Goal: Information Seeking & Learning: Stay updated

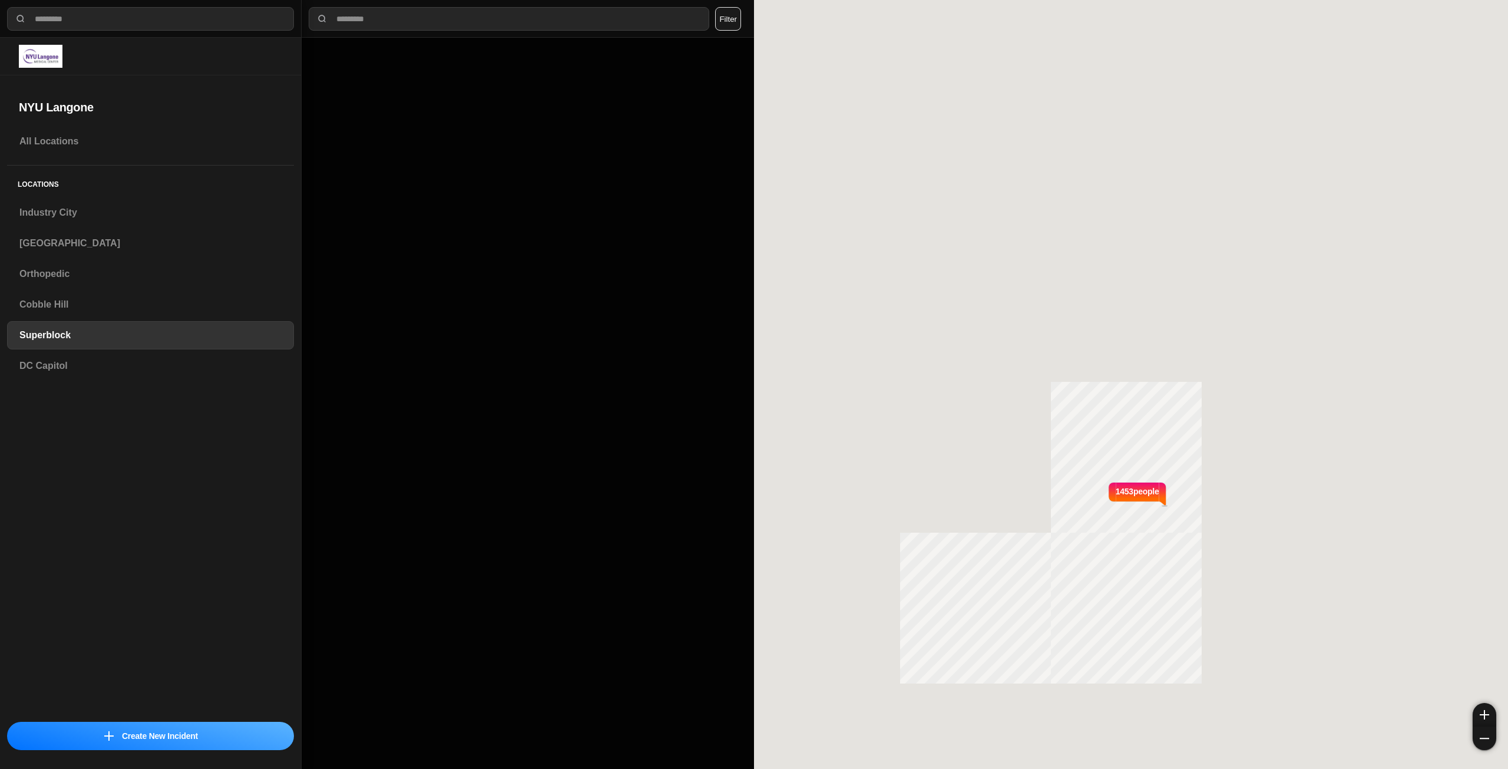
select select "*"
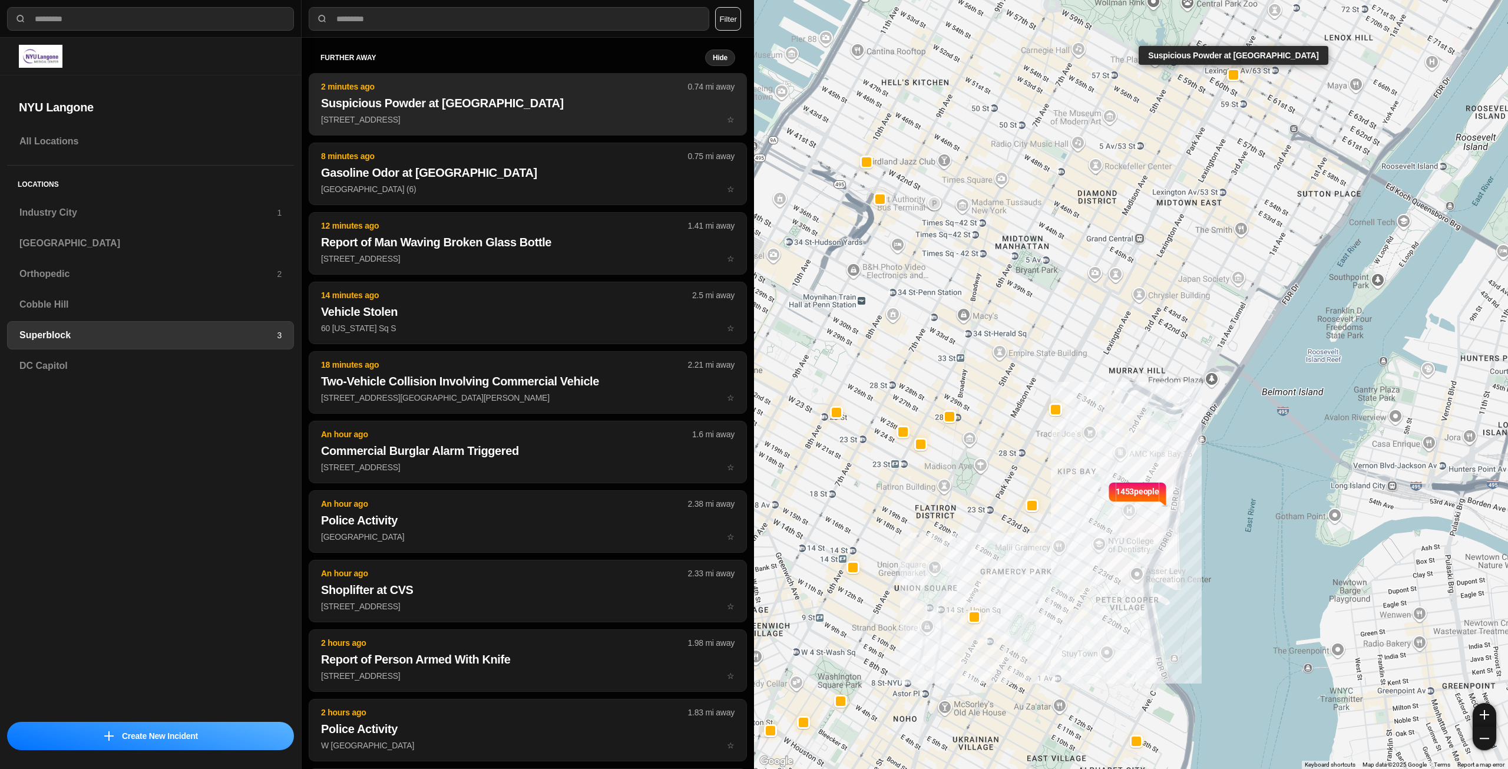
click at [520, 105] on h2 "Suspicious Powder at [GEOGRAPHIC_DATA]" at bounding box center [528, 103] width 414 height 16
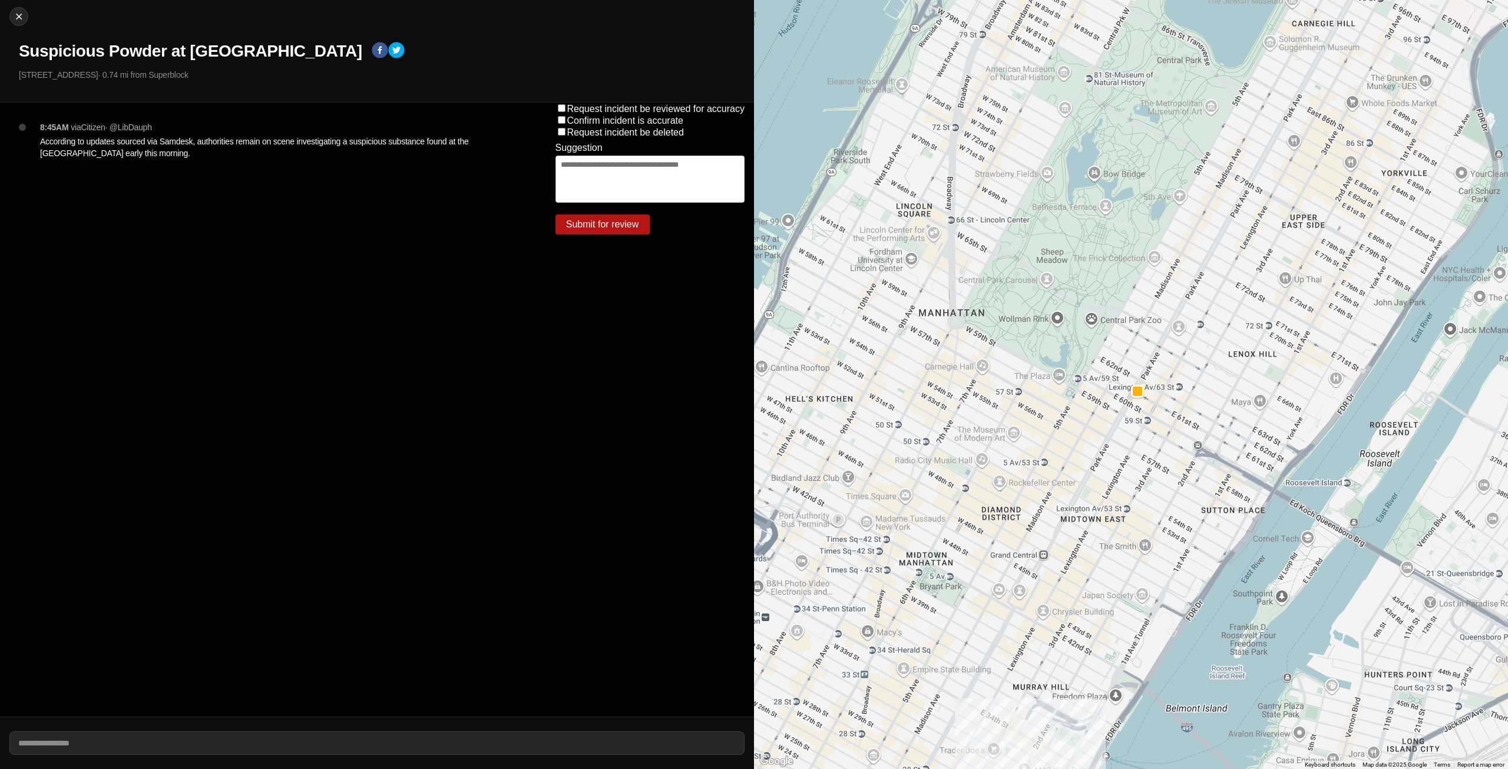
drag, startPoint x: 12, startPoint y: 50, endPoint x: 357, endPoint y: 60, distance: 345.4
click at [357, 60] on div "Close Suspicious Powder at [GEOGRAPHIC_DATA][STREET_ADDRESS] · 0.74 mi from Sup…" at bounding box center [377, 51] width 754 height 103
copy h1 "Suspicious Powder at [GEOGRAPHIC_DATA]"
click at [478, 31] on div "Close Suspicious Powder at [GEOGRAPHIC_DATA][STREET_ADDRESS] · 0.74 mi from Sup…" at bounding box center [377, 51] width 754 height 103
click at [22, 18] on img at bounding box center [19, 17] width 12 height 12
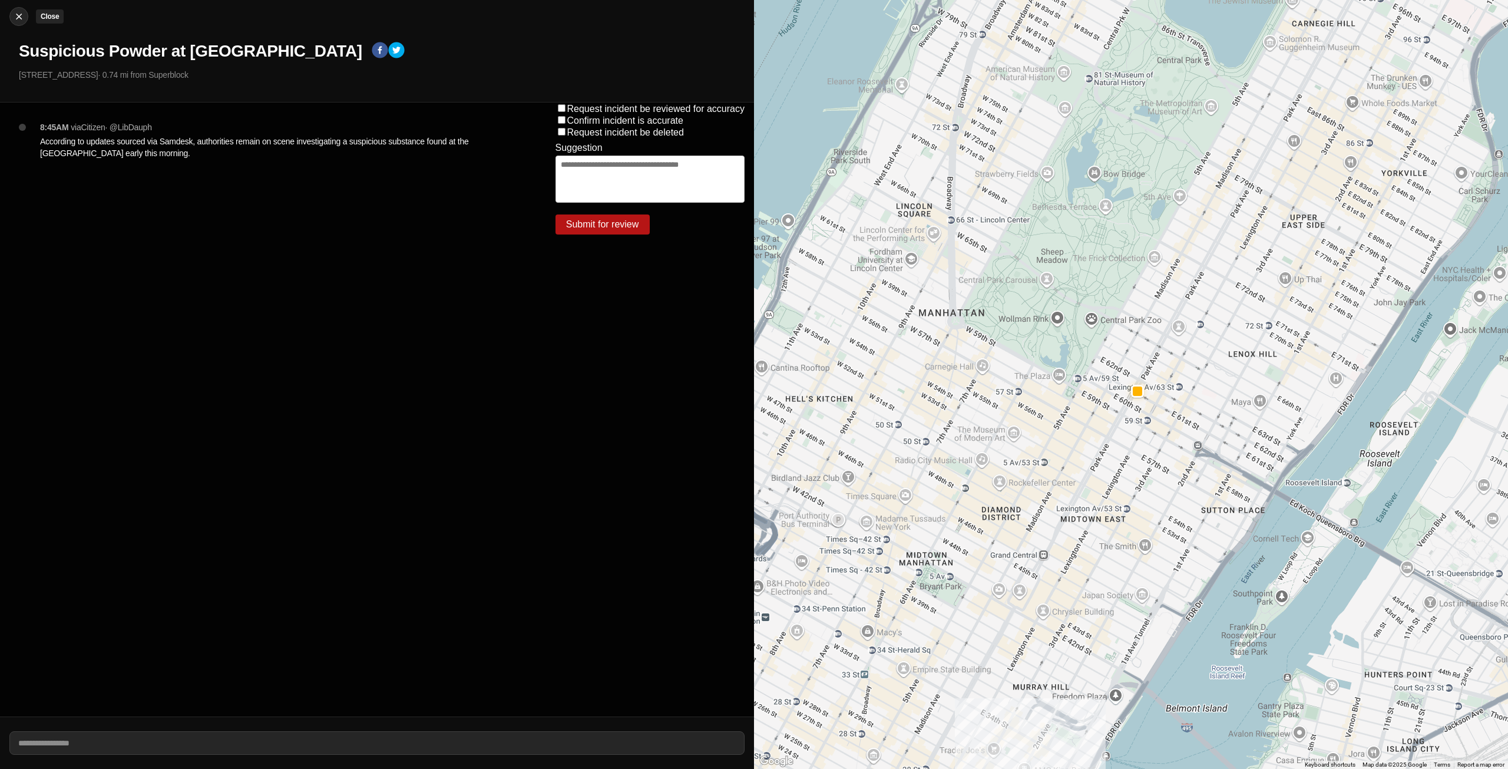
select select "*"
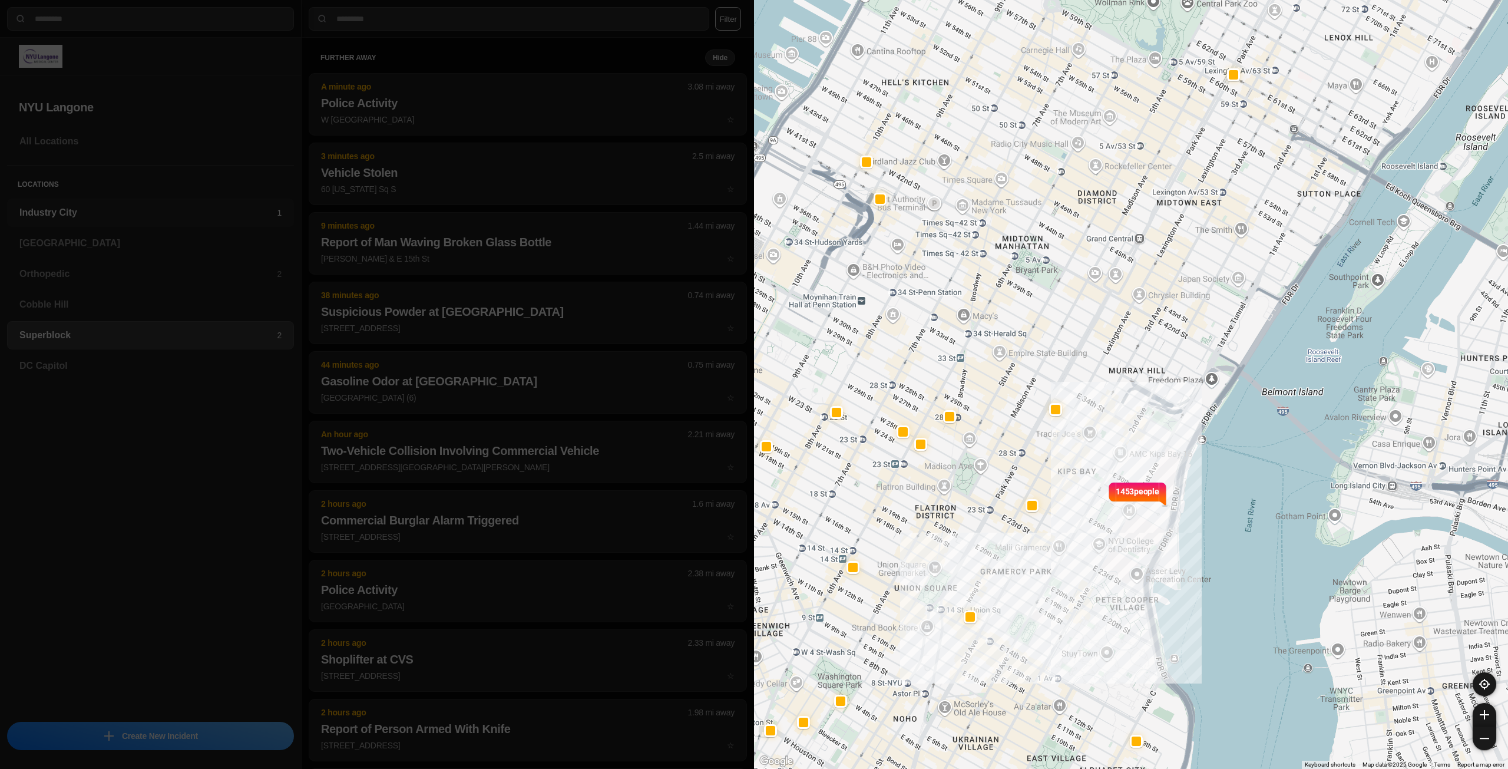
click at [91, 202] on div "Industry City 1" at bounding box center [150, 213] width 287 height 28
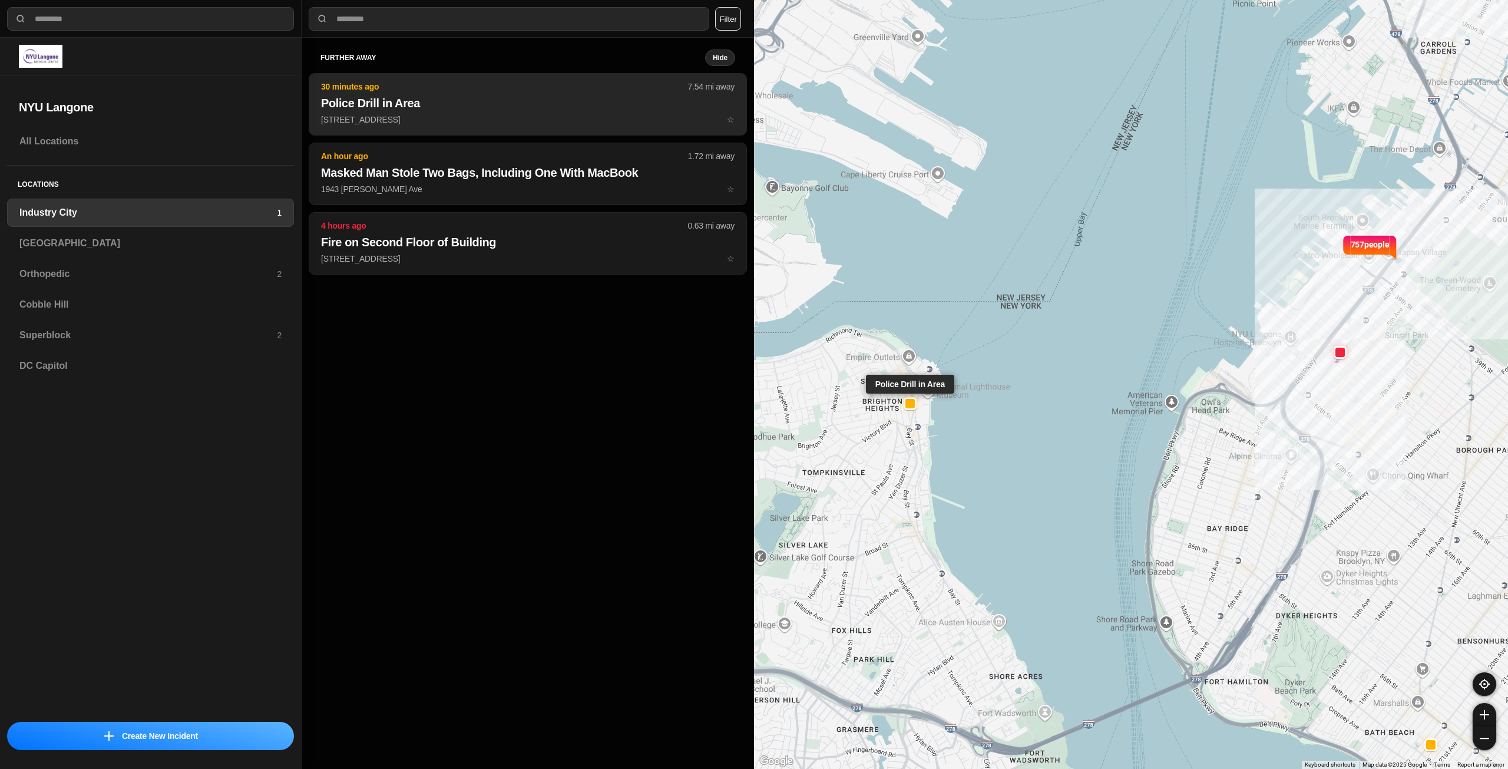
click at [530, 111] on button "30 minutes ago 7.54 mi away Police Drill in Area [STREET_ADDRESS] ☆" at bounding box center [528, 104] width 438 height 62
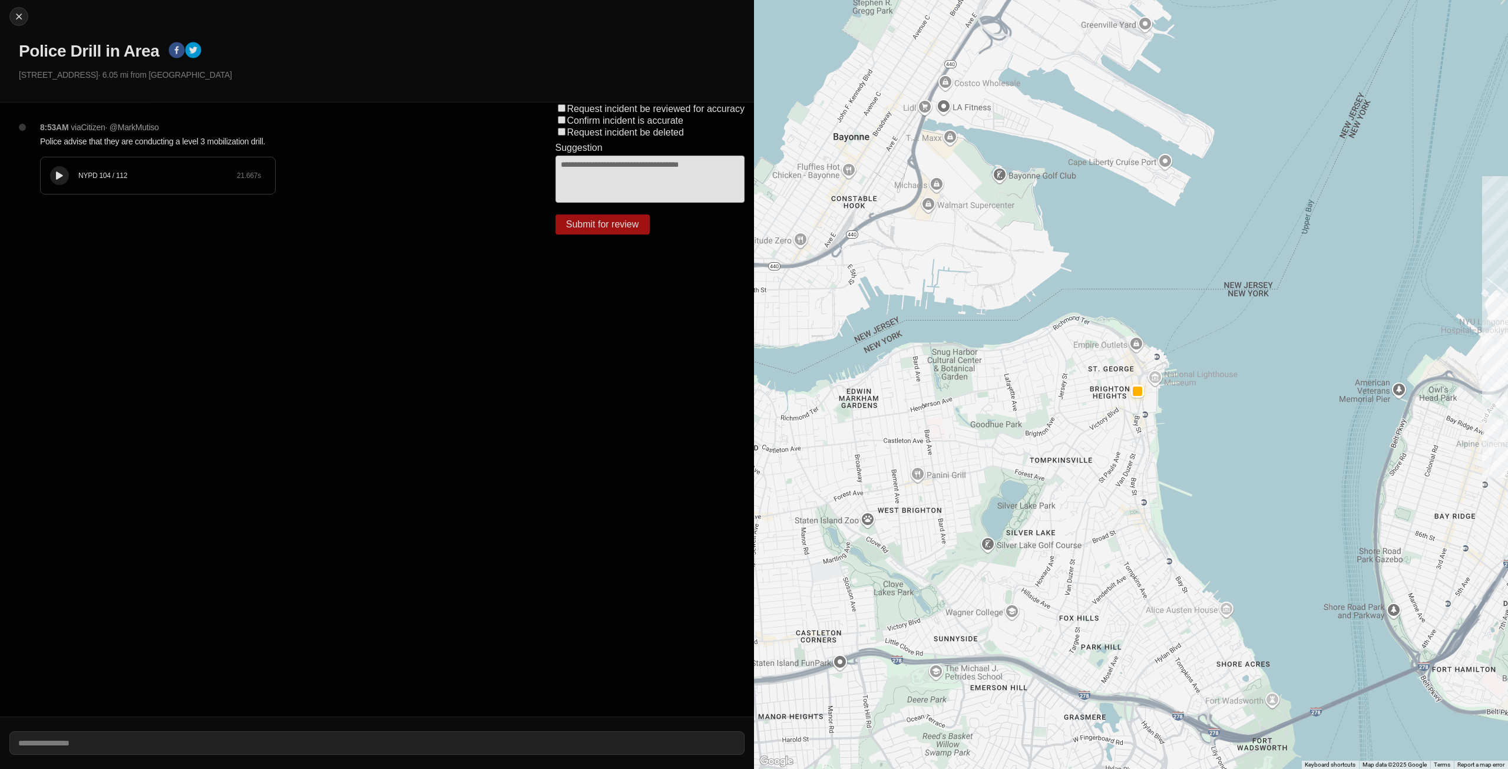
drag, startPoint x: 1025, startPoint y: 550, endPoint x: 1096, endPoint y: 446, distance: 126.7
click at [1099, 445] on div at bounding box center [1131, 384] width 754 height 769
click at [17, 21] on img at bounding box center [19, 17] width 12 height 12
select select "*"
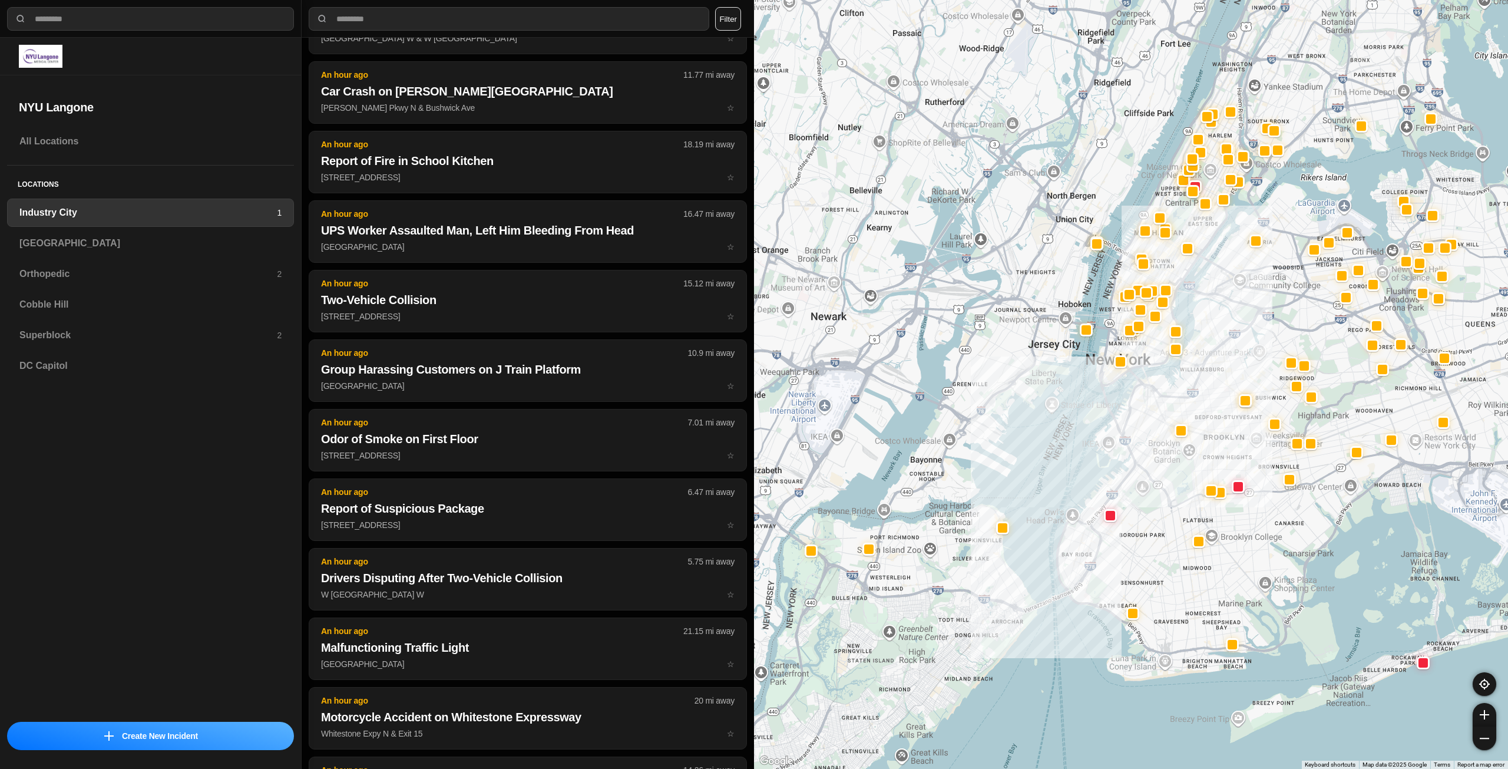
scroll to position [2723, 0]
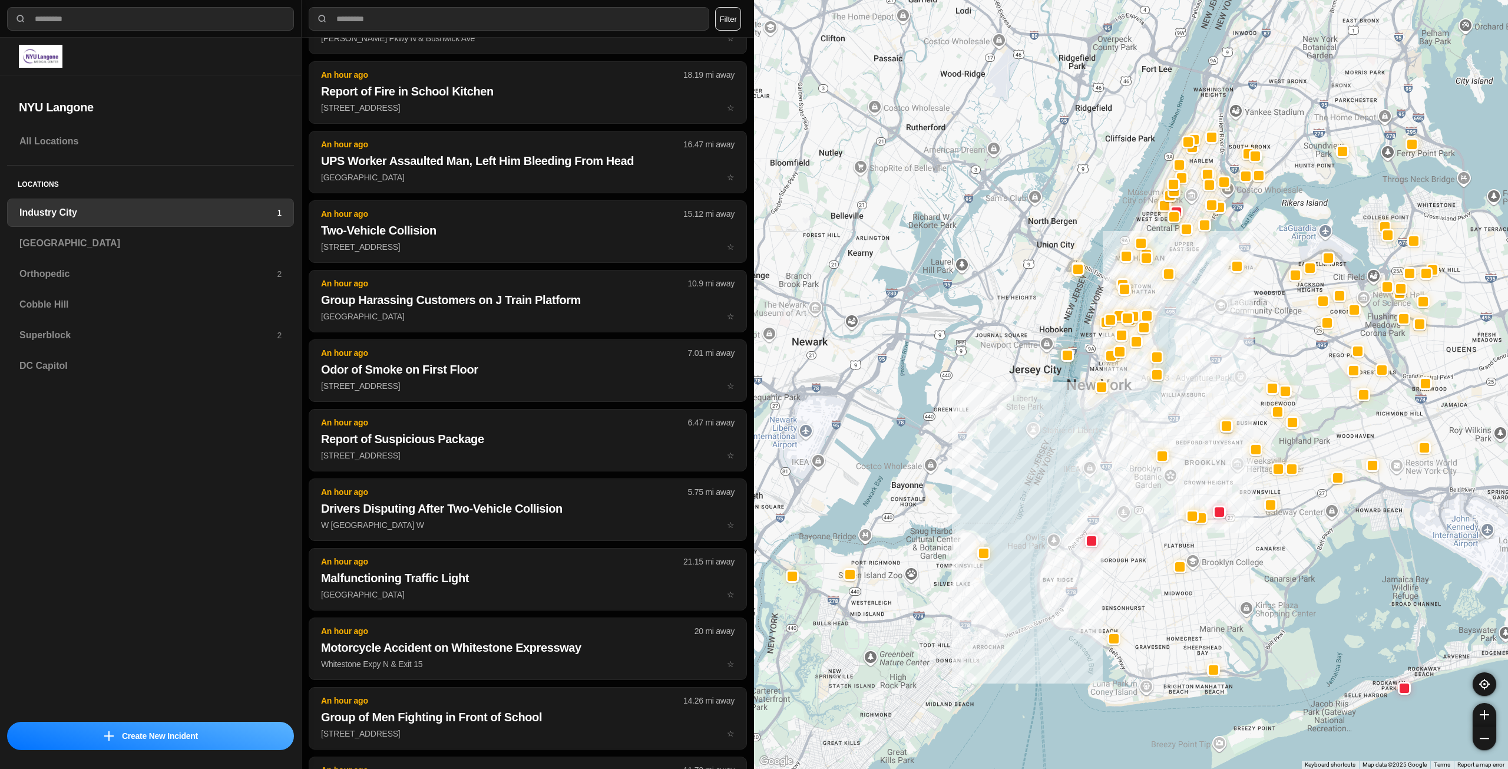
drag, startPoint x: 1237, startPoint y: 349, endPoint x: 1158, endPoint y: 475, distance: 148.8
click at [1158, 475] on div at bounding box center [1131, 384] width 754 height 769
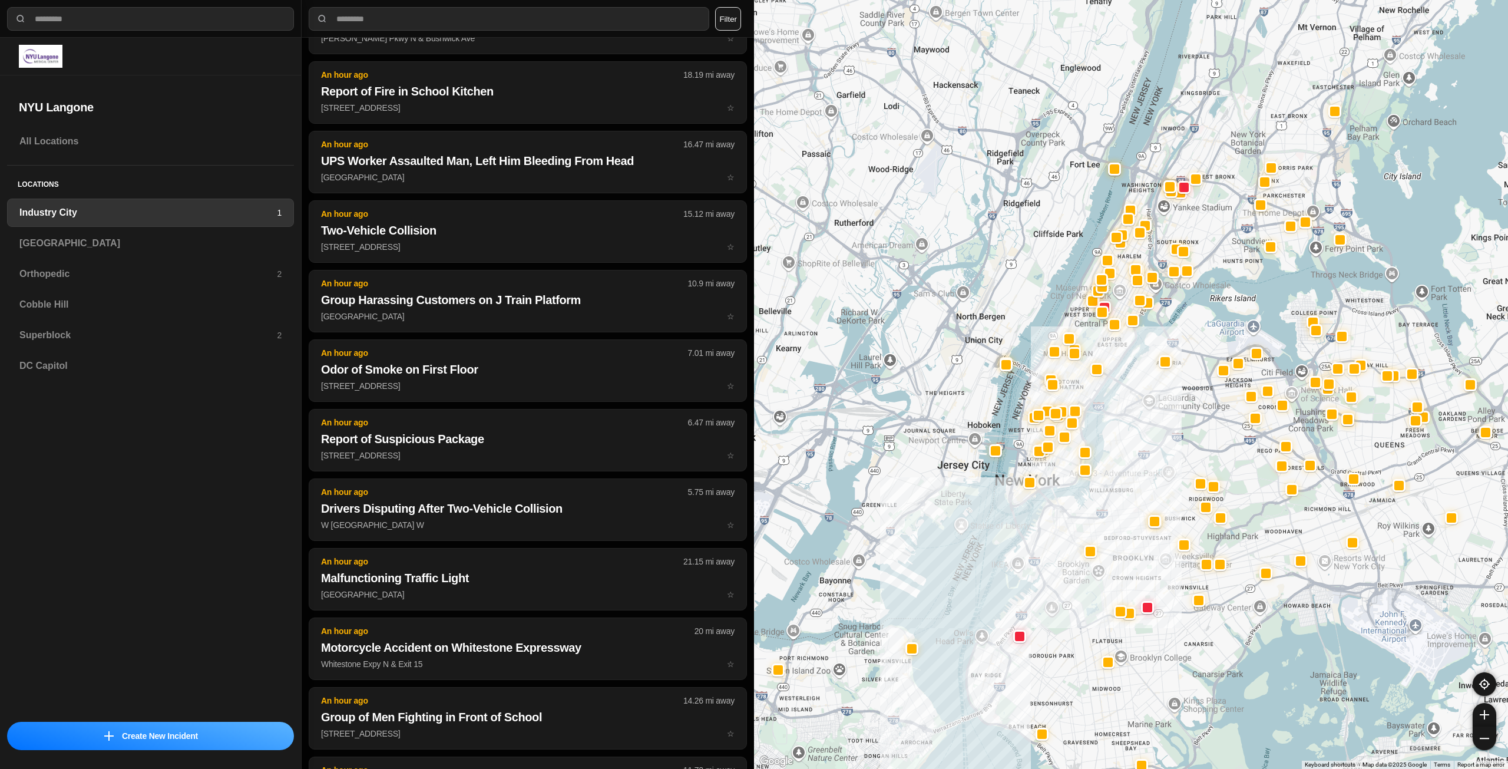
drag, startPoint x: 1203, startPoint y: 328, endPoint x: 1131, endPoint y: 425, distance: 120.9
click at [1131, 425] on div at bounding box center [1131, 384] width 754 height 769
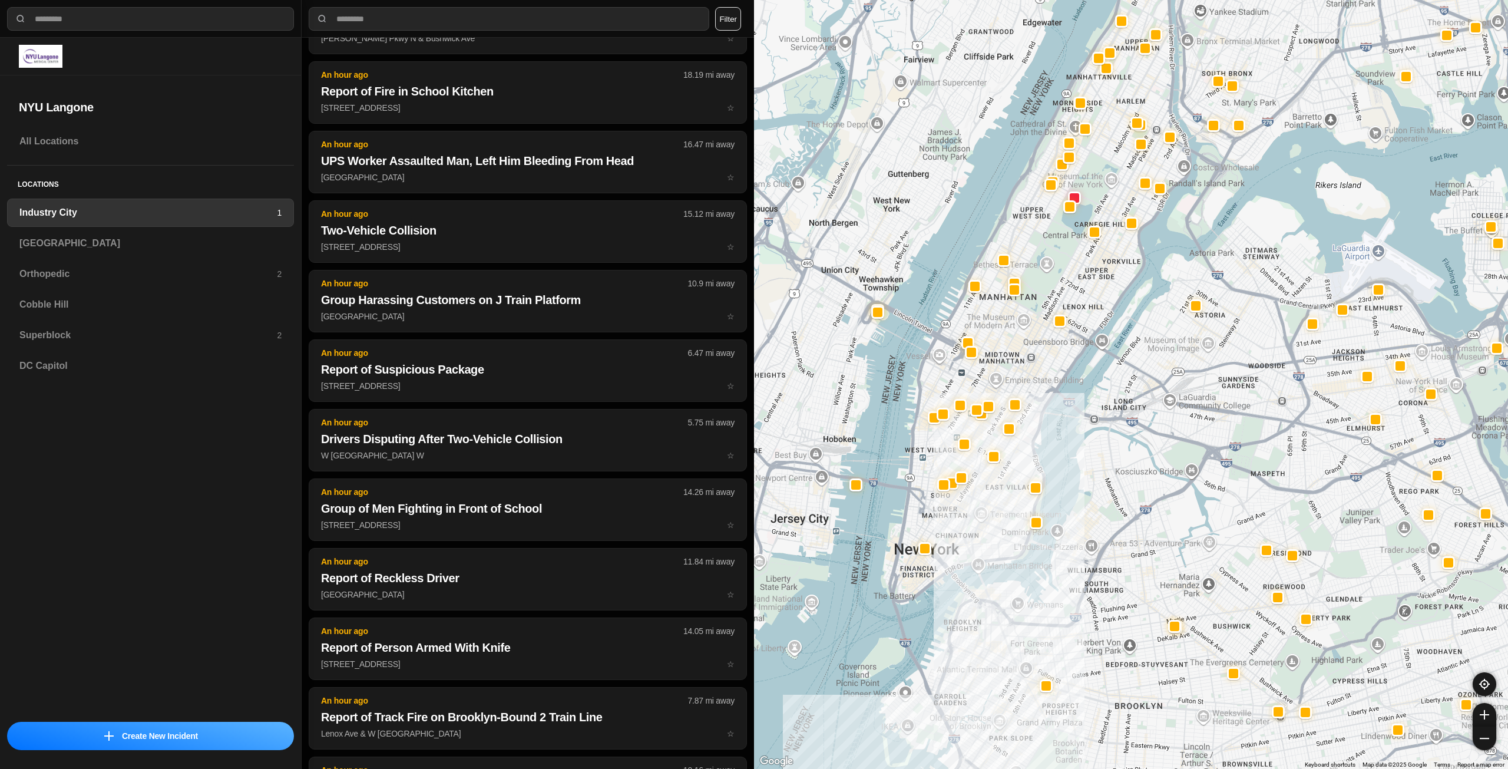
scroll to position [2237, 0]
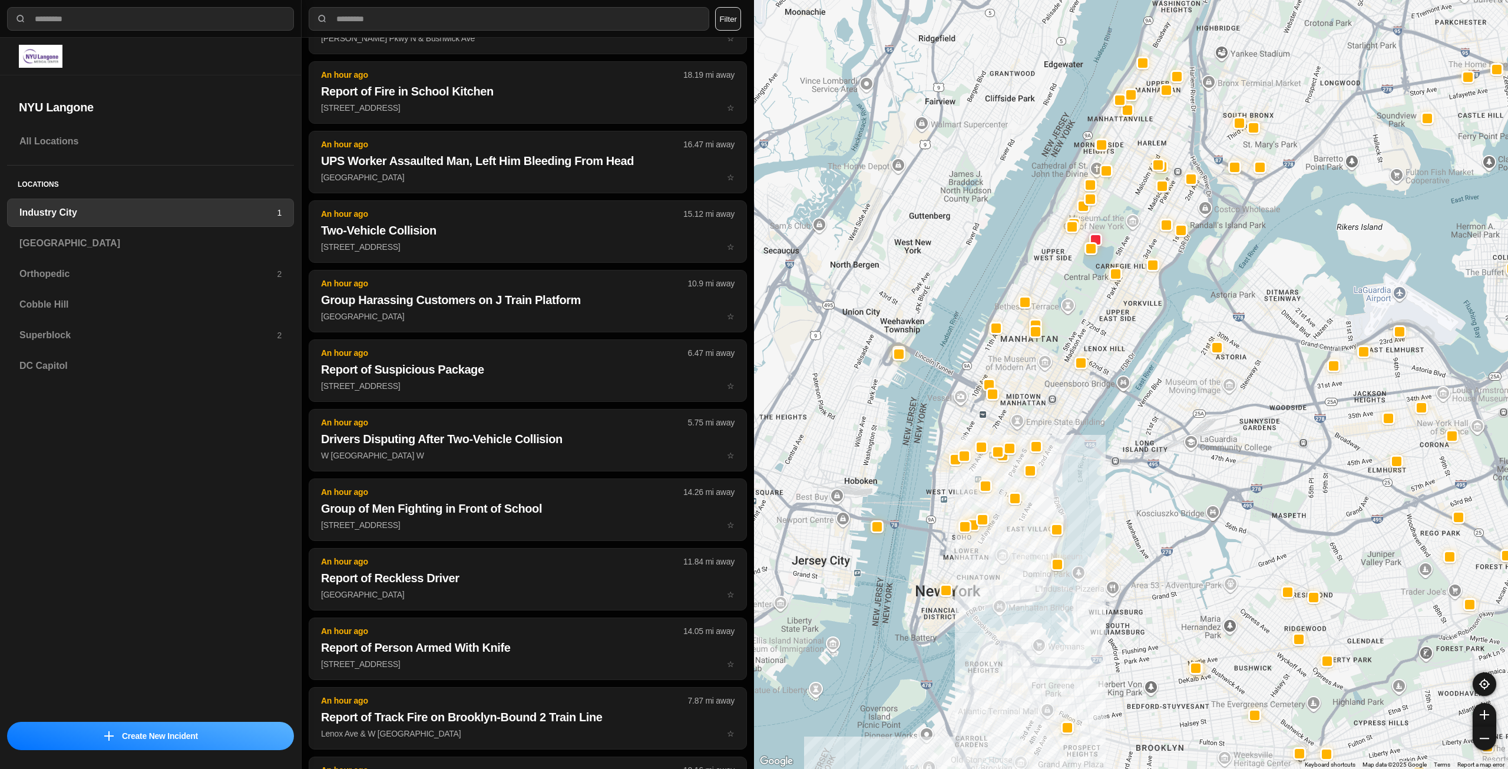
drag, startPoint x: 1104, startPoint y: 387, endPoint x: 1127, endPoint y: 441, distance: 58.1
click at [1127, 441] on div at bounding box center [1131, 384] width 754 height 769
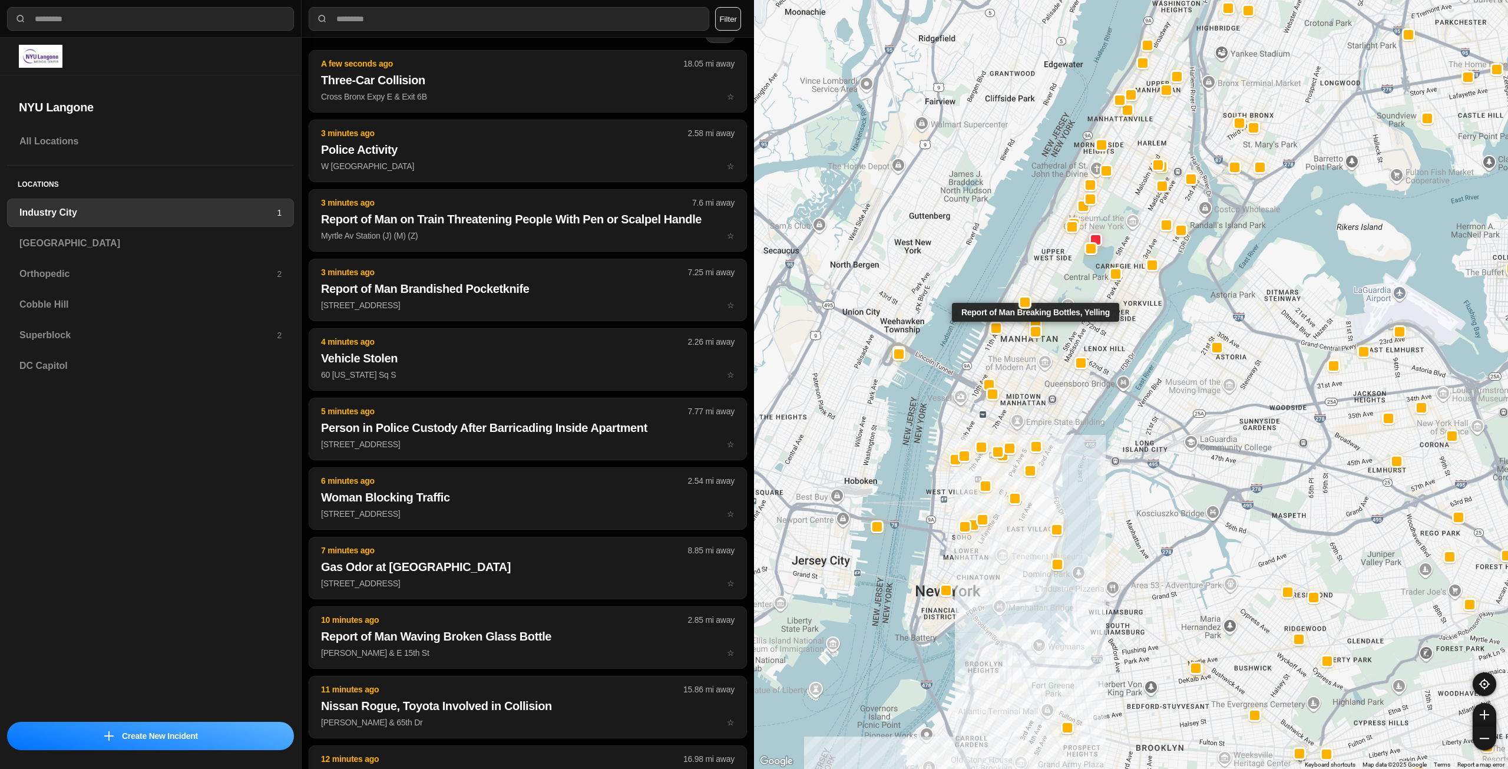
scroll to position [0, 0]
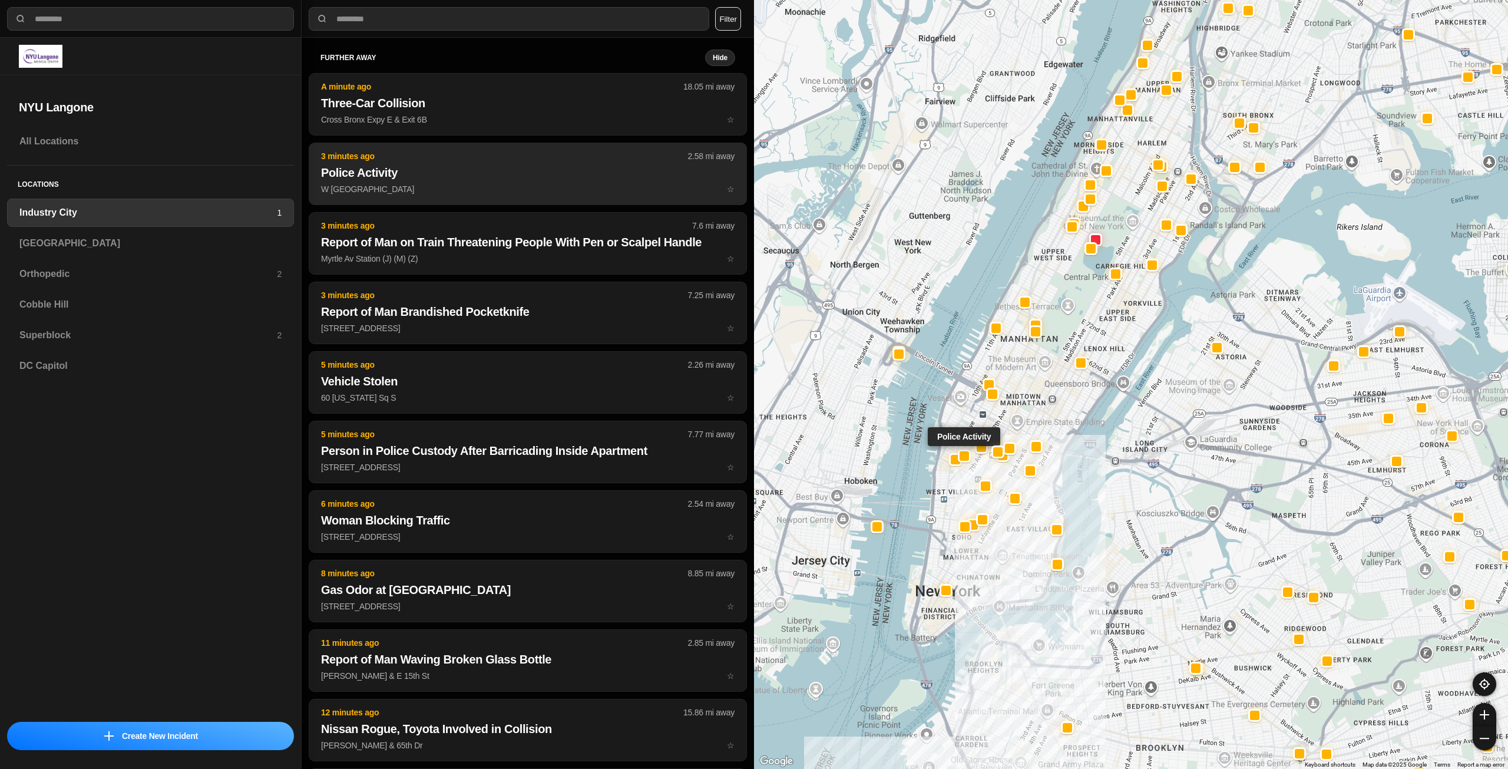
click at [428, 176] on h2 "Police Activity" at bounding box center [528, 172] width 414 height 16
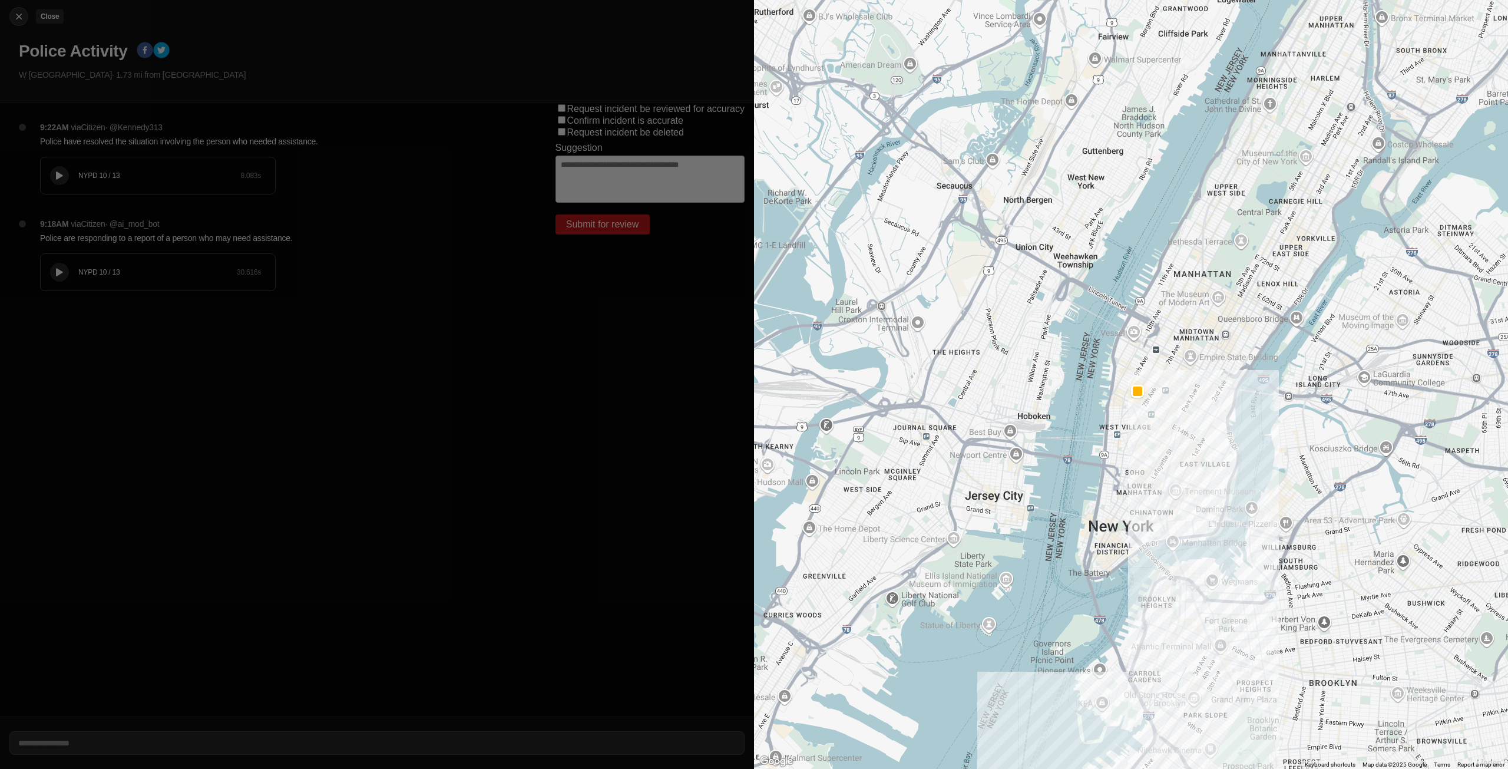
click at [24, 14] on img at bounding box center [19, 17] width 12 height 12
select select "*"
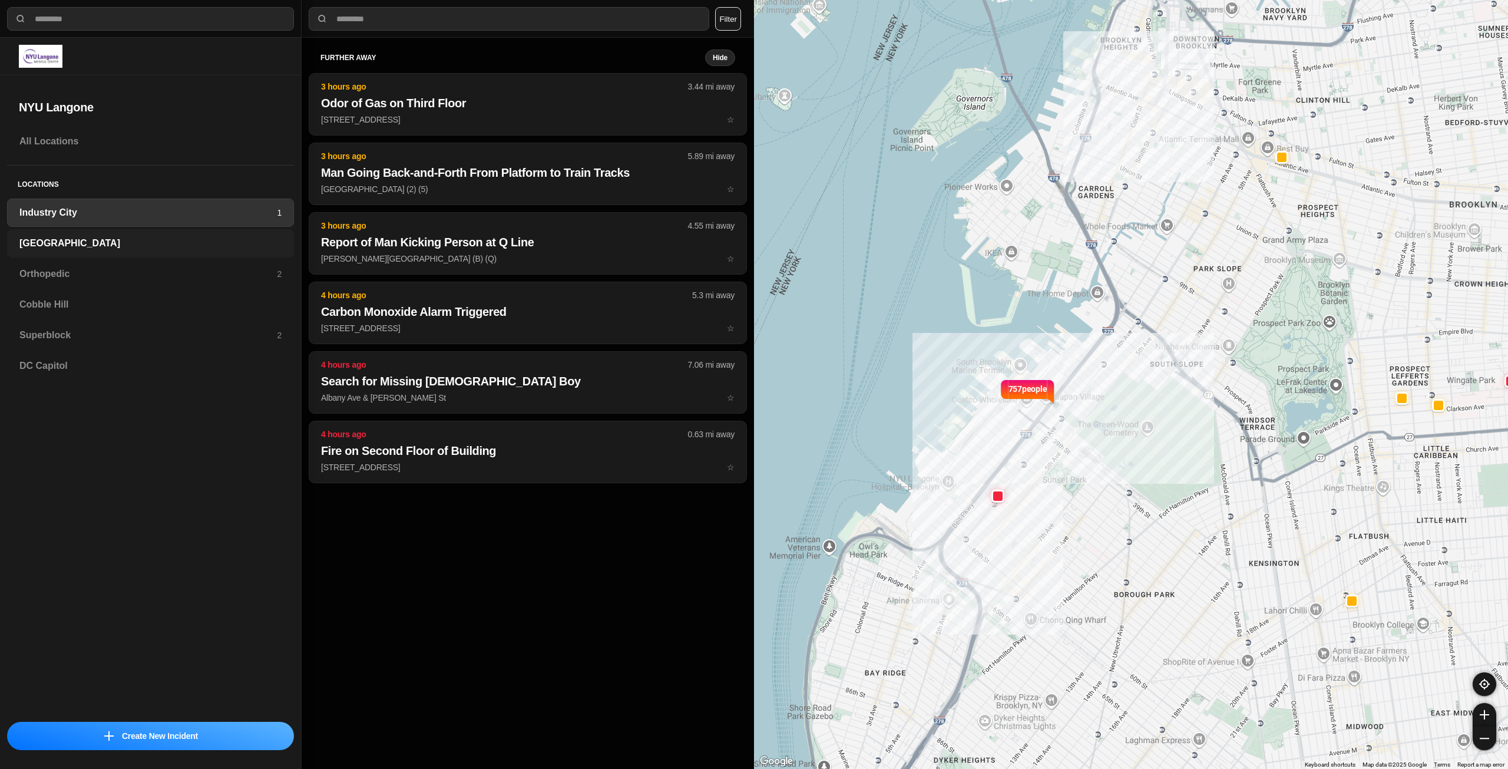
click at [84, 243] on h3 "[GEOGRAPHIC_DATA]" at bounding box center [150, 243] width 262 height 14
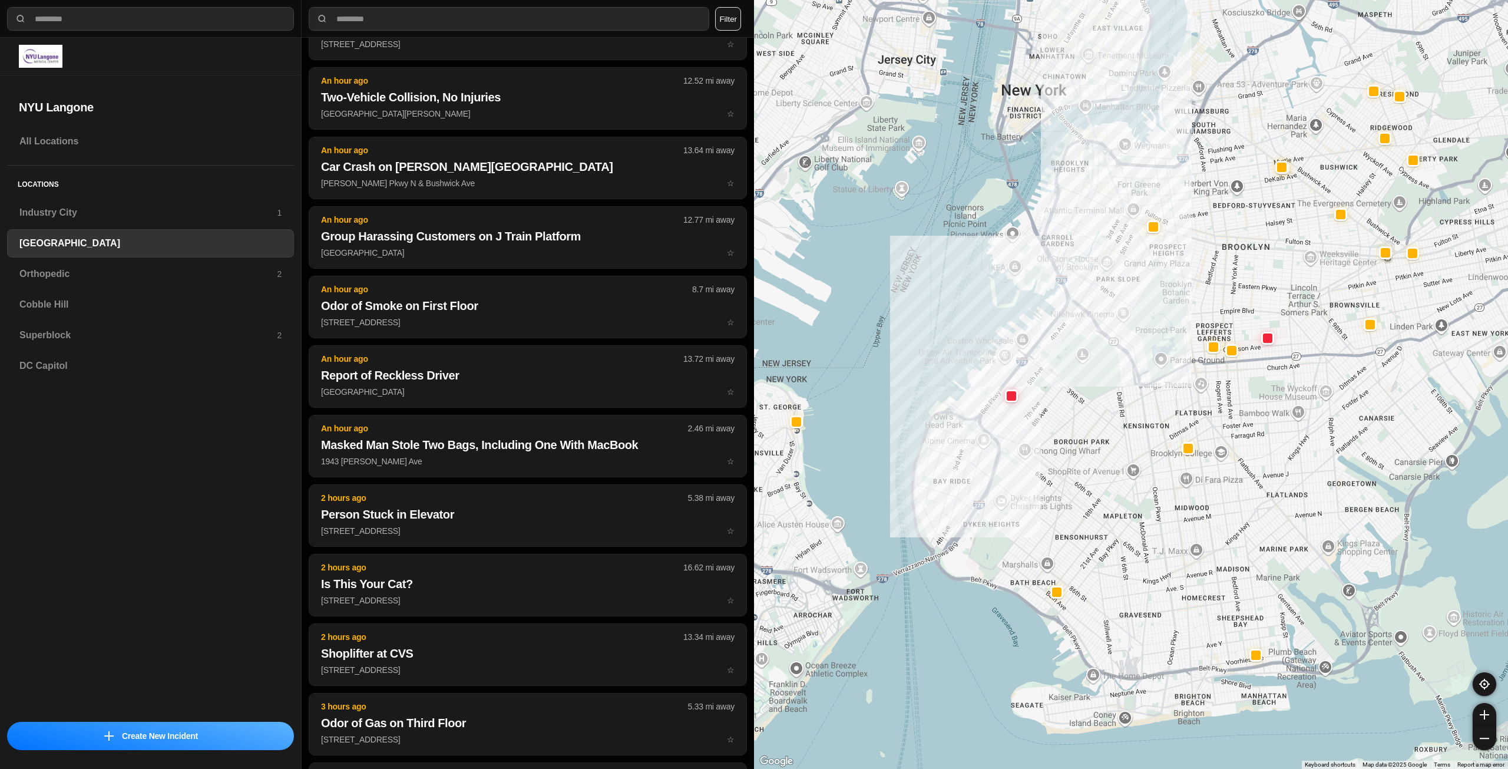
scroll to position [562, 0]
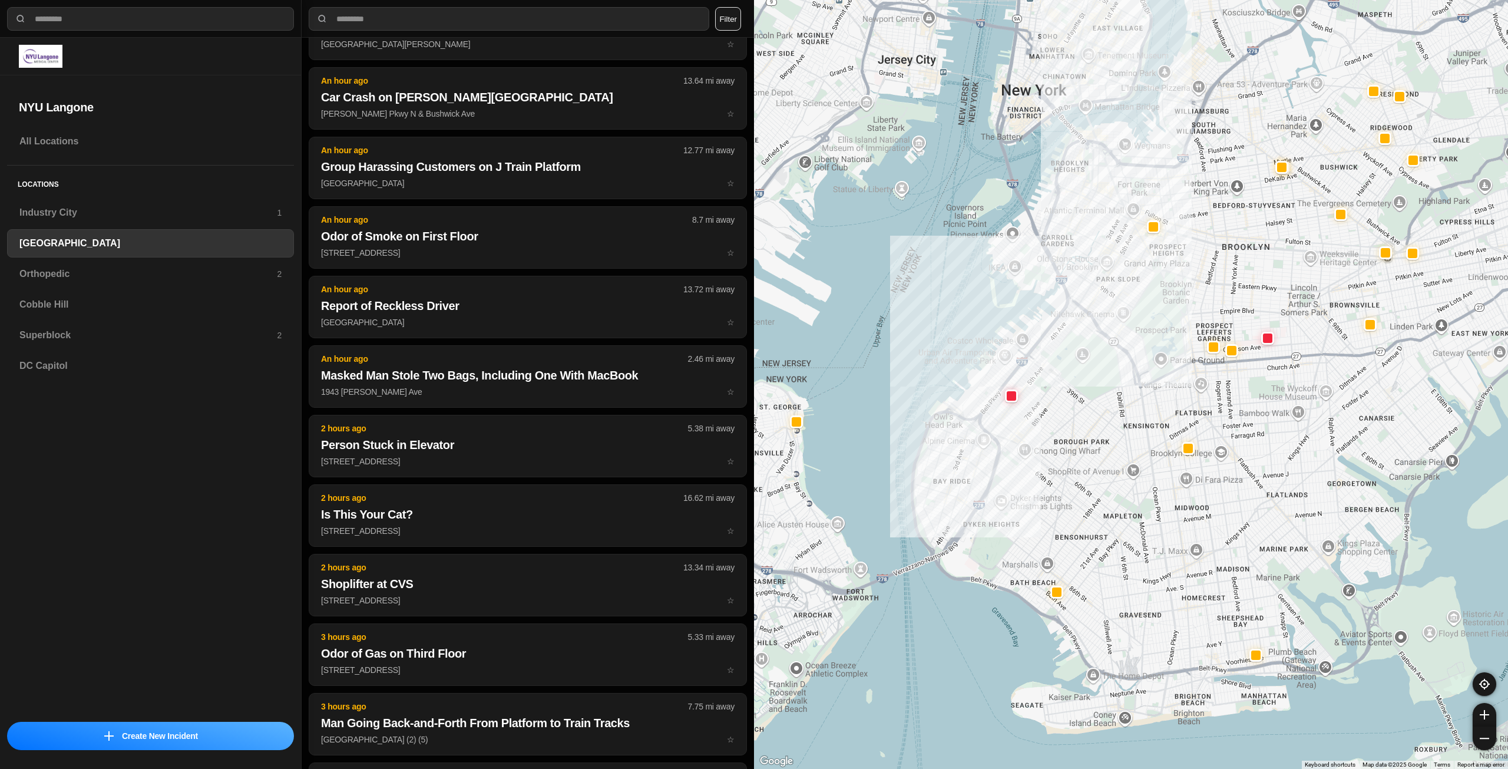
drag, startPoint x: 1112, startPoint y: 402, endPoint x: 1079, endPoint y: 503, distance: 106.4
click at [1079, 503] on div at bounding box center [1131, 384] width 754 height 769
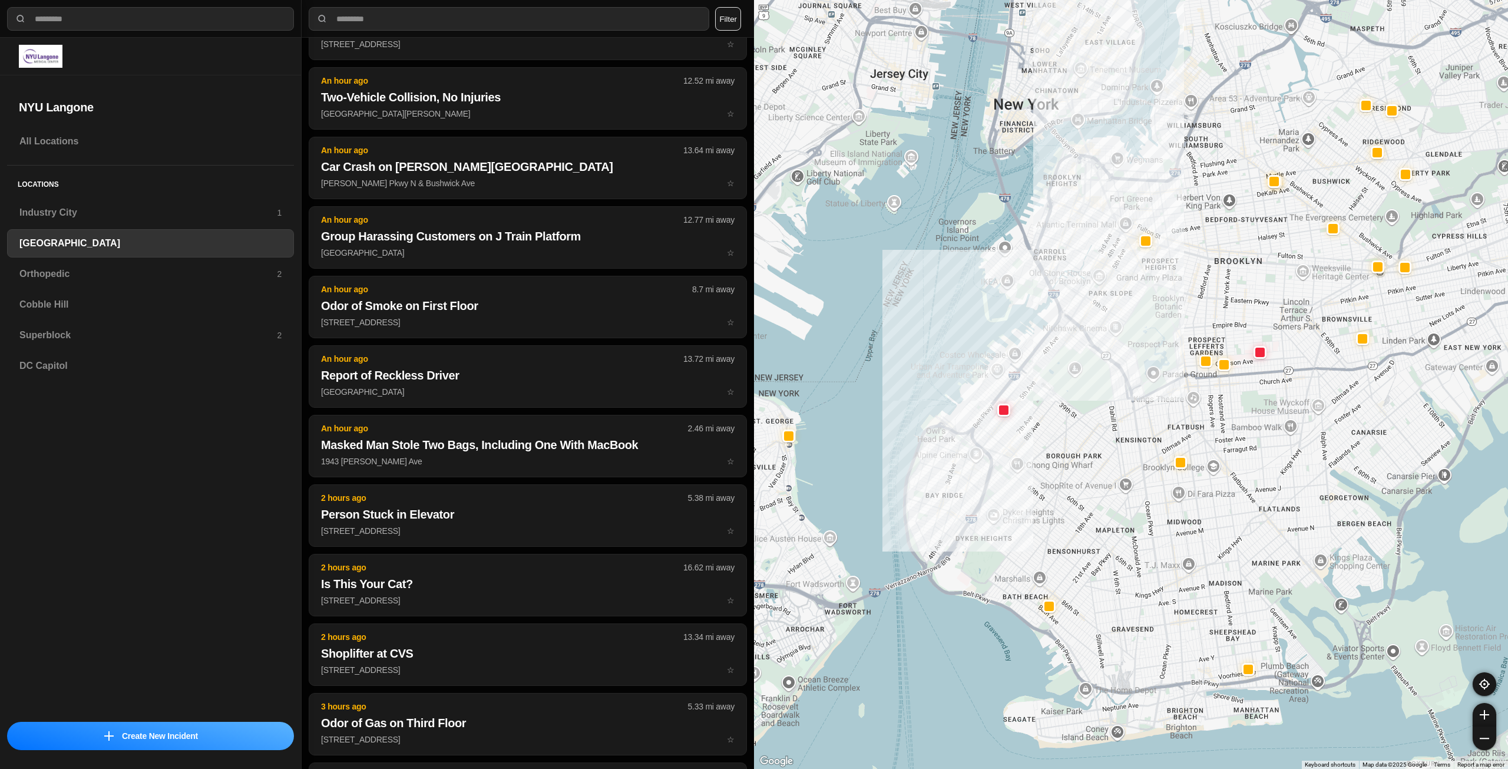
scroll to position [840, 0]
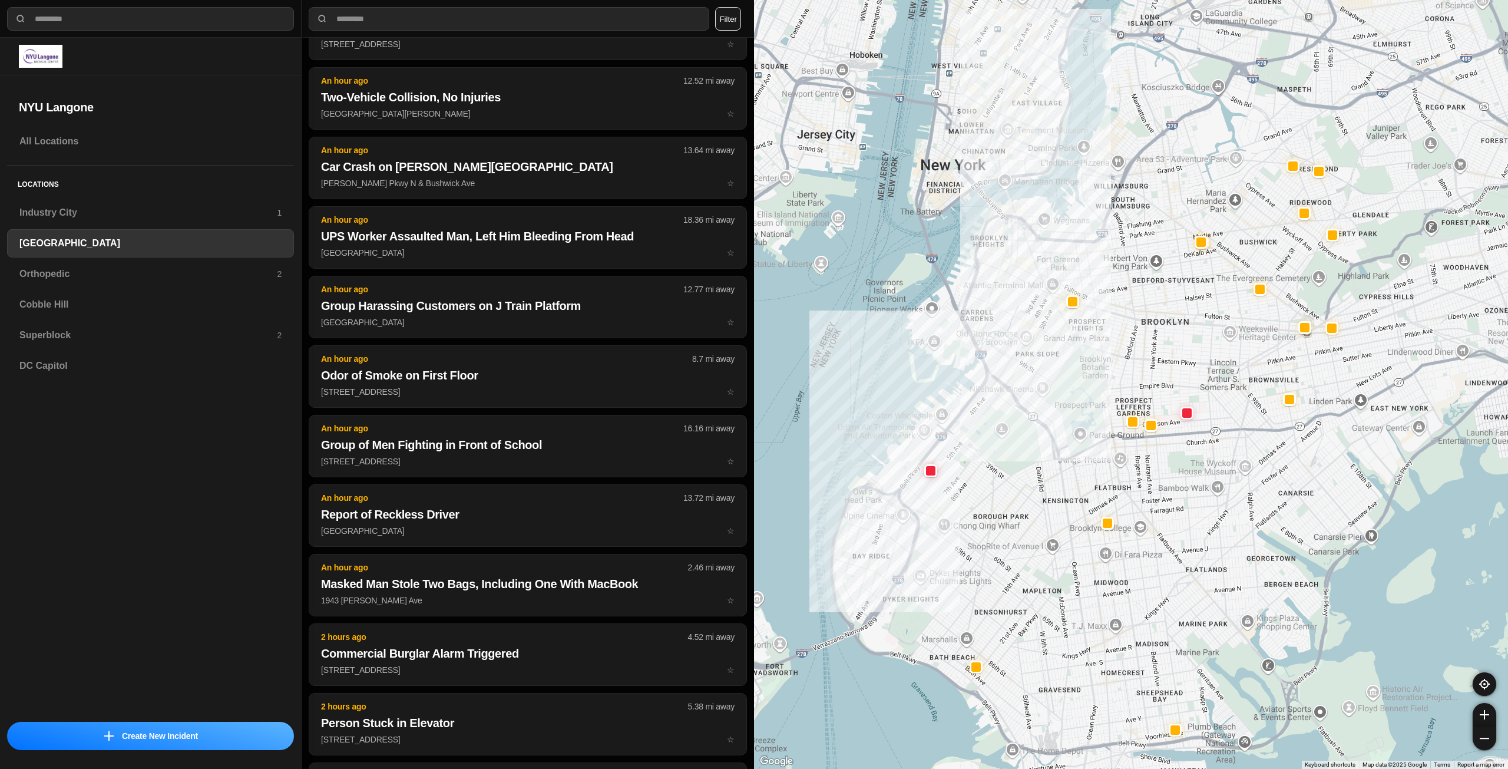
drag, startPoint x: 1270, startPoint y: 455, endPoint x: 1190, endPoint y: 522, distance: 104.1
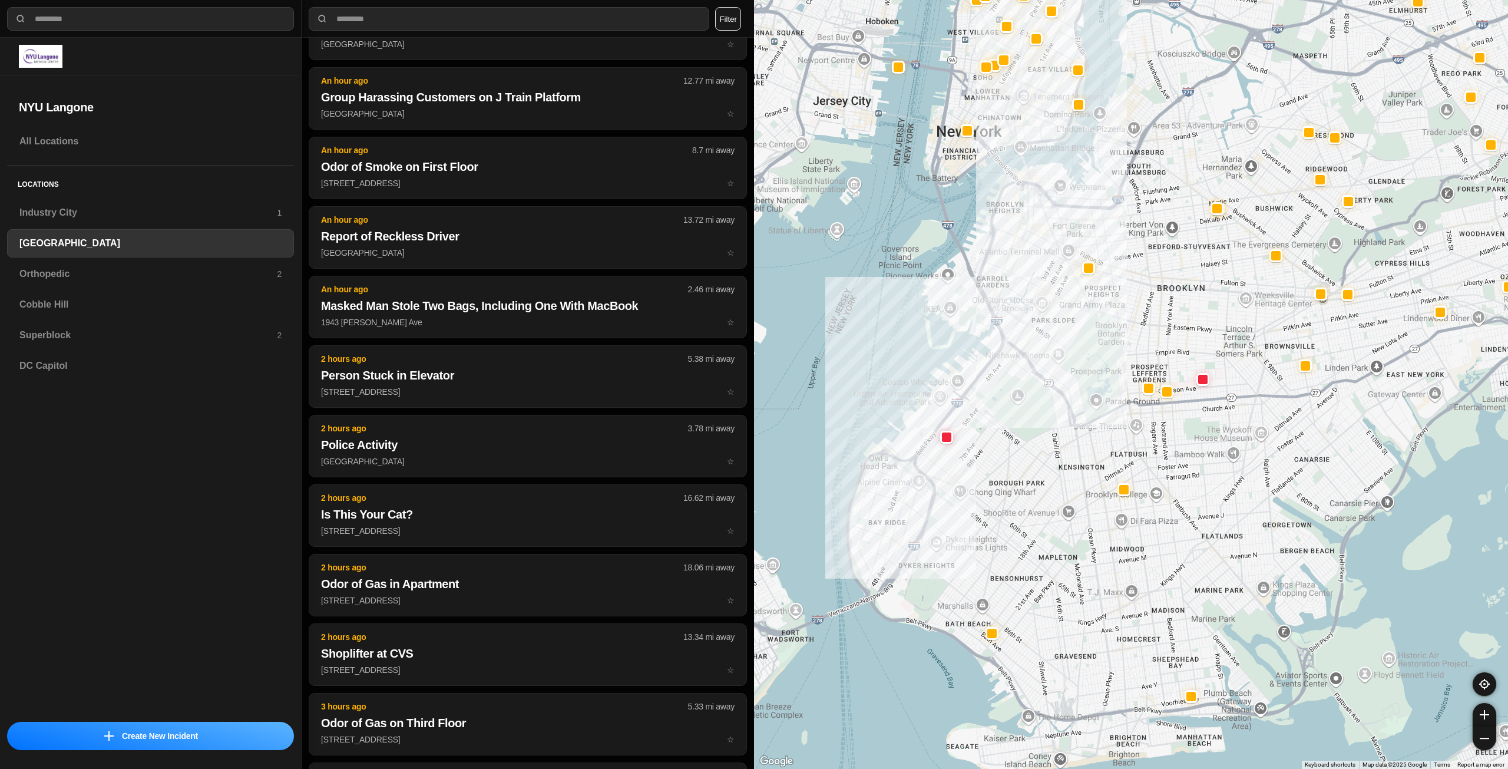
scroll to position [562, 0]
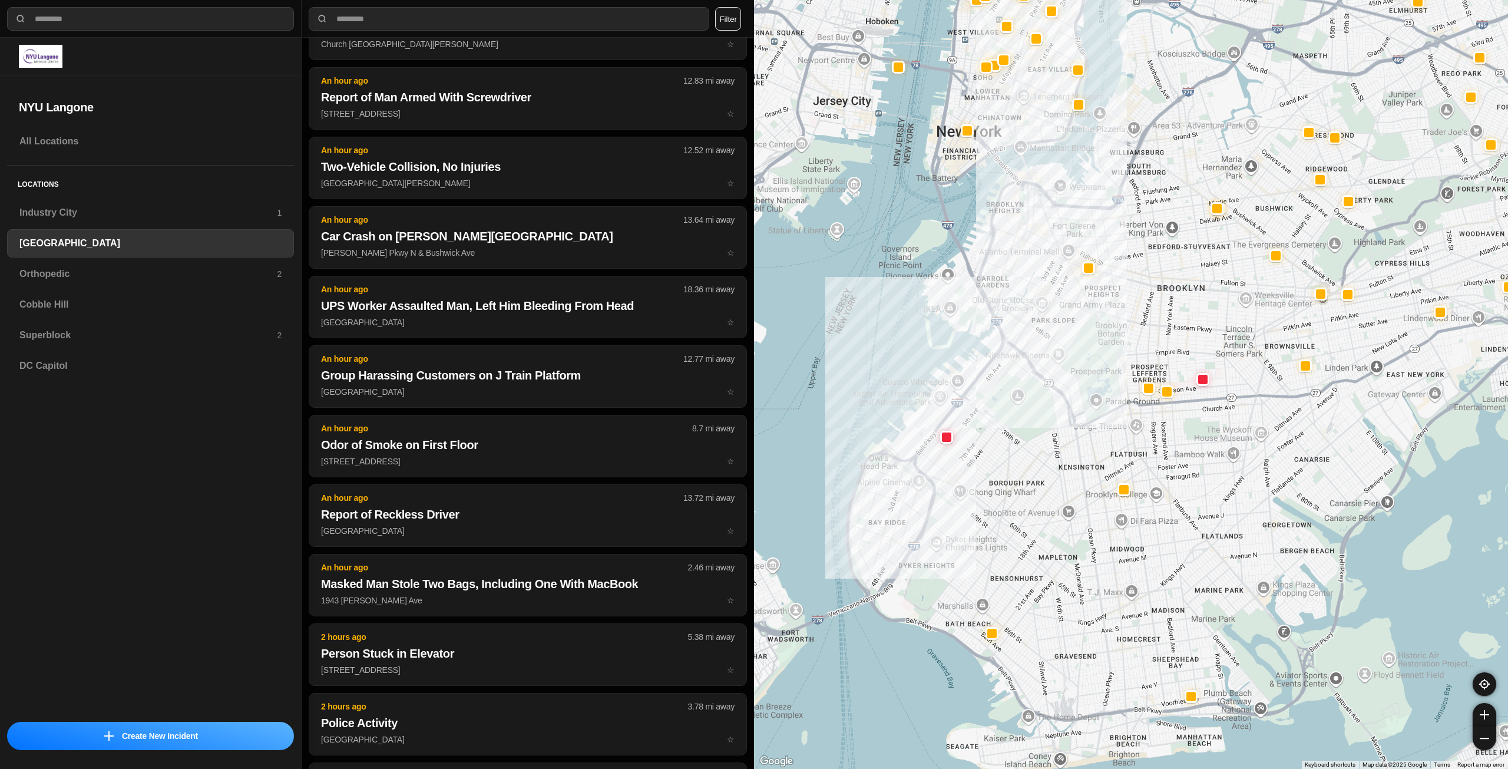
drag, startPoint x: 1193, startPoint y: 527, endPoint x: 1211, endPoint y: 497, distance: 35.7
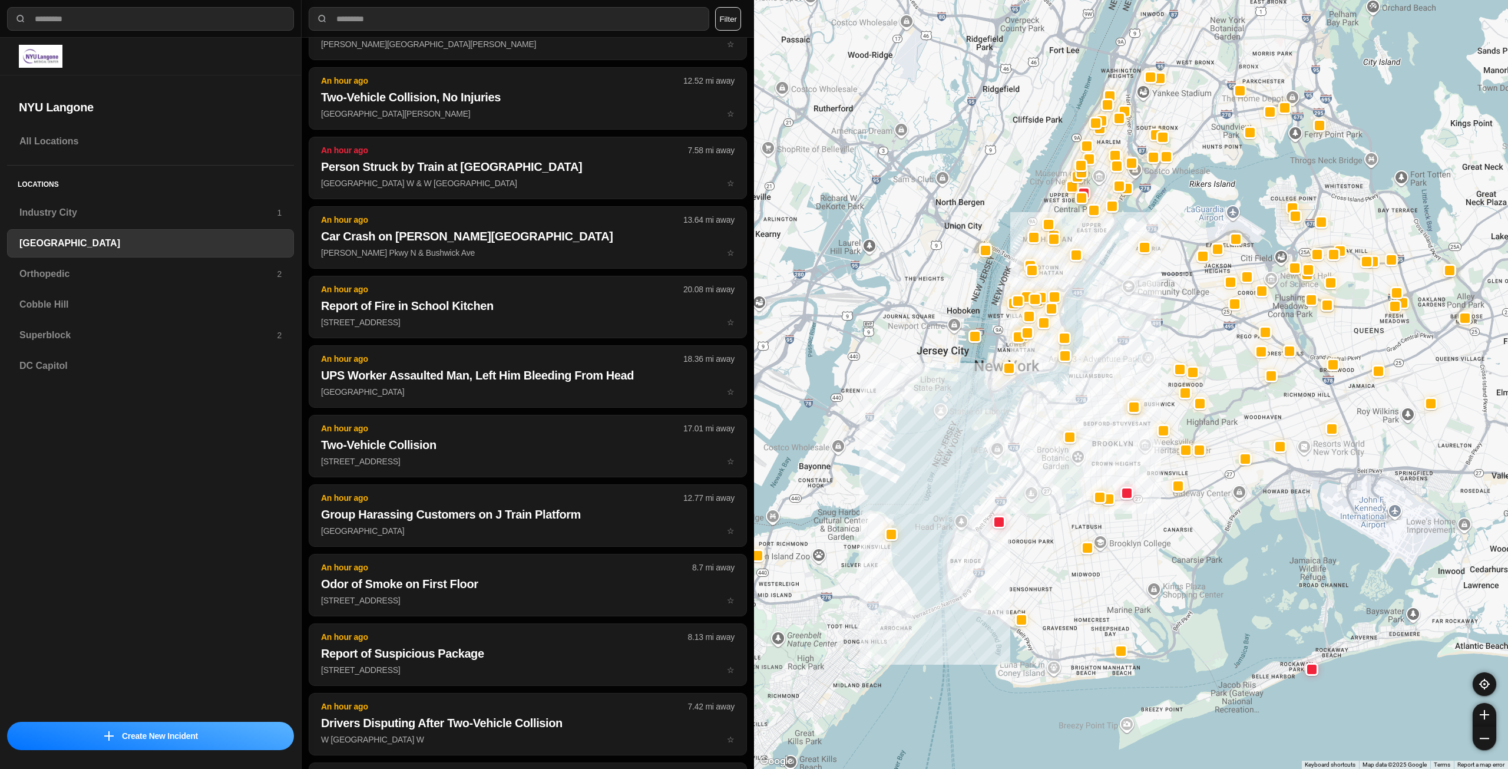
scroll to position [2439, 0]
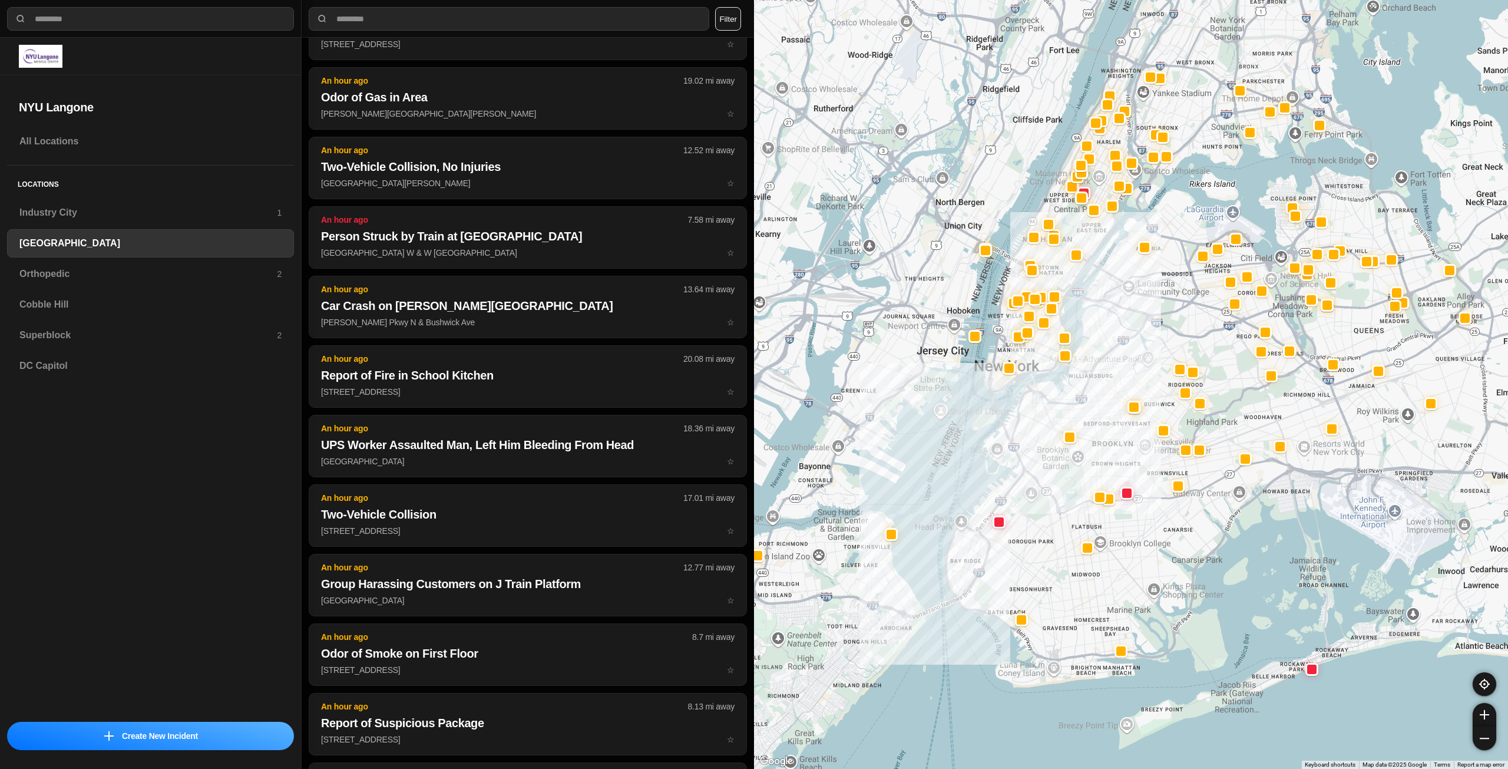
drag, startPoint x: 1153, startPoint y: 340, endPoint x: 1125, endPoint y: 364, distance: 36.7
click at [1127, 362] on div at bounding box center [1131, 384] width 754 height 769
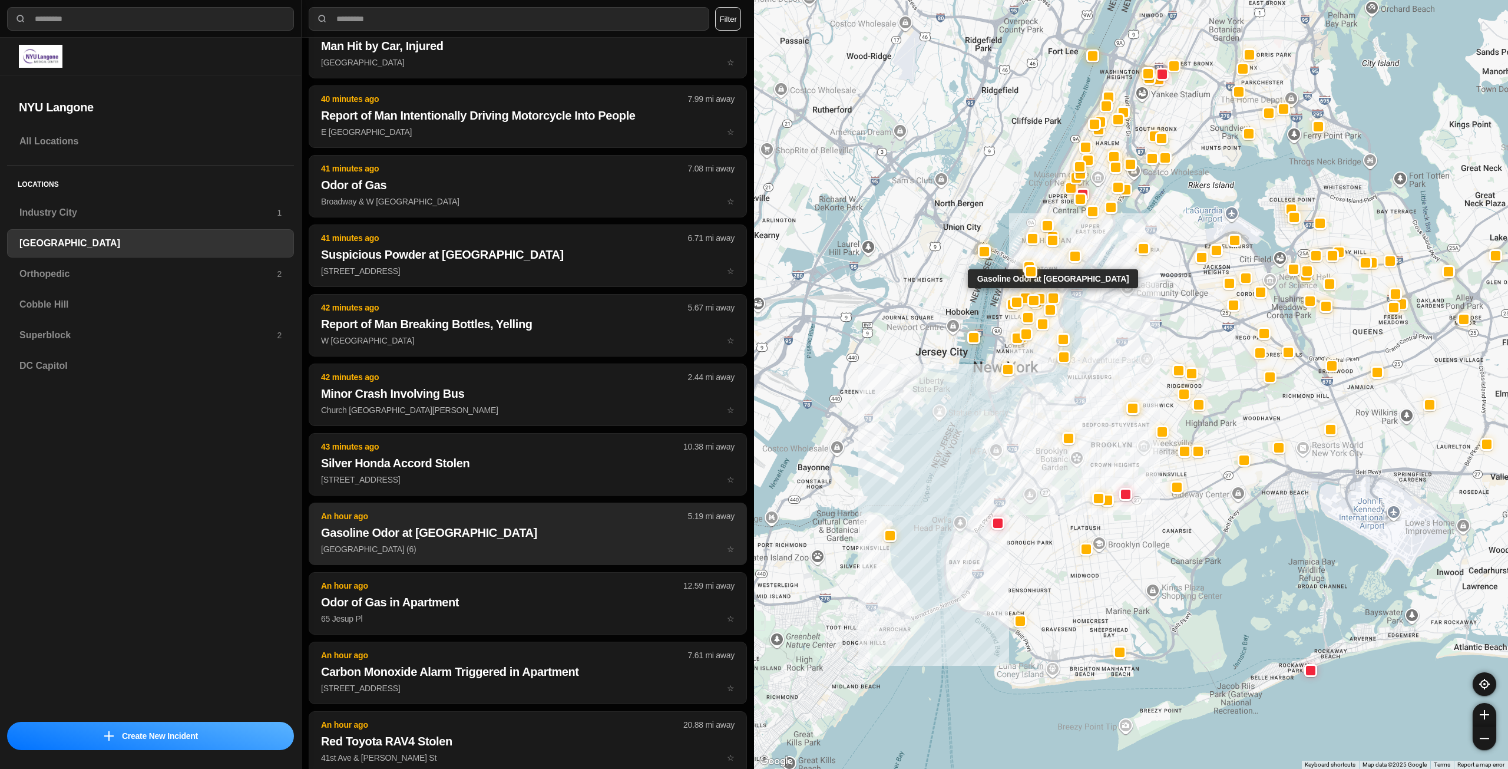
scroll to position [1497, 0]
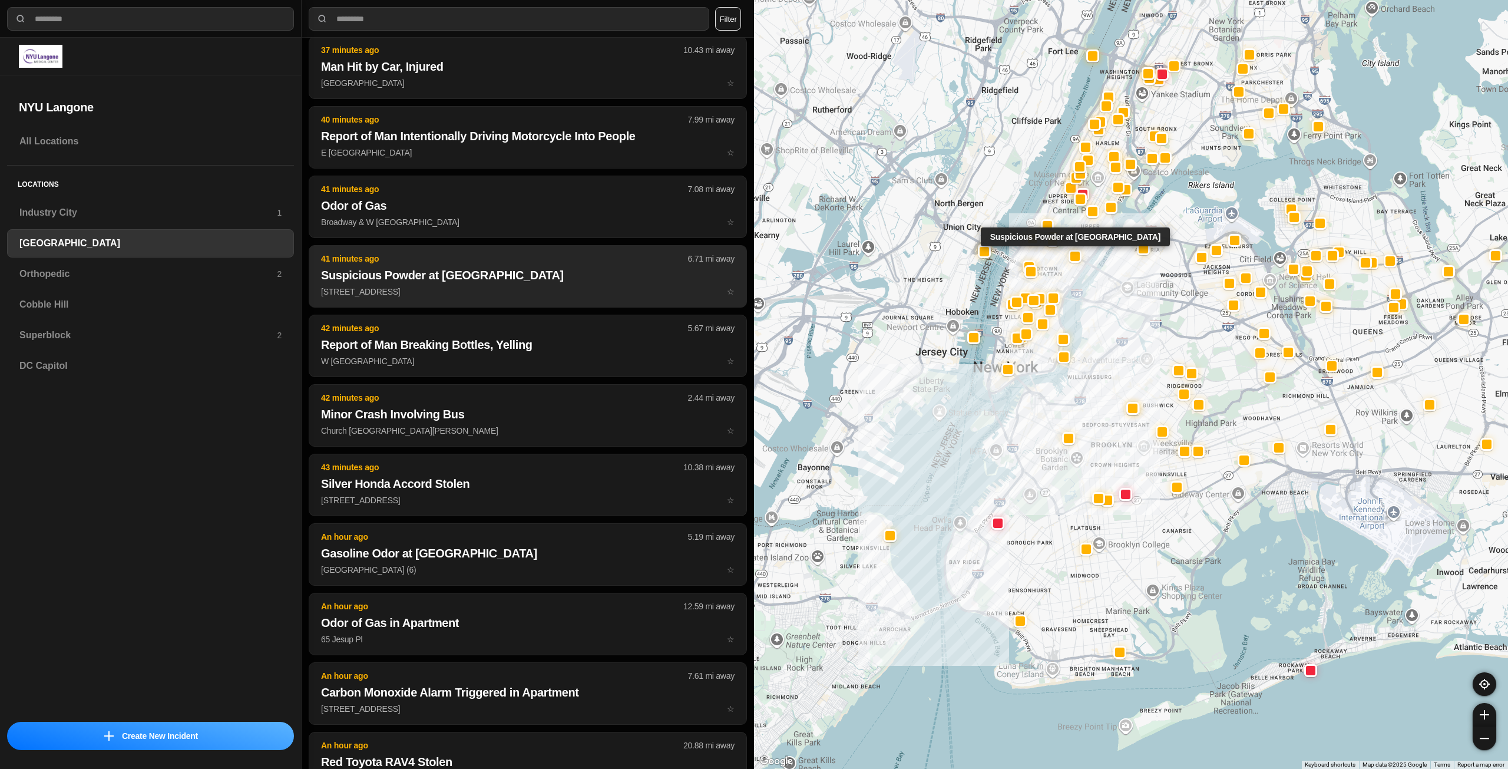
click at [530, 289] on p "[STREET_ADDRESS] ☆" at bounding box center [528, 292] width 414 height 12
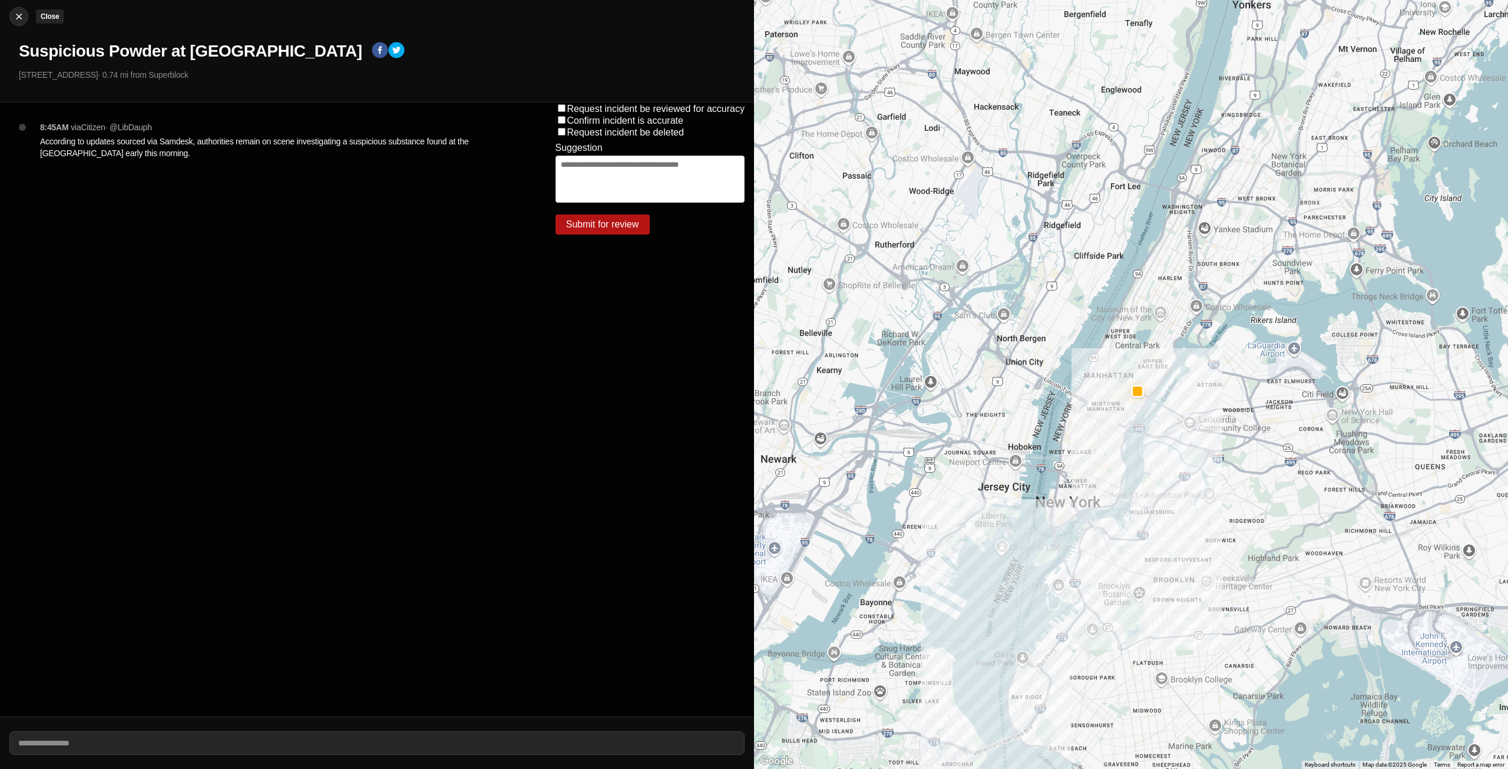
click at [21, 13] on img at bounding box center [19, 17] width 12 height 12
select select "*"
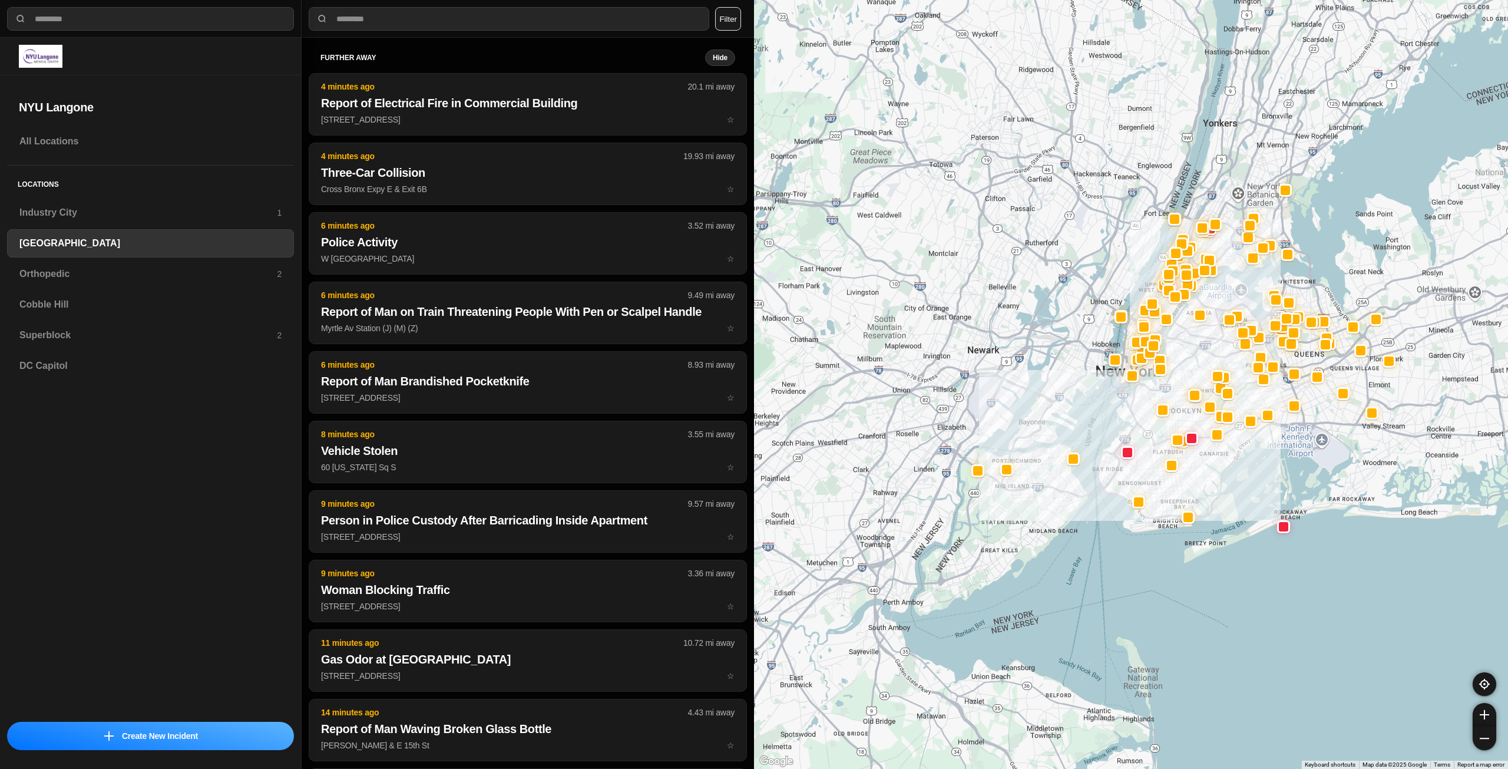
drag, startPoint x: 1345, startPoint y: 384, endPoint x: 1255, endPoint y: 443, distance: 108.0
click at [1255, 443] on div at bounding box center [1131, 384] width 754 height 769
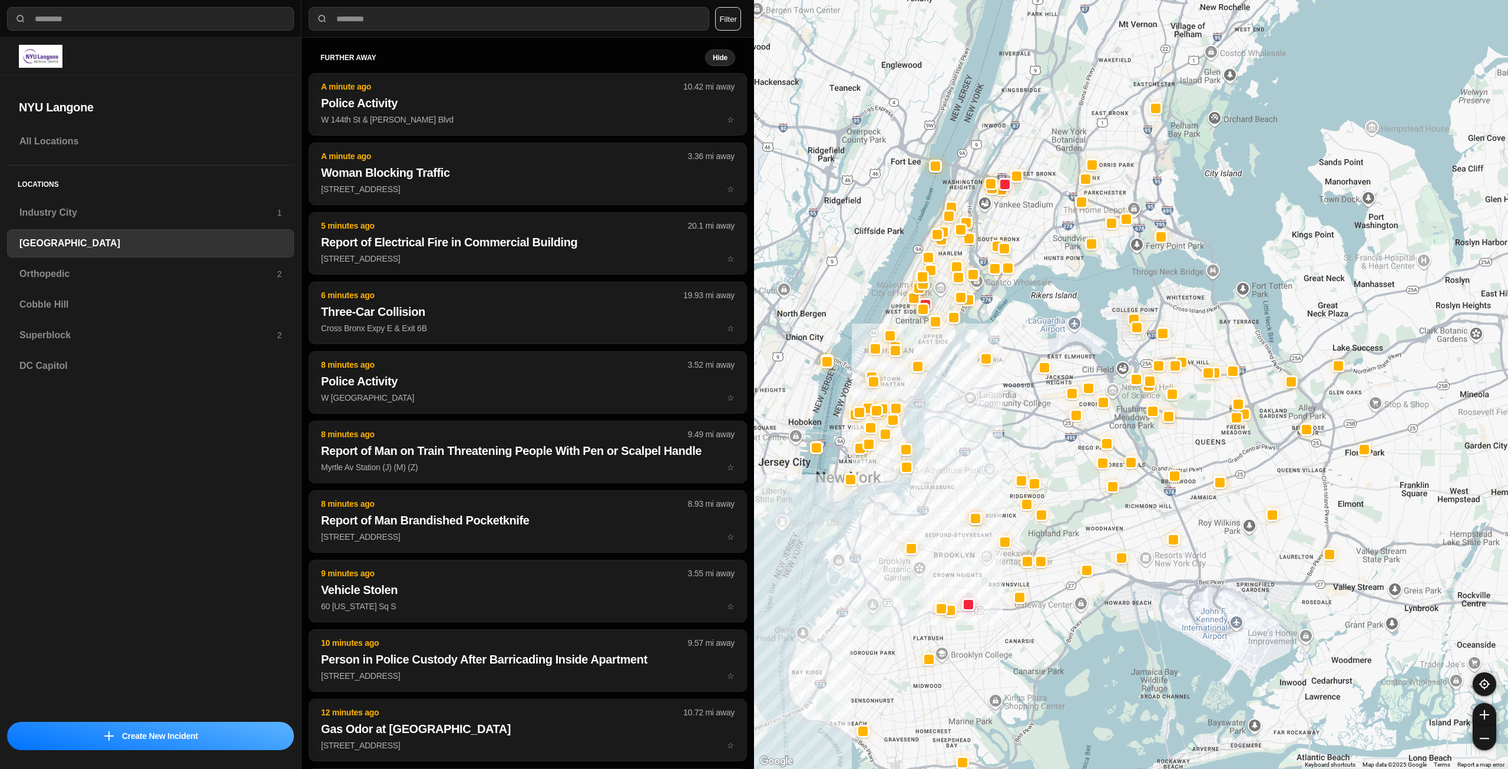
drag, startPoint x: 934, startPoint y: 342, endPoint x: 946, endPoint y: 401, distance: 59.4
click at [946, 401] on div at bounding box center [1131, 384] width 754 height 769
click at [48, 268] on h3 "Orthopedic" at bounding box center [147, 274] width 257 height 14
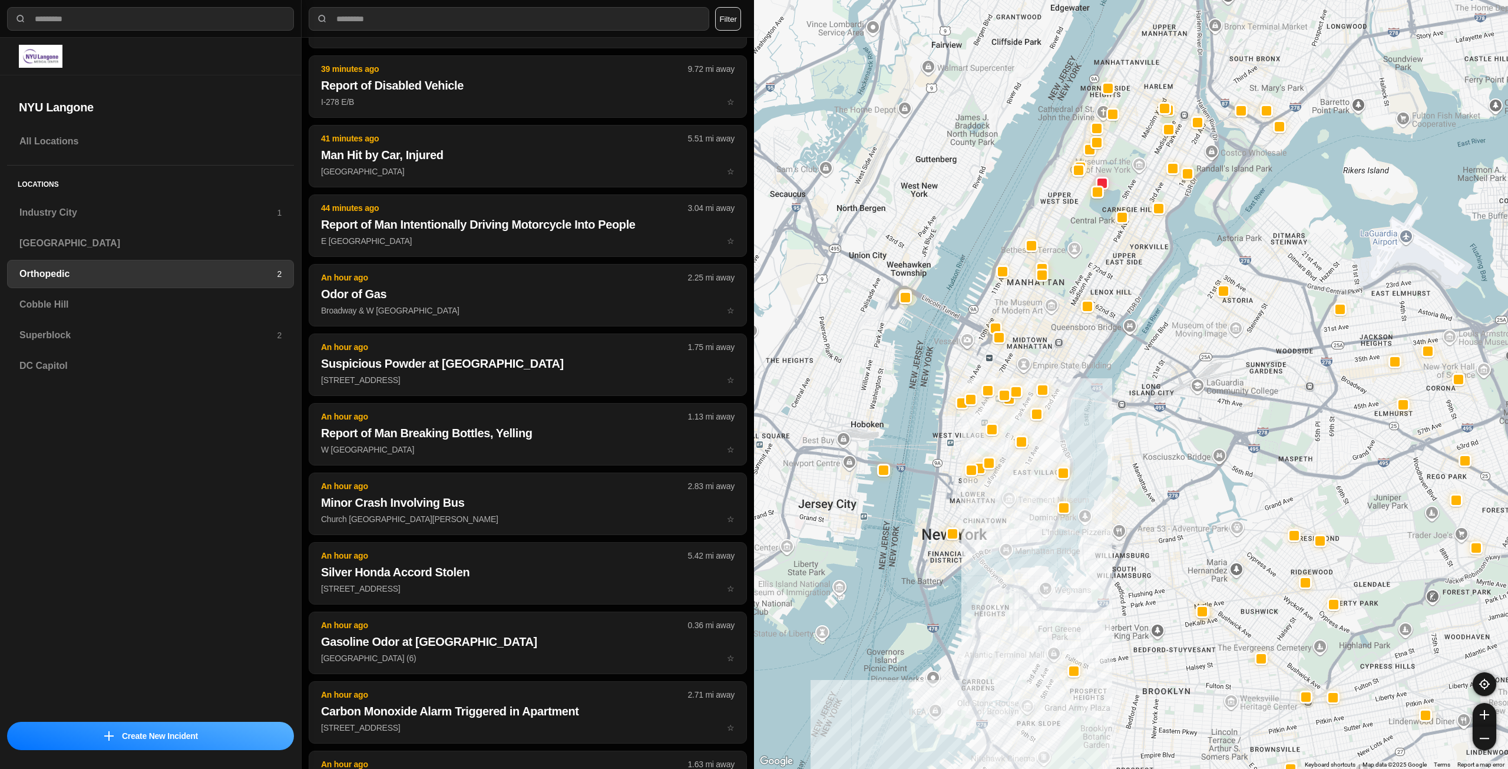
scroll to position [1290, 0]
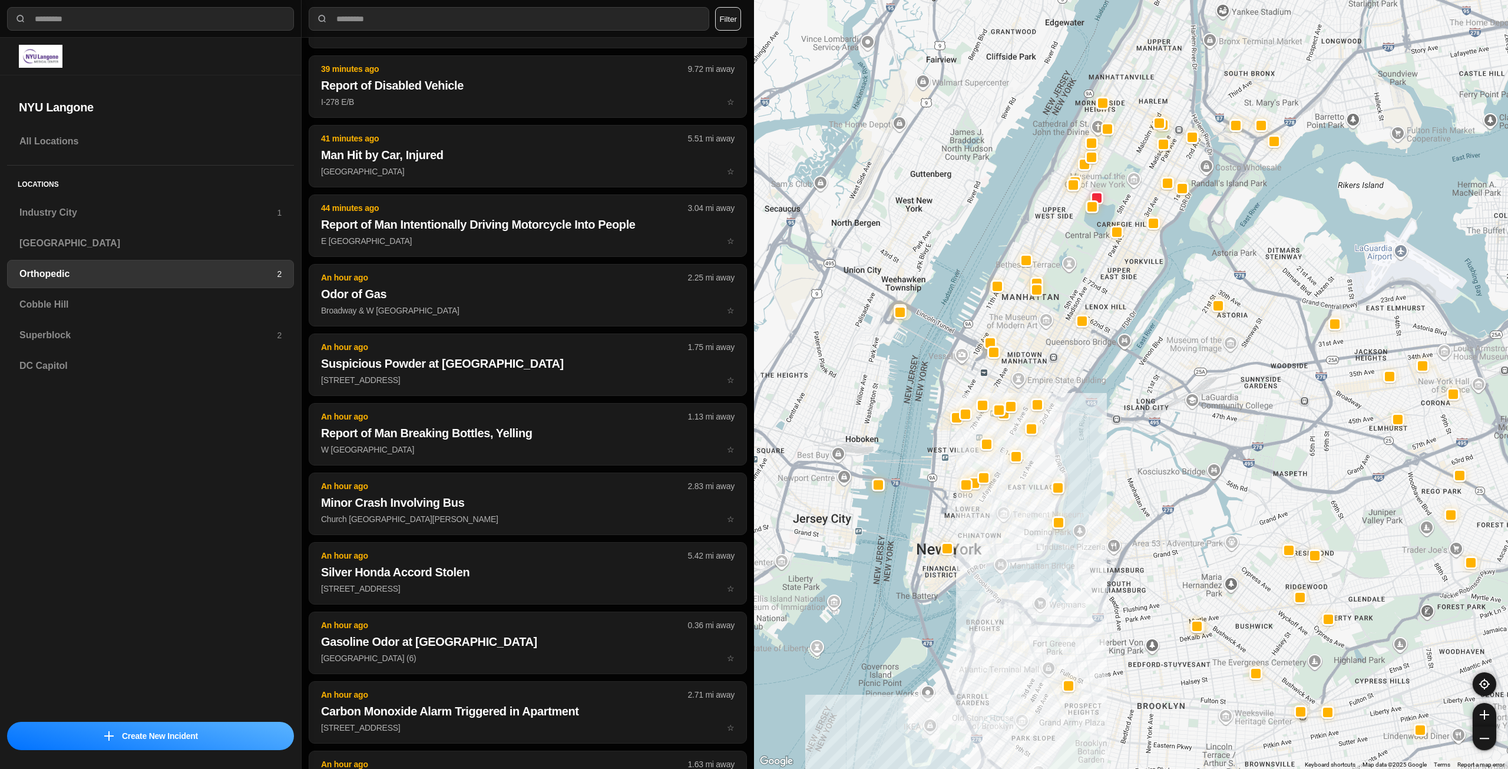
drag, startPoint x: 1129, startPoint y: 266, endPoint x: 1089, endPoint y: 352, distance: 94.9
click at [1089, 352] on div at bounding box center [1131, 384] width 754 height 769
click at [123, 311] on h3 "Cobble Hill" at bounding box center [150, 305] width 262 height 14
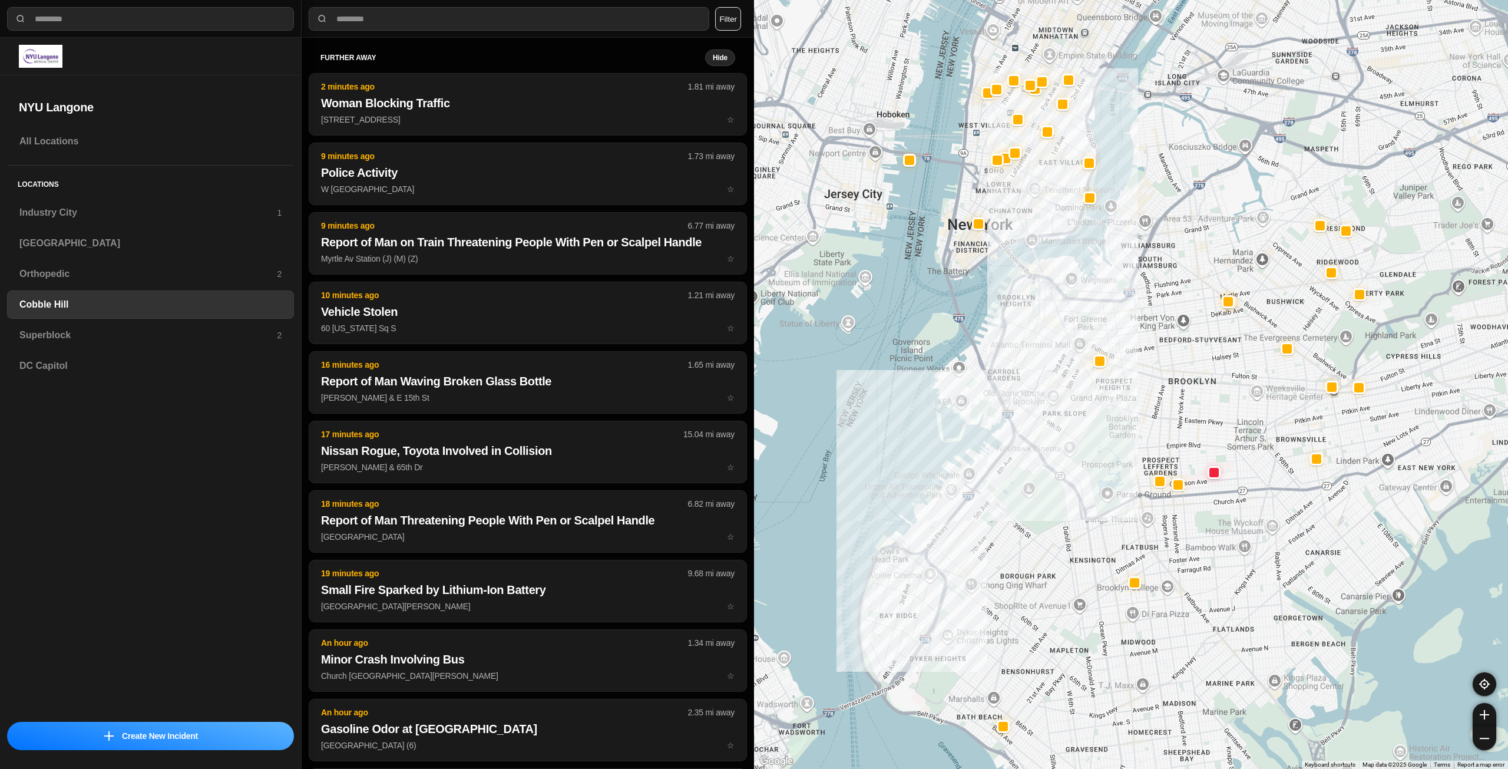
drag, startPoint x: 1333, startPoint y: 349, endPoint x: 1225, endPoint y: 394, distance: 116.8
click at [1225, 400] on div at bounding box center [1131, 384] width 754 height 769
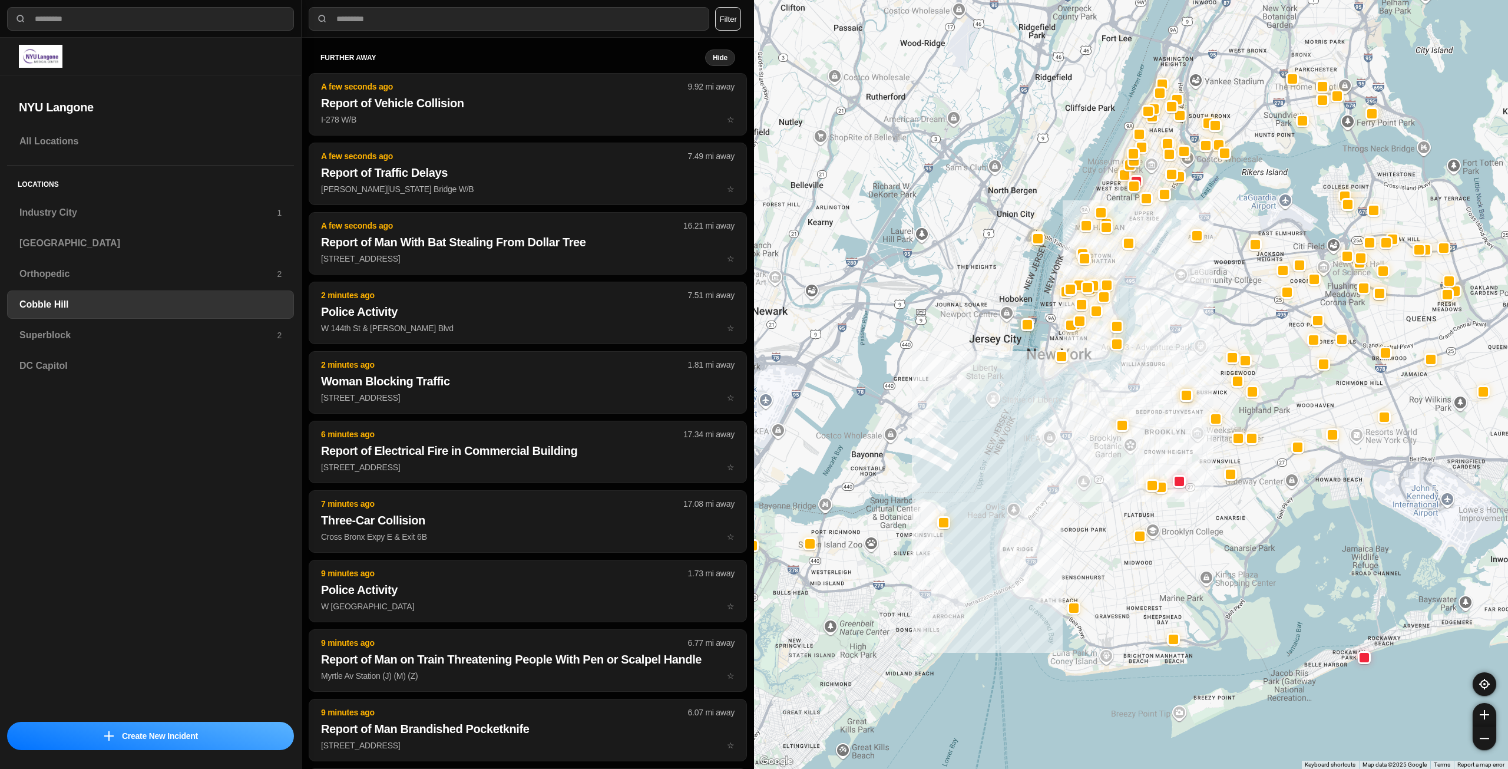
drag, startPoint x: 1318, startPoint y: 313, endPoint x: 1292, endPoint y: 384, distance: 75.0
click at [1292, 384] on div at bounding box center [1131, 384] width 754 height 769
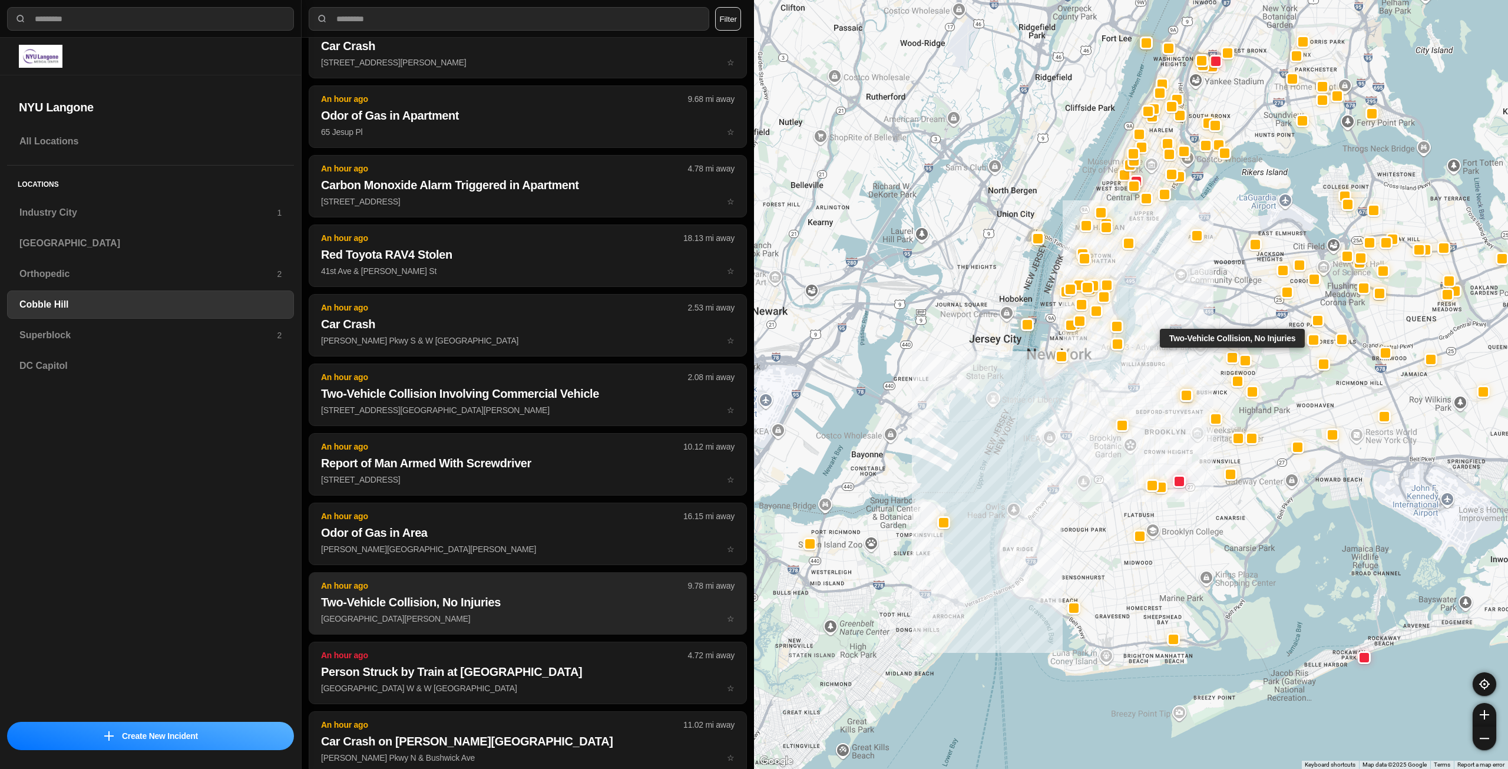
scroll to position [2298, 0]
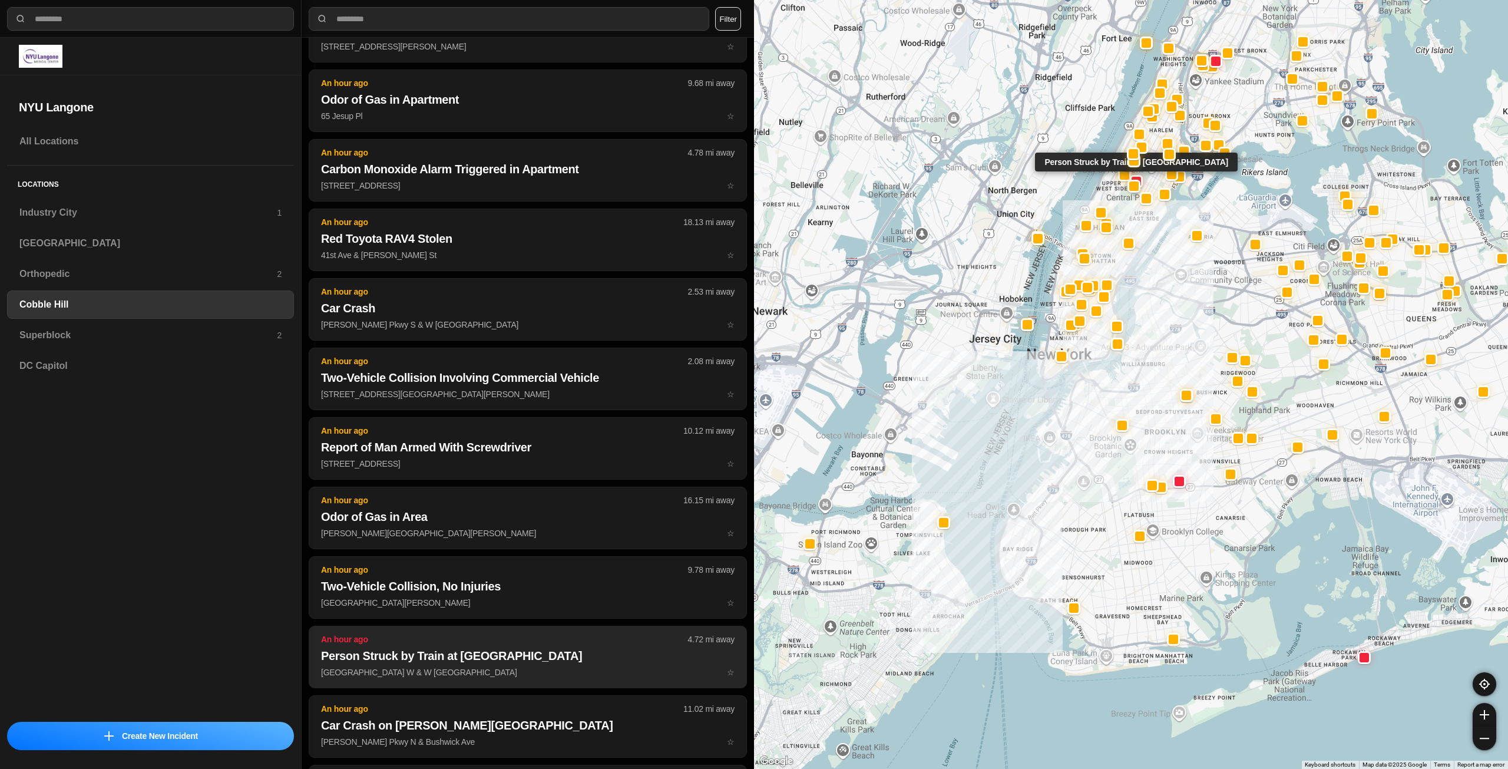
click at [563, 663] on h2 "Person Struck by Train at [GEOGRAPHIC_DATA]" at bounding box center [528, 656] width 414 height 16
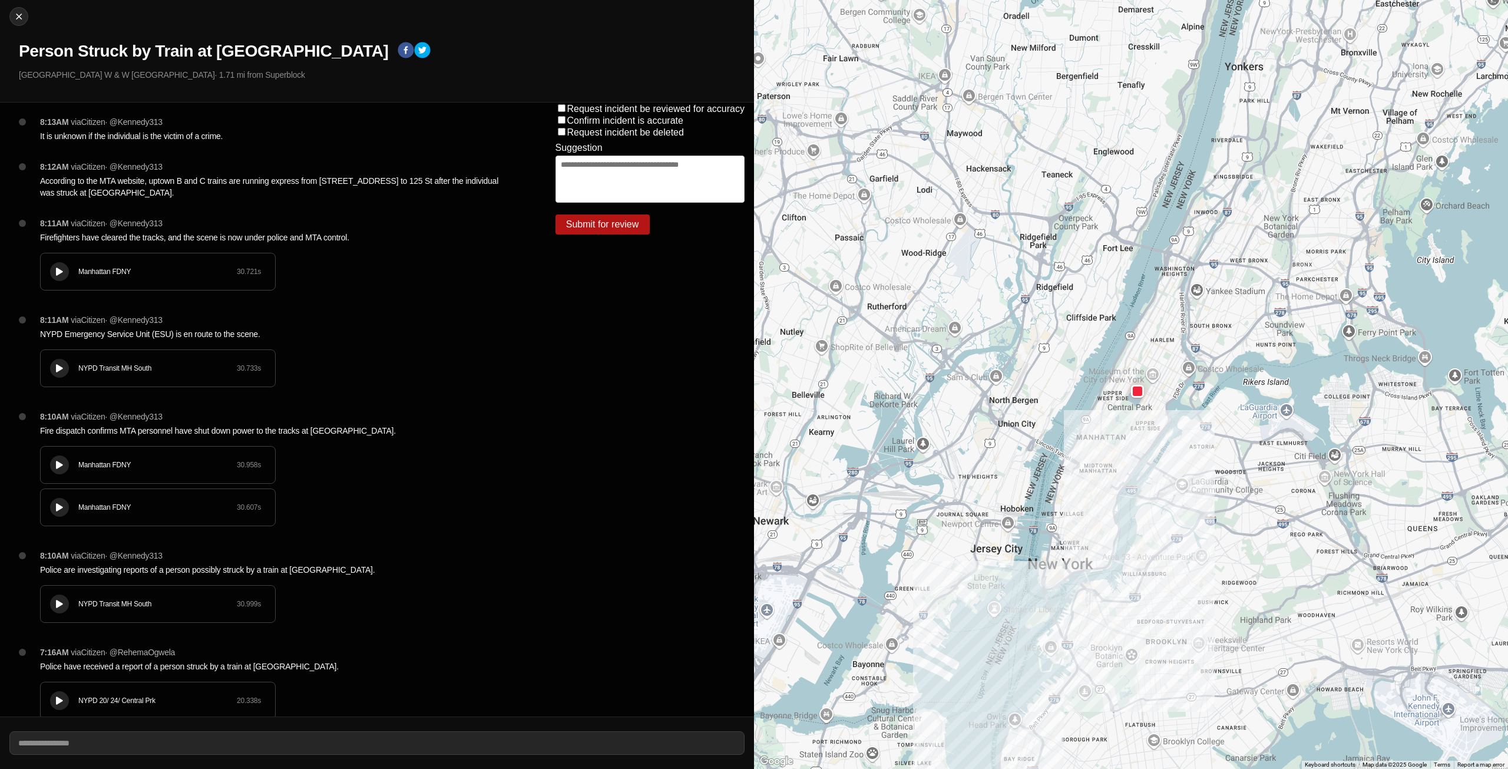
scroll to position [133, 0]
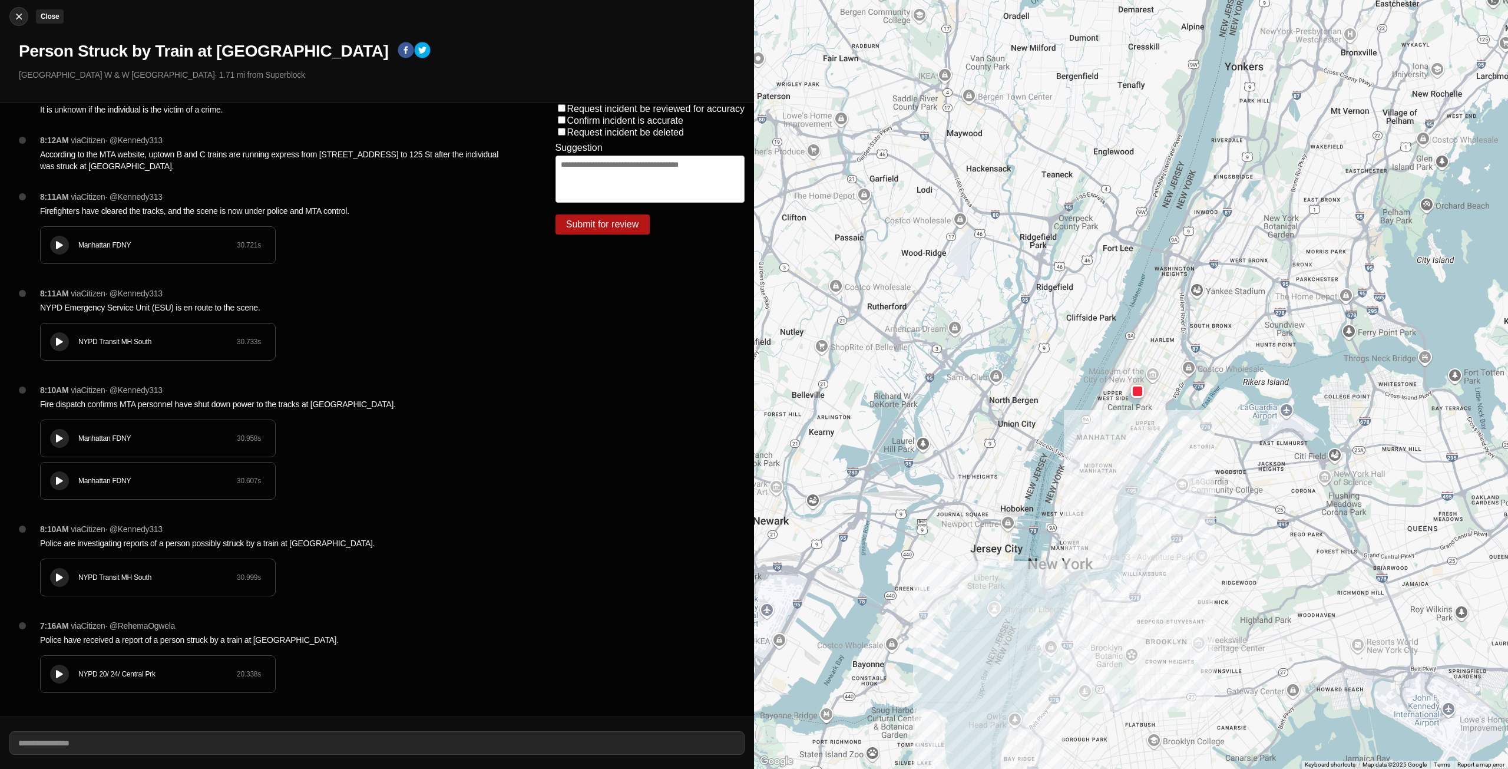
click at [12, 18] on div at bounding box center [19, 17] width 18 height 12
select select "*"
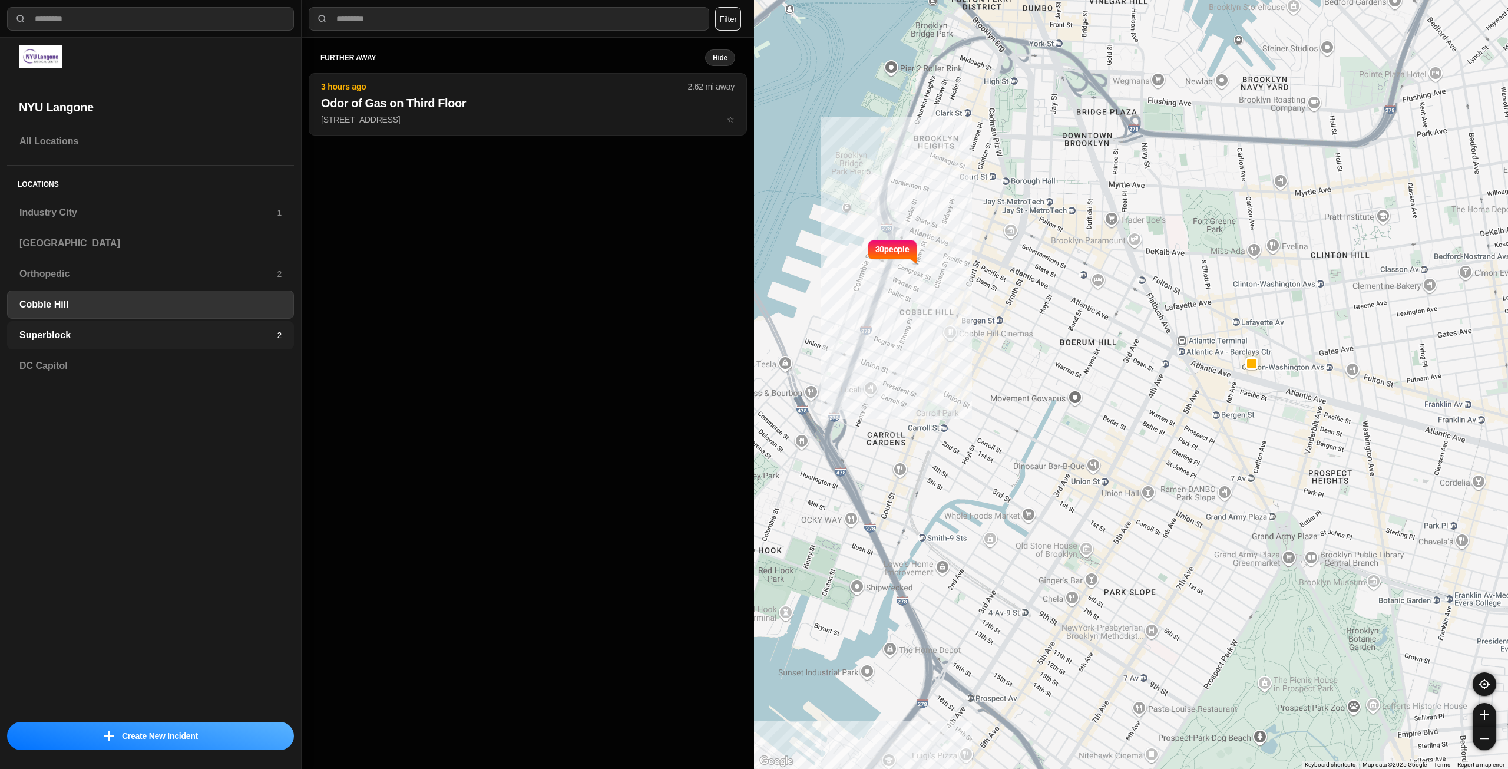
click at [115, 329] on h3 "Superblock" at bounding box center [147, 335] width 257 height 14
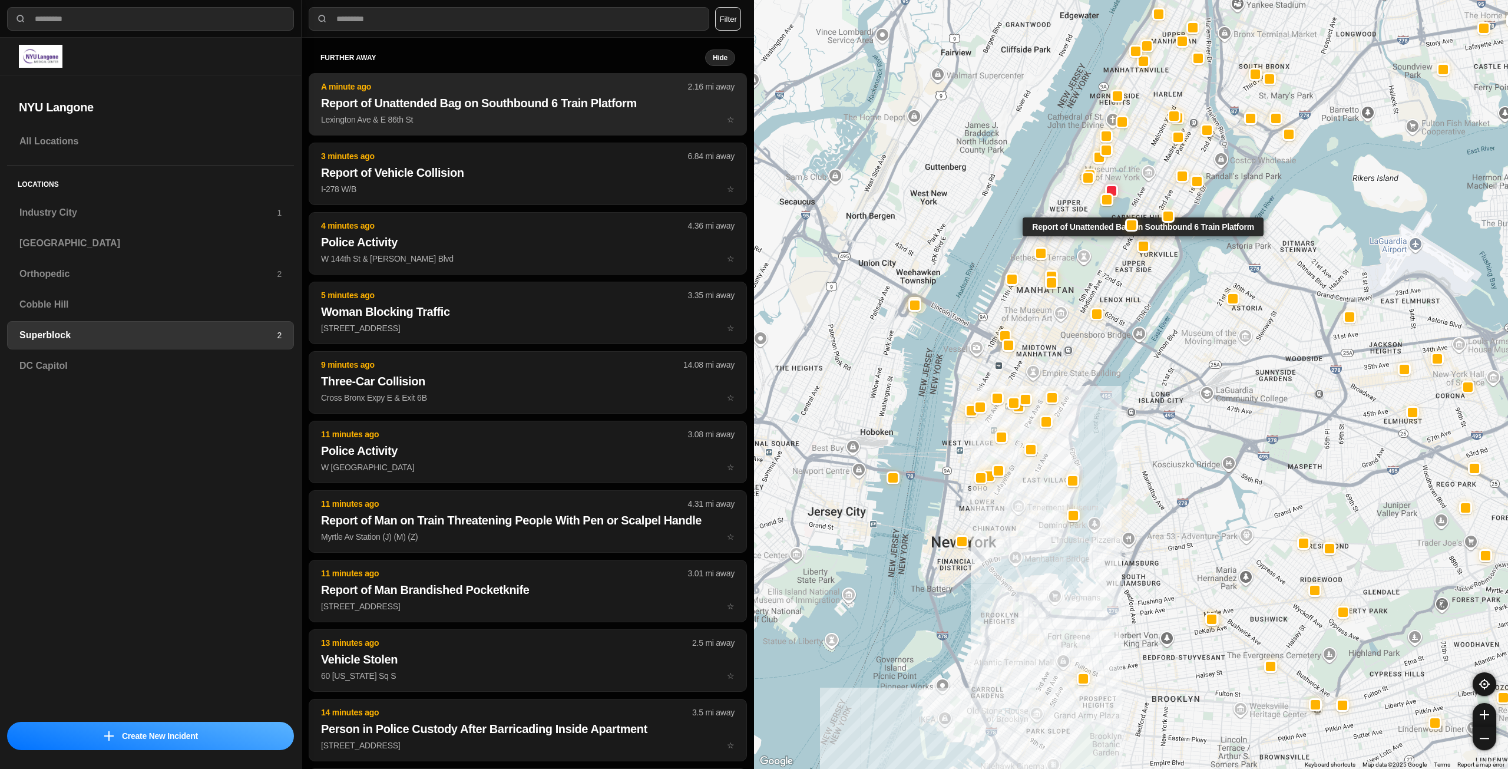
click at [540, 120] on p "Lexington Ave & E 86th St ☆" at bounding box center [528, 120] width 414 height 12
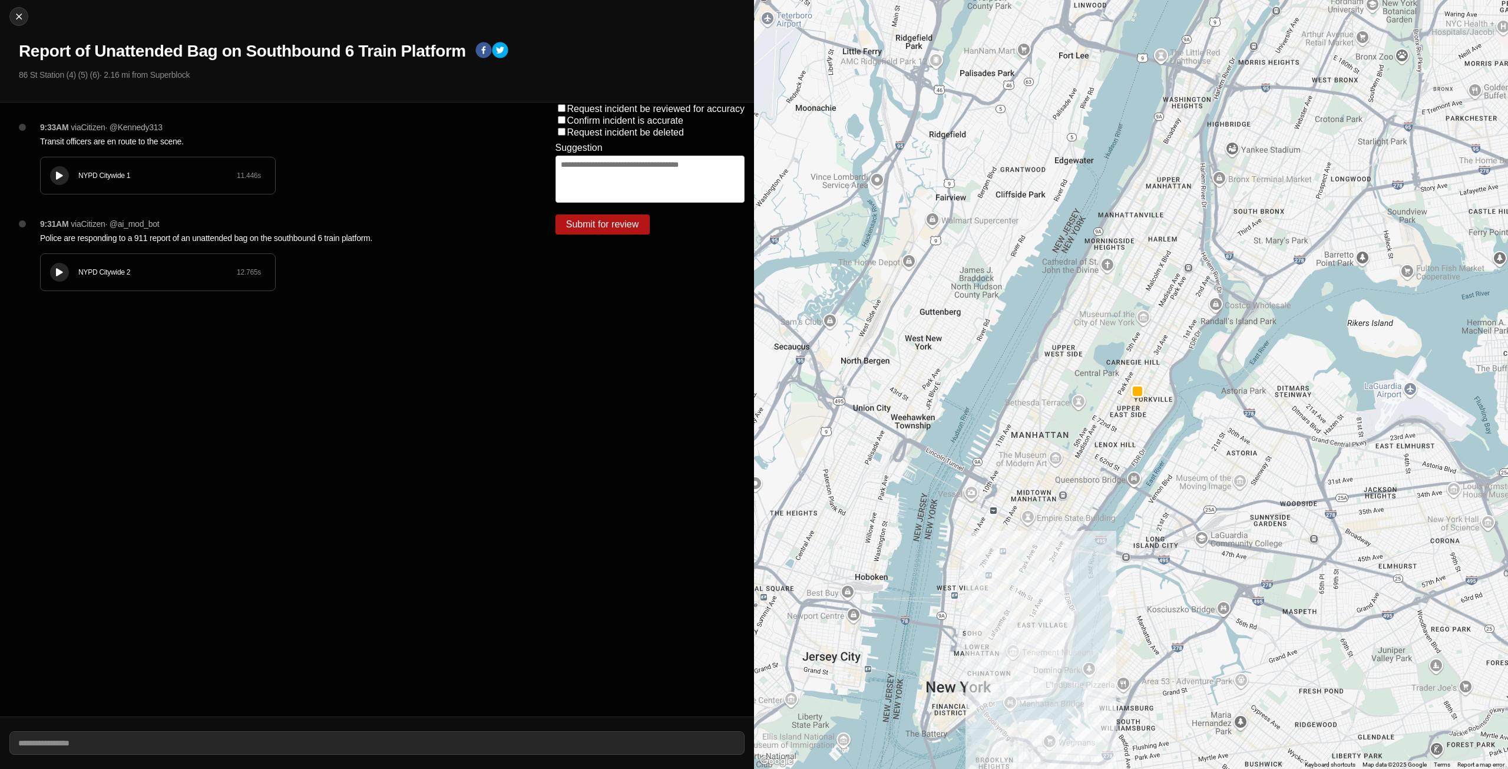
click at [52, 273] on button at bounding box center [59, 272] width 19 height 19
click at [61, 177] on icon at bounding box center [59, 176] width 7 height 8
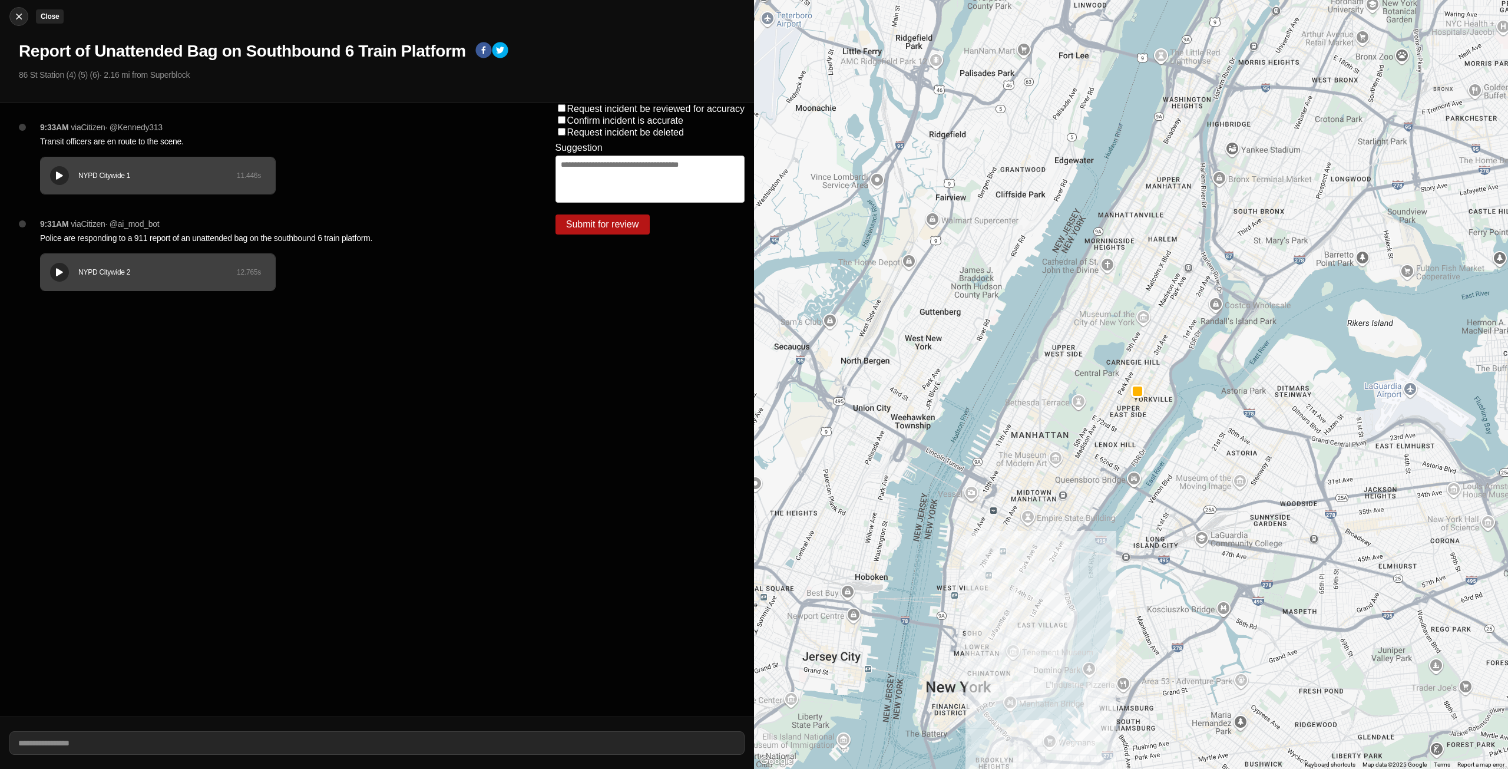
click at [14, 18] on img at bounding box center [19, 17] width 12 height 12
select select "*"
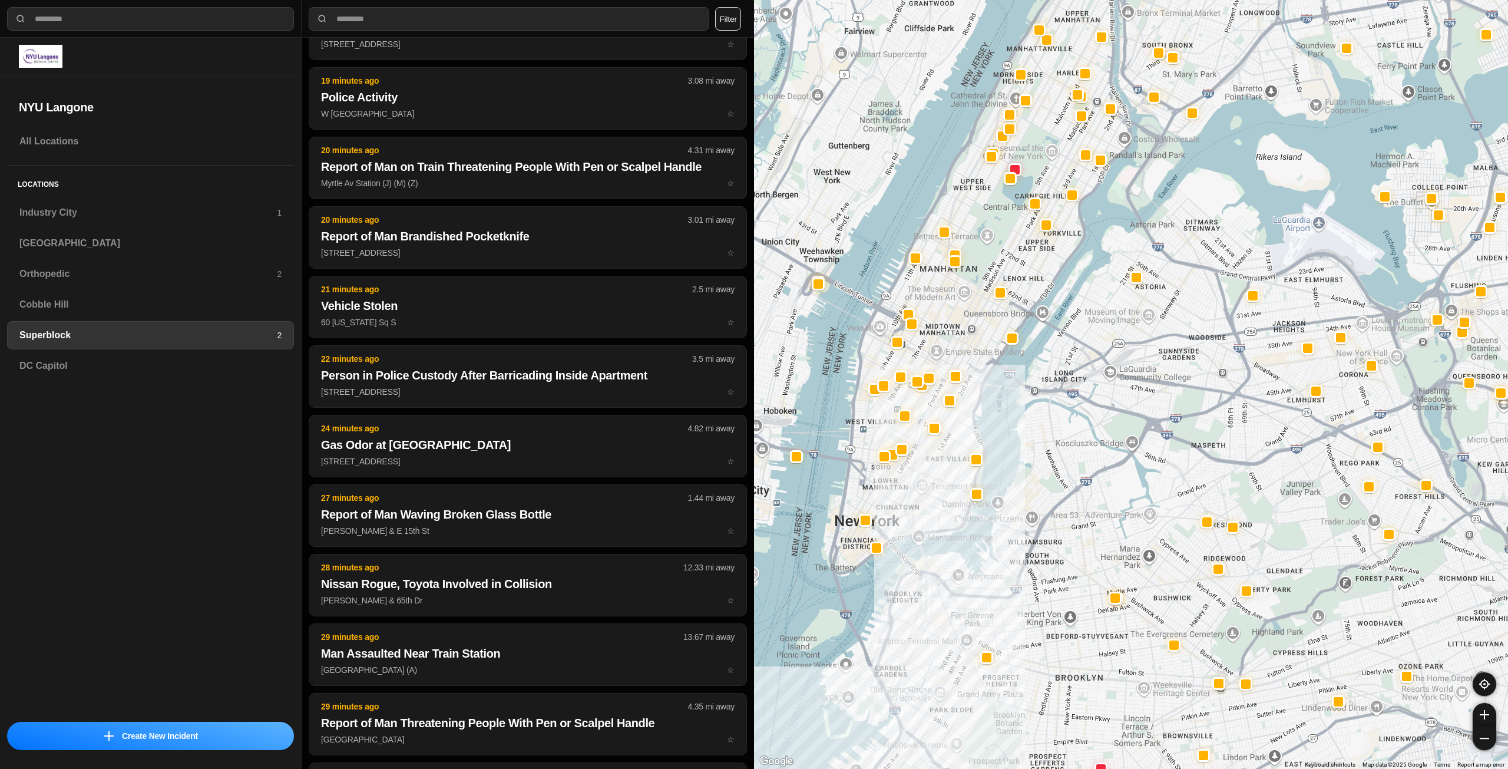
scroll to position [910, 0]
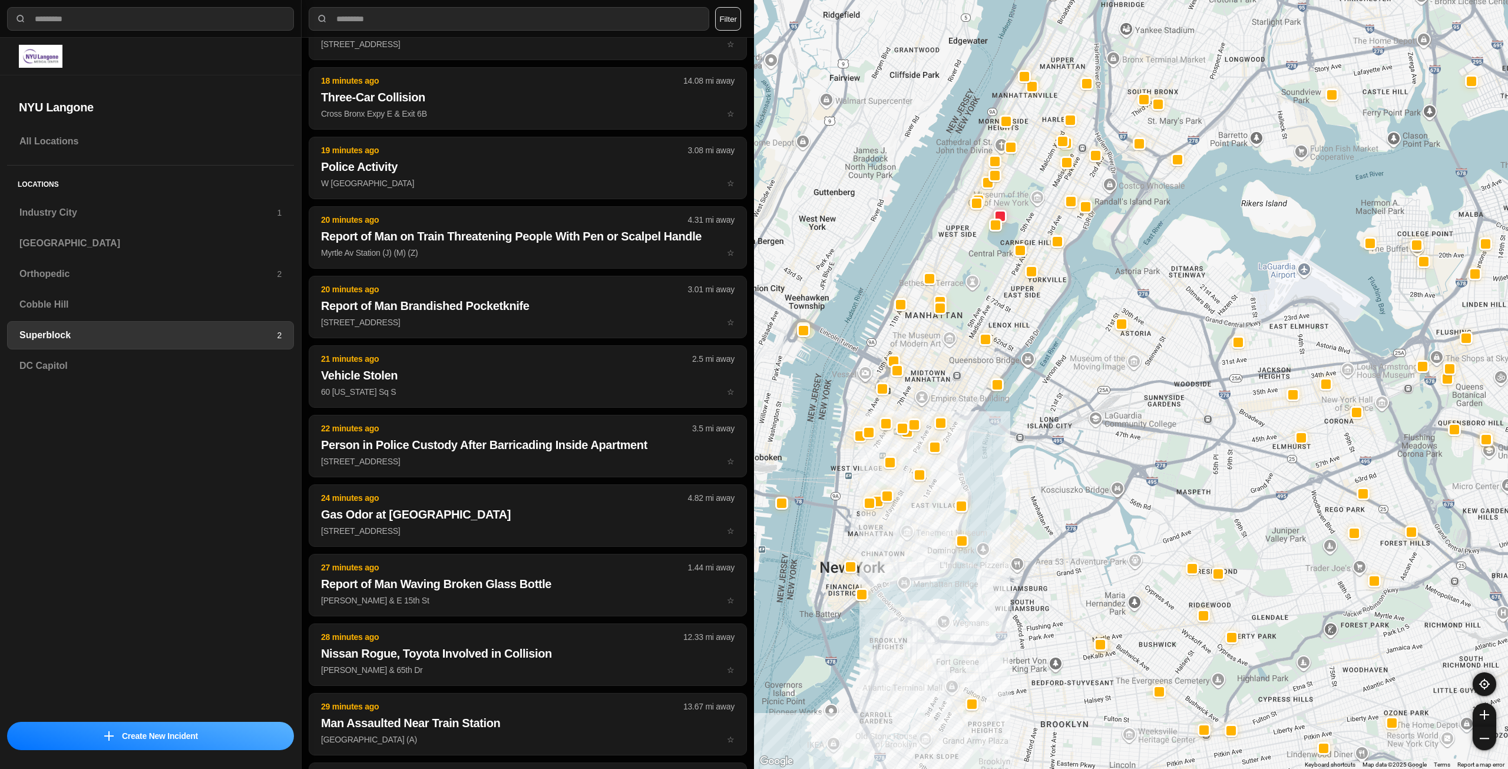
drag, startPoint x: 988, startPoint y: 315, endPoint x: 965, endPoint y: 385, distance: 73.8
click at [965, 385] on div at bounding box center [1131, 384] width 754 height 769
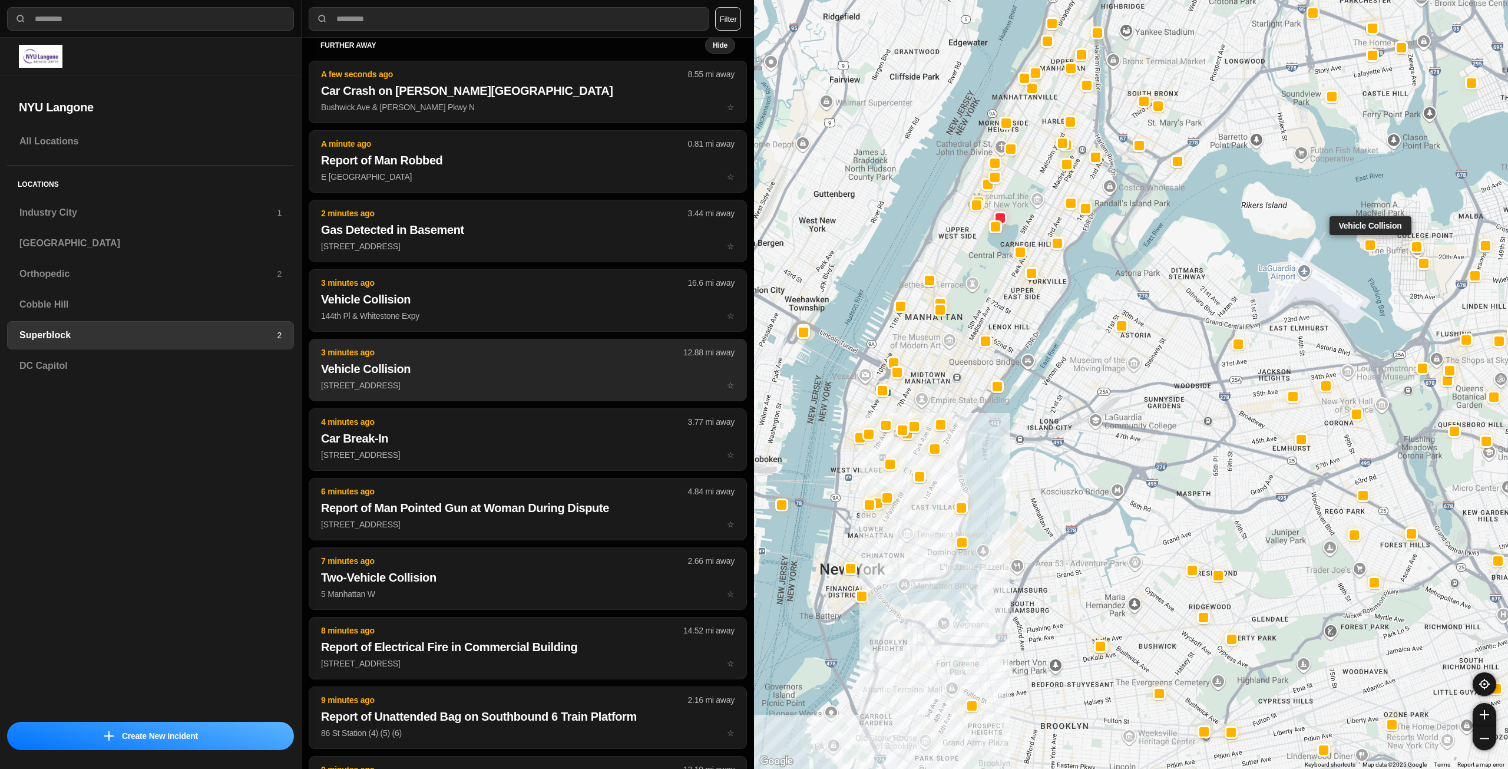
scroll to position [0, 0]
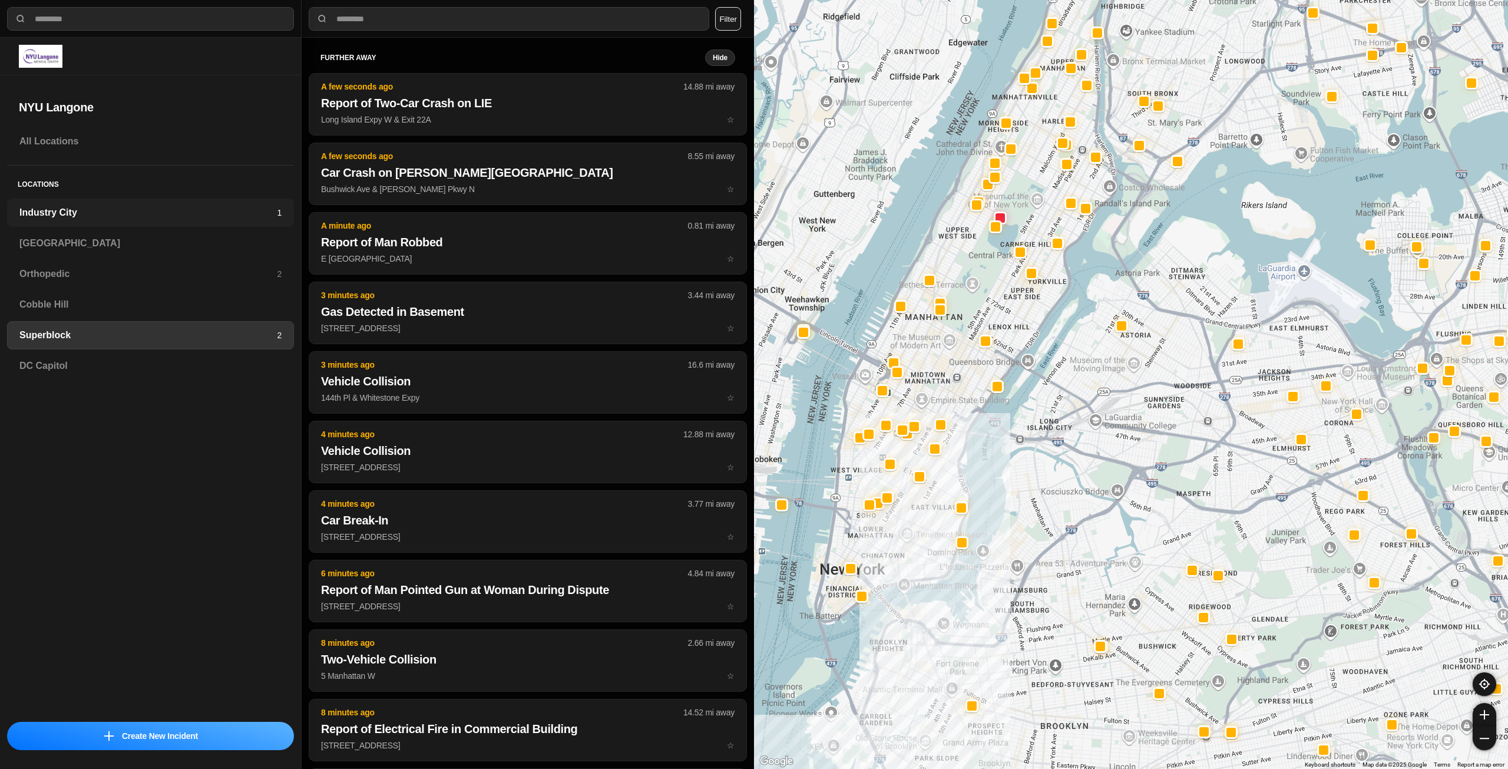
click at [107, 210] on h3 "Industry City" at bounding box center [147, 213] width 257 height 14
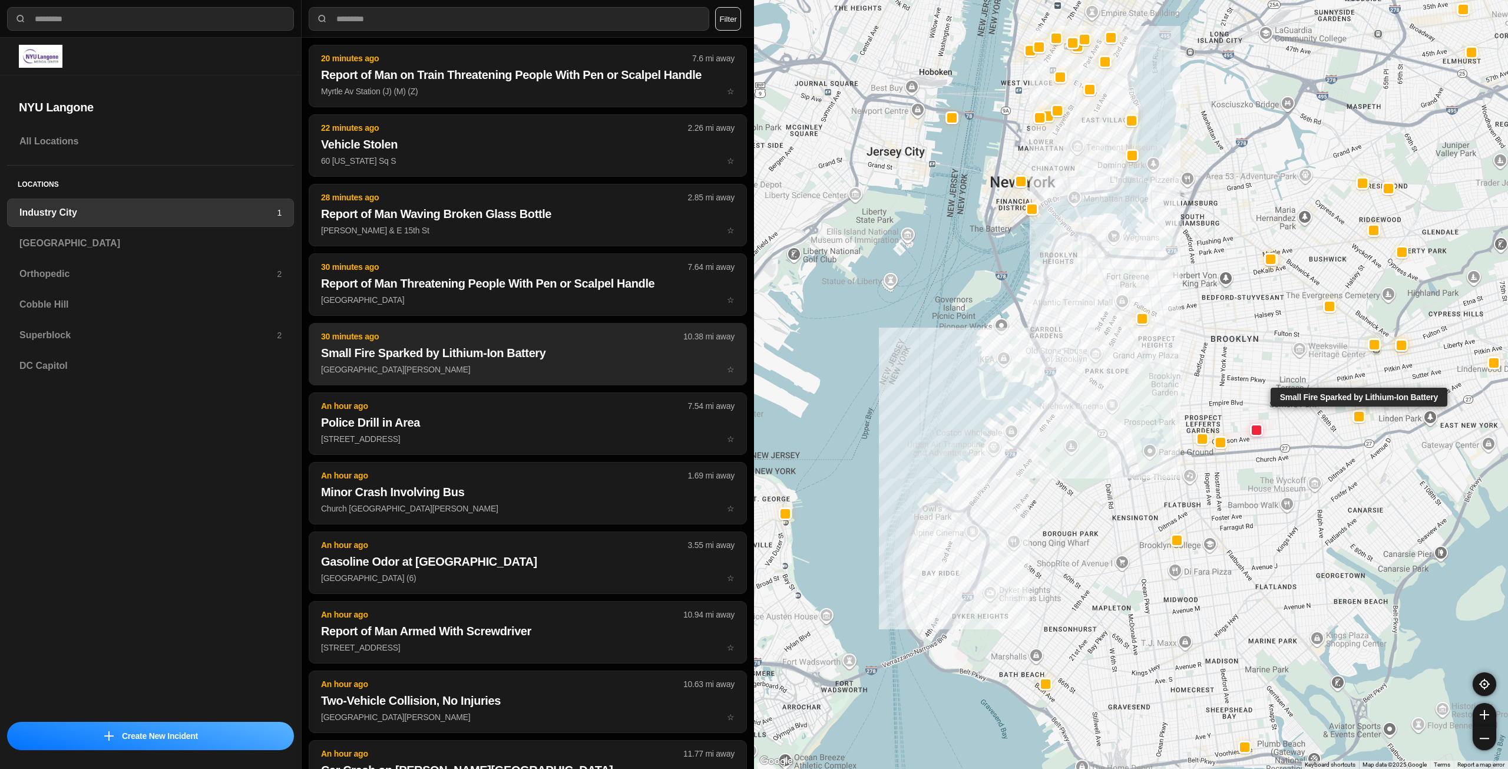
scroll to position [354, 0]
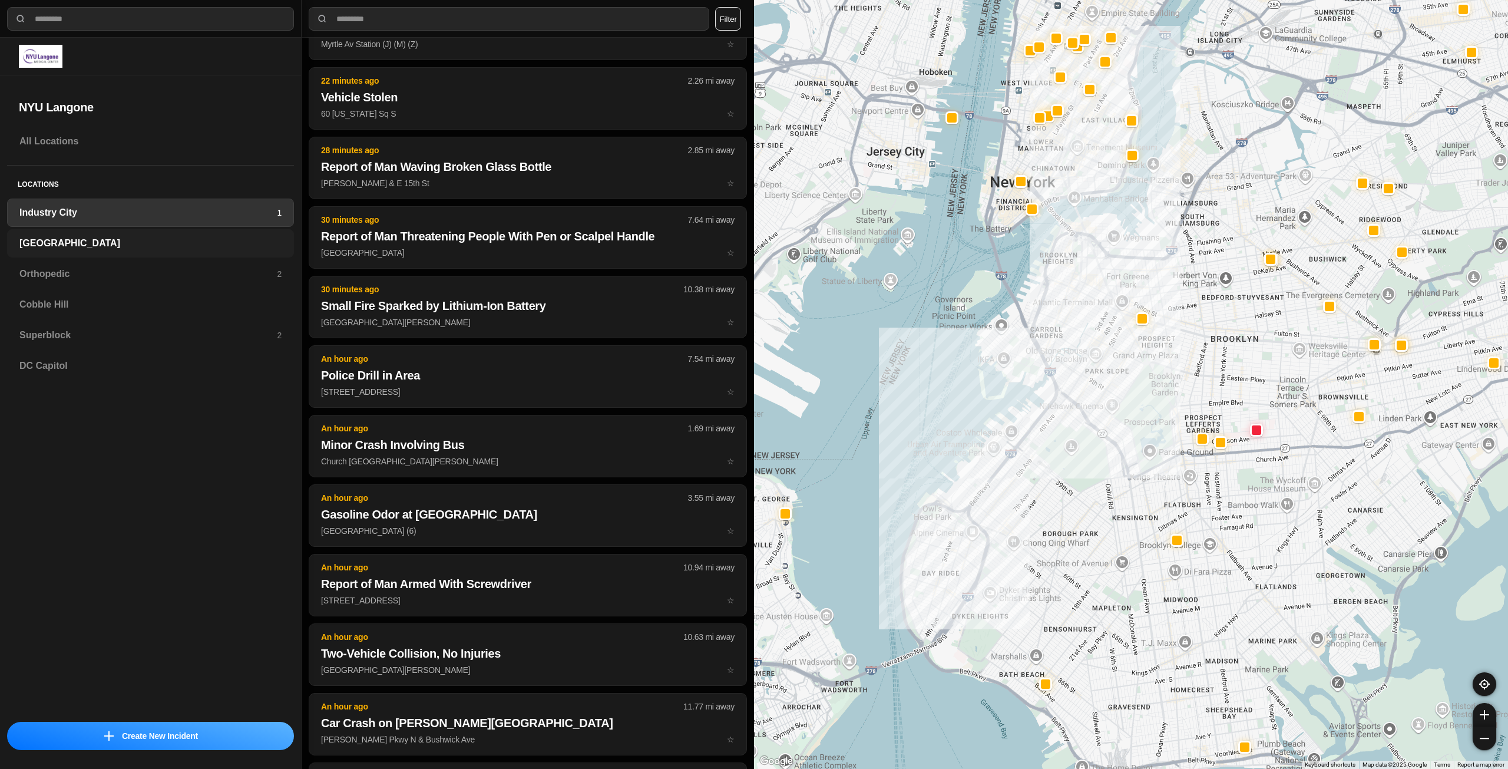
click at [136, 243] on h3 "[GEOGRAPHIC_DATA]" at bounding box center [150, 243] width 262 height 14
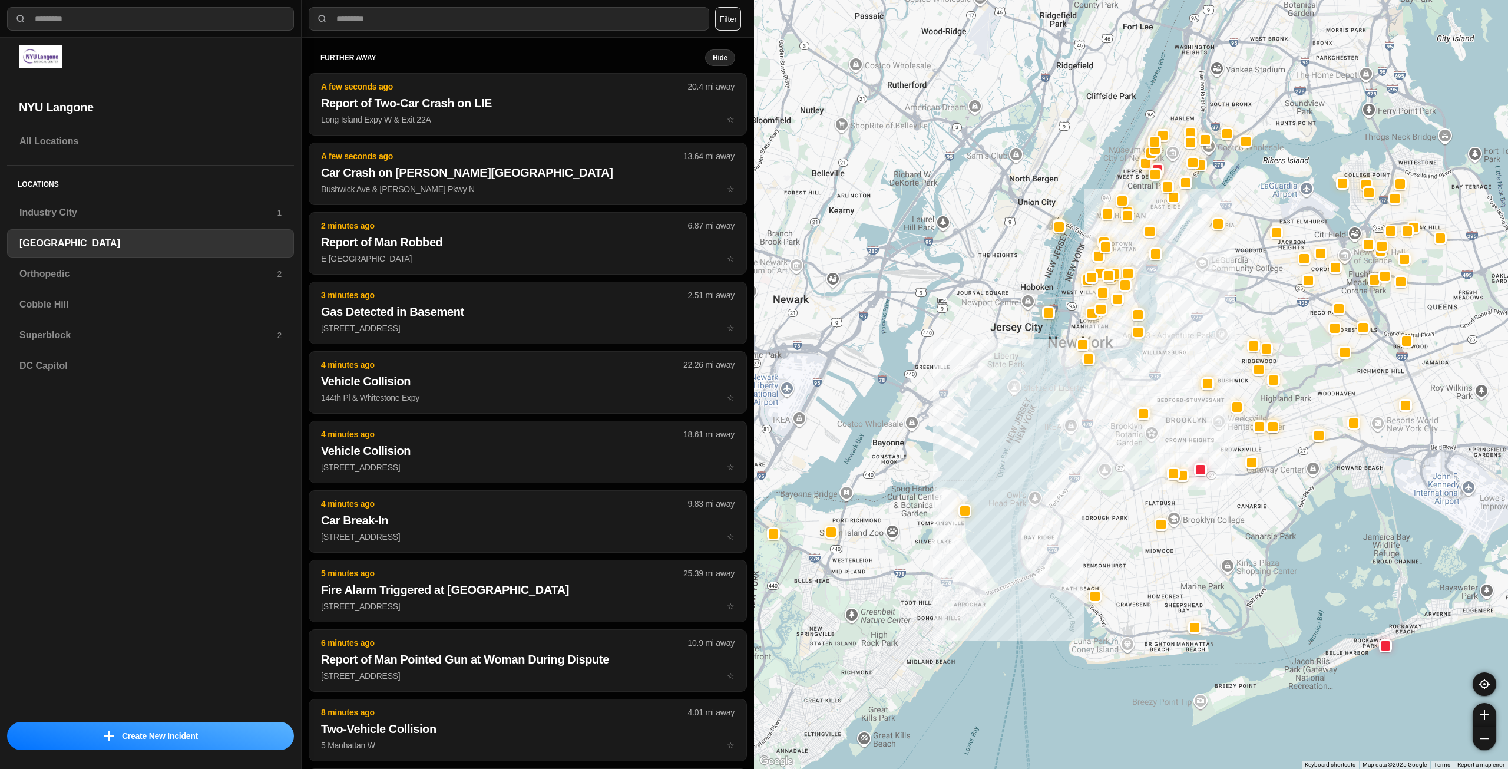
drag, startPoint x: 1274, startPoint y: 430, endPoint x: 1228, endPoint y: 512, distance: 93.9
click at [1228, 512] on div at bounding box center [1131, 384] width 754 height 769
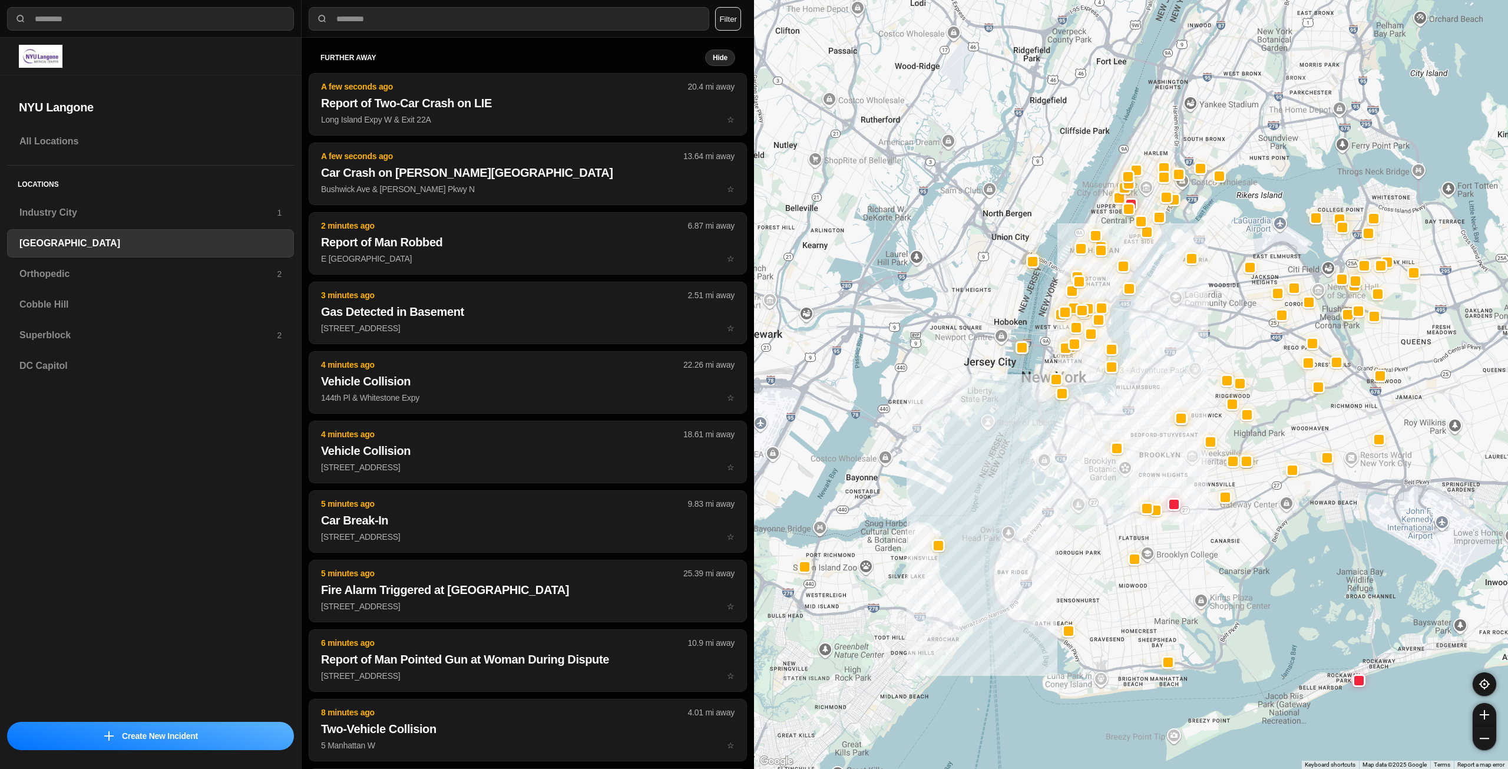
drag, startPoint x: 1191, startPoint y: 312, endPoint x: 1164, endPoint y: 351, distance: 47.4
click at [1164, 351] on div at bounding box center [1131, 384] width 754 height 769
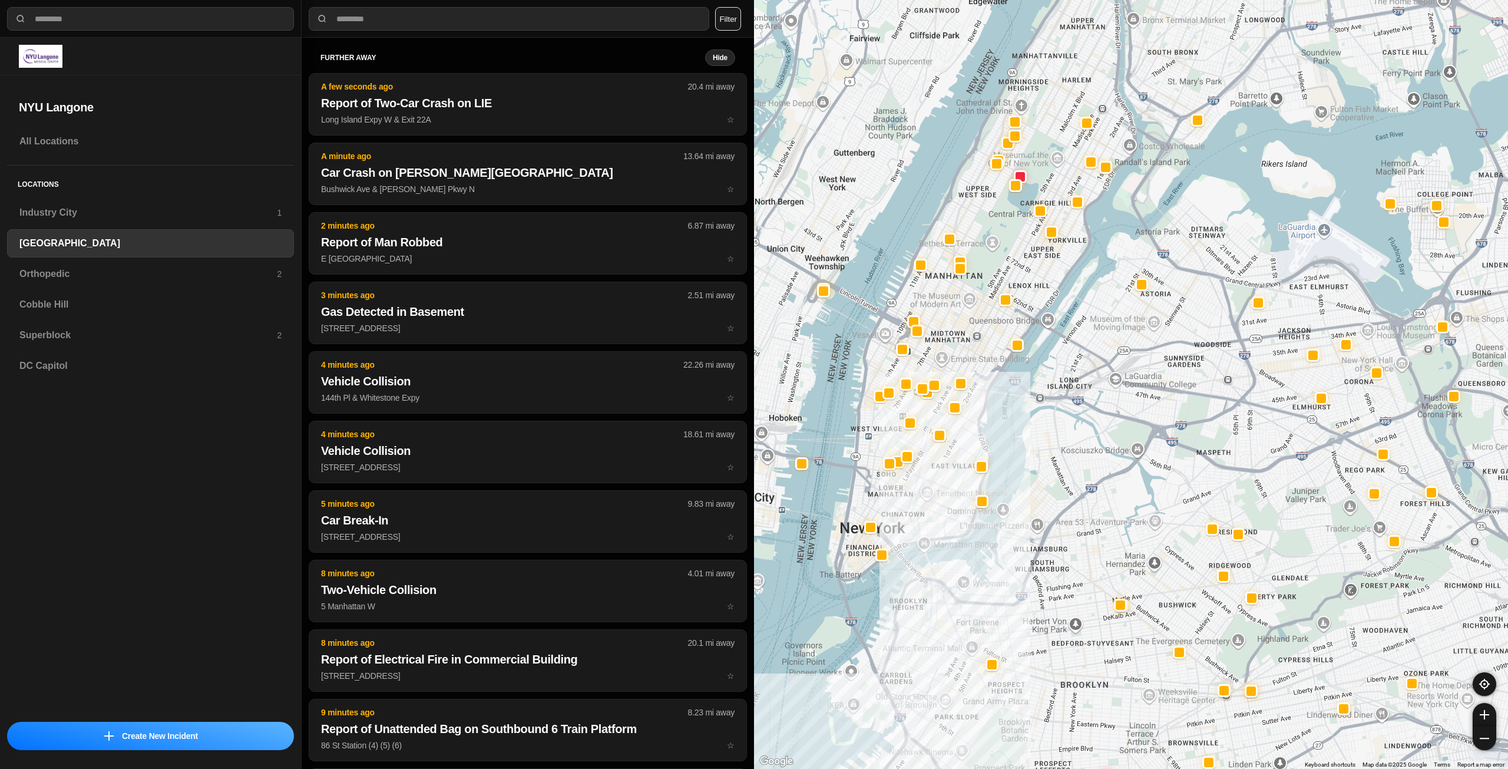
drag, startPoint x: 1147, startPoint y: 328, endPoint x: 1088, endPoint y: 440, distance: 126.5
click at [1088, 440] on div at bounding box center [1131, 384] width 754 height 769
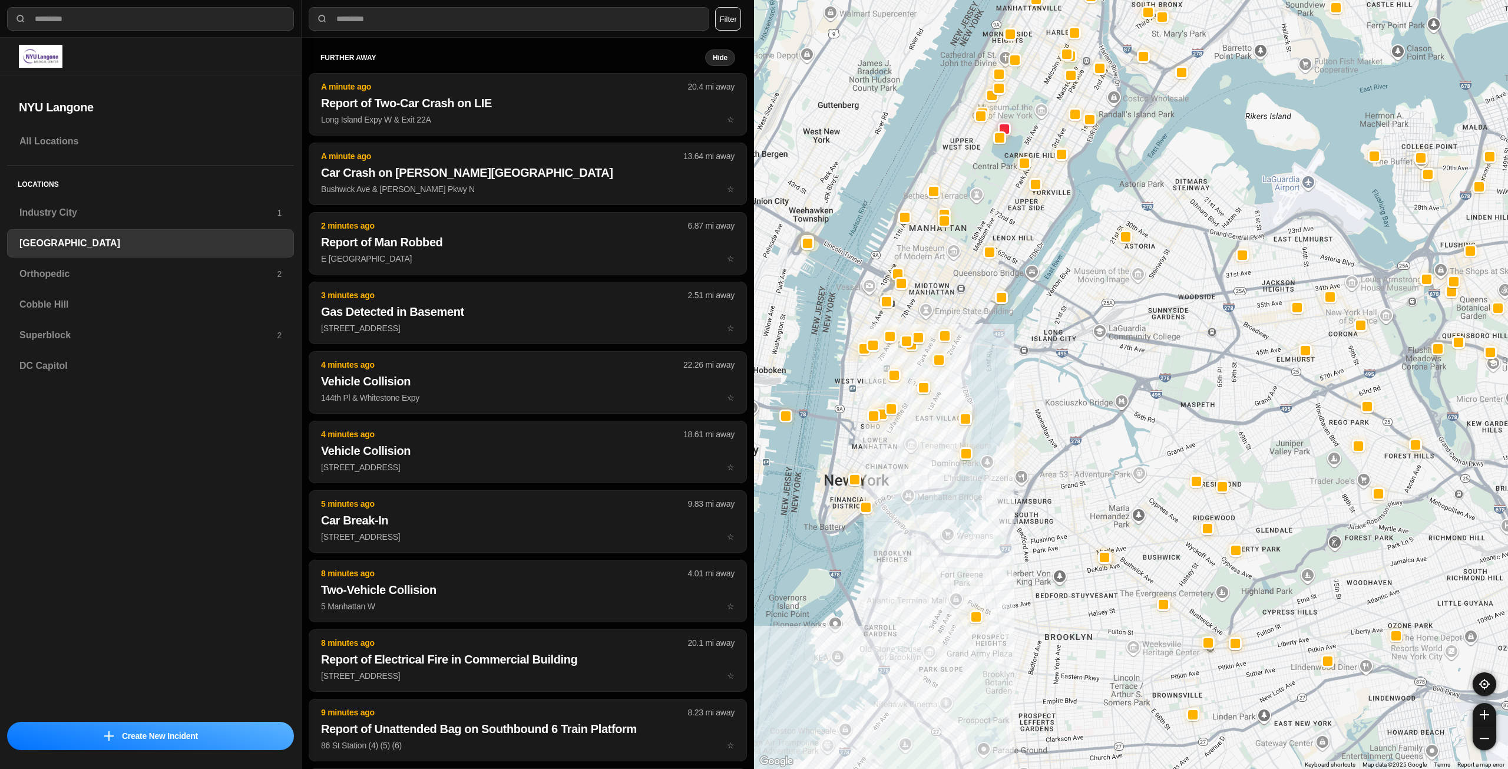
drag, startPoint x: 1226, startPoint y: 392, endPoint x: 1206, endPoint y: 345, distance: 51.0
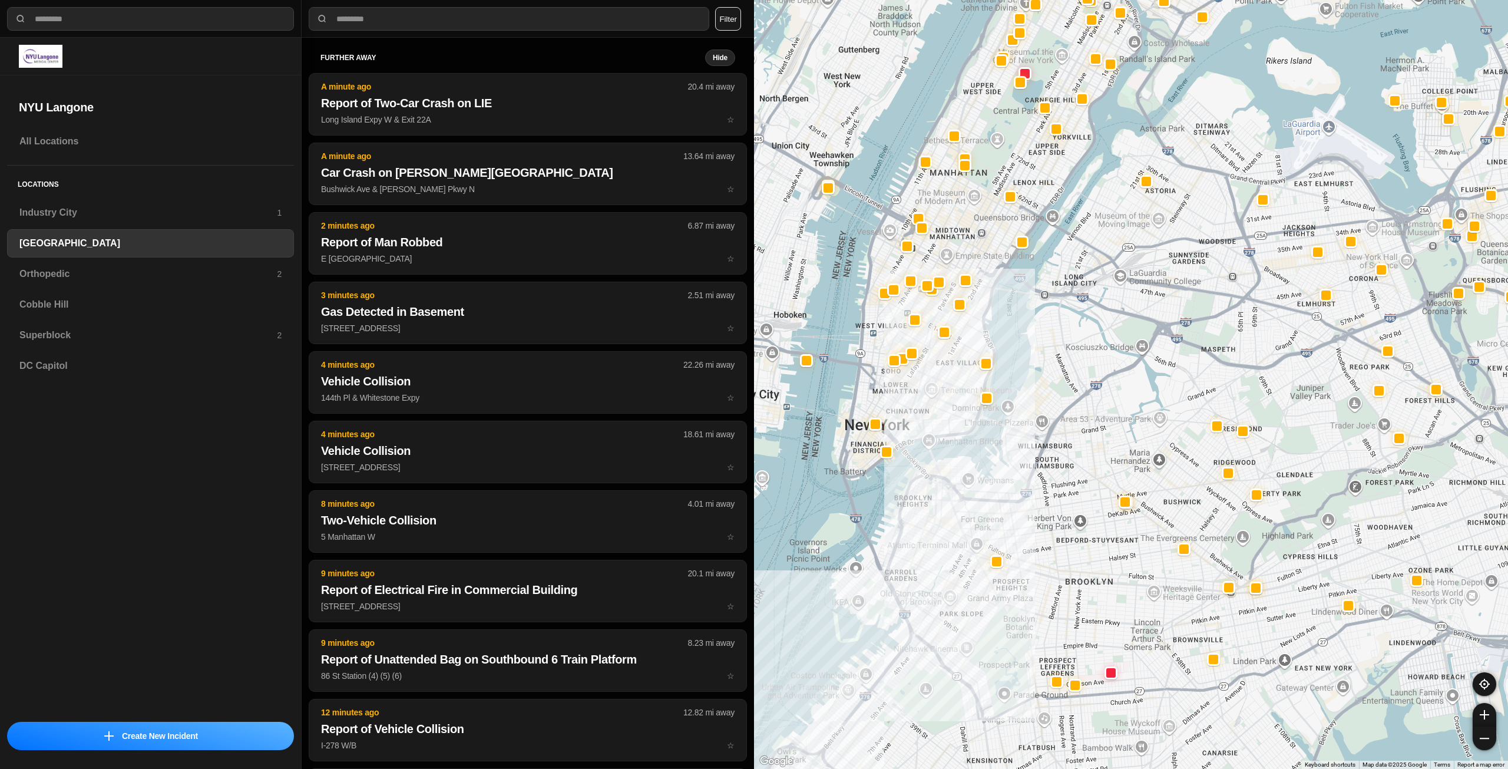
drag, startPoint x: 1134, startPoint y: 455, endPoint x: 1154, endPoint y: 400, distance: 59.1
click at [103, 273] on h3 "Orthopedic" at bounding box center [147, 274] width 257 height 14
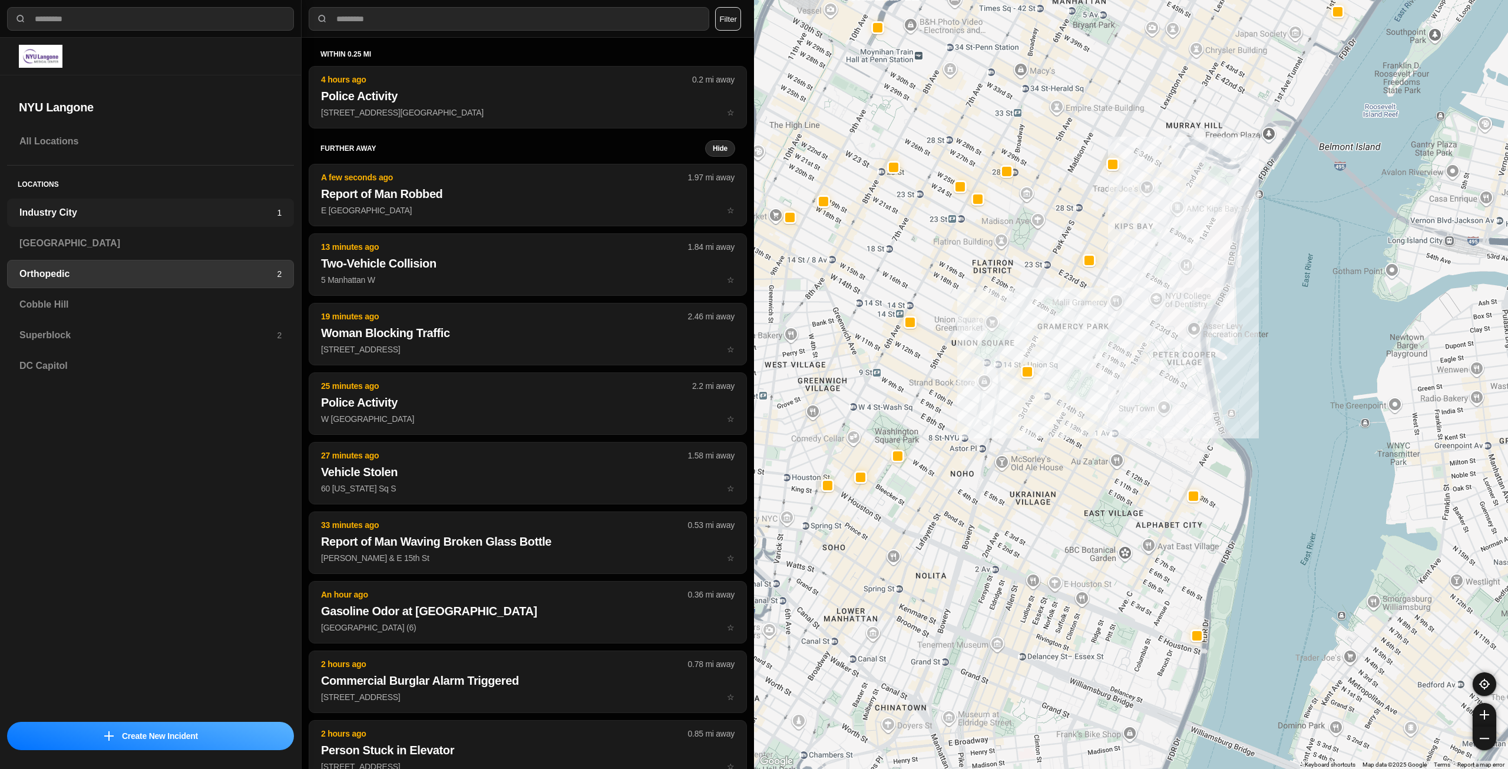
click at [110, 219] on h3 "Industry City" at bounding box center [147, 213] width 257 height 14
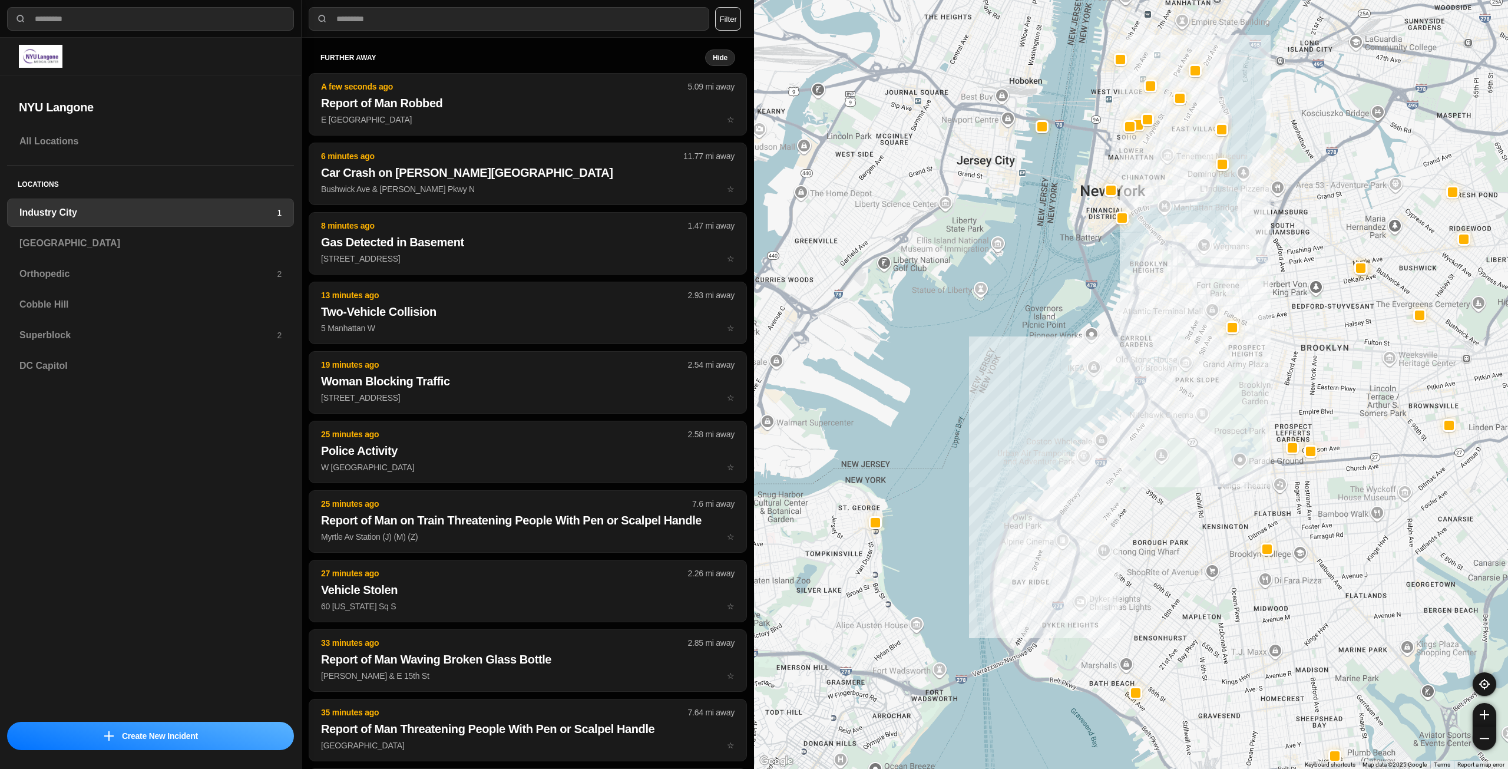
drag, startPoint x: 1283, startPoint y: 383, endPoint x: 1232, endPoint y: 435, distance: 72.9
click at [1232, 435] on div at bounding box center [1131, 384] width 754 height 769
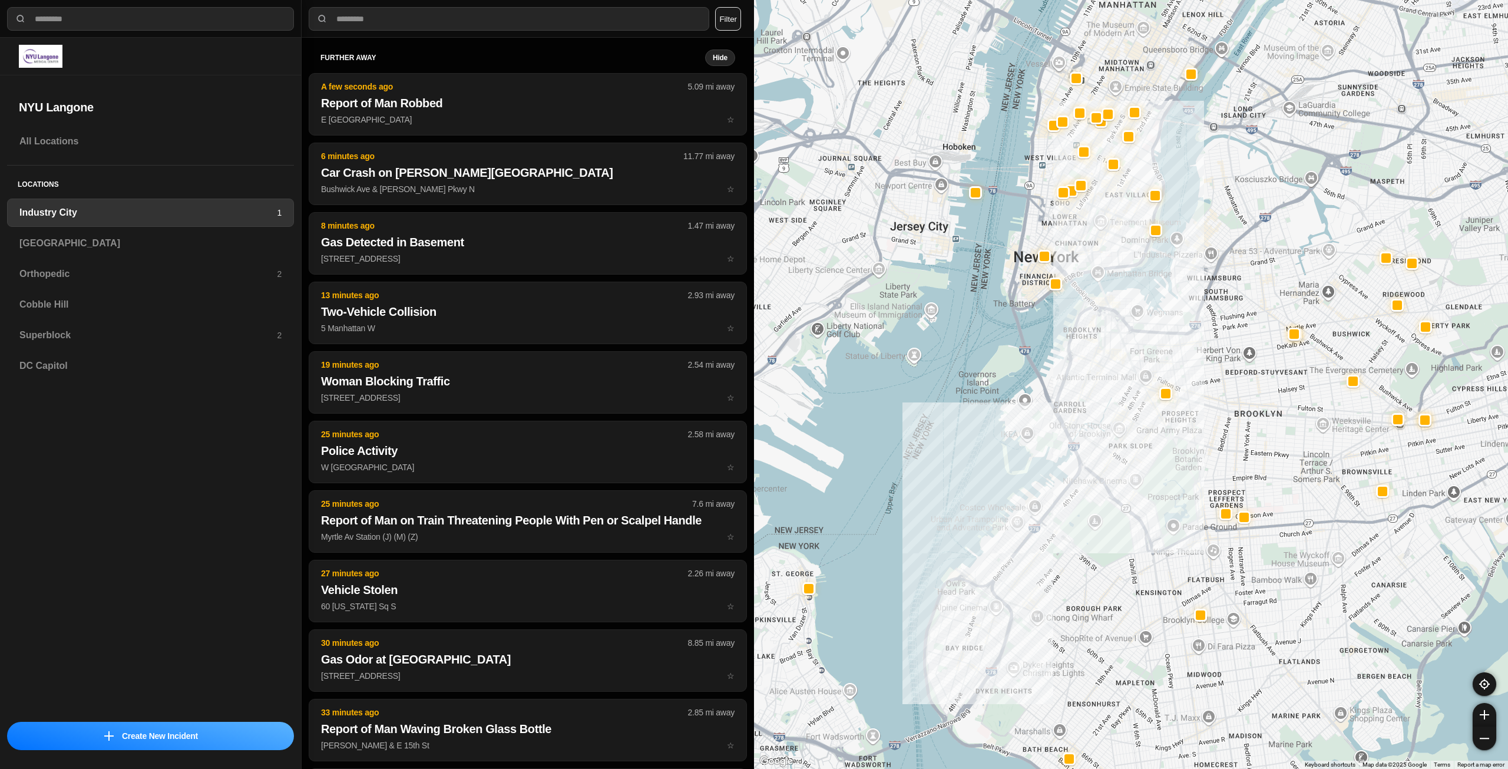
drag, startPoint x: 1283, startPoint y: 402, endPoint x: 1234, endPoint y: 445, distance: 64.3
click at [1234, 445] on div at bounding box center [1131, 384] width 754 height 769
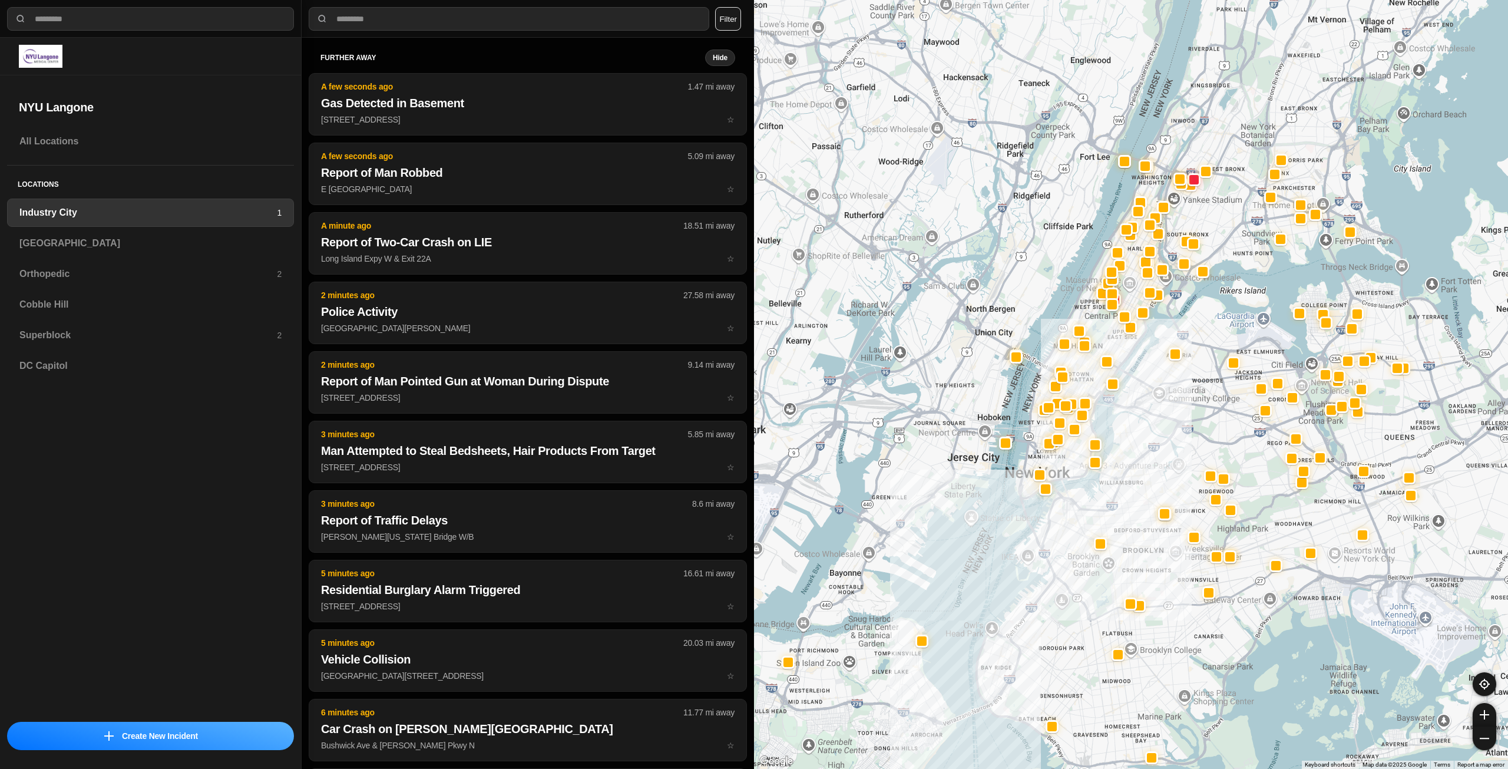
drag, startPoint x: 1240, startPoint y: 372, endPoint x: 1183, endPoint y: 464, distance: 107.7
click at [1183, 464] on div at bounding box center [1131, 384] width 754 height 769
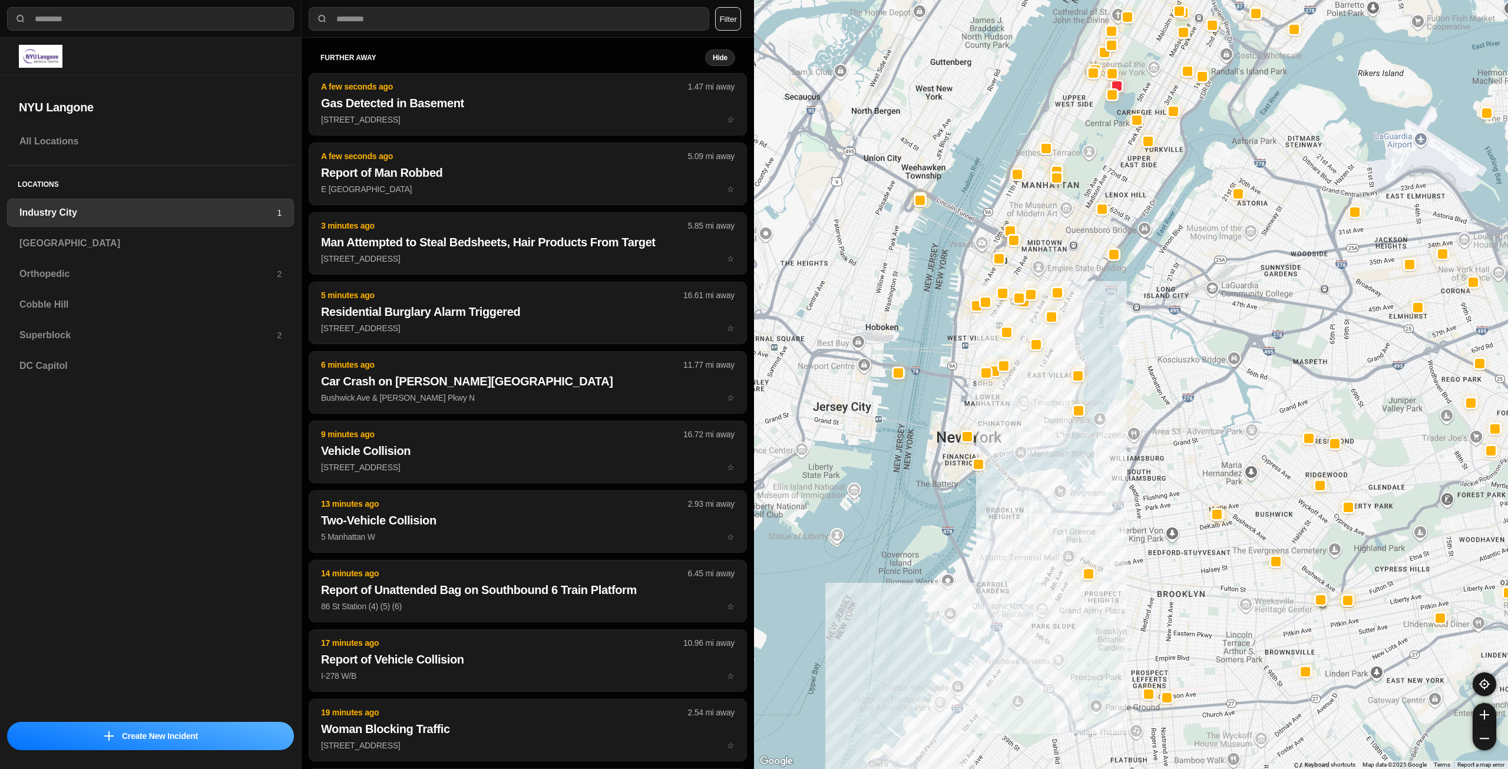
drag, startPoint x: 1148, startPoint y: 517, endPoint x: 1183, endPoint y: 457, distance: 69.7
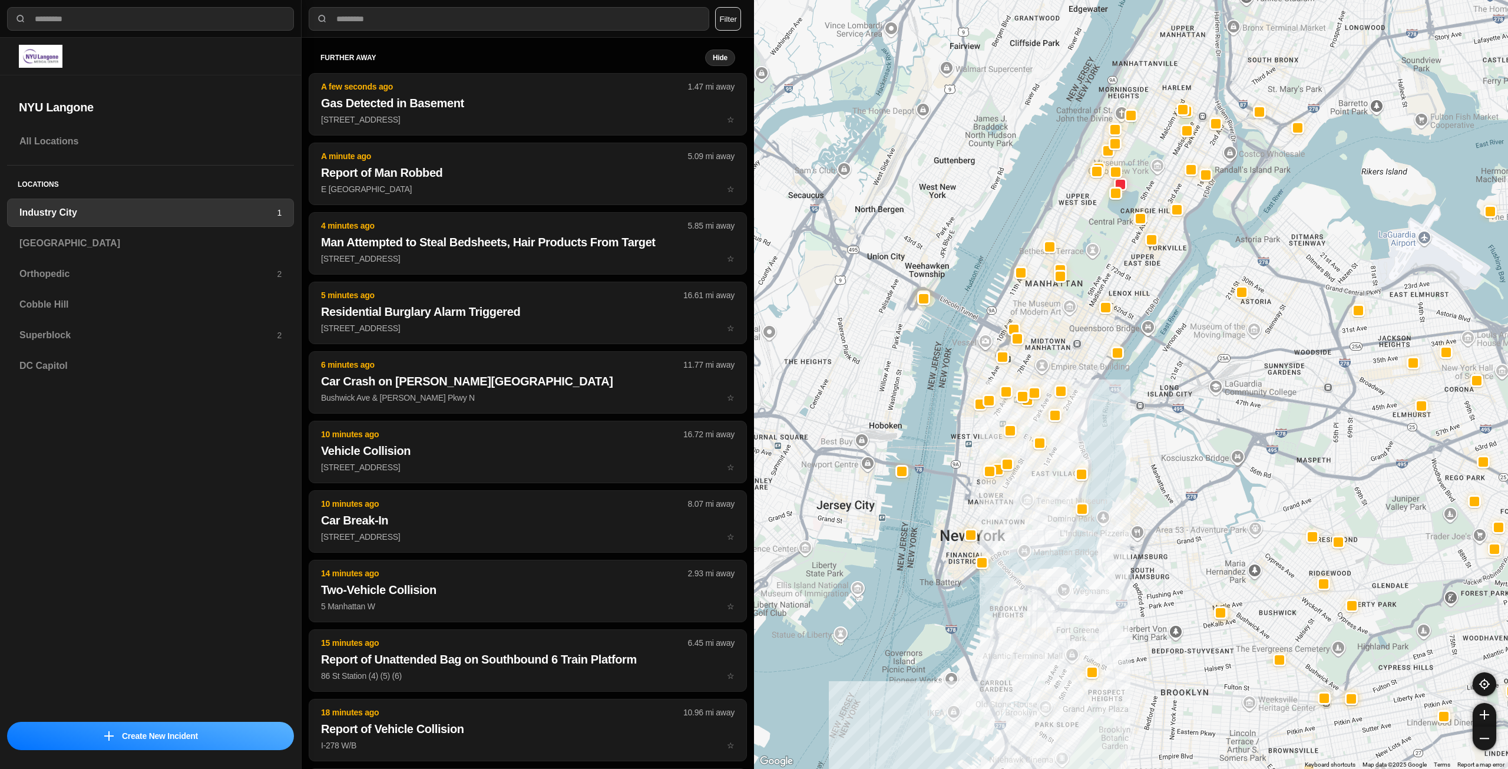
drag, startPoint x: 1066, startPoint y: 358, endPoint x: 1068, endPoint y: 433, distance: 74.8
click at [1068, 433] on div at bounding box center [1131, 384] width 754 height 769
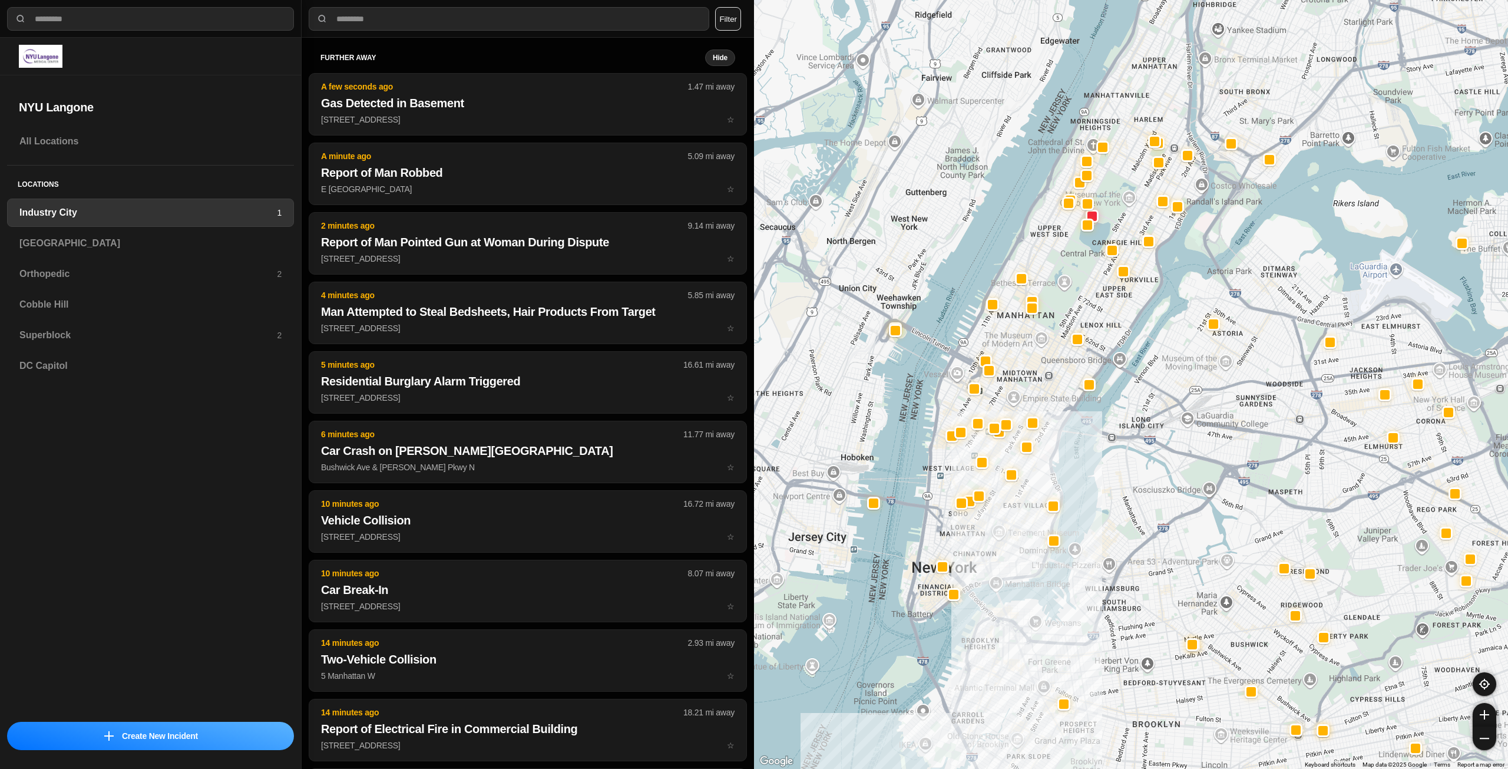
drag, startPoint x: 1148, startPoint y: 280, endPoint x: 1119, endPoint y: 315, distance: 45.6
click at [1119, 315] on div at bounding box center [1131, 384] width 754 height 769
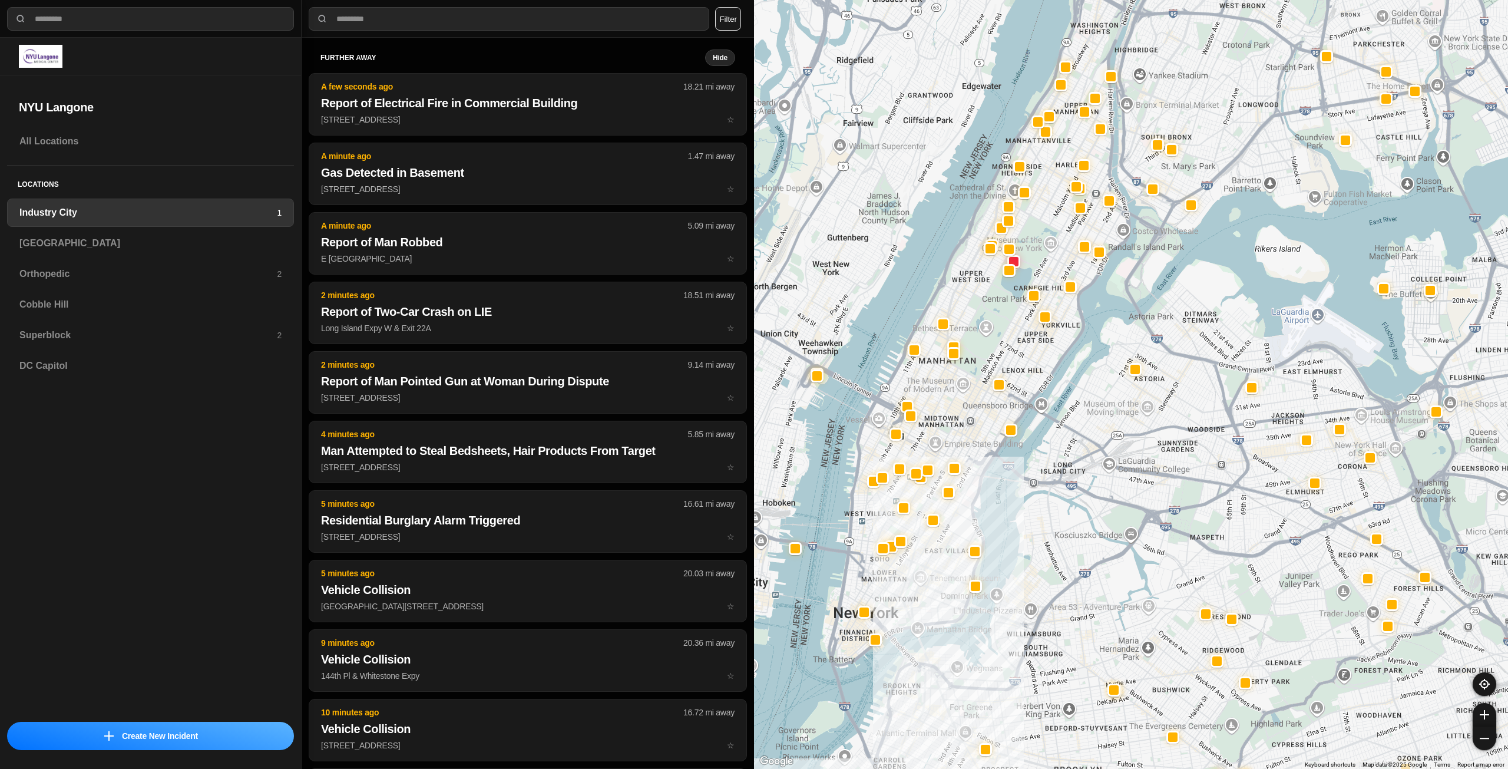
drag, startPoint x: 1310, startPoint y: 336, endPoint x: 1225, endPoint y: 385, distance: 97.9
click at [1225, 385] on div at bounding box center [1131, 384] width 754 height 769
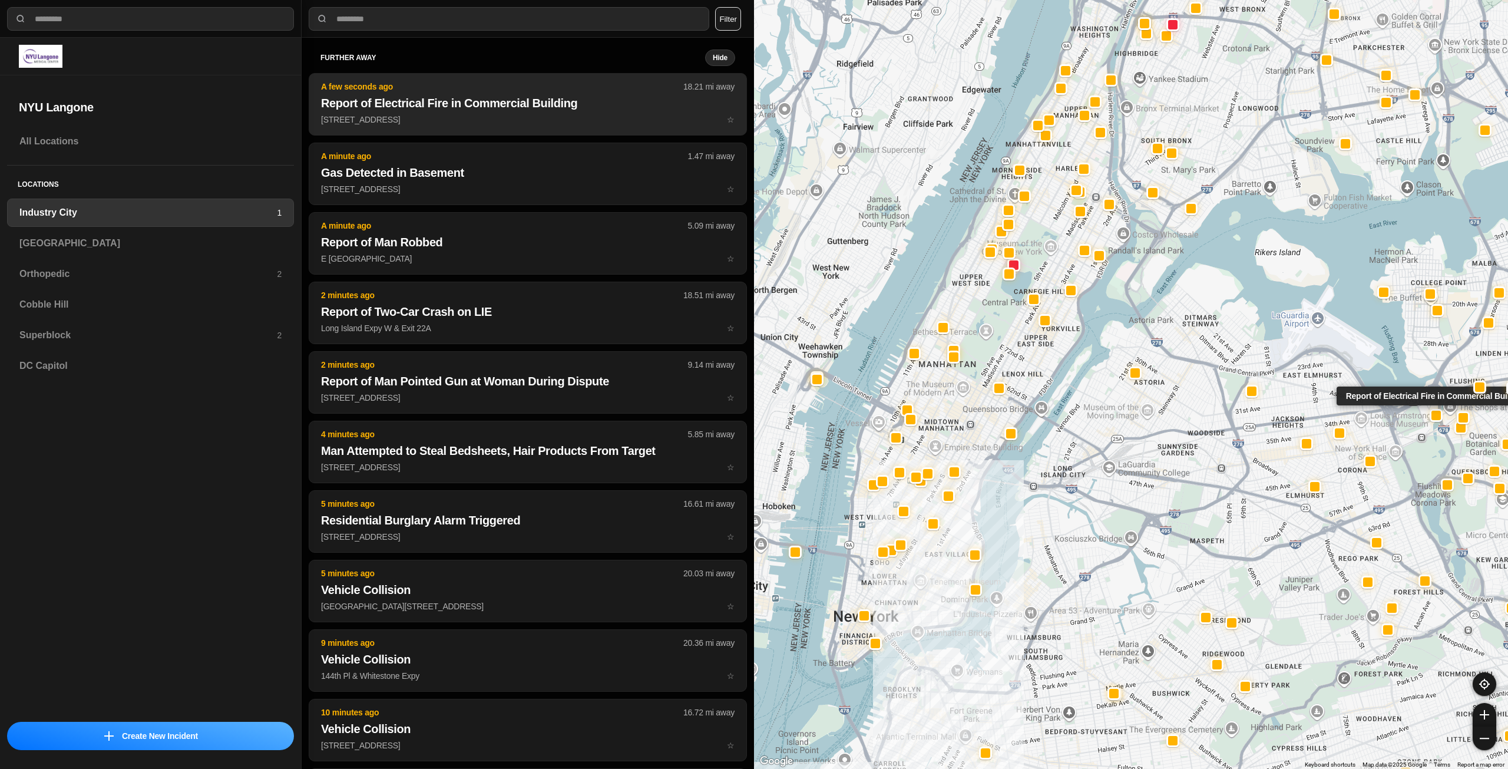
click at [463, 117] on p "[STREET_ADDRESS] ☆" at bounding box center [528, 120] width 414 height 12
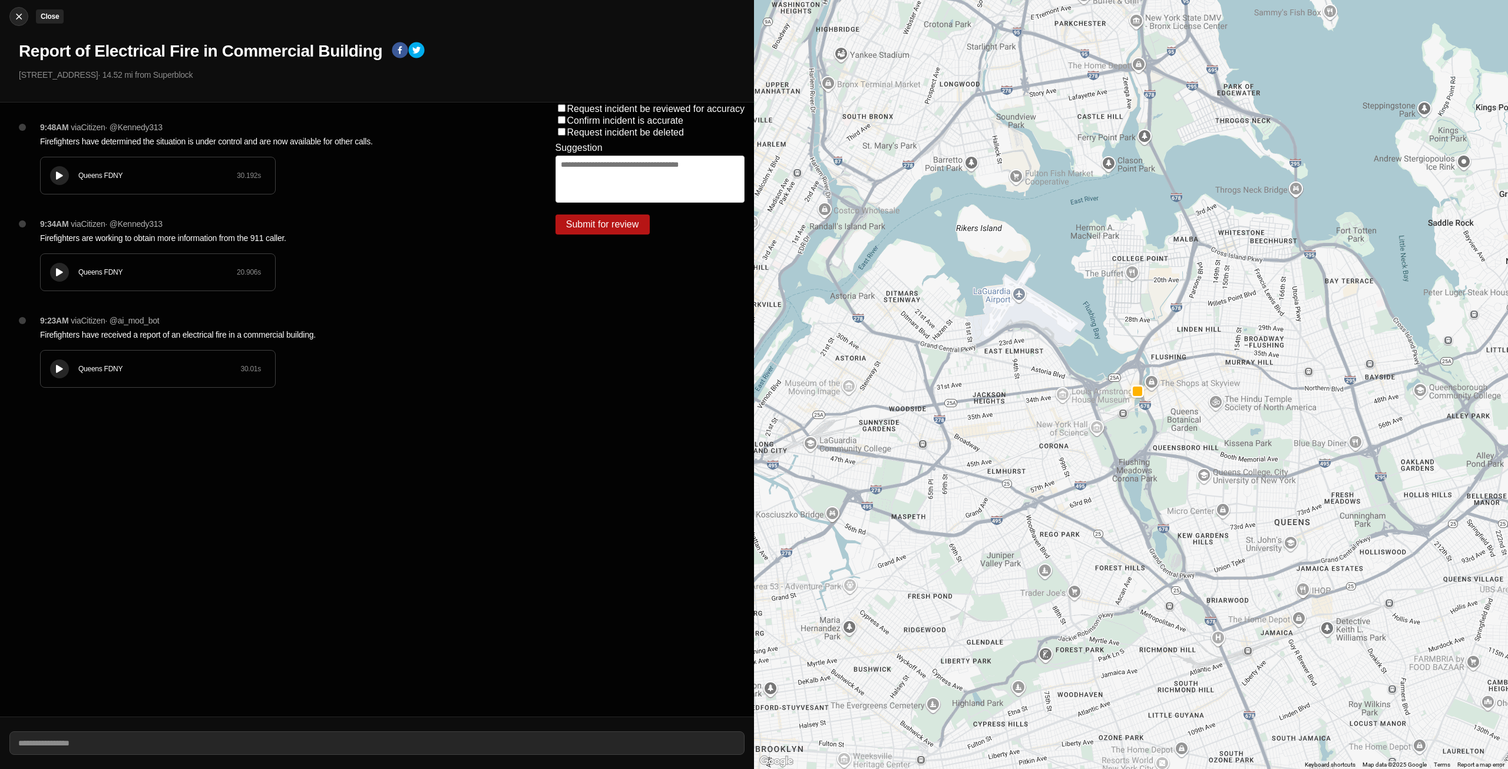
click at [21, 18] on img at bounding box center [19, 17] width 12 height 12
select select "*"
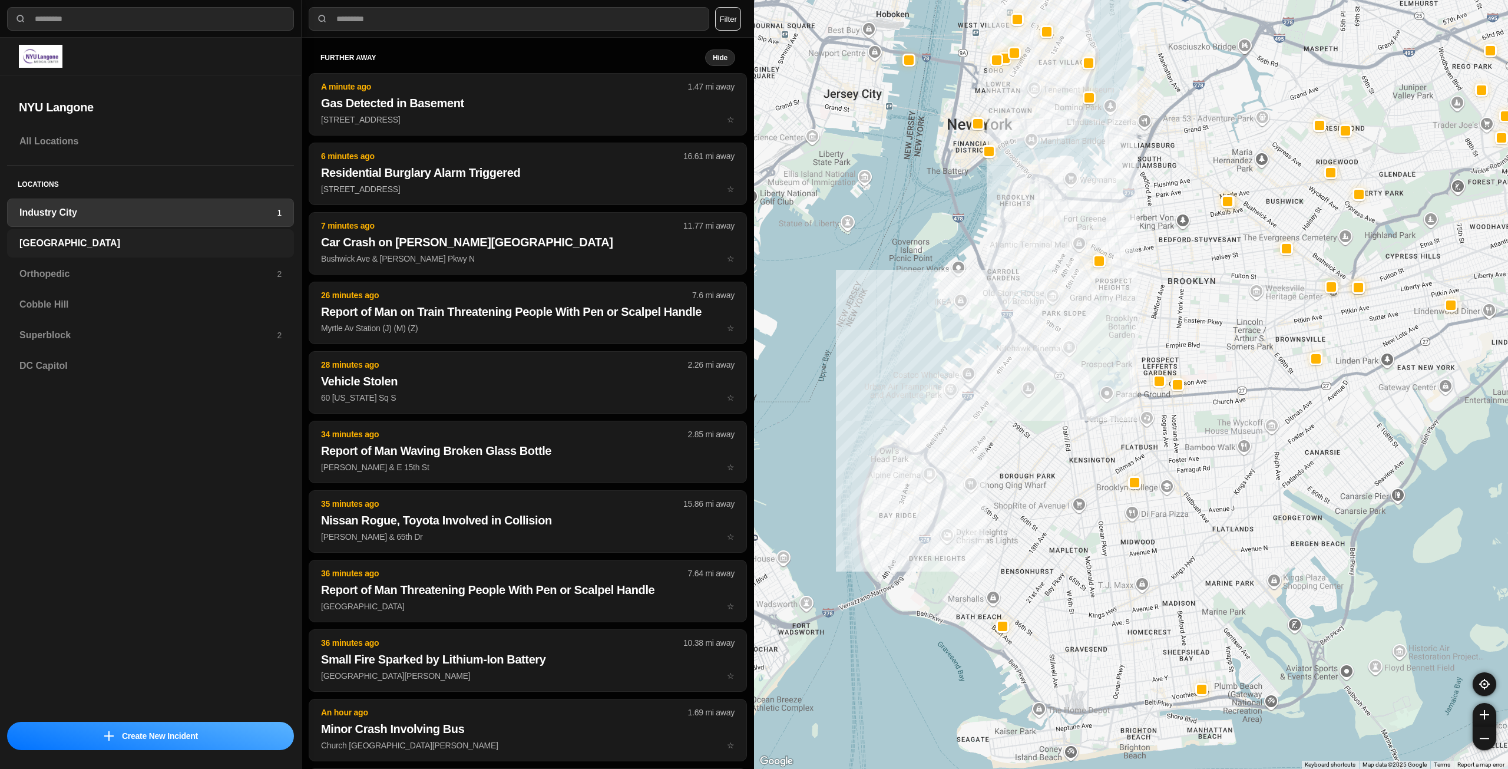
click at [106, 235] on div "[GEOGRAPHIC_DATA]" at bounding box center [150, 243] width 287 height 28
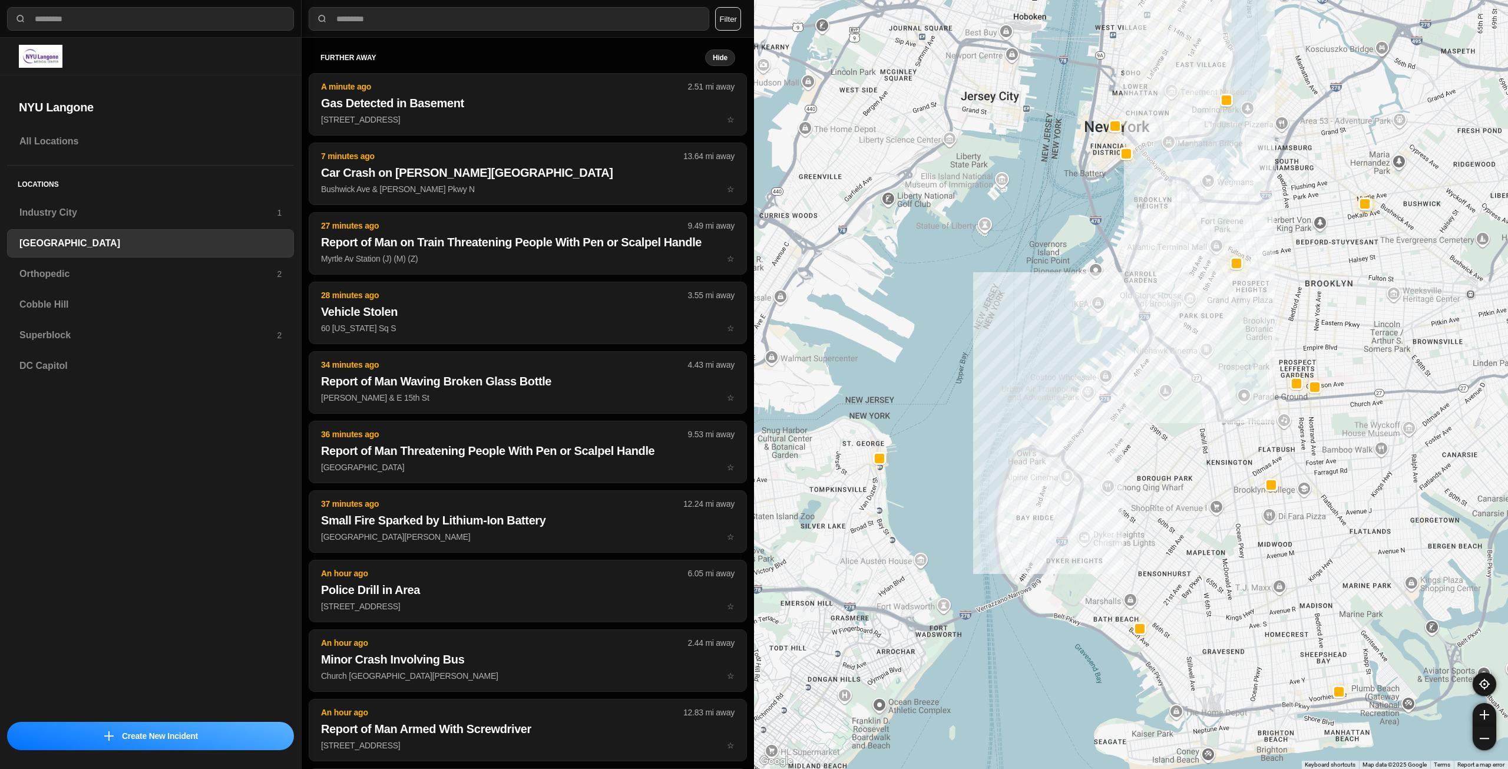
drag, startPoint x: 1338, startPoint y: 267, endPoint x: 1253, endPoint y: 322, distance: 101.0
click at [1253, 322] on div at bounding box center [1131, 384] width 754 height 769
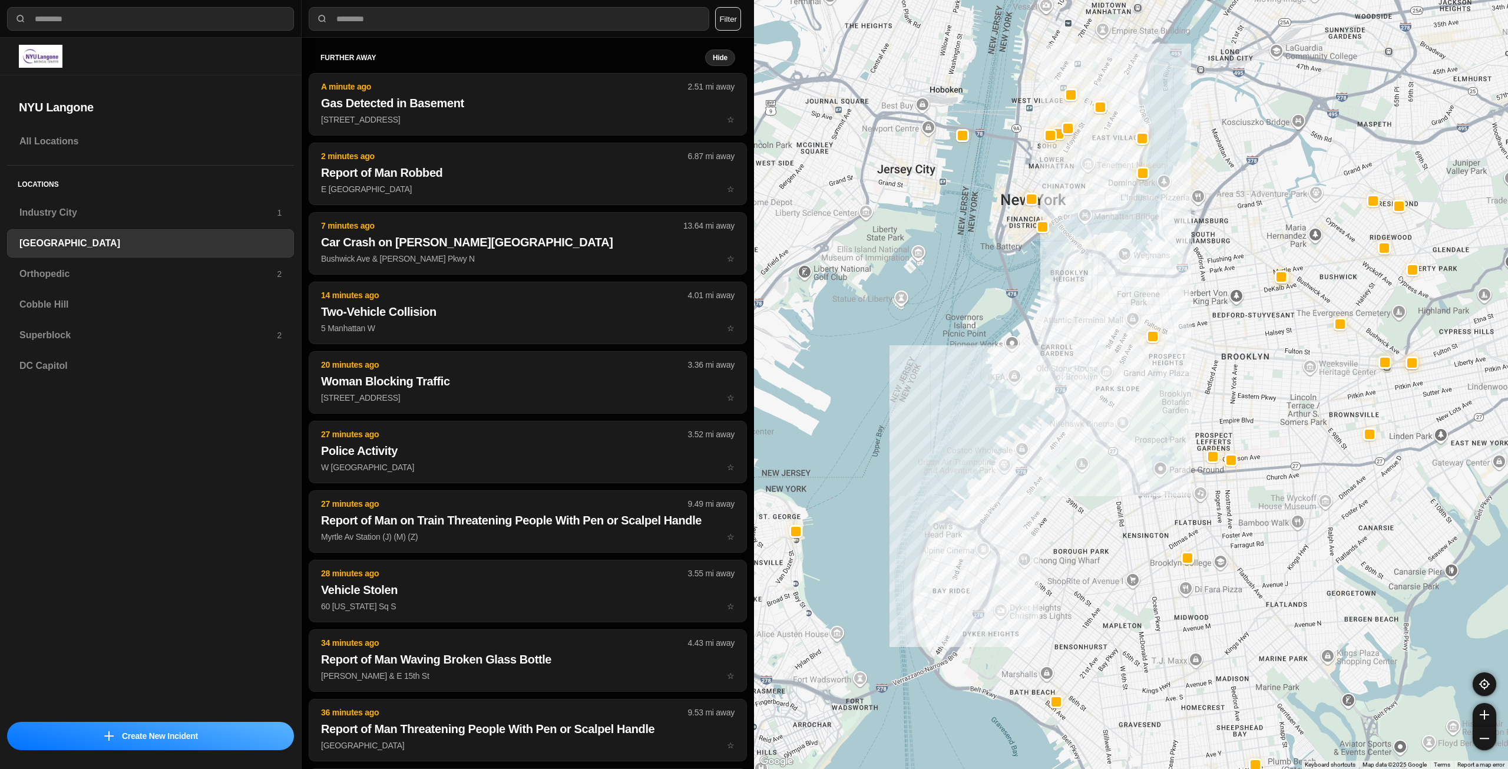
drag, startPoint x: 1334, startPoint y: 339, endPoint x: 1246, endPoint y: 416, distance: 117.3
click at [1246, 416] on div at bounding box center [1131, 384] width 754 height 769
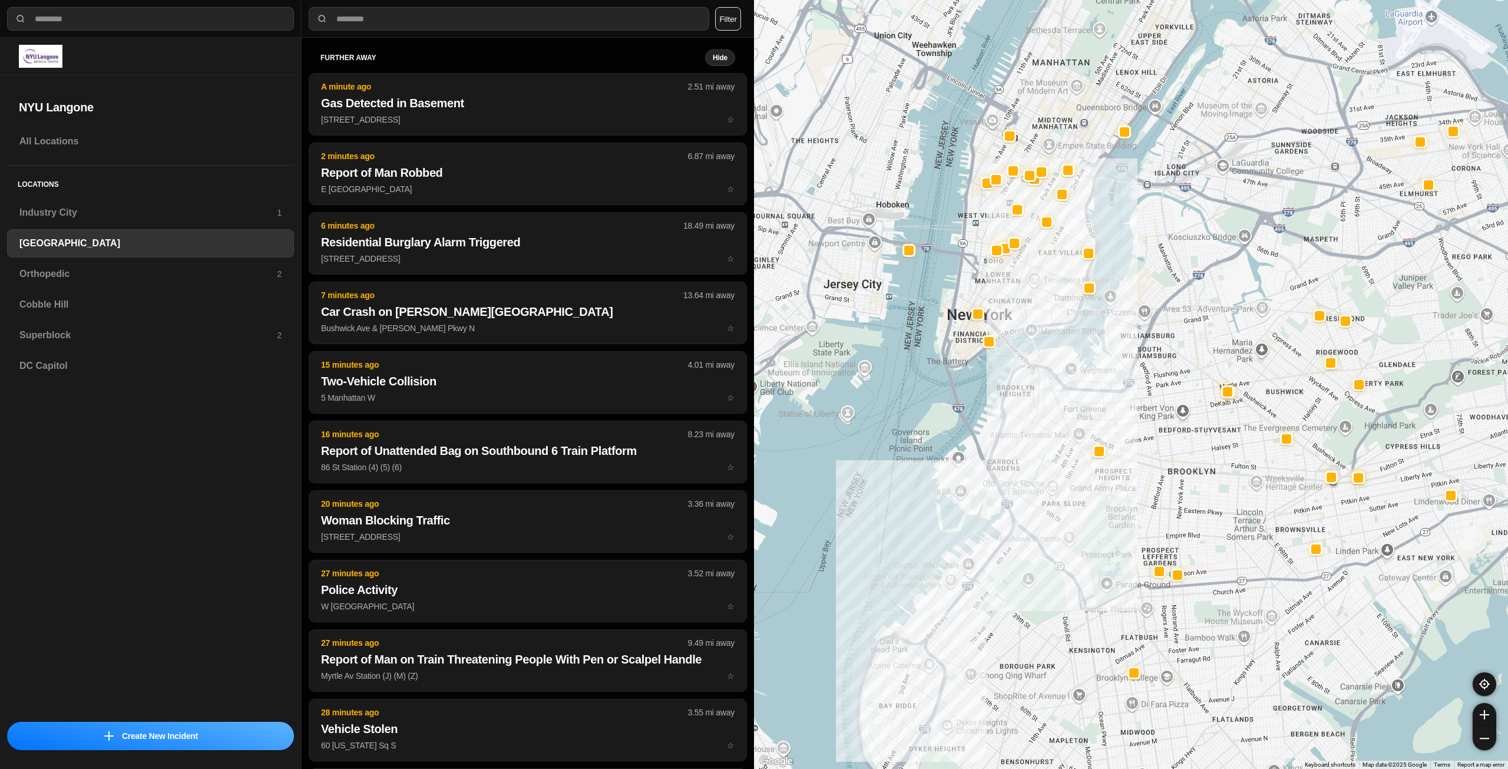
drag, startPoint x: 1125, startPoint y: 266, endPoint x: 1069, endPoint y: 384, distance: 129.7
click at [1069, 384] on div at bounding box center [1131, 384] width 754 height 769
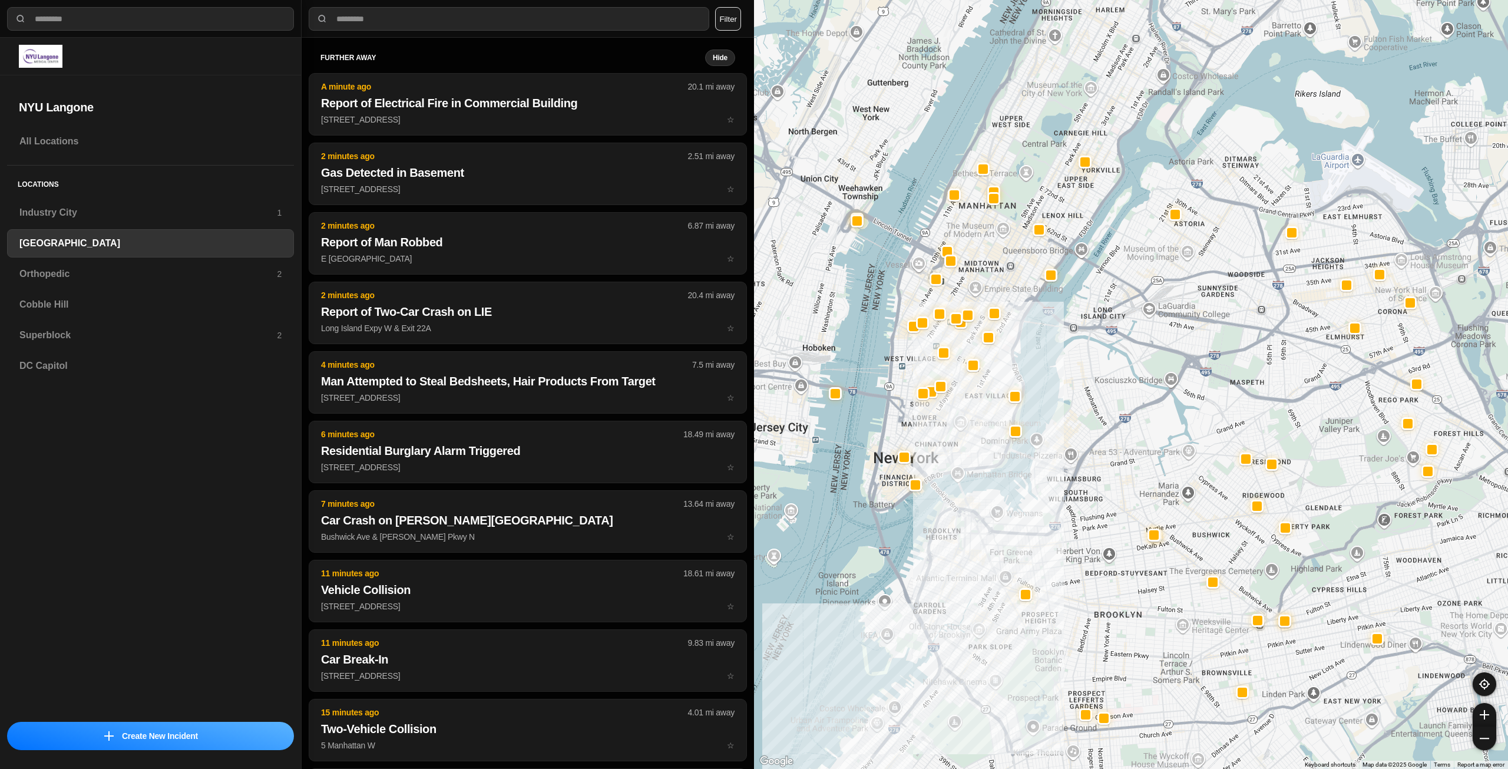
drag, startPoint x: 1159, startPoint y: 308, endPoint x: 1091, endPoint y: 433, distance: 142.1
click at [1091, 433] on div at bounding box center [1131, 384] width 754 height 769
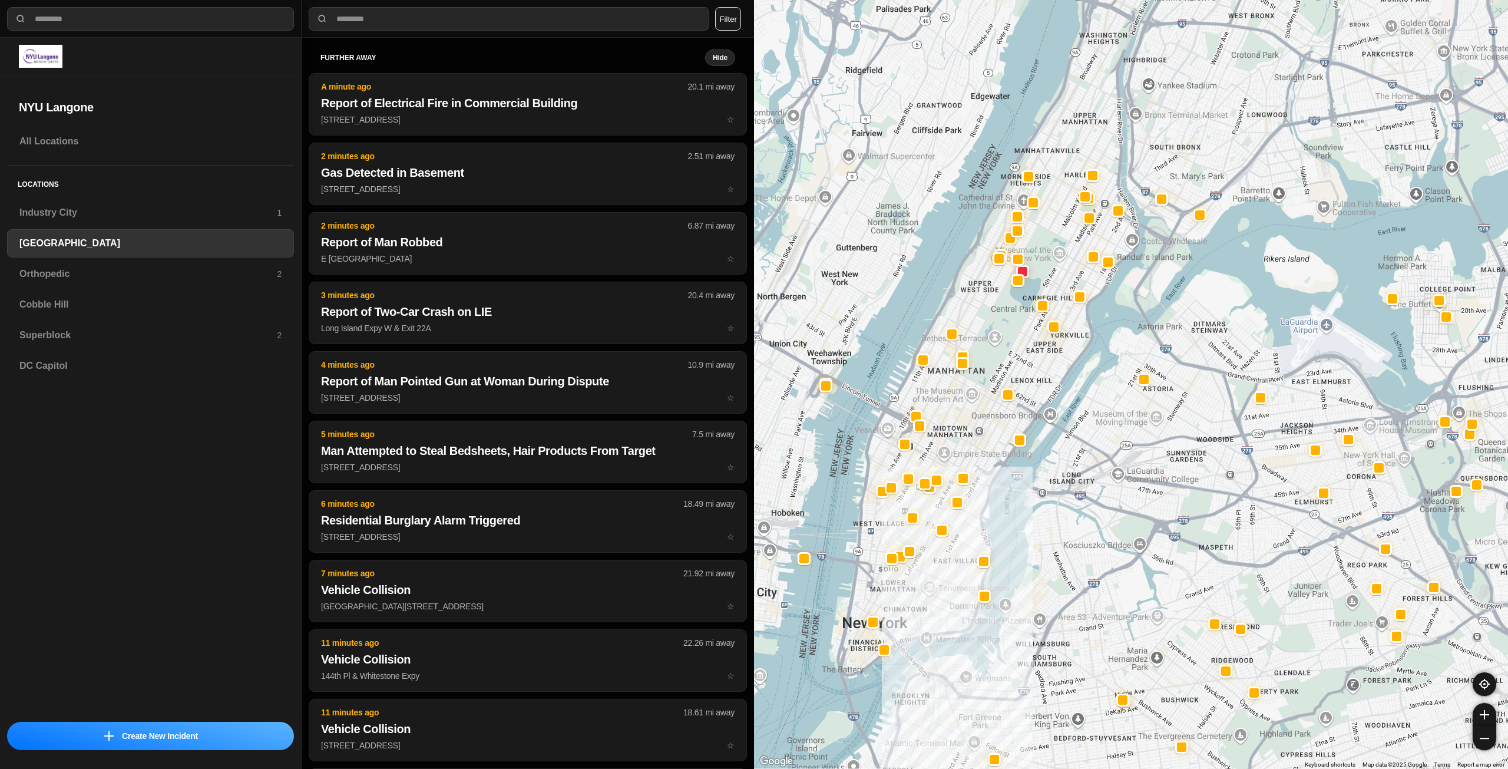
drag, startPoint x: 1135, startPoint y: 202, endPoint x: 1104, endPoint y: 369, distance: 170.2
click at [1104, 369] on div at bounding box center [1131, 384] width 754 height 769
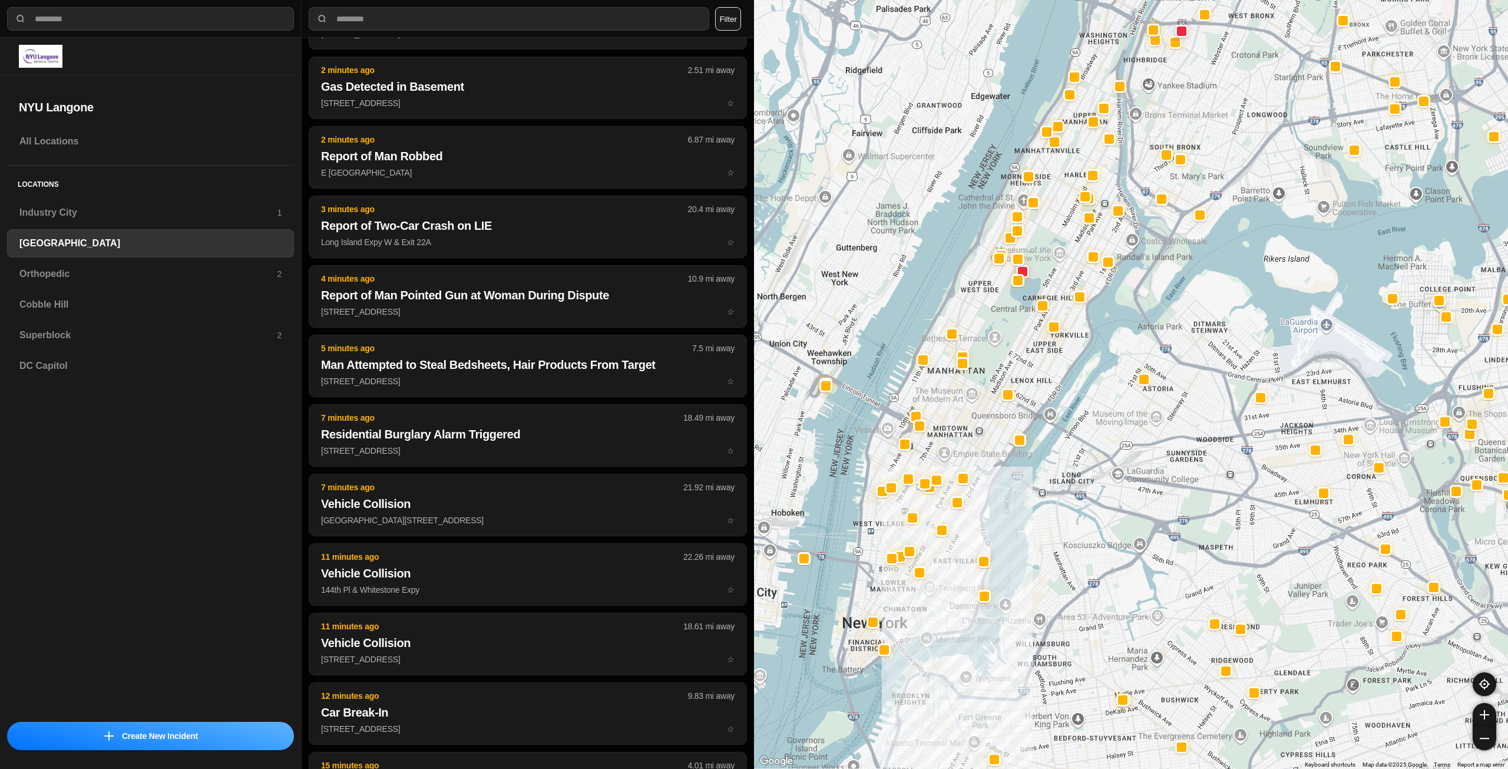
scroll to position [177, 0]
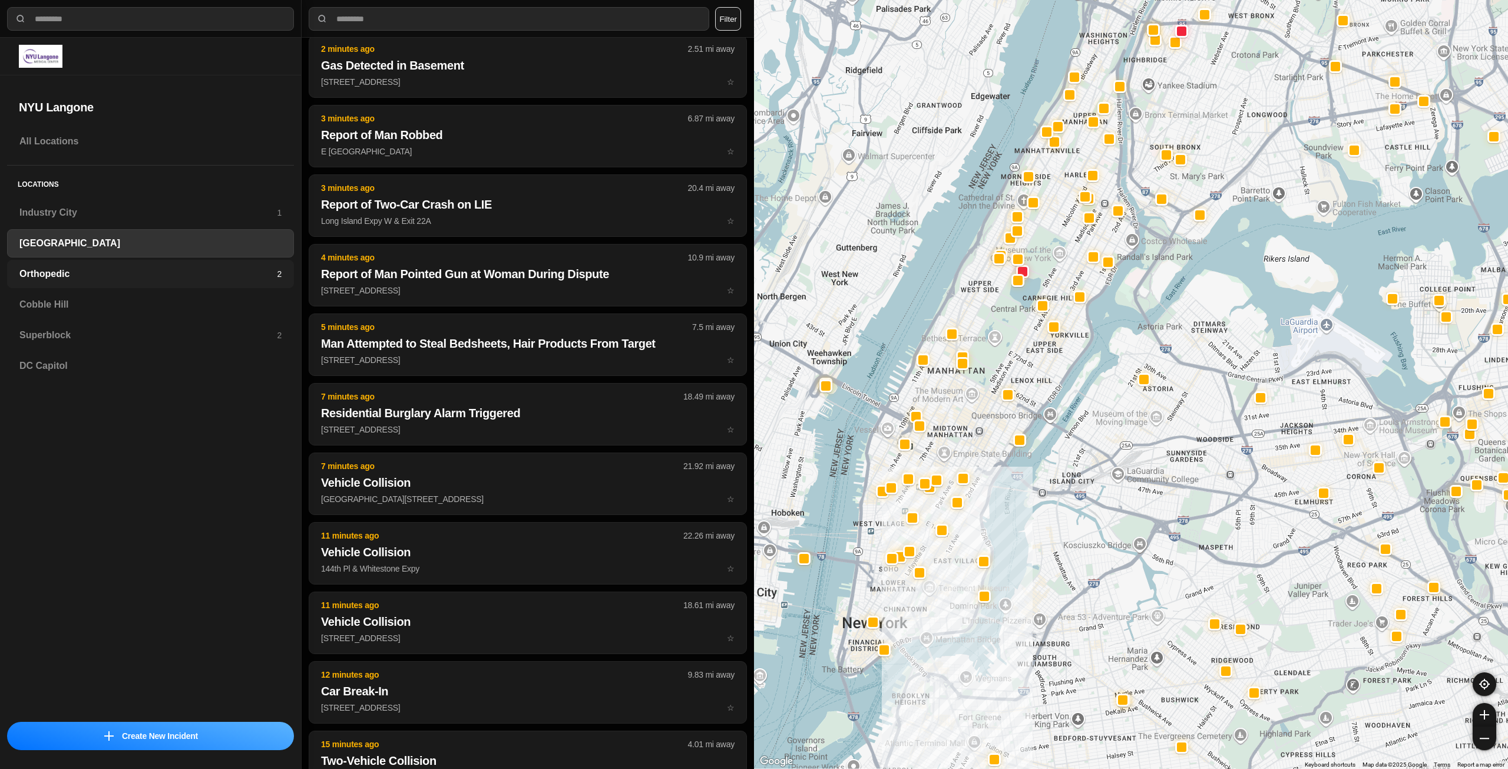
click at [202, 262] on div "Orthopedic 2" at bounding box center [150, 274] width 287 height 28
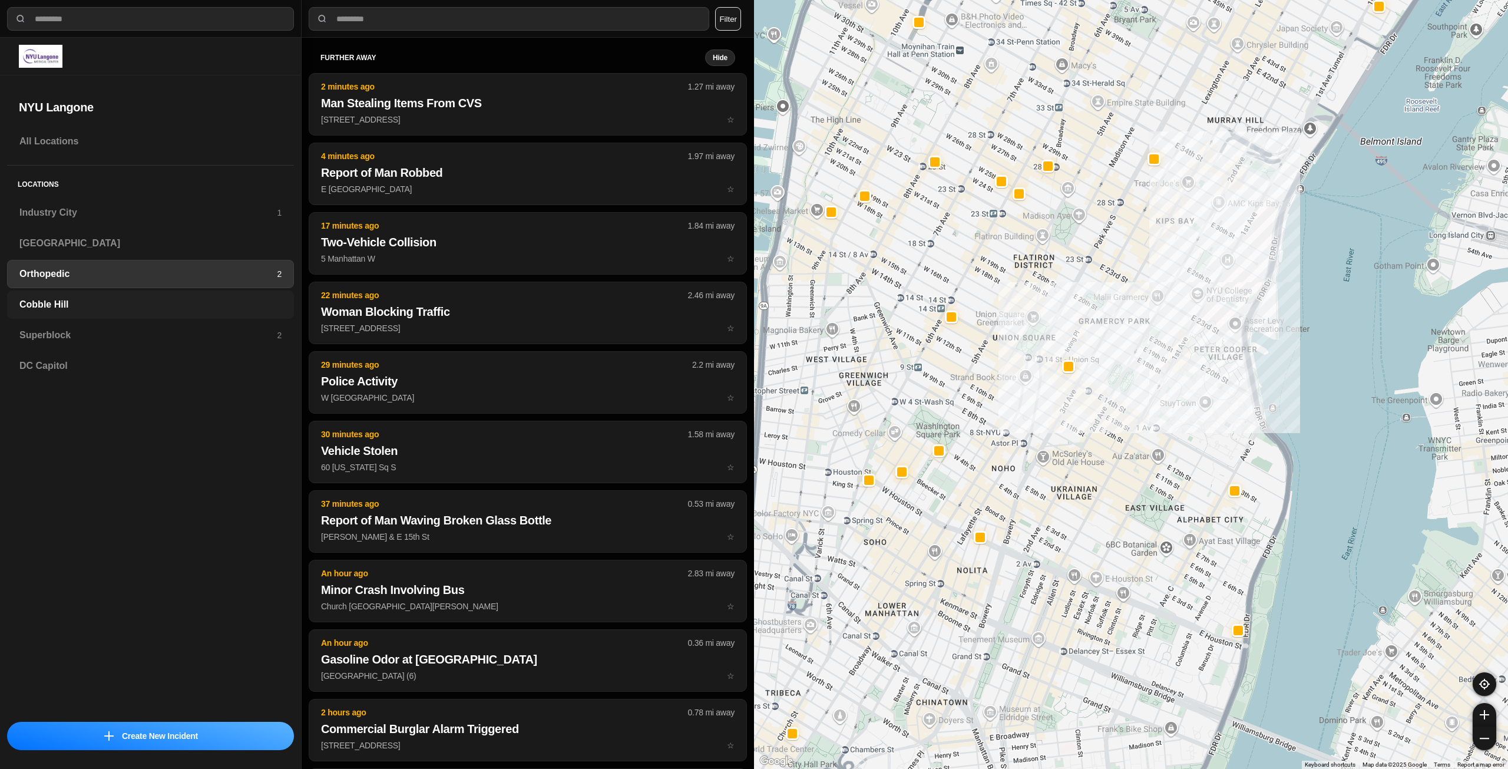
click at [35, 303] on h3 "Cobble Hill" at bounding box center [150, 305] width 262 height 14
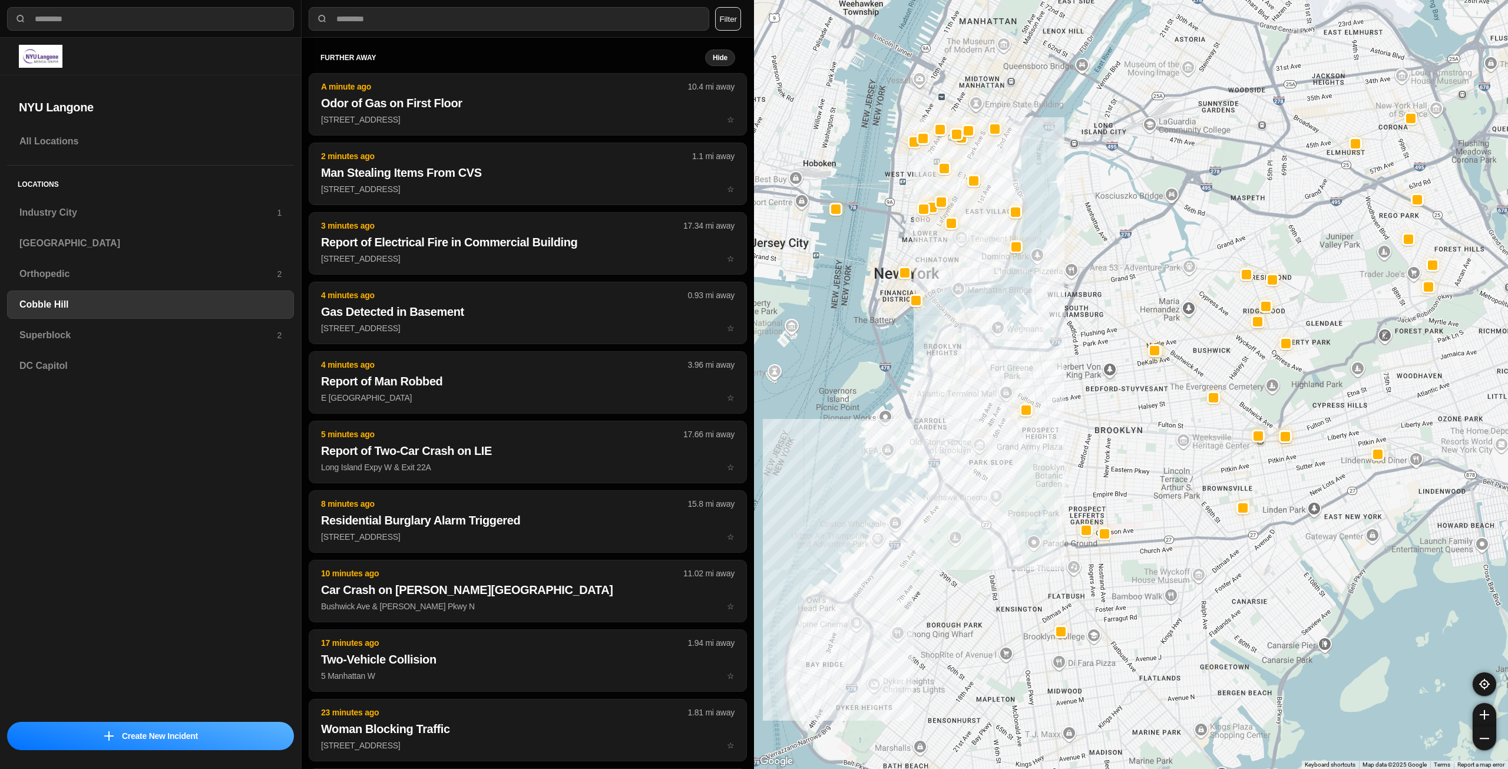
drag, startPoint x: 1246, startPoint y: 317, endPoint x: 1164, endPoint y: 414, distance: 127.1
click at [1164, 414] on div at bounding box center [1131, 384] width 754 height 769
click at [78, 332] on h3 "Superblock" at bounding box center [147, 335] width 257 height 14
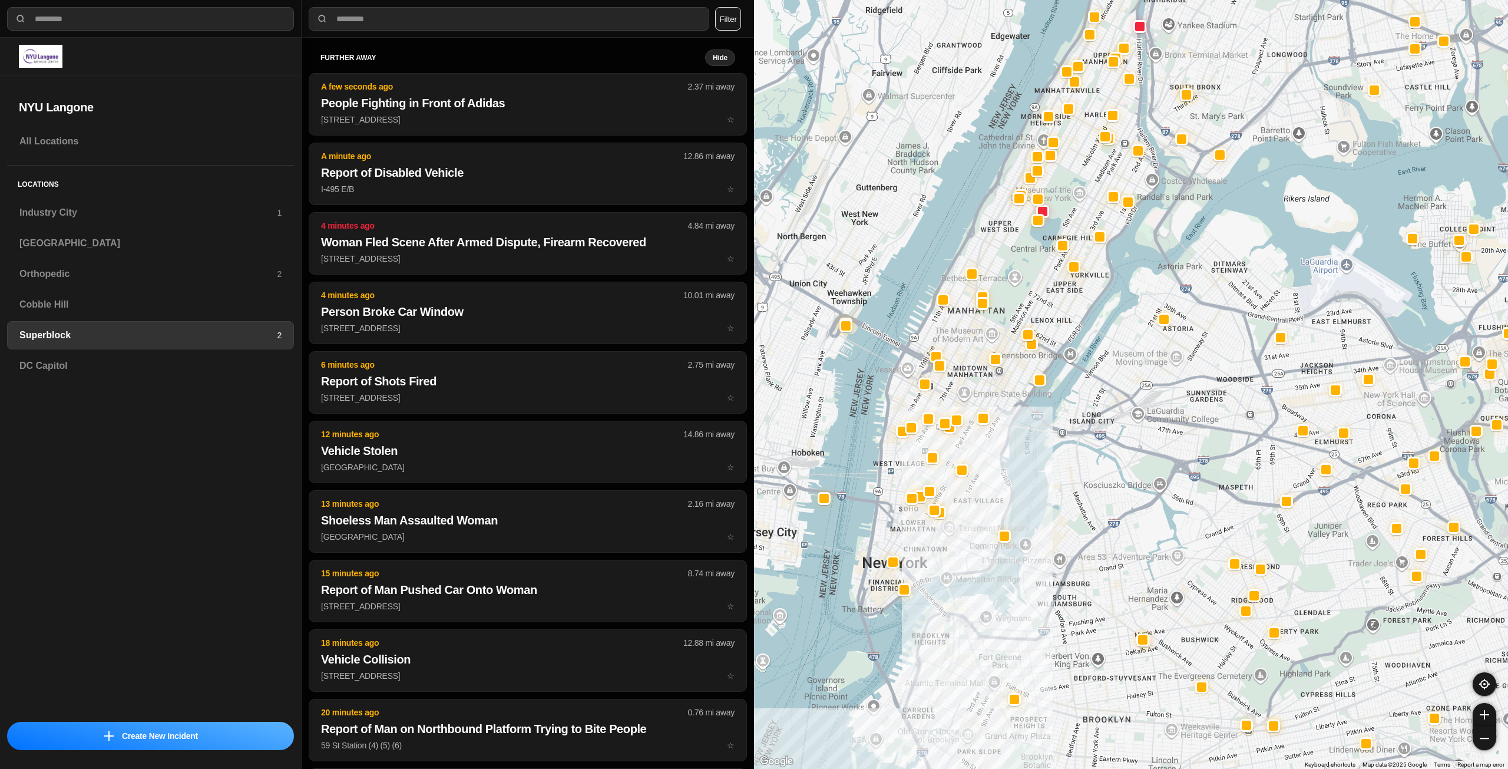
select select "*"
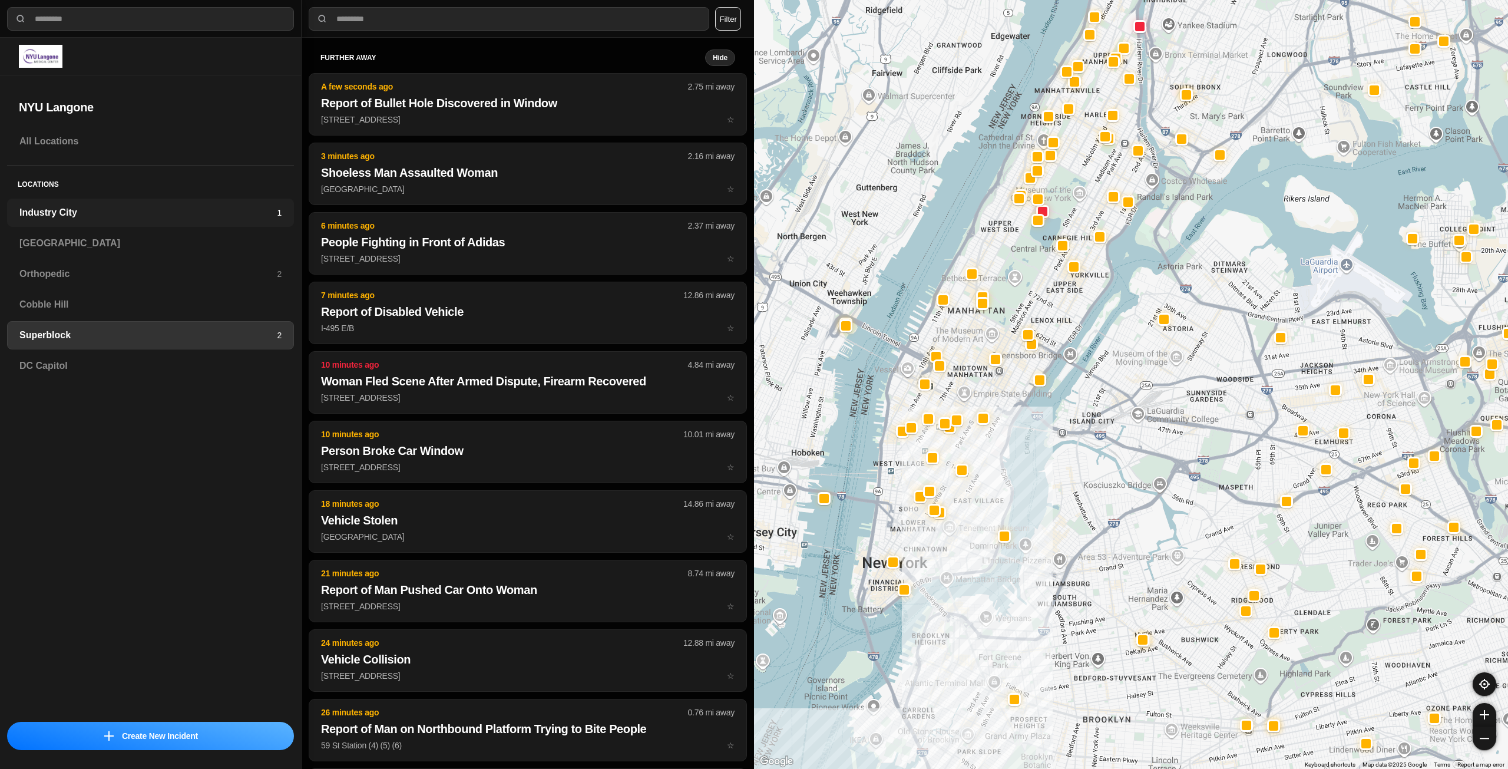
click at [118, 210] on h3 "Industry City" at bounding box center [147, 213] width 257 height 14
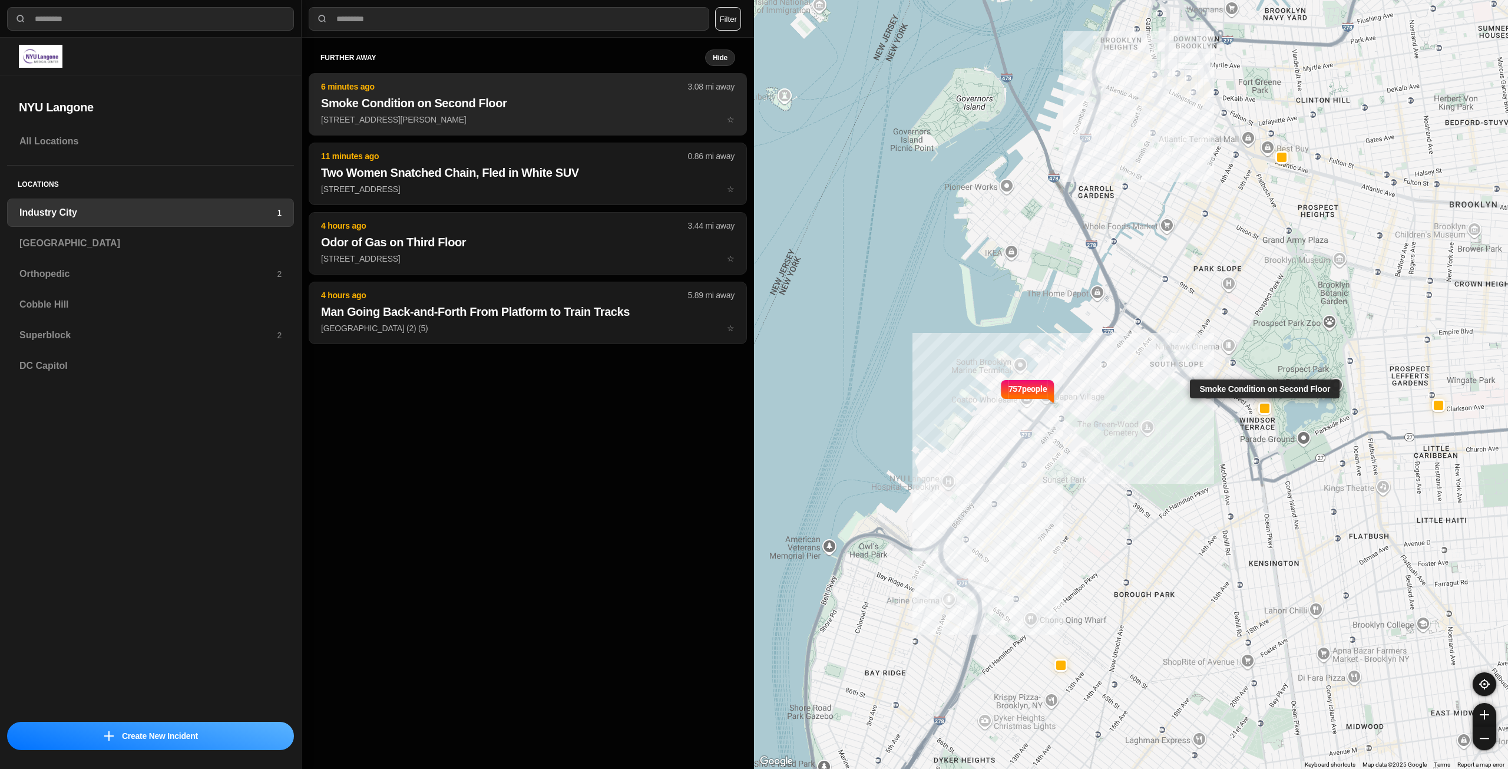
click at [582, 93] on button "6 minutes ago 3.08 mi away Smoke Condition on Second Floor 85 Sherman St ☆" at bounding box center [528, 104] width 438 height 62
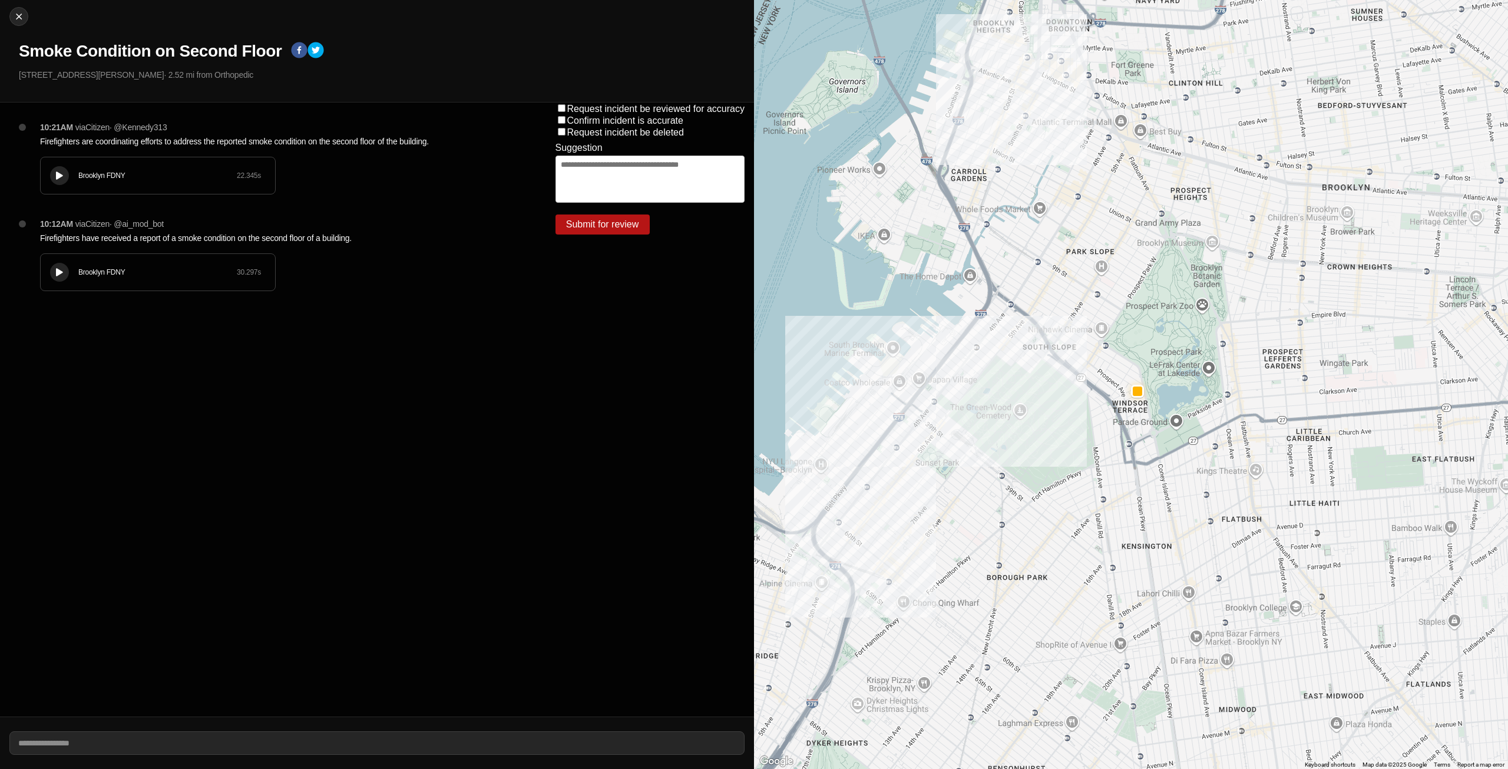
click at [61, 176] on icon at bounding box center [59, 176] width 7 height 8
click at [16, 19] on img at bounding box center [19, 17] width 12 height 12
select select "*"
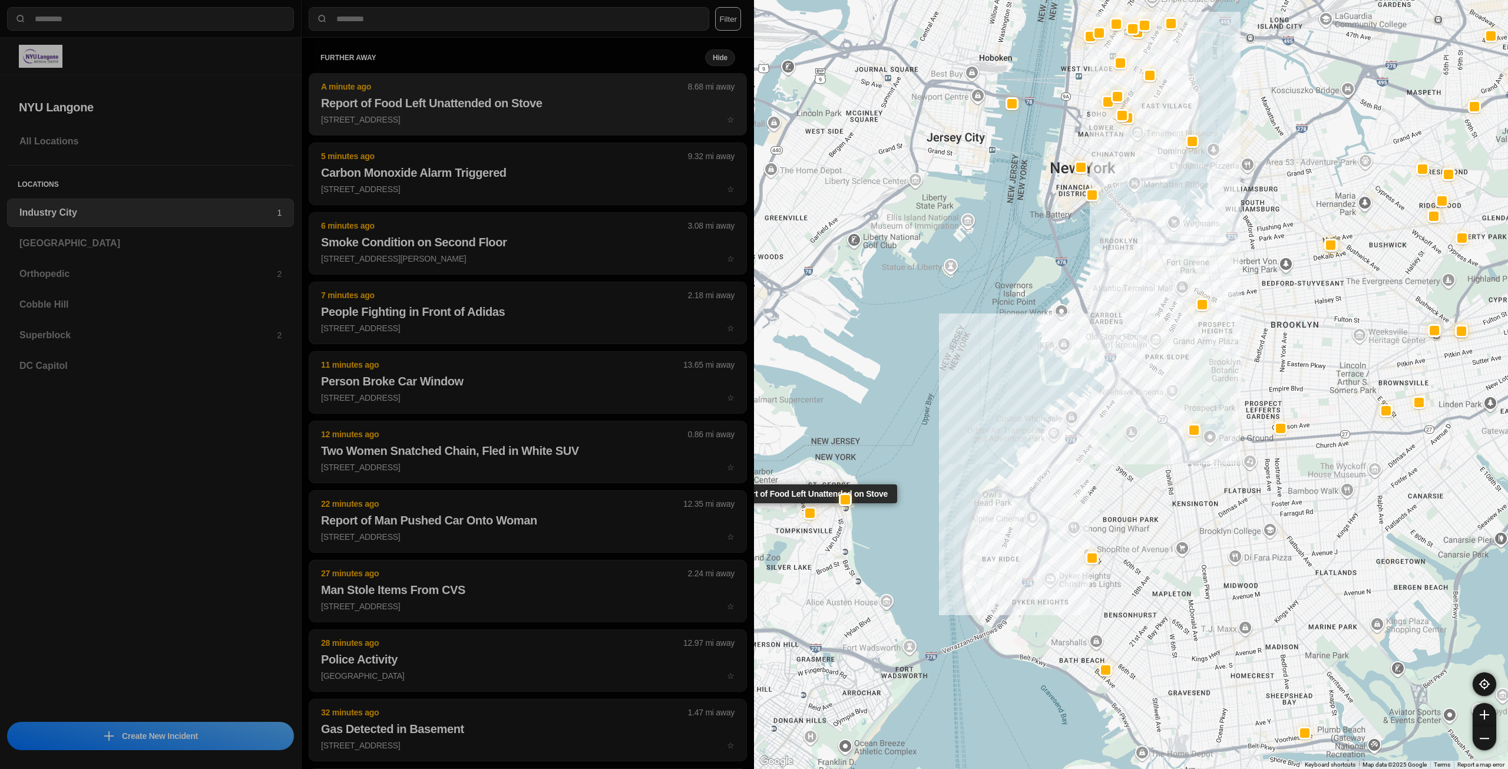
click at [537, 118] on p "427 Jersey St ☆" at bounding box center [528, 120] width 414 height 12
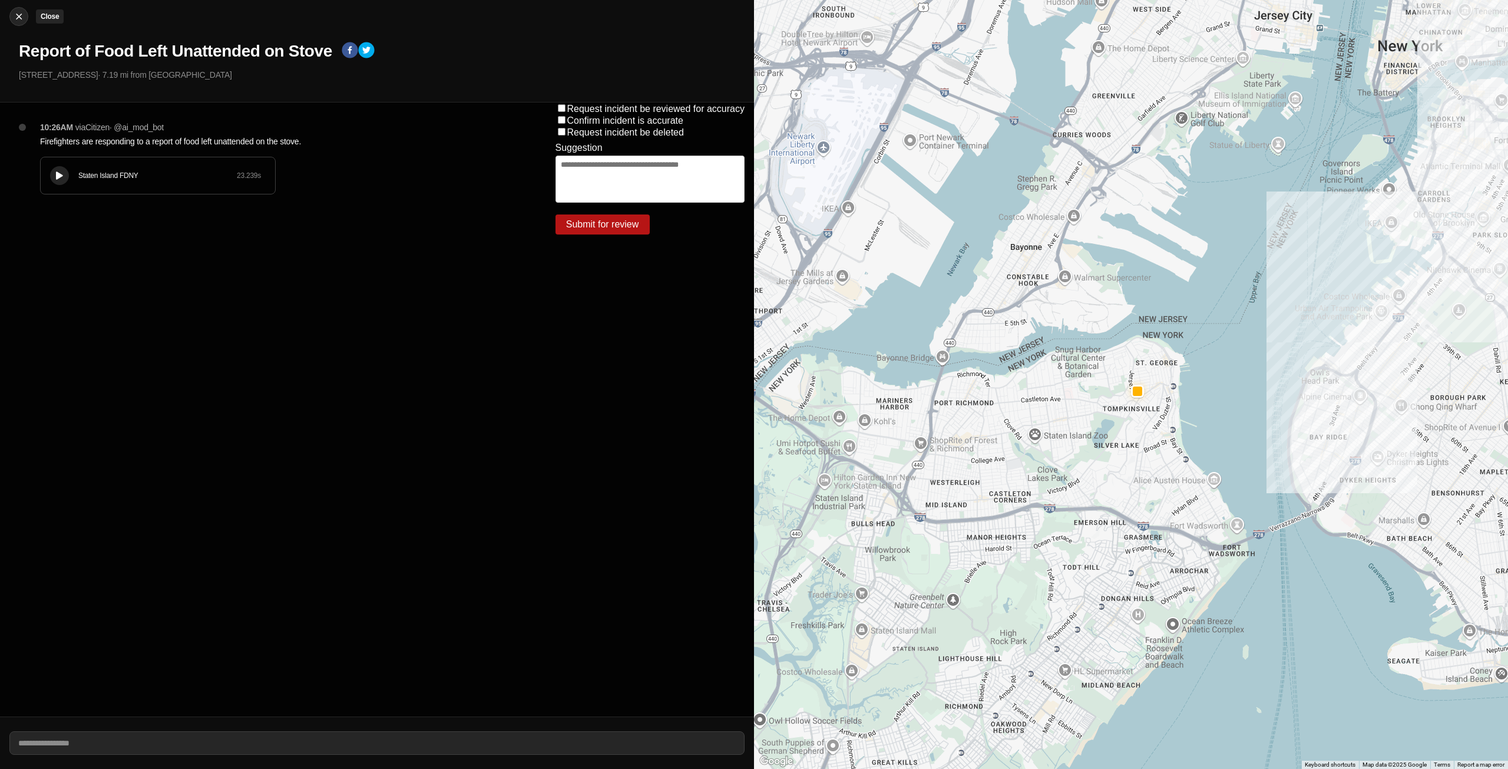
click at [23, 18] on img at bounding box center [19, 17] width 12 height 12
select select "*"
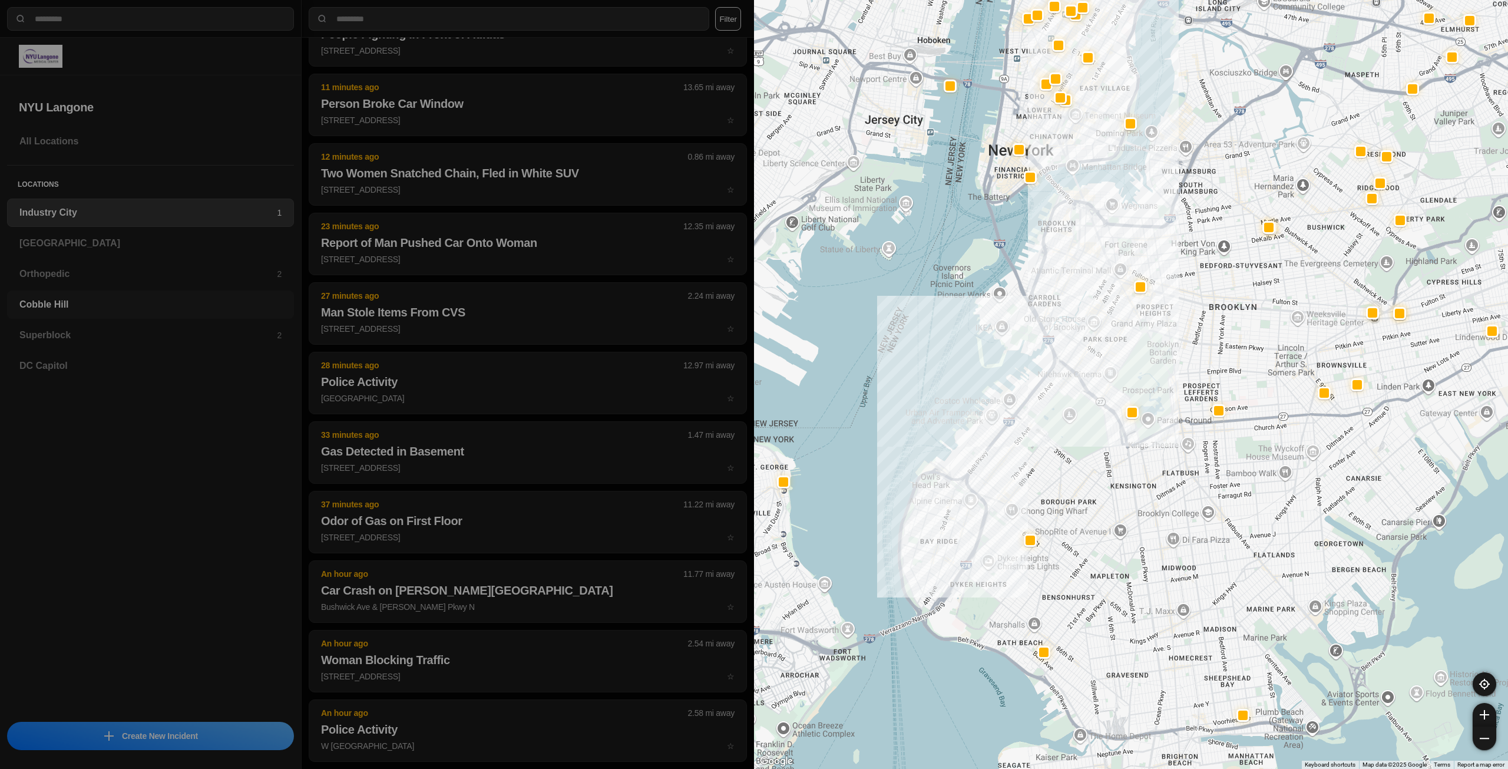
scroll to position [236, 0]
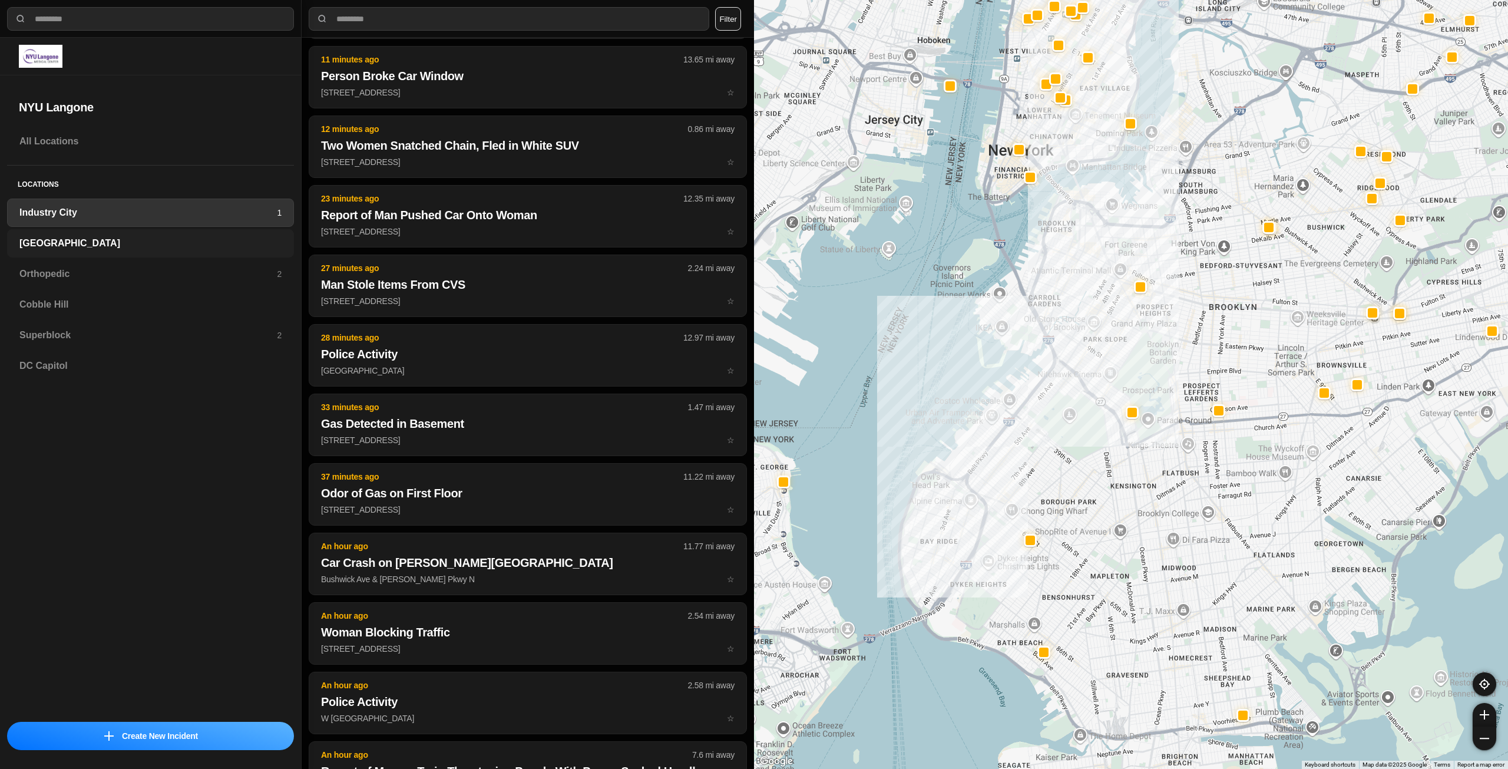
click at [105, 234] on div "[GEOGRAPHIC_DATA]" at bounding box center [150, 243] width 287 height 28
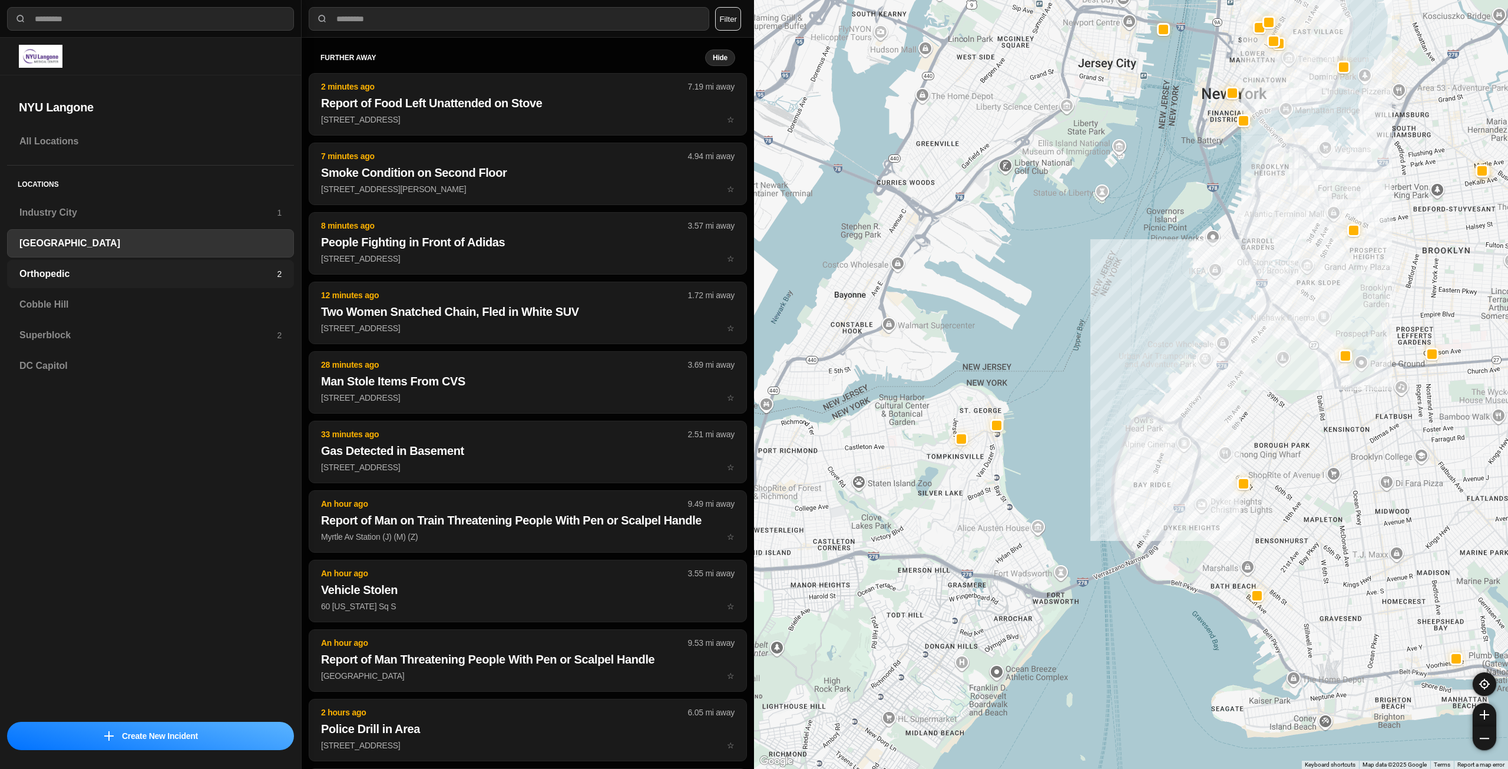
click at [74, 273] on h3 "Orthopedic" at bounding box center [147, 274] width 257 height 14
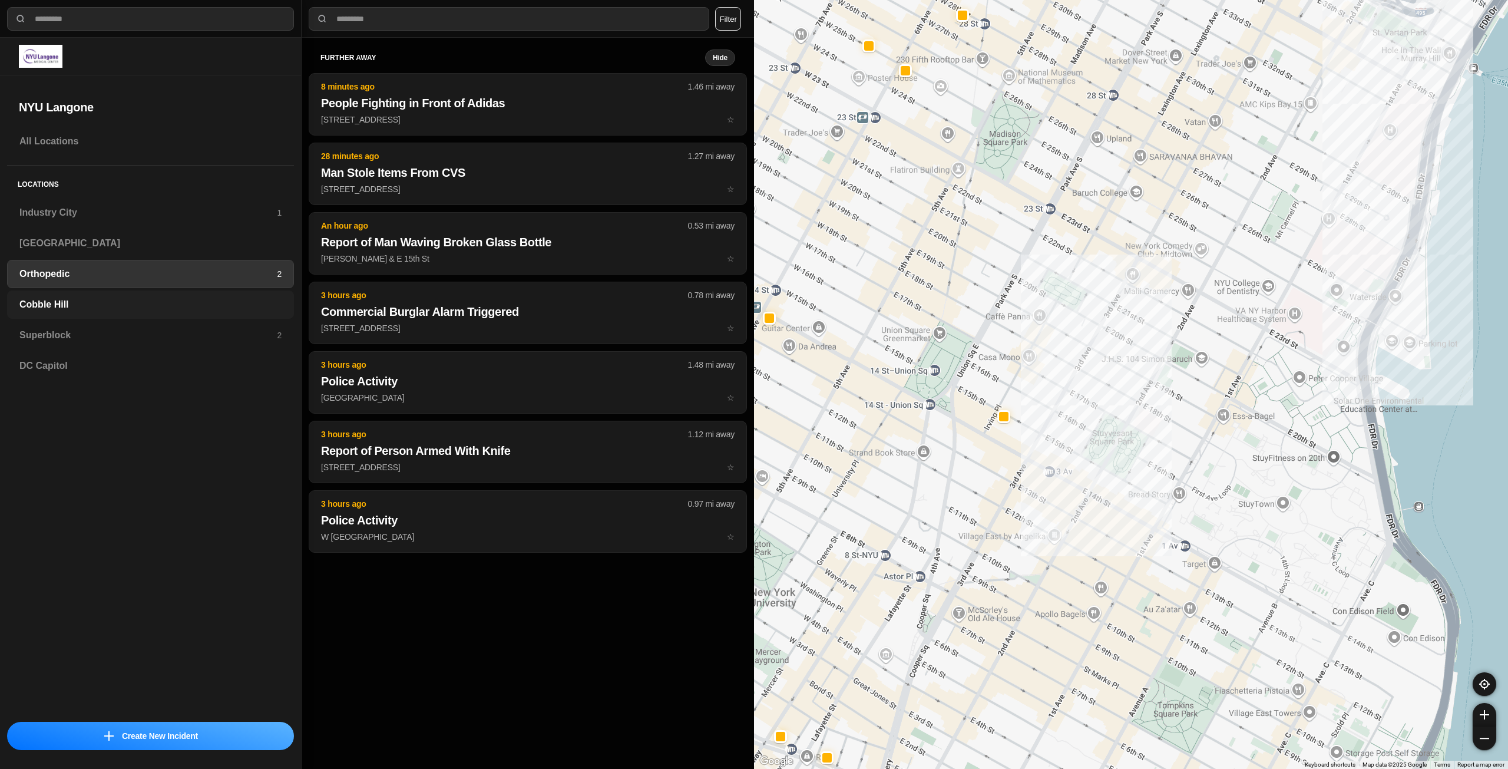
click at [62, 315] on div "Cobble Hill" at bounding box center [150, 304] width 287 height 28
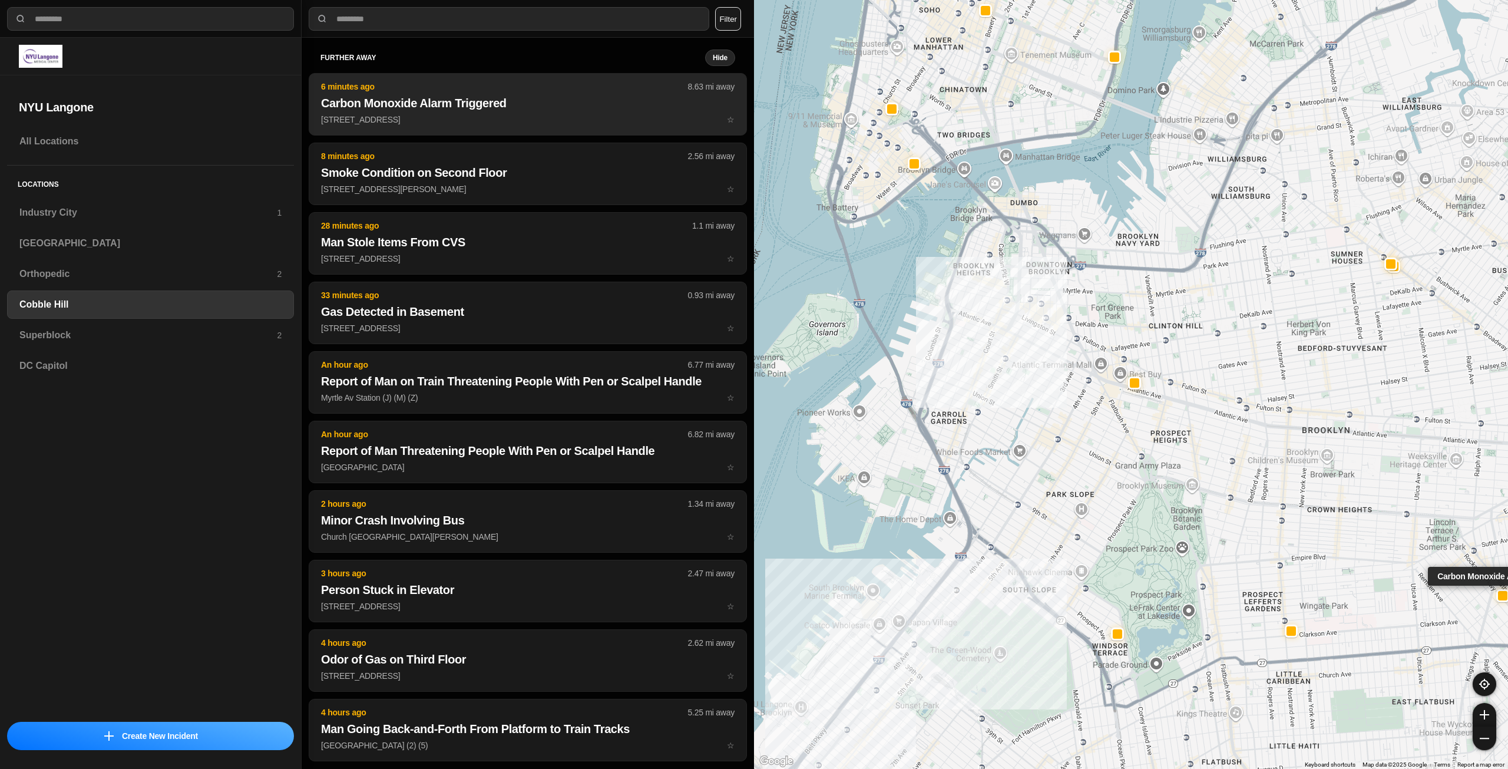
click at [445, 105] on h2 "Carbon Monoxide Alarm Triggered" at bounding box center [528, 103] width 414 height 16
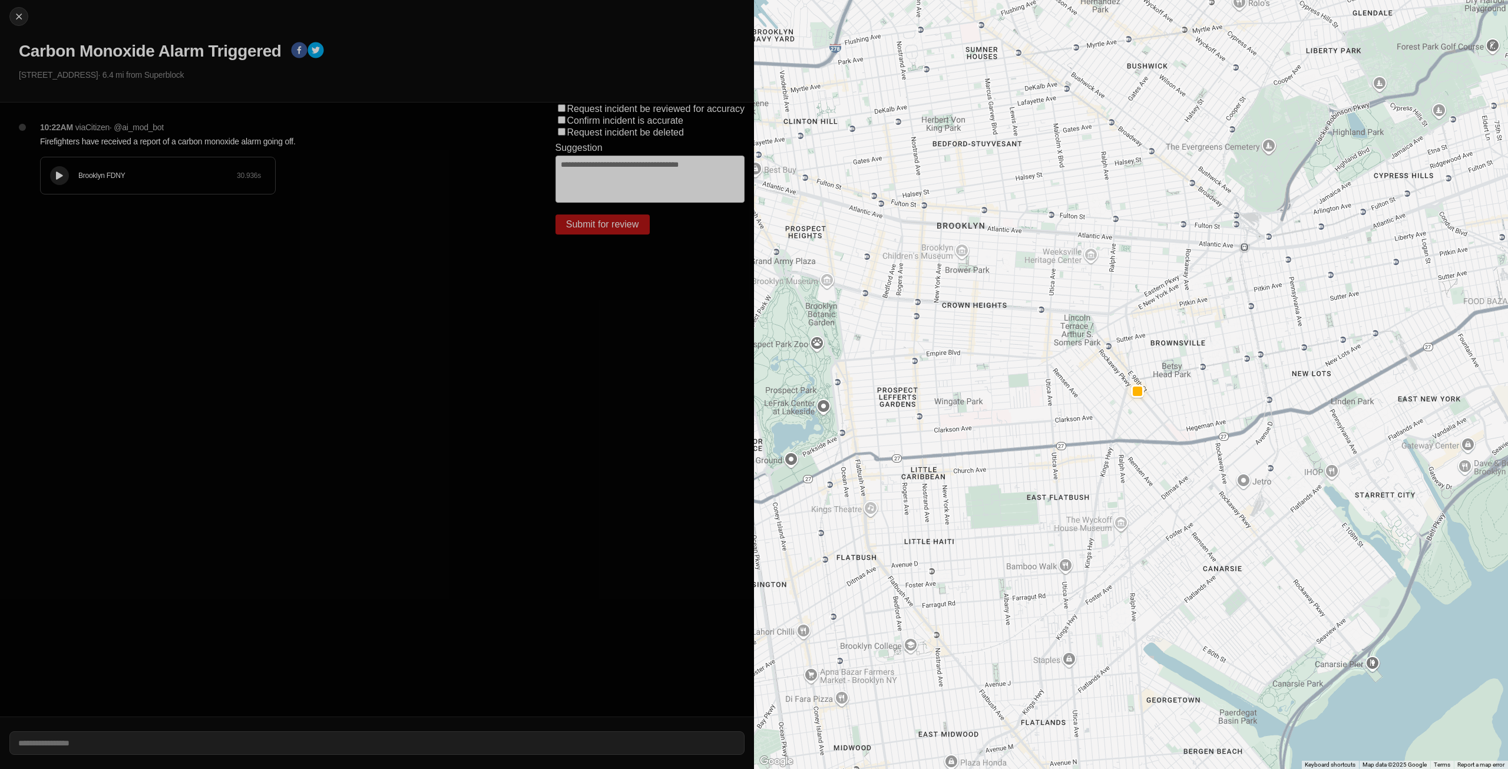
click at [65, 176] on div at bounding box center [60, 175] width 12 height 9
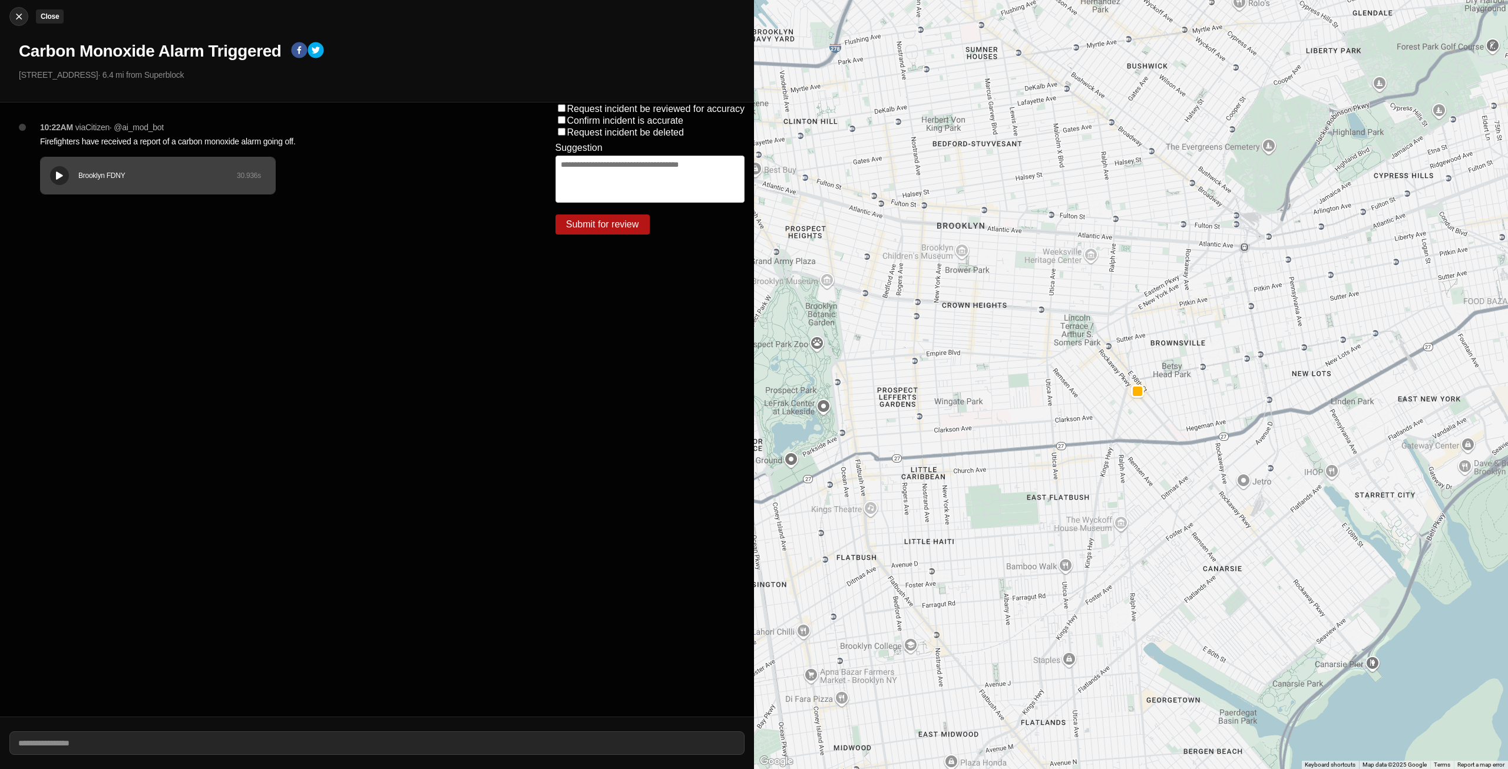
click at [14, 18] on img at bounding box center [19, 17] width 12 height 12
select select "*"
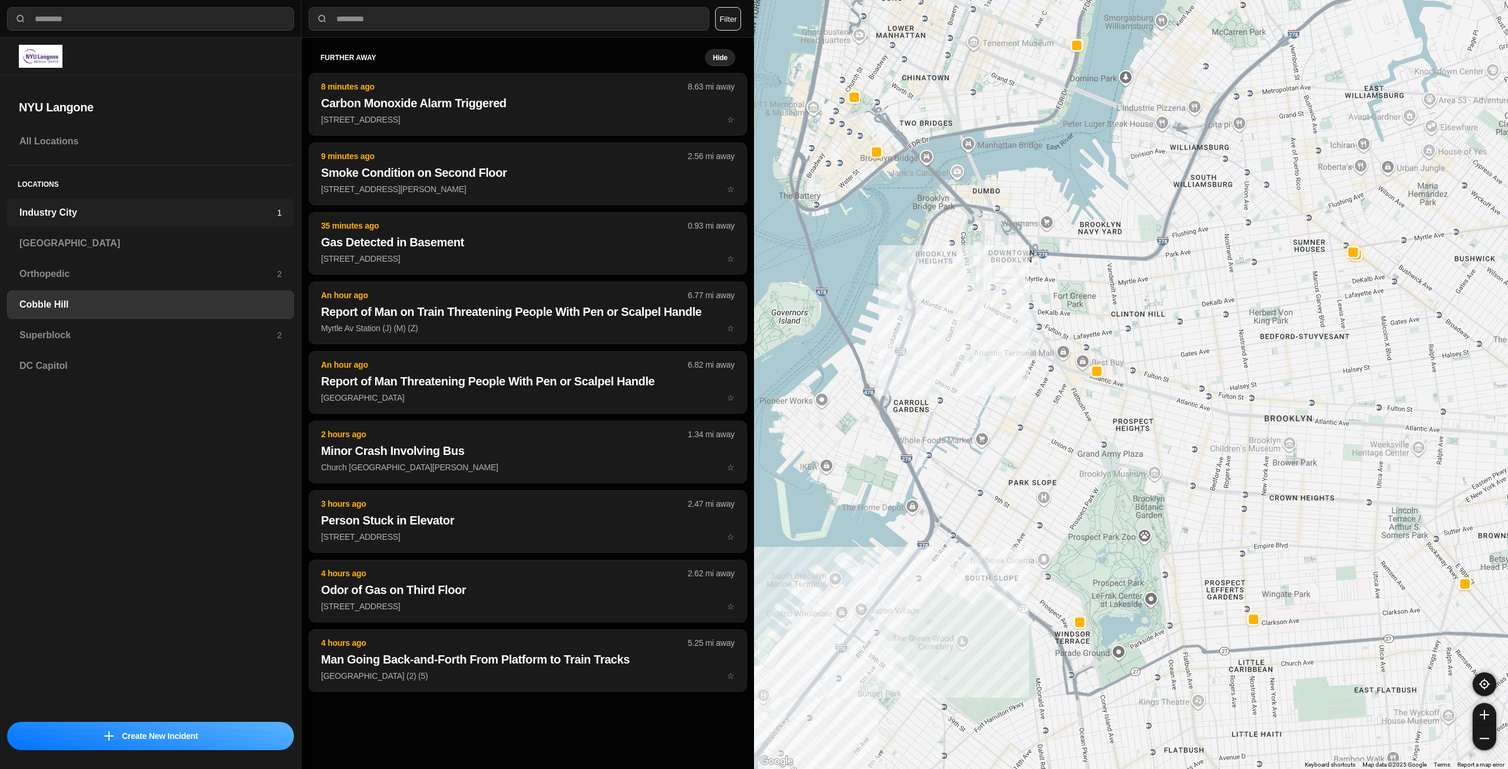
click at [121, 215] on h3 "Industry City" at bounding box center [147, 213] width 257 height 14
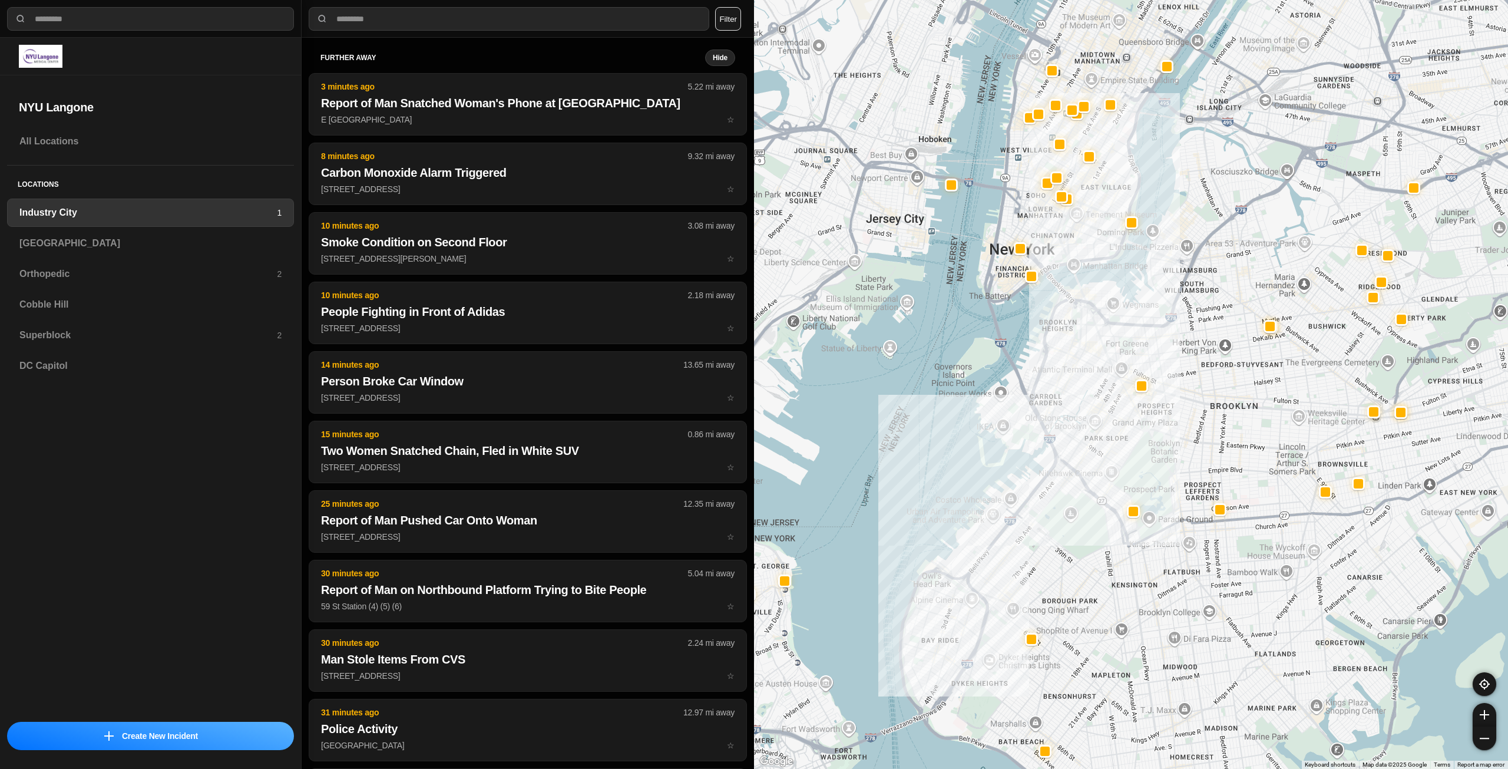
drag, startPoint x: 1203, startPoint y: 435, endPoint x: 1114, endPoint y: 495, distance: 107.9
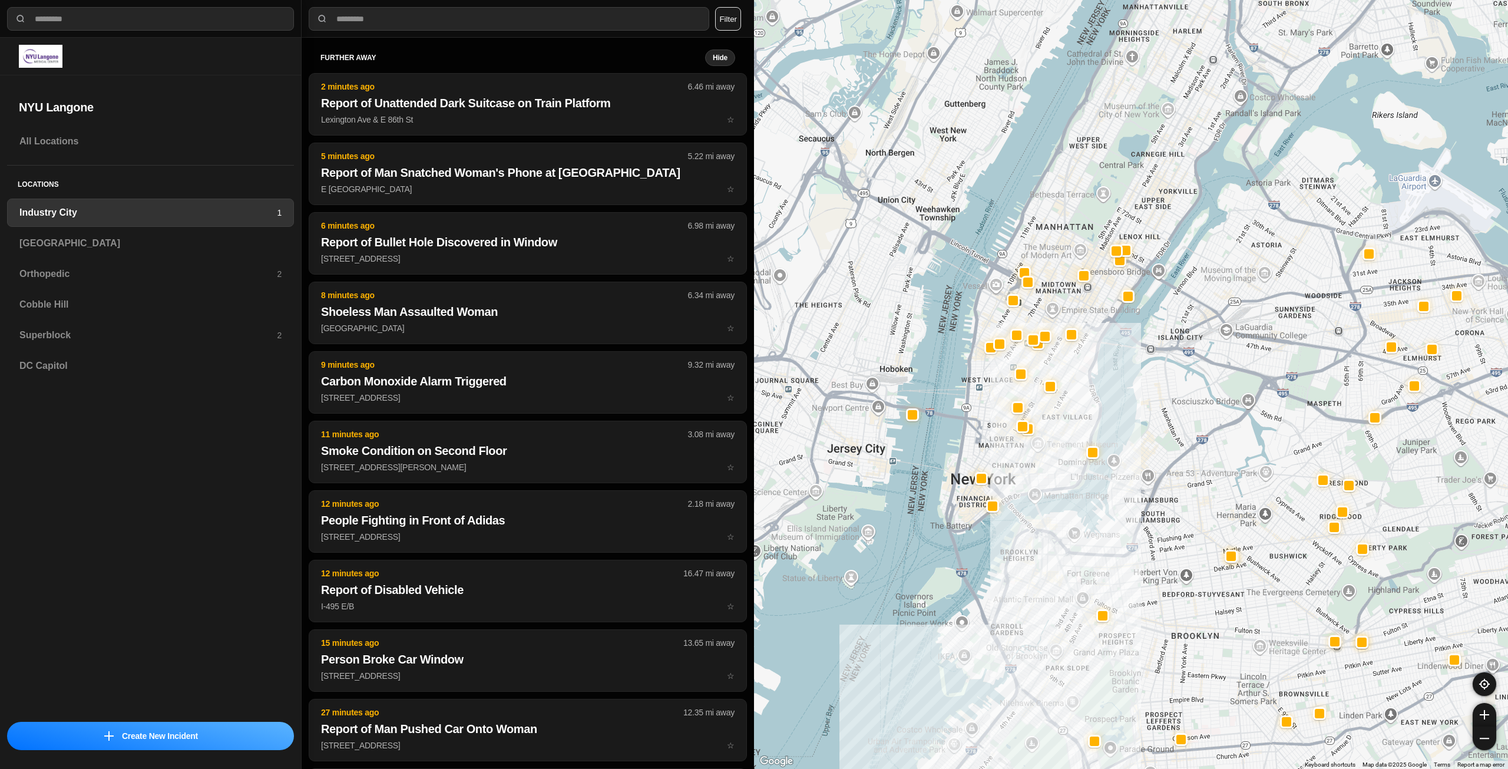
drag, startPoint x: 1086, startPoint y: 248, endPoint x: 1046, endPoint y: 488, distance: 243.7
click at [1046, 488] on div at bounding box center [1131, 384] width 754 height 769
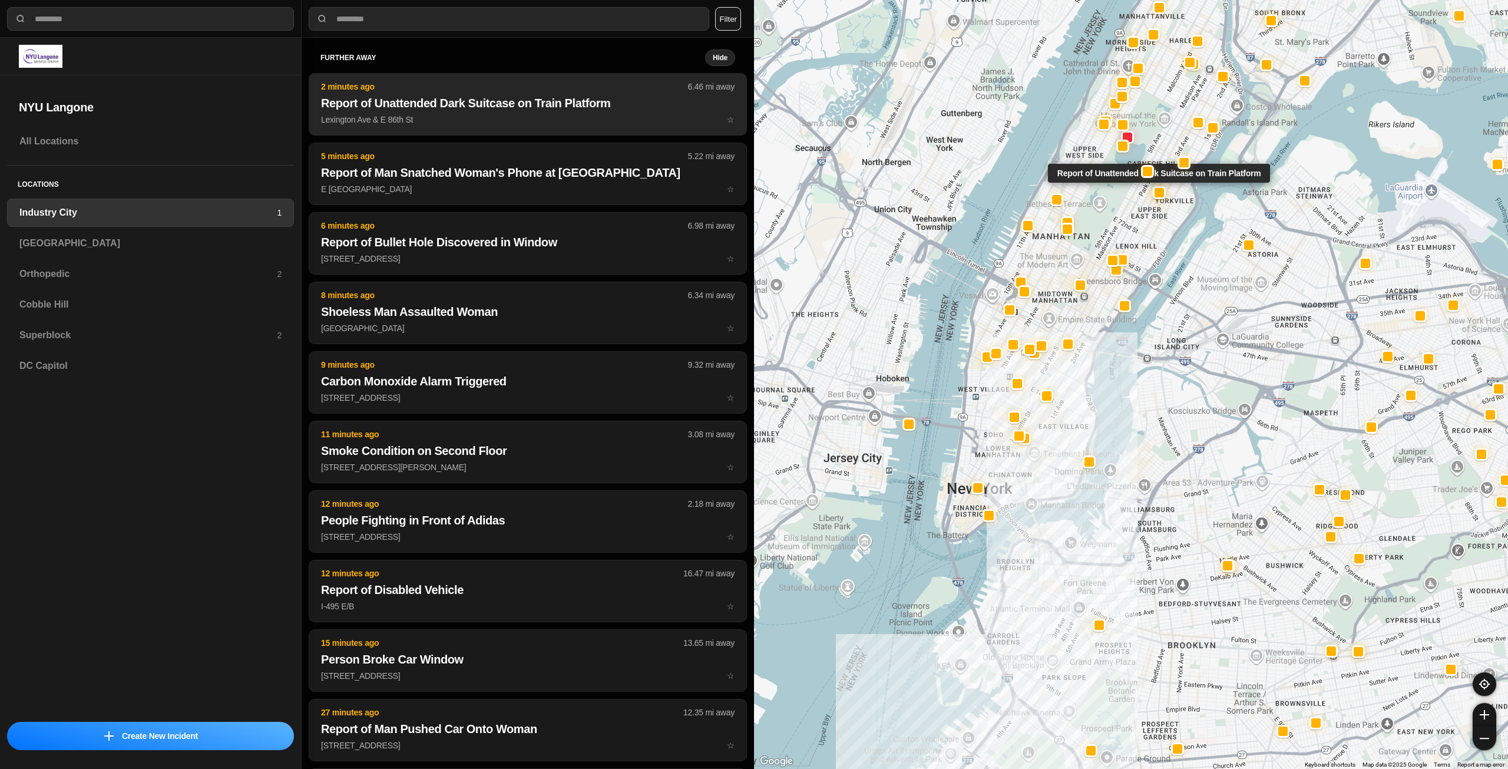
click at [516, 108] on h2 "Report of Unattended Dark Suitcase on Train Platform" at bounding box center [528, 103] width 414 height 16
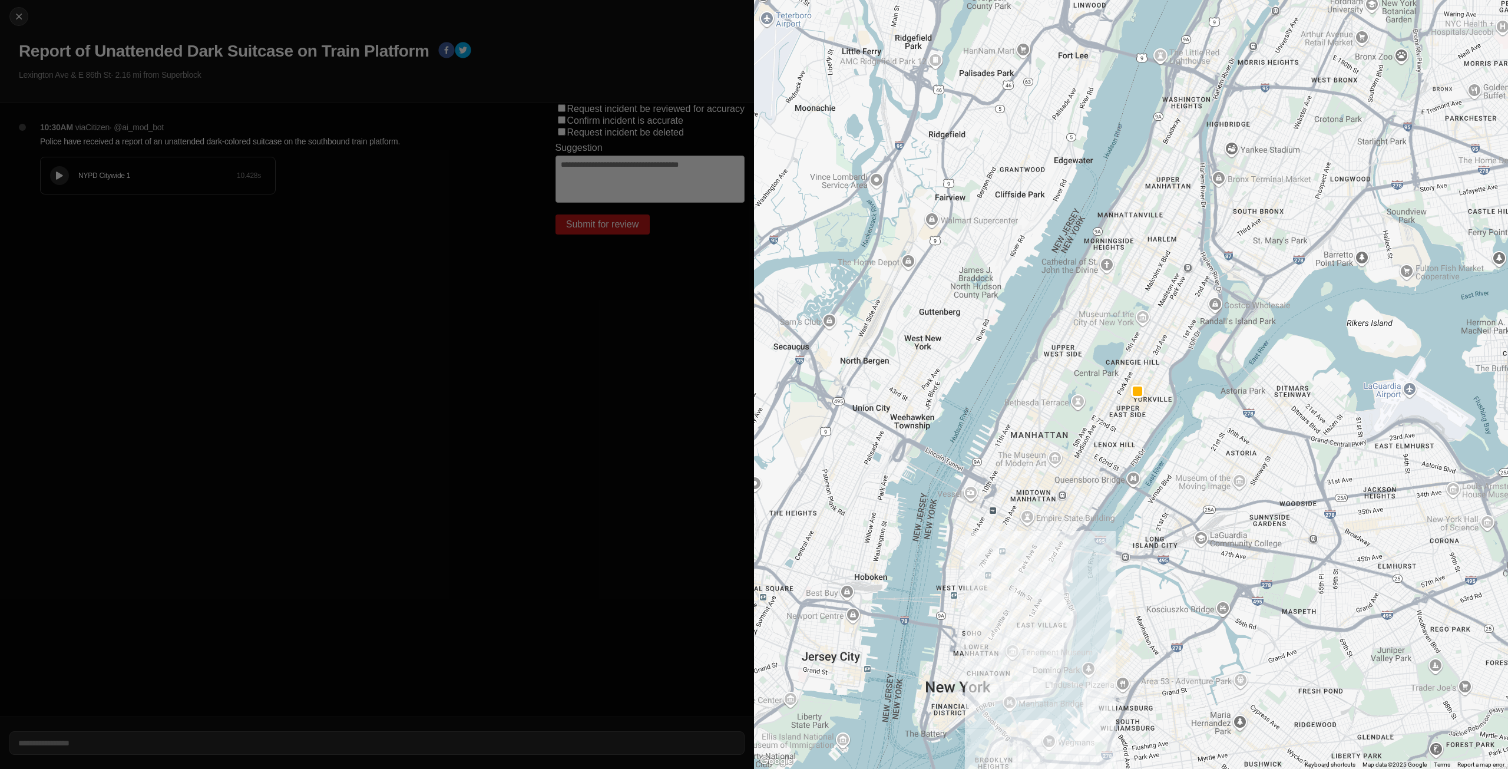
click at [58, 177] on icon at bounding box center [59, 176] width 7 height 8
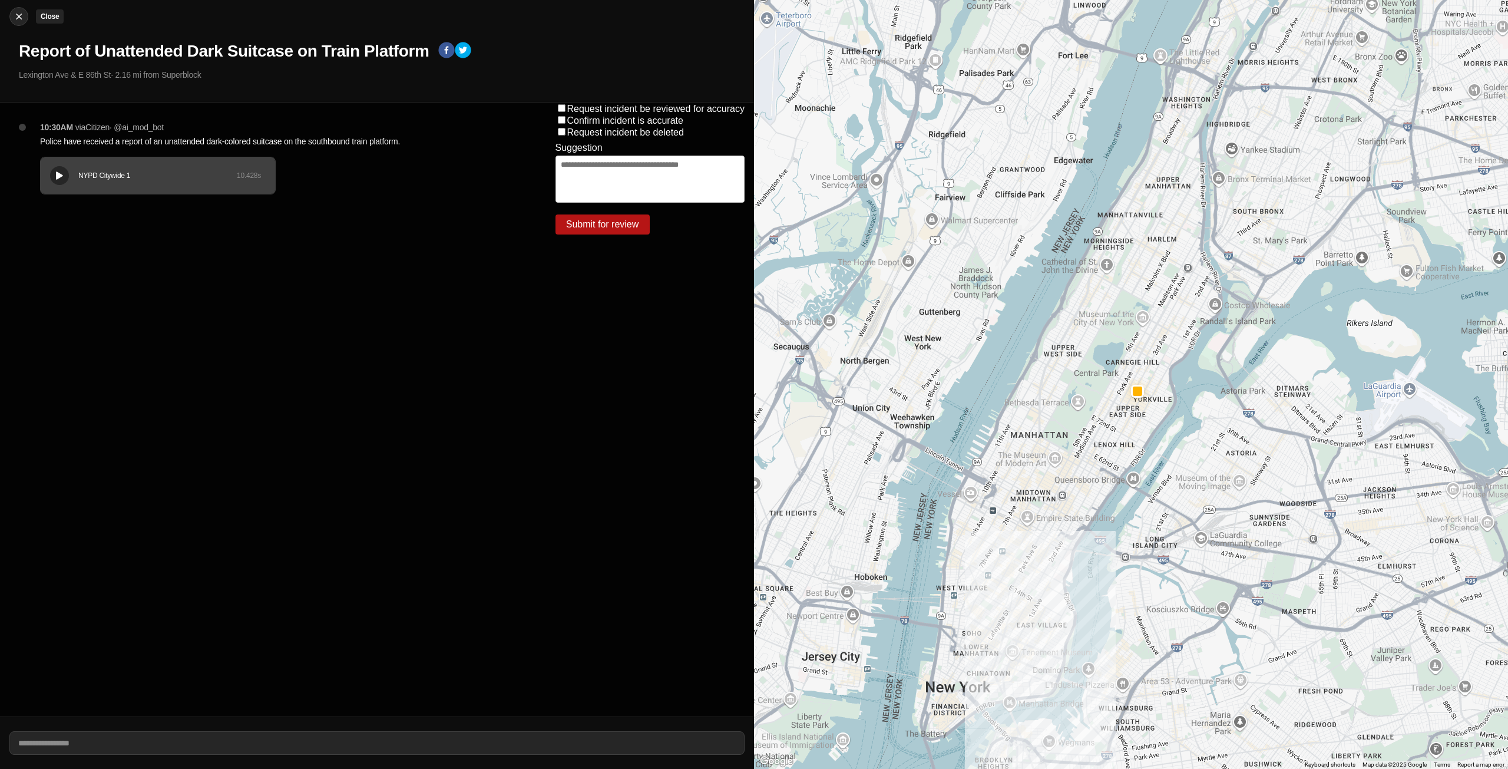
click at [15, 16] on img at bounding box center [19, 17] width 12 height 12
select select "*"
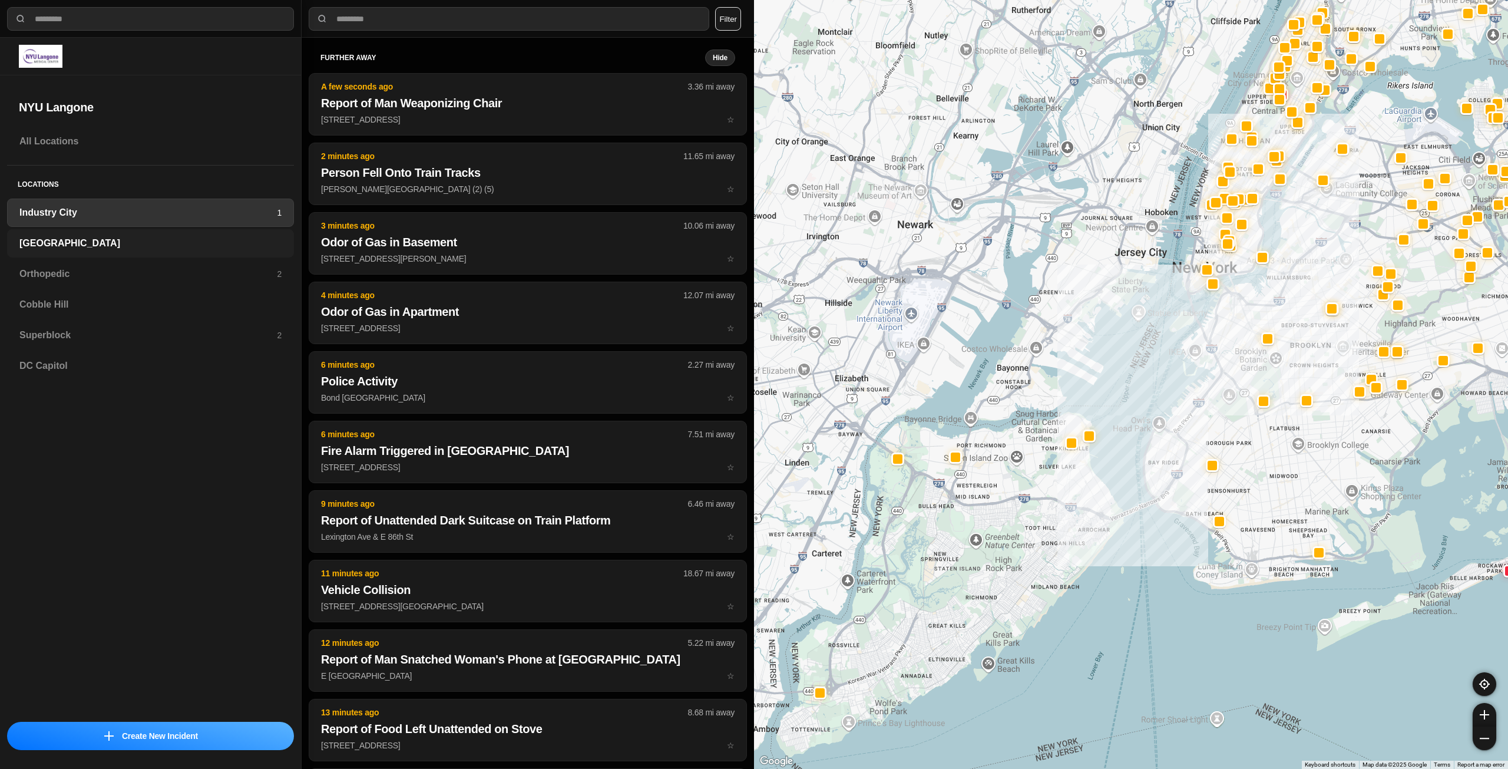
click at [161, 243] on h3 "[GEOGRAPHIC_DATA]" at bounding box center [150, 243] width 262 height 14
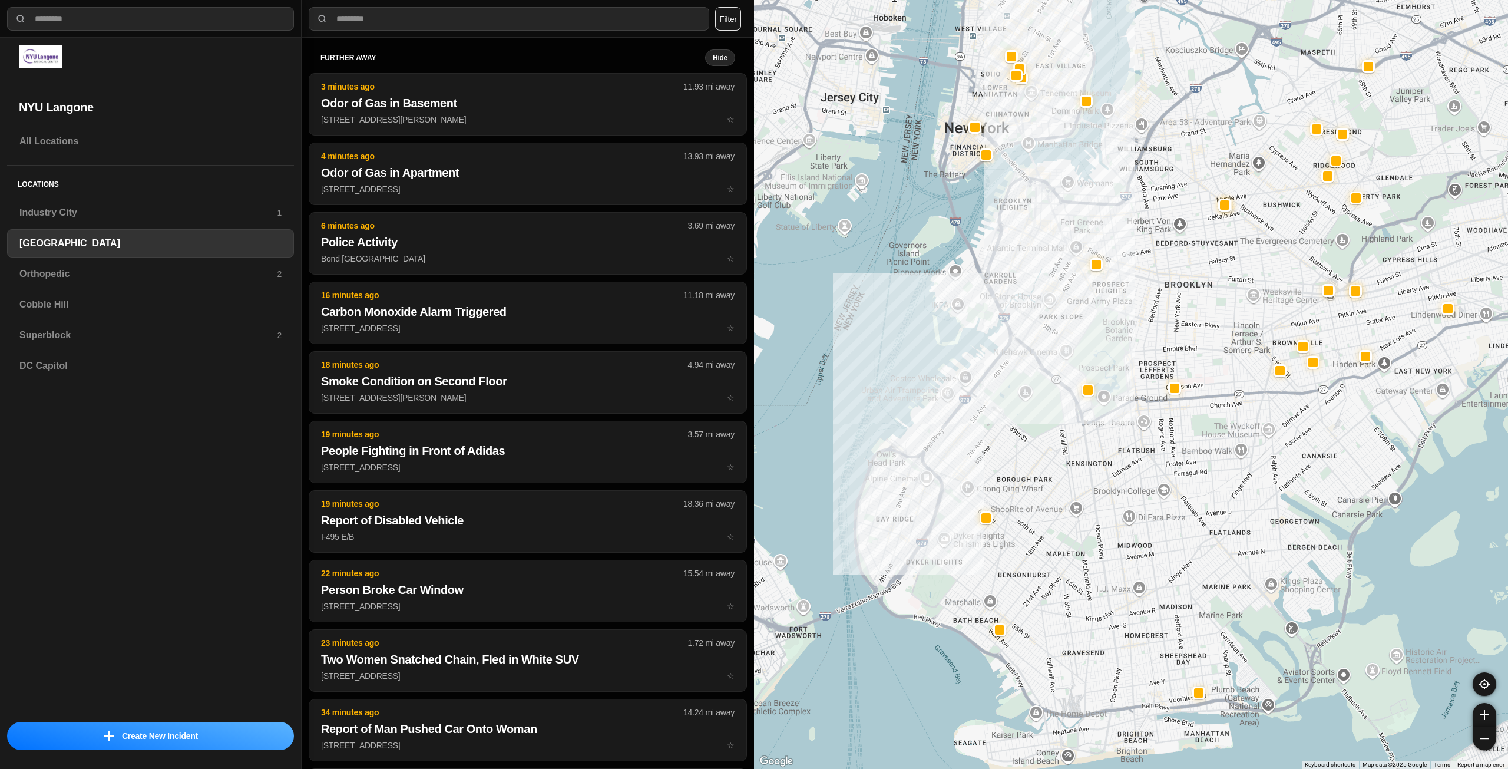
drag, startPoint x: 1063, startPoint y: 389, endPoint x: 1011, endPoint y: 435, distance: 68.9
click at [1012, 437] on div at bounding box center [1131, 384] width 754 height 769
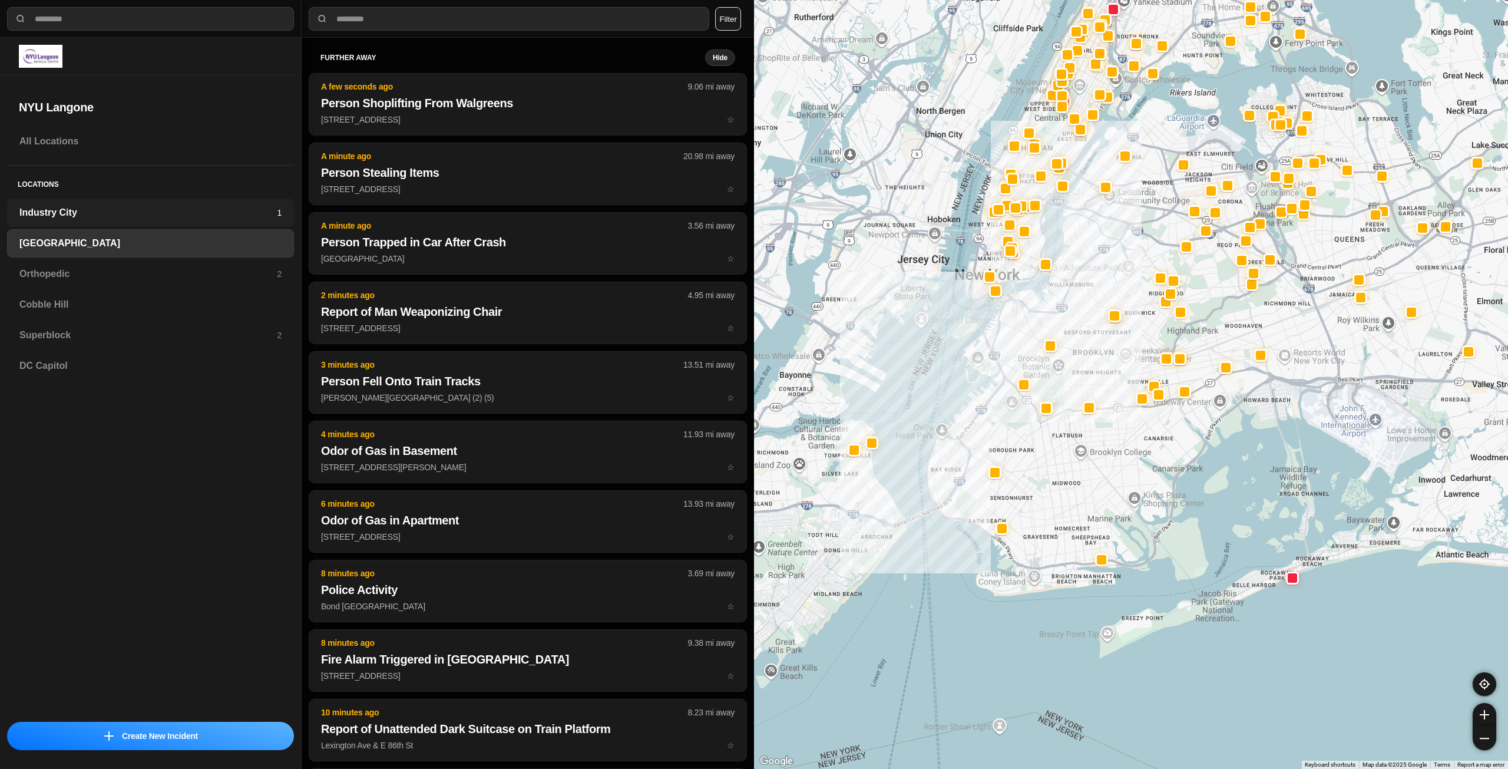
click at [177, 214] on h3 "Industry City" at bounding box center [147, 213] width 257 height 14
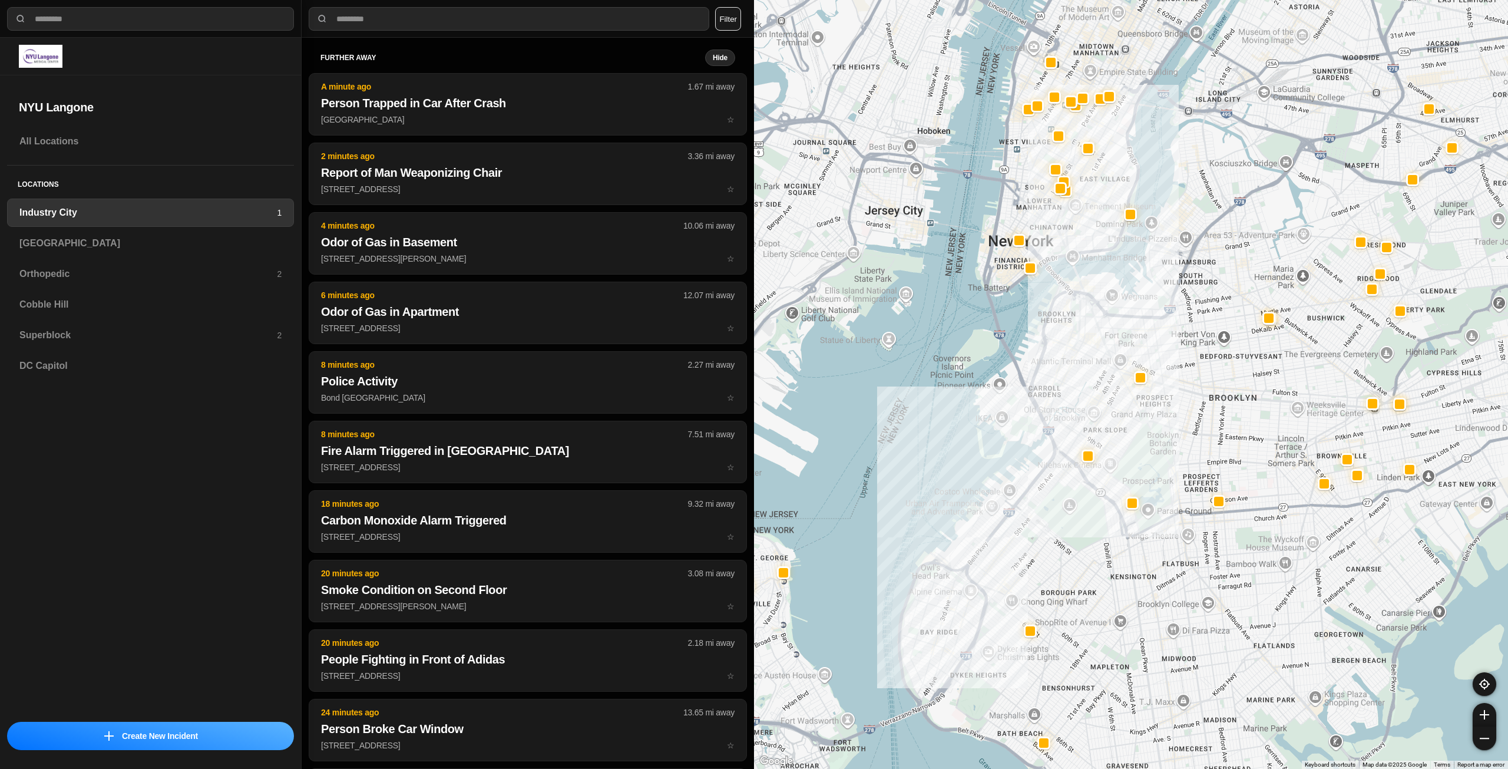
drag, startPoint x: 1247, startPoint y: 385, endPoint x: 1177, endPoint y: 453, distance: 97.5
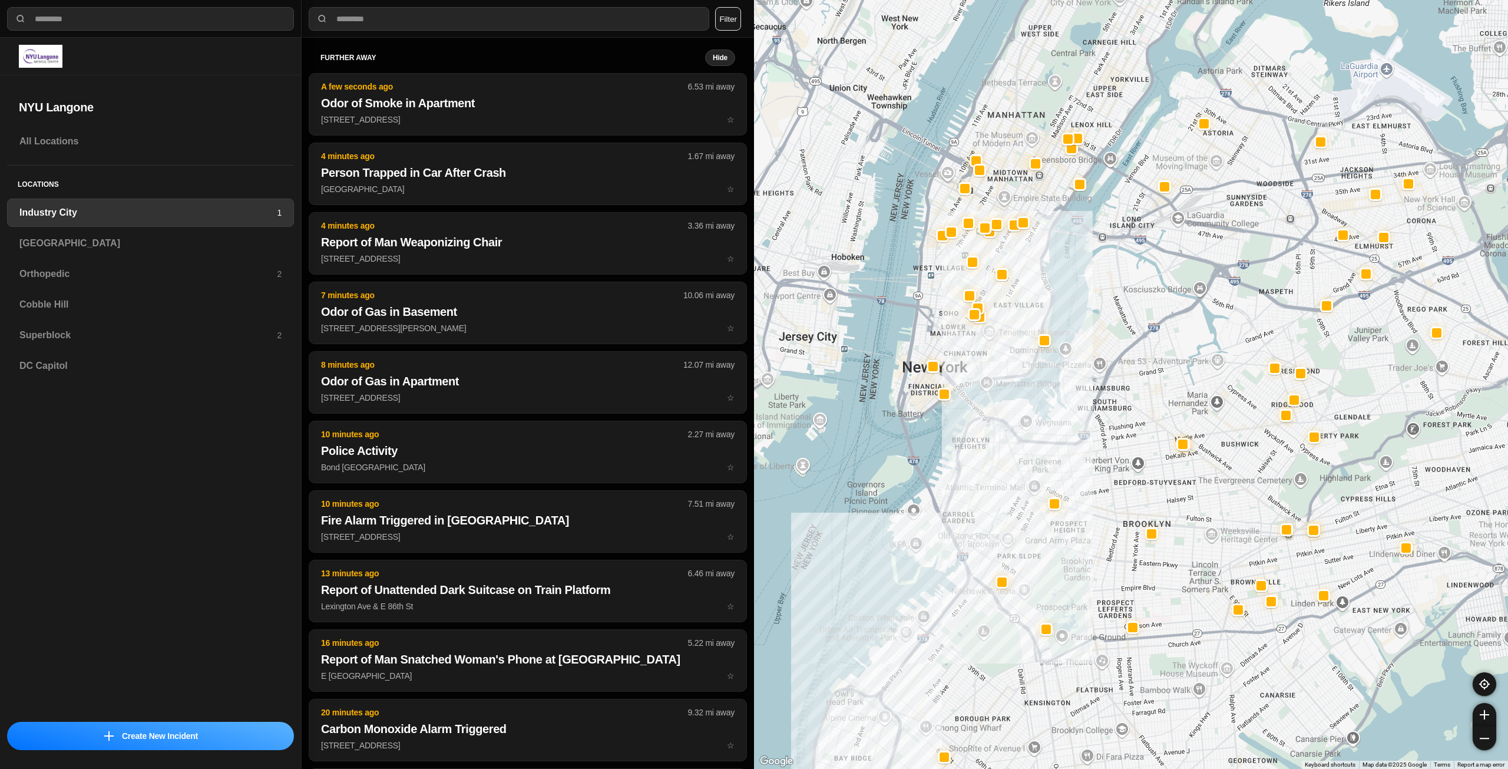
drag, startPoint x: 1085, startPoint y: 335, endPoint x: 1031, endPoint y: 423, distance: 103.2
click at [1031, 423] on div at bounding box center [1131, 384] width 754 height 769
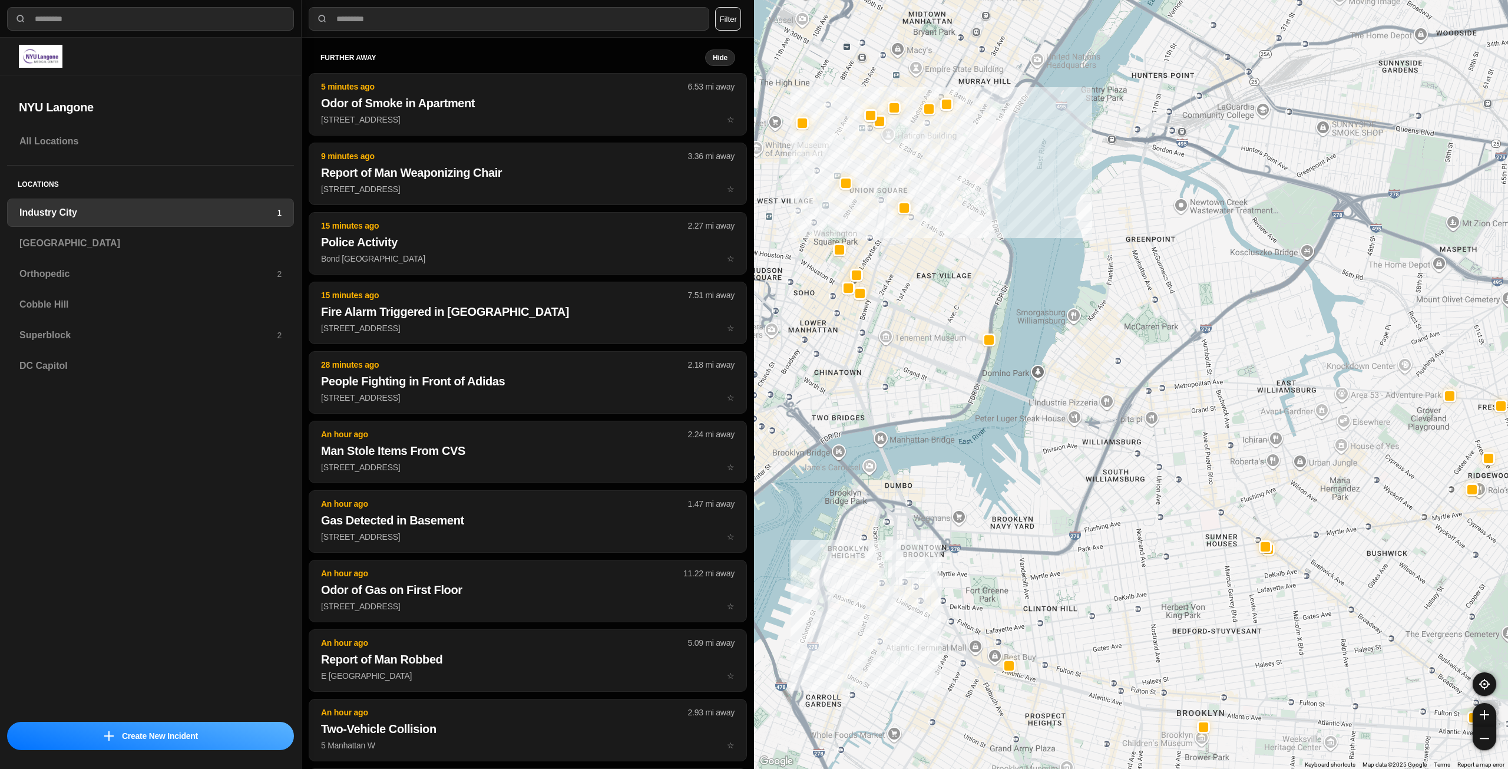
drag, startPoint x: 895, startPoint y: 309, endPoint x: 945, endPoint y: 353, distance: 66.8
click at [942, 360] on div "757 people" at bounding box center [1131, 384] width 754 height 769
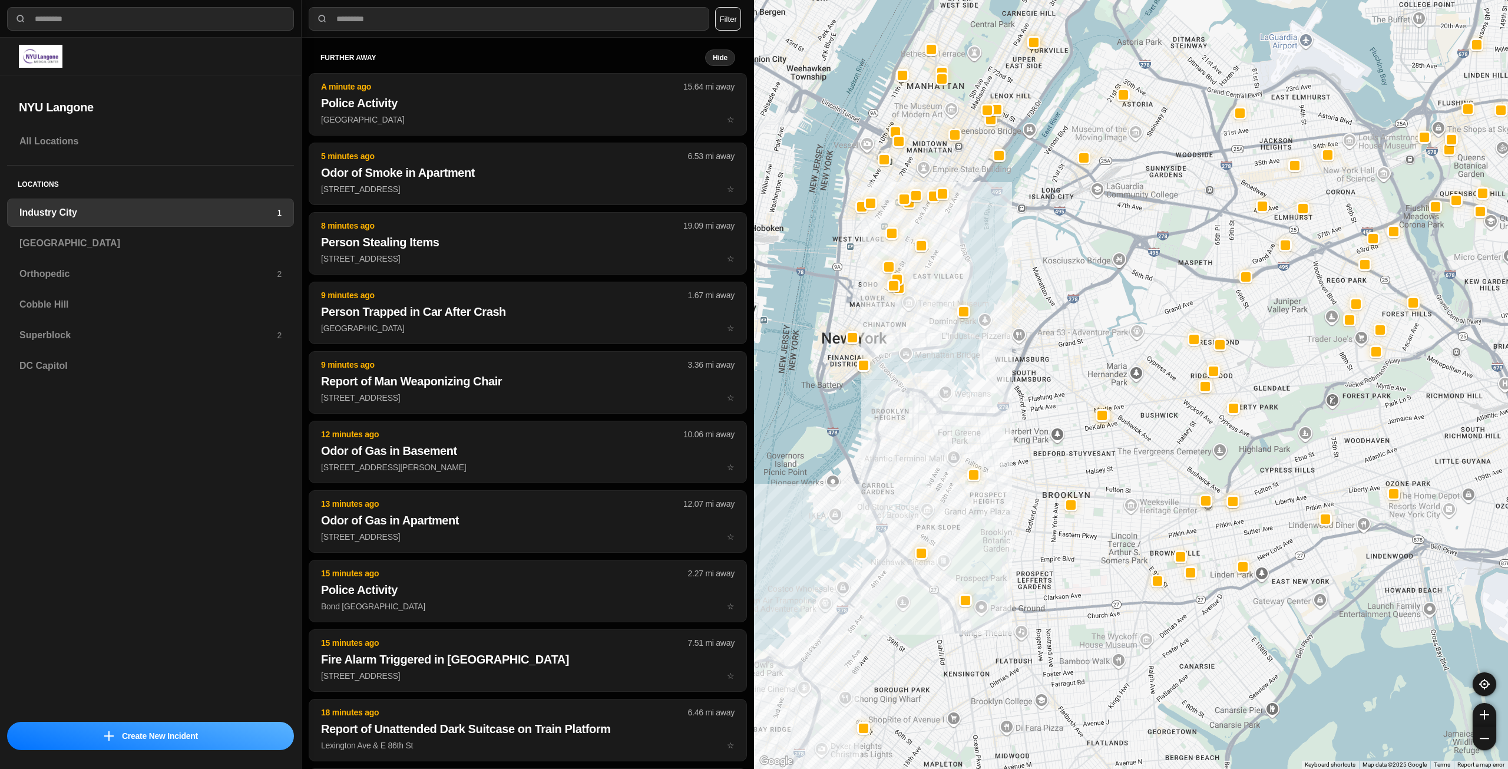
drag, startPoint x: 958, startPoint y: 211, endPoint x: 951, endPoint y: 279, distance: 68.1
click at [951, 279] on div at bounding box center [1131, 384] width 754 height 769
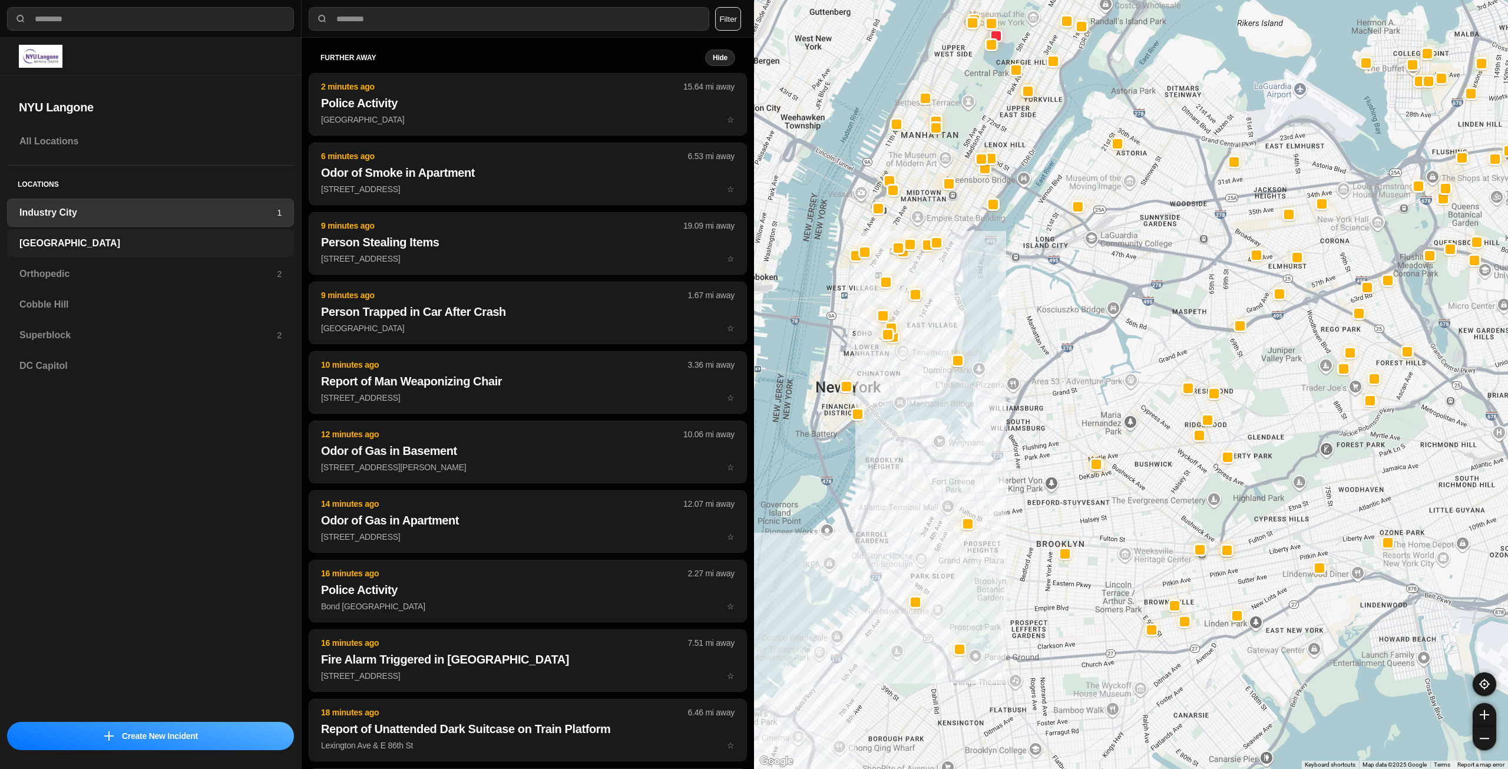
click at [199, 247] on h3 "[GEOGRAPHIC_DATA]" at bounding box center [150, 243] width 262 height 14
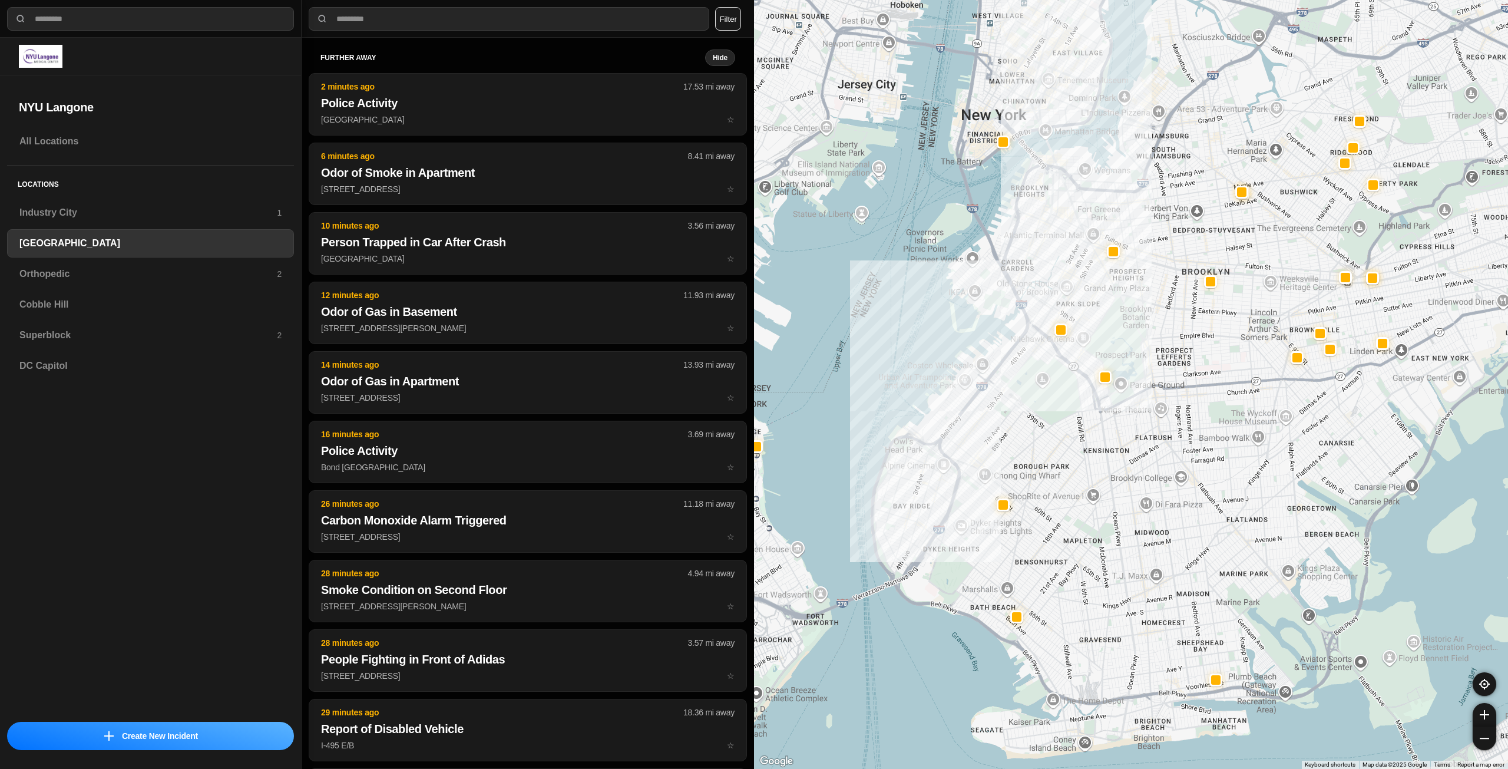
drag, startPoint x: 1117, startPoint y: 318, endPoint x: 1016, endPoint y: 435, distance: 154.6
click at [1016, 435] on div at bounding box center [1131, 384] width 754 height 769
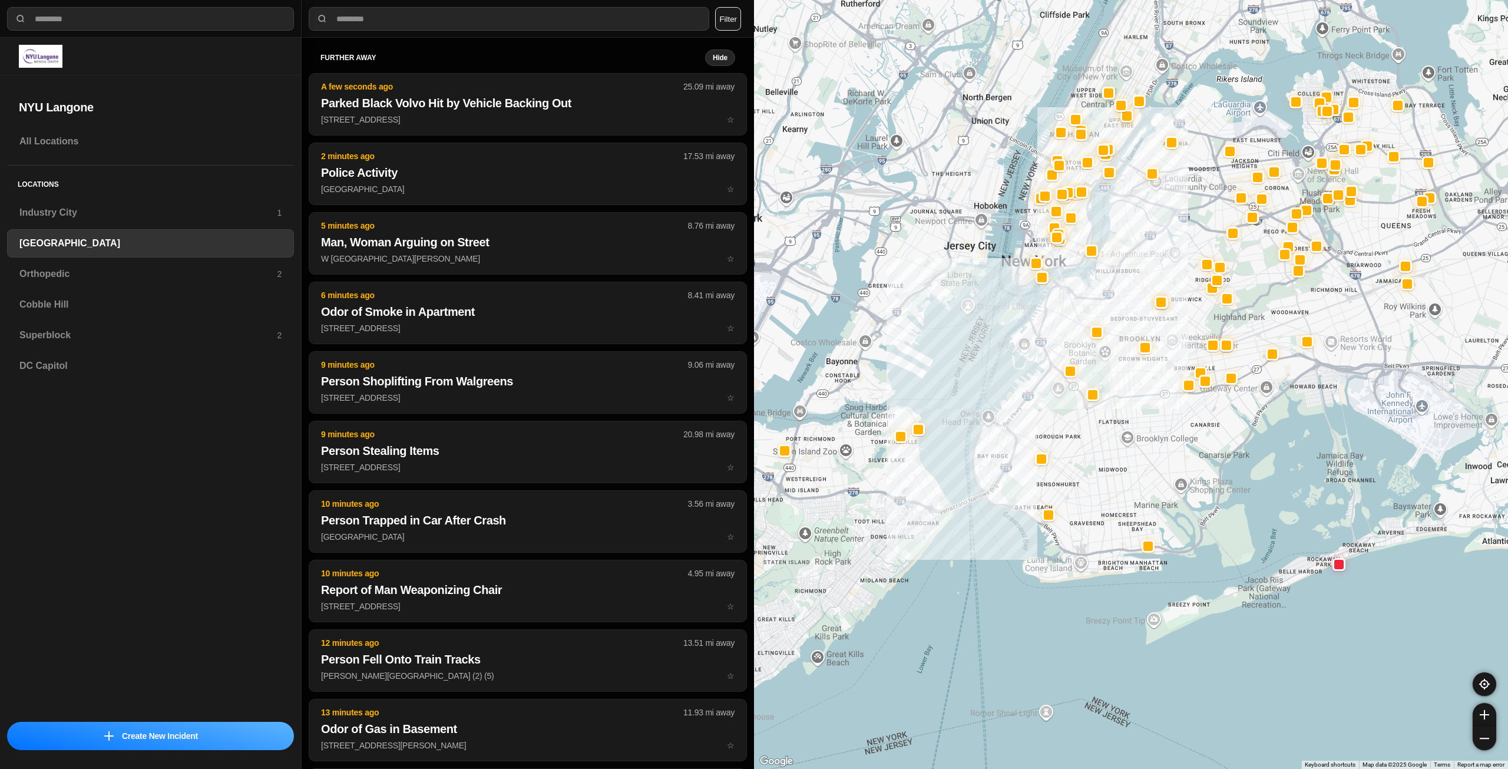
drag, startPoint x: 1227, startPoint y: 180, endPoint x: 1169, endPoint y: 262, distance: 100.7
click at [1169, 262] on div at bounding box center [1131, 384] width 754 height 769
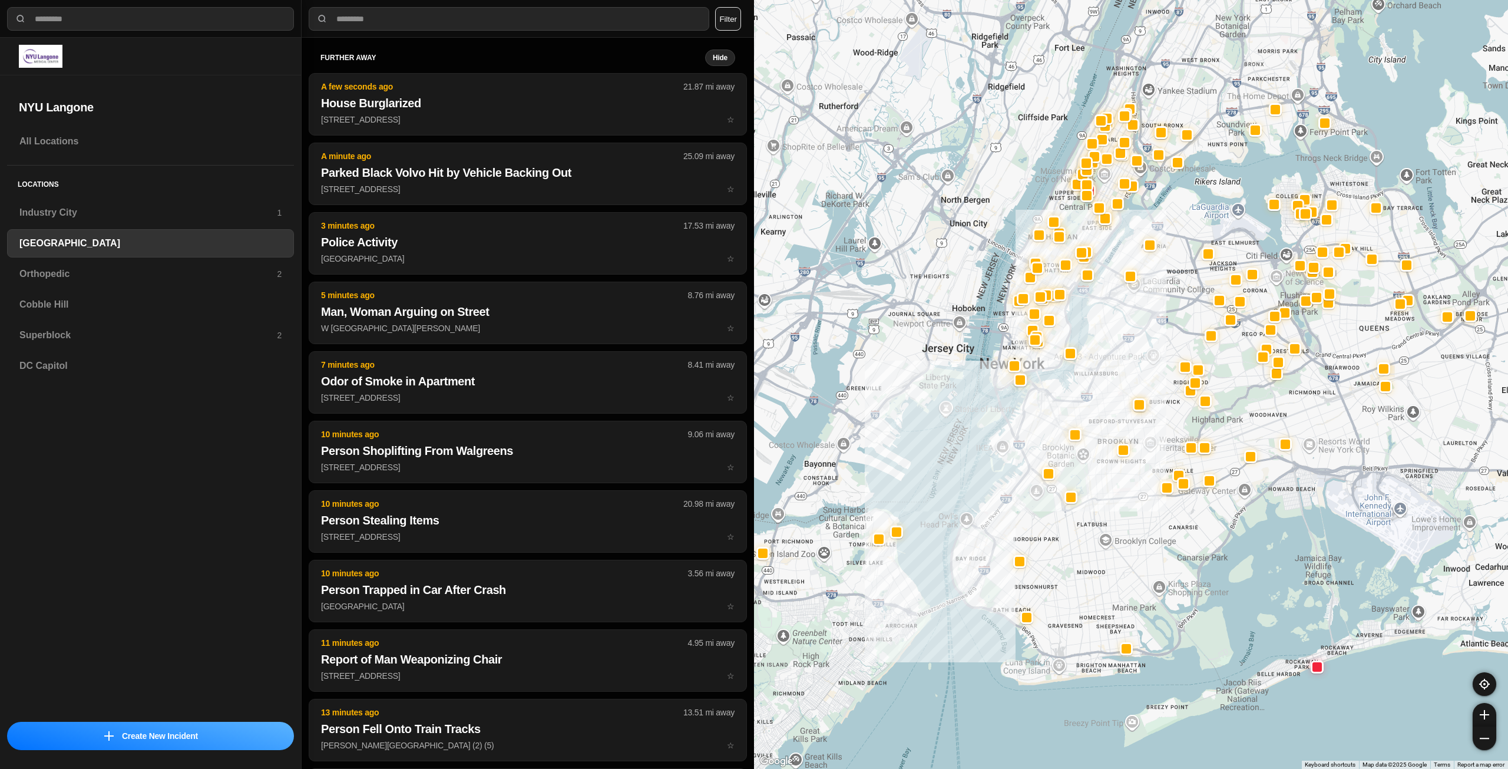
drag, startPoint x: 1076, startPoint y: 235, endPoint x: 1055, endPoint y: 336, distance: 104.1
click at [1055, 336] on div at bounding box center [1131, 384] width 754 height 769
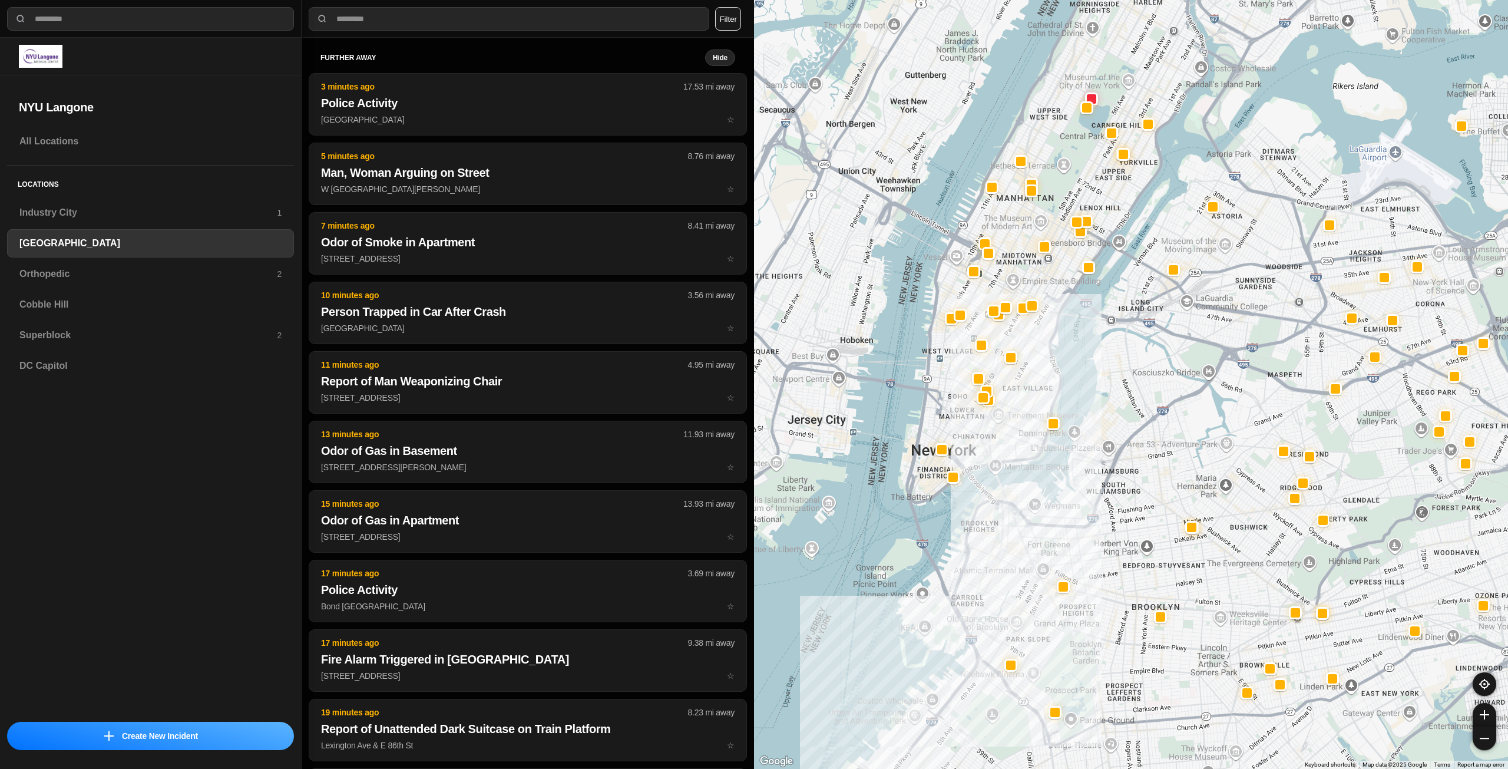
drag, startPoint x: 1039, startPoint y: 280, endPoint x: 1028, endPoint y: 372, distance: 93.2
click at [1028, 372] on div at bounding box center [1131, 384] width 754 height 769
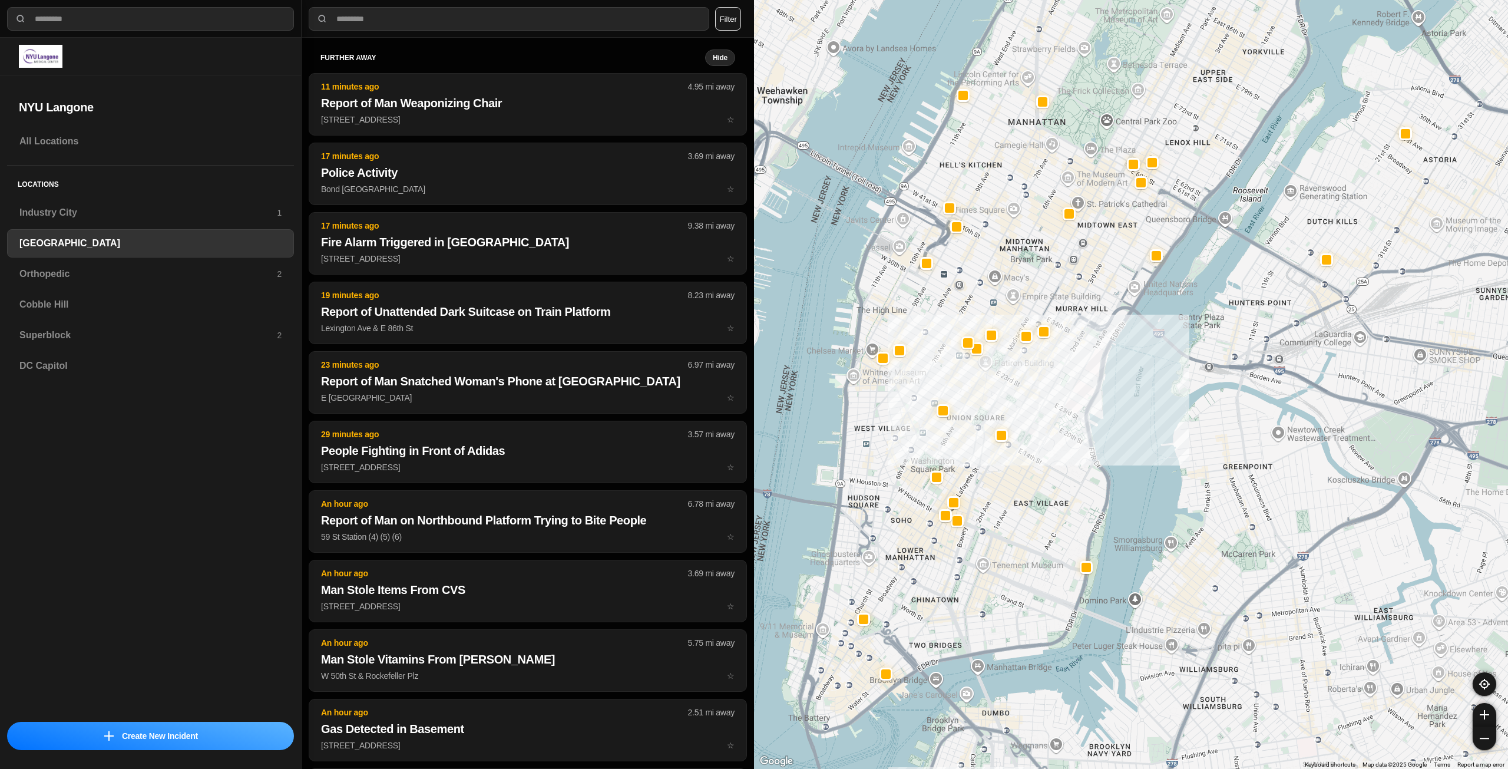
drag, startPoint x: 1031, startPoint y: 338, endPoint x: 1061, endPoint y: 410, distance: 78.5
click at [1061, 410] on div "421 people" at bounding box center [1131, 384] width 754 height 769
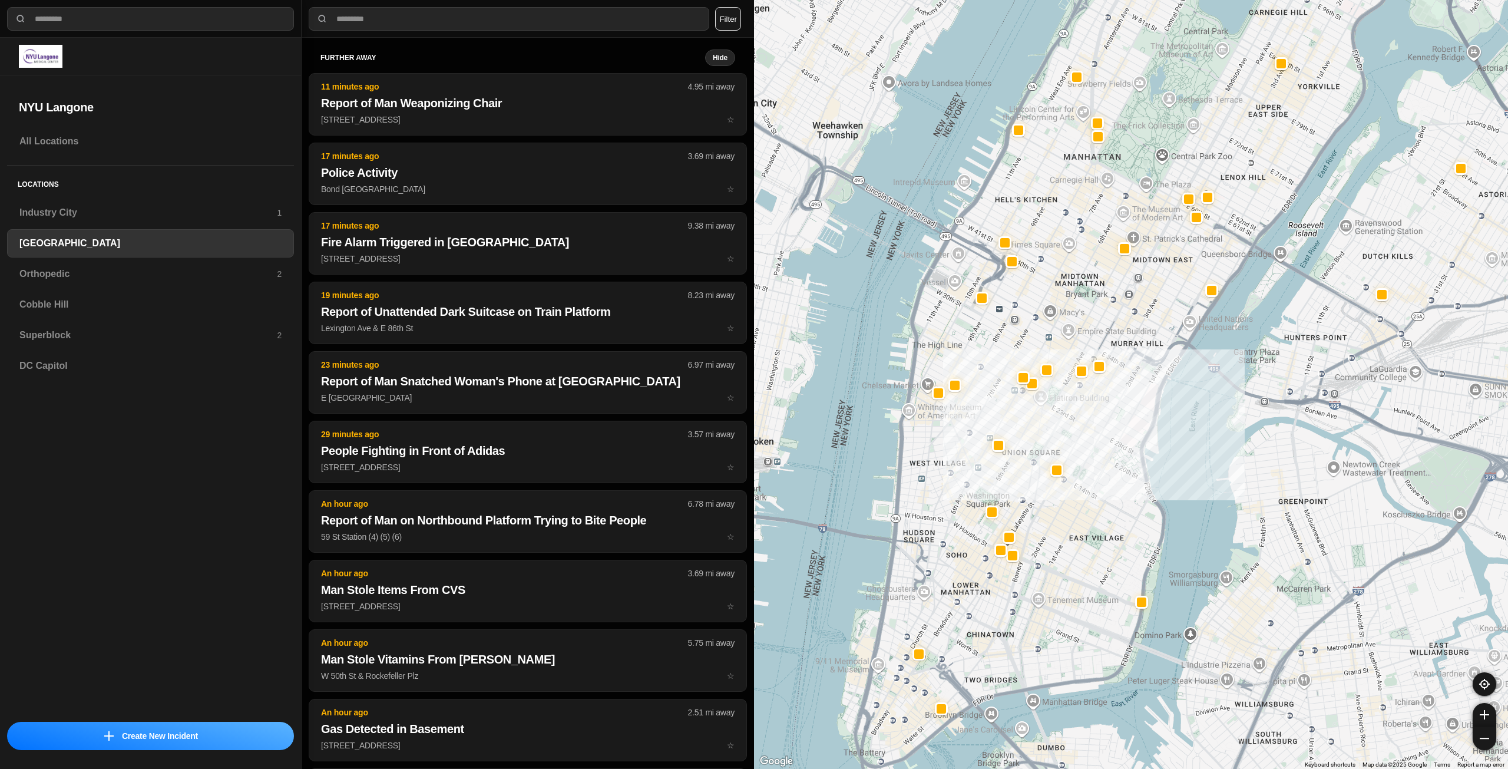
drag, startPoint x: 1005, startPoint y: 392, endPoint x: 1055, endPoint y: 425, distance: 60.1
click at [1055, 425] on div "421 people" at bounding box center [1131, 384] width 754 height 769
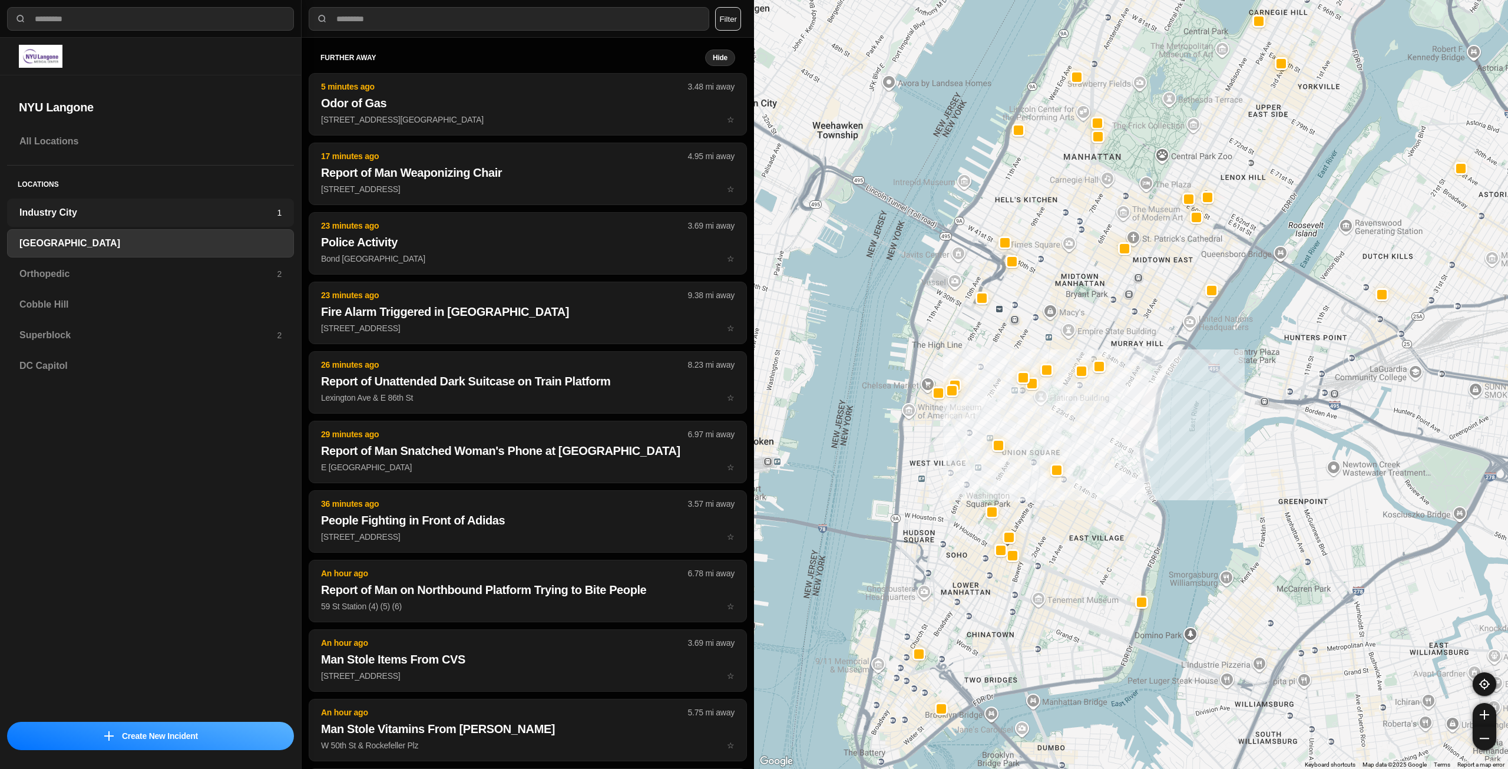
click at [184, 207] on h3 "Industry City" at bounding box center [147, 213] width 257 height 14
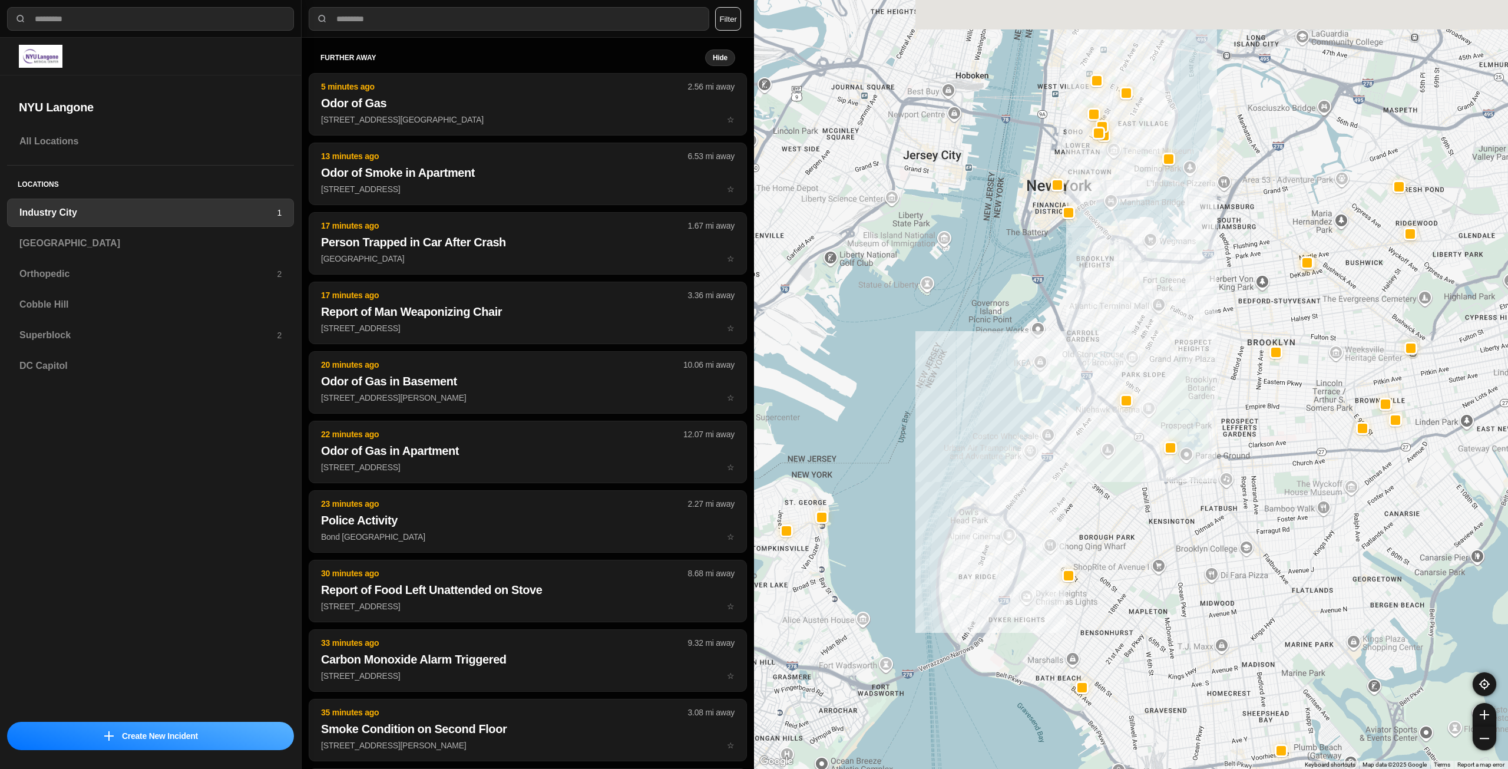
drag, startPoint x: 1360, startPoint y: 371, endPoint x: 1256, endPoint y: 428, distance: 119.4
click at [1256, 428] on div at bounding box center [1131, 384] width 754 height 769
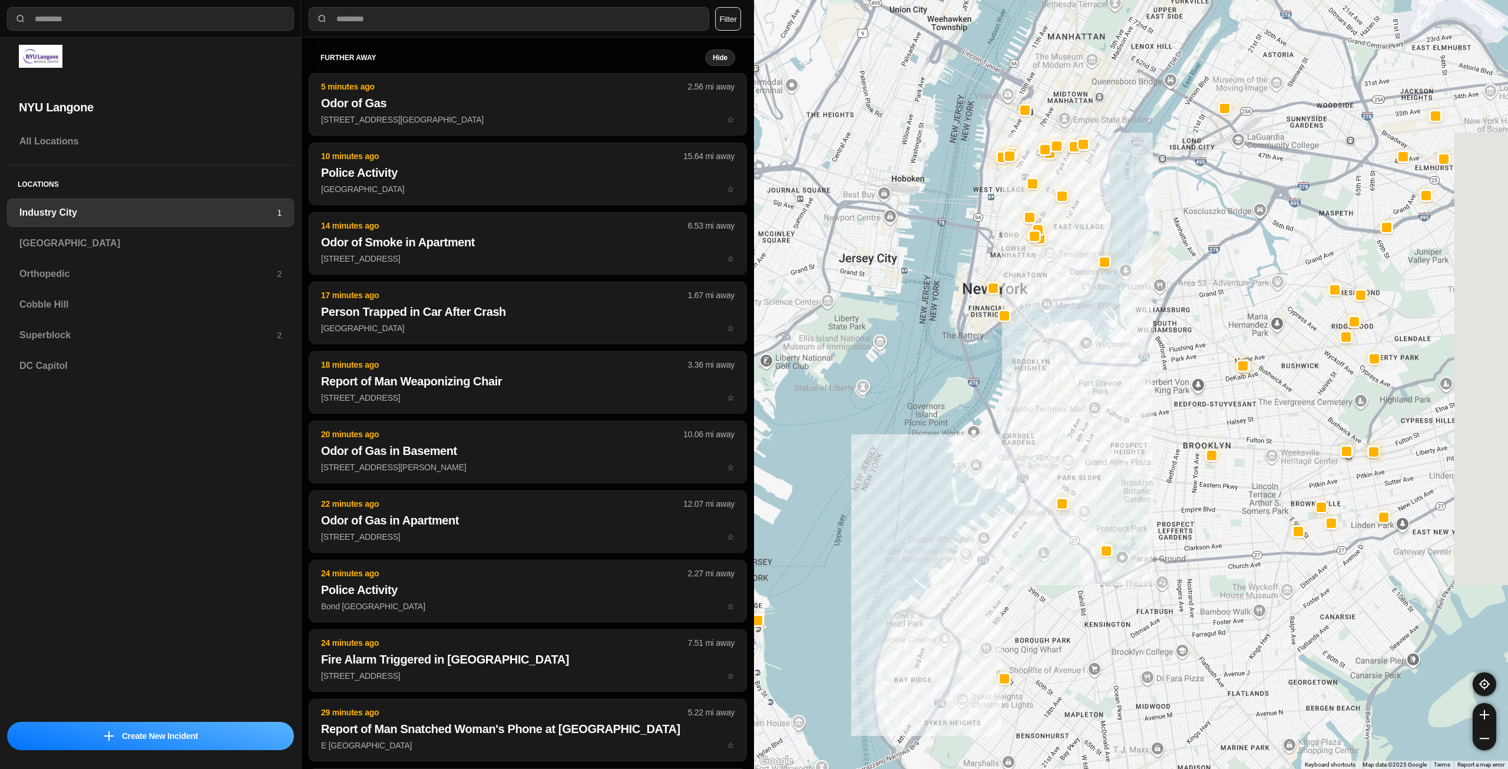
drag, startPoint x: 1263, startPoint y: 236, endPoint x: 1198, endPoint y: 341, distance: 123.8
click at [1198, 341] on div at bounding box center [1131, 384] width 754 height 769
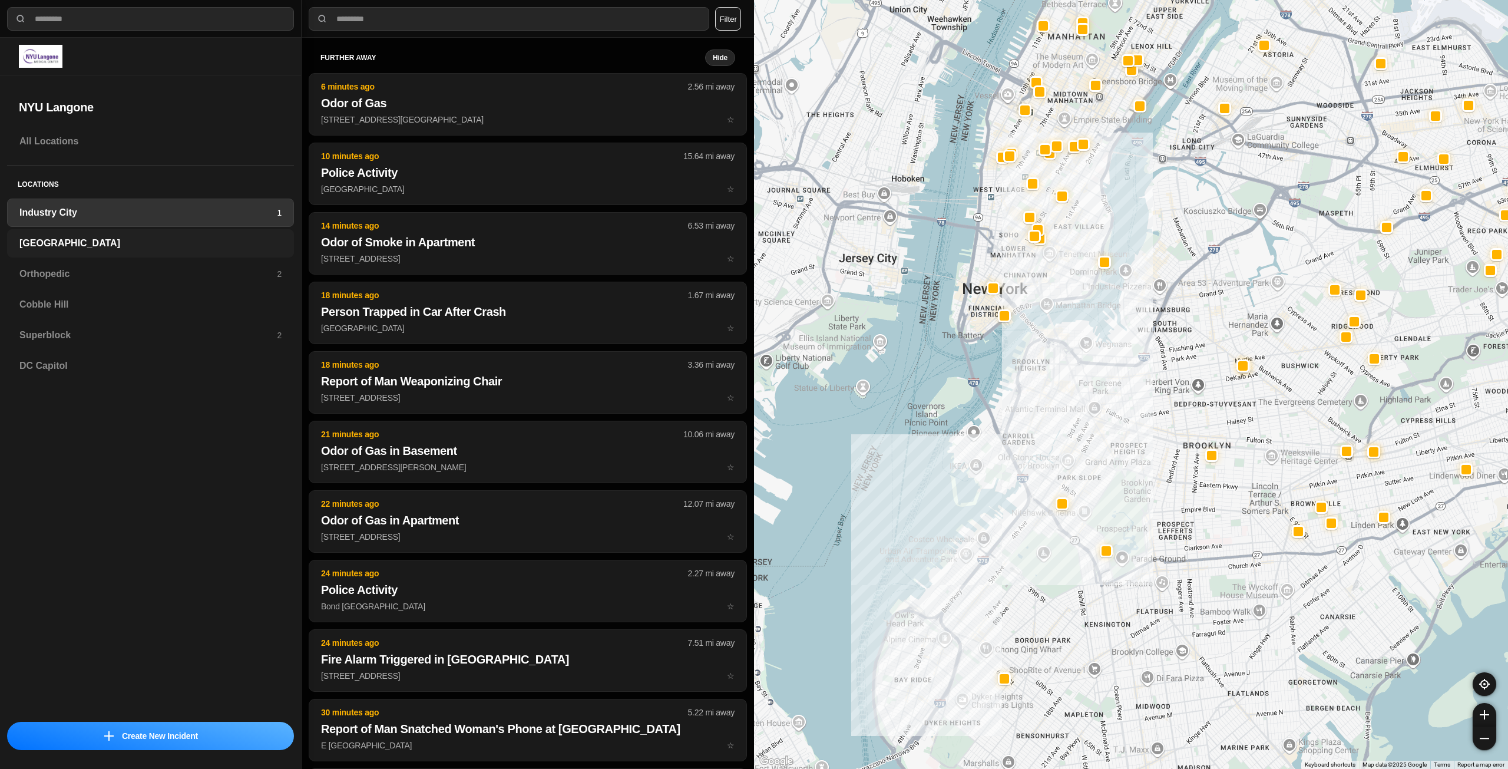
click at [65, 239] on h3 "[GEOGRAPHIC_DATA]" at bounding box center [150, 243] width 262 height 14
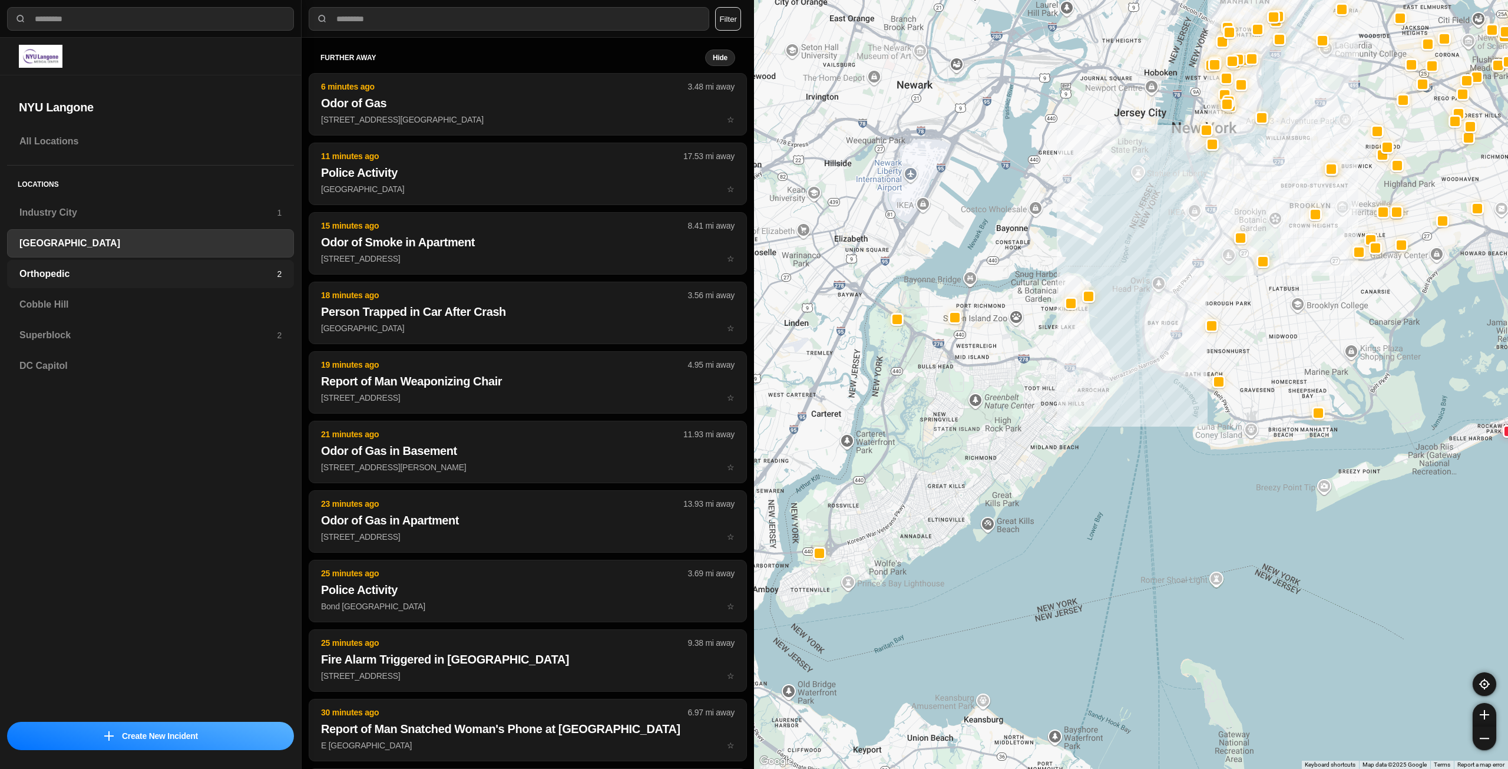
click at [72, 264] on div "Orthopedic 2" at bounding box center [150, 274] width 287 height 28
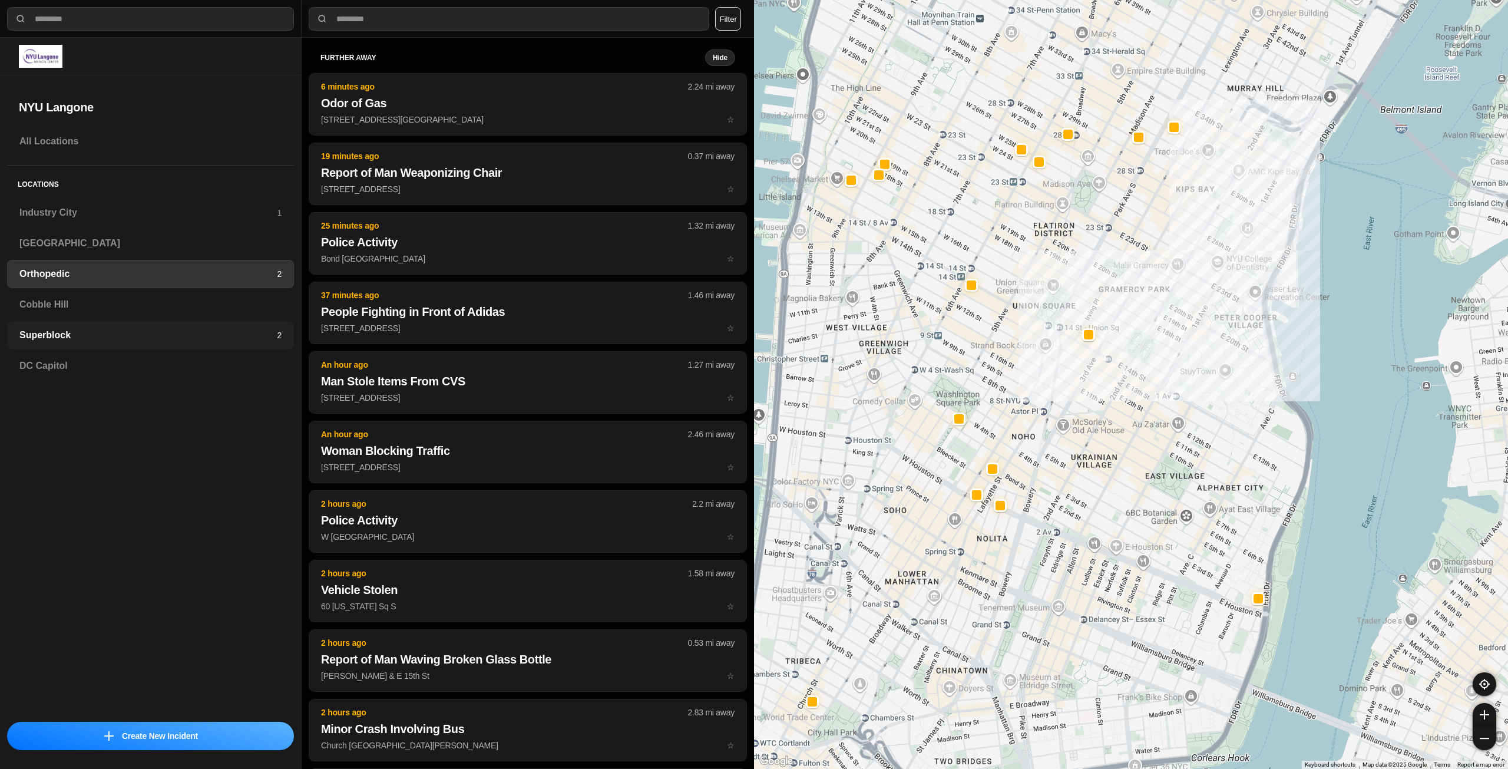
click at [163, 346] on div "Superblock 2" at bounding box center [150, 335] width 287 height 28
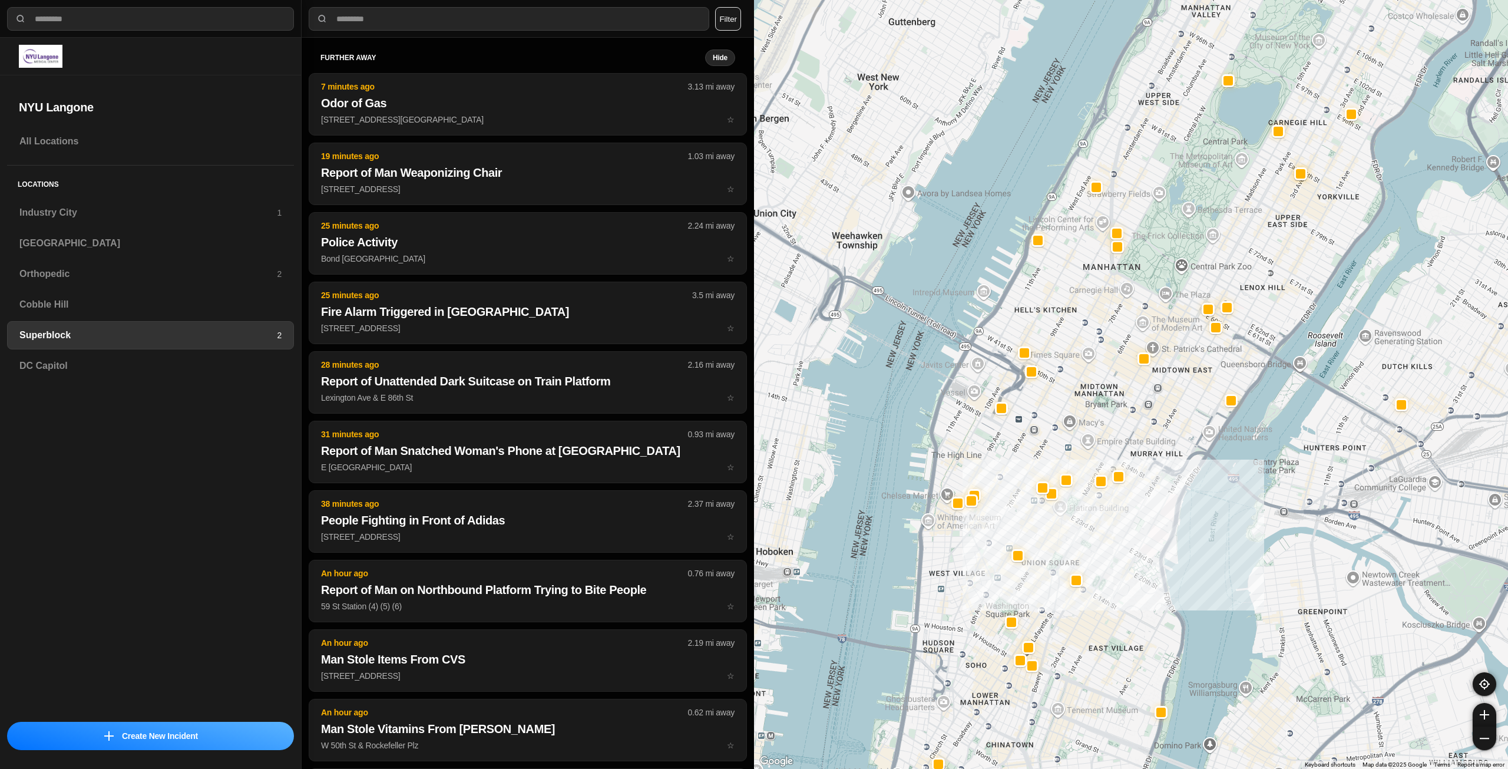
drag, startPoint x: 1212, startPoint y: 345, endPoint x: 1169, endPoint y: 411, distance: 78.8
click at [1169, 411] on div at bounding box center [1131, 384] width 754 height 769
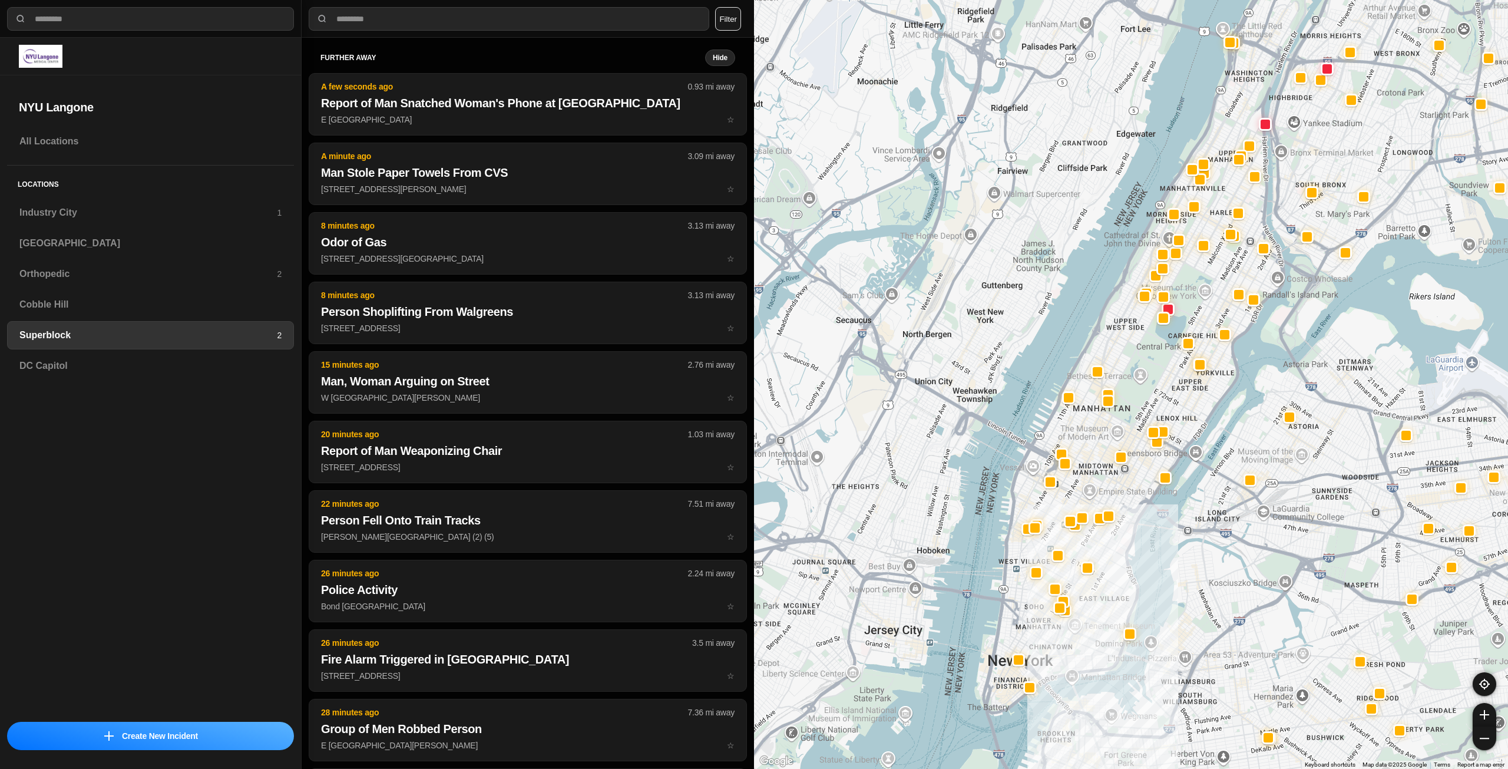
drag, startPoint x: 1208, startPoint y: 294, endPoint x: 1158, endPoint y: 381, distance: 100.3
click at [1165, 379] on div at bounding box center [1131, 384] width 754 height 769
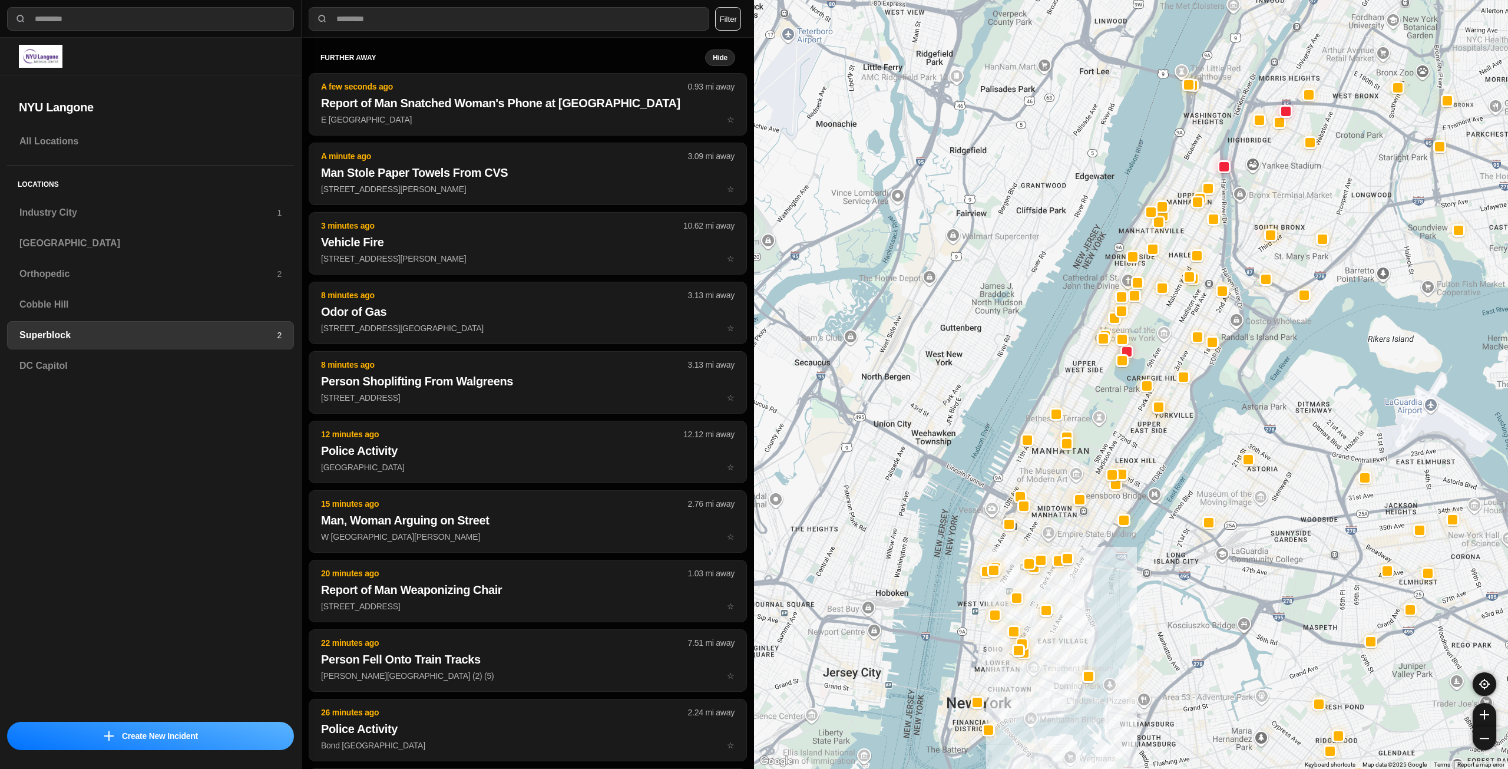
drag, startPoint x: 1216, startPoint y: 267, endPoint x: 1175, endPoint y: 313, distance: 62.2
click at [1175, 313] on div at bounding box center [1131, 384] width 754 height 769
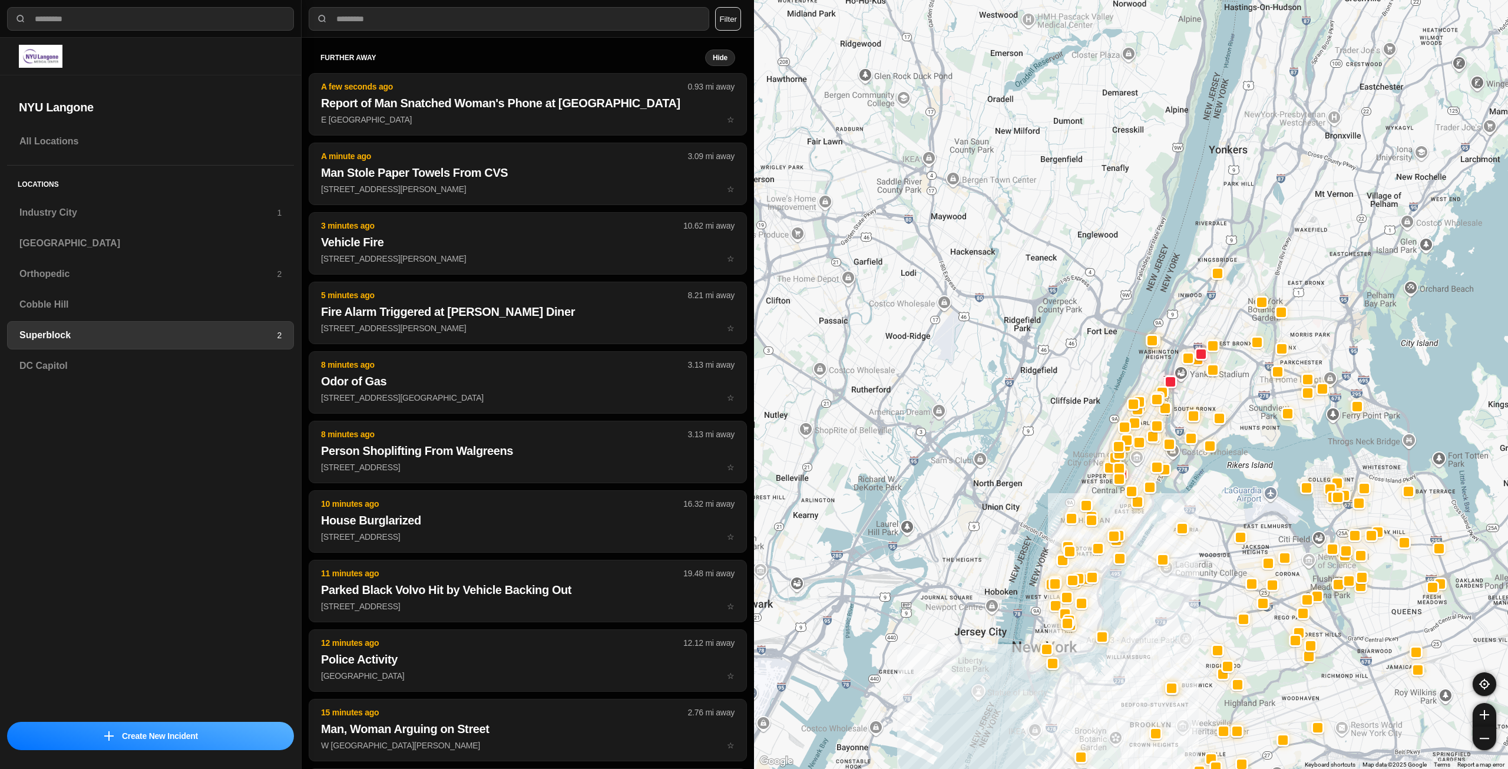
drag, startPoint x: 1373, startPoint y: 193, endPoint x: 1304, endPoint y: 306, distance: 132.5
click at [1304, 306] on div at bounding box center [1131, 384] width 754 height 769
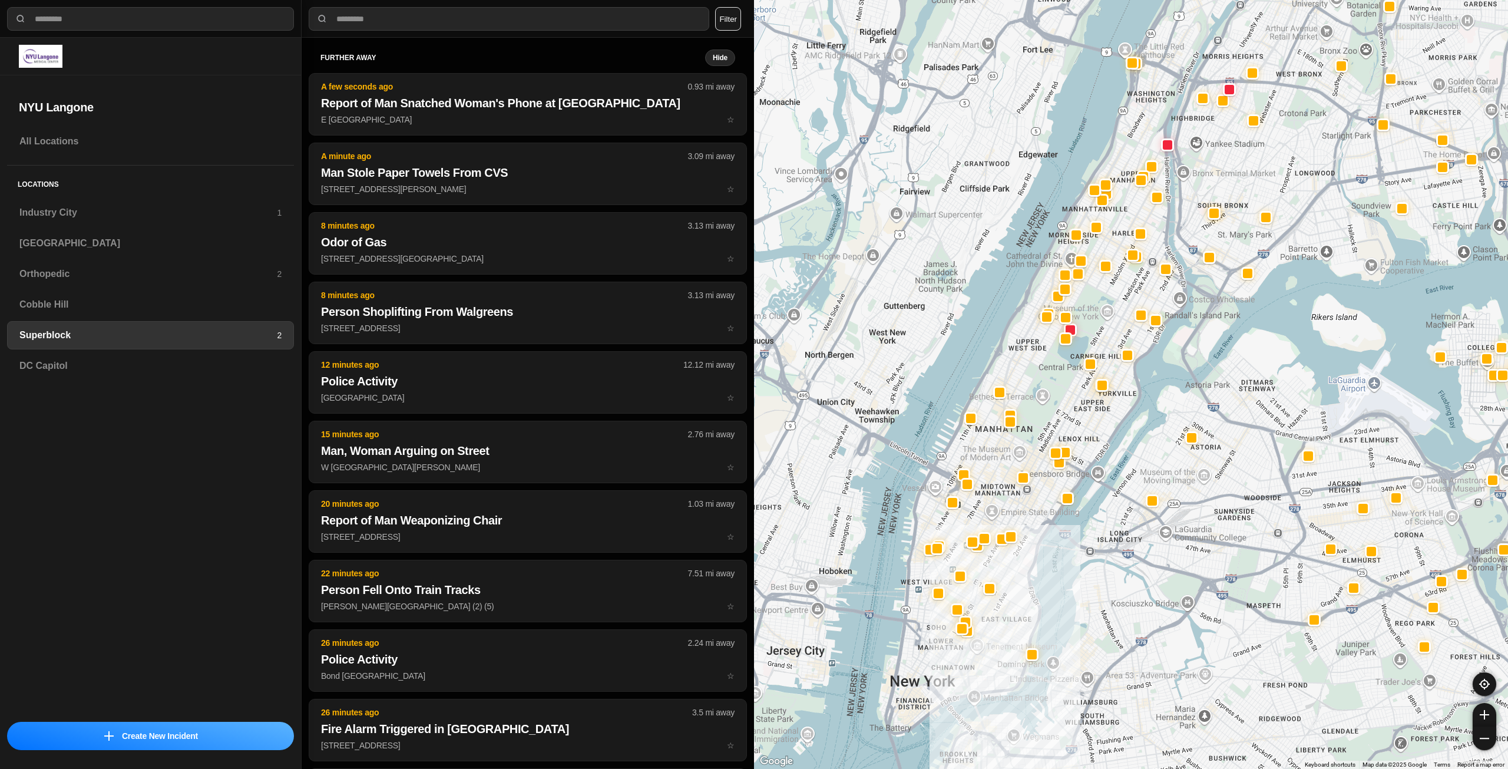
drag, startPoint x: 1007, startPoint y: 540, endPoint x: 1059, endPoint y: 418, distance: 132.5
click at [1059, 418] on div at bounding box center [1131, 384] width 754 height 769
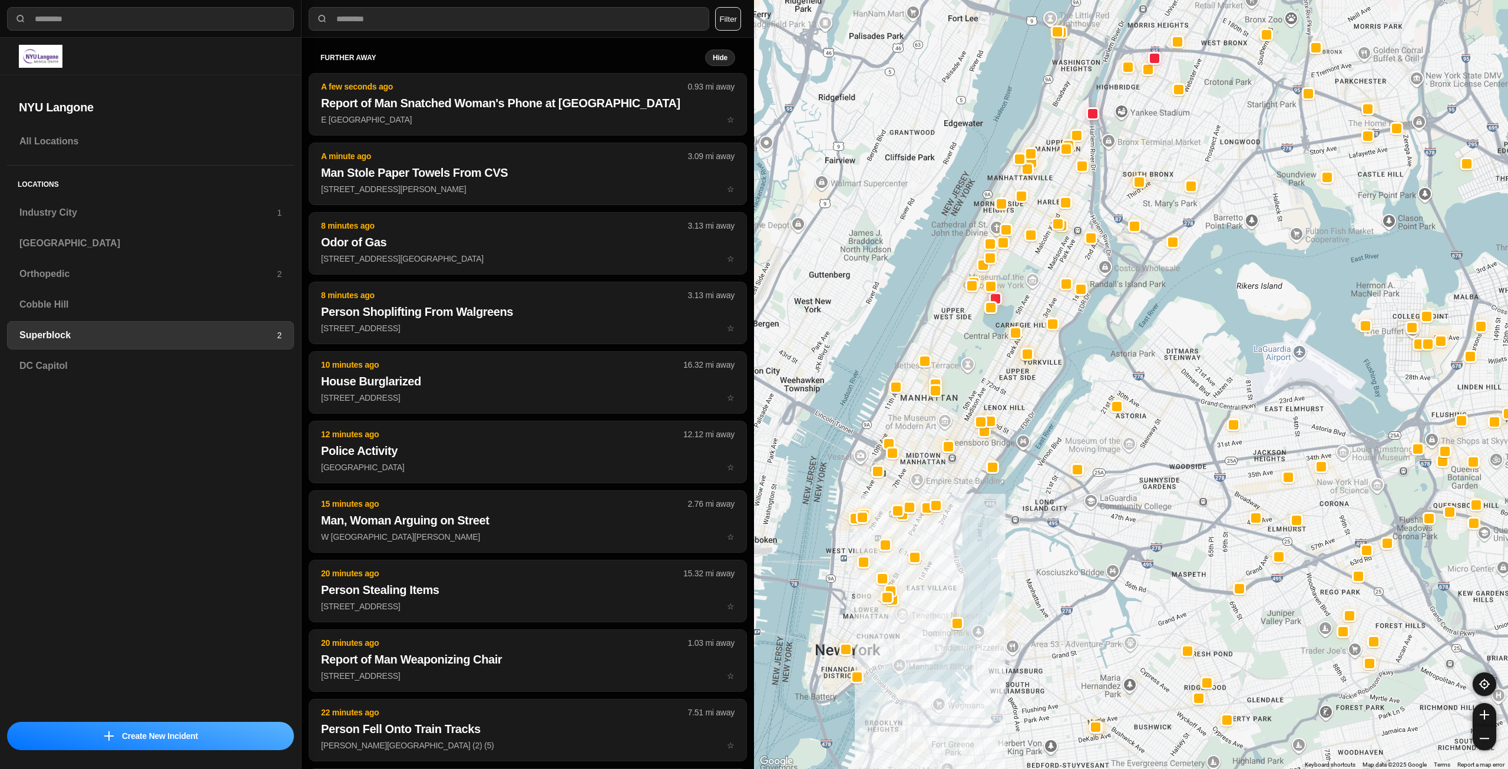
drag, startPoint x: 1285, startPoint y: 577, endPoint x: 1213, endPoint y: 544, distance: 79.4
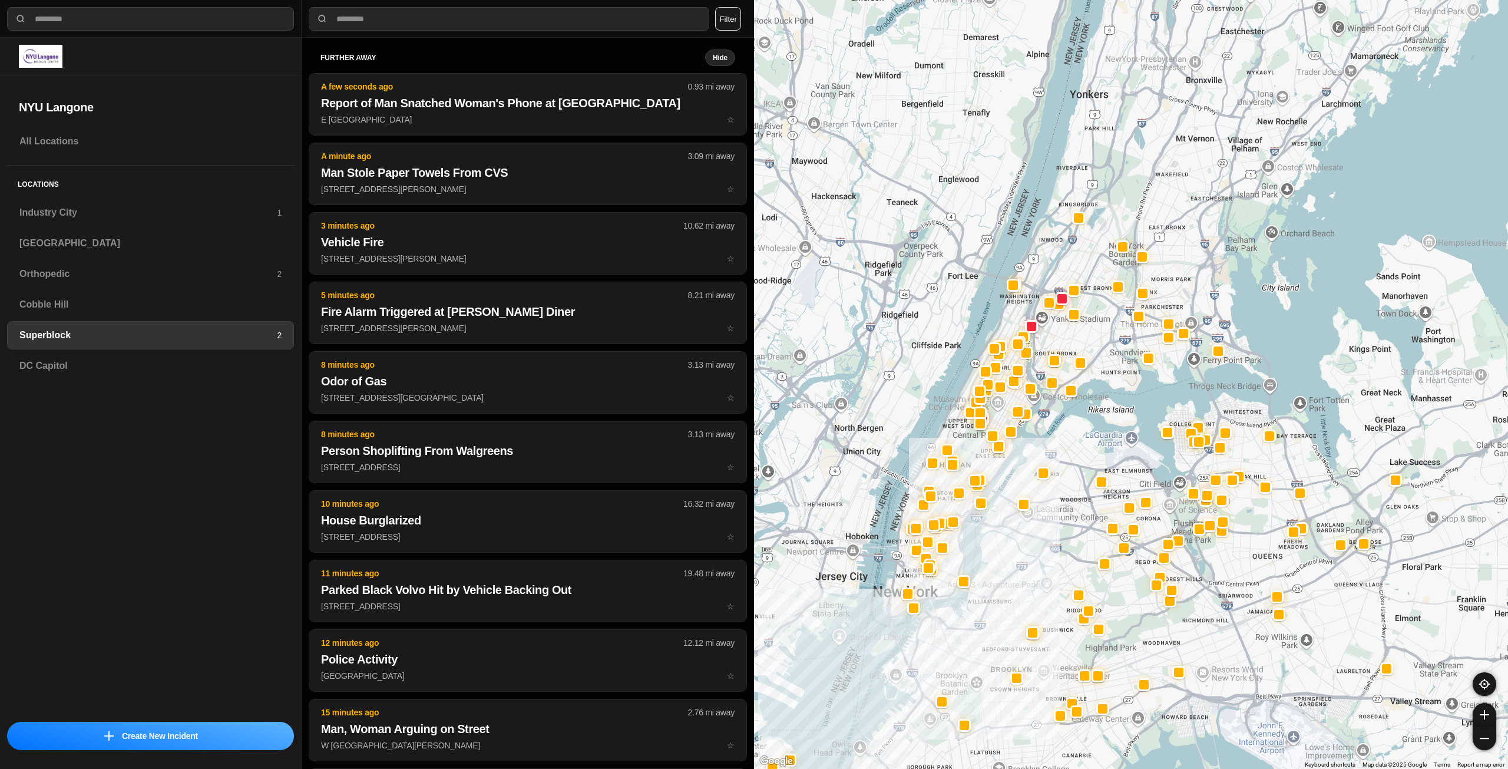
drag, startPoint x: 1125, startPoint y: 329, endPoint x: 1116, endPoint y: 397, distance: 68.3
click at [1117, 395] on div at bounding box center [1131, 384] width 754 height 769
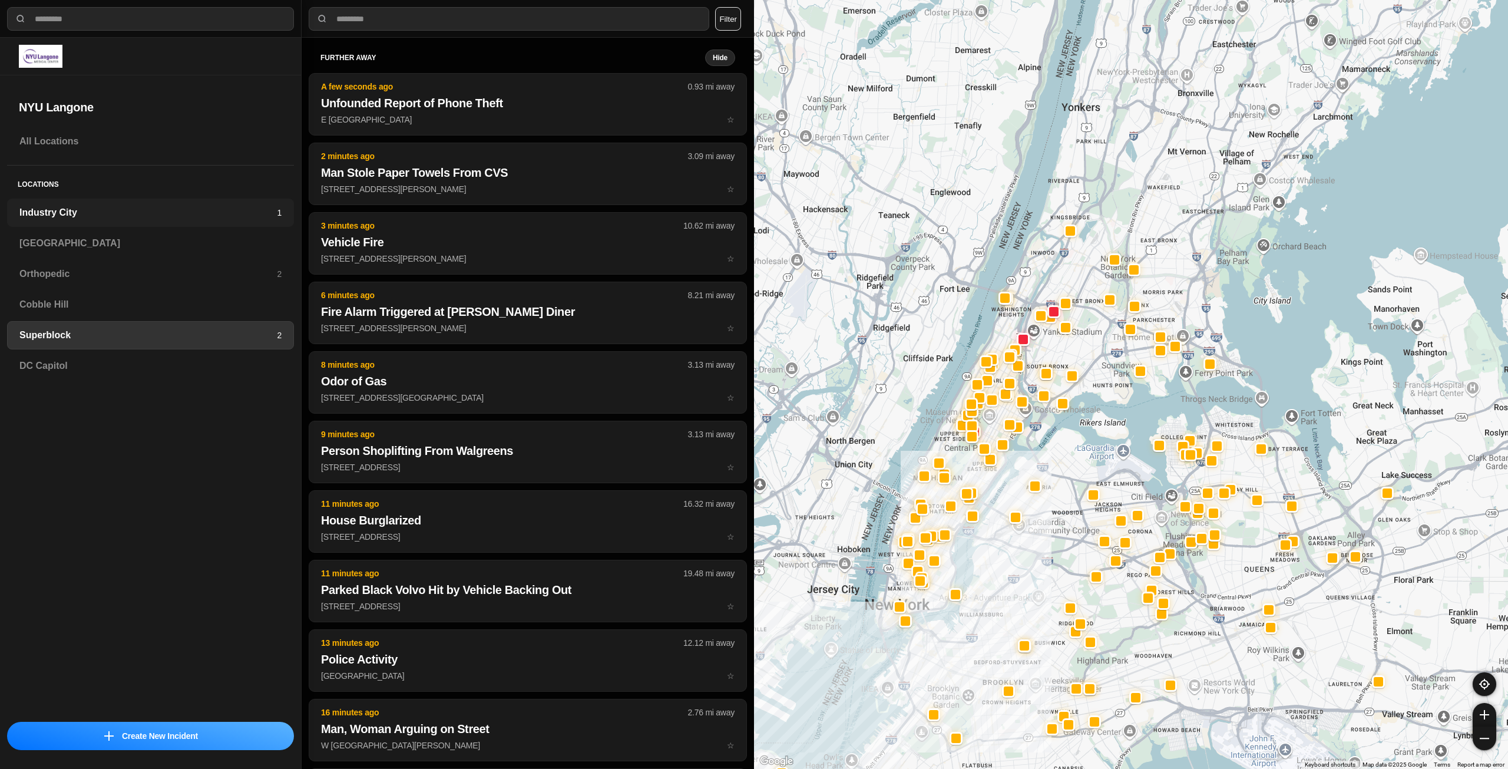
click at [141, 209] on h3 "Industry City" at bounding box center [147, 213] width 257 height 14
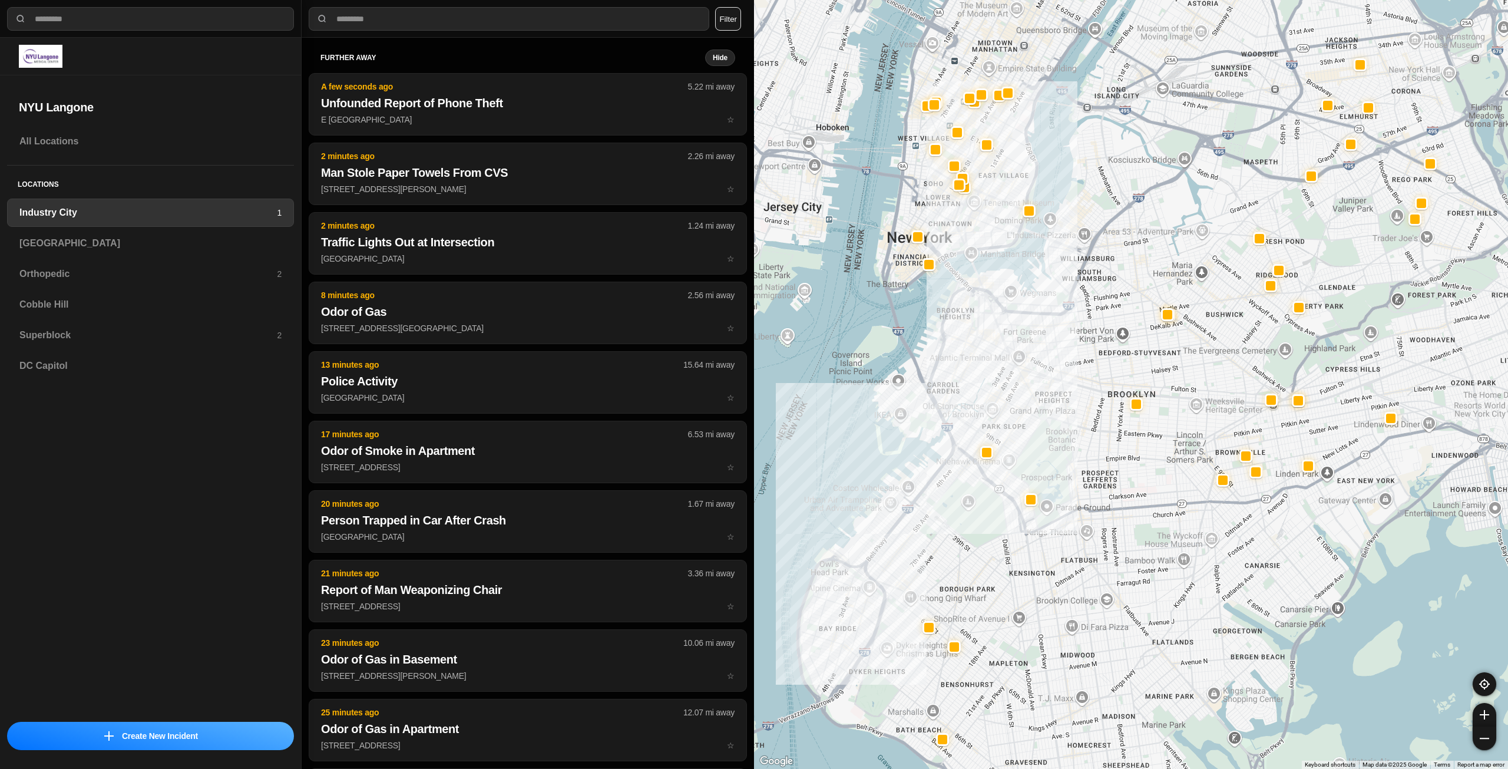
drag, startPoint x: 1213, startPoint y: 499, endPoint x: 1126, endPoint y: 557, distance: 104.9
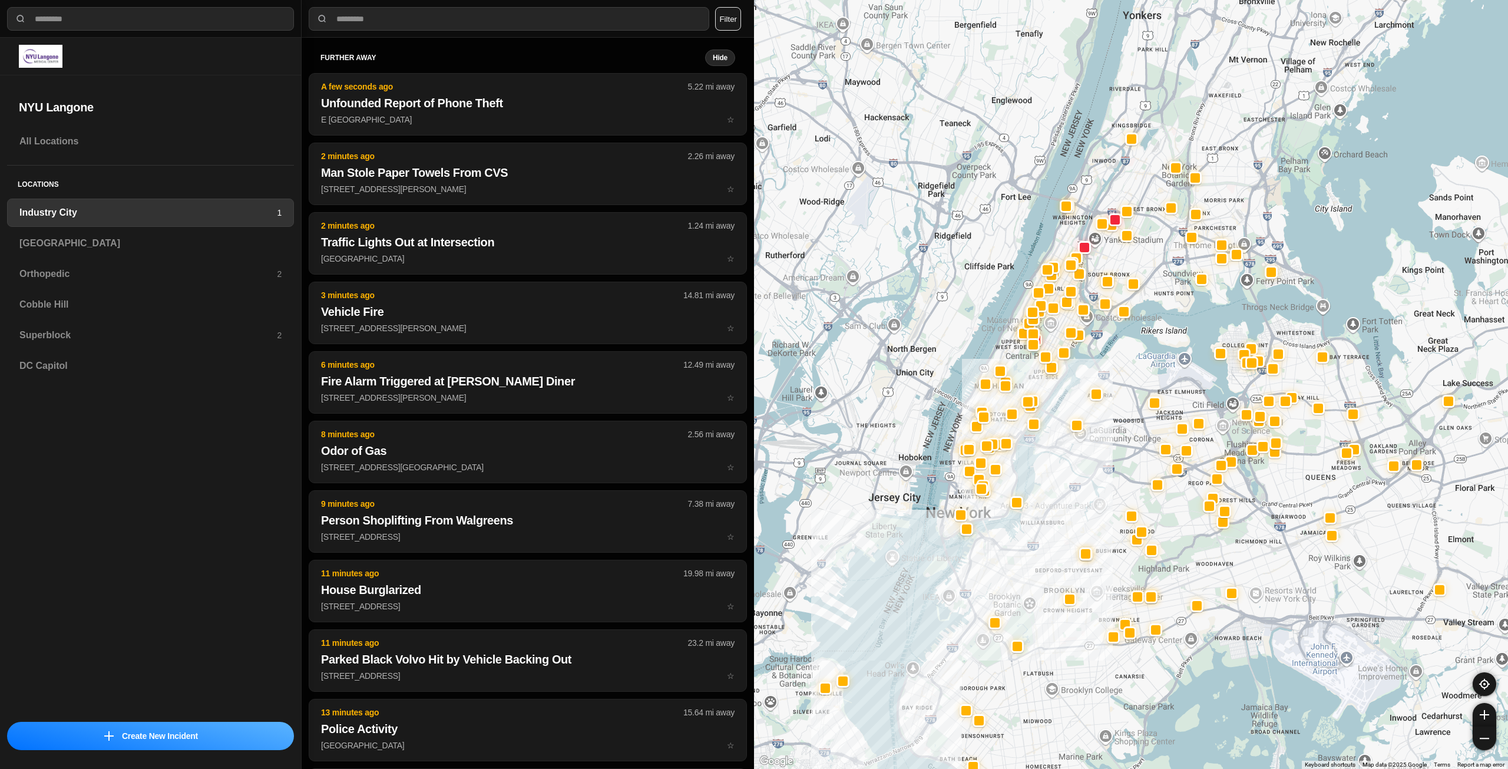
drag, startPoint x: 1087, startPoint y: 380, endPoint x: 1043, endPoint y: 480, distance: 108.9
click at [1043, 480] on div at bounding box center [1131, 384] width 754 height 769
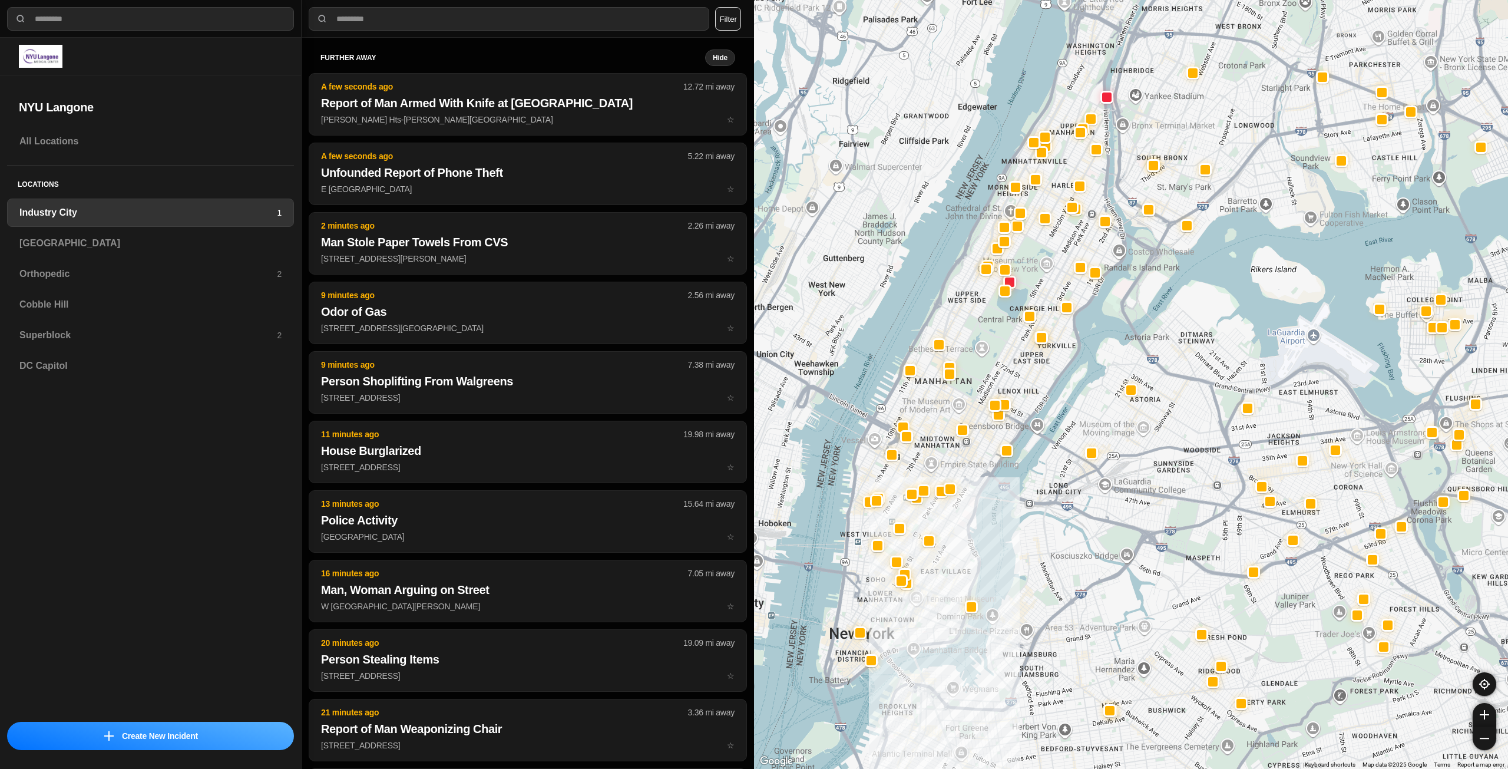
drag, startPoint x: 1076, startPoint y: 305, endPoint x: 1044, endPoint y: 367, distance: 70.1
click at [1044, 367] on div at bounding box center [1131, 384] width 754 height 769
click at [185, 237] on h3 "[GEOGRAPHIC_DATA]" at bounding box center [150, 243] width 262 height 14
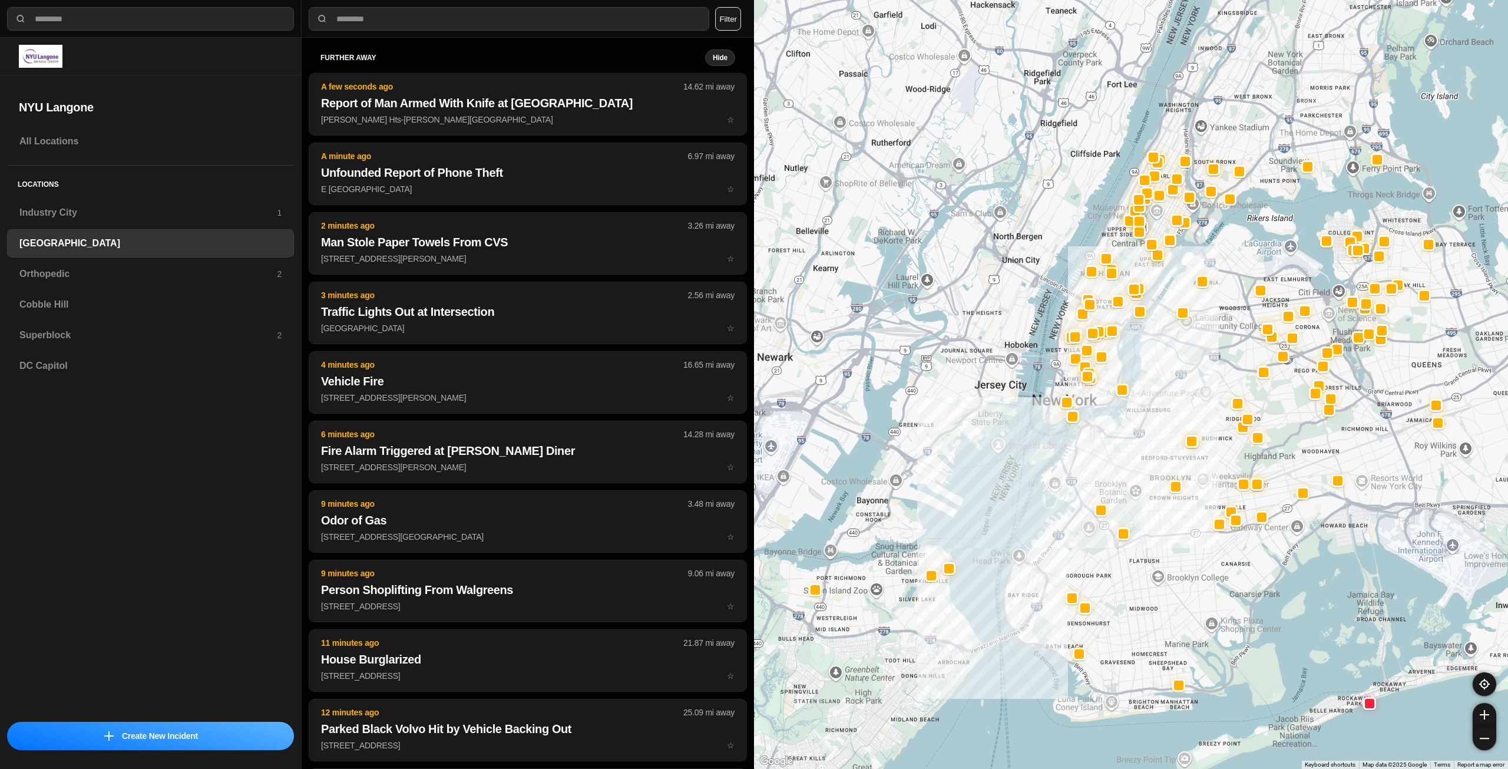
drag, startPoint x: 1236, startPoint y: 237, endPoint x: 1172, endPoint y: 389, distance: 165.0
click at [1172, 389] on div at bounding box center [1131, 384] width 754 height 769
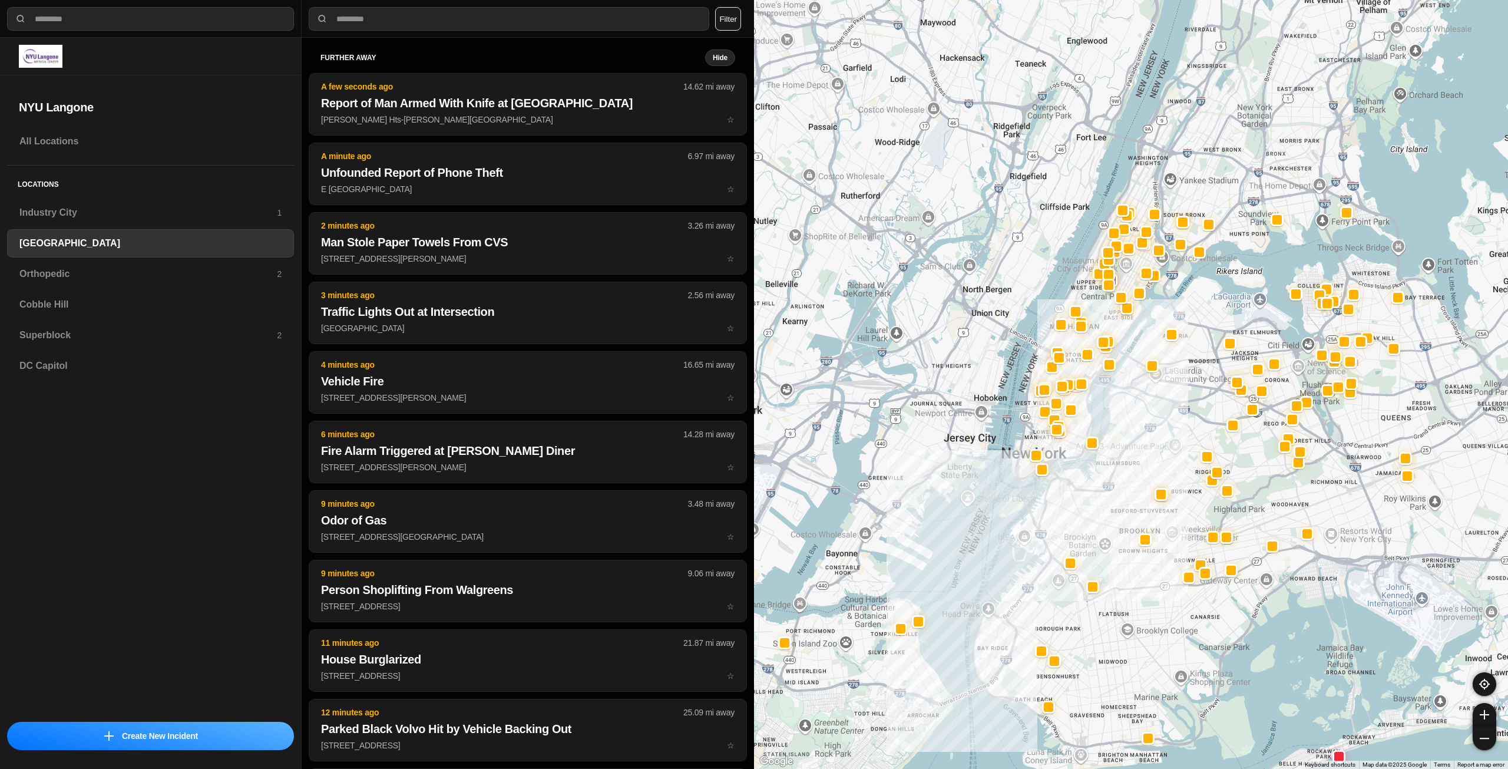
drag, startPoint x: 1130, startPoint y: 352, endPoint x: 1099, endPoint y: 409, distance: 64.6
click at [1099, 409] on div at bounding box center [1131, 384] width 754 height 769
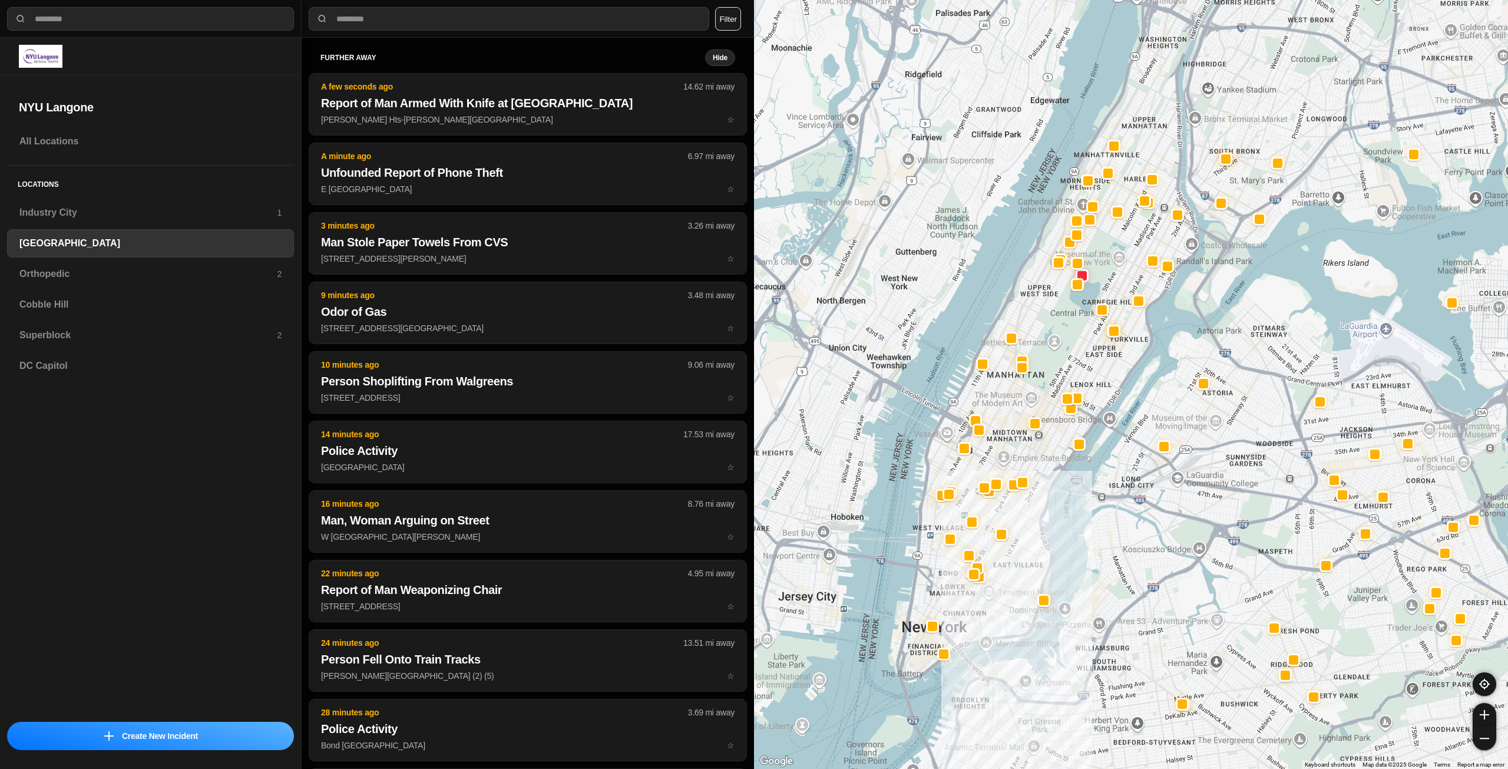
drag, startPoint x: 1071, startPoint y: 393, endPoint x: 1036, endPoint y: 531, distance: 142.0
click at [1036, 531] on div at bounding box center [1131, 384] width 754 height 769
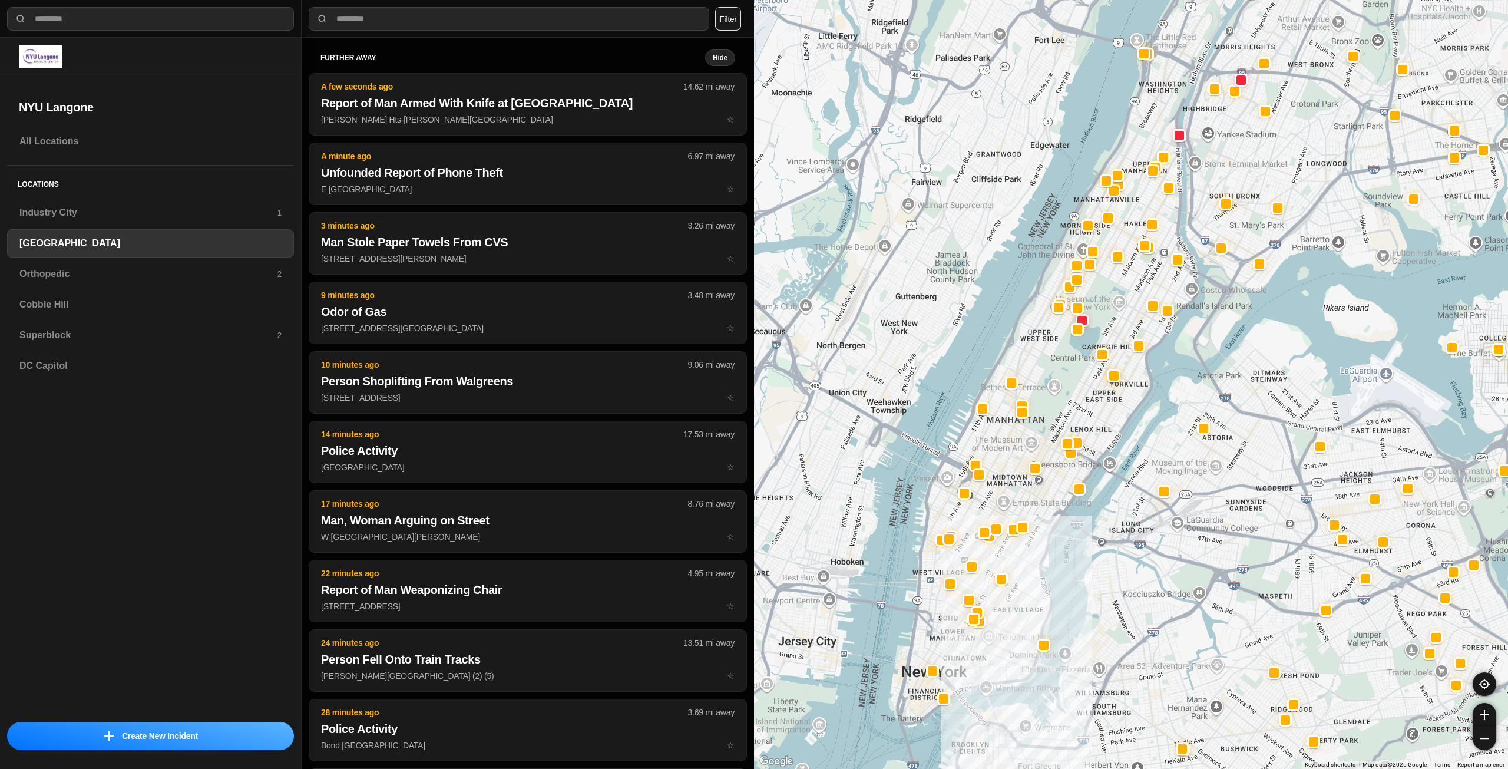
drag, startPoint x: 1165, startPoint y: 321, endPoint x: 1165, endPoint y: 368, distance: 47.1
click at [1165, 368] on div at bounding box center [1131, 384] width 754 height 769
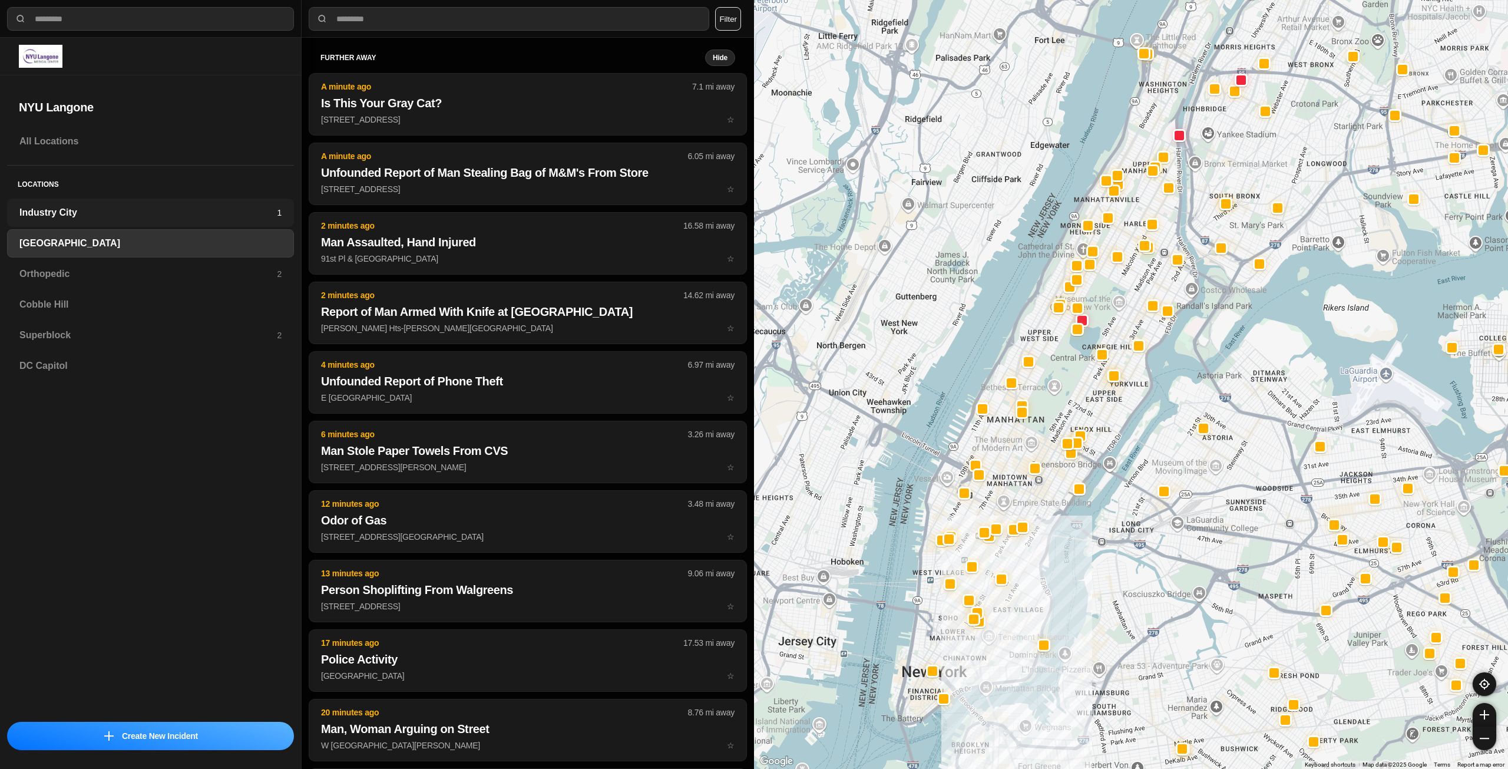
click at [131, 207] on h3 "Industry City" at bounding box center [147, 213] width 257 height 14
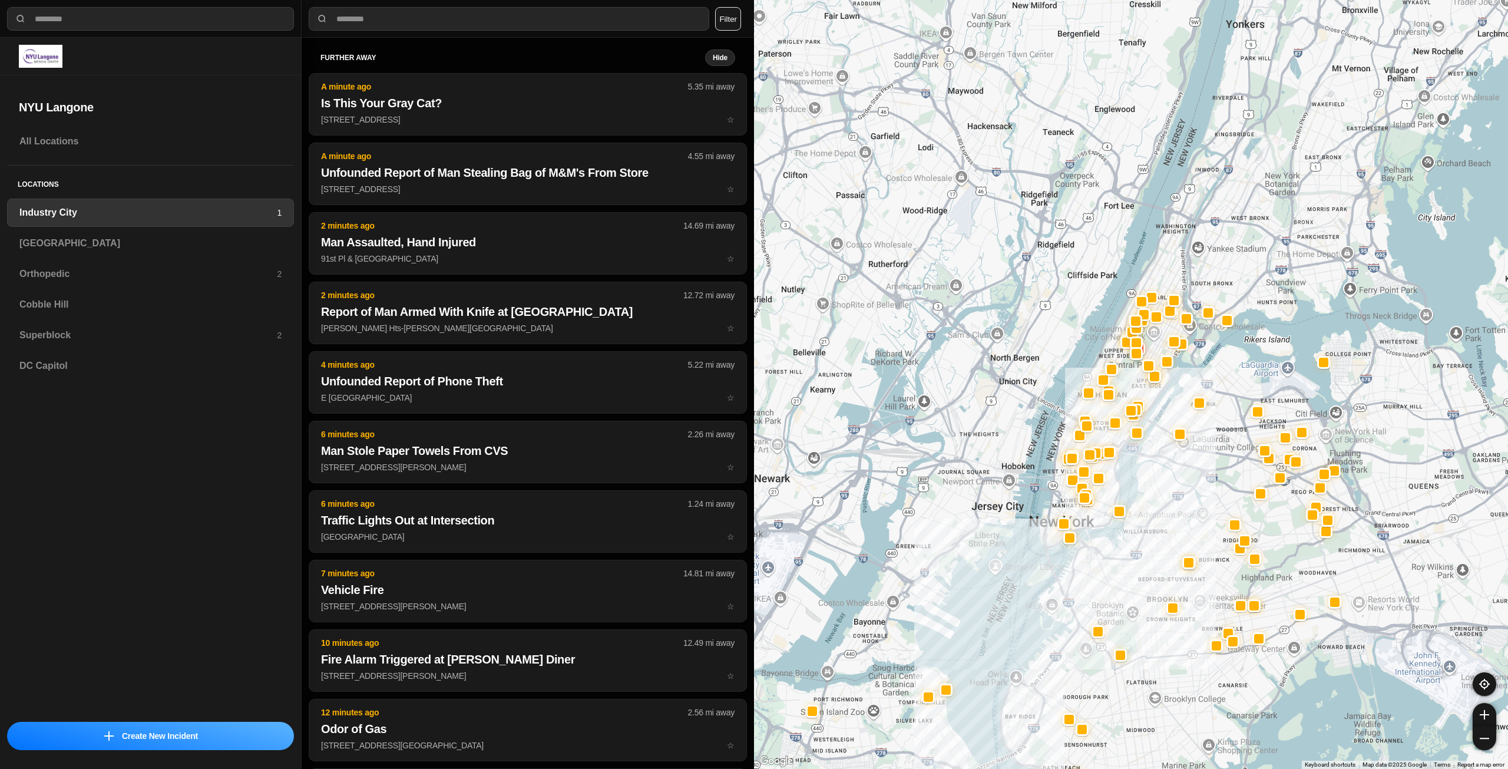
drag, startPoint x: 1291, startPoint y: 255, endPoint x: 1122, endPoint y: 546, distance: 335.8
click at [1122, 546] on div at bounding box center [1131, 384] width 754 height 769
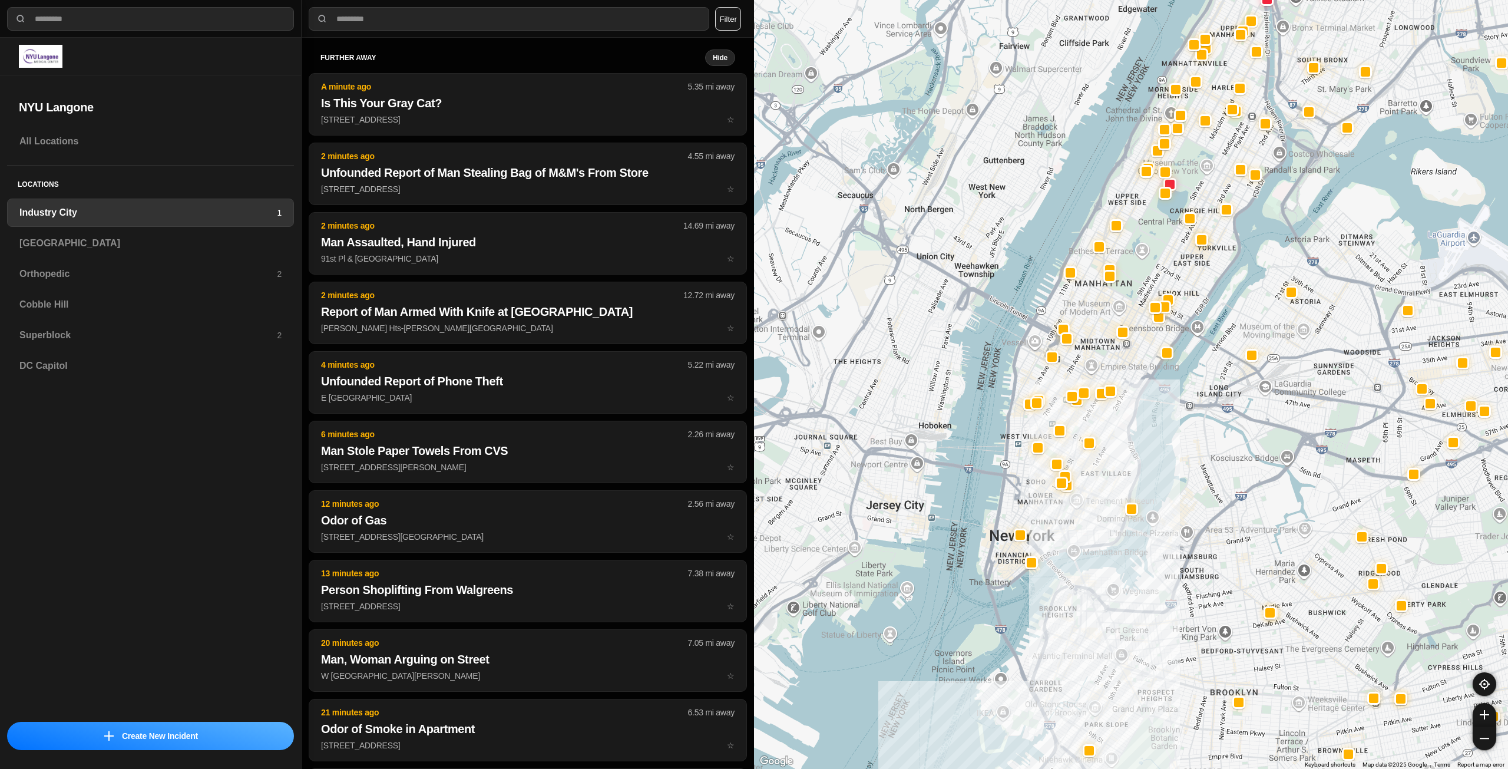
drag, startPoint x: 1042, startPoint y: 559, endPoint x: 1048, endPoint y: 533, distance: 26.6
click at [1048, 533] on div at bounding box center [1131, 384] width 754 height 769
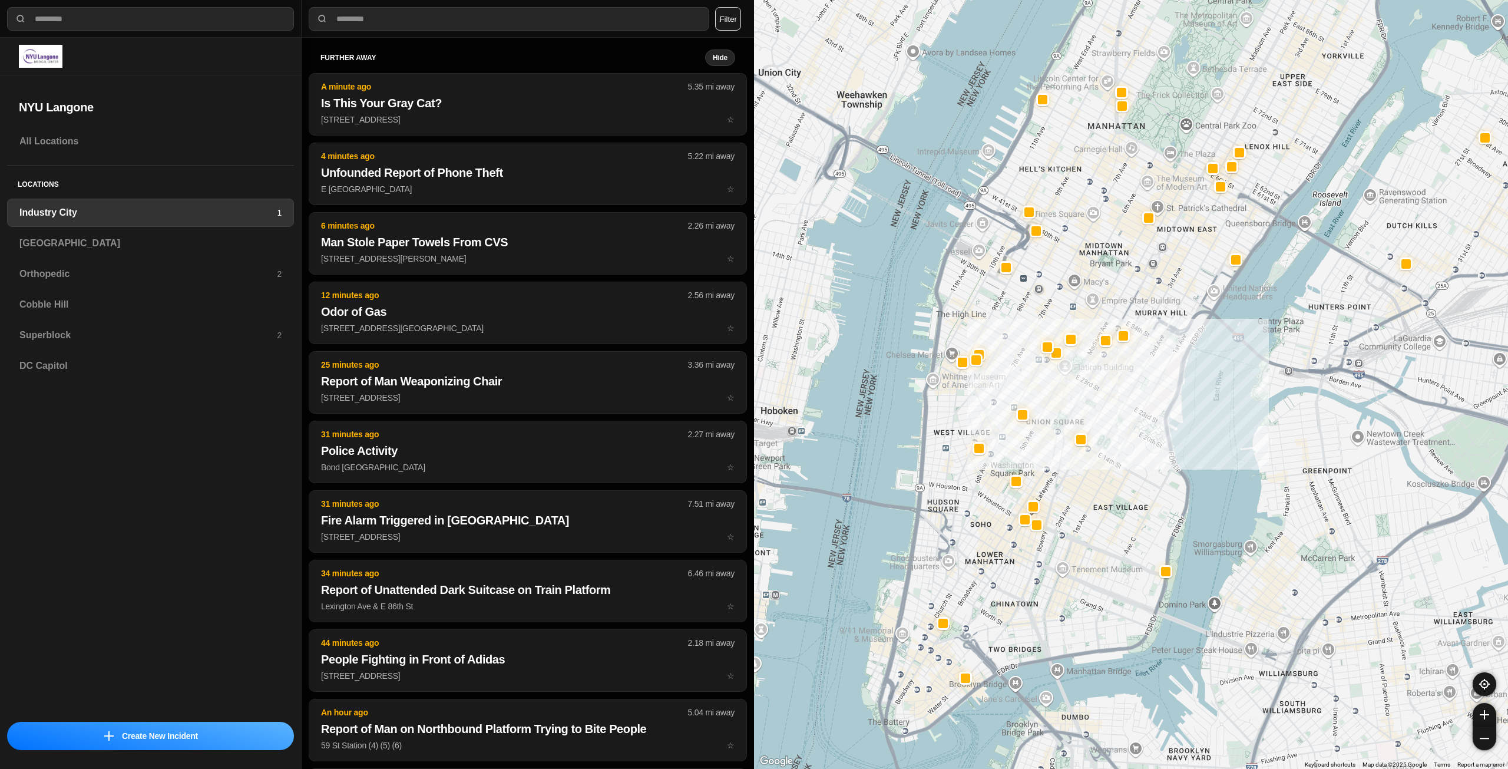
drag, startPoint x: 1022, startPoint y: 528, endPoint x: 1009, endPoint y: 582, distance: 55.3
click at [1009, 582] on div "757 people" at bounding box center [1131, 384] width 754 height 769
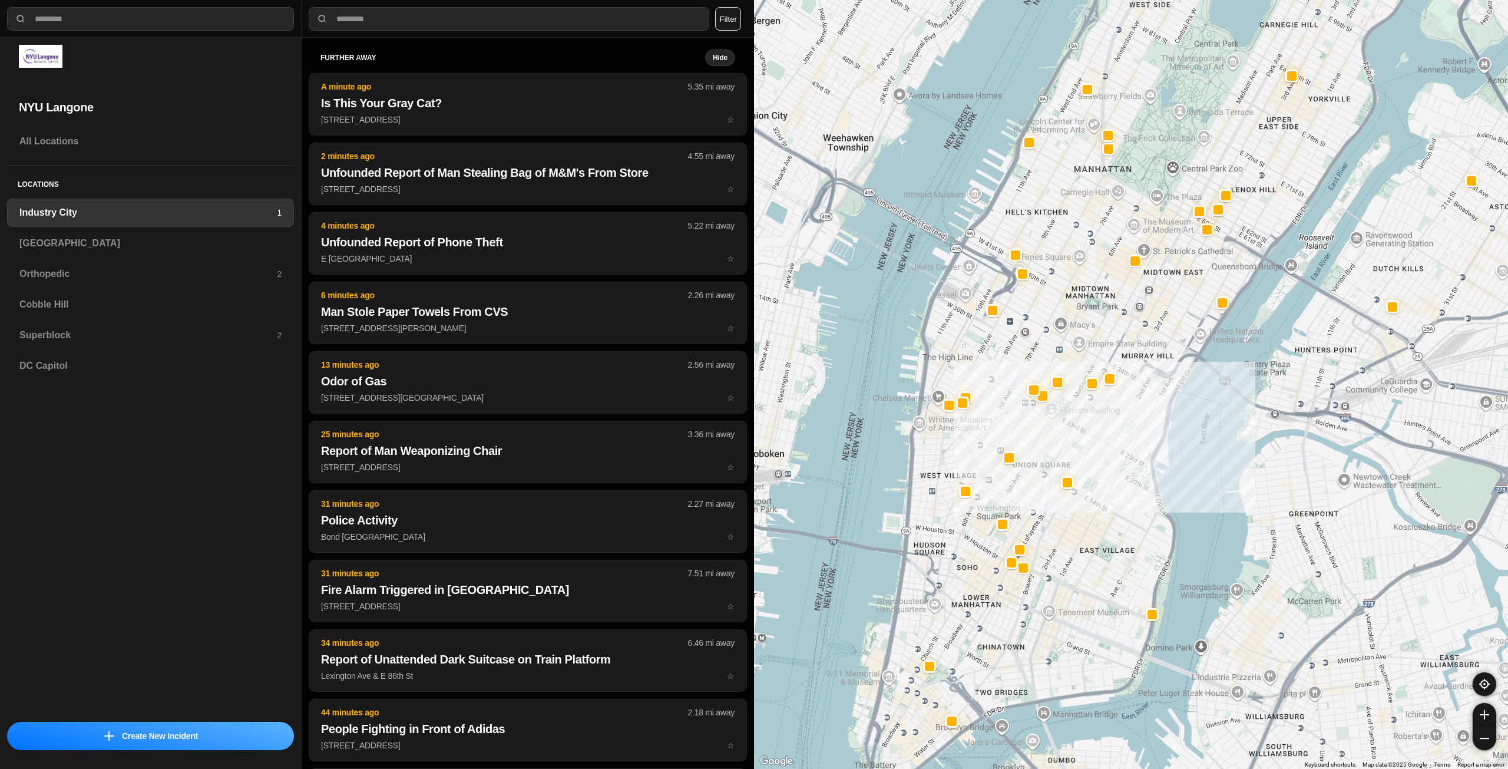
drag, startPoint x: 1105, startPoint y: 400, endPoint x: 1092, endPoint y: 450, distance: 51.3
click at [1092, 450] on div "757 people" at bounding box center [1131, 384] width 754 height 769
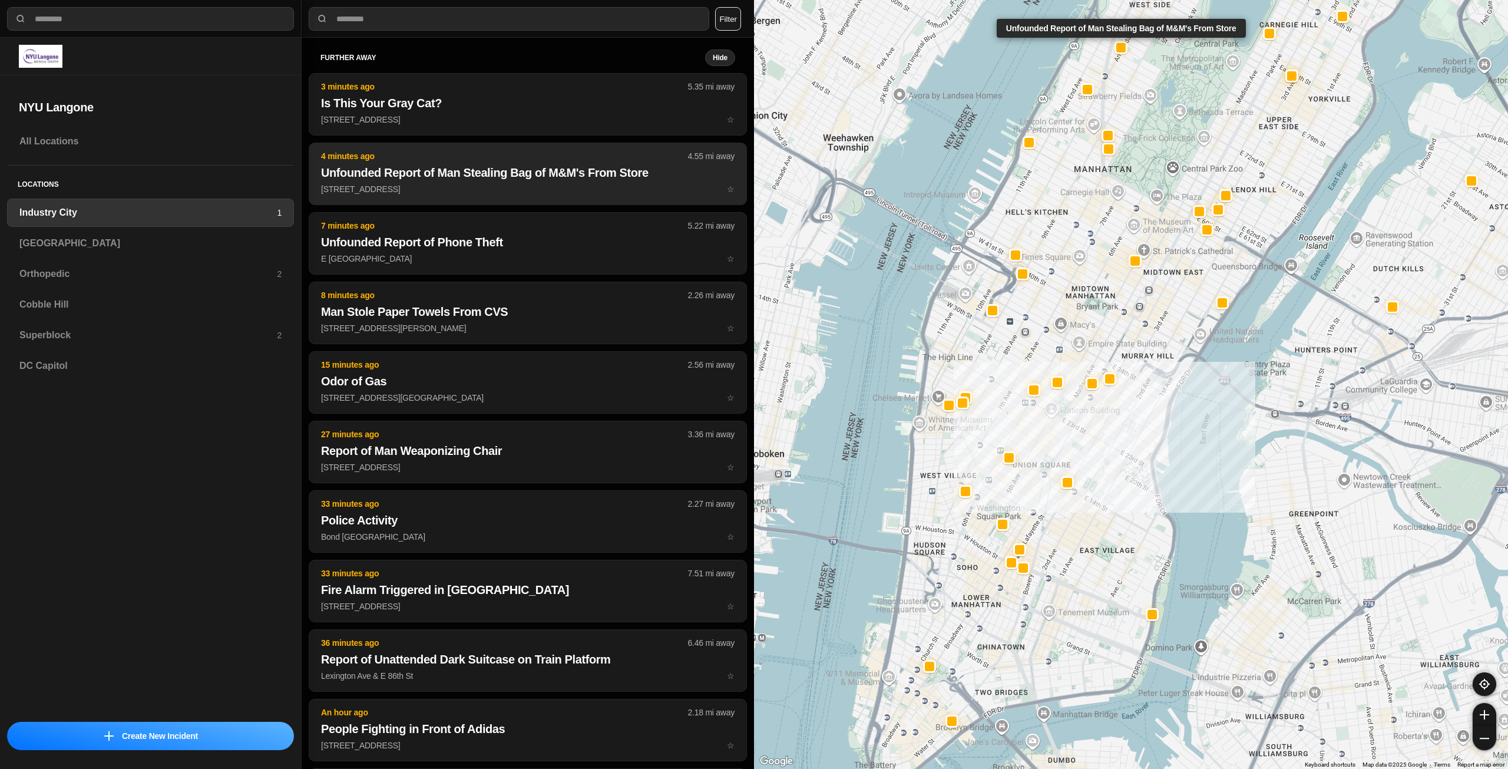
click at [540, 189] on p "2182 Broadway ☆" at bounding box center [528, 189] width 414 height 12
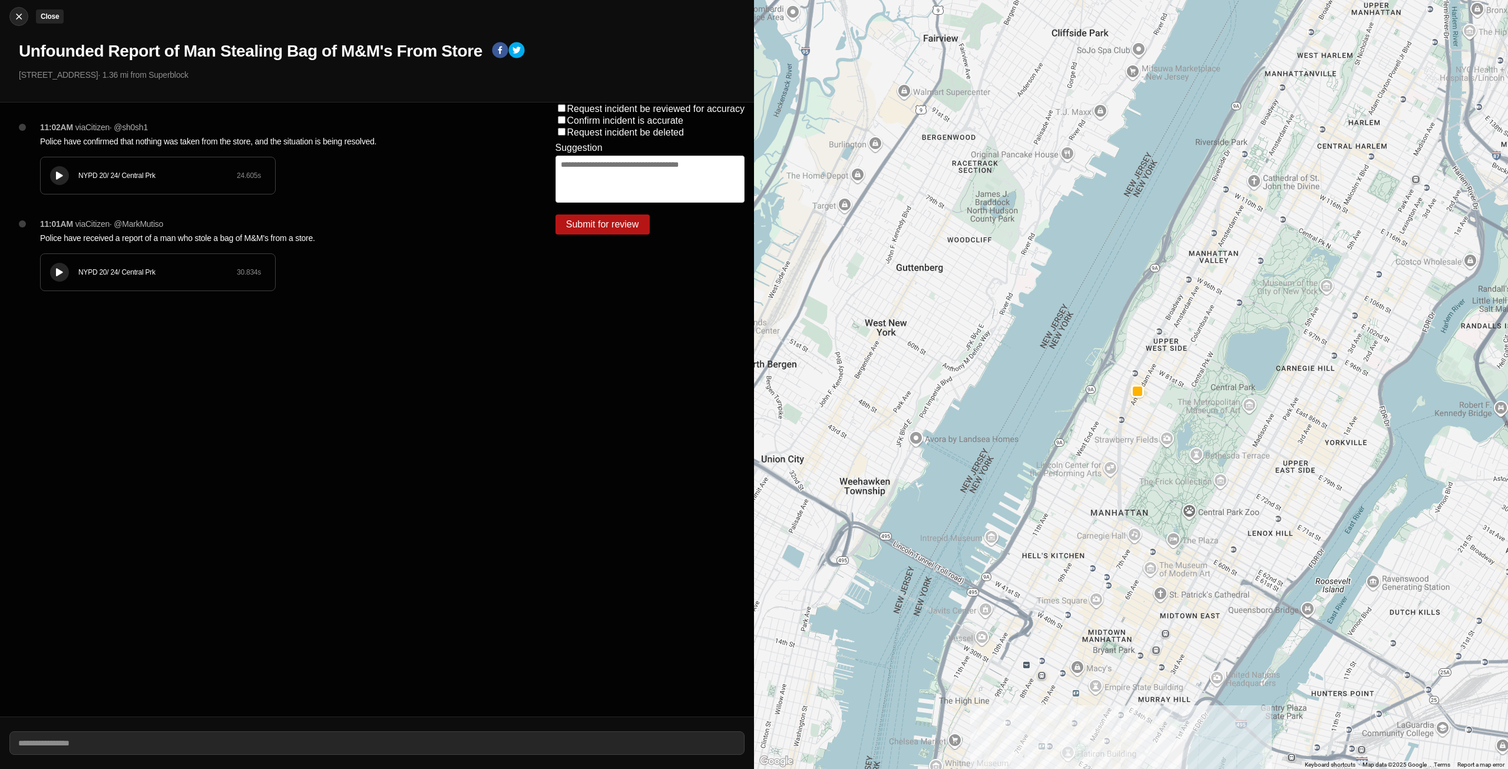
click at [22, 14] on img at bounding box center [19, 17] width 12 height 12
select select "*"
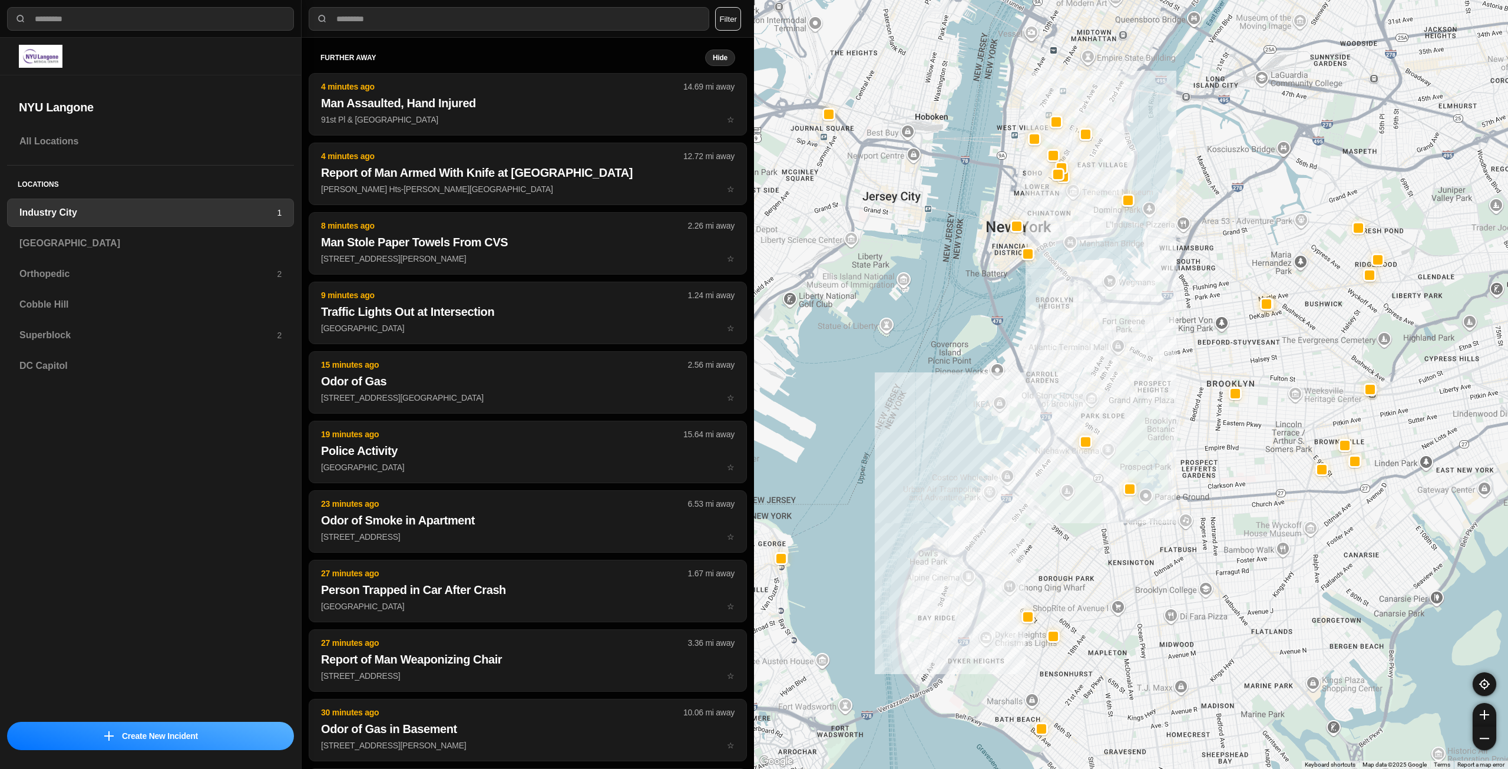
drag, startPoint x: 1310, startPoint y: 335, endPoint x: 1190, endPoint y: 442, distance: 161.5
click at [1190, 442] on div at bounding box center [1131, 384] width 754 height 769
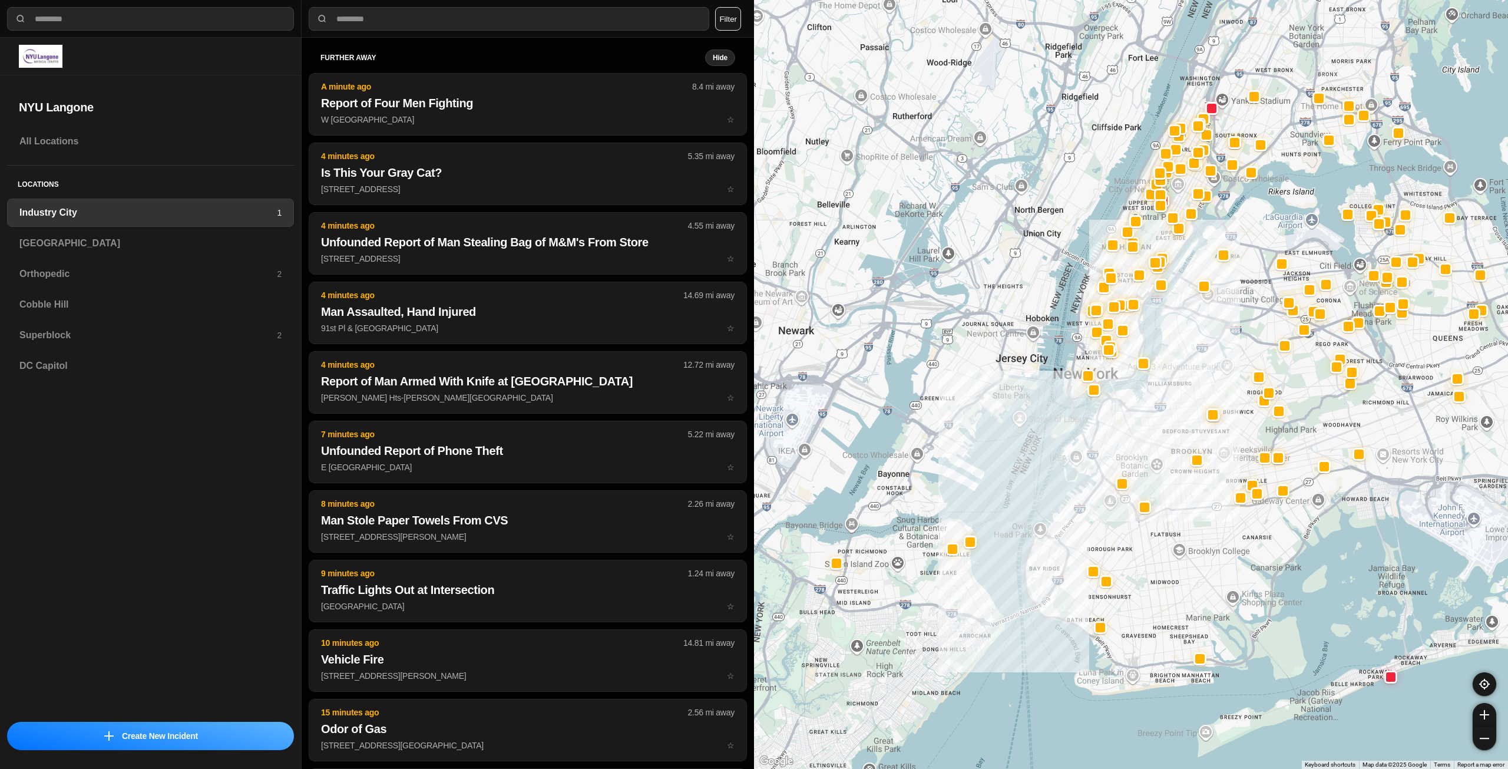
drag, startPoint x: 1219, startPoint y: 348, endPoint x: 1208, endPoint y: 387, distance: 40.3
click at [1208, 387] on div at bounding box center [1131, 384] width 754 height 769
click at [195, 239] on h3 "[GEOGRAPHIC_DATA]" at bounding box center [150, 243] width 262 height 14
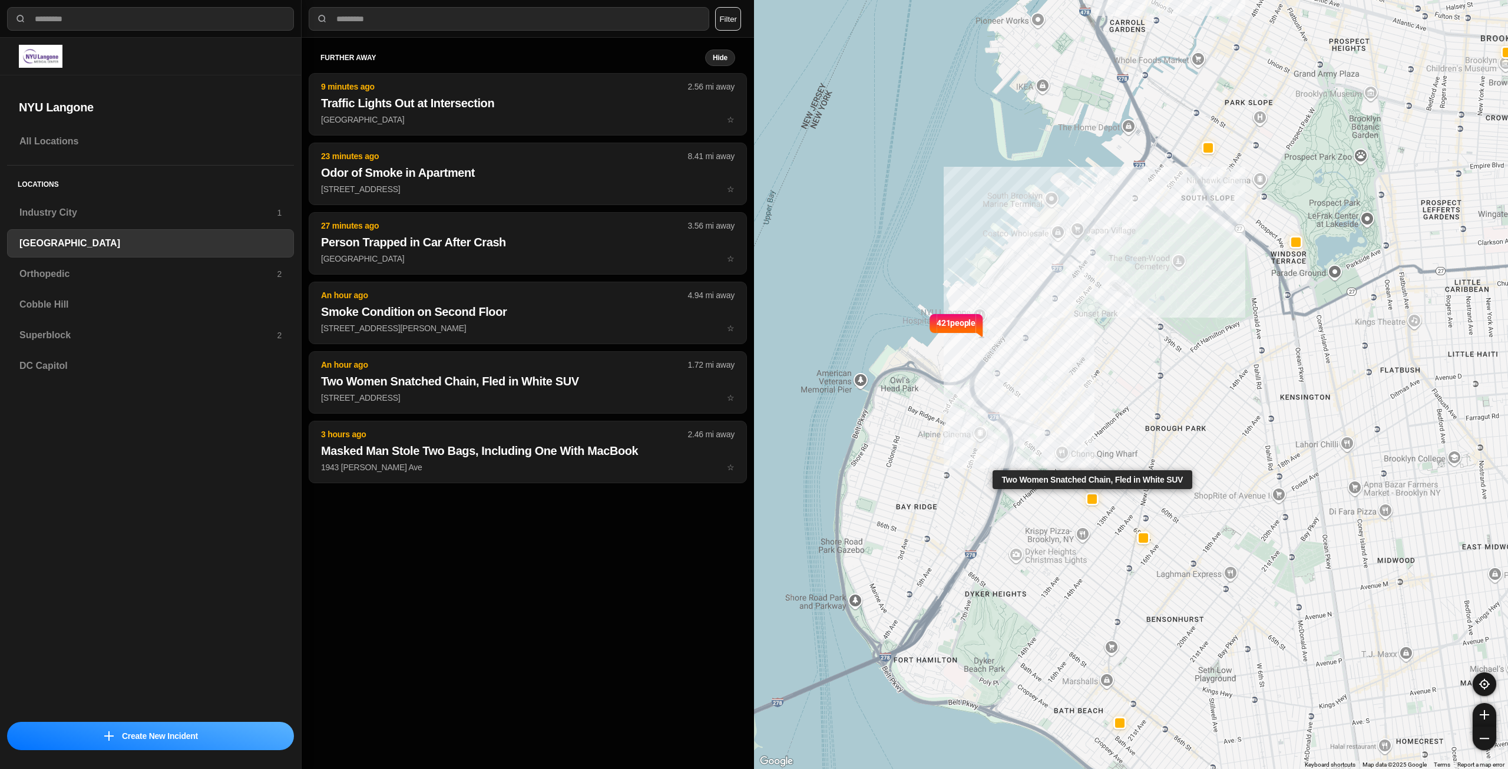
select select "*"
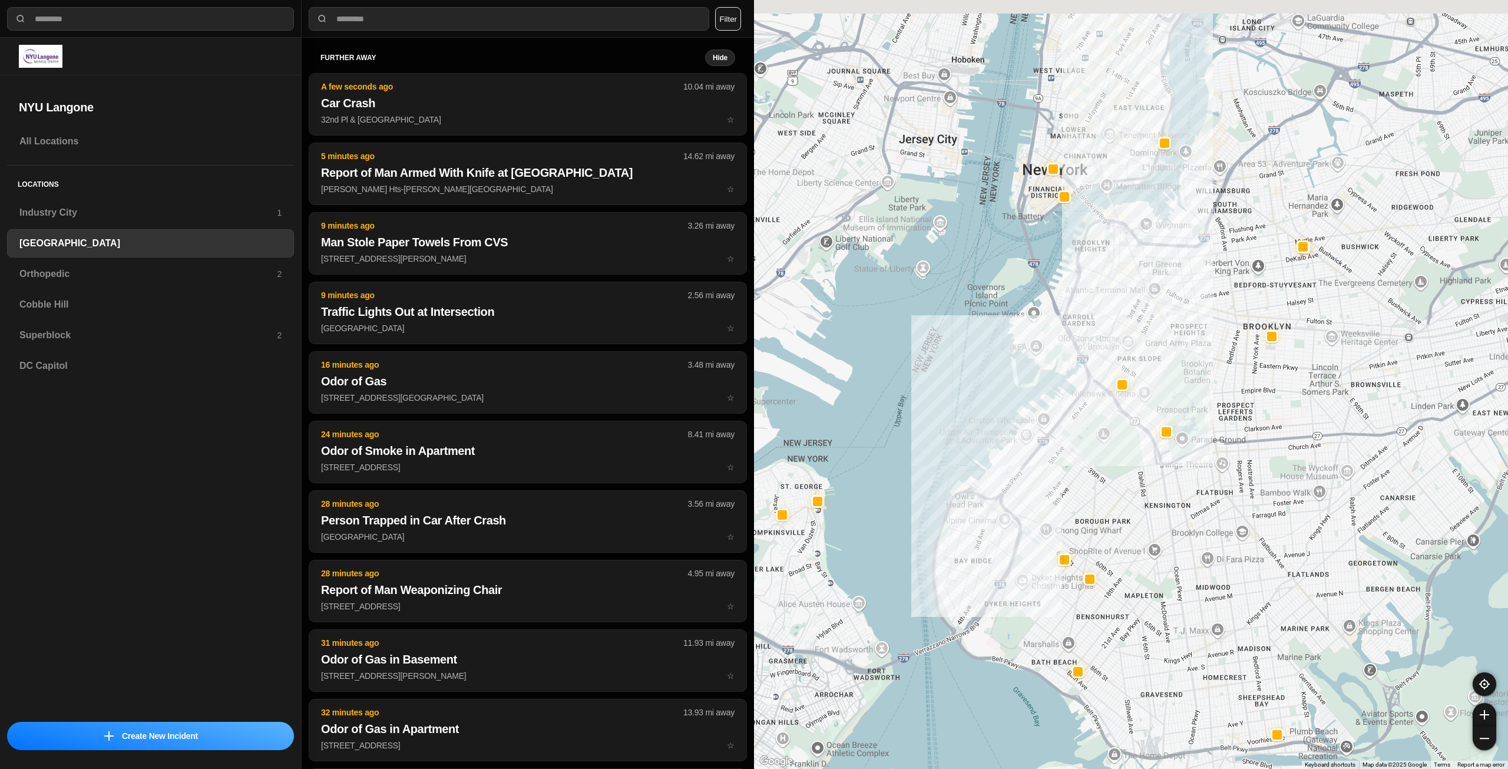
drag, startPoint x: 1370, startPoint y: 264, endPoint x: 1204, endPoint y: 384, distance: 204.7
click at [1204, 384] on div at bounding box center [1131, 384] width 754 height 769
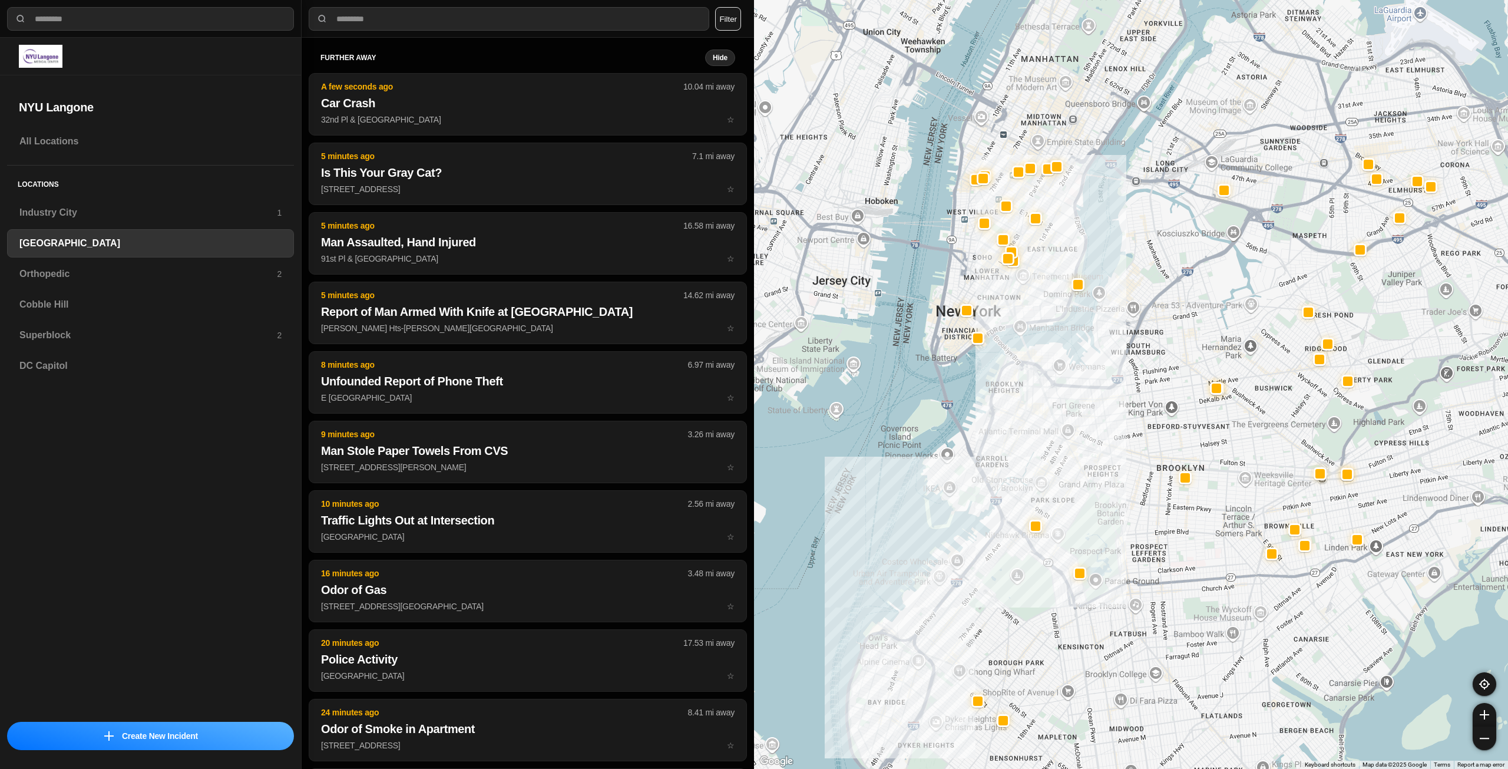
drag, startPoint x: 1228, startPoint y: 325, endPoint x: 1149, endPoint y: 464, distance: 159.7
click at [1149, 464] on div at bounding box center [1131, 384] width 754 height 769
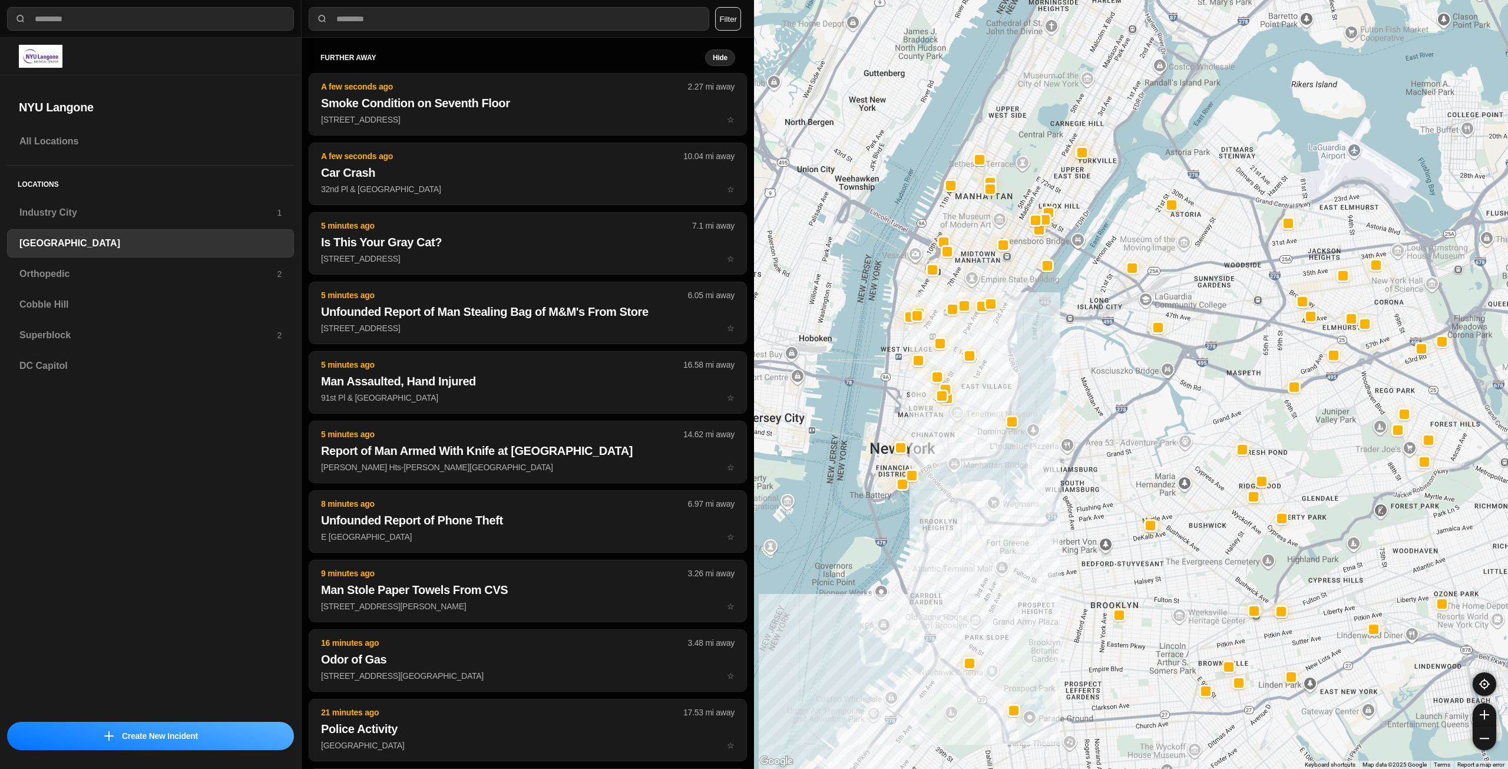
drag, startPoint x: 1186, startPoint y: 356, endPoint x: 1121, endPoint y: 492, distance: 150.2
click at [1121, 492] on div at bounding box center [1131, 384] width 754 height 769
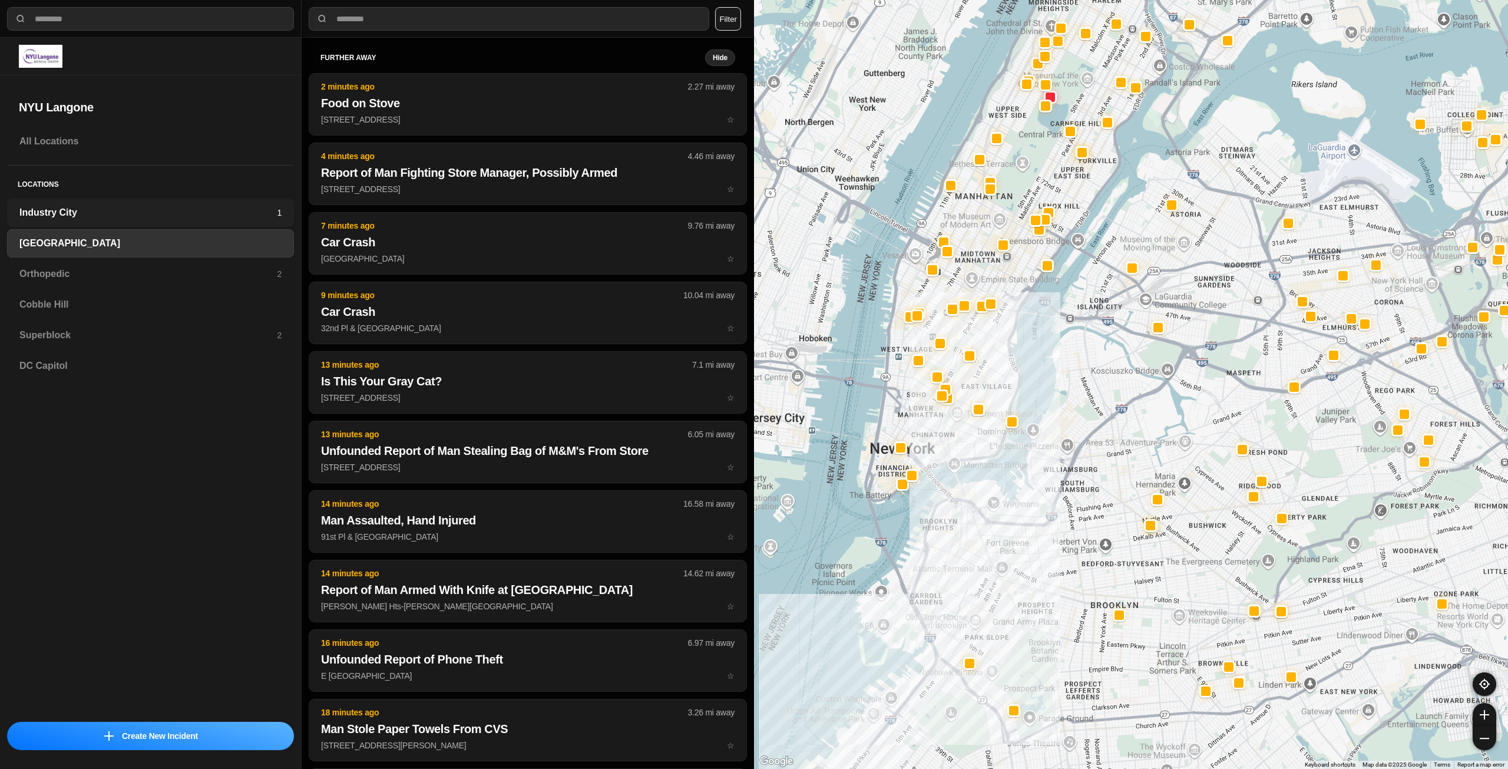
click at [187, 210] on h3 "Industry City" at bounding box center [147, 213] width 257 height 14
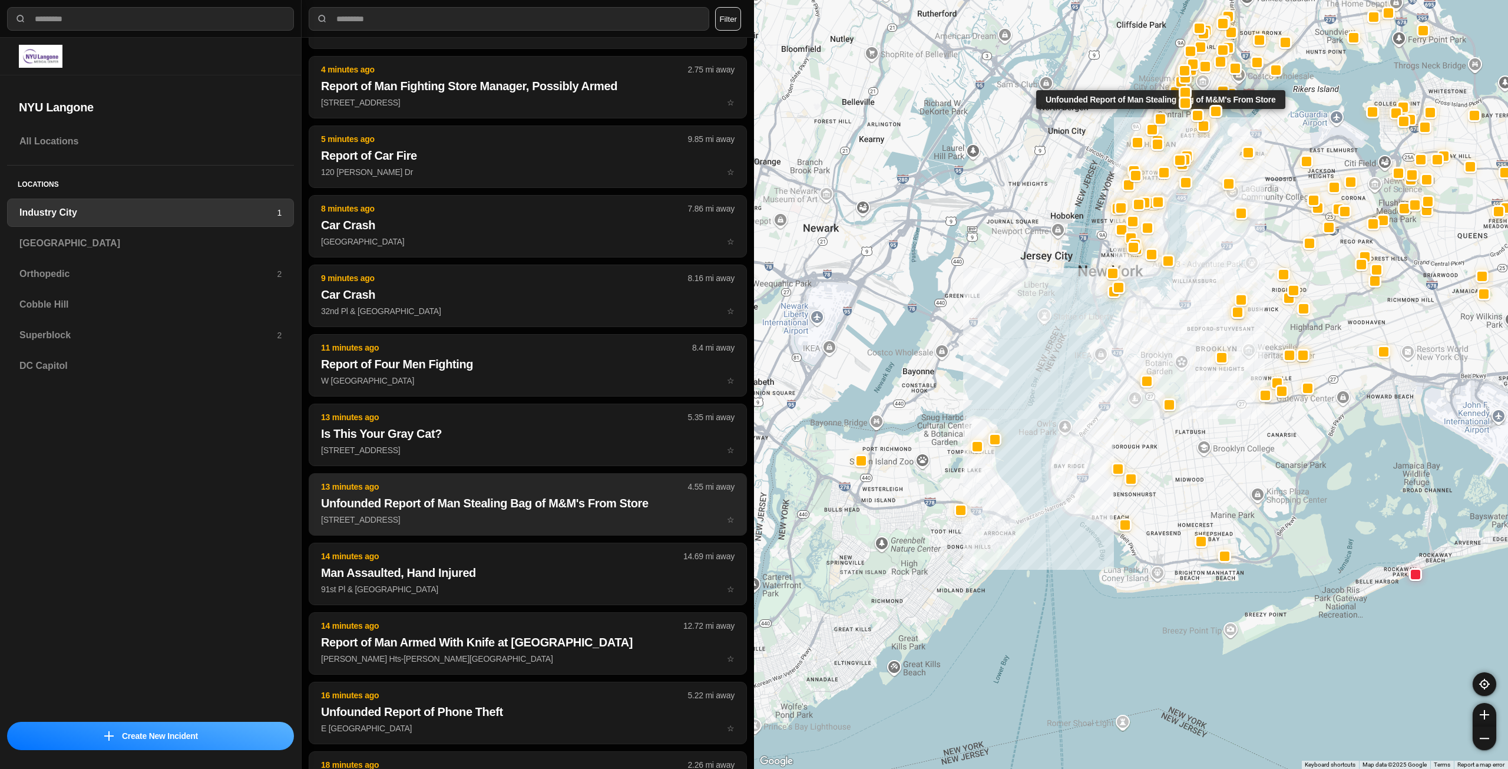
scroll to position [177, 0]
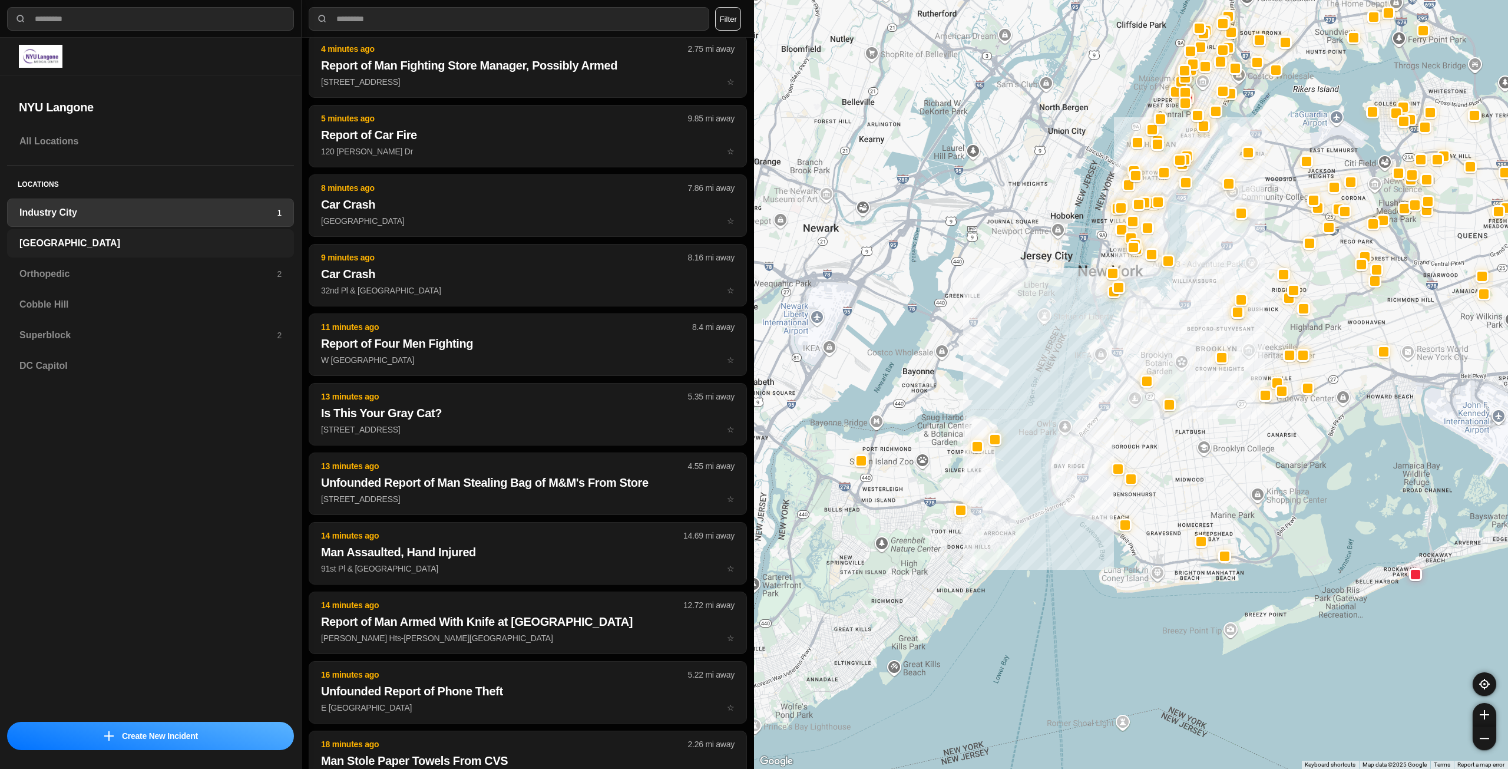
click at [167, 247] on h3 "[GEOGRAPHIC_DATA]" at bounding box center [150, 243] width 262 height 14
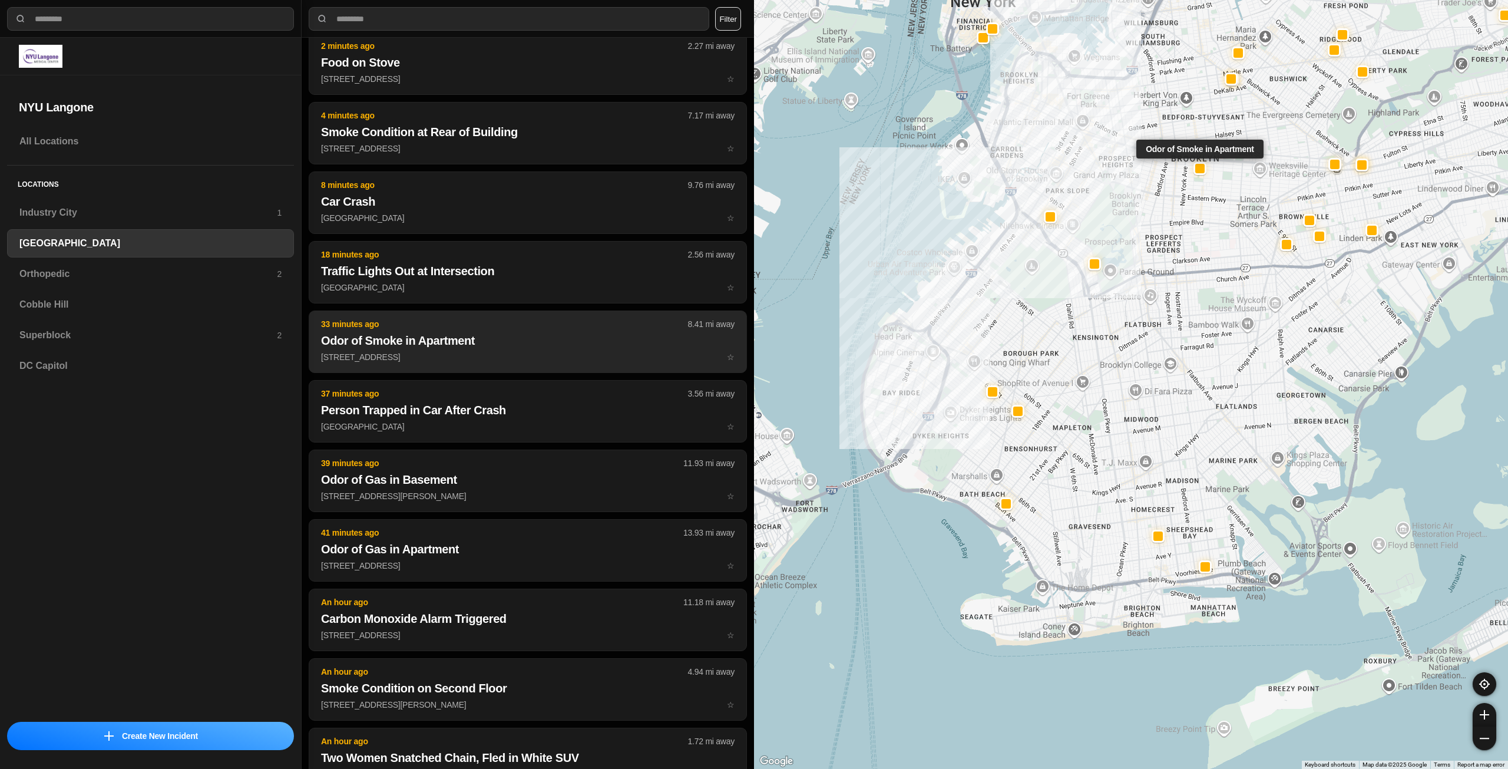
scroll to position [59, 0]
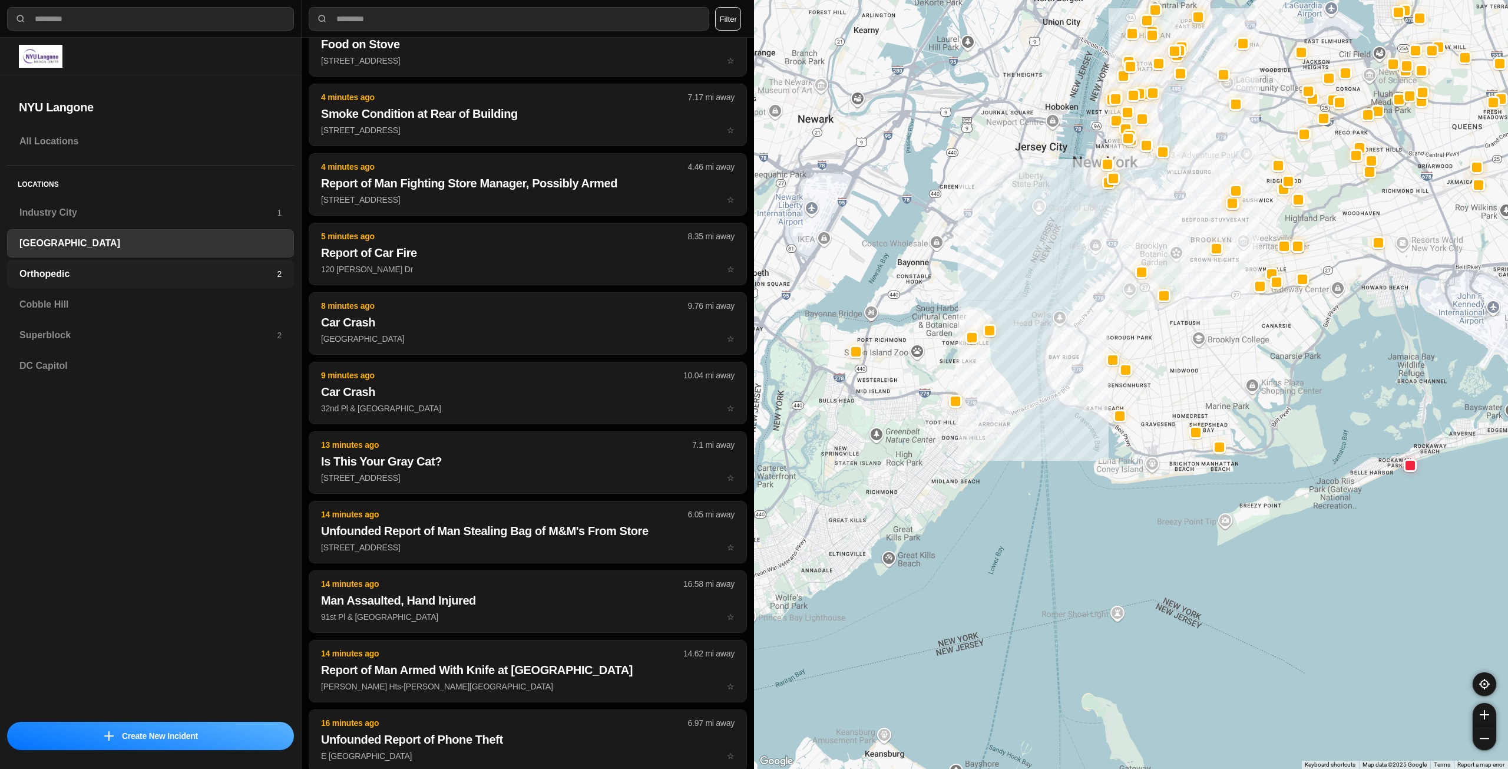
click at [145, 274] on h3 "Orthopedic" at bounding box center [147, 274] width 257 height 14
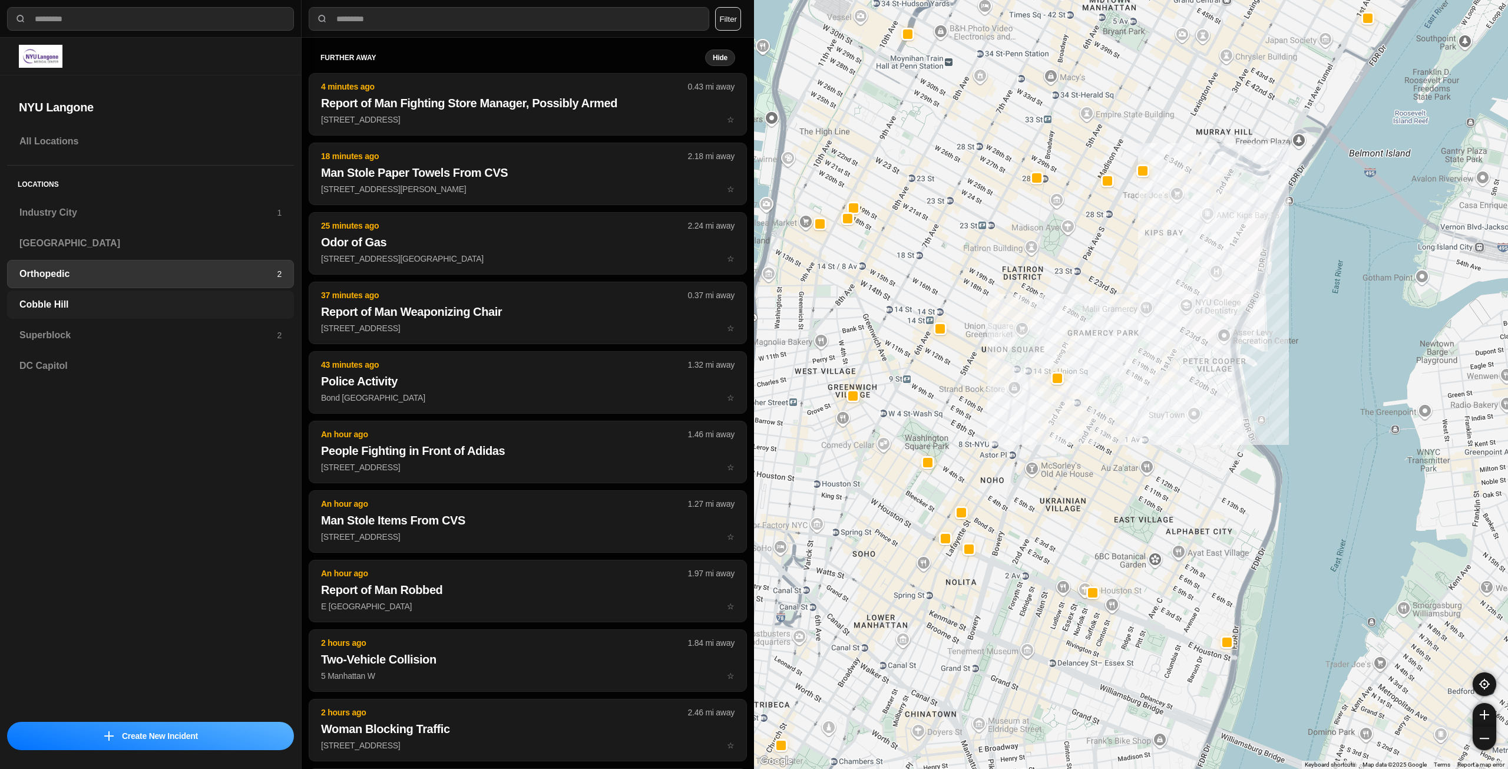
click at [173, 298] on h3 "Cobble Hill" at bounding box center [150, 305] width 262 height 14
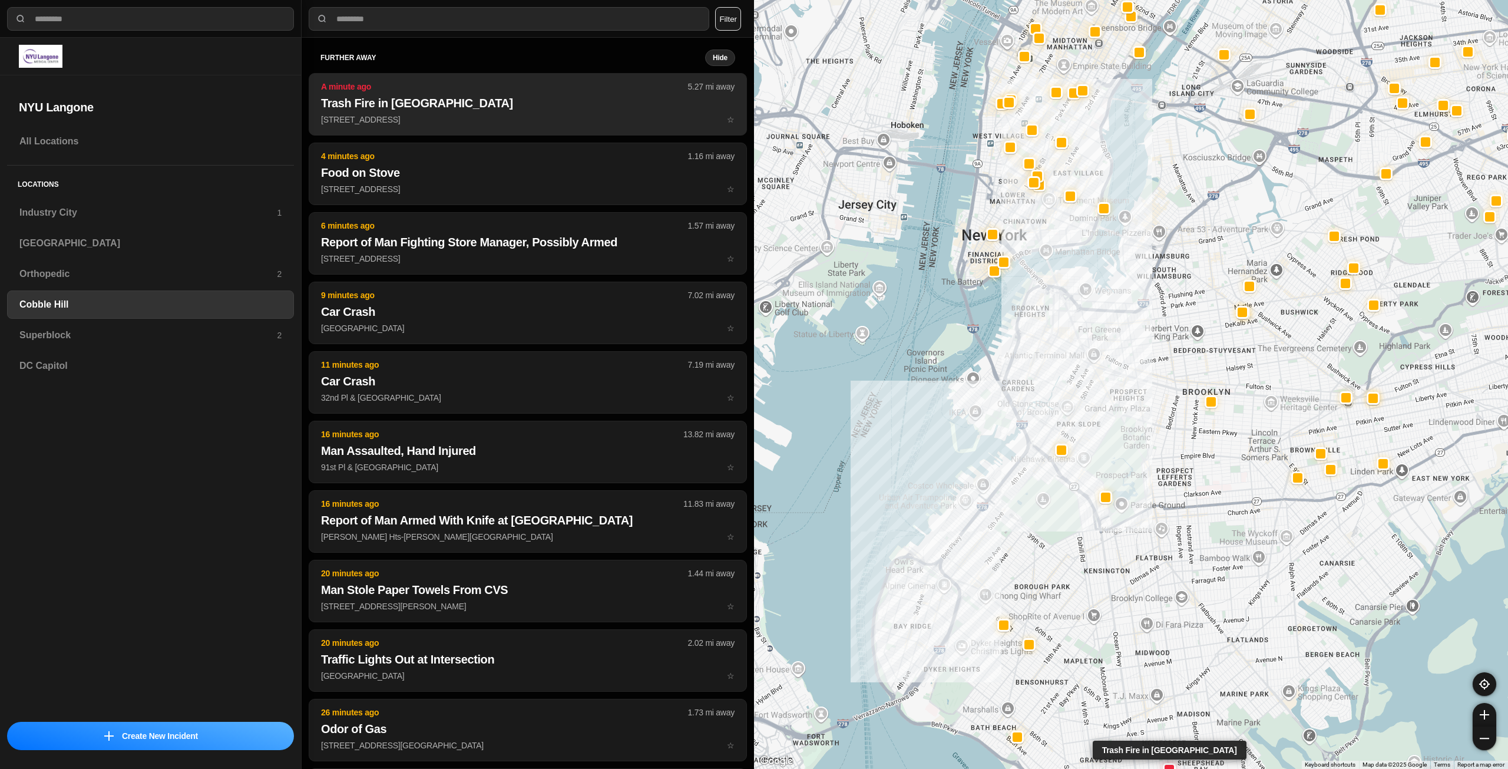
click at [582, 100] on h2 "Trash Fire in Yard" at bounding box center [528, 103] width 414 height 16
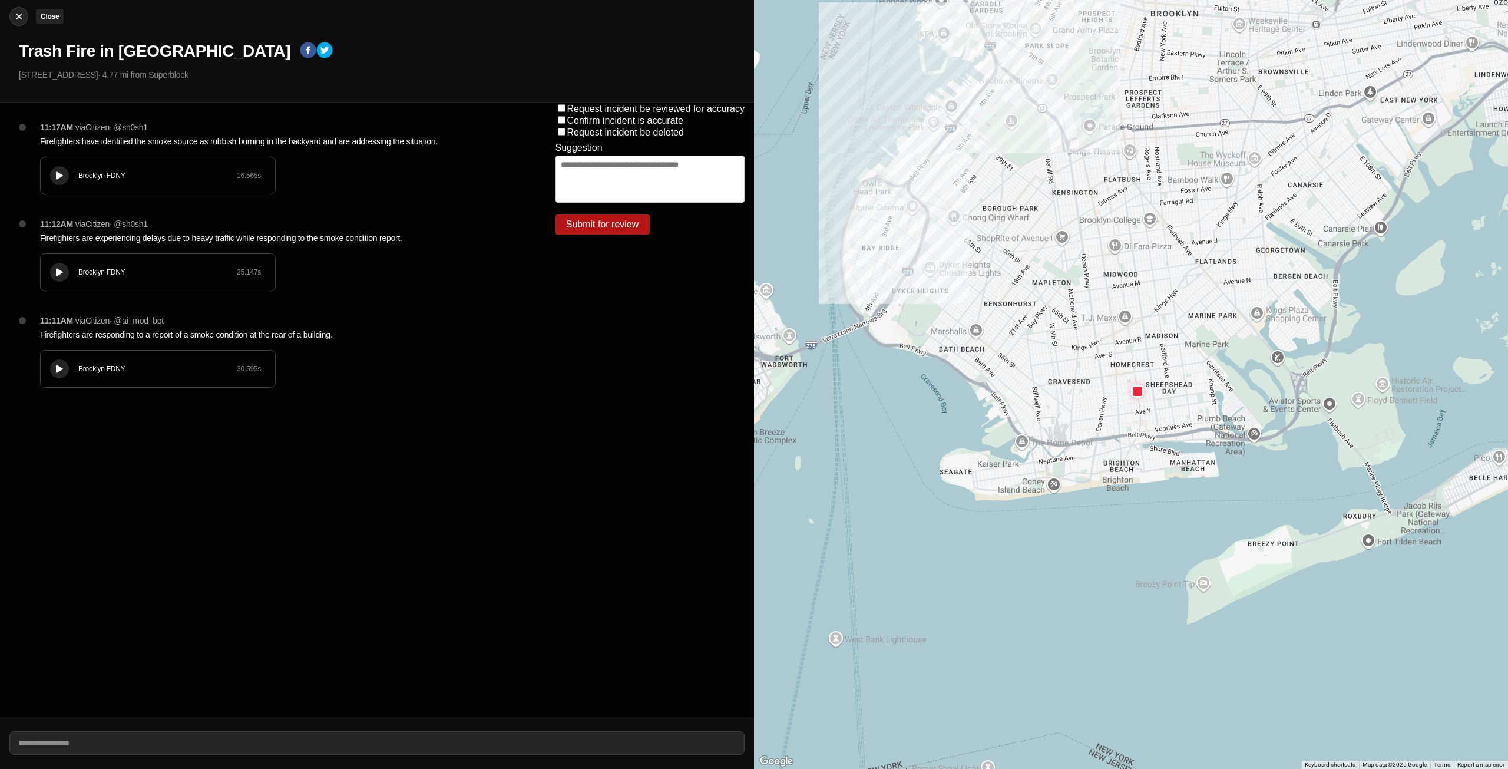
click at [10, 14] on div at bounding box center [19, 17] width 18 height 12
select select "*"
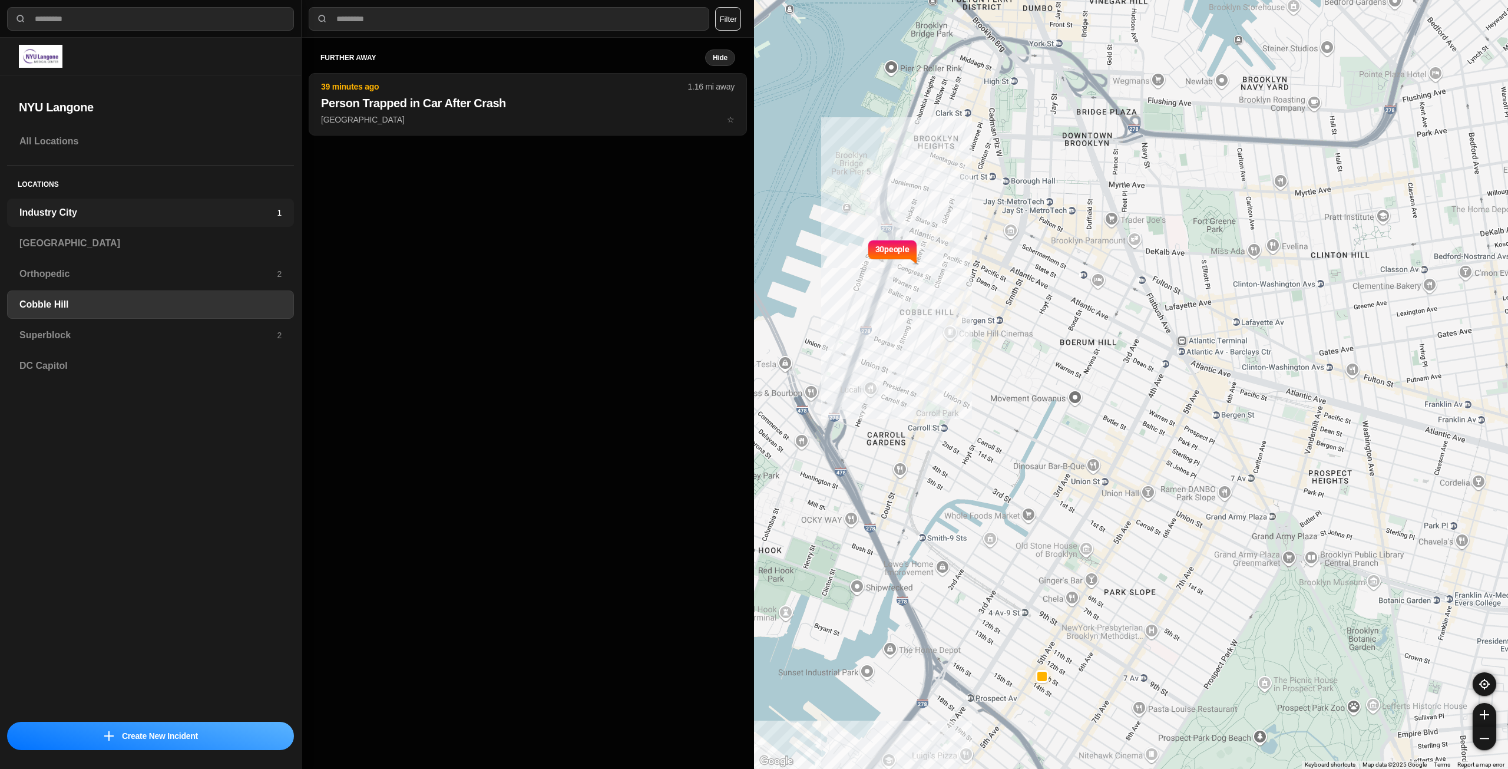
click at [110, 211] on h3 "Industry City" at bounding box center [147, 213] width 257 height 14
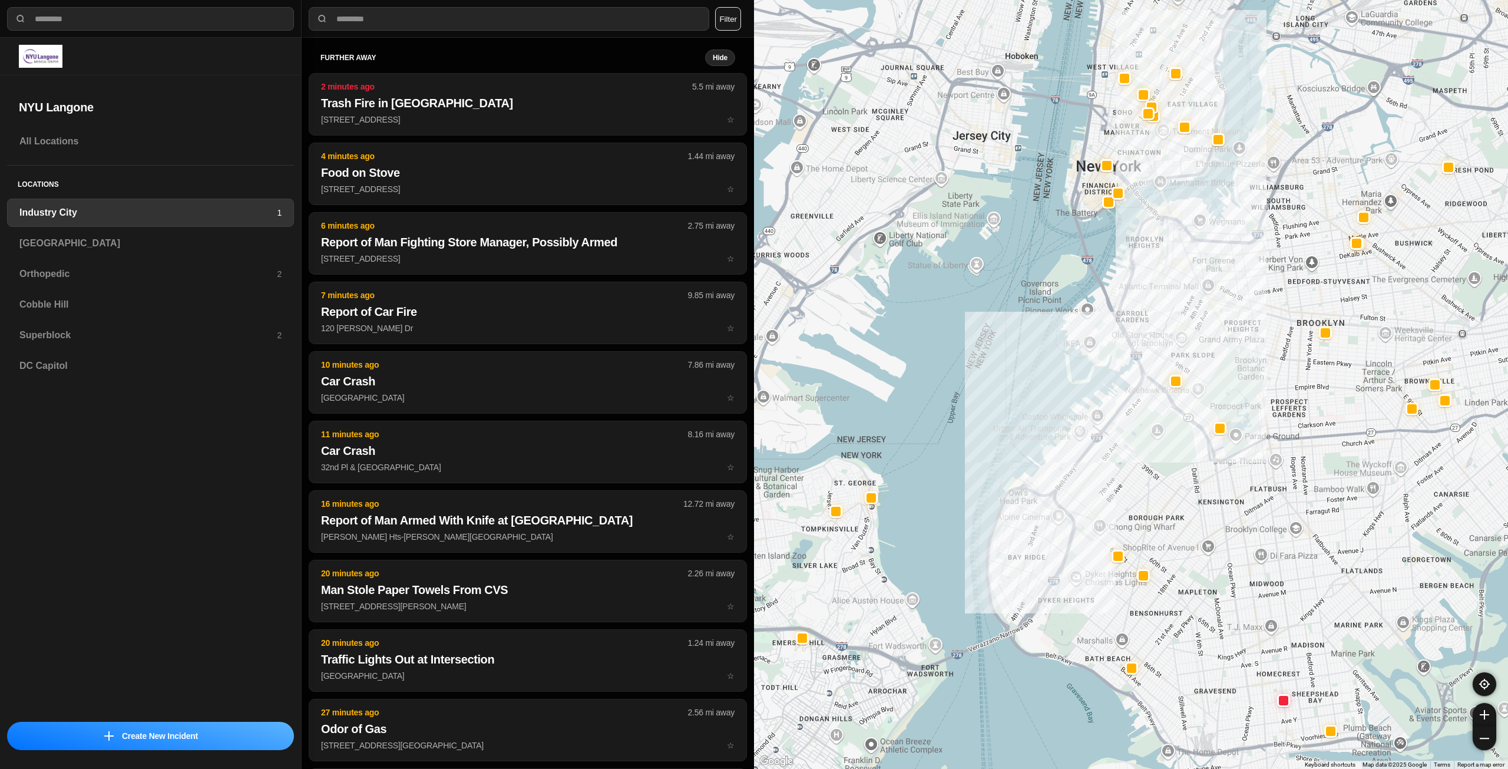
drag, startPoint x: 1346, startPoint y: 318, endPoint x: 1286, endPoint y: 374, distance: 82.6
click at [1286, 374] on div at bounding box center [1131, 384] width 754 height 769
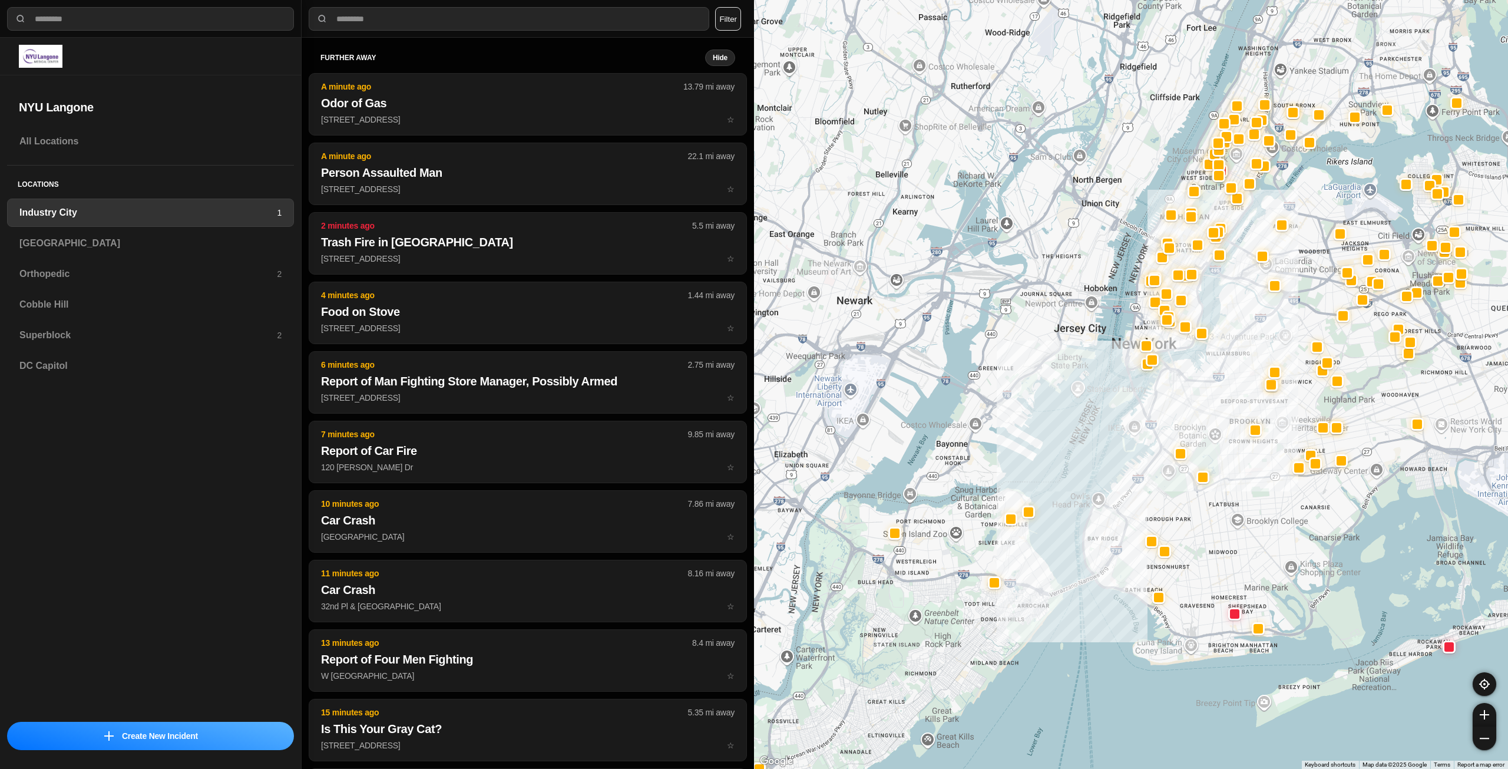
drag, startPoint x: 1264, startPoint y: 317, endPoint x: 1204, endPoint y: 431, distance: 128.9
click at [1204, 431] on div at bounding box center [1131, 384] width 754 height 769
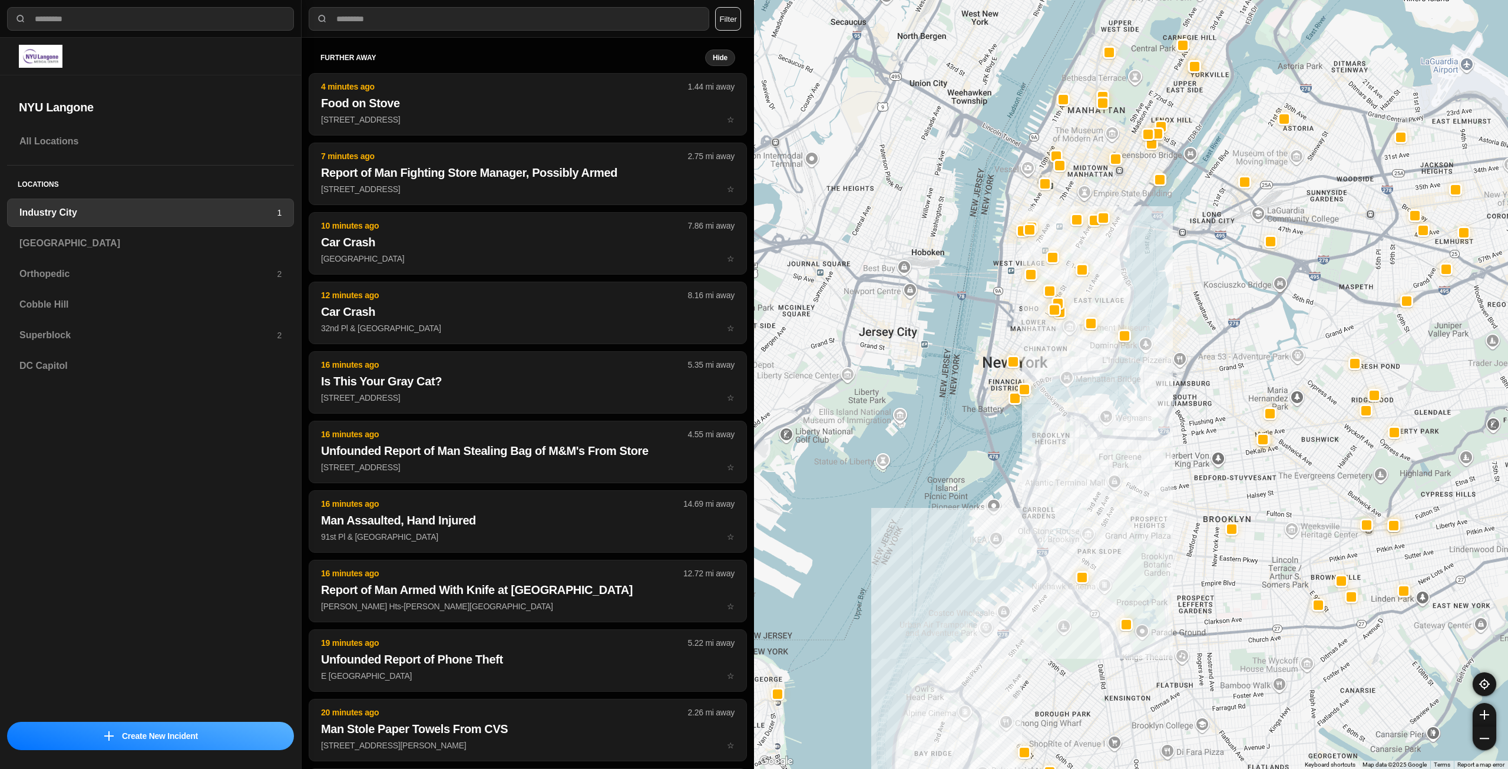
drag, startPoint x: 1233, startPoint y: 303, endPoint x: 1183, endPoint y: 343, distance: 64.6
click at [1183, 343] on div at bounding box center [1131, 384] width 754 height 769
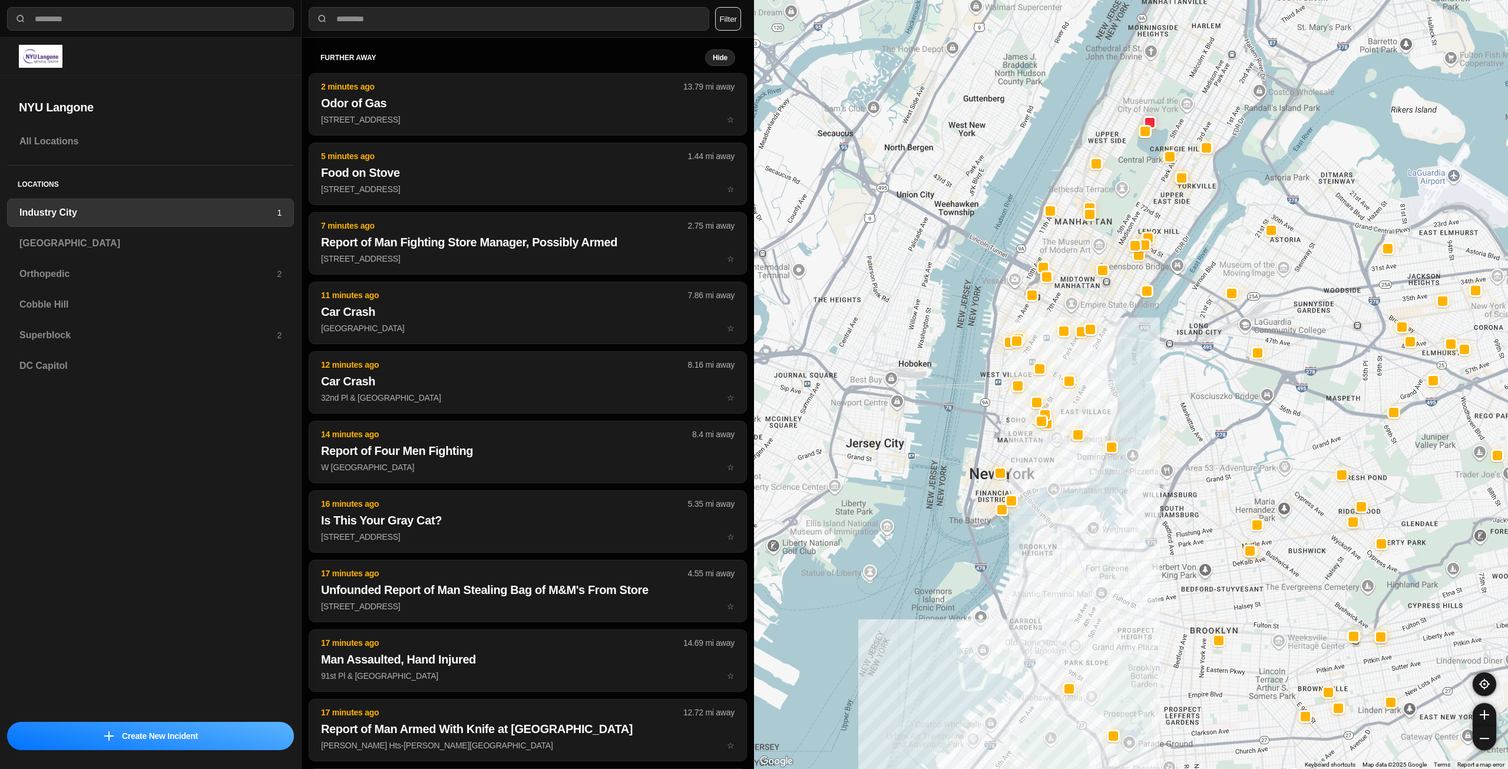
drag, startPoint x: 1109, startPoint y: 294, endPoint x: 1096, endPoint y: 405, distance: 112.1
click at [1096, 405] on div at bounding box center [1131, 384] width 754 height 769
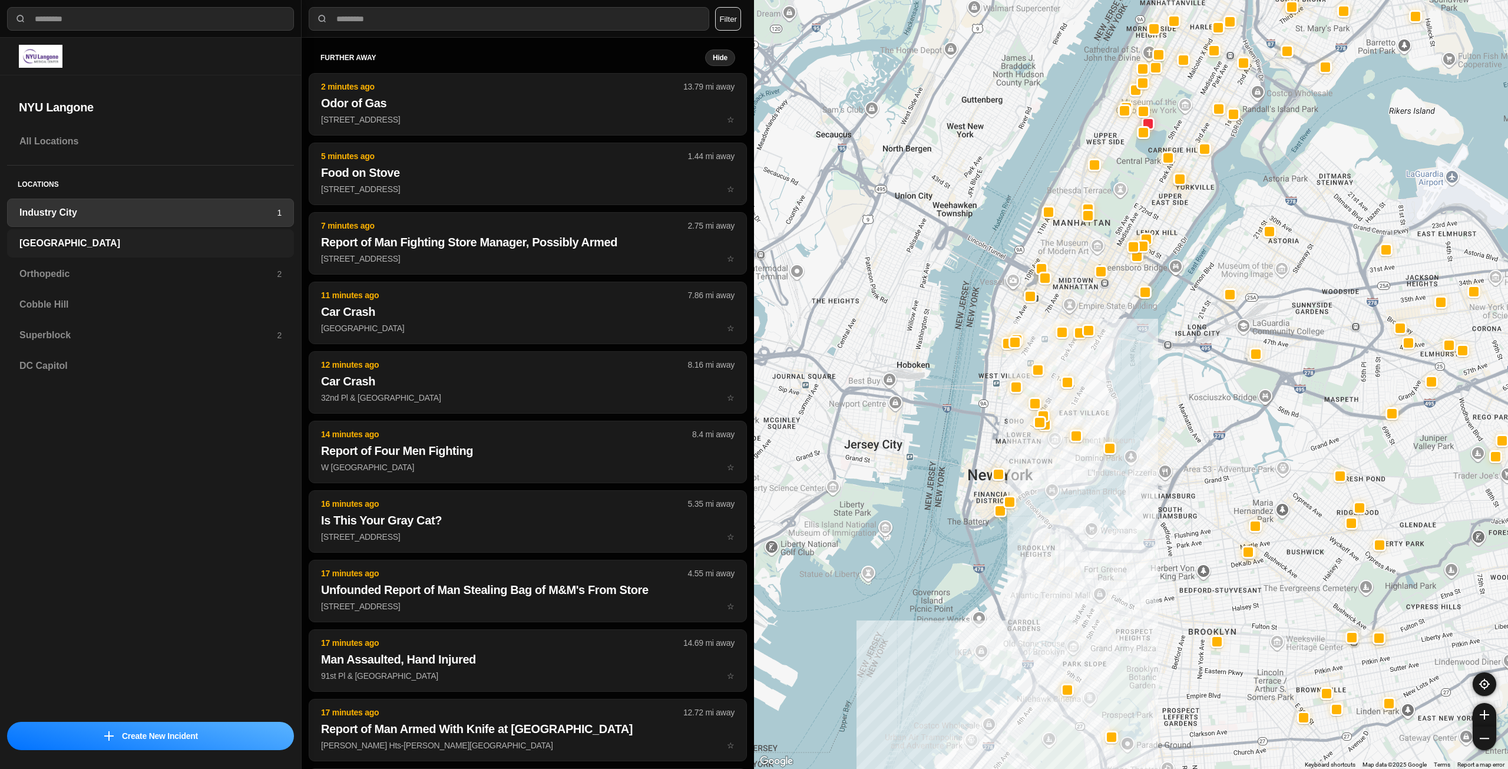
click at [147, 240] on h3 "[GEOGRAPHIC_DATA]" at bounding box center [150, 243] width 262 height 14
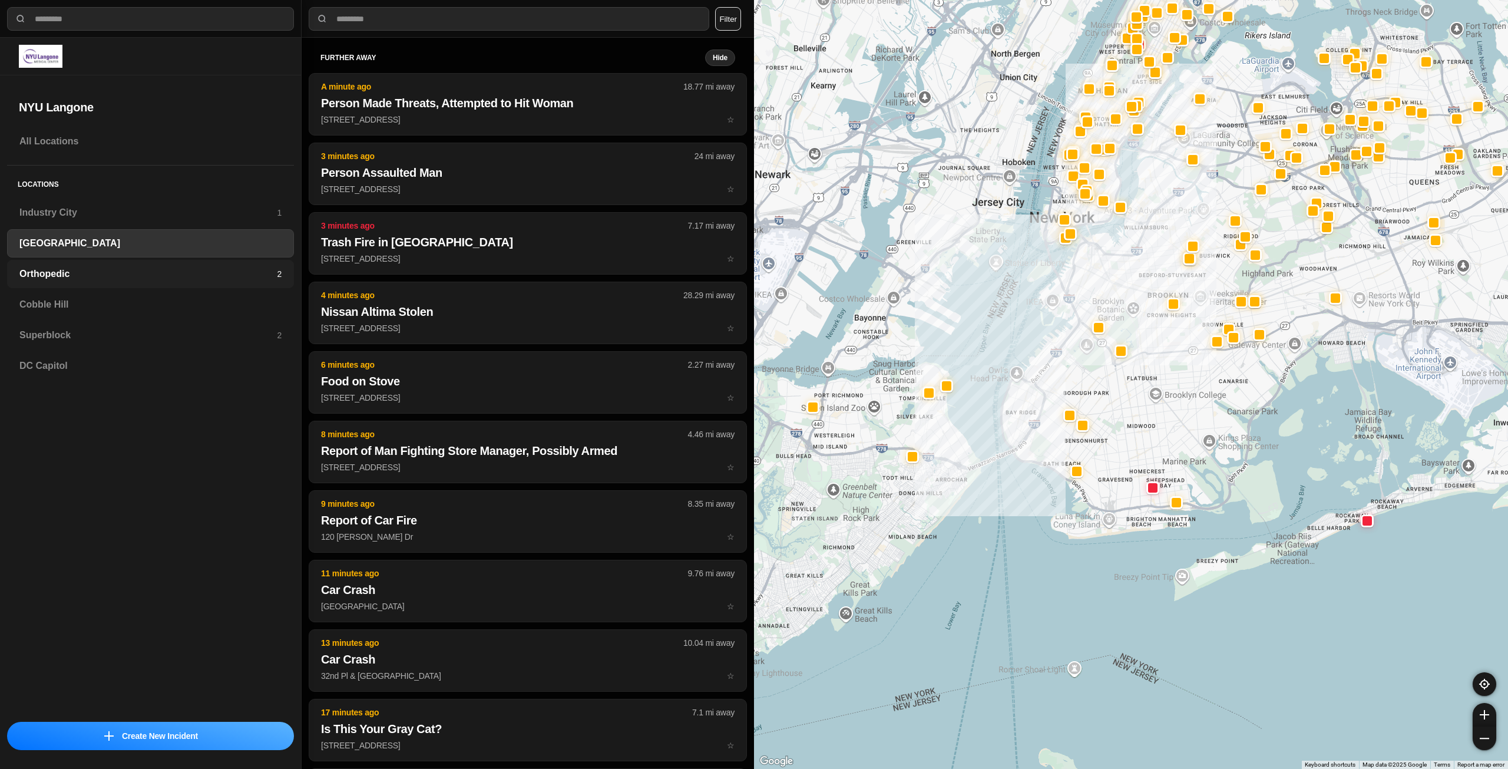
click at [262, 273] on h3 "Orthopedic" at bounding box center [147, 274] width 257 height 14
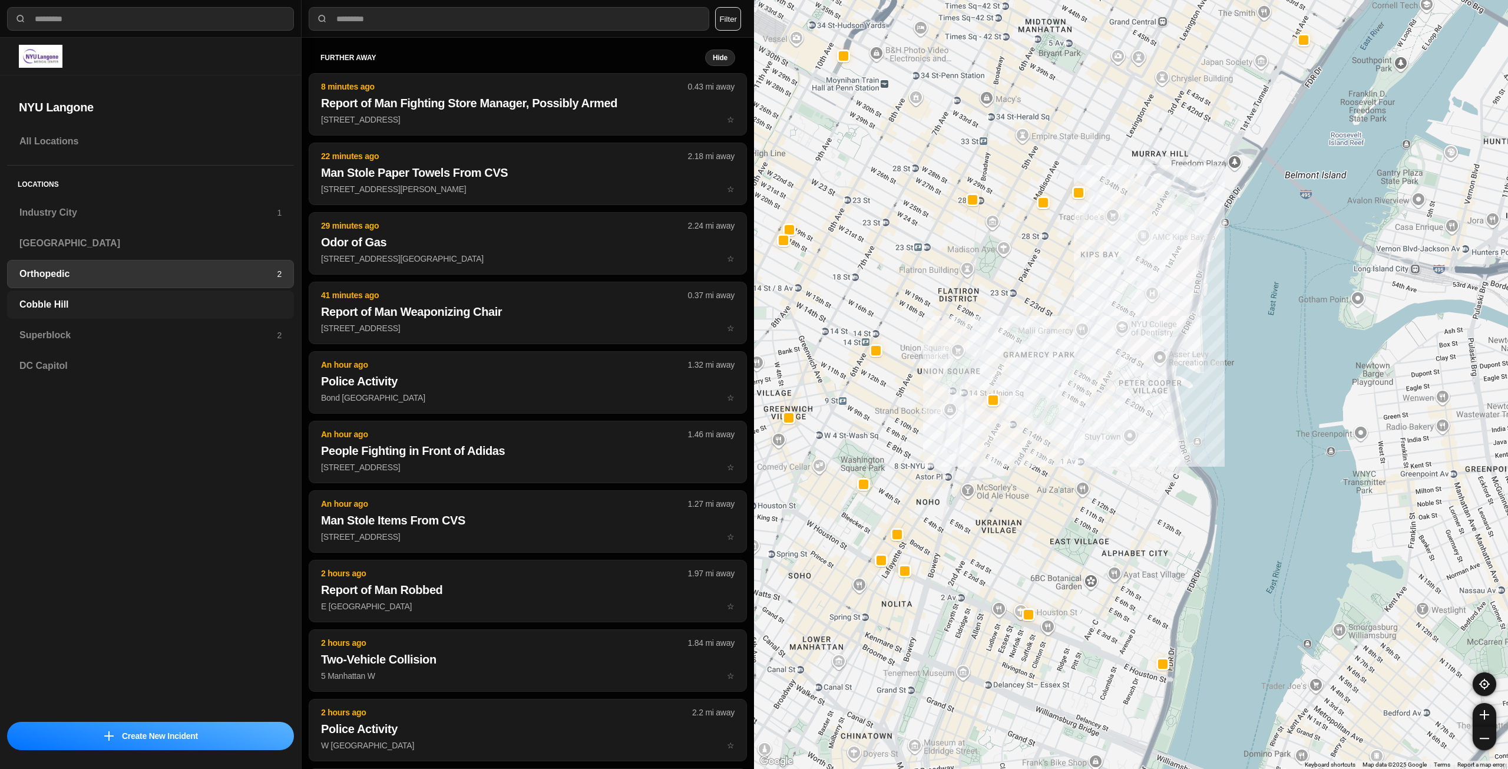
click at [66, 300] on h3 "Cobble Hill" at bounding box center [150, 305] width 262 height 14
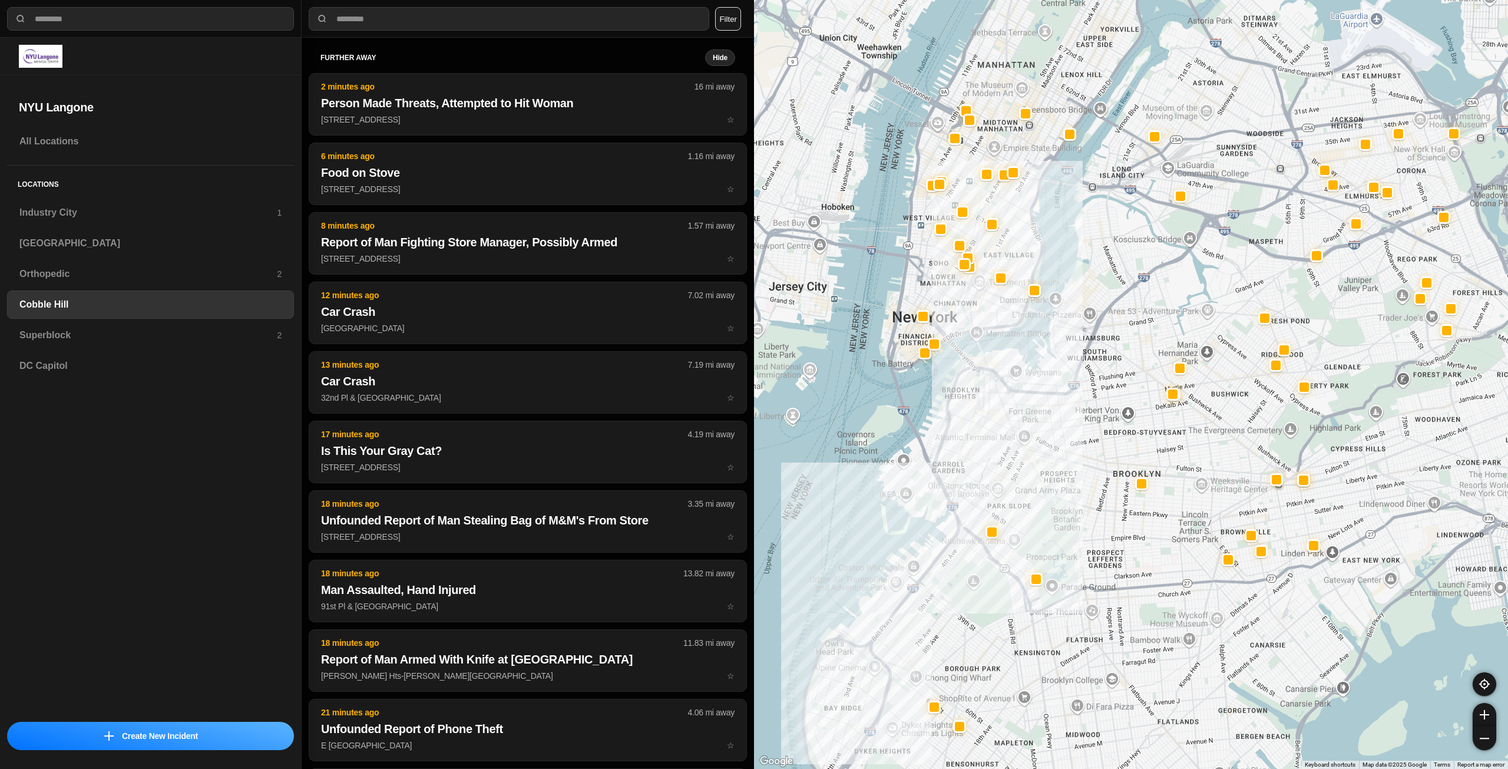
drag, startPoint x: 1108, startPoint y: 257, endPoint x: 1064, endPoint y: 340, distance: 93.6
click at [1064, 340] on div at bounding box center [1131, 384] width 754 height 769
click at [265, 339] on h3 "Superblock" at bounding box center [147, 335] width 257 height 14
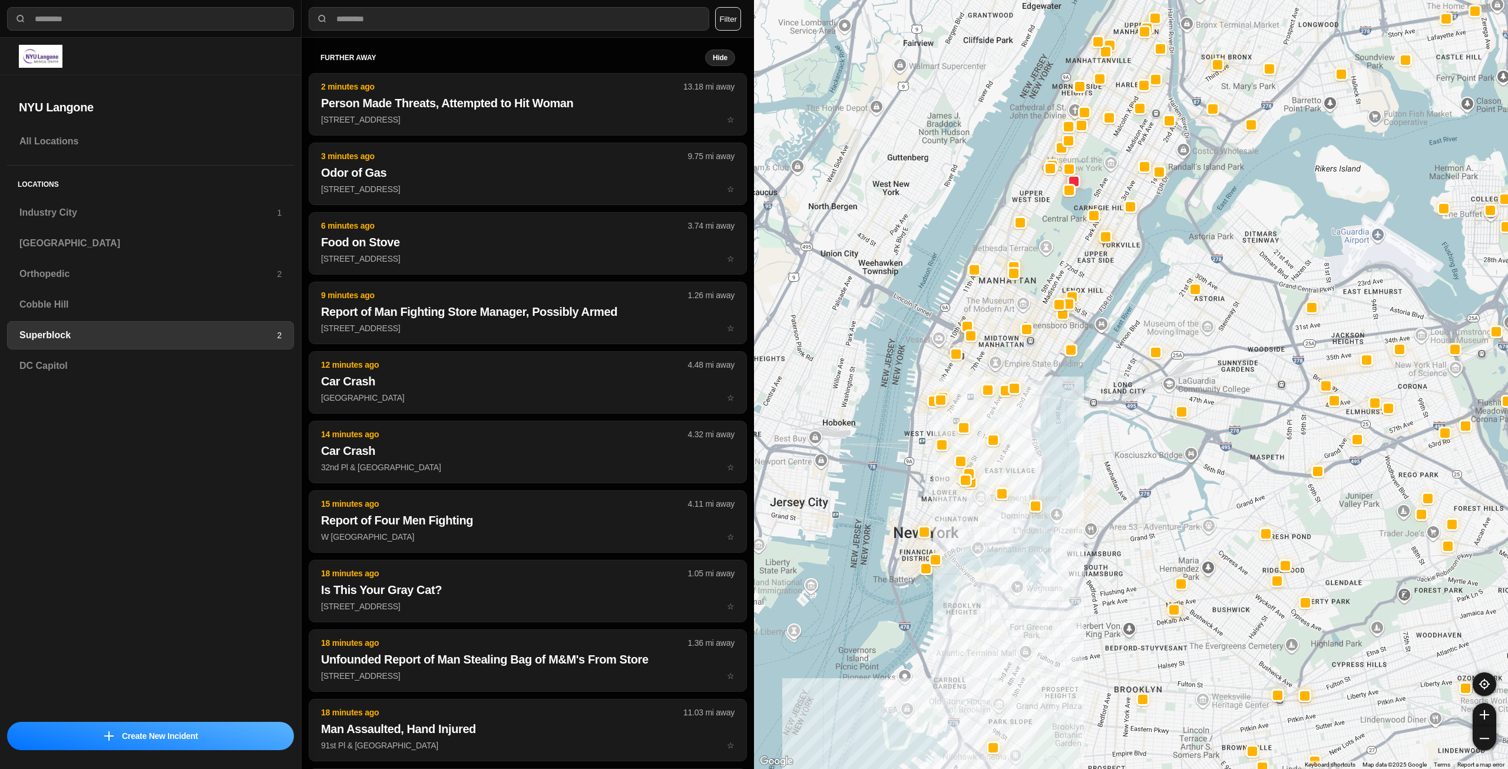
drag, startPoint x: 1326, startPoint y: 398, endPoint x: 1241, endPoint y: 395, distance: 84.9
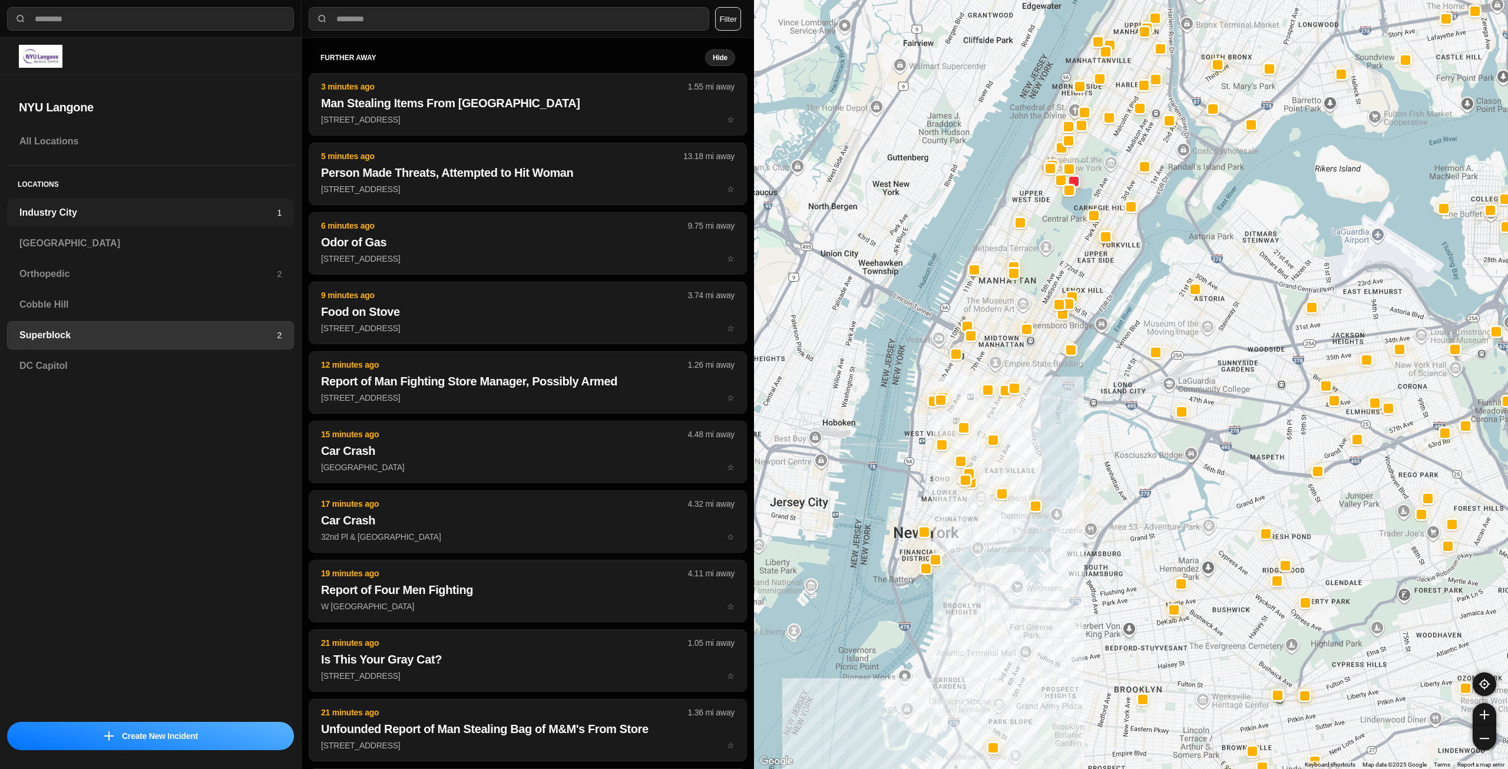
click at [148, 204] on div "Industry City 1" at bounding box center [150, 213] width 287 height 28
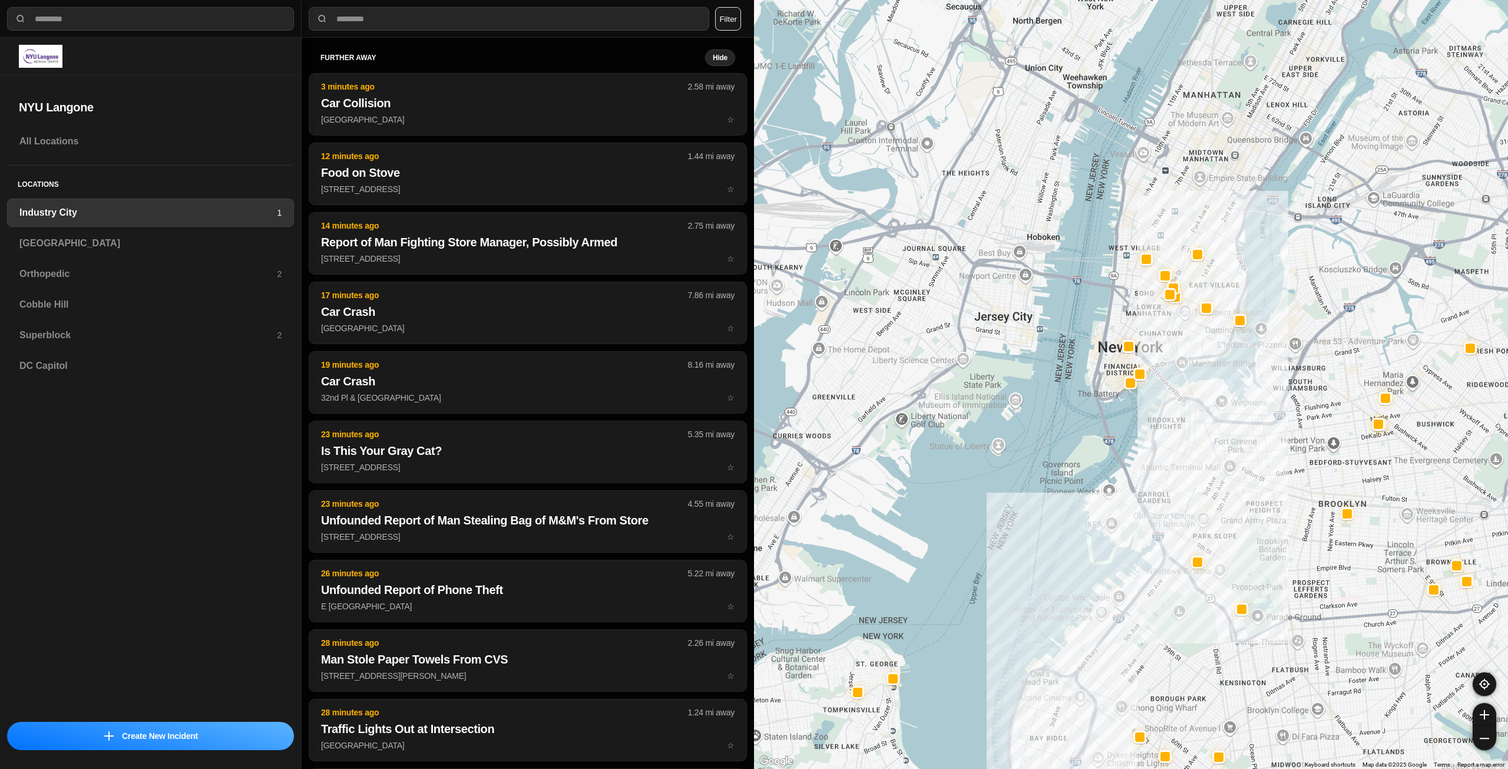
drag, startPoint x: 1233, startPoint y: 154, endPoint x: 1213, endPoint y: 339, distance: 186.1
click at [1203, 343] on div at bounding box center [1131, 384] width 754 height 769
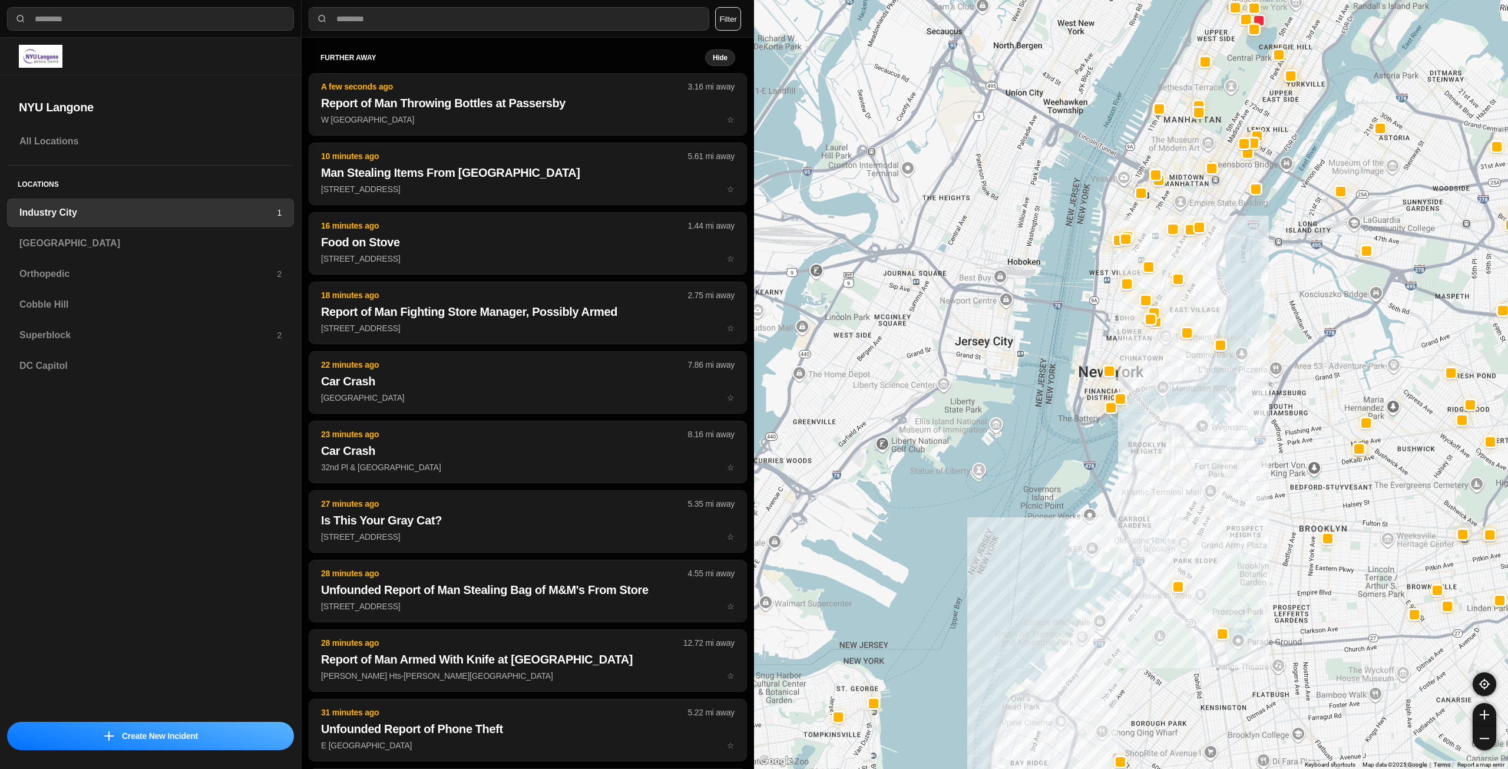
click at [121, 213] on h3 "Industry City" at bounding box center [147, 213] width 257 height 14
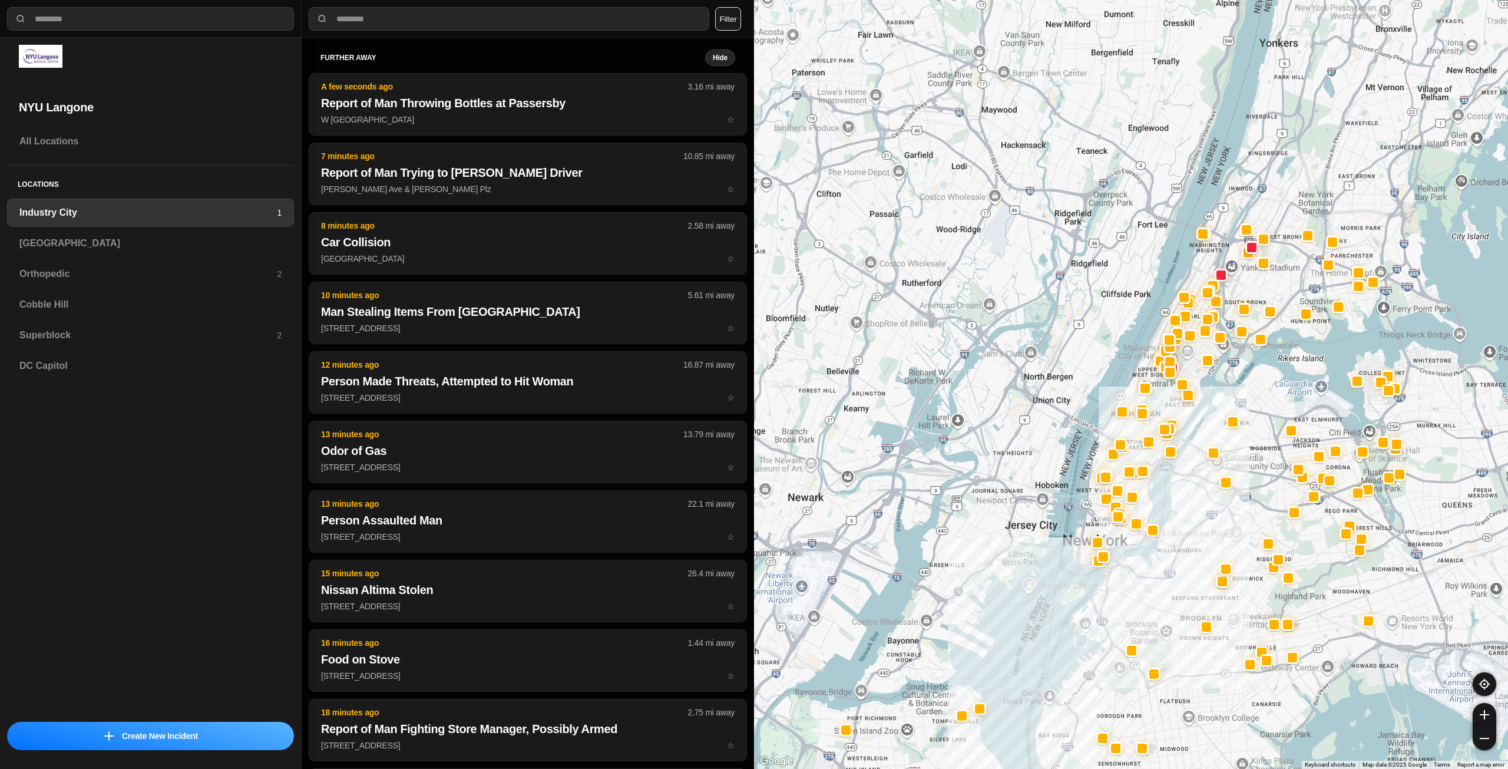
drag, startPoint x: 1299, startPoint y: 372, endPoint x: 1173, endPoint y: 513, distance: 189.0
click at [1191, 521] on div at bounding box center [1131, 384] width 754 height 769
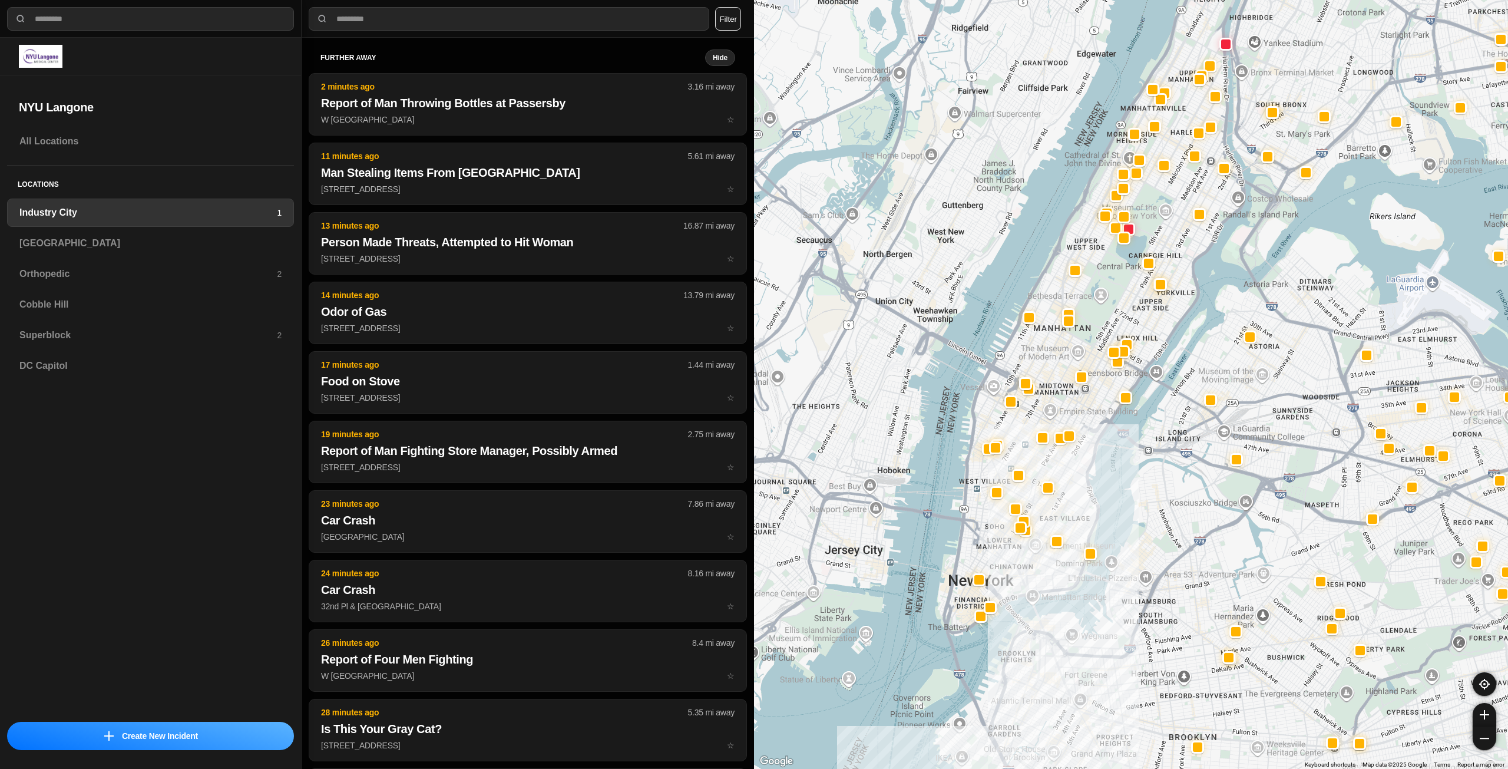
drag, startPoint x: 1022, startPoint y: 557, endPoint x: 1029, endPoint y: 577, distance: 21.2
click at [1029, 577] on div at bounding box center [1131, 384] width 754 height 769
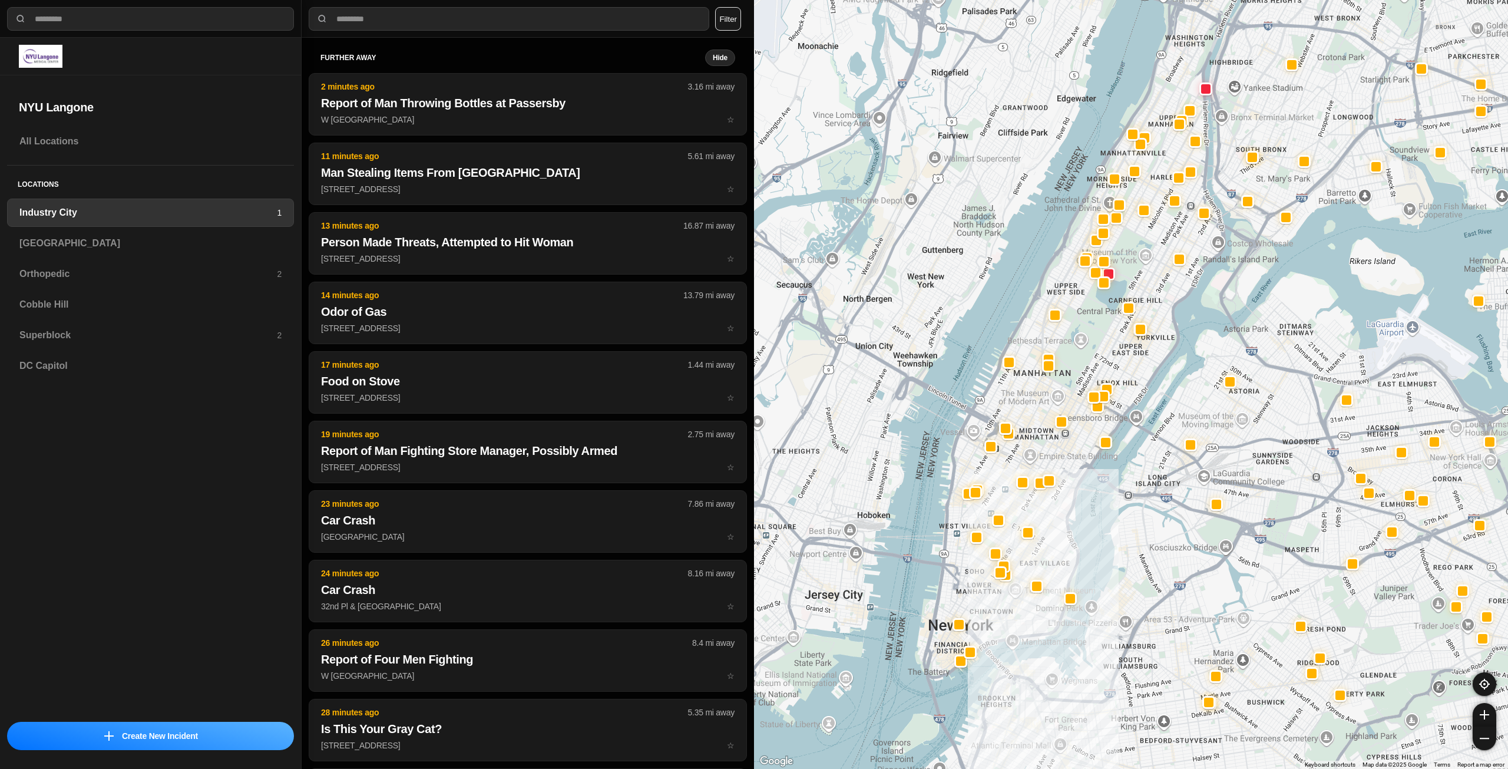
drag, startPoint x: 1074, startPoint y: 514, endPoint x: 1071, endPoint y: 520, distance: 6.3
click at [1071, 520] on div at bounding box center [1131, 384] width 754 height 769
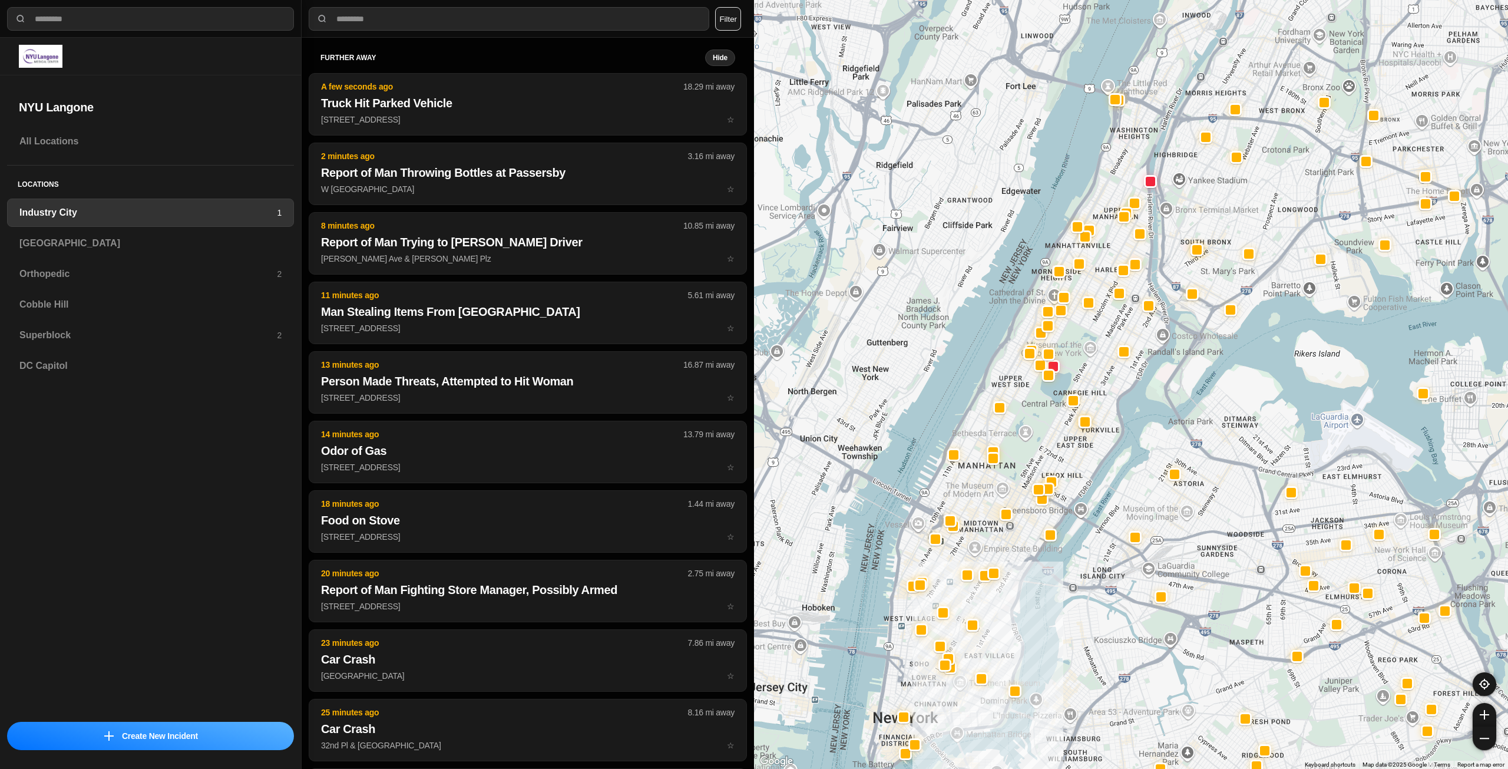
drag, startPoint x: 1196, startPoint y: 246, endPoint x: 1140, endPoint y: 339, distance: 109.4
click at [1140, 339] on div at bounding box center [1131, 384] width 754 height 769
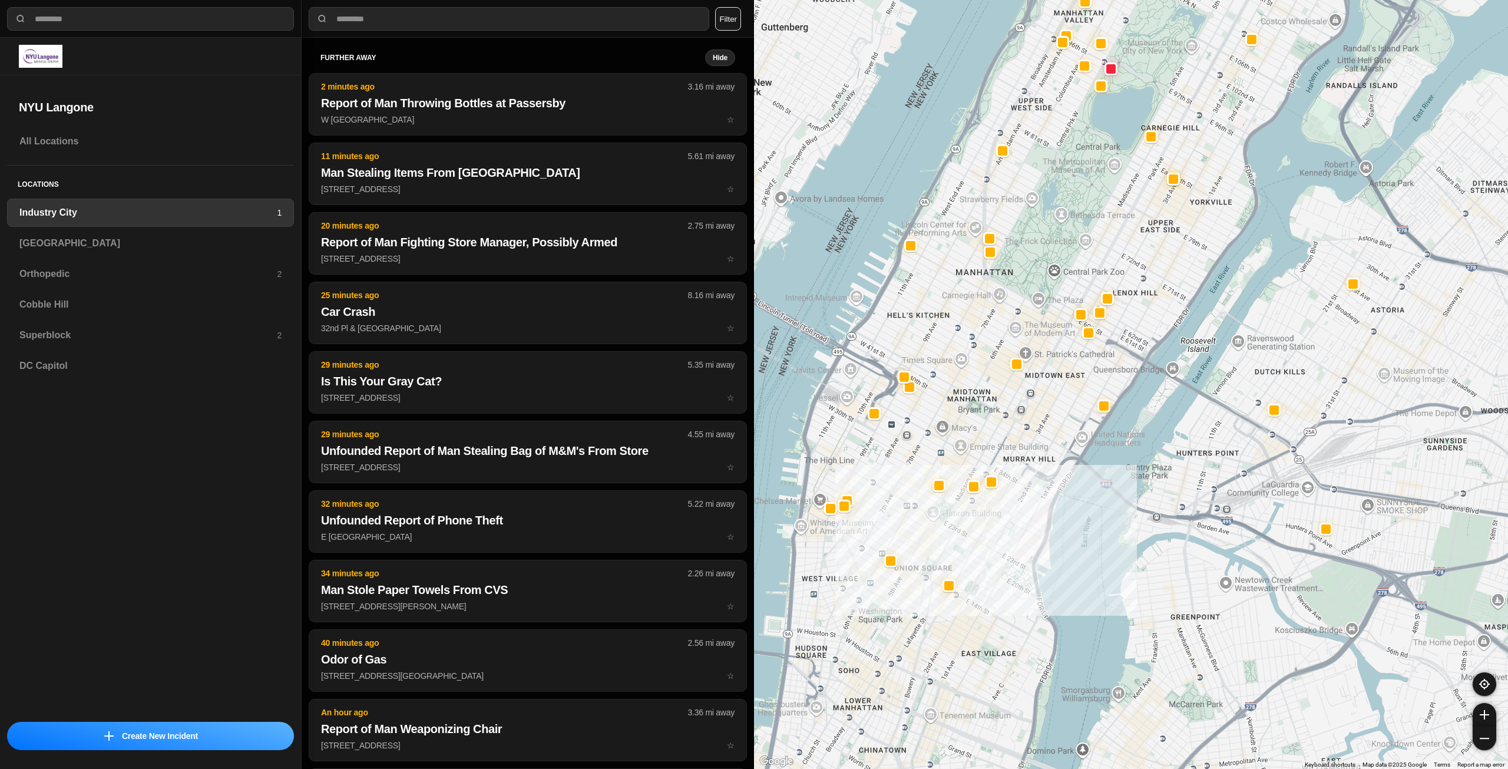
drag, startPoint x: 1035, startPoint y: 448, endPoint x: 1085, endPoint y: 273, distance: 182.0
click at [1085, 273] on div "757 people" at bounding box center [1131, 384] width 754 height 769
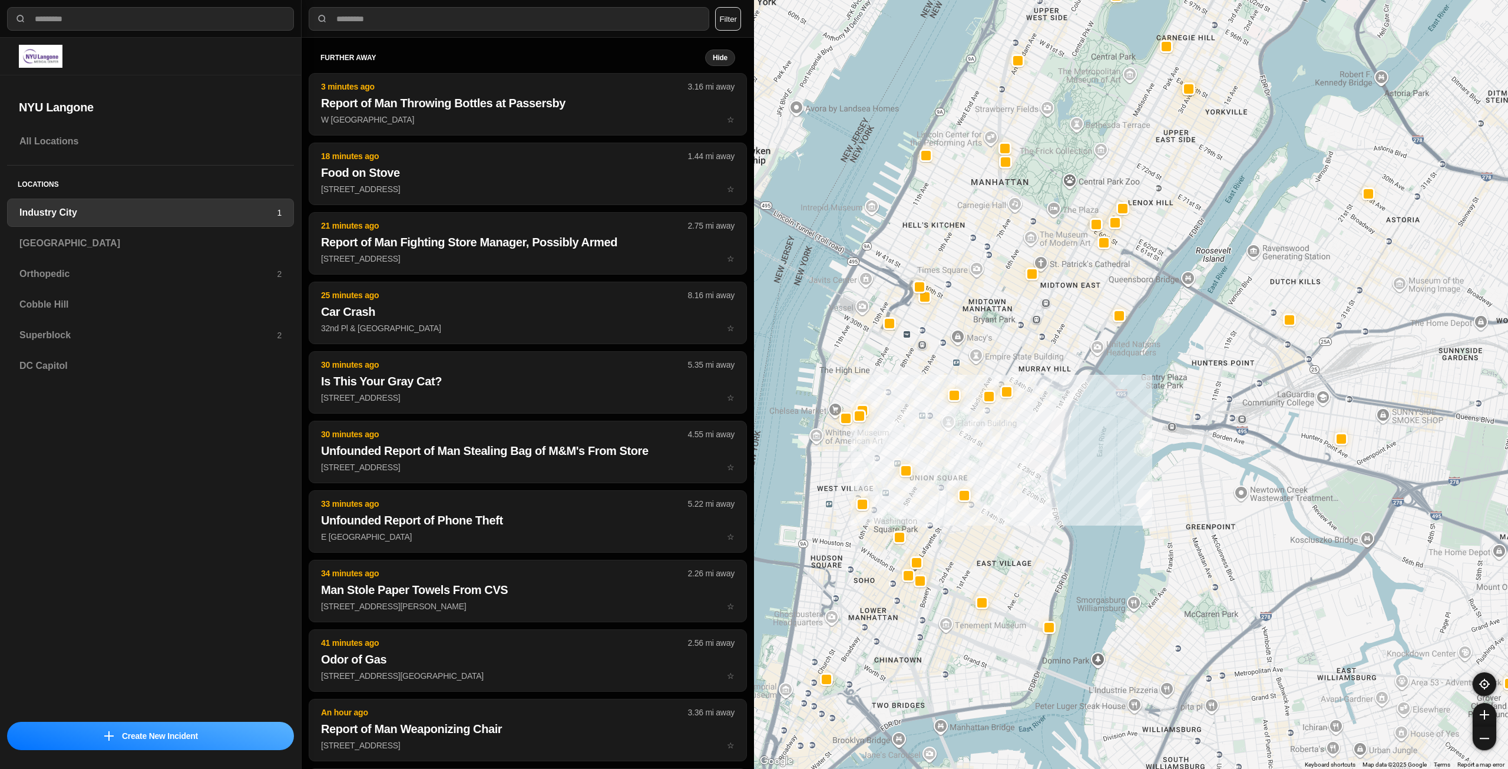
drag, startPoint x: 1002, startPoint y: 394, endPoint x: 1016, endPoint y: 304, distance: 90.7
click at [1016, 304] on div "757 people" at bounding box center [1131, 384] width 754 height 769
click at [177, 246] on h3 "[GEOGRAPHIC_DATA]" at bounding box center [150, 243] width 262 height 14
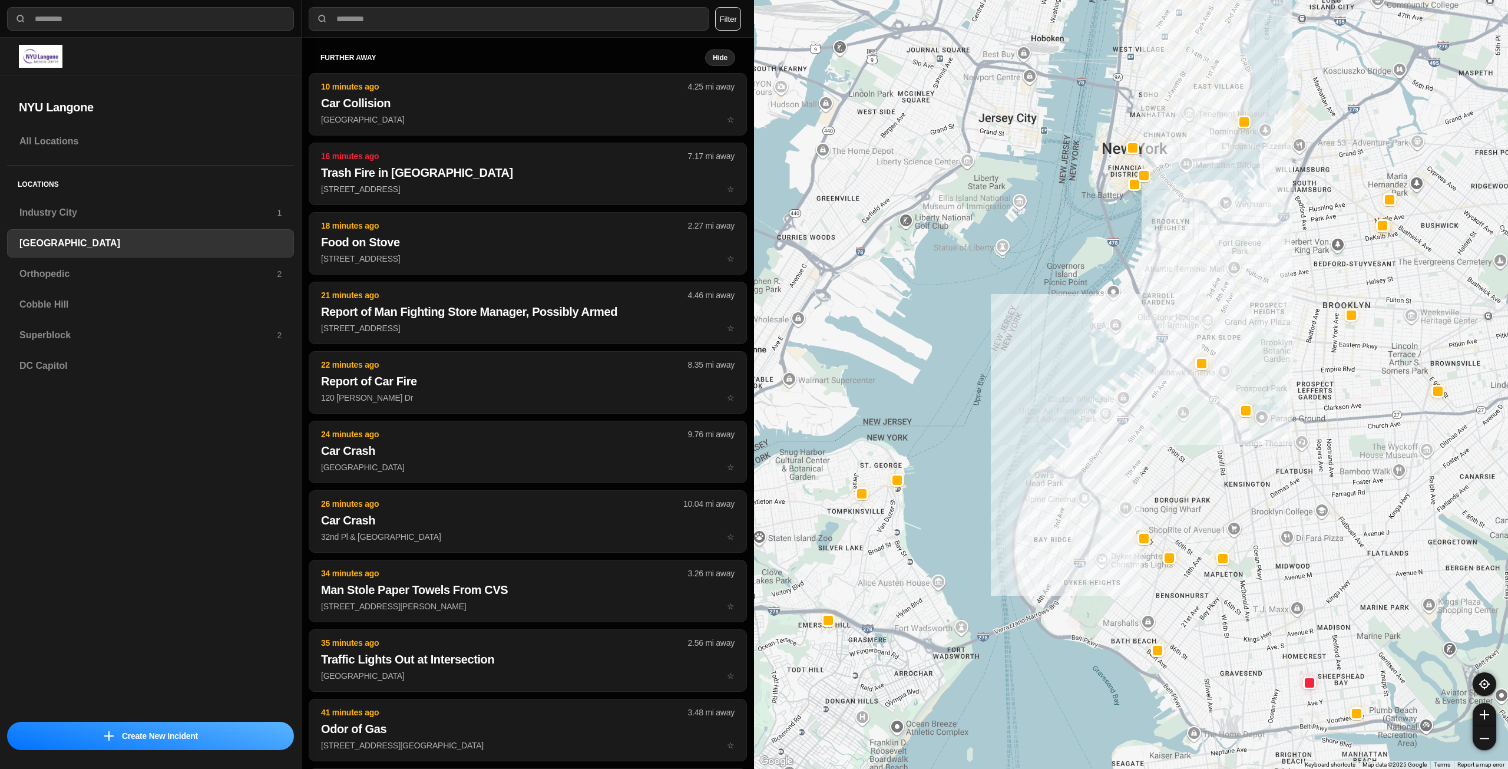
drag, startPoint x: 1326, startPoint y: 351, endPoint x: 1256, endPoint y: 461, distance: 130.9
click at [1256, 461] on div at bounding box center [1131, 384] width 754 height 769
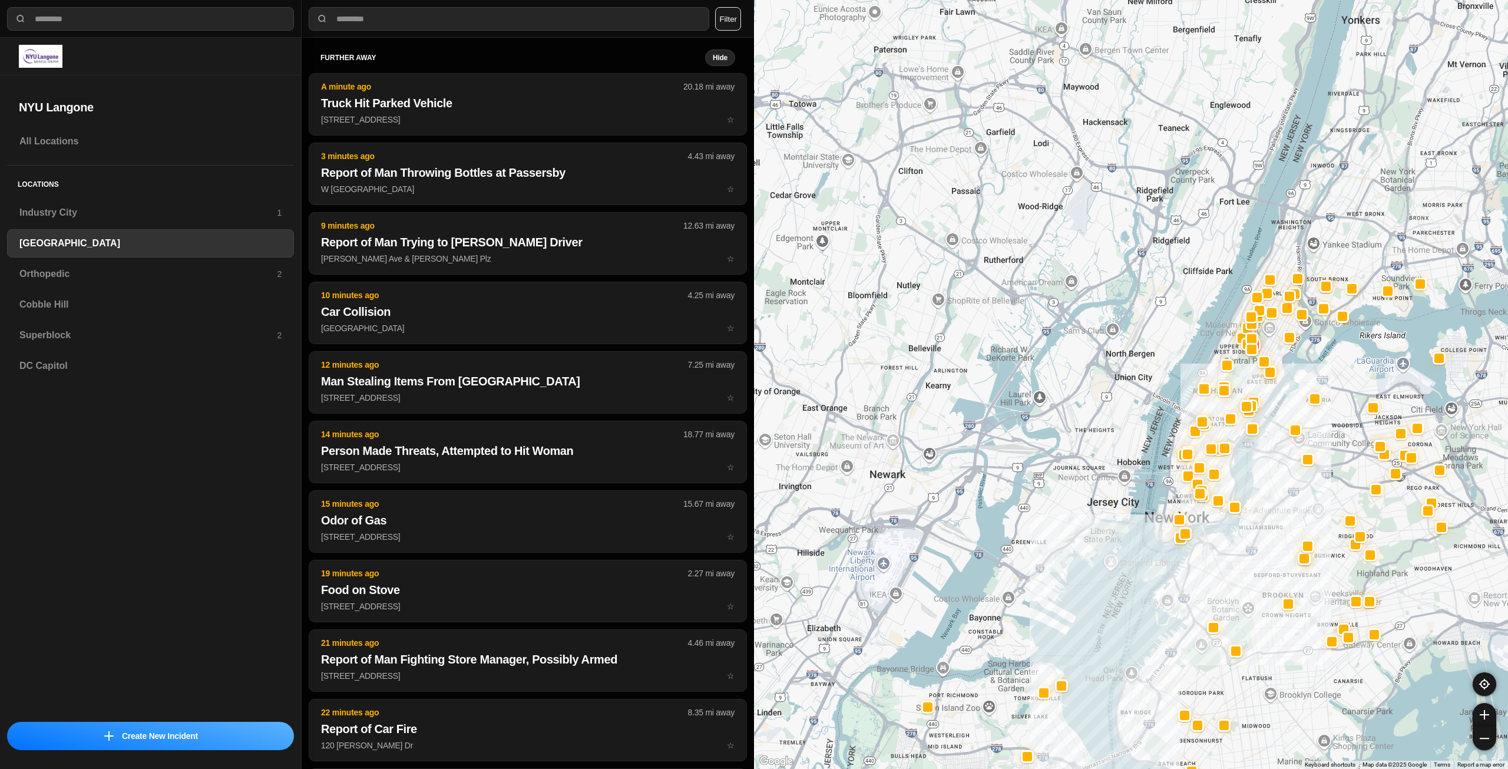
drag, startPoint x: 1341, startPoint y: 282, endPoint x: 1272, endPoint y: 523, distance: 250.6
click at [1272, 523] on div at bounding box center [1131, 384] width 754 height 769
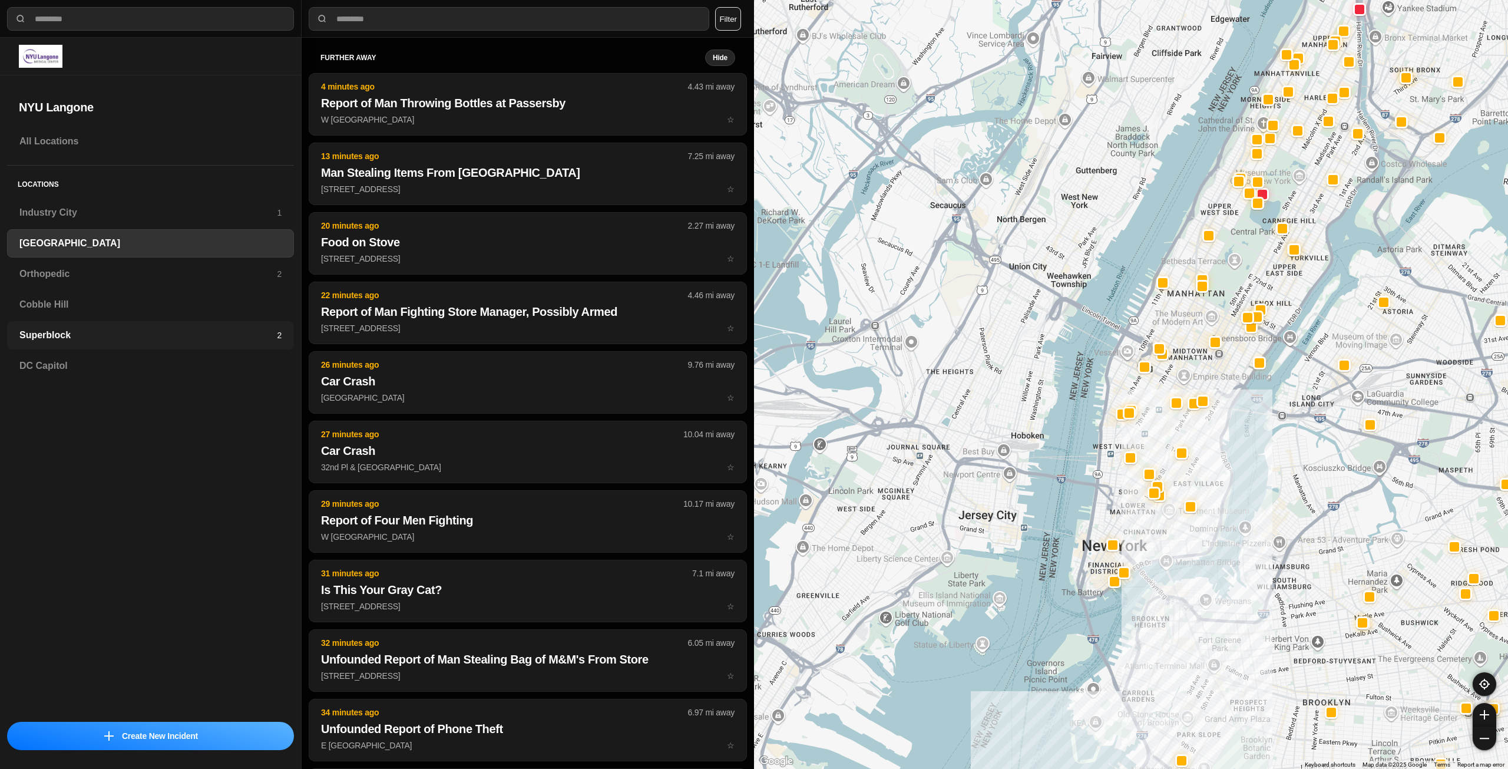
click at [84, 333] on h3 "Superblock" at bounding box center [147, 335] width 257 height 14
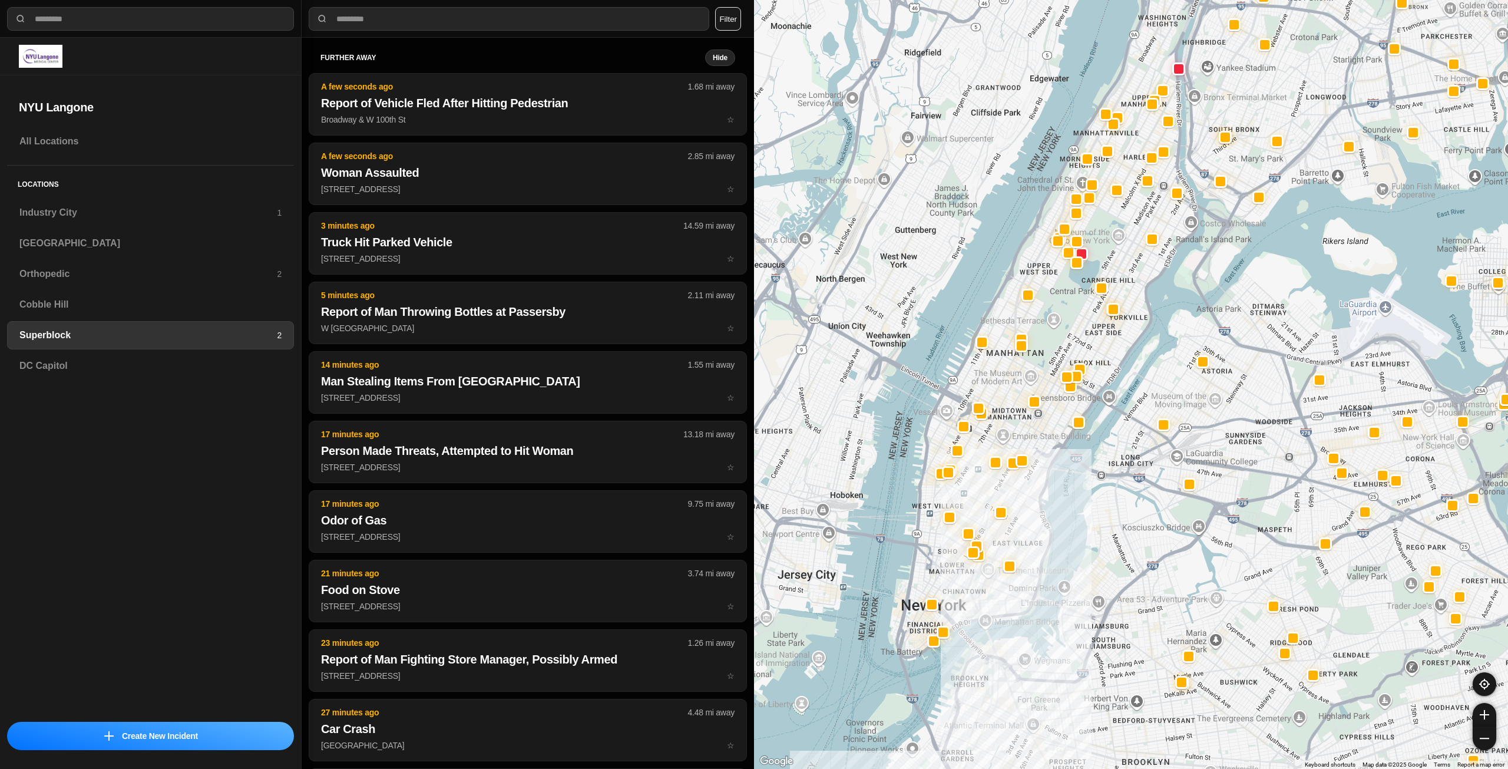
drag, startPoint x: 976, startPoint y: 616, endPoint x: 982, endPoint y: 597, distance: 19.8
click at [982, 597] on div at bounding box center [1131, 384] width 754 height 769
click at [140, 212] on h3 "Industry City" at bounding box center [147, 213] width 257 height 14
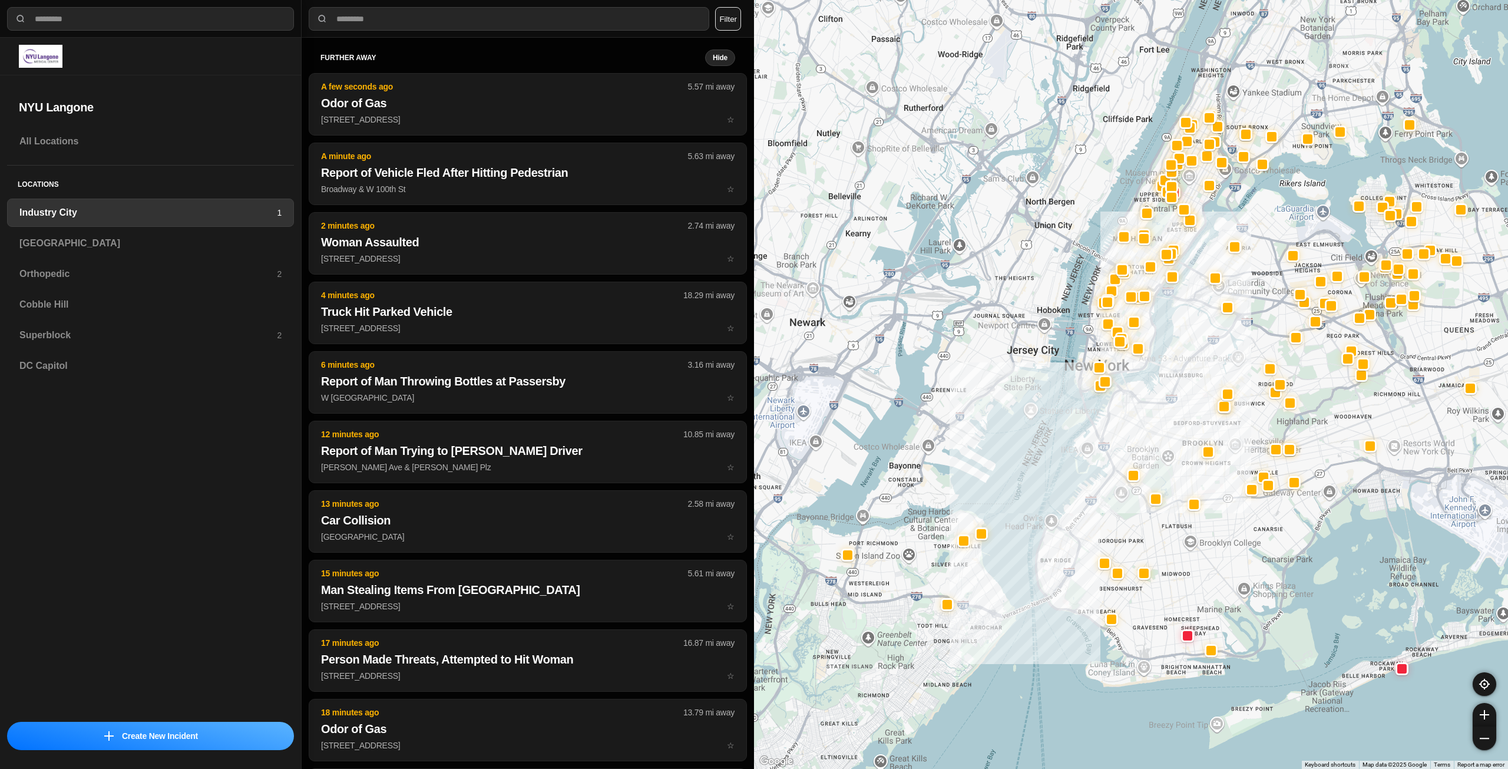
drag, startPoint x: 1221, startPoint y: 289, endPoint x: 1188, endPoint y: 421, distance: 136.8
click at [1182, 418] on div at bounding box center [1131, 384] width 754 height 769
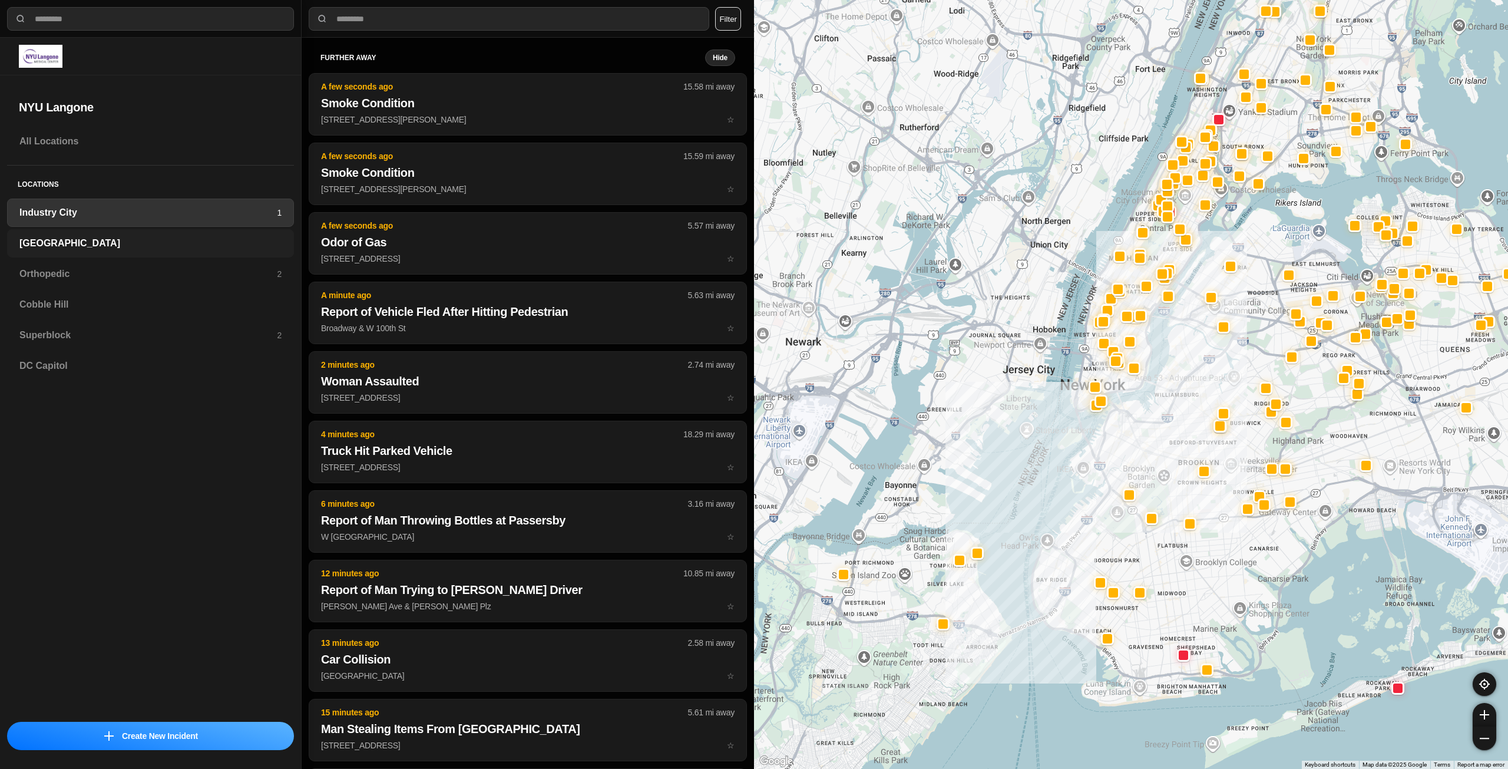
click at [142, 241] on h3 "[GEOGRAPHIC_DATA]" at bounding box center [150, 243] width 262 height 14
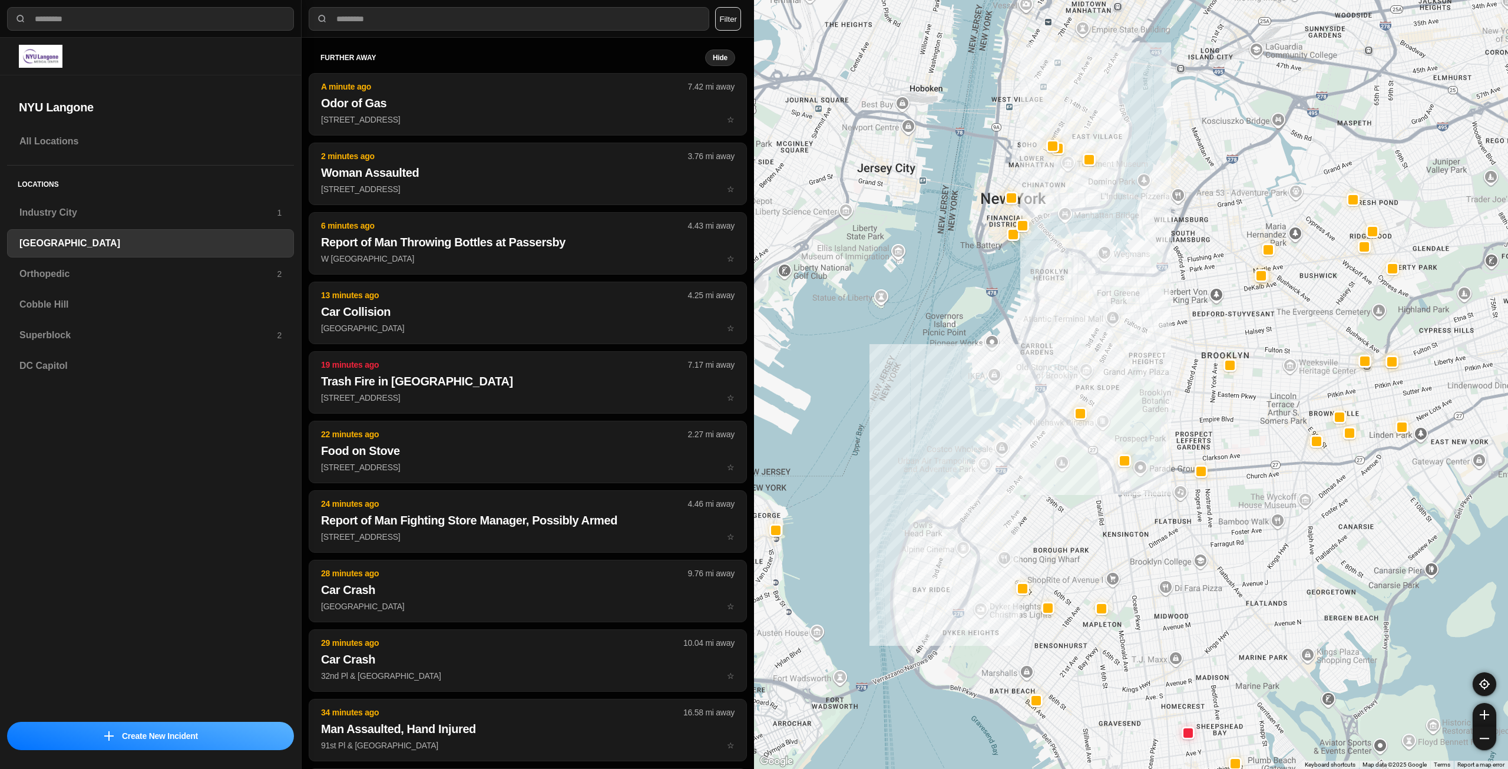
drag, startPoint x: 1260, startPoint y: 403, endPoint x: 1200, endPoint y: 563, distance: 171.2
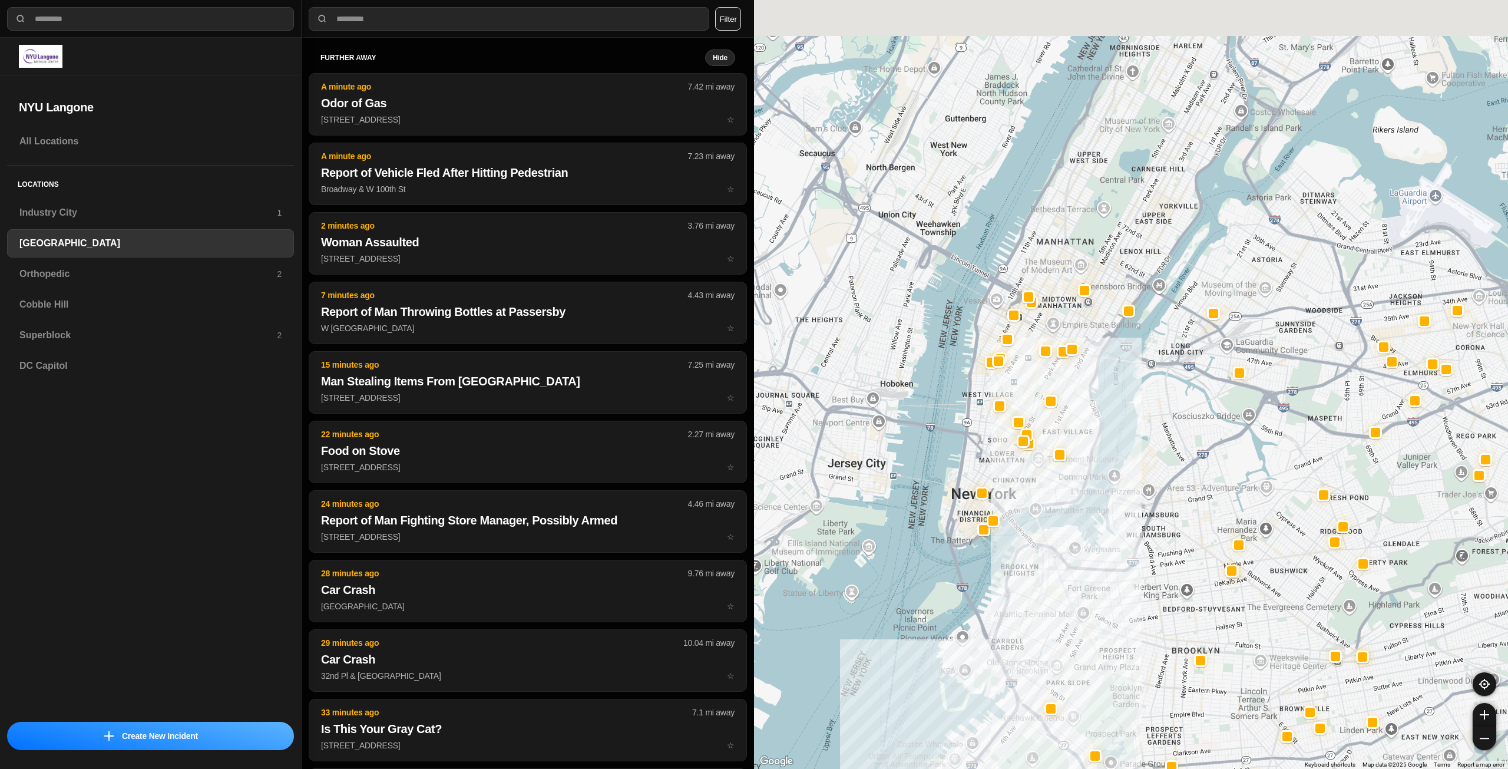
drag, startPoint x: 1109, startPoint y: 397, endPoint x: 1088, endPoint y: 657, distance: 260.7
click at [1088, 657] on div at bounding box center [1131, 384] width 754 height 769
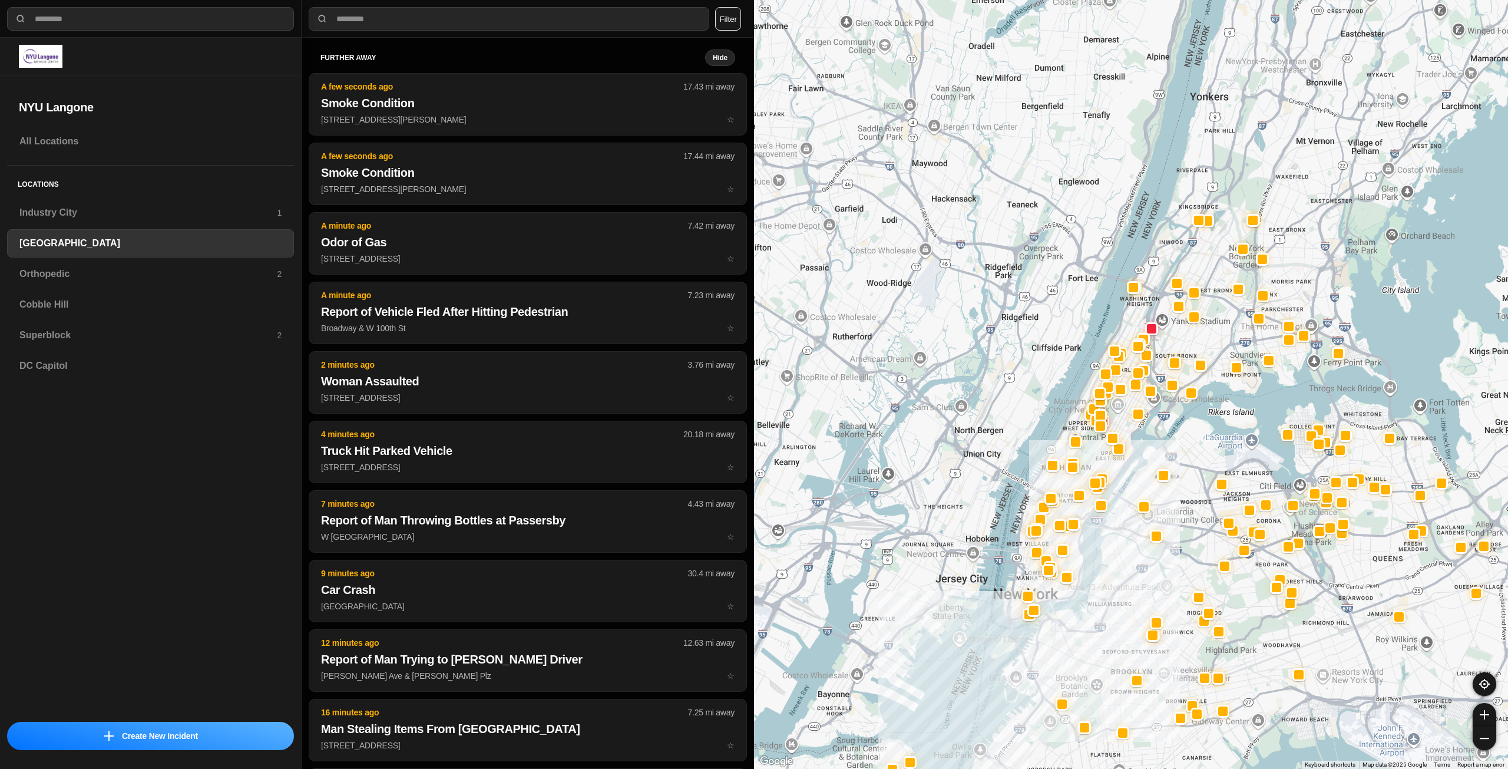
drag, startPoint x: 1215, startPoint y: 351, endPoint x: 1187, endPoint y: 455, distance: 107.9
click at [1187, 455] on div at bounding box center [1131, 384] width 754 height 769
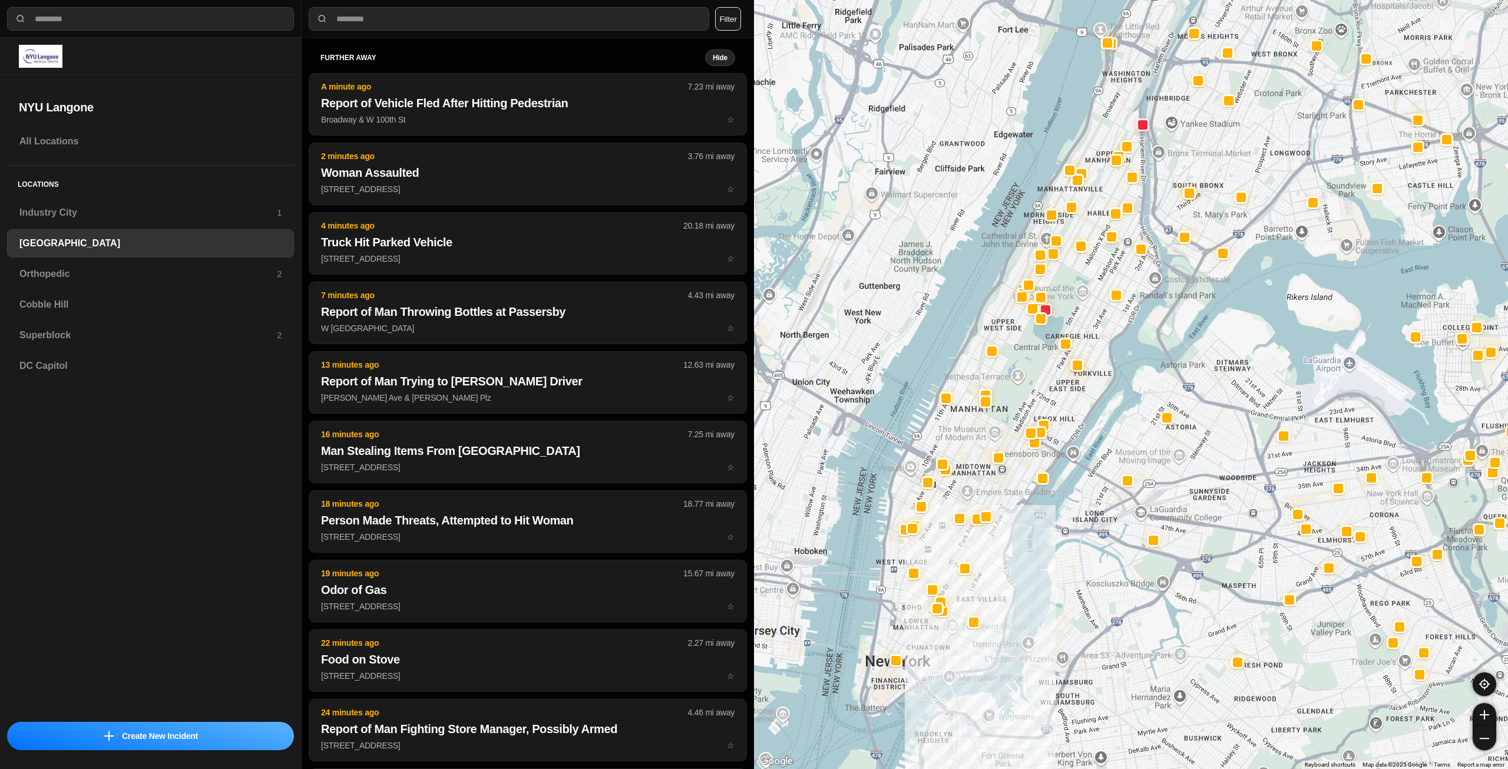
drag, startPoint x: 1039, startPoint y: 501, endPoint x: 1081, endPoint y: 404, distance: 105.8
click at [1081, 404] on div at bounding box center [1131, 384] width 754 height 769
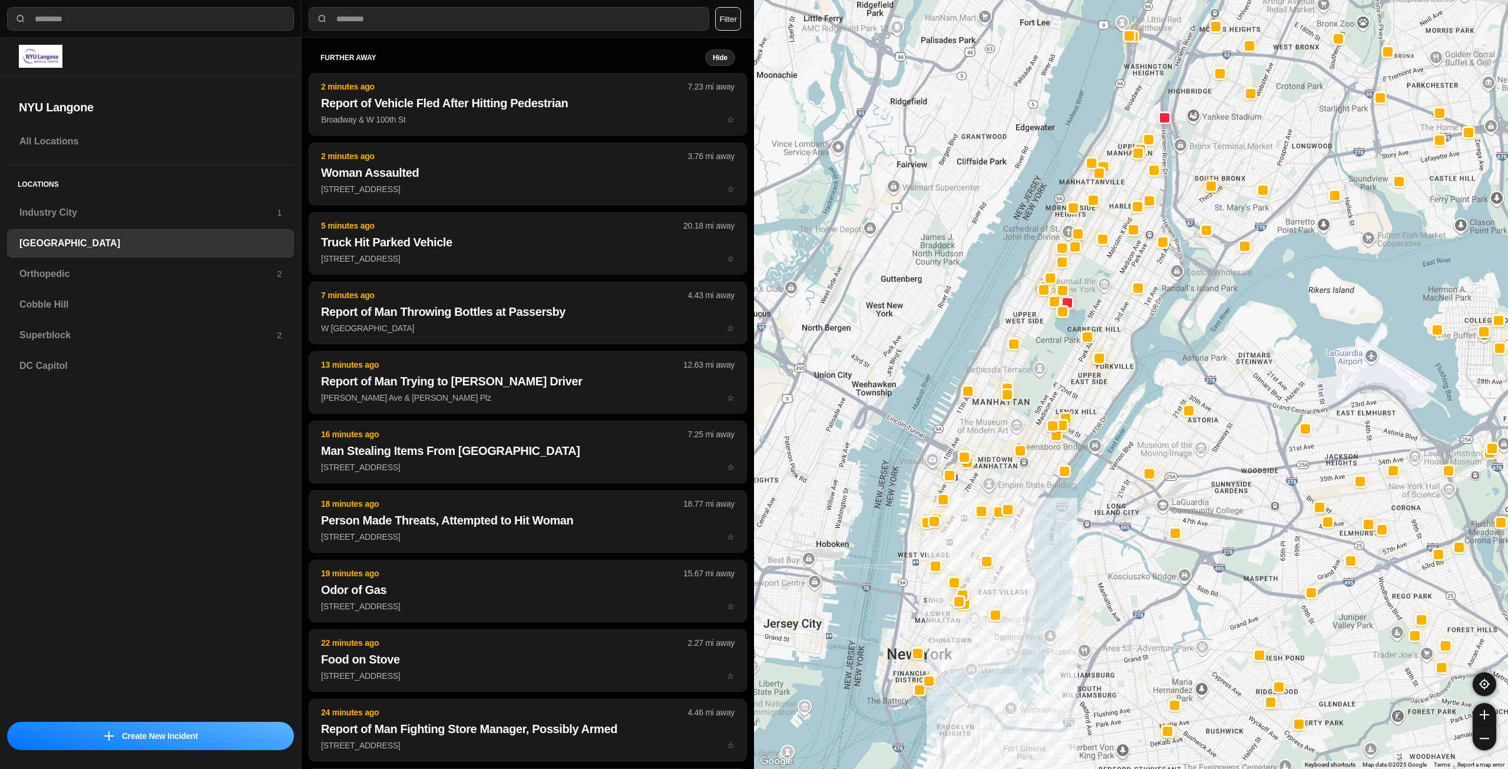
drag, startPoint x: 903, startPoint y: 549, endPoint x: 1002, endPoint y: 543, distance: 98.6
click at [1002, 543] on div at bounding box center [1131, 384] width 754 height 769
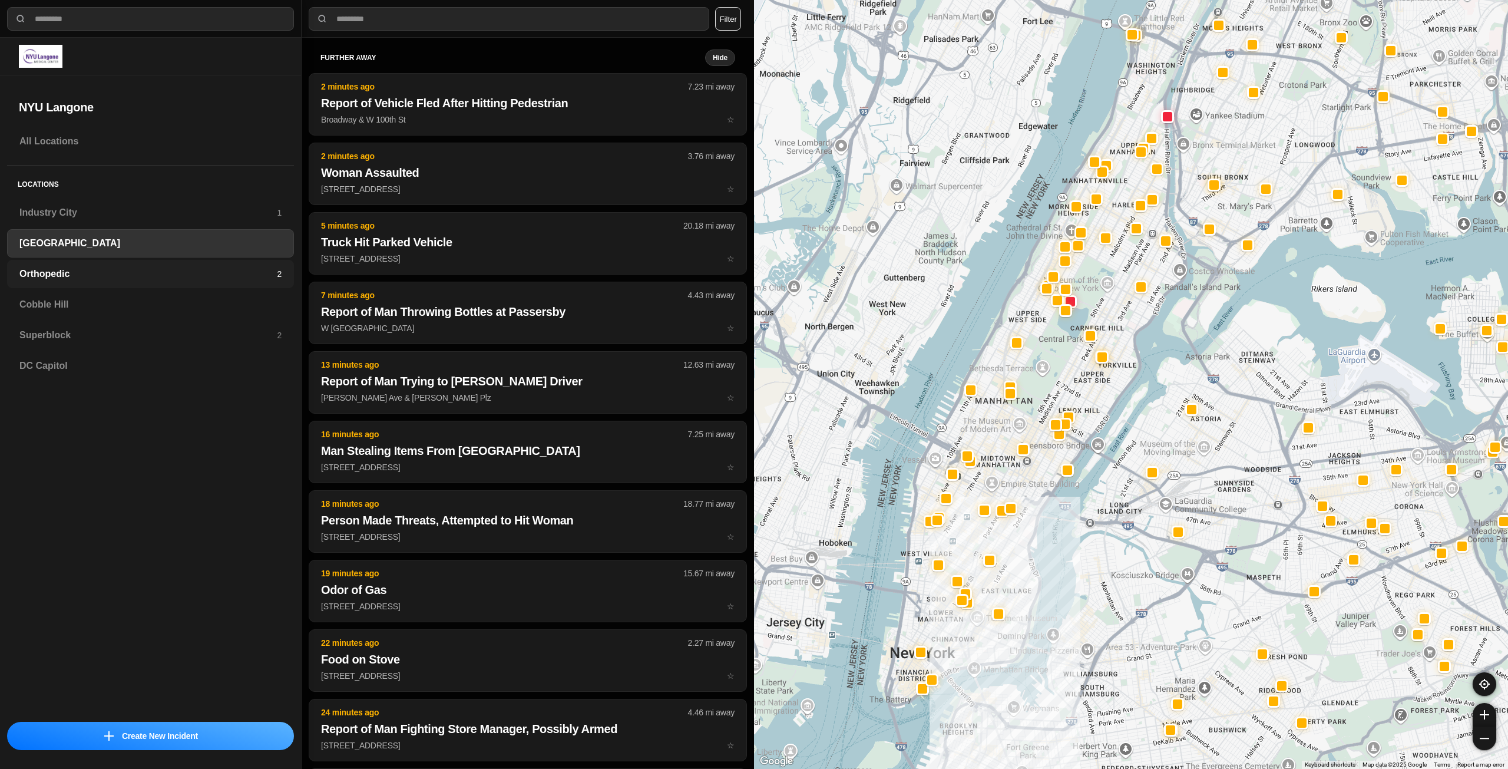
click at [123, 277] on h3 "Orthopedic" at bounding box center [147, 274] width 257 height 14
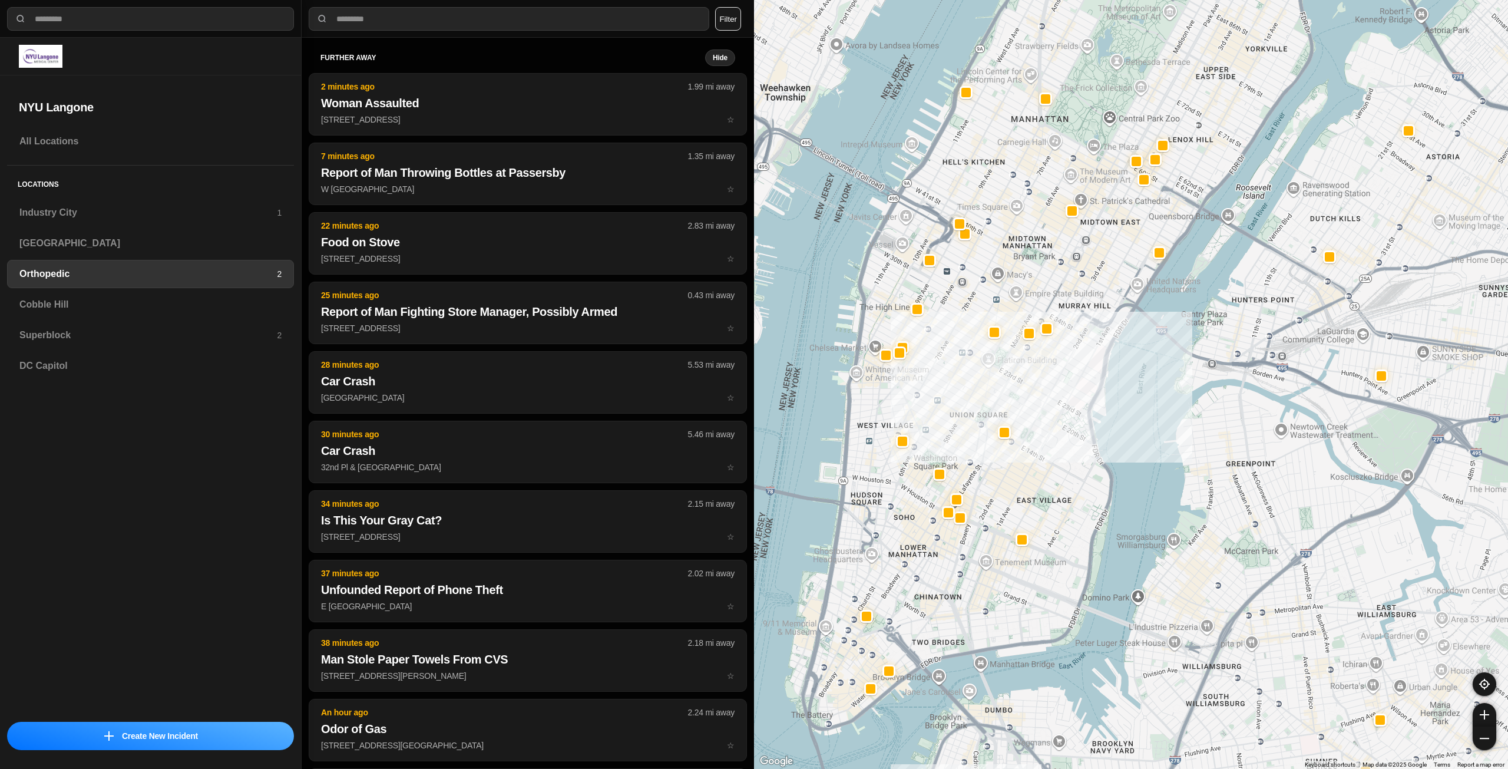
drag, startPoint x: 1006, startPoint y: 296, endPoint x: 1007, endPoint y: 382, distance: 86.0
click at [1007, 382] on div at bounding box center [1131, 384] width 754 height 769
click at [200, 291] on div "Cobble Hill" at bounding box center [150, 304] width 287 height 28
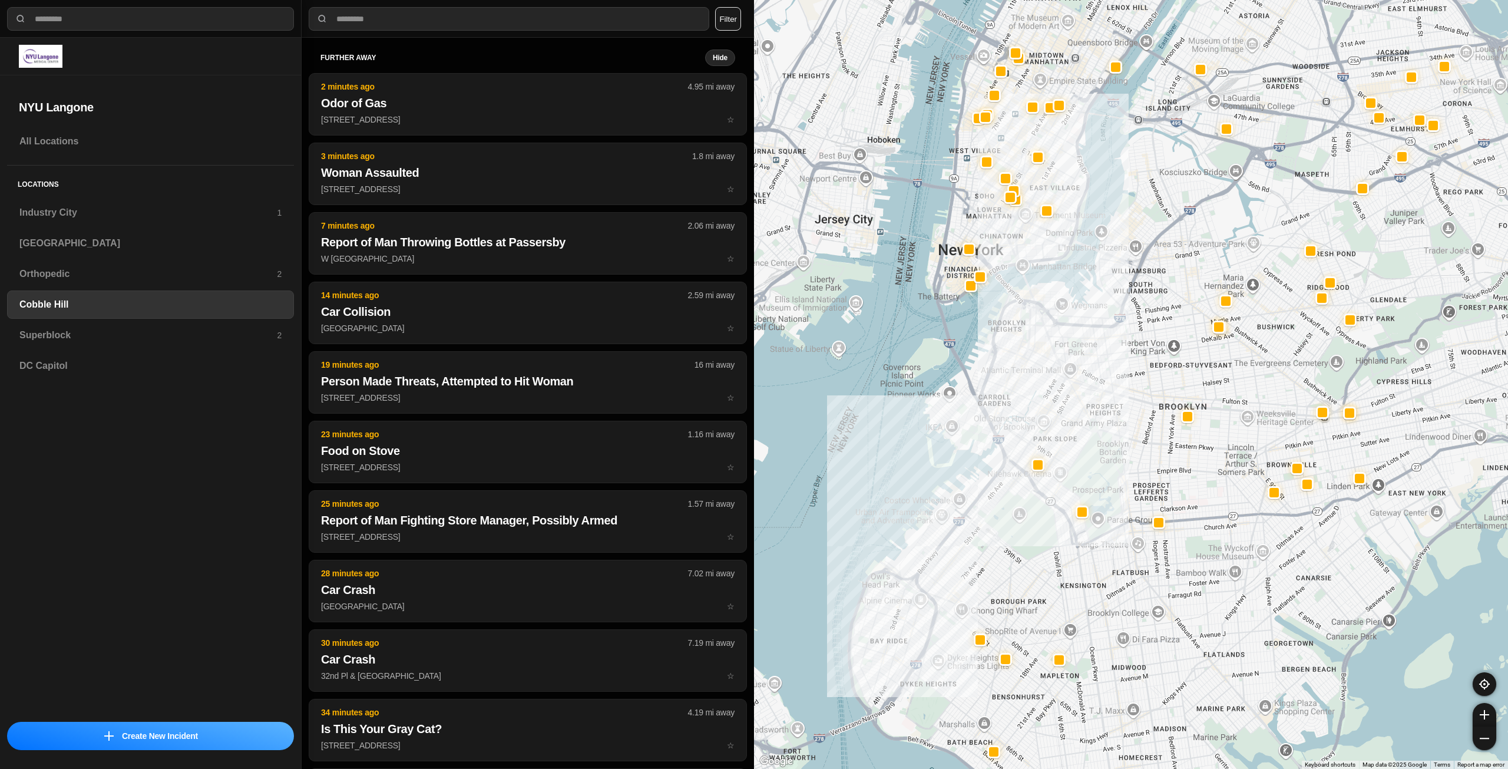
drag, startPoint x: 1180, startPoint y: 299, endPoint x: 1123, endPoint y: 348, distance: 74.4
click at [1123, 348] on div at bounding box center [1131, 384] width 754 height 769
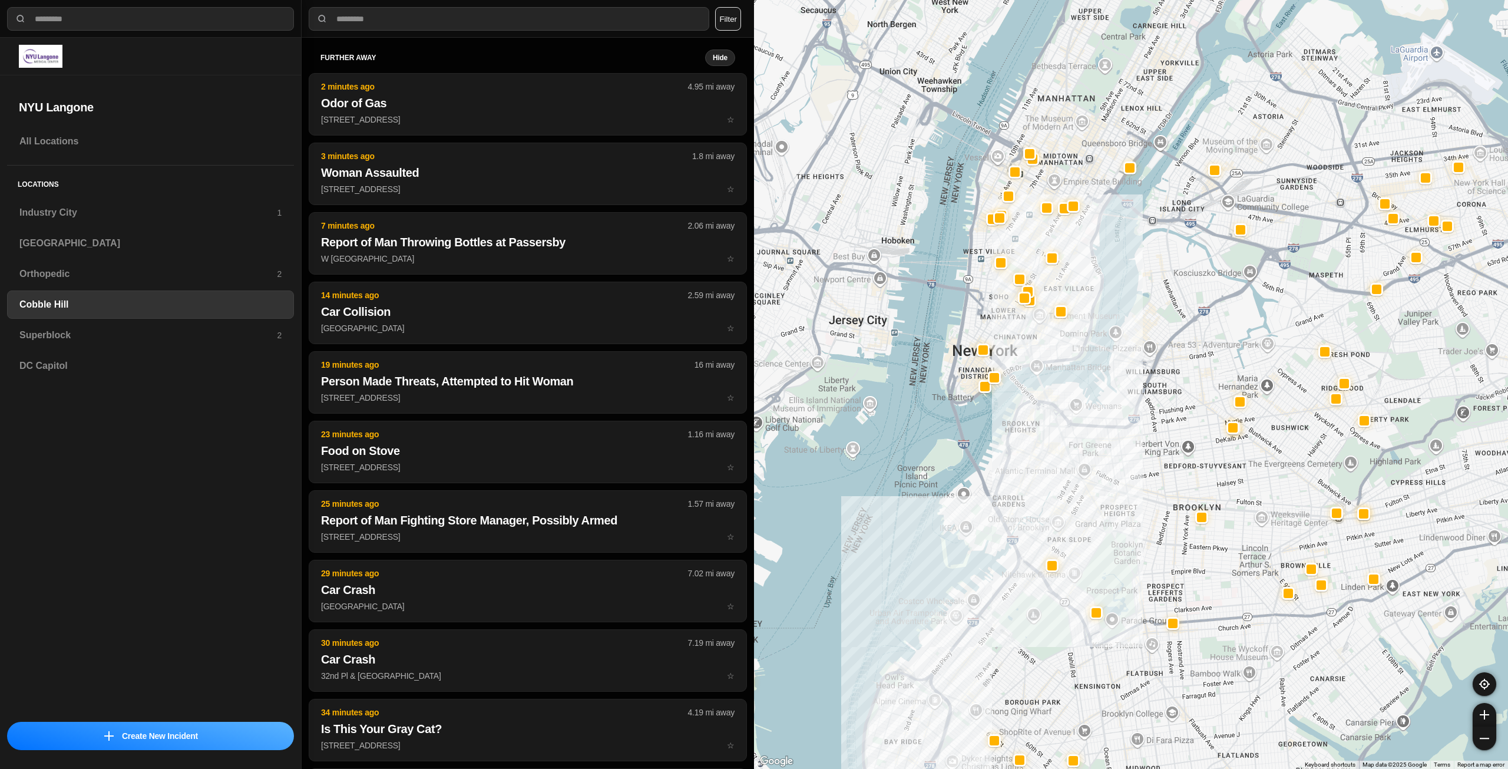
drag, startPoint x: 1060, startPoint y: 199, endPoint x: 1082, endPoint y: 305, distance: 108.3
click at [1082, 305] on div at bounding box center [1131, 384] width 754 height 769
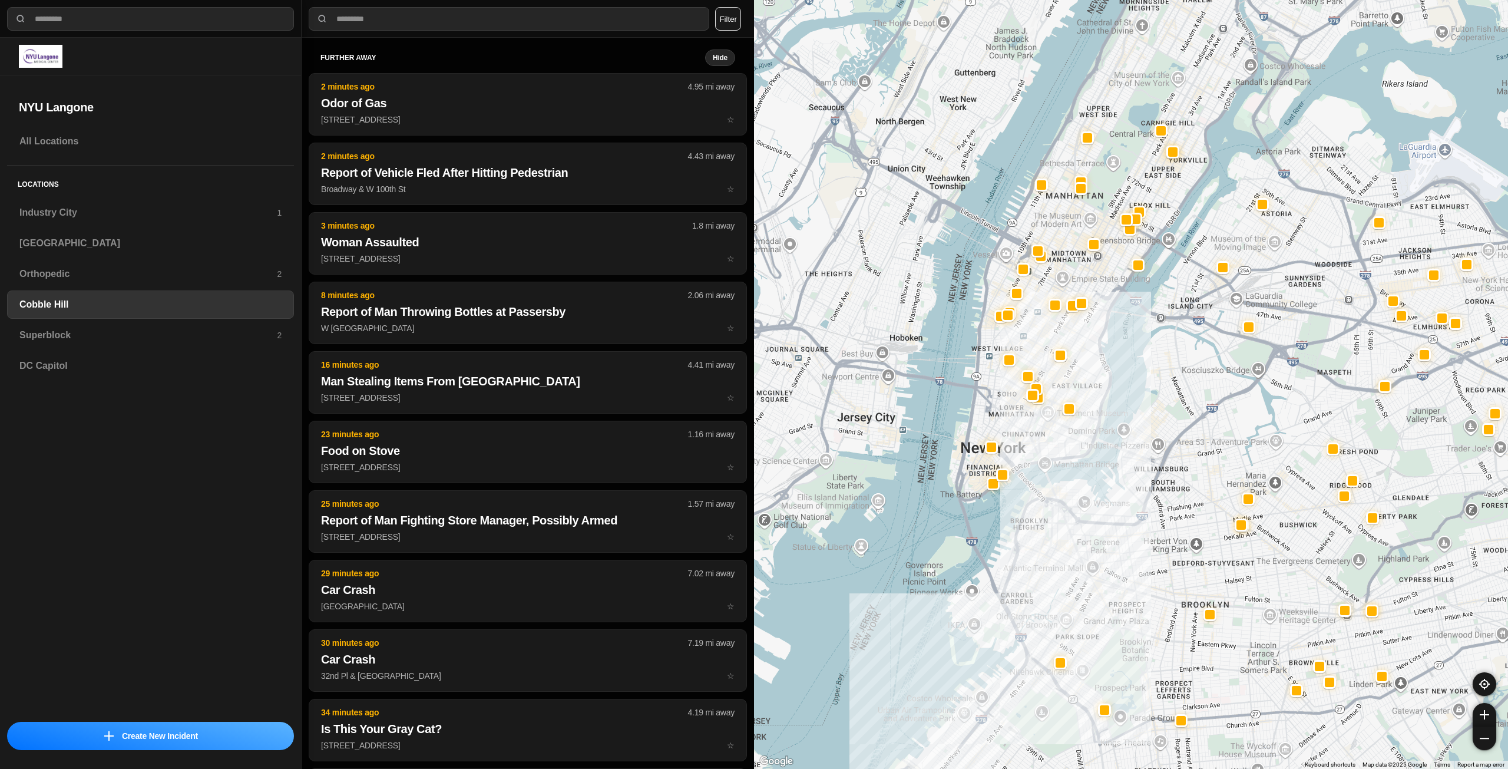
drag, startPoint x: 1088, startPoint y: 269, endPoint x: 1083, endPoint y: 398, distance: 129.1
click at [1083, 398] on div at bounding box center [1131, 384] width 754 height 769
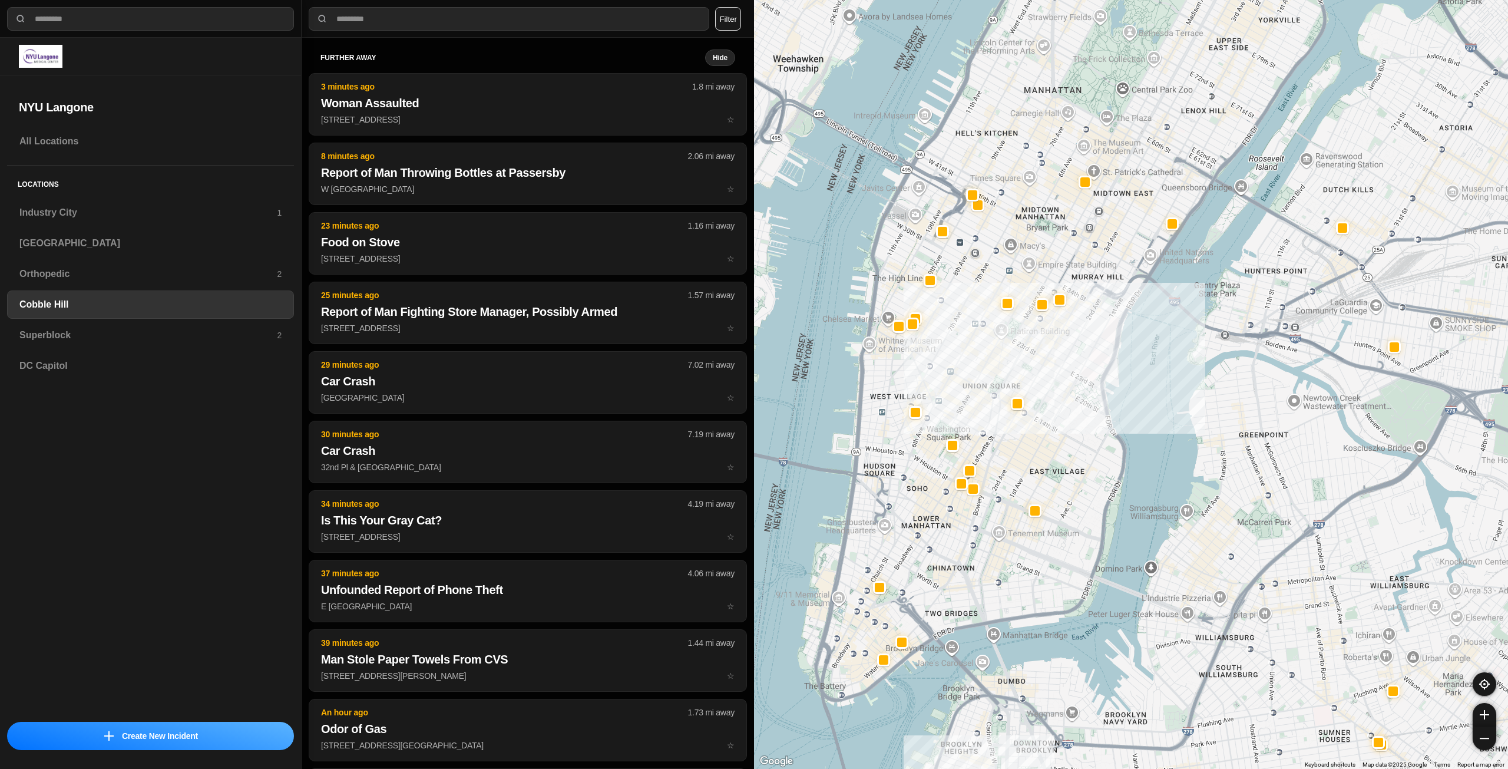
drag, startPoint x: 957, startPoint y: 425, endPoint x: 937, endPoint y: 572, distance: 148.2
click at [937, 572] on div at bounding box center [1131, 384] width 754 height 769
click at [107, 336] on h3 "Superblock" at bounding box center [147, 335] width 257 height 14
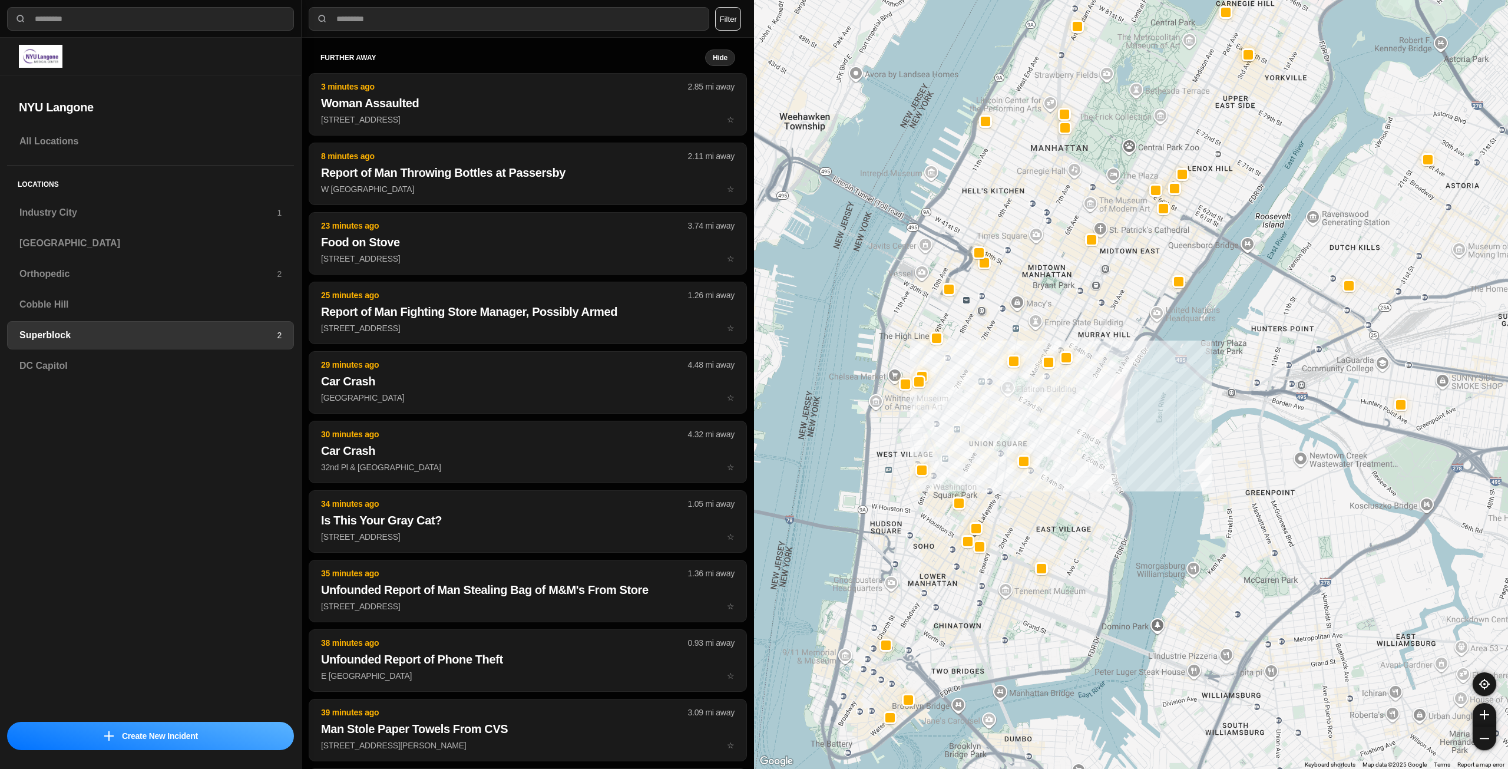
drag, startPoint x: 1036, startPoint y: 475, endPoint x: 1053, endPoint y: 441, distance: 37.9
click at [1053, 441] on div at bounding box center [1131, 384] width 754 height 769
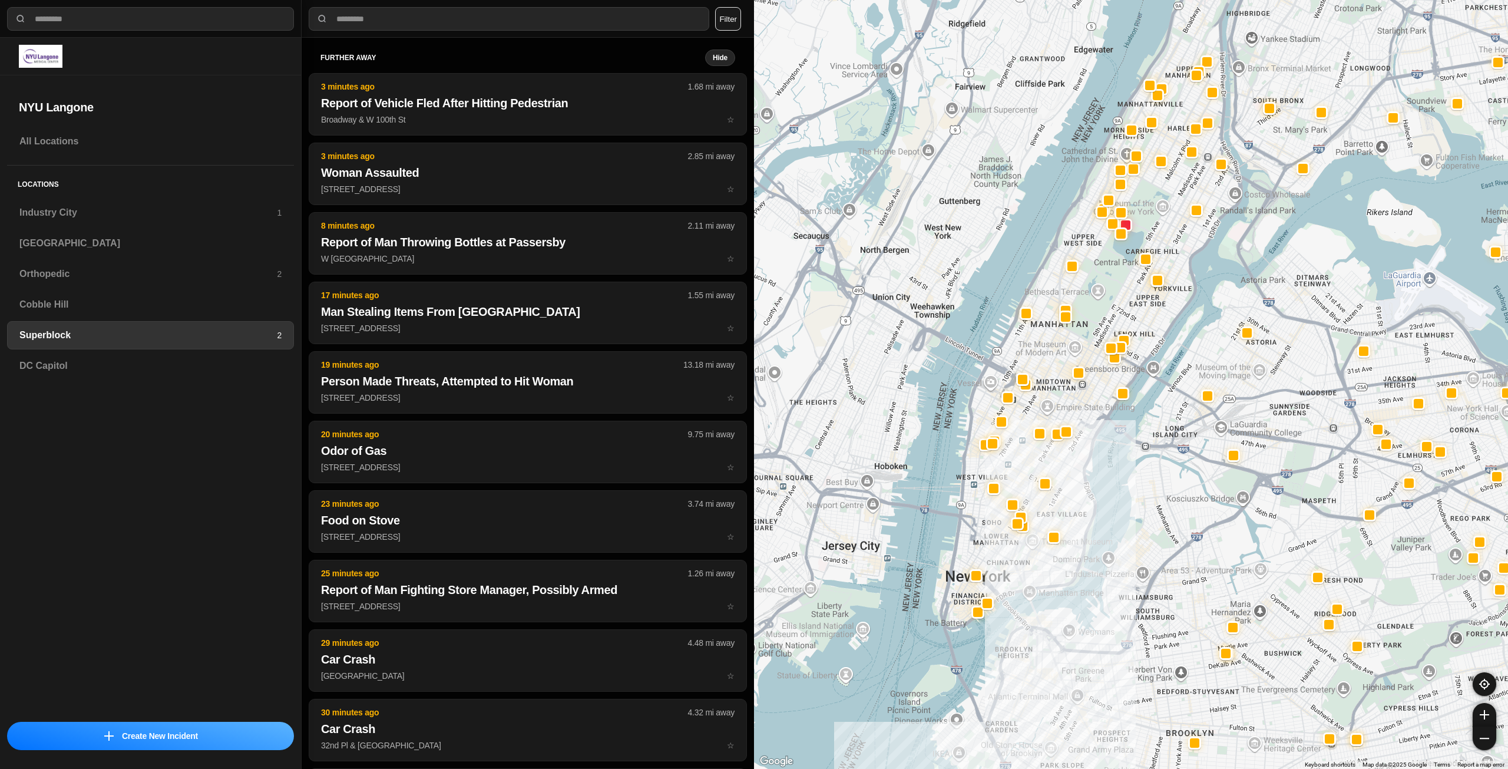
drag, startPoint x: 1069, startPoint y: 369, endPoint x: 1067, endPoint y: 407, distance: 38.3
click at [1067, 407] on div at bounding box center [1131, 384] width 754 height 769
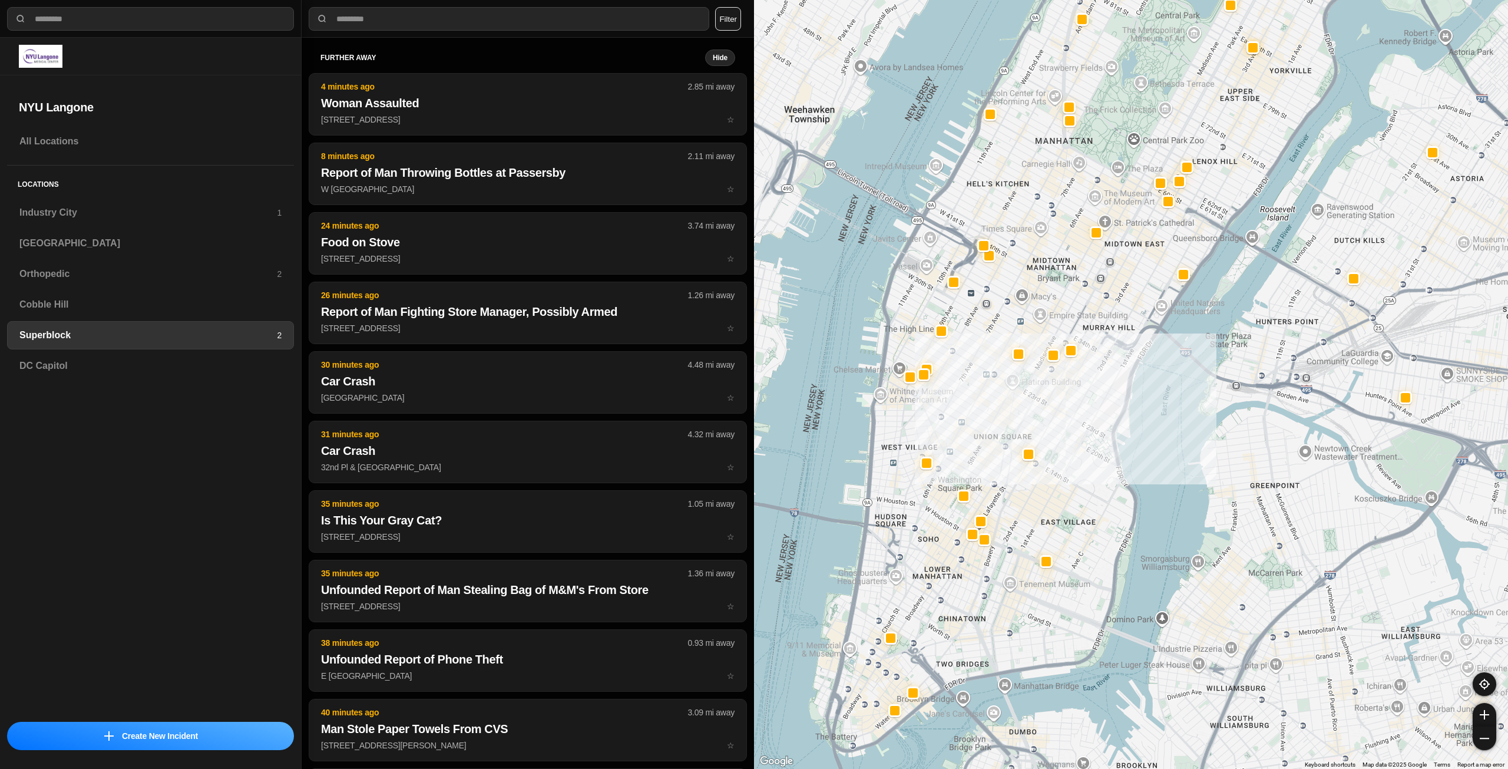
drag, startPoint x: 1023, startPoint y: 536, endPoint x: 1023, endPoint y: 485, distance: 50.7
click at [1023, 485] on div at bounding box center [1131, 384] width 754 height 769
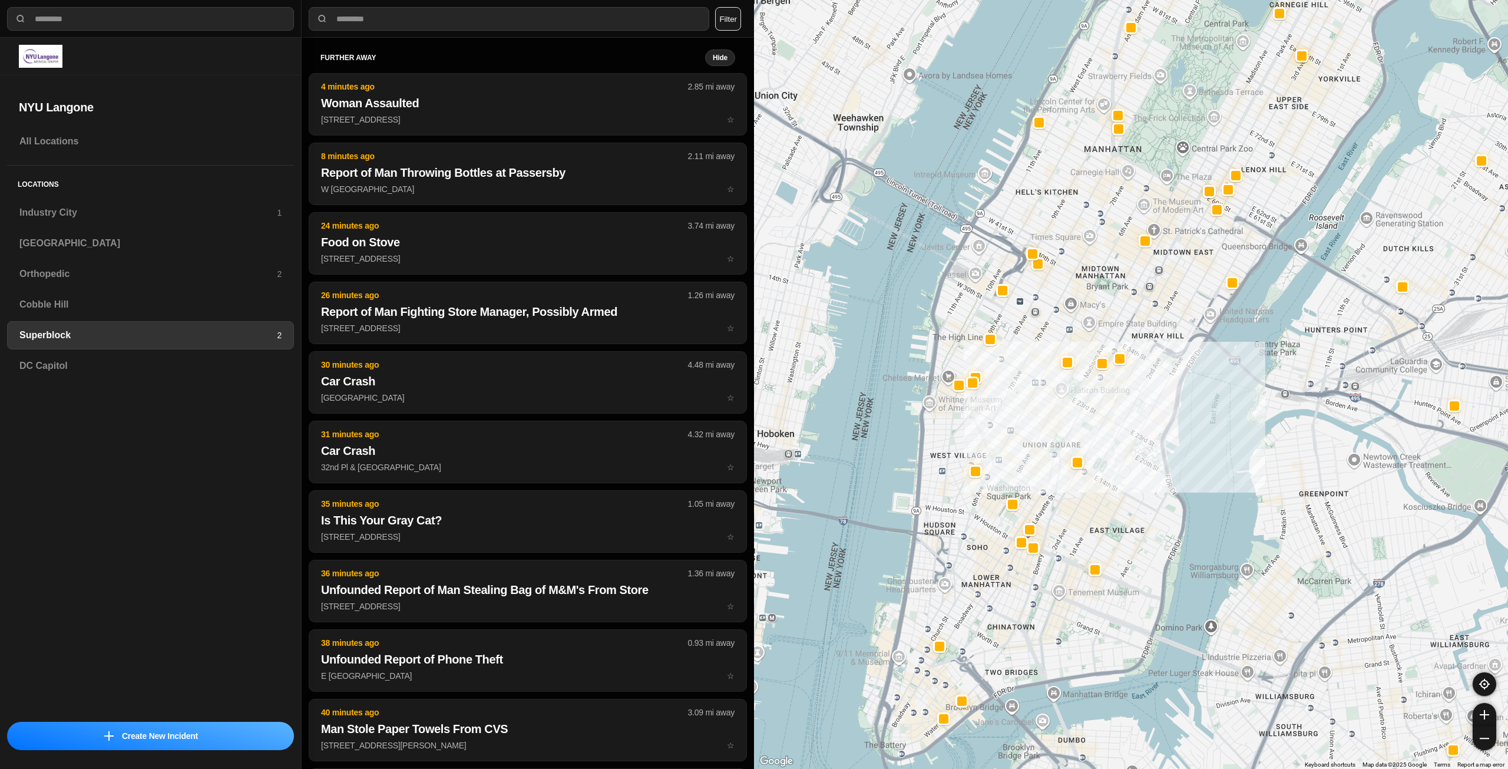
drag, startPoint x: 1092, startPoint y: 397, endPoint x: 1141, endPoint y: 421, distance: 53.8
click at [1141, 421] on div at bounding box center [1131, 384] width 754 height 769
click at [213, 200] on div "Industry City 1" at bounding box center [150, 213] width 287 height 28
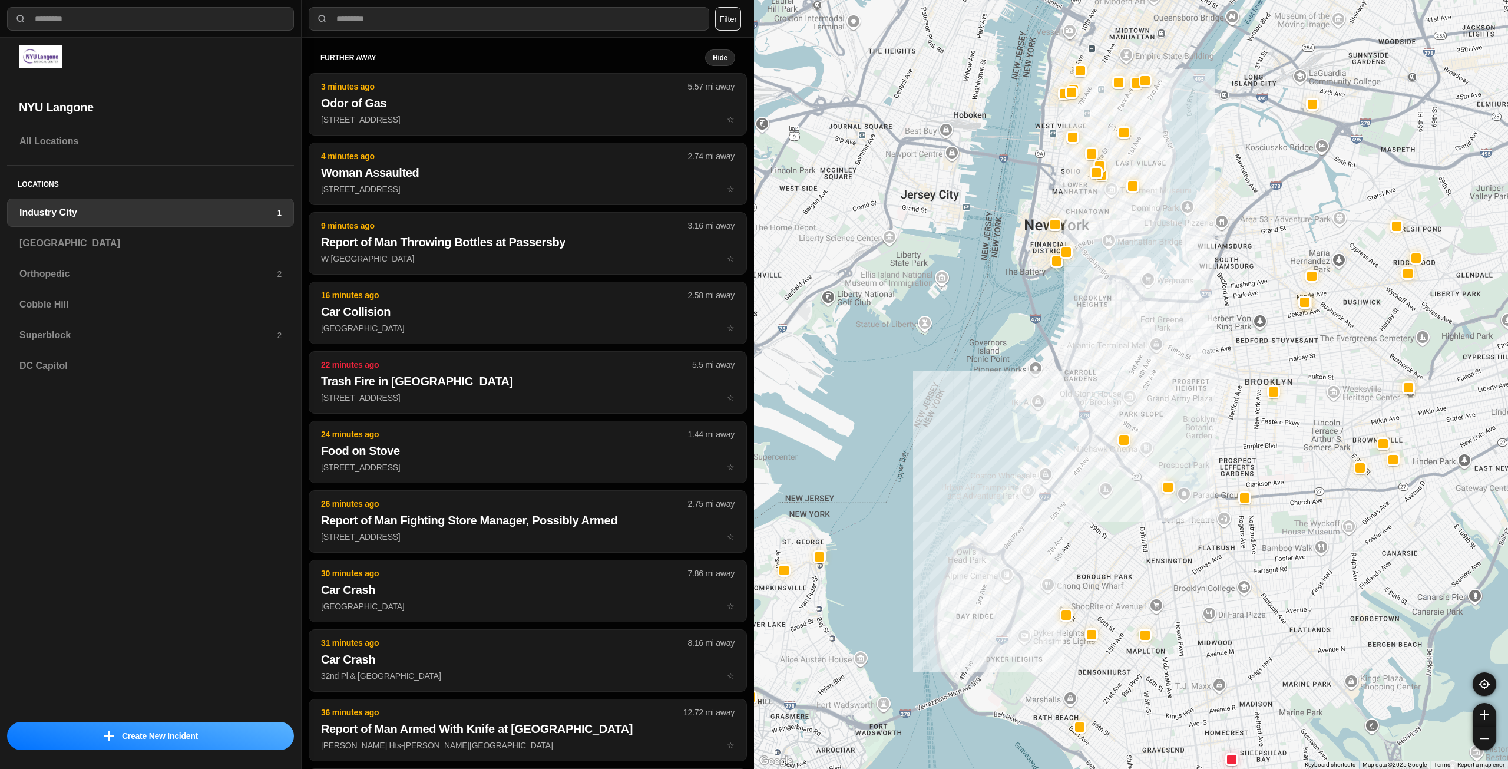
drag, startPoint x: 1295, startPoint y: 354, endPoint x: 1213, endPoint y: 420, distance: 105.2
click at [1213, 420] on div at bounding box center [1131, 384] width 754 height 769
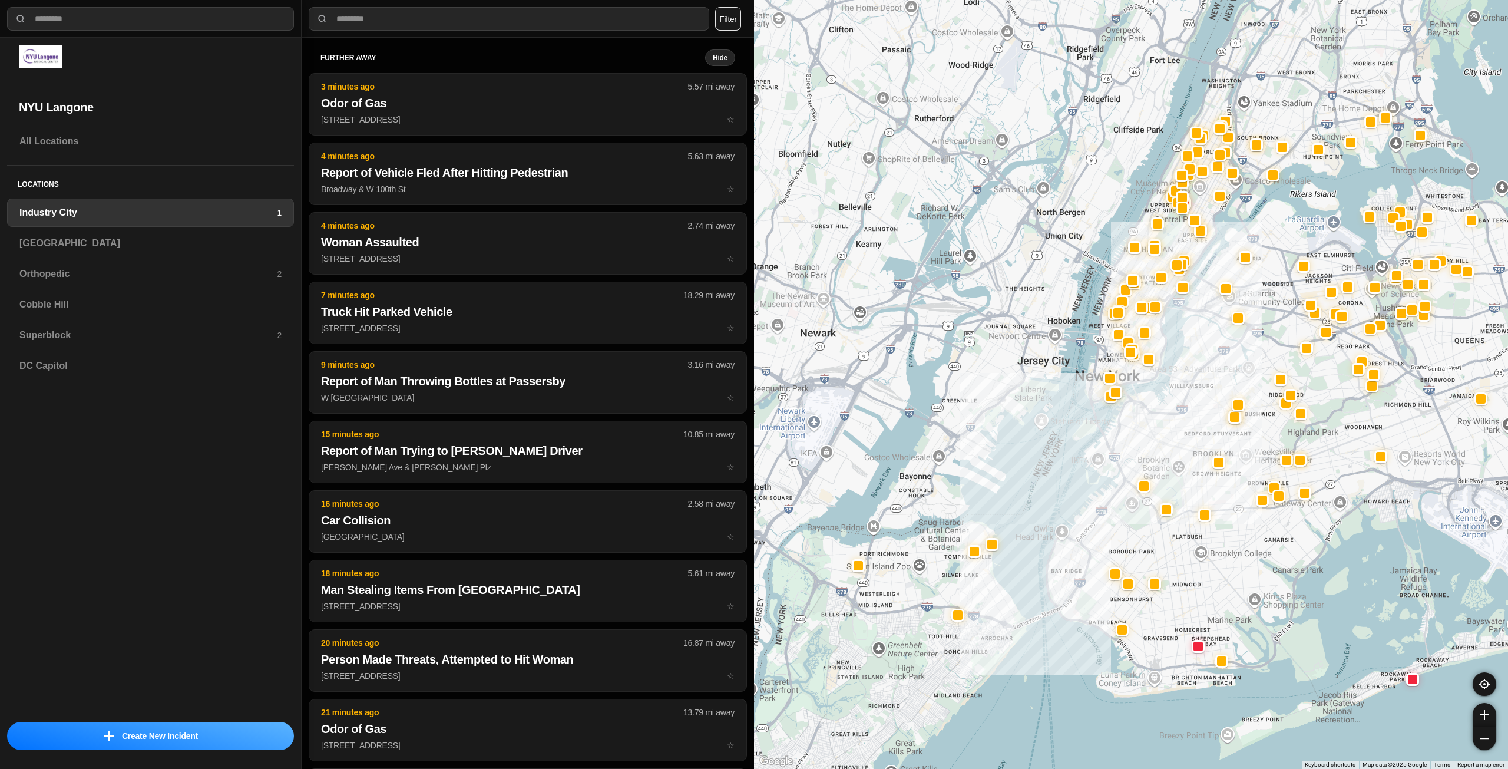
drag, startPoint x: 1224, startPoint y: 302, endPoint x: 1197, endPoint y: 409, distance: 110.6
click at [1197, 409] on div at bounding box center [1131, 384] width 754 height 769
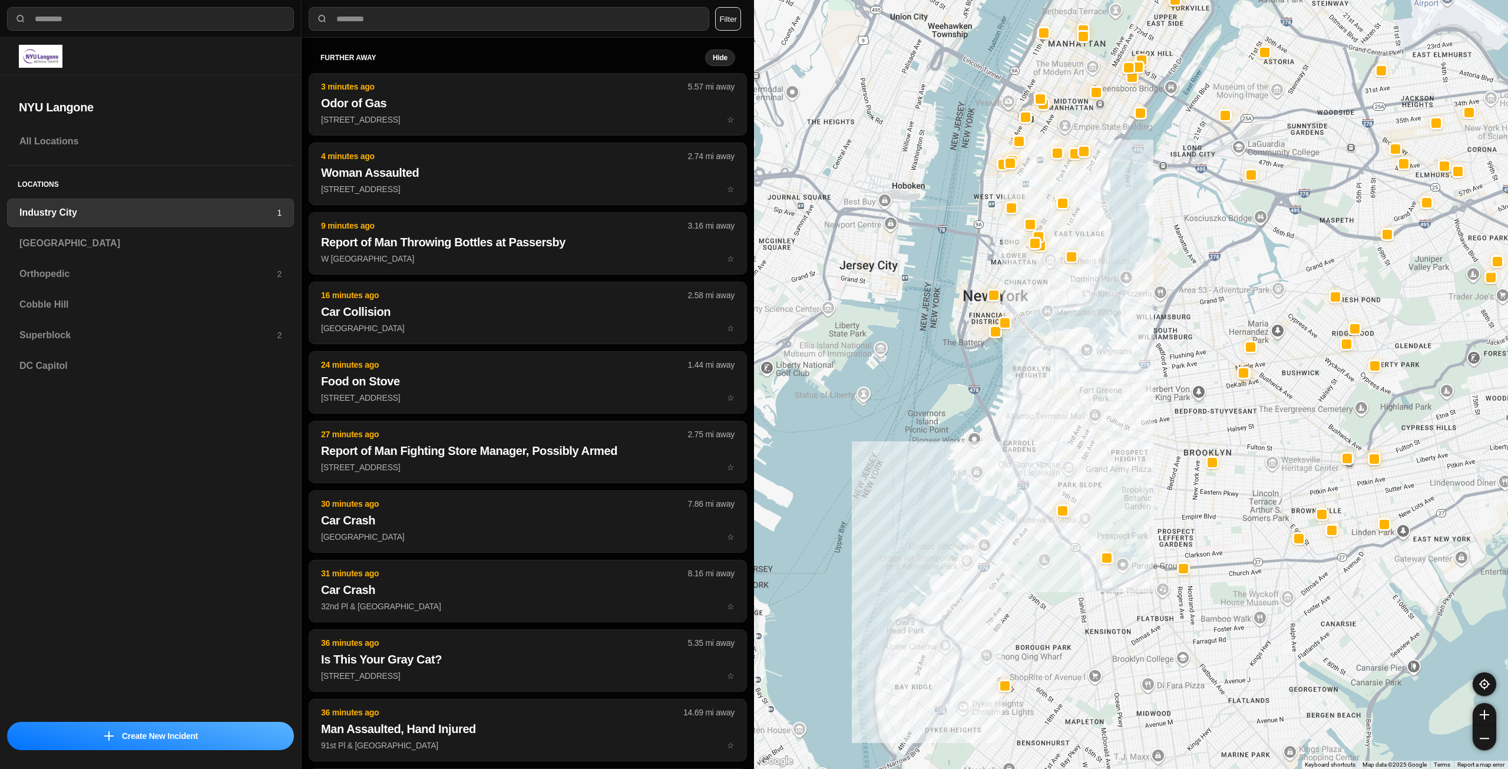
drag, startPoint x: 1109, startPoint y: 470, endPoint x: 1143, endPoint y: 383, distance: 93.1
click at [1143, 383] on div at bounding box center [1131, 384] width 754 height 769
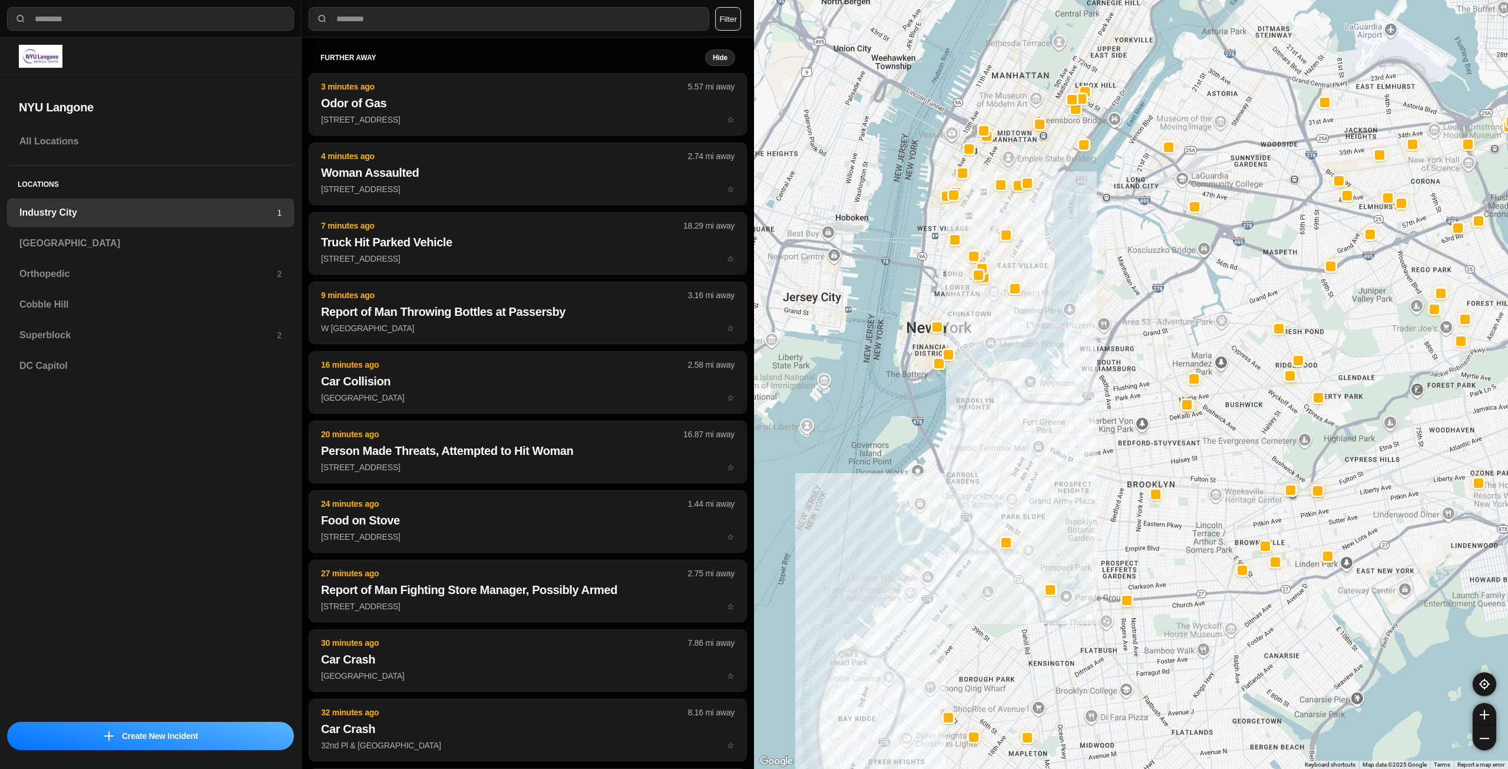
drag, startPoint x: 1255, startPoint y: 475, endPoint x: 1197, endPoint y: 507, distance: 66.4
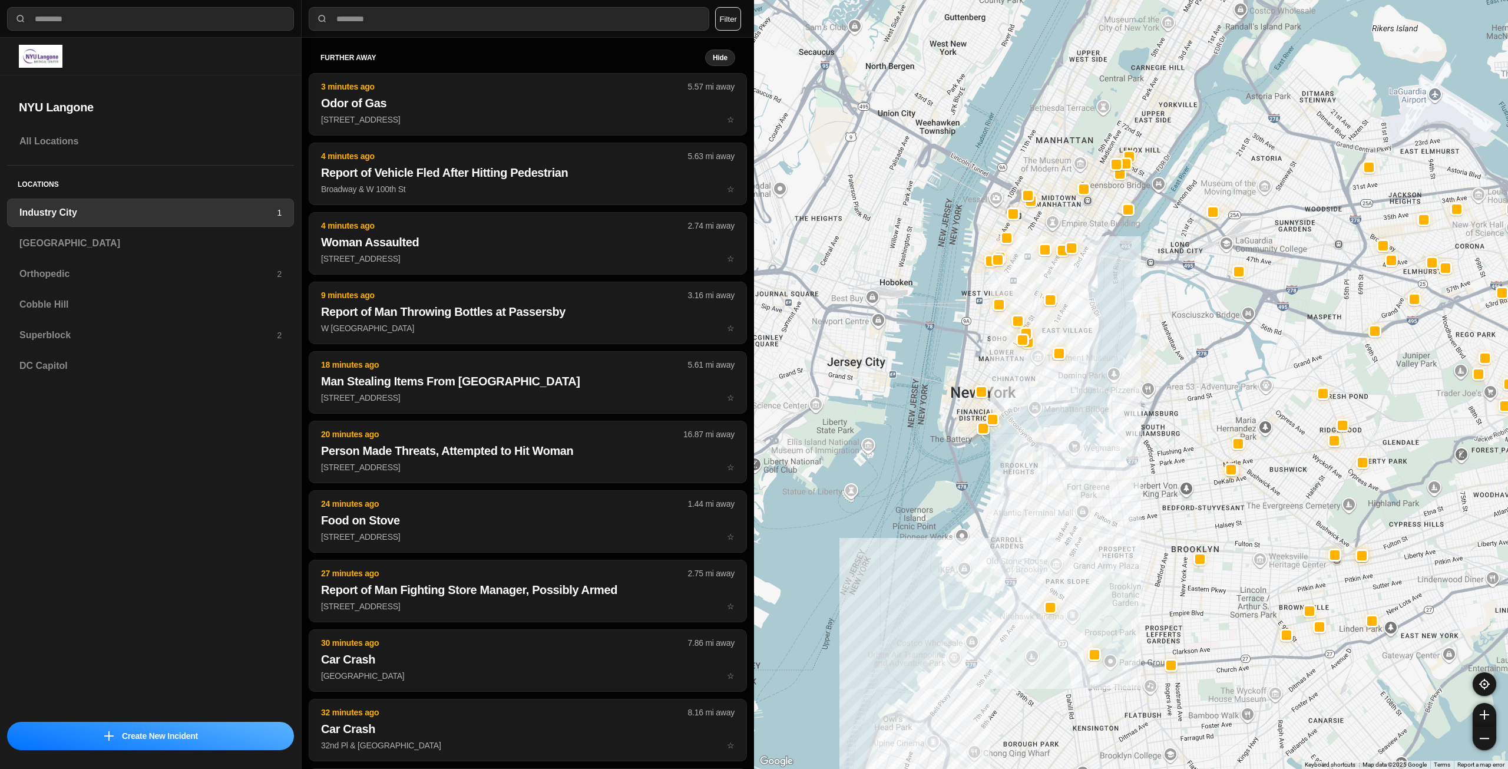
drag, startPoint x: 1031, startPoint y: 266, endPoint x: 1075, endPoint y: 333, distance: 80.2
click at [1075, 333] on div at bounding box center [1131, 384] width 754 height 769
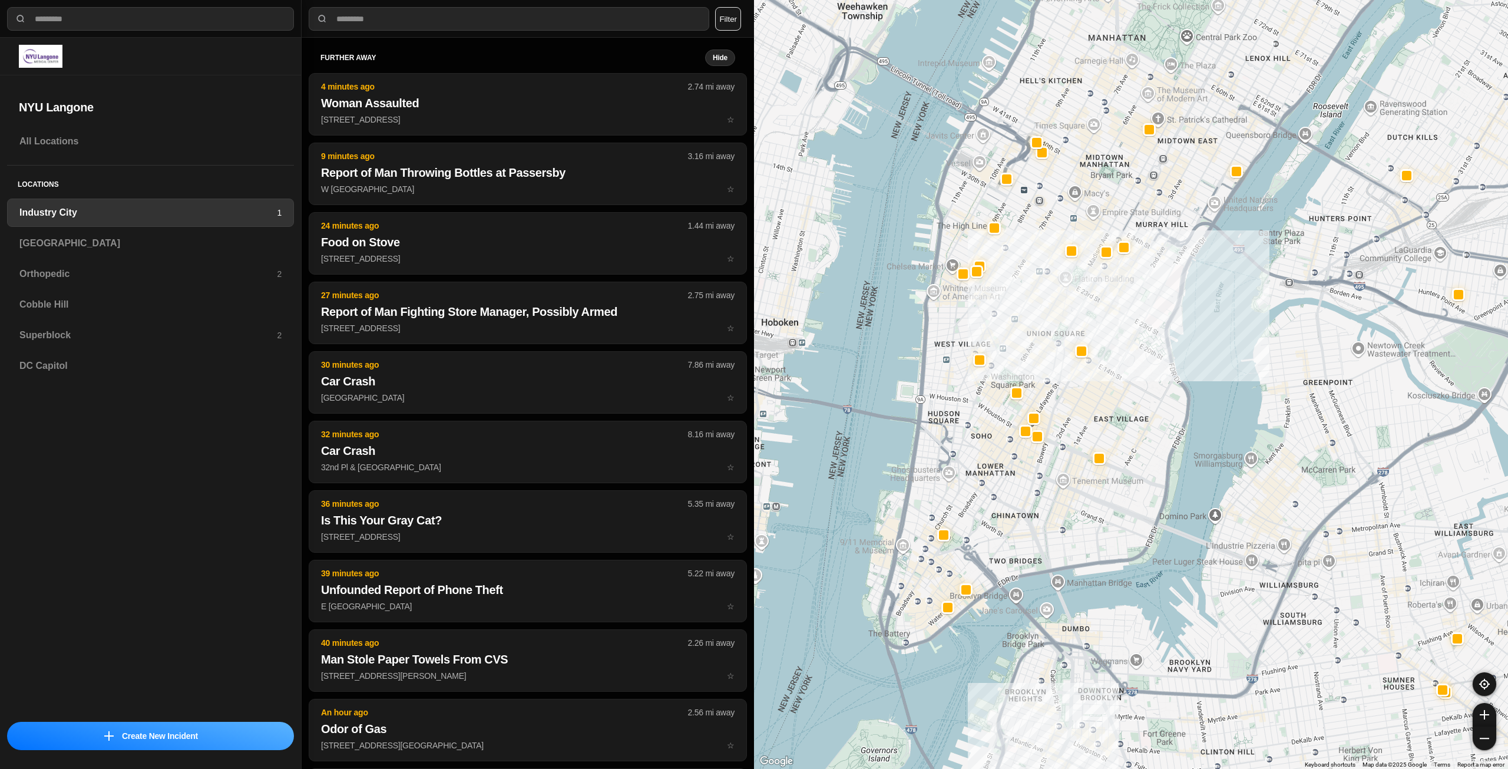
drag, startPoint x: 1045, startPoint y: 328, endPoint x: 1160, endPoint y: 427, distance: 151.7
click at [1154, 426] on div "757 people" at bounding box center [1131, 384] width 754 height 769
click at [85, 240] on h3 "[GEOGRAPHIC_DATA]" at bounding box center [150, 243] width 262 height 14
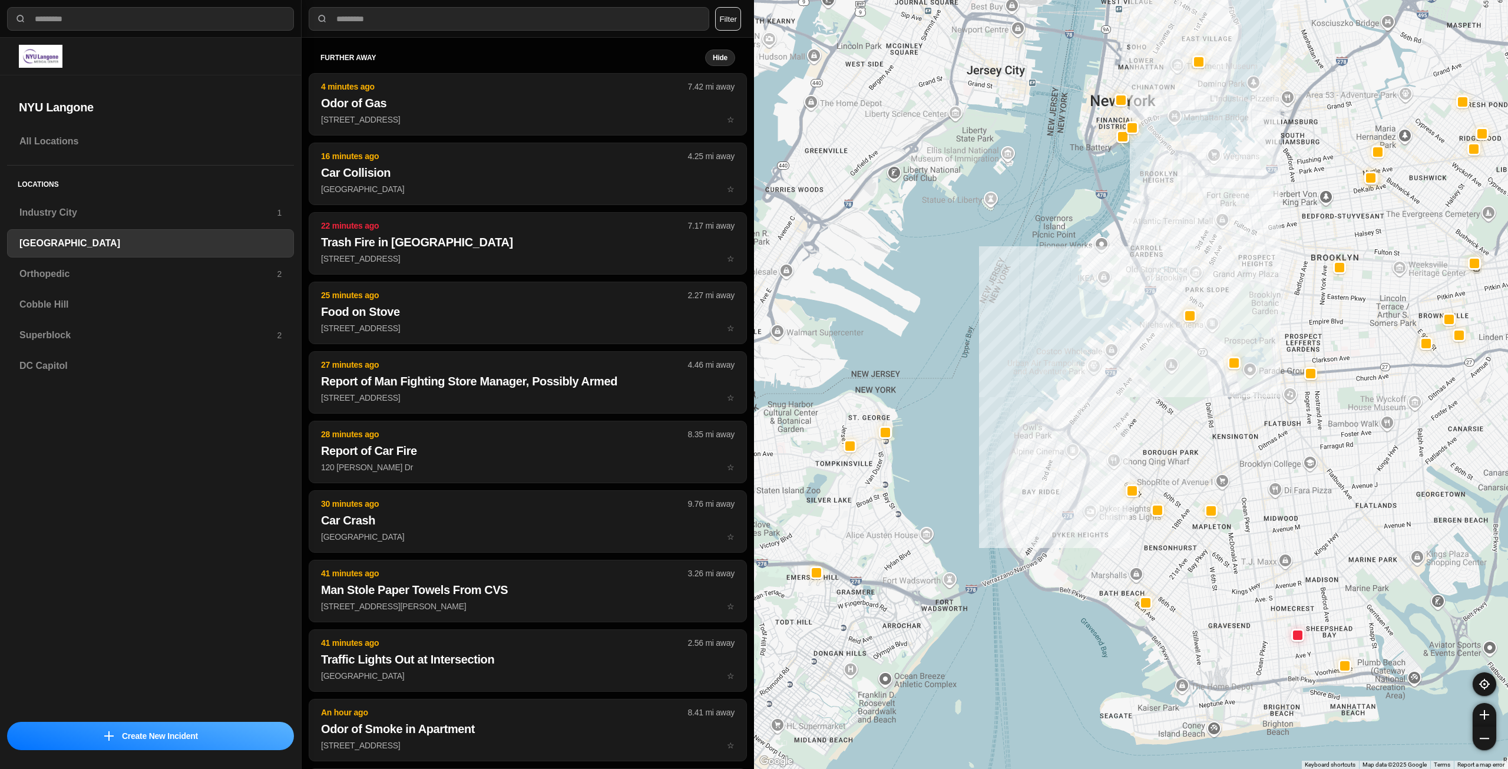
drag, startPoint x: 1307, startPoint y: 405, endPoint x: 1280, endPoint y: 454, distance: 56.1
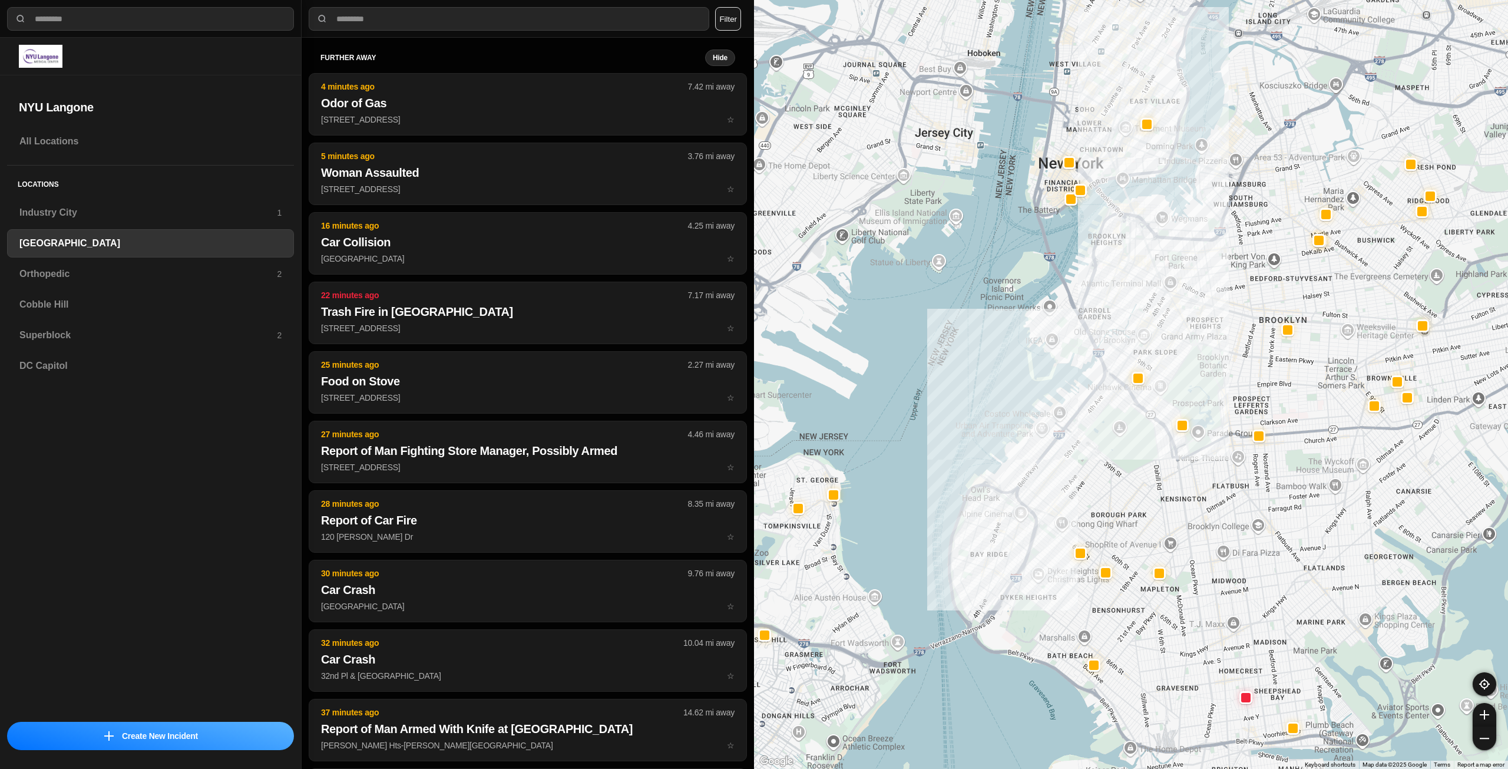
drag, startPoint x: 1287, startPoint y: 430, endPoint x: 1233, endPoint y: 494, distance: 84.0
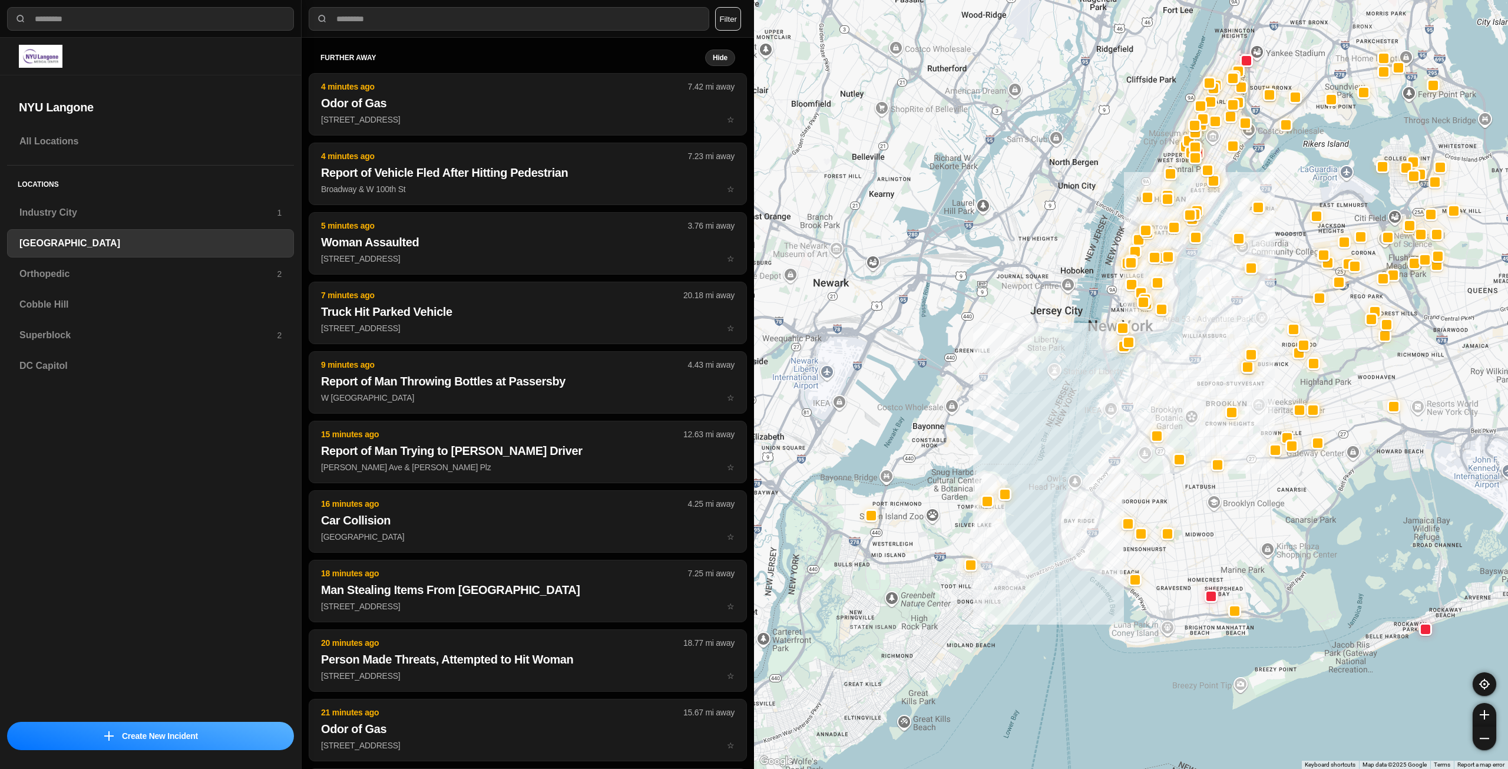
drag, startPoint x: 1403, startPoint y: 366, endPoint x: 1352, endPoint y: 418, distance: 72.9
click at [1352, 418] on div at bounding box center [1131, 384] width 754 height 769
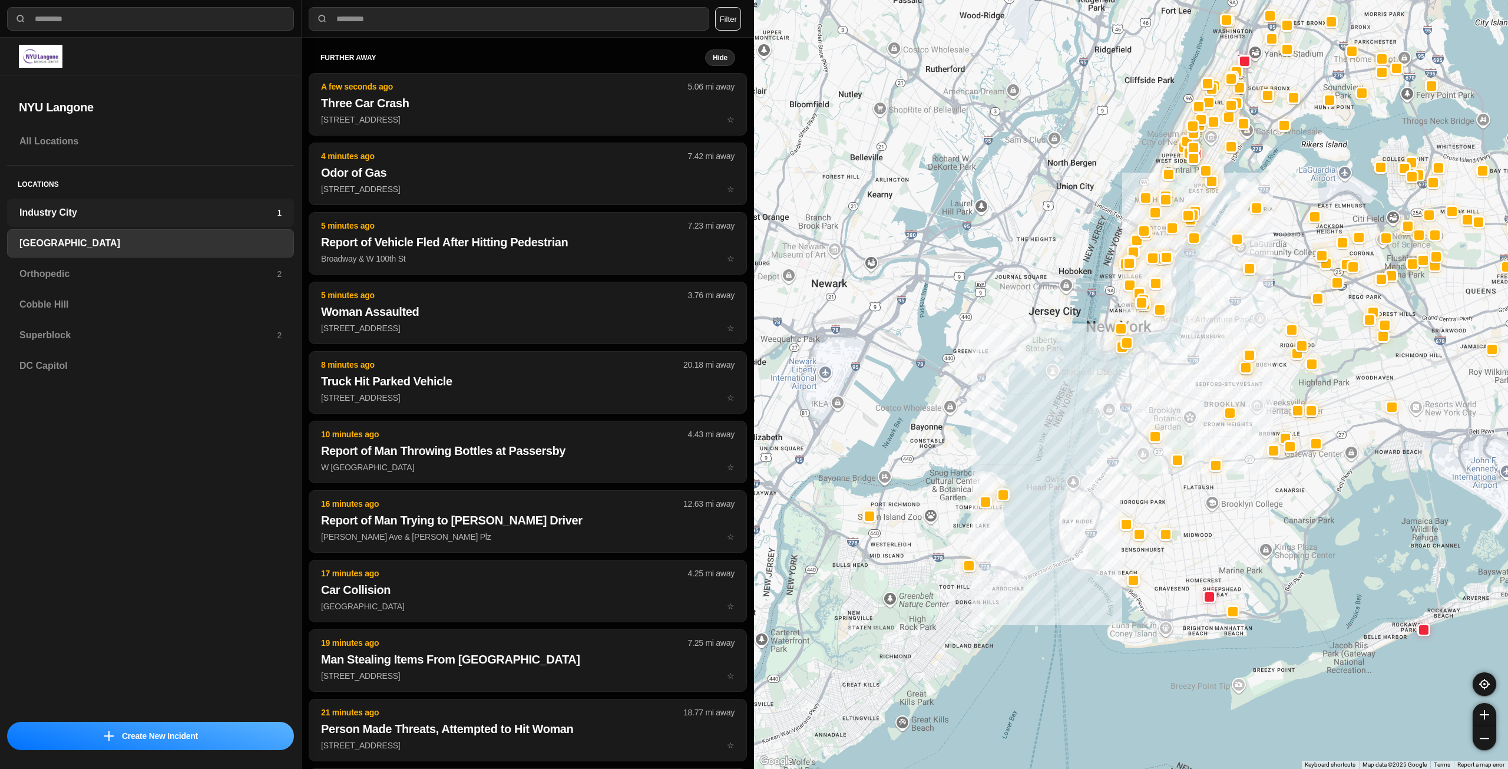
click at [206, 214] on h3 "Industry City" at bounding box center [147, 213] width 257 height 14
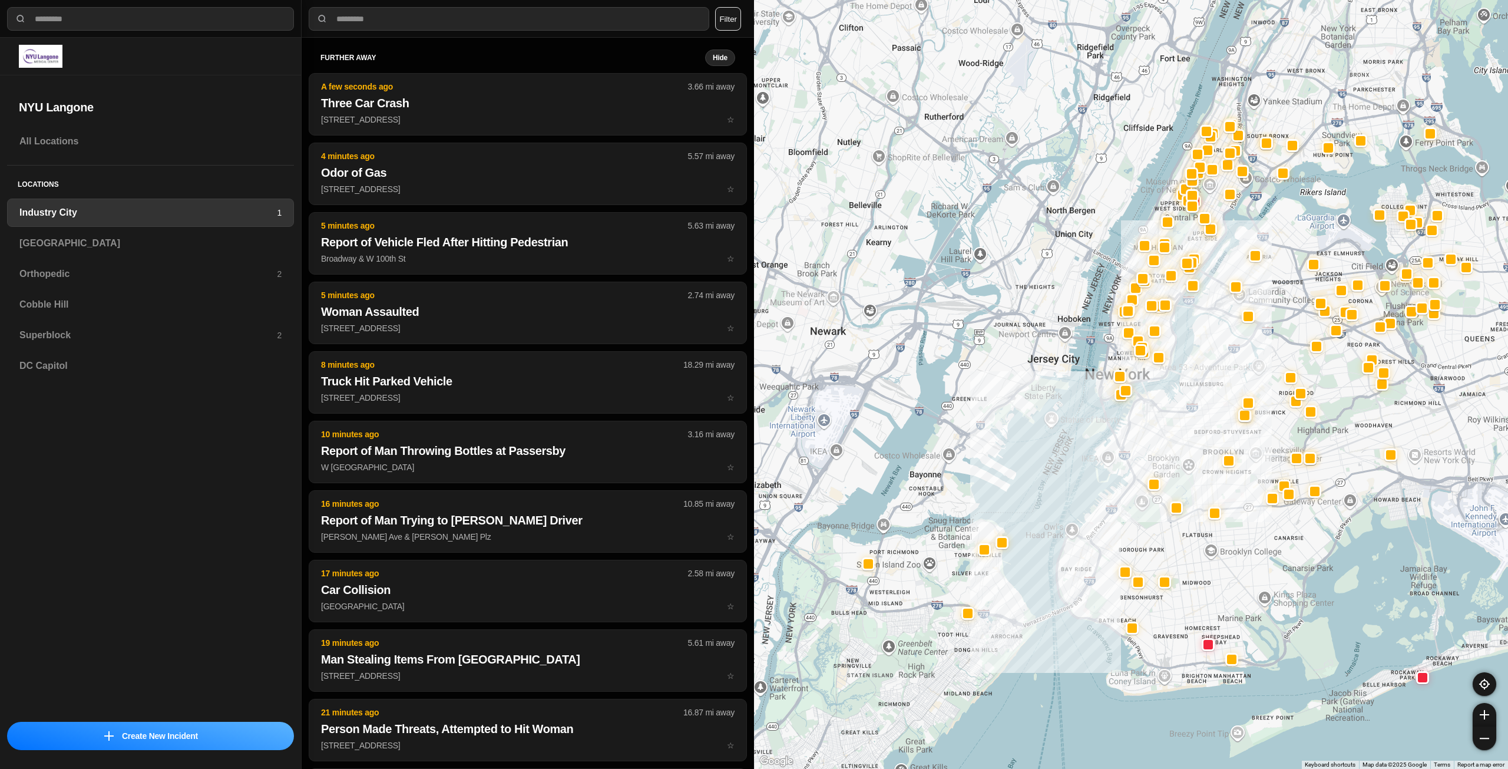
drag, startPoint x: 1288, startPoint y: 343, endPoint x: 1241, endPoint y: 461, distance: 127.5
click at [1241, 461] on div at bounding box center [1131, 384] width 754 height 769
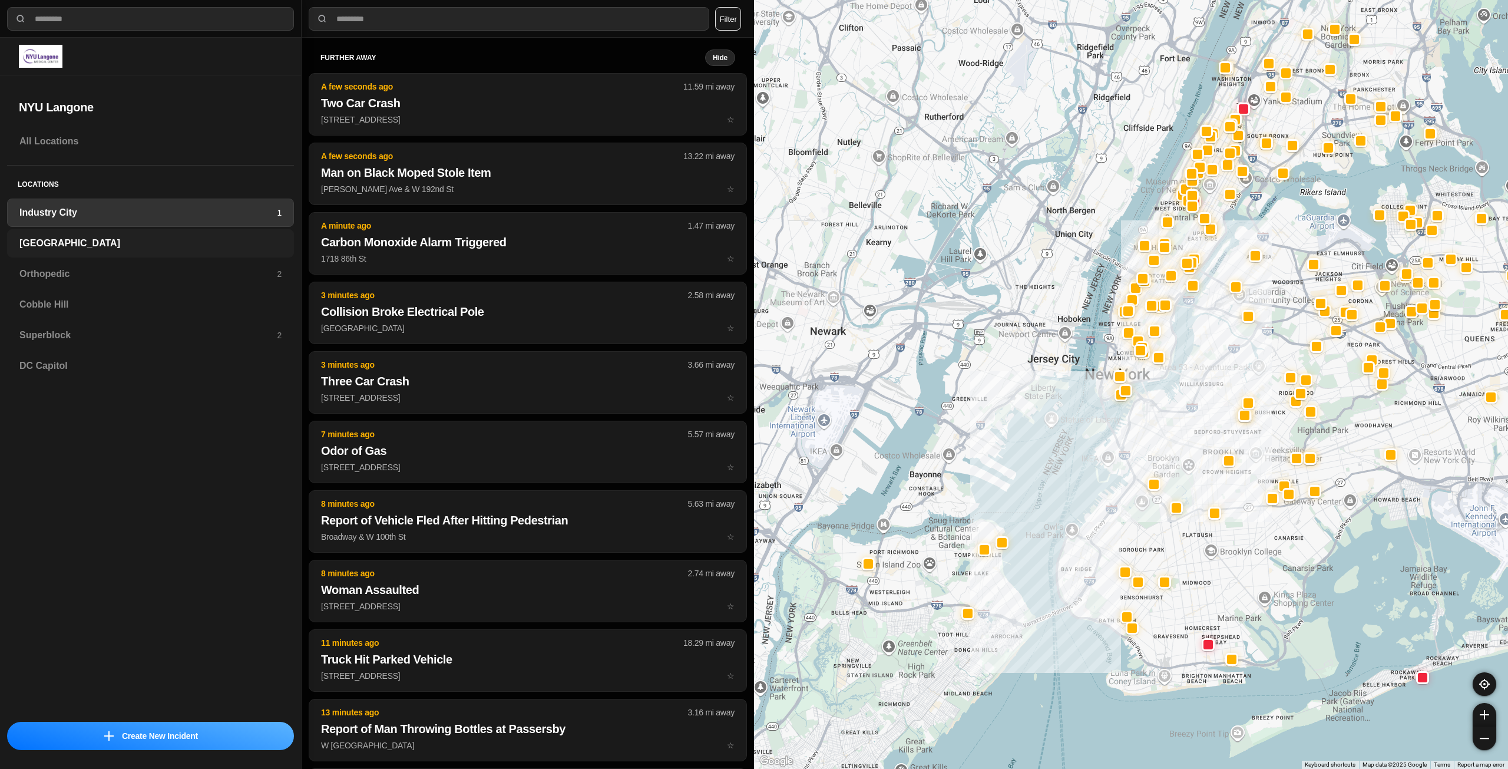
click at [187, 247] on h3 "[GEOGRAPHIC_DATA]" at bounding box center [150, 243] width 262 height 14
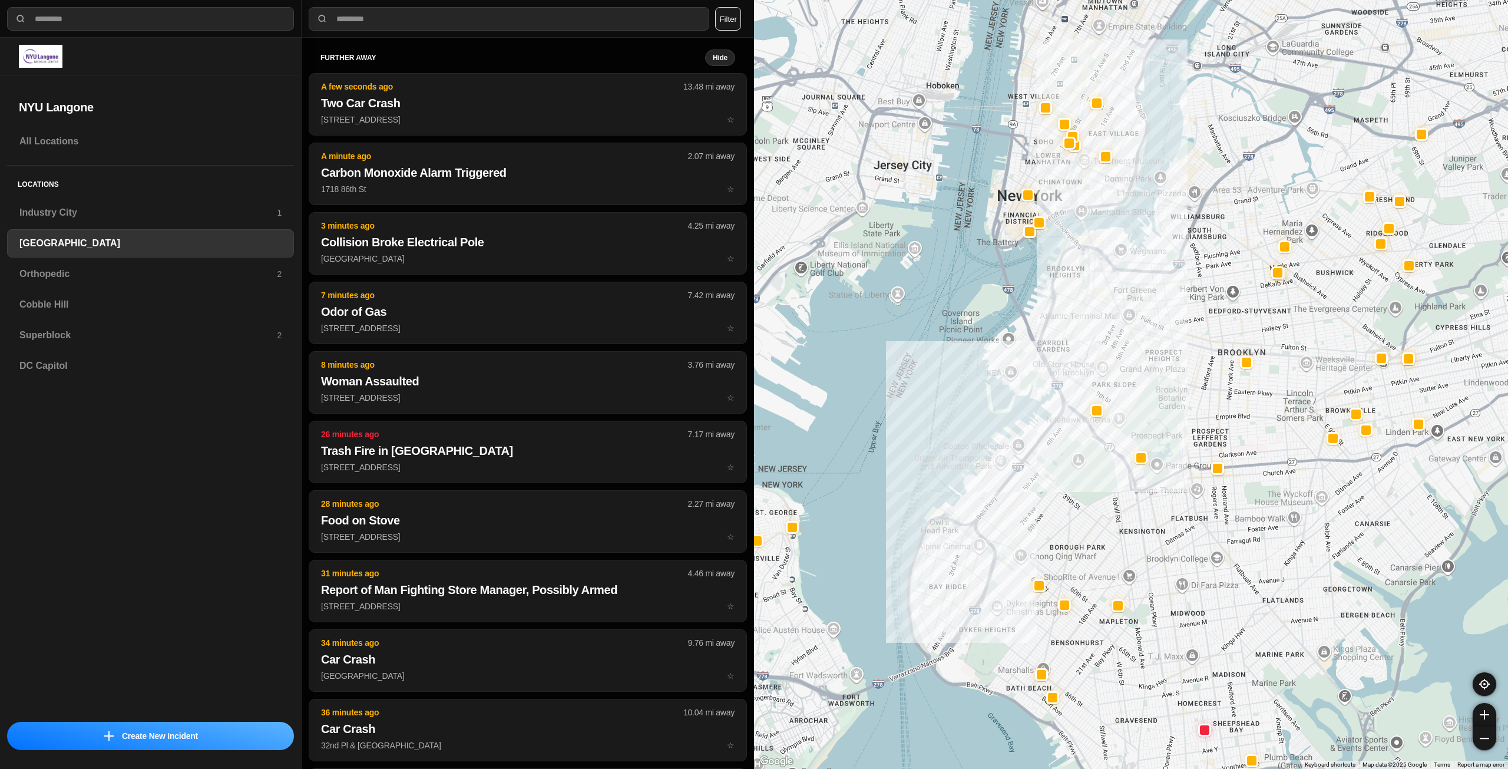
drag, startPoint x: 1247, startPoint y: 467, endPoint x: 1171, endPoint y: 563, distance: 123.3
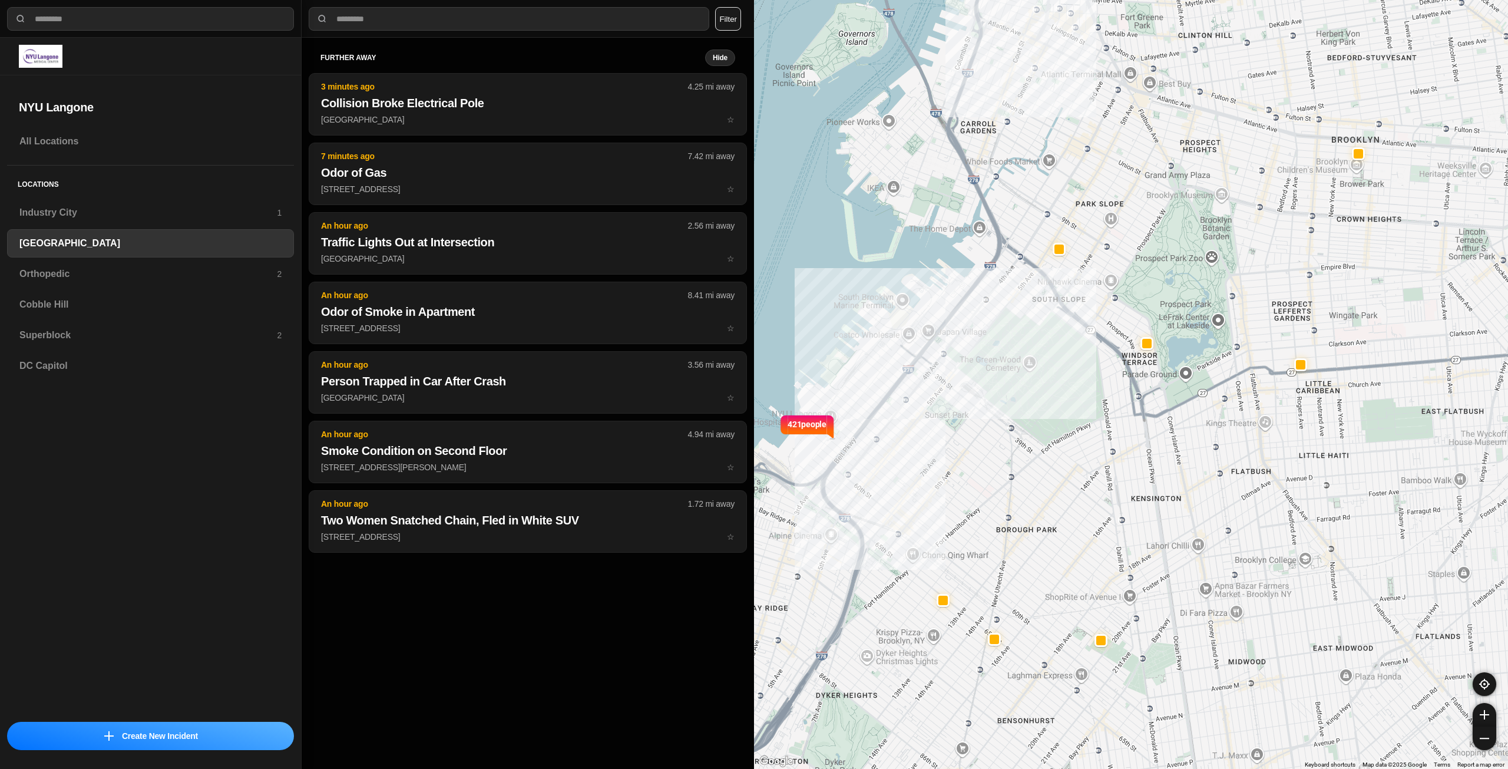
drag, startPoint x: 1082, startPoint y: 605, endPoint x: 1049, endPoint y: 619, distance: 35.1
click at [1049, 619] on div "421 people" at bounding box center [1131, 384] width 754 height 769
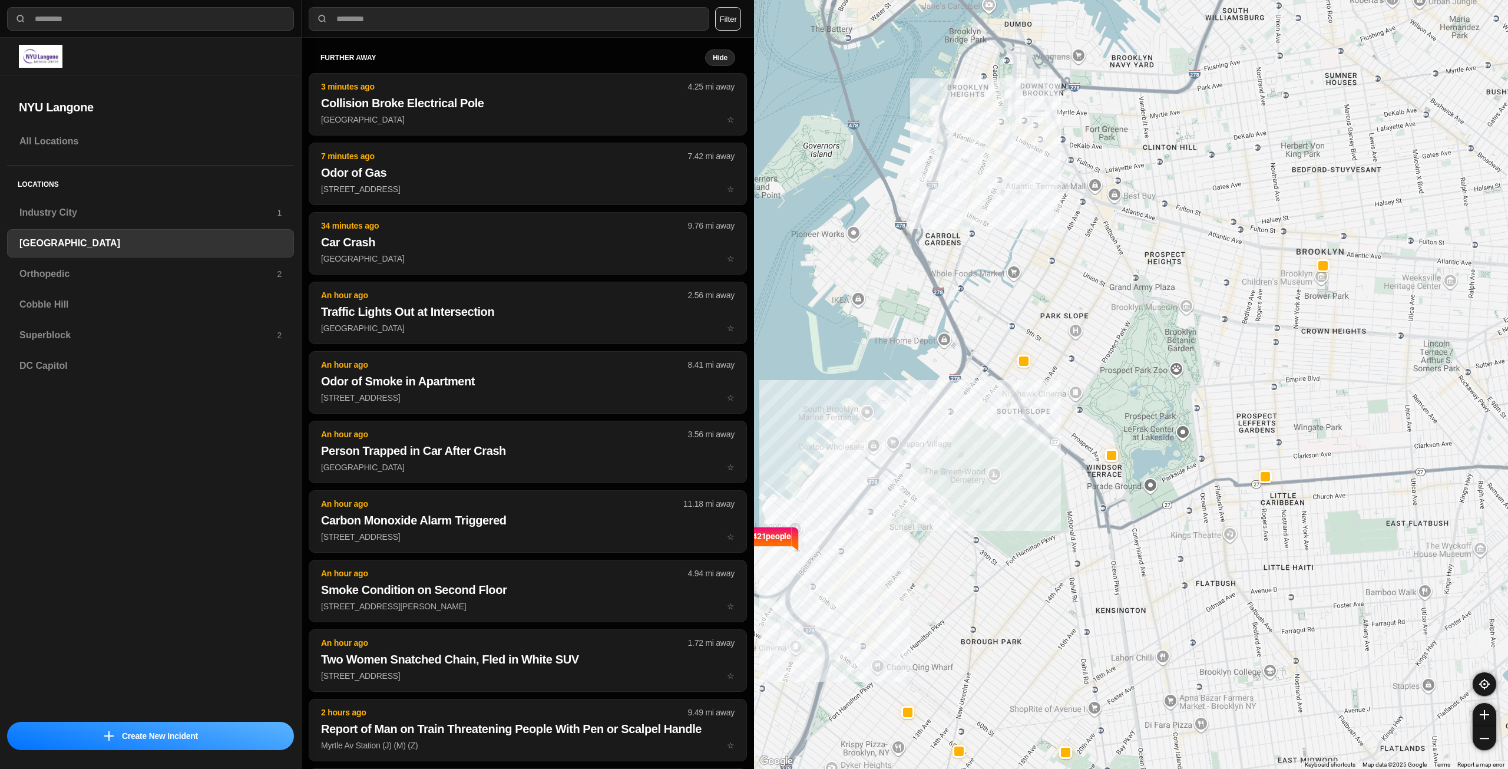
drag, startPoint x: 1046, startPoint y: 507, endPoint x: 1009, endPoint y: 619, distance: 118.5
click at [1009, 619] on div "421 people" at bounding box center [1131, 384] width 754 height 769
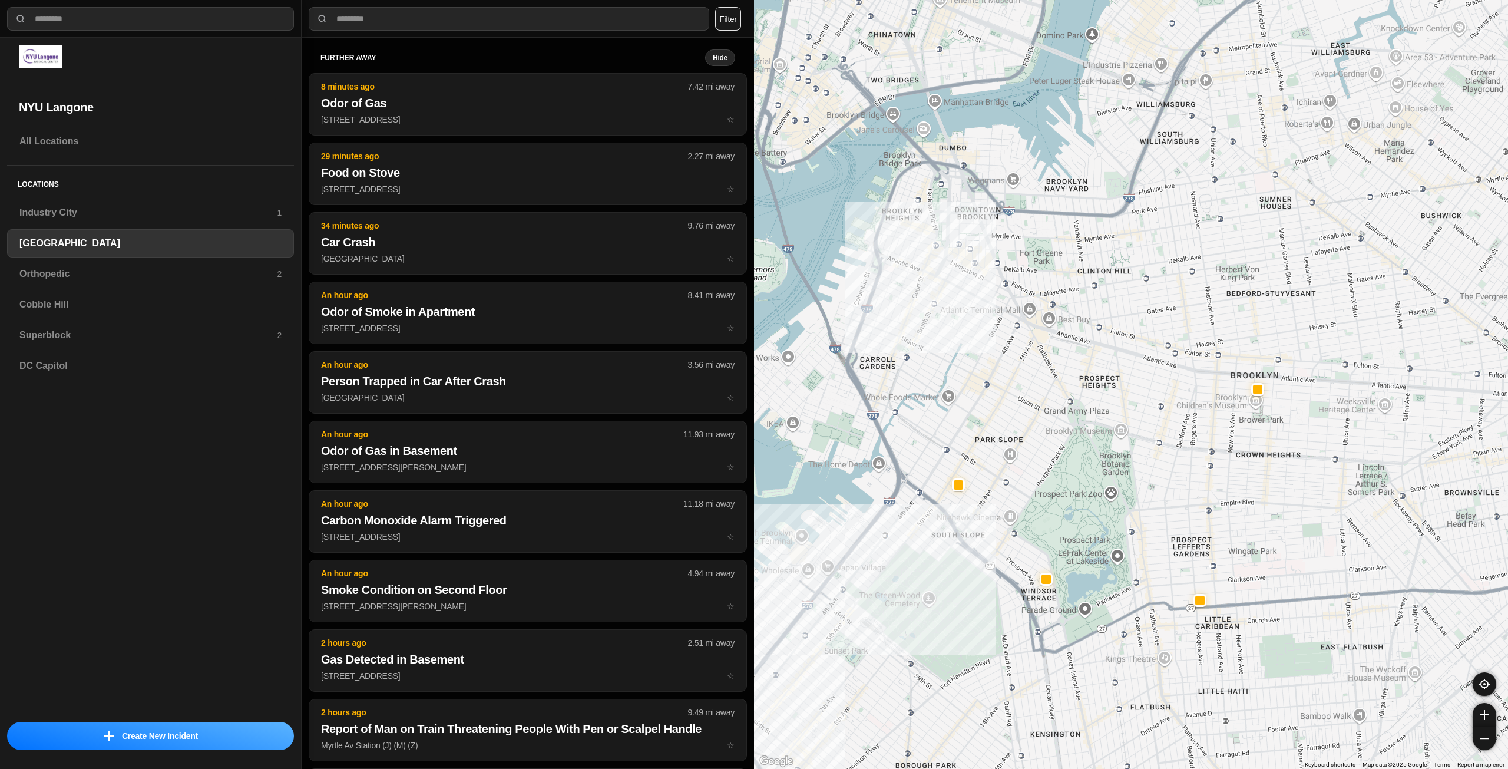
drag, startPoint x: 1049, startPoint y: 481, endPoint x: 984, endPoint y: 598, distance: 134.0
click at [984, 598] on div "421 people" at bounding box center [1131, 384] width 754 height 769
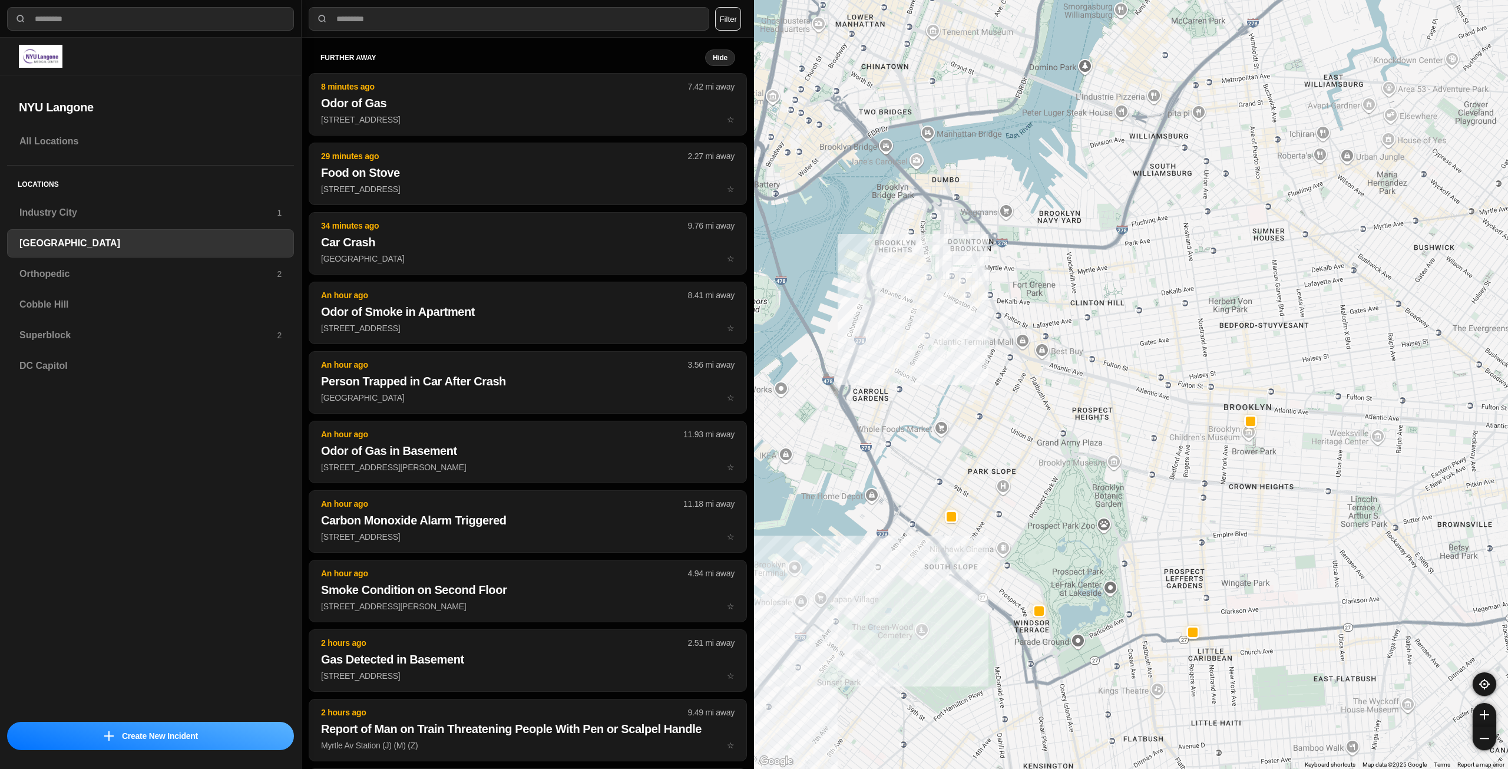
drag, startPoint x: 1068, startPoint y: 477, endPoint x: 1064, endPoint y: 543, distance: 66.1
click at [1064, 543] on div "421 people" at bounding box center [1131, 384] width 754 height 769
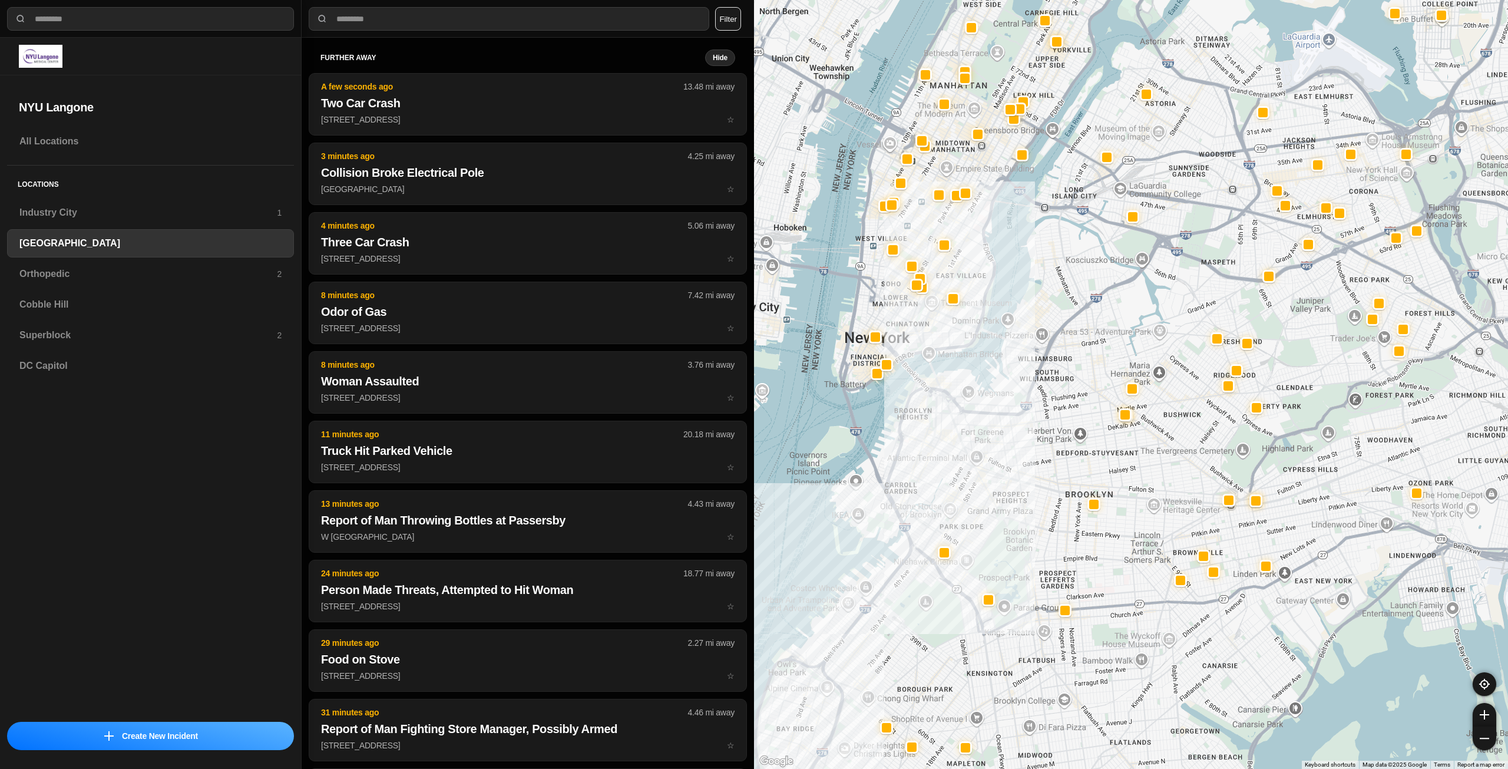
drag, startPoint x: 1191, startPoint y: 465, endPoint x: 1116, endPoint y: 467, distance: 75.4
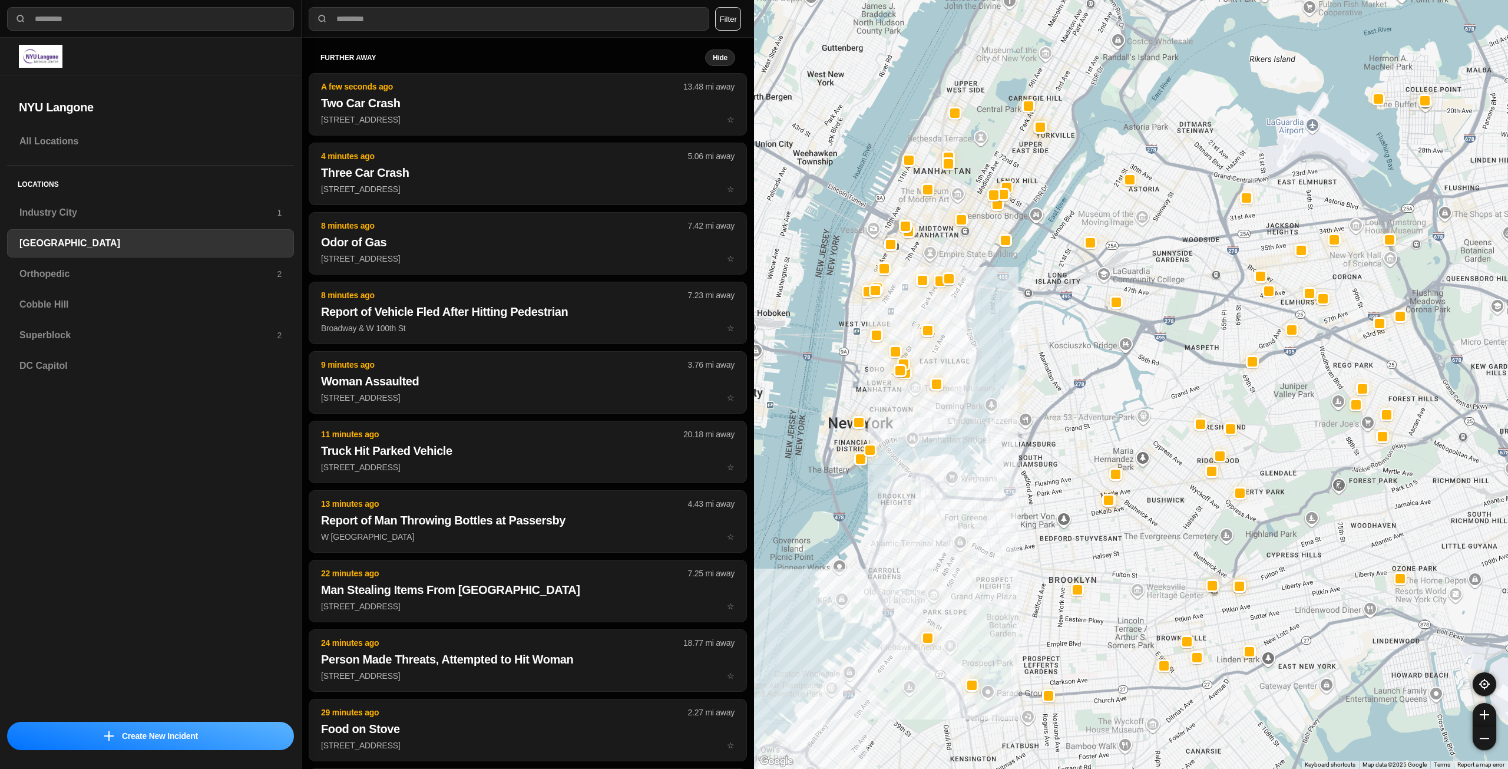
drag, startPoint x: 1320, startPoint y: 440, endPoint x: 1309, endPoint y: 530, distance: 90.3
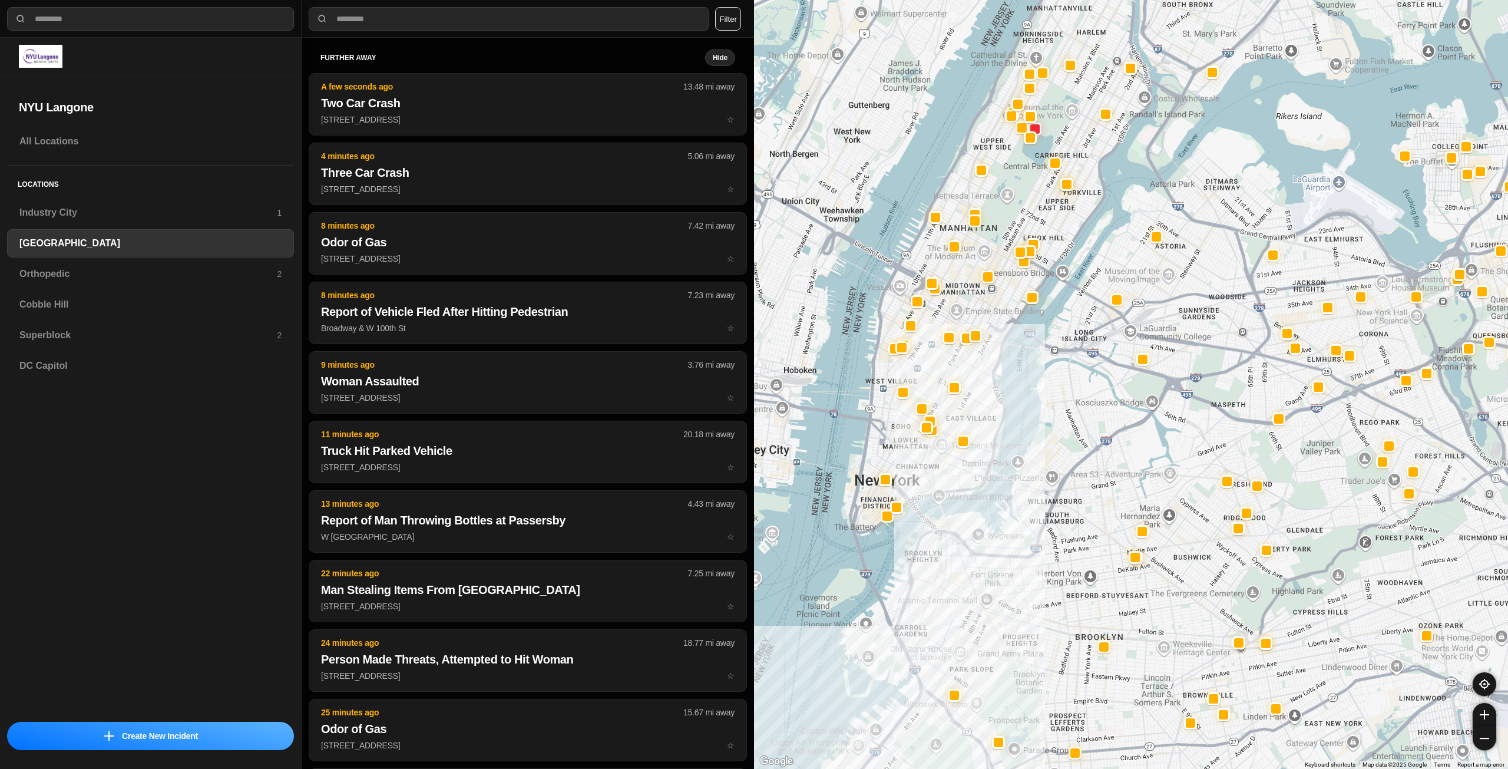
drag, startPoint x: 924, startPoint y: 418, endPoint x: 946, endPoint y: 479, distance: 64.7
click at [946, 479] on div at bounding box center [1131, 384] width 754 height 769
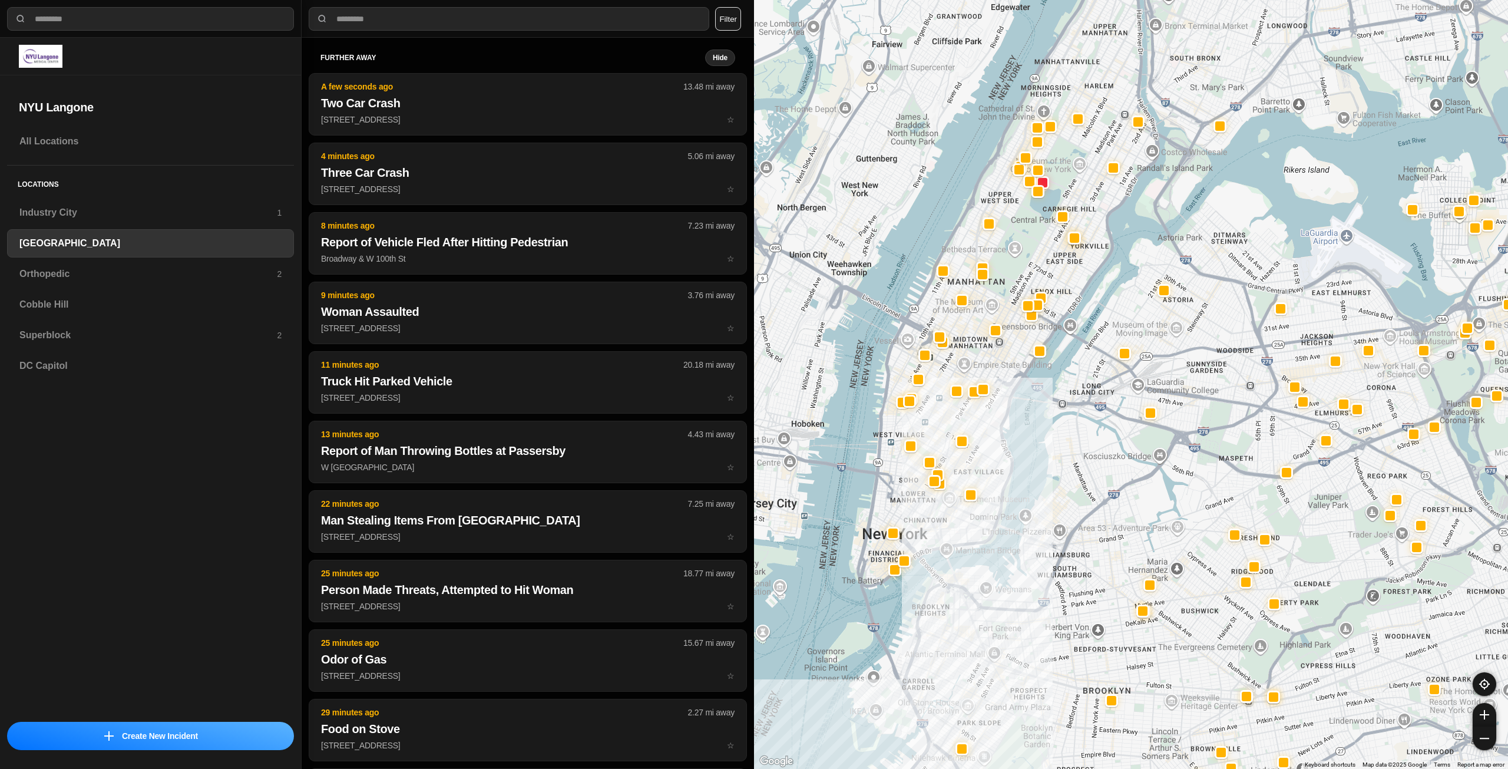
drag, startPoint x: 899, startPoint y: 437, endPoint x: 904, endPoint y: 489, distance: 52.8
click at [904, 489] on div at bounding box center [1131, 384] width 754 height 769
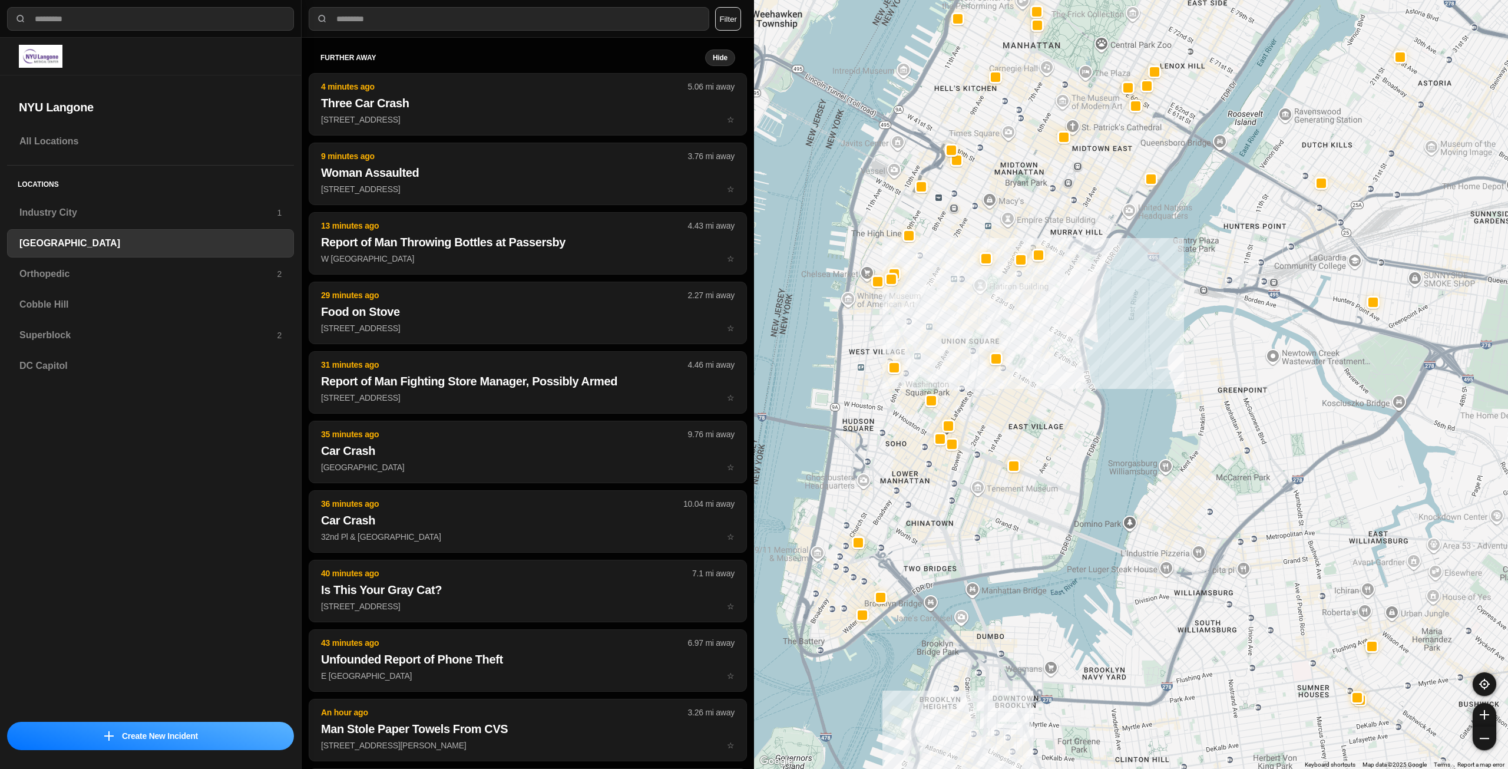
drag, startPoint x: 867, startPoint y: 537, endPoint x: 927, endPoint y: 535, distance: 60.1
click at [927, 535] on div "421 people" at bounding box center [1131, 384] width 754 height 769
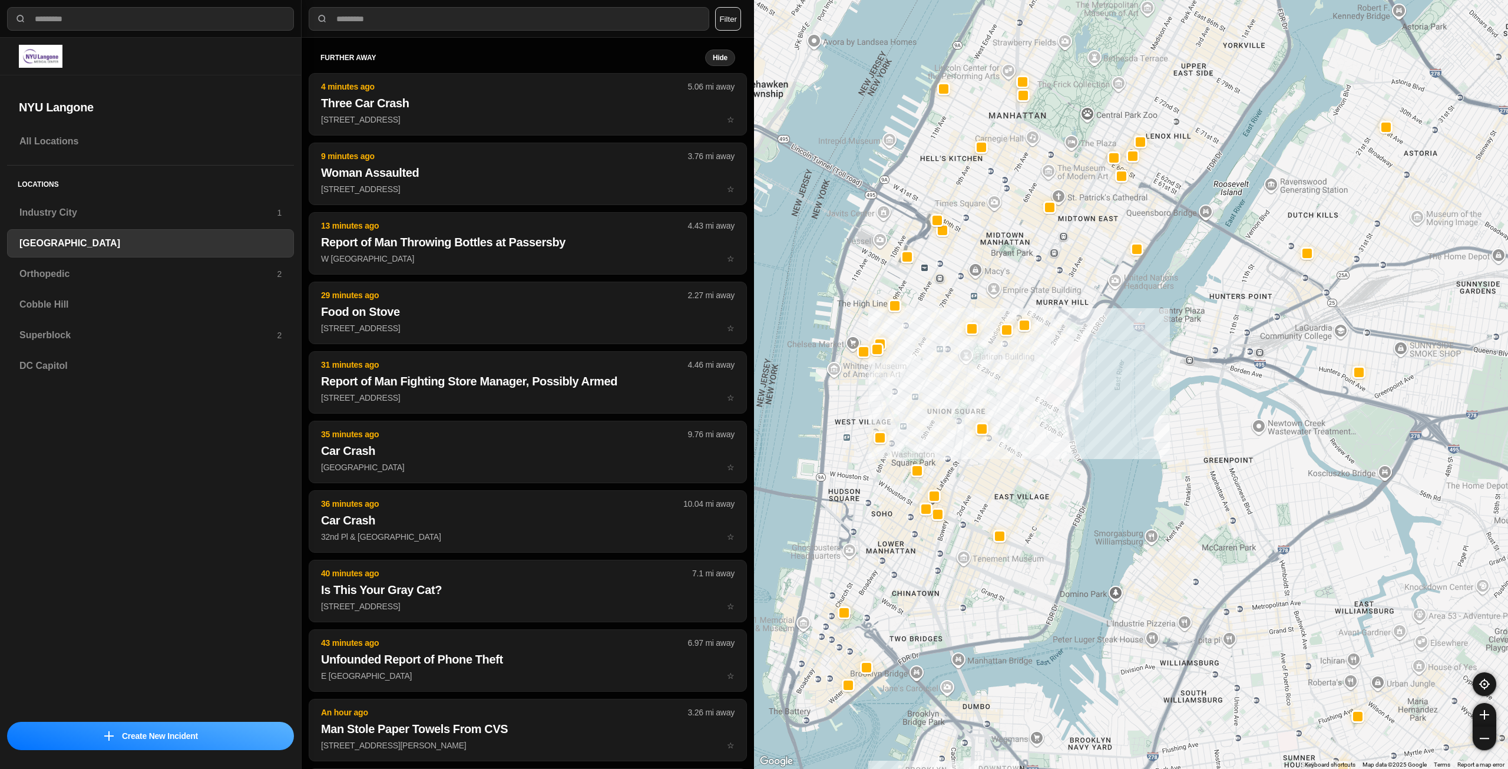
drag, startPoint x: 878, startPoint y: 515, endPoint x: 870, endPoint y: 541, distance: 27.0
click at [870, 541] on div "421 people" at bounding box center [1131, 384] width 754 height 769
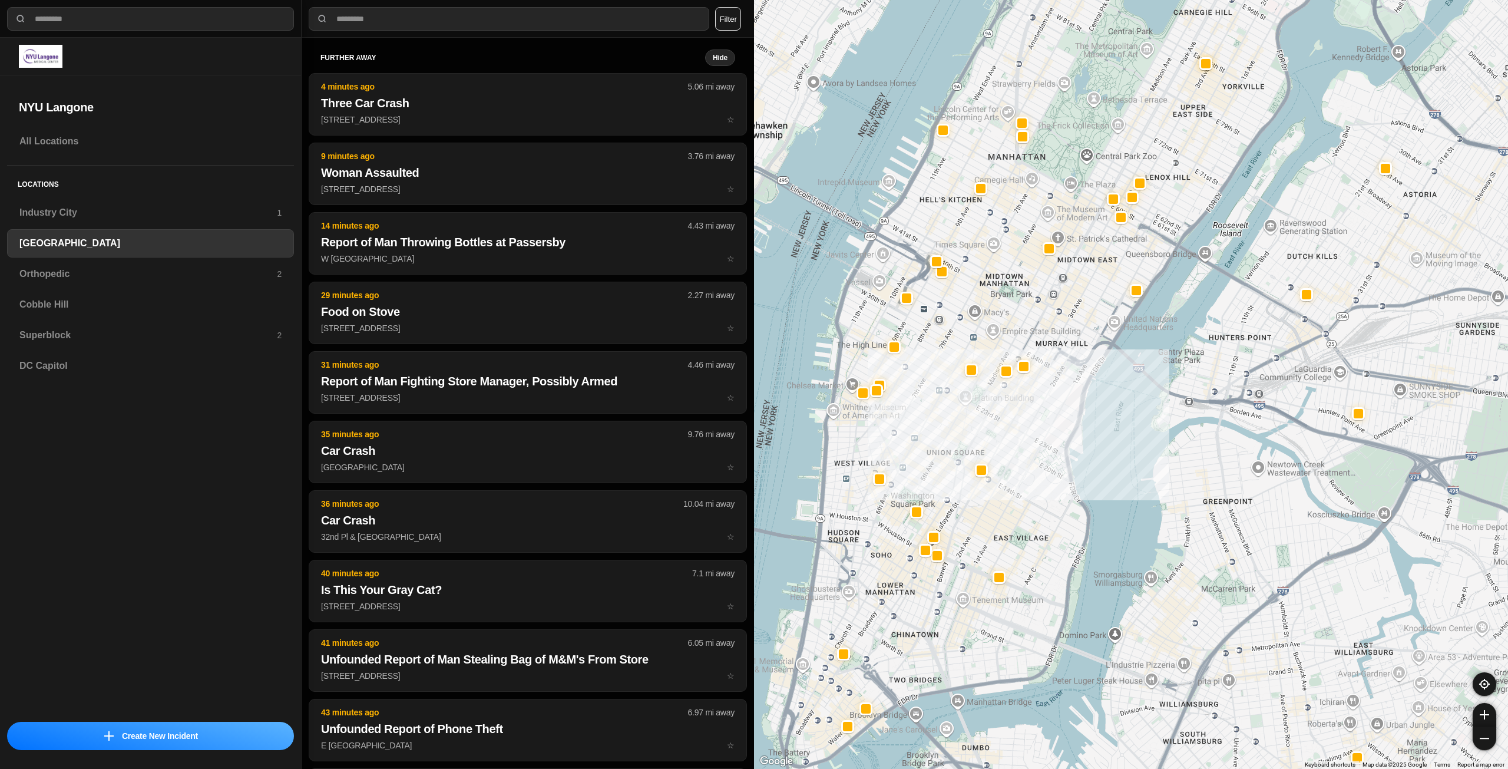
drag, startPoint x: 1029, startPoint y: 440, endPoint x: 1029, endPoint y: 485, distance: 45.4
click at [1029, 485] on div "421 people" at bounding box center [1131, 384] width 754 height 769
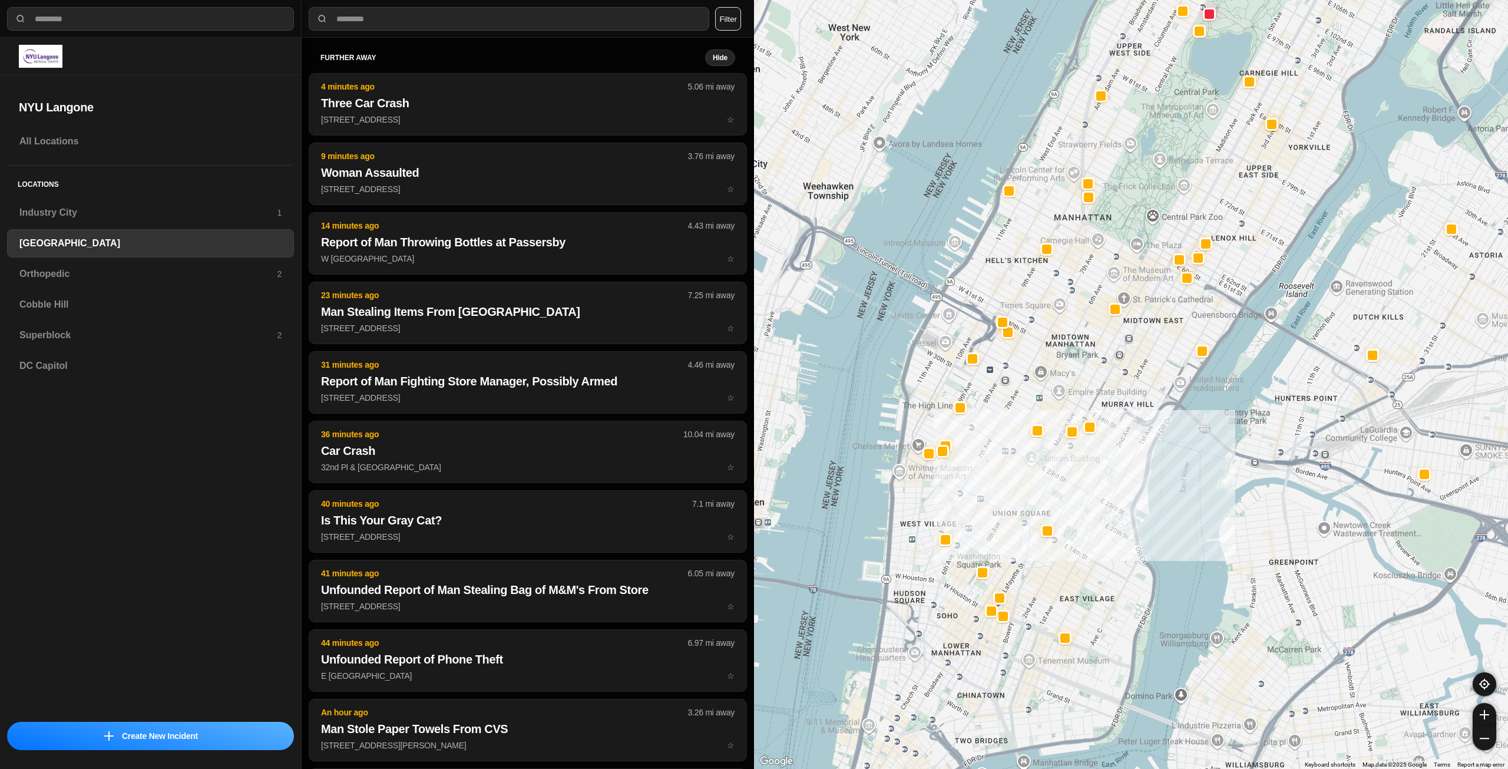
drag, startPoint x: 1046, startPoint y: 405, endPoint x: 1109, endPoint y: 465, distance: 87.5
click at [1109, 465] on div "421 people" at bounding box center [1131, 384] width 754 height 769
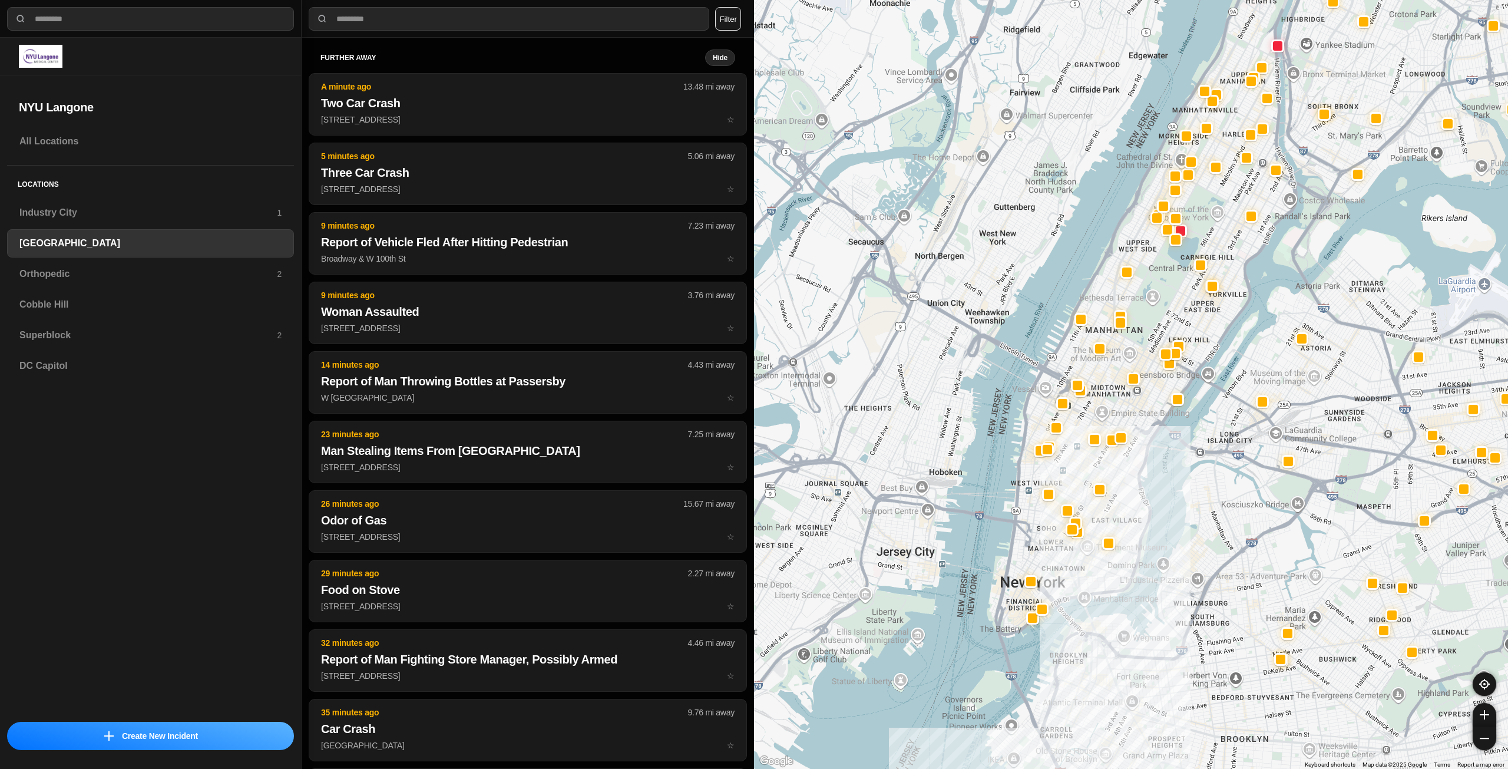
drag, startPoint x: 1038, startPoint y: 650, endPoint x: 1060, endPoint y: 584, distance: 69.1
click at [1060, 584] on div at bounding box center [1131, 384] width 754 height 769
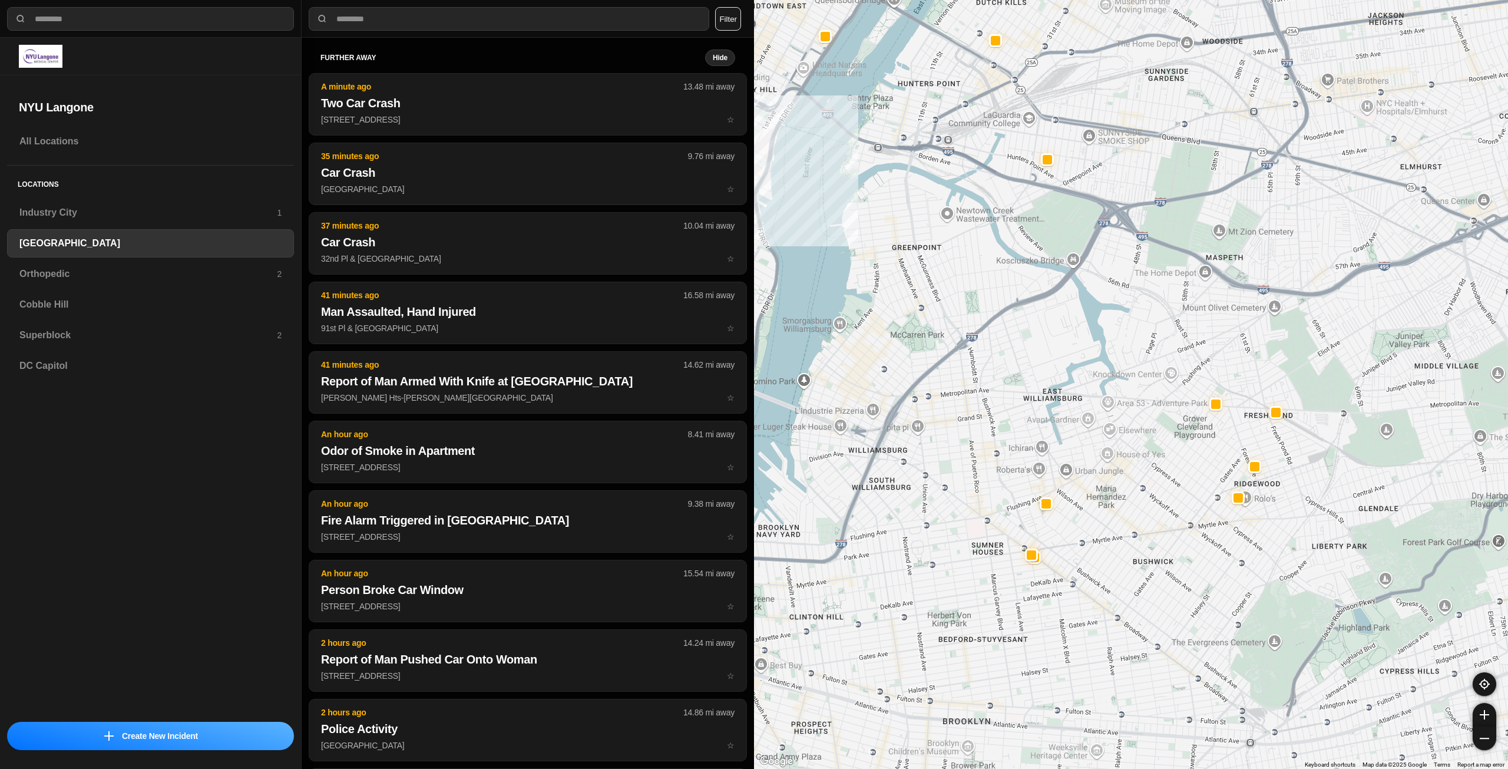
select select "*"
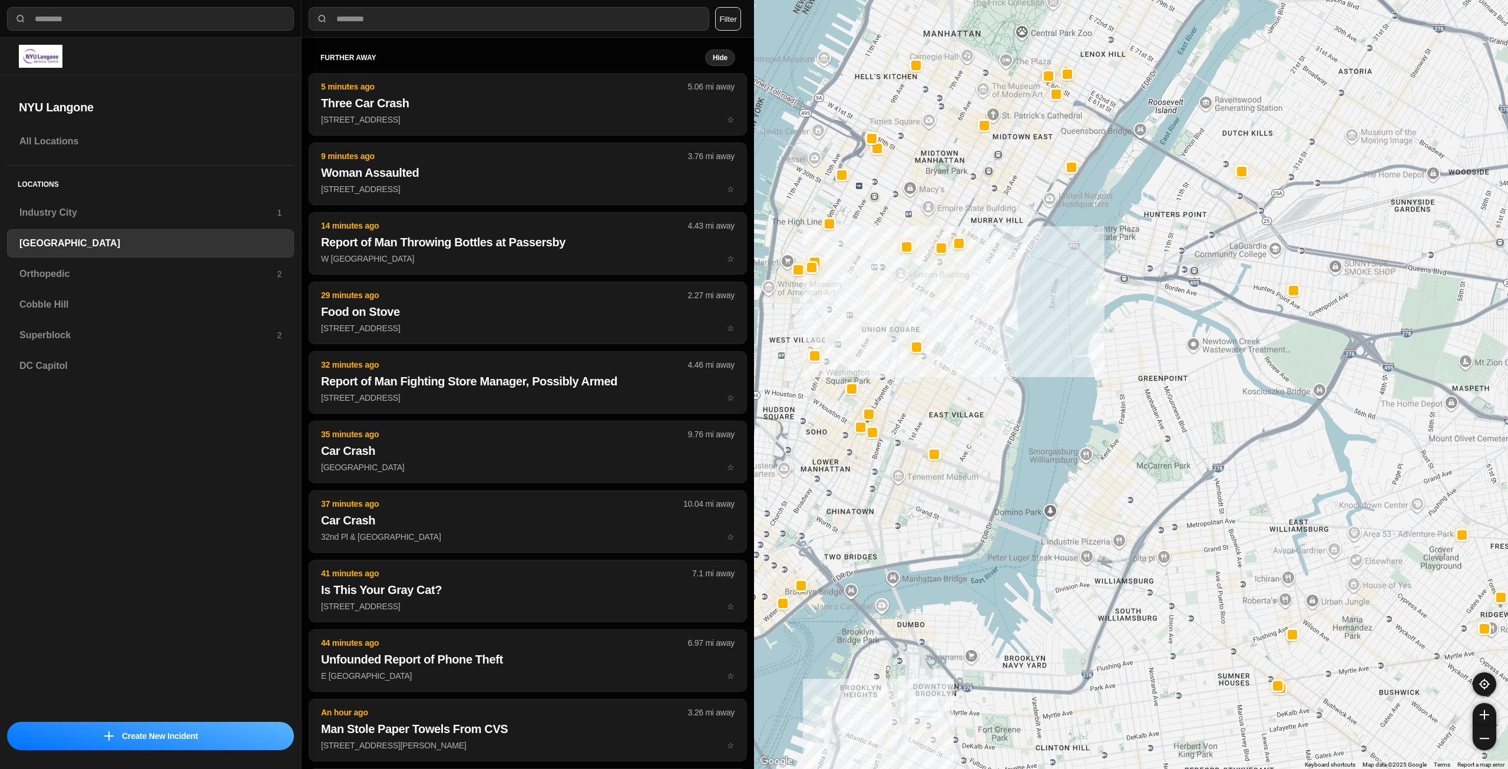
click at [1330, 764] on div "421 people Keyboard shortcuts Map Data Map data ©2025 Google Map data ©2025 Goo…" at bounding box center [1131, 384] width 754 height 769
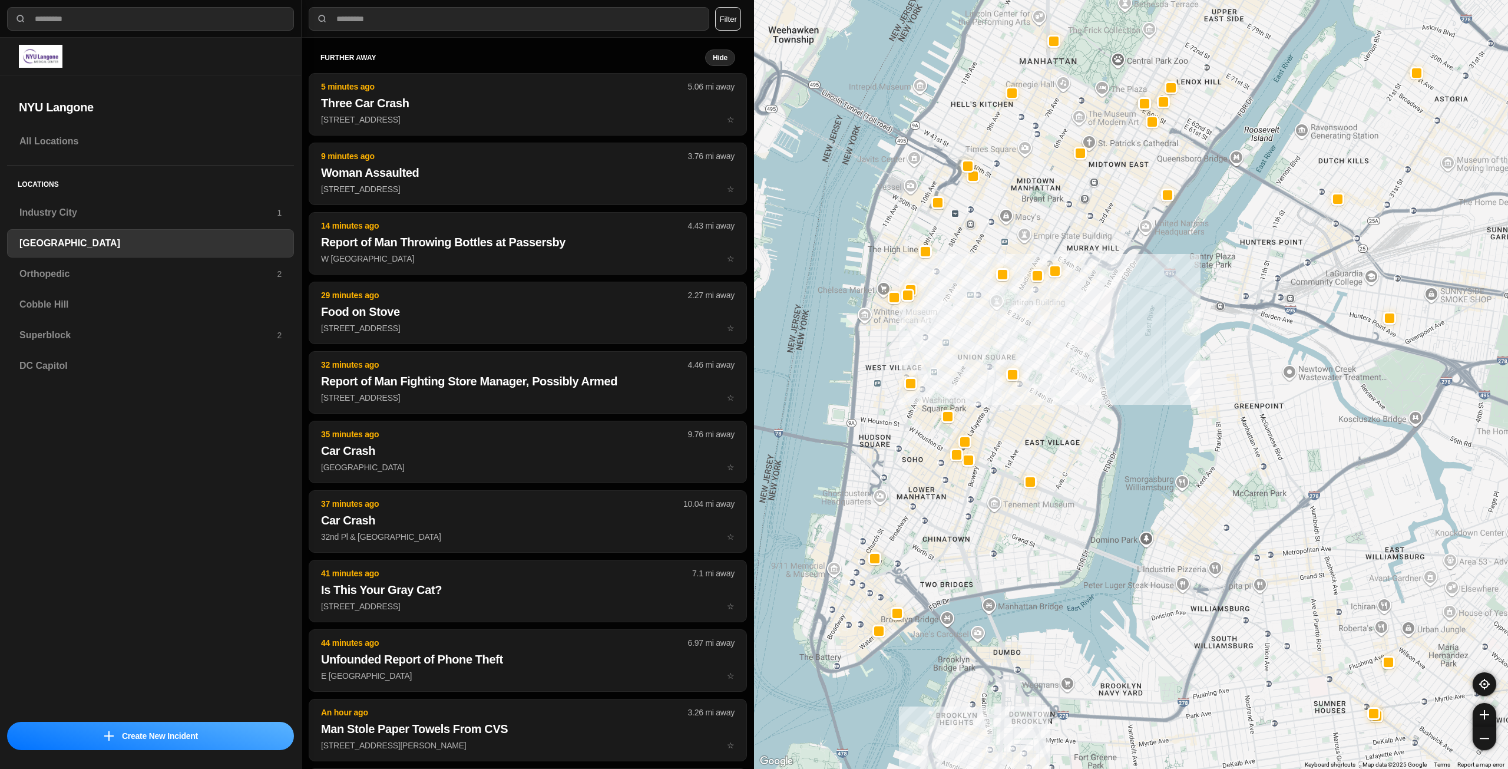
drag, startPoint x: 941, startPoint y: 527, endPoint x: 1045, endPoint y: 559, distance: 108.5
click at [1045, 559] on div "421 people" at bounding box center [1131, 384] width 754 height 769
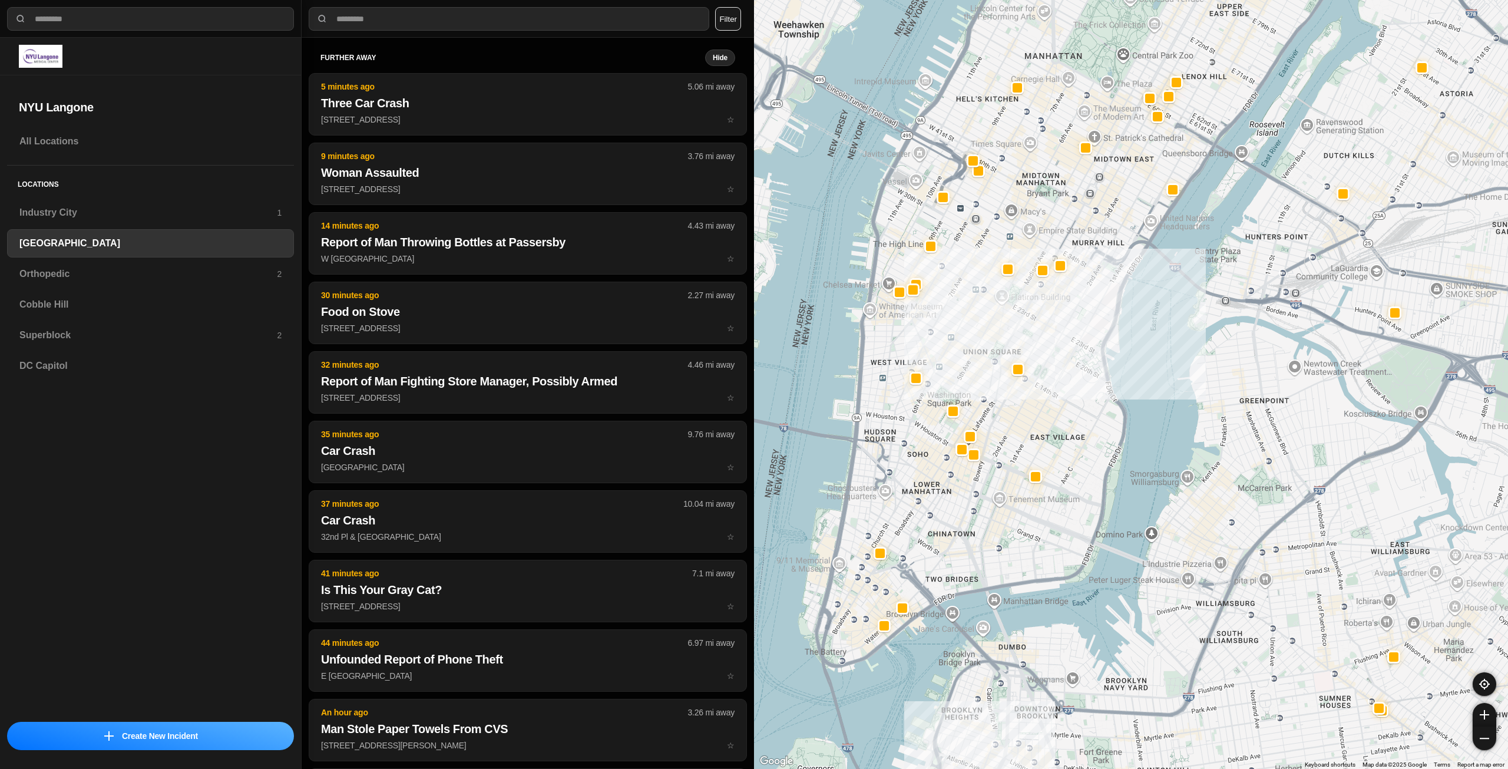
drag, startPoint x: 936, startPoint y: 516, endPoint x: 943, endPoint y: 562, distance: 45.9
click at [943, 562] on div "421 people" at bounding box center [1131, 384] width 754 height 769
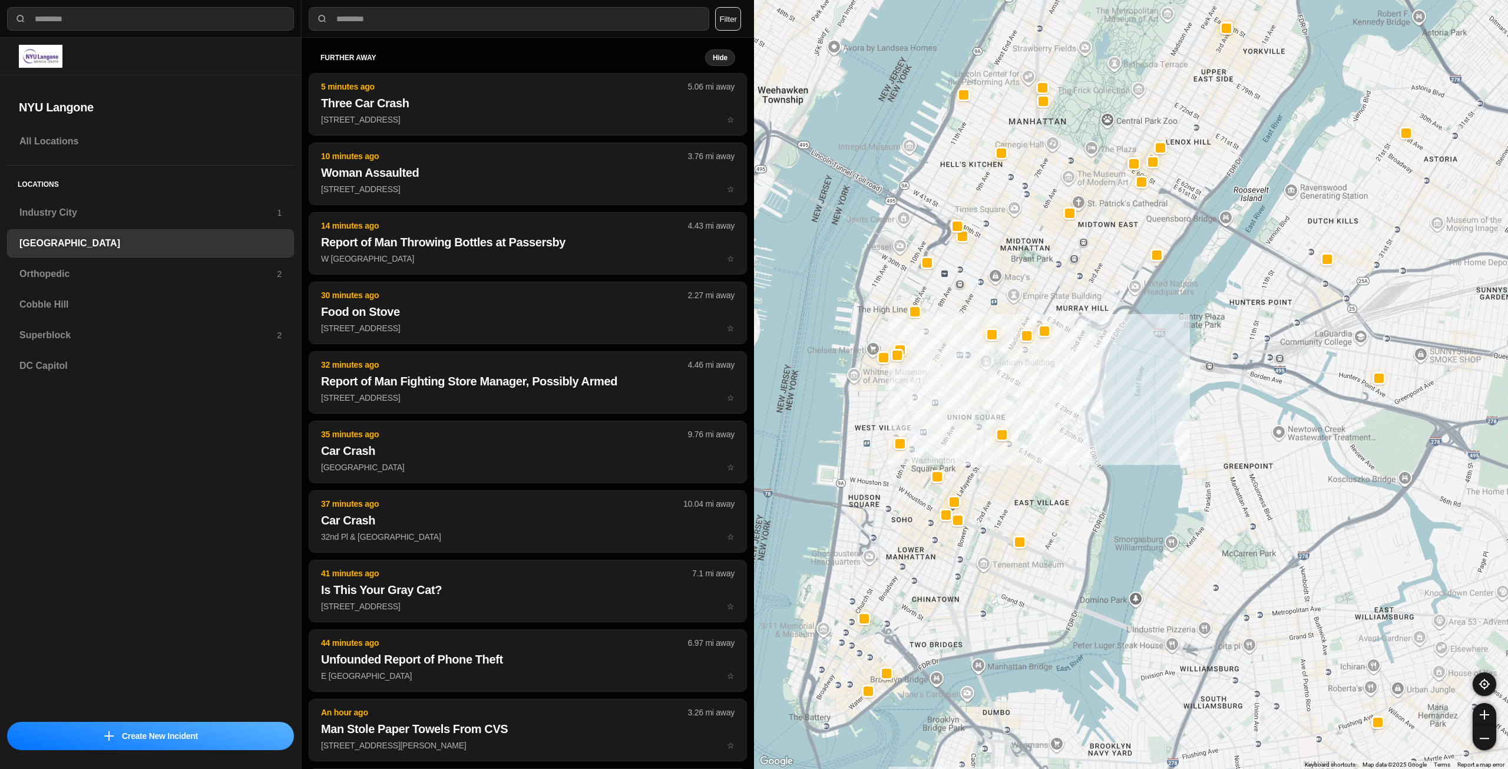
drag, startPoint x: 1075, startPoint y: 411, endPoint x: 1058, endPoint y: 480, distance: 71.2
click at [1058, 480] on div "421 people" at bounding box center [1131, 384] width 754 height 769
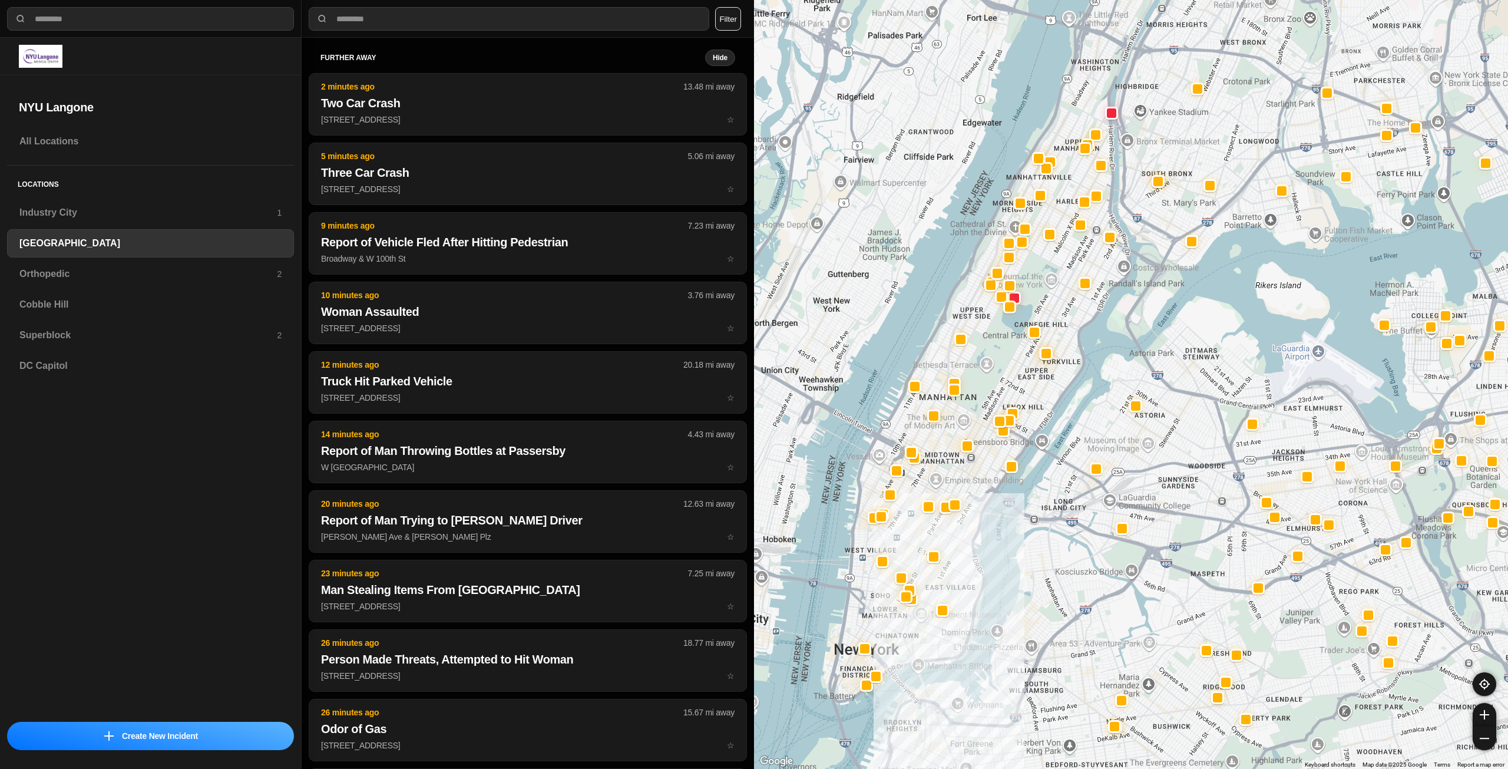
drag, startPoint x: 949, startPoint y: 365, endPoint x: 933, endPoint y: 446, distance: 82.7
click at [933, 446] on div at bounding box center [1131, 384] width 754 height 769
click at [106, 279] on h3 "Orthopedic" at bounding box center [147, 274] width 257 height 14
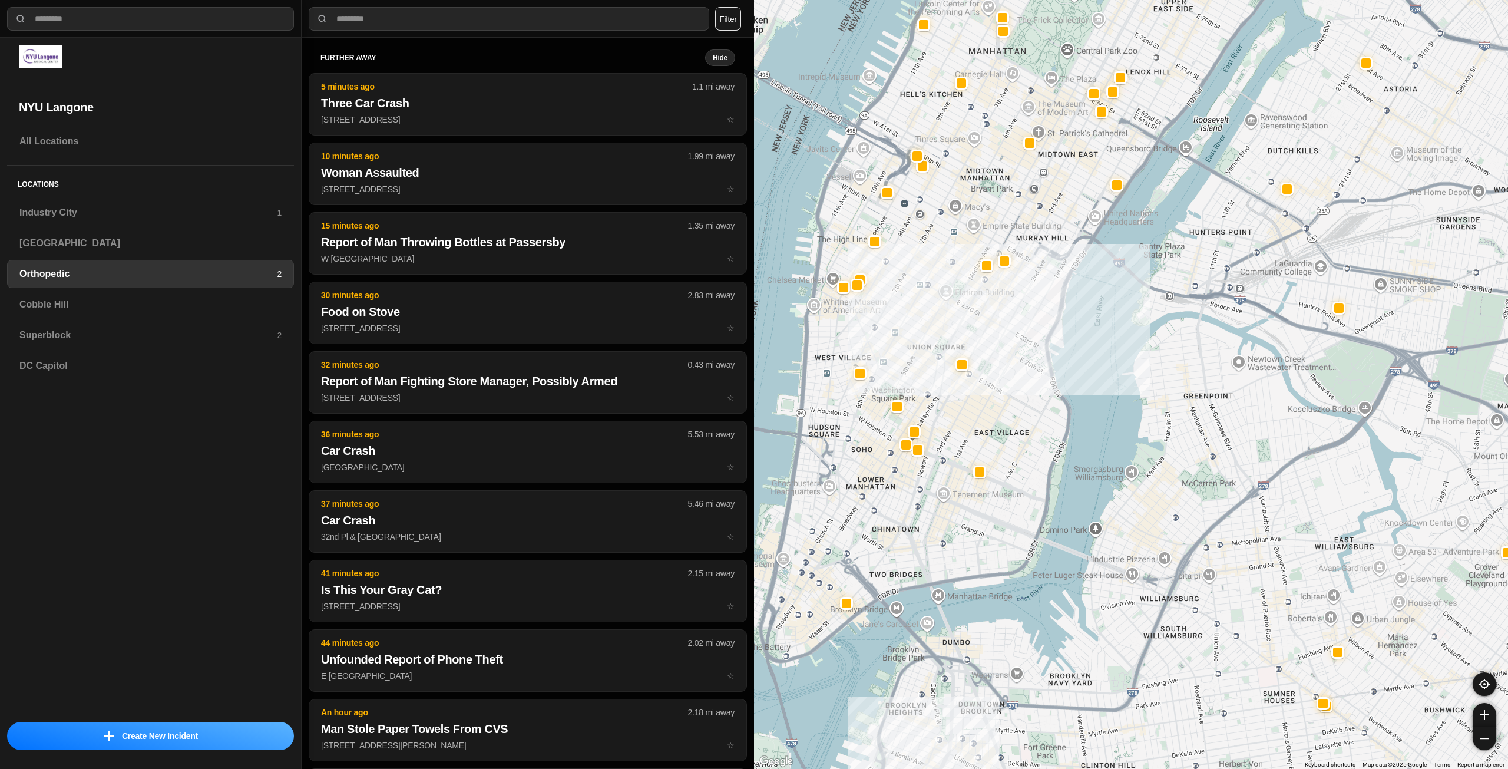
drag, startPoint x: 949, startPoint y: 417, endPoint x: 1036, endPoint y: 379, distance: 94.5
click at [1036, 379] on div at bounding box center [1131, 384] width 754 height 769
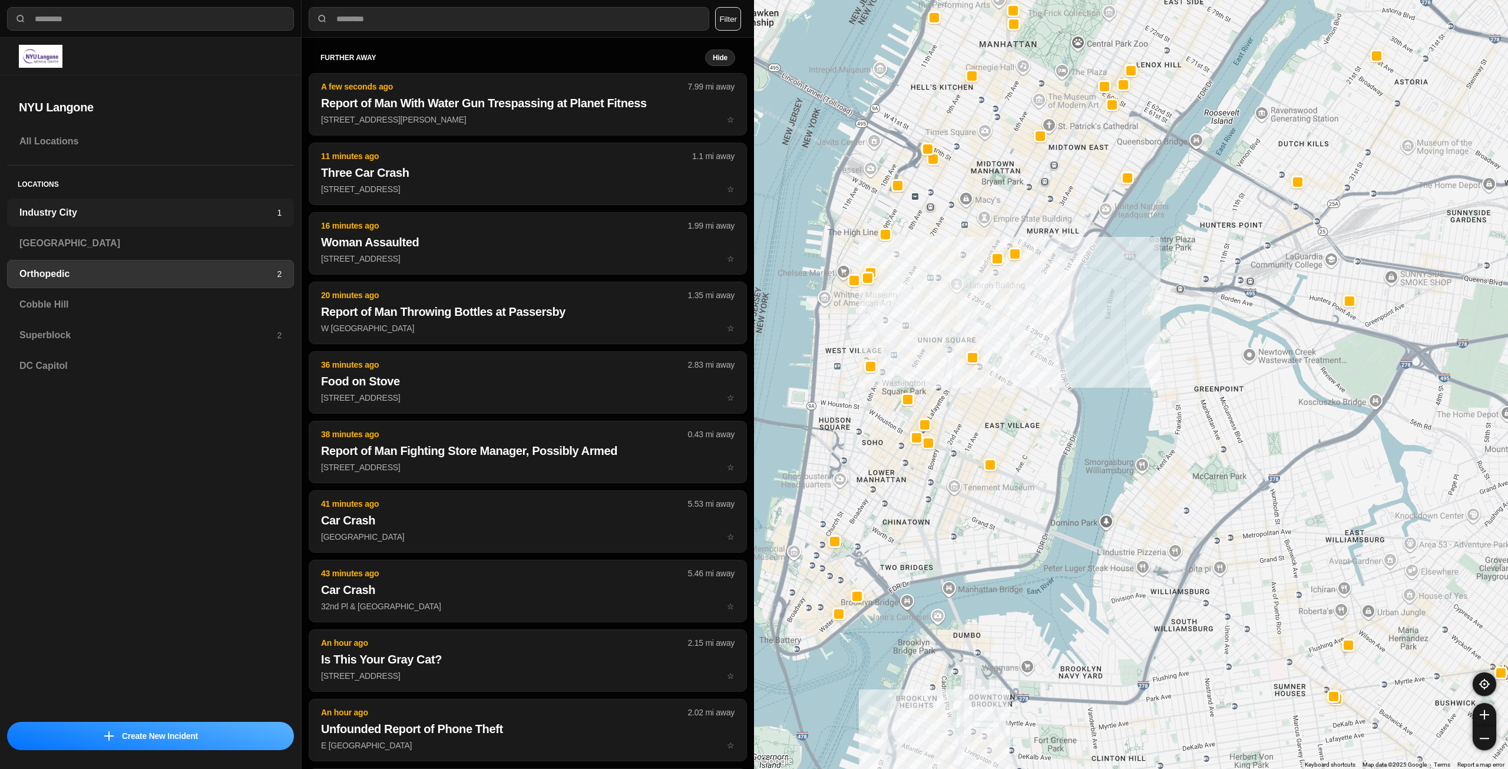
click at [80, 213] on h3 "Industry City" at bounding box center [147, 213] width 257 height 14
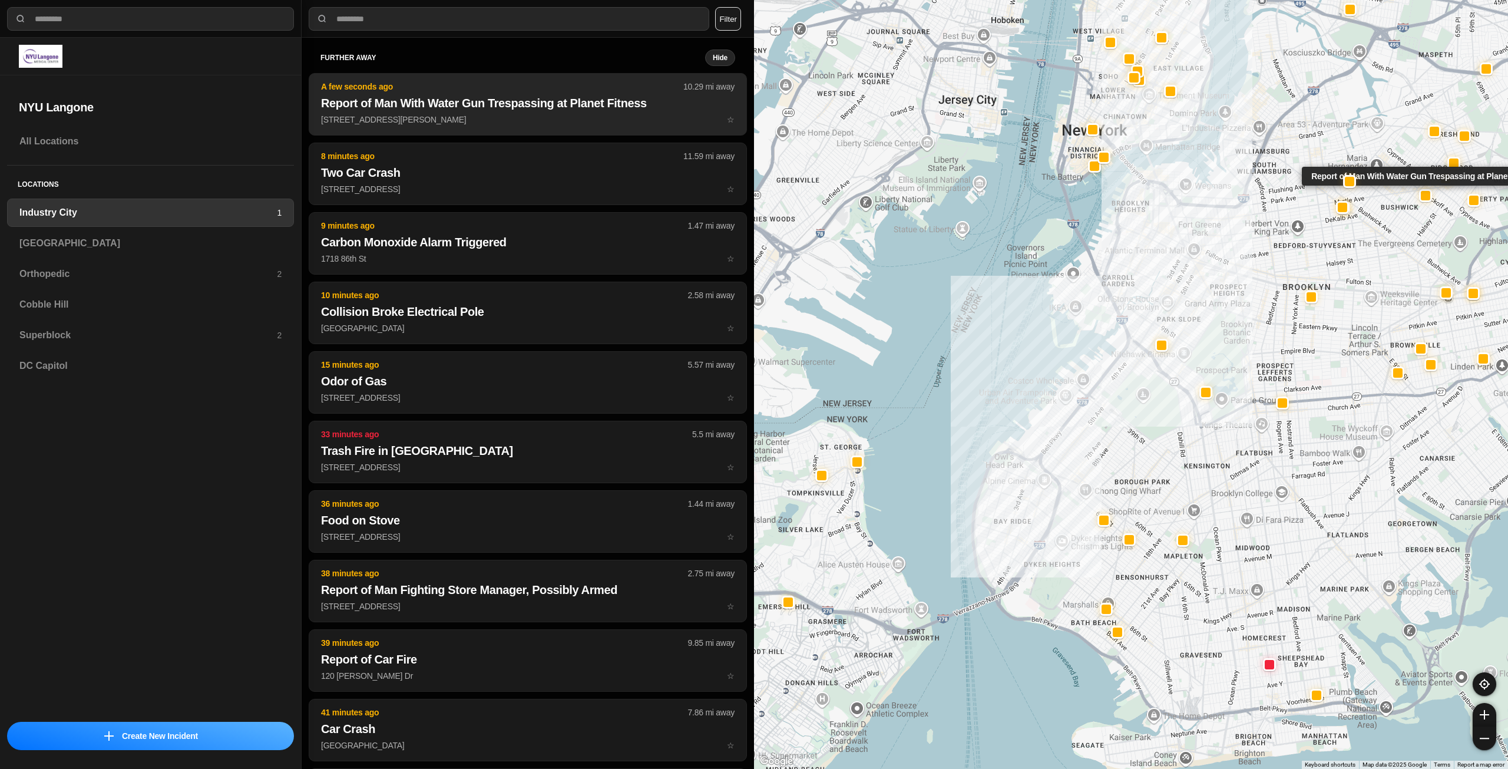
click at [440, 99] on h2 "Report of Man With Water Gun Trespassing at Planet Fitness" at bounding box center [528, 103] width 414 height 16
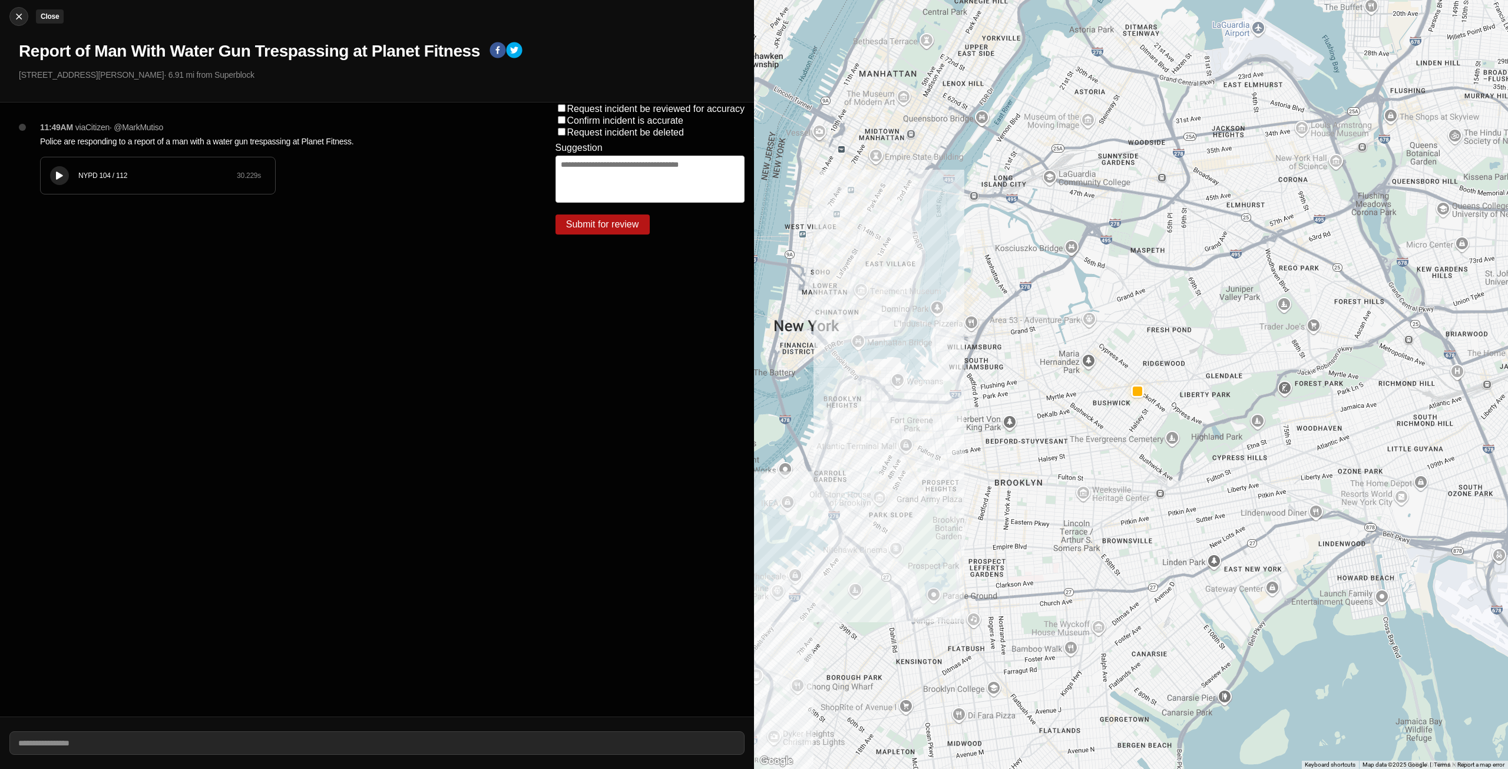
click at [22, 17] on img at bounding box center [19, 17] width 12 height 12
select select "*"
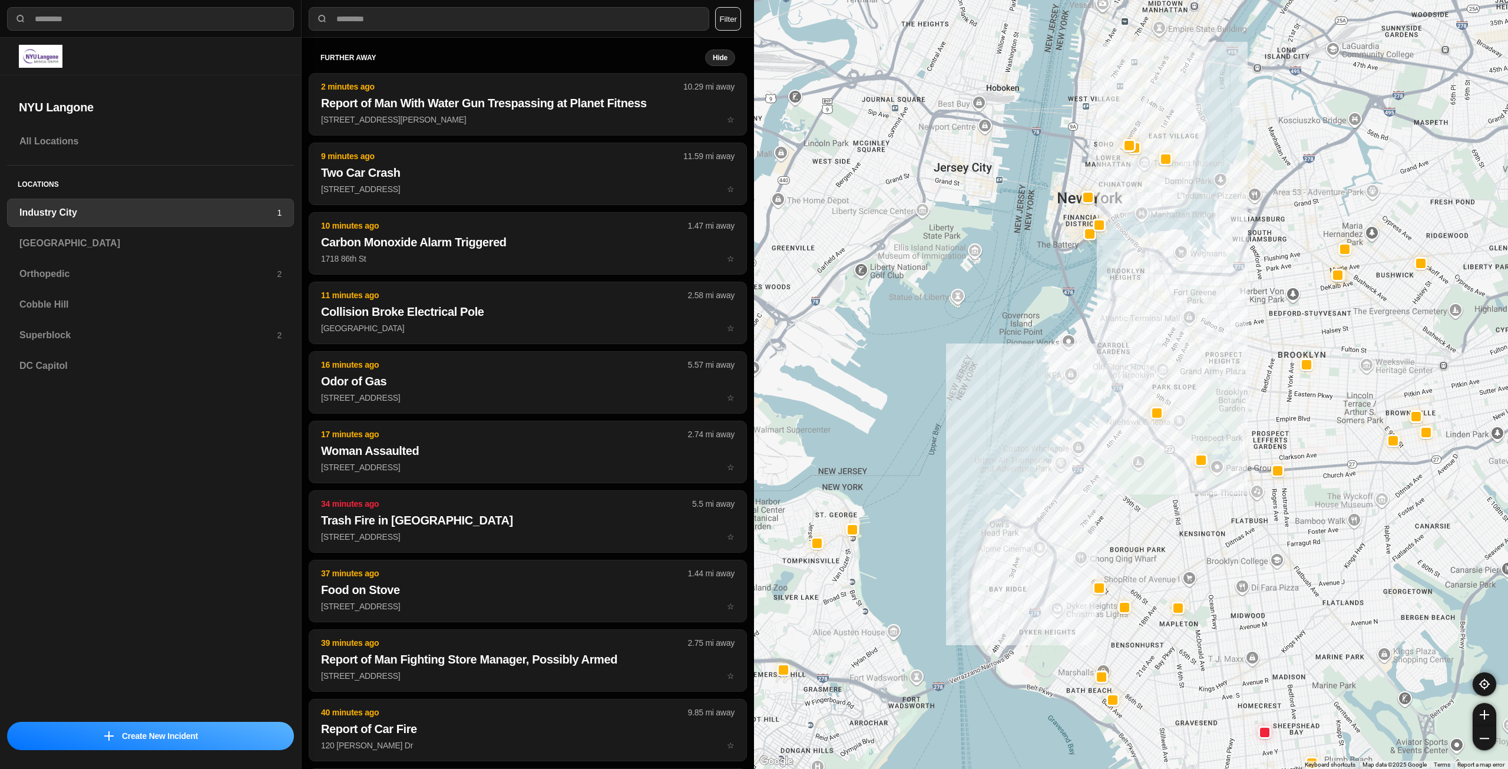
drag, startPoint x: 1323, startPoint y: 273, endPoint x: 1243, endPoint y: 397, distance: 146.9
click at [1243, 397] on div at bounding box center [1131, 384] width 754 height 769
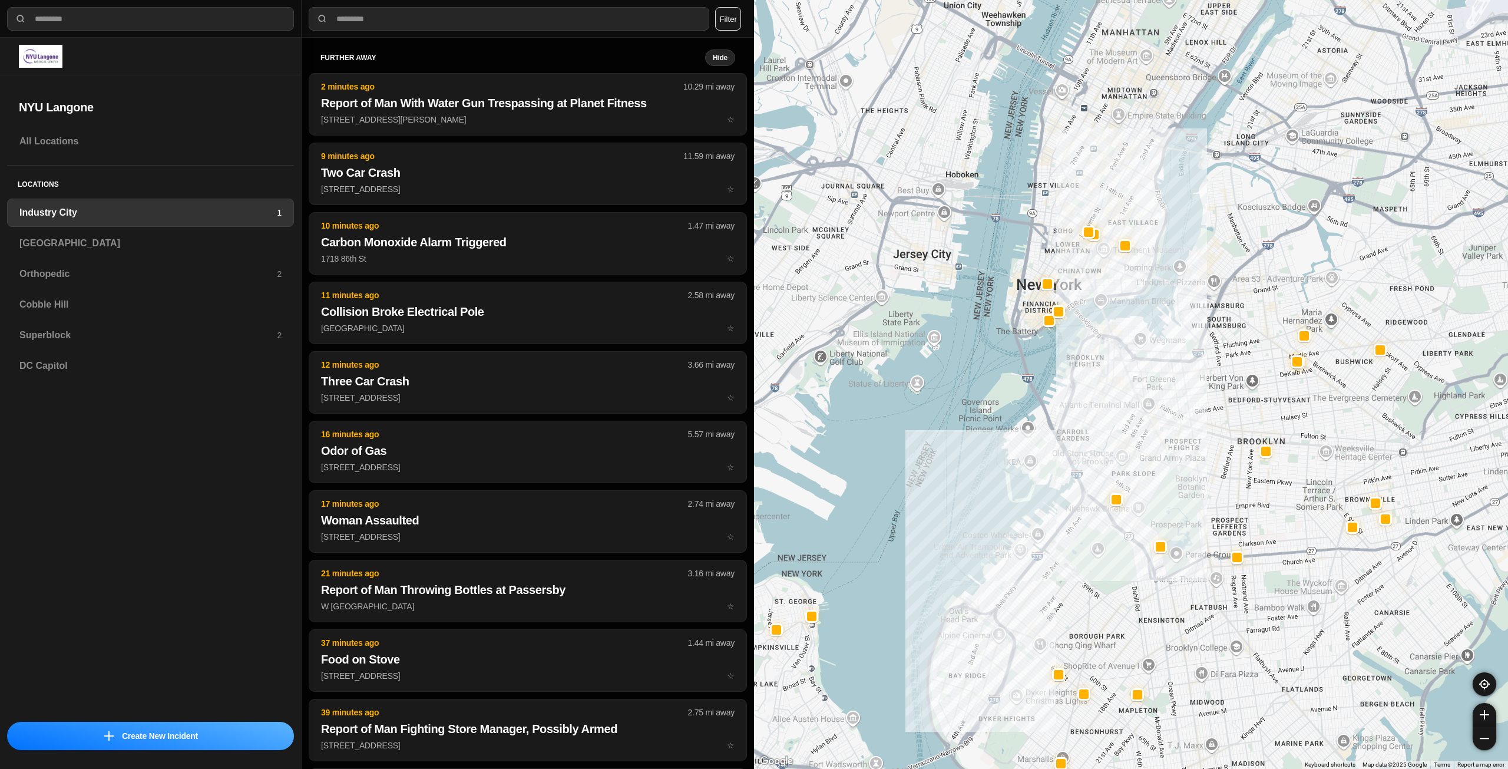
drag, startPoint x: 1268, startPoint y: 233, endPoint x: 1382, endPoint y: 417, distance: 217.0
click at [1224, 329] on div at bounding box center [1131, 384] width 754 height 769
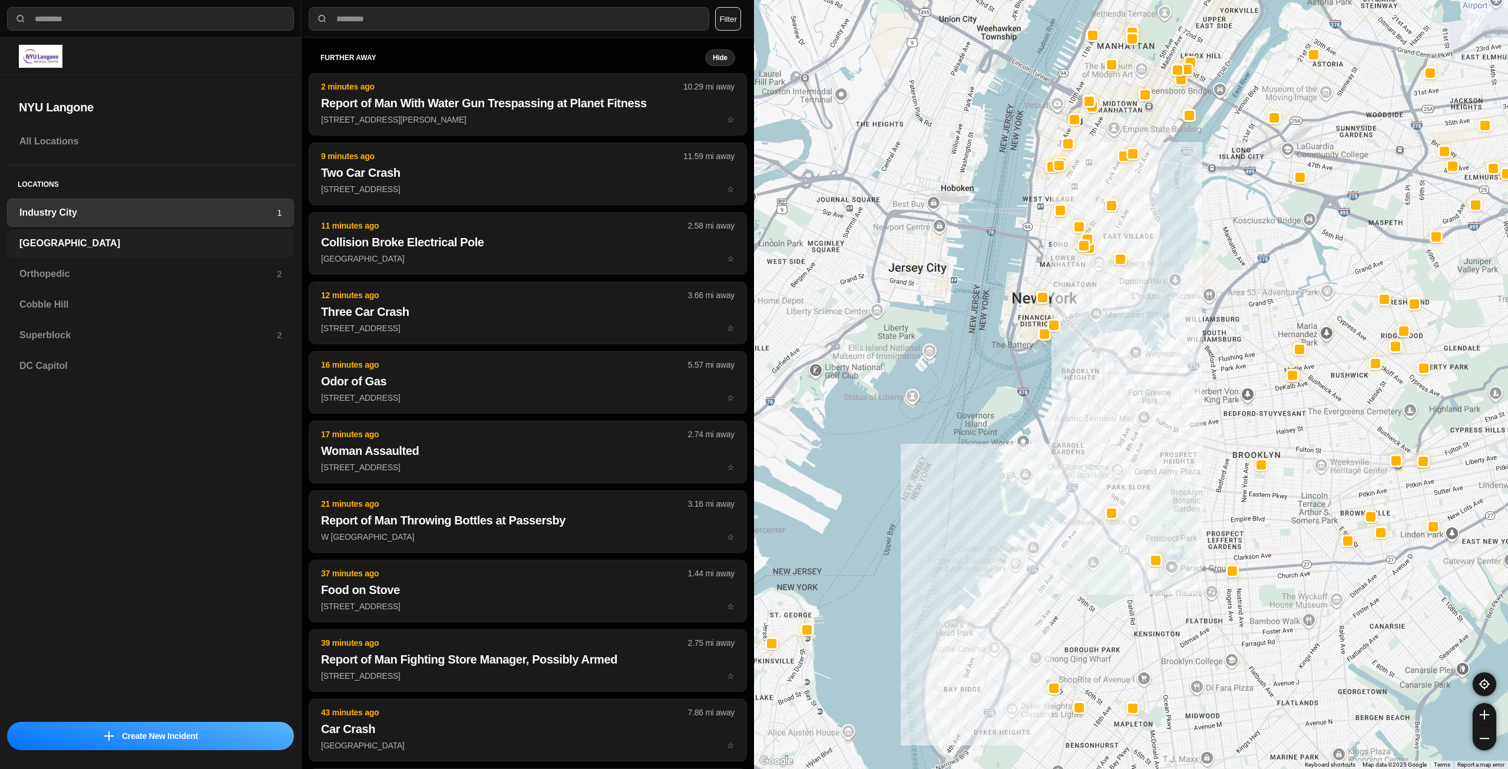
click at [166, 245] on h3 "[GEOGRAPHIC_DATA]" at bounding box center [150, 243] width 262 height 14
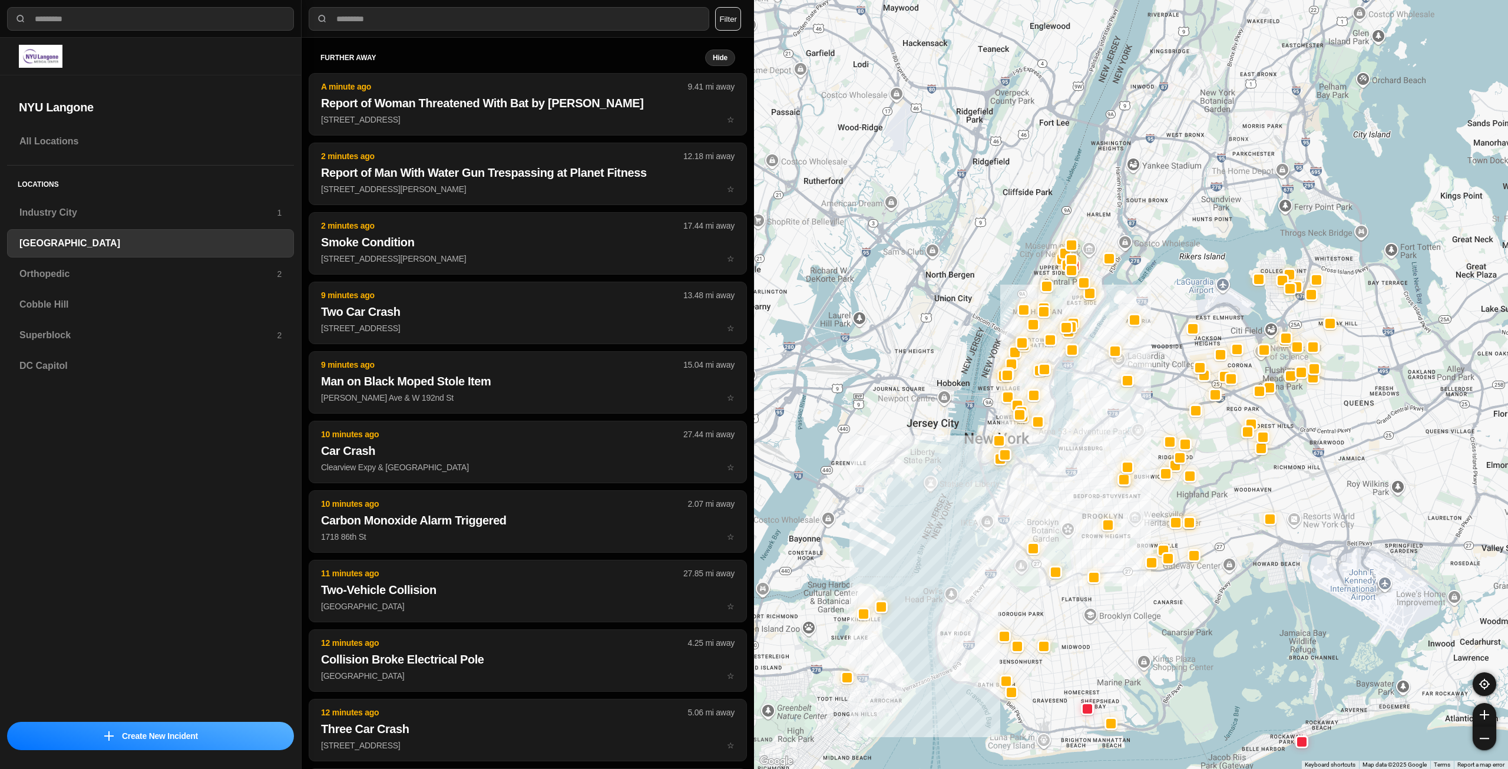
drag, startPoint x: 1264, startPoint y: 281, endPoint x: 1084, endPoint y: 520, distance: 299.5
click at [1084, 520] on div at bounding box center [1131, 384] width 754 height 769
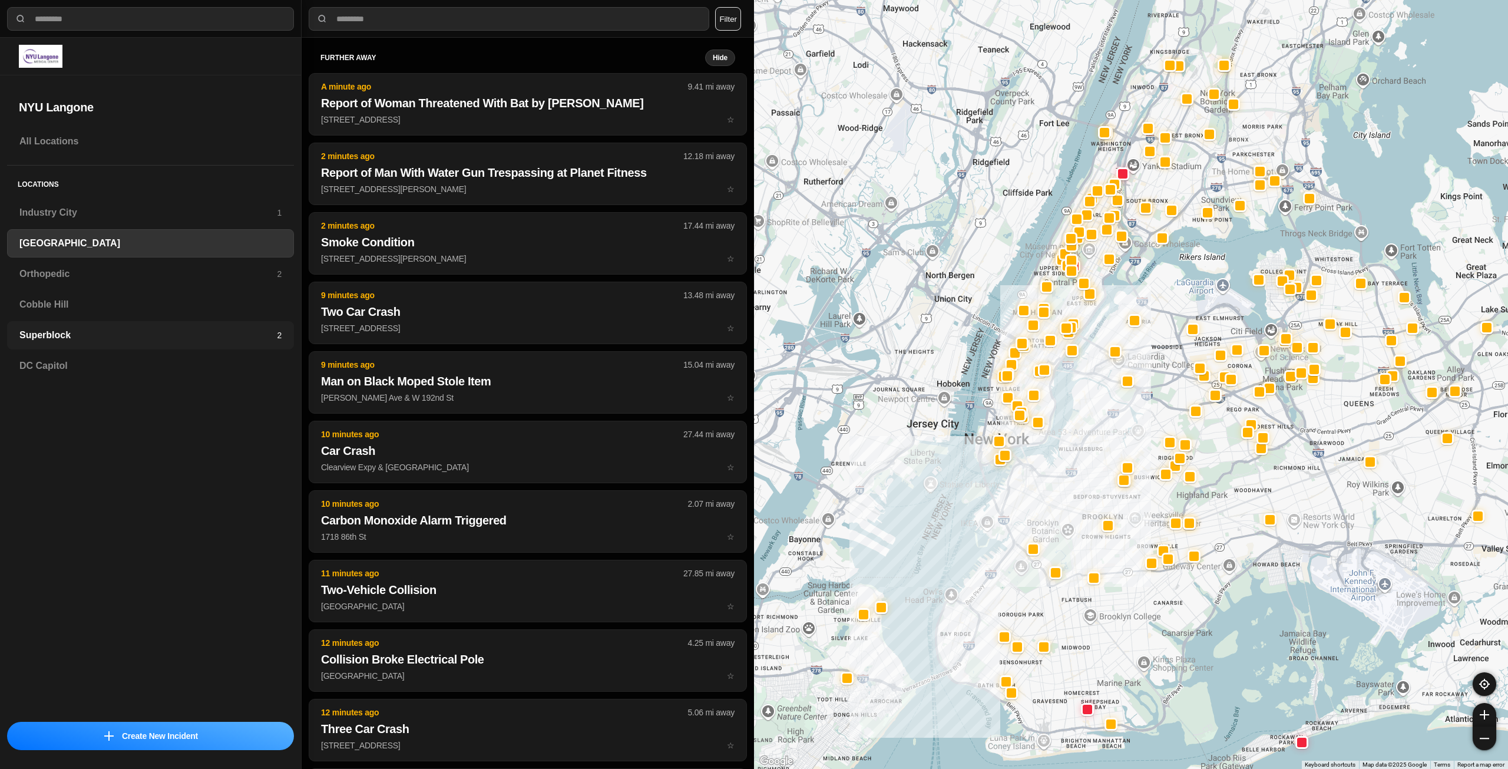
click at [166, 344] on div "Superblock 2" at bounding box center [150, 335] width 287 height 28
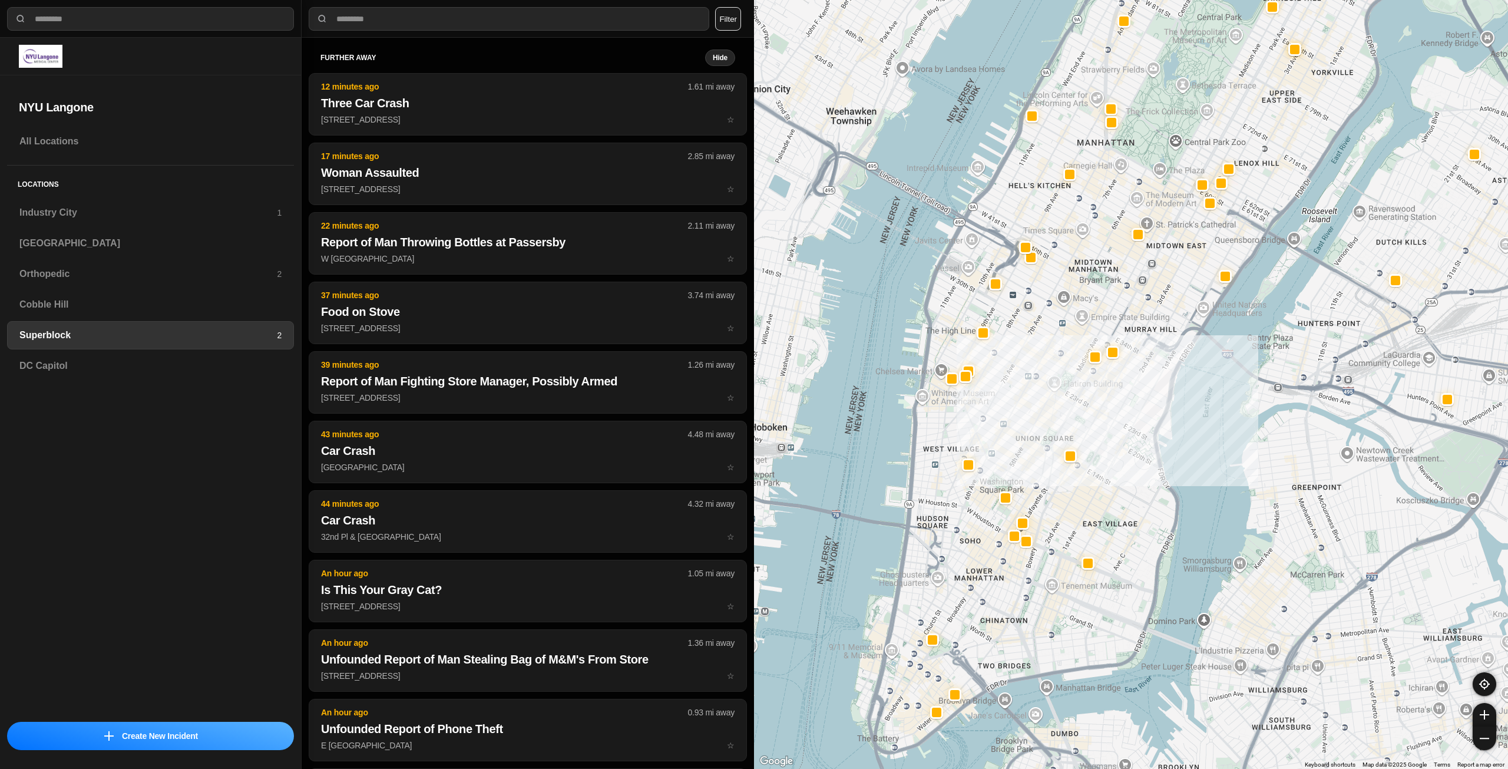
drag, startPoint x: 1148, startPoint y: 368, endPoint x: 1170, endPoint y: 339, distance: 35.8
click at [1168, 339] on div at bounding box center [1131, 384] width 754 height 769
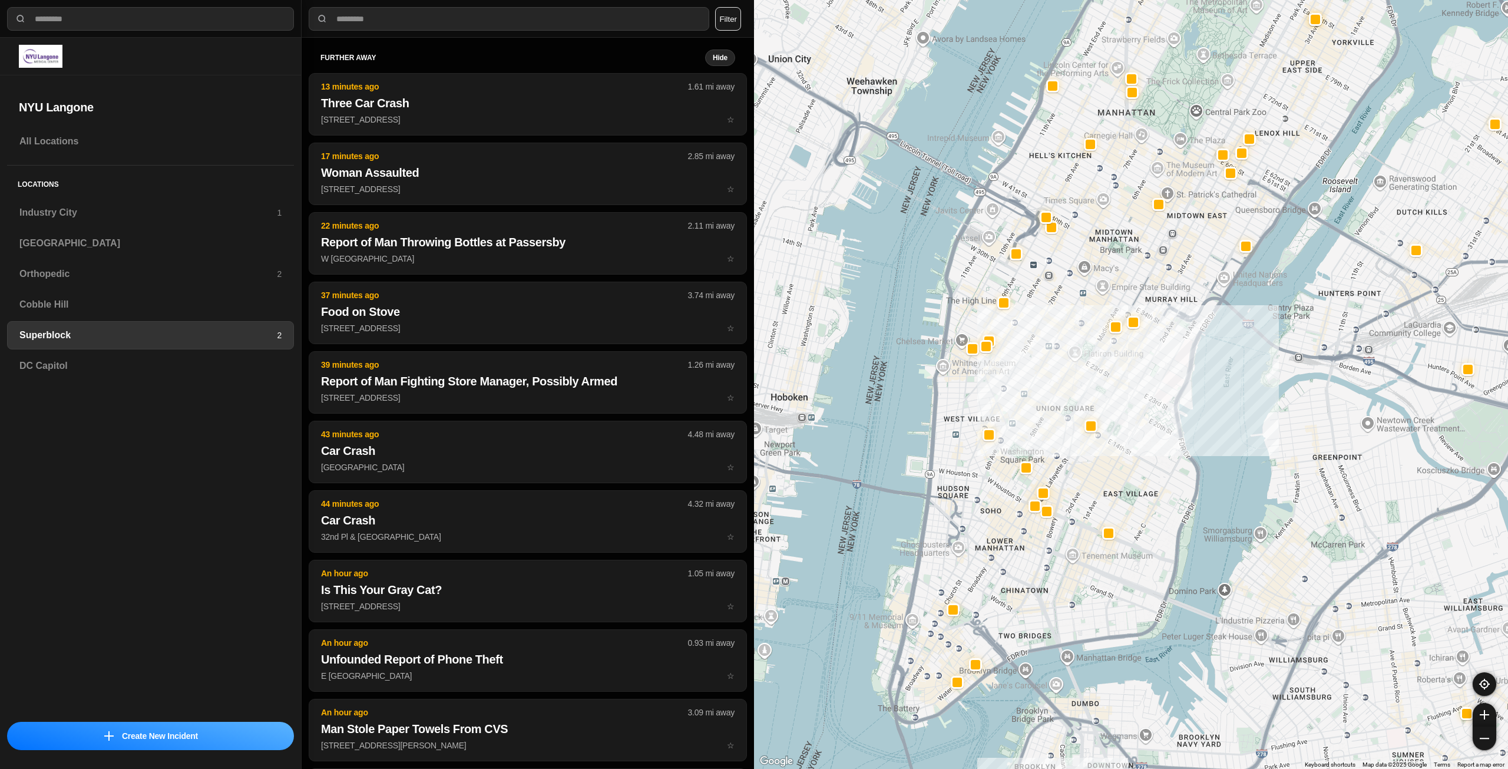
drag, startPoint x: 1015, startPoint y: 437, endPoint x: 1042, endPoint y: 389, distance: 55.4
click at [1042, 389] on div at bounding box center [1131, 384] width 754 height 769
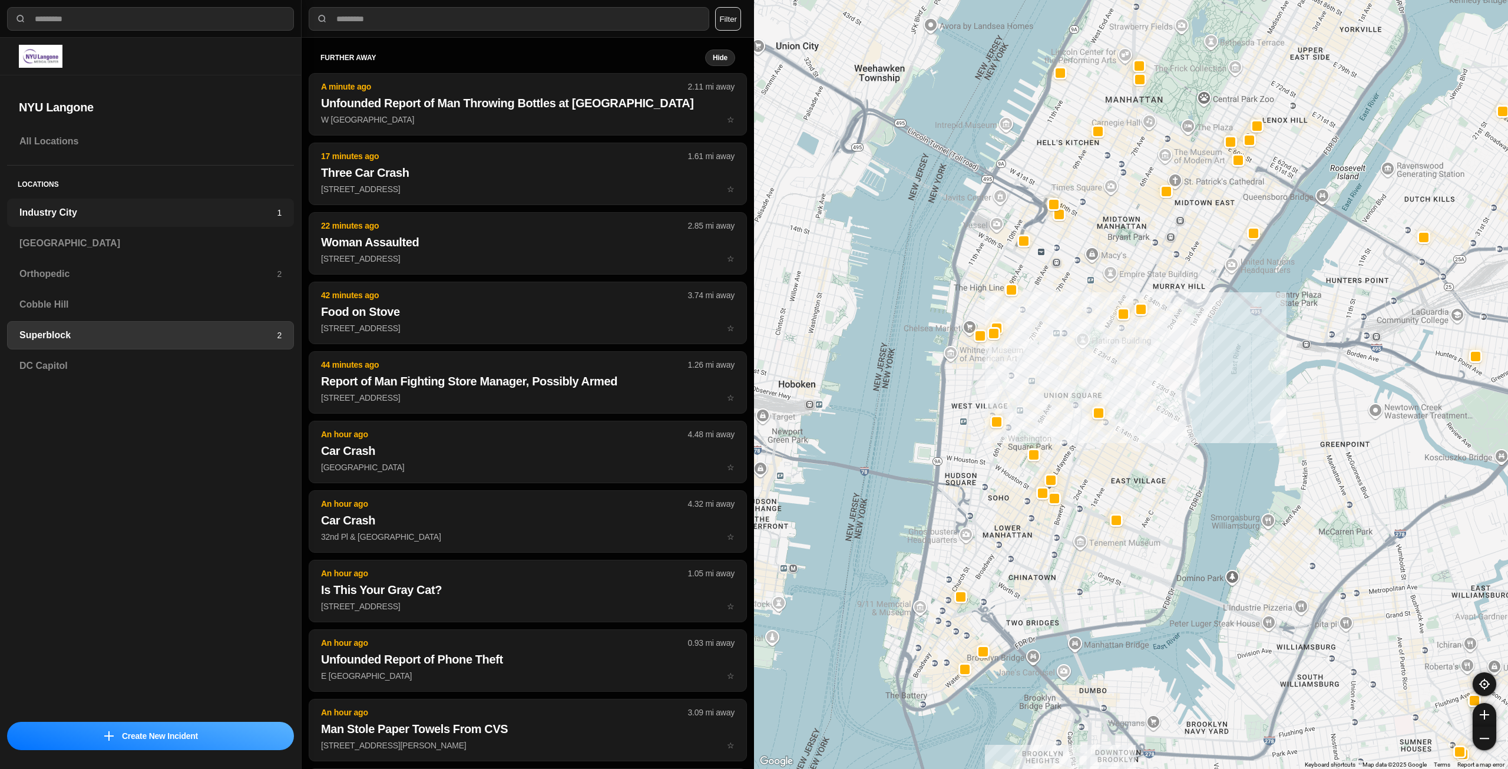
click at [163, 216] on h3 "Industry City" at bounding box center [147, 213] width 257 height 14
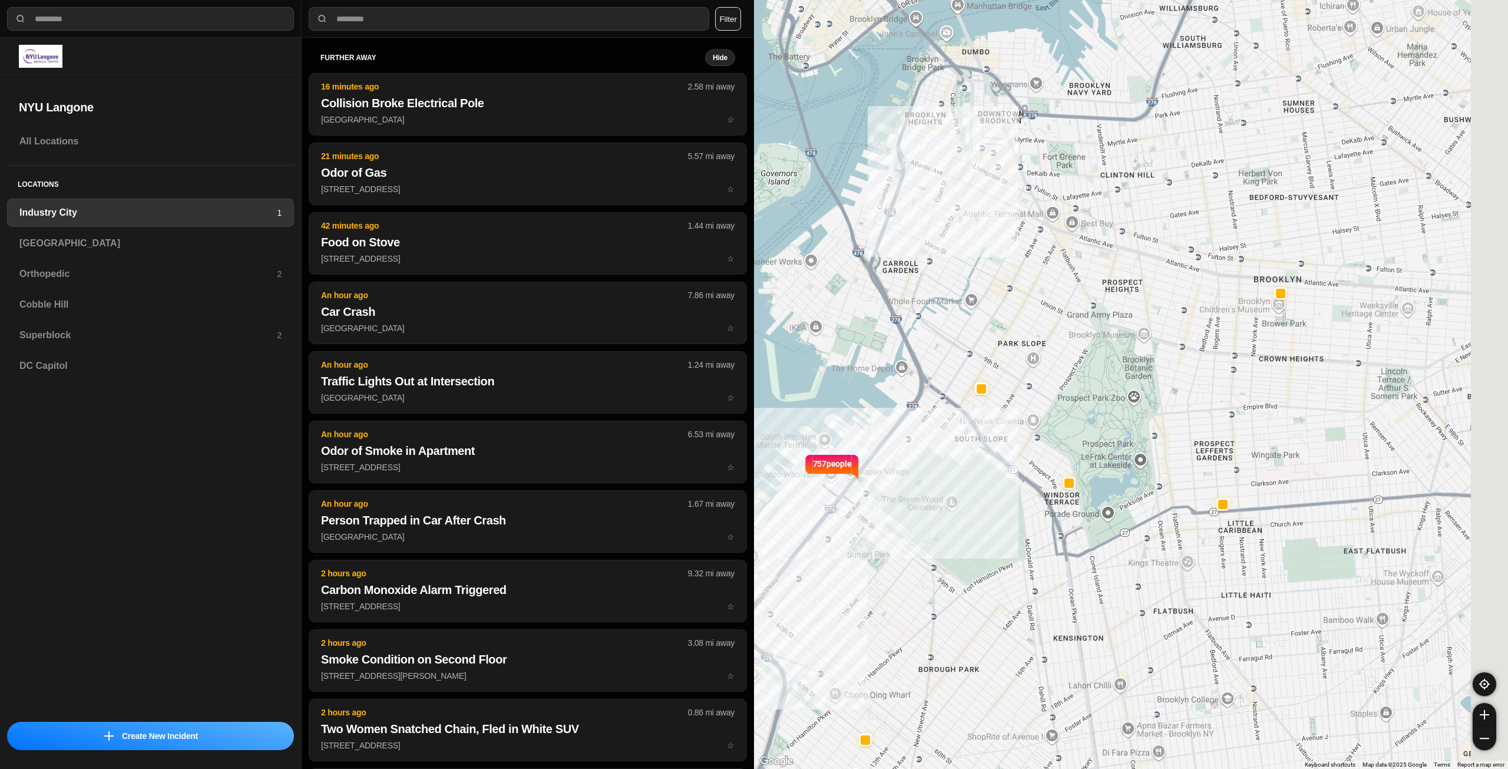
drag, startPoint x: 1216, startPoint y: 353, endPoint x: 999, endPoint y: 420, distance: 227.6
click at [990, 438] on div "757 people" at bounding box center [1131, 384] width 754 height 769
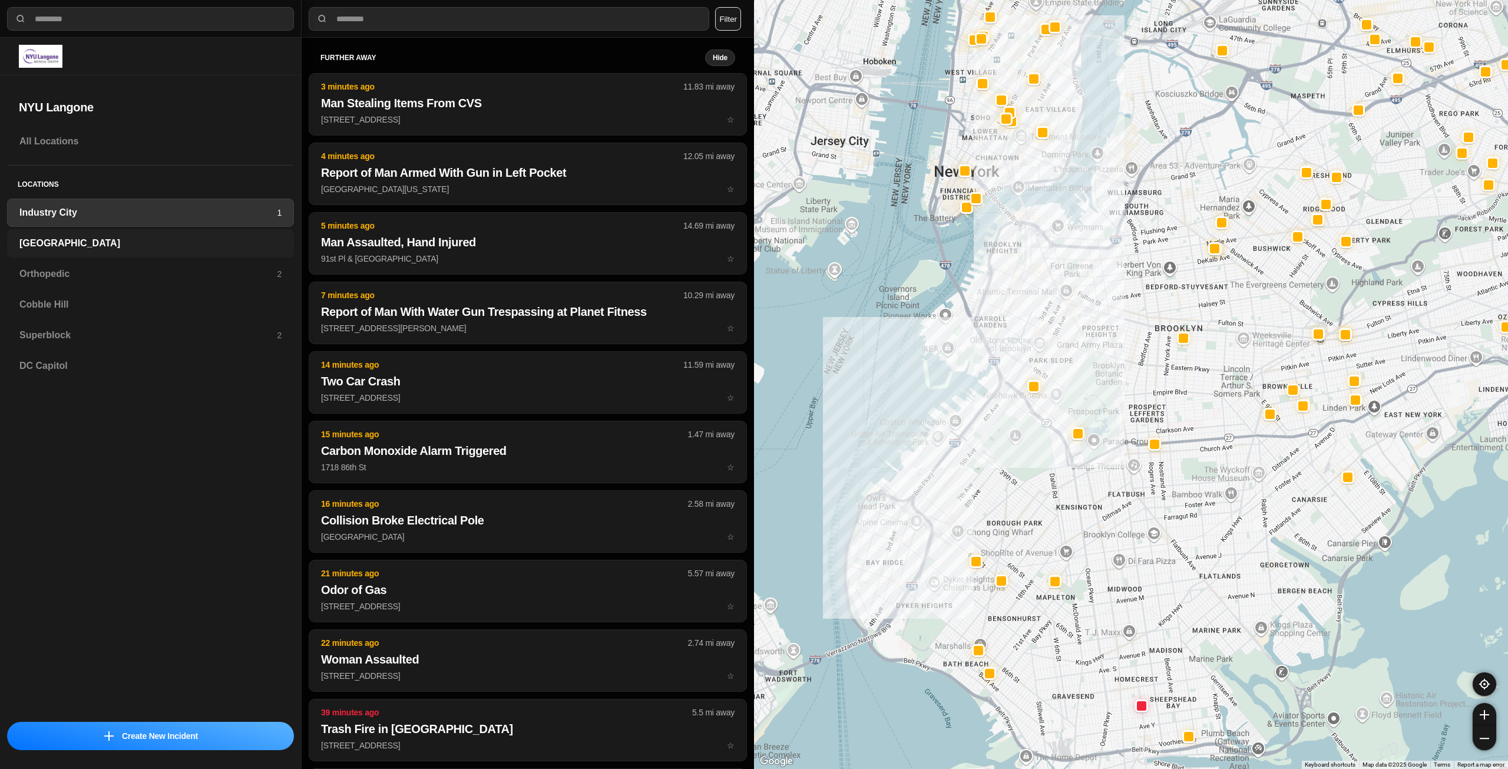
click at [107, 241] on h3 "[GEOGRAPHIC_DATA]" at bounding box center [150, 243] width 262 height 14
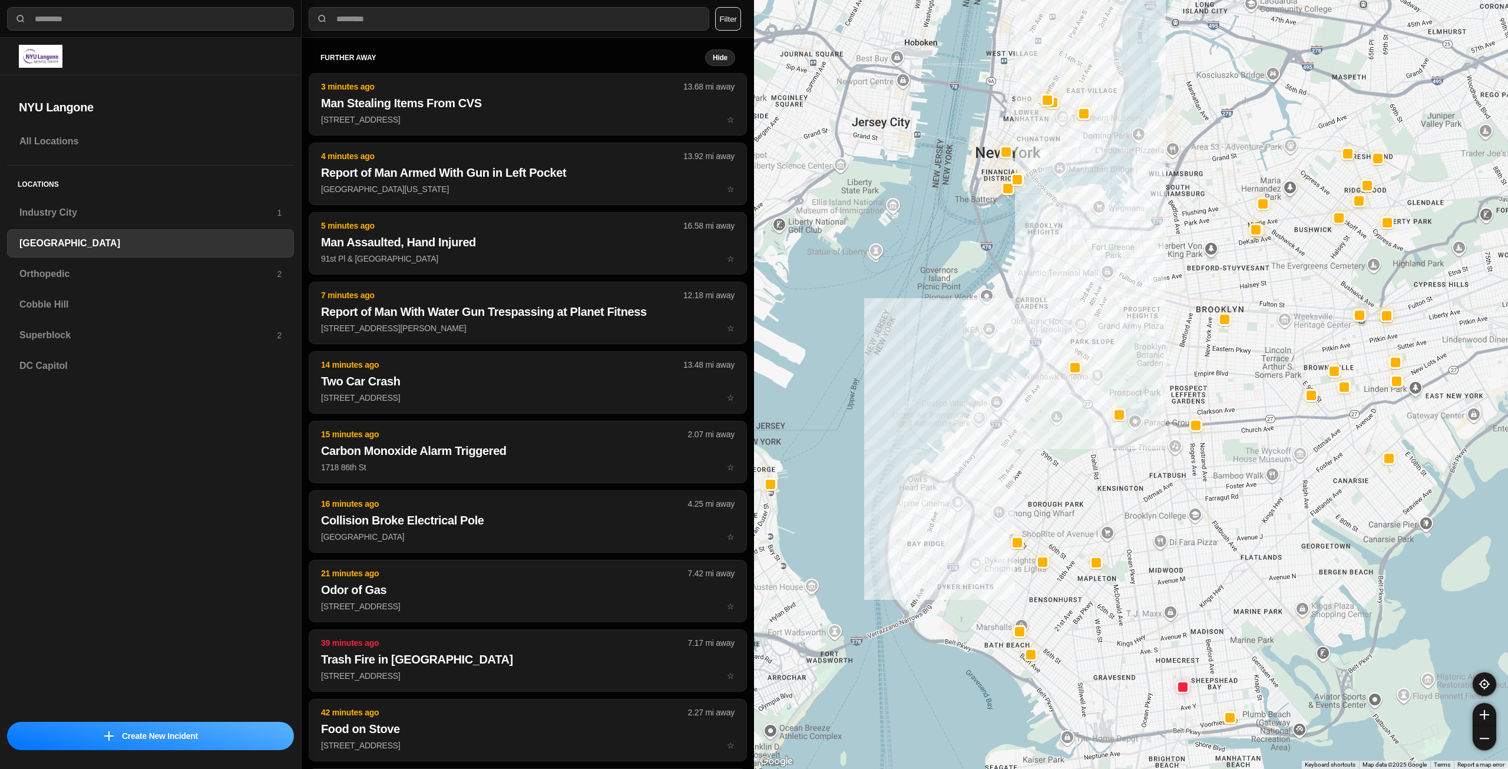
drag, startPoint x: 1215, startPoint y: 418, endPoint x: 1141, endPoint y: 508, distance: 116.4
click at [72, 275] on h3 "Orthopedic" at bounding box center [147, 274] width 257 height 14
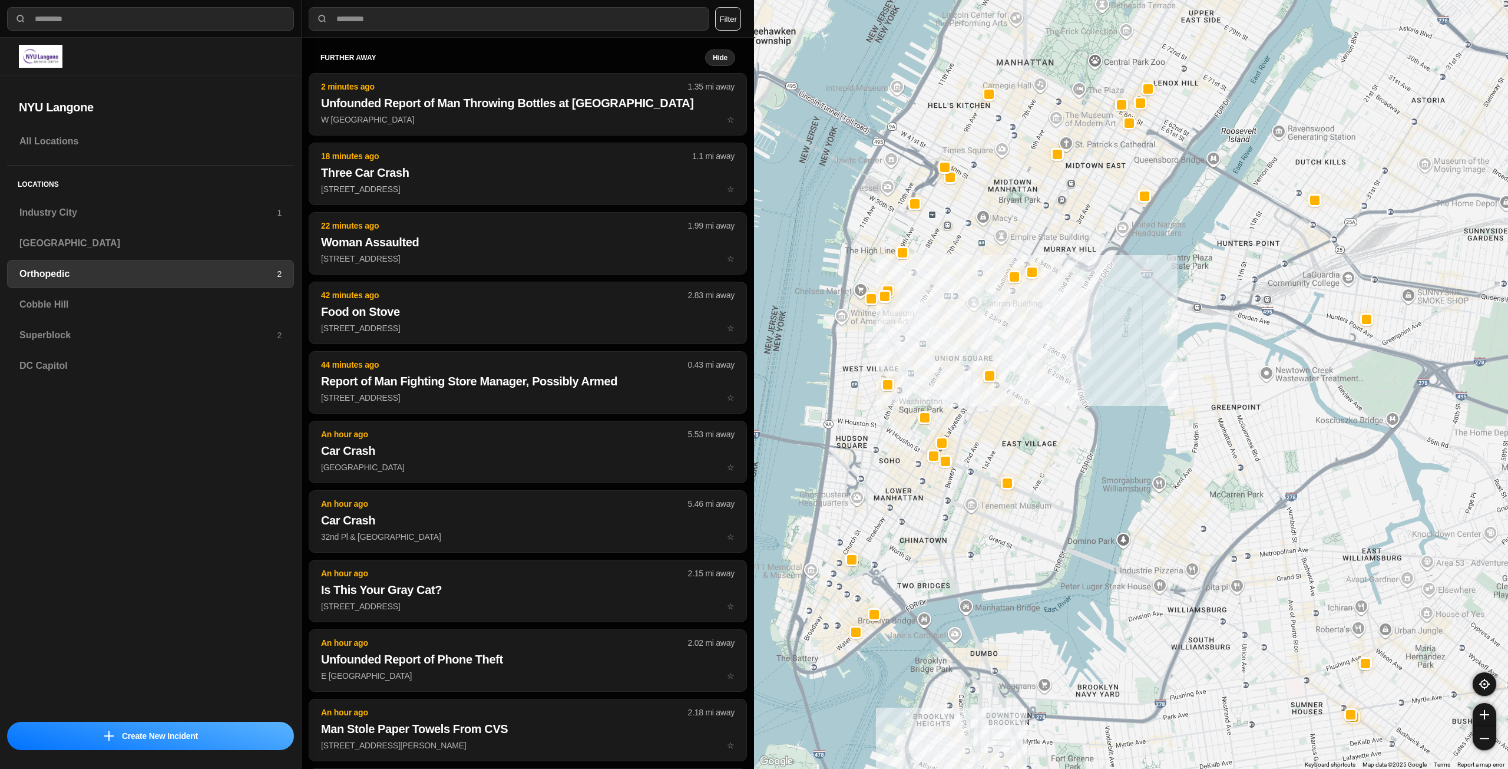
drag, startPoint x: 986, startPoint y: 237, endPoint x: 974, endPoint y: 322, distance: 85.7
click at [974, 322] on div at bounding box center [1131, 384] width 754 height 769
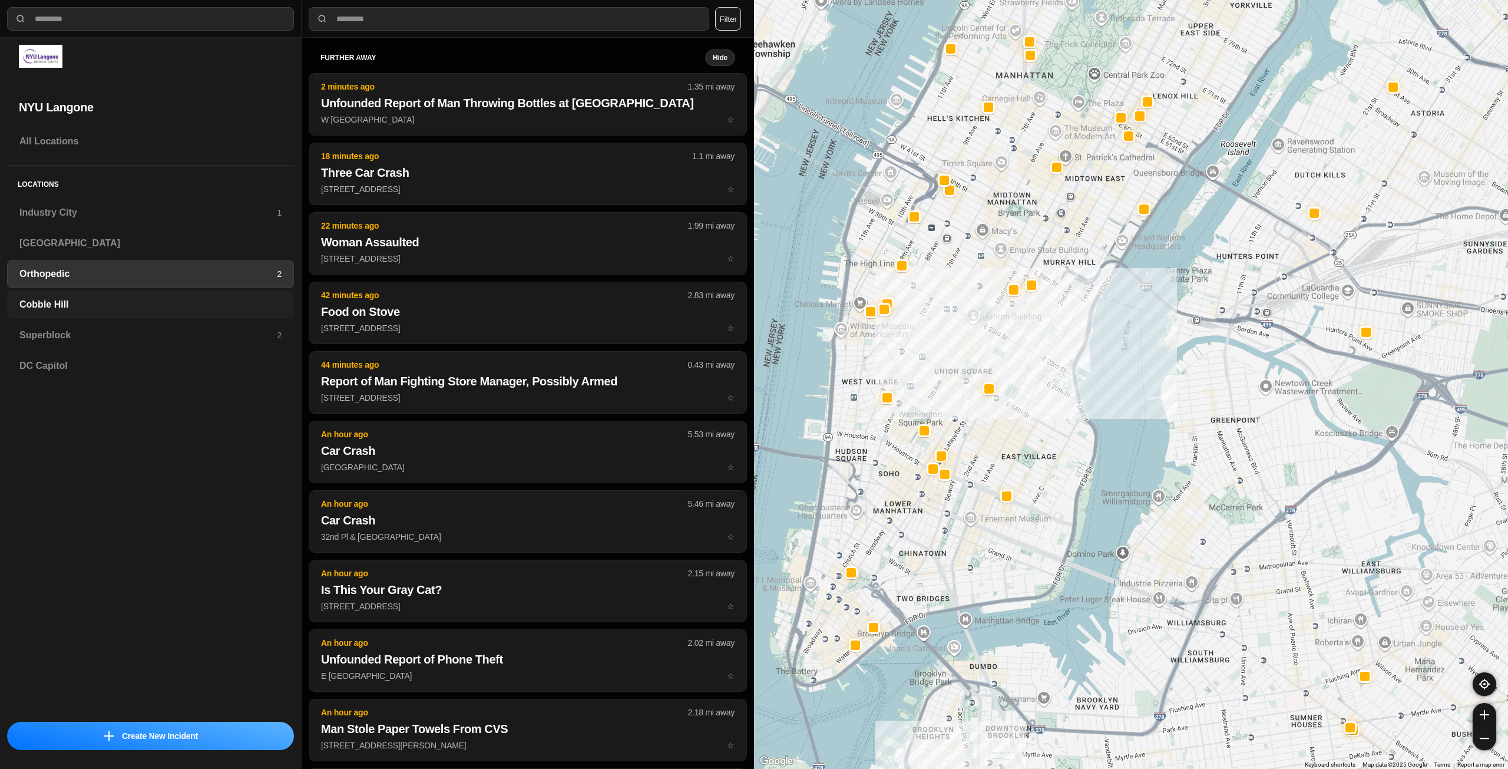
click at [196, 301] on h3 "Cobble Hill" at bounding box center [150, 305] width 262 height 14
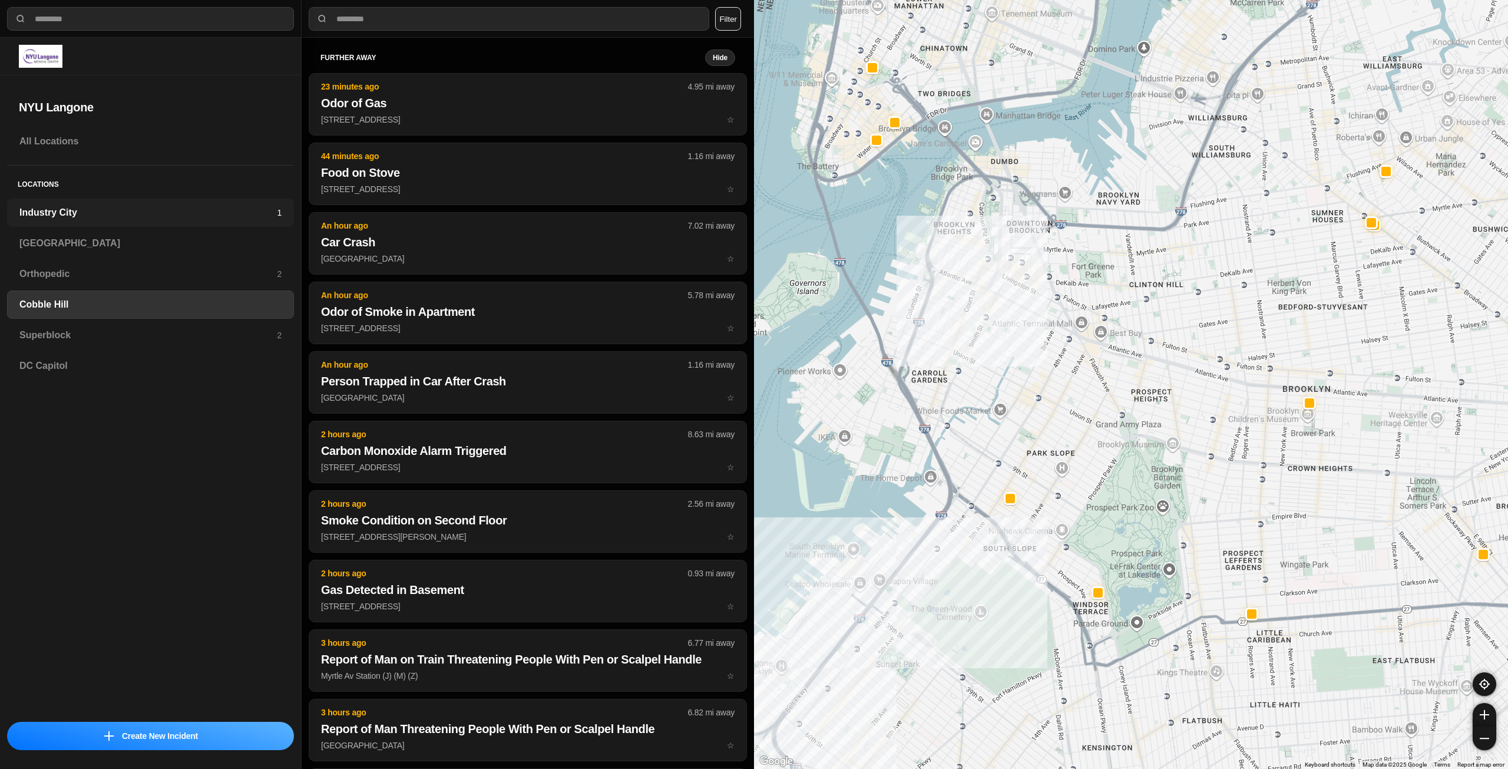
click at [110, 212] on h3 "Industry City" at bounding box center [147, 213] width 257 height 14
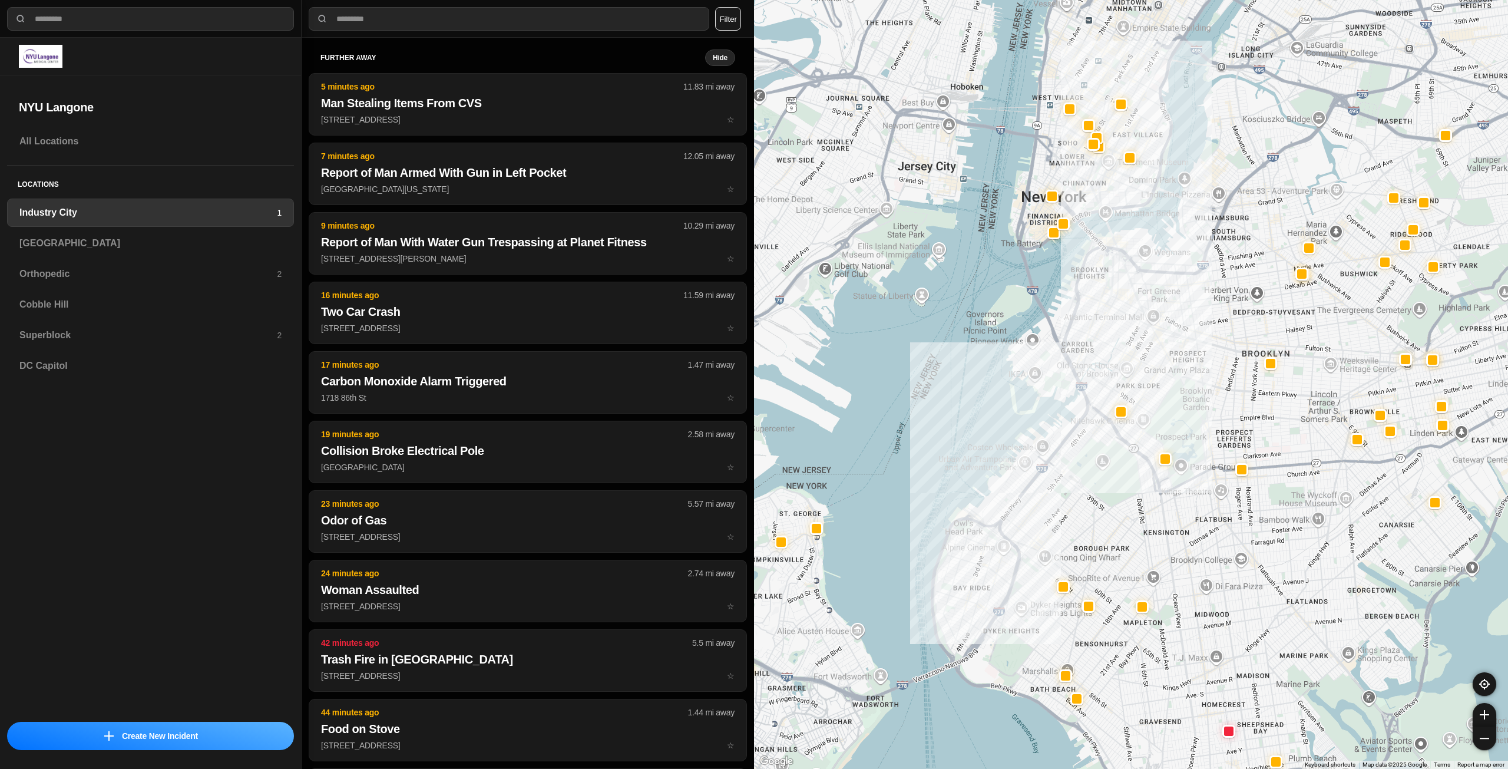
drag, startPoint x: 1277, startPoint y: 280, endPoint x: 1228, endPoint y: 364, distance: 96.9
click at [1228, 364] on div at bounding box center [1131, 384] width 754 height 769
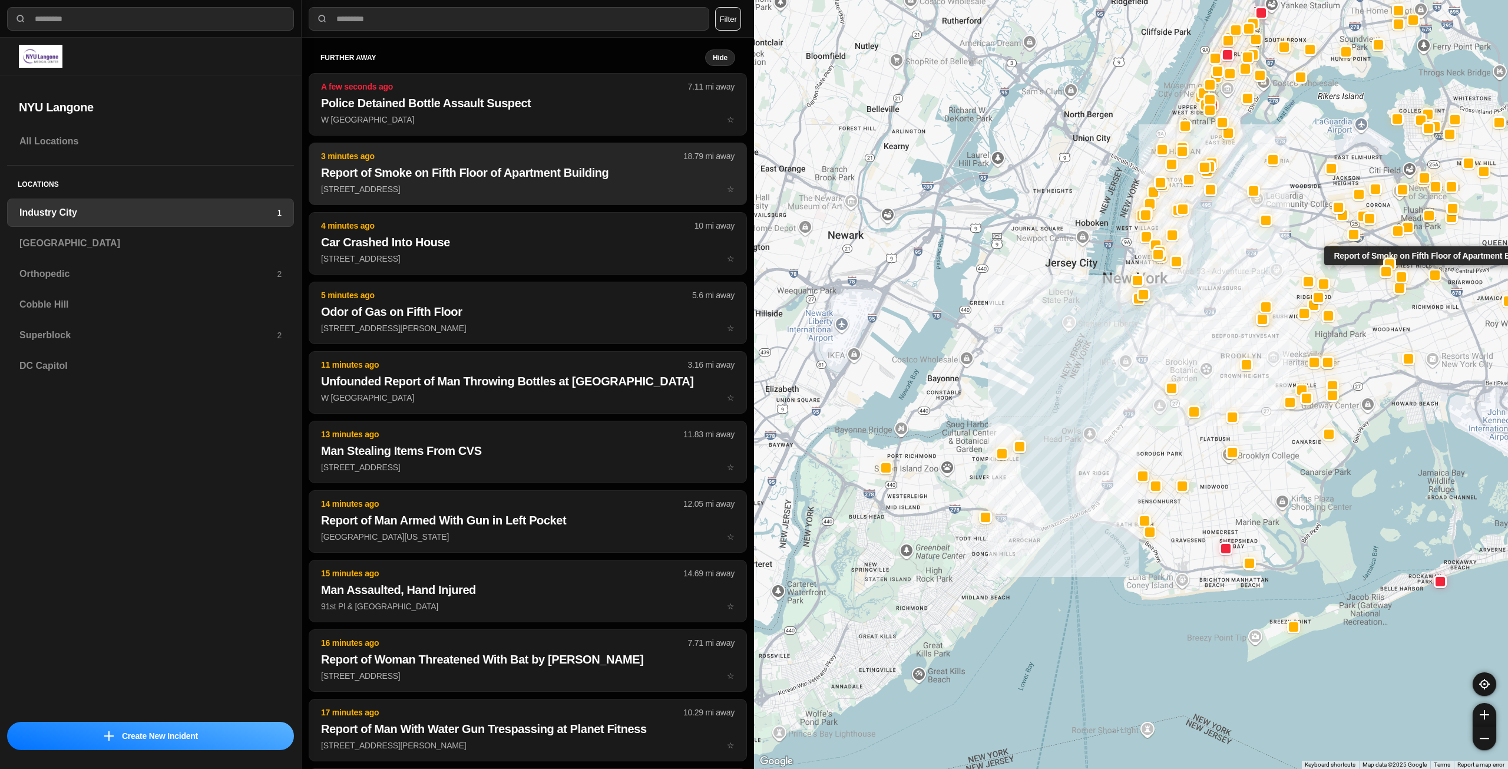
click at [521, 190] on p "114-06 Queens Blvd ☆" at bounding box center [528, 189] width 414 height 12
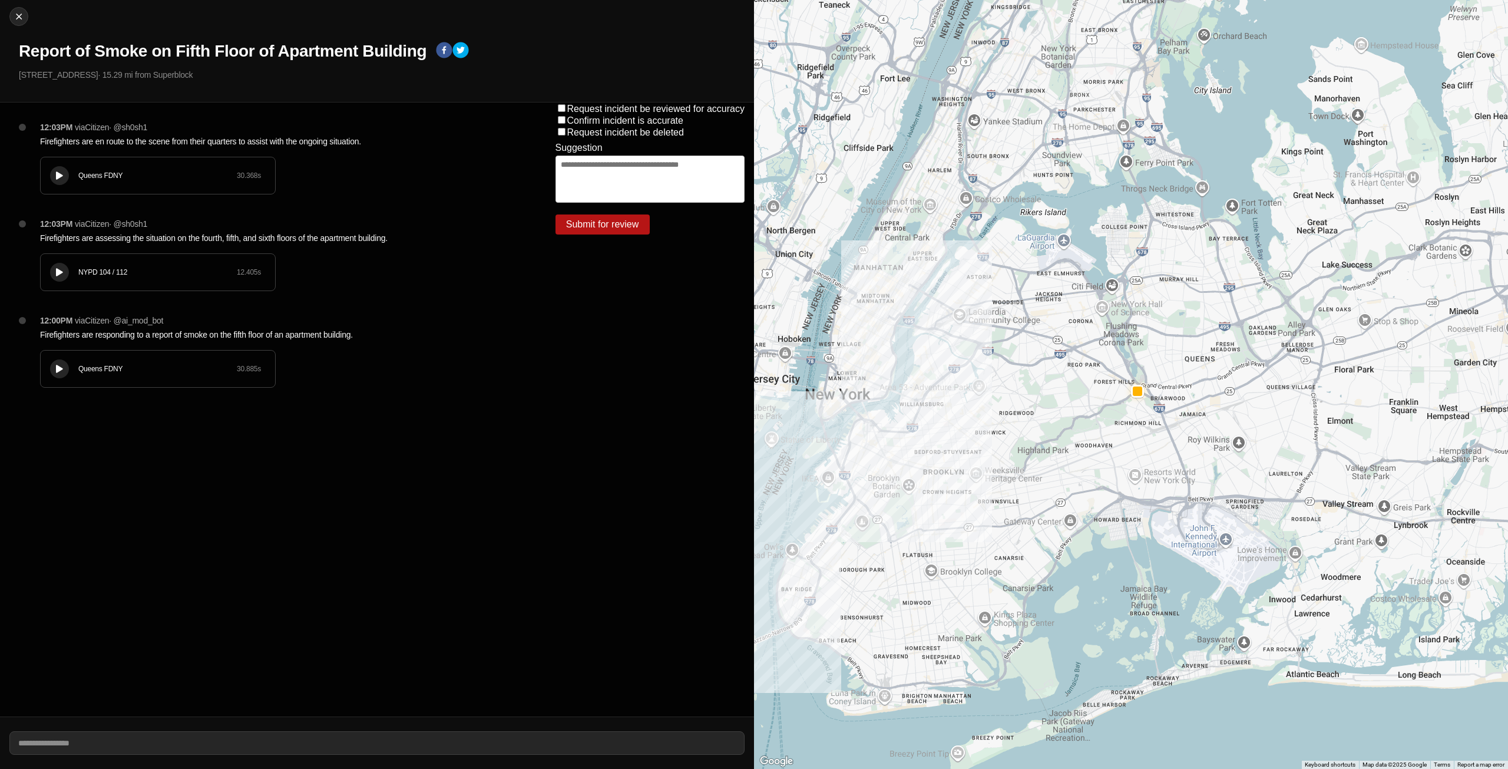
click at [55, 174] on div at bounding box center [60, 175] width 12 height 9
click at [58, 173] on icon at bounding box center [59, 176] width 7 height 8
click at [61, 171] on div at bounding box center [60, 175] width 12 height 9
click at [67, 266] on button at bounding box center [59, 272] width 19 height 19
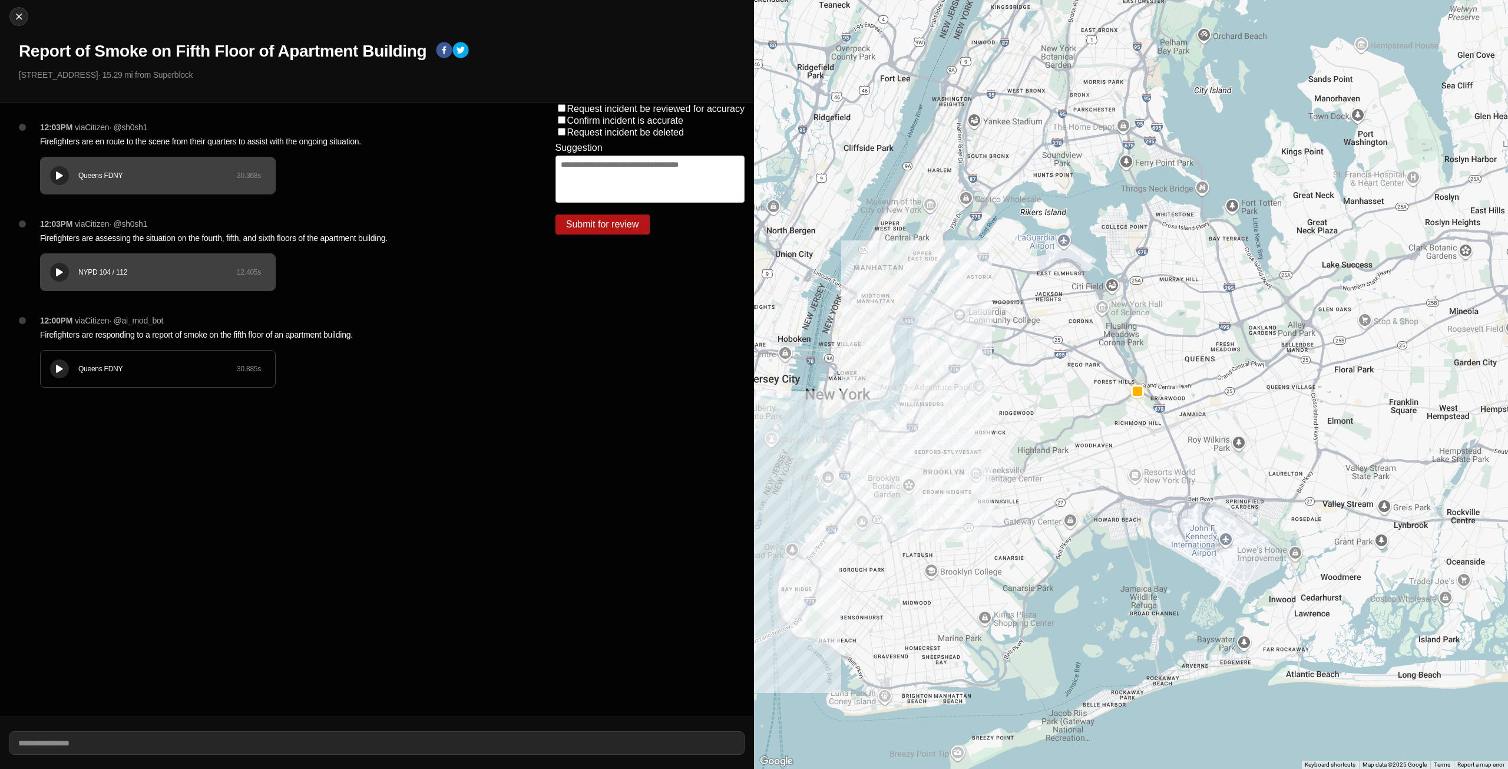
click at [55, 365] on div at bounding box center [60, 369] width 12 height 9
click at [20, 19] on img at bounding box center [19, 17] width 12 height 12
select select "*"
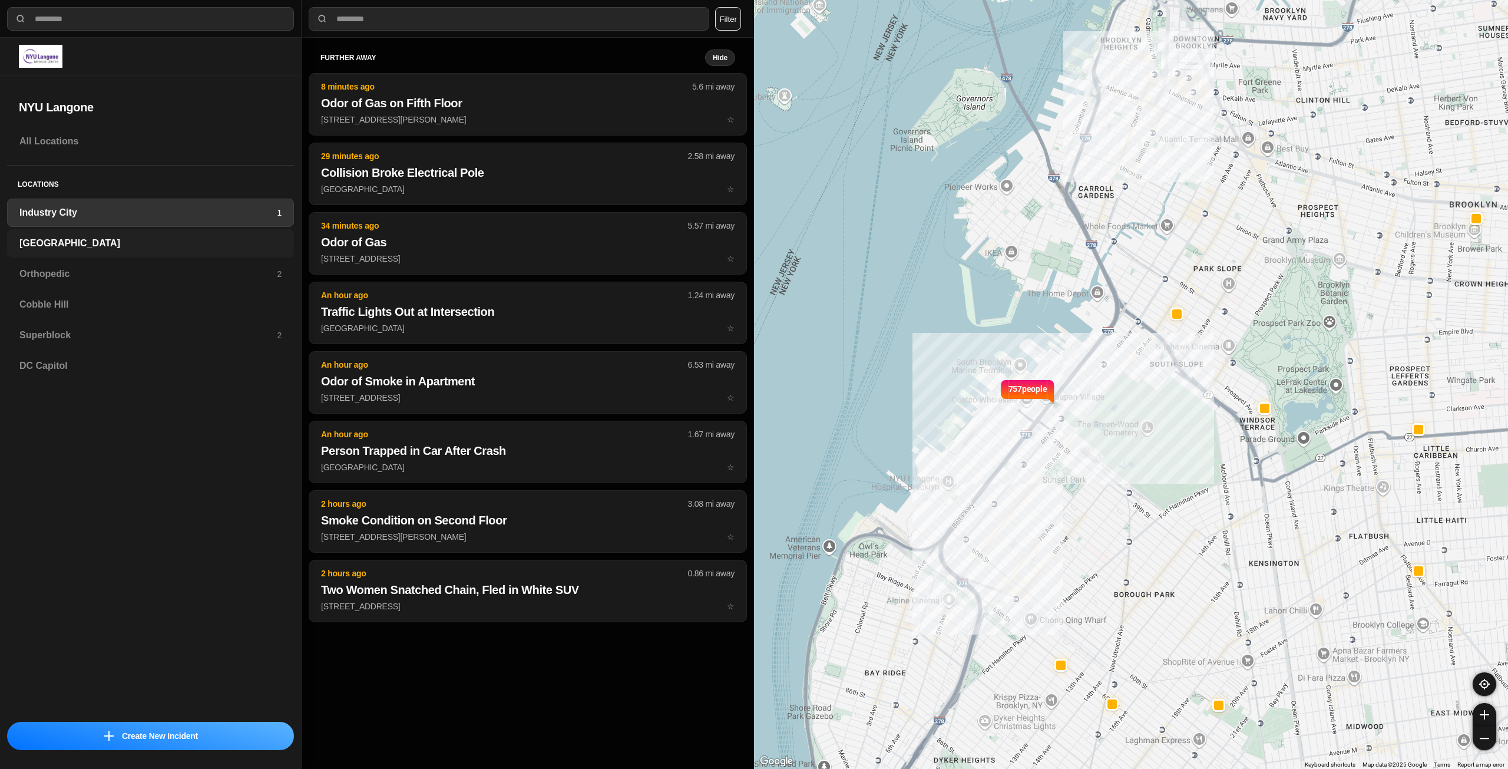
click at [77, 241] on h3 "[GEOGRAPHIC_DATA]" at bounding box center [150, 243] width 262 height 14
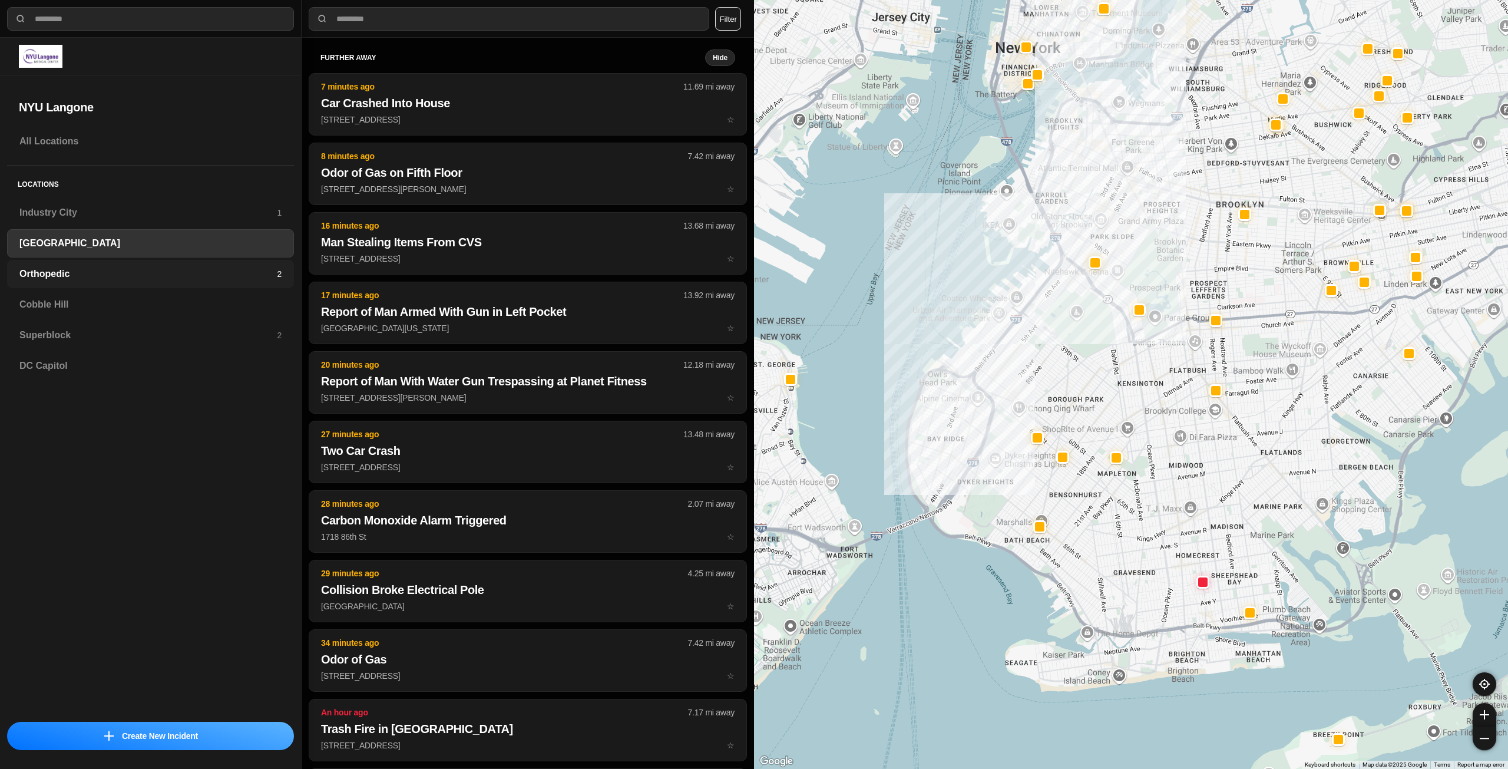
click at [192, 282] on div "Orthopedic 2" at bounding box center [150, 274] width 287 height 28
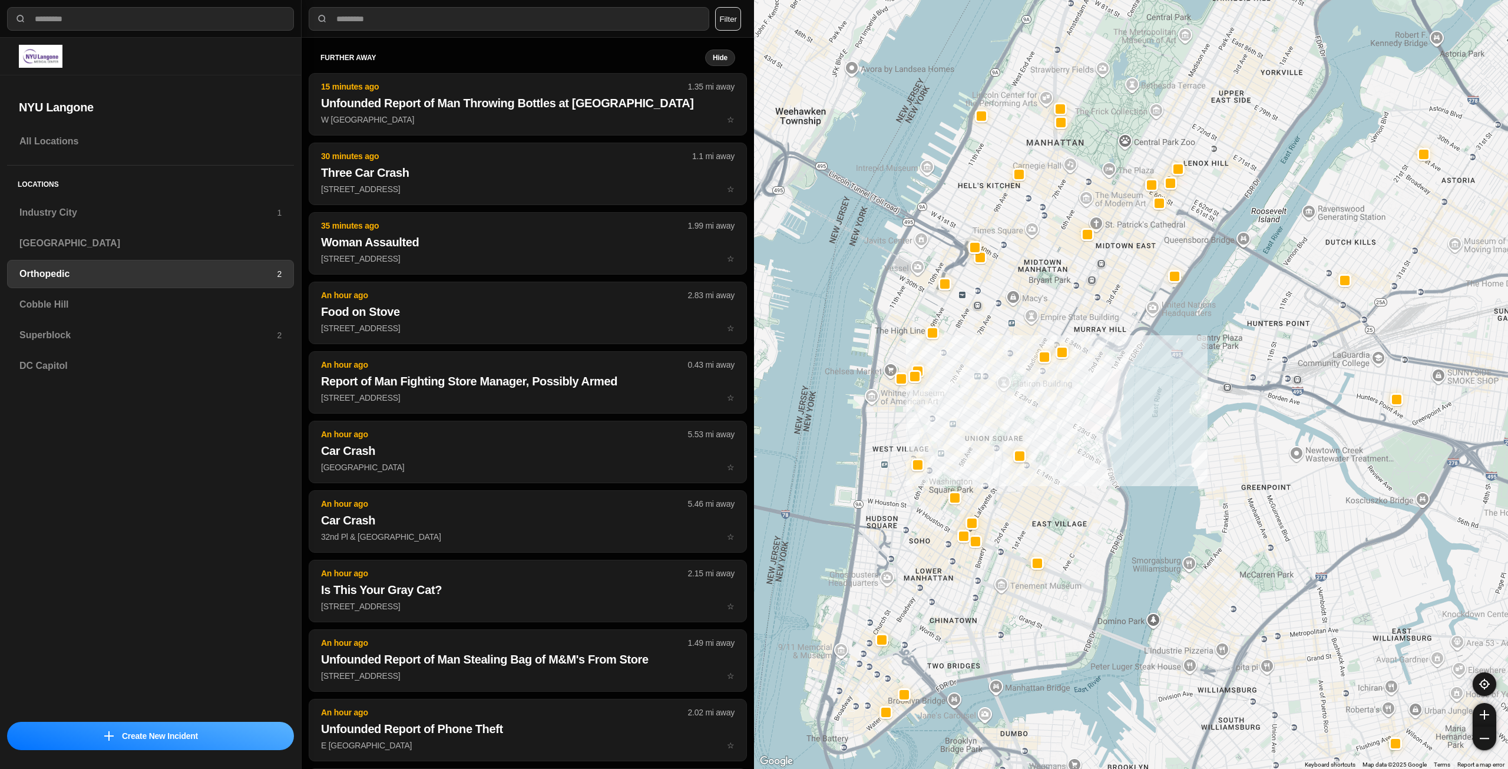
drag, startPoint x: 1111, startPoint y: 309, endPoint x: 1099, endPoint y: 378, distance: 70.5
click at [1099, 378] on div at bounding box center [1131, 384] width 754 height 769
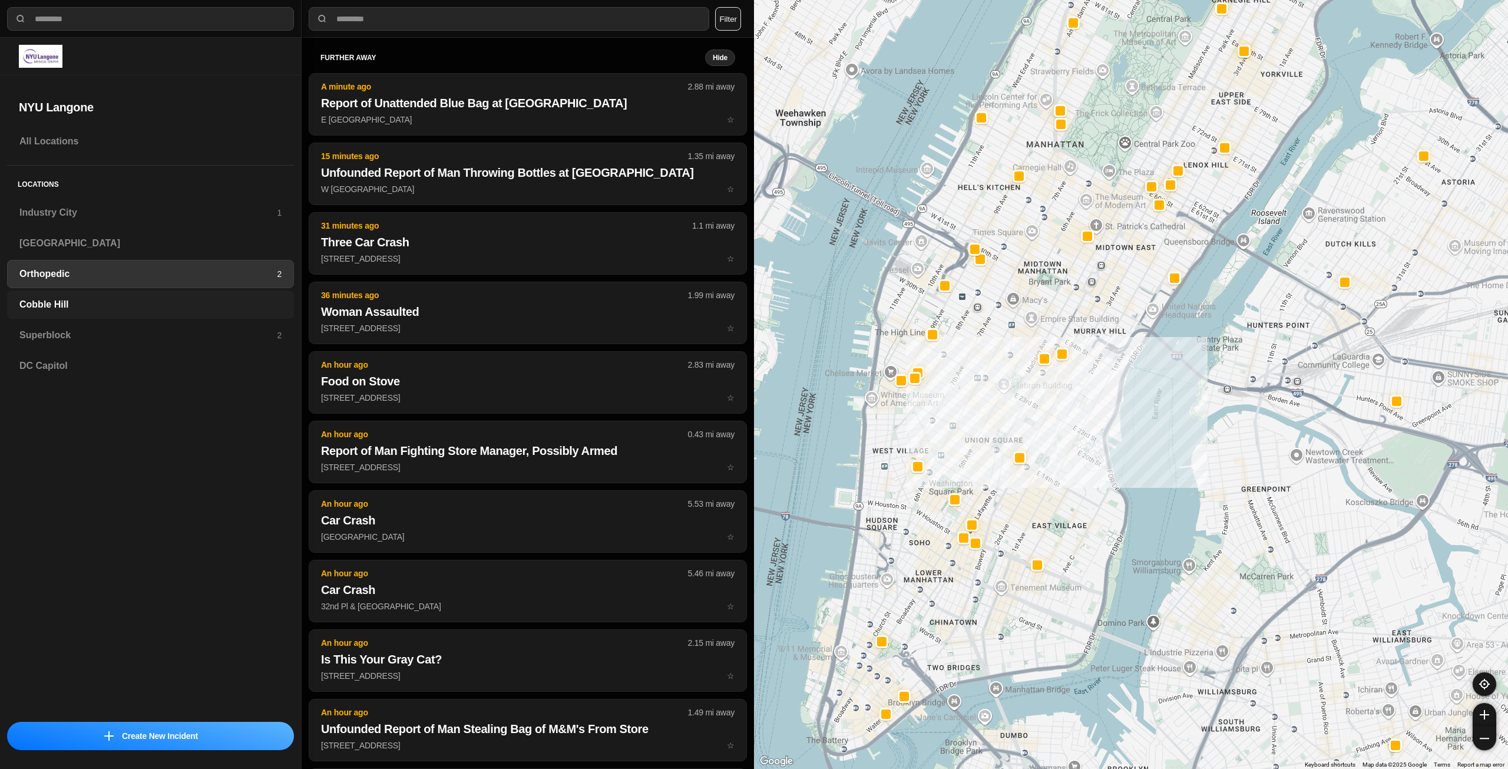
click at [208, 300] on h3 "Cobble Hill" at bounding box center [150, 305] width 262 height 14
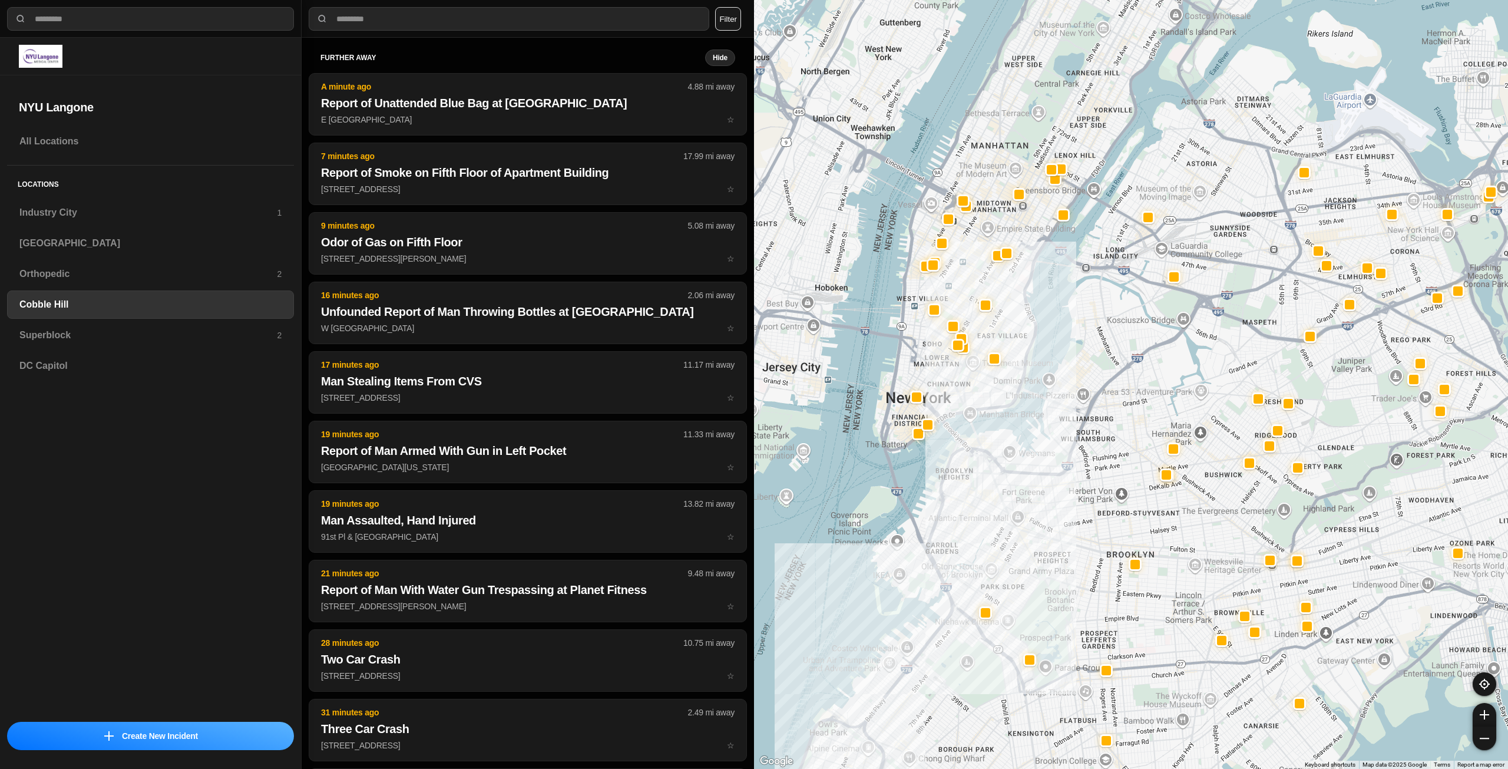
drag, startPoint x: 1121, startPoint y: 338, endPoint x: 1102, endPoint y: 501, distance: 164.3
click at [1102, 501] on div at bounding box center [1131, 384] width 754 height 769
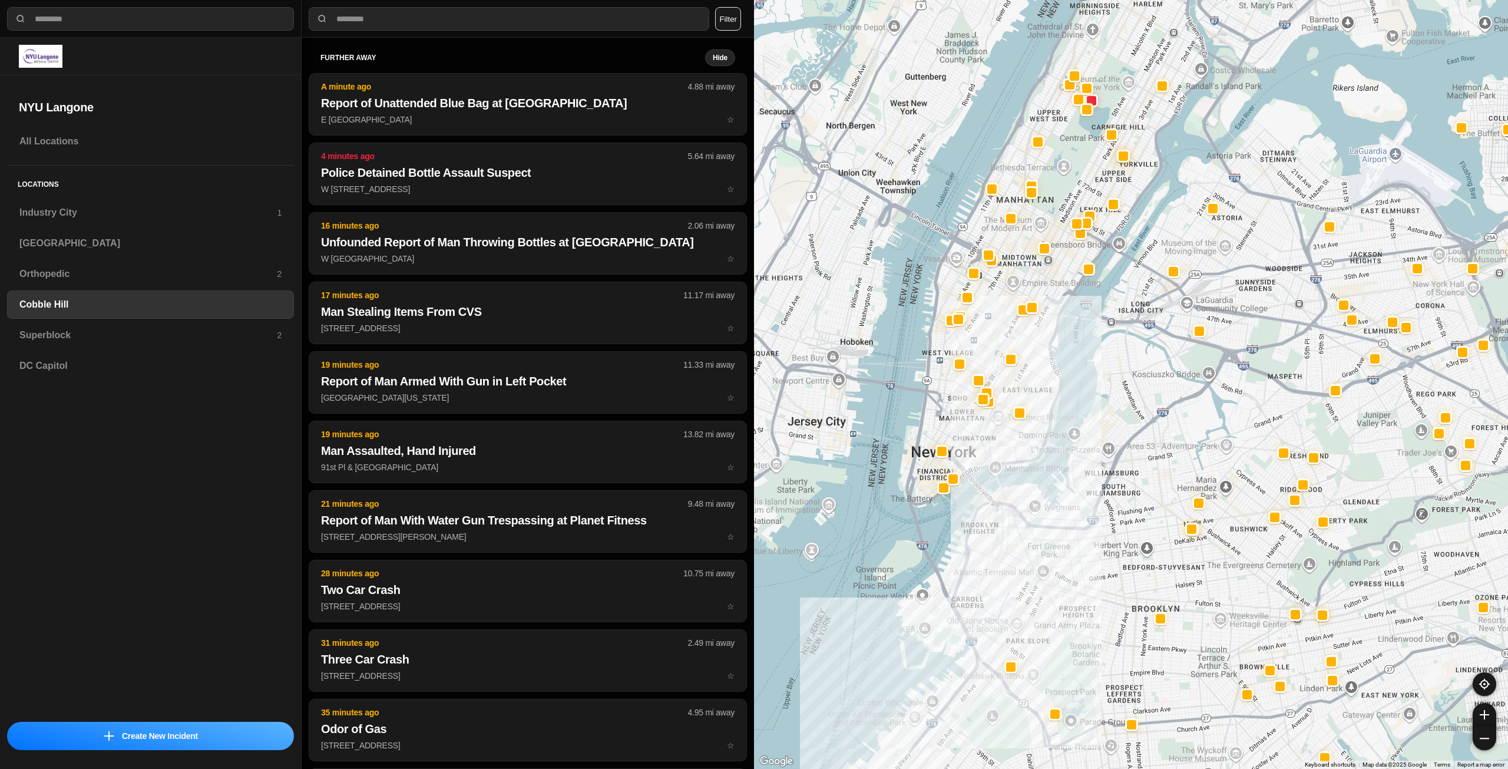
drag, startPoint x: 956, startPoint y: 391, endPoint x: 982, endPoint y: 447, distance: 60.9
click at [982, 447] on div at bounding box center [1131, 384] width 754 height 769
click at [264, 329] on h3 "Superblock" at bounding box center [147, 335] width 257 height 14
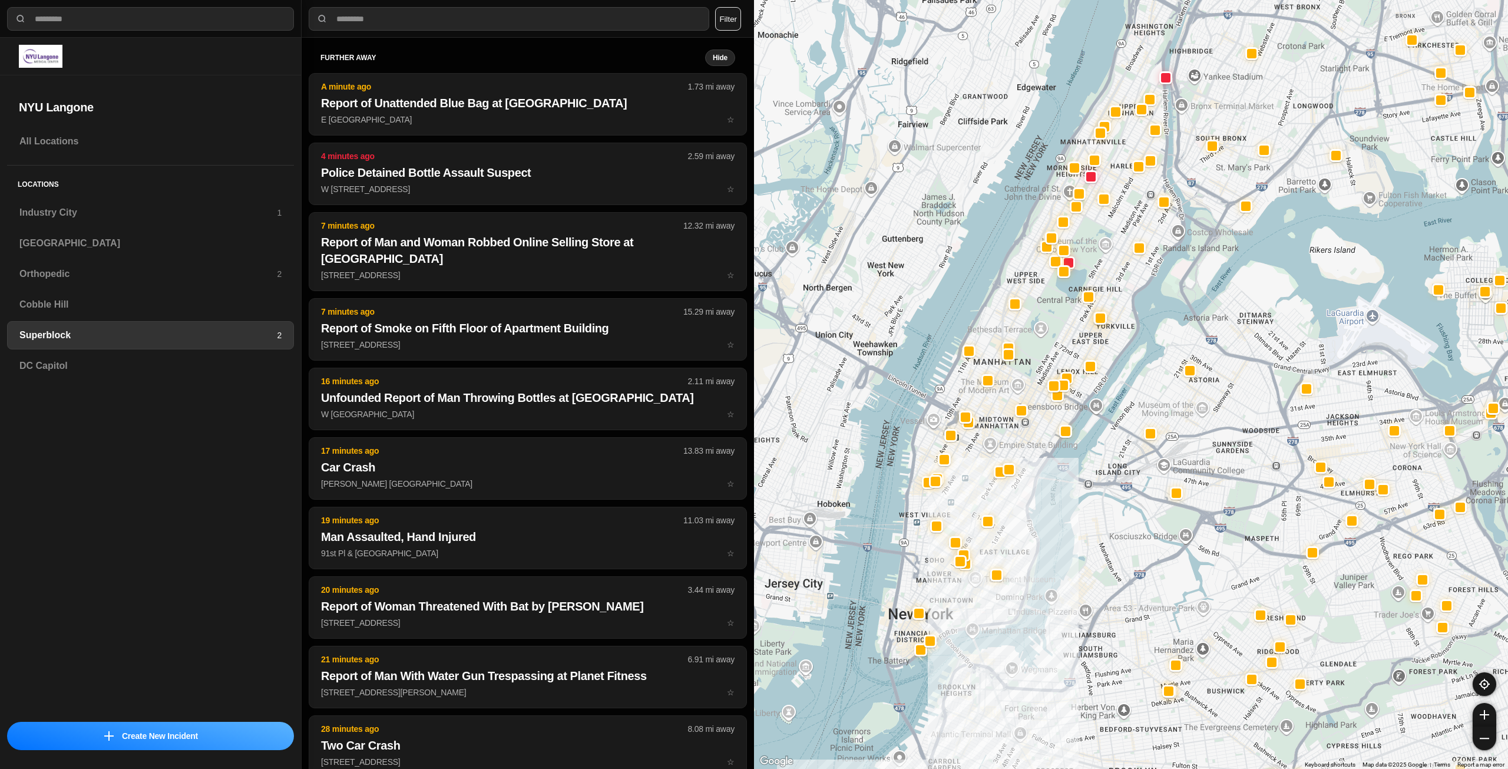
drag, startPoint x: 1149, startPoint y: 313, endPoint x: 1140, endPoint y: 334, distance: 22.4
click at [1140, 334] on div at bounding box center [1131, 384] width 754 height 769
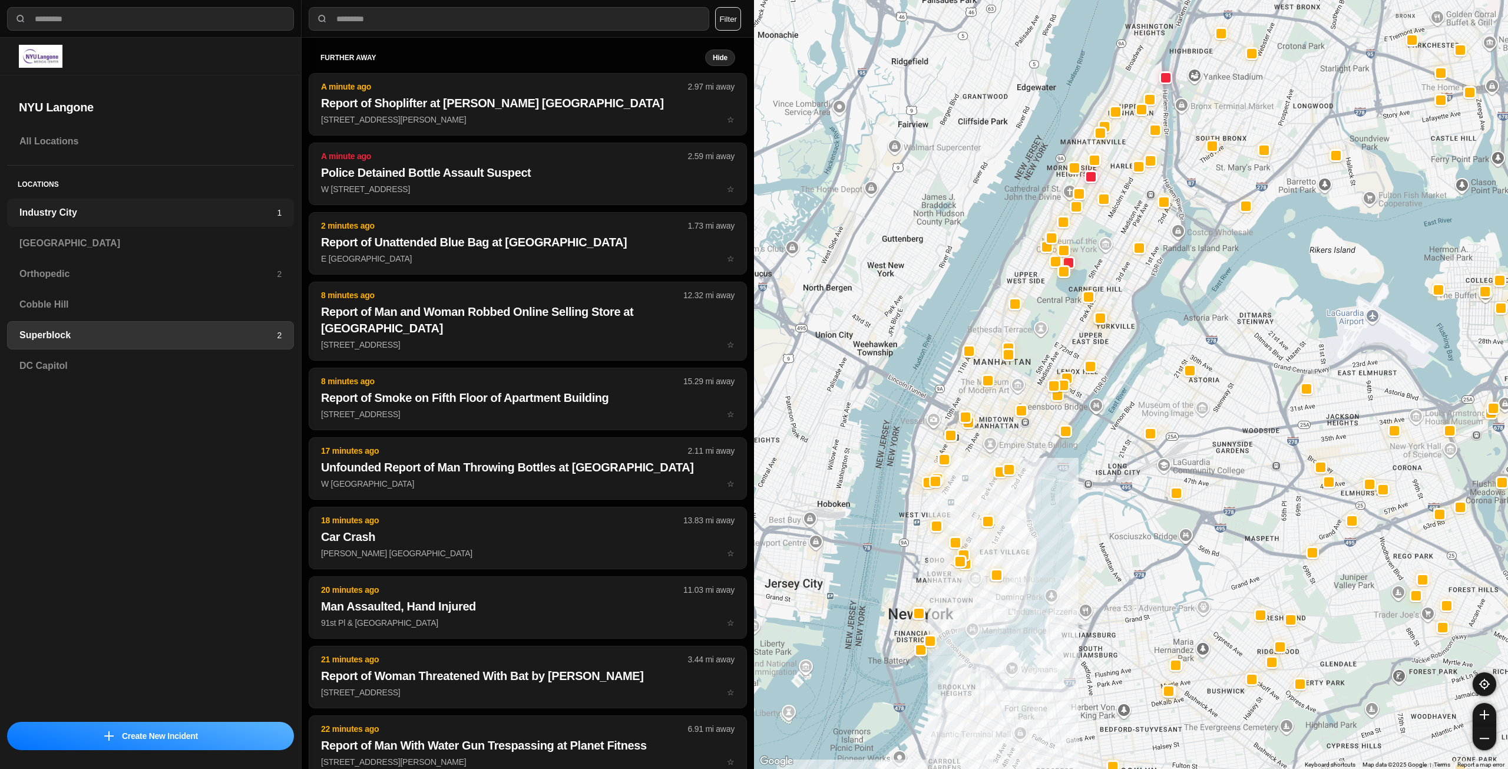
click at [94, 220] on div "Industry City 1" at bounding box center [150, 213] width 287 height 28
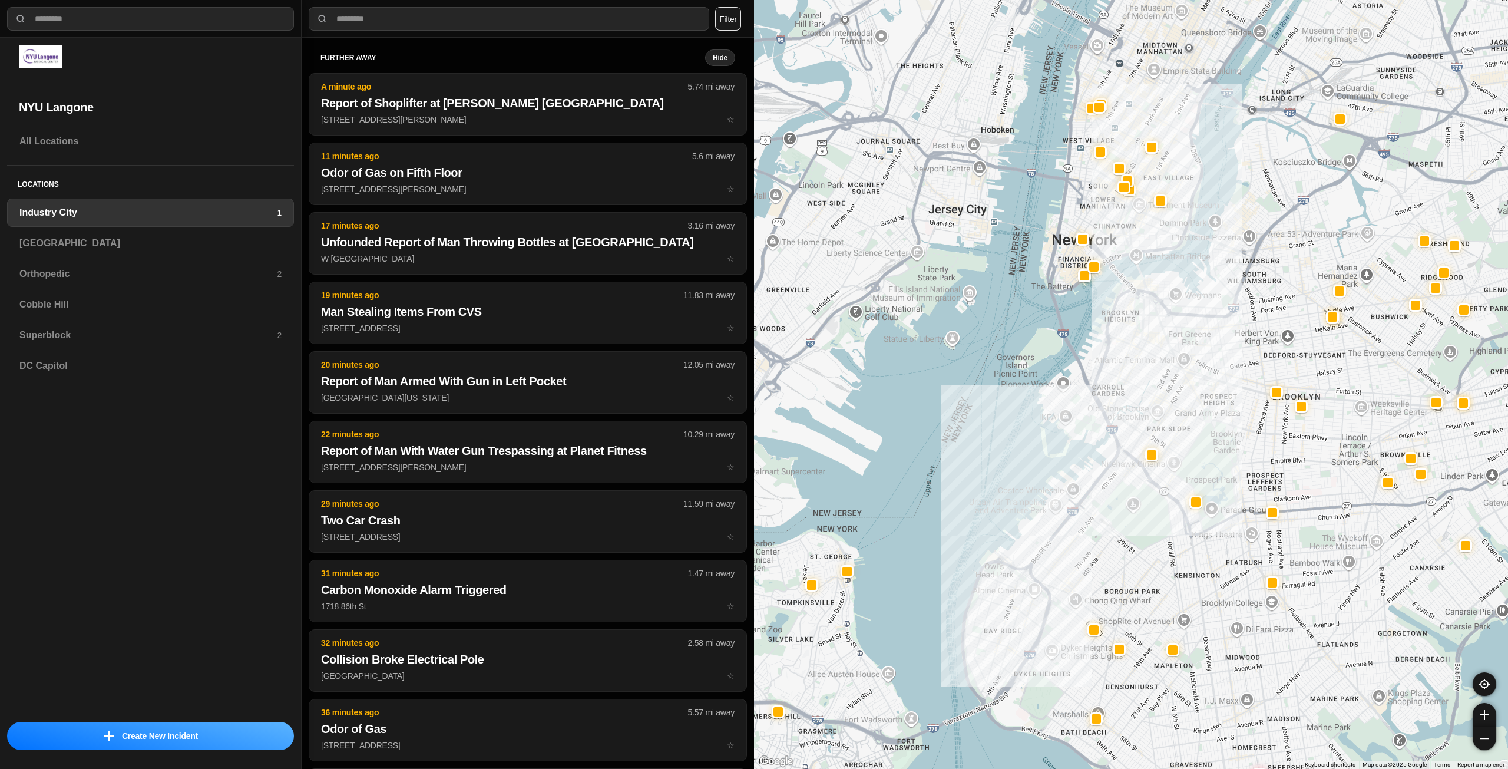
drag, startPoint x: 1259, startPoint y: 321, endPoint x: 1208, endPoint y: 422, distance: 113.3
click at [1208, 422] on div at bounding box center [1131, 384] width 754 height 769
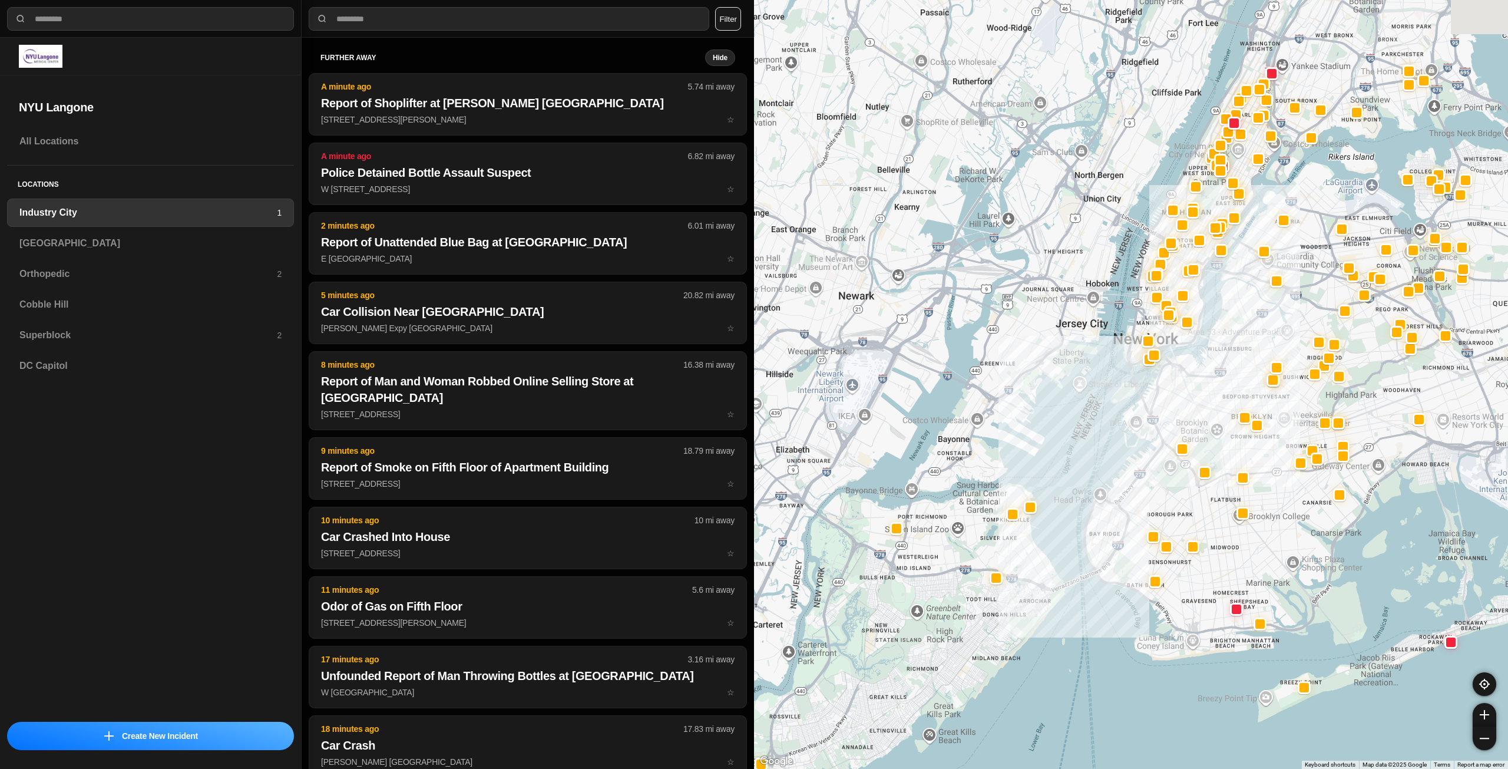
drag, startPoint x: 1314, startPoint y: 260, endPoint x: 1271, endPoint y: 336, distance: 87.3
click at [1271, 336] on div at bounding box center [1131, 384] width 754 height 769
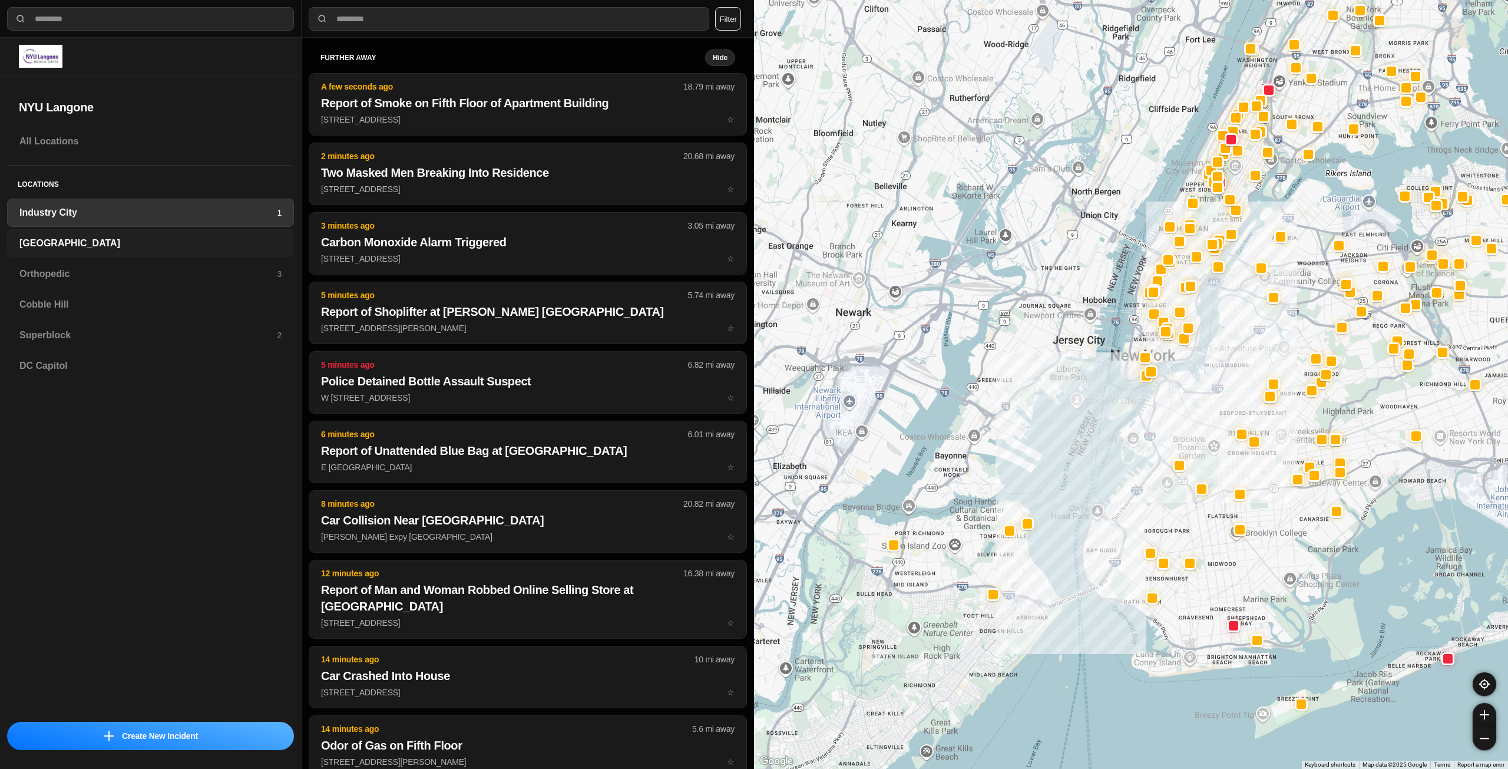
click at [242, 236] on h3 "[GEOGRAPHIC_DATA]" at bounding box center [150, 243] width 262 height 14
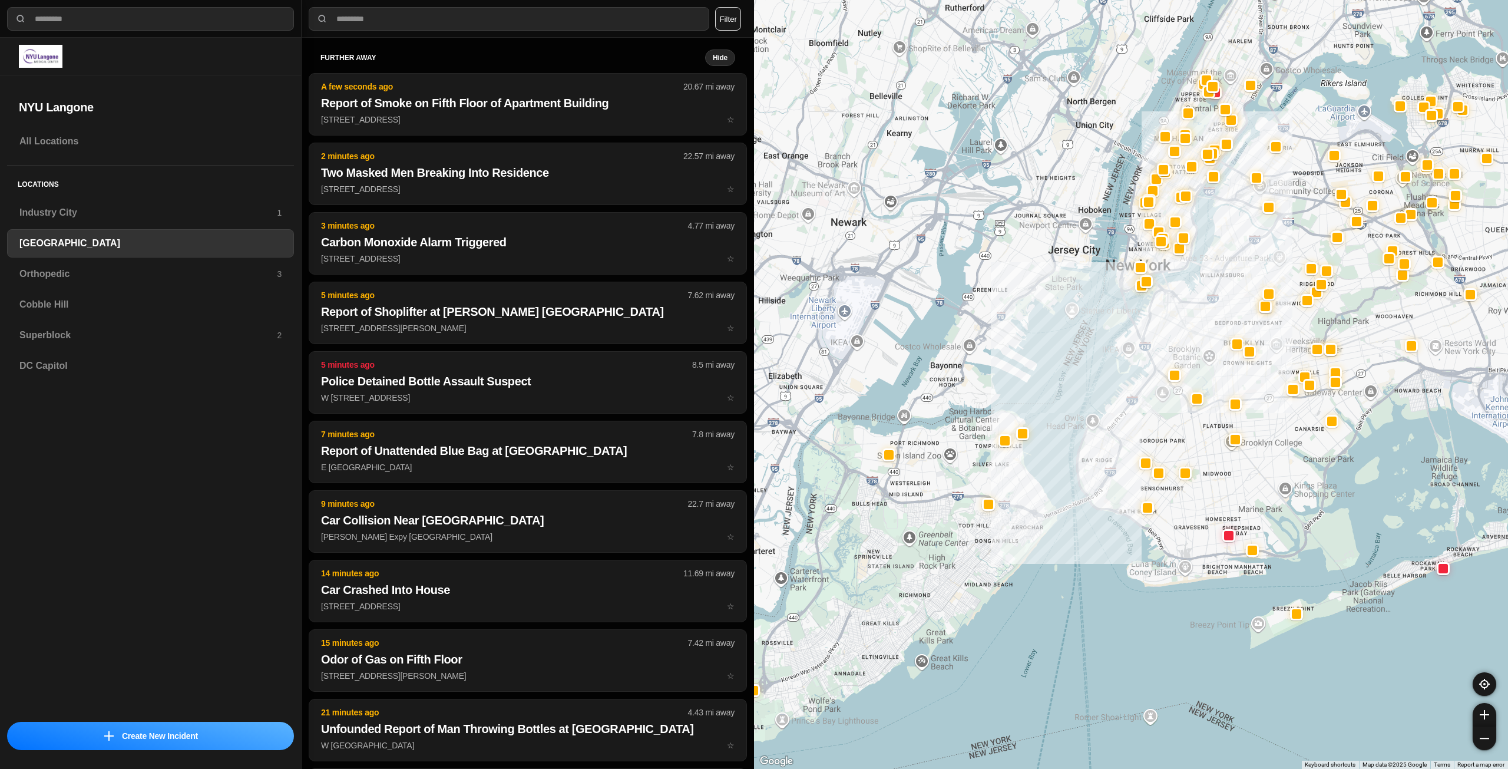
drag, startPoint x: 1241, startPoint y: 261, endPoint x: 1212, endPoint y: 370, distance: 112.8
click at [1212, 370] on div at bounding box center [1131, 384] width 754 height 769
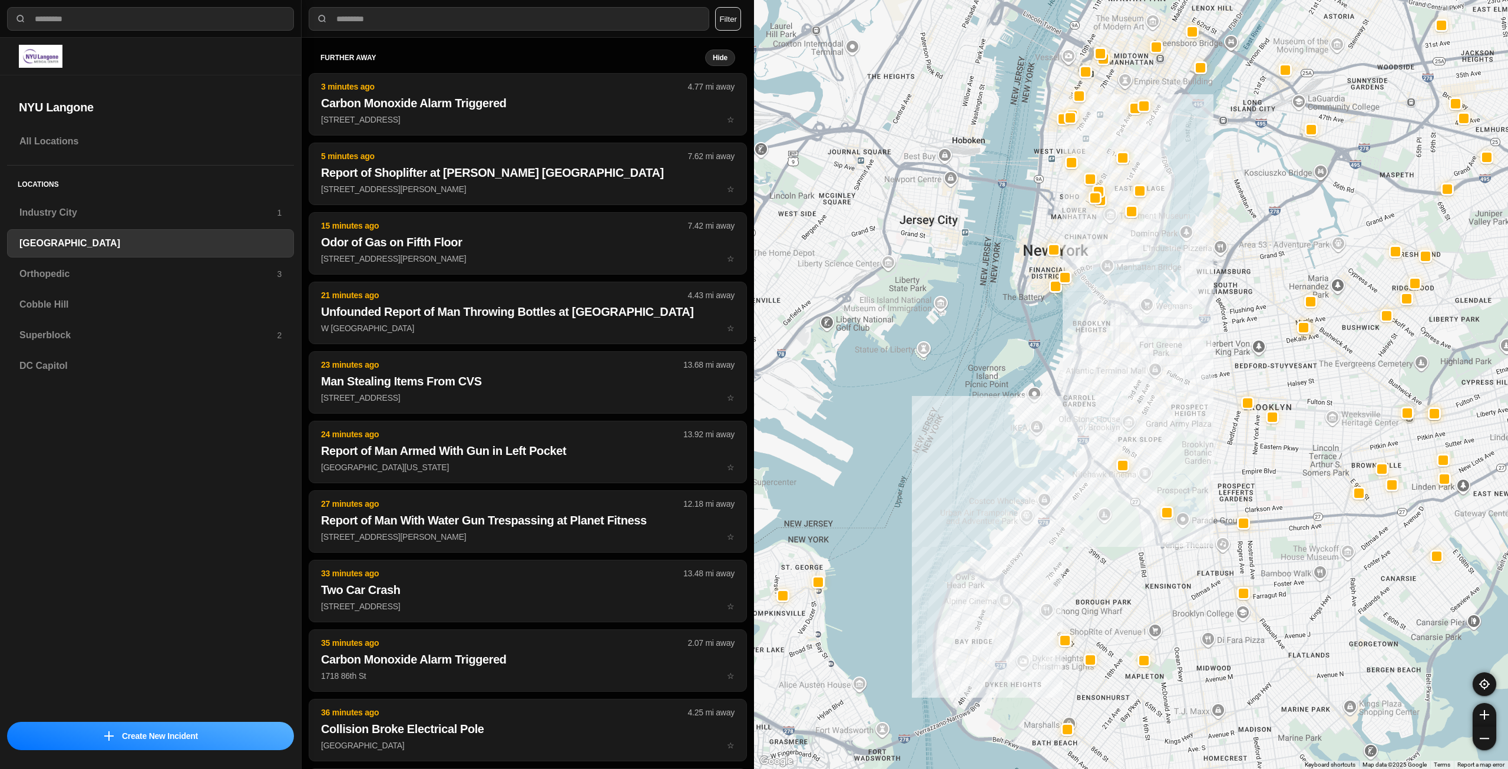
drag, startPoint x: 1218, startPoint y: 337, endPoint x: 1213, endPoint y: 357, distance: 20.6
click at [1213, 357] on div at bounding box center [1131, 384] width 754 height 769
click at [137, 218] on h3 "Industry City" at bounding box center [147, 213] width 257 height 14
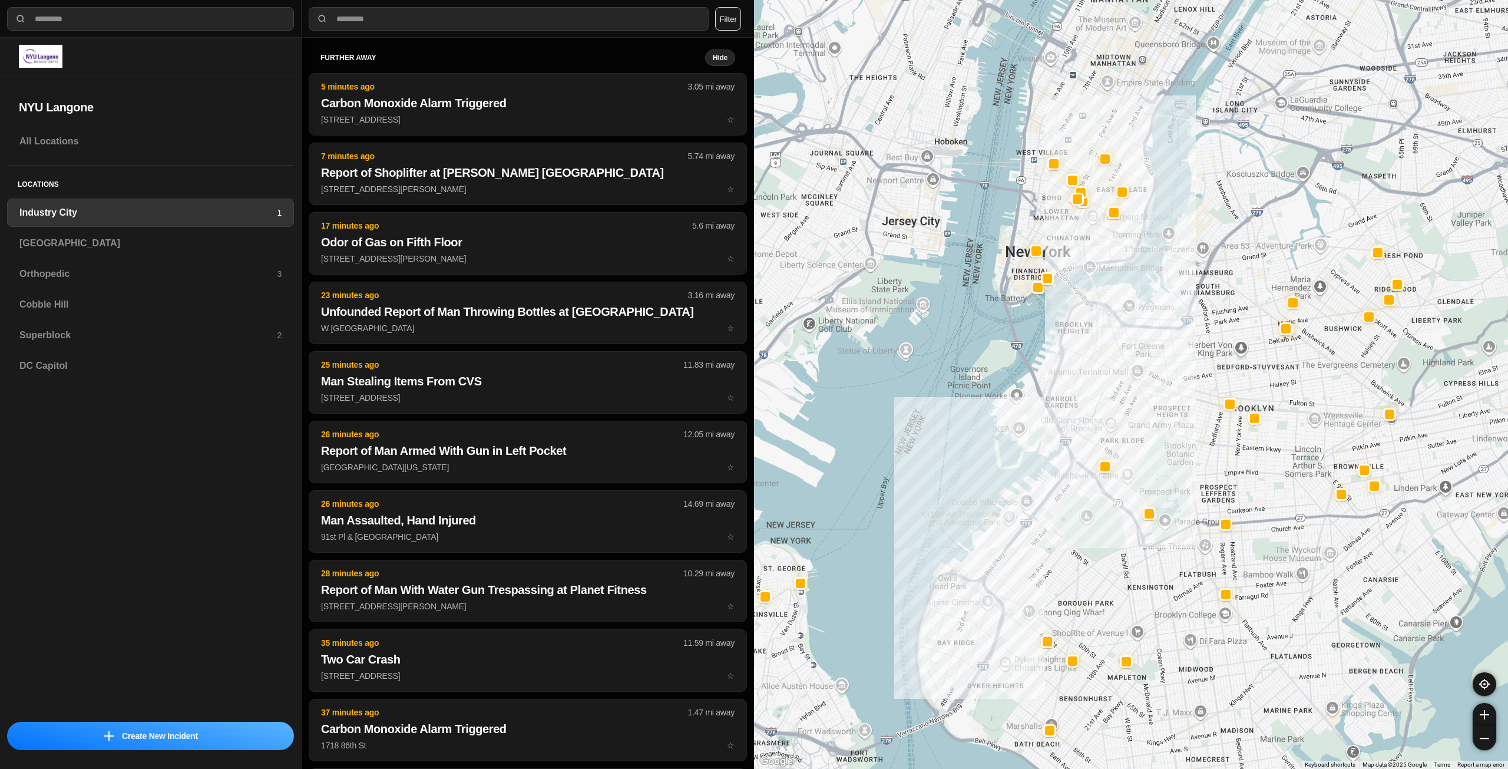
drag, startPoint x: 1299, startPoint y: 333, endPoint x: 1183, endPoint y: 470, distance: 178.5
click at [1191, 485] on div at bounding box center [1131, 384] width 754 height 769
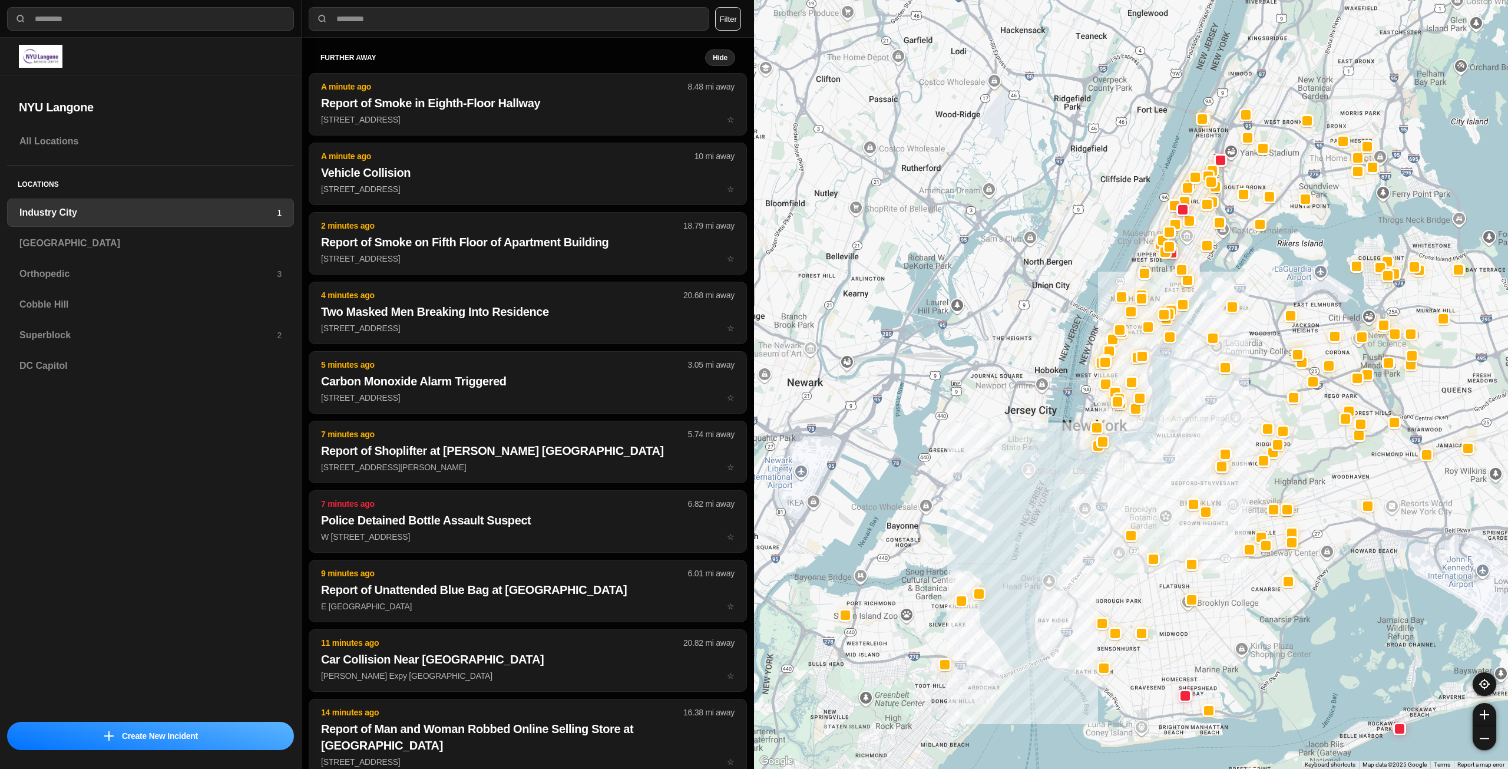
drag, startPoint x: 1353, startPoint y: 378, endPoint x: 1305, endPoint y: 484, distance: 117.1
click at [1305, 484] on div at bounding box center [1131, 384] width 754 height 769
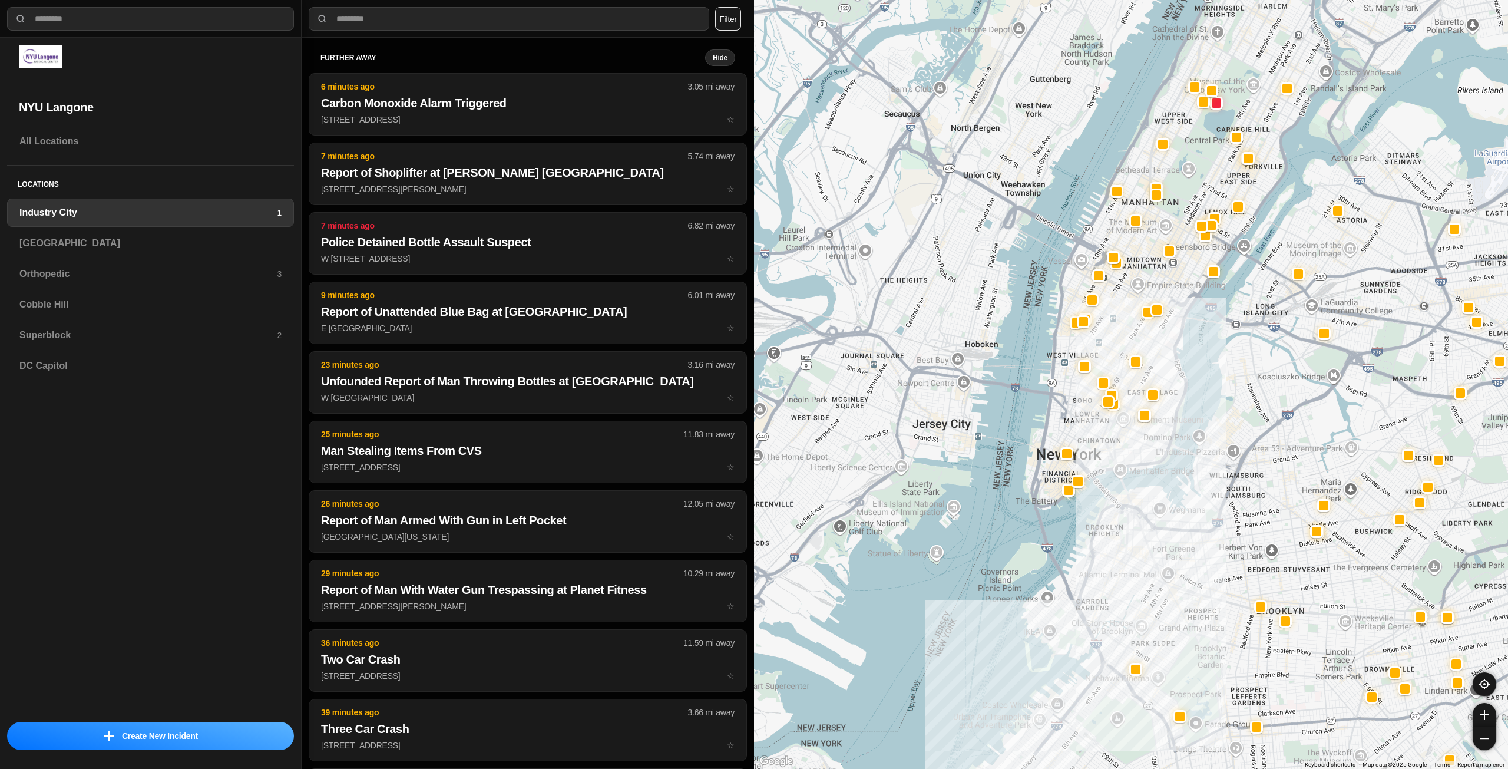
drag, startPoint x: 1112, startPoint y: 377, endPoint x: 1115, endPoint y: 453, distance: 76.1
click at [1115, 453] on div at bounding box center [1131, 384] width 754 height 769
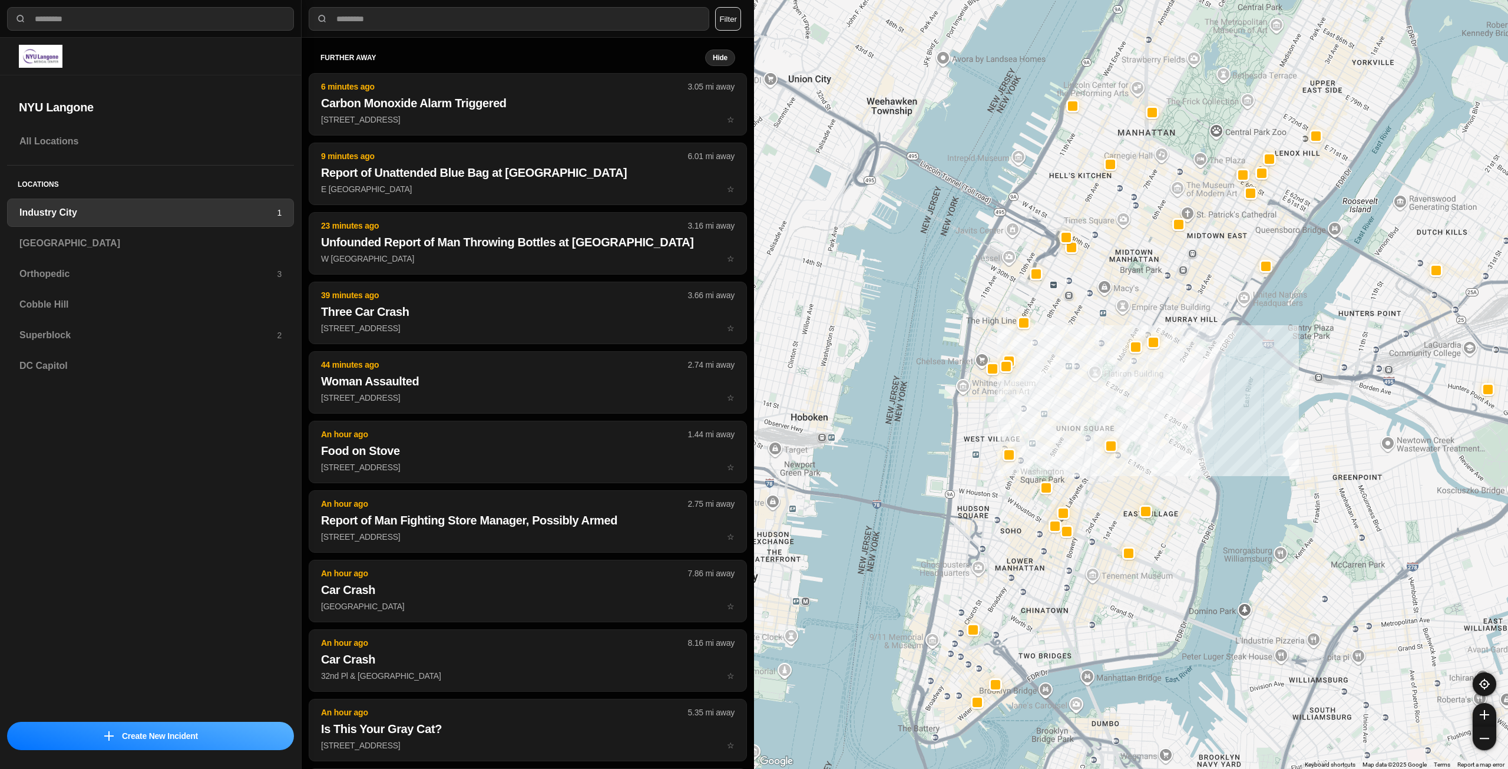
drag, startPoint x: 1148, startPoint y: 347, endPoint x: 1177, endPoint y: 443, distance: 100.1
click at [1177, 443] on div "757 people" at bounding box center [1131, 384] width 754 height 769
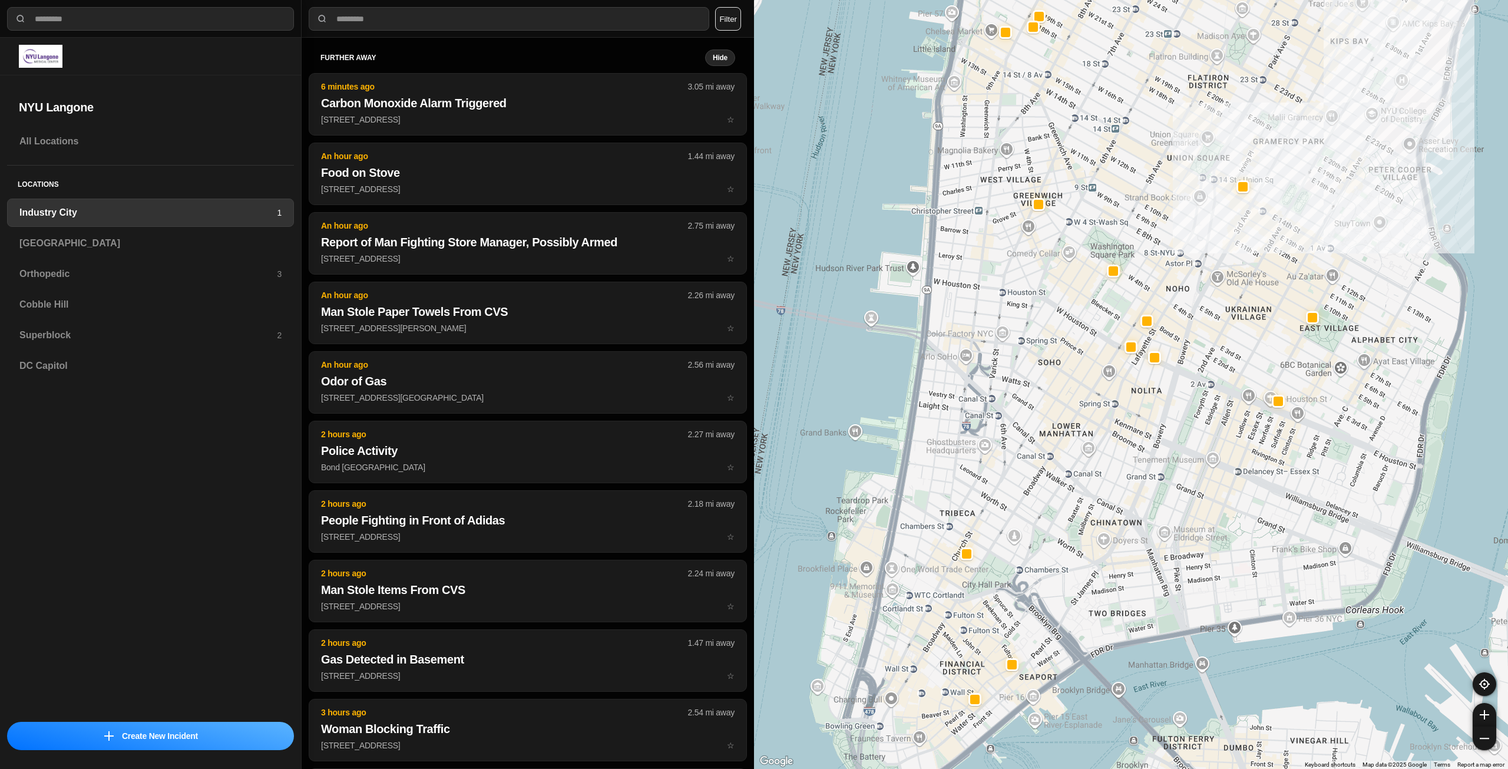
drag, startPoint x: 972, startPoint y: 537, endPoint x: 1002, endPoint y: 492, distance: 54.7
click at [1002, 492] on div "757 people" at bounding box center [1131, 384] width 754 height 769
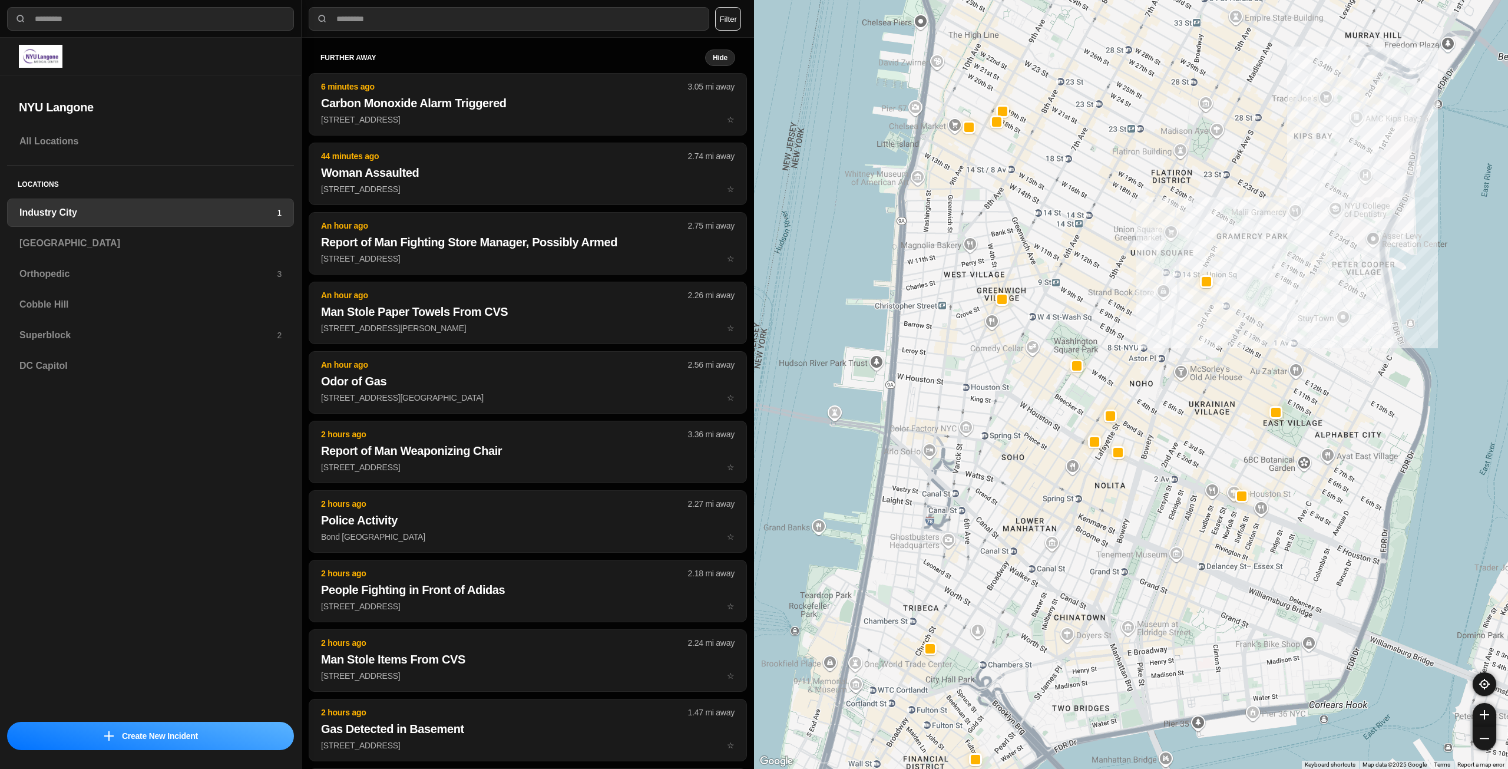
drag, startPoint x: 1049, startPoint y: 467, endPoint x: 1012, endPoint y: 563, distance: 103.3
click at [1012, 563] on div "757 people" at bounding box center [1131, 384] width 754 height 769
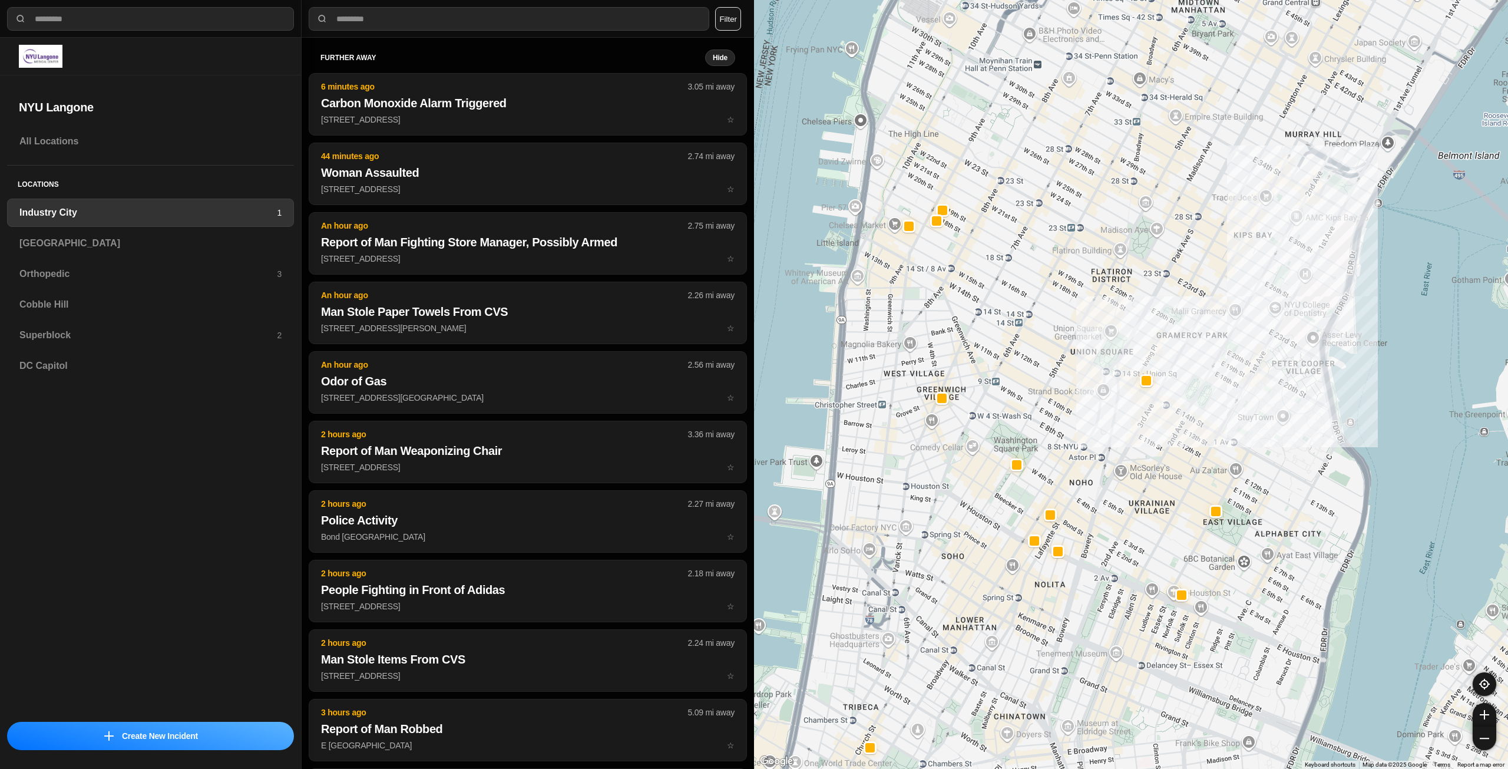
drag, startPoint x: 1217, startPoint y: 384, endPoint x: 1155, endPoint y: 485, distance: 118.7
click at [1155, 485] on div "757 people" at bounding box center [1131, 384] width 754 height 769
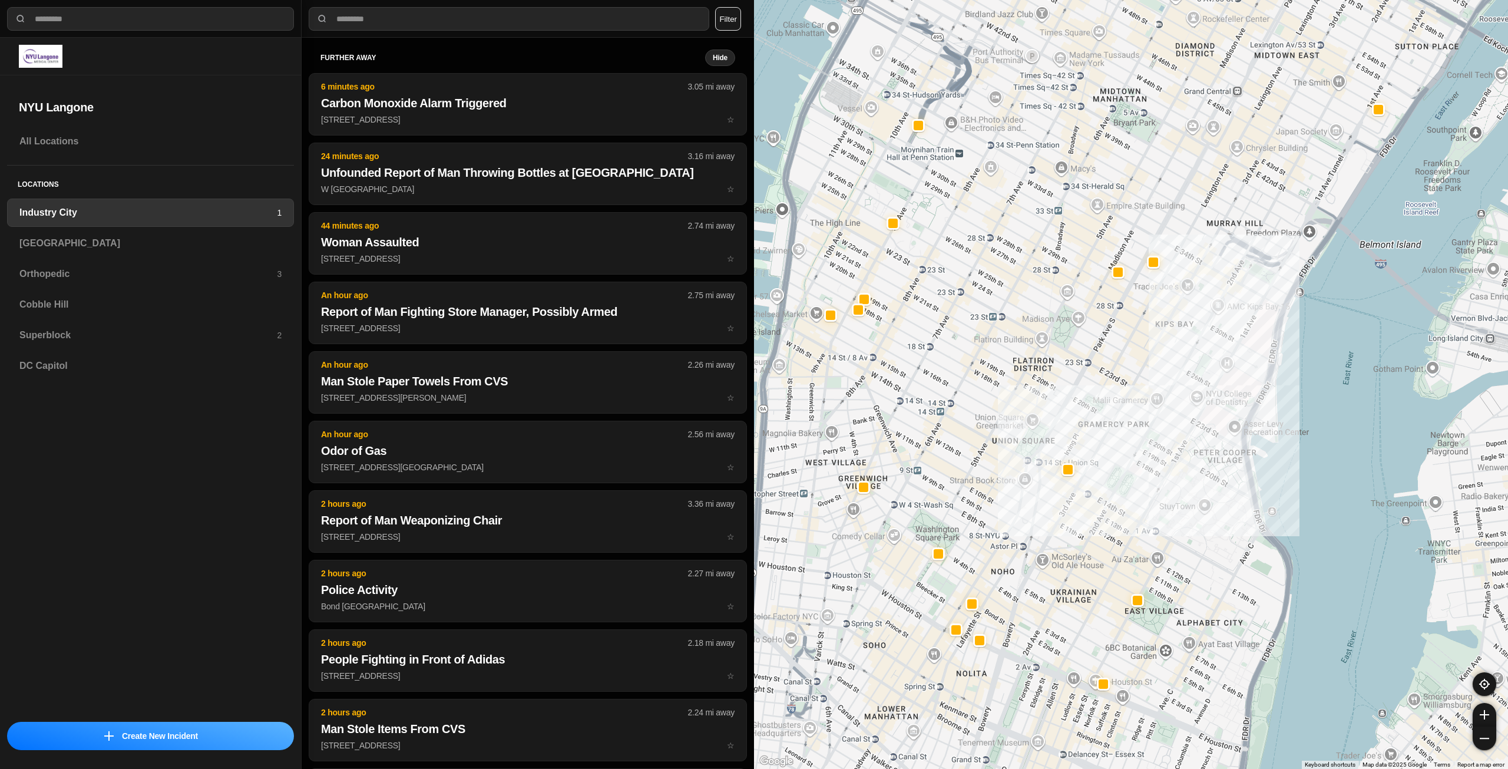
drag, startPoint x: 1064, startPoint y: 252, endPoint x: 984, endPoint y: 346, distance: 123.3
click at [984, 346] on div "757 people" at bounding box center [1131, 384] width 754 height 769
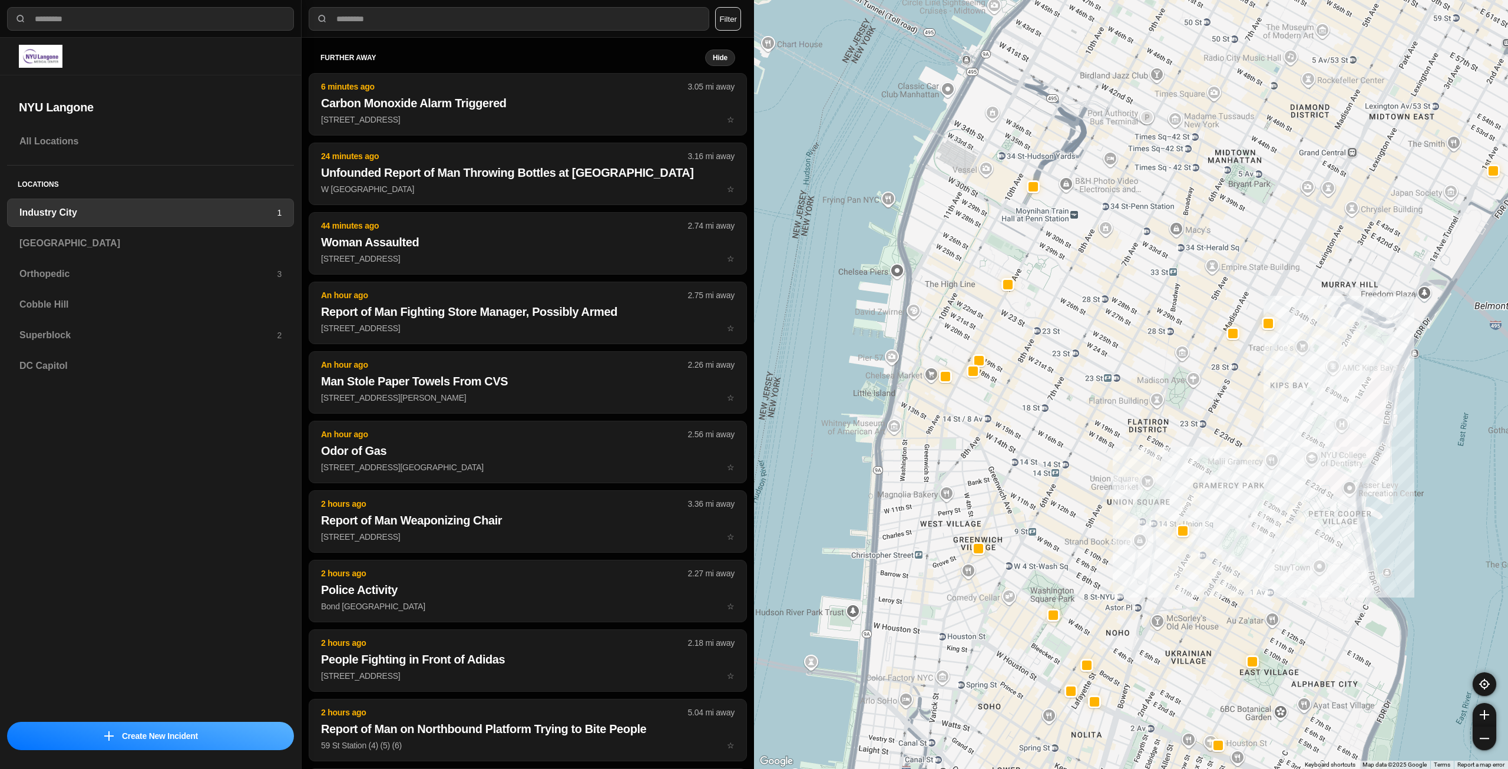
drag, startPoint x: 1028, startPoint y: 229, endPoint x: 1095, endPoint y: 246, distance: 69.9
click at [1144, 218] on div "757 people" at bounding box center [1131, 384] width 754 height 769
click at [108, 255] on div "[GEOGRAPHIC_DATA]" at bounding box center [150, 243] width 287 height 28
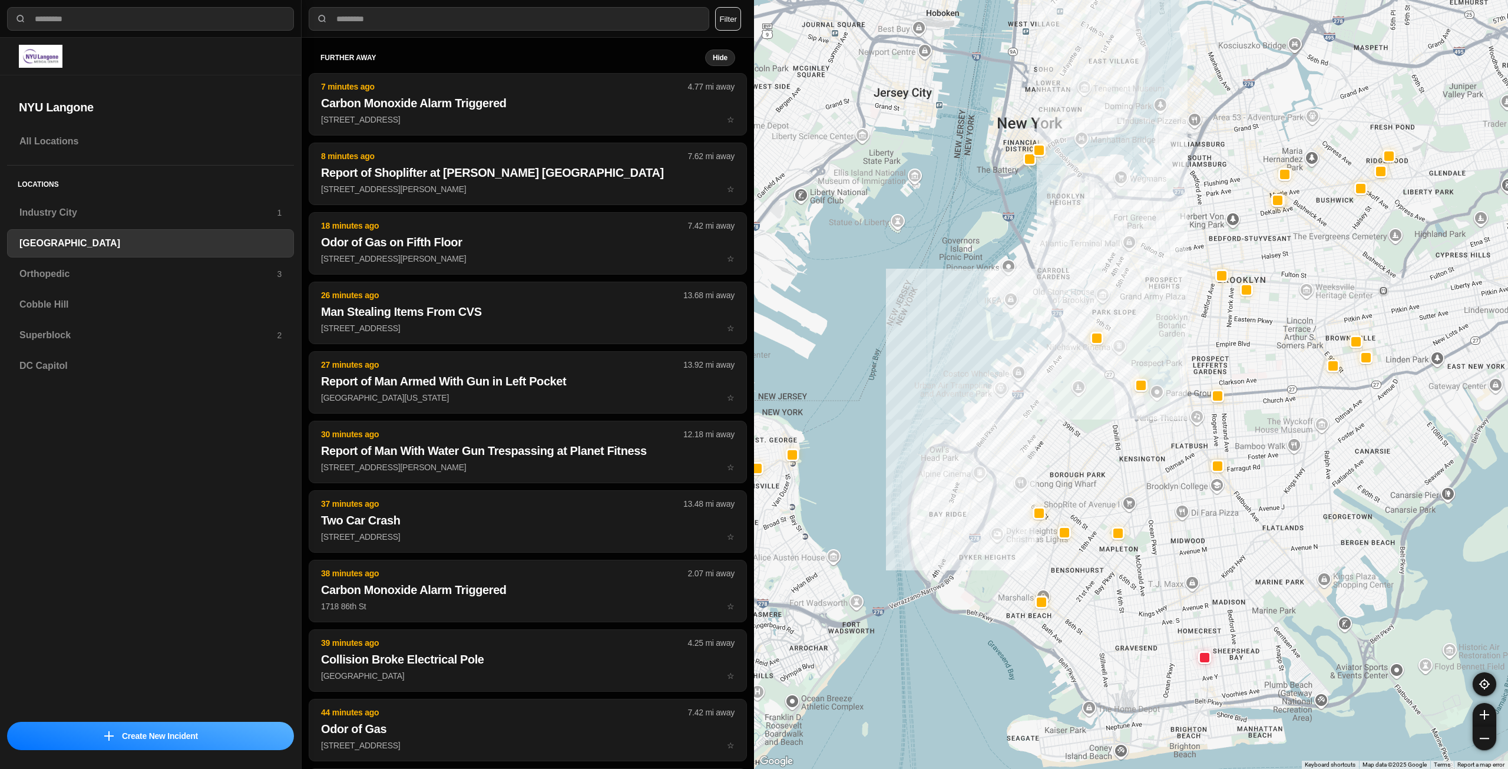
drag, startPoint x: 1340, startPoint y: 212, endPoint x: 1209, endPoint y: 321, distance: 170.7
click at [1216, 336] on div at bounding box center [1131, 384] width 754 height 769
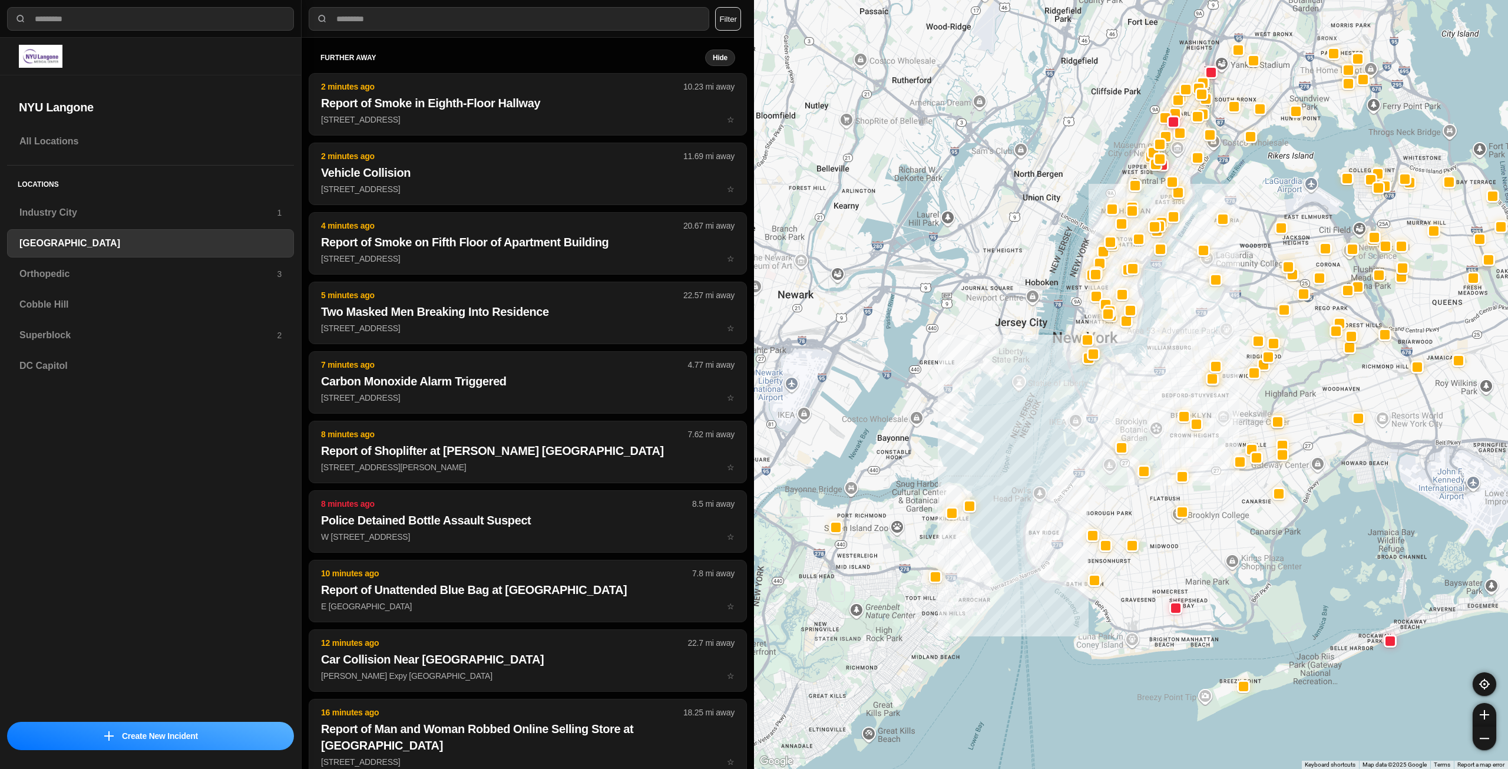
drag, startPoint x: 1229, startPoint y: 269, endPoint x: 1200, endPoint y: 354, distance: 89.8
click at [1198, 356] on div at bounding box center [1131, 384] width 754 height 769
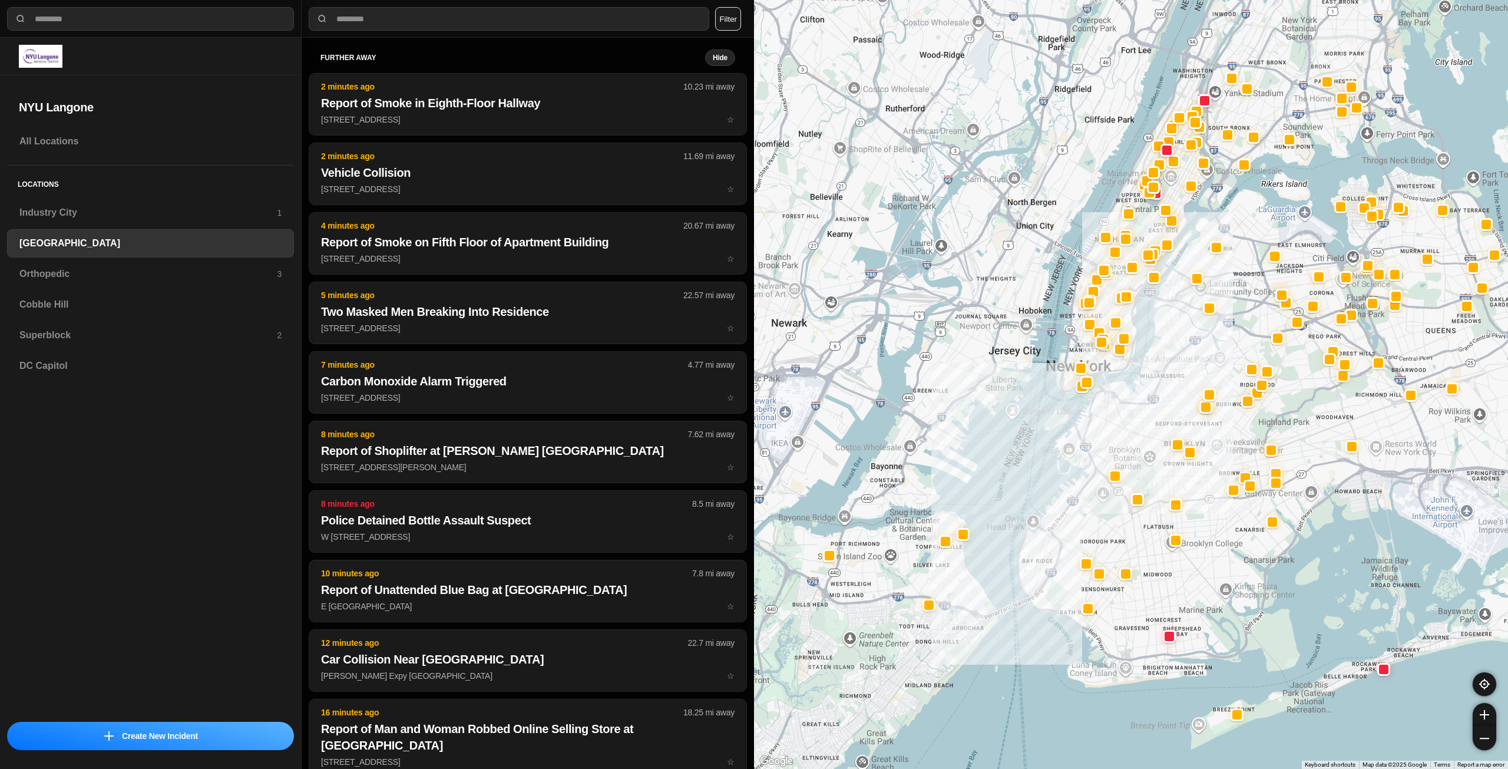
drag, startPoint x: 1260, startPoint y: 259, endPoint x: 1246, endPoint y: 284, distance: 28.8
click at [1246, 292] on div at bounding box center [1131, 384] width 754 height 769
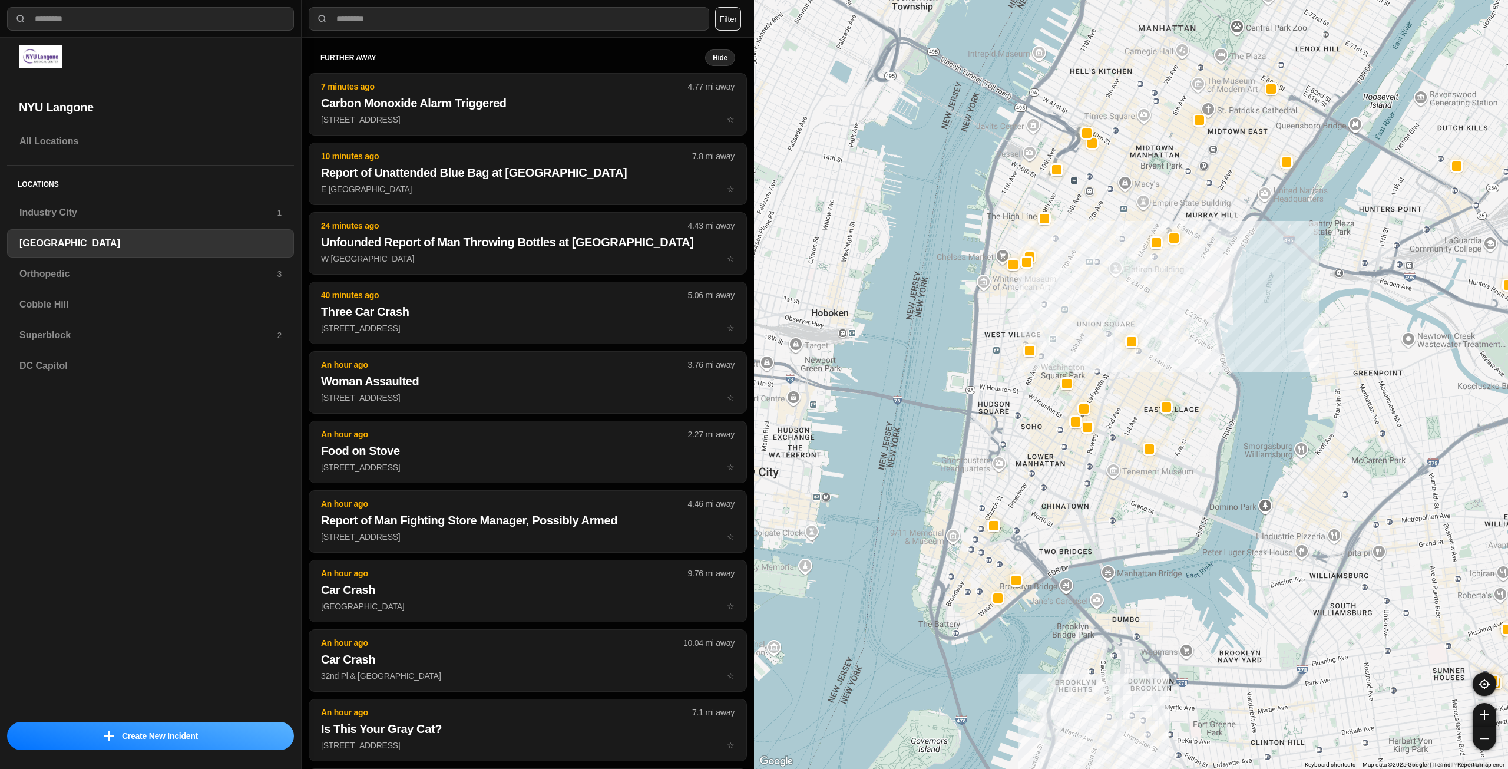
drag, startPoint x: 1102, startPoint y: 316, endPoint x: 1098, endPoint y: 366, distance: 50.8
click at [1098, 366] on div "421 people" at bounding box center [1131, 384] width 754 height 769
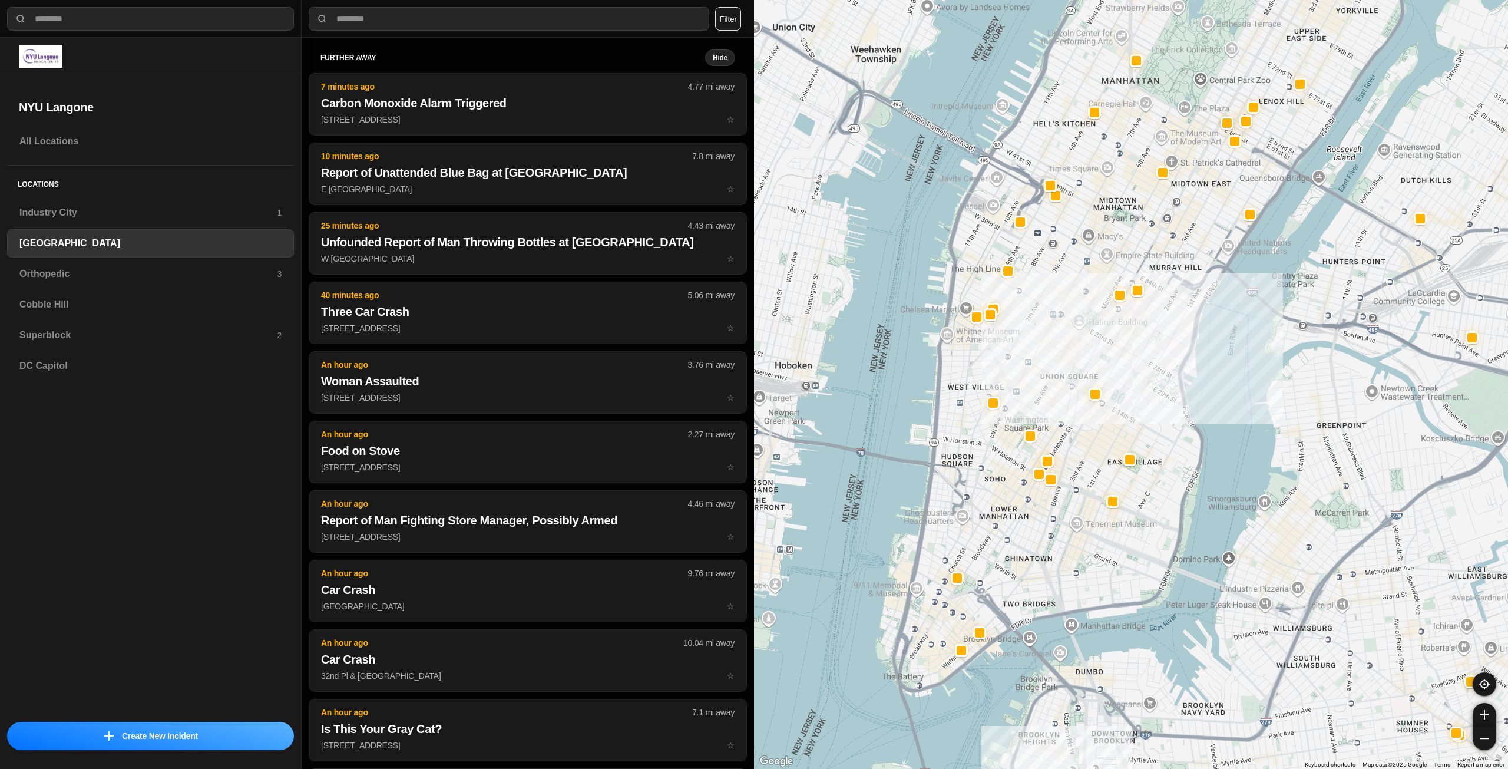
drag, startPoint x: 1154, startPoint y: 286, endPoint x: 1116, endPoint y: 339, distance: 65.9
click at [1116, 339] on div "421 people" at bounding box center [1131, 384] width 754 height 769
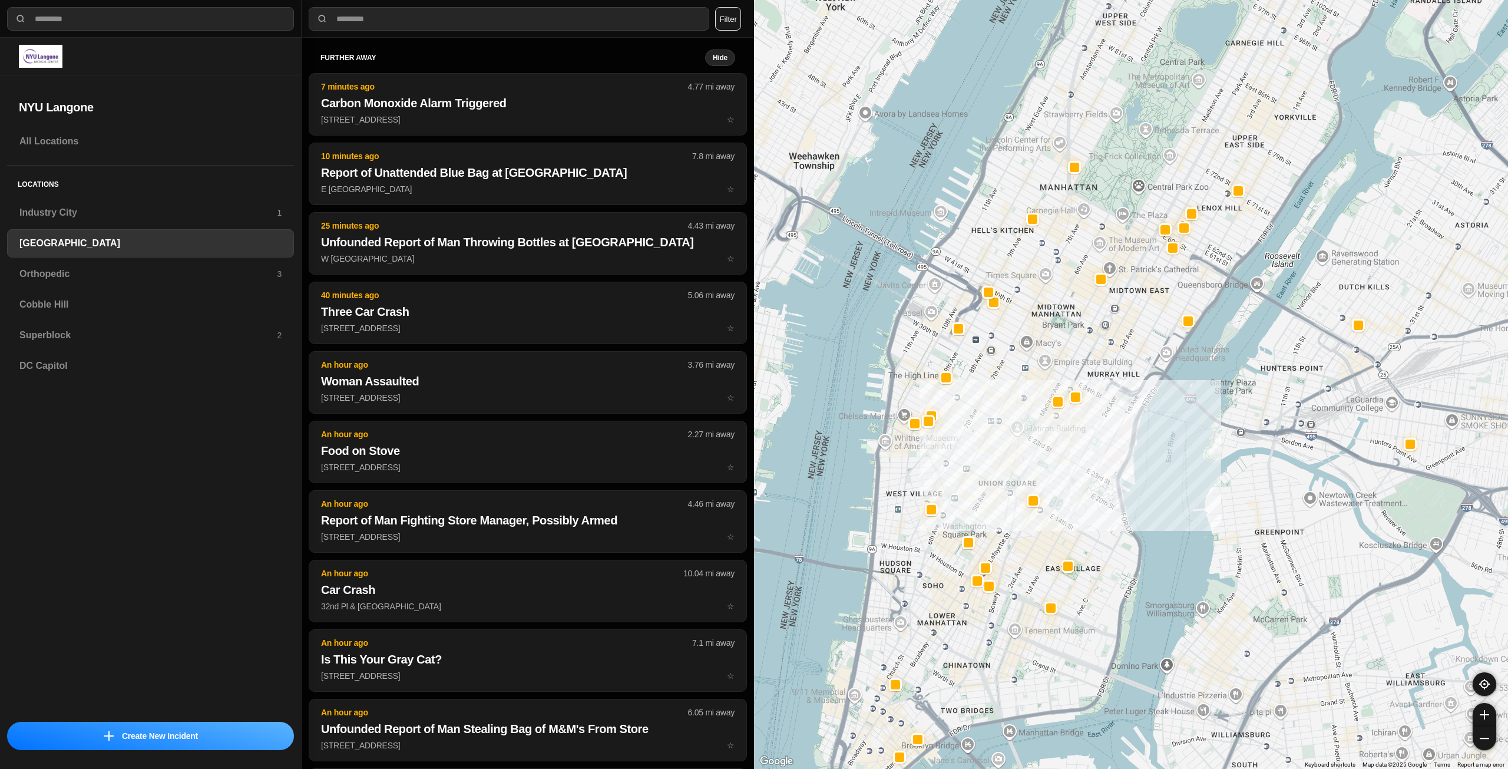
drag, startPoint x: 1220, startPoint y: 184, endPoint x: 1160, endPoint y: 285, distance: 117.0
click at [1160, 285] on div "421 people" at bounding box center [1131, 384] width 754 height 769
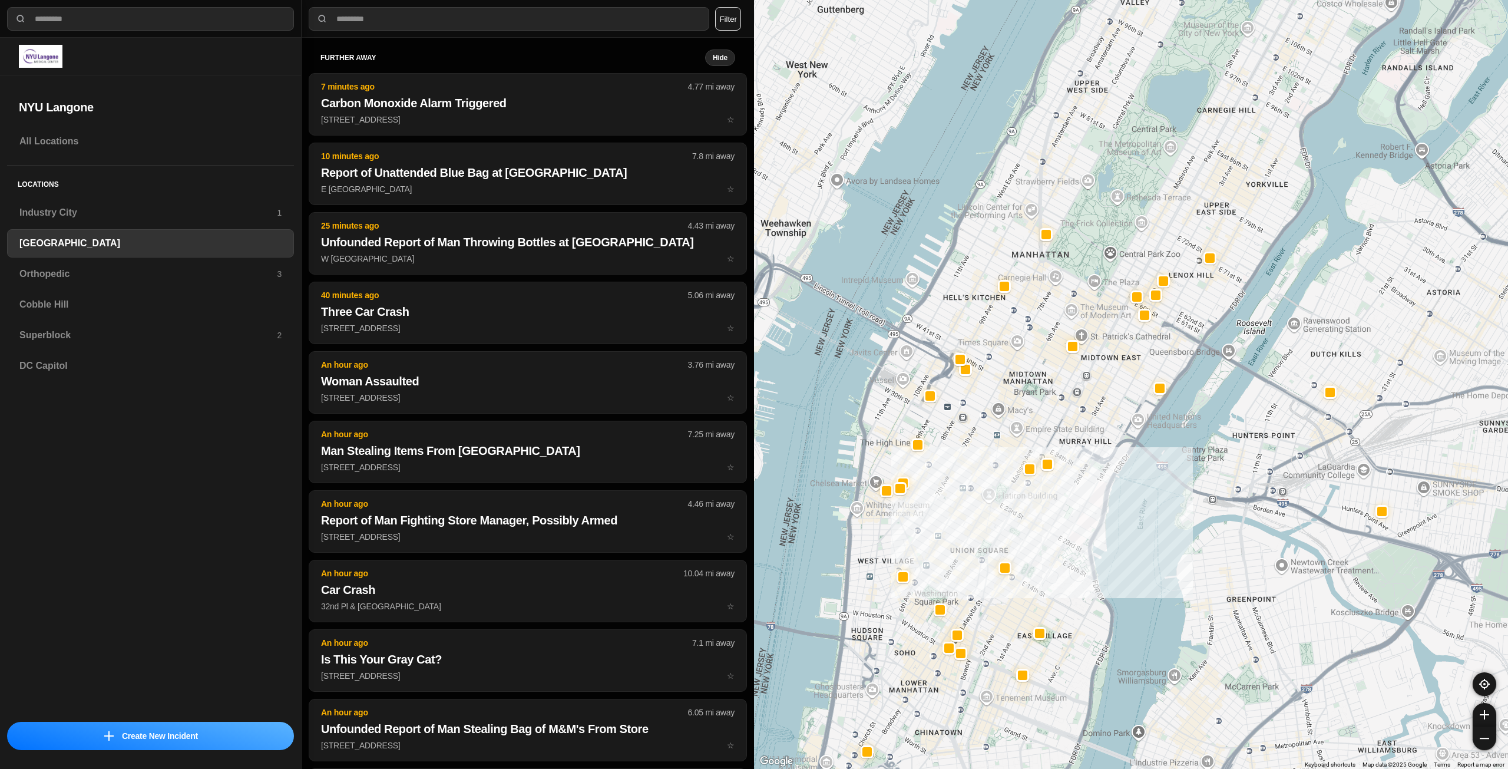
drag, startPoint x: 1242, startPoint y: 164, endPoint x: 1209, endPoint y: 241, distance: 83.9
click at [1209, 241] on div "421 people" at bounding box center [1131, 384] width 754 height 769
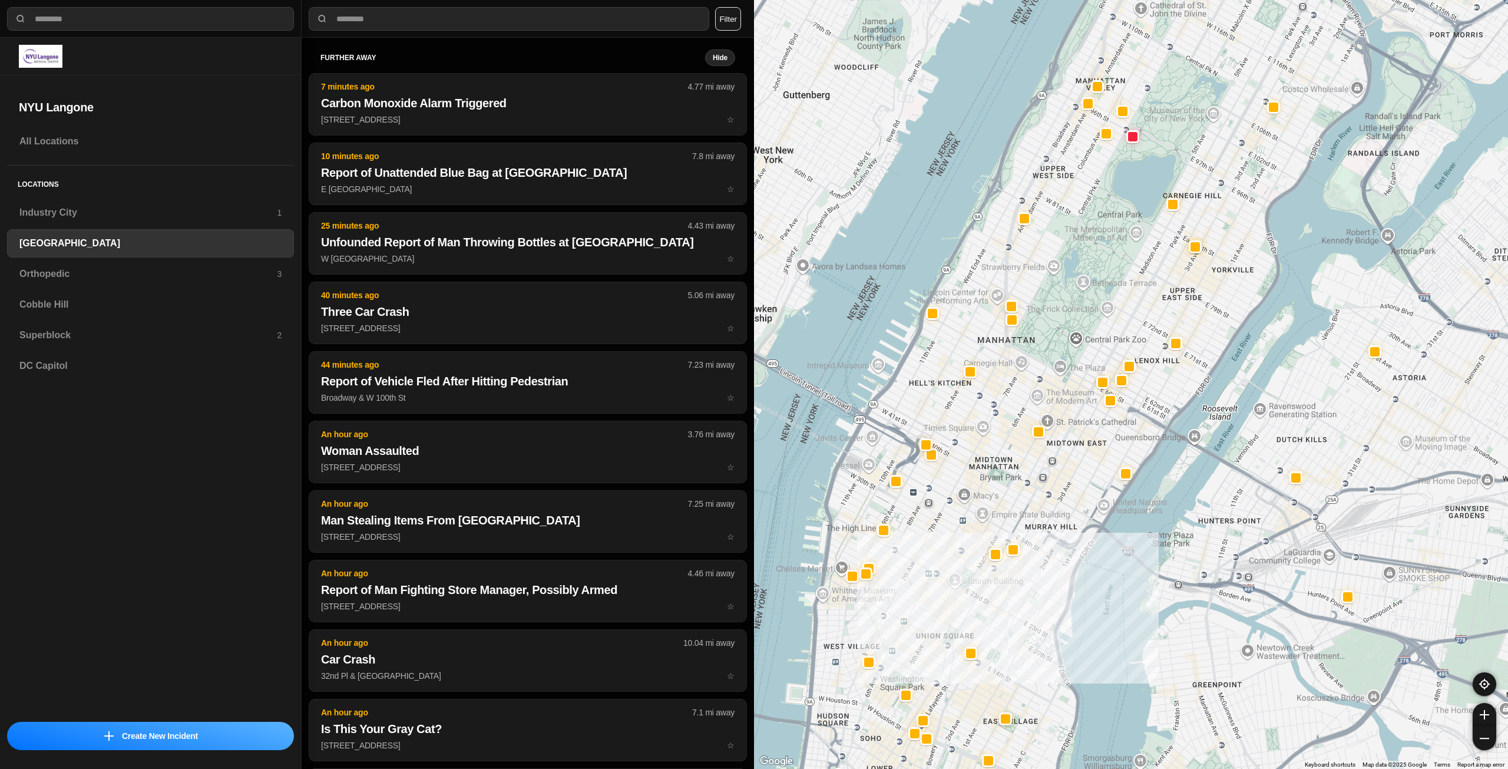
drag, startPoint x: 1196, startPoint y: 221, endPoint x: 1168, endPoint y: 293, distance: 77.6
click at [1168, 293] on div "421 people" at bounding box center [1131, 384] width 754 height 769
click at [121, 278] on h3 "Orthopedic" at bounding box center [147, 274] width 257 height 14
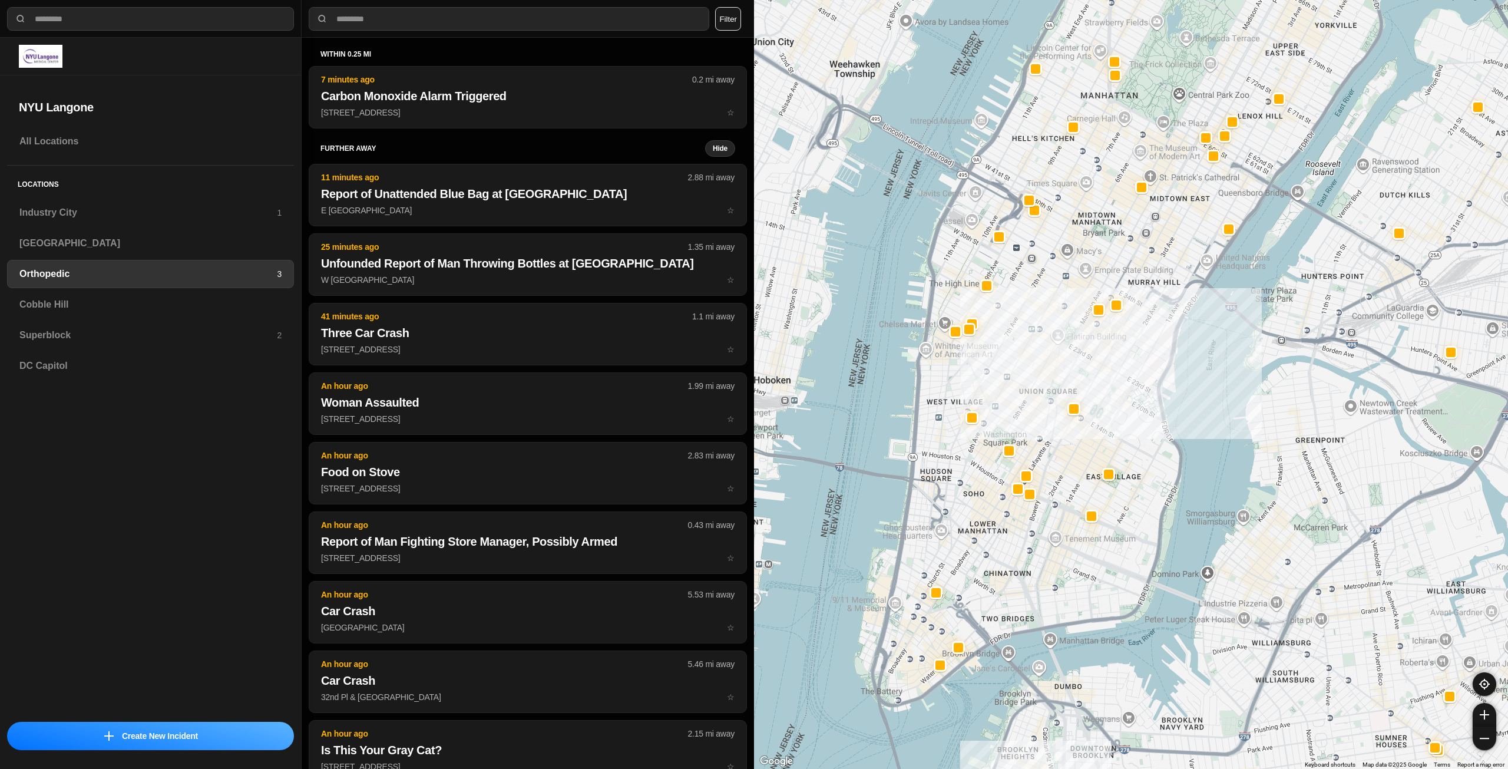
drag, startPoint x: 996, startPoint y: 428, endPoint x: 1053, endPoint y: 450, distance: 61.9
click at [1053, 450] on div at bounding box center [1131, 384] width 754 height 769
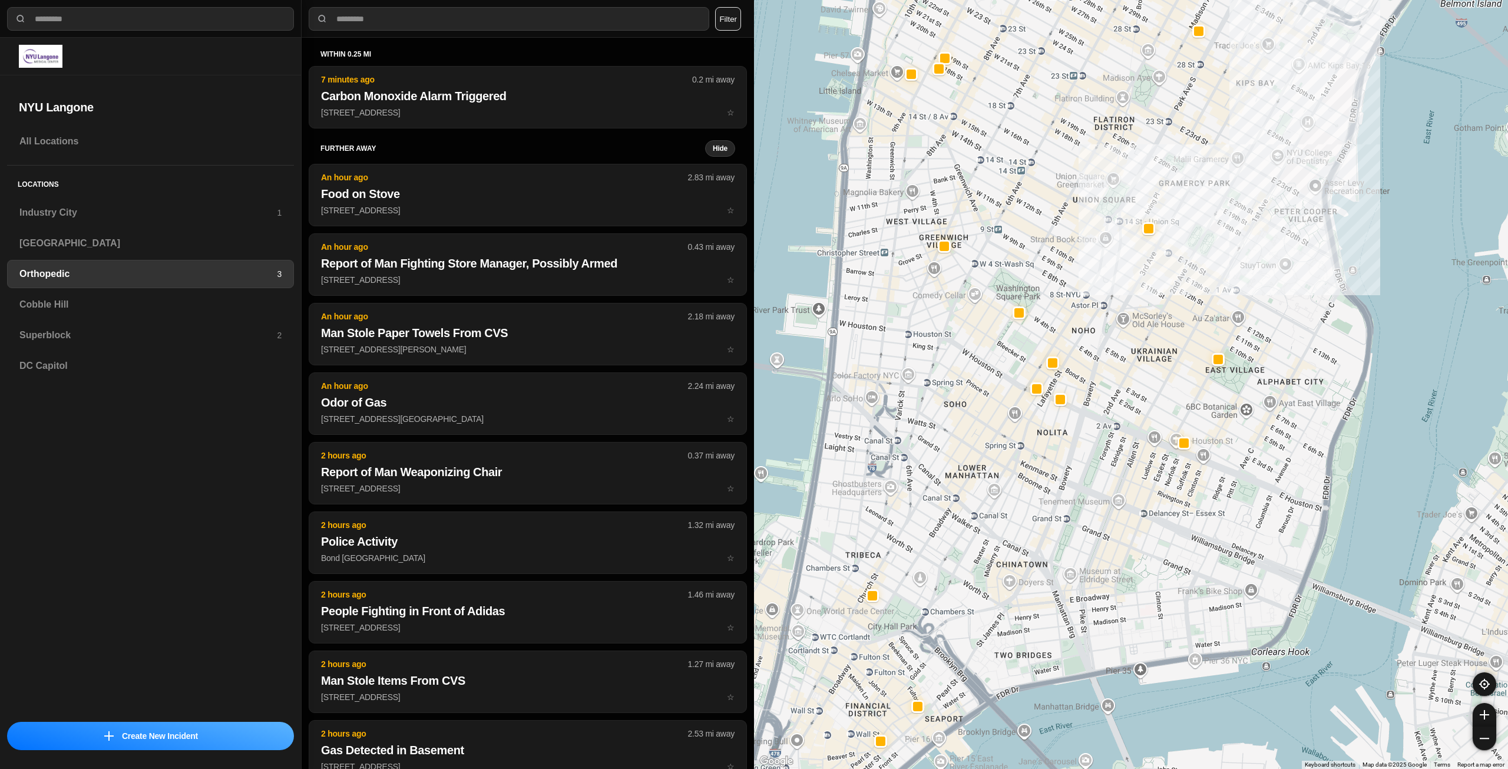
drag, startPoint x: 970, startPoint y: 566, endPoint x: 968, endPoint y: 599, distance: 33.1
click at [968, 599] on div at bounding box center [1131, 384] width 754 height 769
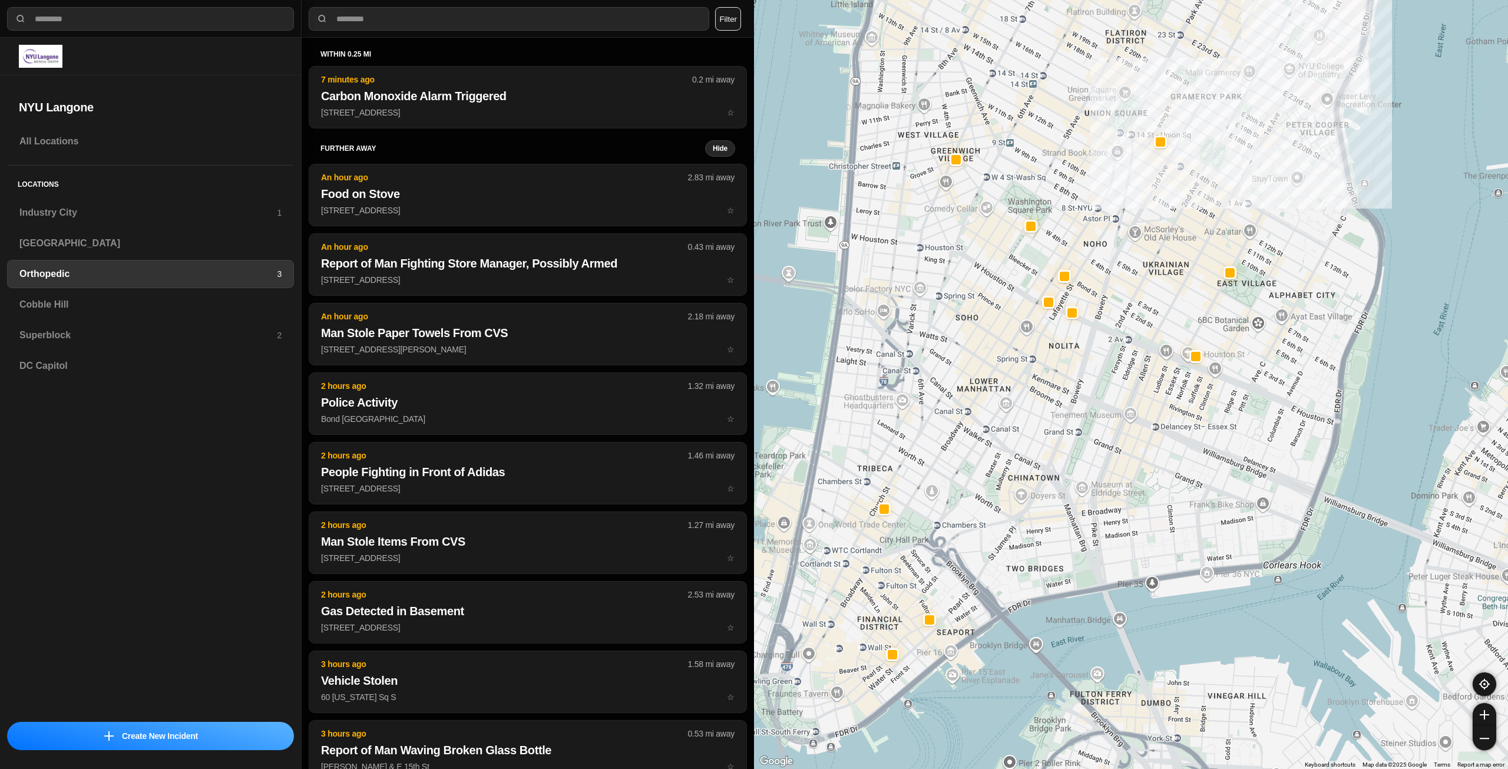
drag, startPoint x: 967, startPoint y: 593, endPoint x: 981, endPoint y: 497, distance: 97.1
click at [981, 497] on div at bounding box center [1131, 384] width 754 height 769
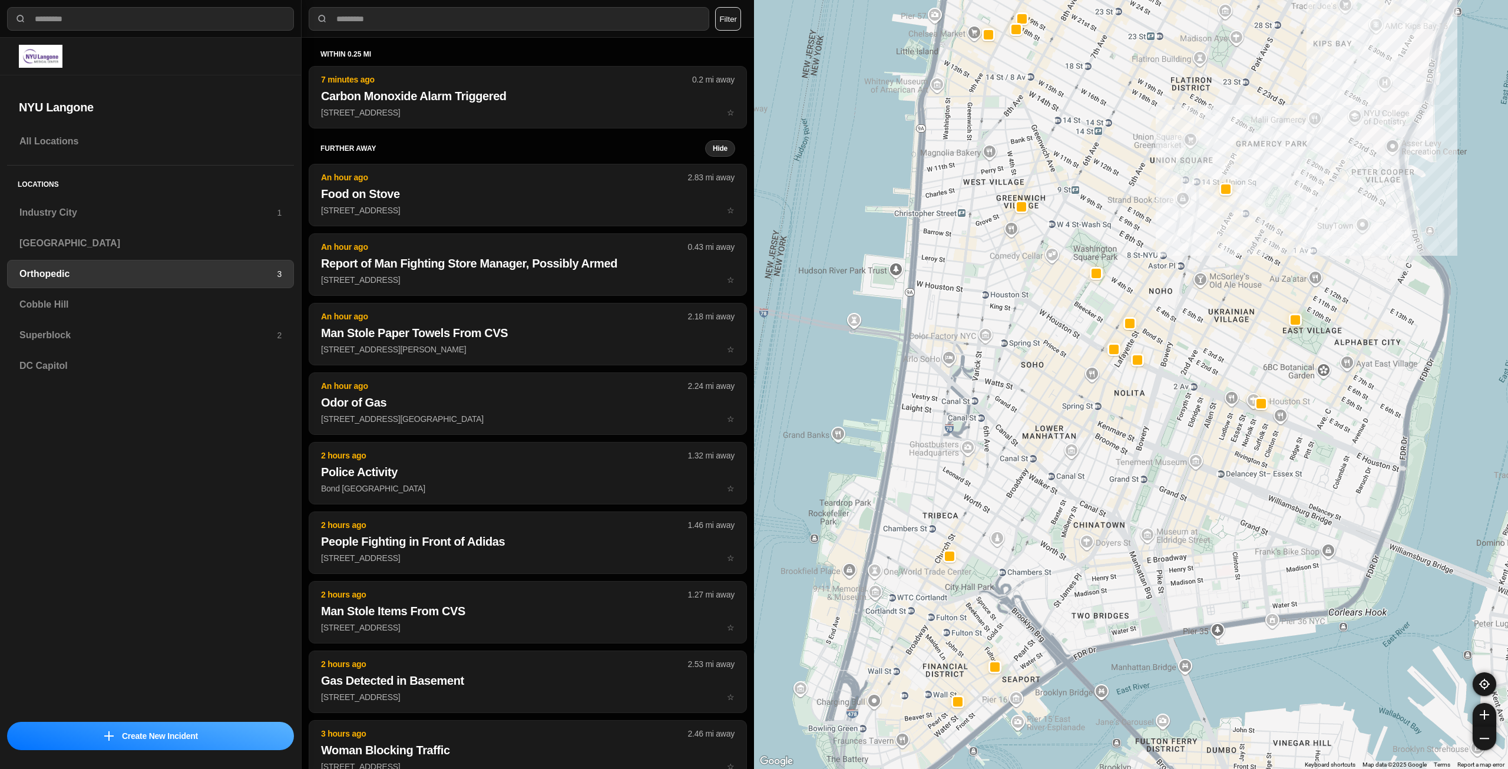
drag, startPoint x: 1012, startPoint y: 503, endPoint x: 1070, endPoint y: 539, distance: 68.8
click at [1070, 539] on div at bounding box center [1131, 384] width 754 height 769
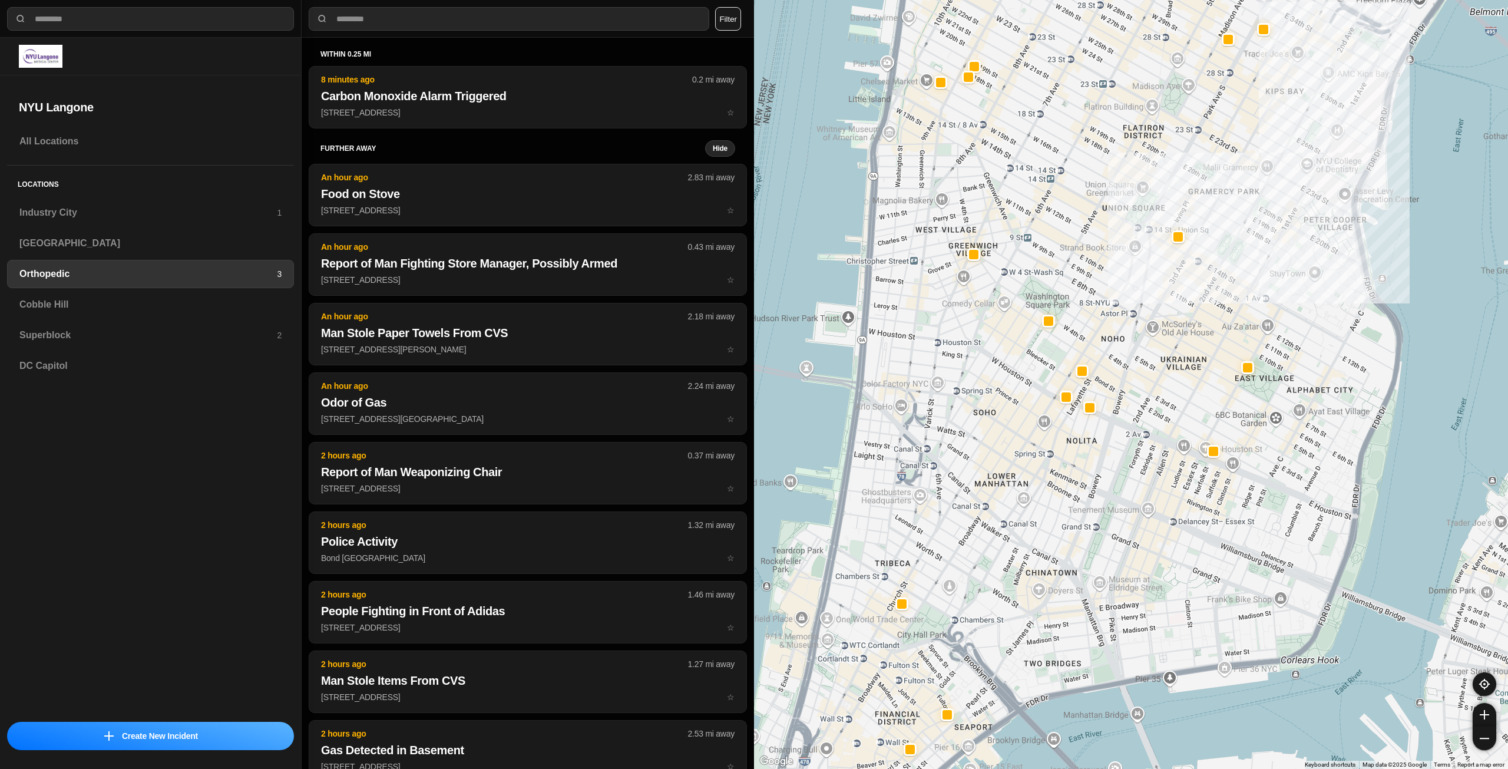
drag, startPoint x: 1086, startPoint y: 497, endPoint x: 1031, endPoint y: 558, distance: 81.8
click at [1031, 558] on div at bounding box center [1131, 384] width 754 height 769
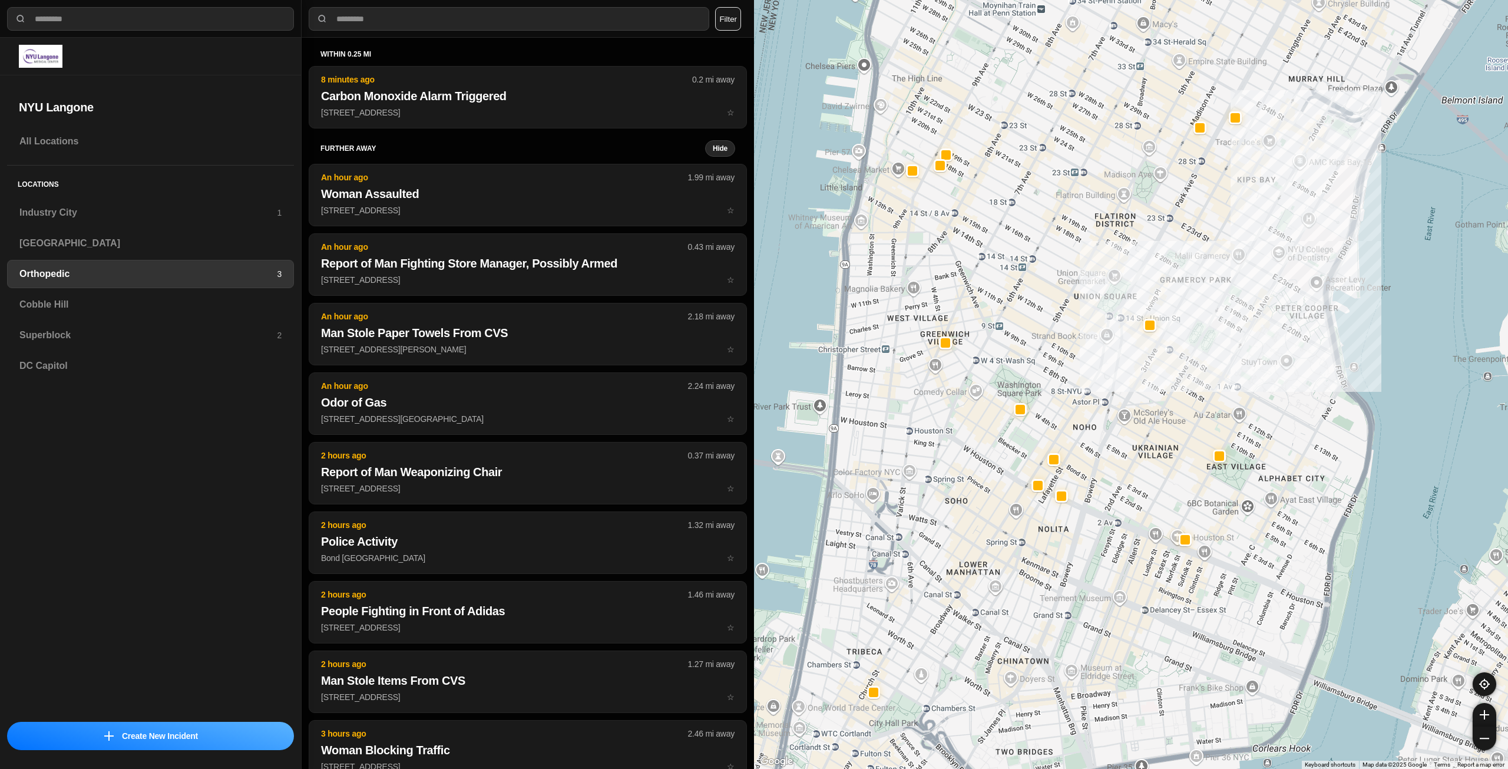
drag, startPoint x: 1003, startPoint y: 582, endPoint x: 1000, endPoint y: 593, distance: 11.4
click at [1000, 593] on div at bounding box center [1131, 384] width 754 height 769
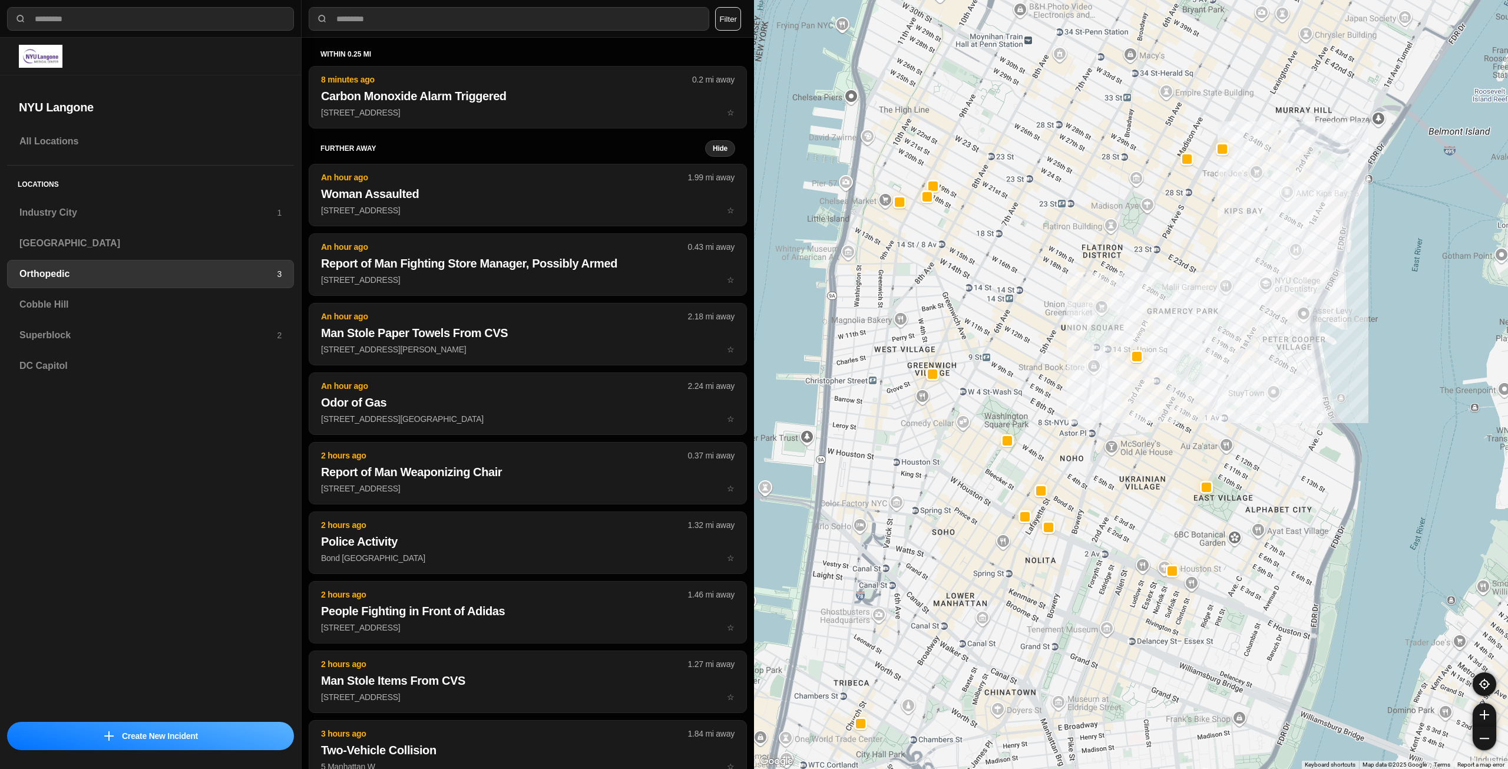
drag, startPoint x: 1137, startPoint y: 443, endPoint x: 1126, endPoint y: 468, distance: 27.7
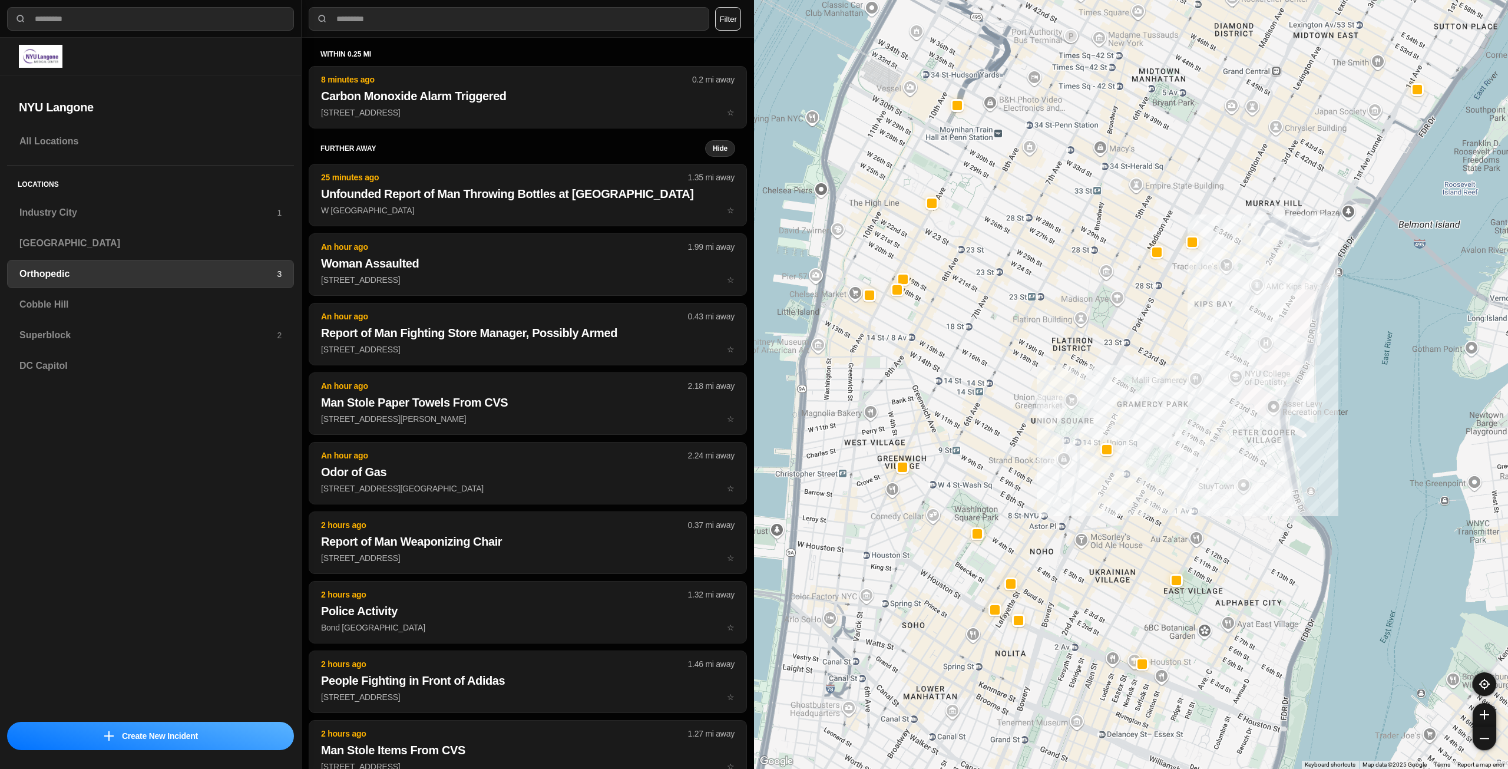
drag, startPoint x: 1167, startPoint y: 315, endPoint x: 1148, endPoint y: 385, distance: 72.6
click at [1148, 385] on div at bounding box center [1131, 384] width 754 height 769
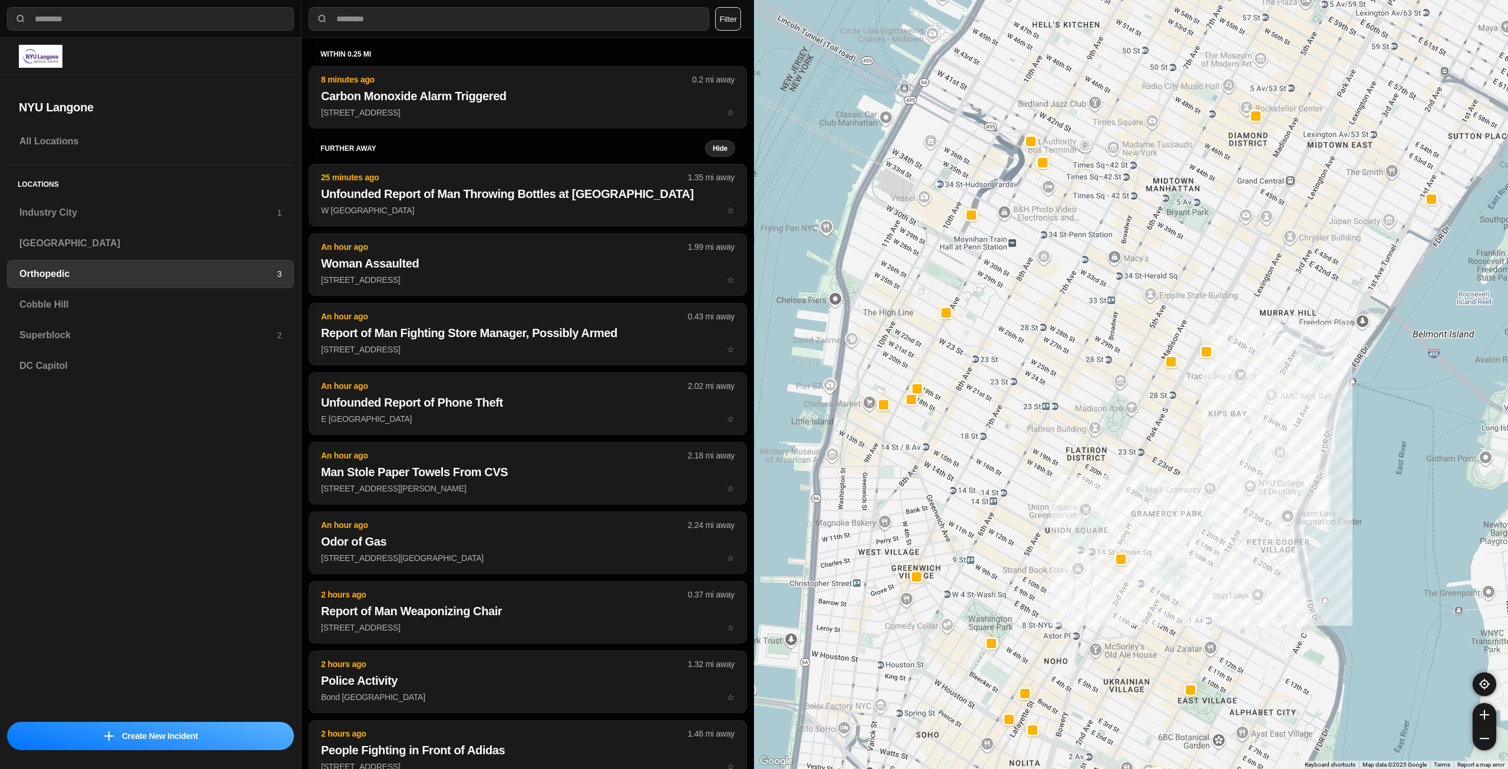
drag, startPoint x: 982, startPoint y: 298, endPoint x: 996, endPoint y: 407, distance: 109.9
click at [996, 407] on div at bounding box center [1131, 384] width 754 height 769
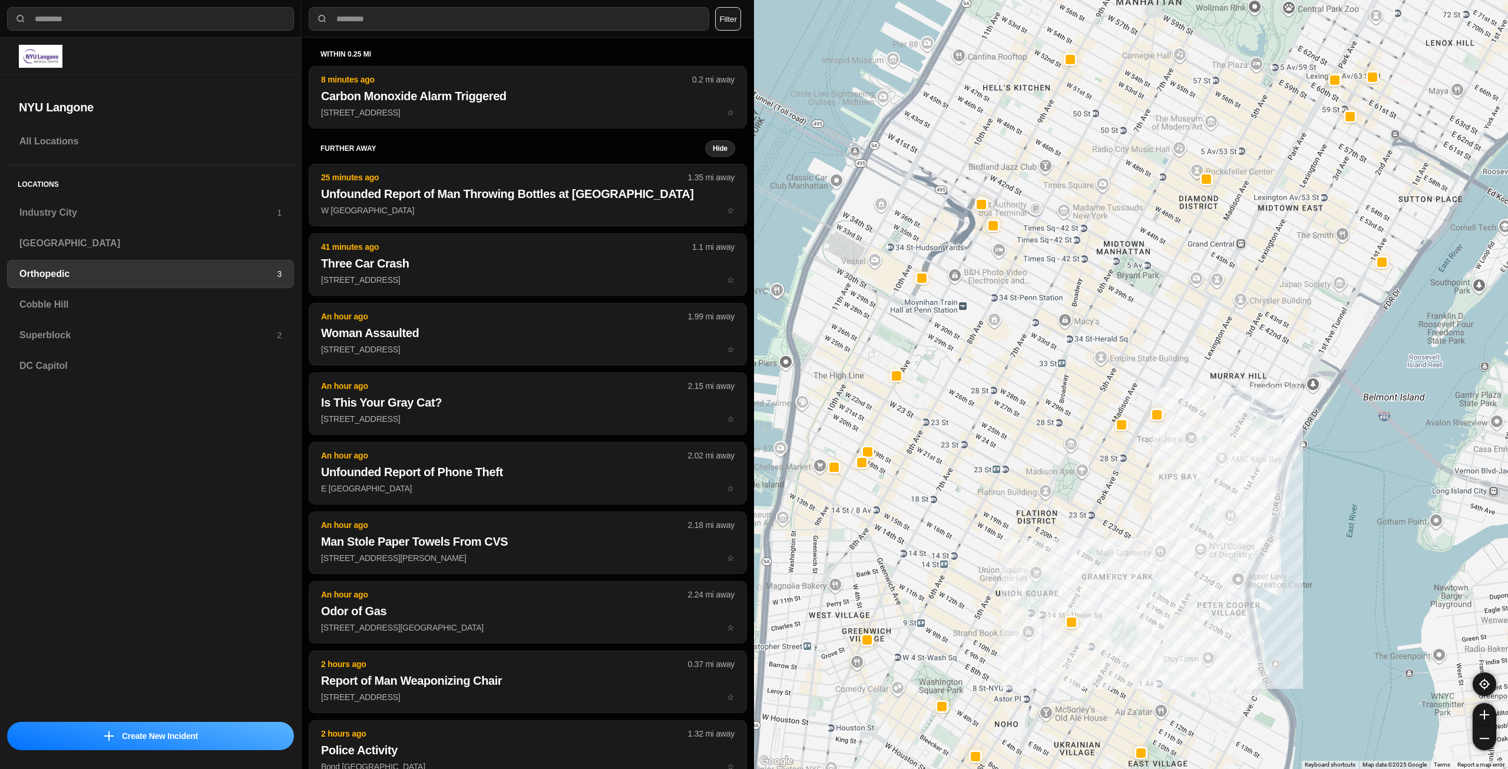
drag, startPoint x: 1108, startPoint y: 322, endPoint x: 1080, endPoint y: 359, distance: 46.3
click at [1080, 359] on div at bounding box center [1131, 384] width 754 height 769
click at [143, 303] on h3 "Cobble Hill" at bounding box center [150, 305] width 262 height 14
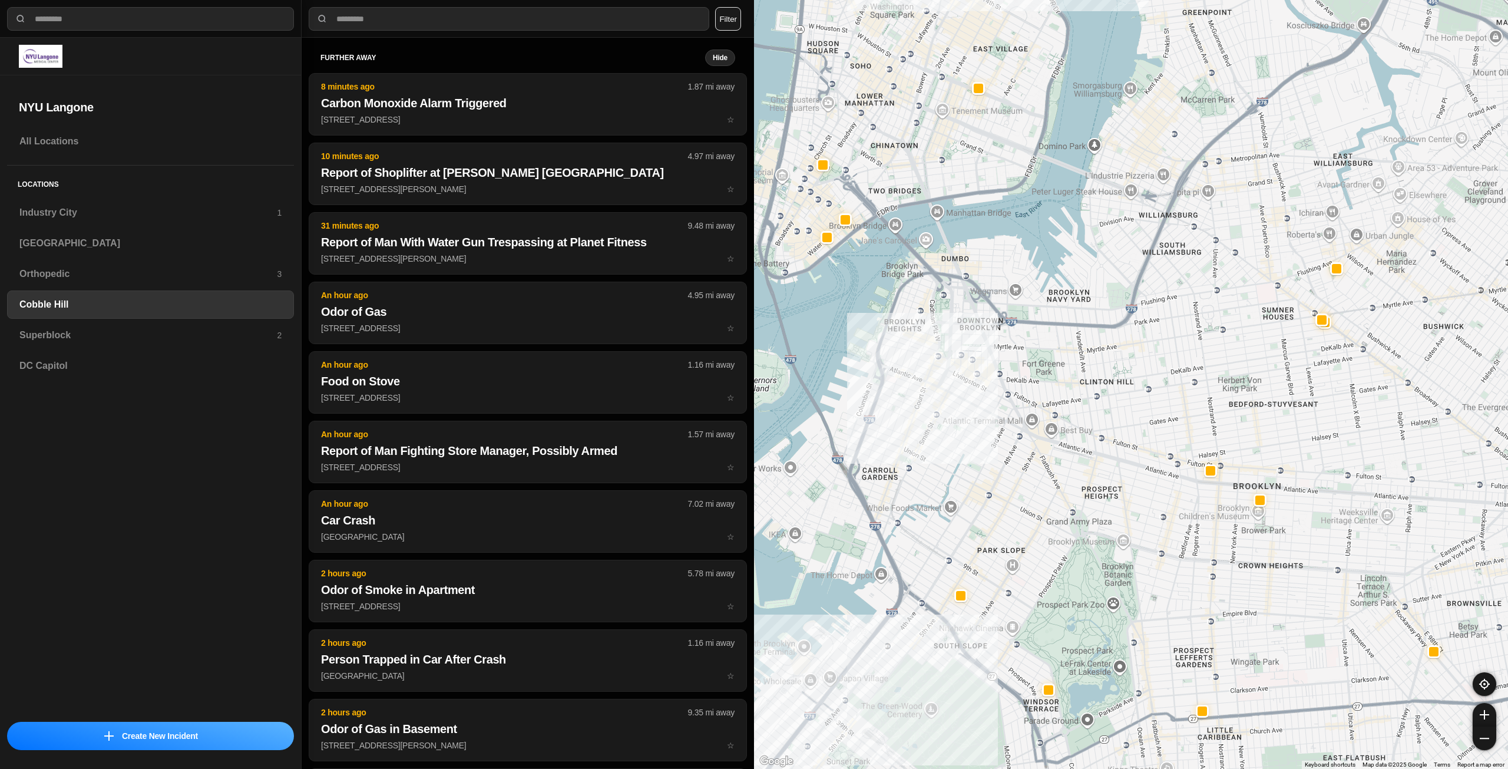
drag, startPoint x: 1068, startPoint y: 381, endPoint x: 1019, endPoint y: 443, distance: 78.9
click at [1019, 443] on div at bounding box center [1131, 384] width 754 height 769
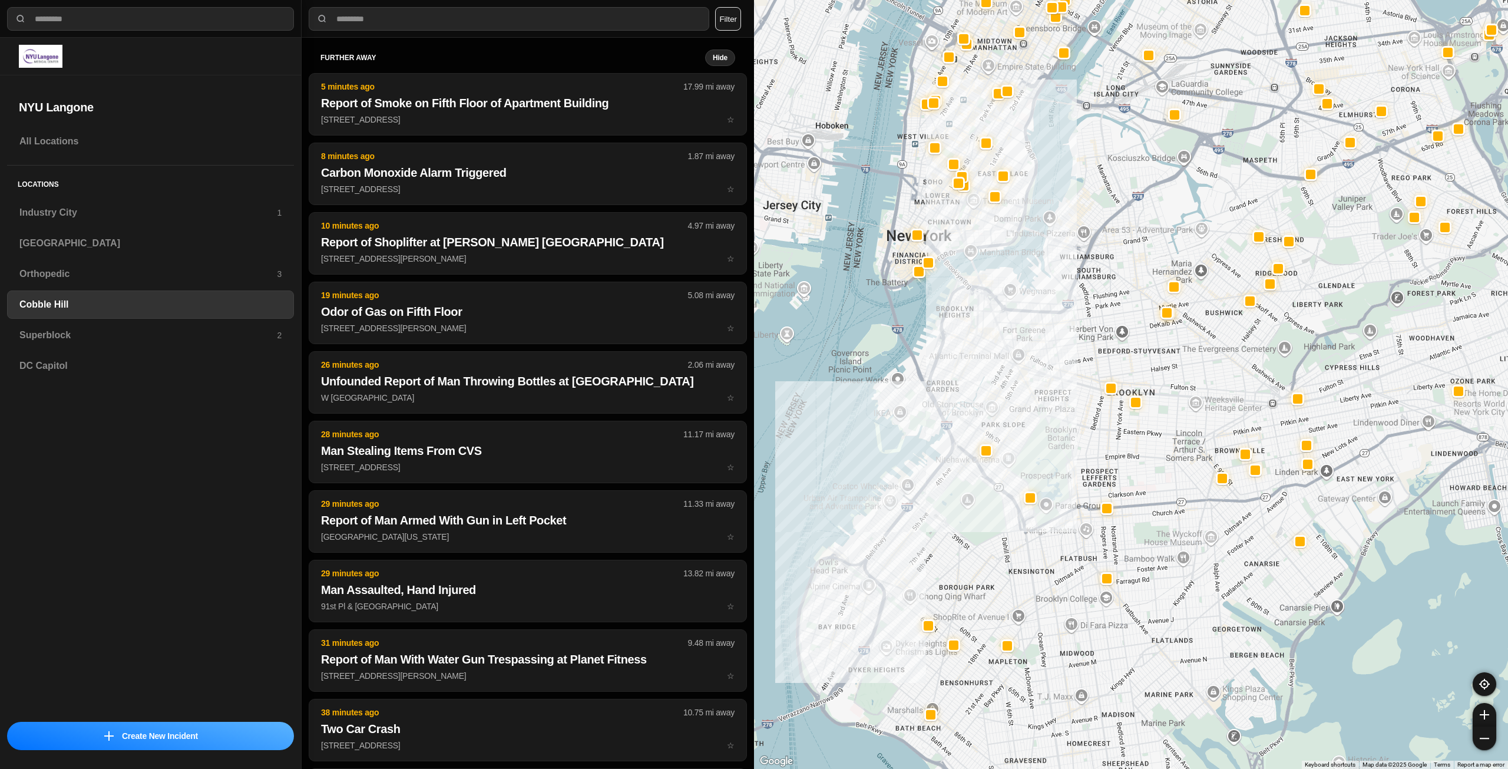
drag, startPoint x: 1039, startPoint y: 513, endPoint x: 1023, endPoint y: 451, distance: 63.7
click at [1023, 451] on div at bounding box center [1131, 384] width 754 height 769
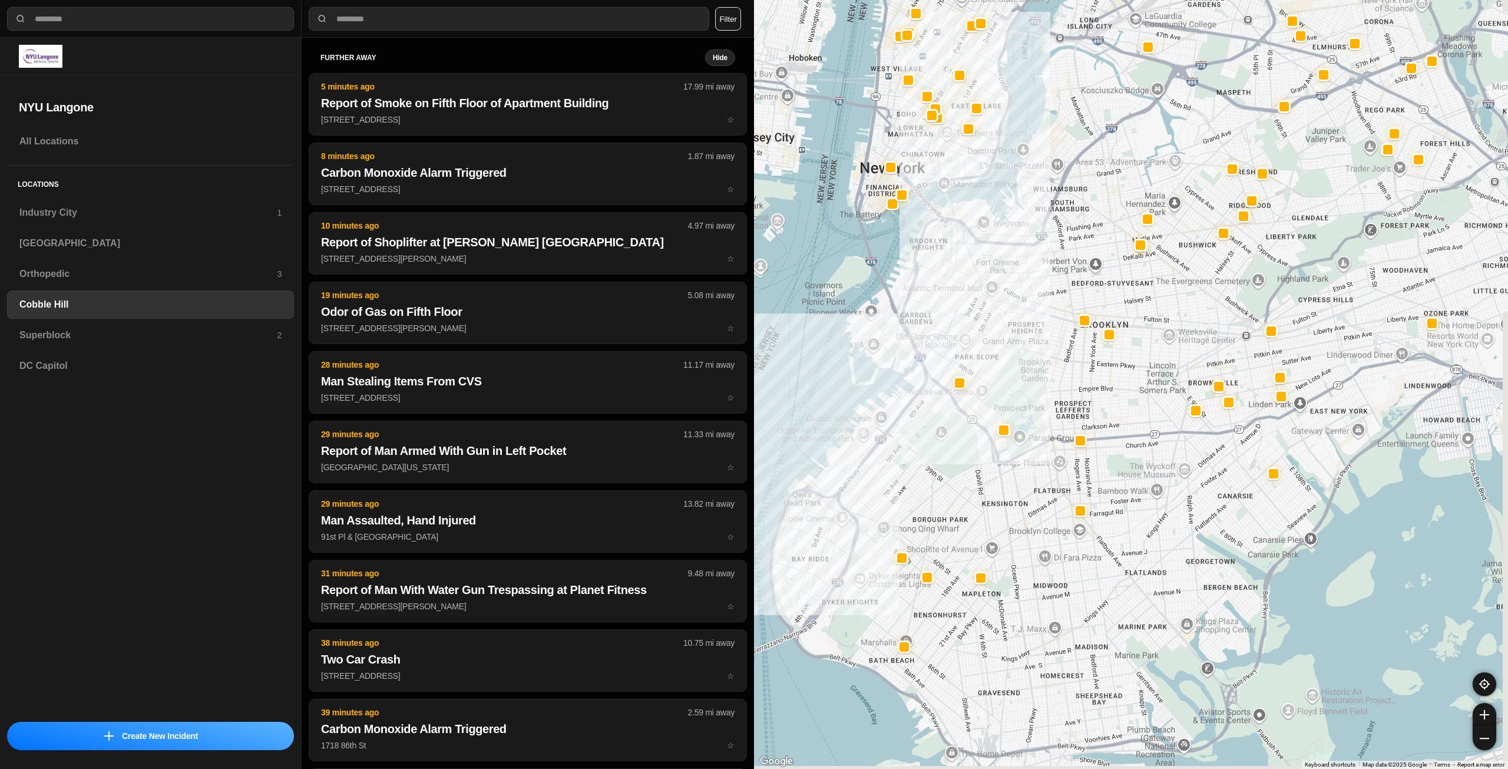
drag, startPoint x: 1046, startPoint y: 620, endPoint x: 1018, endPoint y: 539, distance: 85.3
click at [1018, 539] on div at bounding box center [1131, 384] width 754 height 769
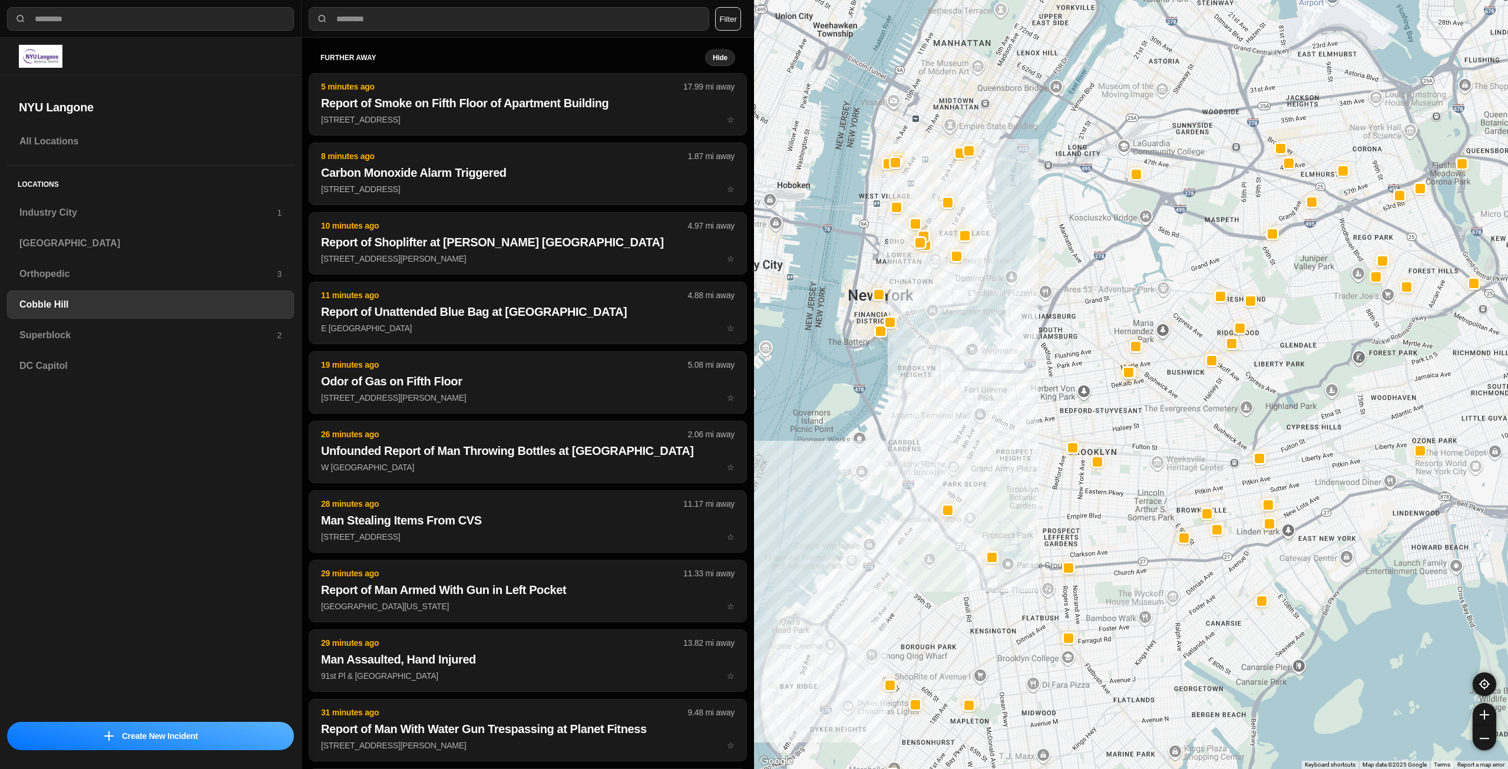
drag, startPoint x: 1132, startPoint y: 464, endPoint x: 1122, endPoint y: 607, distance: 143.5
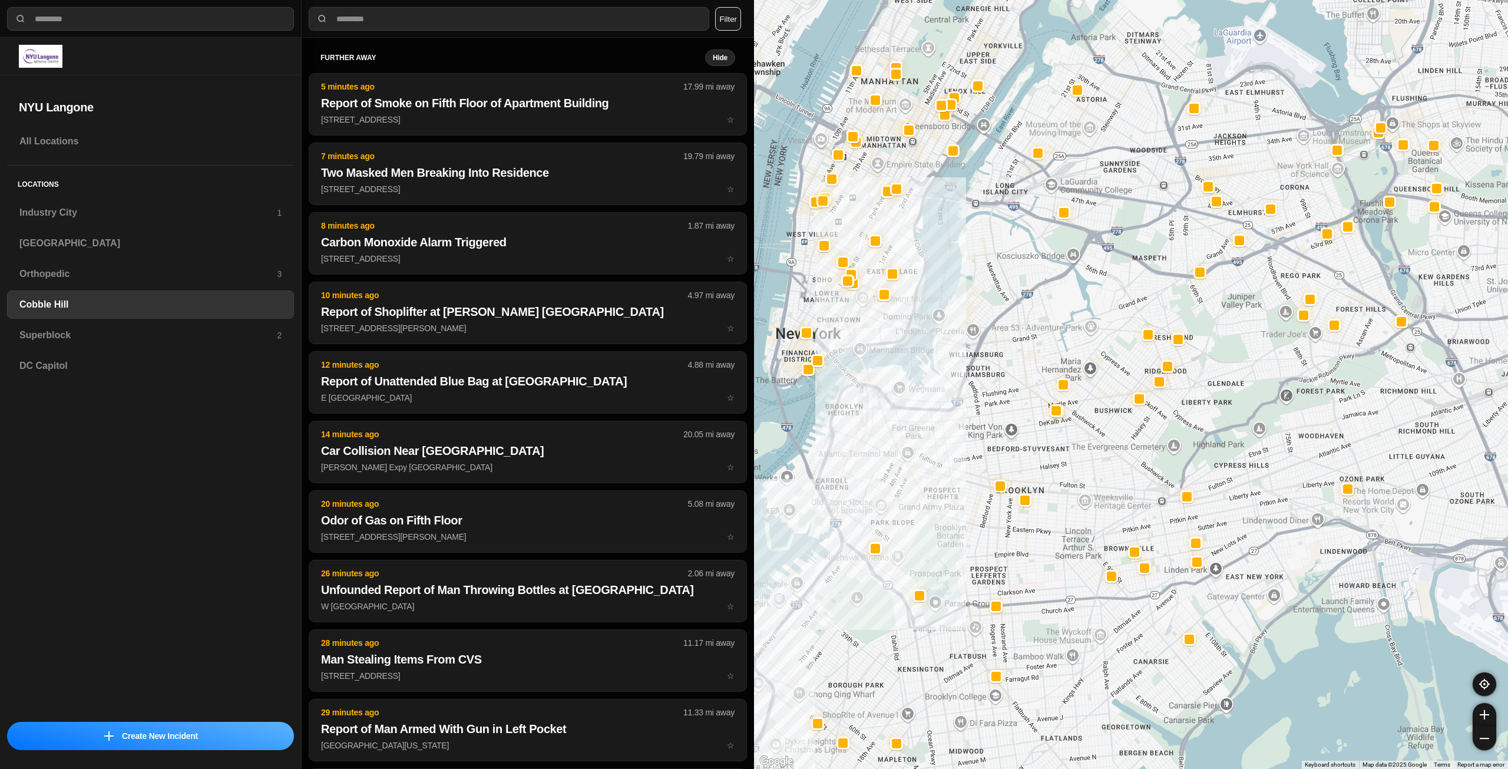
drag, startPoint x: 1184, startPoint y: 454, endPoint x: 1105, endPoint y: 496, distance: 89.6
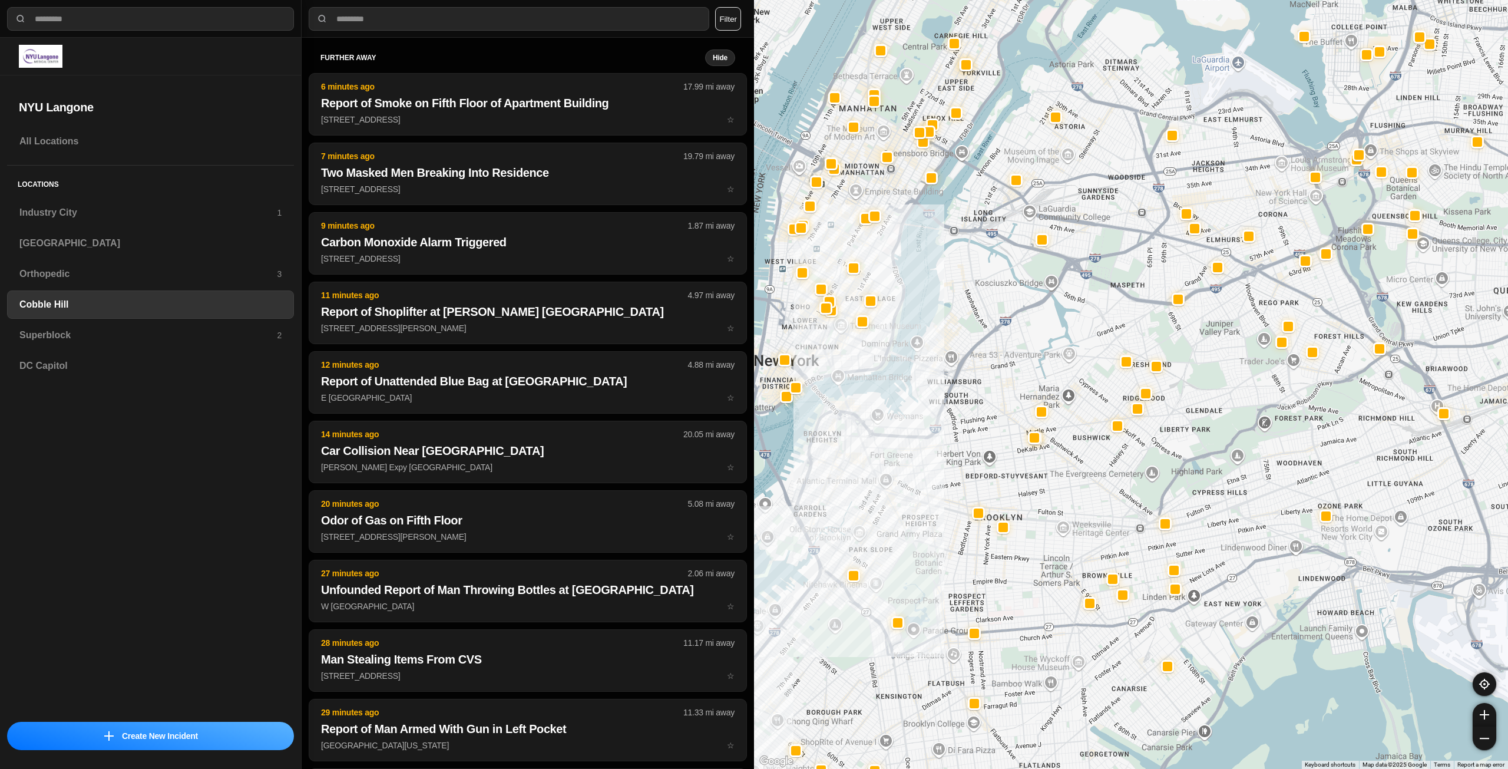
drag, startPoint x: 1228, startPoint y: 365, endPoint x: 1207, endPoint y: 397, distance: 38.6
click at [1207, 397] on div at bounding box center [1131, 384] width 754 height 769
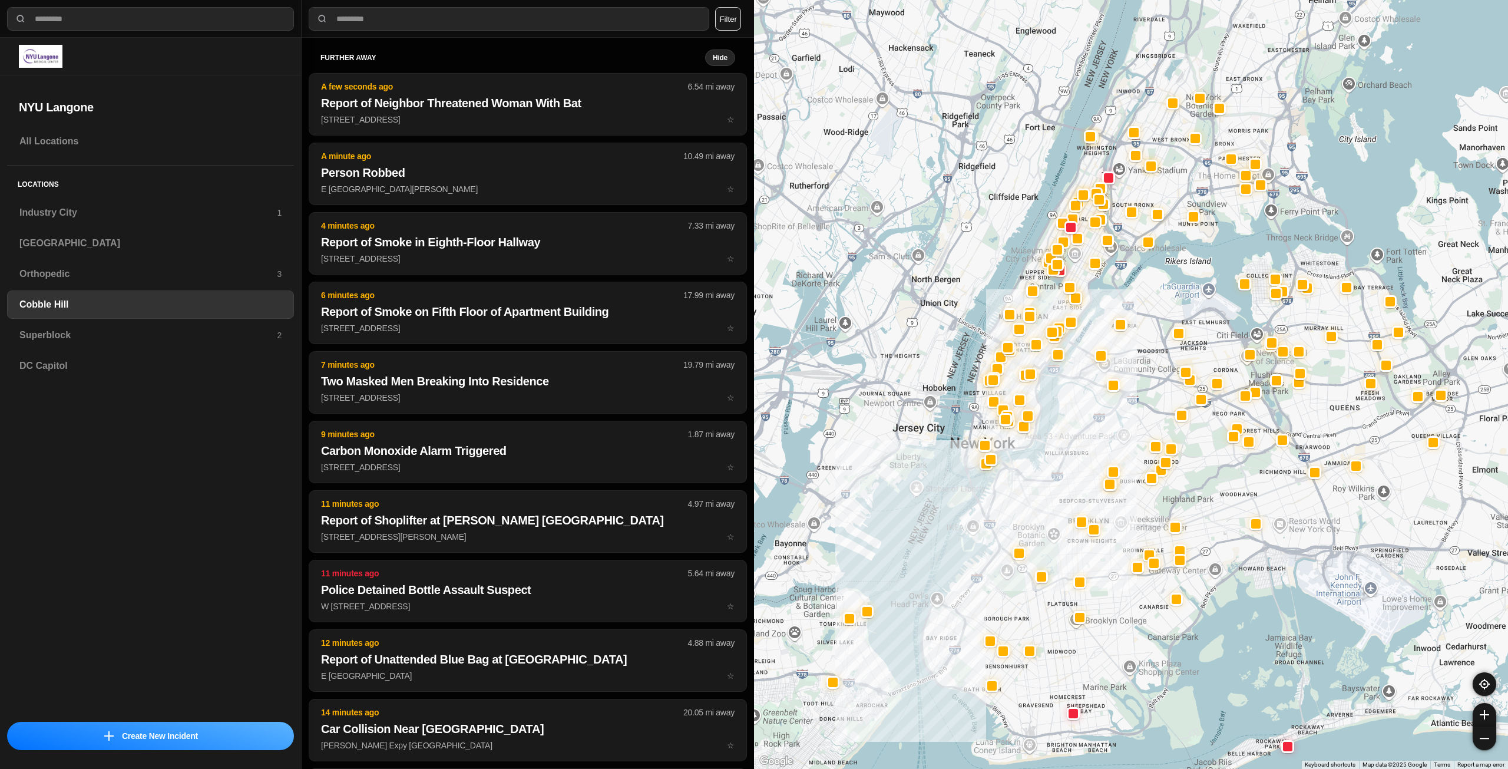
drag, startPoint x: 1157, startPoint y: 379, endPoint x: 1147, endPoint y: 428, distance: 49.9
click at [1147, 428] on div at bounding box center [1131, 384] width 754 height 769
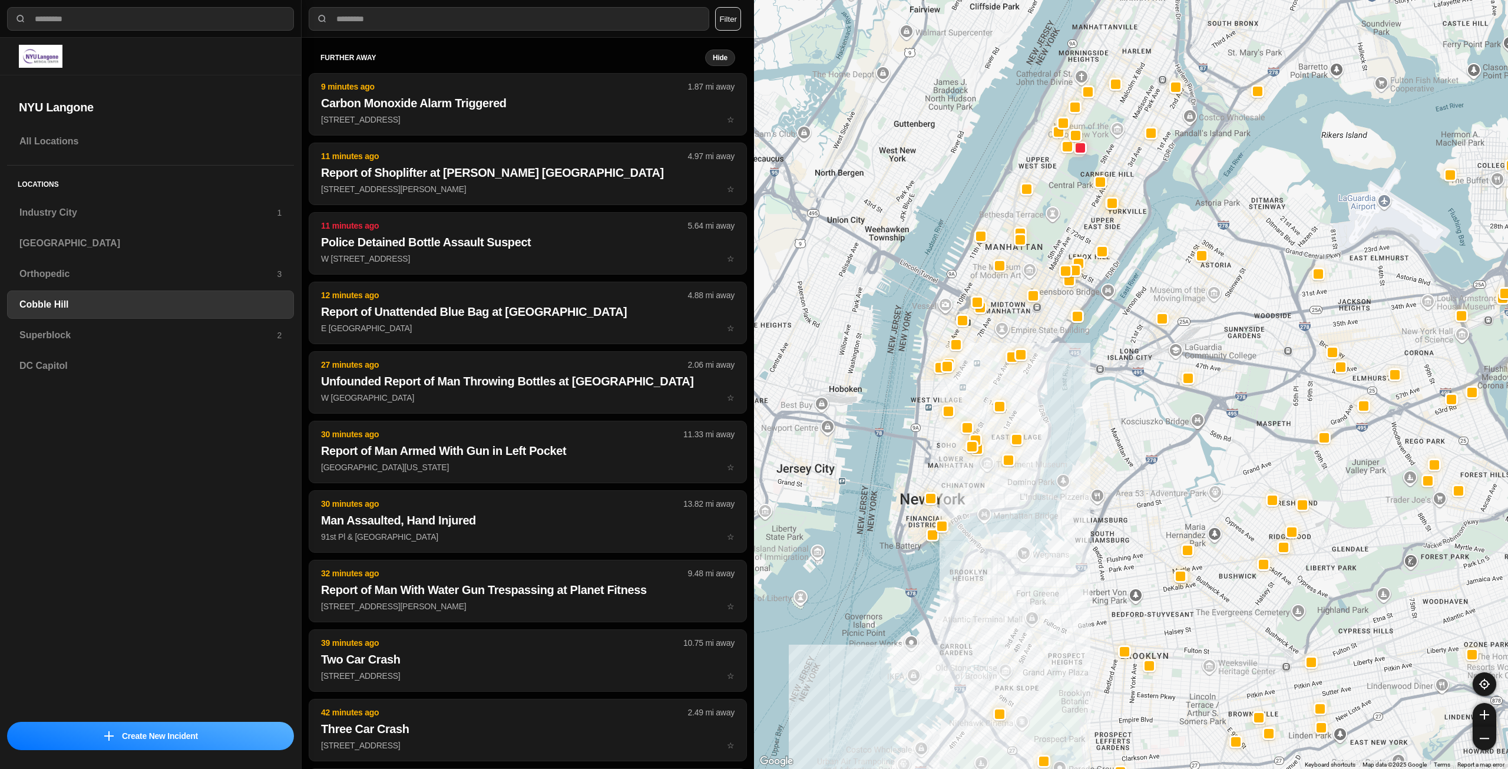
drag, startPoint x: 971, startPoint y: 431, endPoint x: 985, endPoint y: 508, distance: 78.4
click at [985, 508] on div at bounding box center [1131, 384] width 754 height 769
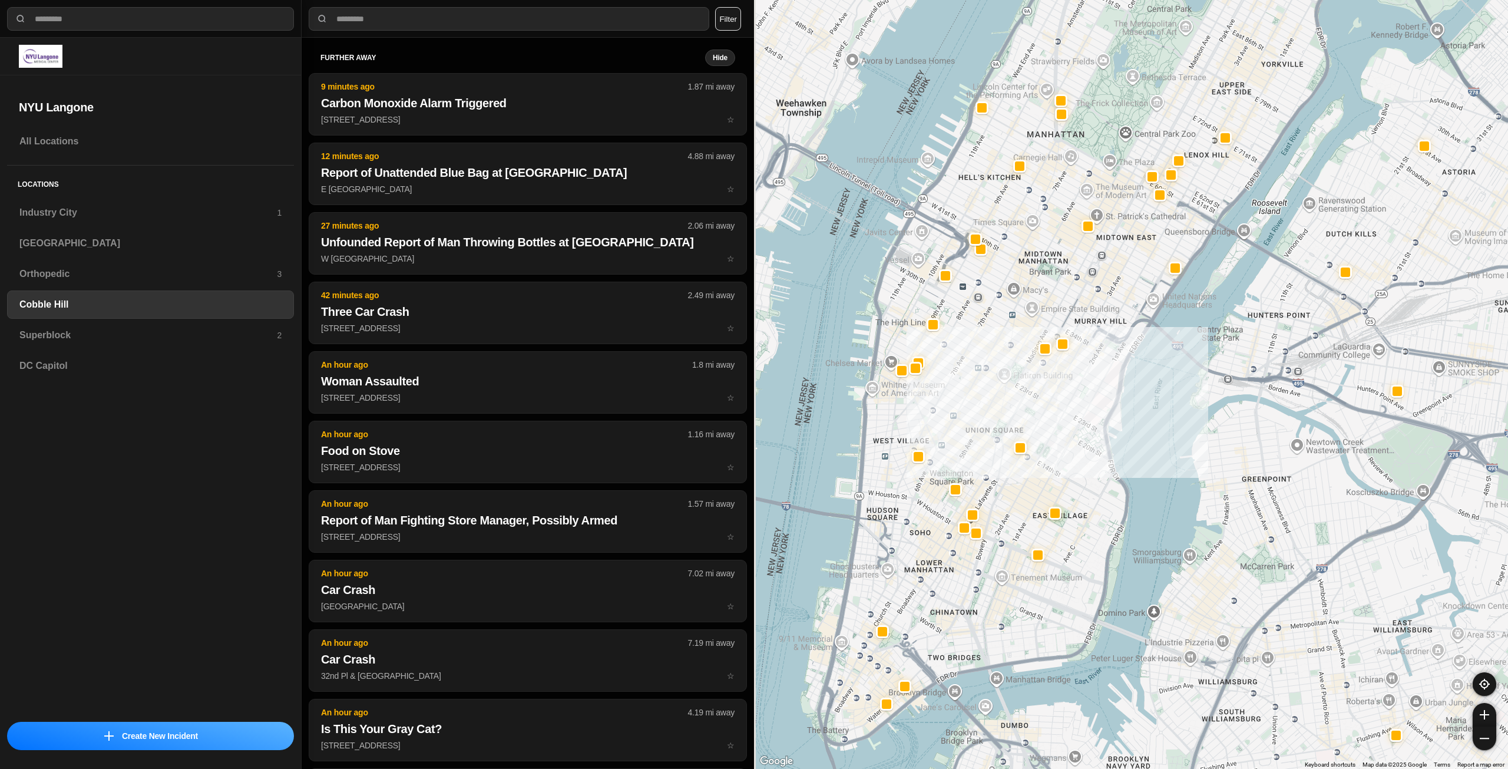
drag, startPoint x: 985, startPoint y: 405, endPoint x: 1094, endPoint y: 464, distance: 124.7
click at [1094, 464] on div at bounding box center [1131, 384] width 754 height 769
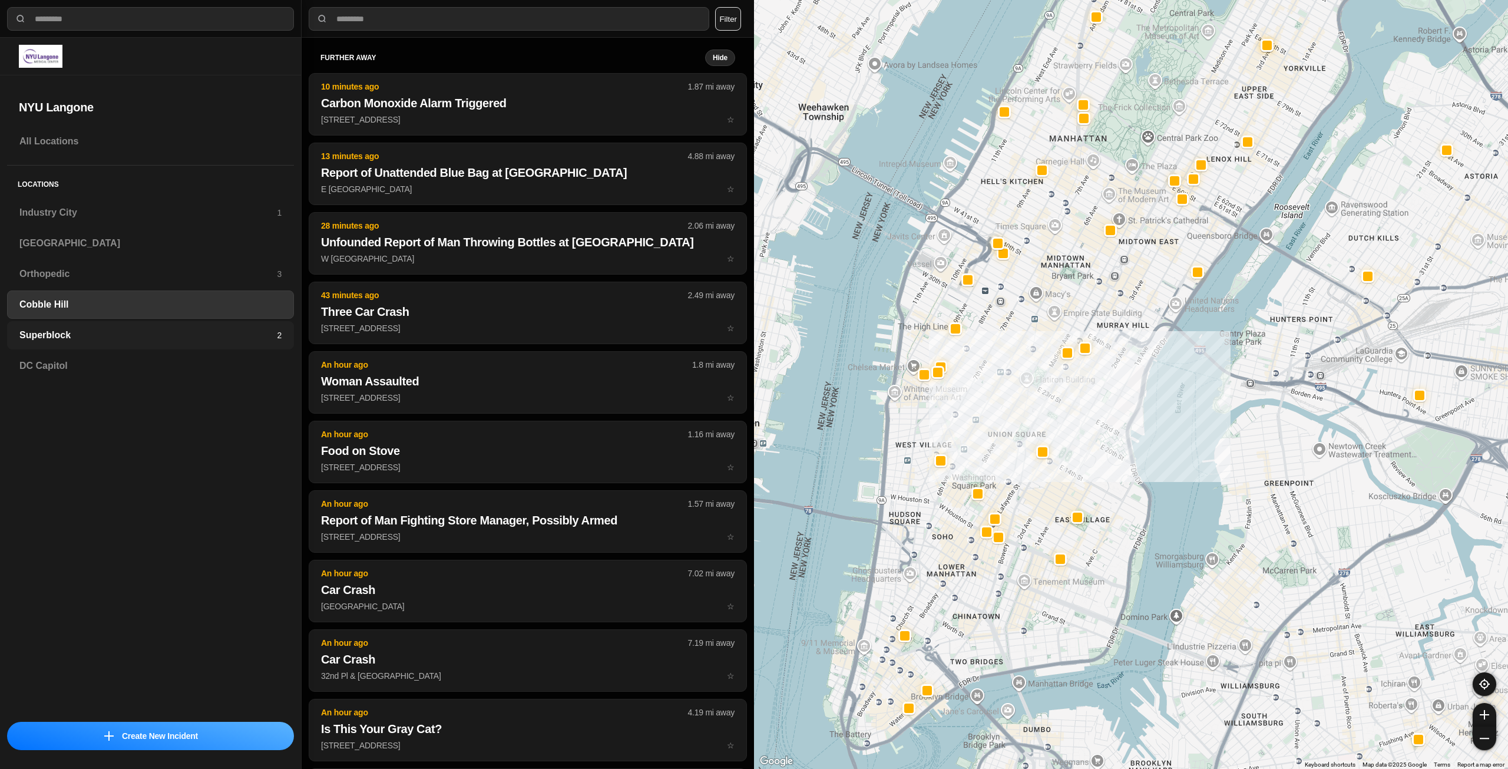
click at [119, 335] on h3 "Superblock" at bounding box center [147, 335] width 257 height 14
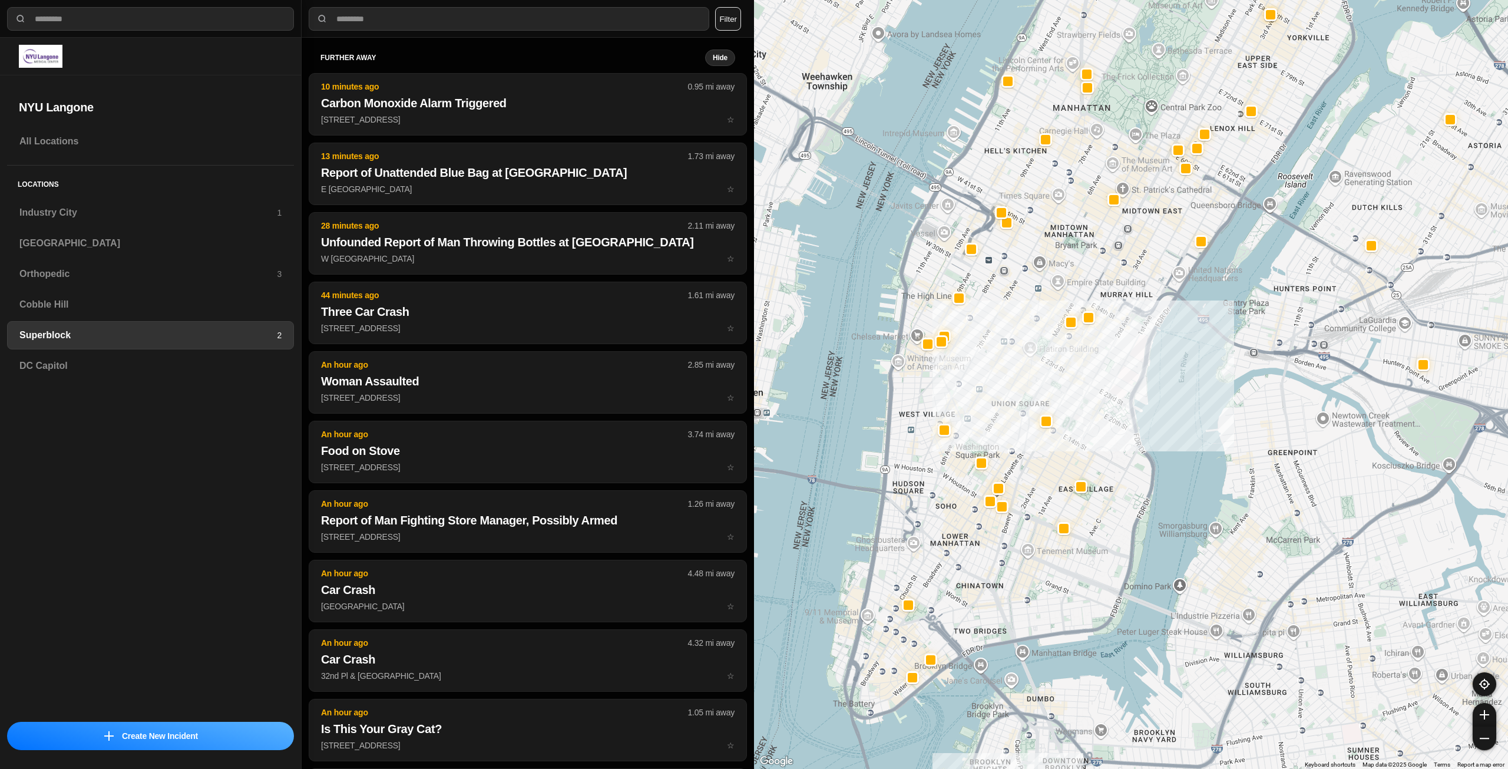
drag, startPoint x: 1025, startPoint y: 447, endPoint x: 1046, endPoint y: 369, distance: 80.6
click at [1046, 369] on div at bounding box center [1131, 384] width 754 height 769
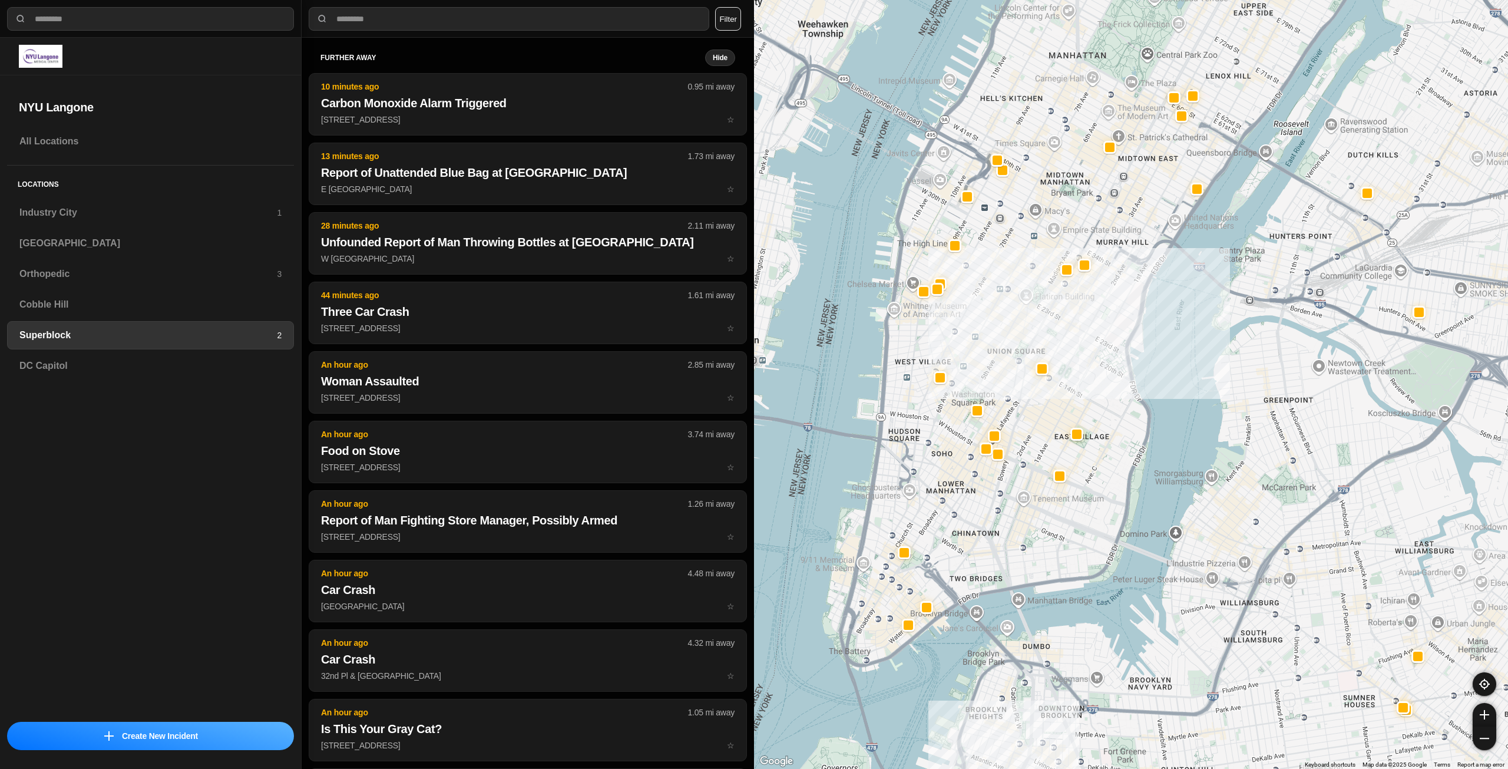
drag, startPoint x: 980, startPoint y: 395, endPoint x: 961, endPoint y: 480, distance: 86.3
click at [961, 480] on div at bounding box center [1131, 384] width 754 height 769
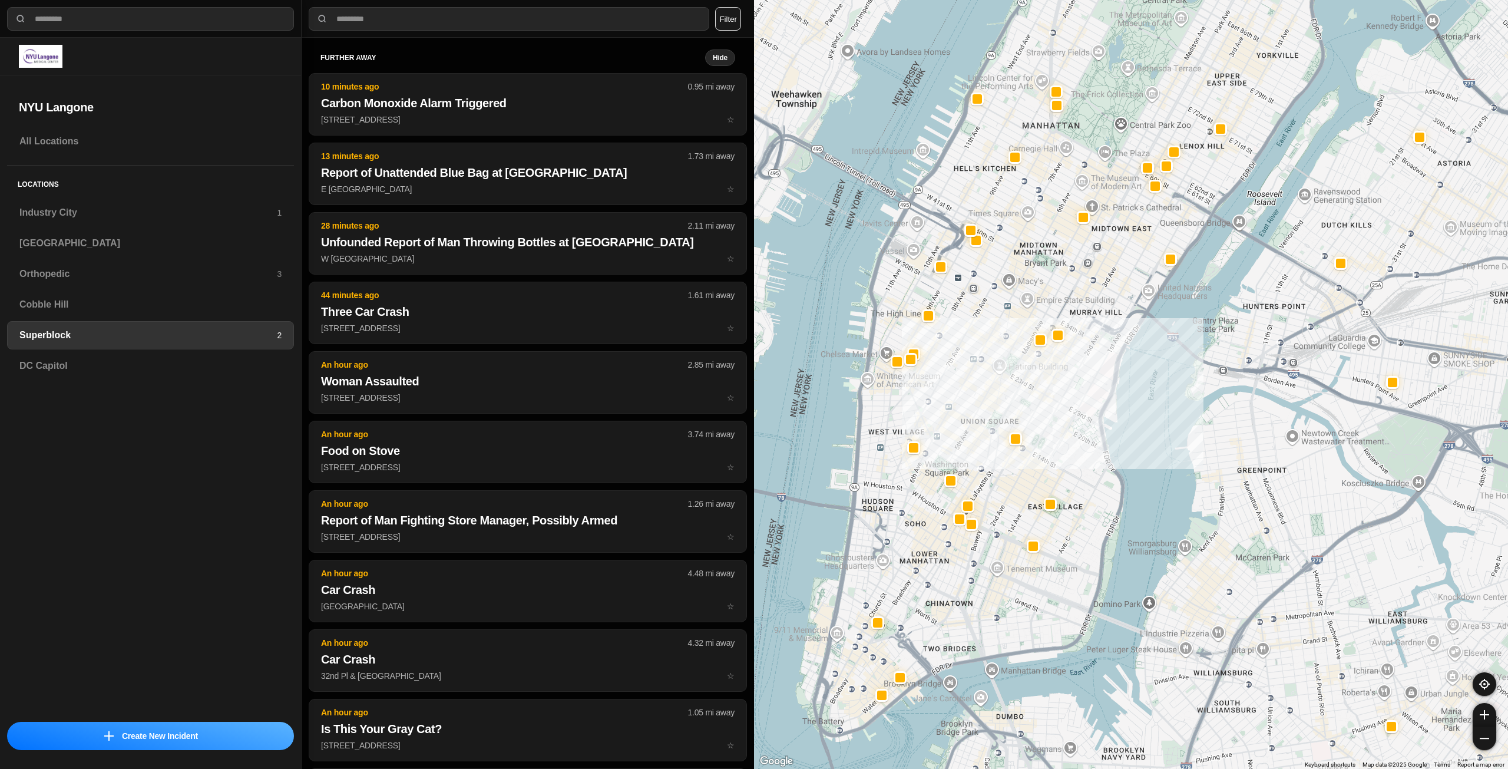
drag, startPoint x: 1036, startPoint y: 274, endPoint x: 1009, endPoint y: 341, distance: 71.9
click at [1009, 341] on div at bounding box center [1131, 384] width 754 height 769
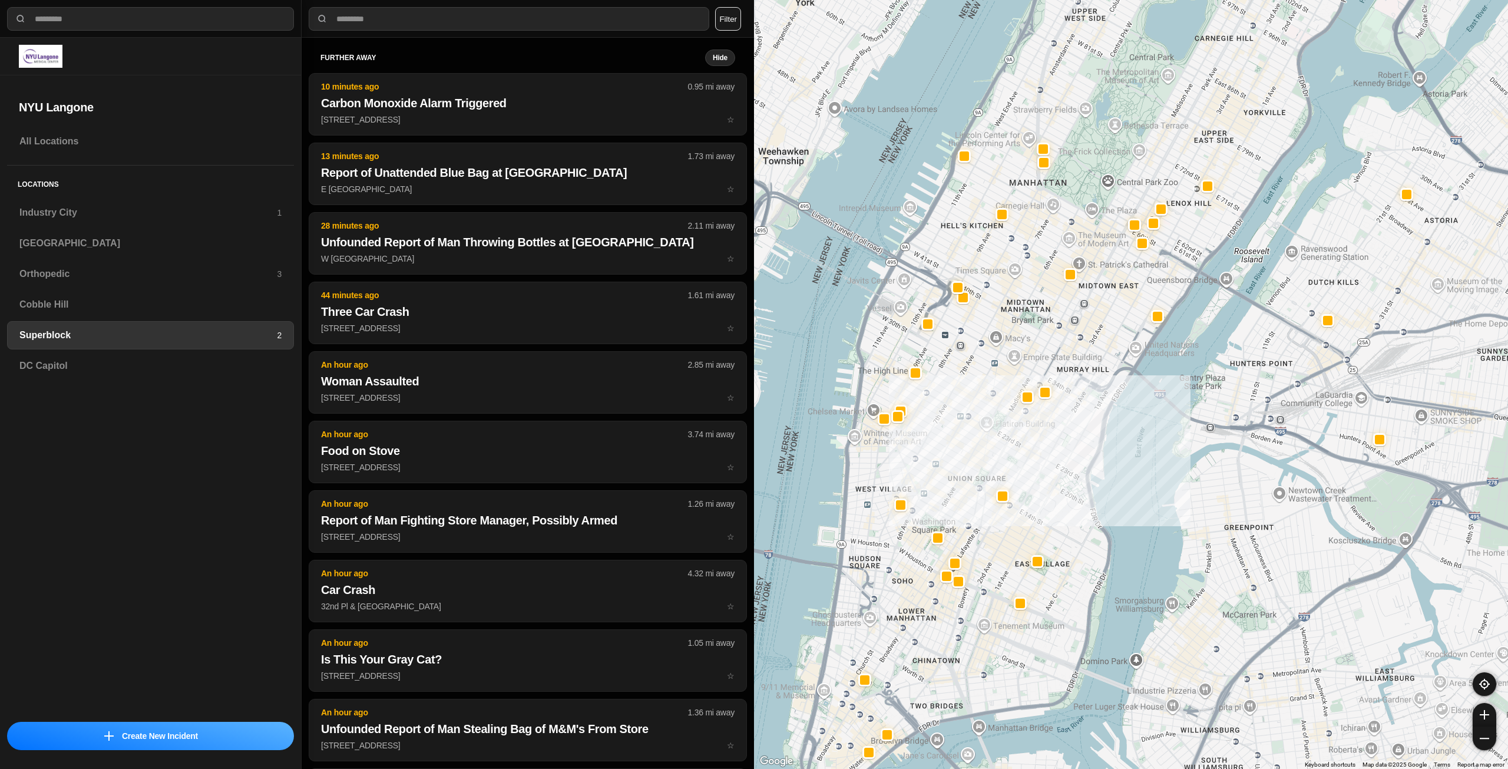
drag, startPoint x: 1058, startPoint y: 185, endPoint x: 1041, endPoint y: 259, distance: 75.5
click at [1041, 259] on div at bounding box center [1131, 384] width 754 height 769
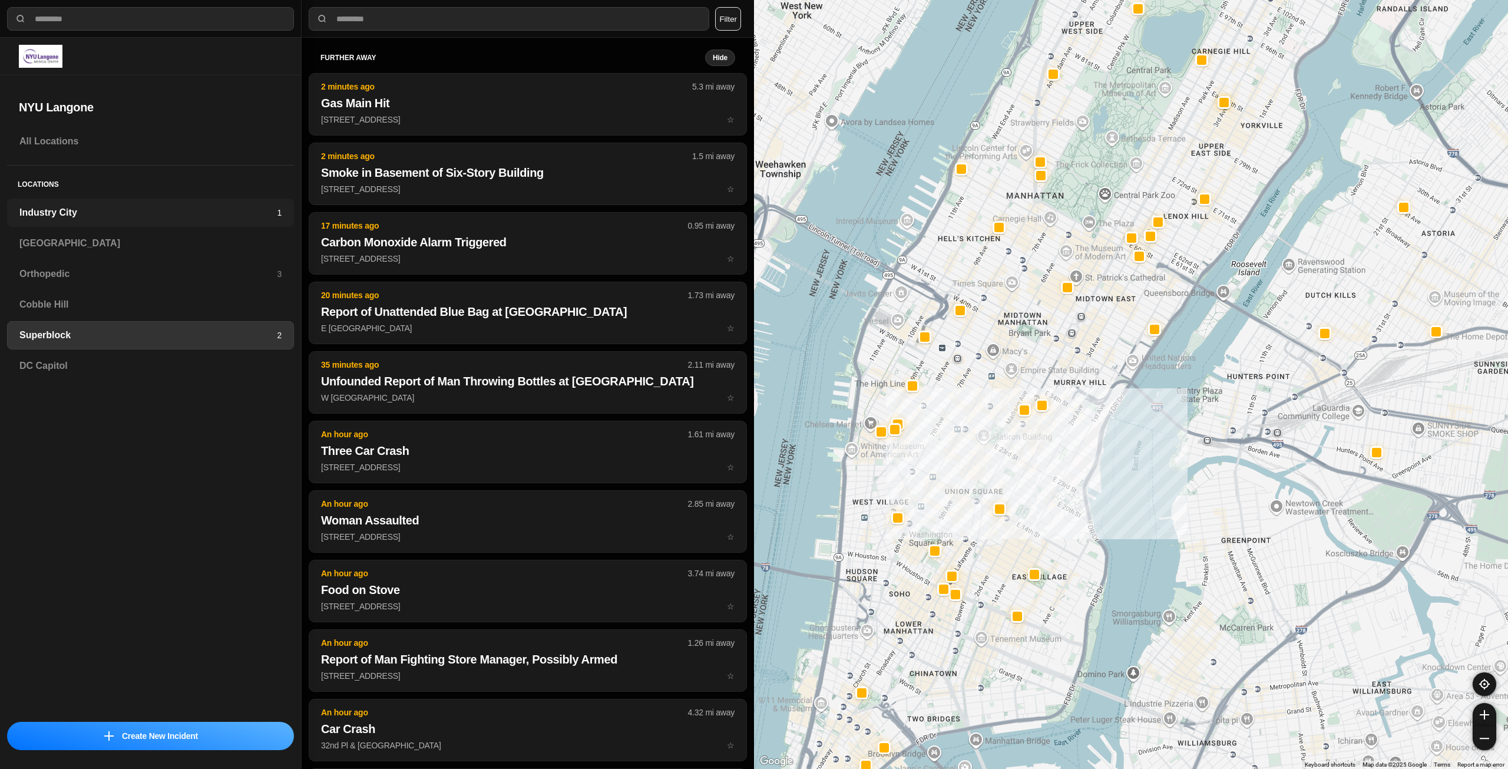
click at [213, 218] on h3 "Industry City" at bounding box center [147, 213] width 257 height 14
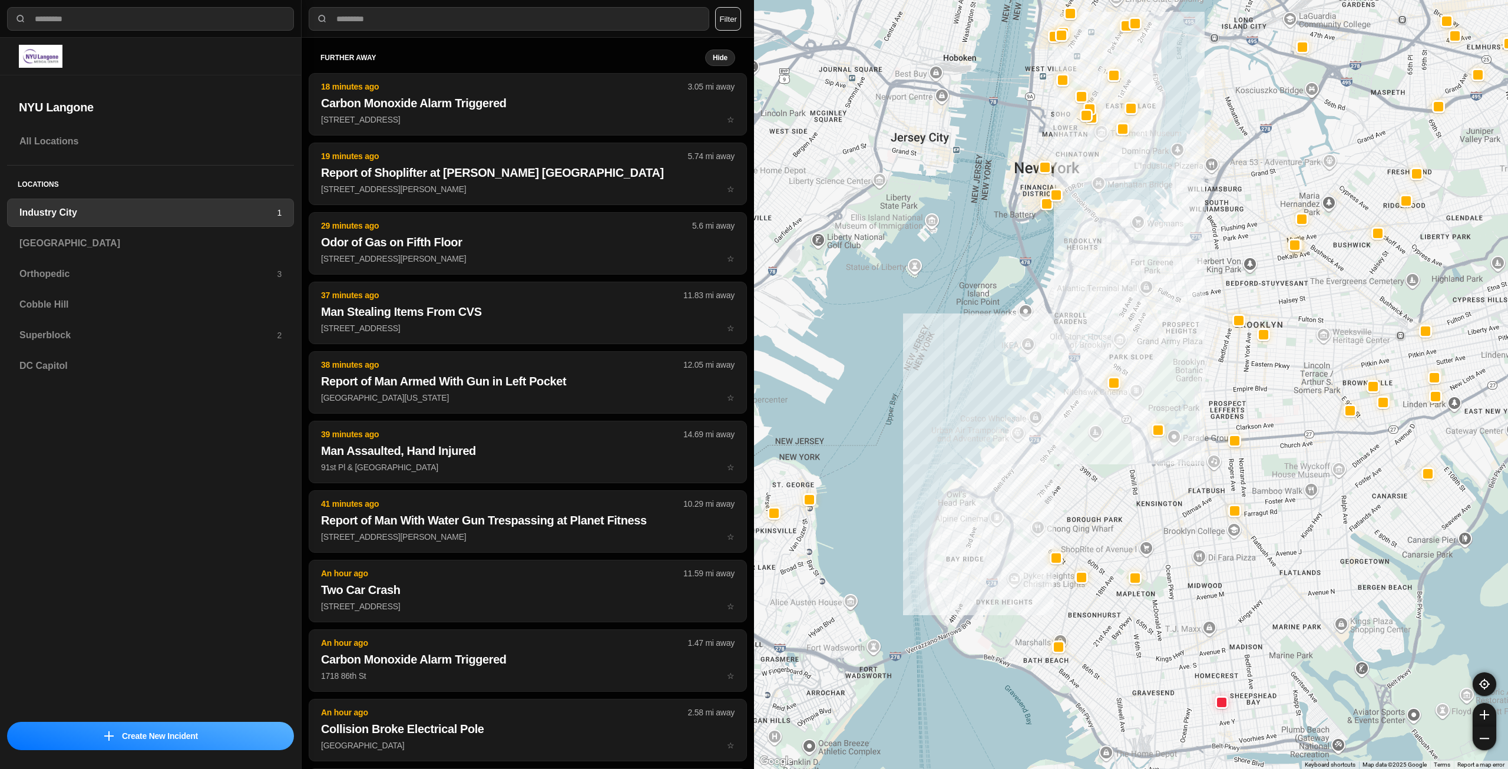
drag, startPoint x: 1322, startPoint y: 358, endPoint x: 1209, endPoint y: 394, distance: 118.1
click at [1209, 394] on div at bounding box center [1131, 384] width 754 height 769
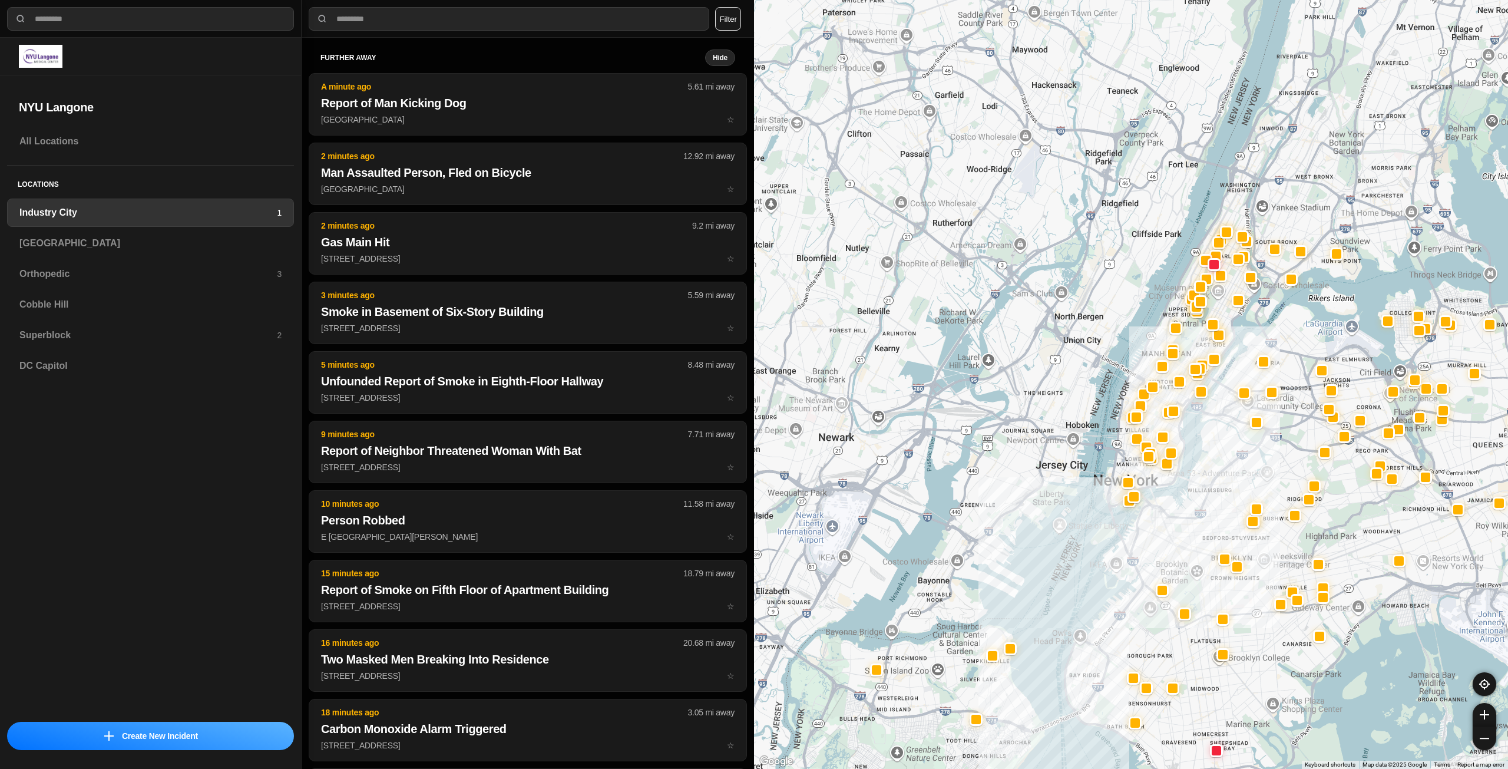
drag, startPoint x: 1155, startPoint y: 196, endPoint x: 1177, endPoint y: 417, distance: 222.0
click at [1161, 423] on div at bounding box center [1131, 384] width 754 height 769
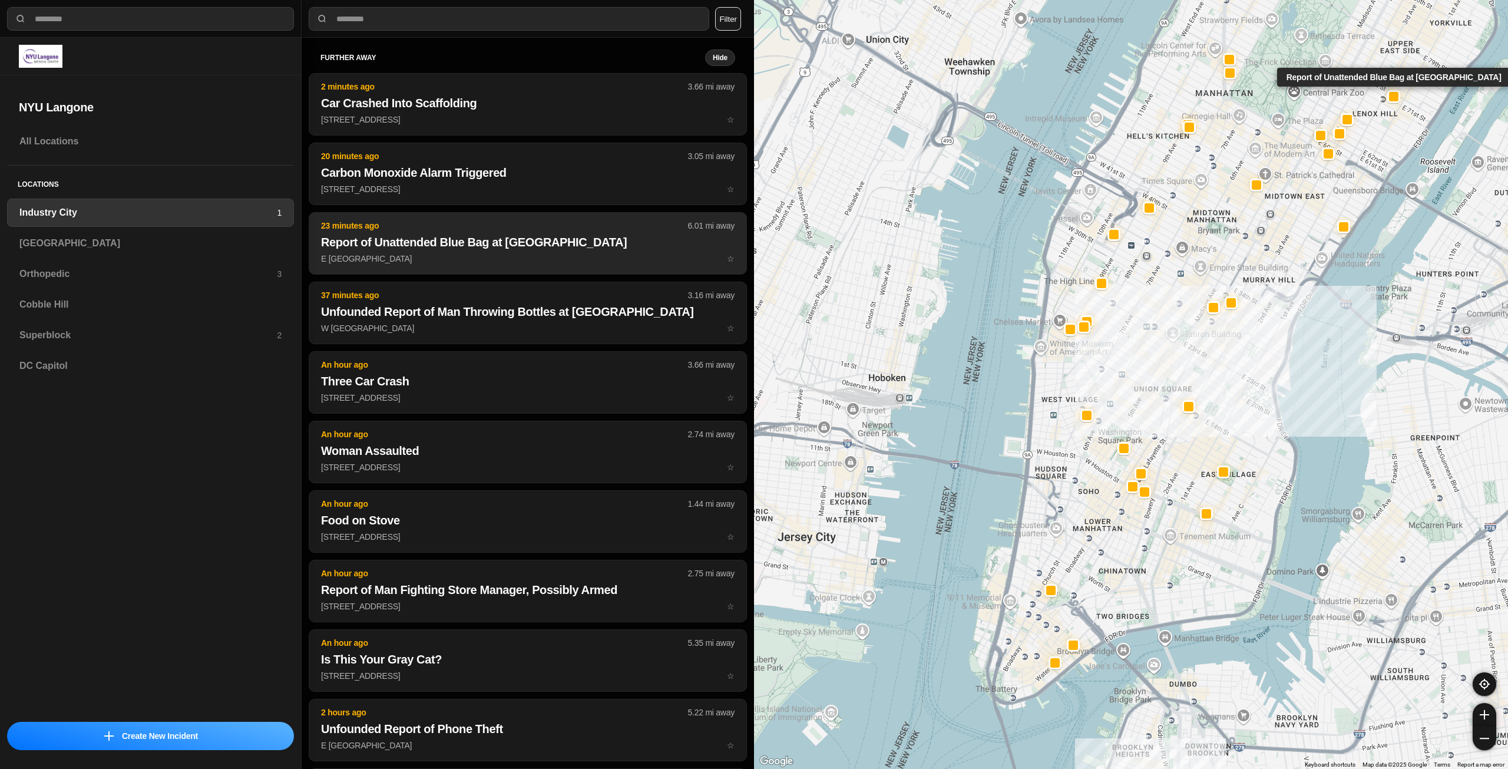
click at [521, 255] on p "E 72nd St & 2nd Ave ☆" at bounding box center [528, 259] width 414 height 12
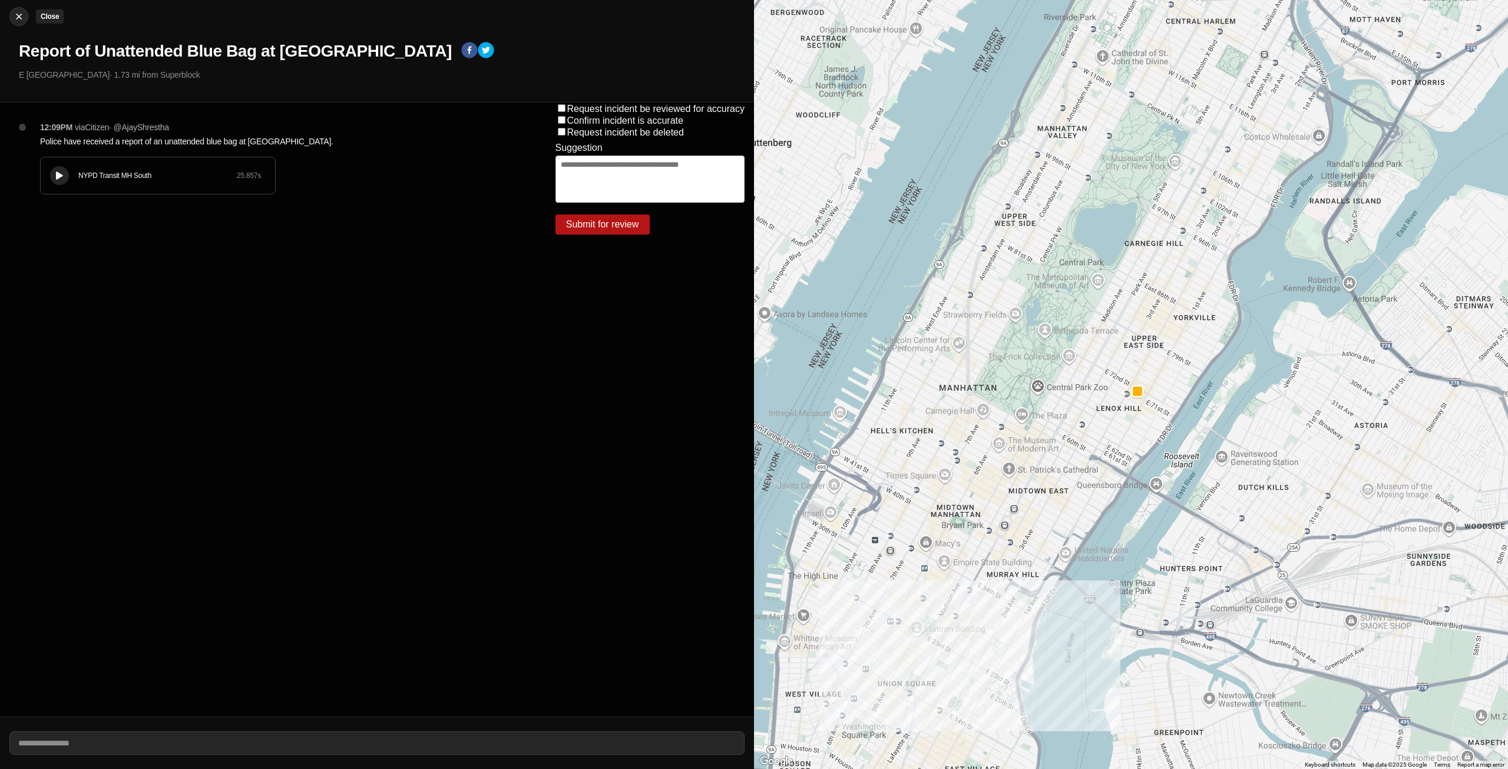
click at [19, 16] on img at bounding box center [19, 17] width 12 height 12
select select "*"
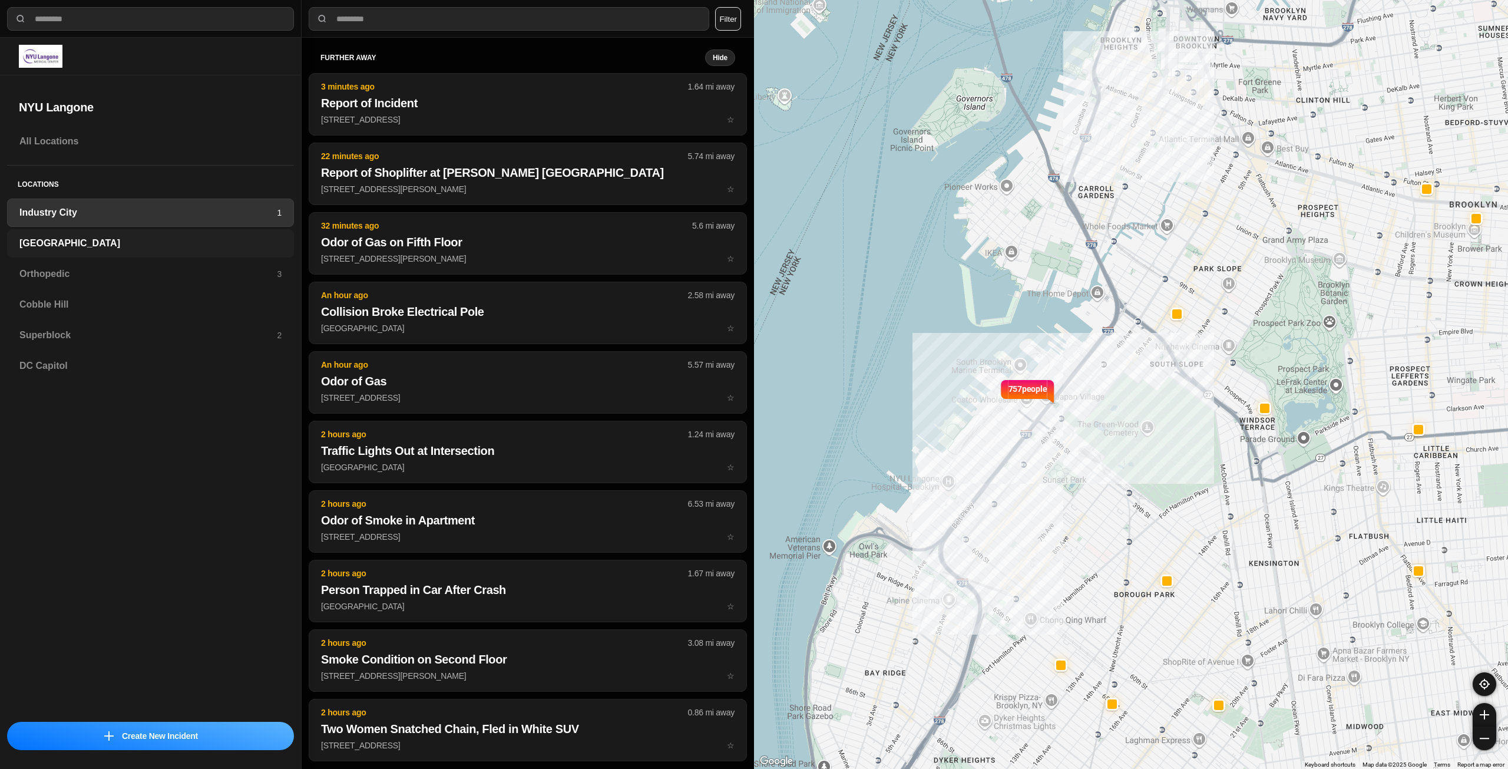
click at [89, 250] on div "[GEOGRAPHIC_DATA]" at bounding box center [150, 243] width 287 height 28
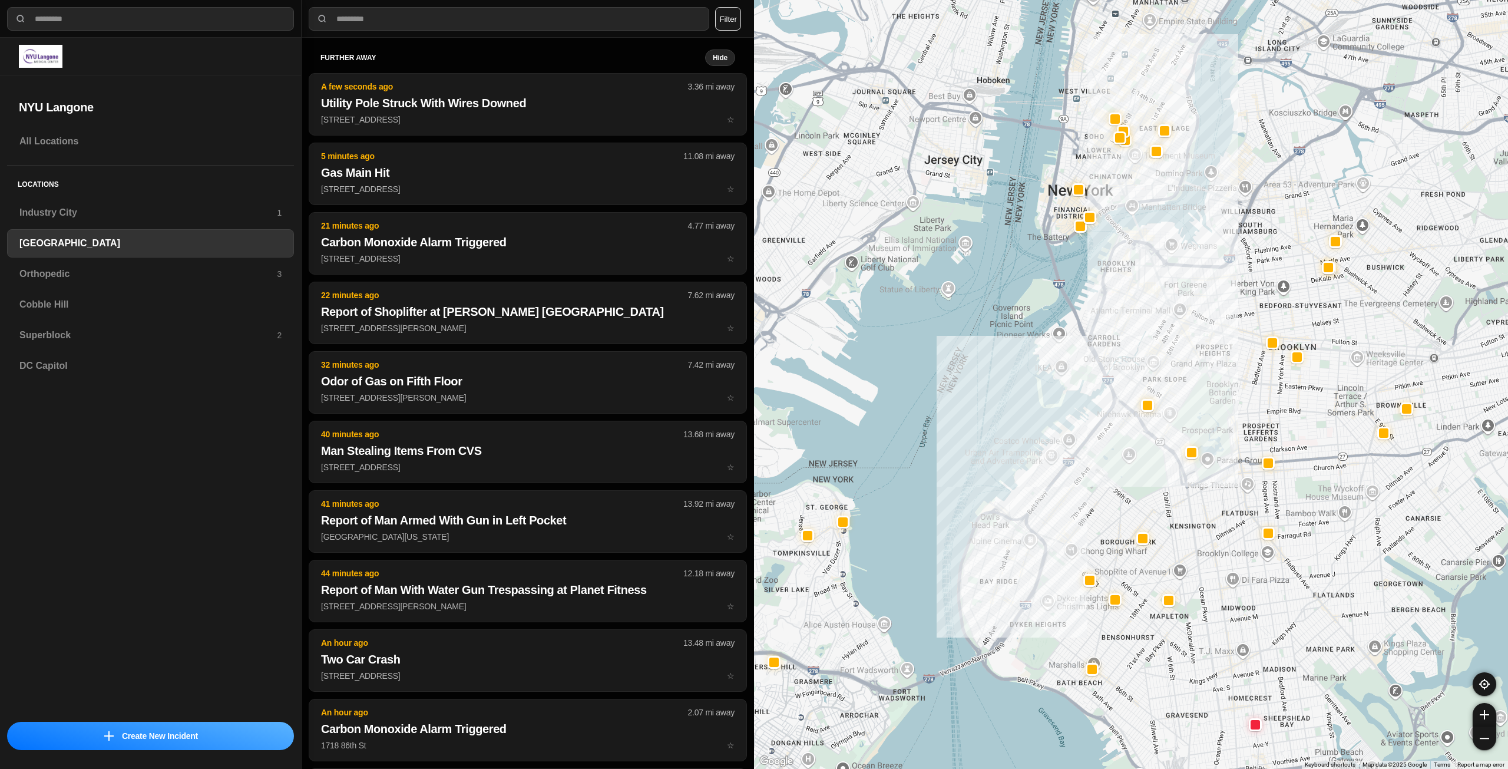
drag, startPoint x: 1380, startPoint y: 401, endPoint x: 1299, endPoint y: 447, distance: 93.1
click at [1299, 447] on div at bounding box center [1131, 384] width 754 height 769
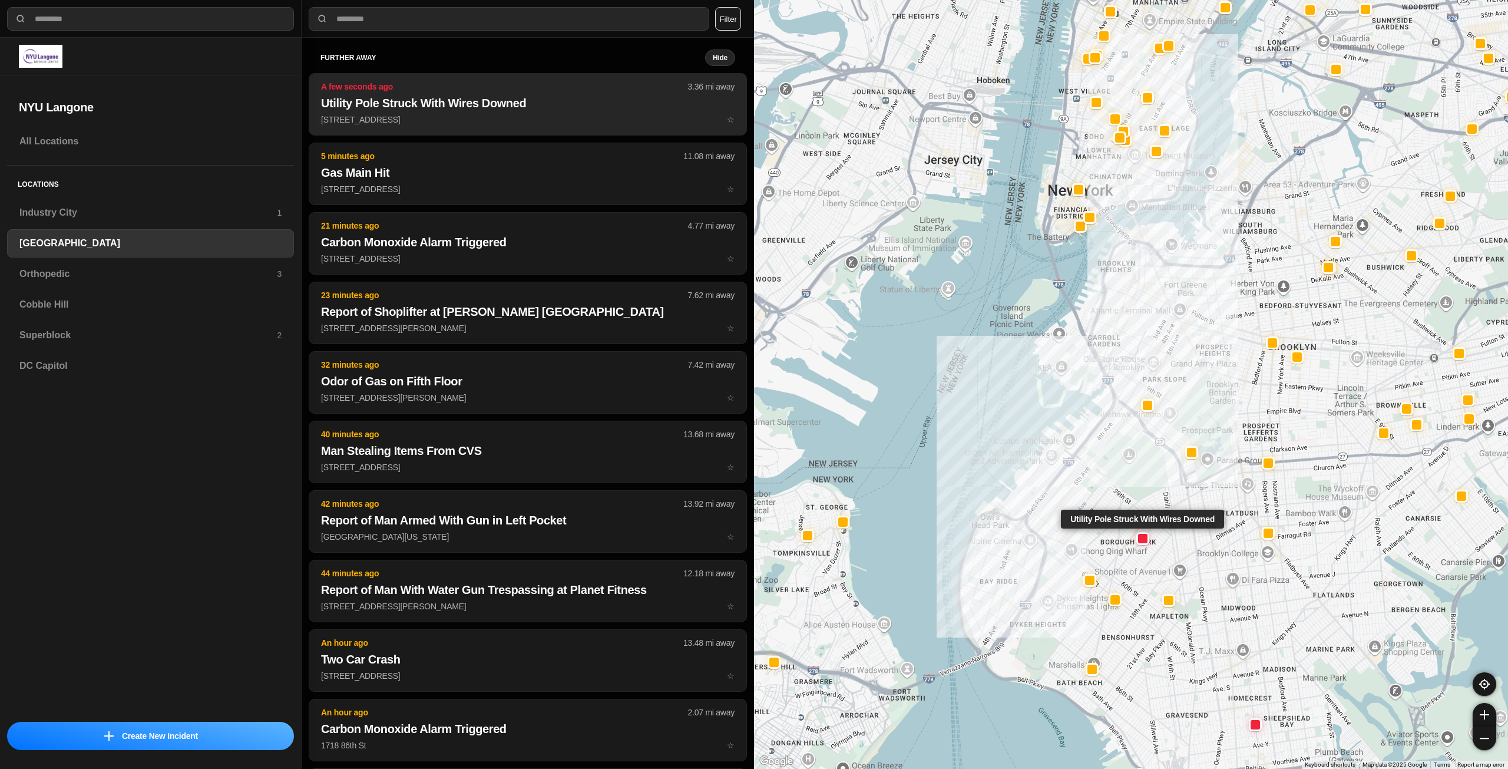
click at [430, 96] on h2 "Utility Pole Struck With Wires Downed" at bounding box center [528, 103] width 414 height 16
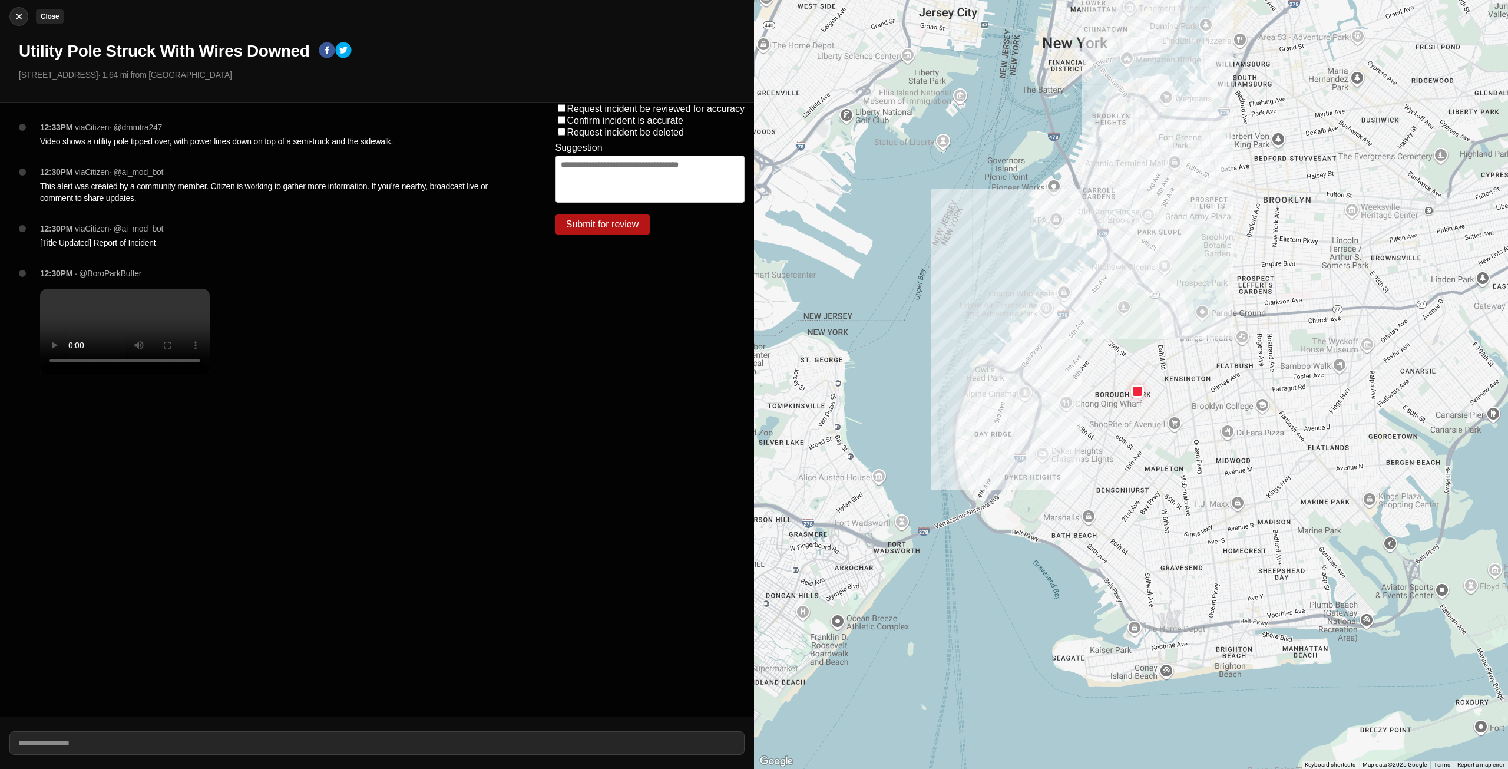
click at [18, 20] on img at bounding box center [19, 17] width 12 height 12
select select "*"
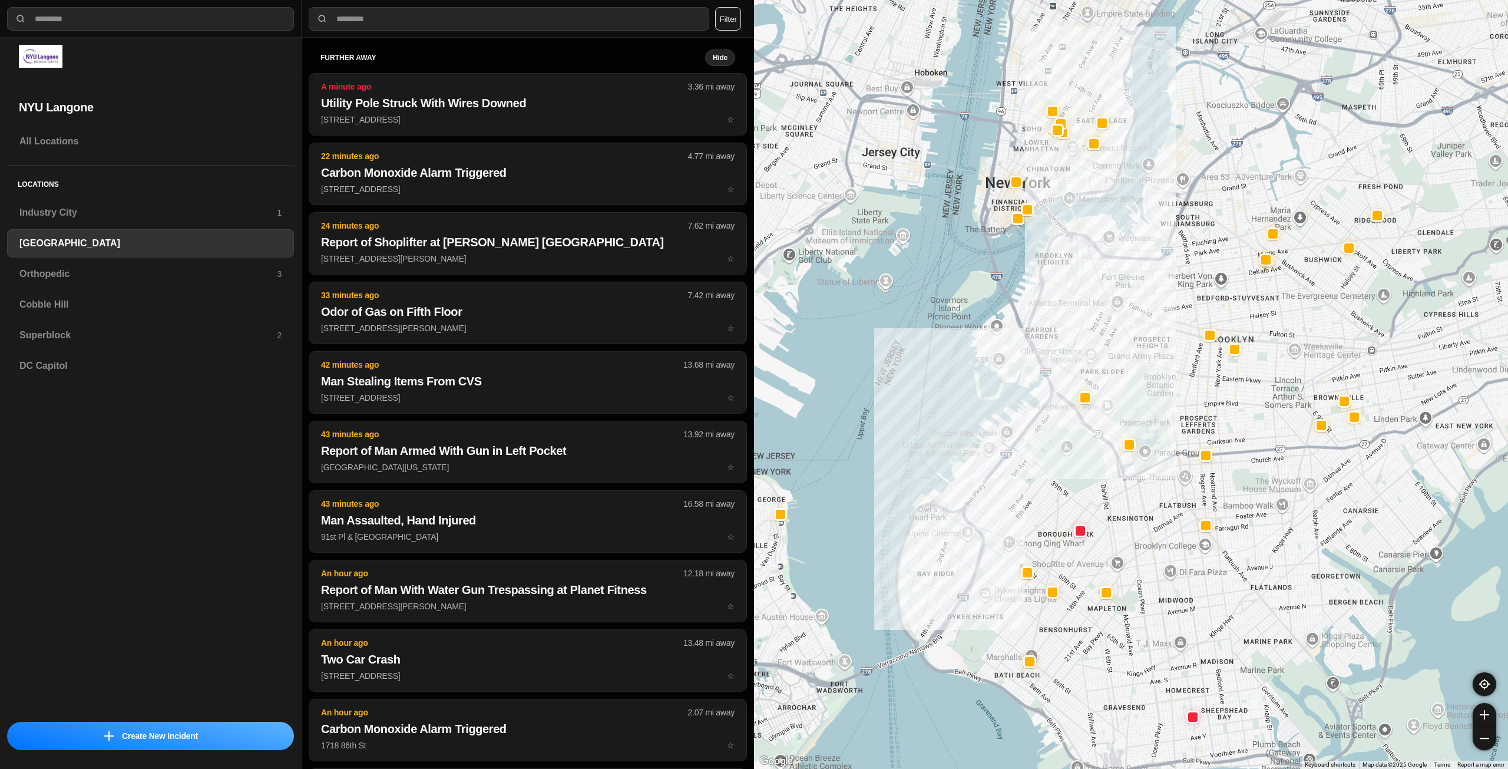
drag, startPoint x: 1257, startPoint y: 455, endPoint x: 1129, endPoint y: 551, distance: 160.4
click at [128, 276] on h3 "Orthopedic" at bounding box center [147, 274] width 257 height 14
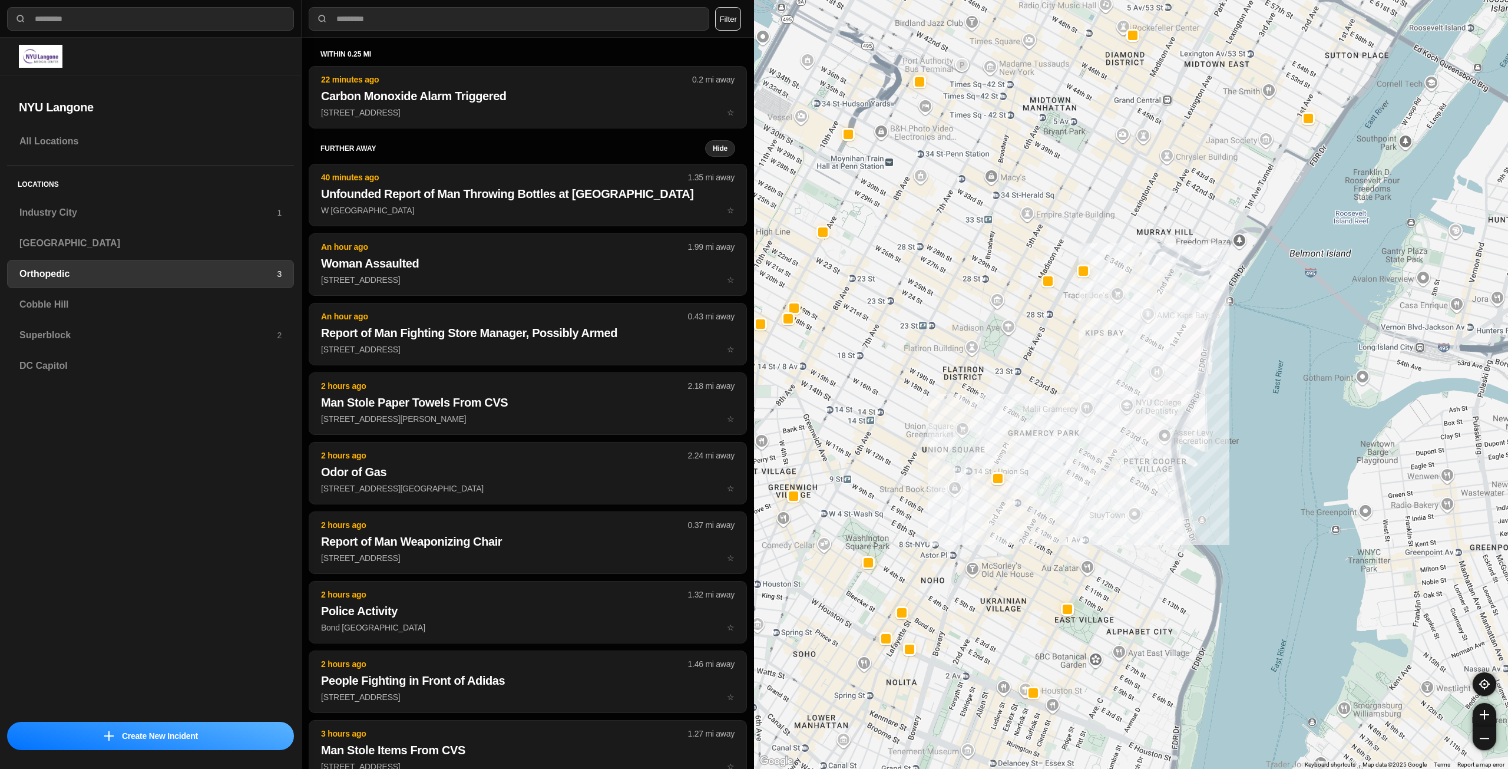
click at [158, 319] on div "Locations Industry City 1 Brooklyn Orthopedic 3 Cobble Hill Superblock 2 DC Cap…" at bounding box center [150, 278] width 287 height 224
click at [161, 312] on div "Cobble Hill" at bounding box center [150, 304] width 287 height 28
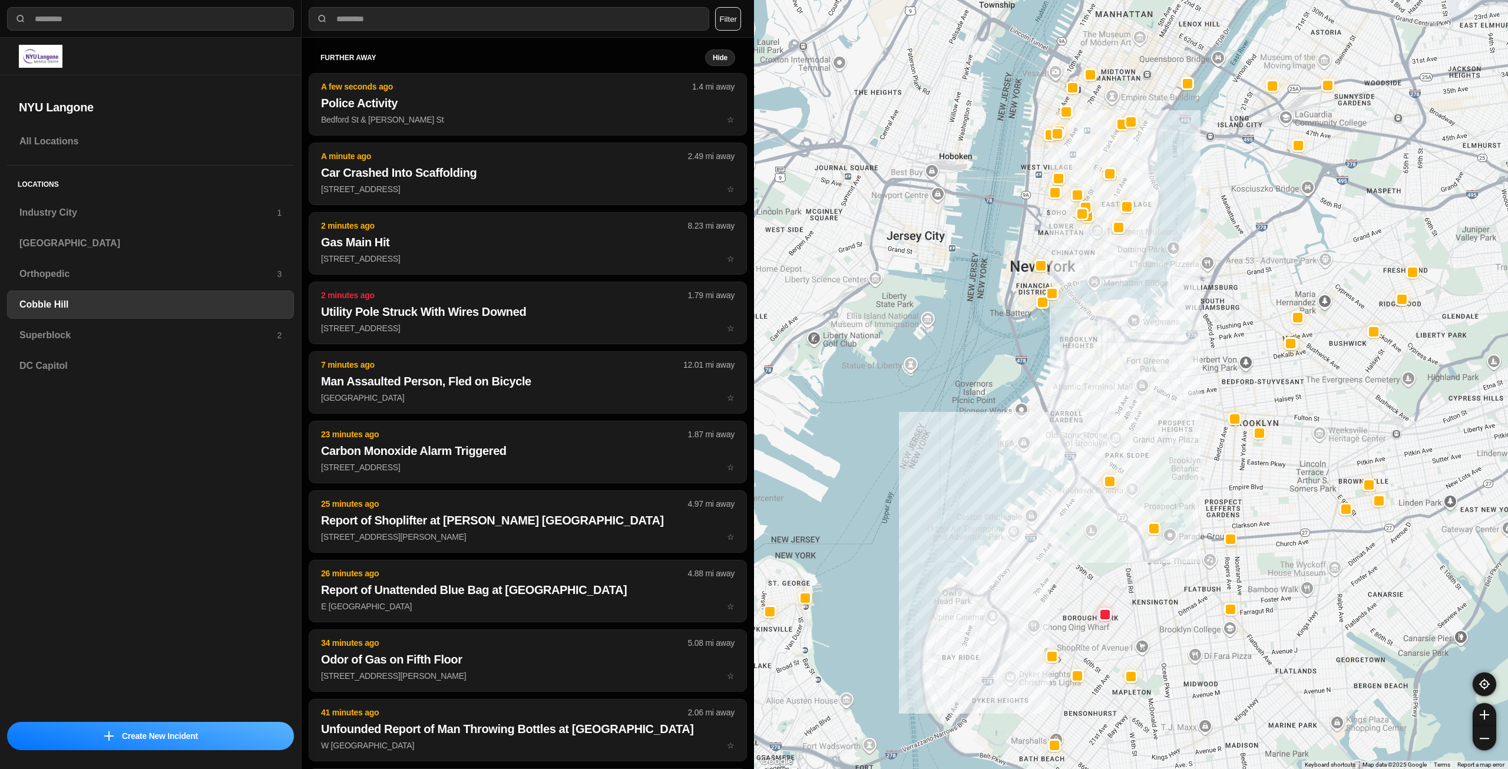
drag, startPoint x: 1347, startPoint y: 256, endPoint x: 1245, endPoint y: 321, distance: 121.0
click at [1245, 321] on div at bounding box center [1131, 384] width 754 height 769
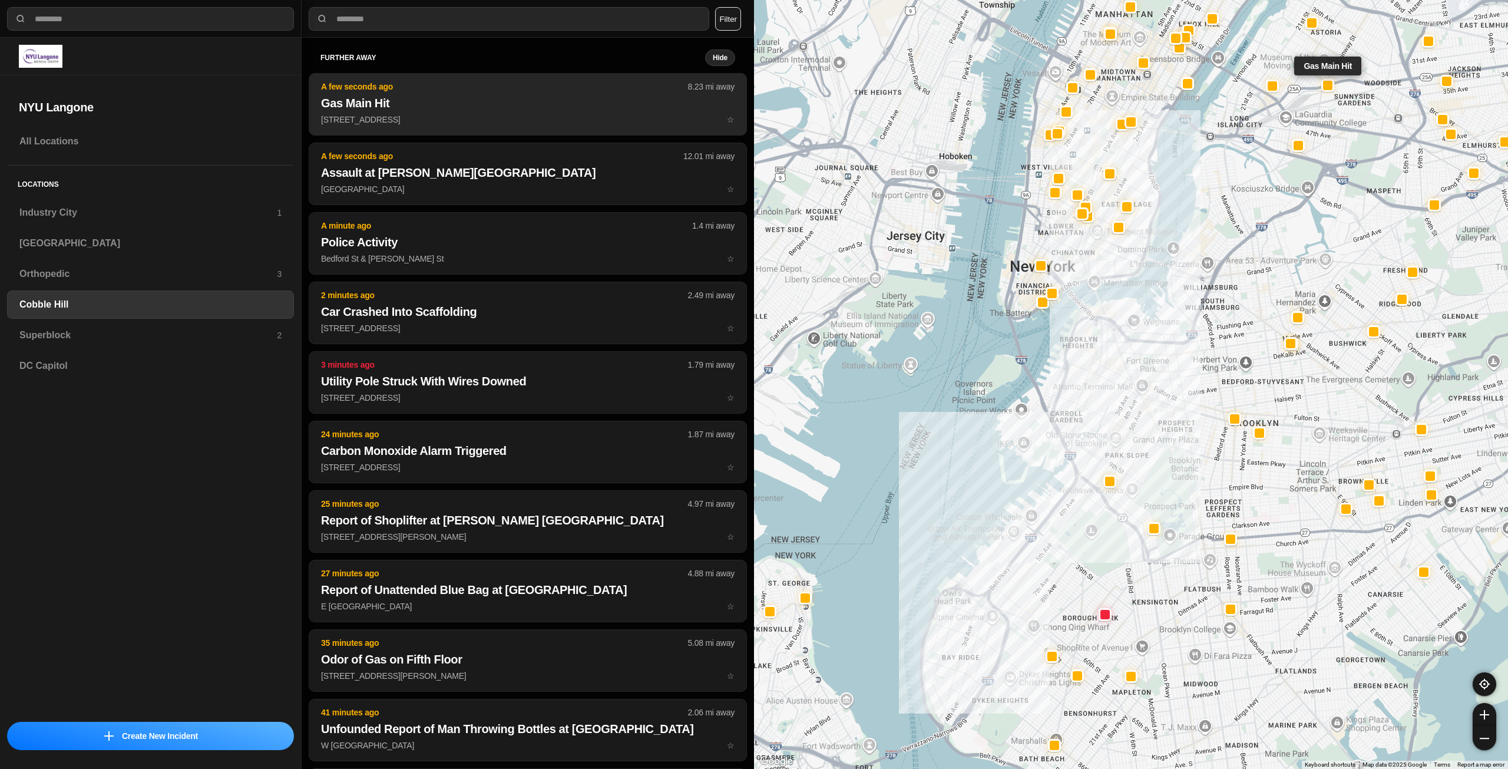
click at [491, 126] on button "A few seconds ago 8.23 mi away Gas Main Hit 37-08 36th Ave ☆" at bounding box center [528, 104] width 438 height 62
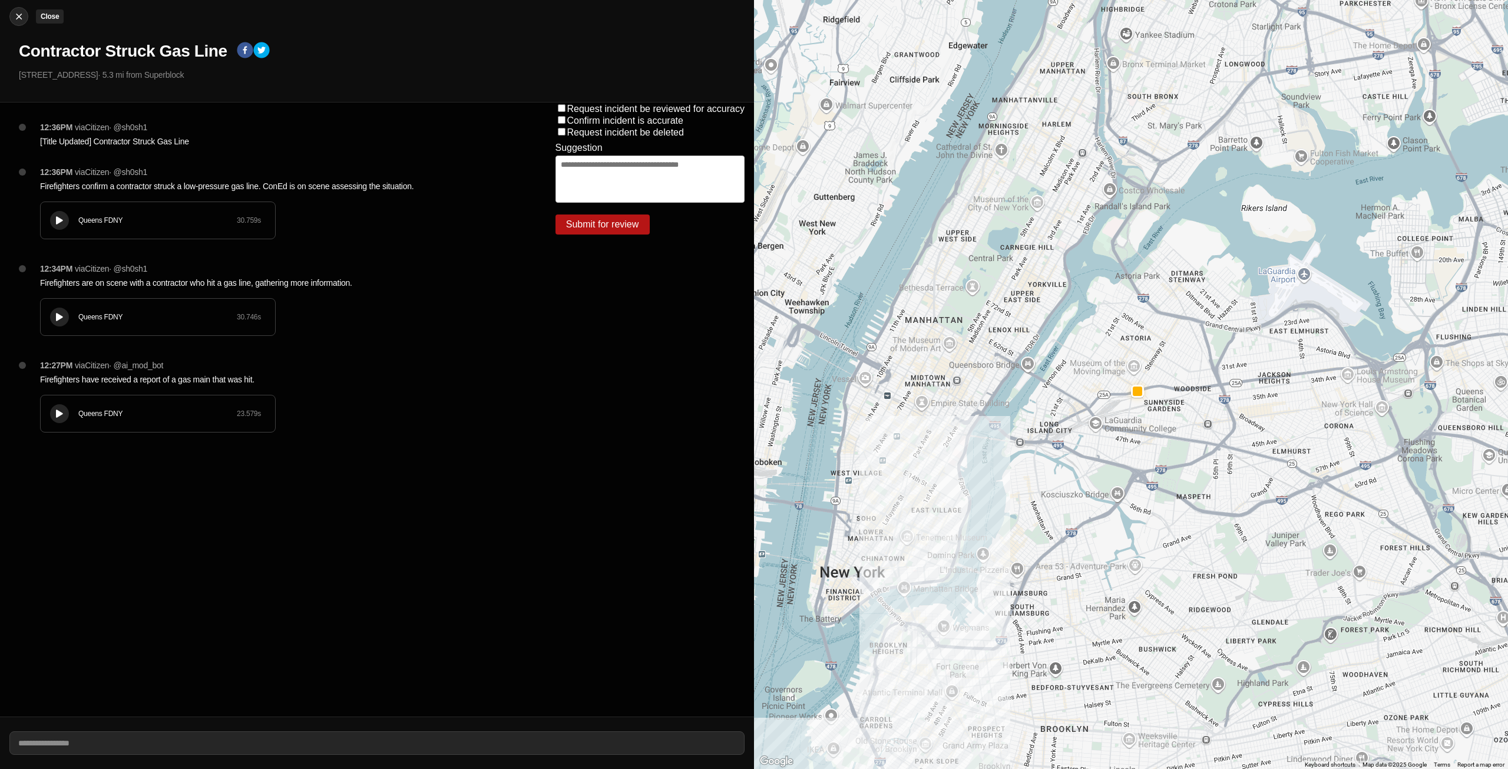
click at [16, 10] on button "Close" at bounding box center [18, 16] width 19 height 19
select select "*"
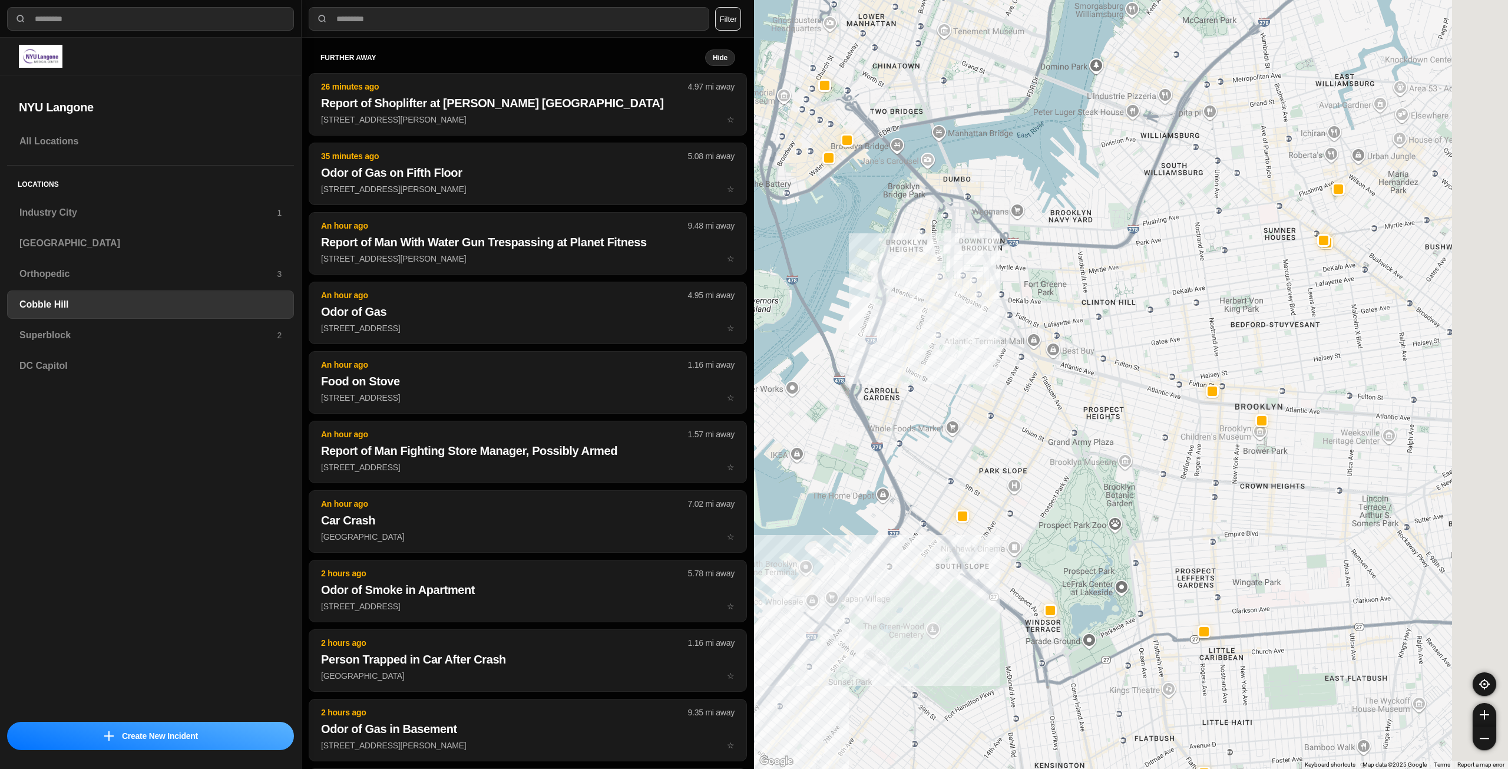
drag, startPoint x: 1163, startPoint y: 342, endPoint x: 1078, endPoint y: 361, distance: 86.9
click at [1079, 364] on div at bounding box center [1131, 384] width 754 height 769
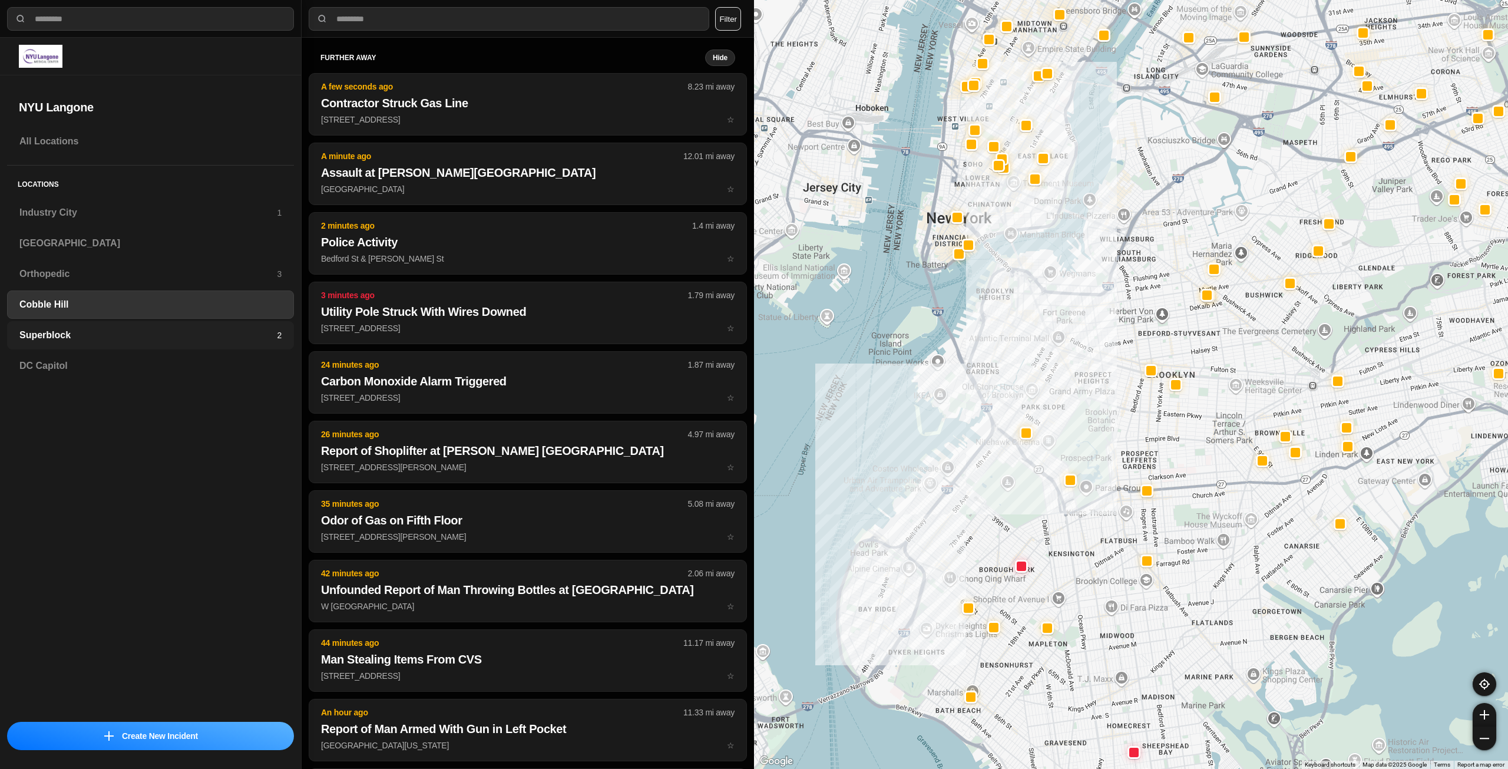
click at [197, 339] on h3 "Superblock" at bounding box center [147, 335] width 257 height 14
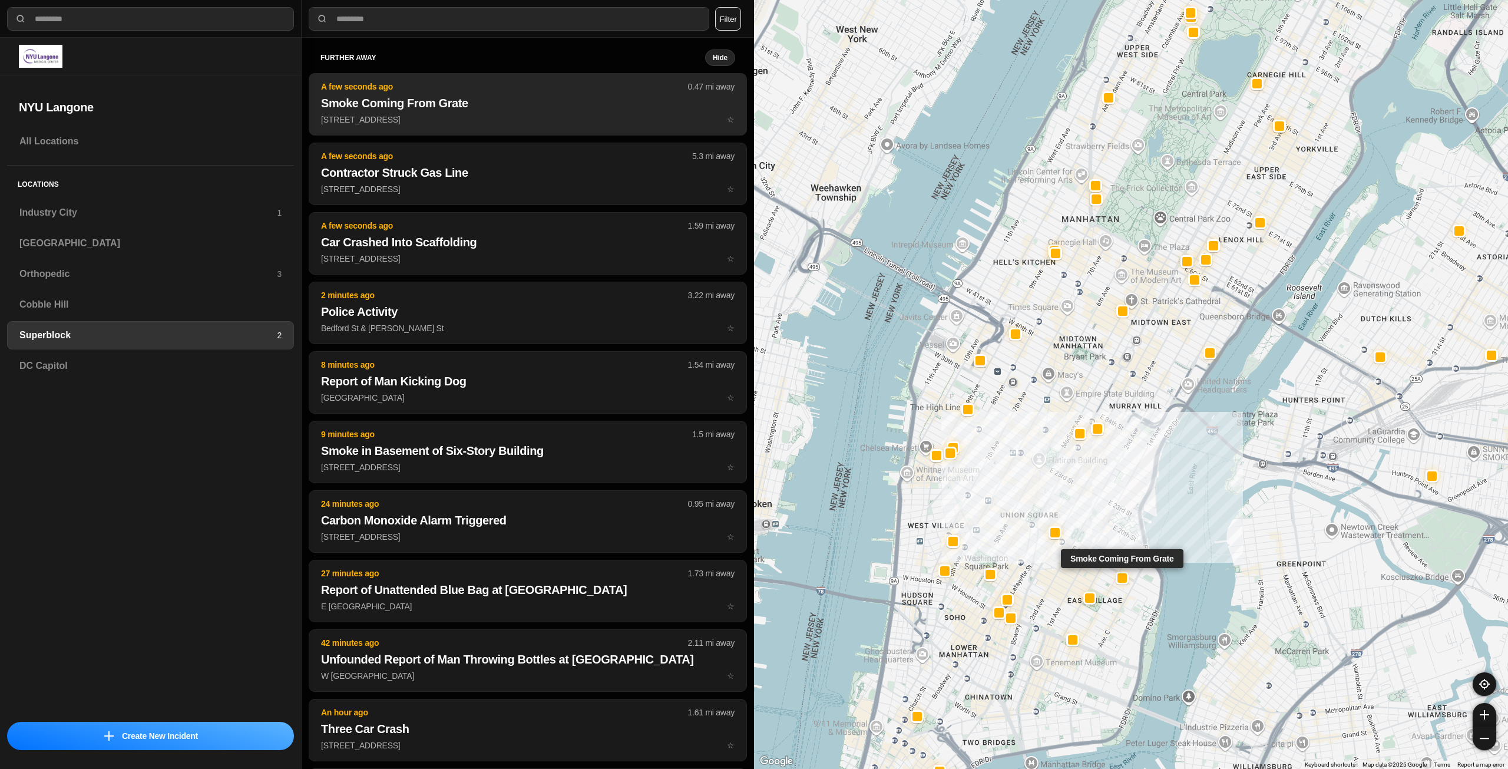
click at [494, 108] on h2 "Smoke Coming From Grate" at bounding box center [528, 103] width 414 height 16
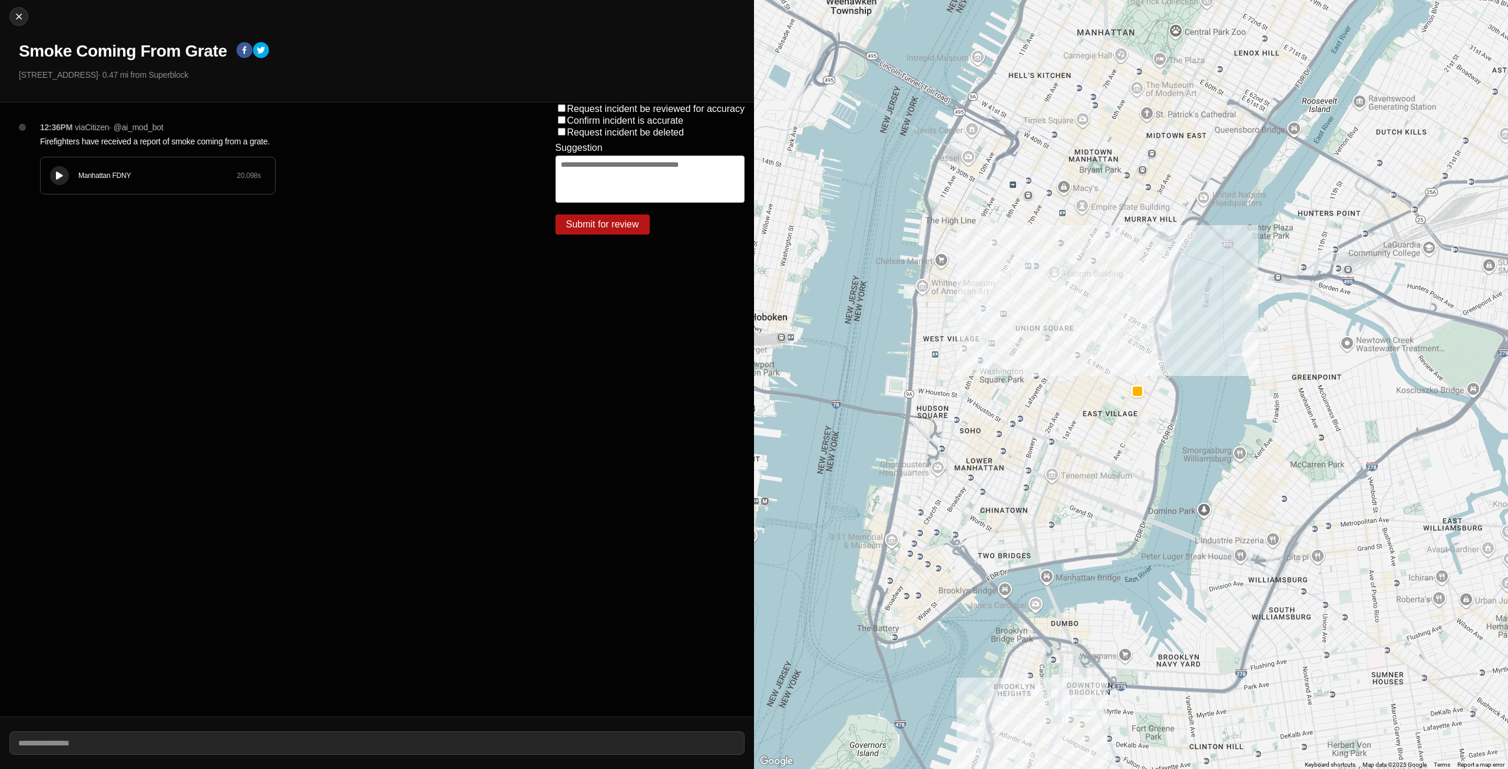
click at [62, 173] on icon at bounding box center [59, 176] width 7 height 8
click at [59, 176] on icon at bounding box center [59, 176] width 7 height 8
click at [16, 18] on img at bounding box center [19, 17] width 12 height 12
select select "*"
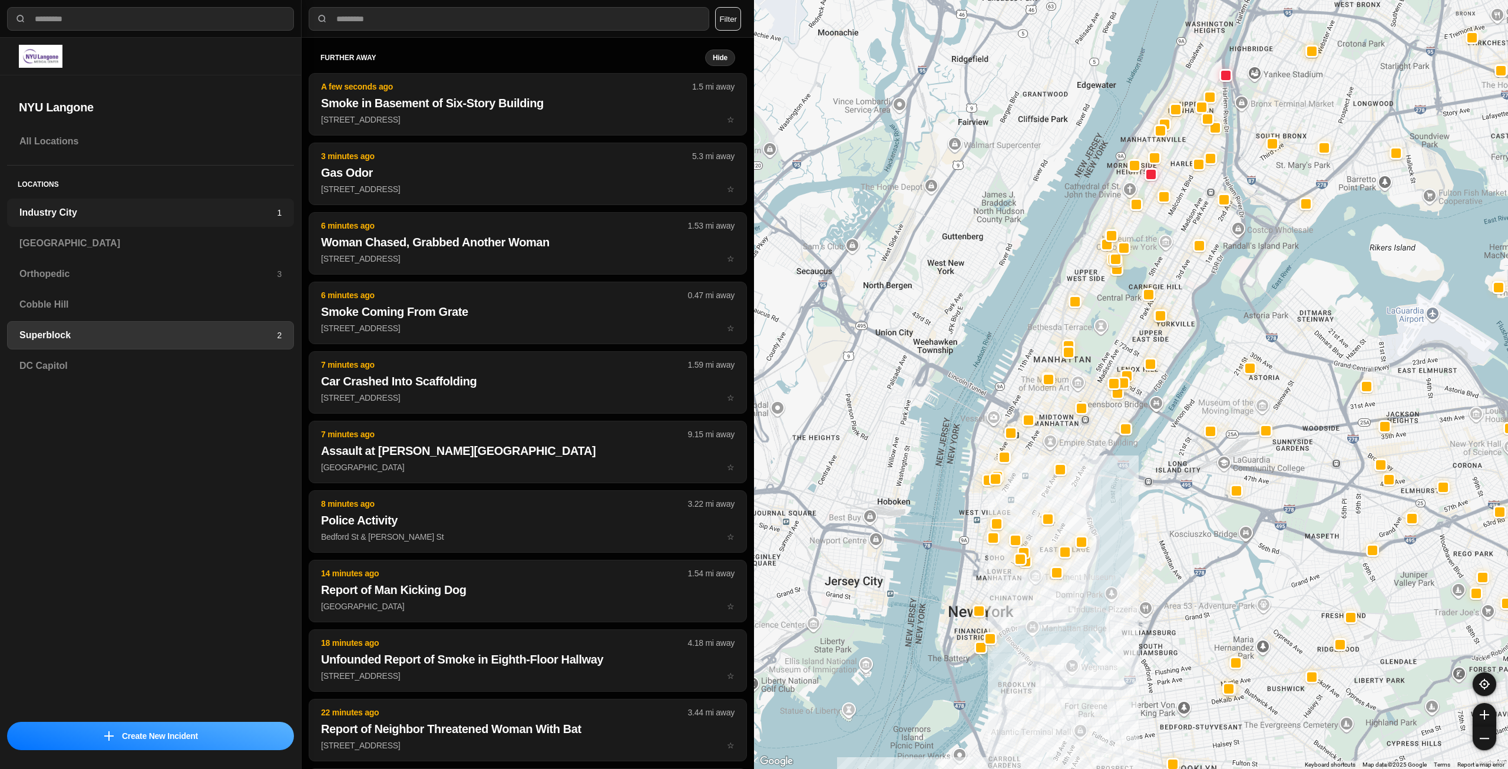
click at [205, 215] on h3 "Industry City" at bounding box center [147, 213] width 257 height 14
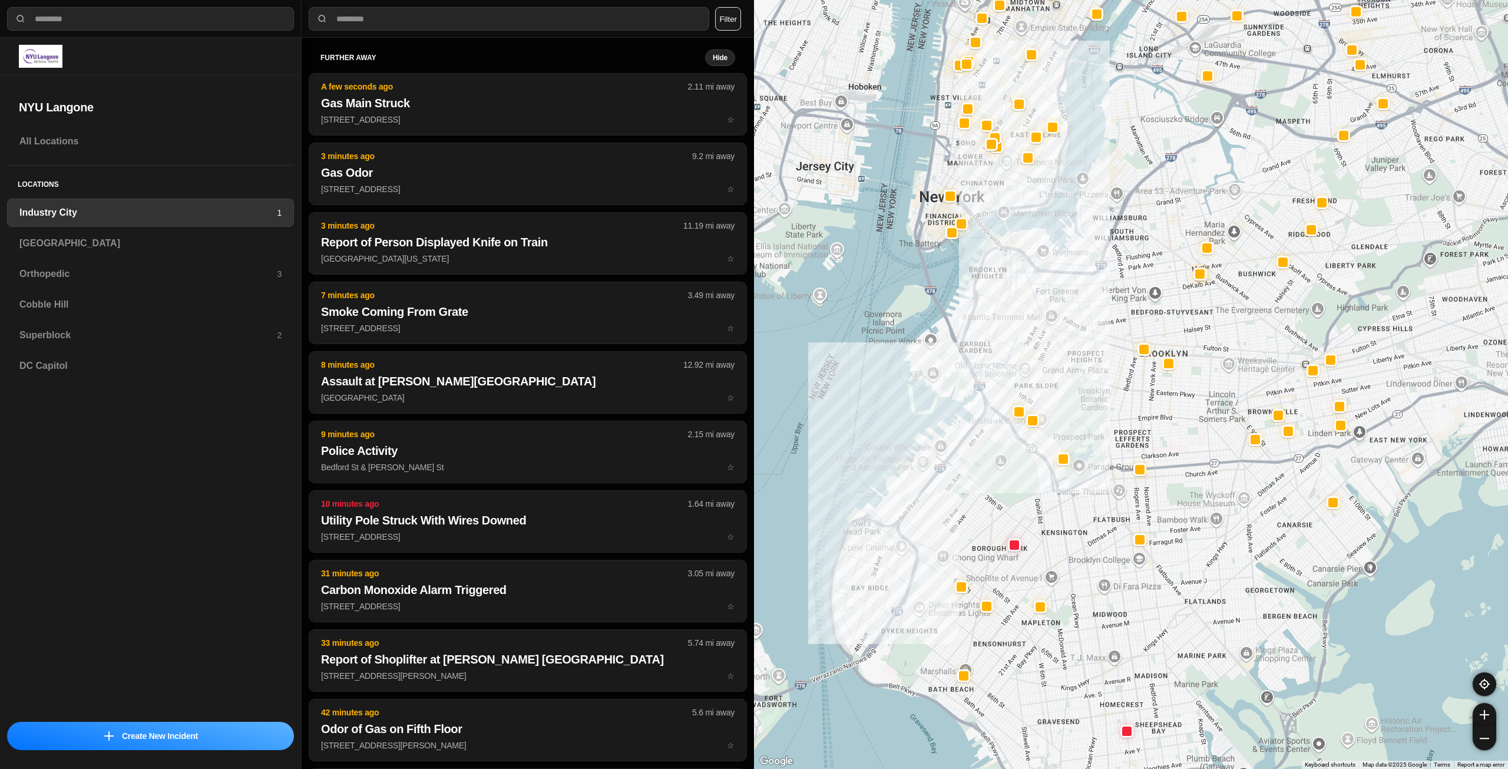
drag, startPoint x: 1304, startPoint y: 531, endPoint x: 1174, endPoint y: 493, distance: 135.7
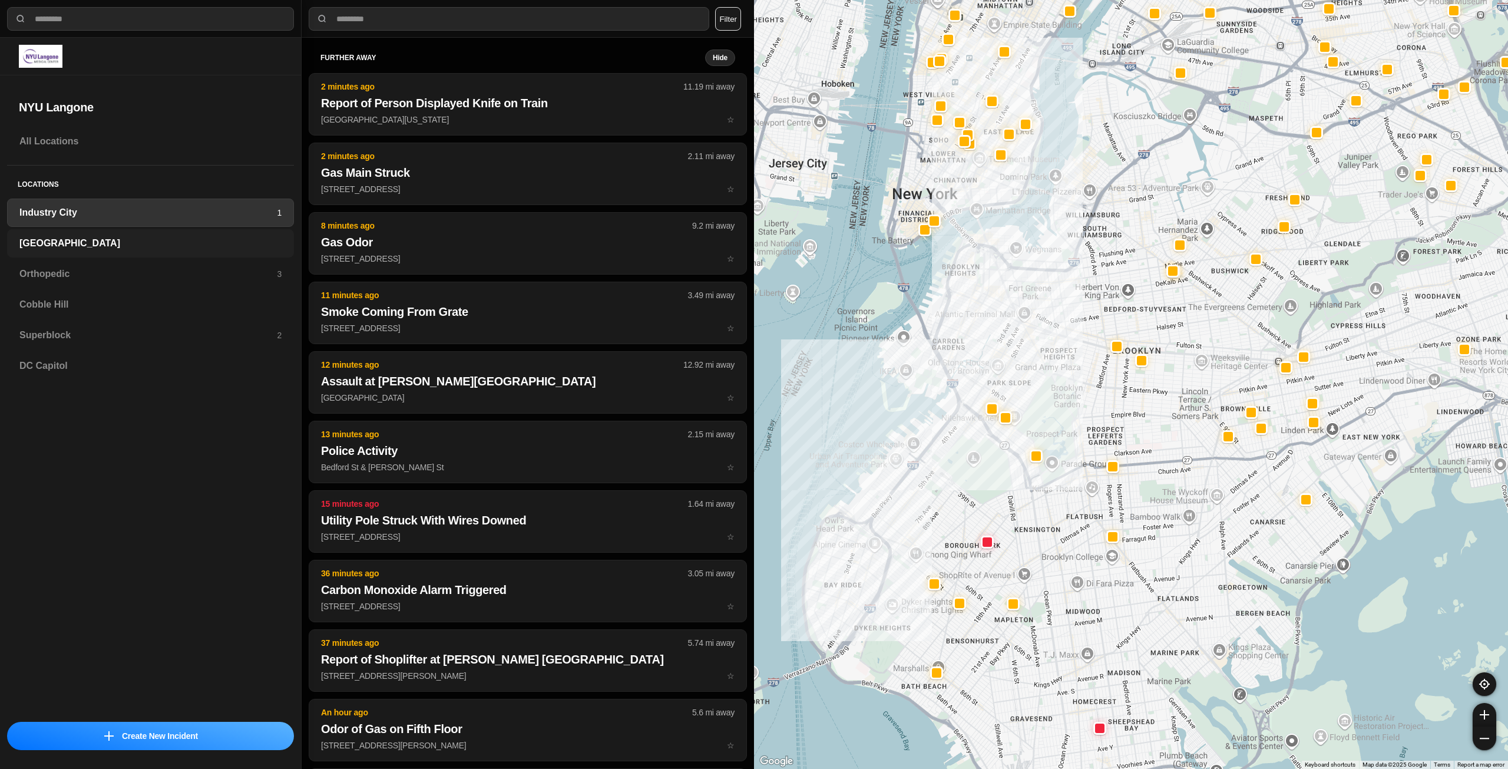
click at [134, 246] on h3 "[GEOGRAPHIC_DATA]" at bounding box center [150, 243] width 262 height 14
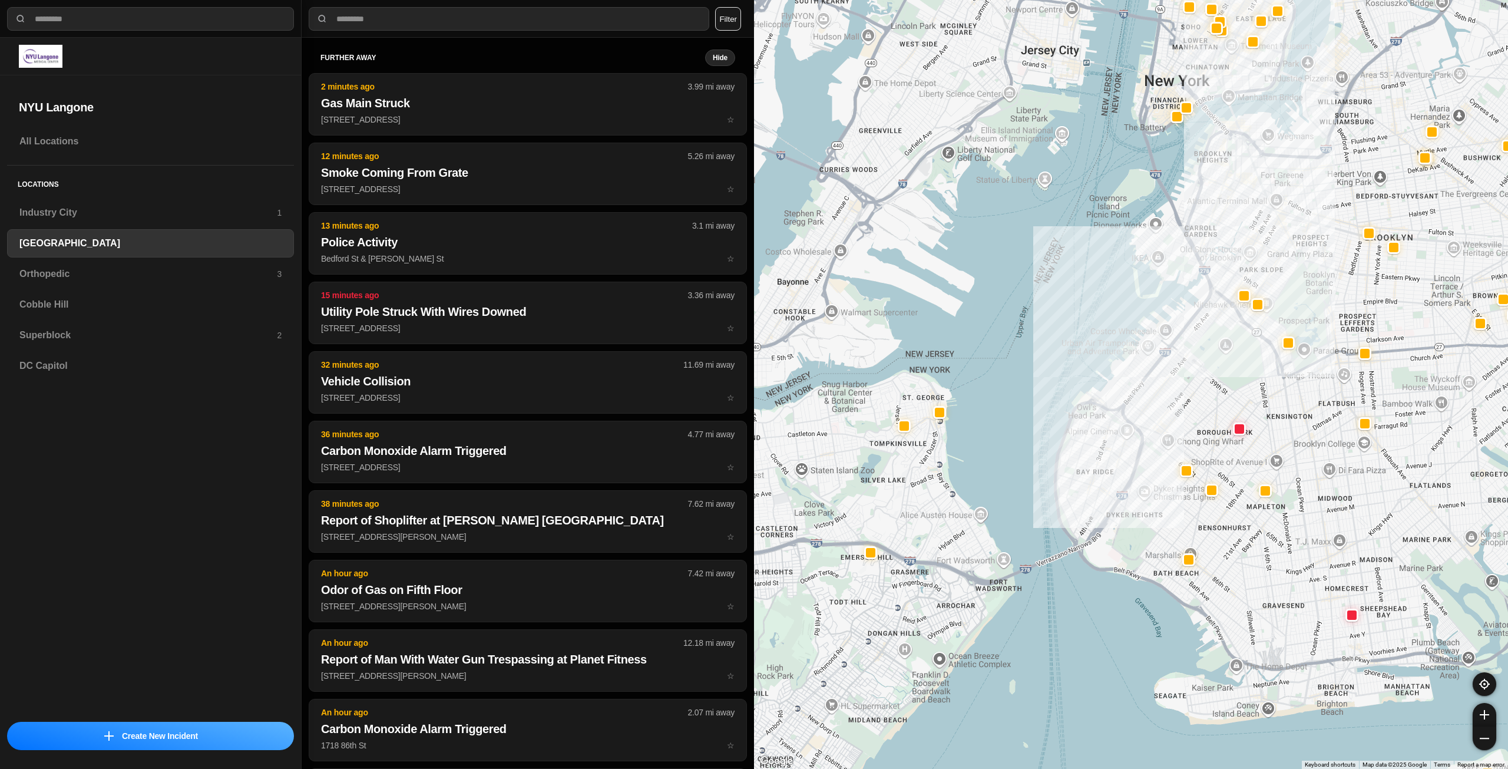
click at [223, 259] on div "Locations Industry City 1 Brooklyn Orthopedic 3 Cobble Hill Superblock 2 DC Cap…" at bounding box center [150, 278] width 287 height 224
click at [232, 283] on div "Orthopedic 3" at bounding box center [150, 274] width 287 height 28
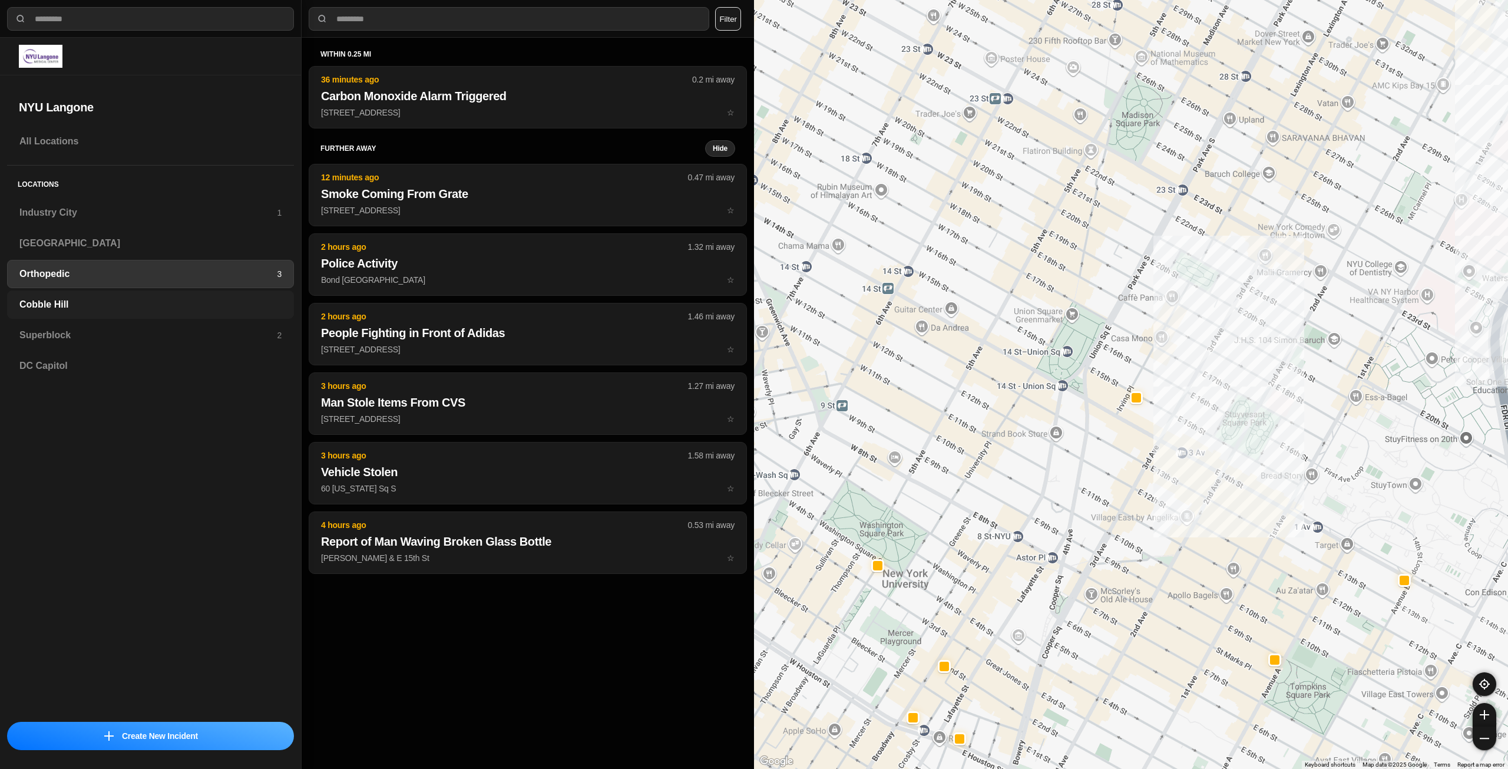
click at [158, 301] on h3 "Cobble Hill" at bounding box center [150, 305] width 262 height 14
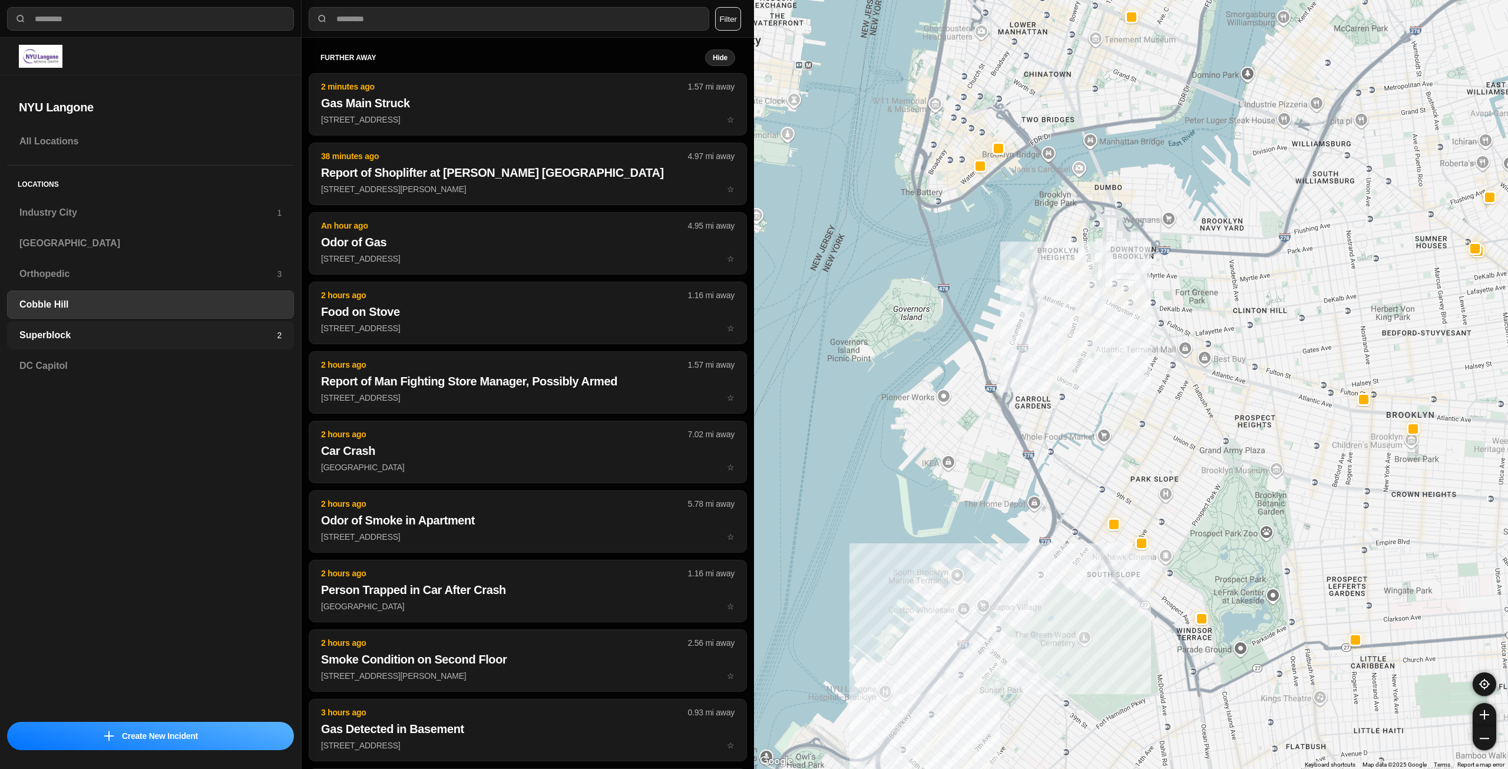
click at [143, 341] on h3 "Superblock" at bounding box center [147, 335] width 257 height 14
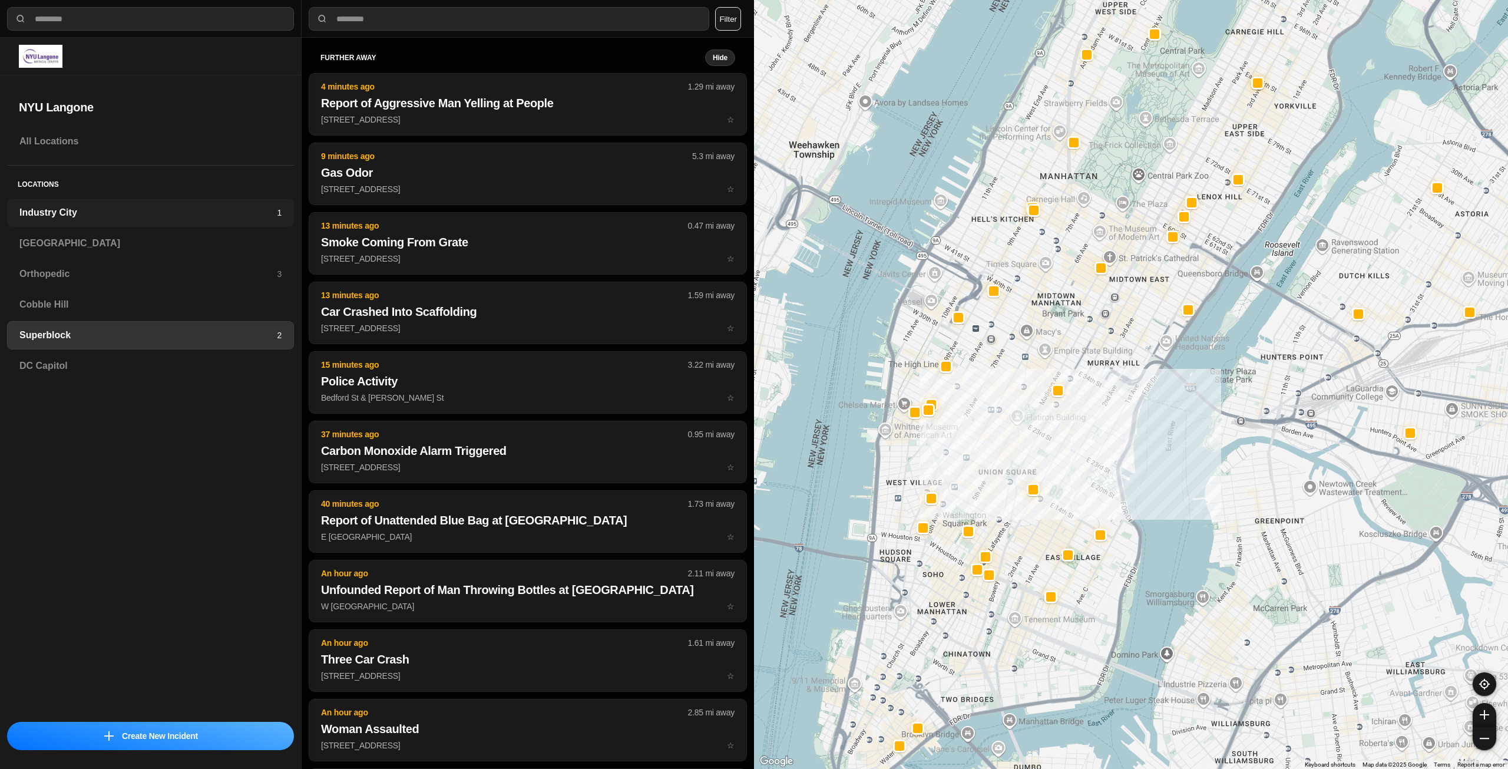
click at [269, 215] on h3 "Industry City" at bounding box center [147, 213] width 257 height 14
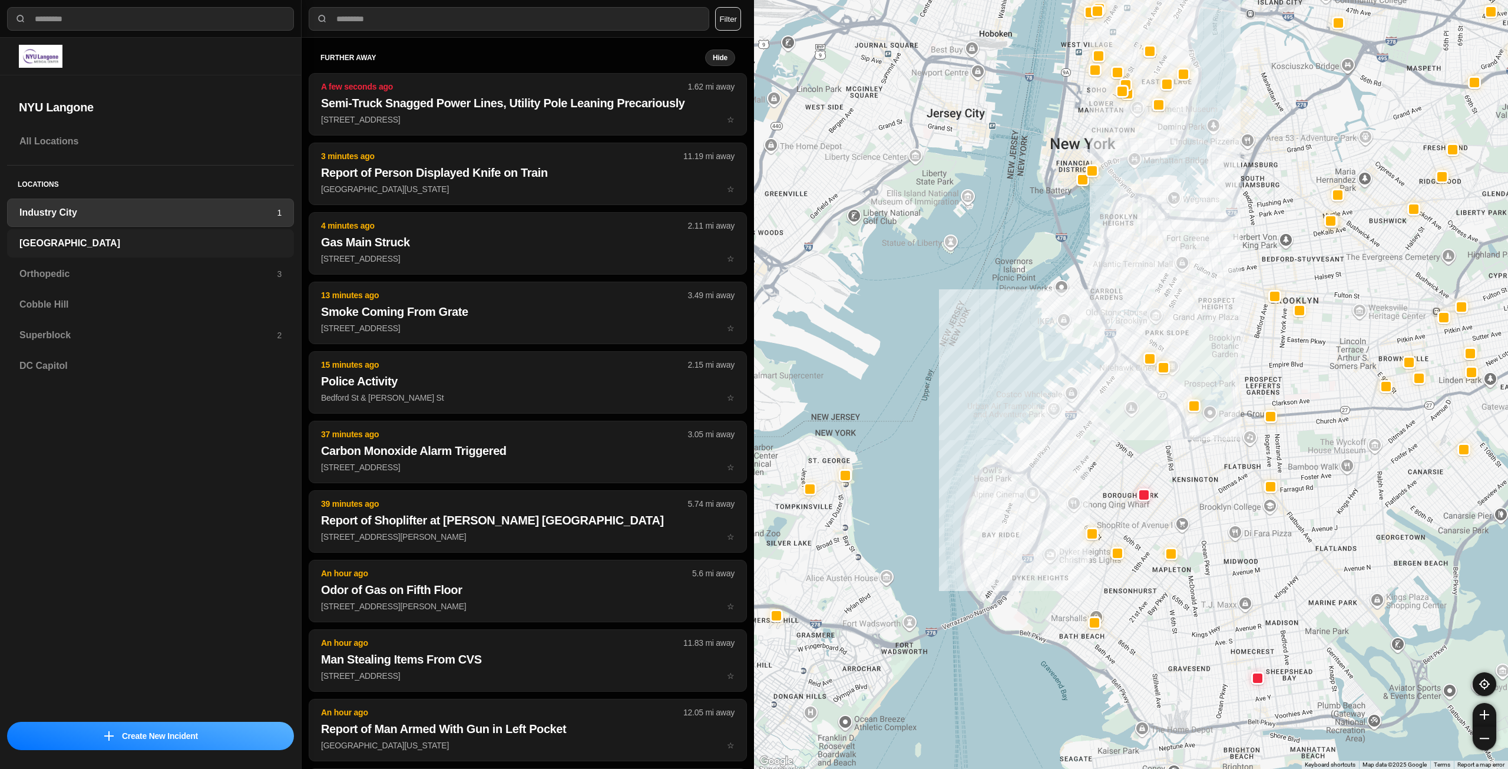
click at [252, 252] on div "[GEOGRAPHIC_DATA]" at bounding box center [150, 243] width 287 height 28
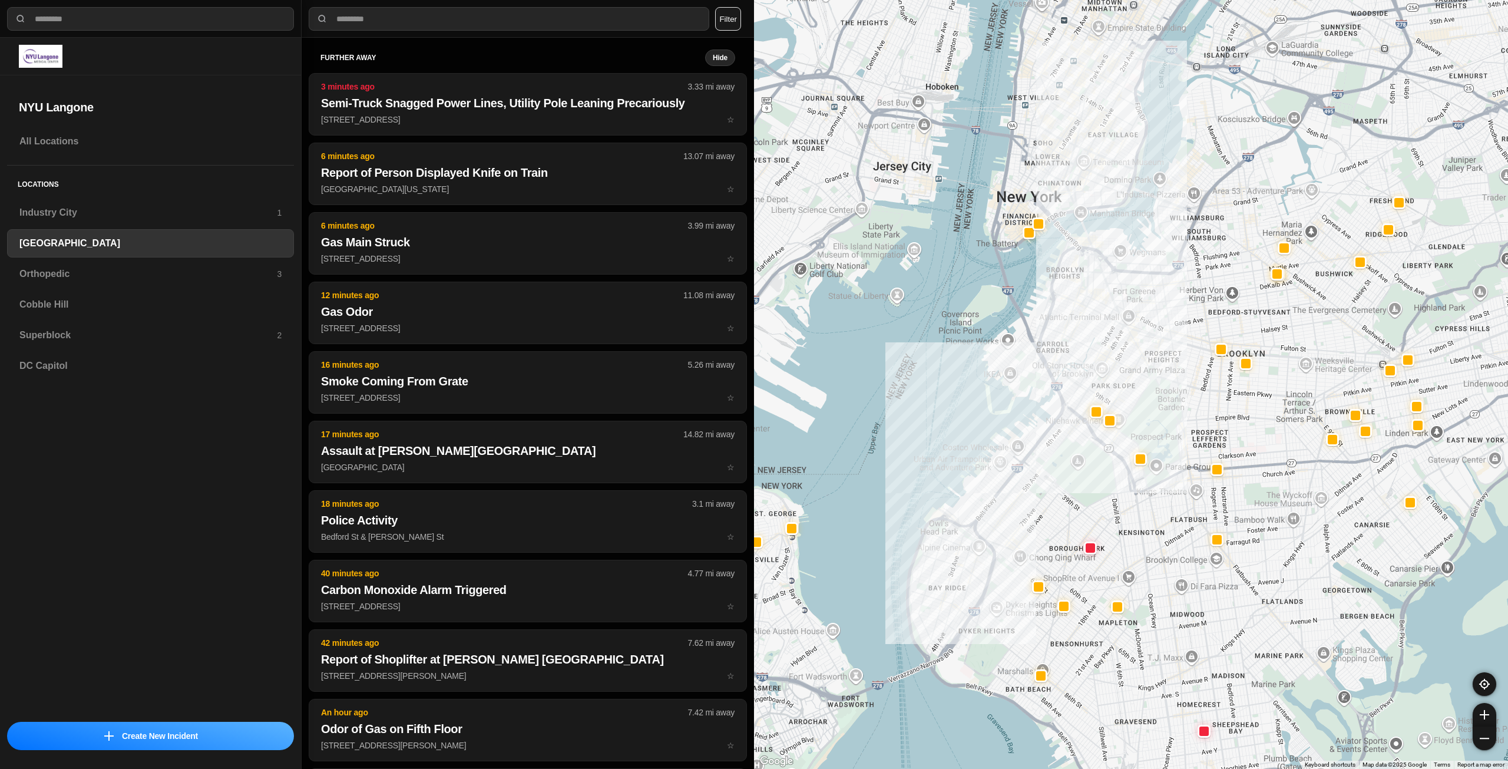
drag, startPoint x: 1356, startPoint y: 229, endPoint x: 1267, endPoint y: 423, distance: 214.1
click at [1267, 423] on div at bounding box center [1131, 384] width 754 height 769
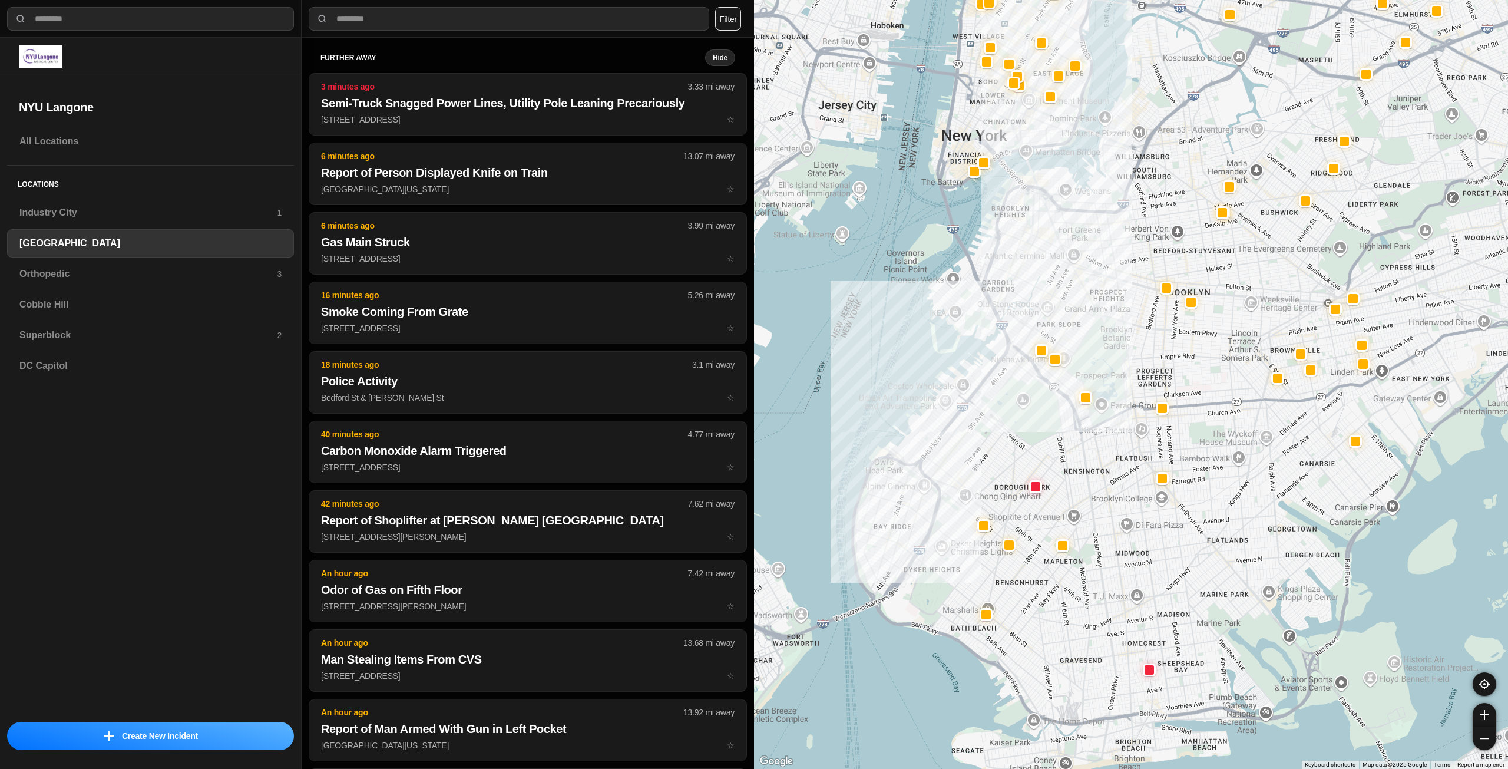
drag, startPoint x: 1264, startPoint y: 495, endPoint x: 1209, endPoint y: 431, distance: 84.0
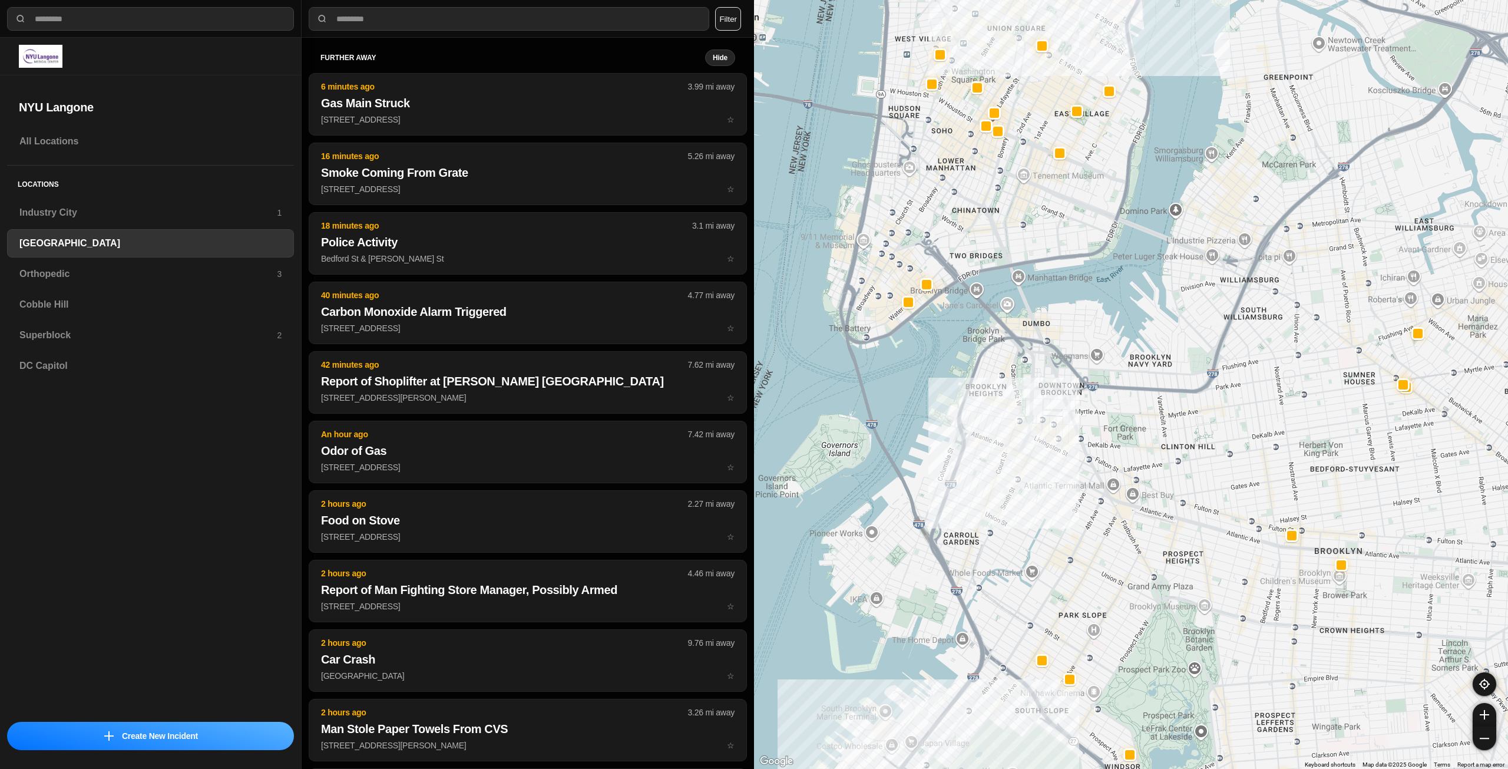
drag, startPoint x: 970, startPoint y: 211, endPoint x: 973, endPoint y: 272, distance: 60.8
click at [973, 272] on div "421 people" at bounding box center [1131, 384] width 754 height 769
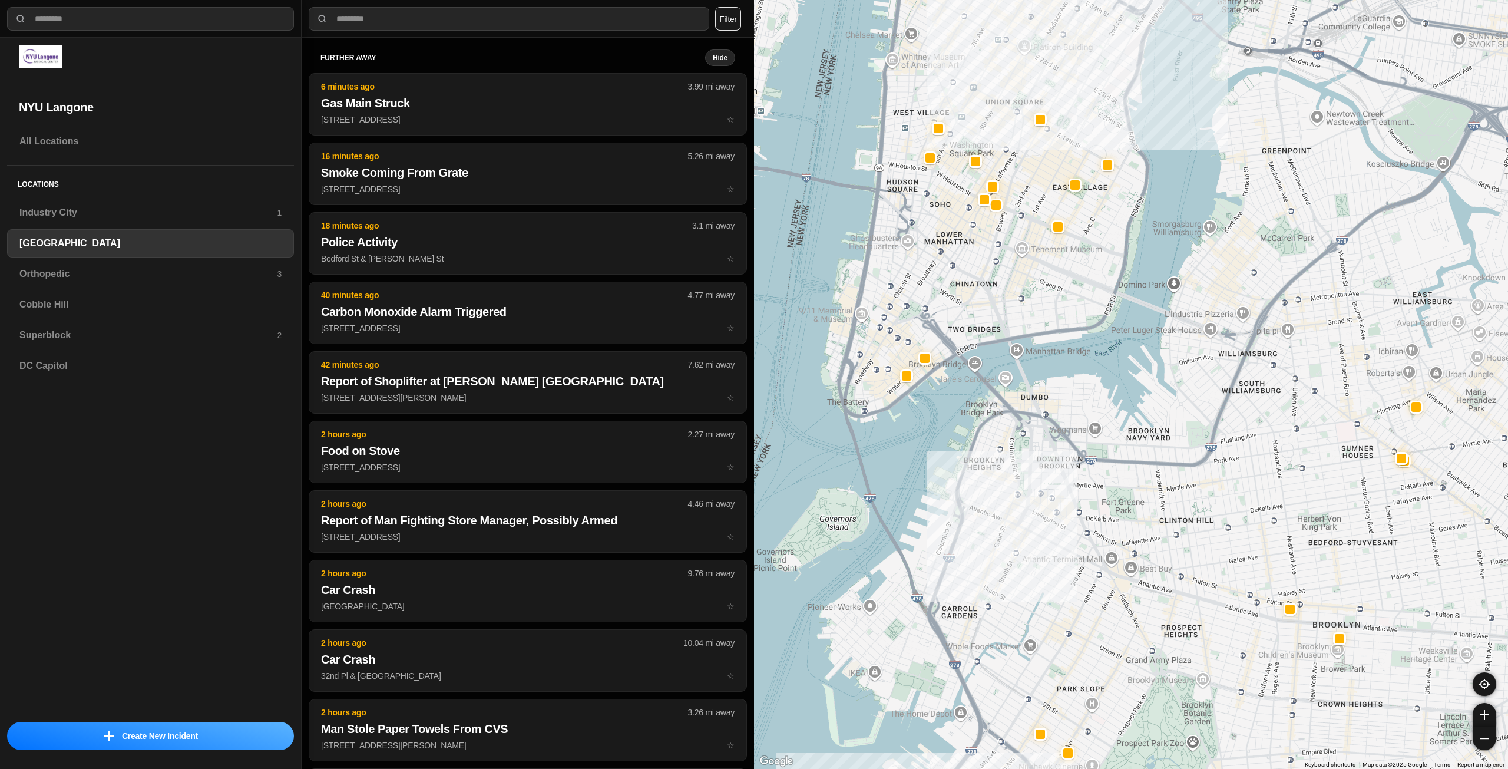
drag, startPoint x: 989, startPoint y: 247, endPoint x: 987, endPoint y: 283, distance: 36.6
click at [987, 283] on div "421 people" at bounding box center [1131, 384] width 754 height 769
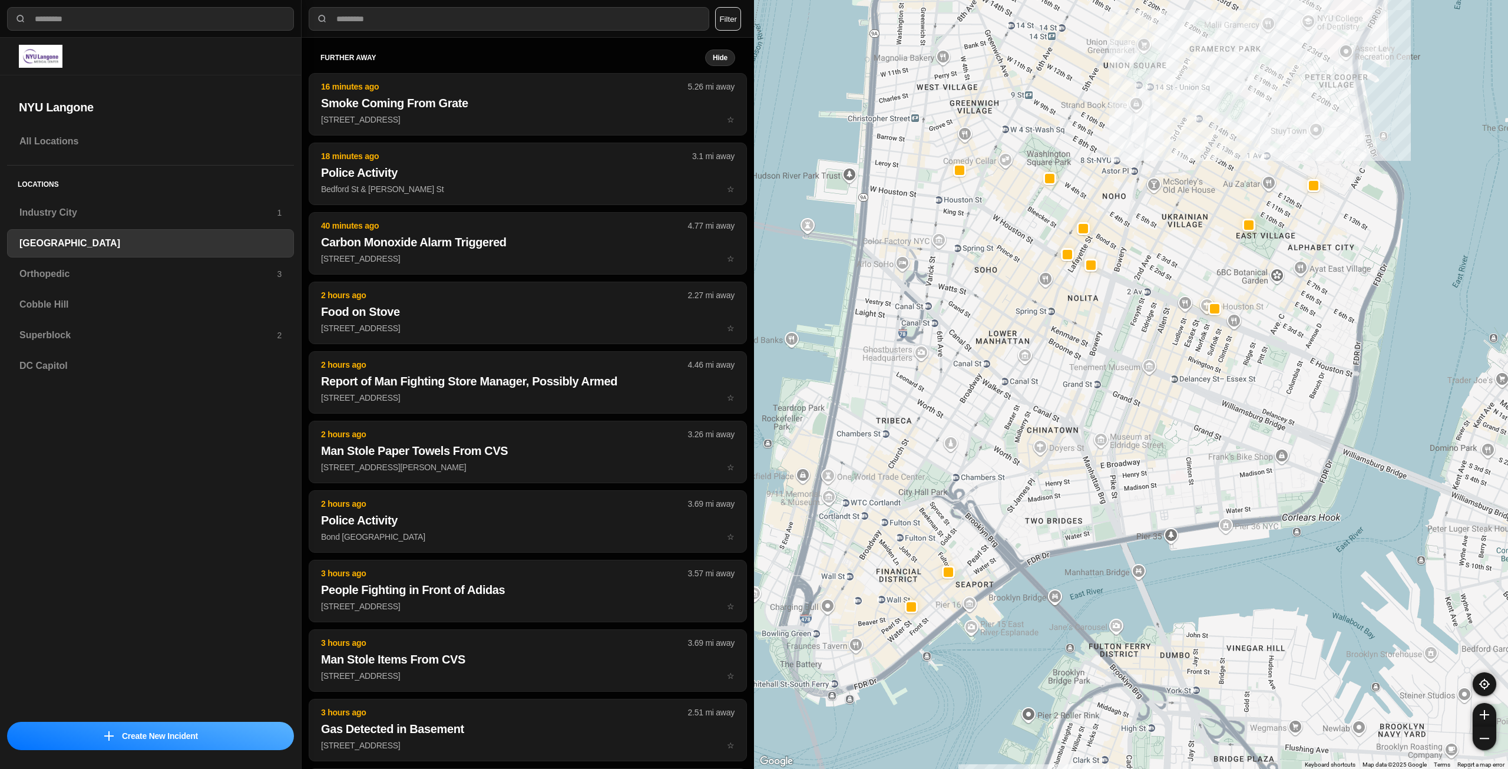
drag, startPoint x: 1009, startPoint y: 201, endPoint x: 1132, endPoint y: 356, distance: 198.4
click at [1132, 356] on div "421 people" at bounding box center [1131, 384] width 754 height 769
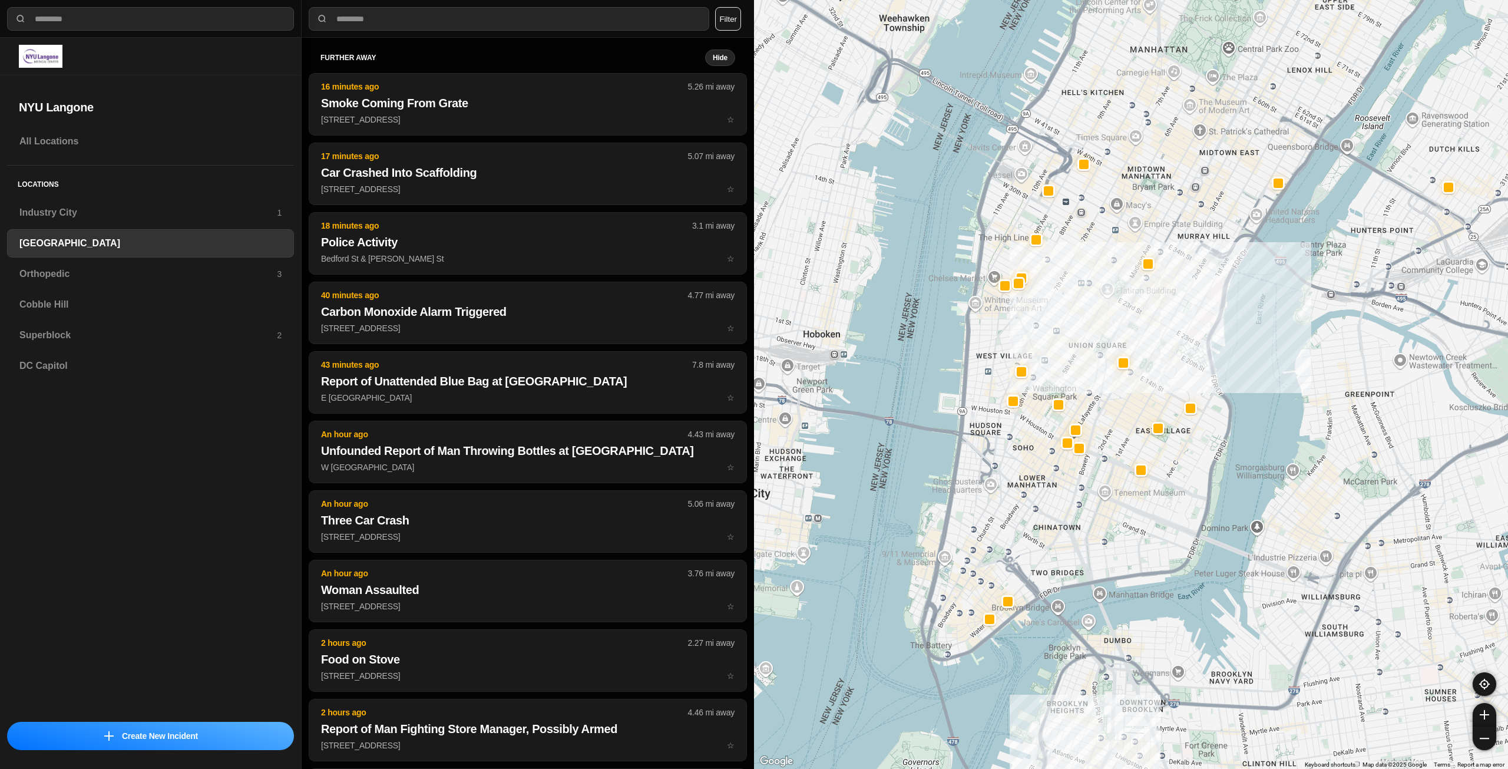
drag, startPoint x: 1185, startPoint y: 235, endPoint x: 1158, endPoint y: 316, distance: 85.7
click at [1158, 316] on div "421 people" at bounding box center [1131, 384] width 754 height 769
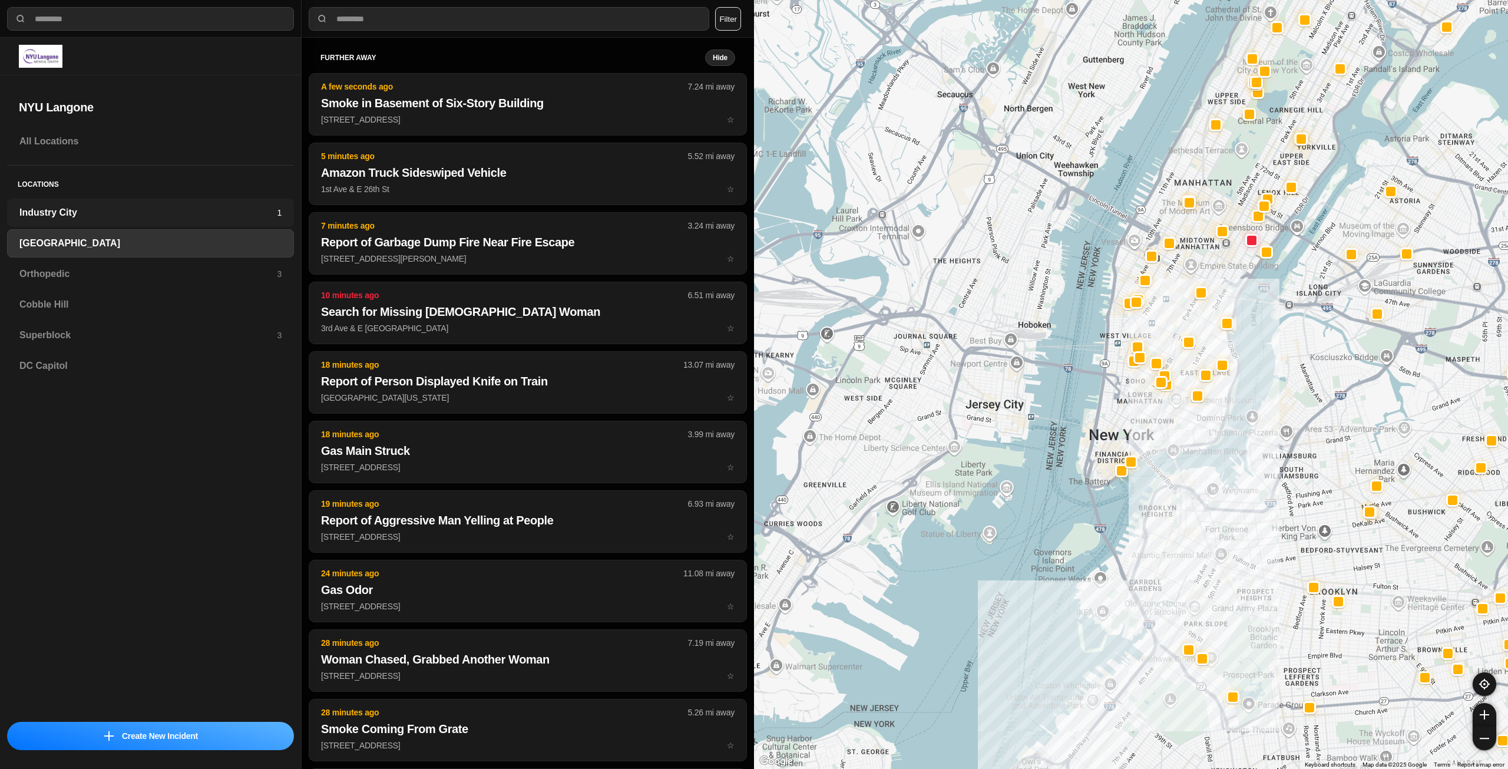
click at [171, 206] on h3 "Industry City" at bounding box center [147, 213] width 257 height 14
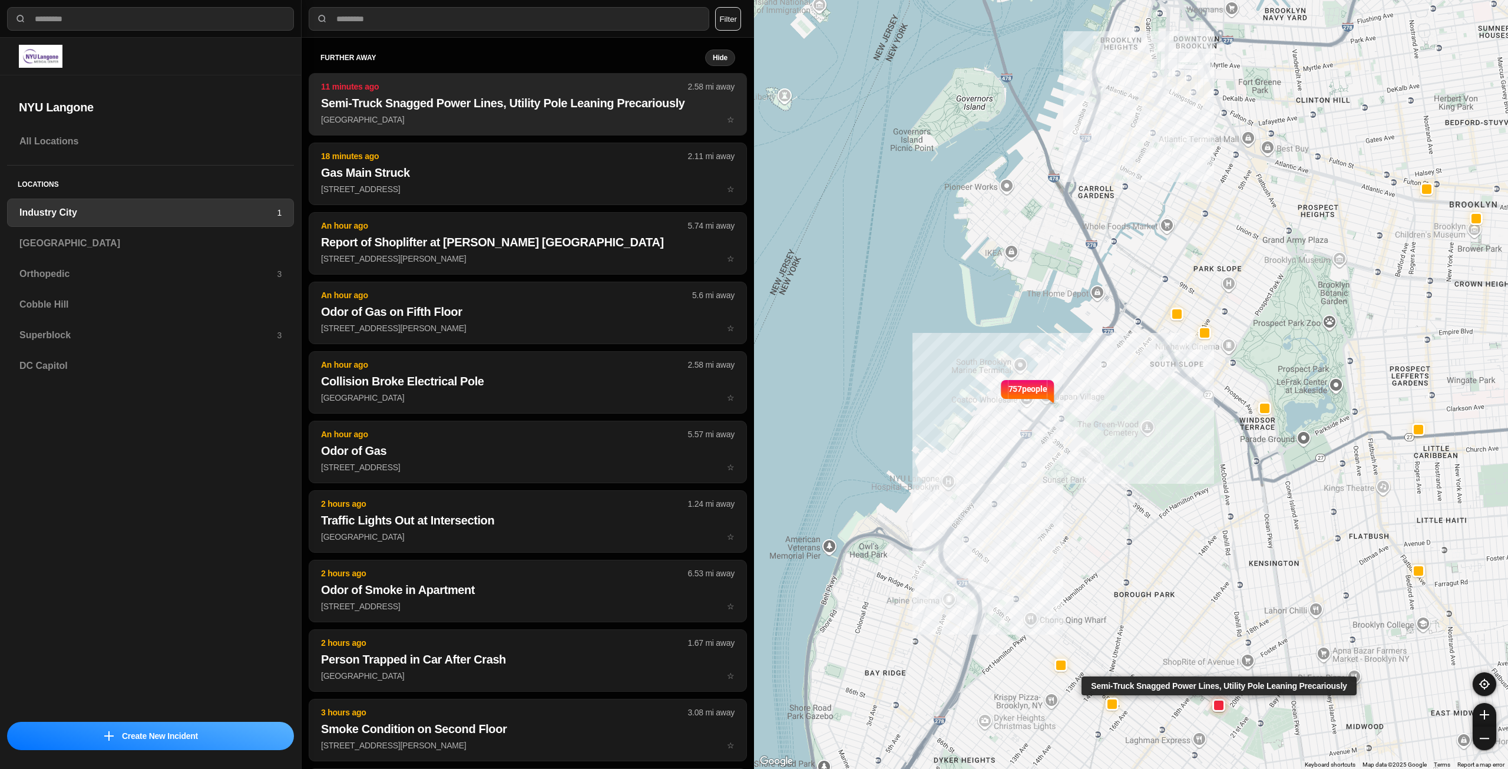
click at [589, 96] on button "11 minutes ago 2.58 mi away Semi-Truck Snagged Power Lines, Utility Pole Leanin…" at bounding box center [528, 104] width 438 height 62
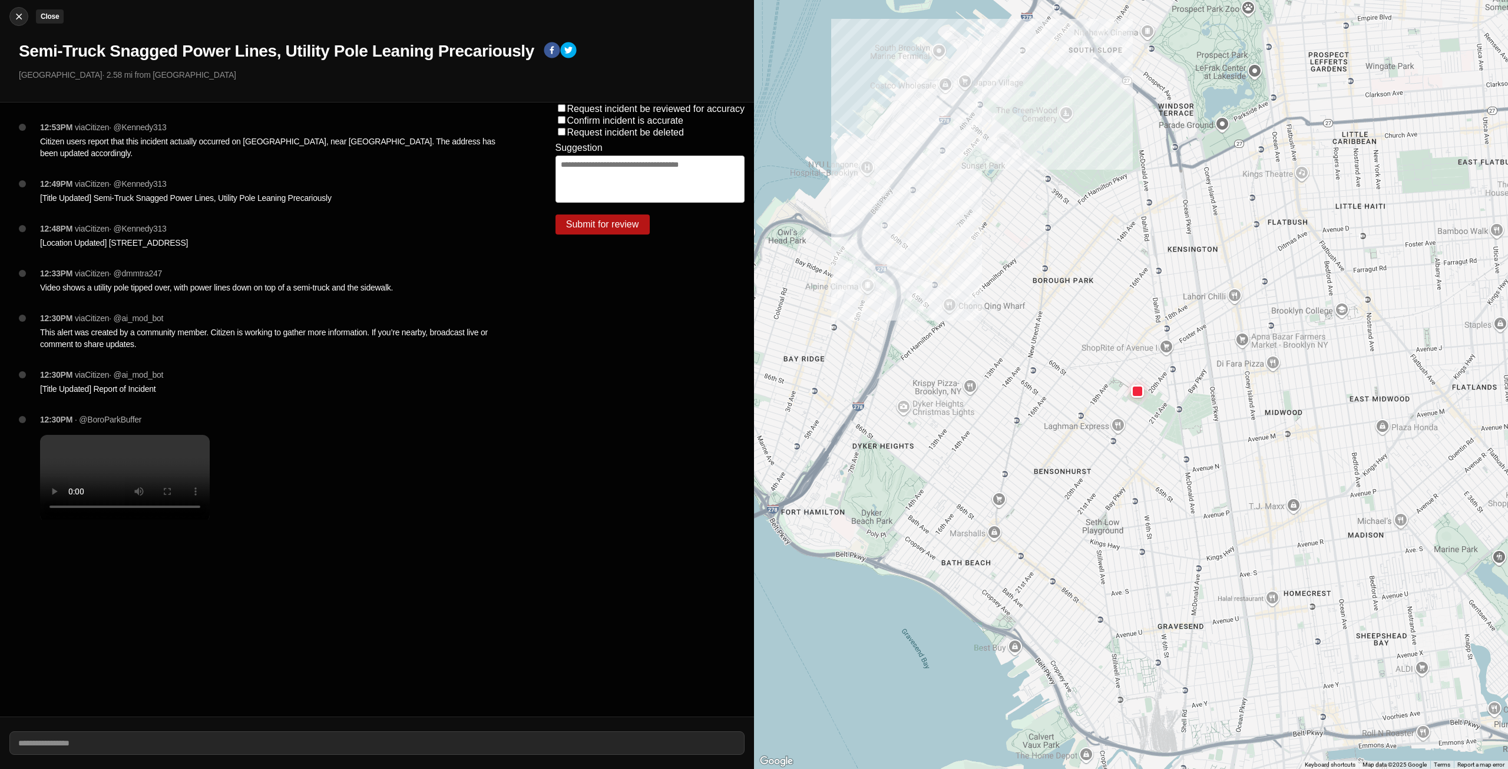
click at [15, 17] on img at bounding box center [19, 17] width 12 height 12
select select "*"
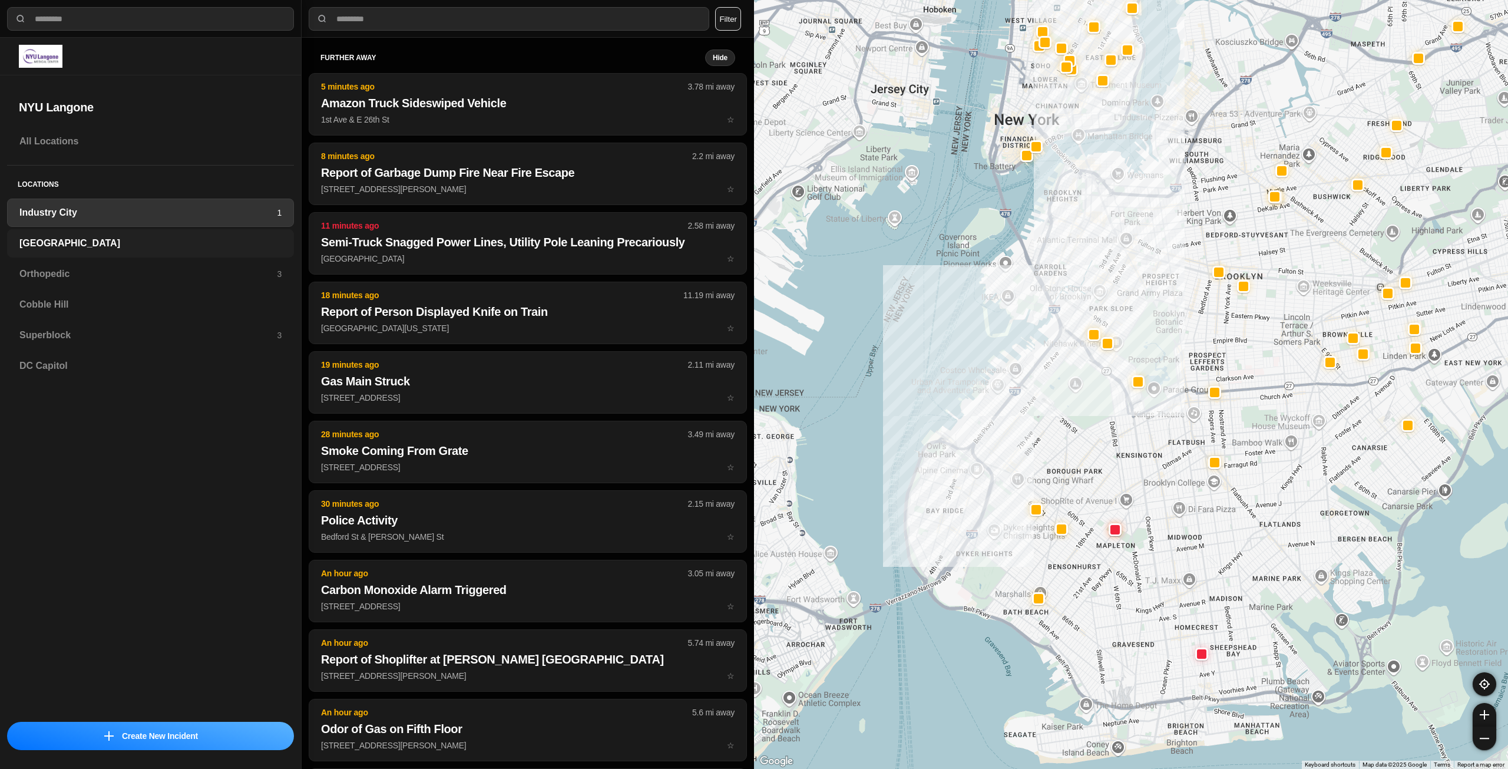
click at [147, 235] on div "[GEOGRAPHIC_DATA]" at bounding box center [150, 243] width 287 height 28
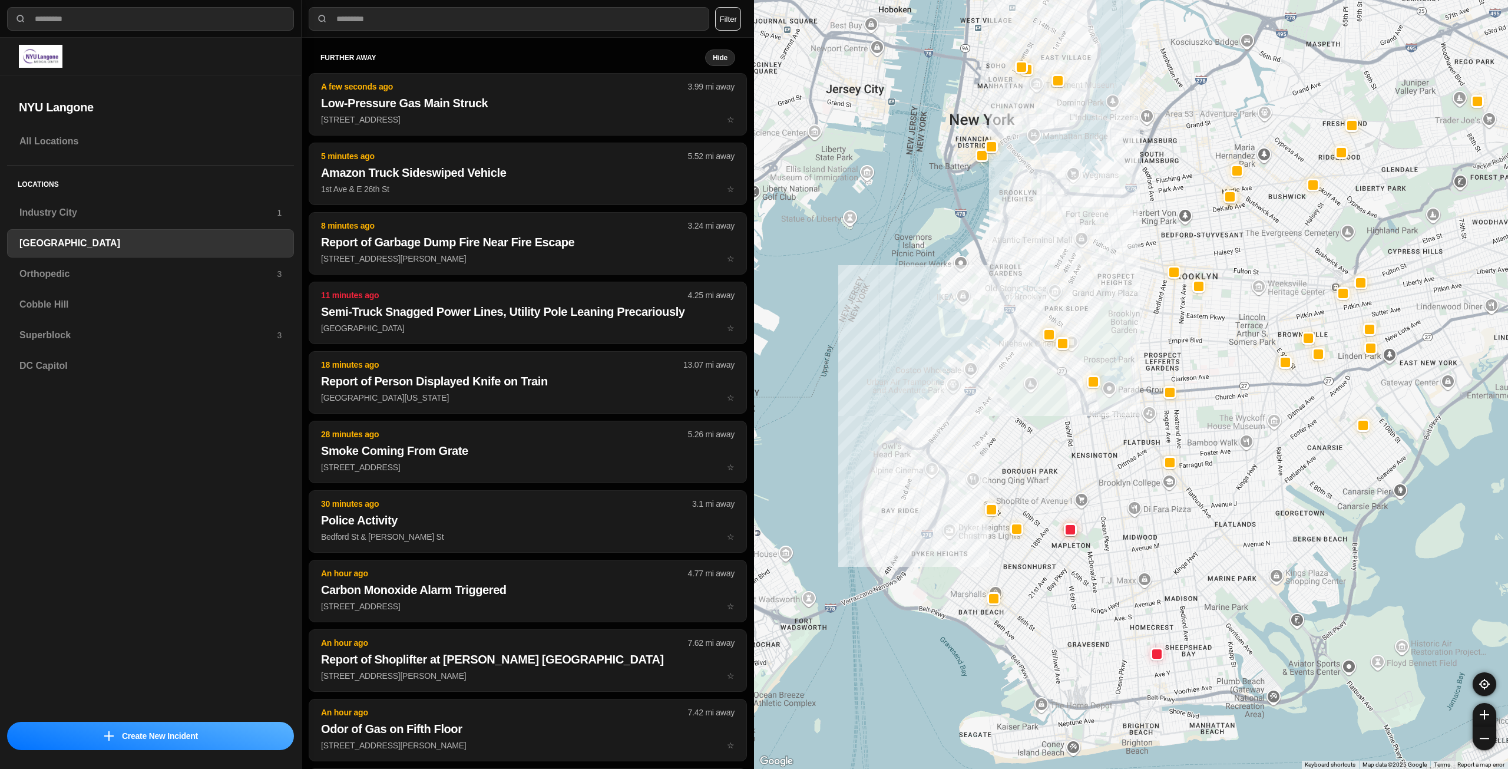
drag, startPoint x: 1081, startPoint y: 376, endPoint x: 1048, endPoint y: 434, distance: 66.3
click at [1048, 434] on div at bounding box center [1131, 384] width 754 height 769
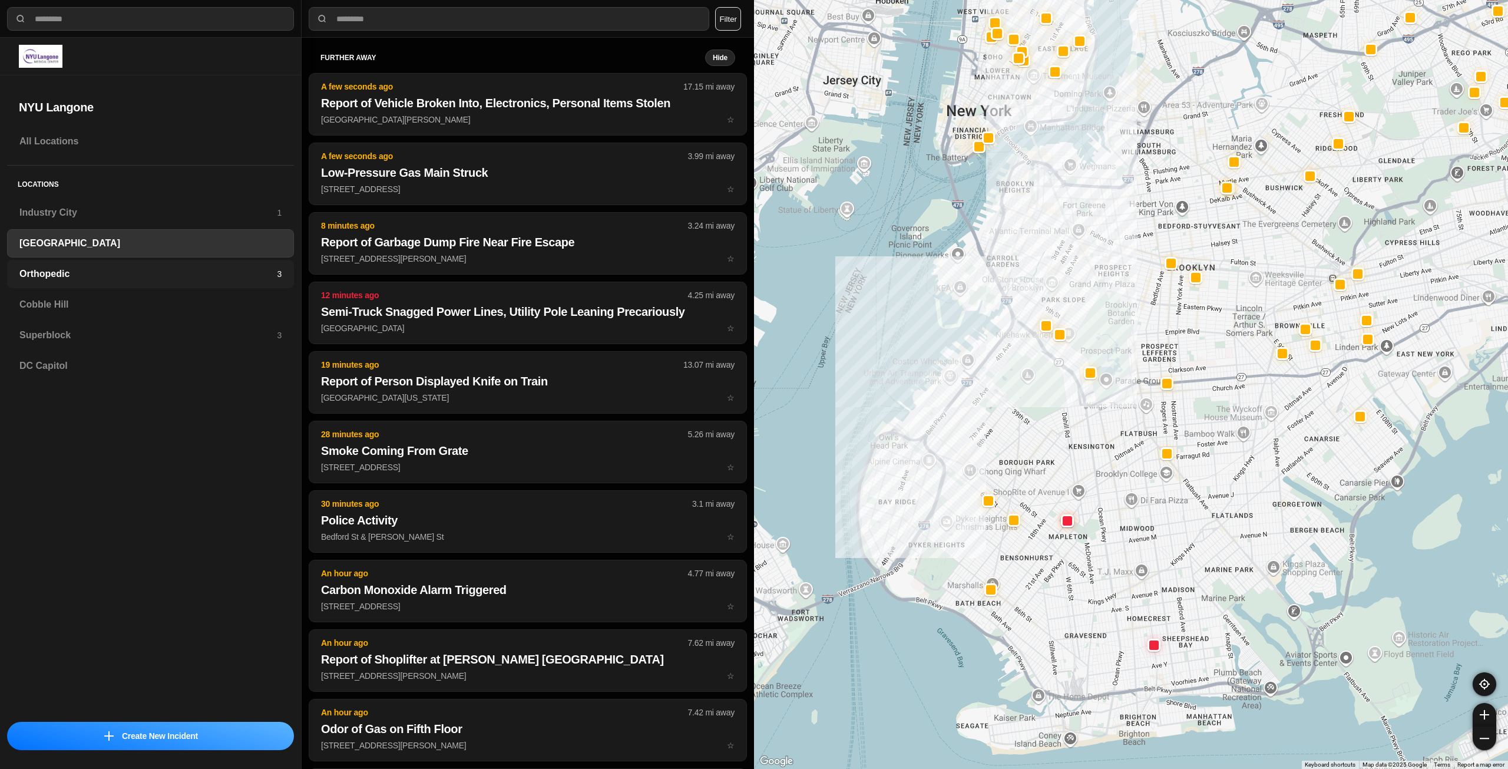
click at [161, 270] on h3 "Orthopedic" at bounding box center [147, 274] width 257 height 14
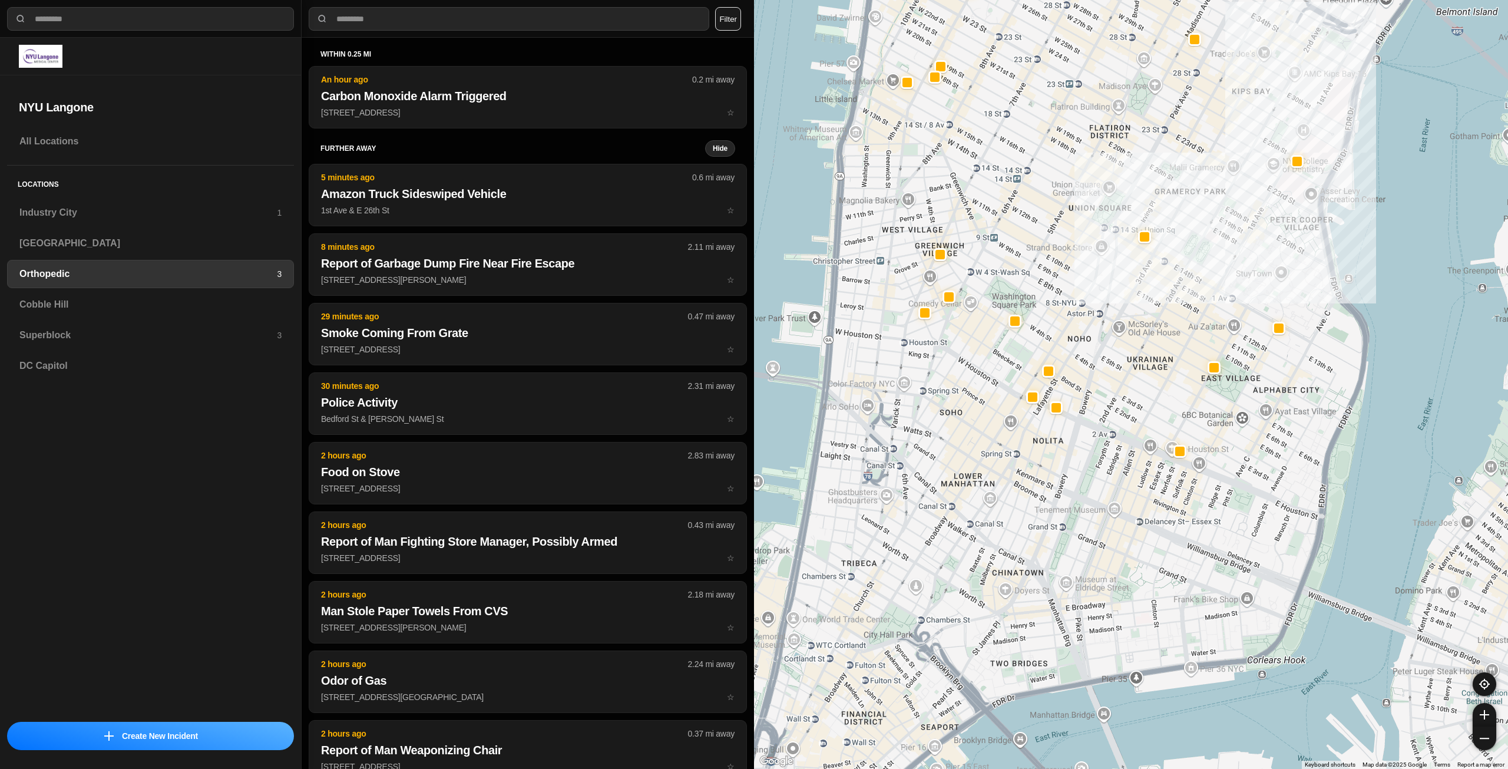
drag, startPoint x: 1101, startPoint y: 405, endPoint x: 1122, endPoint y: 312, distance: 95.5
click at [1122, 312] on div at bounding box center [1131, 384] width 754 height 769
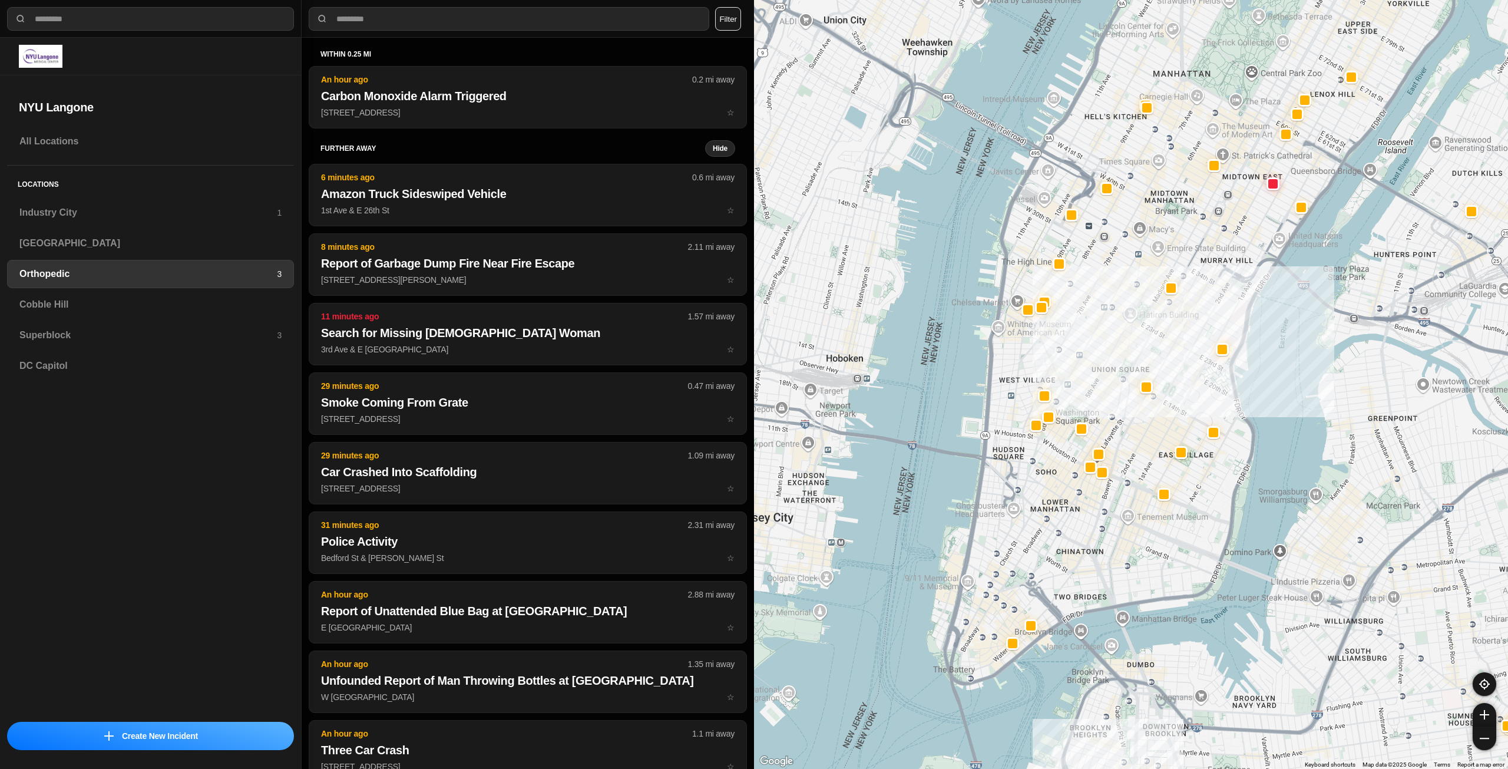
drag, startPoint x: 1192, startPoint y: 263, endPoint x: 1163, endPoint y: 357, distance: 98.0
click at [1163, 357] on div at bounding box center [1131, 384] width 754 height 769
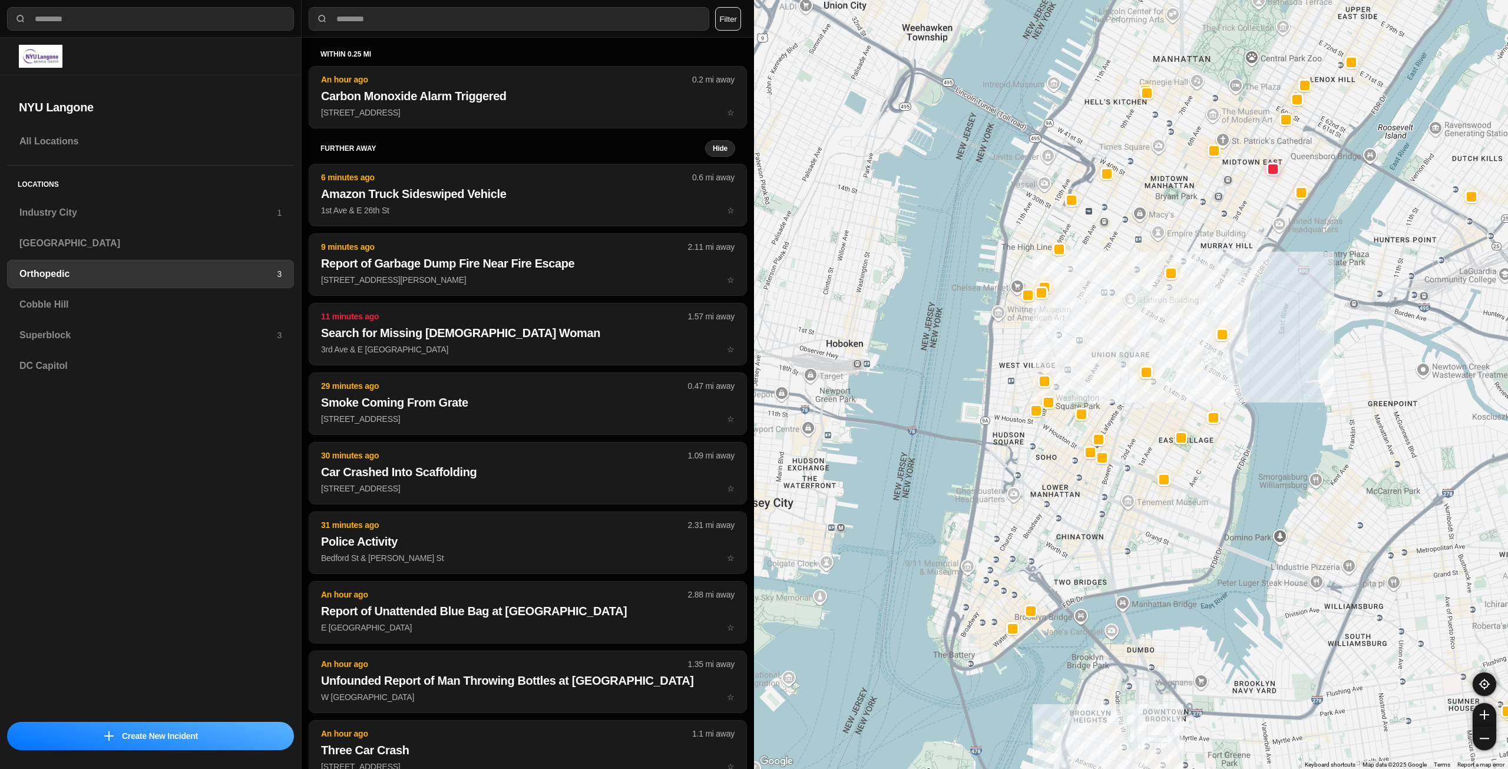
drag, startPoint x: 1074, startPoint y: 500, endPoint x: 1064, endPoint y: 468, distance: 33.9
click at [1064, 468] on div at bounding box center [1131, 384] width 754 height 769
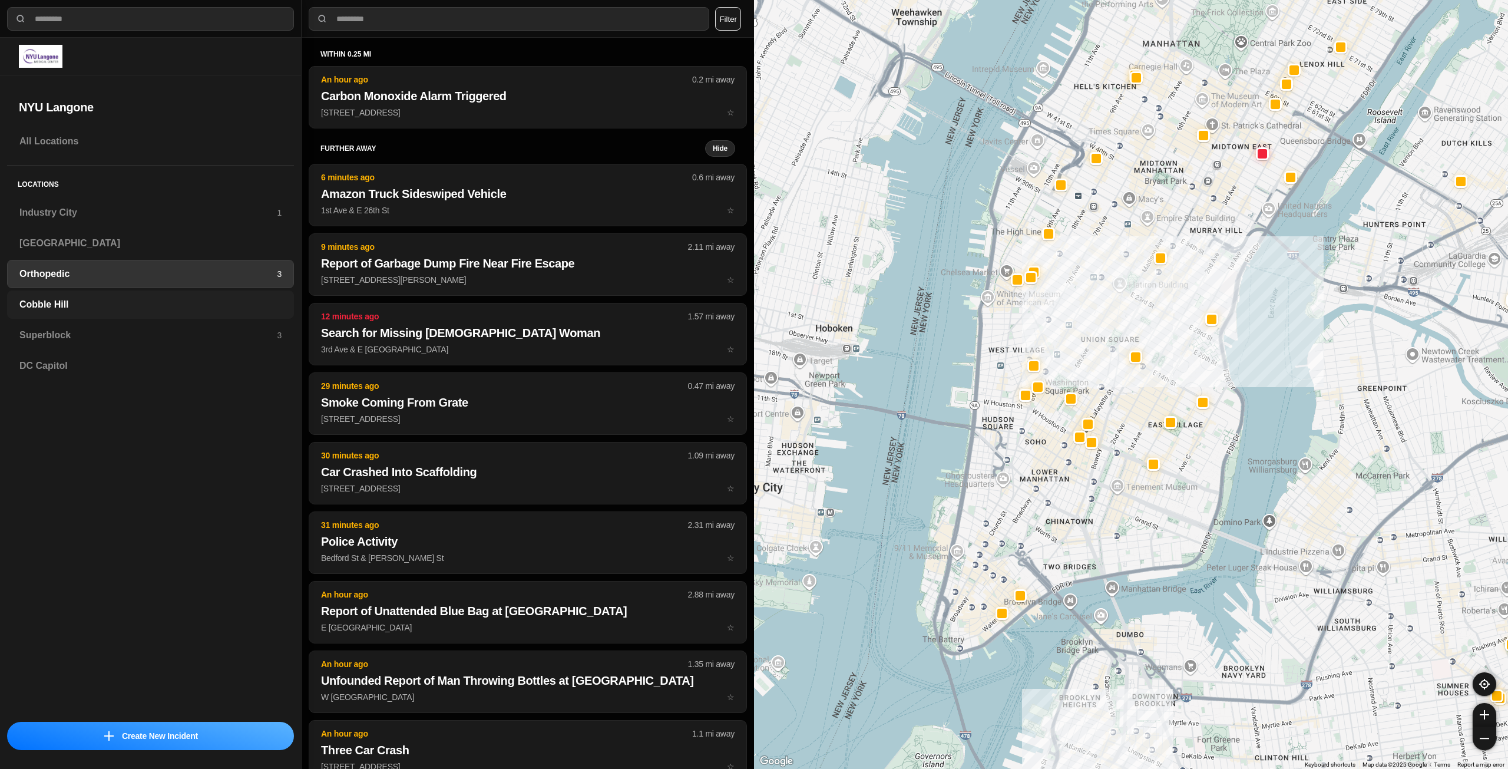
click at [151, 308] on h3 "Cobble Hill" at bounding box center [150, 305] width 262 height 14
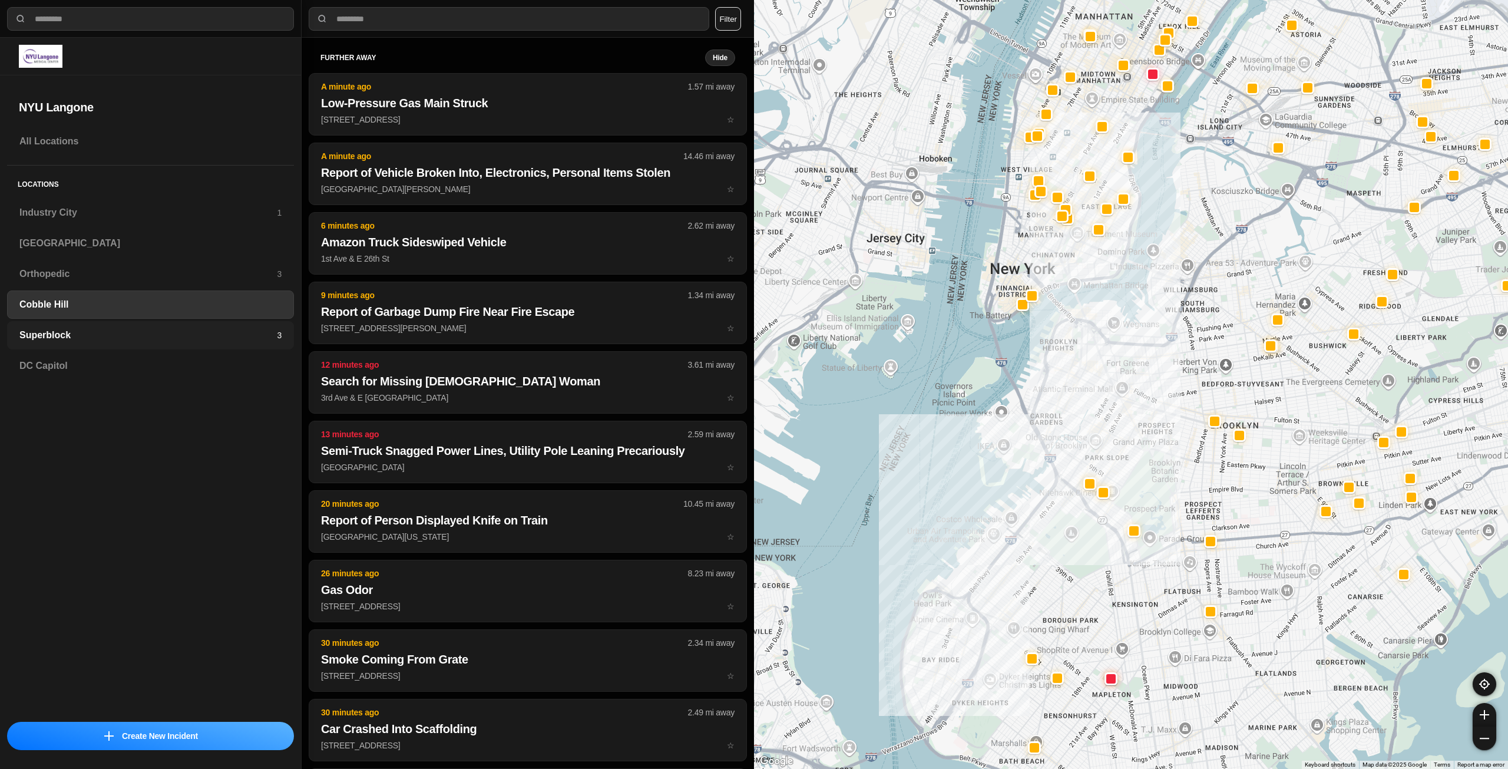
click at [190, 343] on div "Superblock 3" at bounding box center [150, 335] width 287 height 28
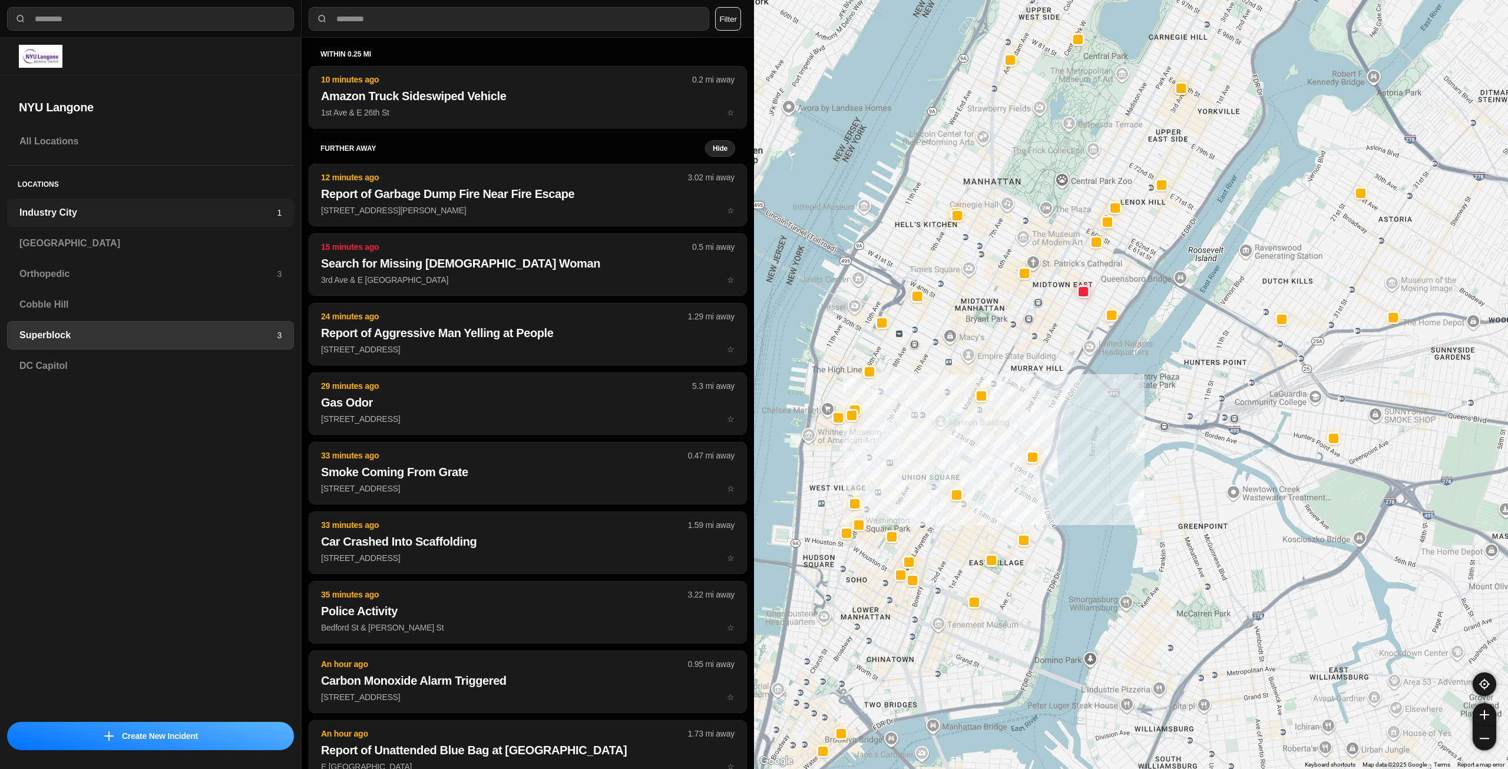
click at [169, 210] on h3 "Industry City" at bounding box center [147, 213] width 257 height 14
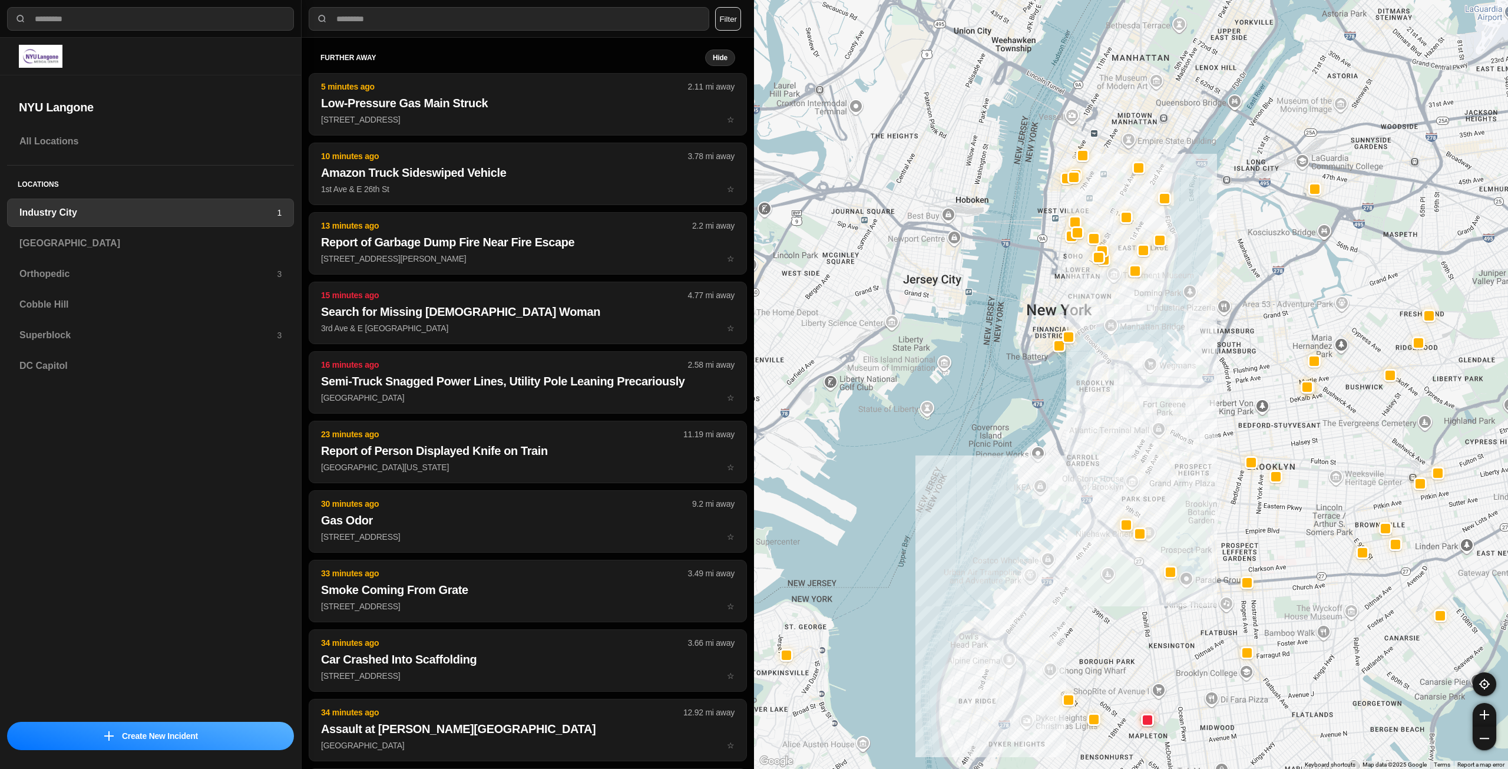
drag, startPoint x: 1198, startPoint y: 218, endPoint x: 1127, endPoint y: 362, distance: 160.2
click at [1128, 362] on div at bounding box center [1131, 384] width 754 height 769
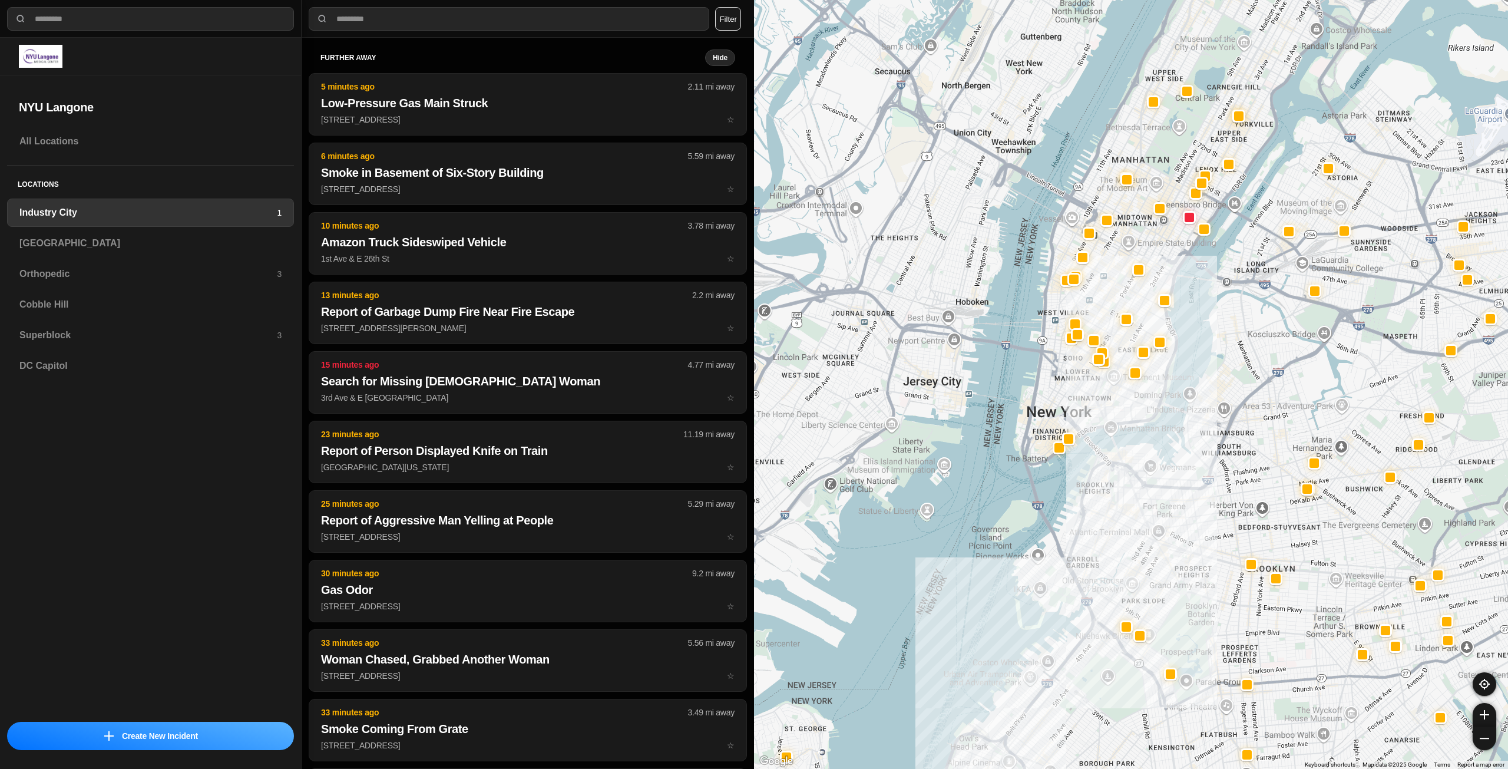
drag, startPoint x: 1086, startPoint y: 309, endPoint x: 1089, endPoint y: 405, distance: 96.7
click at [1089, 405] on div at bounding box center [1131, 384] width 754 height 769
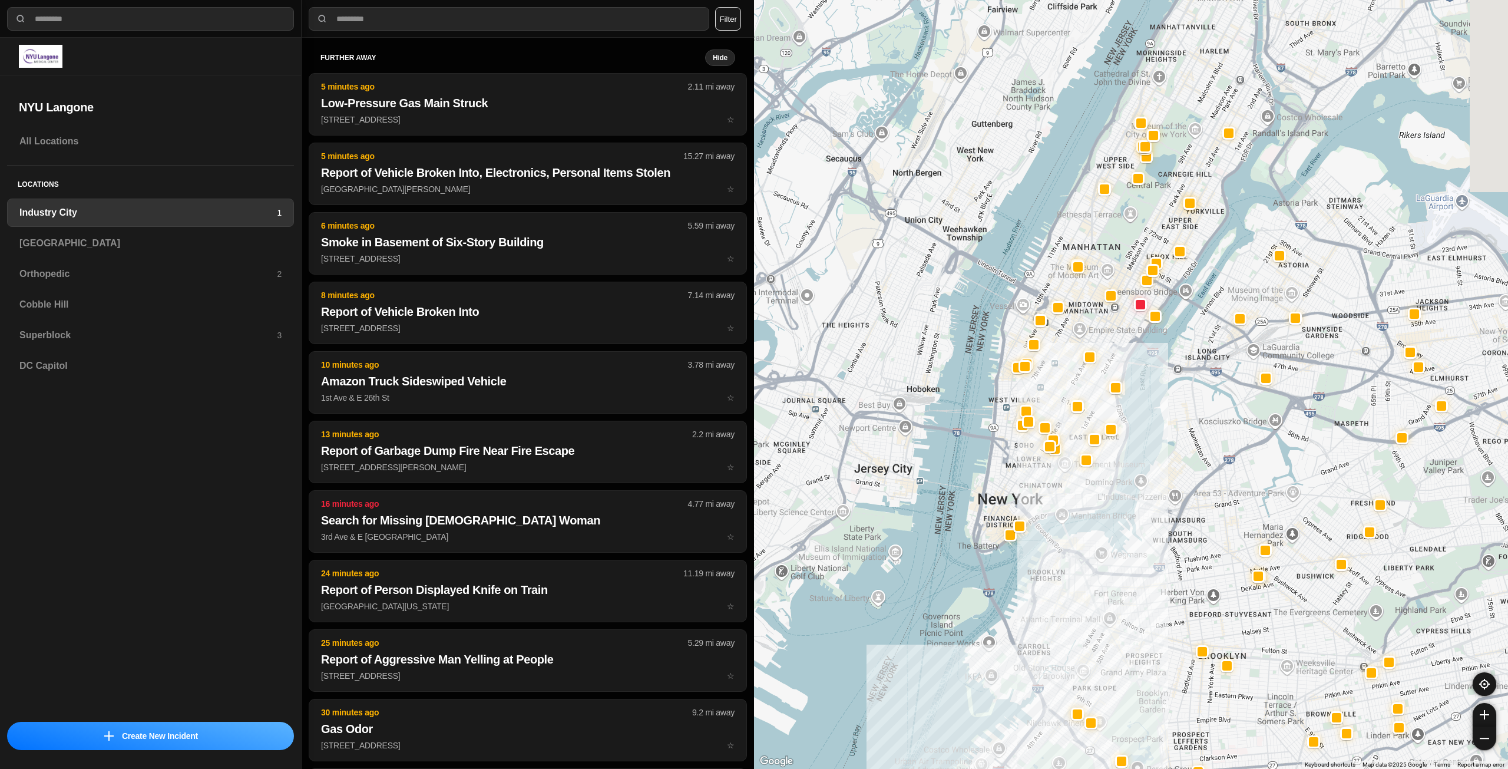
drag, startPoint x: 1130, startPoint y: 274, endPoint x: 1078, endPoint y: 364, distance: 103.5
click at [1078, 364] on div at bounding box center [1131, 384] width 754 height 769
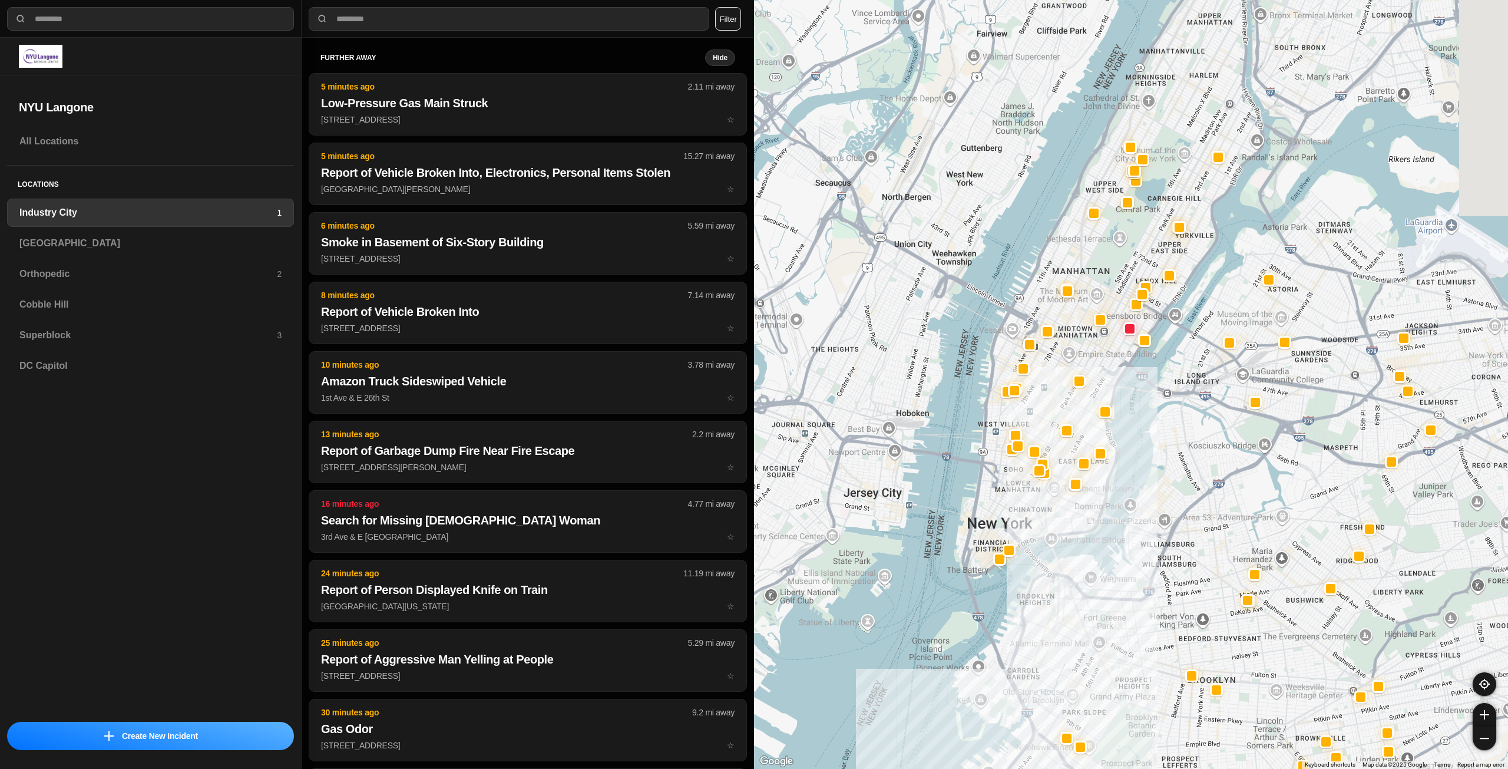
drag, startPoint x: 1191, startPoint y: 243, endPoint x: 1177, endPoint y: 275, distance: 34.6
click at [1177, 275] on div at bounding box center [1131, 384] width 754 height 769
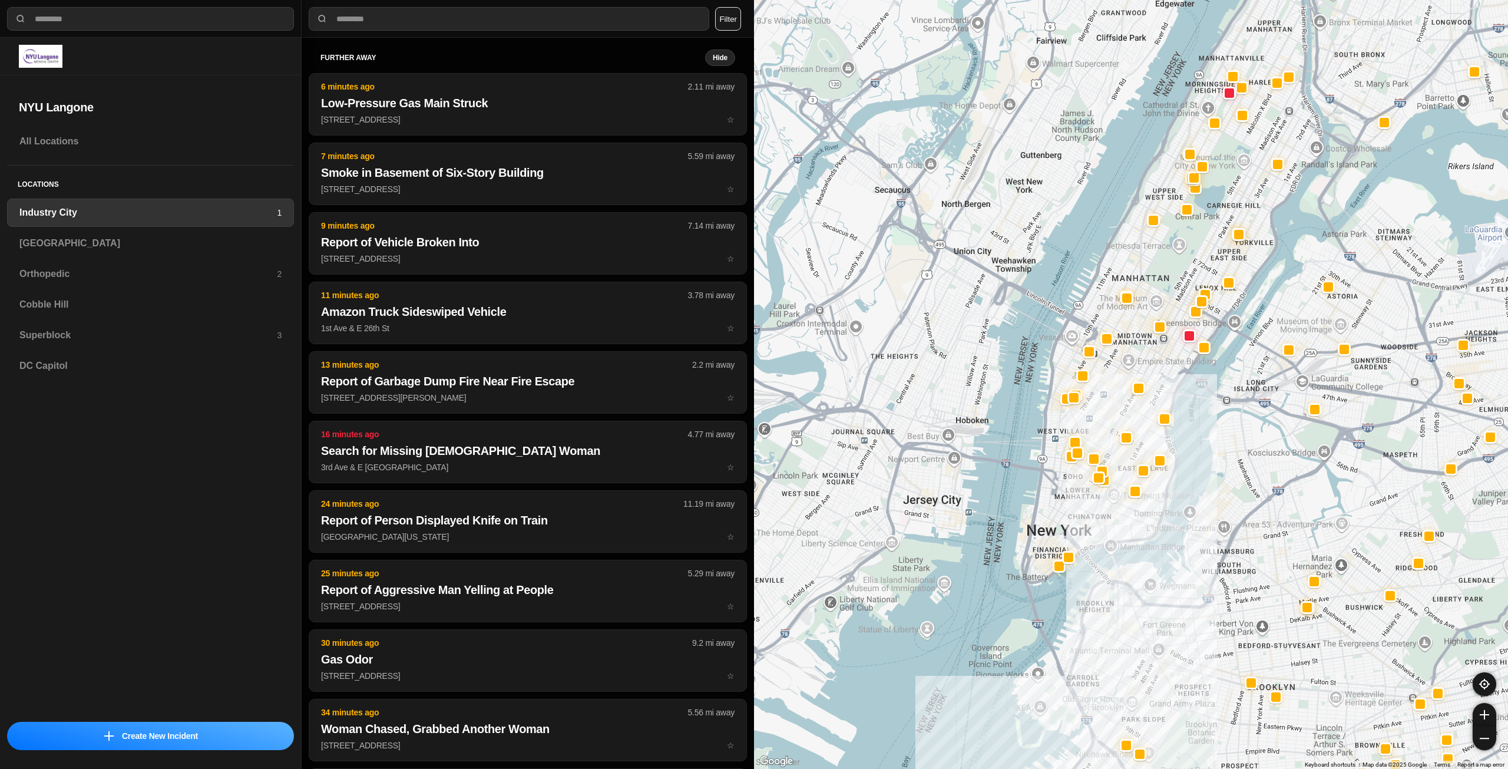
drag, startPoint x: 1110, startPoint y: 453, endPoint x: 1082, endPoint y: 535, distance: 86.6
click at [1082, 535] on div at bounding box center [1131, 384] width 754 height 769
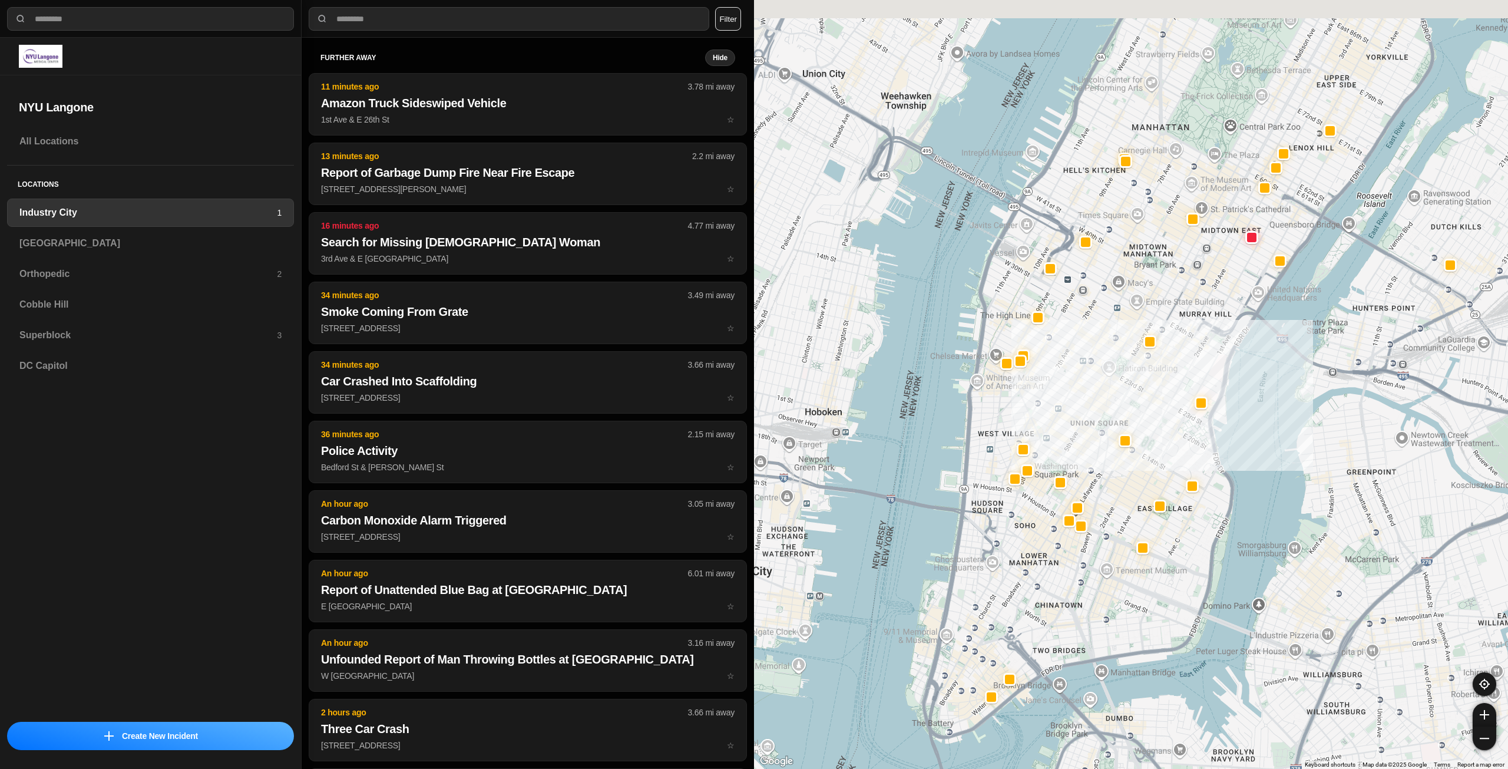
drag, startPoint x: 1060, startPoint y: 516, endPoint x: 1028, endPoint y: 579, distance: 71.1
click at [1028, 579] on div "757 people" at bounding box center [1131, 384] width 754 height 769
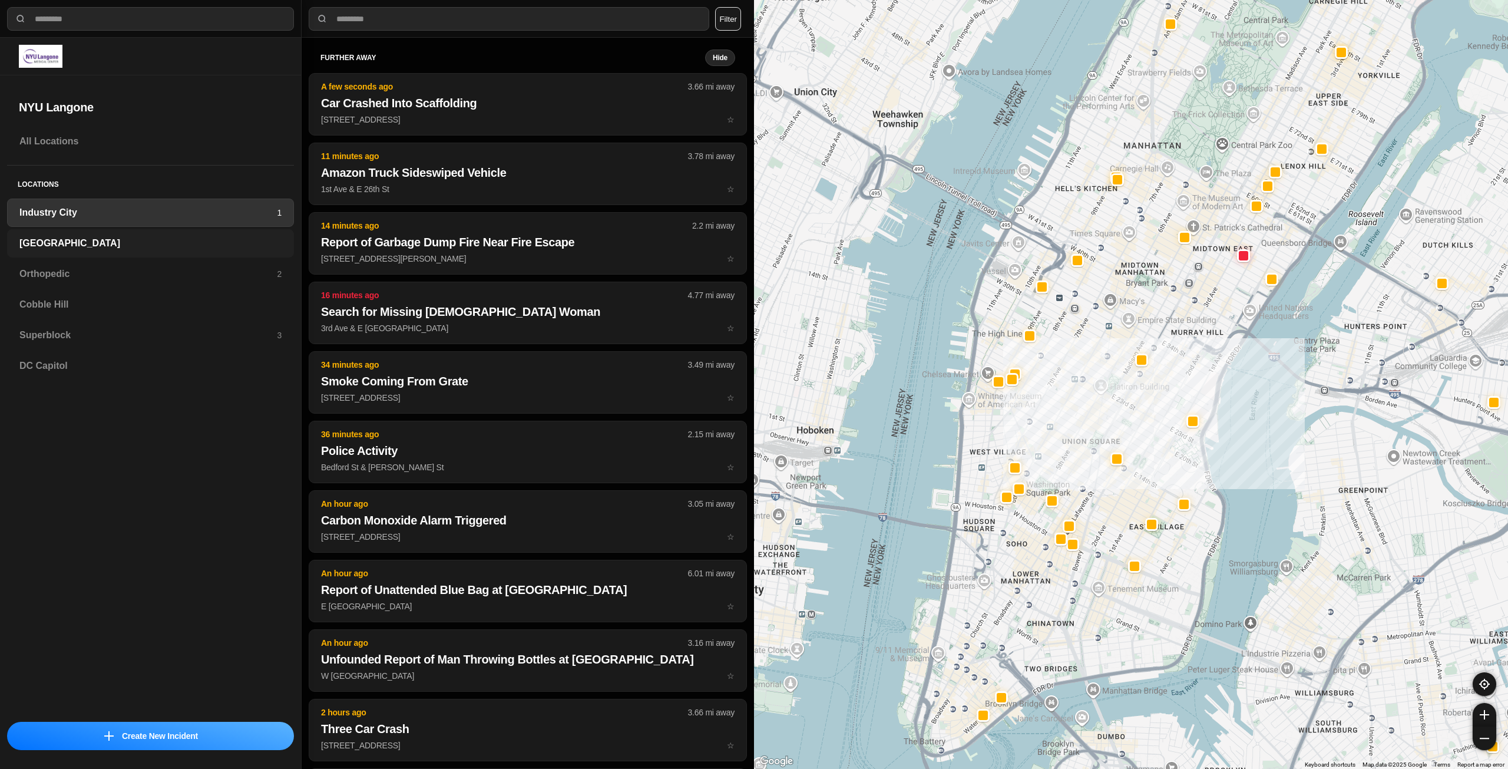
click at [144, 250] on h3 "[GEOGRAPHIC_DATA]" at bounding box center [150, 243] width 262 height 14
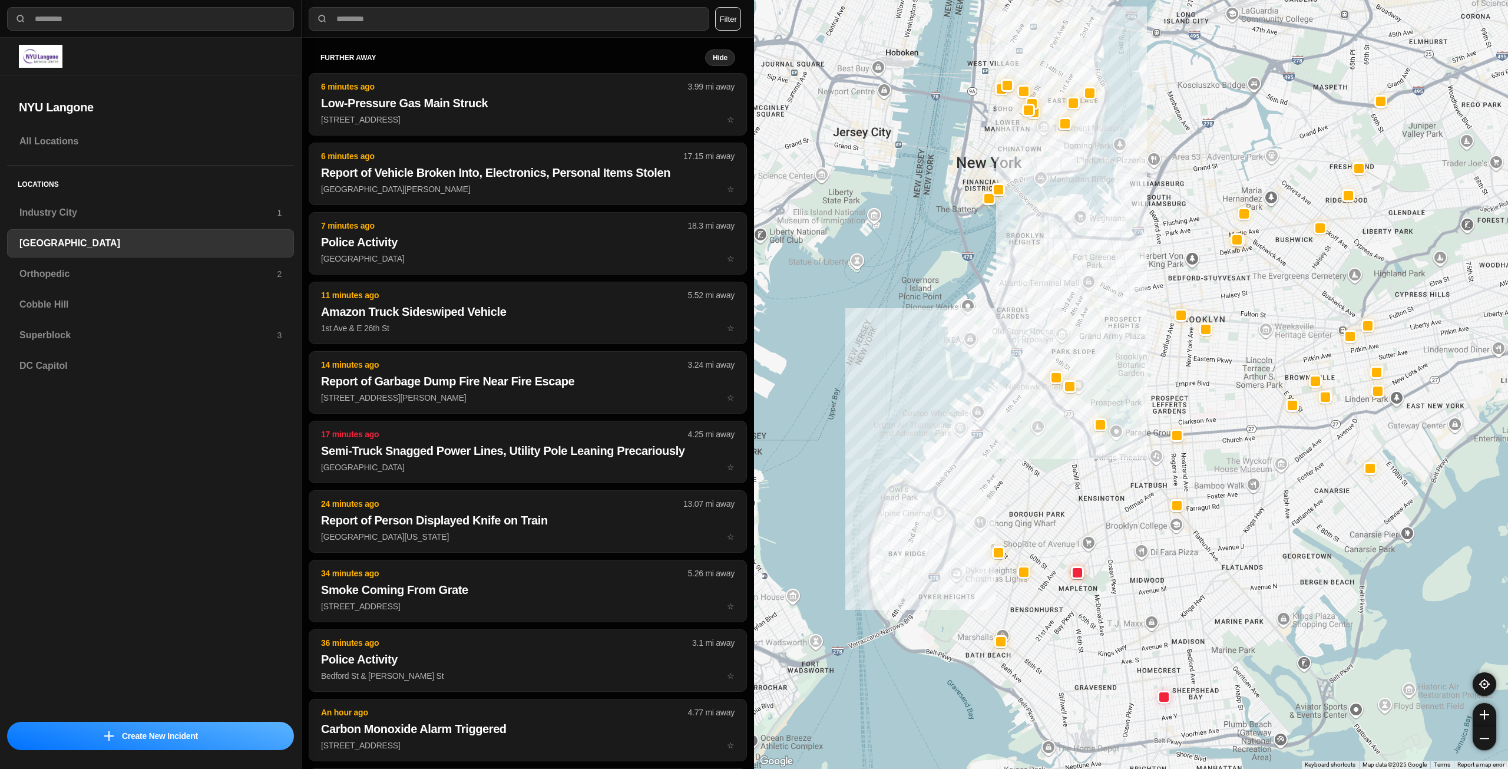
drag, startPoint x: 1181, startPoint y: 417, endPoint x: 1081, endPoint y: 486, distance: 121.6
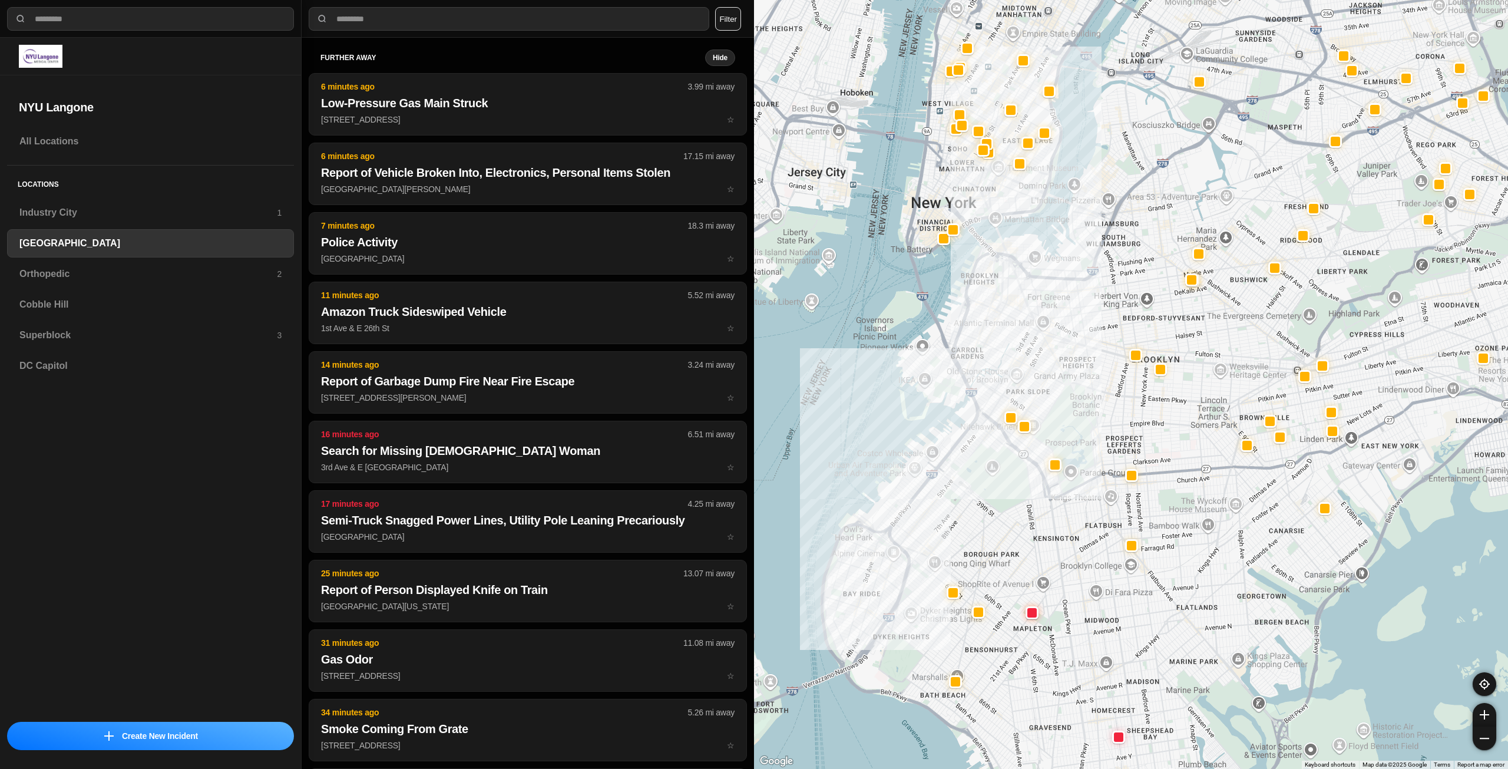
drag, startPoint x: 1098, startPoint y: 405, endPoint x: 1082, endPoint y: 439, distance: 37.4
click at [1082, 439] on div at bounding box center [1131, 384] width 754 height 769
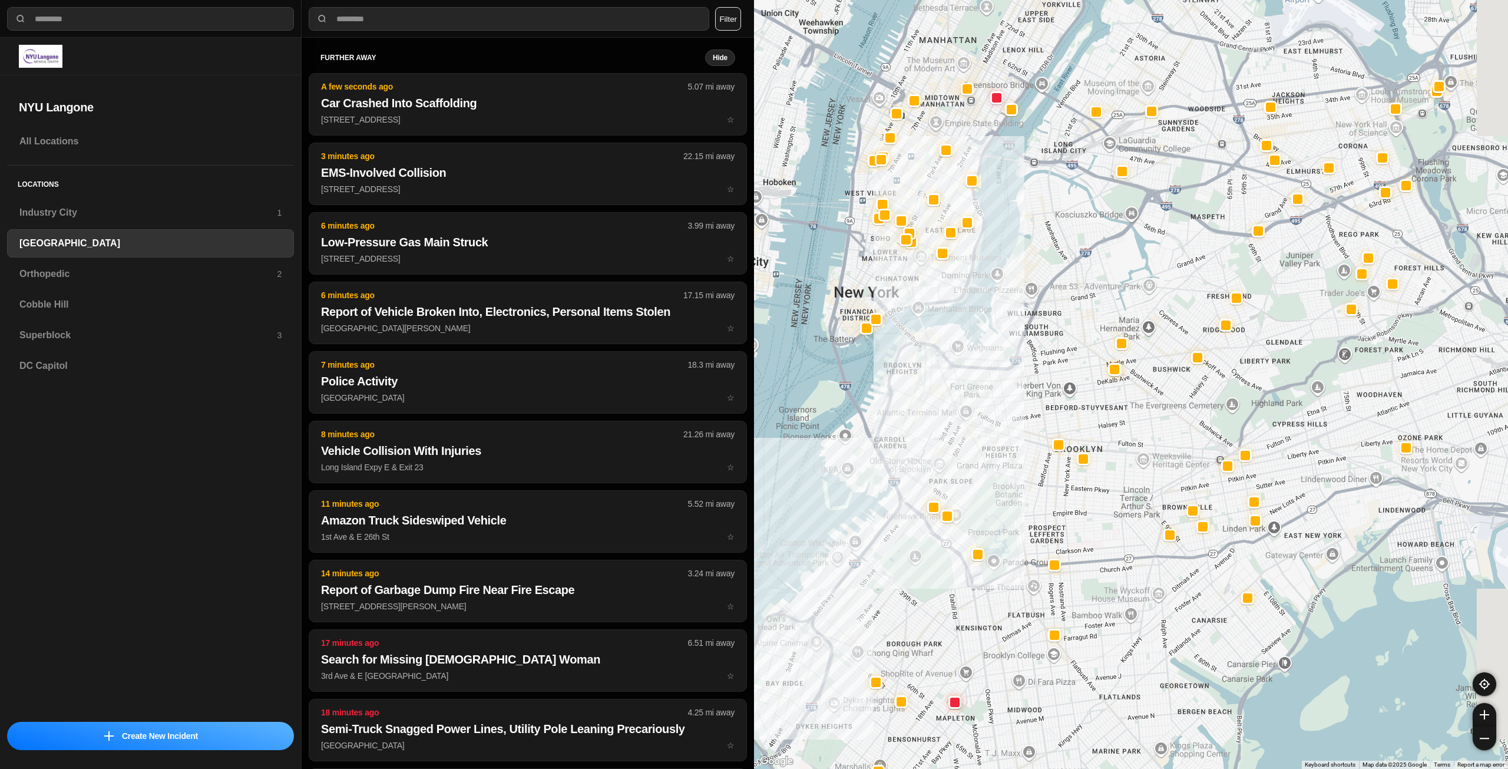
drag, startPoint x: 1081, startPoint y: 346, endPoint x: 1002, endPoint y: 432, distance: 115.9
click at [1002, 432] on div at bounding box center [1131, 384] width 754 height 769
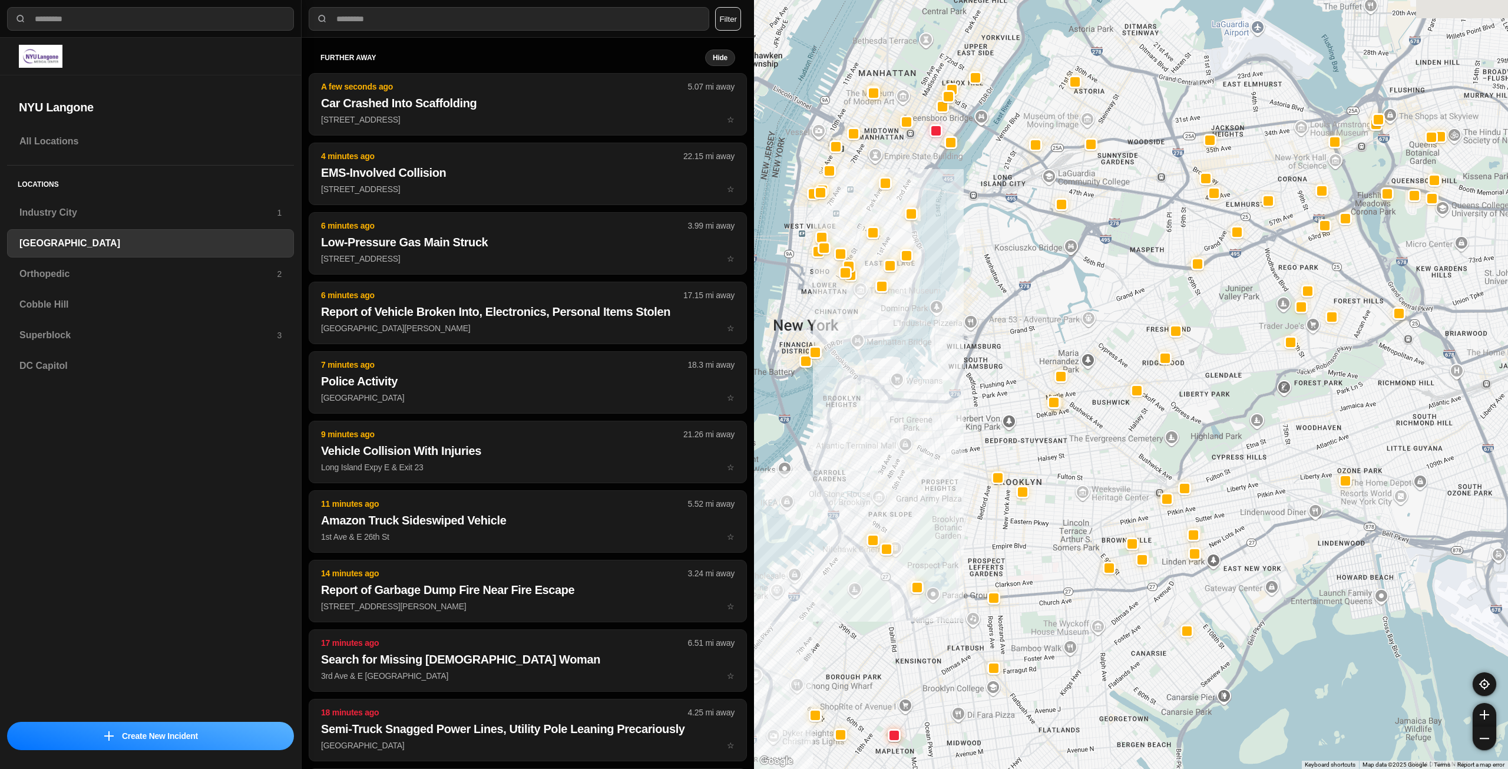
drag, startPoint x: 1118, startPoint y: 299, endPoint x: 1046, endPoint y: 333, distance: 79.8
click at [1046, 333] on div at bounding box center [1131, 384] width 754 height 769
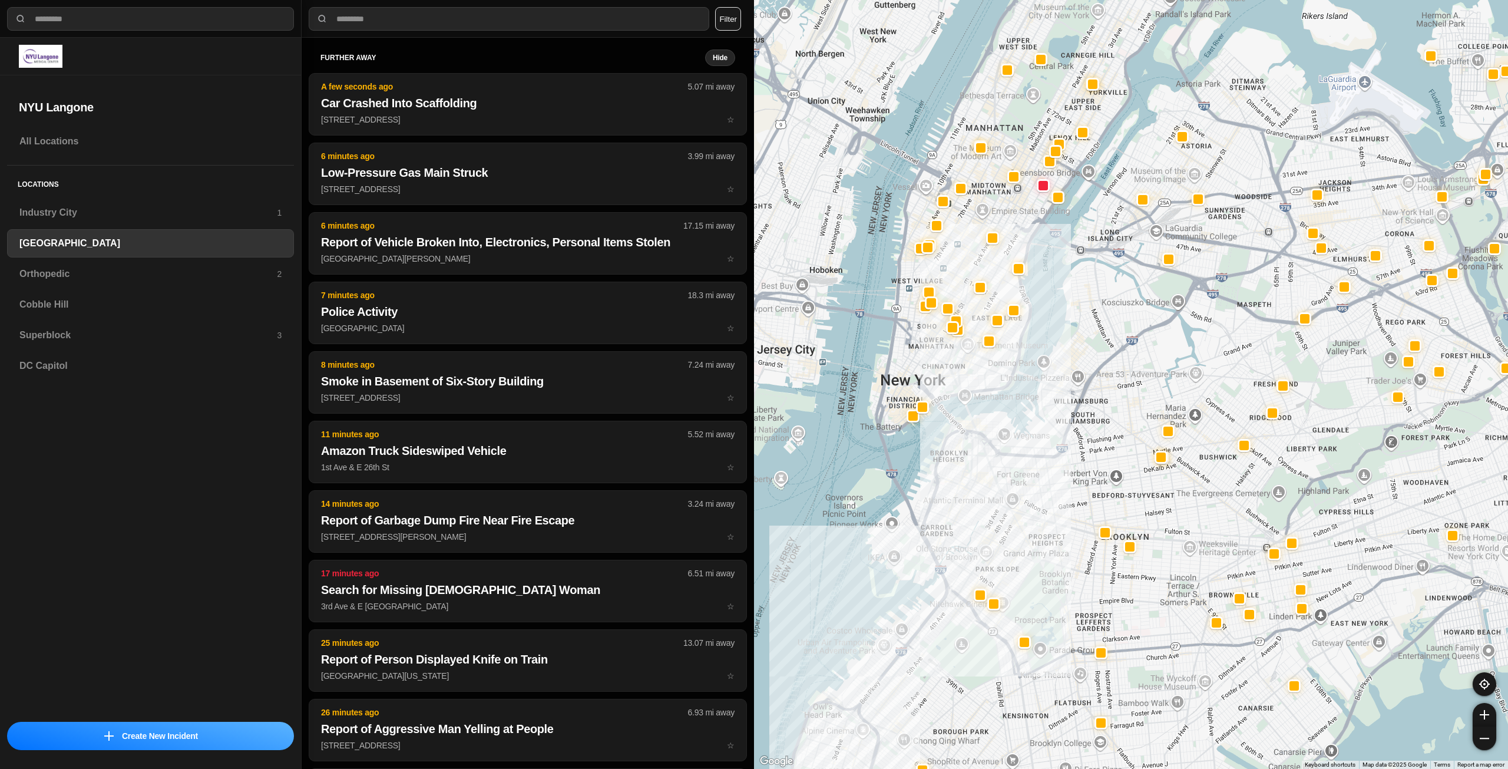
drag, startPoint x: 1029, startPoint y: 317, endPoint x: 1152, endPoint y: 362, distance: 131.6
click at [1152, 362] on div at bounding box center [1131, 384] width 754 height 769
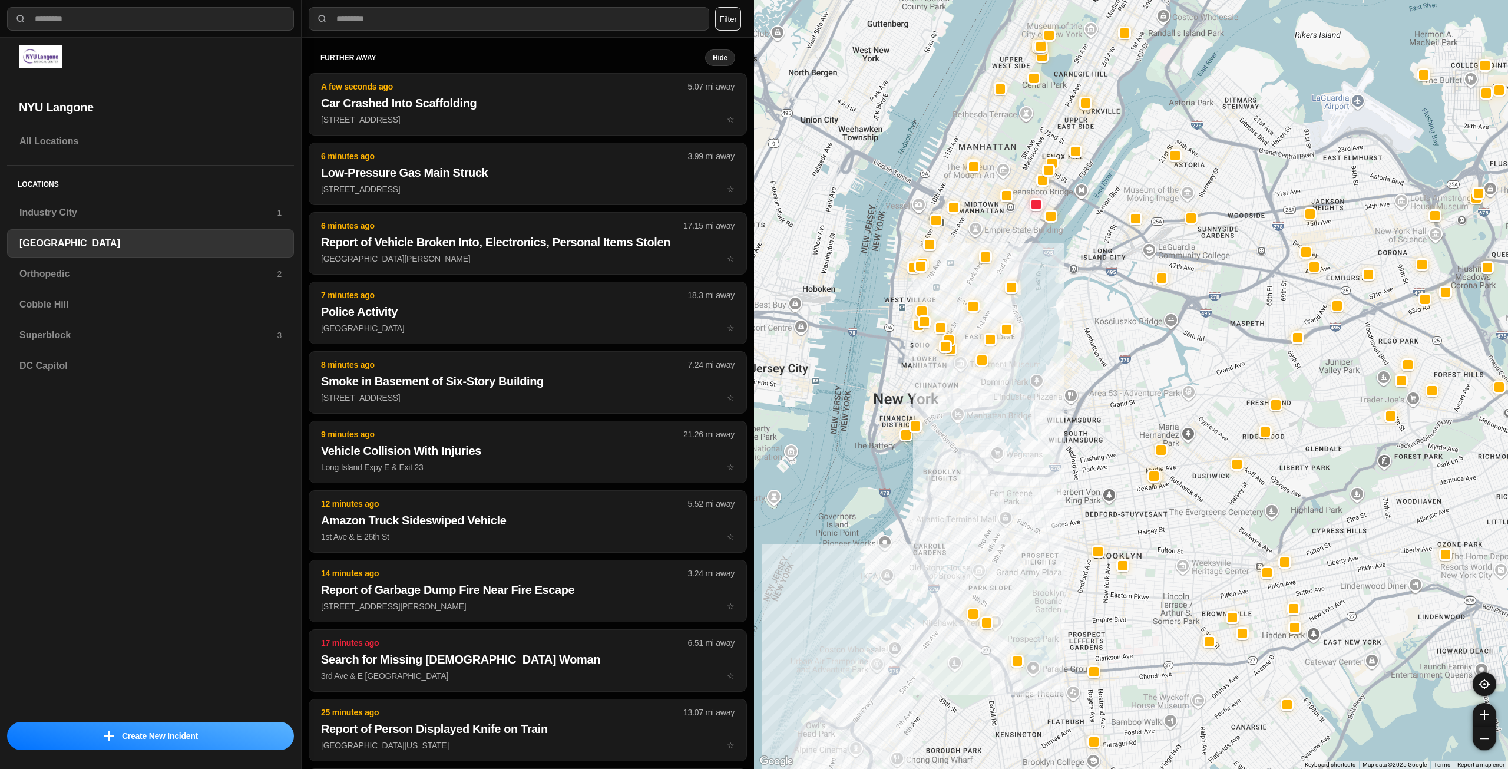
drag, startPoint x: 979, startPoint y: 370, endPoint x: 970, endPoint y: 402, distance: 33.6
click at [970, 402] on div at bounding box center [1131, 384] width 754 height 769
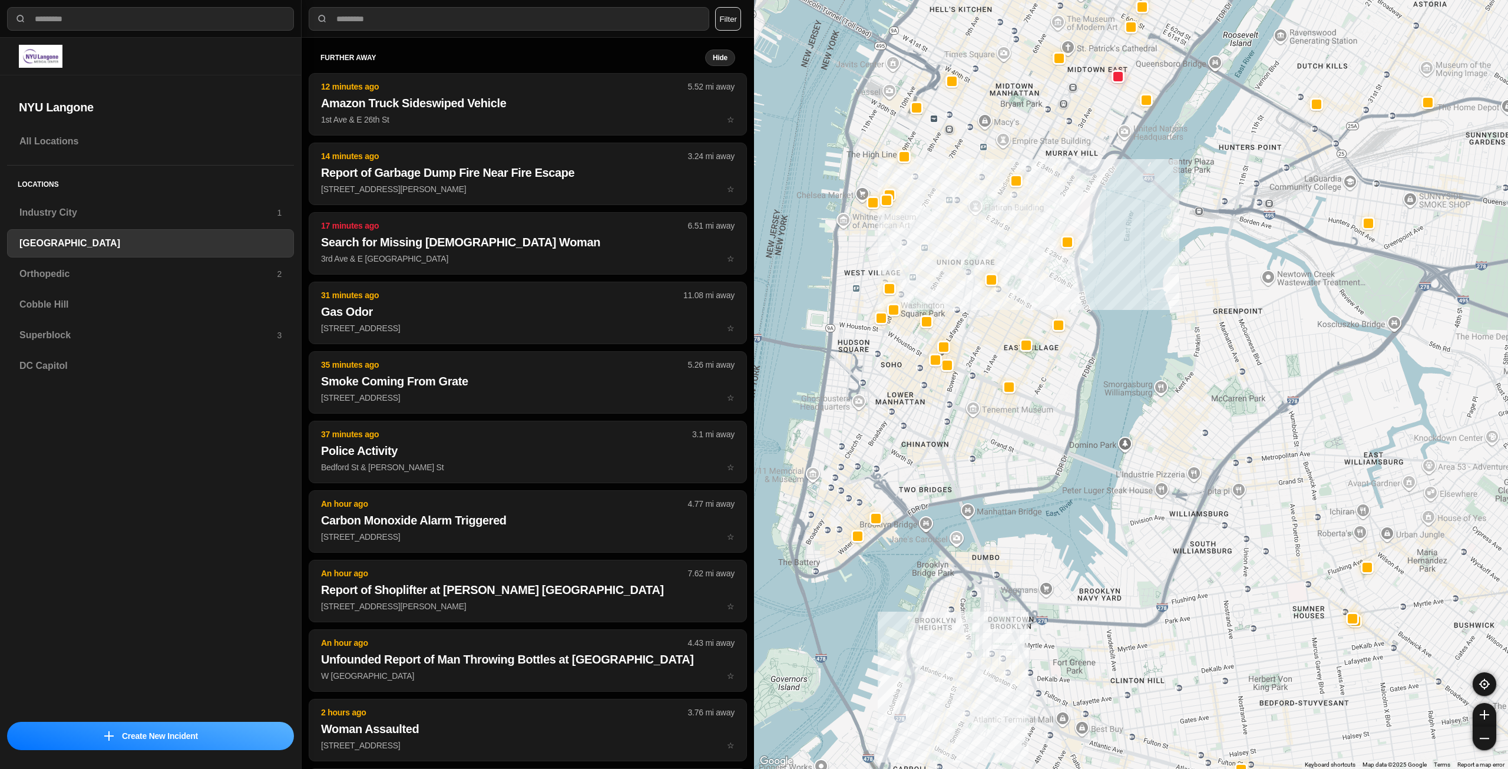
drag, startPoint x: 930, startPoint y: 358, endPoint x: 959, endPoint y: 461, distance: 106.7
click at [959, 461] on div "421 people" at bounding box center [1131, 384] width 754 height 769
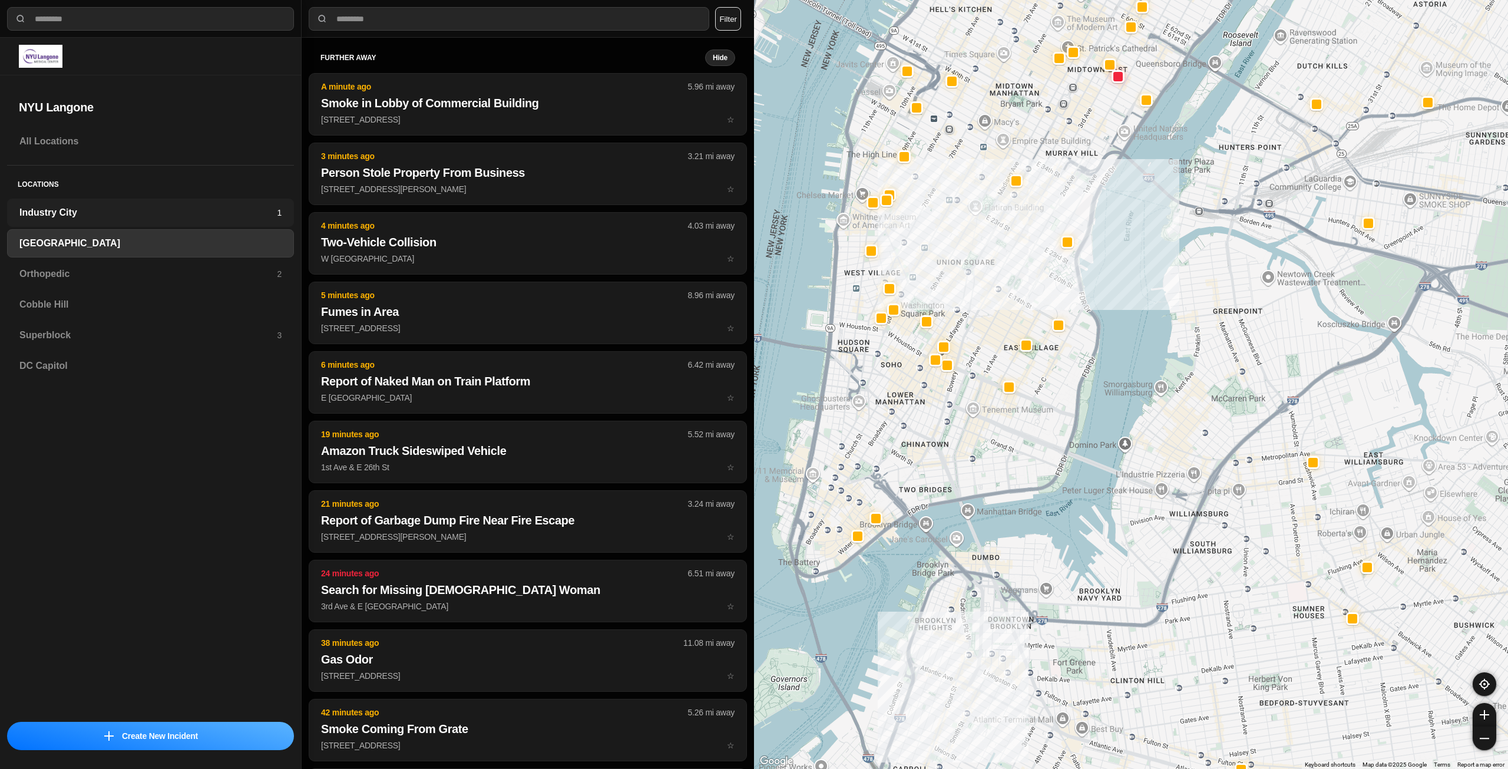
click at [93, 206] on h3 "Industry City" at bounding box center [147, 213] width 257 height 14
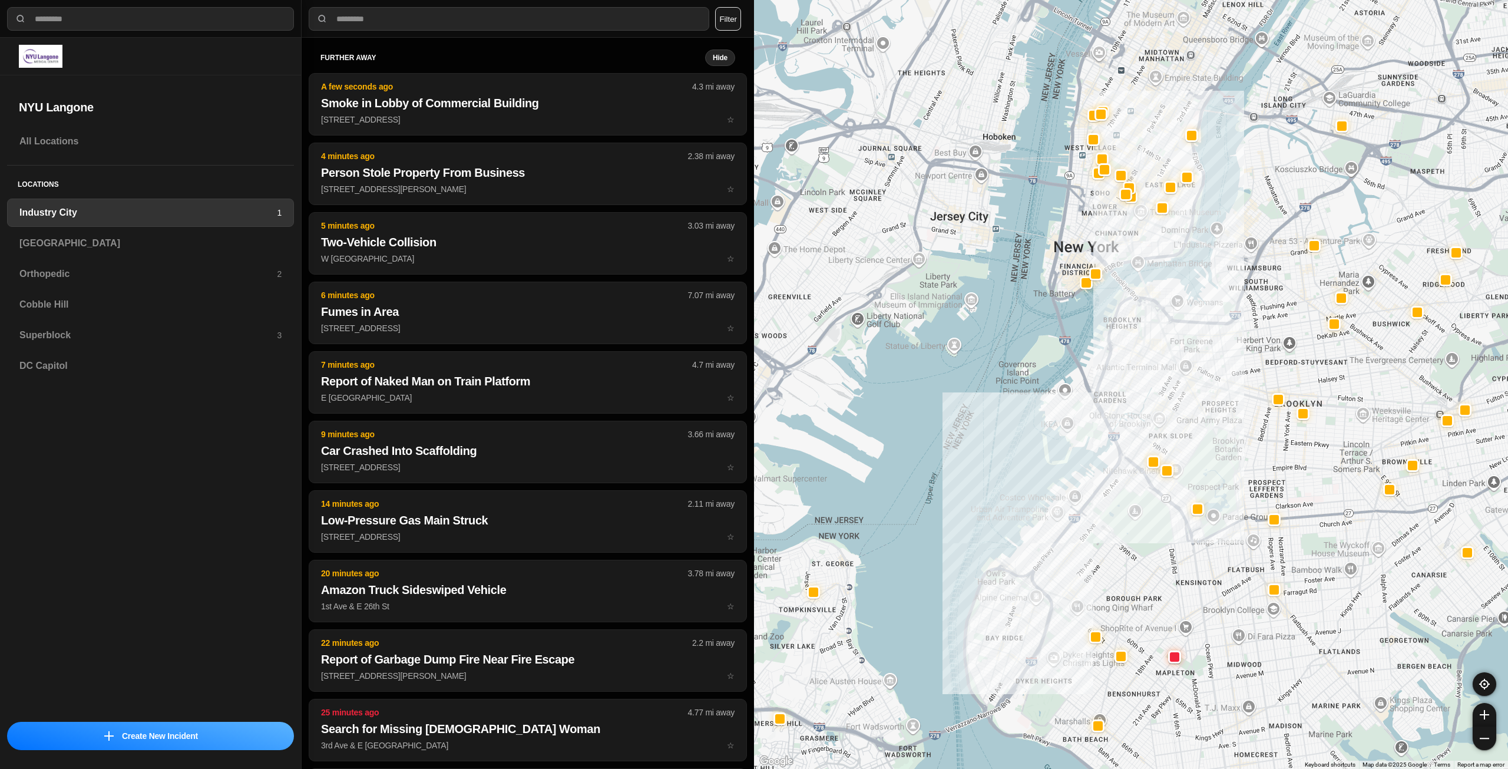
drag, startPoint x: 1233, startPoint y: 204, endPoint x: 1190, endPoint y: 305, distance: 110.1
click at [1190, 305] on div at bounding box center [1131, 384] width 754 height 769
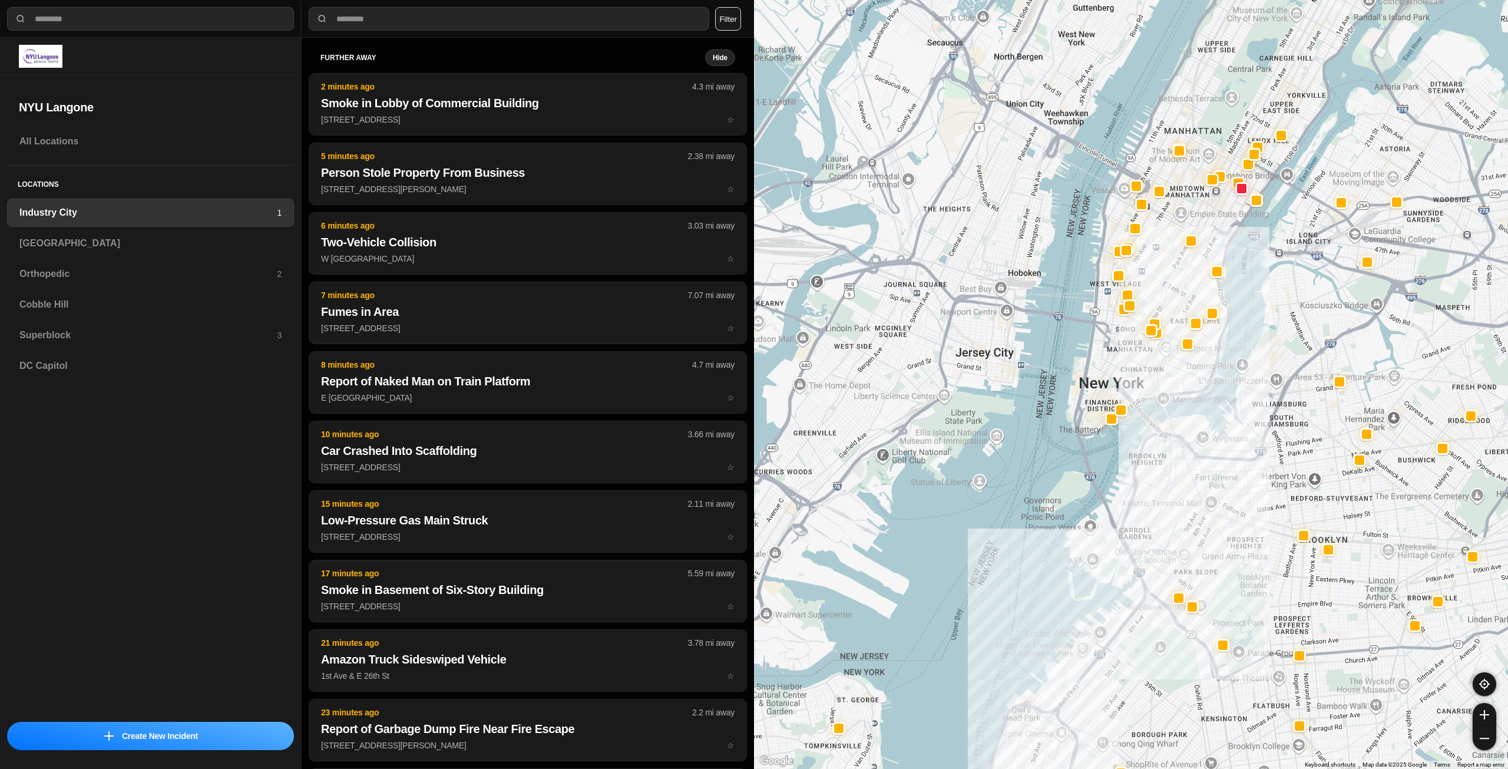
drag, startPoint x: 1184, startPoint y: 302, endPoint x: 1158, endPoint y: 371, distance: 73.6
click at [1158, 371] on div at bounding box center [1131, 384] width 754 height 769
click at [111, 242] on h3 "[GEOGRAPHIC_DATA]" at bounding box center [150, 243] width 262 height 14
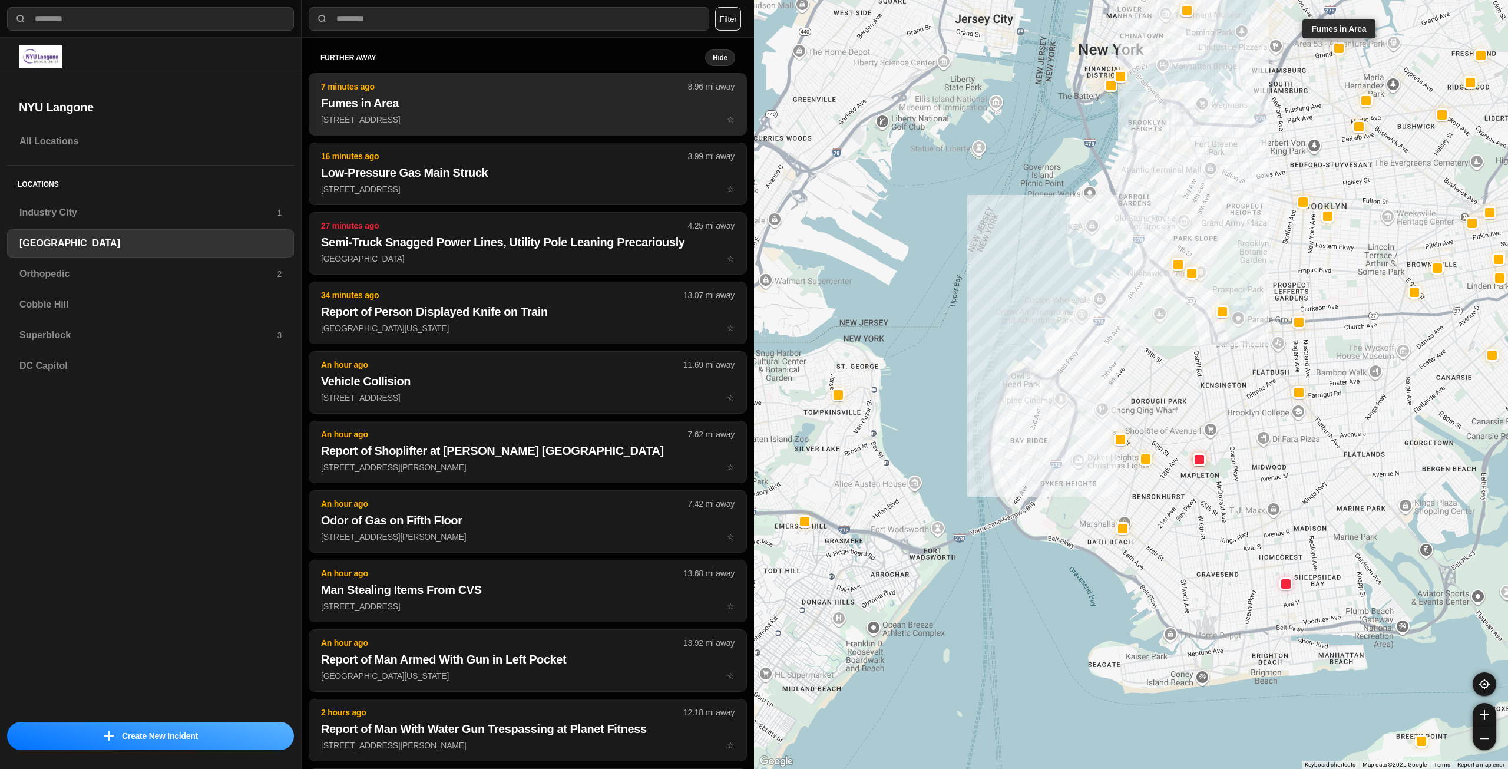
click at [562, 94] on button "7 minutes ago 8.96 mi away Fumes in Area 828 Metropolitan Ave ☆" at bounding box center [528, 104] width 438 height 62
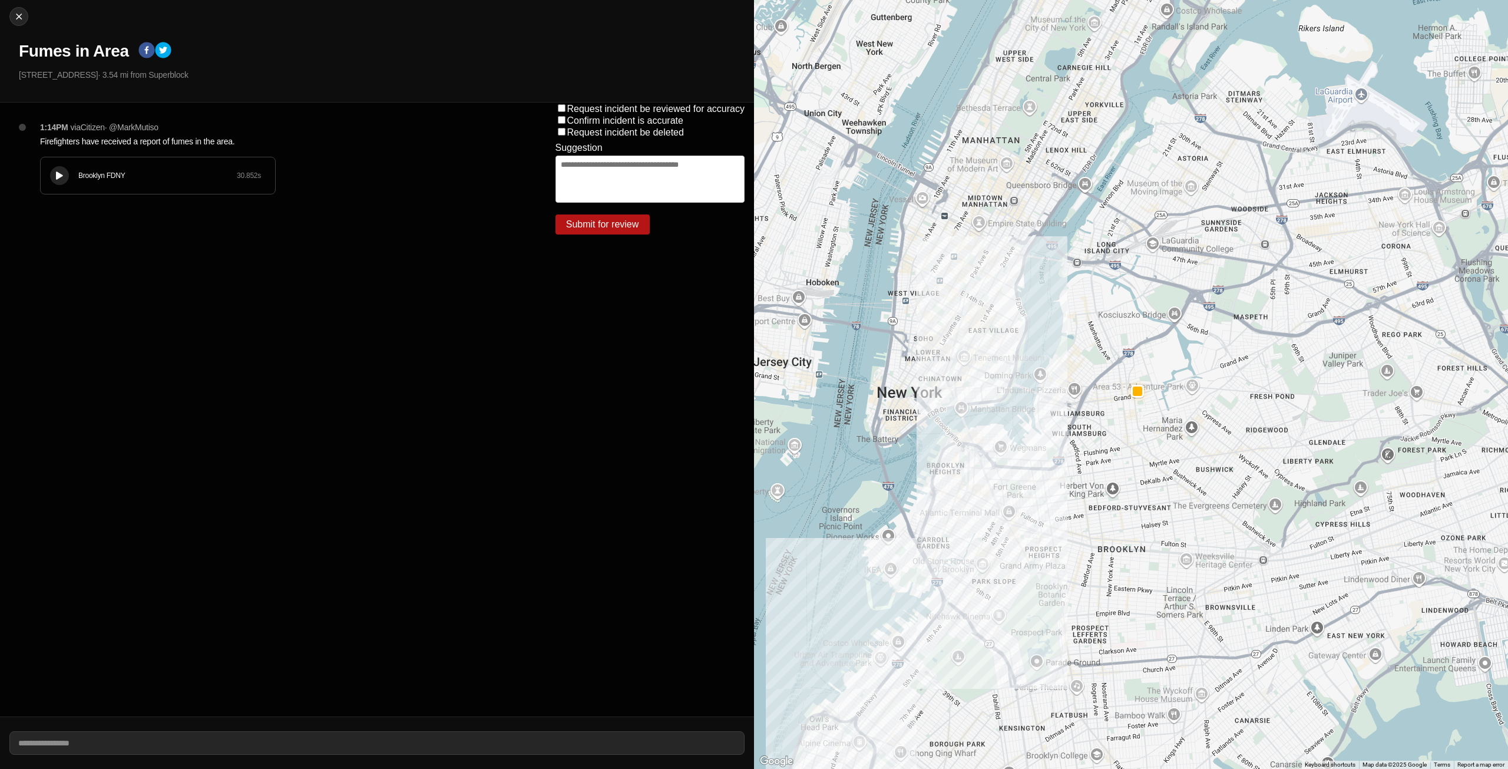
click at [55, 171] on div at bounding box center [60, 175] width 12 height 9
click at [12, 12] on div at bounding box center [19, 17] width 18 height 12
select select "*"
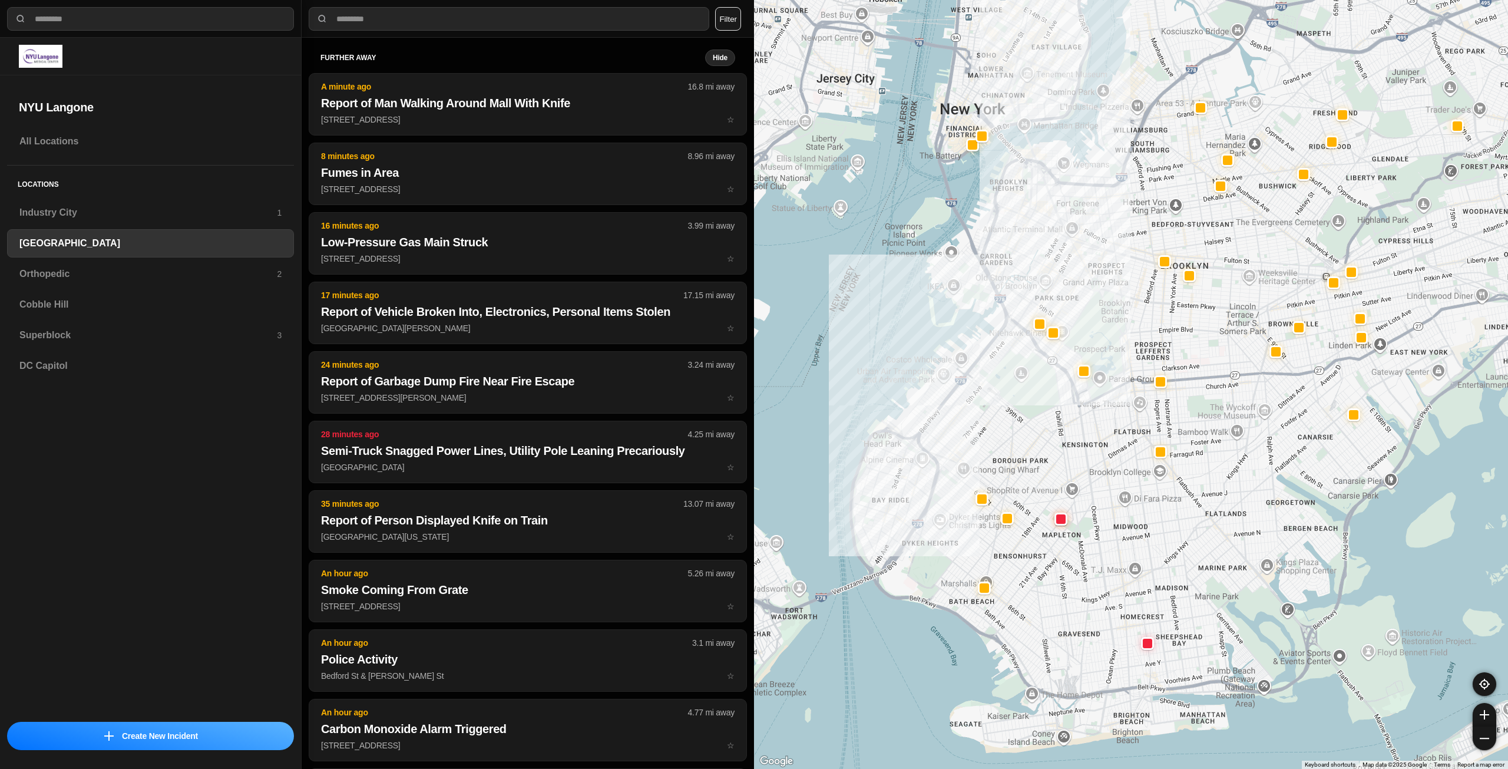
drag, startPoint x: 1096, startPoint y: 412, endPoint x: 1083, endPoint y: 431, distance: 22.9
click at [1083, 431] on div at bounding box center [1131, 384] width 754 height 769
click at [220, 283] on div "Orthopedic 2" at bounding box center [150, 274] width 287 height 28
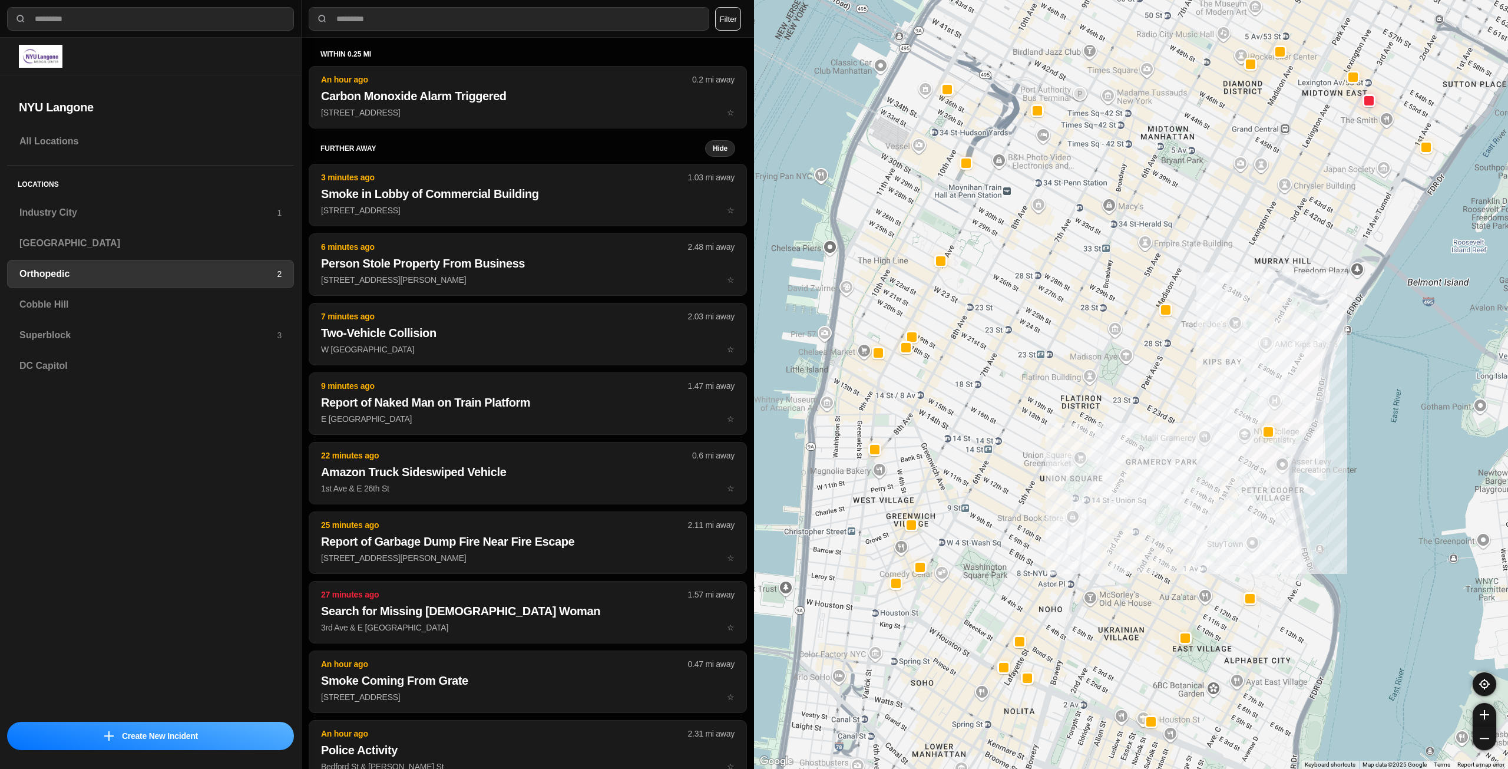
drag, startPoint x: 1058, startPoint y: 403, endPoint x: 1177, endPoint y: 480, distance: 141.0
click at [1177, 480] on div at bounding box center [1131, 384] width 754 height 769
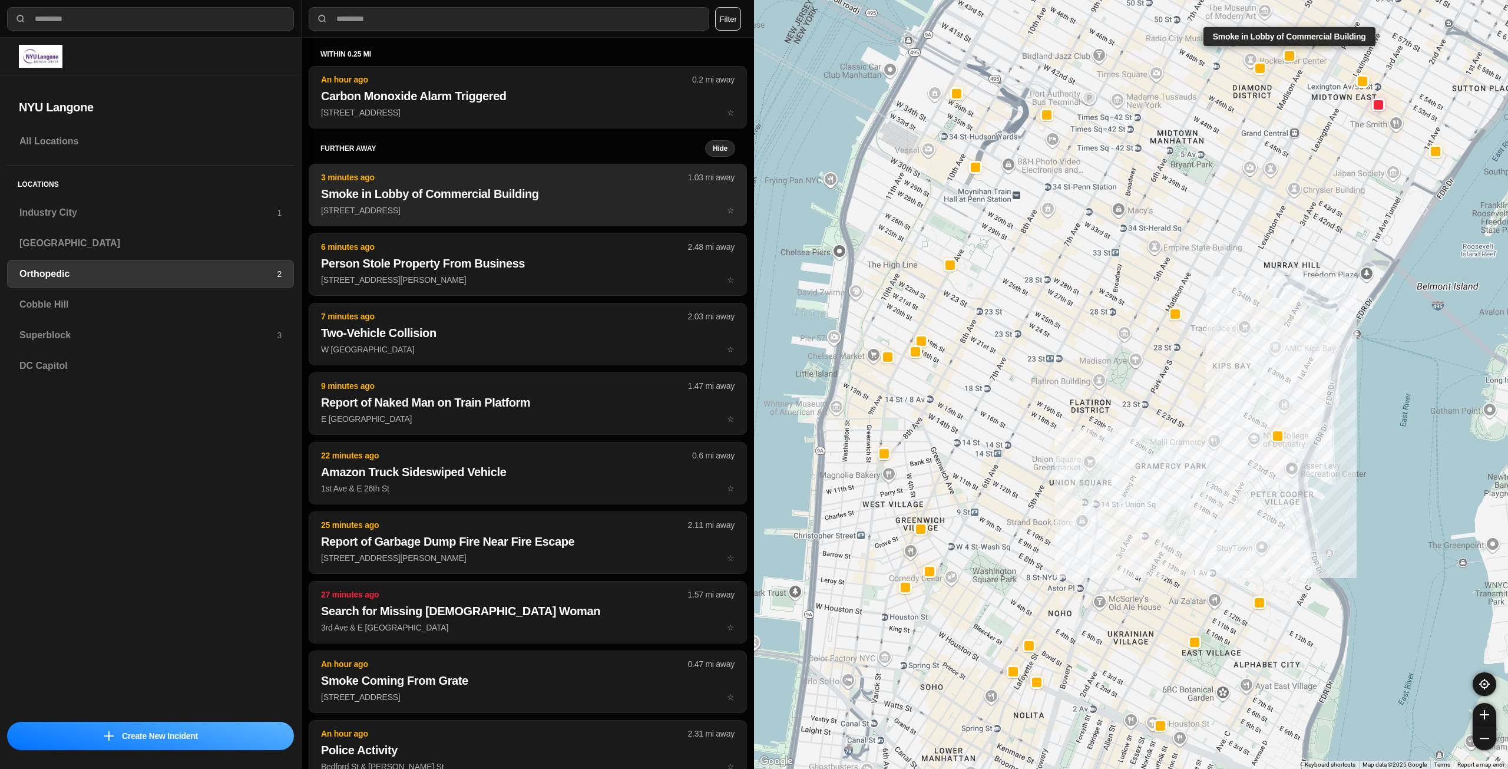
click at [366, 204] on p "660 5th Ave ☆" at bounding box center [528, 210] width 414 height 12
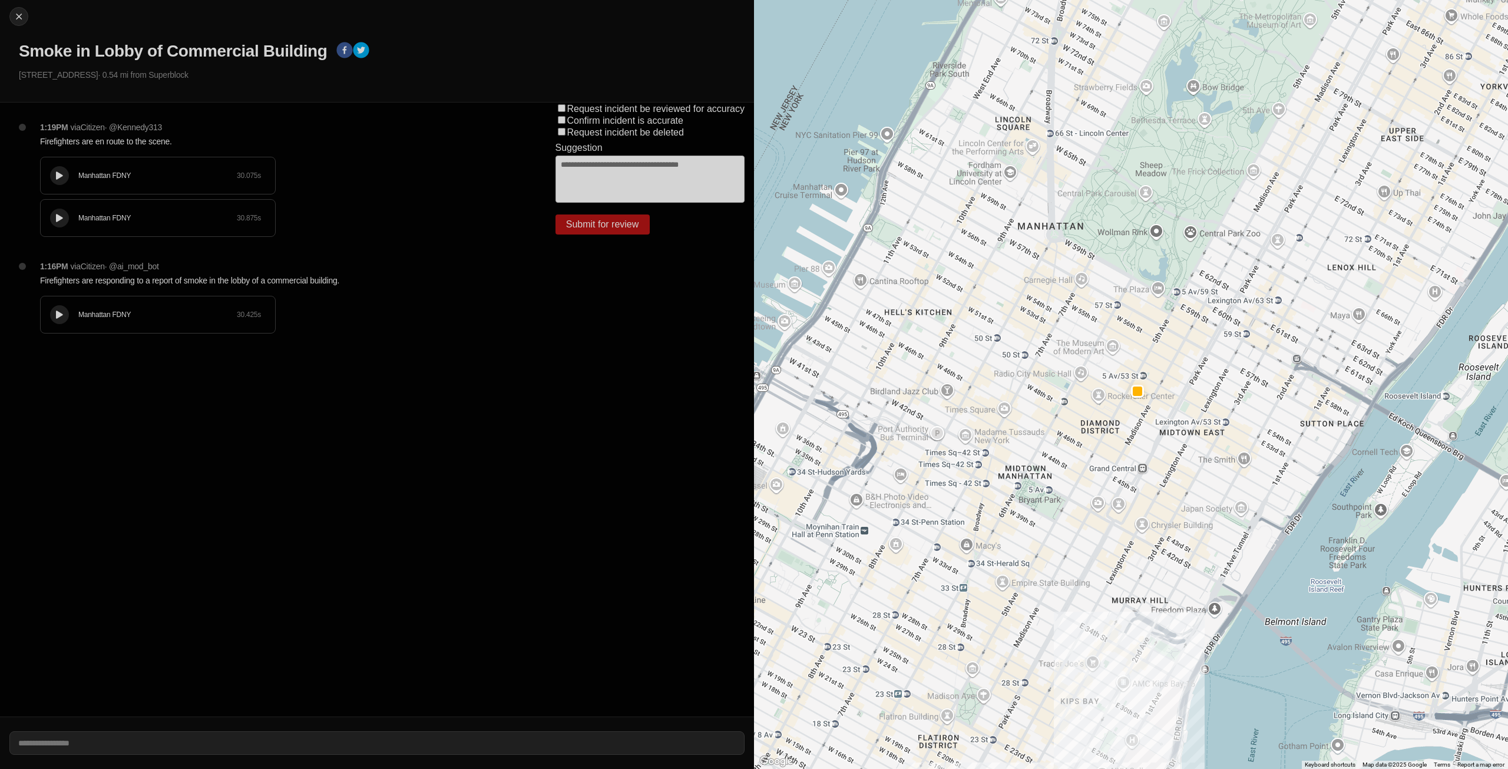
click at [58, 176] on icon at bounding box center [59, 176] width 7 height 8
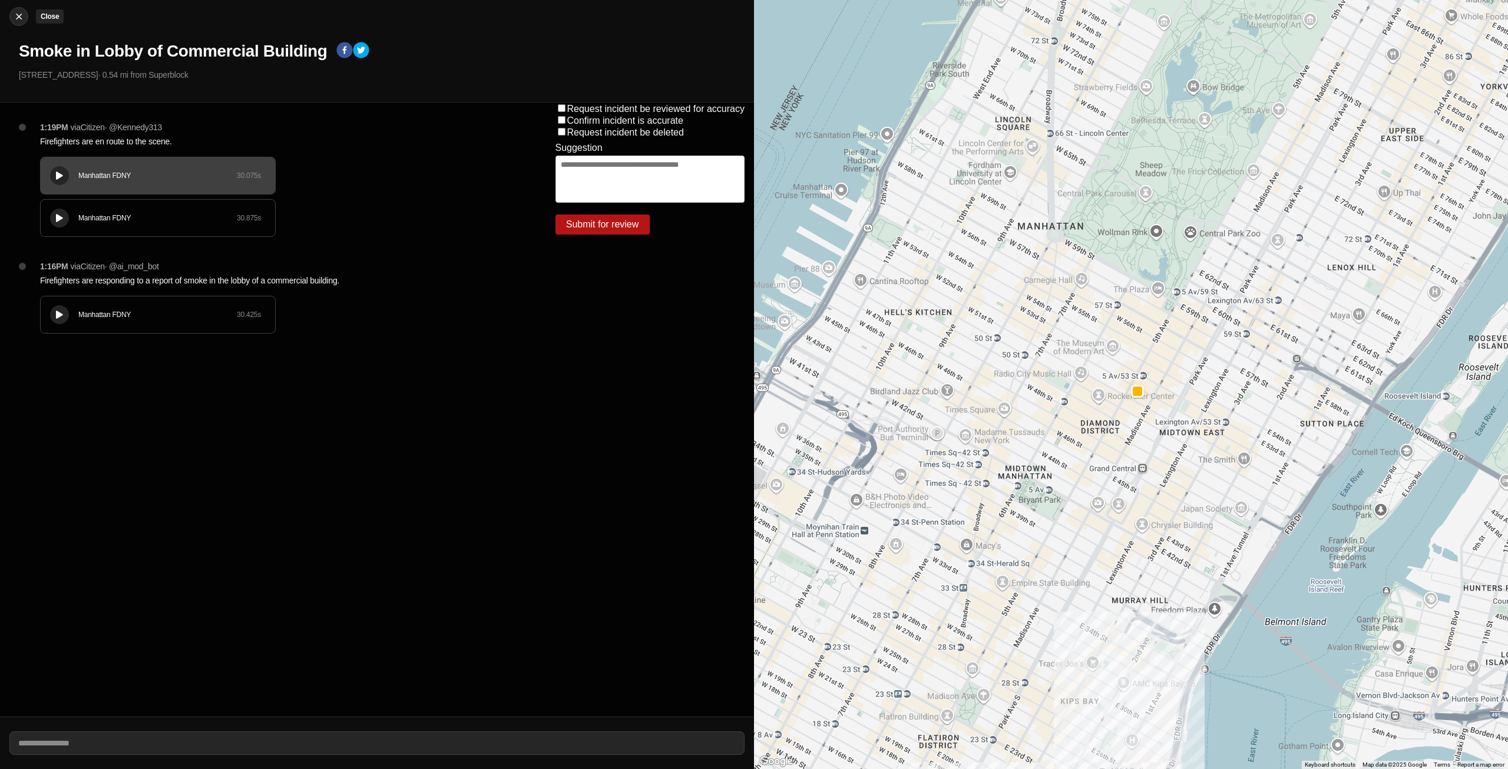
click at [11, 16] on div at bounding box center [19, 17] width 18 height 12
select select "*"
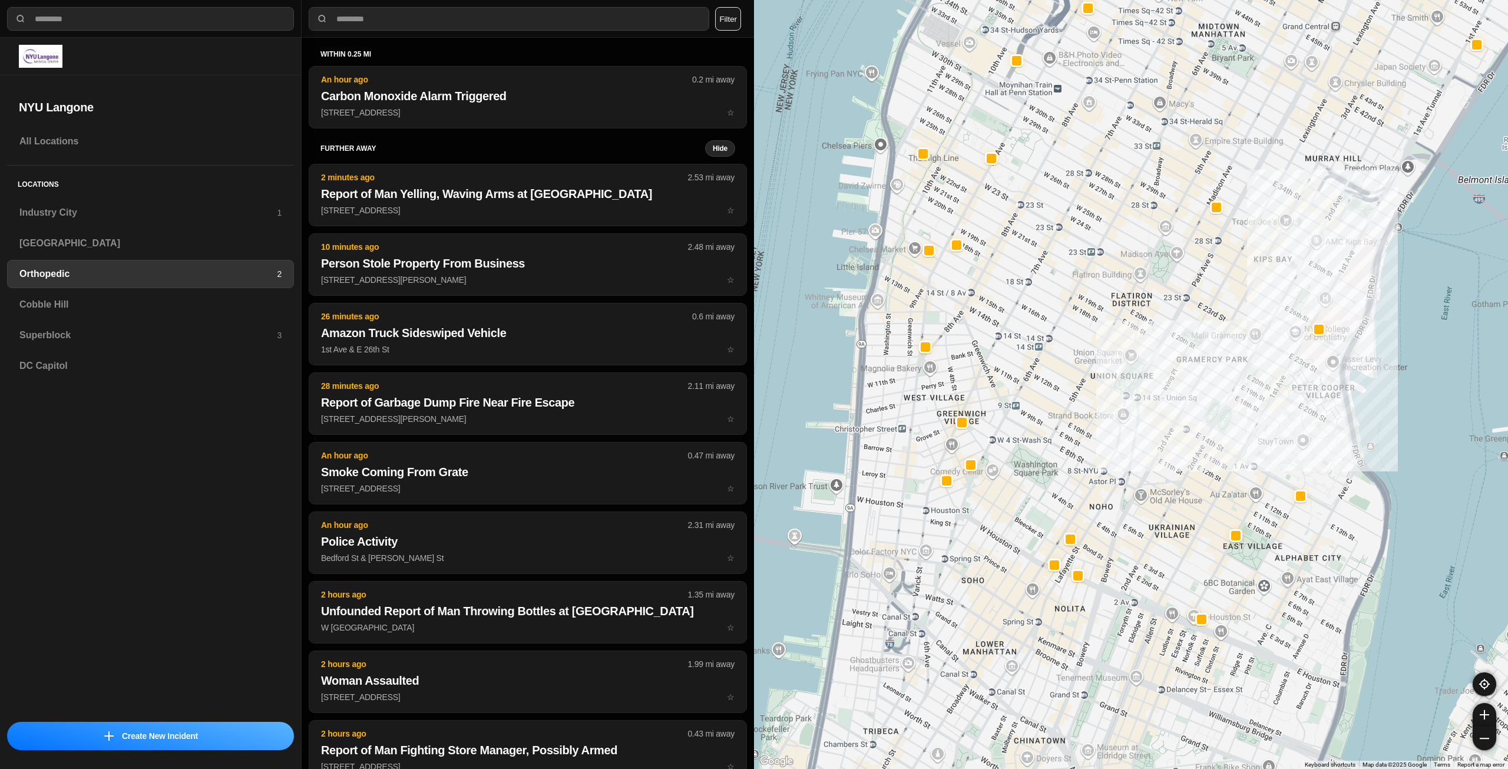
drag, startPoint x: 1039, startPoint y: 327, endPoint x: 1136, endPoint y: 322, distance: 96.7
click at [1136, 322] on div at bounding box center [1131, 384] width 754 height 769
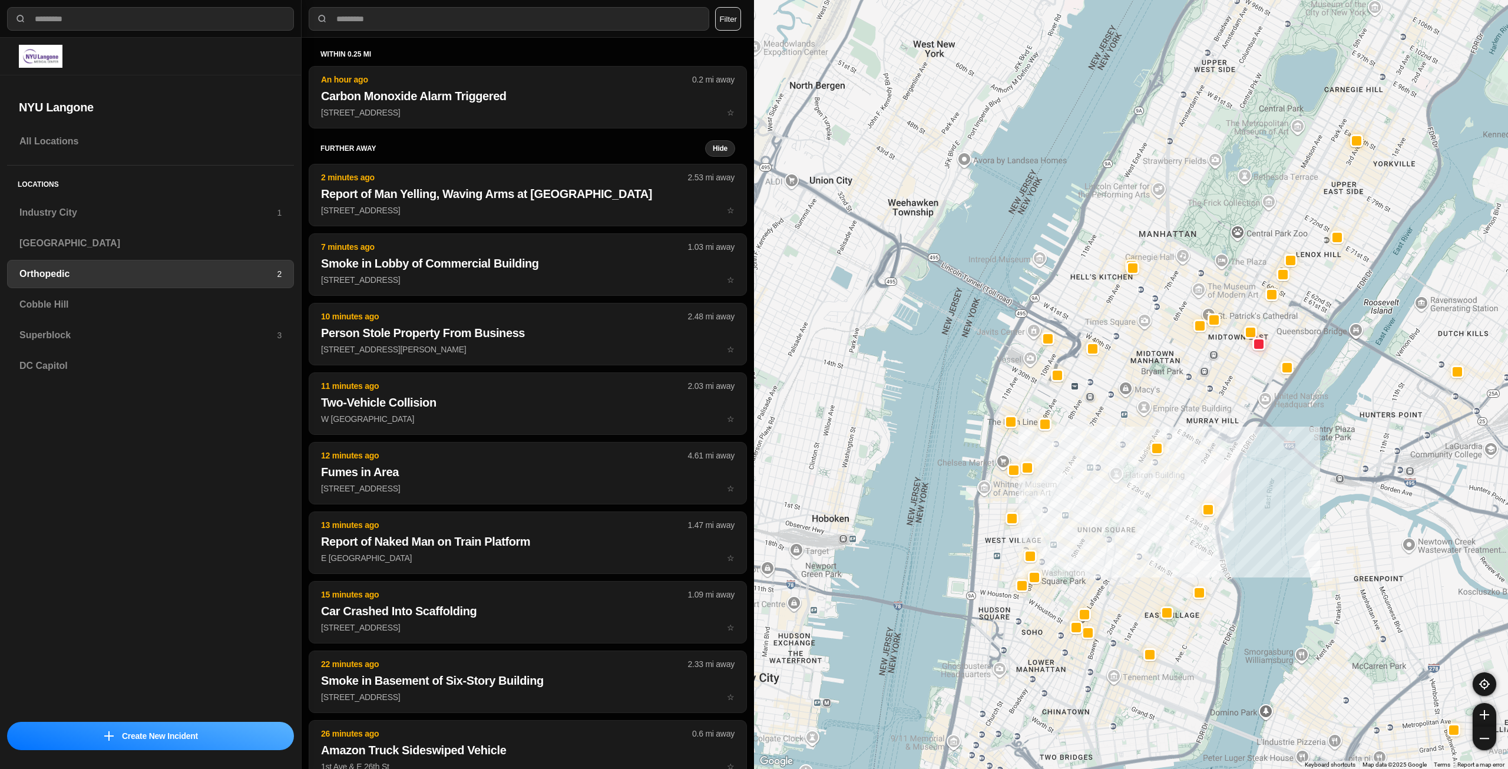
drag, startPoint x: 1210, startPoint y: 358, endPoint x: 1159, endPoint y: 481, distance: 133.2
click at [1159, 481] on div at bounding box center [1131, 384] width 754 height 769
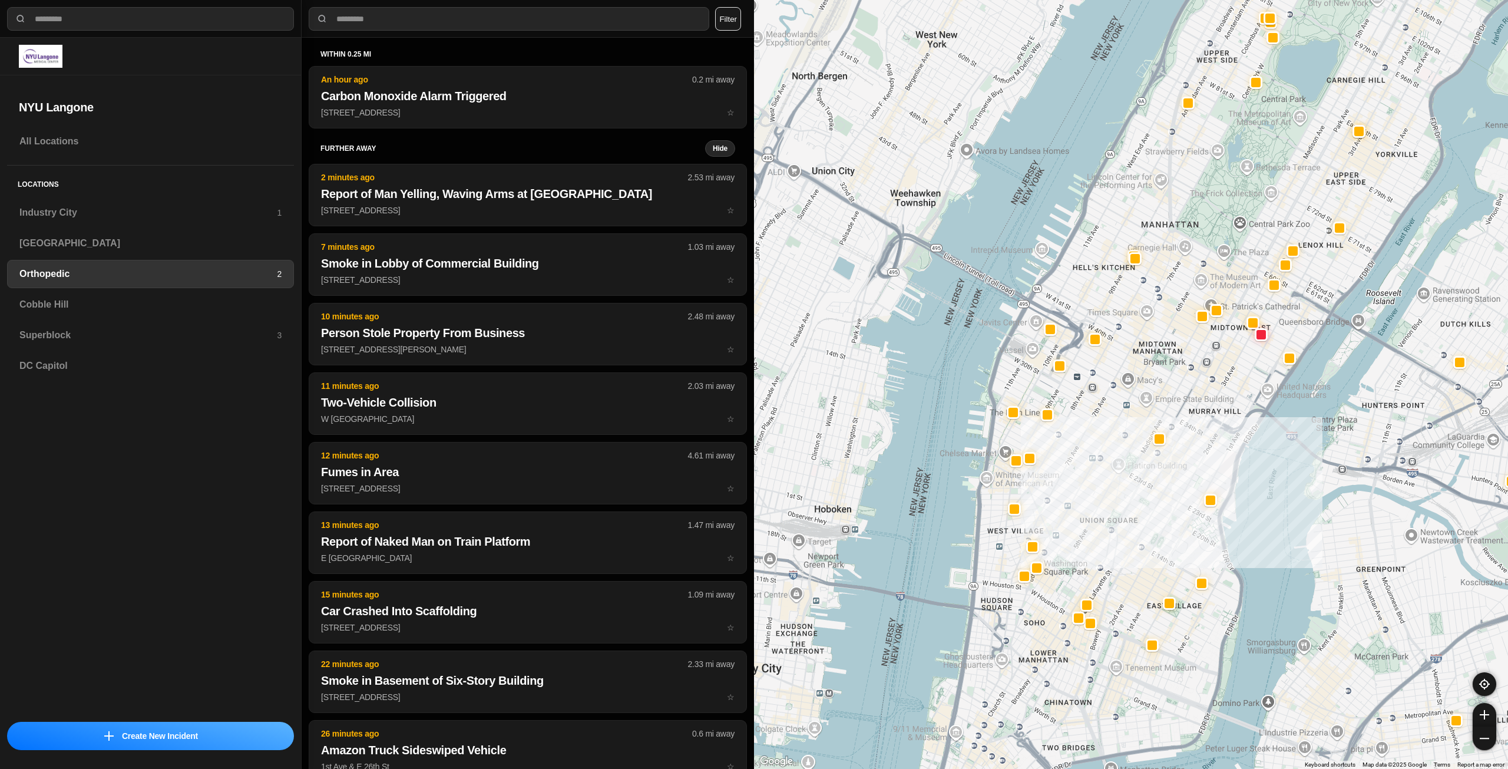
drag, startPoint x: 1174, startPoint y: 574, endPoint x: 1169, endPoint y: 510, distance: 64.4
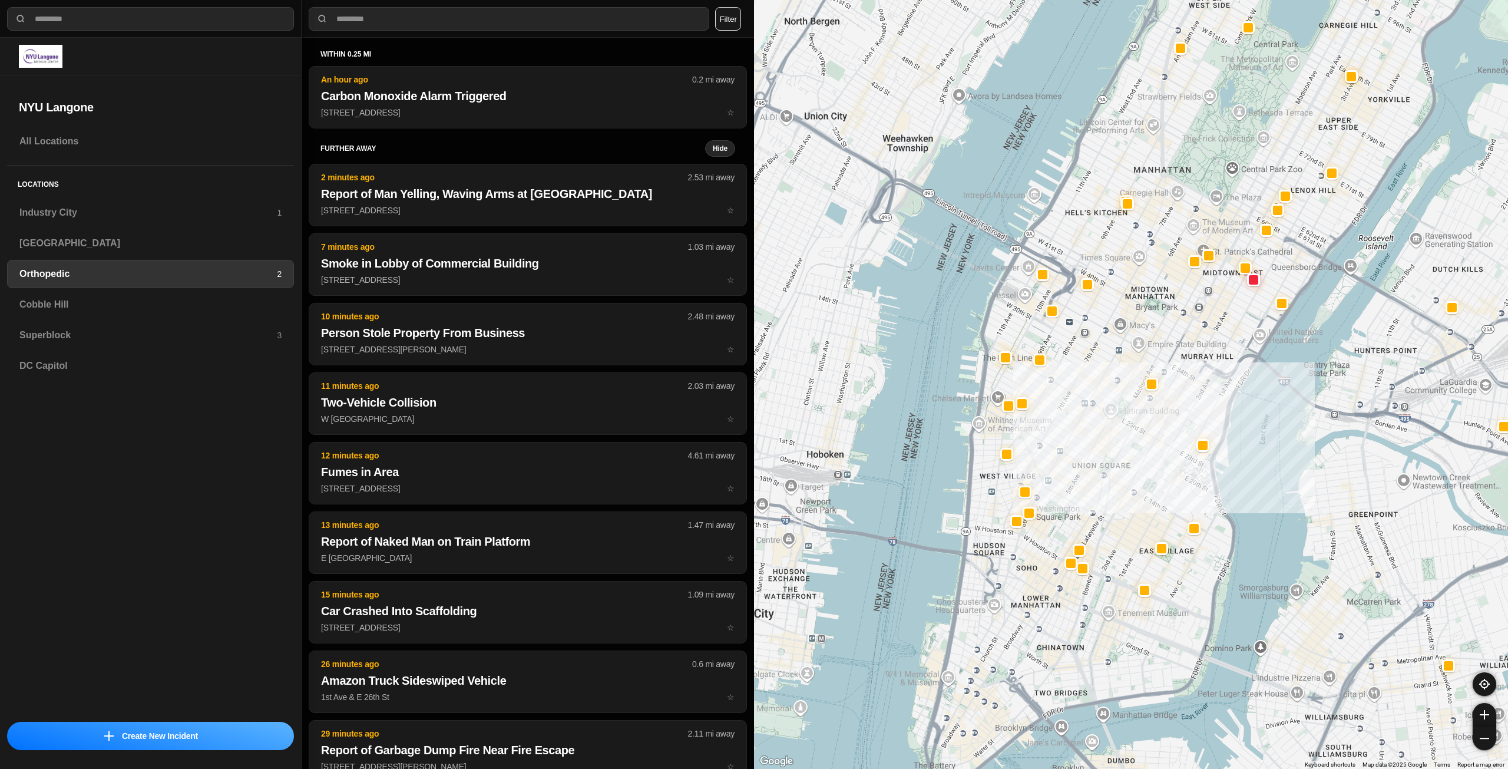
select select "*"
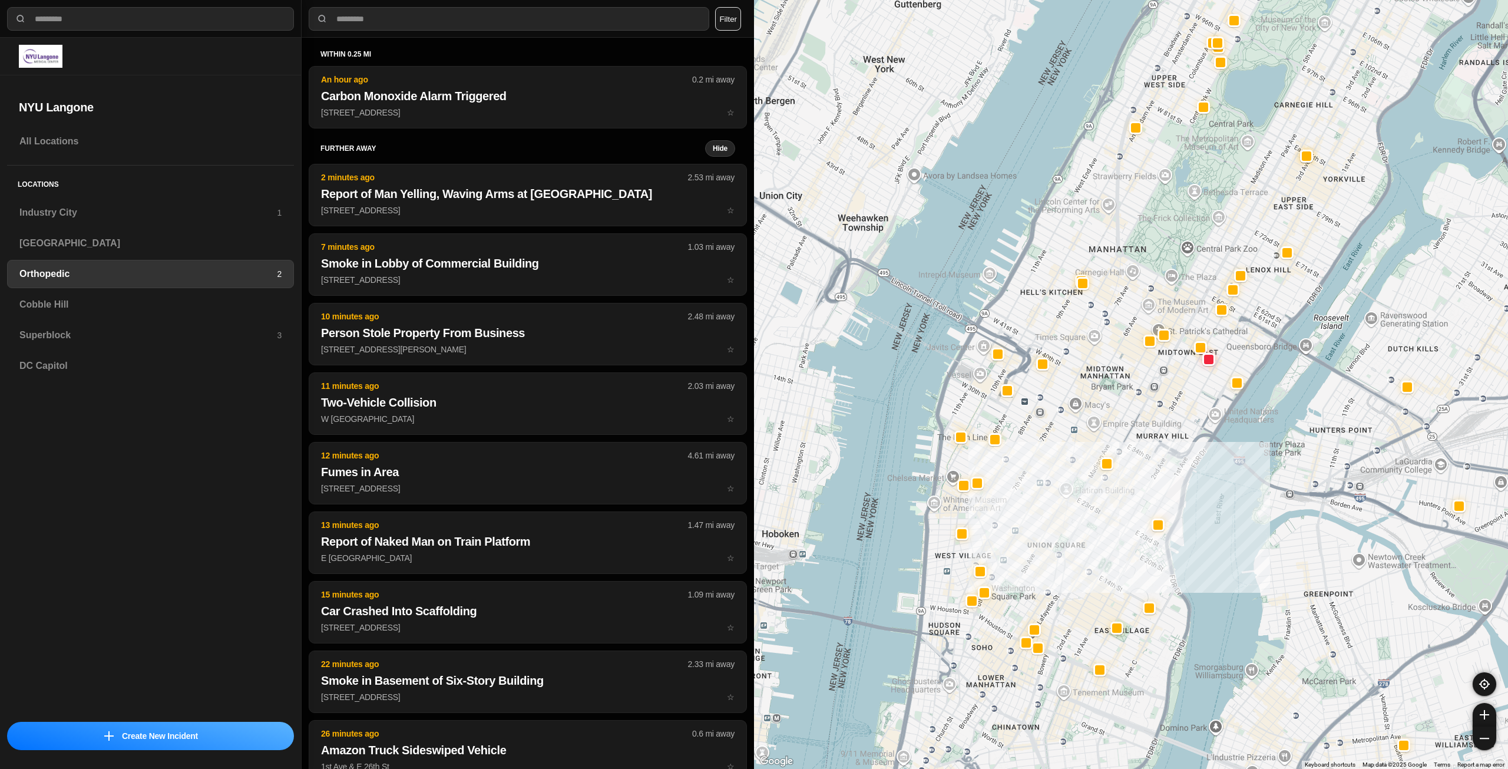
drag, startPoint x: 0, startPoint y: 0, endPoint x: 1098, endPoint y: 442, distance: 1183.3
click at [1098, 442] on div at bounding box center [1131, 384] width 754 height 769
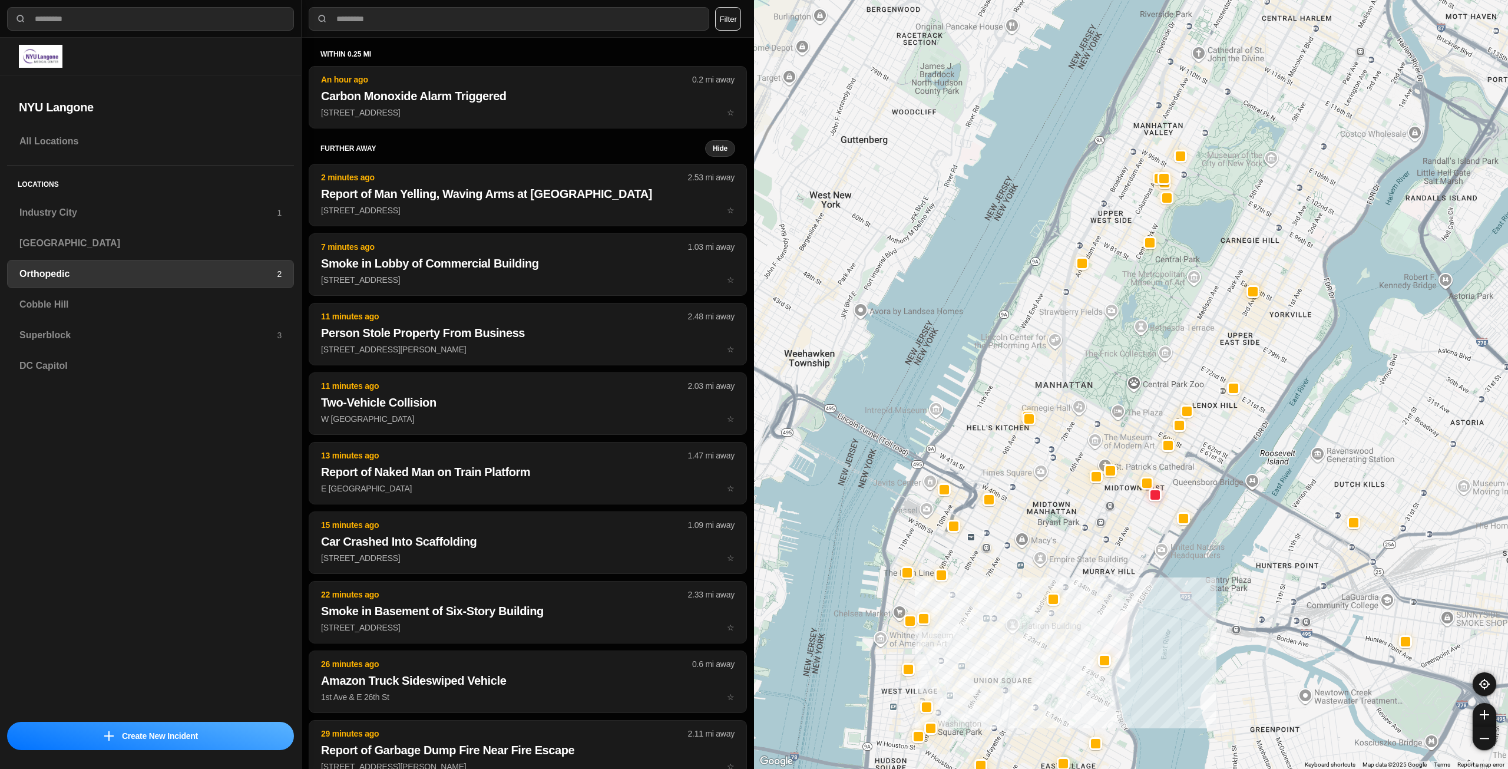
drag, startPoint x: 1271, startPoint y: 169, endPoint x: 1237, endPoint y: 256, distance: 93.3
click at [1230, 275] on div at bounding box center [1131, 384] width 754 height 769
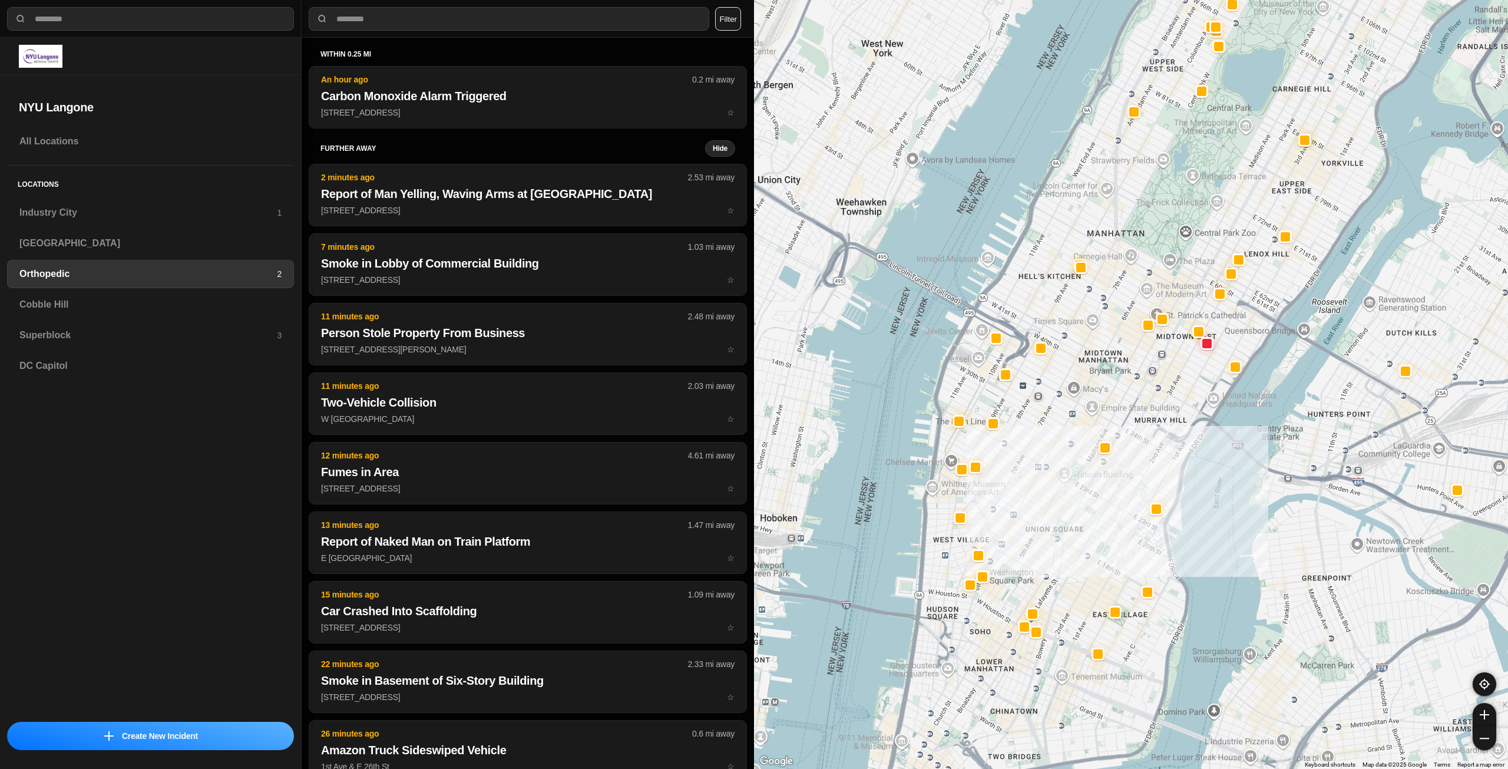
drag, startPoint x: 1180, startPoint y: 322, endPoint x: 1192, endPoint y: 268, distance: 55.6
click at [1192, 268] on div at bounding box center [1131, 384] width 754 height 769
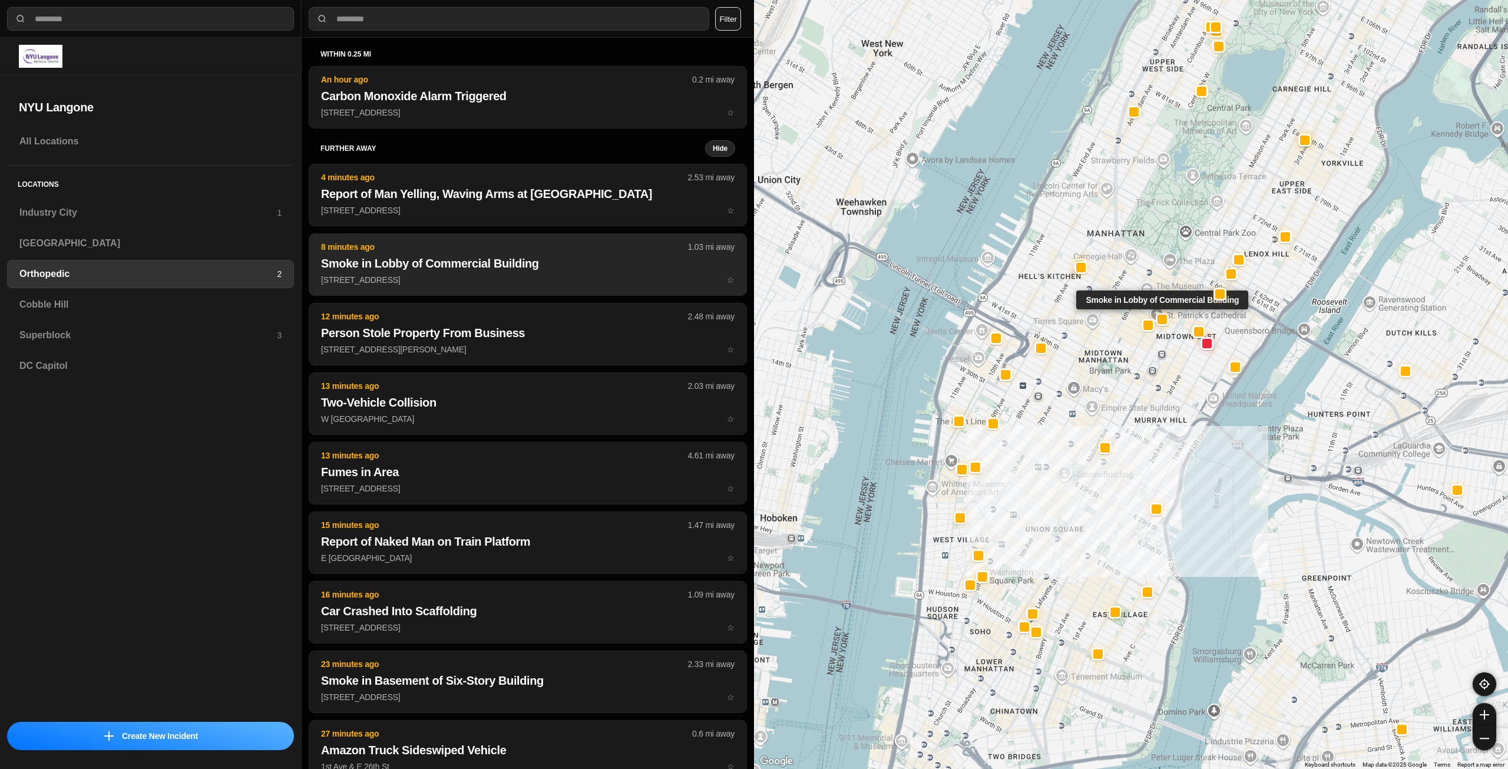
click at [460, 260] on h2 "Smoke in Lobby of Commercial Building" at bounding box center [528, 263] width 414 height 16
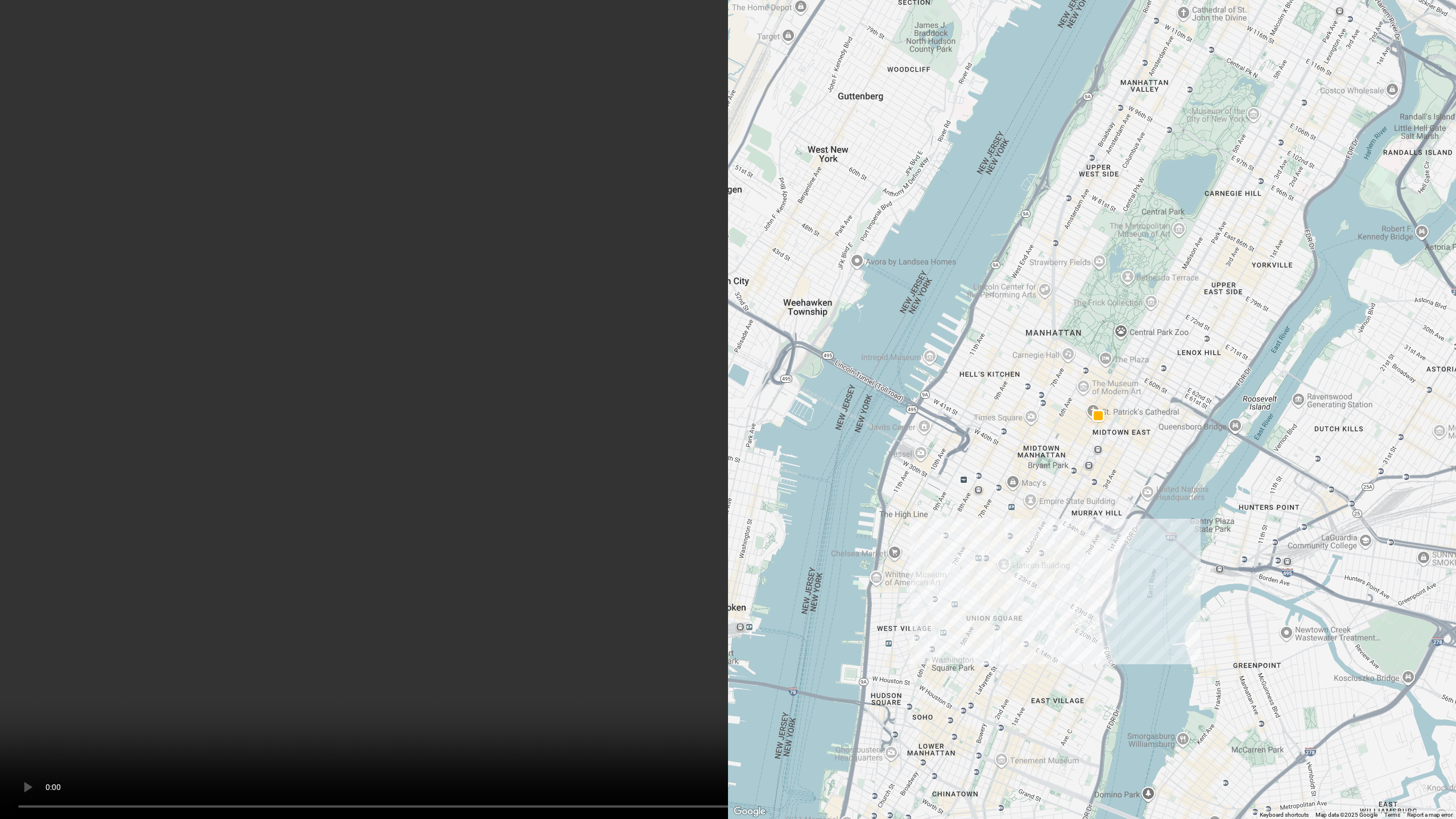
click at [1094, 522] on video at bounding box center [728, 410] width 1456 height 819
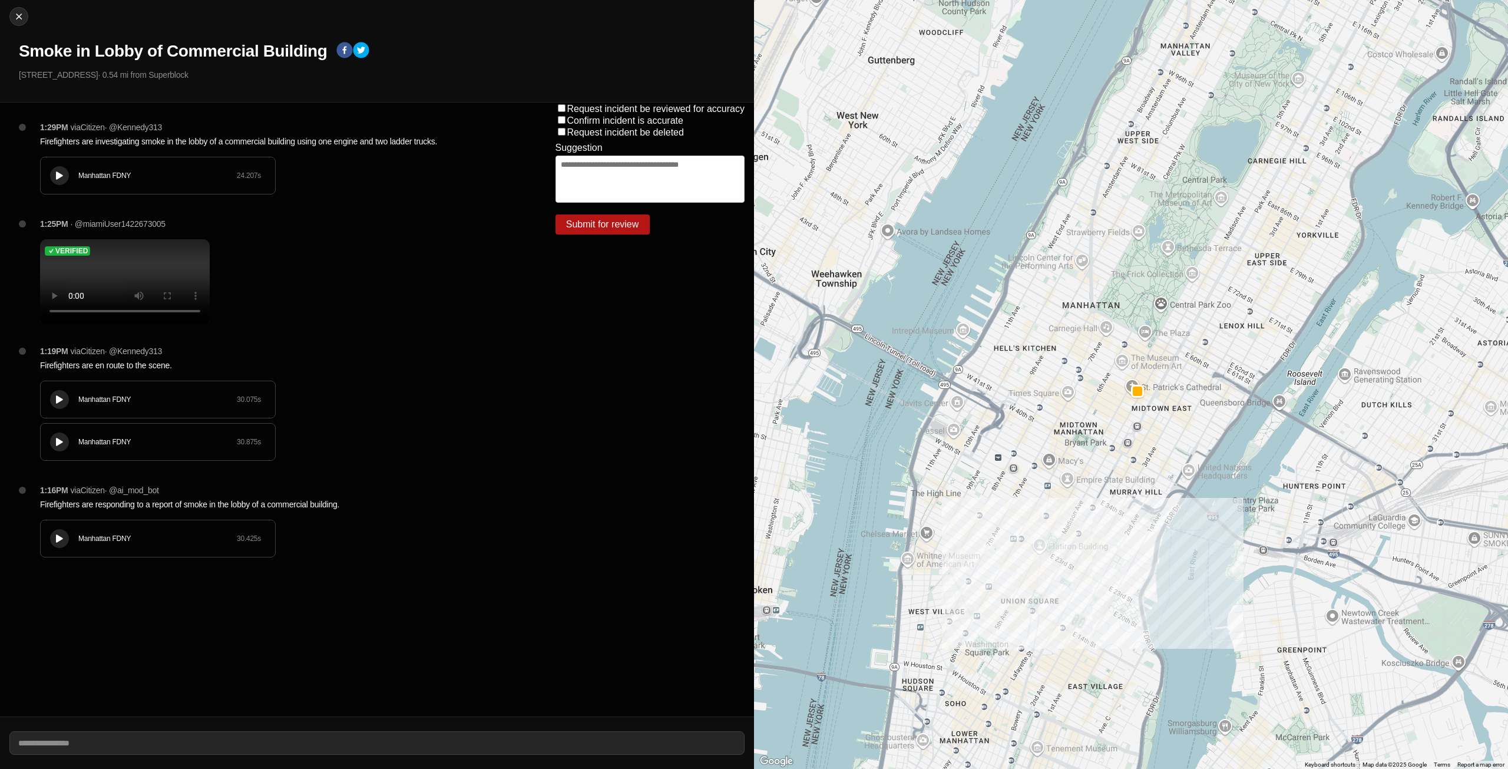
click at [60, 177] on icon at bounding box center [59, 176] width 7 height 8
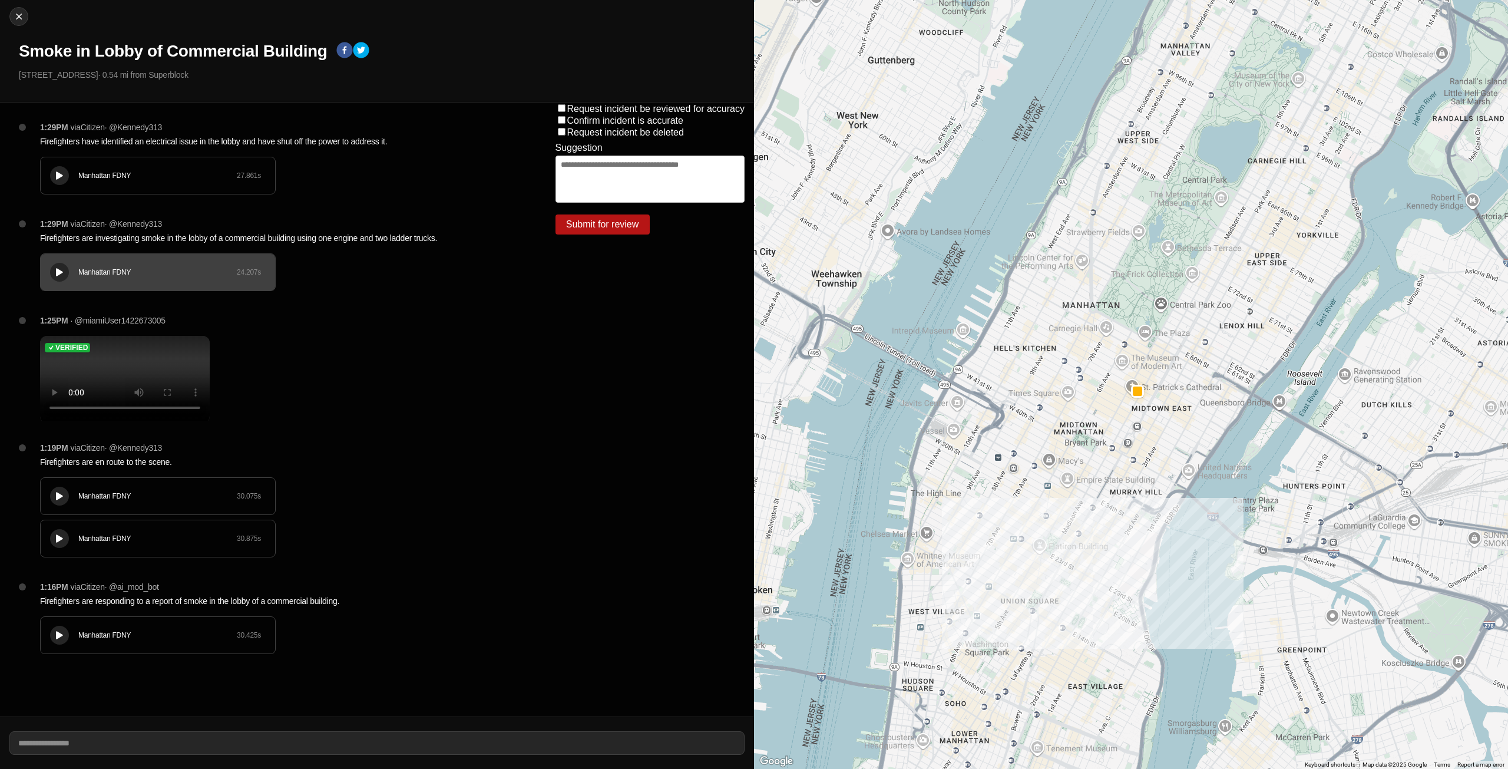
click at [58, 172] on icon at bounding box center [59, 176] width 7 height 8
click at [27, 15] on div at bounding box center [19, 17] width 18 height 12
select select "*"
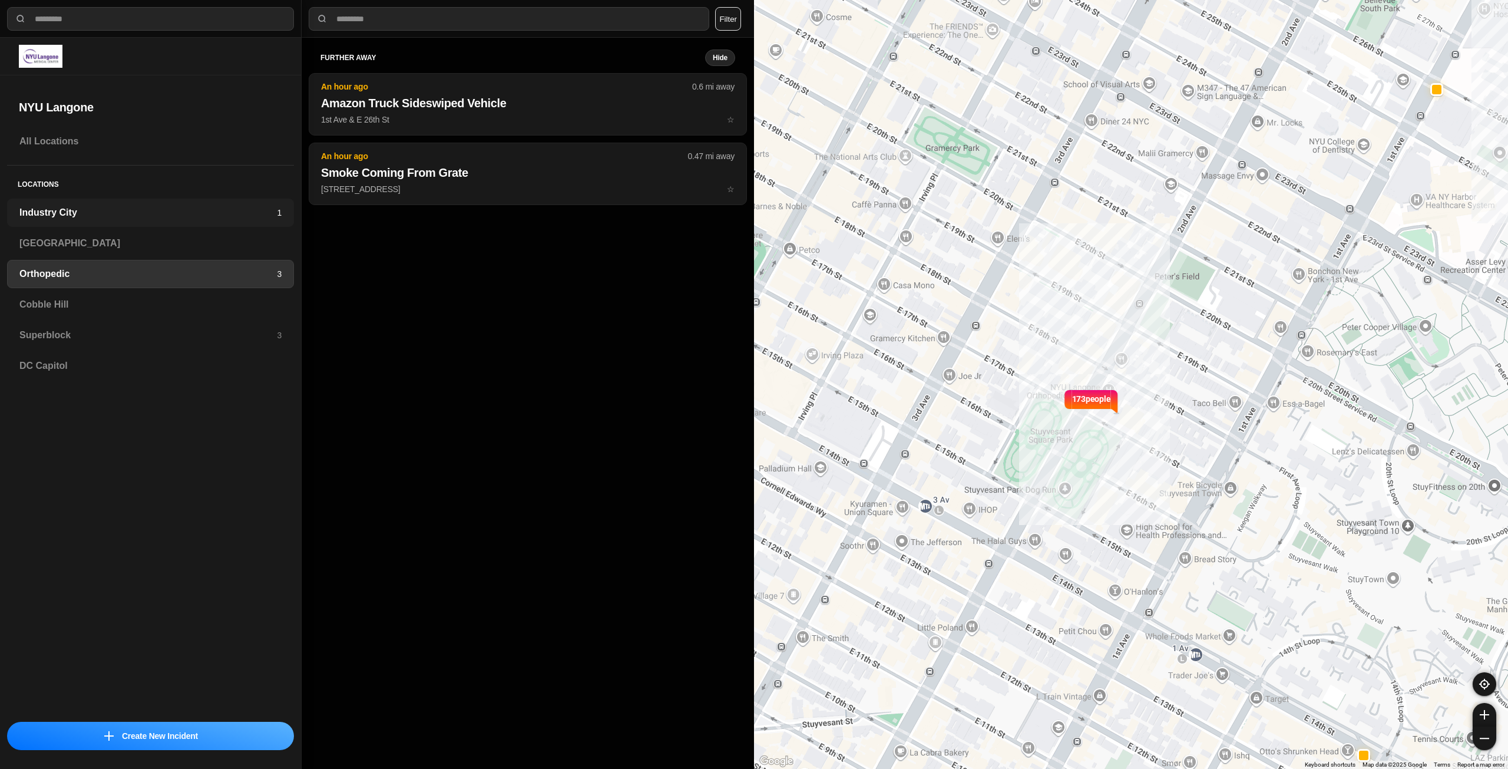
drag, startPoint x: 118, startPoint y: 208, endPoint x: 127, endPoint y: 205, distance: 9.3
click at [118, 208] on h3 "Industry City" at bounding box center [147, 213] width 257 height 14
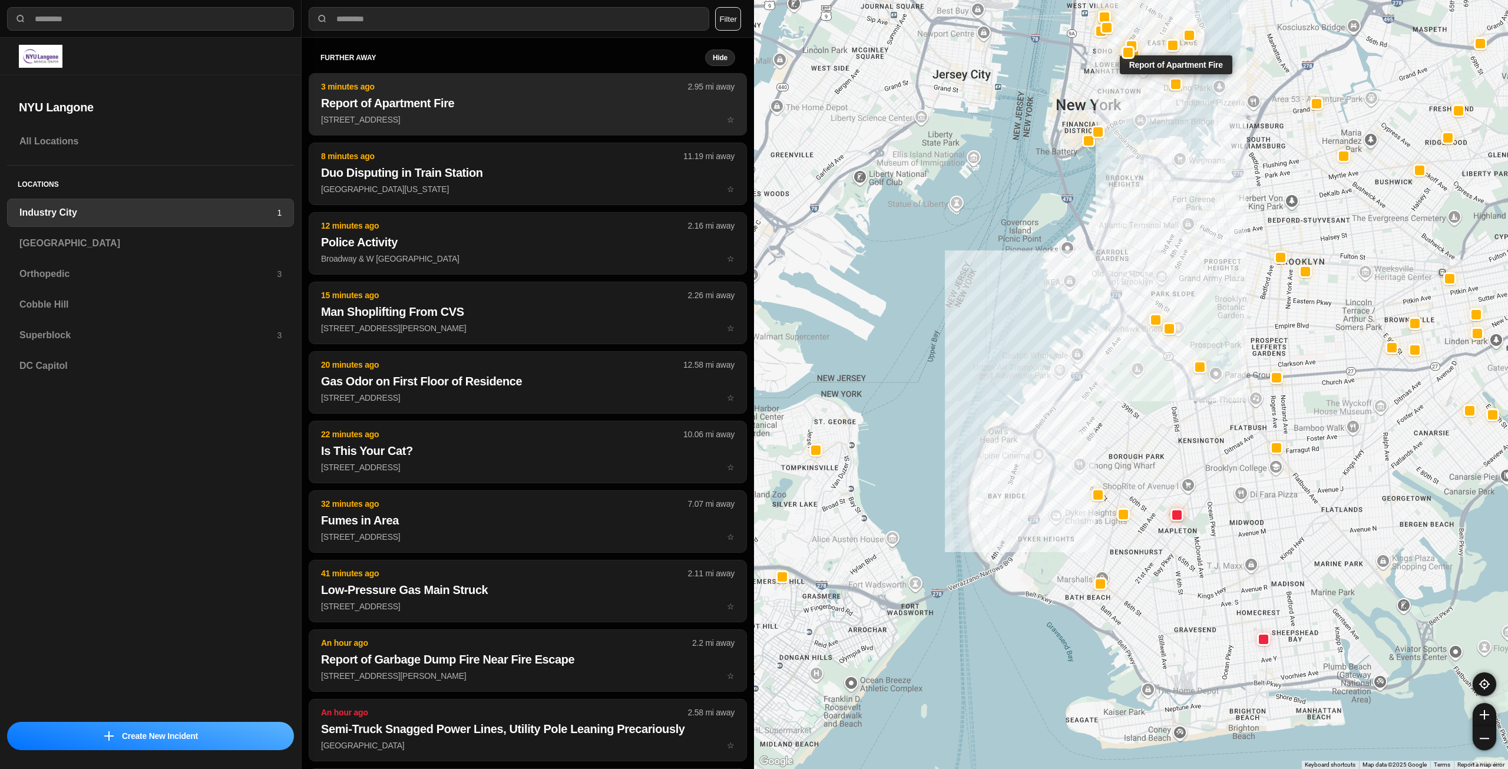
click at [463, 125] on p "[STREET_ADDRESS] ☆" at bounding box center [528, 120] width 414 height 12
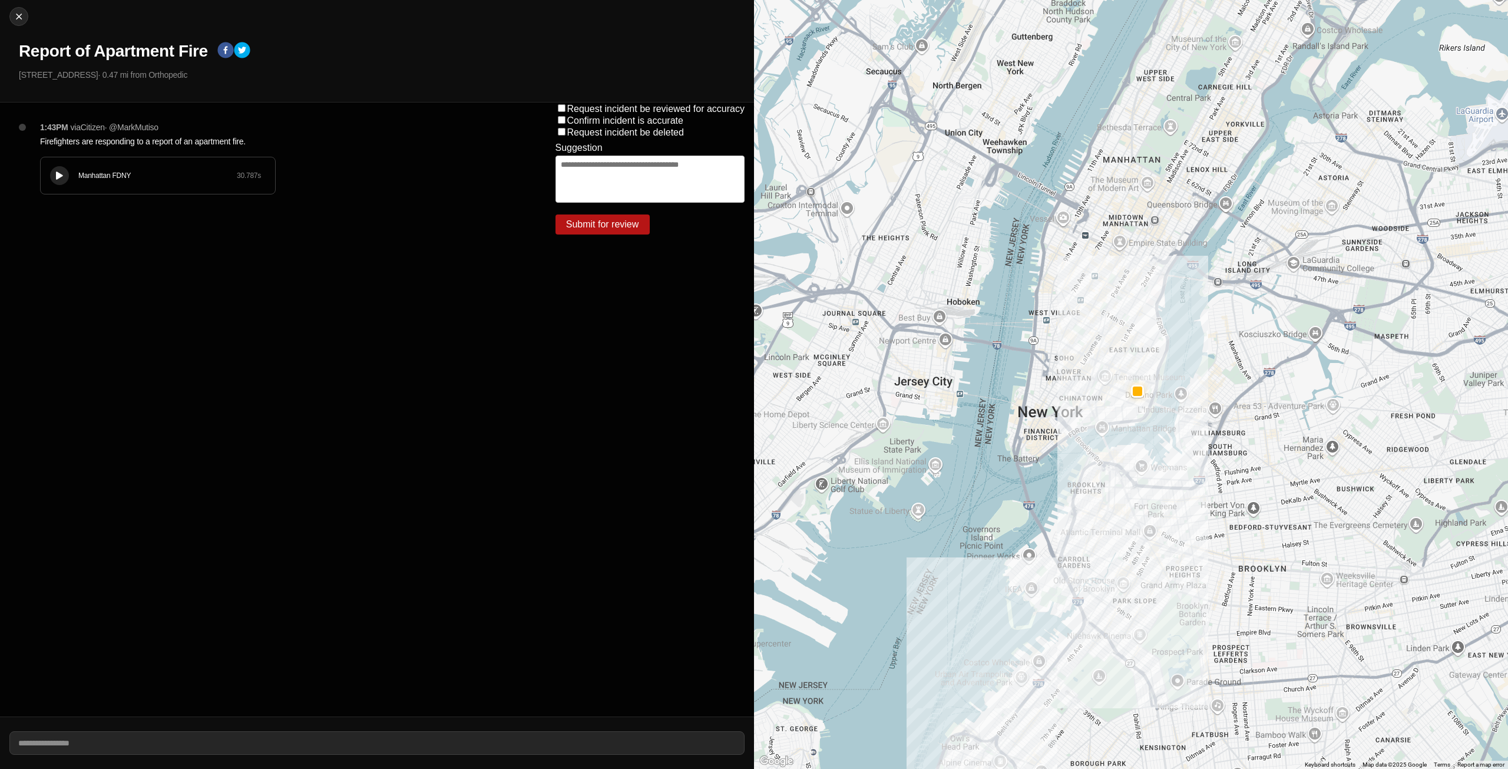
click at [64, 172] on div at bounding box center [60, 175] width 12 height 9
click at [26, 22] on button "Close" at bounding box center [18, 16] width 19 height 19
select select "*"
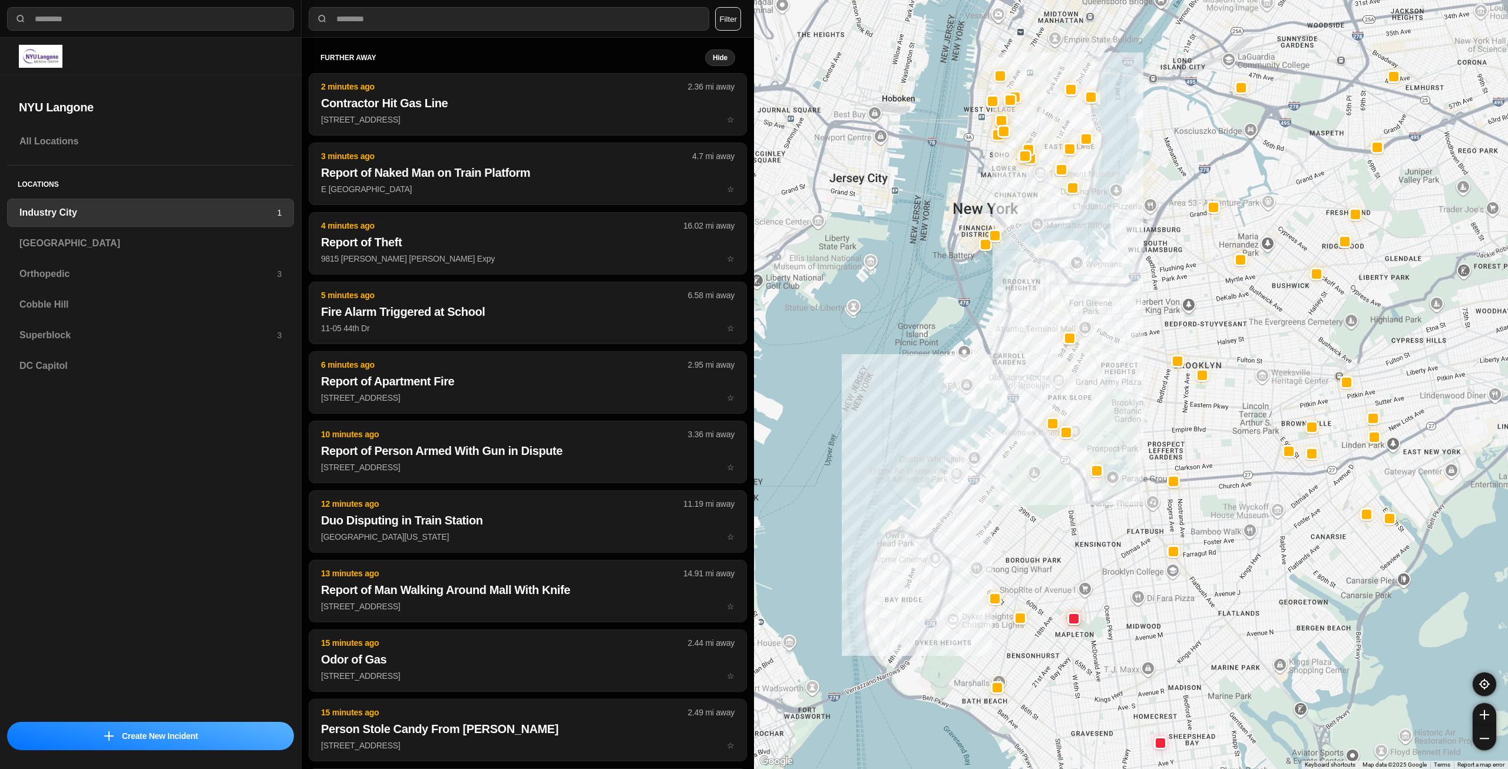
drag, startPoint x: 1240, startPoint y: 394, endPoint x: 1196, endPoint y: 421, distance: 51.8
click at [1196, 421] on div at bounding box center [1131, 384] width 754 height 769
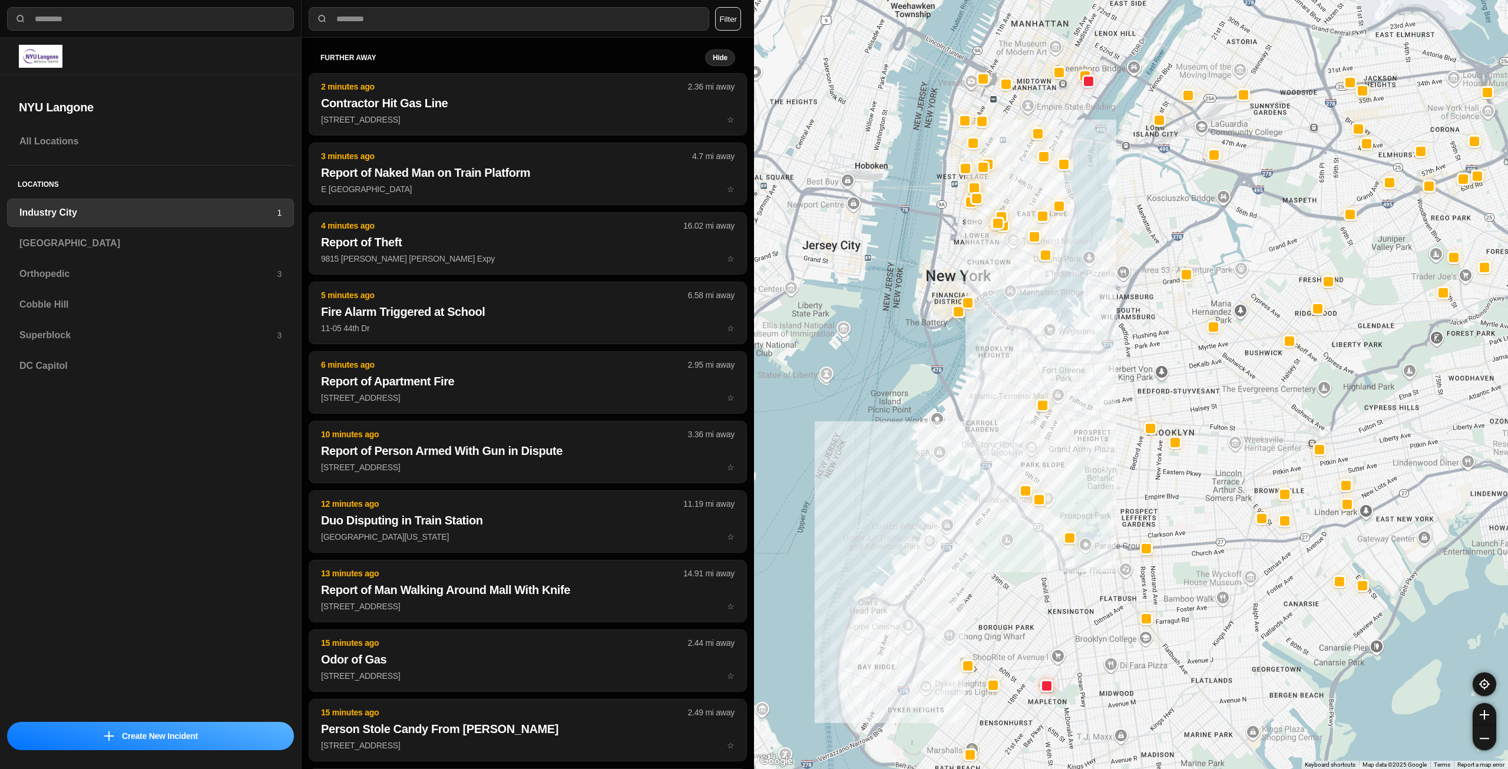
drag, startPoint x: 1251, startPoint y: 345, endPoint x: 1224, endPoint y: 414, distance: 73.9
click at [1224, 414] on div at bounding box center [1131, 384] width 754 height 769
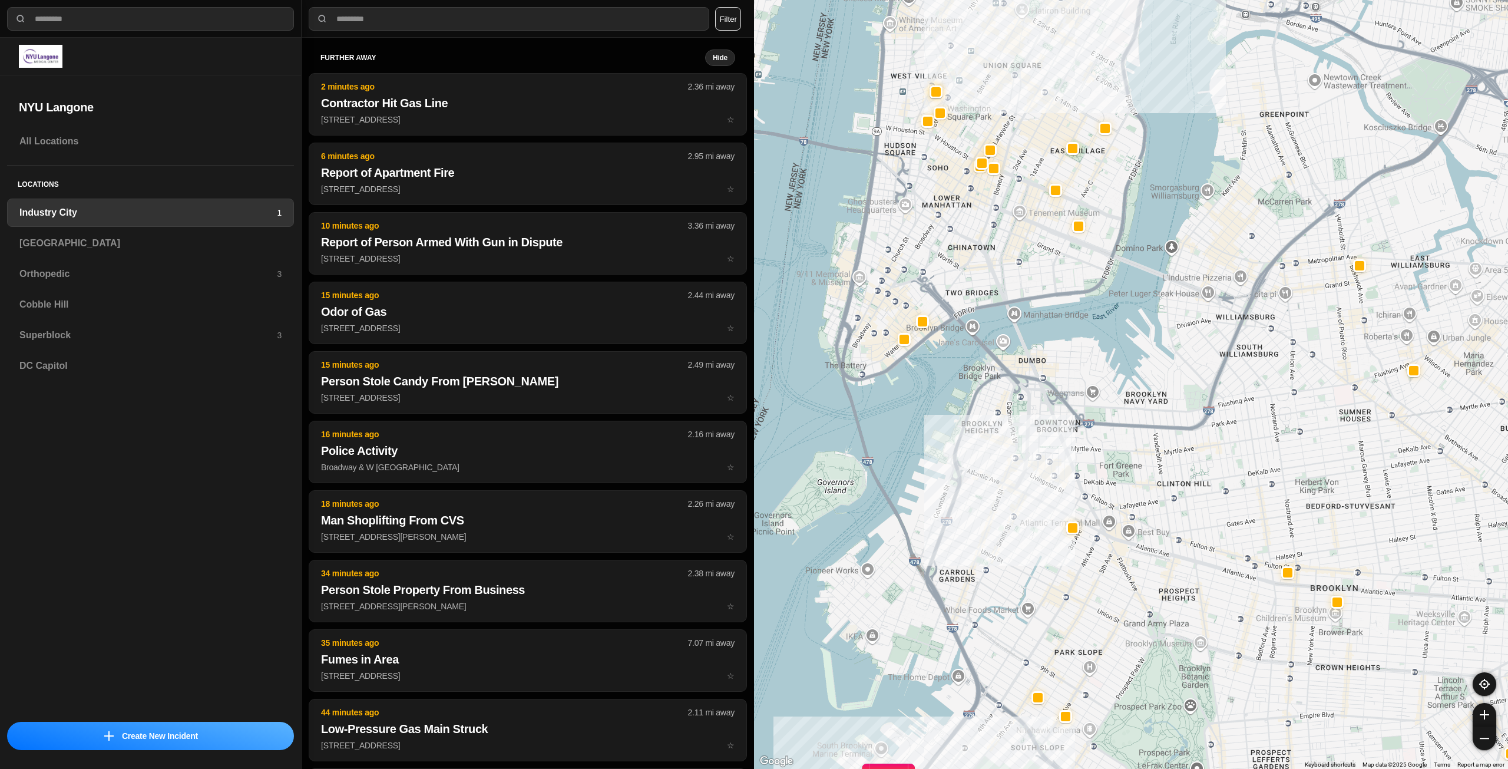
drag, startPoint x: 1028, startPoint y: 392, endPoint x: 1033, endPoint y: 428, distance: 37.0
click at [1033, 428] on div "757 people" at bounding box center [1131, 384] width 754 height 769
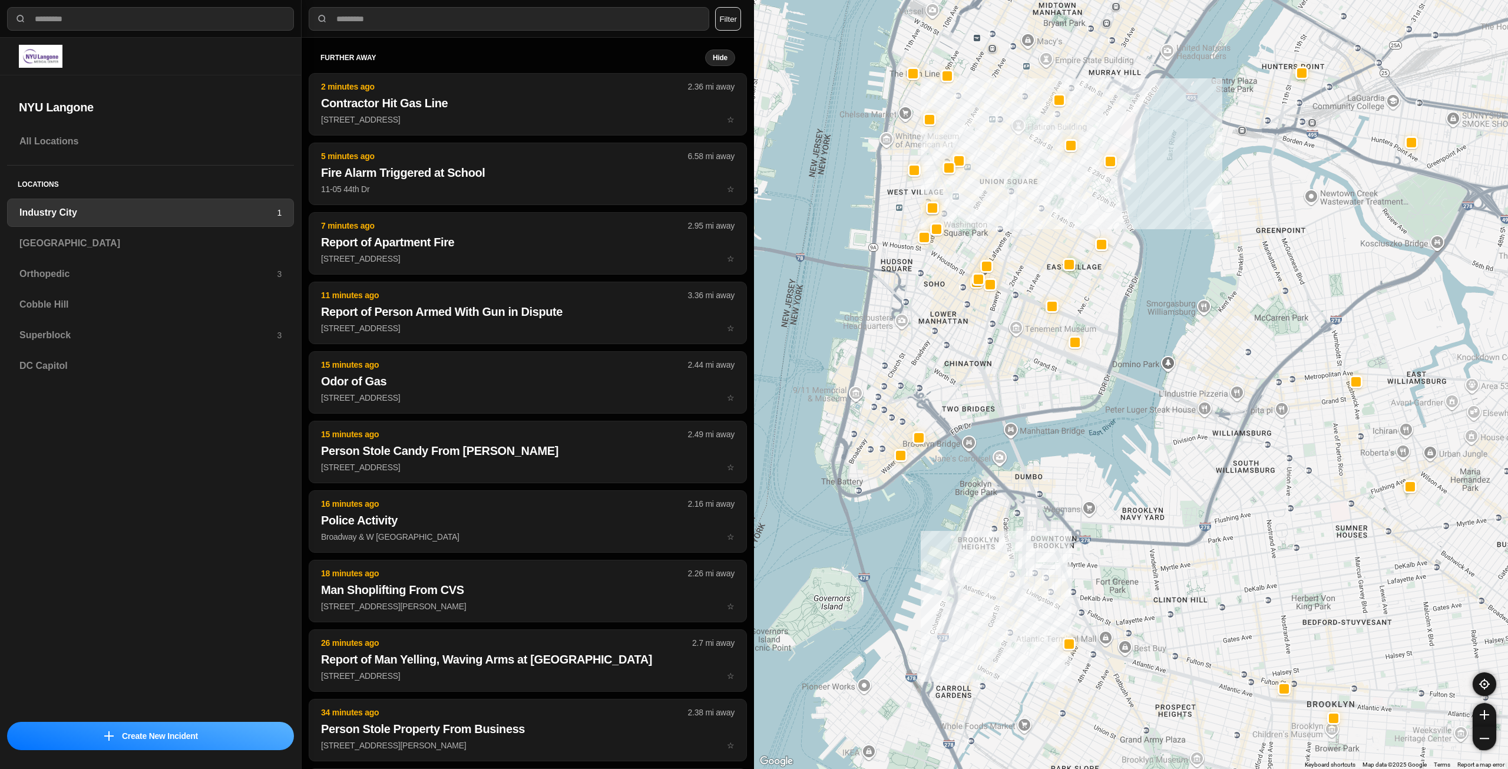
drag, startPoint x: 1039, startPoint y: 328, endPoint x: 1036, endPoint y: 430, distance: 101.4
click at [1036, 430] on div "757 people" at bounding box center [1131, 384] width 754 height 769
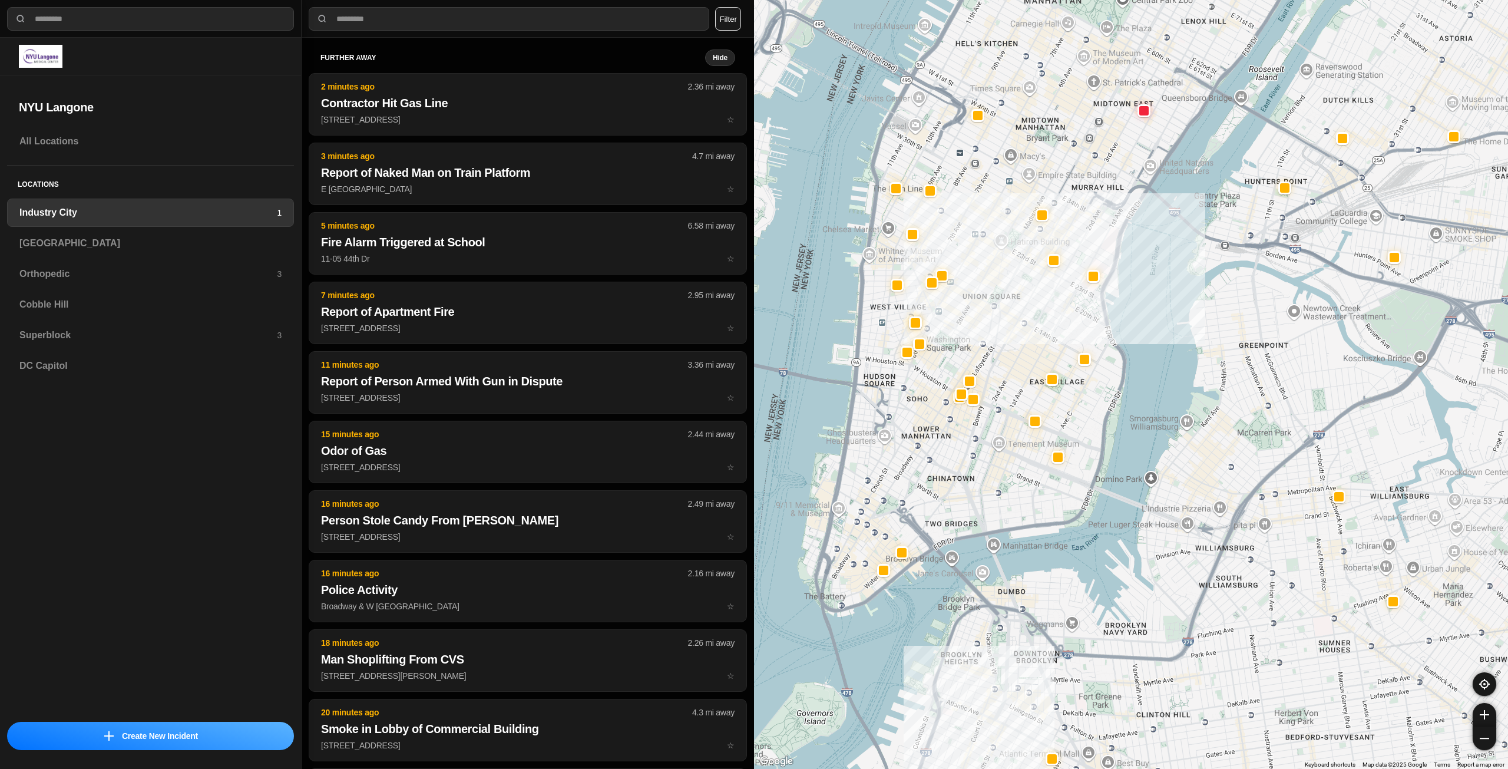
drag, startPoint x: 1168, startPoint y: 339, endPoint x: 1151, endPoint y: 433, distance: 95.8
click at [1151, 433] on div "757 people" at bounding box center [1131, 384] width 754 height 769
click at [195, 245] on h3 "[GEOGRAPHIC_DATA]" at bounding box center [150, 243] width 262 height 14
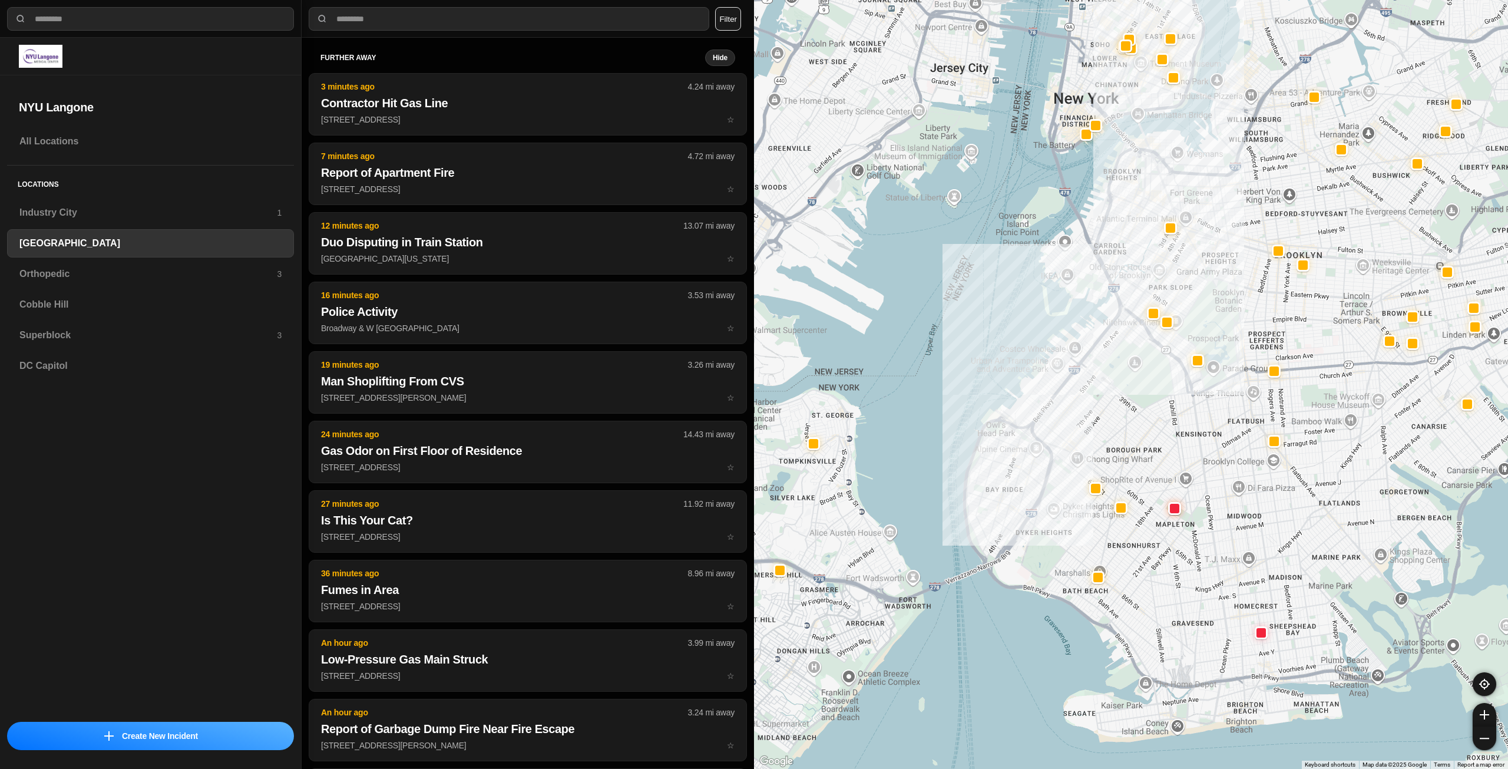
drag, startPoint x: 1253, startPoint y: 380, endPoint x: 1211, endPoint y: 414, distance: 54.1
click at [1211, 414] on div at bounding box center [1131, 384] width 754 height 769
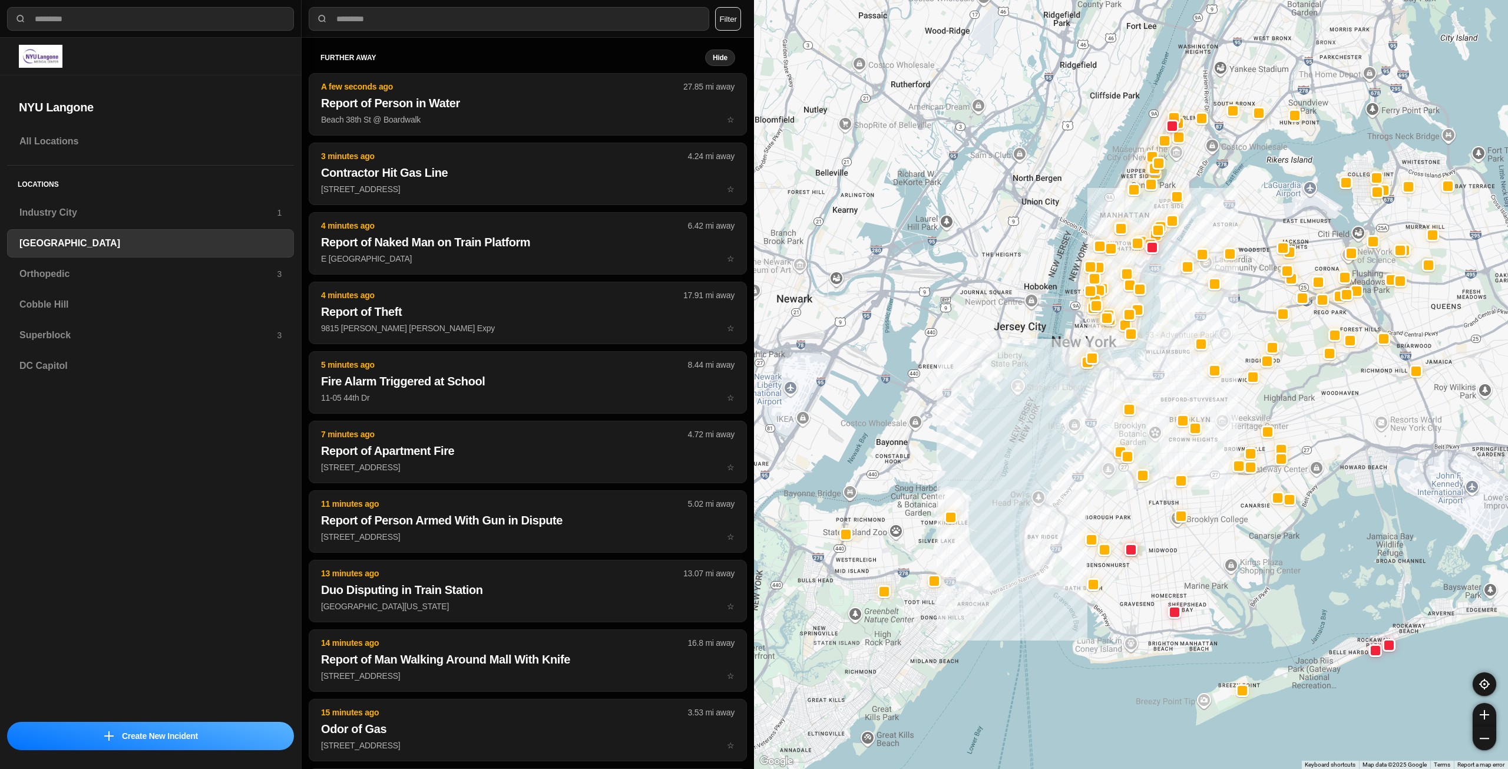
drag, startPoint x: 1279, startPoint y: 311, endPoint x: 1232, endPoint y: 399, distance: 100.2
click at [1232, 399] on div at bounding box center [1131, 384] width 754 height 769
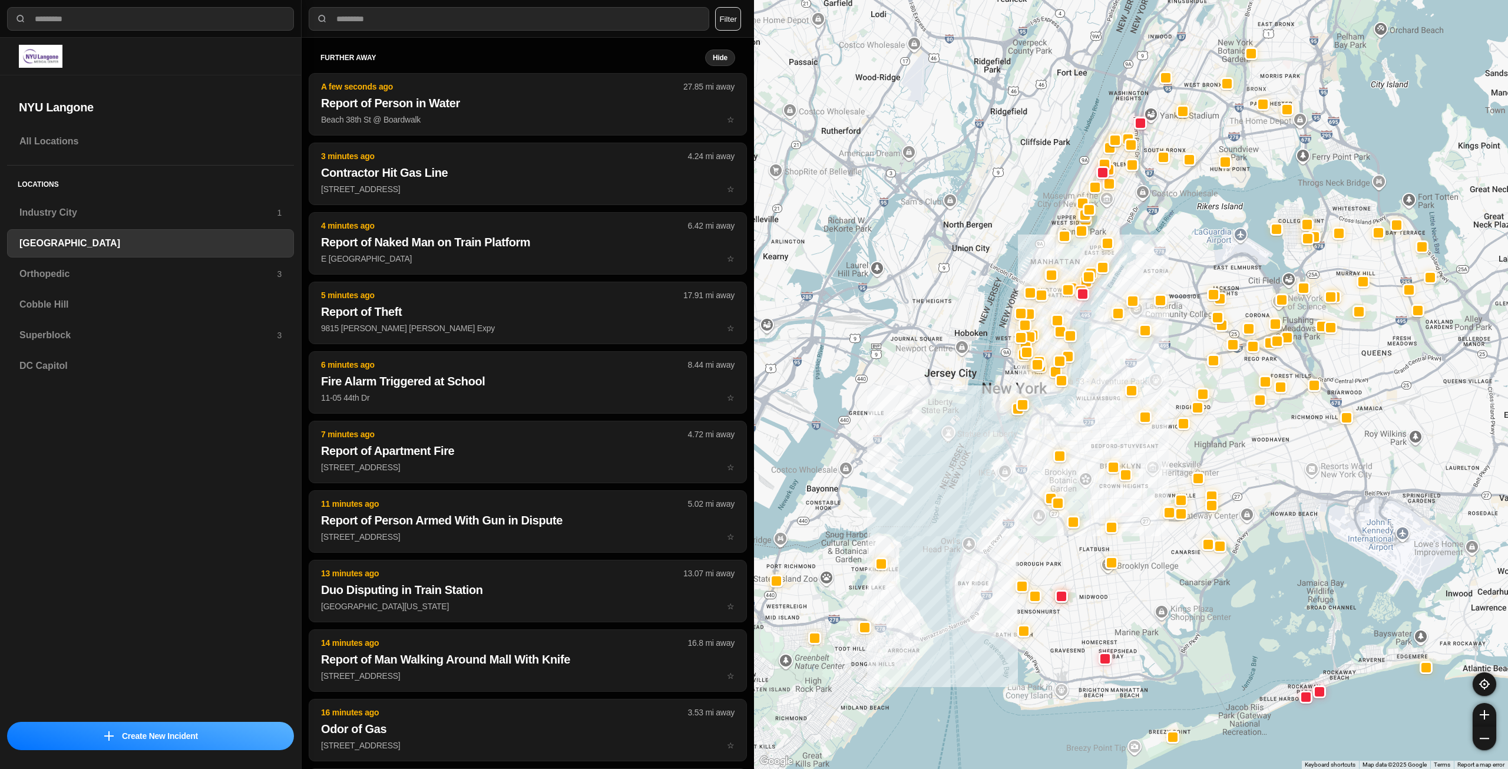
drag, startPoint x: 1432, startPoint y: 325, endPoint x: 1367, endPoint y: 369, distance: 79.3
click at [1367, 369] on div at bounding box center [1131, 384] width 754 height 769
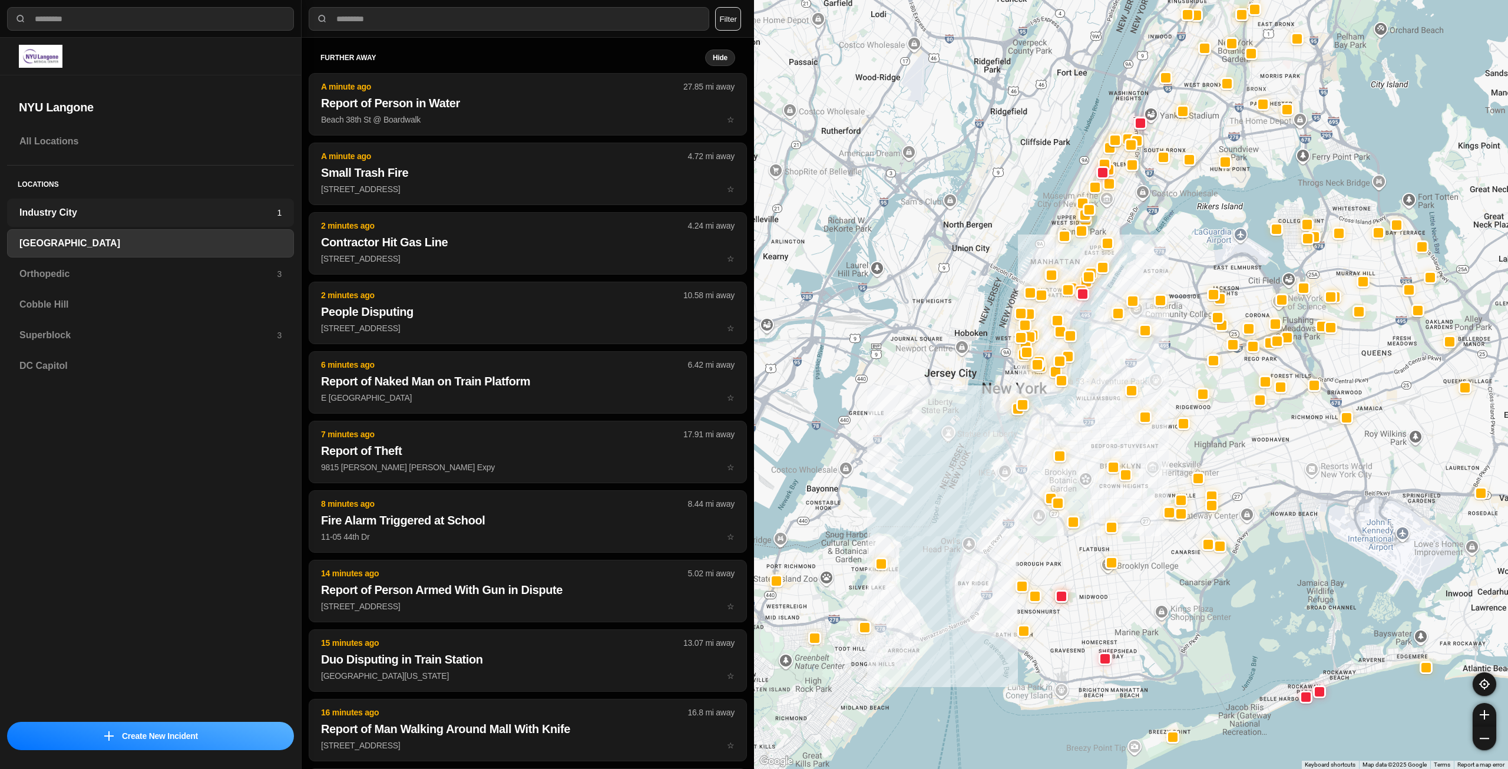
click at [110, 216] on h3 "Industry City" at bounding box center [147, 213] width 257 height 14
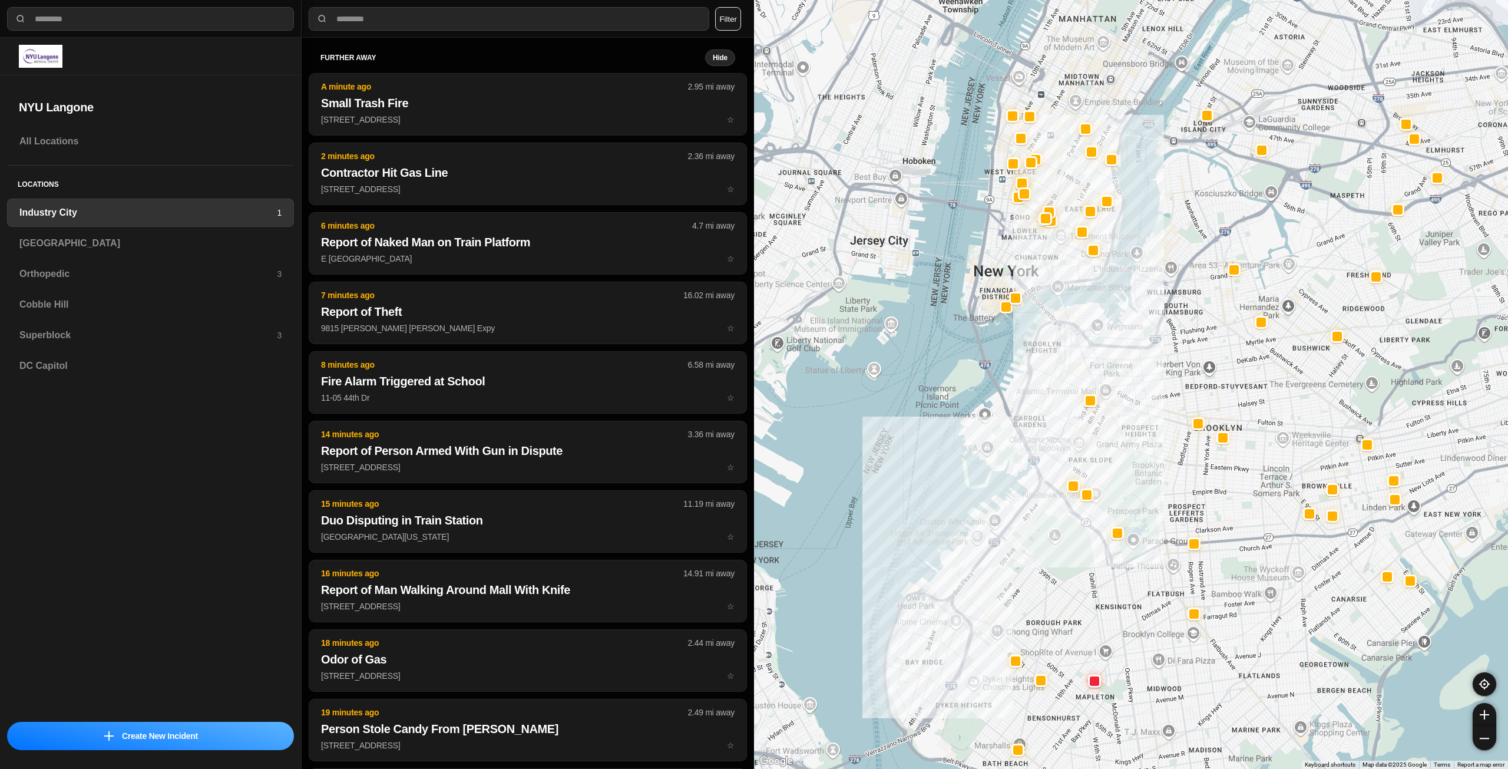
drag, startPoint x: 1243, startPoint y: 381, endPoint x: 1177, endPoint y: 473, distance: 113.2
click at [1181, 491] on div at bounding box center [1131, 384] width 754 height 769
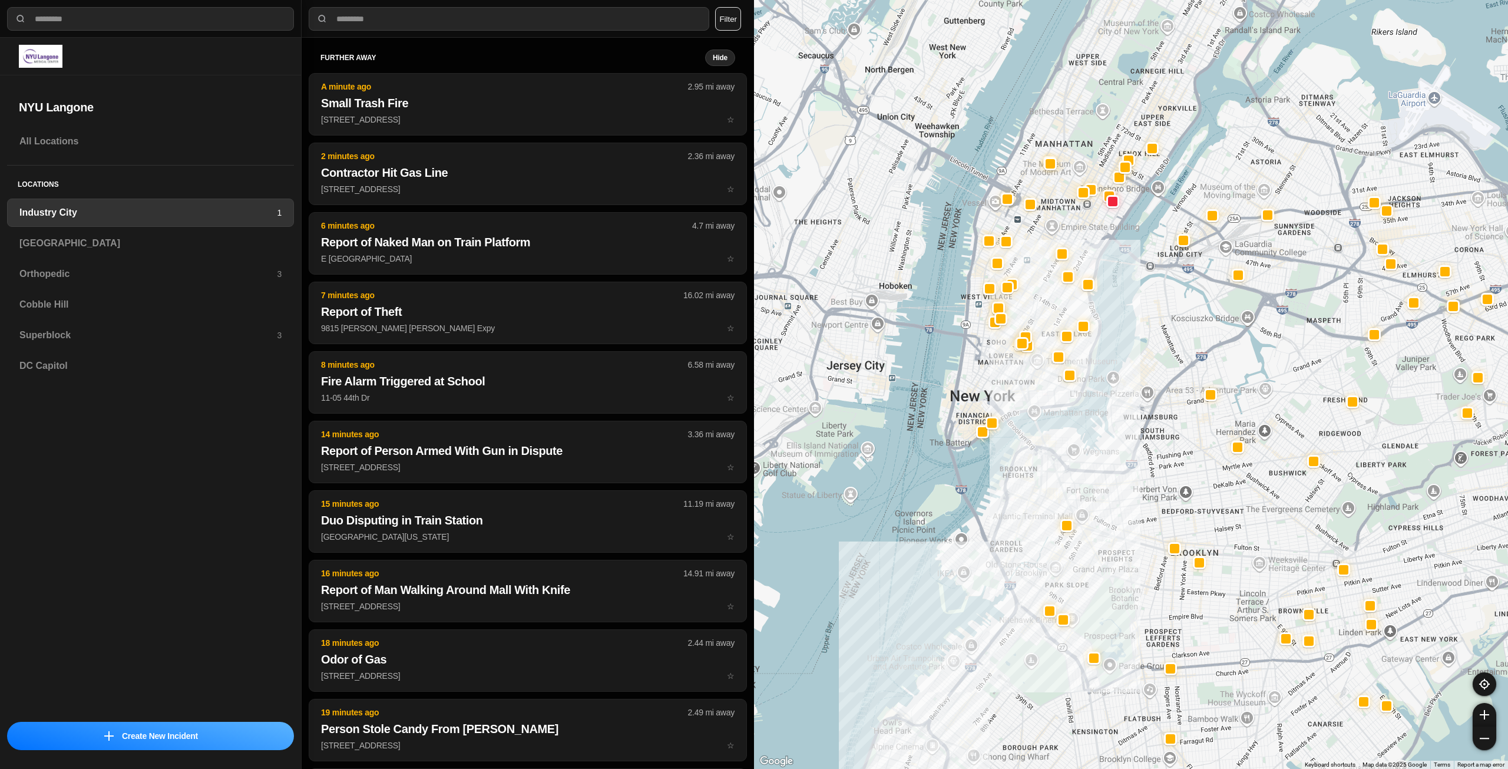
drag, startPoint x: 1089, startPoint y: 225, endPoint x: 1072, endPoint y: 351, distance: 127.2
click at [1072, 351] on div at bounding box center [1131, 384] width 754 height 769
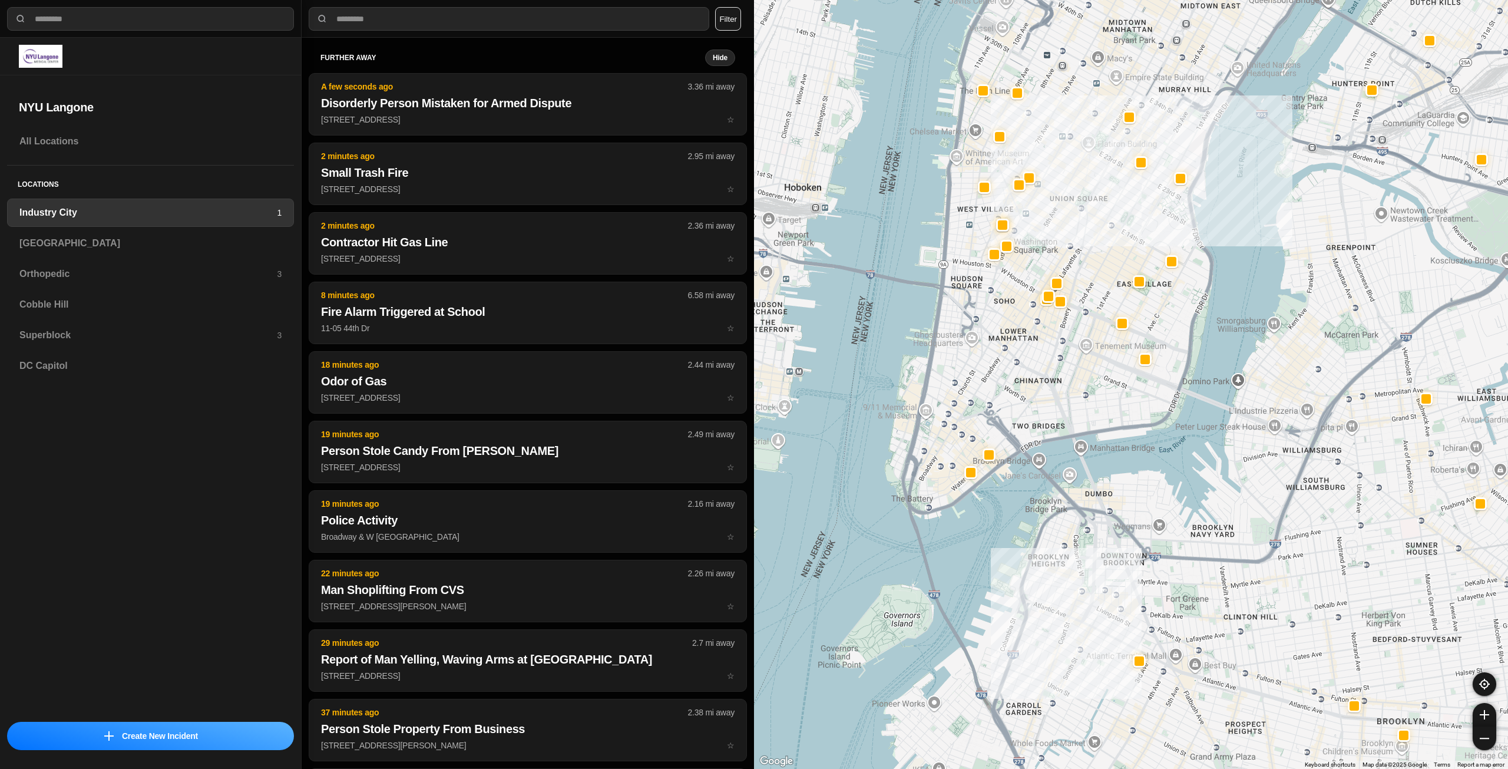
drag, startPoint x: 1019, startPoint y: 387, endPoint x: 979, endPoint y: 448, distance: 72.7
click at [979, 448] on div "757 people" at bounding box center [1131, 384] width 754 height 769
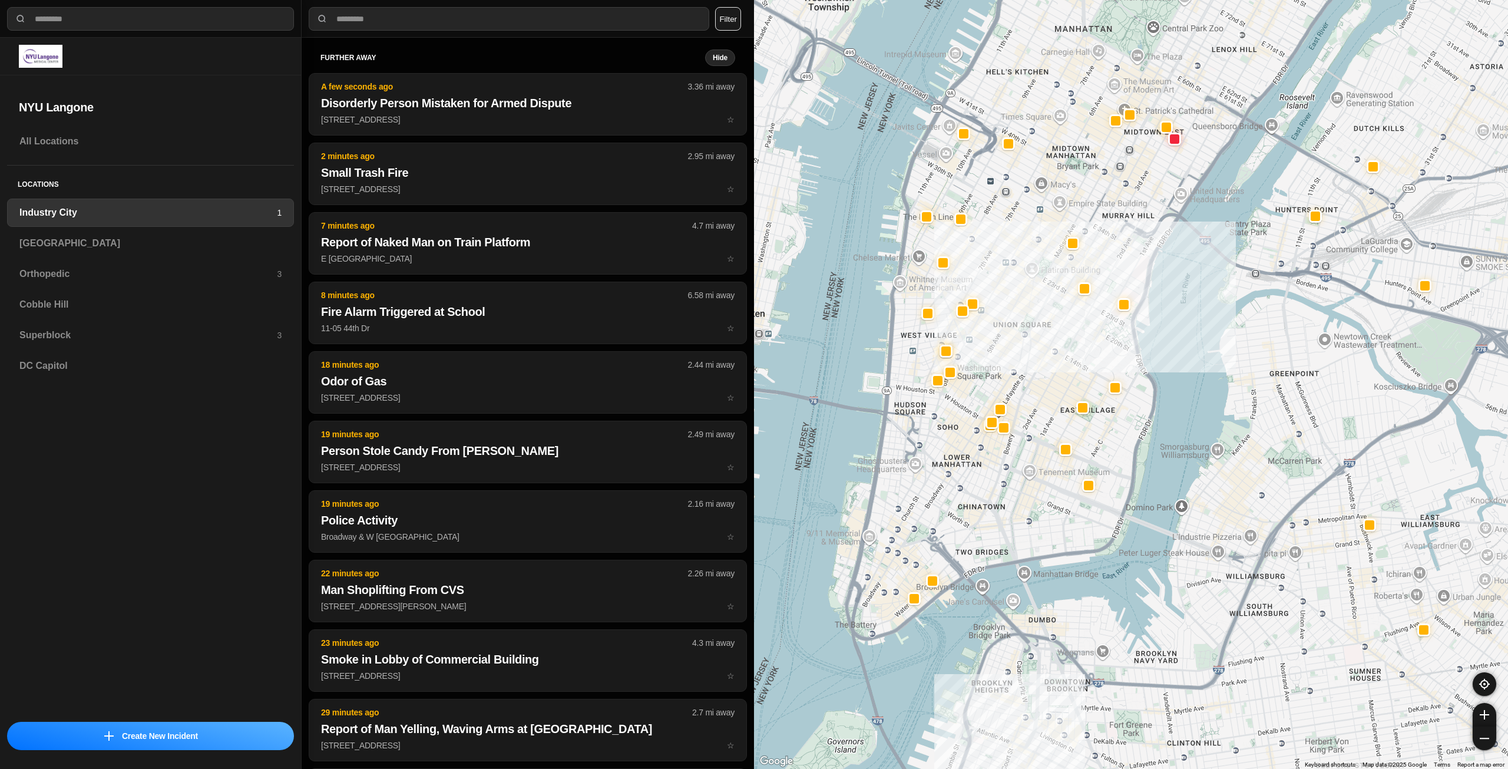
drag, startPoint x: 1003, startPoint y: 341, endPoint x: 955, endPoint y: 444, distance: 113.6
click at [955, 444] on div "757 people" at bounding box center [1131, 384] width 754 height 769
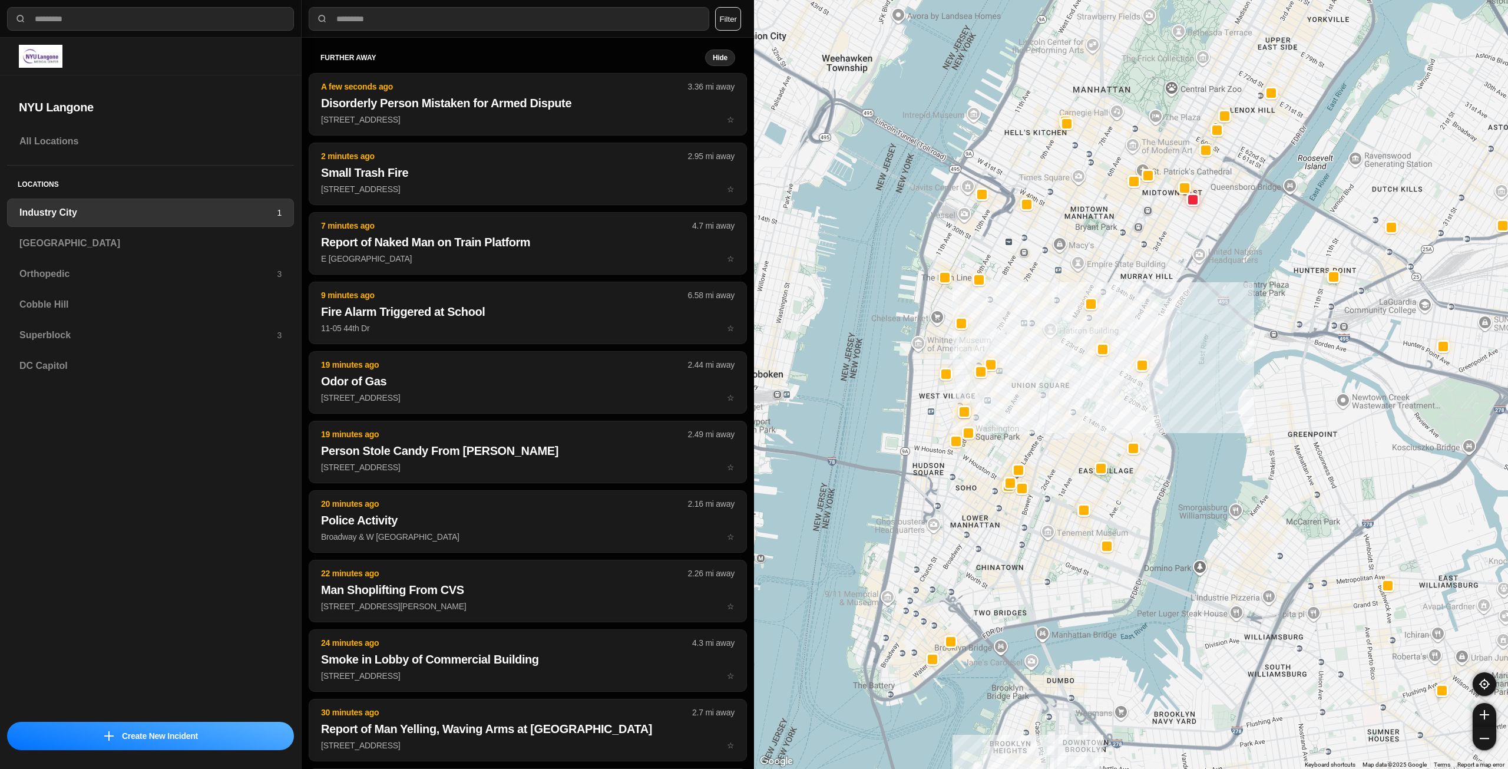
drag, startPoint x: 1010, startPoint y: 303, endPoint x: 1031, endPoint y: 376, distance: 76.1
click at [1031, 376] on div "757 people" at bounding box center [1131, 384] width 754 height 769
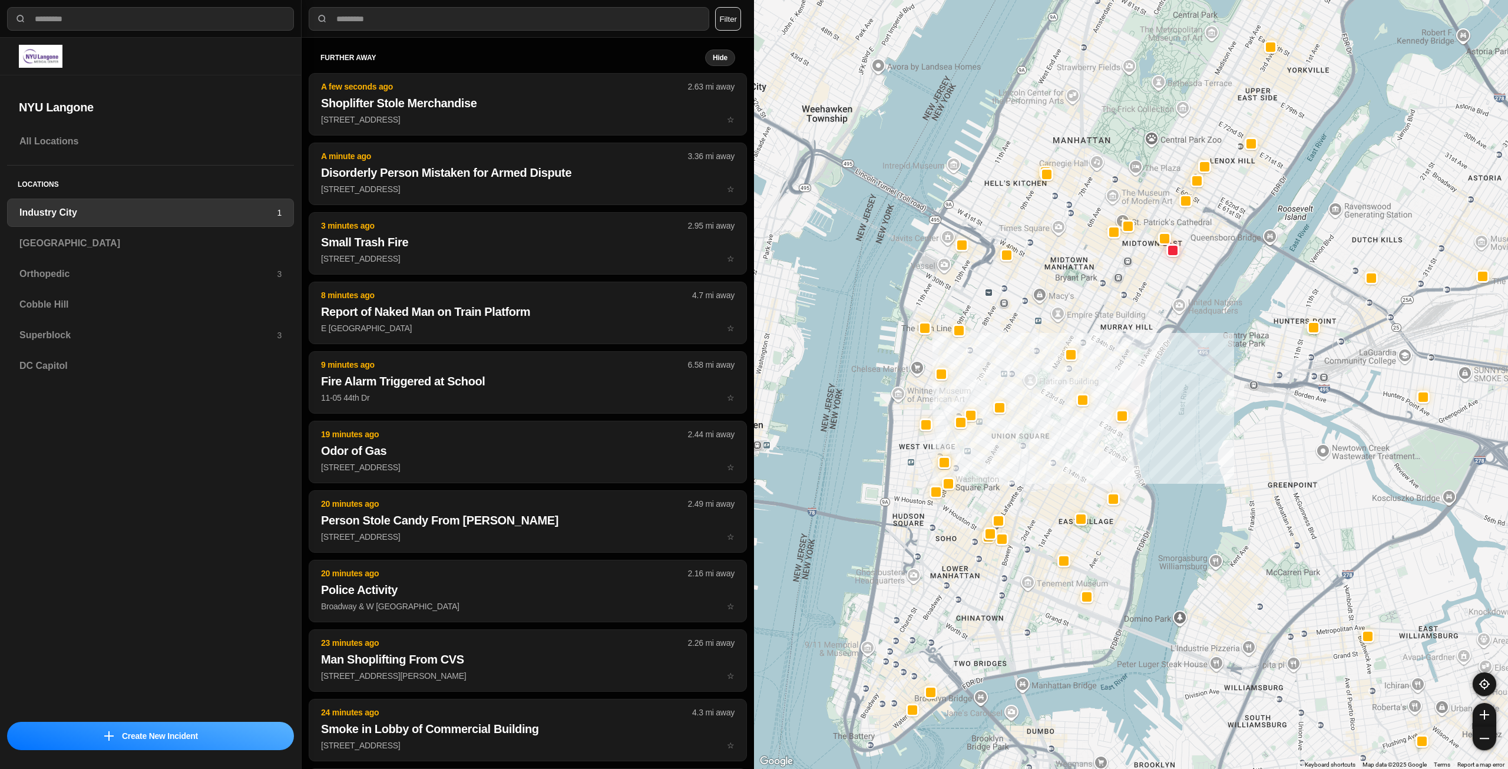
drag, startPoint x: 1073, startPoint y: 326, endPoint x: 1049, endPoint y: 363, distance: 43.8
click at [1049, 363] on div "757 people" at bounding box center [1131, 384] width 754 height 769
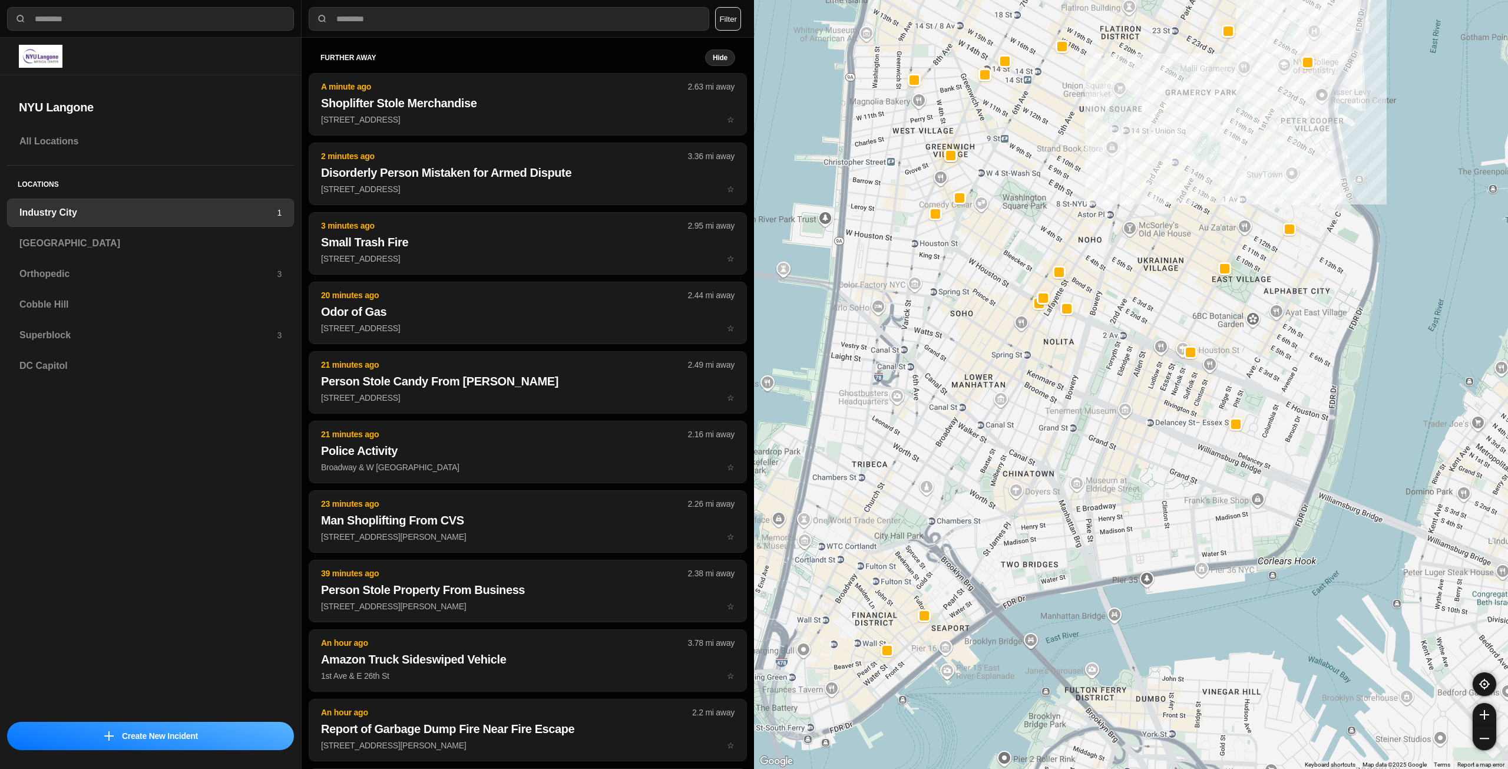
drag, startPoint x: 963, startPoint y: 572, endPoint x: 1021, endPoint y: 471, distance: 115.9
click at [1021, 471] on div "757 people" at bounding box center [1131, 384] width 754 height 769
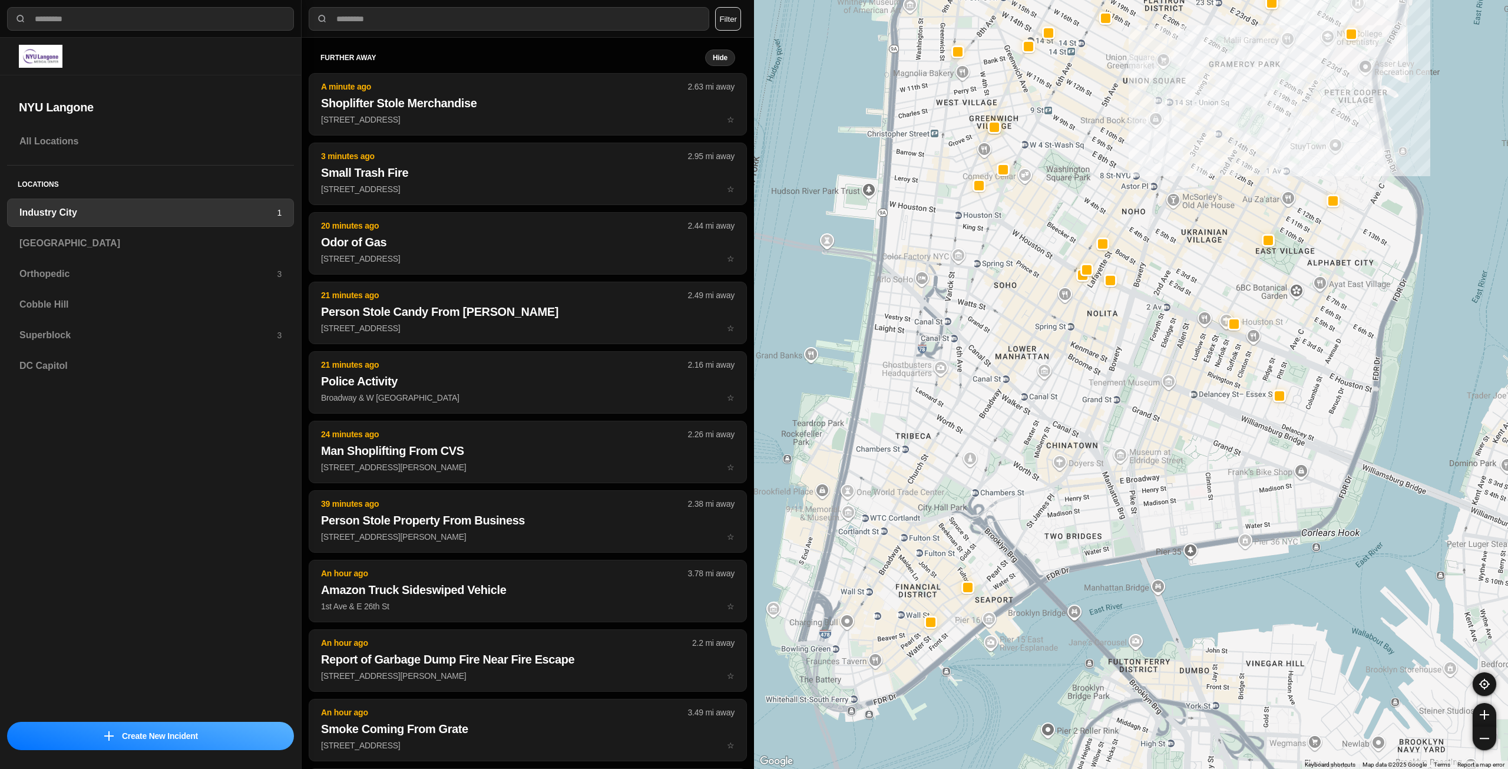
click at [999, 556] on div "757 people" at bounding box center [1131, 384] width 754 height 769
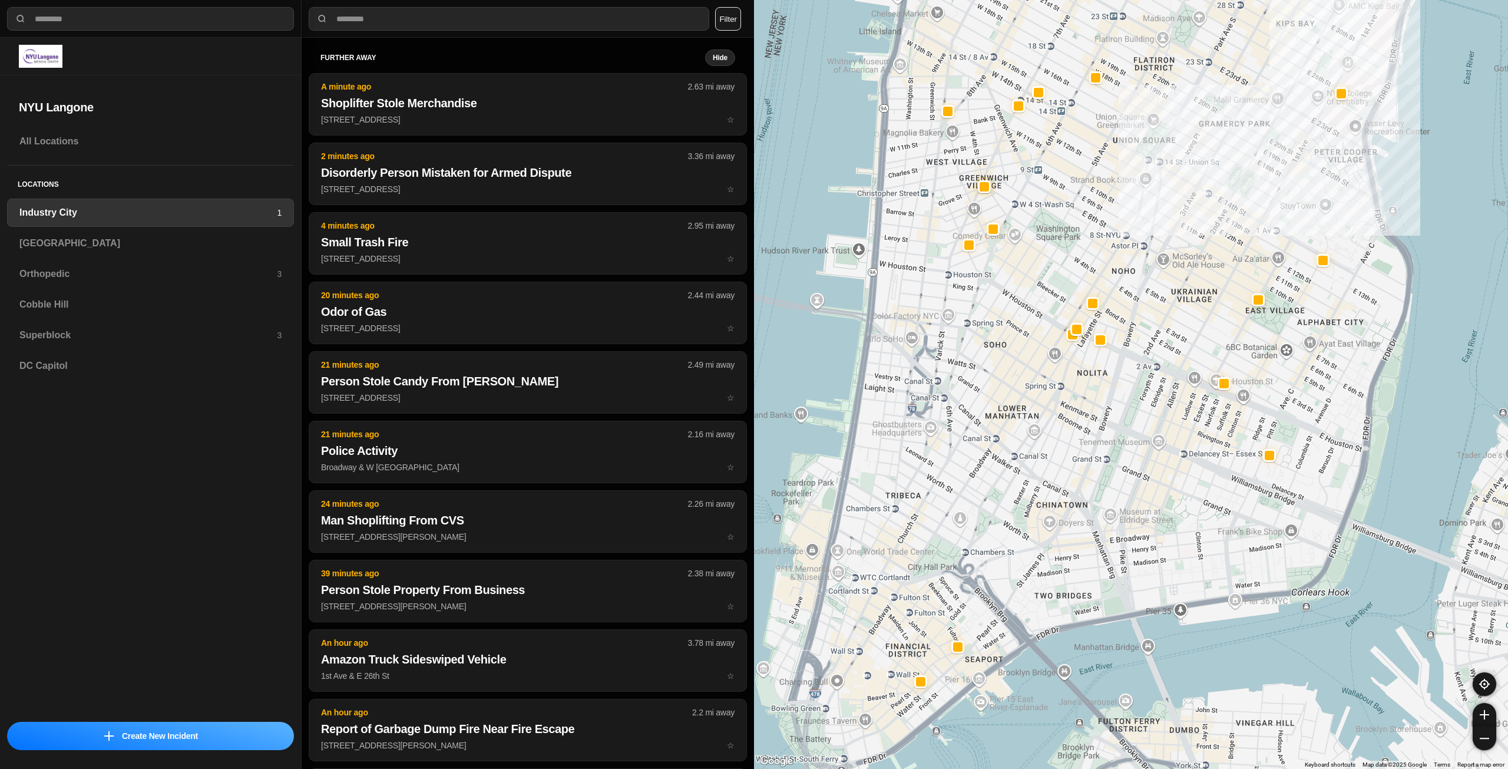
drag, startPoint x: 1009, startPoint y: 463, endPoint x: 999, endPoint y: 522, distance: 60.3
click at [999, 522] on div "757 people" at bounding box center [1131, 384] width 754 height 769
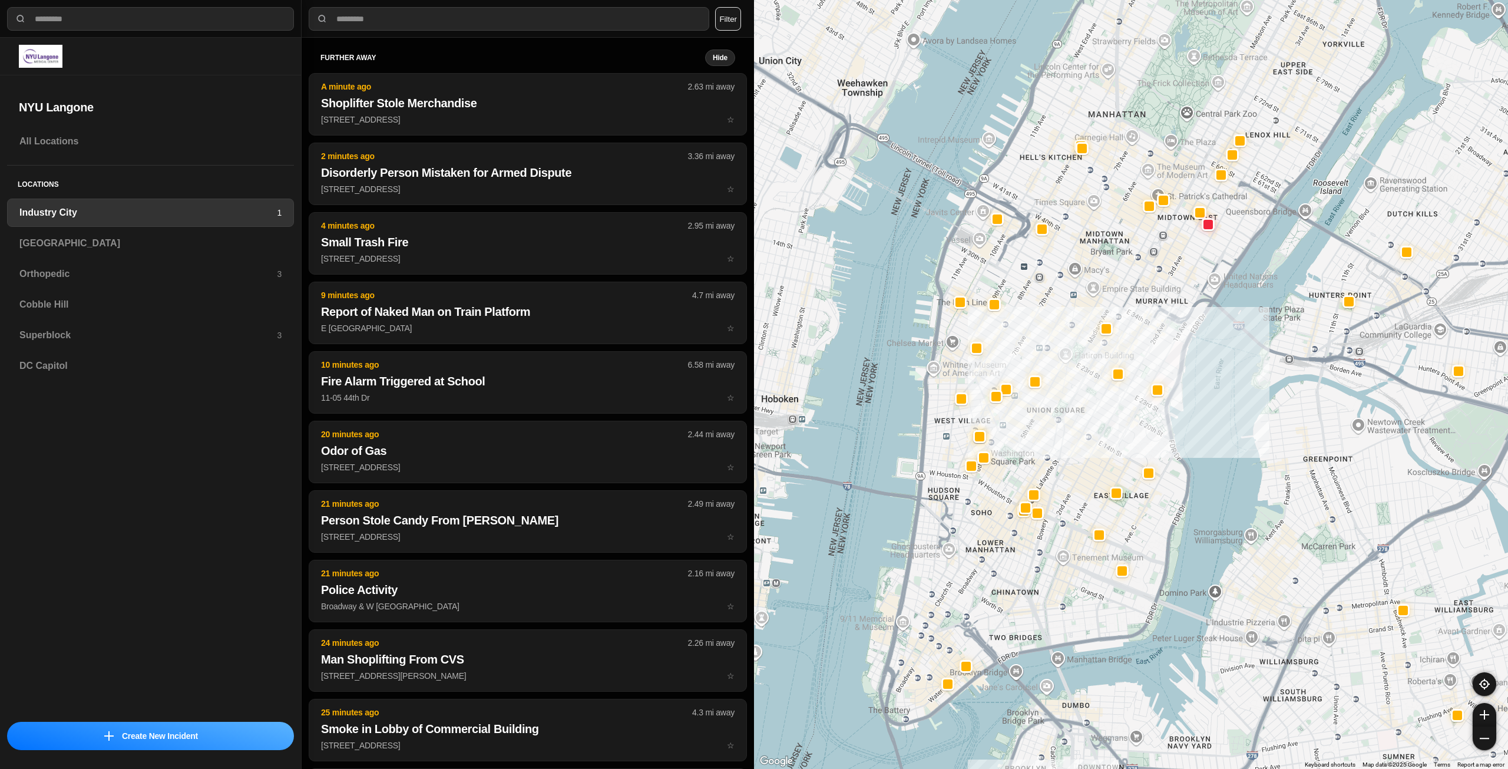
drag, startPoint x: 1076, startPoint y: 316, endPoint x: 1060, endPoint y: 432, distance: 117.2
click at [1060, 432] on div "757 people" at bounding box center [1131, 384] width 754 height 769
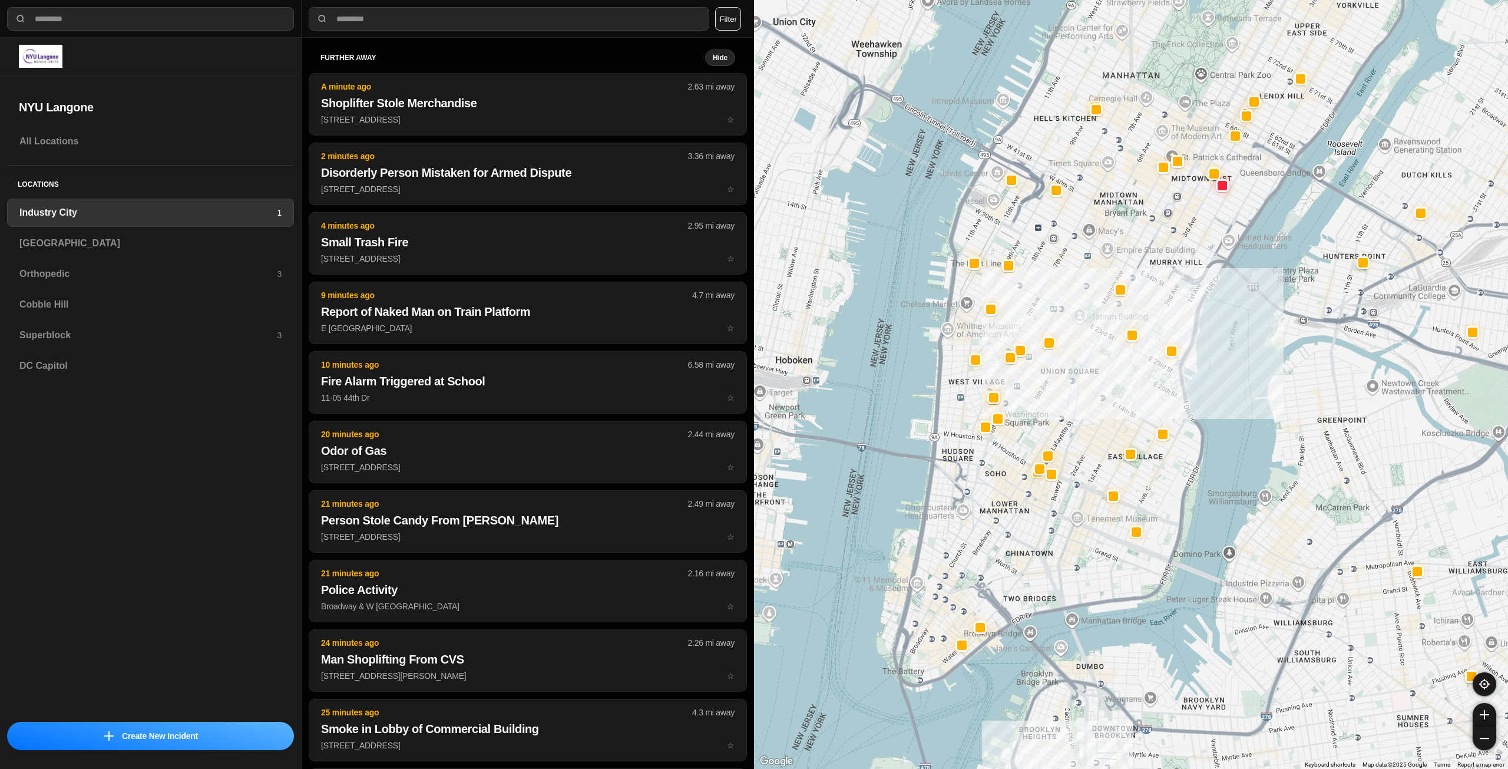
drag, startPoint x: 1010, startPoint y: 612, endPoint x: 1025, endPoint y: 572, distance: 43.2
click at [1025, 572] on div "757 people" at bounding box center [1131, 384] width 754 height 769
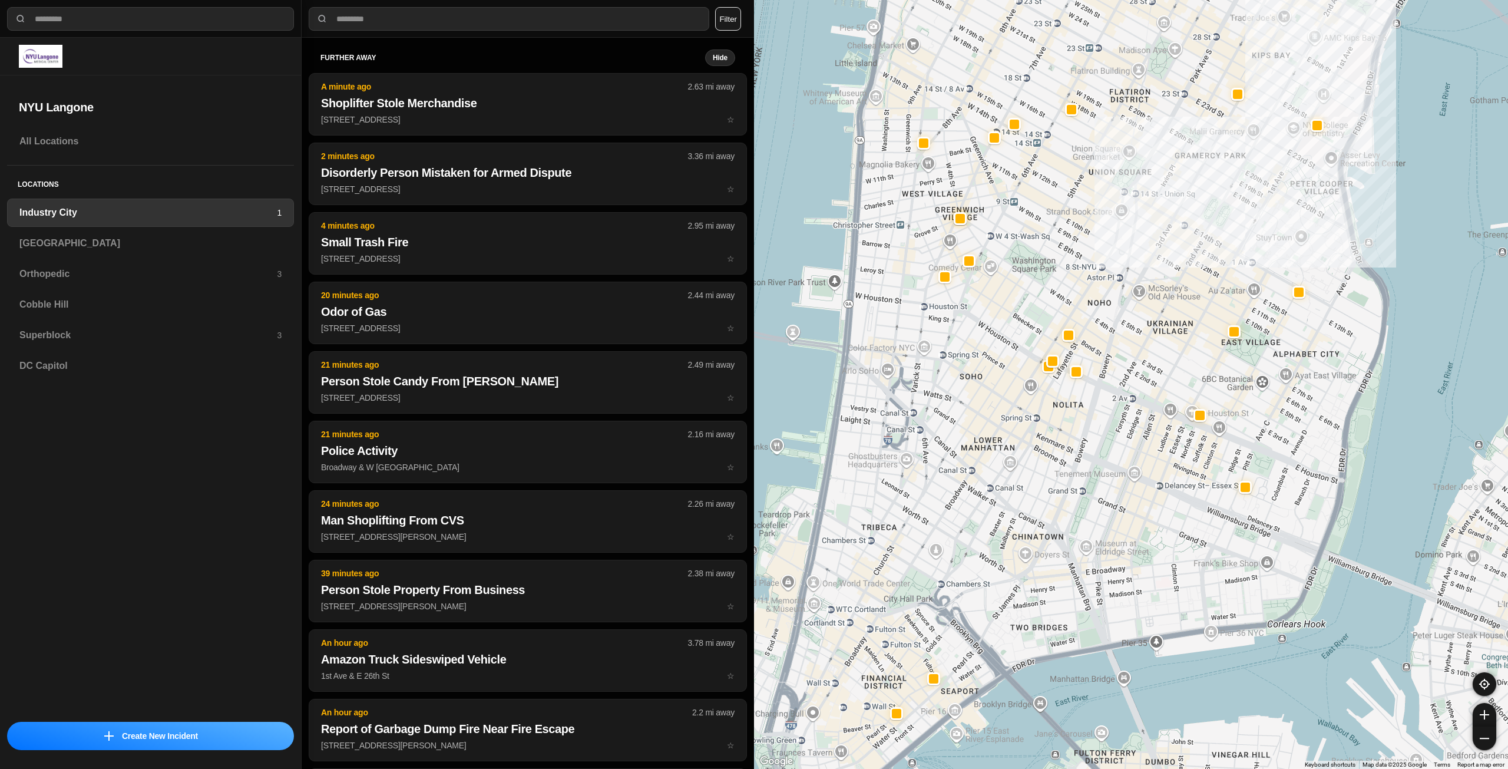
drag, startPoint x: 1025, startPoint y: 534, endPoint x: 999, endPoint y: 587, distance: 59.6
click at [999, 587] on div "757 people" at bounding box center [1131, 384] width 754 height 769
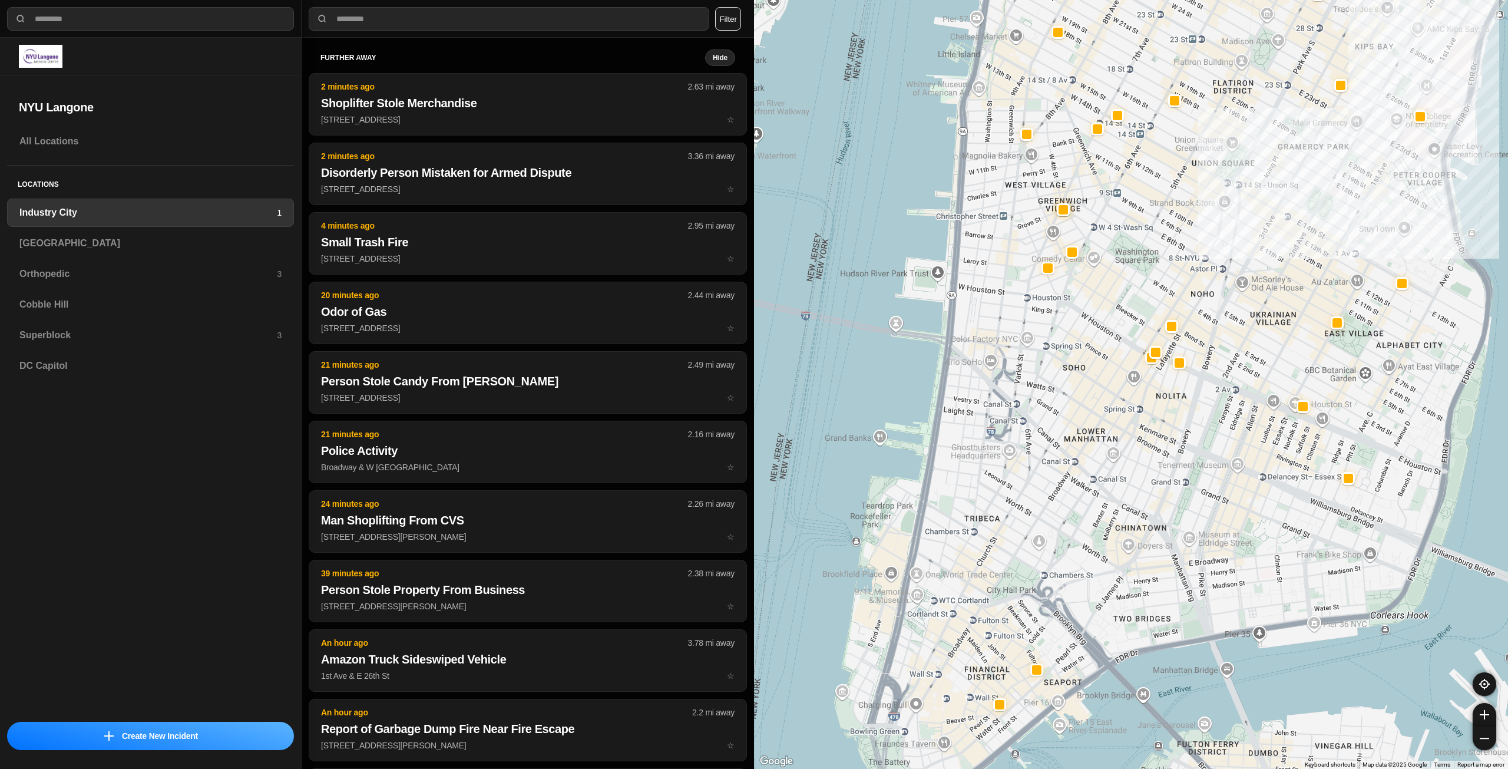
drag, startPoint x: 977, startPoint y: 511, endPoint x: 1081, endPoint y: 504, distance: 103.4
click at [1081, 504] on div "757 people" at bounding box center [1131, 384] width 754 height 769
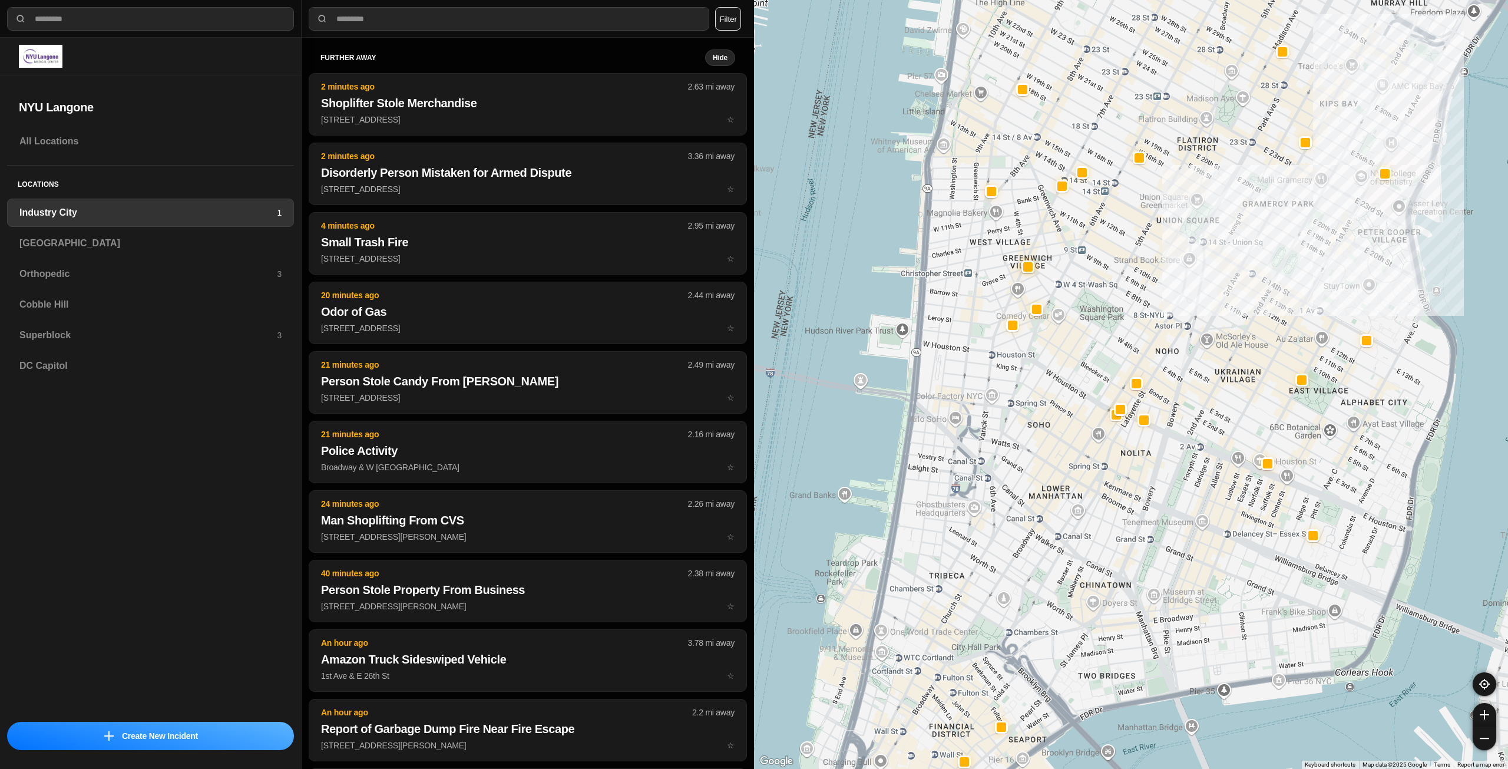
drag, startPoint x: 1127, startPoint y: 536, endPoint x: 1091, endPoint y: 595, distance: 68.7
click at [1091, 595] on div "757 people" at bounding box center [1131, 384] width 754 height 769
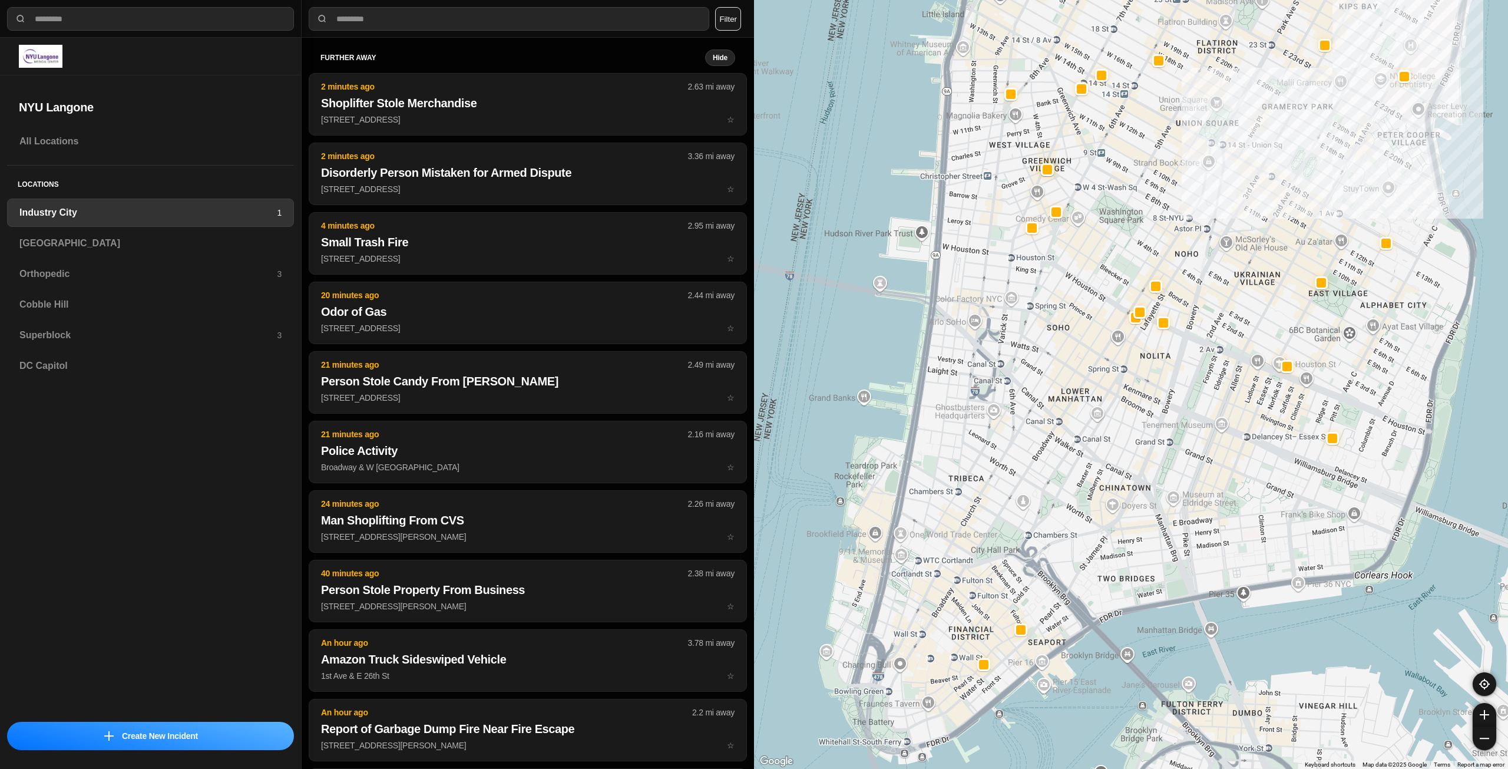
drag, startPoint x: 1015, startPoint y: 674, endPoint x: 1032, endPoint y: 550, distance: 125.6
click at [1032, 550] on div "757 people" at bounding box center [1131, 384] width 754 height 769
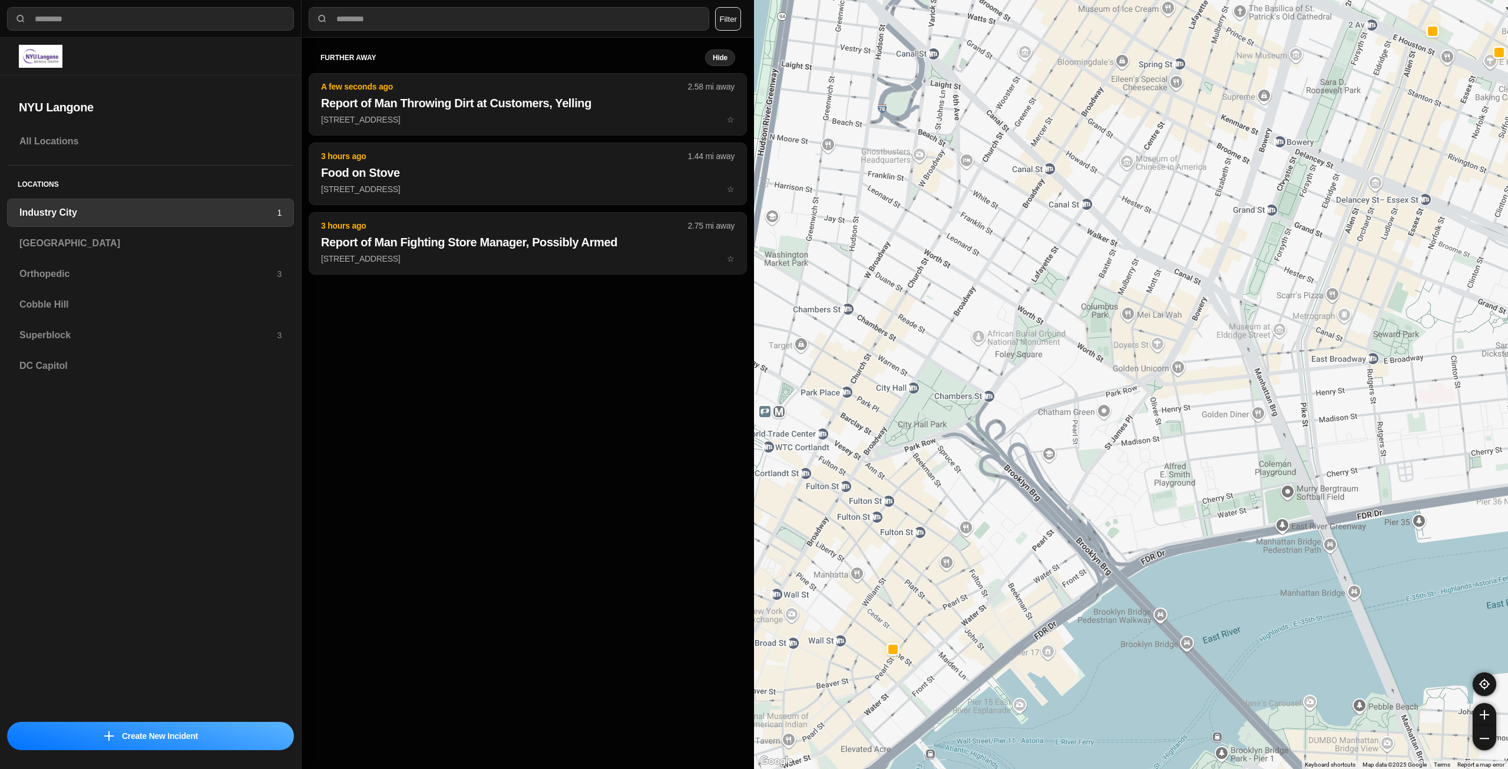
drag, startPoint x: 904, startPoint y: 640, endPoint x: 942, endPoint y: 498, distance: 146.9
click at [942, 498] on div "757 people" at bounding box center [1131, 384] width 754 height 769
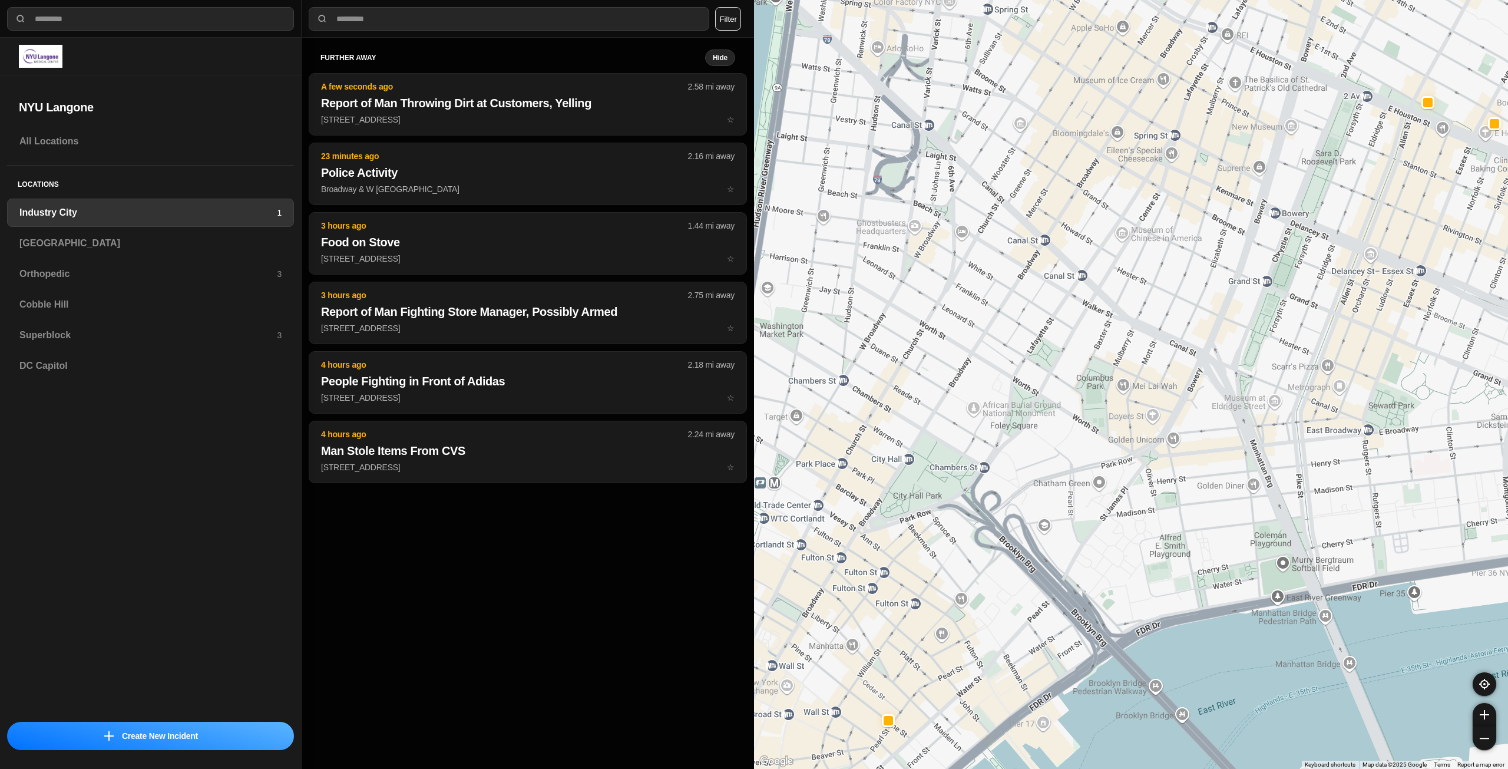
drag, startPoint x: 965, startPoint y: 448, endPoint x: 947, endPoint y: 612, distance: 164.7
click at [947, 612] on div "757 people" at bounding box center [1131, 384] width 754 height 769
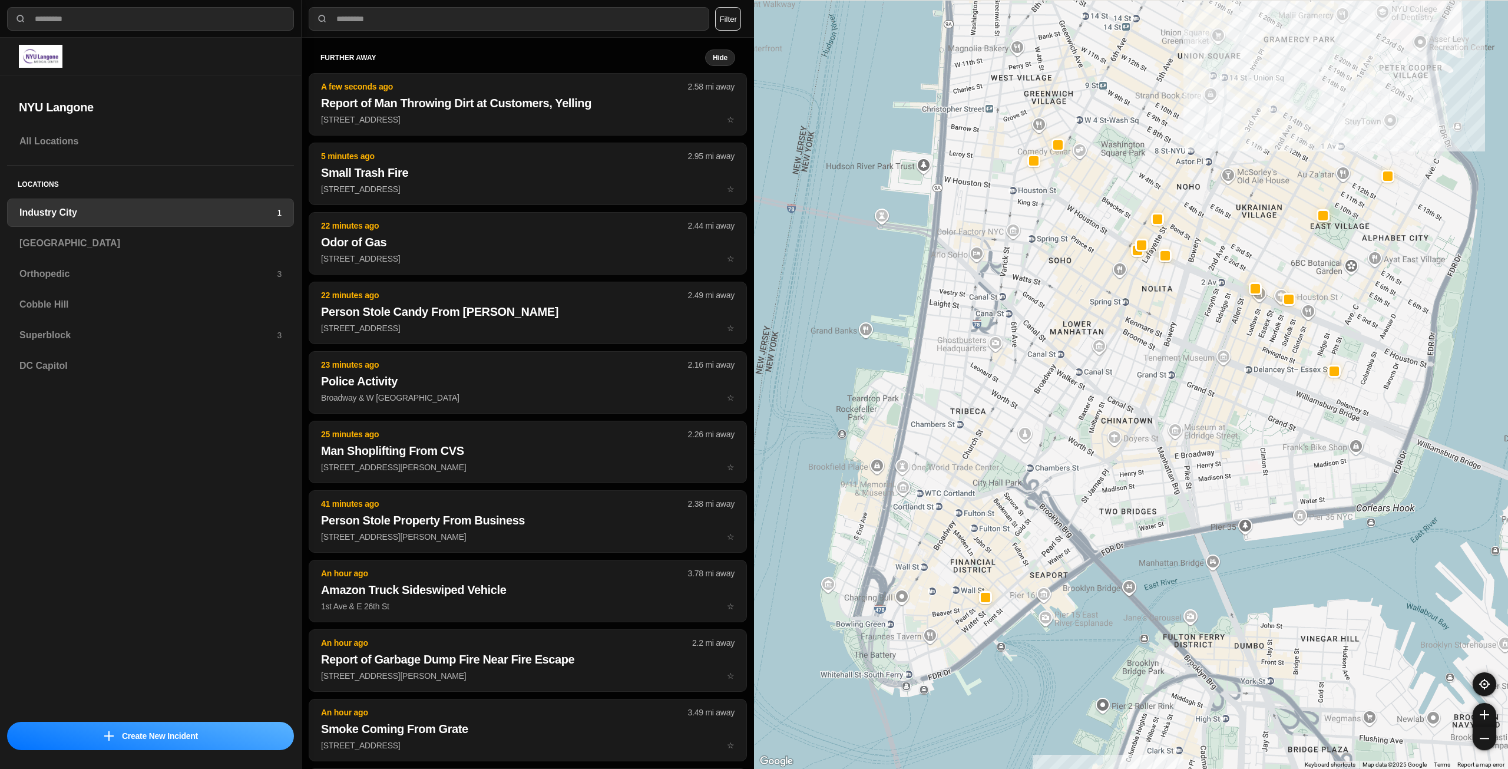
drag, startPoint x: 1178, startPoint y: 265, endPoint x: 1151, endPoint y: 377, distance: 115.8
click at [1151, 377] on div "757 people" at bounding box center [1131, 384] width 754 height 769
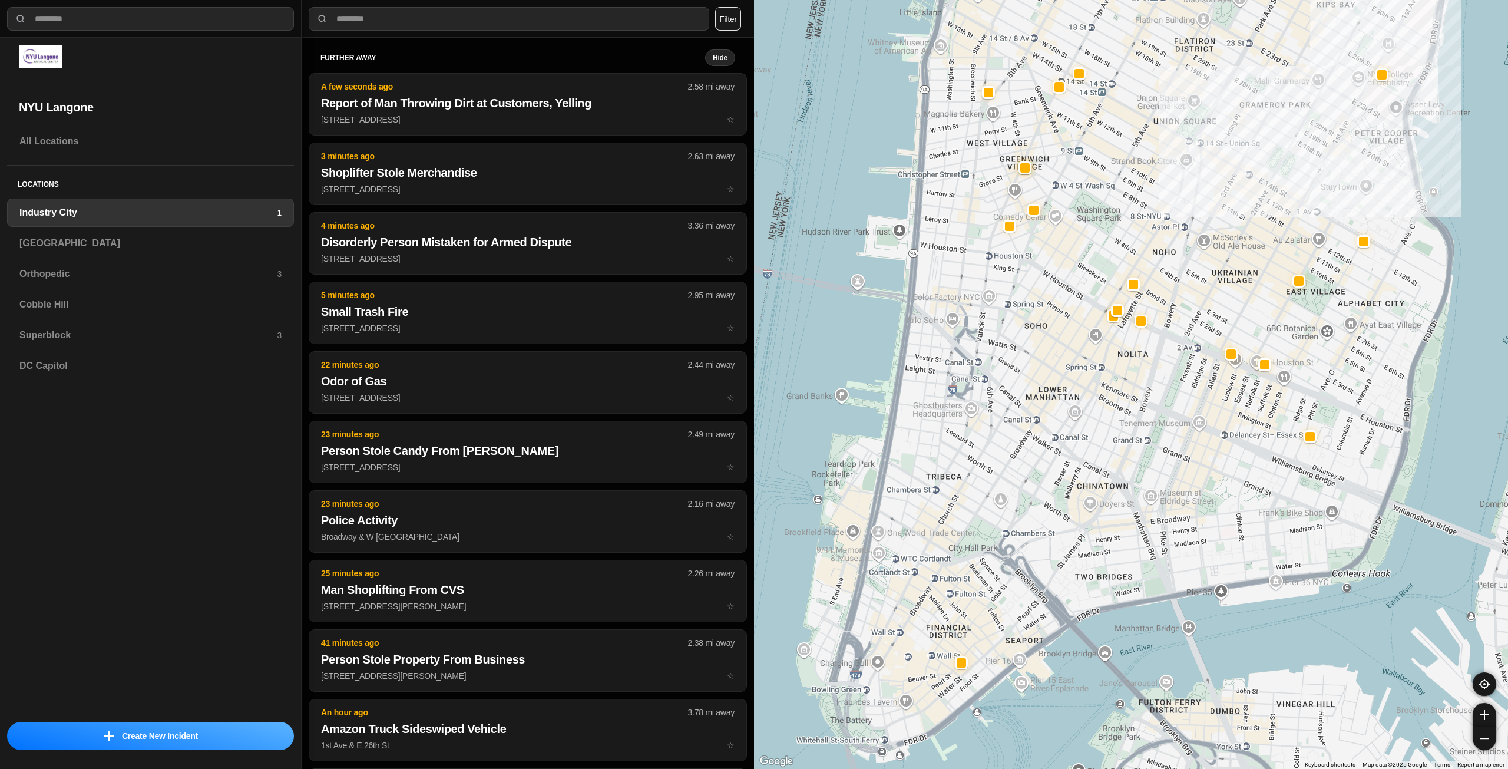
drag, startPoint x: 1202, startPoint y: 352, endPoint x: 1180, endPoint y: 411, distance: 62.5
click at [1180, 411] on div "757 people" at bounding box center [1131, 384] width 754 height 769
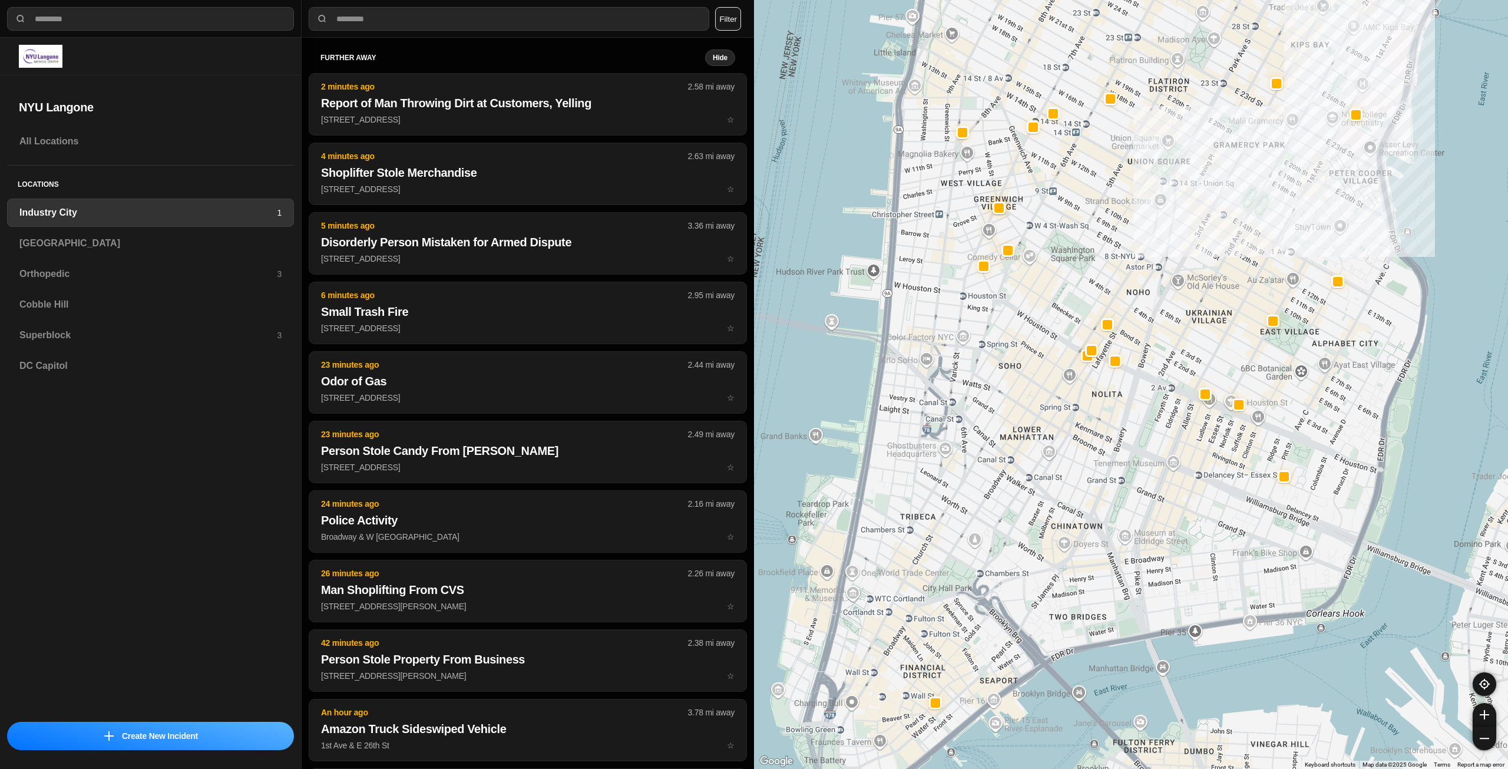
drag, startPoint x: 1190, startPoint y: 440, endPoint x: 1165, endPoint y: 480, distance: 47.6
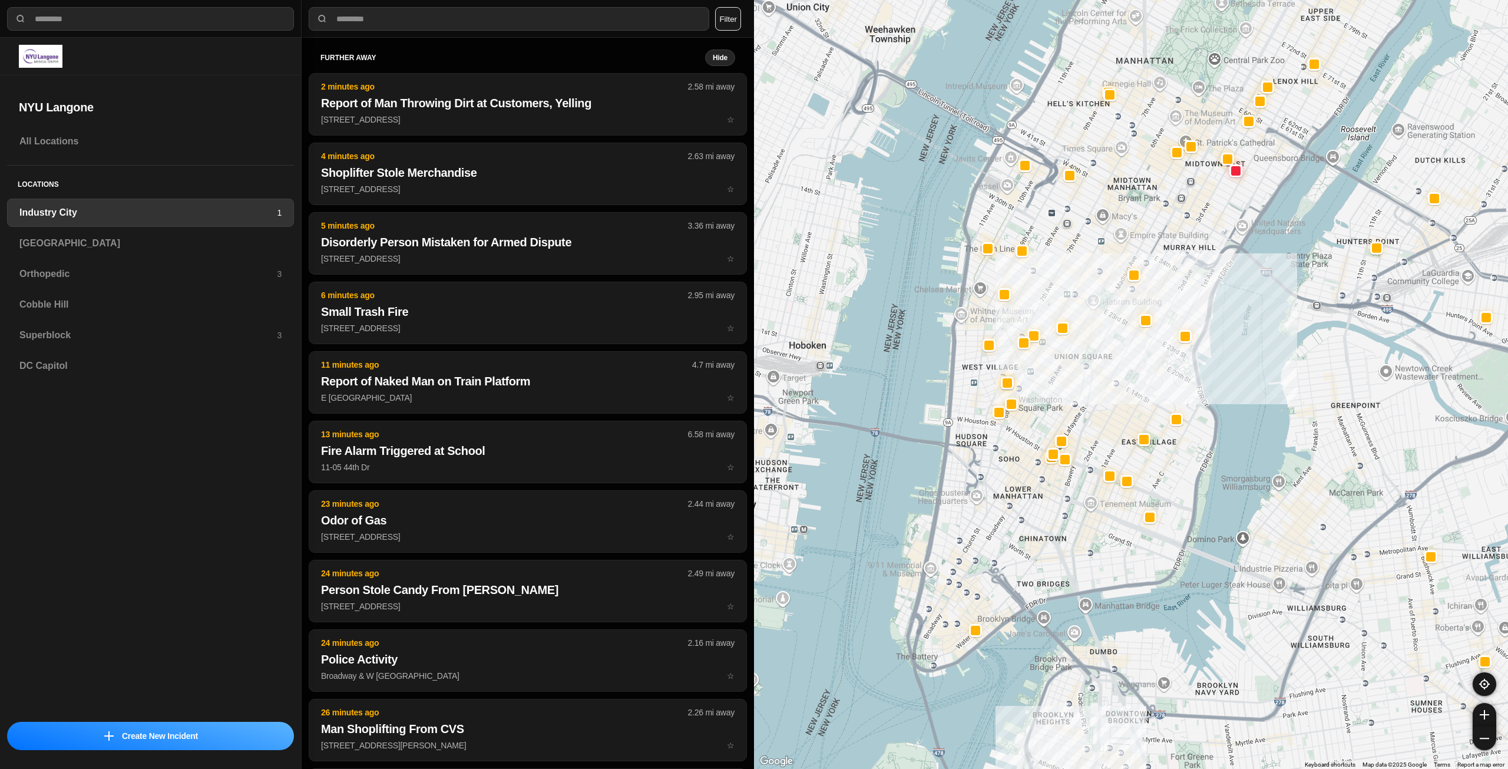
drag, startPoint x: 1037, startPoint y: 400, endPoint x: 1025, endPoint y: 457, distance: 57.9
click at [1025, 457] on div "757 people" at bounding box center [1131, 384] width 754 height 769
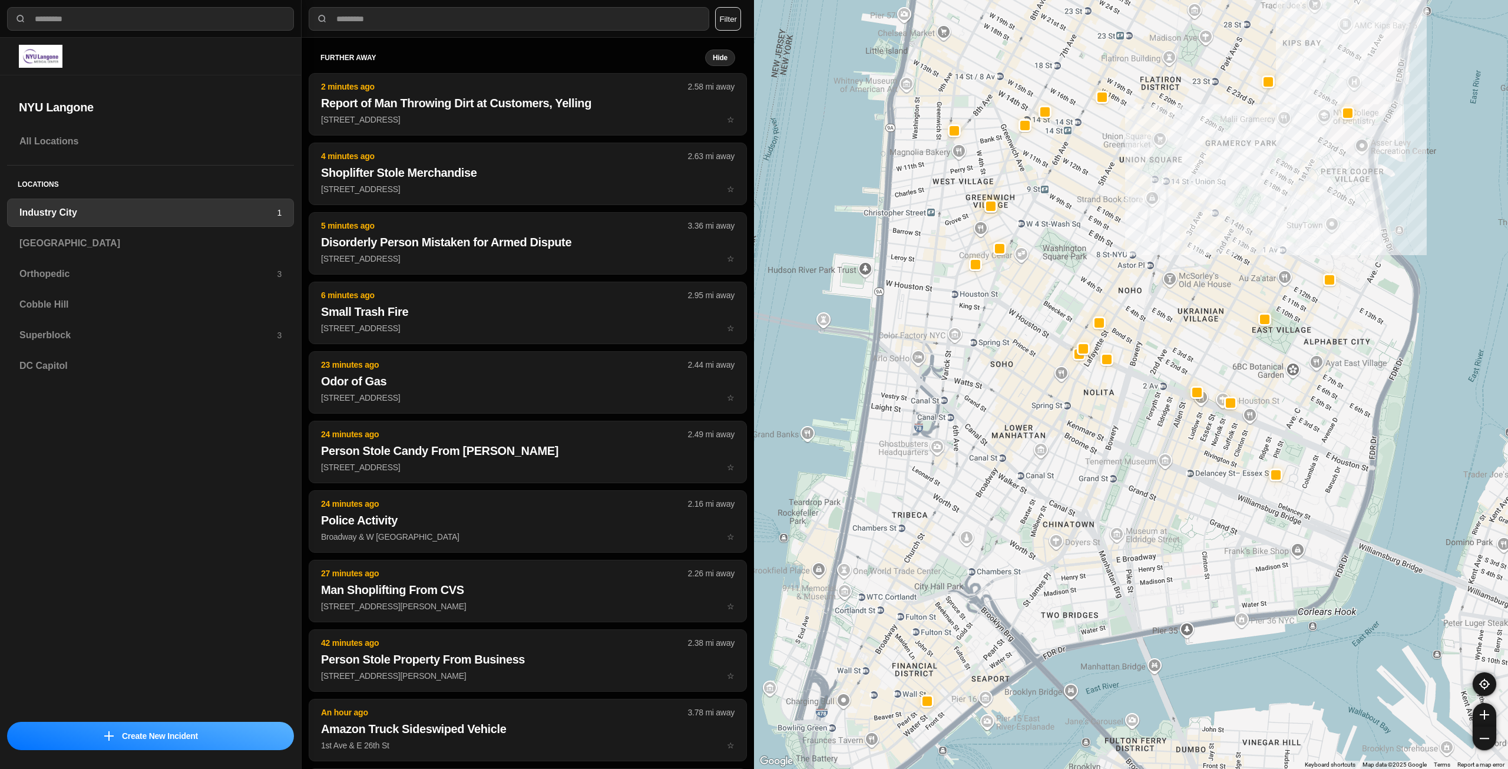
drag, startPoint x: 1016, startPoint y: 517, endPoint x: 1006, endPoint y: 546, distance: 30.6
click at [1006, 546] on div "757 people" at bounding box center [1131, 384] width 754 height 769
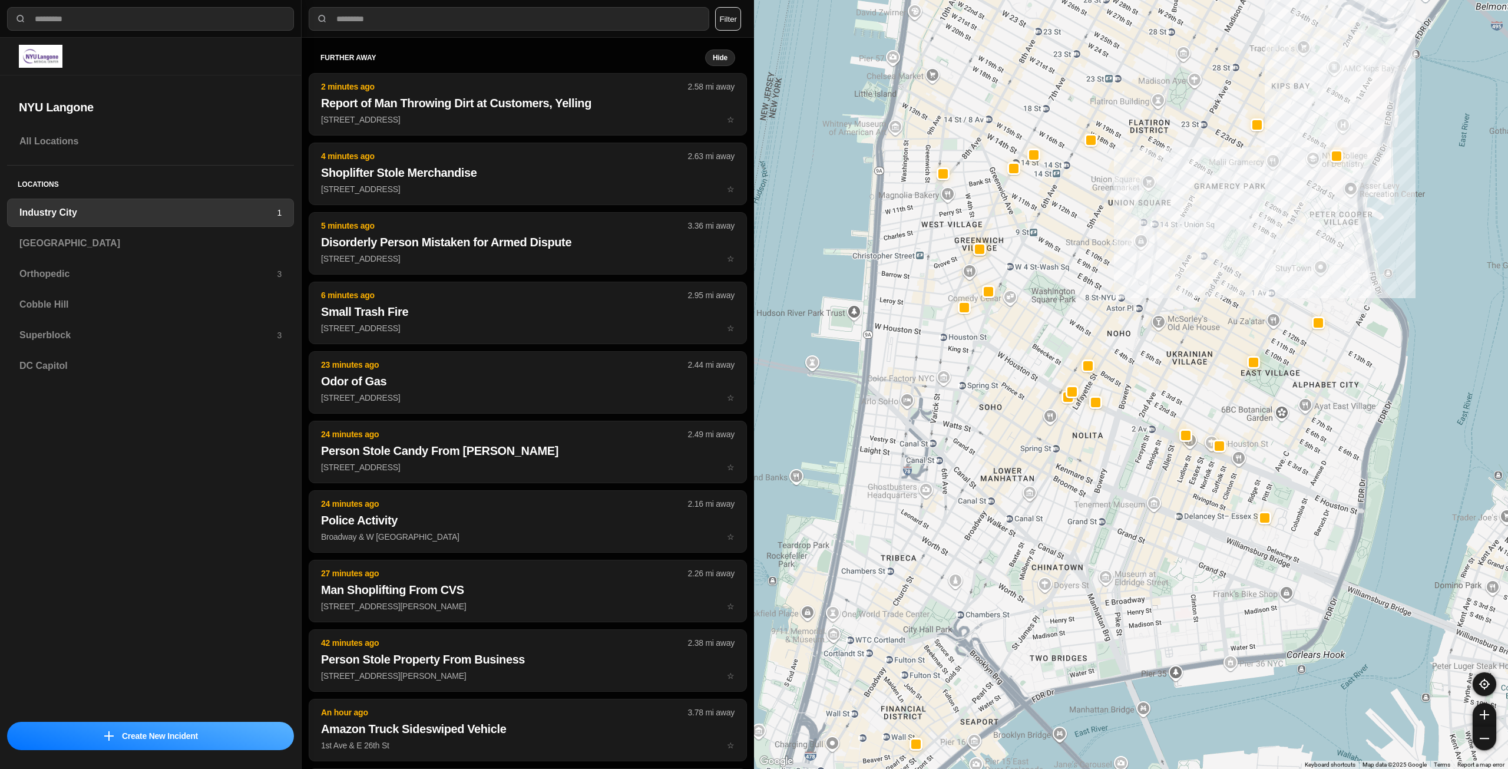
drag, startPoint x: 1056, startPoint y: 481, endPoint x: 1048, endPoint y: 530, distance: 49.7
click at [1048, 530] on div "757 people" at bounding box center [1131, 384] width 754 height 769
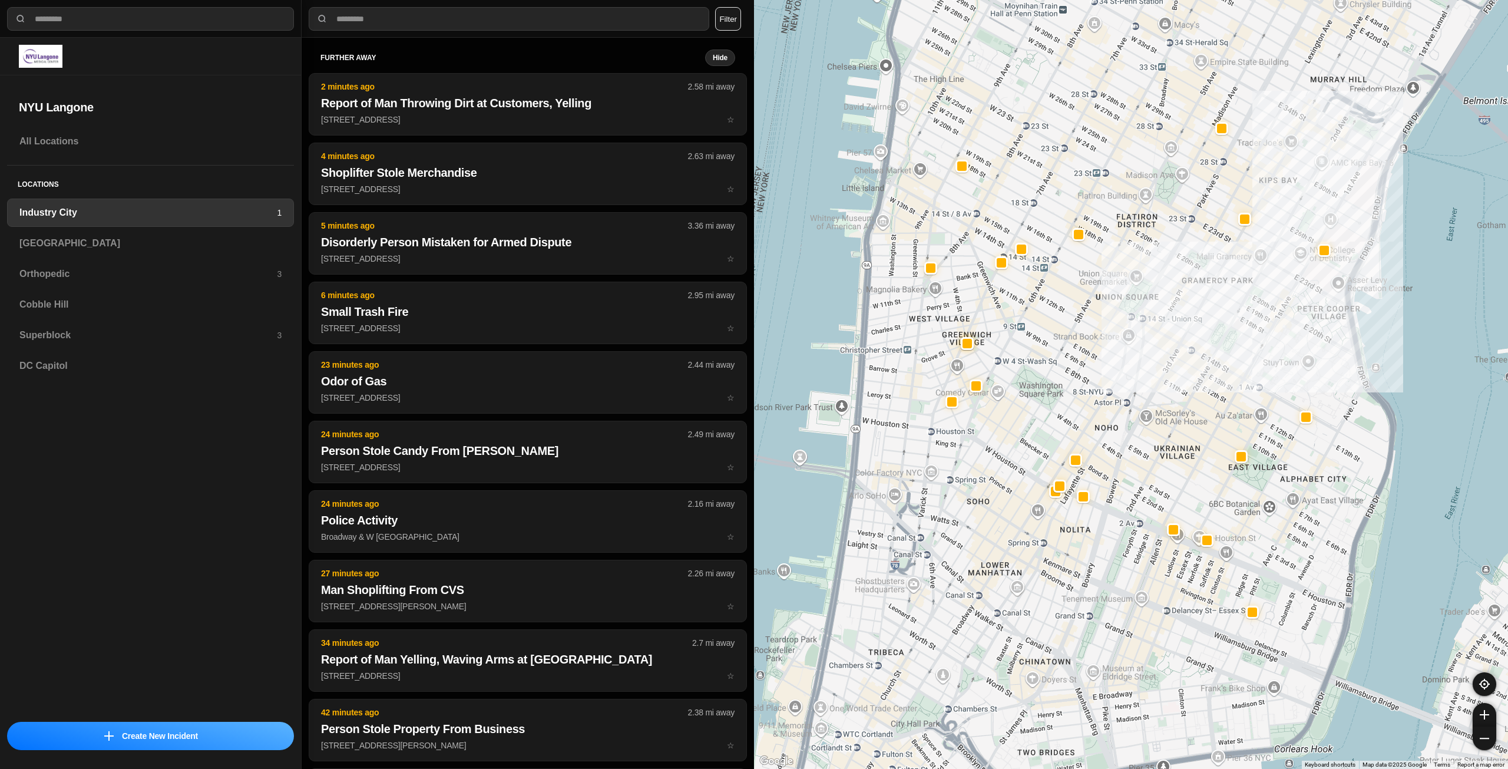
drag, startPoint x: 1170, startPoint y: 366, endPoint x: 1158, endPoint y: 438, distance: 72.9
click at [1158, 438] on div "757 people" at bounding box center [1131, 384] width 754 height 769
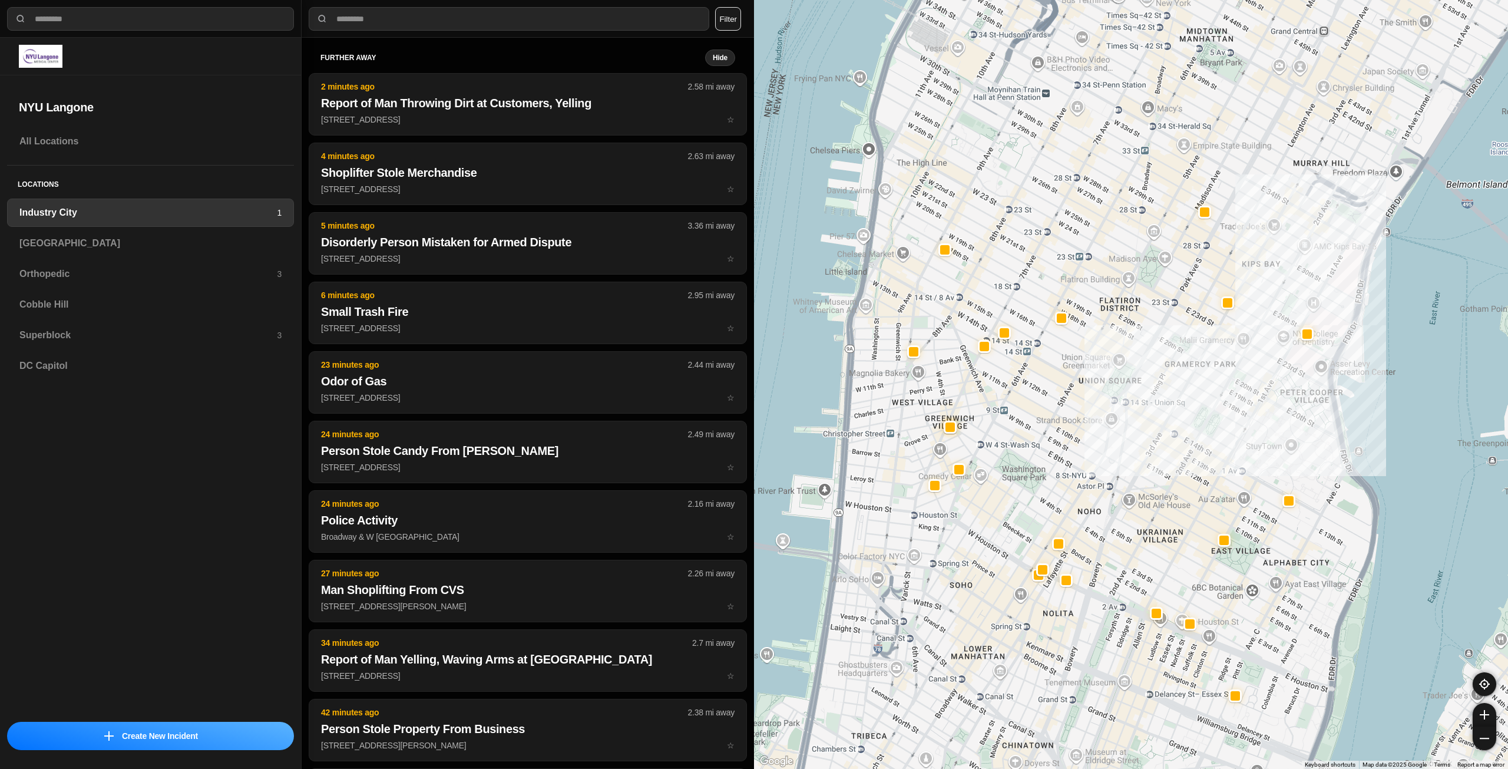
drag, startPoint x: 1082, startPoint y: 323, endPoint x: 1099, endPoint y: 389, distance: 67.4
click at [1066, 405] on div "757 people" at bounding box center [1131, 384] width 754 height 769
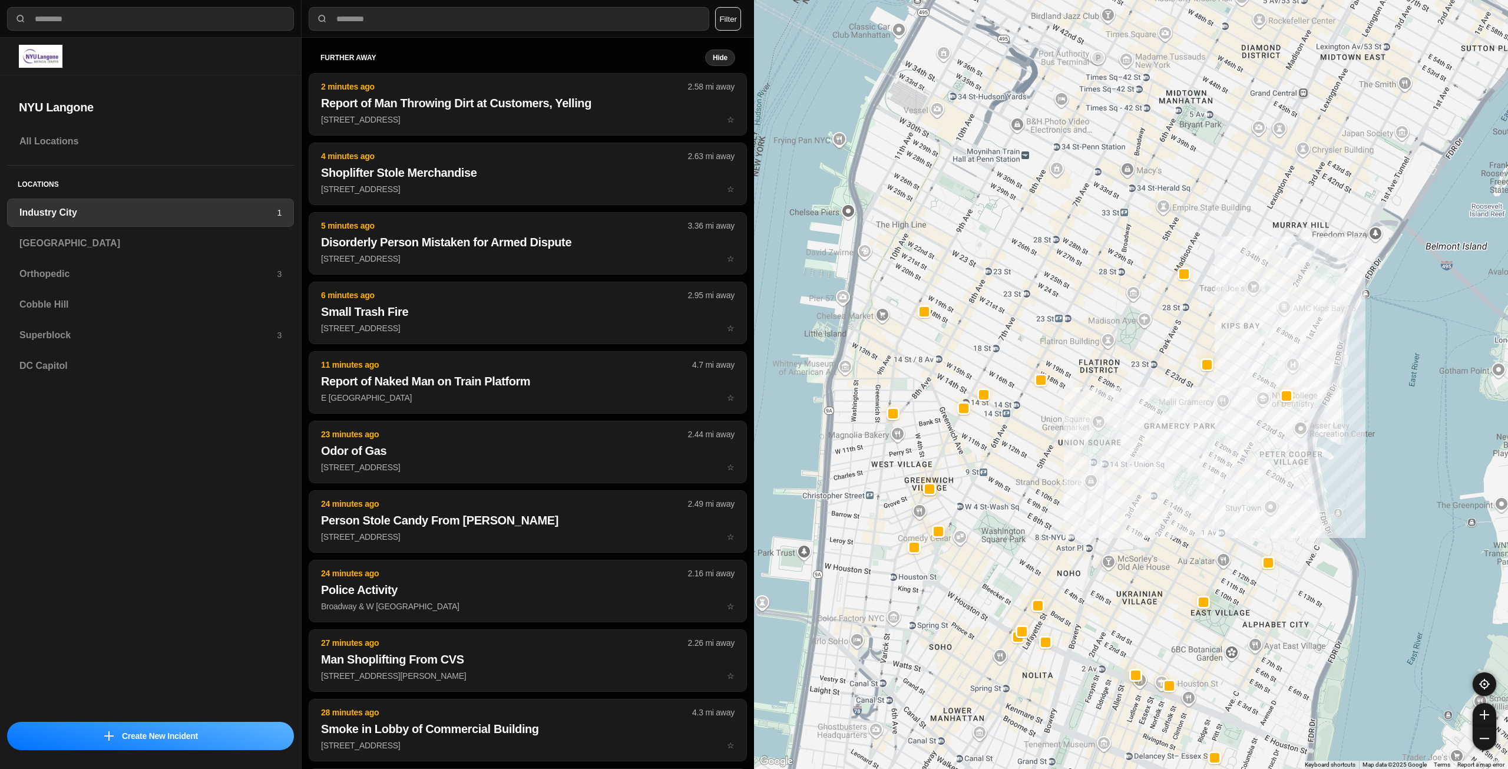
drag, startPoint x: 1107, startPoint y: 378, endPoint x: 1085, endPoint y: 441, distance: 66.9
click at [1085, 440] on div "757 people" at bounding box center [1131, 384] width 754 height 769
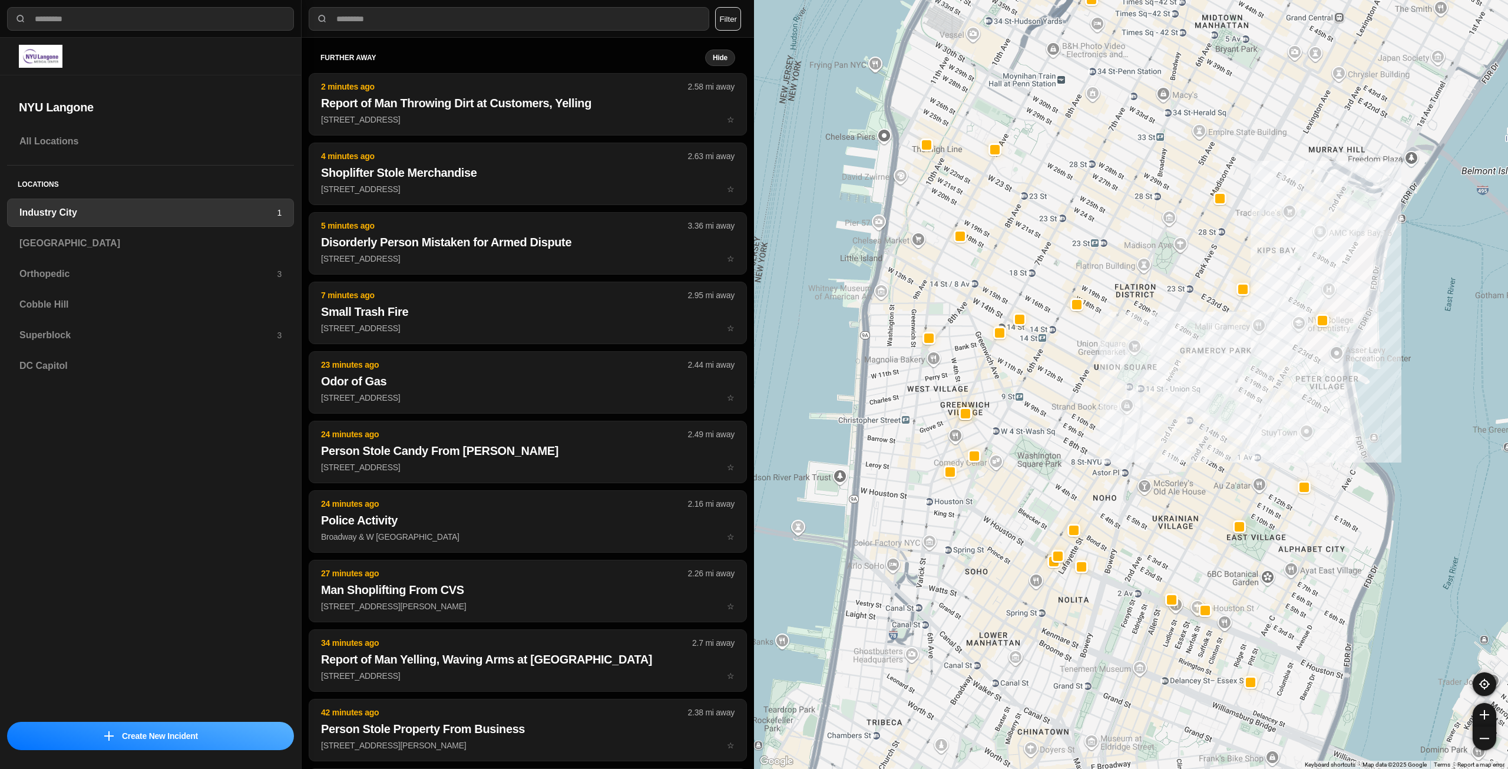
drag, startPoint x: 966, startPoint y: 571, endPoint x: 1002, endPoint y: 492, distance: 87.0
click at [1002, 492] on div "757 people" at bounding box center [1131, 384] width 754 height 769
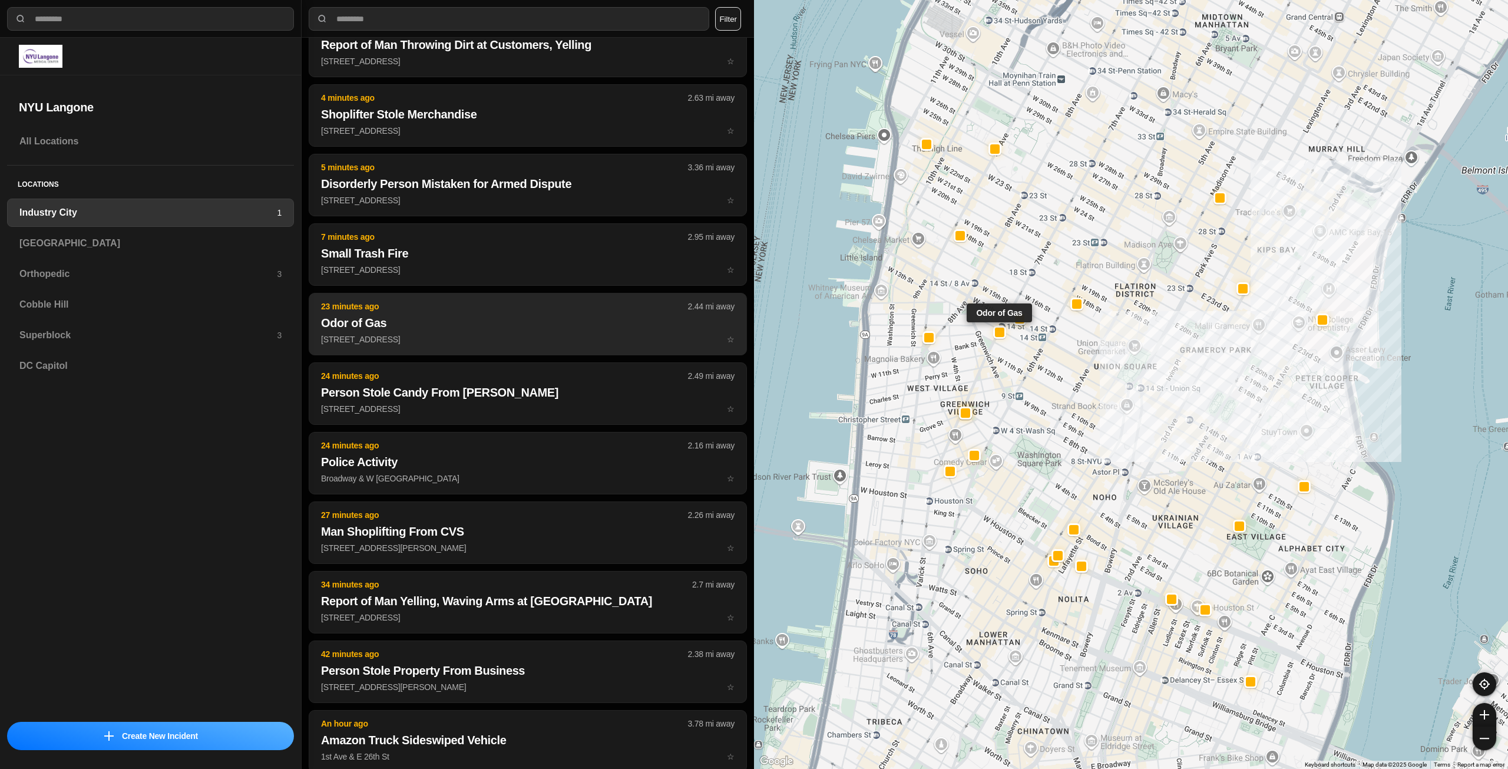
scroll to position [59, 0]
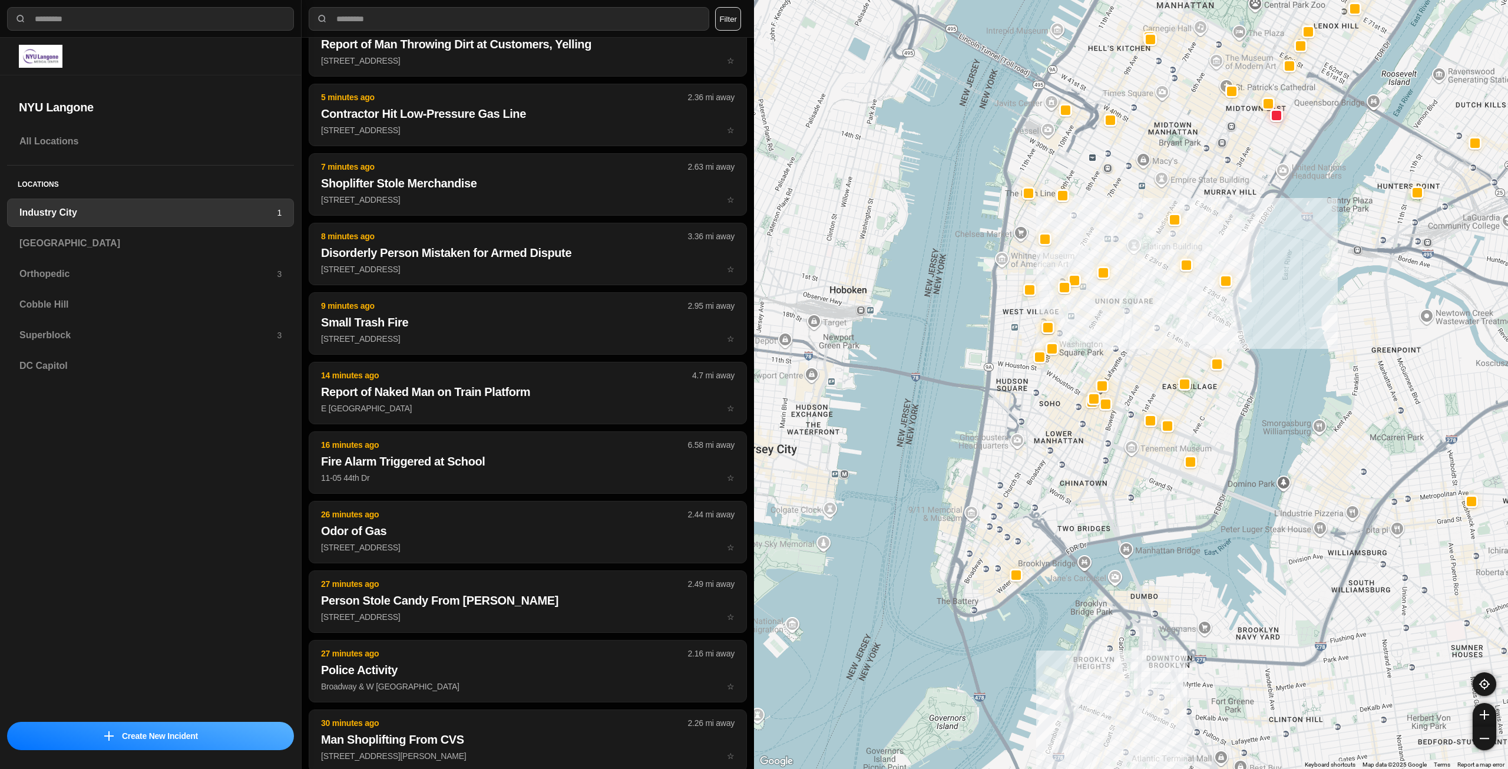
drag, startPoint x: 1159, startPoint y: 387, endPoint x: 1150, endPoint y: 335, distance: 52.7
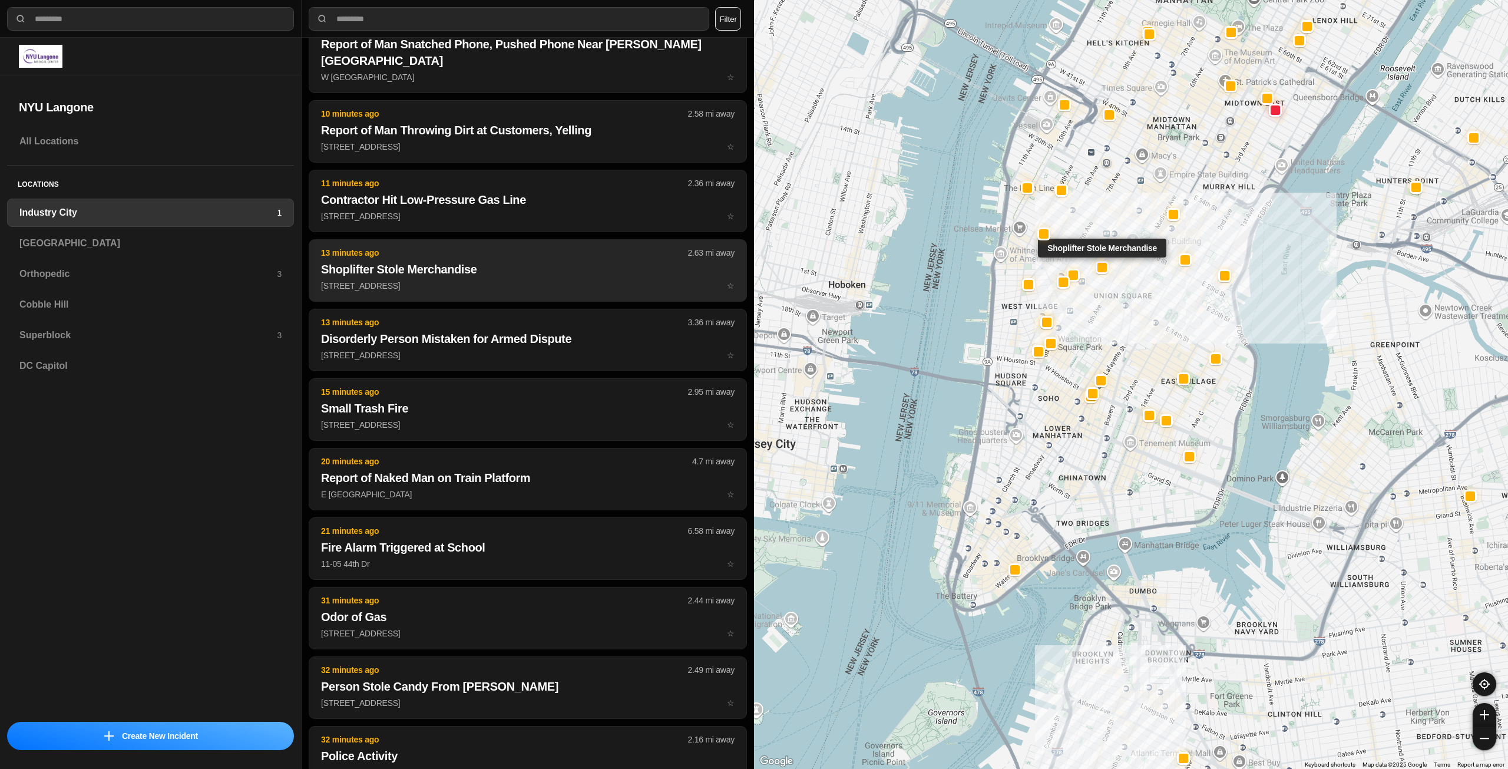
scroll to position [145, 0]
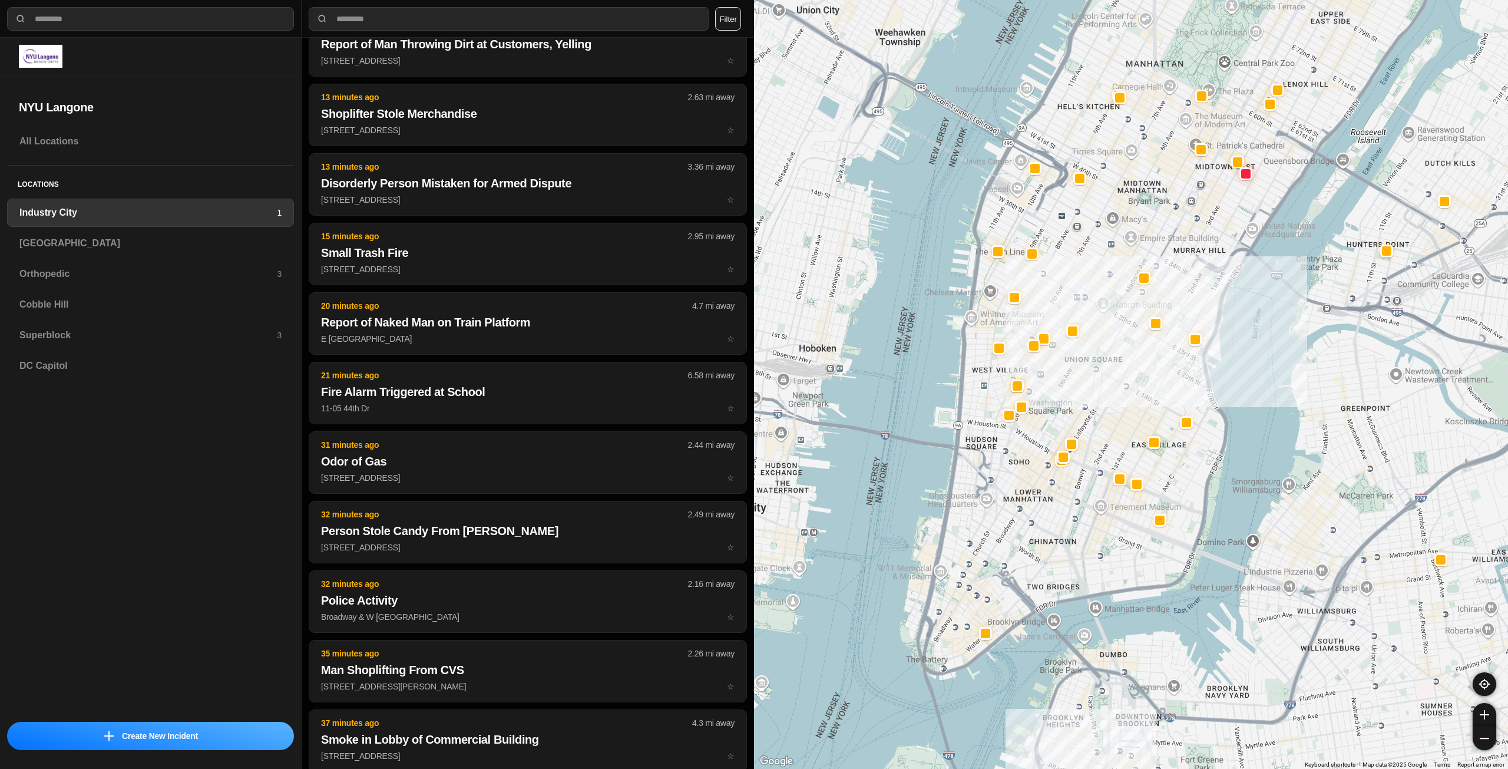
drag, startPoint x: 1137, startPoint y: 385, endPoint x: 1104, endPoint y: 457, distance: 79.1
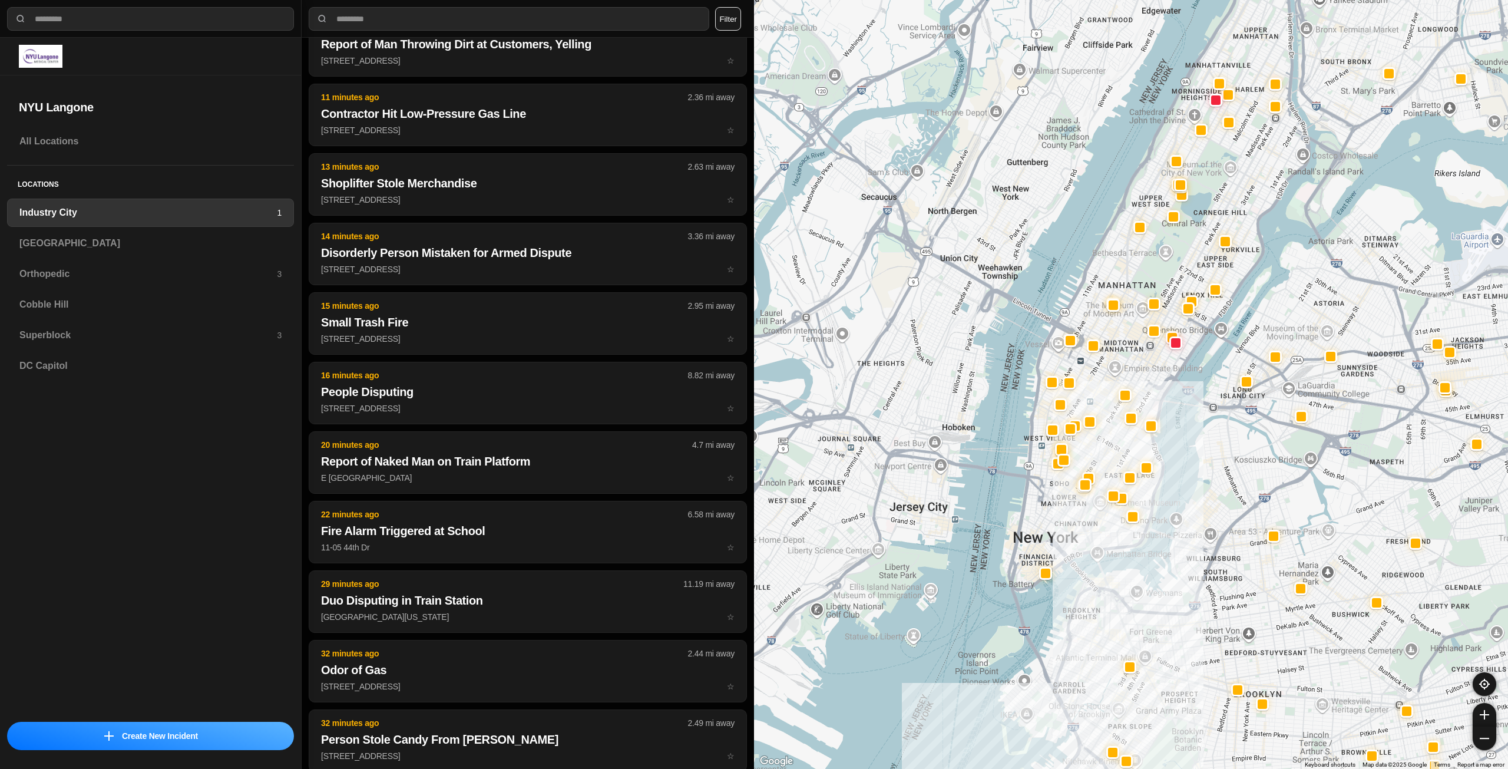
scroll to position [354, 0]
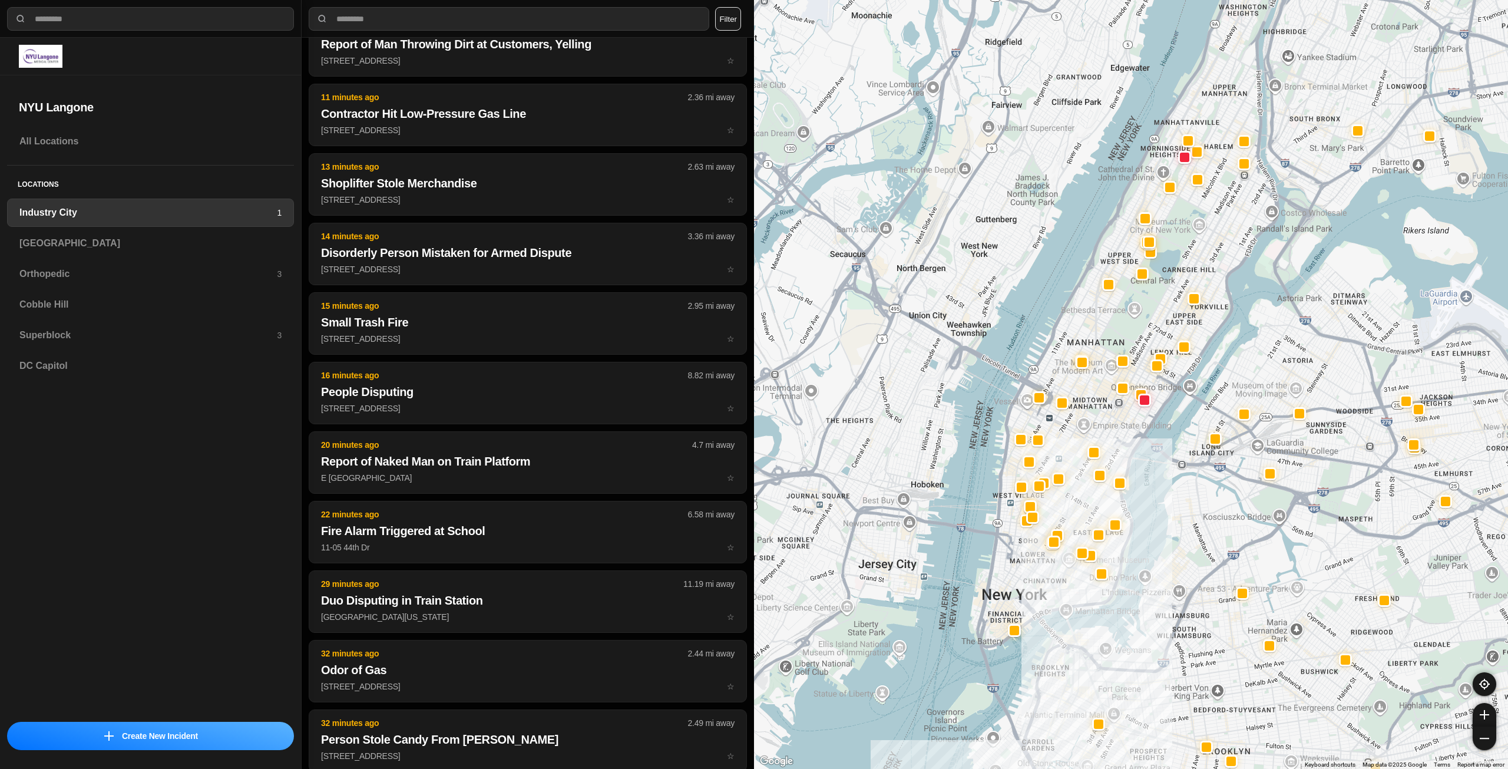
drag, startPoint x: 1125, startPoint y: 332, endPoint x: 1085, endPoint y: 442, distance: 116.5
click at [1085, 442] on div at bounding box center [1131, 384] width 754 height 769
click at [160, 231] on div "[GEOGRAPHIC_DATA]" at bounding box center [150, 243] width 287 height 28
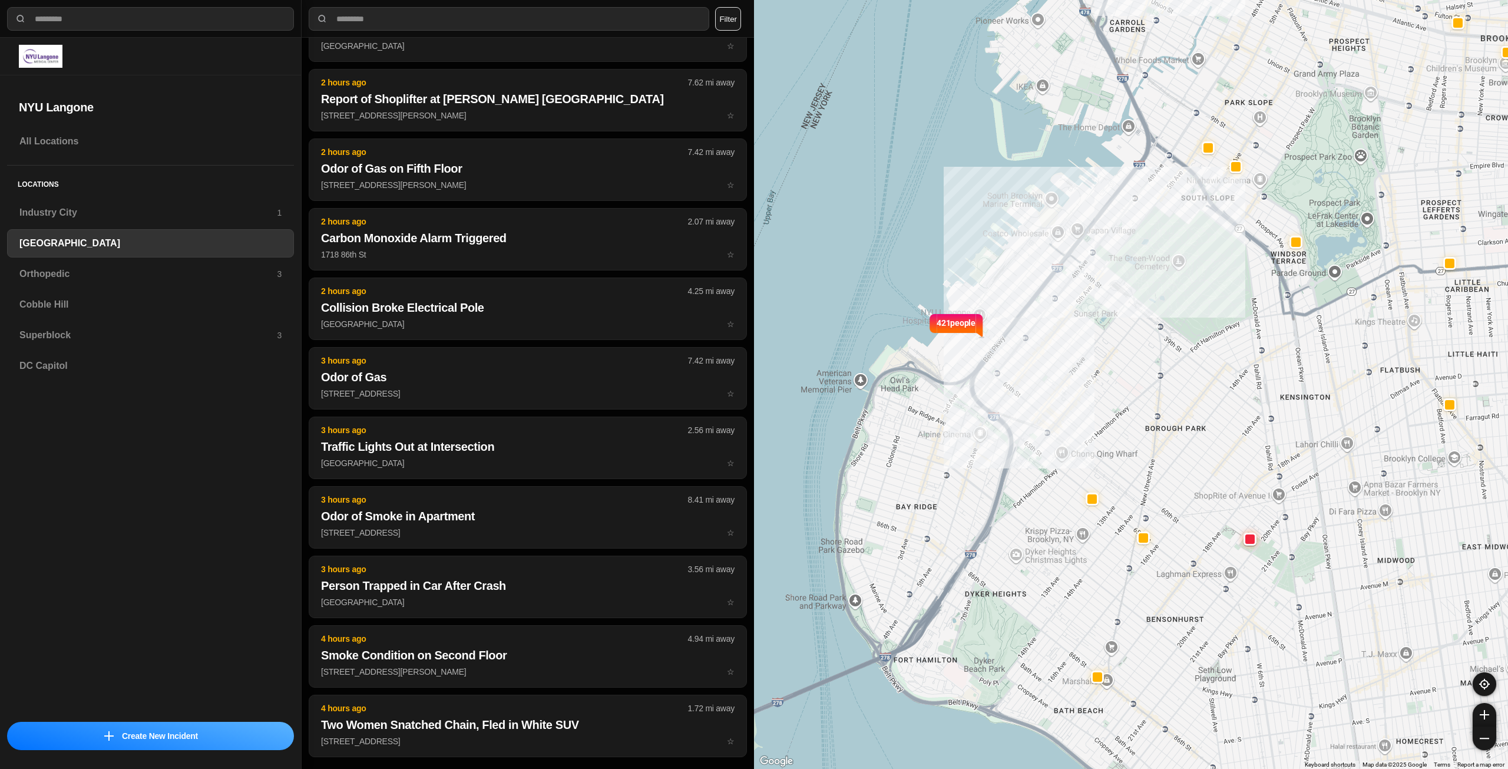
scroll to position [354, 0]
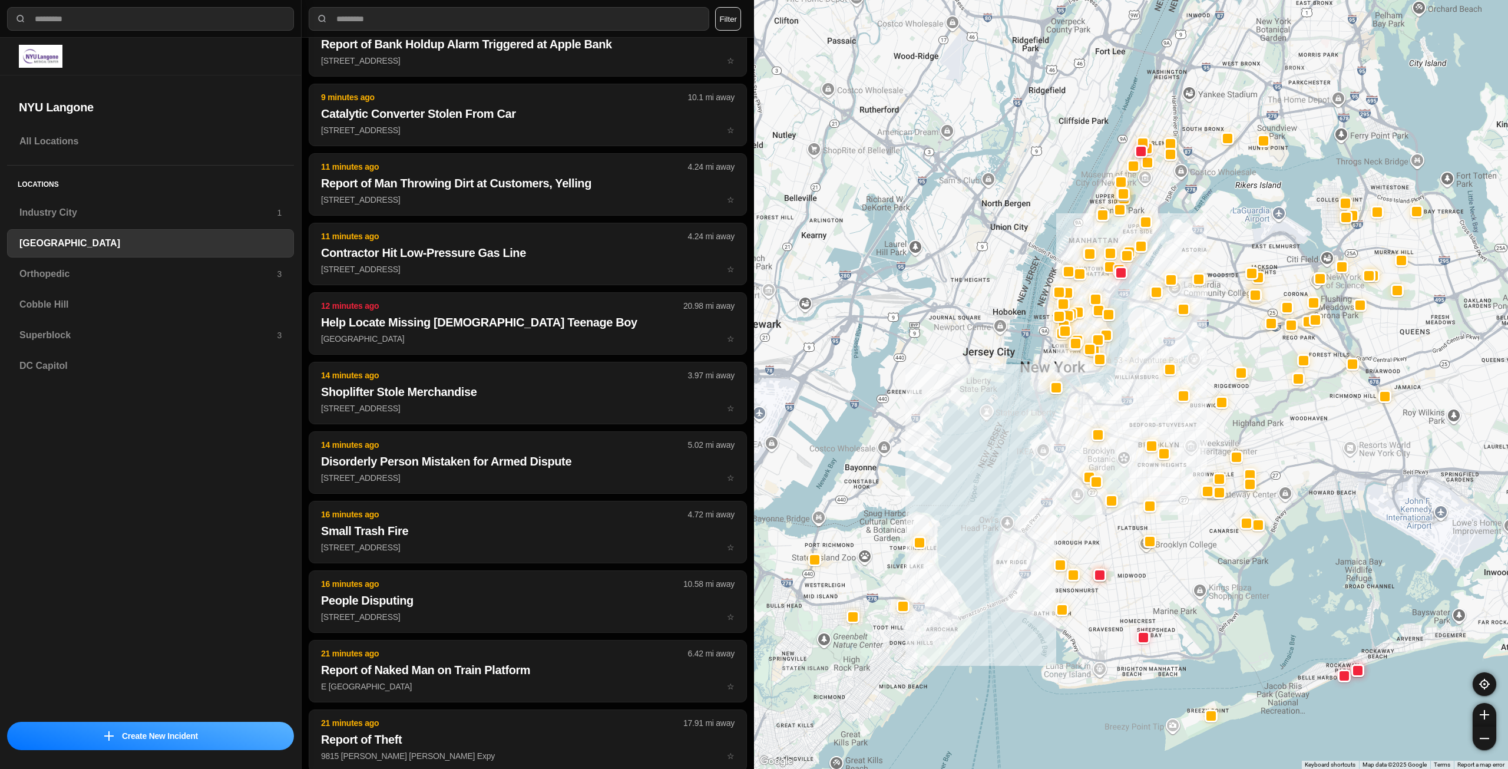
drag, startPoint x: 1275, startPoint y: 369, endPoint x: 1185, endPoint y: 494, distance: 153.6
click at [1185, 494] on div at bounding box center [1131, 384] width 754 height 769
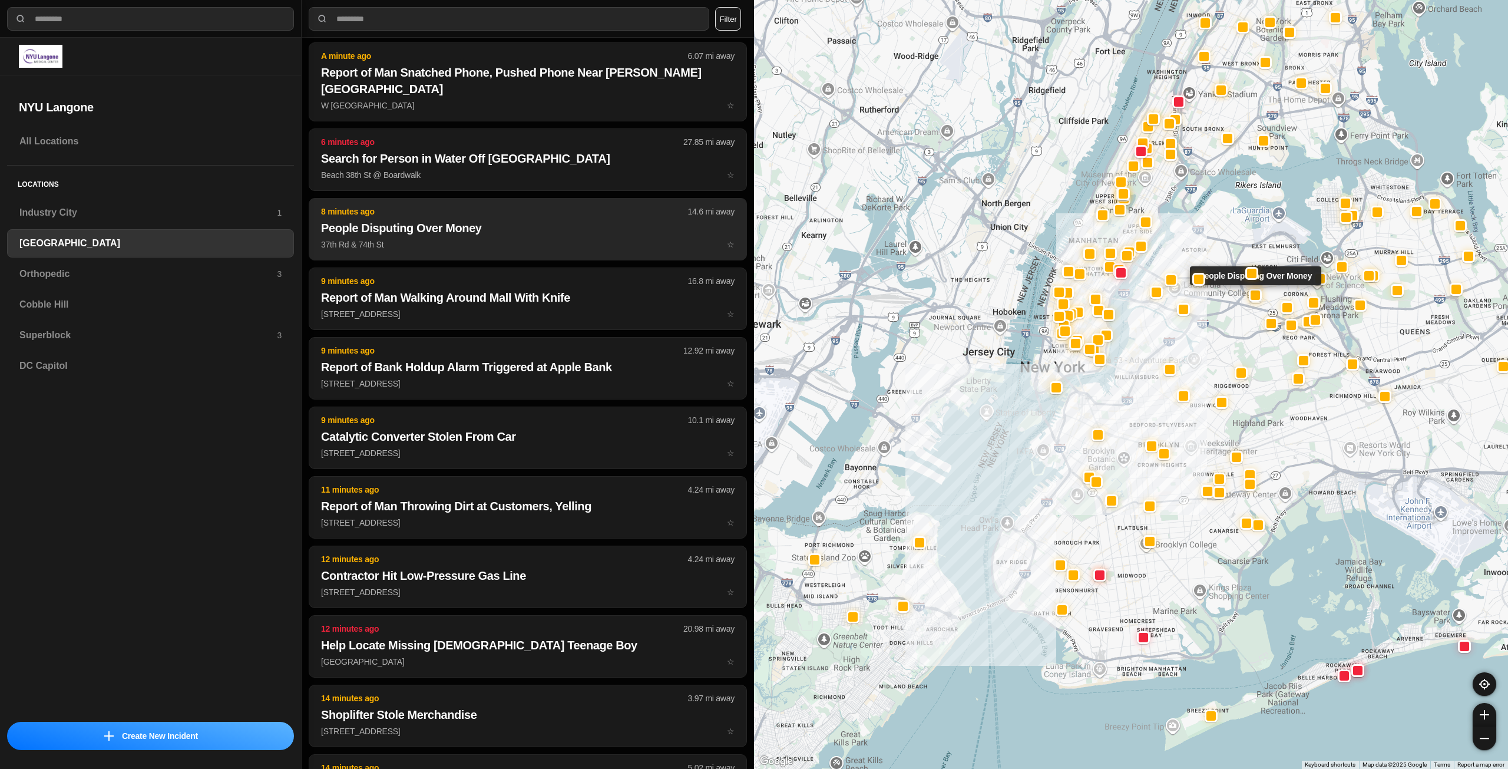
scroll to position [0, 0]
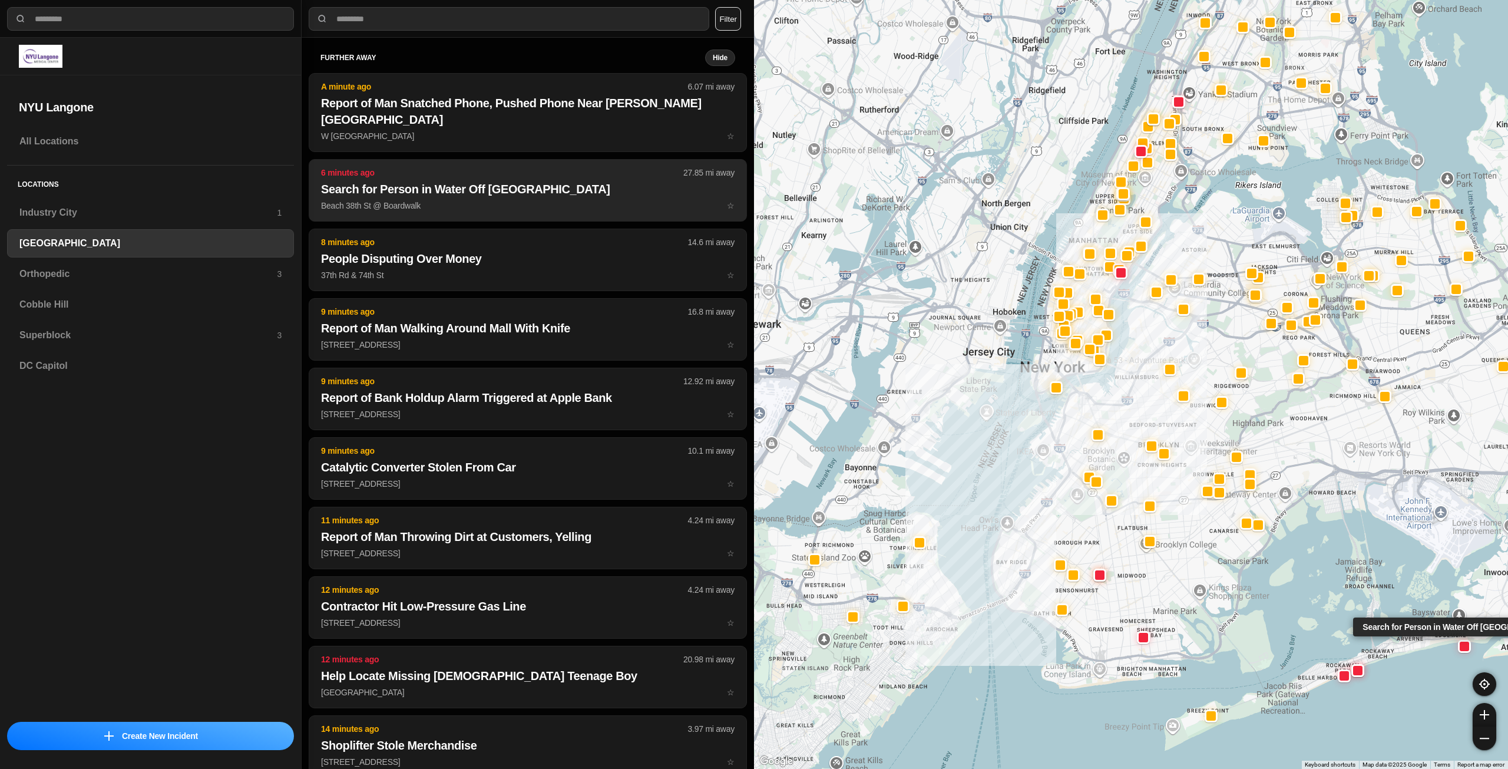
click at [582, 192] on h2 "Search for Person in Water Off [GEOGRAPHIC_DATA]" at bounding box center [528, 189] width 414 height 16
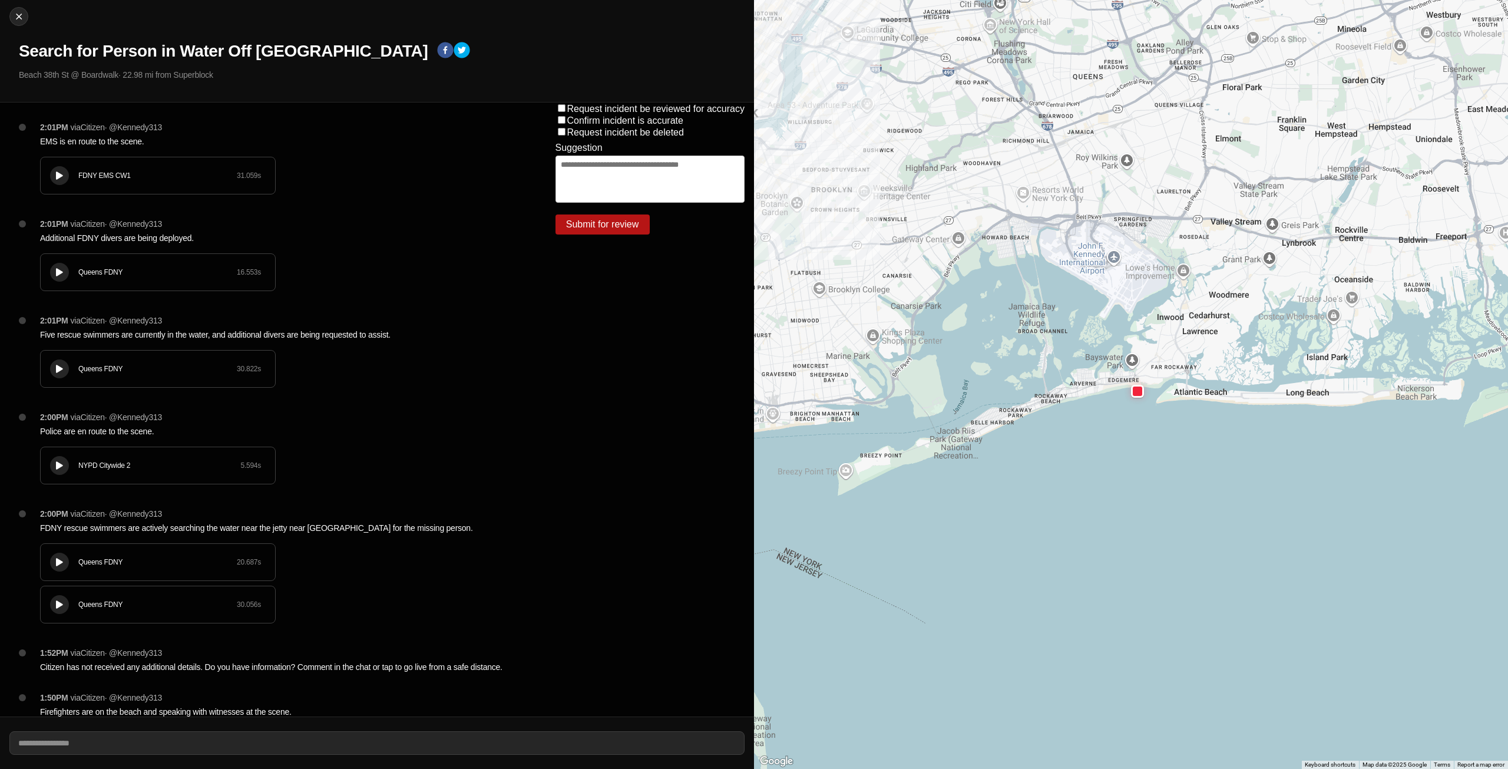
click at [66, 169] on button at bounding box center [59, 175] width 19 height 19
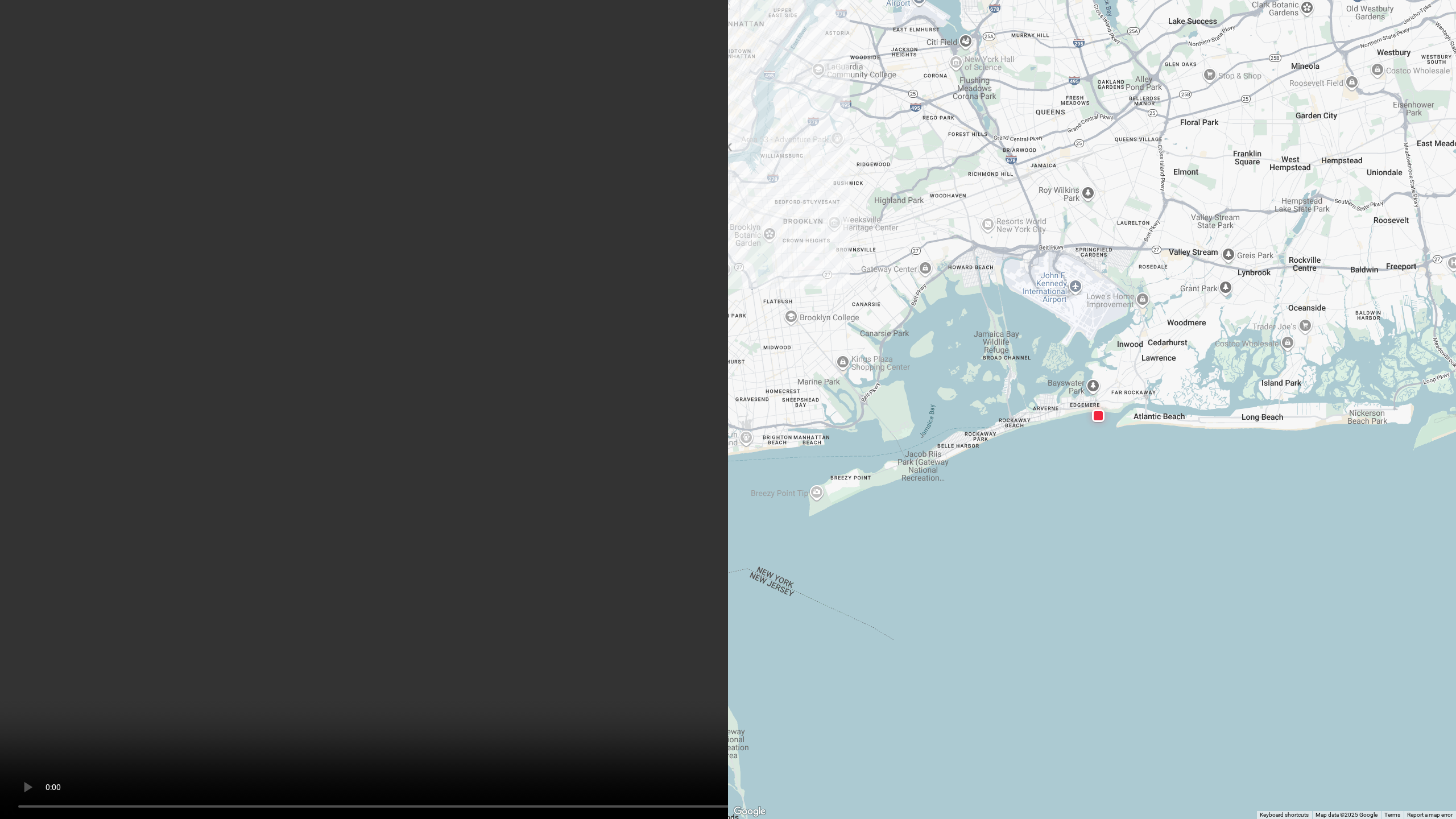
click at [1024, 723] on video at bounding box center [728, 410] width 1456 height 819
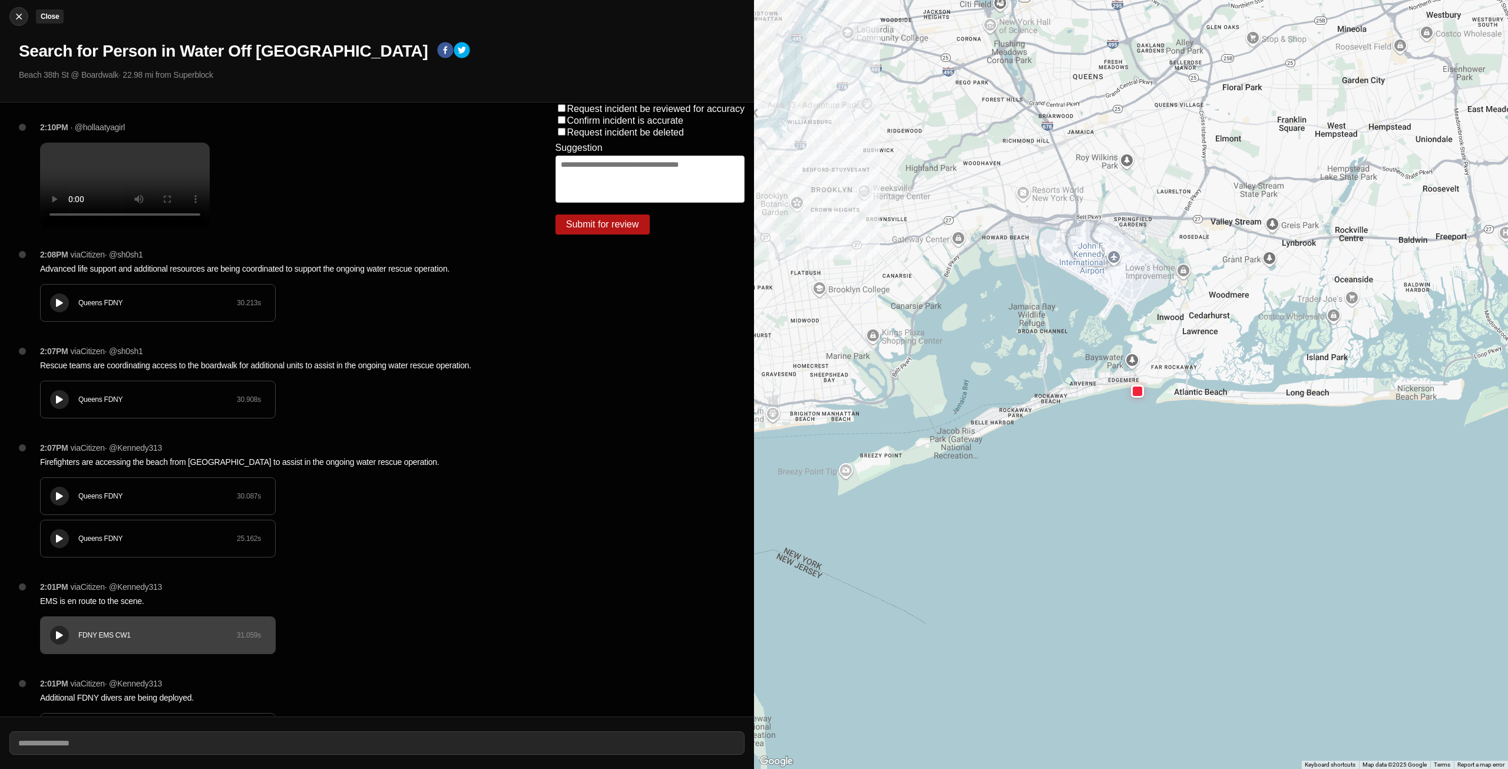
click at [21, 17] on img at bounding box center [19, 17] width 12 height 12
select select "*"
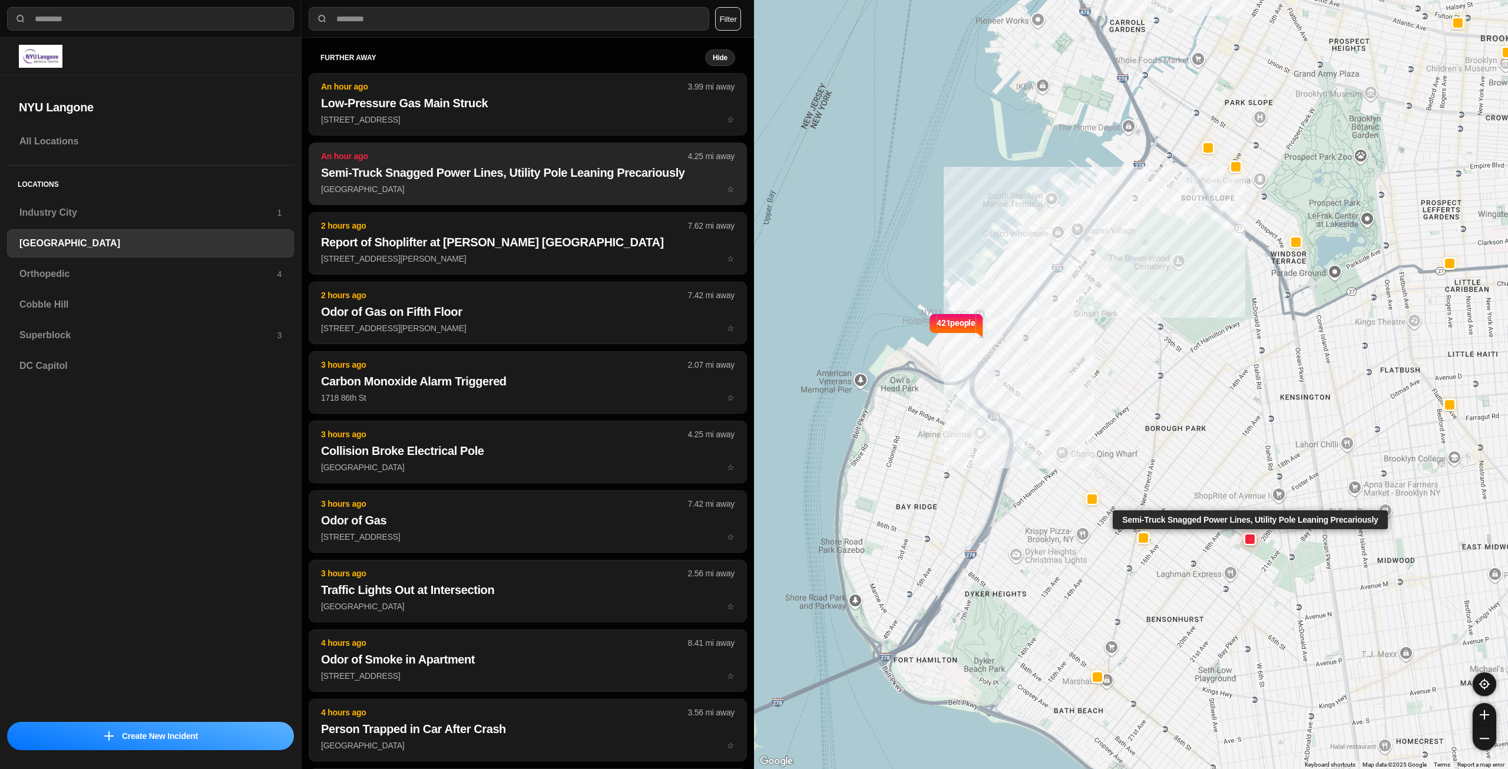
click at [560, 186] on p "19th Ave & 55th St ☆" at bounding box center [528, 189] width 414 height 12
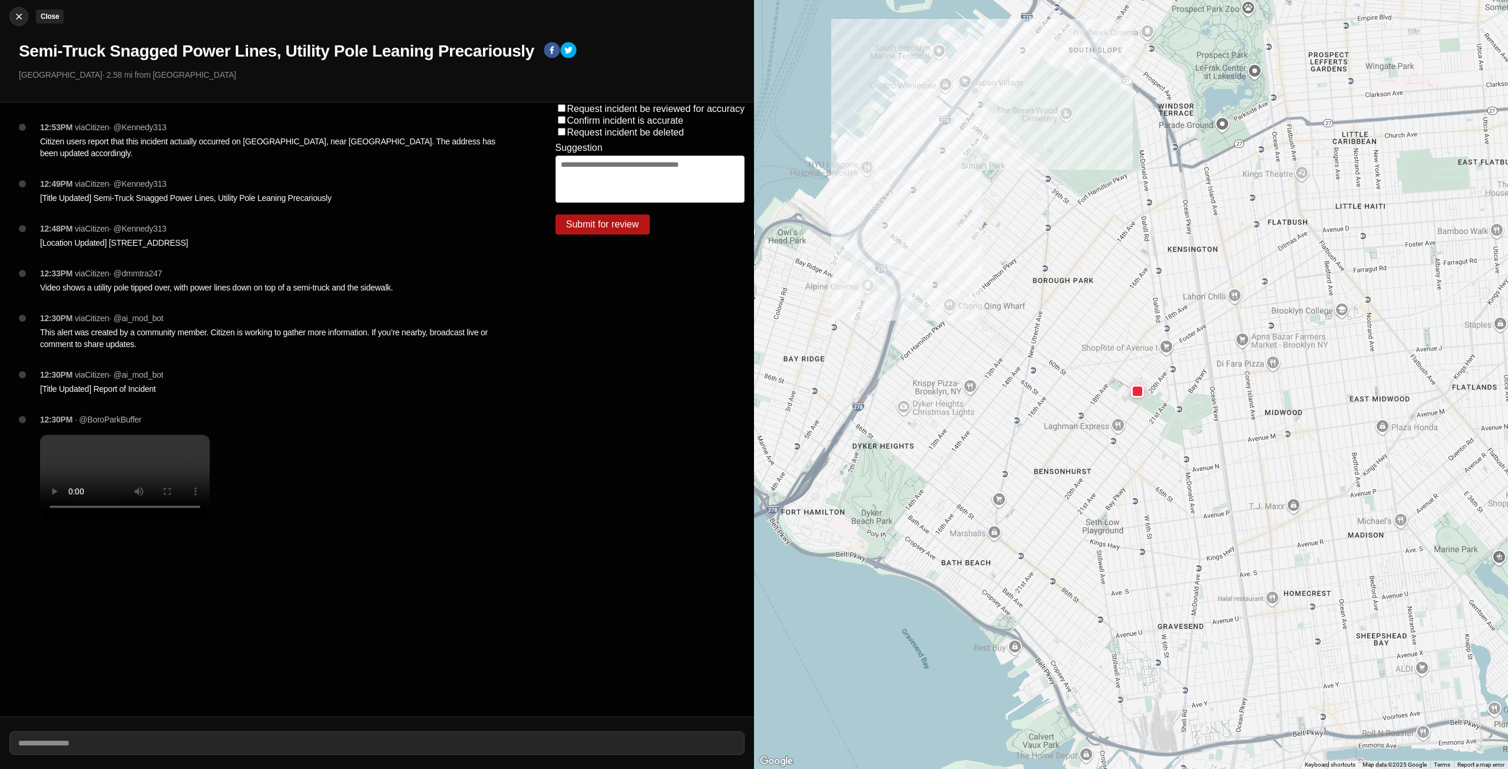
click at [15, 15] on img at bounding box center [19, 17] width 12 height 12
select select "*"
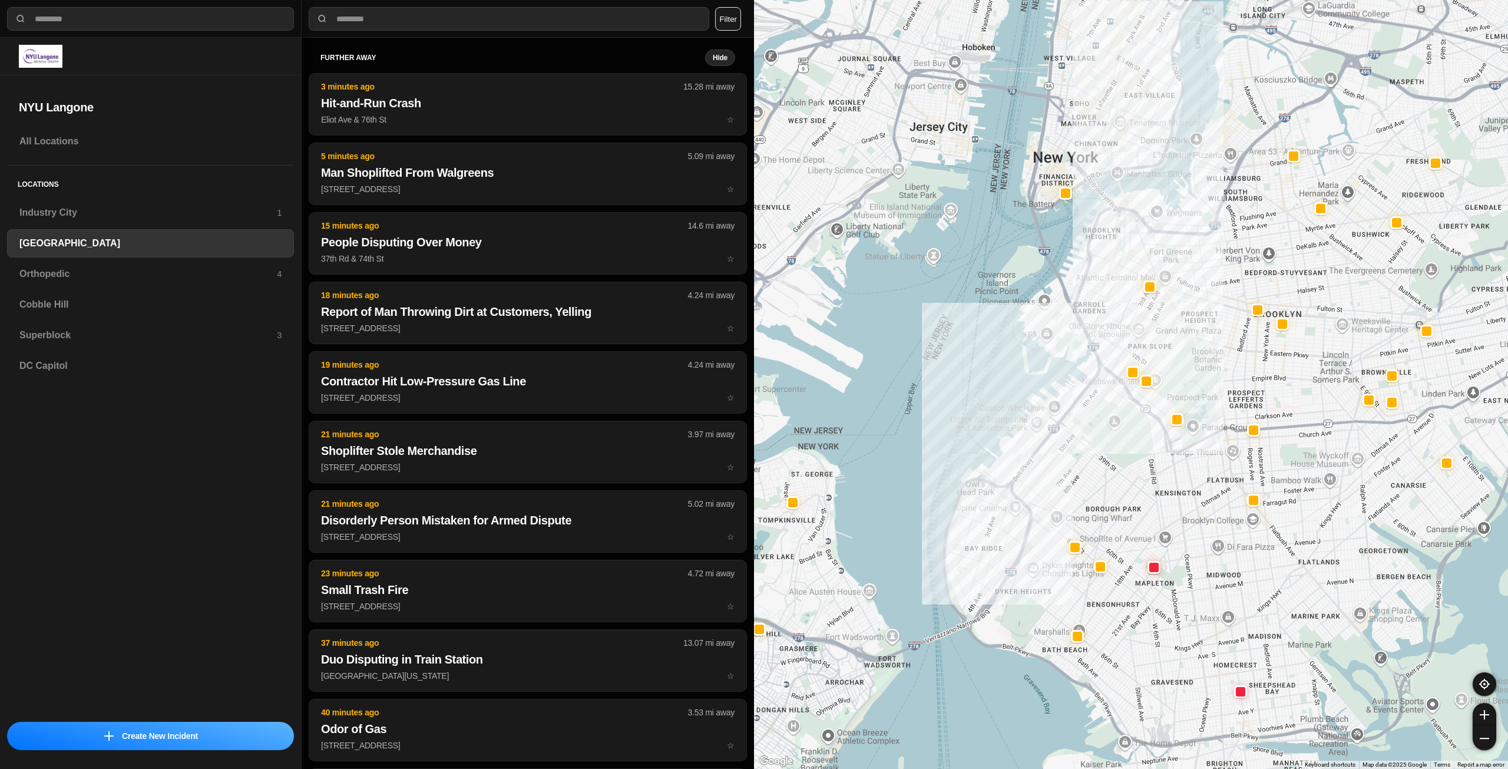
drag, startPoint x: 1173, startPoint y: 333, endPoint x: 1124, endPoint y: 444, distance: 121.1
click at [1124, 444] on div at bounding box center [1131, 384] width 754 height 769
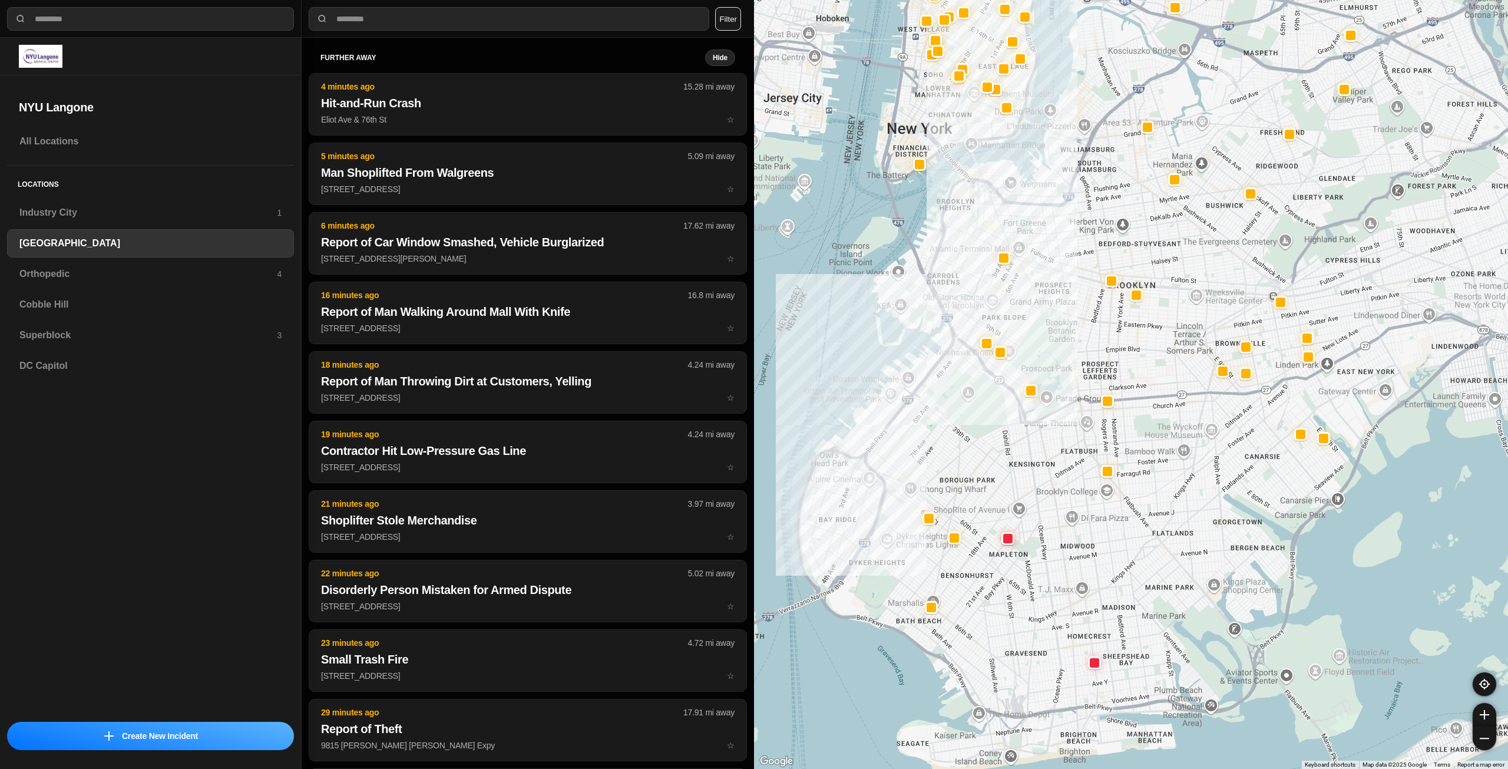
drag, startPoint x: 1165, startPoint y: 535, endPoint x: 1018, endPoint y: 506, distance: 150.1
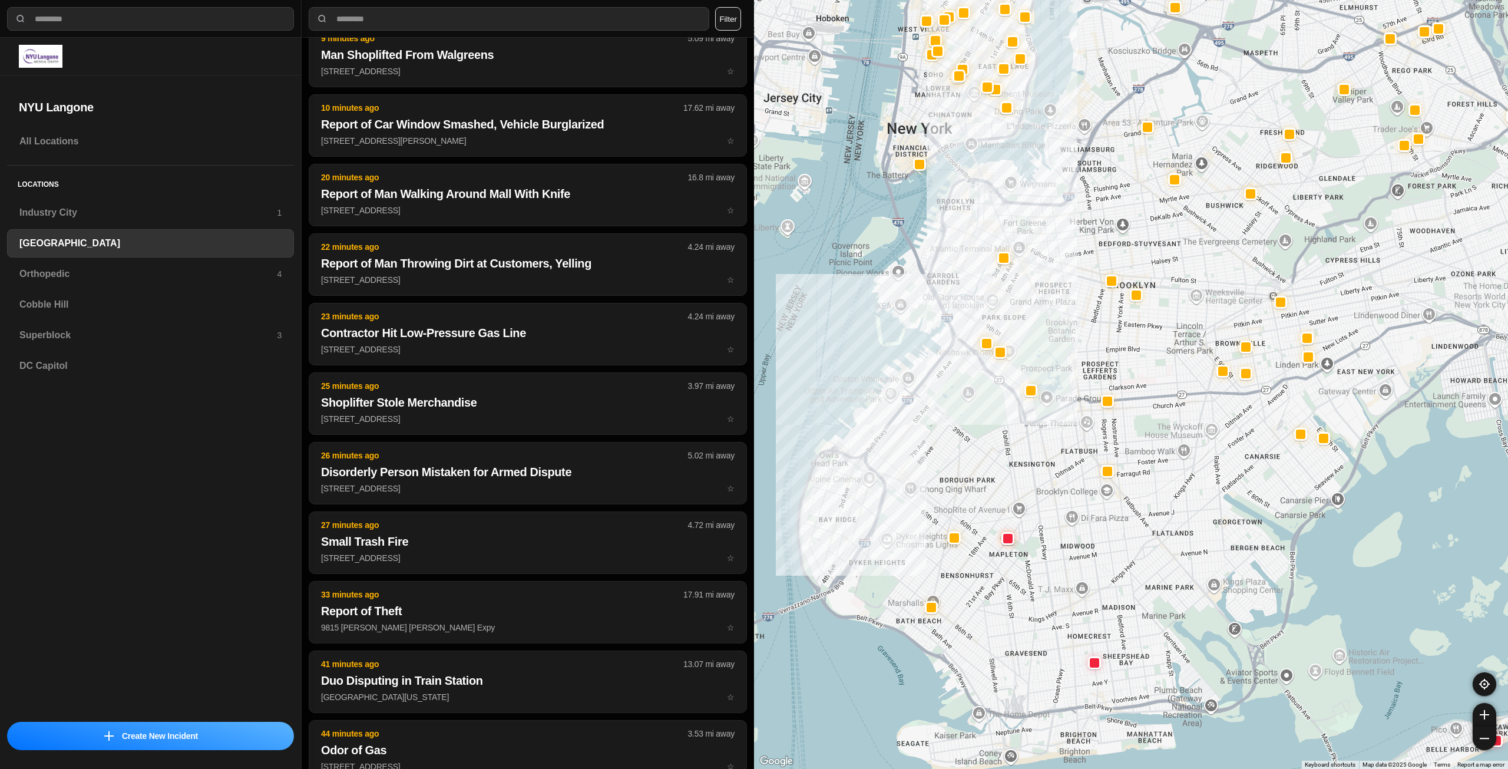
scroll to position [257, 0]
click at [104, 204] on div "Industry City 1" at bounding box center [150, 213] width 287 height 28
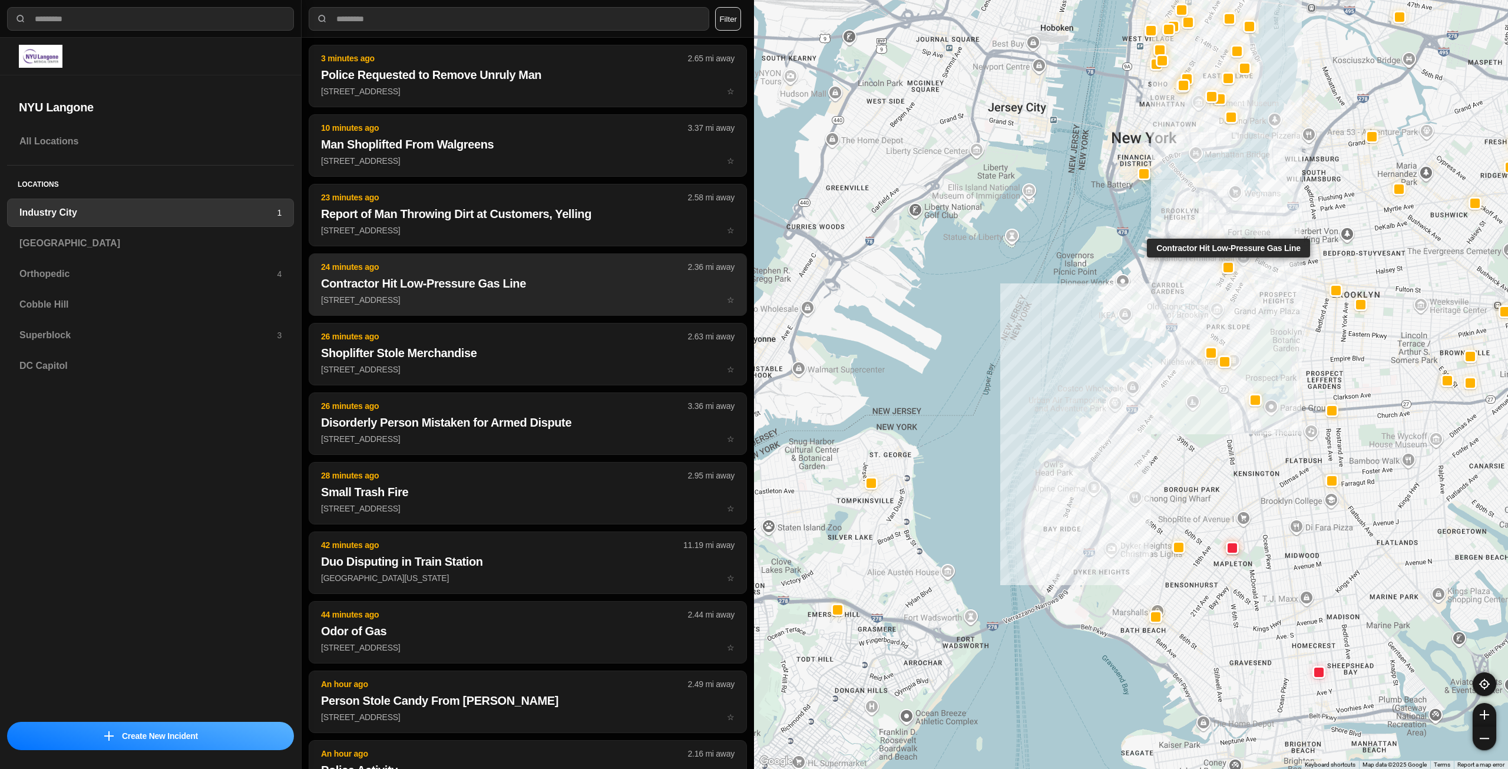
scroll to position [118, 0]
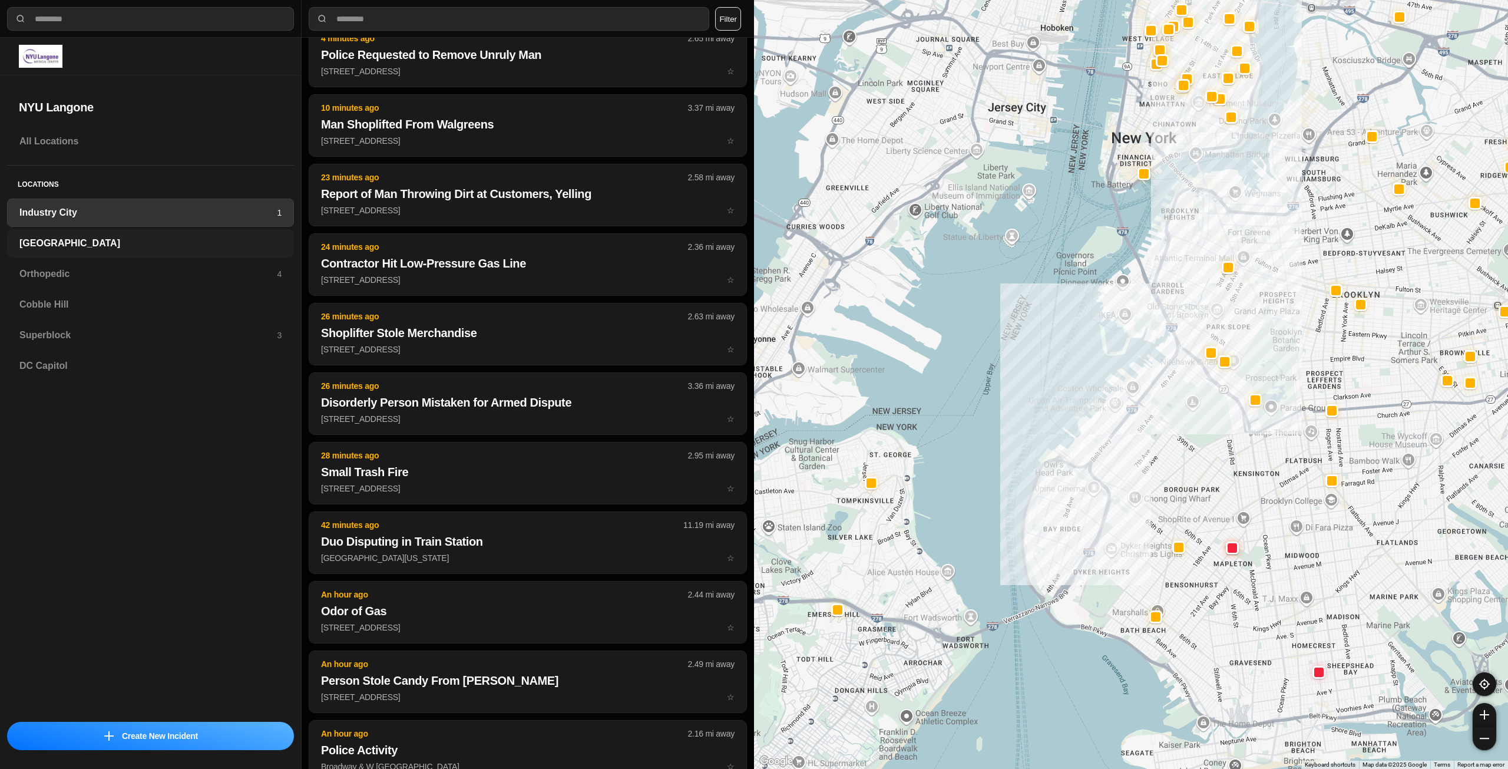
click at [154, 247] on h3 "[GEOGRAPHIC_DATA]" at bounding box center [150, 243] width 262 height 14
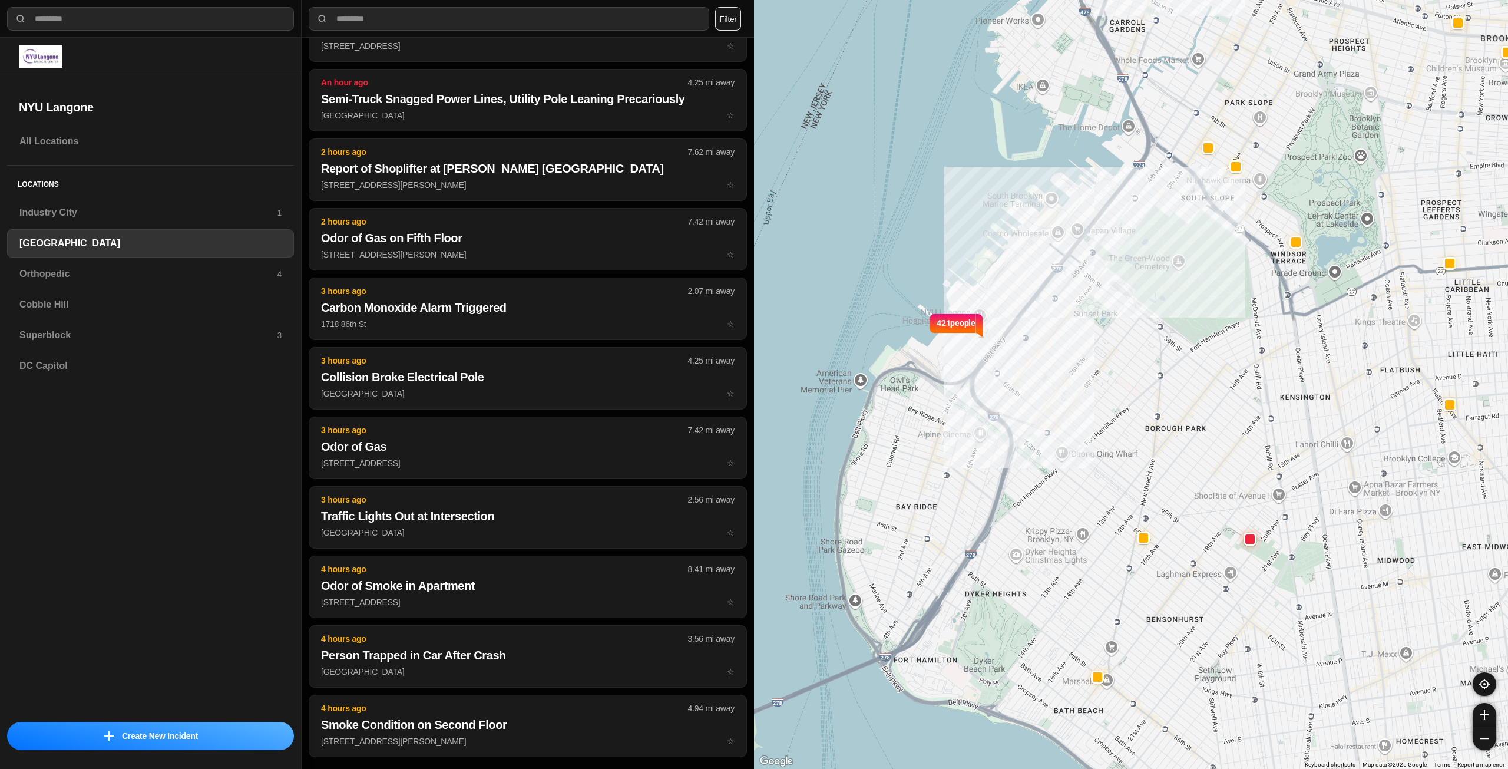
scroll to position [118, 0]
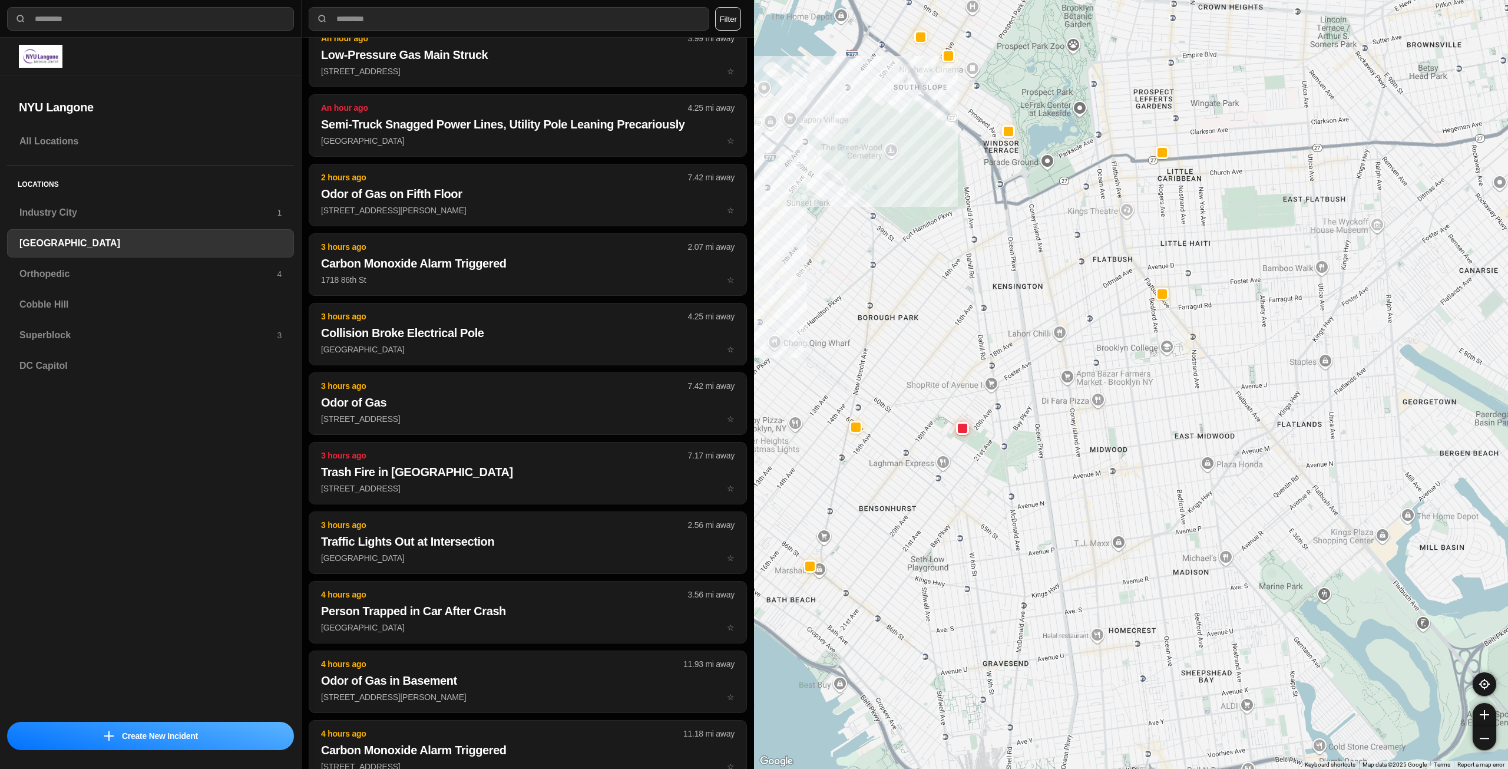
drag, startPoint x: 1148, startPoint y: 450, endPoint x: 859, endPoint y: 333, distance: 311.9
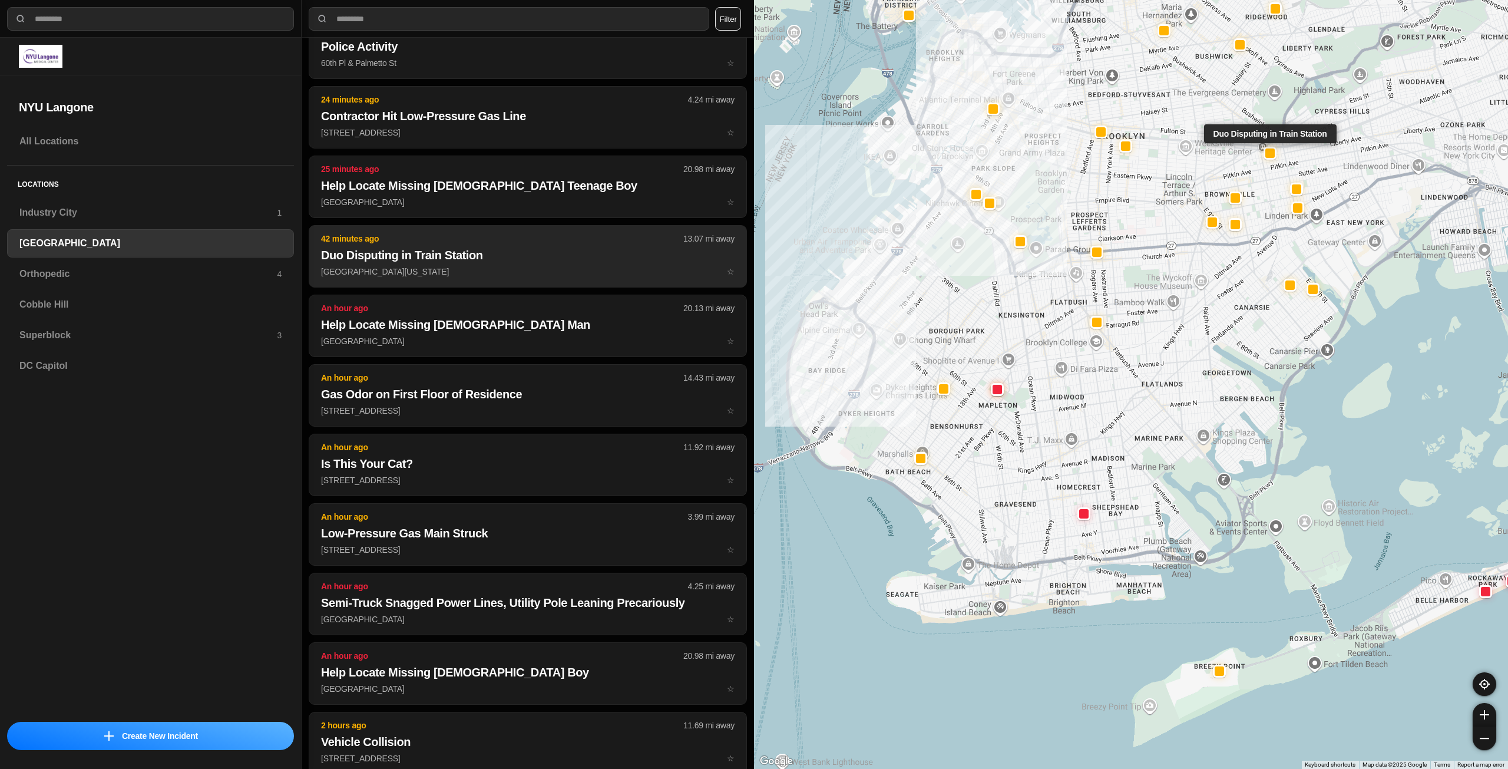
scroll to position [0, 0]
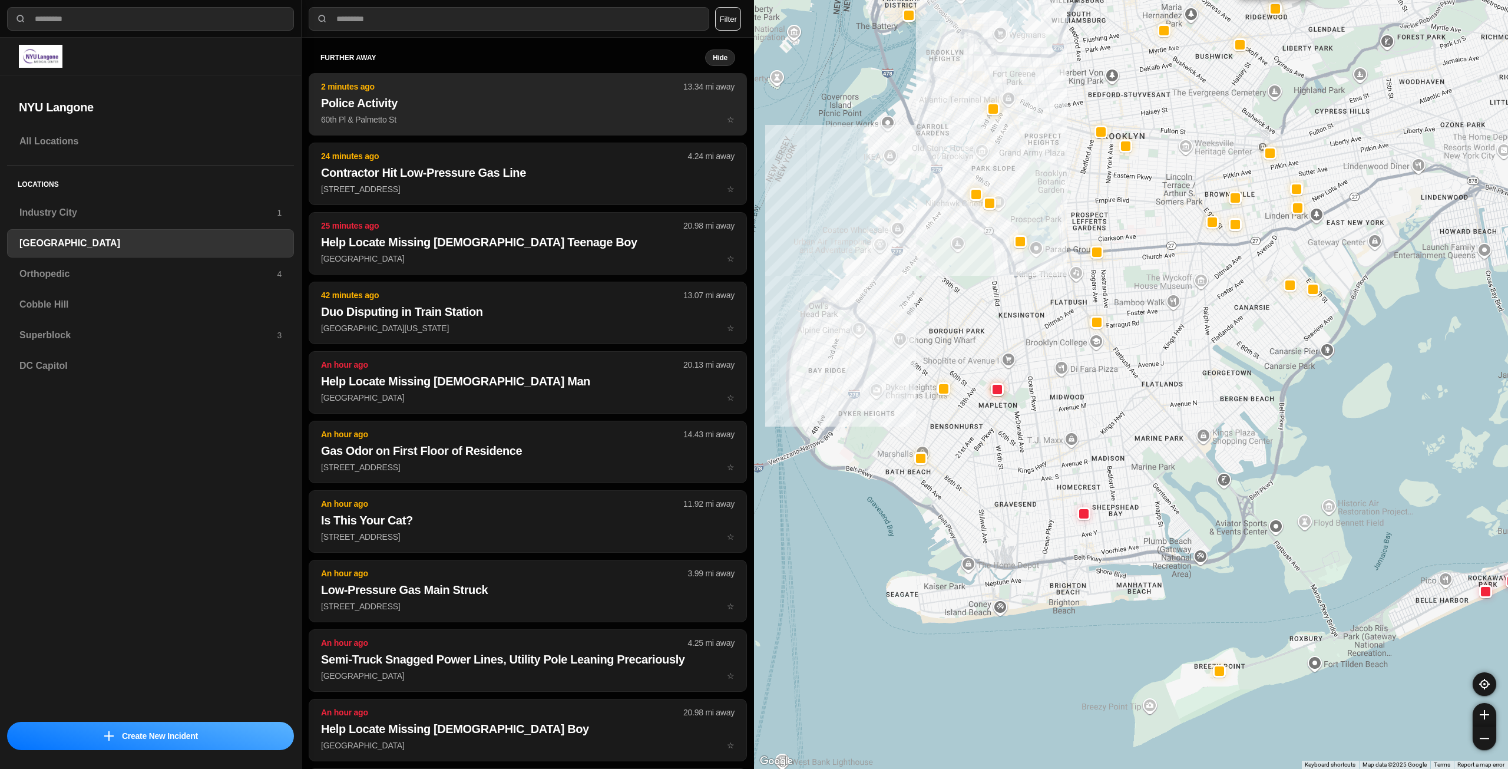
click at [517, 126] on button "2 minutes ago 13.34 mi away Police Activity 60th Pl & Palmetto St ☆" at bounding box center [528, 104] width 438 height 62
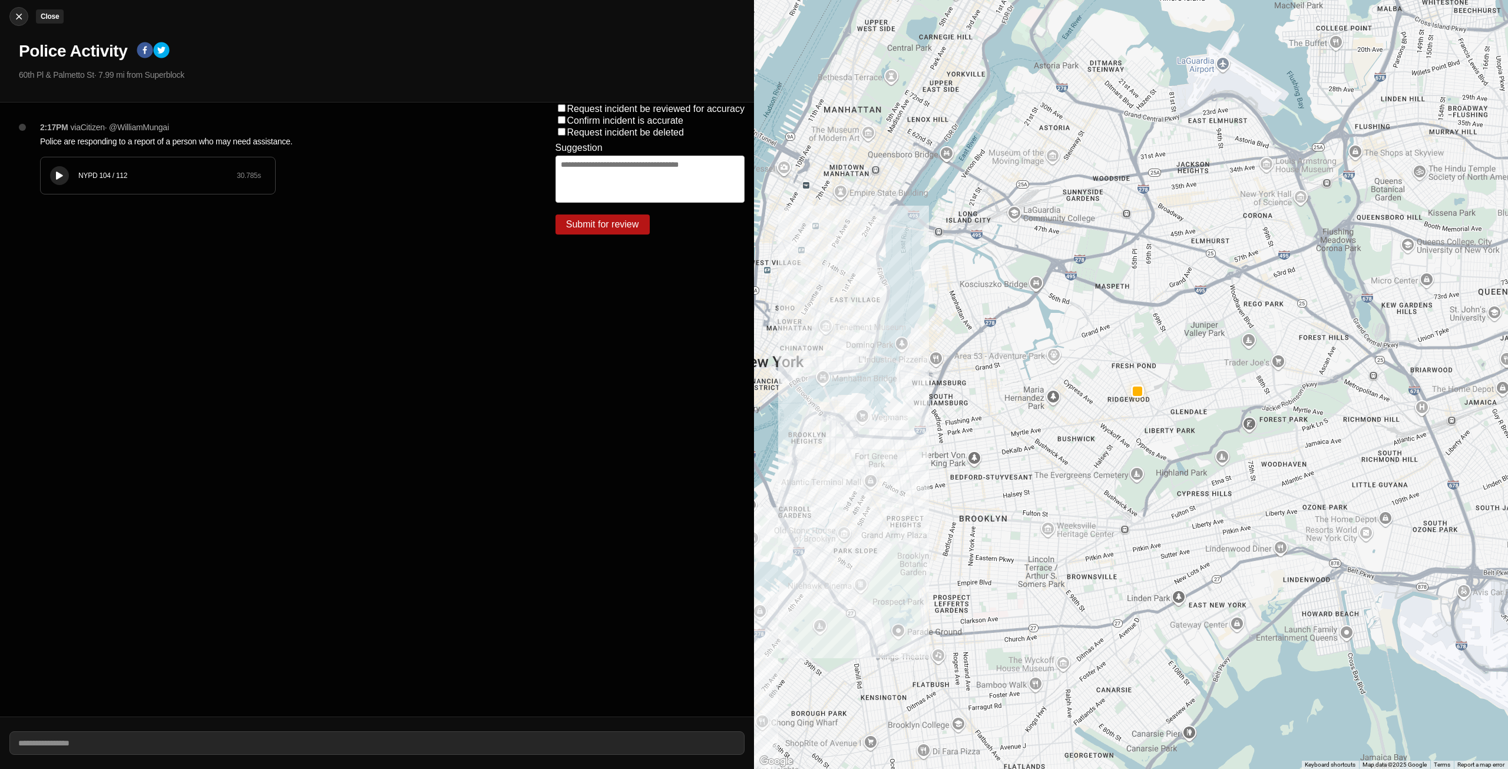
click at [14, 18] on img at bounding box center [19, 17] width 12 height 12
select select "*"
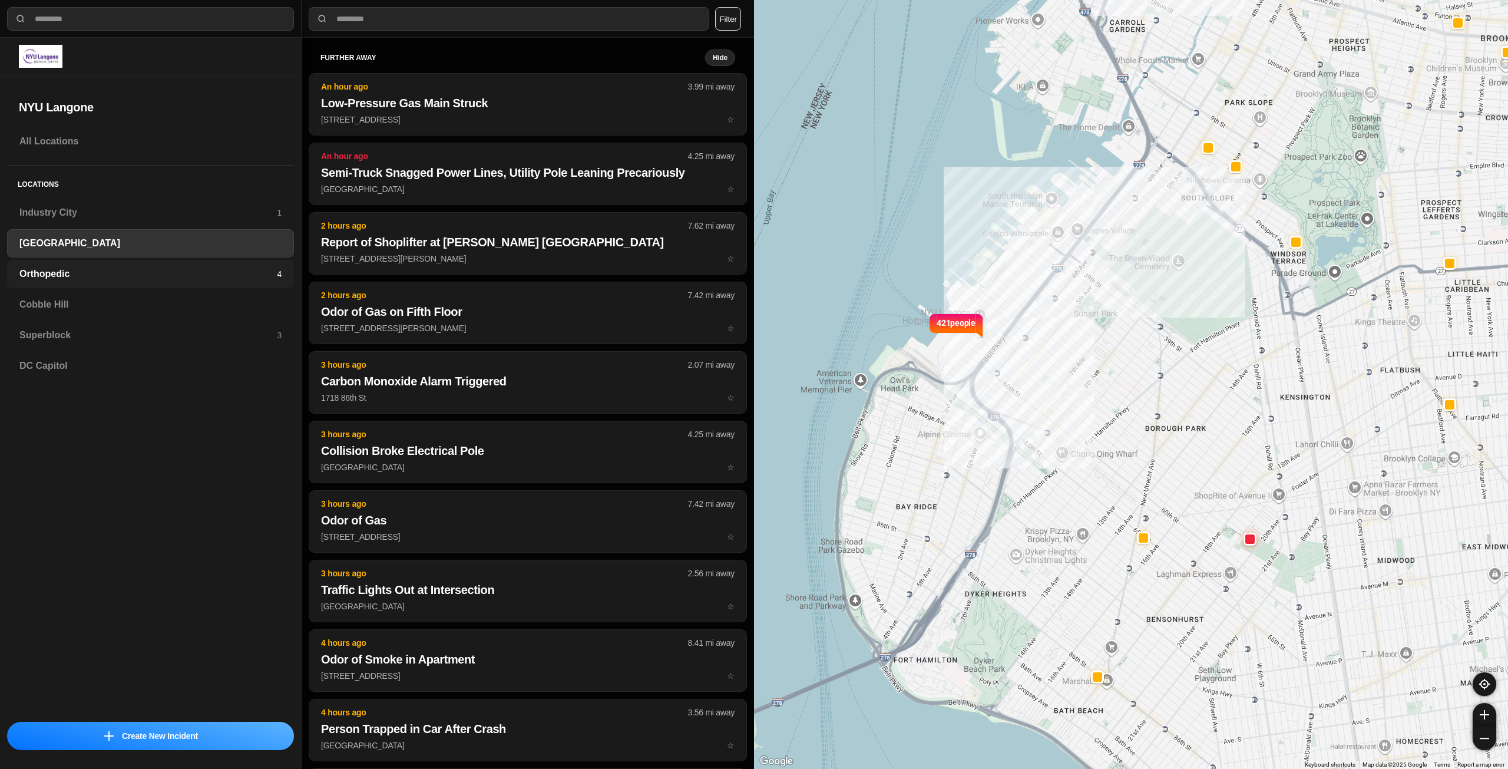
click at [194, 267] on h3 "Orthopedic" at bounding box center [147, 274] width 257 height 14
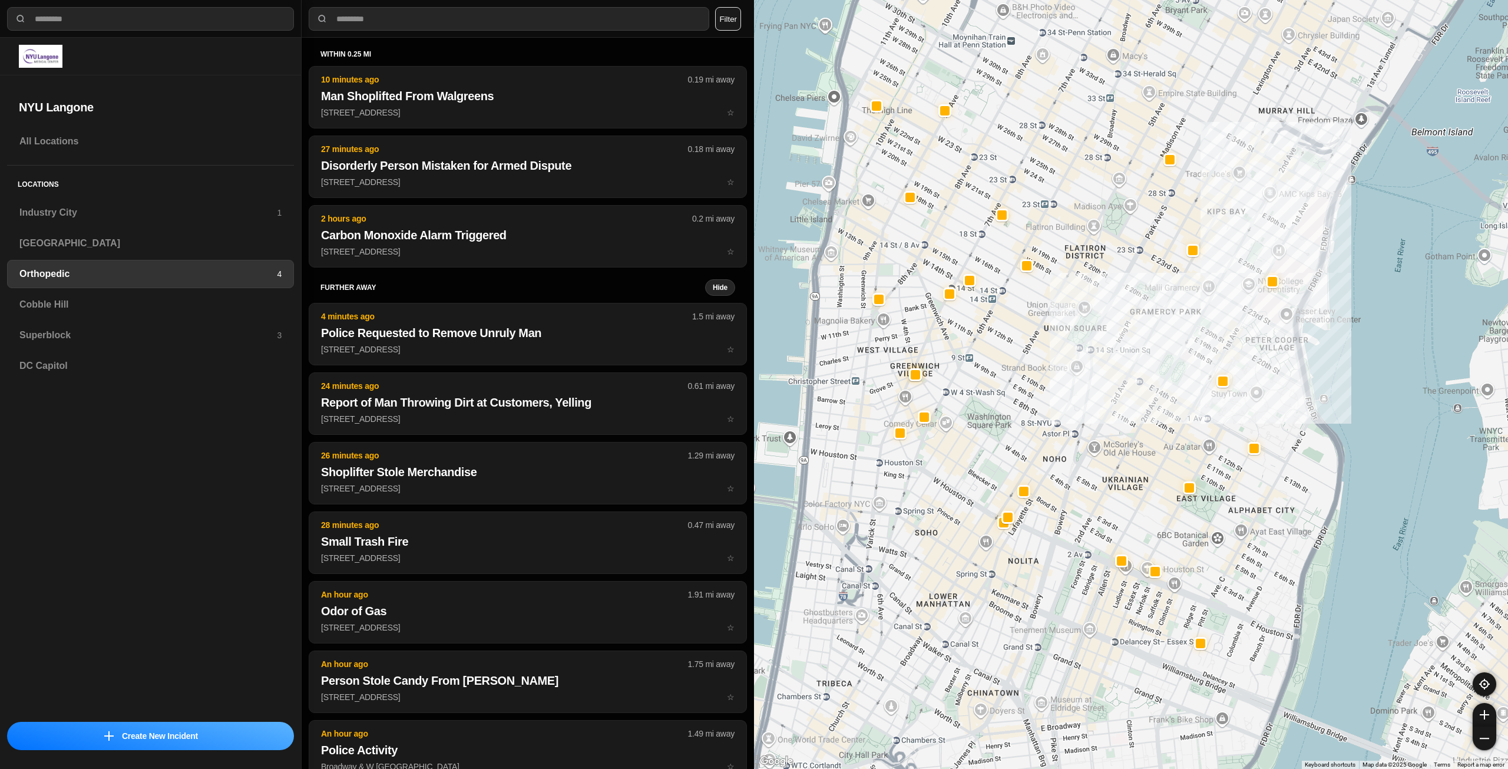
drag, startPoint x: 1082, startPoint y: 495, endPoint x: 1096, endPoint y: 437, distance: 59.4
click at [1096, 437] on div at bounding box center [1131, 384] width 754 height 769
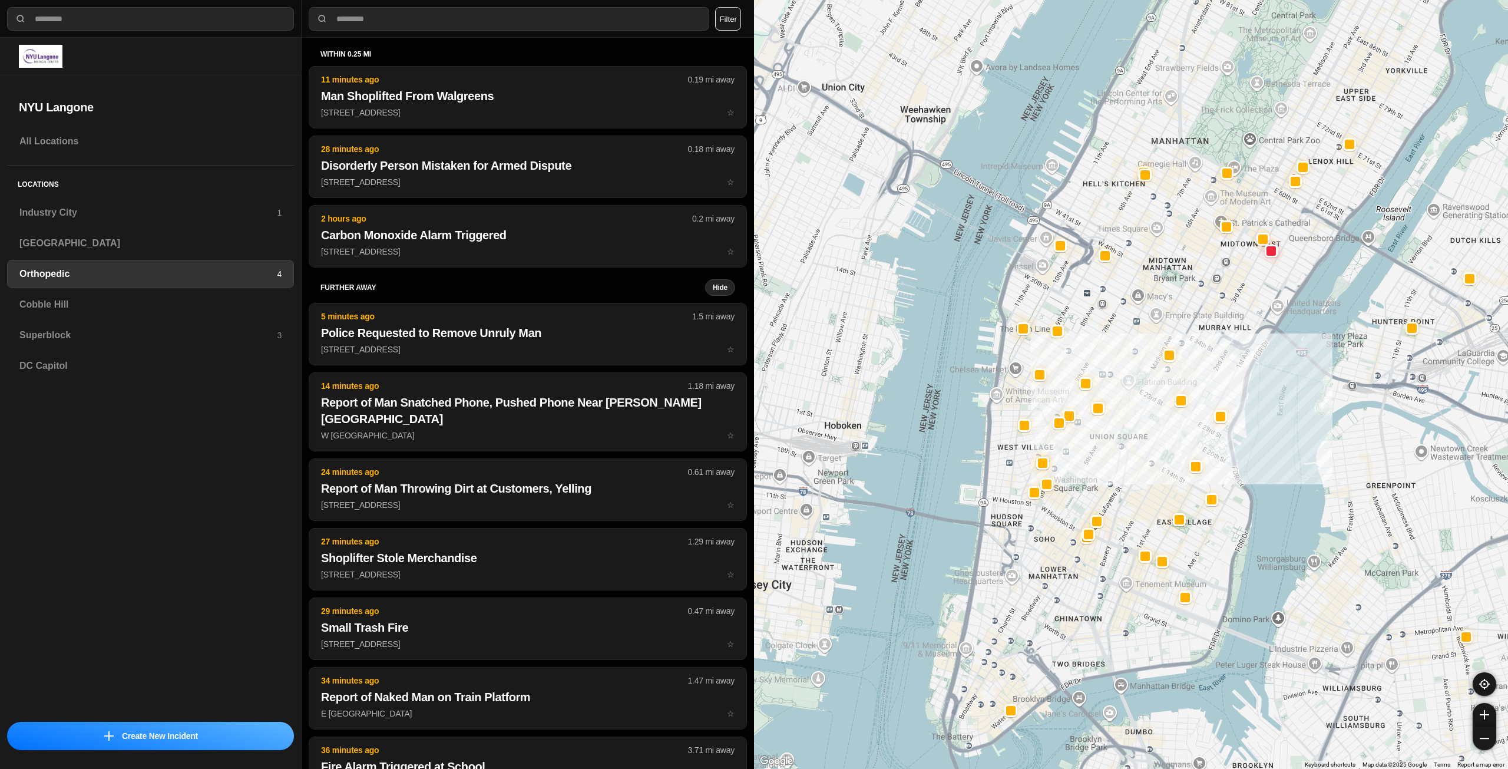
drag, startPoint x: 1099, startPoint y: 576, endPoint x: 1083, endPoint y: 632, distance: 58.8
click at [1083, 632] on div at bounding box center [1131, 384] width 754 height 769
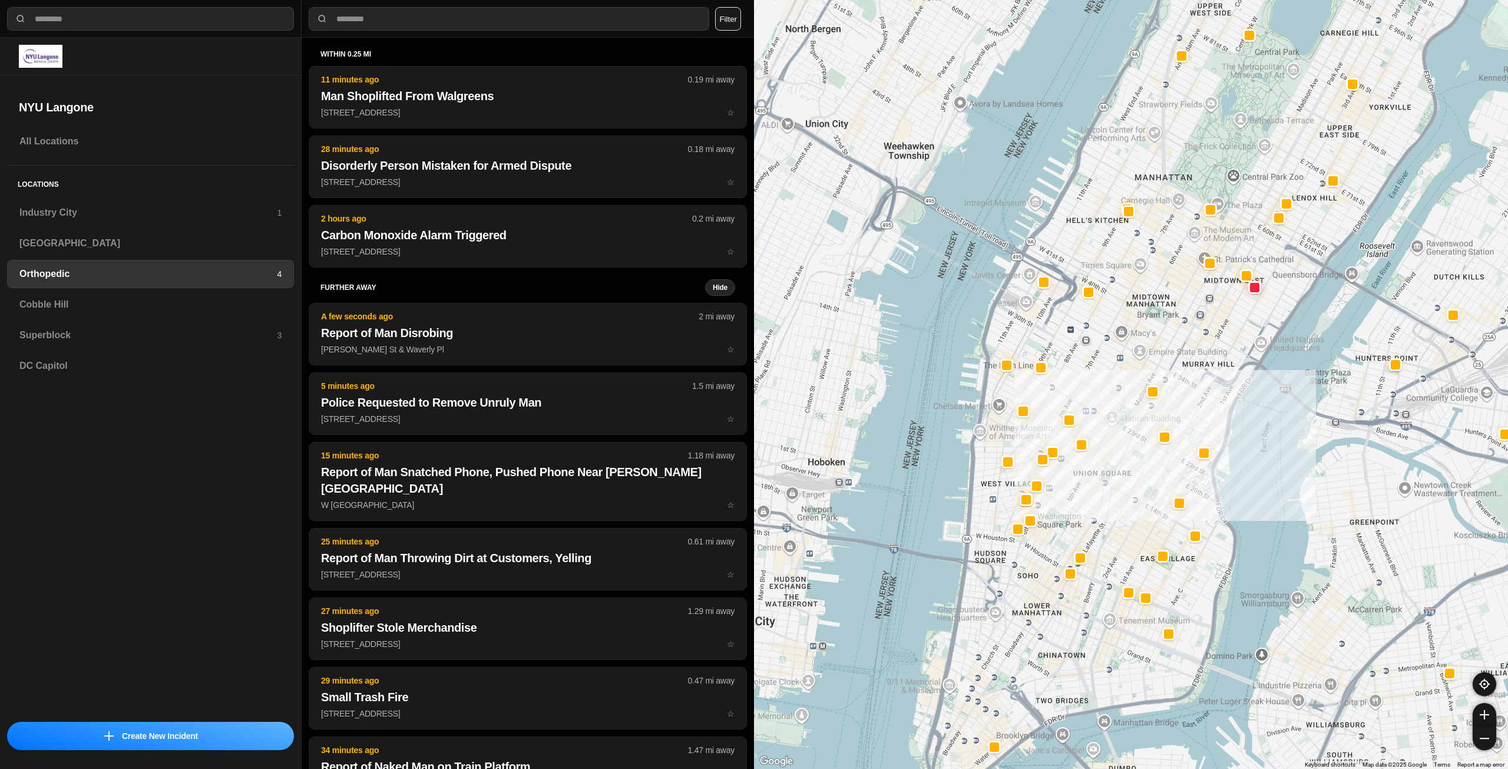
drag, startPoint x: 1225, startPoint y: 378, endPoint x: 1206, endPoint y: 421, distance: 46.4
click at [1207, 417] on div at bounding box center [1131, 384] width 754 height 769
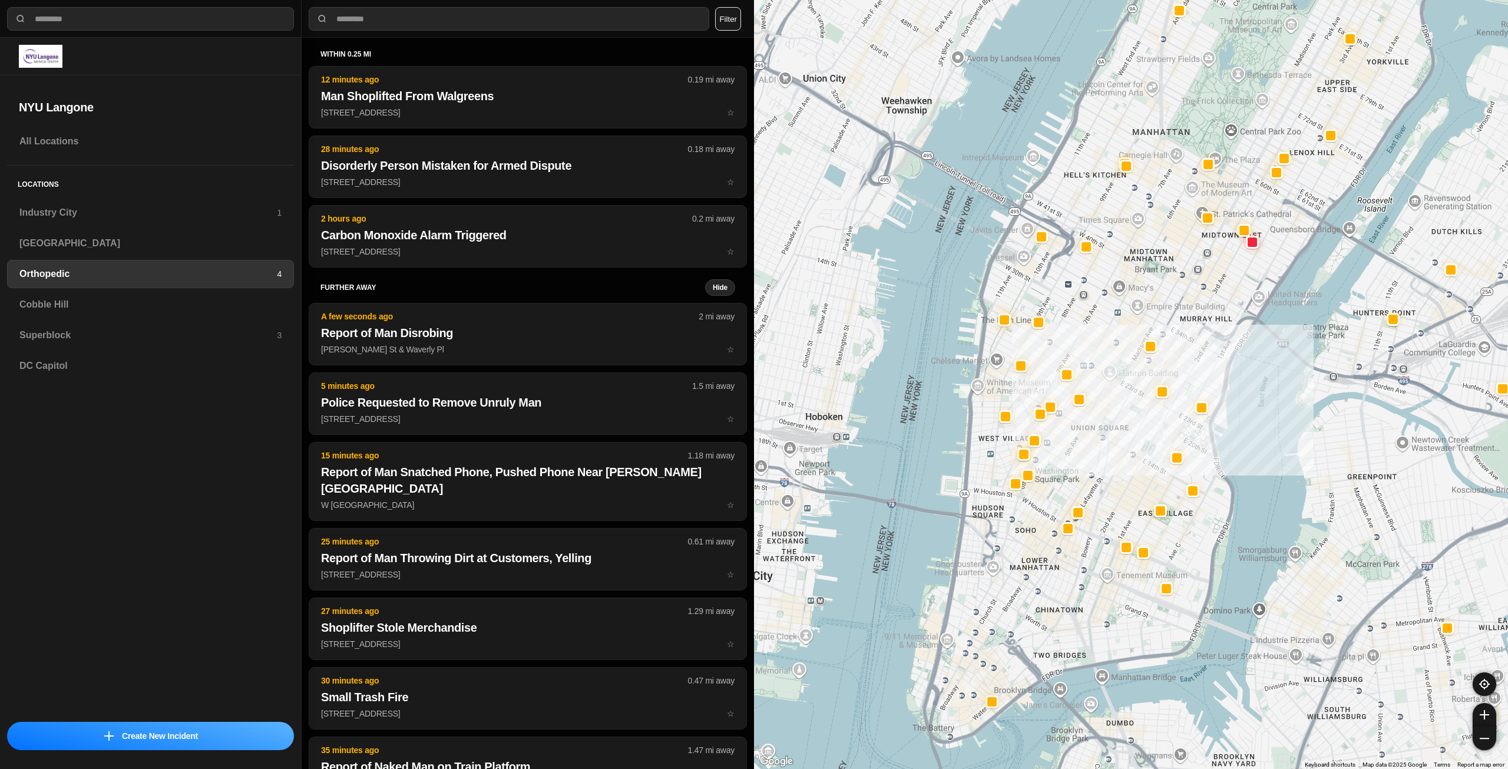
drag, startPoint x: 1138, startPoint y: 567, endPoint x: 1135, endPoint y: 504, distance: 63.7
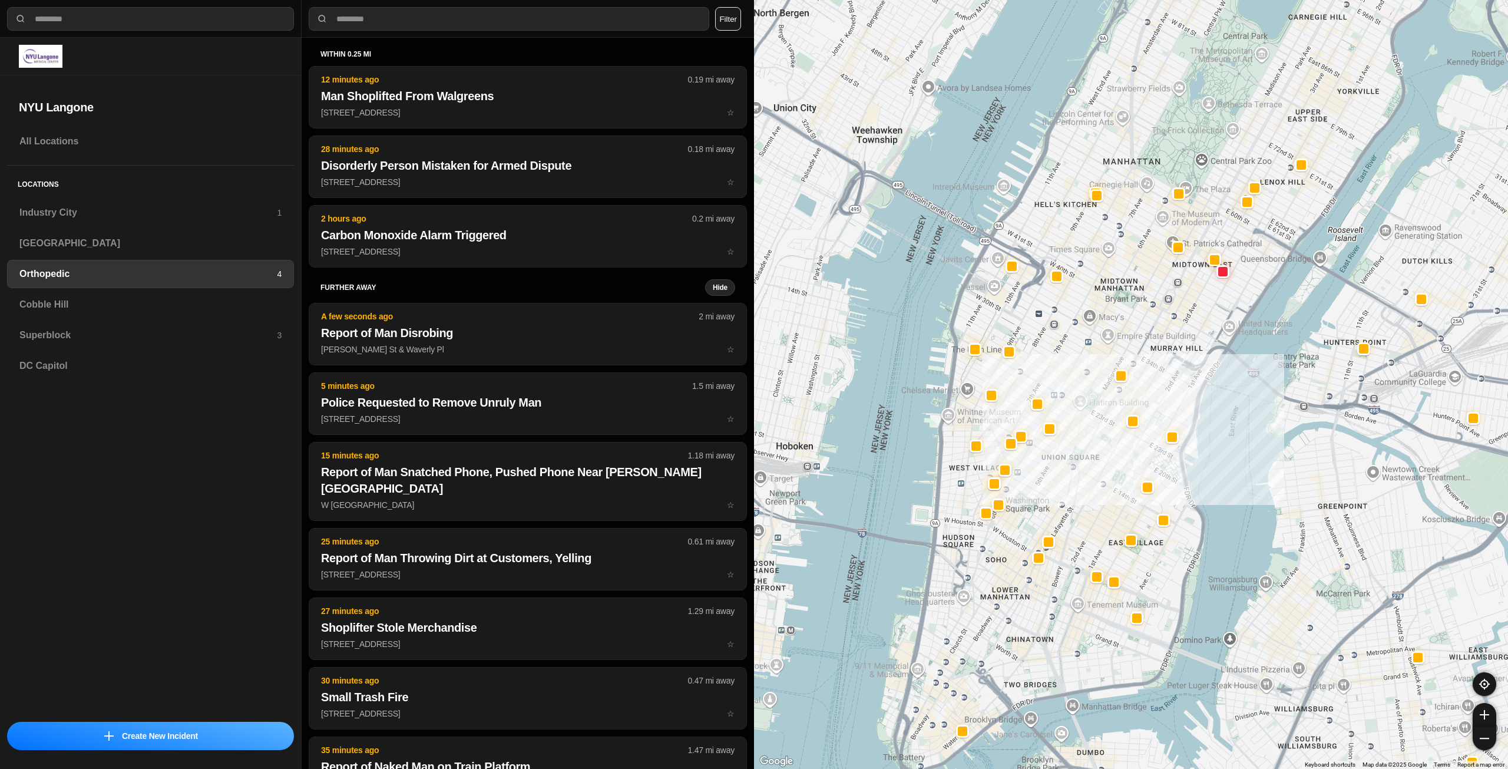
drag, startPoint x: 1104, startPoint y: 437, endPoint x: 1079, endPoint y: 509, distance: 76.0
click at [1079, 509] on div at bounding box center [1131, 384] width 754 height 769
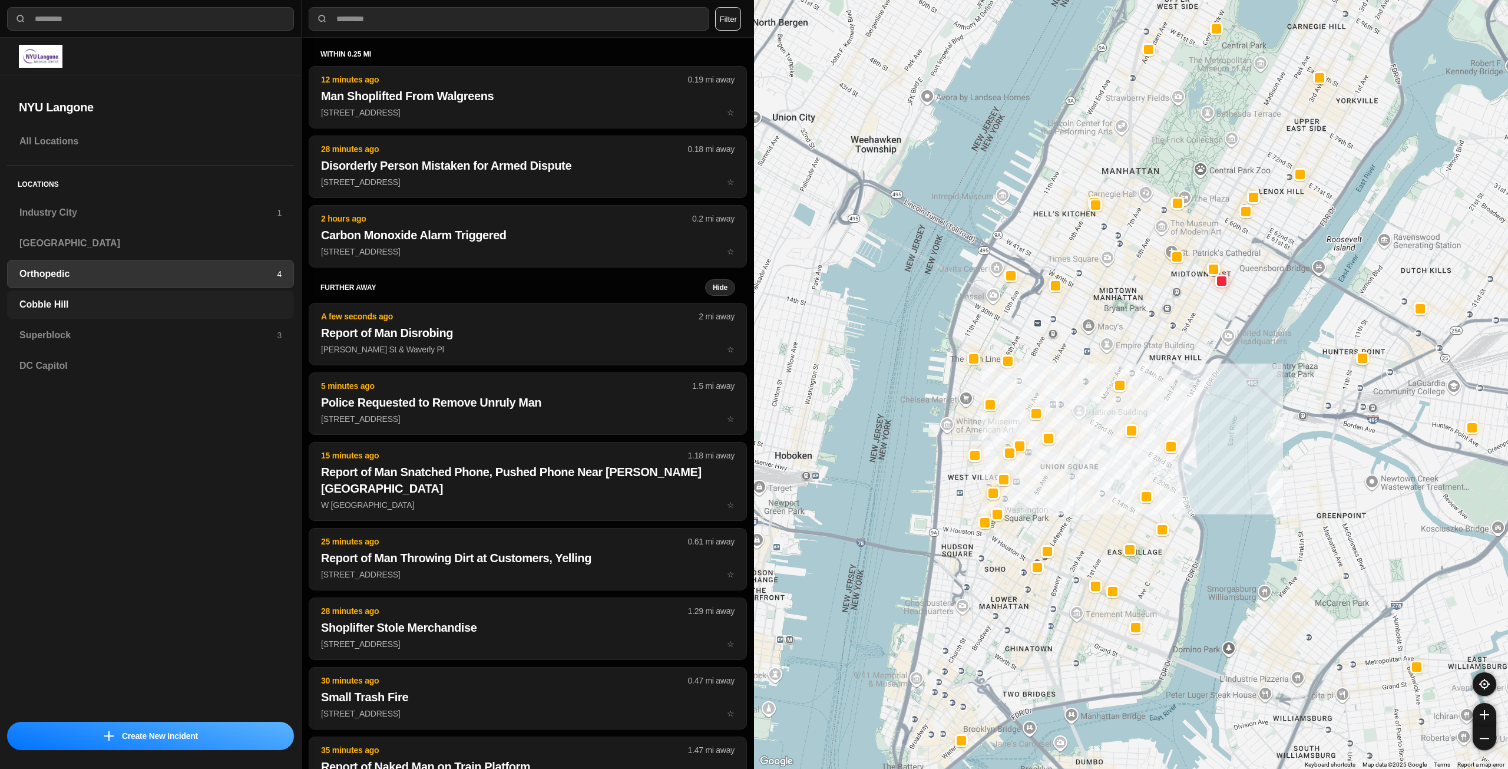
click at [124, 309] on h3 "Cobble Hill" at bounding box center [150, 305] width 262 height 14
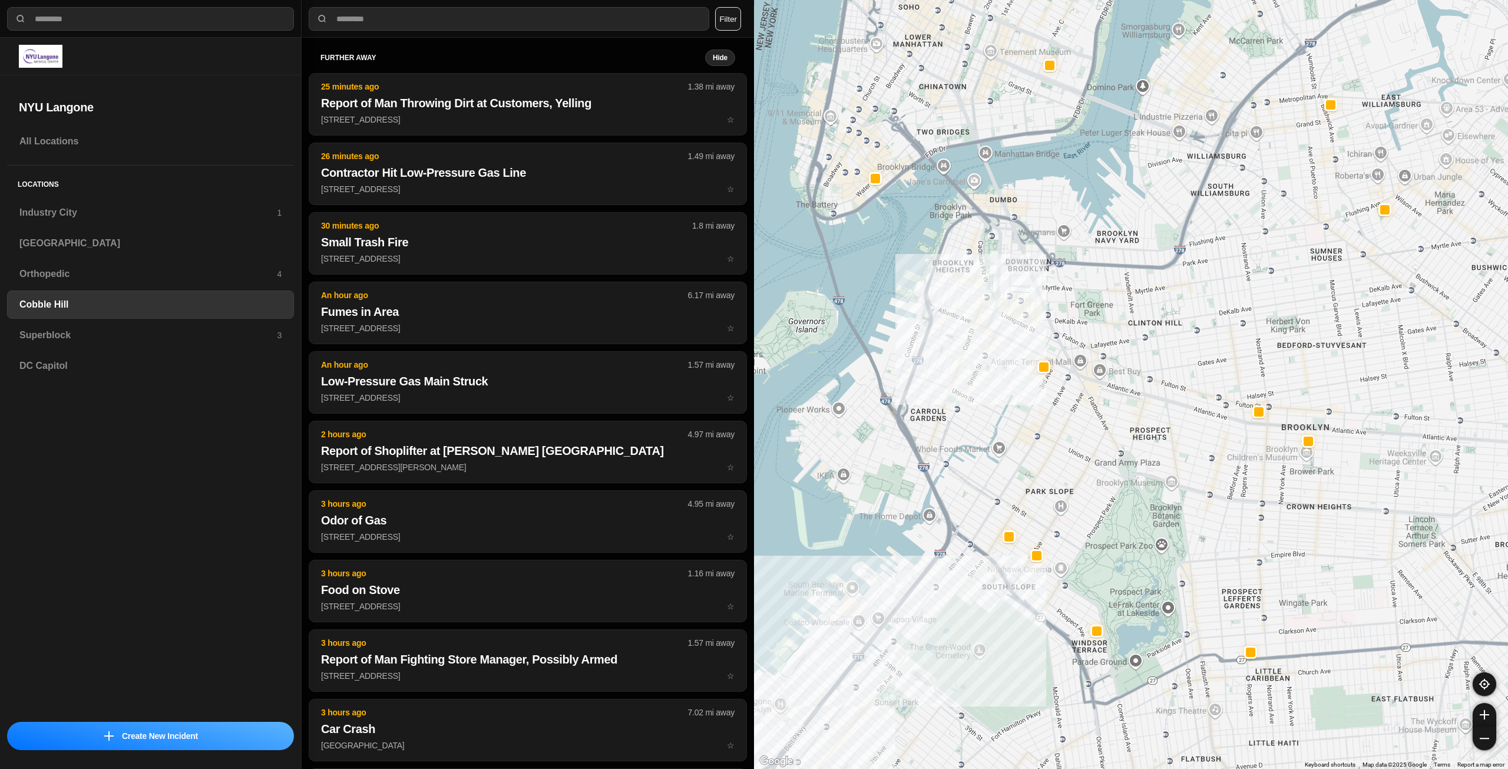
drag, startPoint x: 1305, startPoint y: 299, endPoint x: 1220, endPoint y: 342, distance: 95.6
click at [1219, 346] on div at bounding box center [1131, 384] width 754 height 769
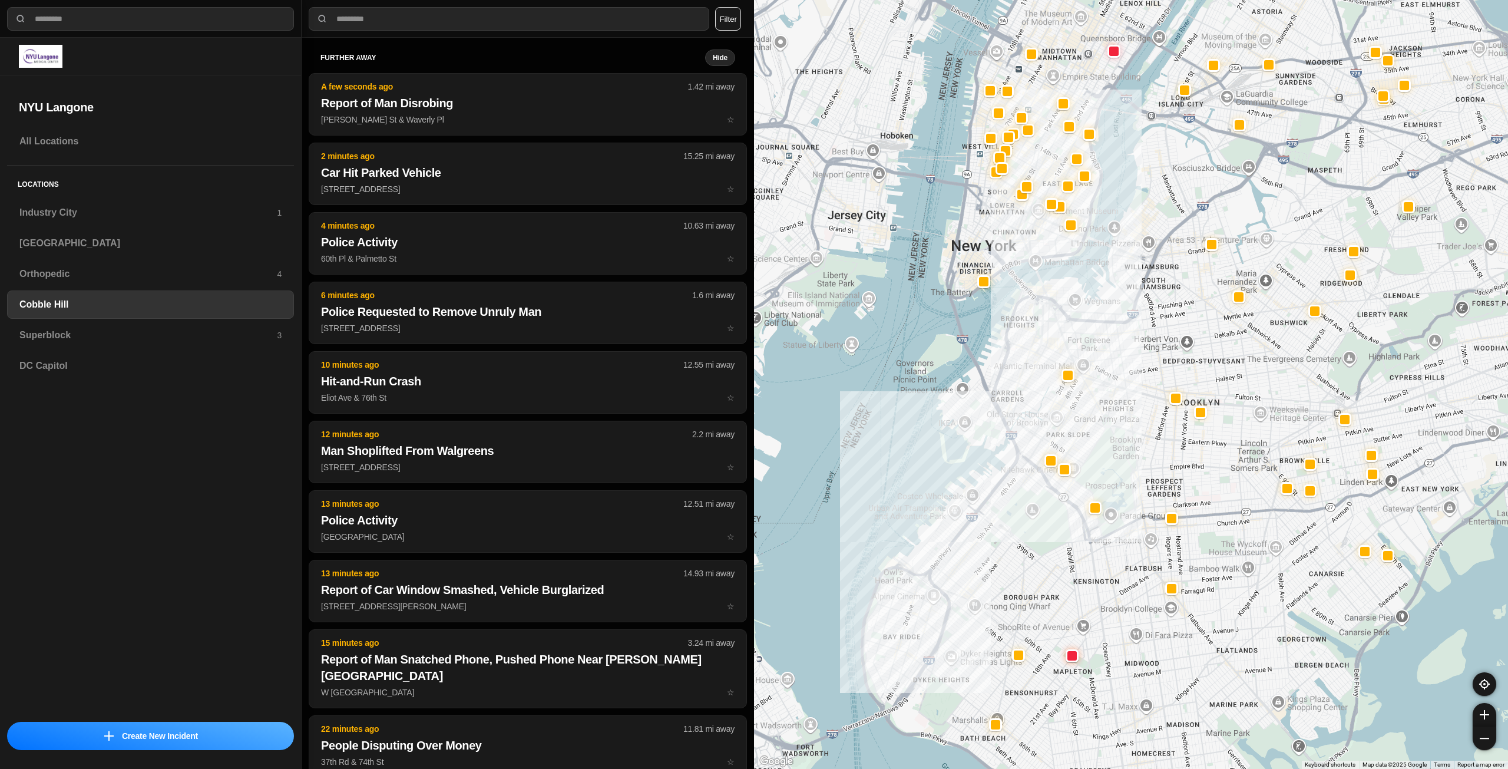
drag, startPoint x: 1247, startPoint y: 321, endPoint x: 1168, endPoint y: 364, distance: 89.9
click at [1168, 364] on div at bounding box center [1131, 384] width 754 height 769
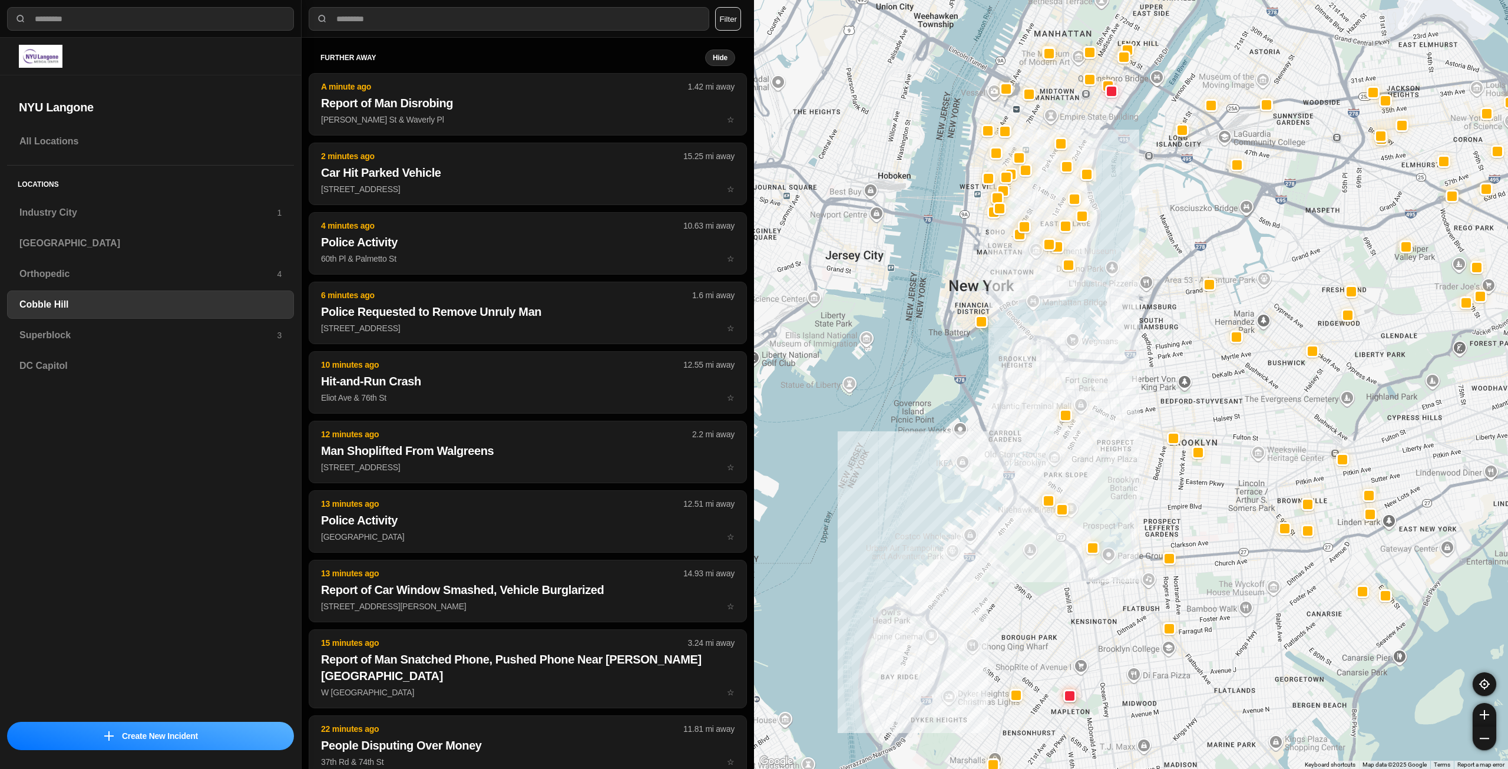
drag, startPoint x: 1003, startPoint y: 227, endPoint x: 1000, endPoint y: 280, distance: 52.5
click at [1000, 280] on div at bounding box center [1131, 384] width 754 height 769
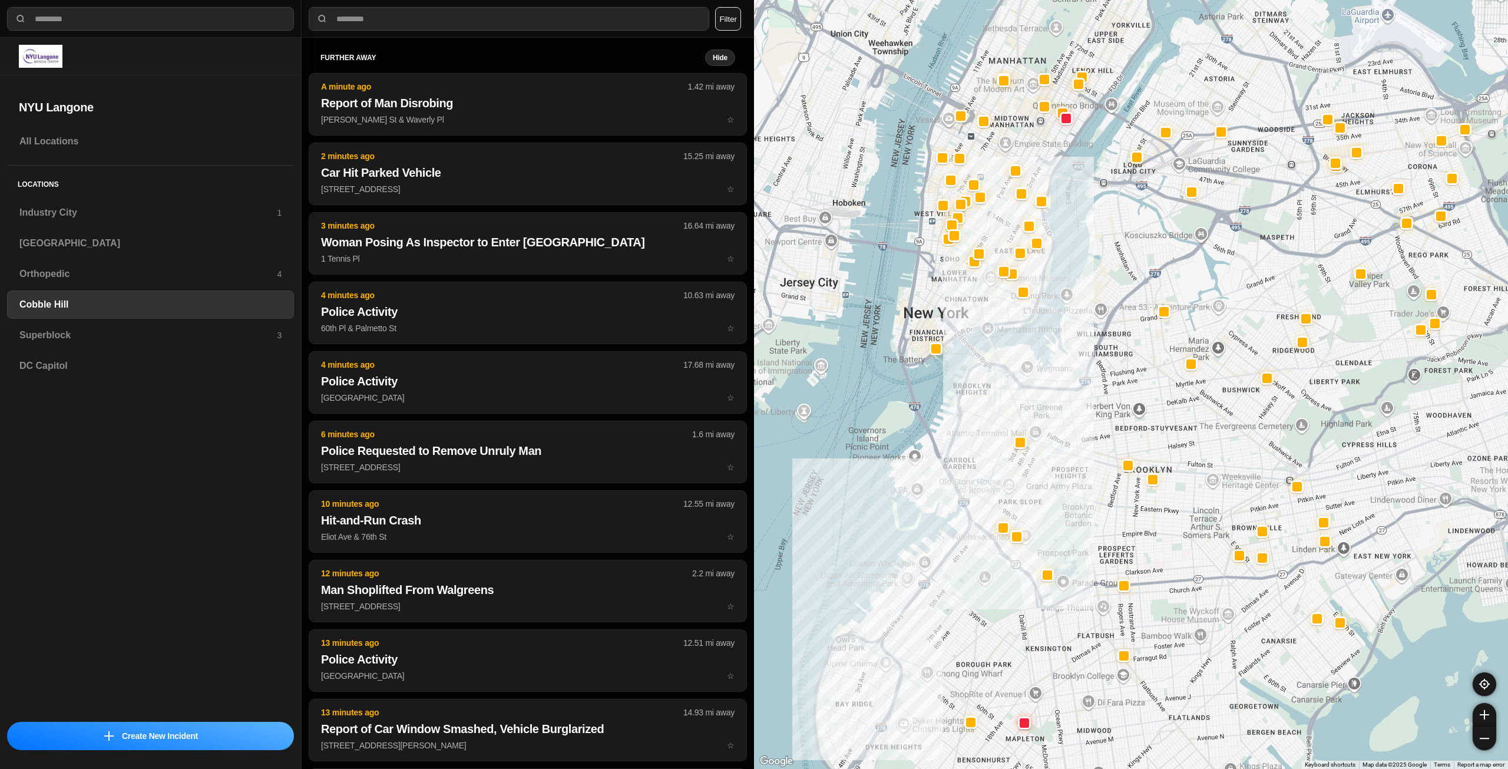
drag, startPoint x: 1219, startPoint y: 213, endPoint x: 1173, endPoint y: 230, distance: 49.0
click at [1173, 230] on div at bounding box center [1131, 384] width 754 height 769
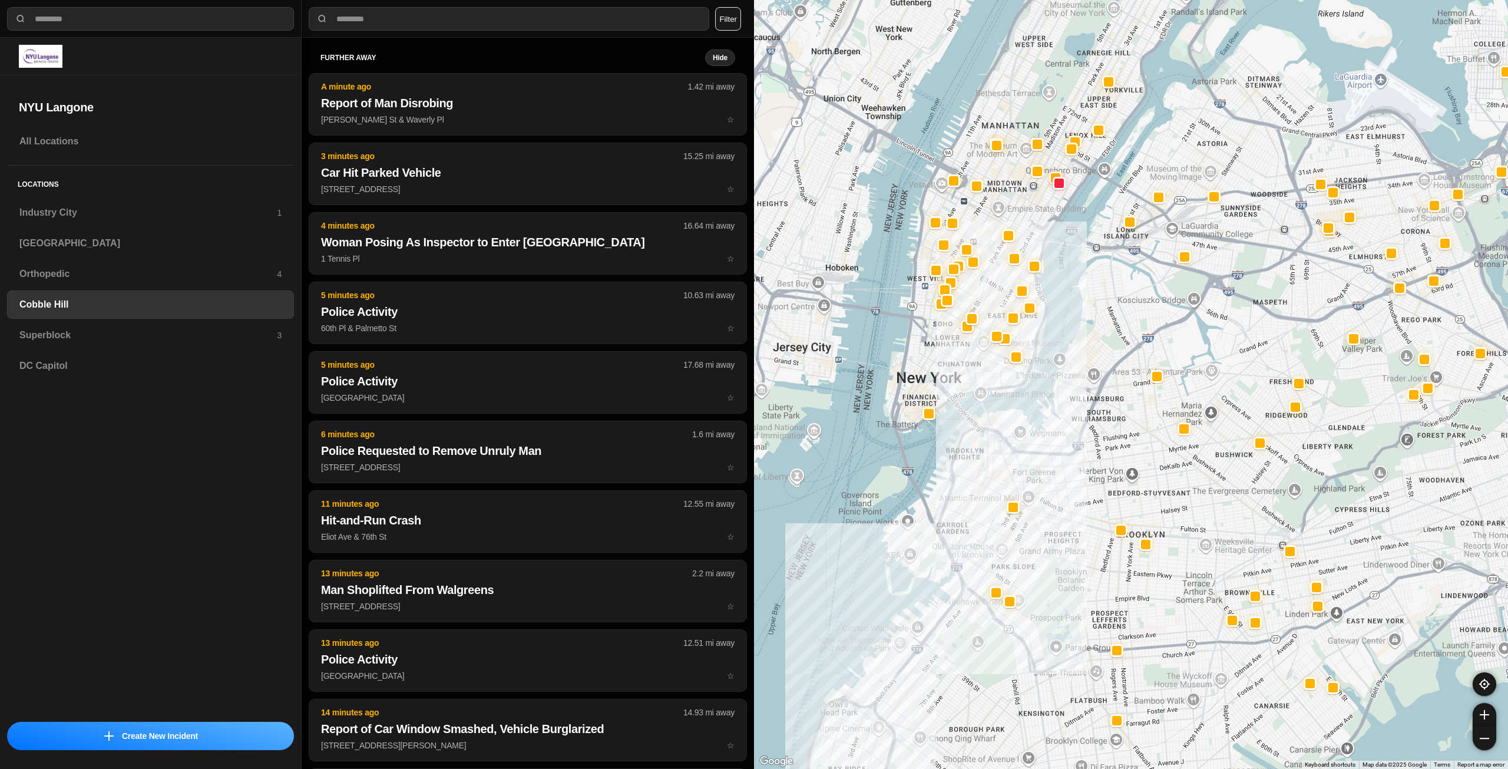
drag, startPoint x: 972, startPoint y: 289, endPoint x: 965, endPoint y: 359, distance: 69.9
click at [965, 359] on div at bounding box center [1131, 384] width 754 height 769
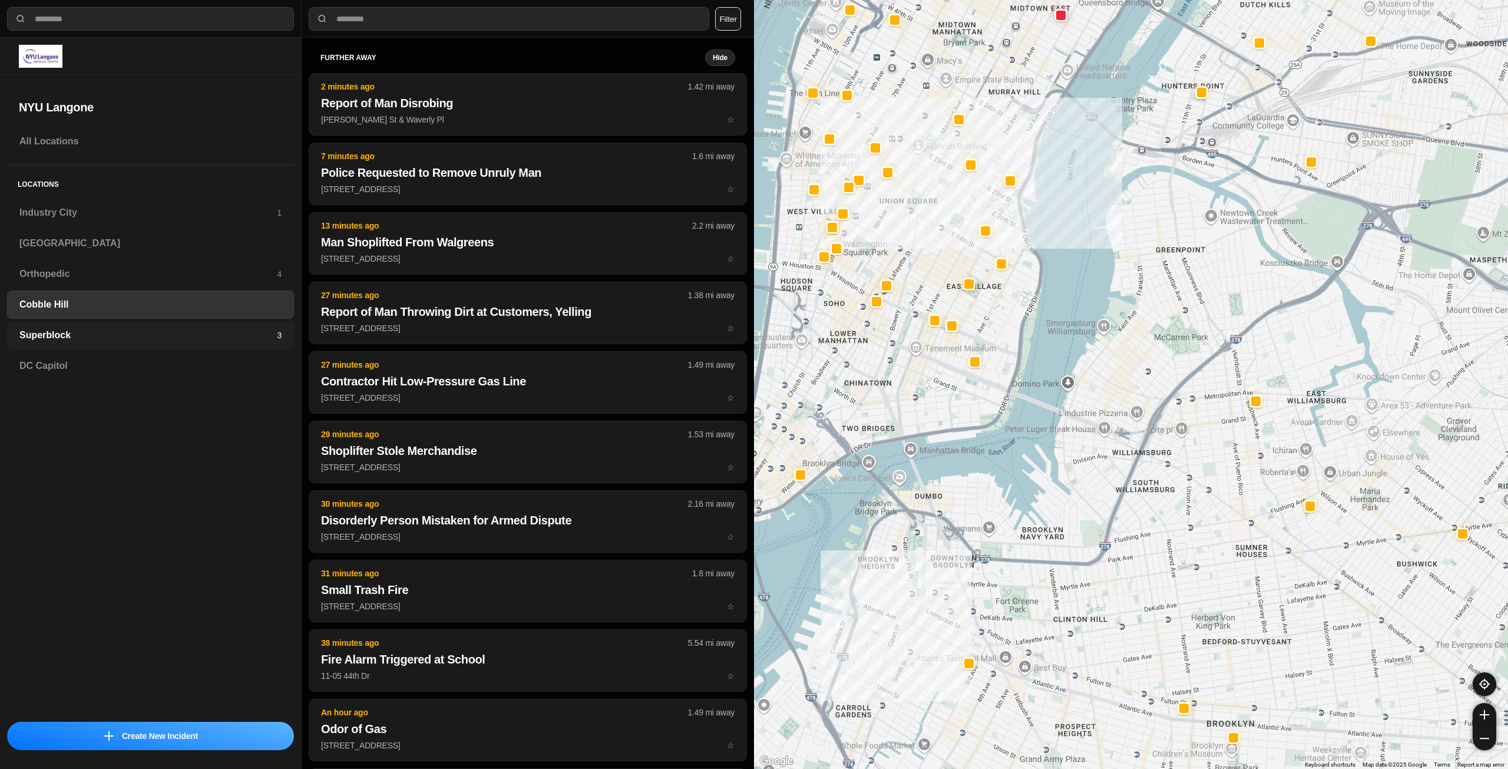
click at [212, 335] on h3 "Superblock" at bounding box center [147, 335] width 257 height 14
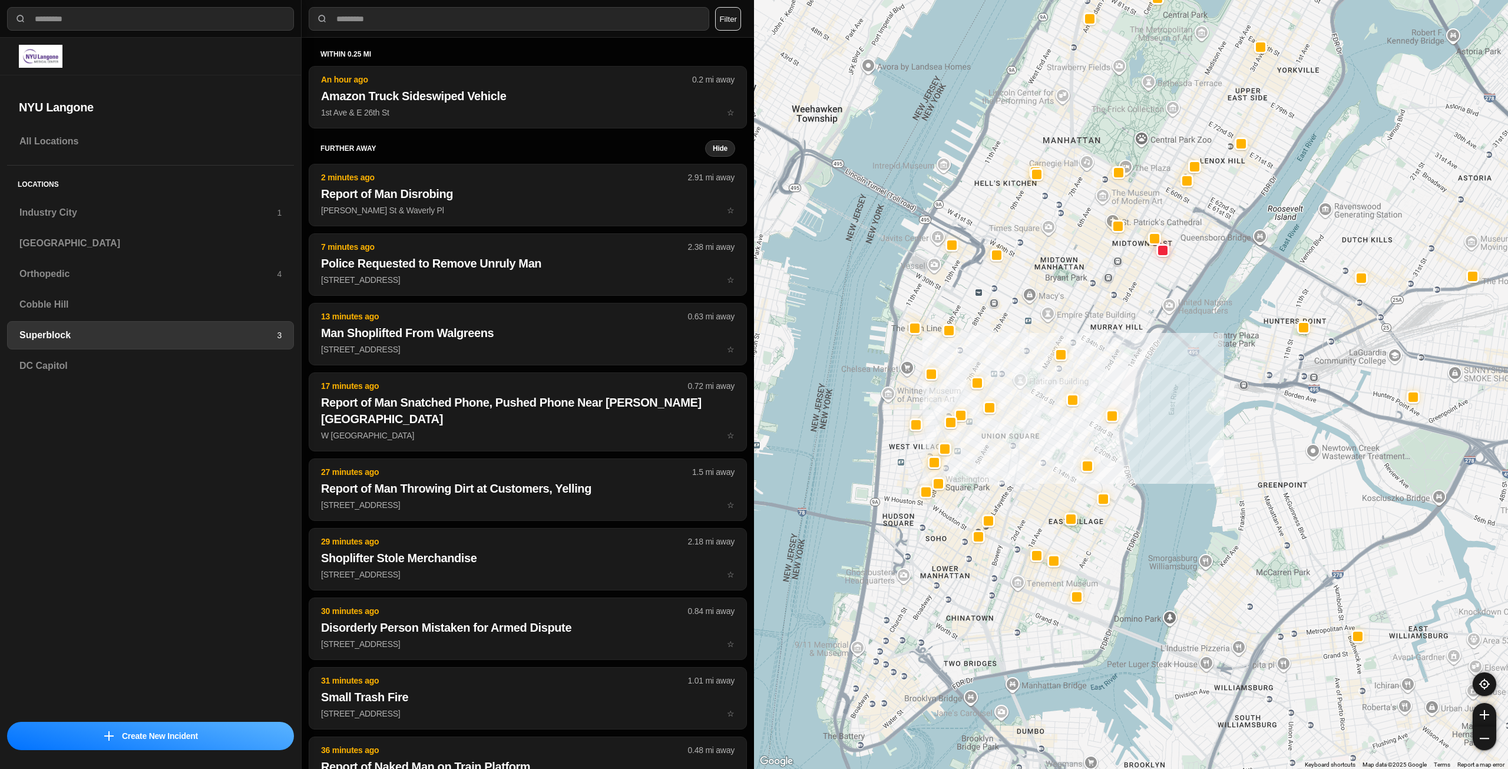
drag, startPoint x: 1036, startPoint y: 580, endPoint x: 1035, endPoint y: 509, distance: 70.7
click at [1035, 509] on div at bounding box center [1131, 384] width 754 height 769
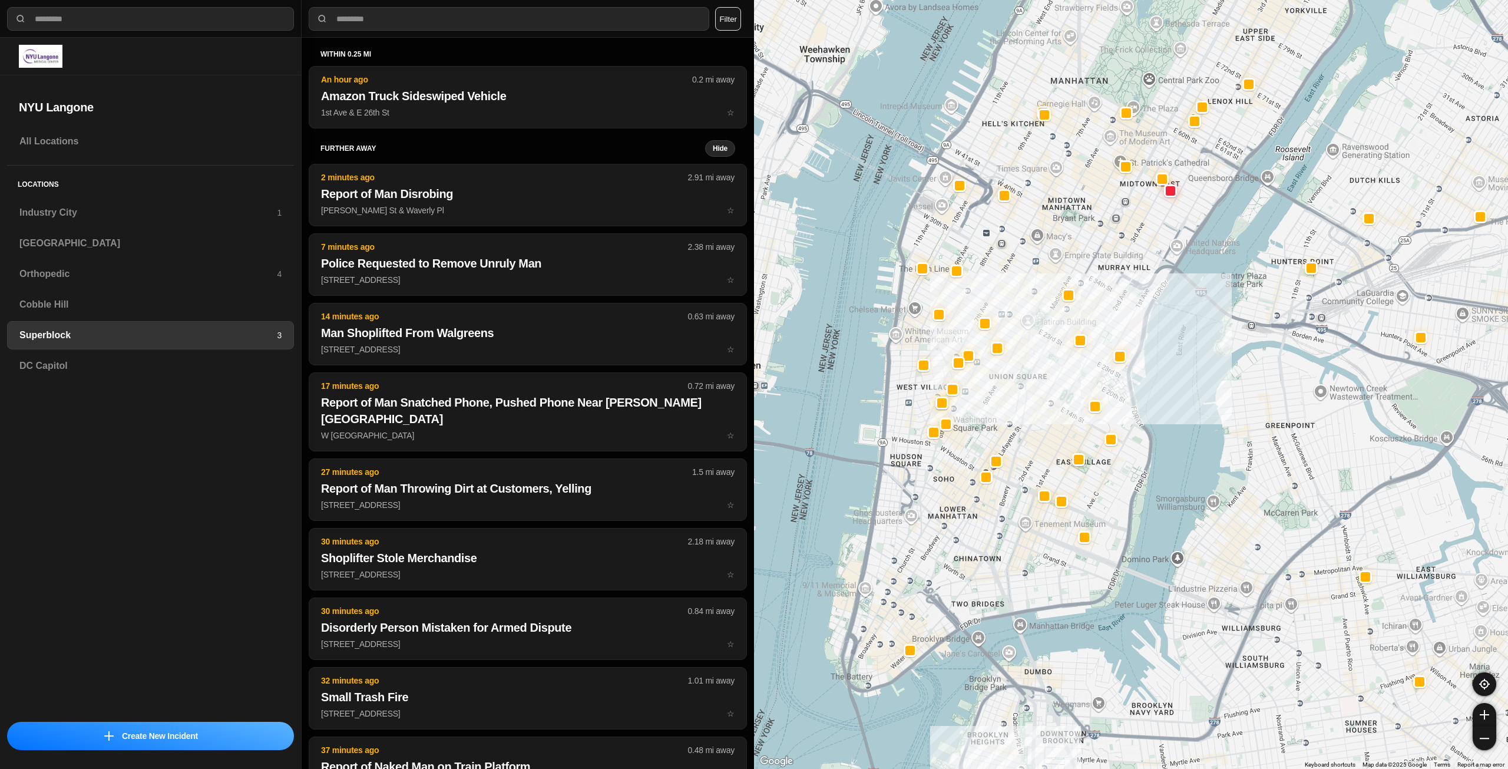
drag, startPoint x: 984, startPoint y: 646, endPoint x: 991, endPoint y: 582, distance: 64.6
click at [991, 582] on div at bounding box center [1131, 384] width 754 height 769
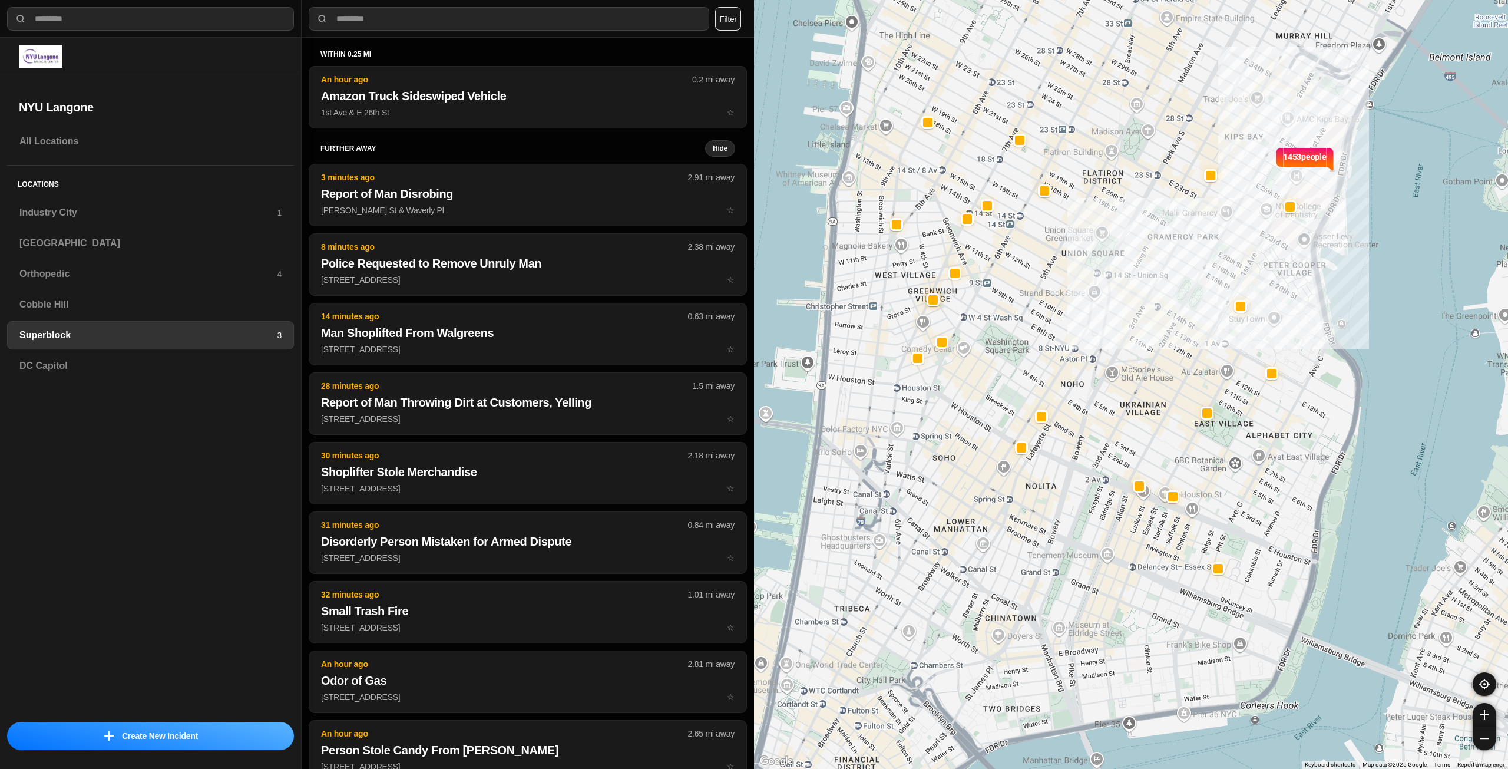
drag, startPoint x: 969, startPoint y: 592, endPoint x: 974, endPoint y: 689, distance: 96.7
click at [974, 689] on div "1453 people" at bounding box center [1131, 384] width 754 height 769
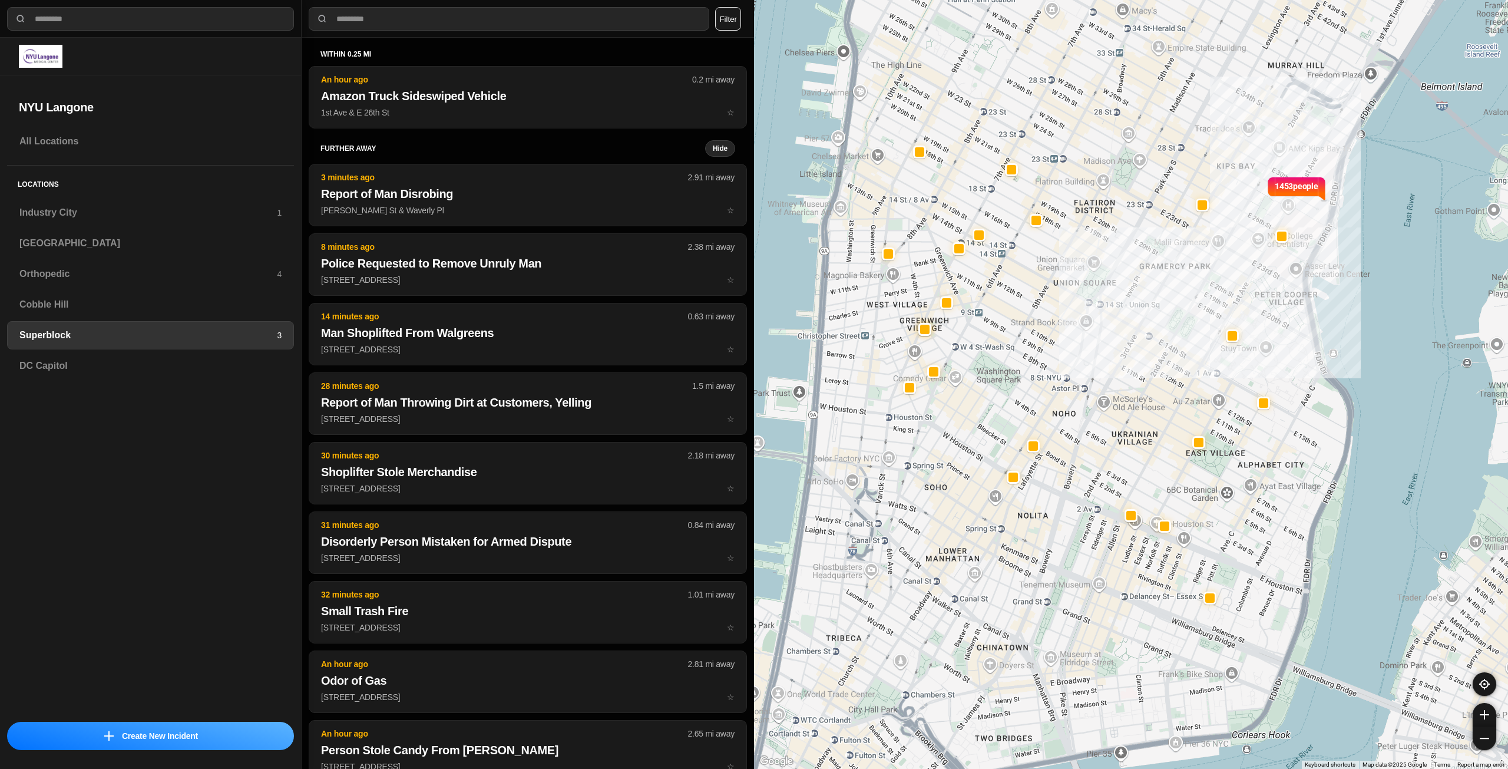
drag, startPoint x: 959, startPoint y: 620, endPoint x: 953, endPoint y: 638, distance: 18.3
click at [953, 638] on div "1453 people" at bounding box center [1131, 384] width 754 height 769
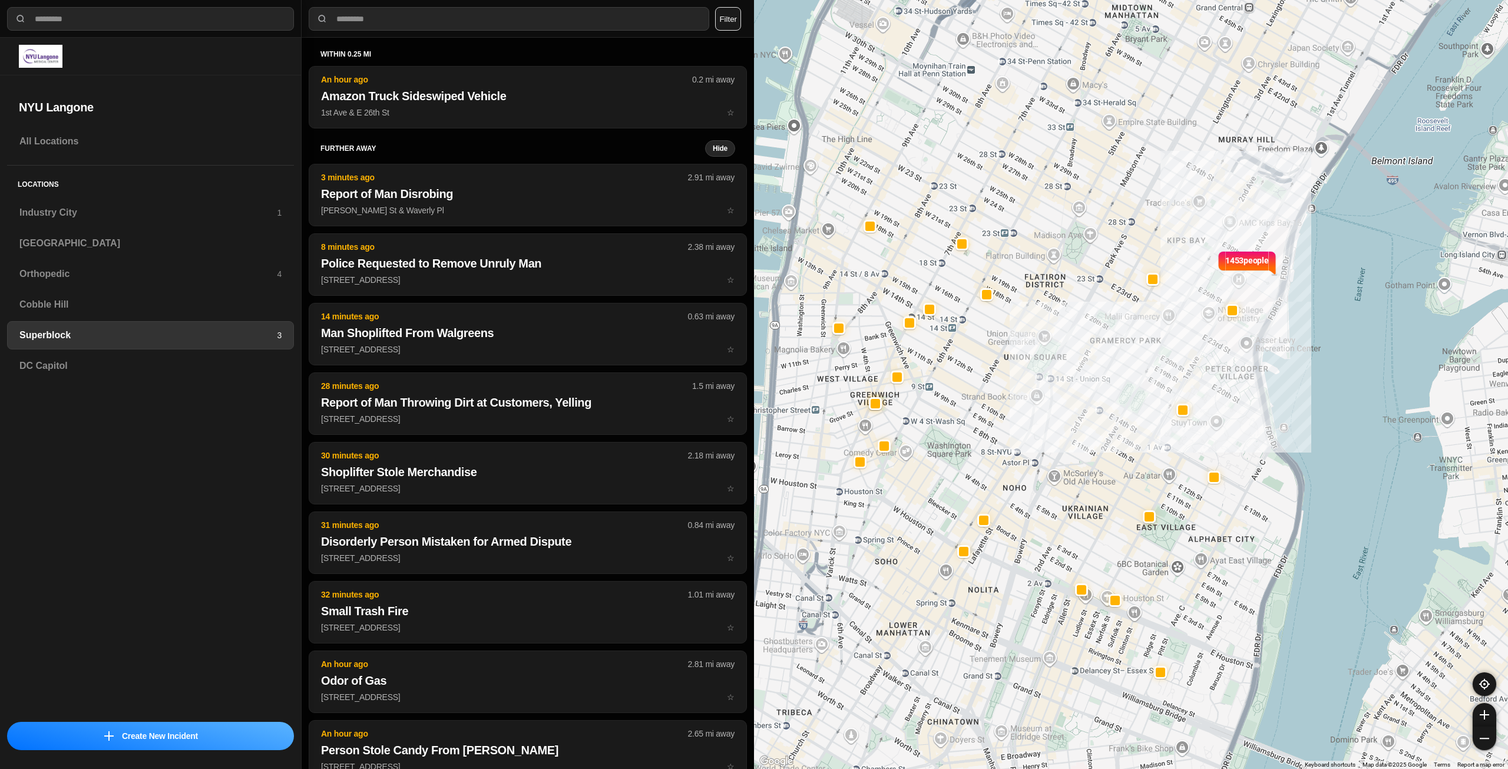
drag, startPoint x: 1056, startPoint y: 520, endPoint x: 1022, endPoint y: 566, distance: 56.9
click at [1022, 566] on div "1453 people" at bounding box center [1131, 384] width 754 height 769
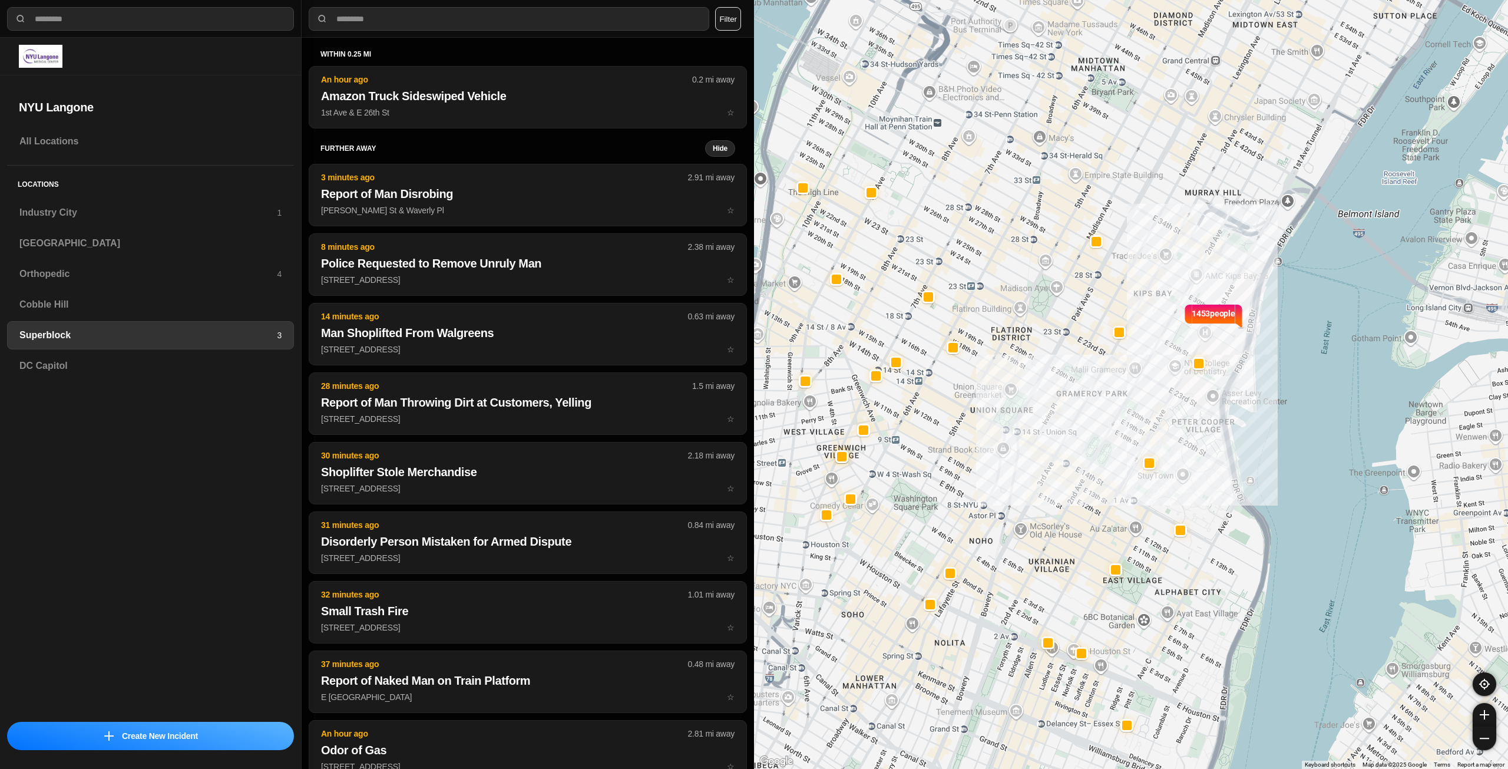
drag, startPoint x: 1052, startPoint y: 465, endPoint x: 1016, endPoint y: 526, distance: 70.8
click at [1016, 526] on div "1453 people" at bounding box center [1131, 384] width 754 height 769
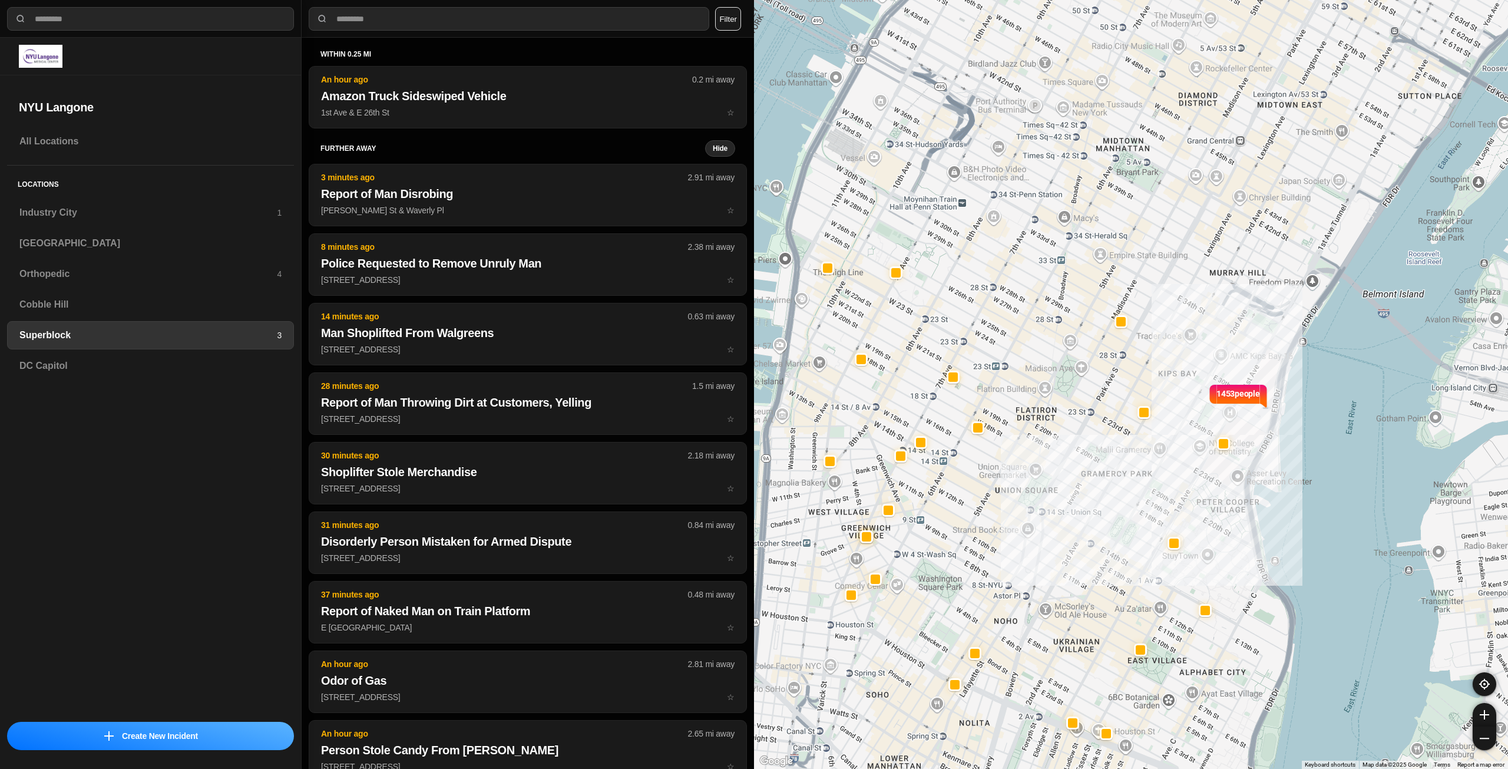
drag, startPoint x: 968, startPoint y: 464, endPoint x: 987, endPoint y: 517, distance: 56.3
click at [987, 517] on div "1453 people" at bounding box center [1131, 384] width 754 height 769
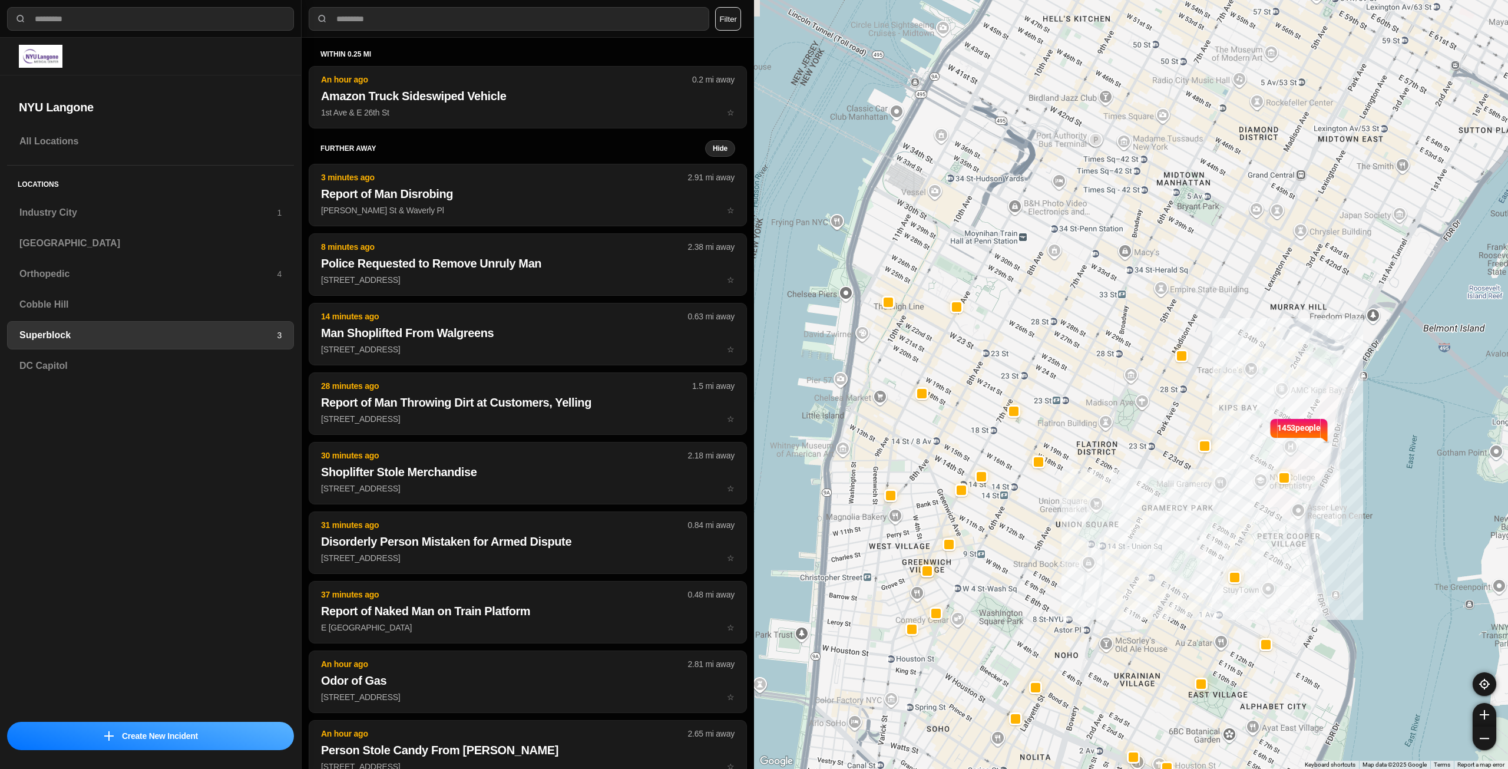
drag, startPoint x: 1008, startPoint y: 477, endPoint x: 1070, endPoint y: 511, distance: 70.7
click at [1069, 511] on div "1453 people" at bounding box center [1131, 384] width 754 height 769
click at [207, 215] on h3 "Industry City" at bounding box center [147, 213] width 257 height 14
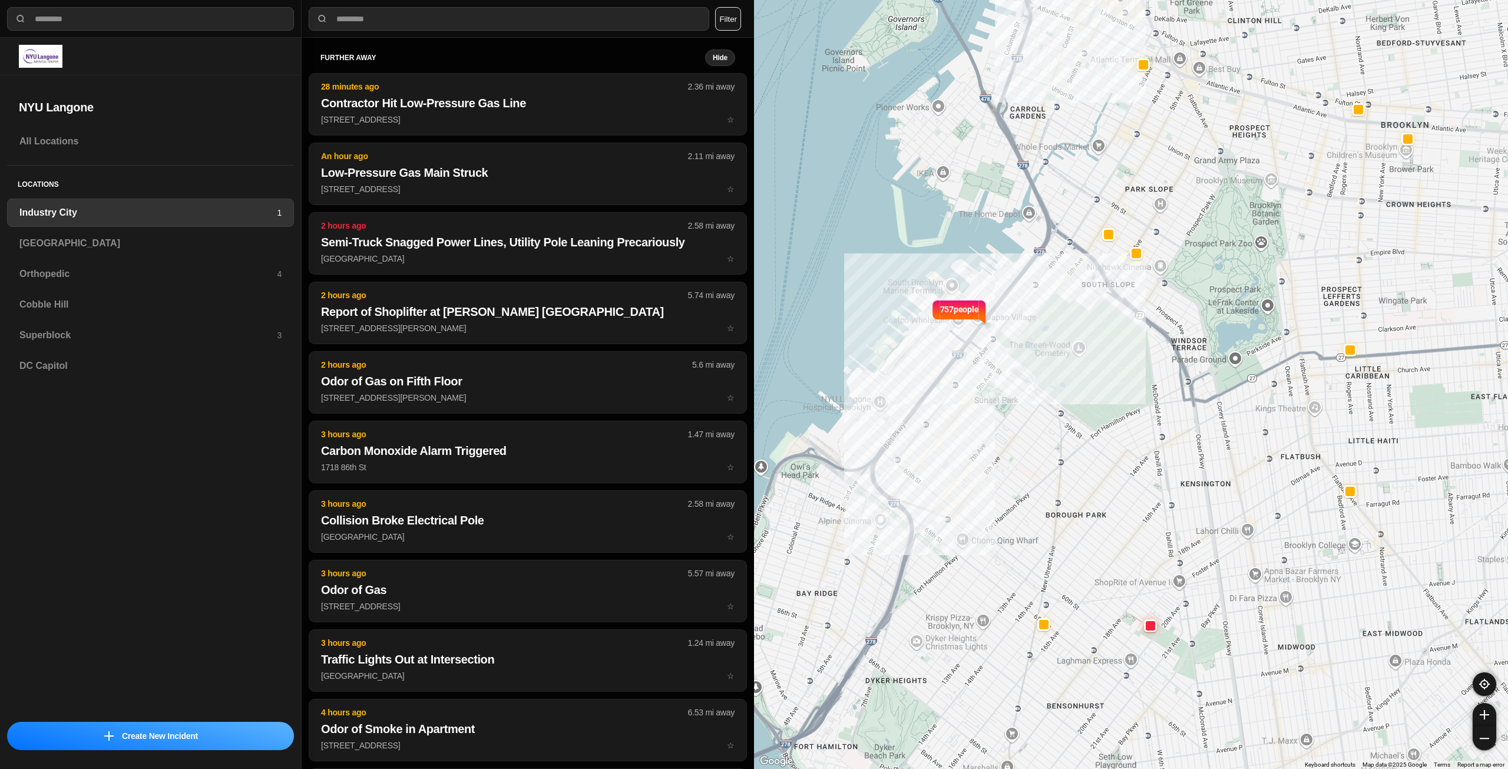
drag, startPoint x: 1280, startPoint y: 514, endPoint x: 1204, endPoint y: 420, distance: 121.5
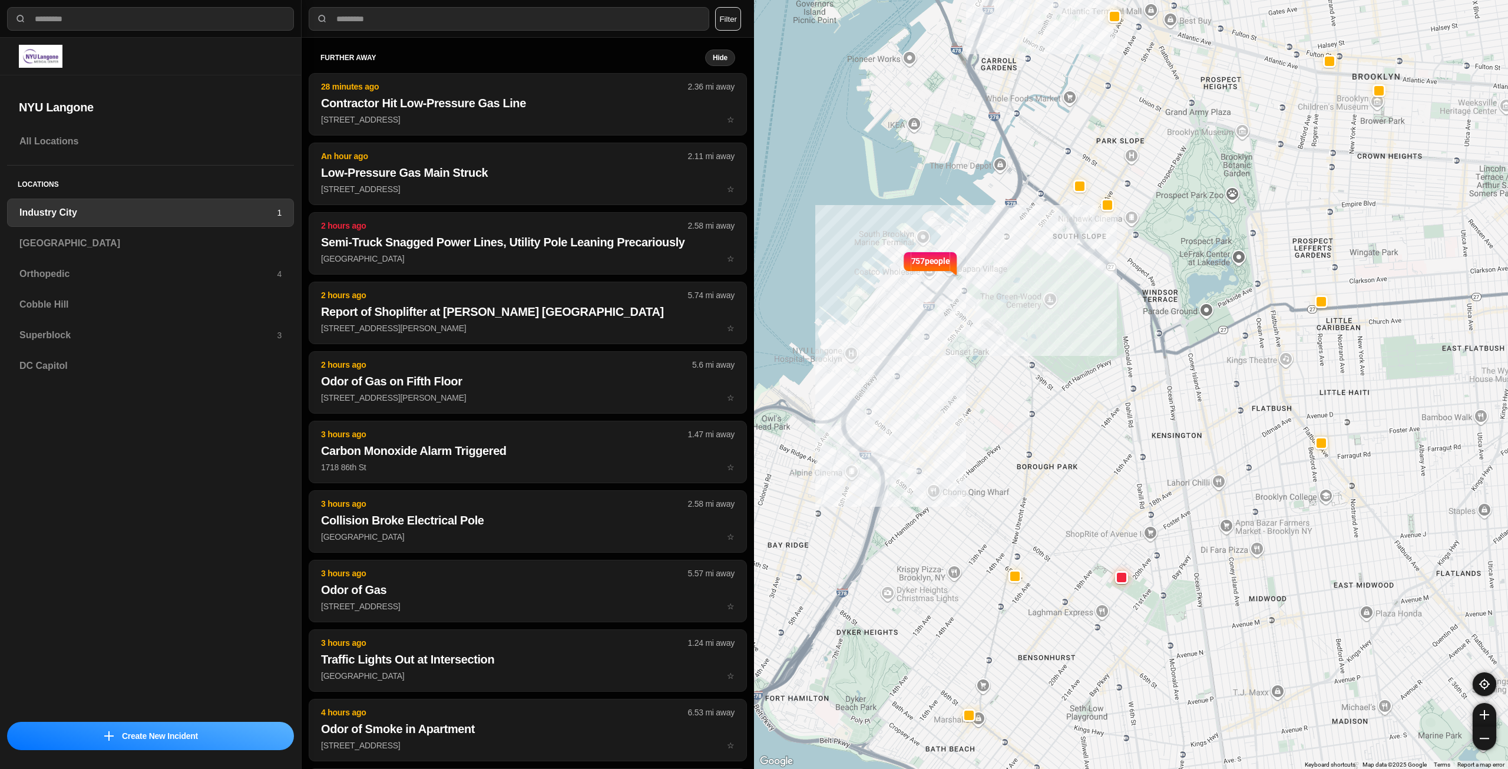
drag, startPoint x: 1302, startPoint y: 530, endPoint x: 1283, endPoint y: 488, distance: 45.6
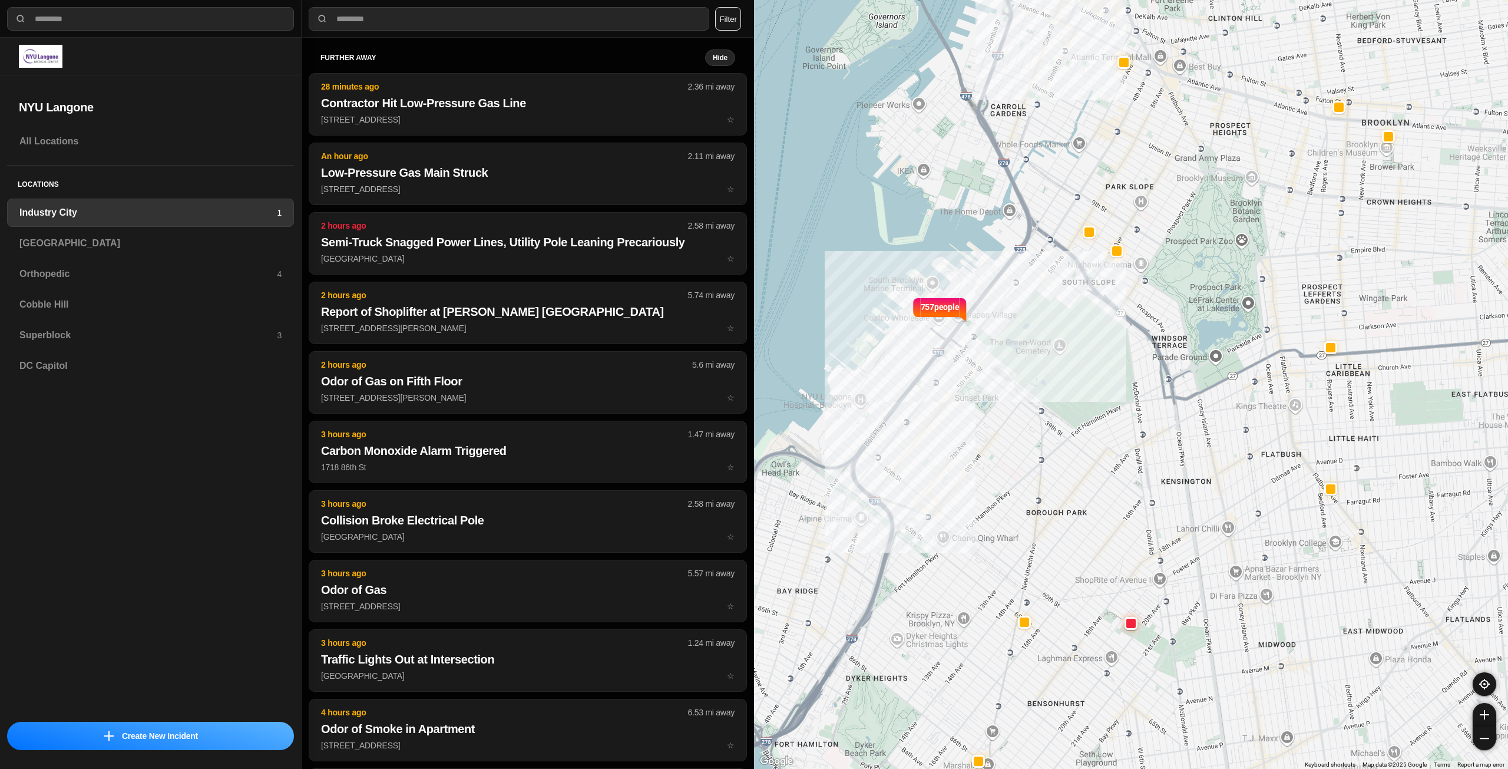
drag, startPoint x: 1221, startPoint y: 438, endPoint x: 1234, endPoint y: 506, distance: 68.5
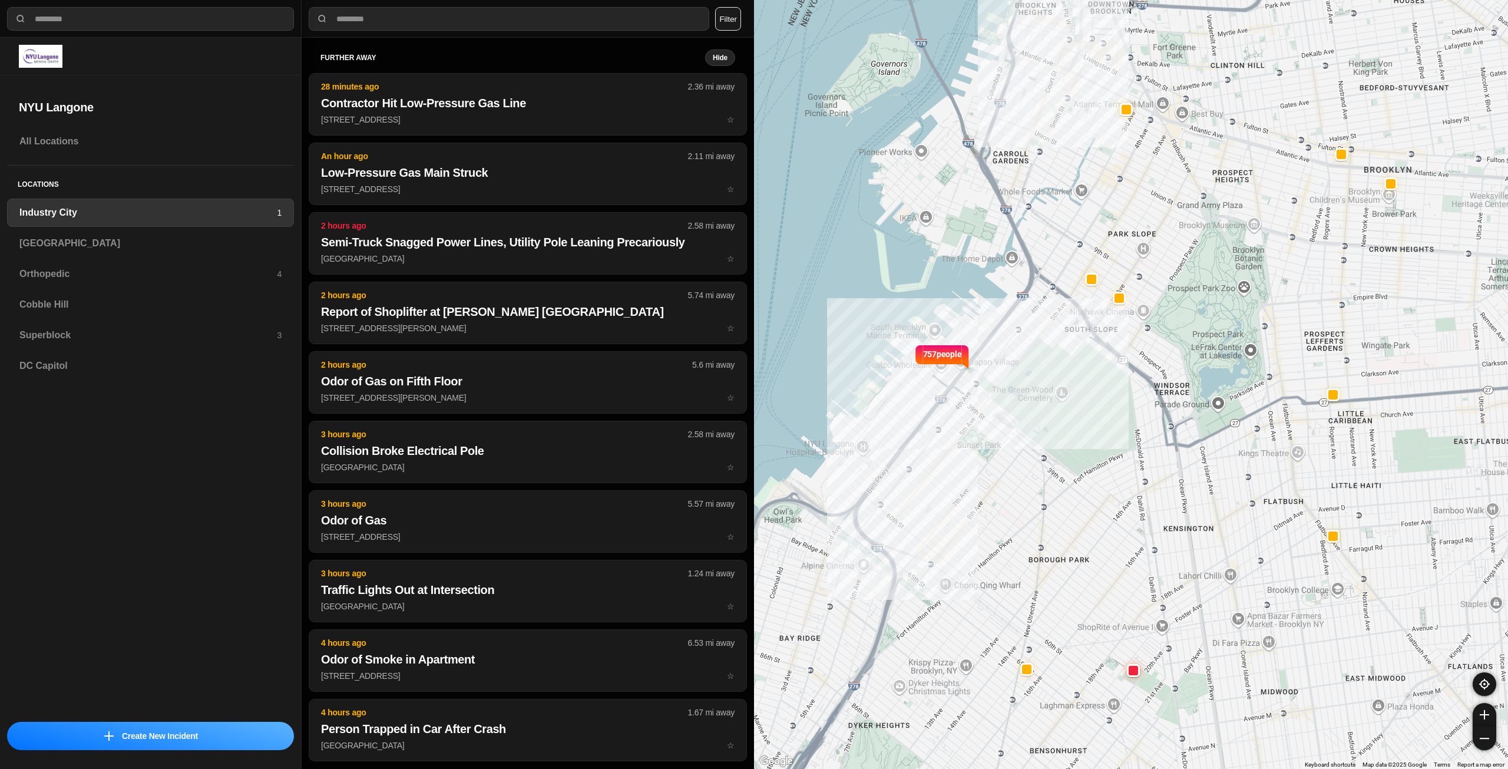
drag, startPoint x: 1235, startPoint y: 438, endPoint x: 1235, endPoint y: 468, distance: 30.0
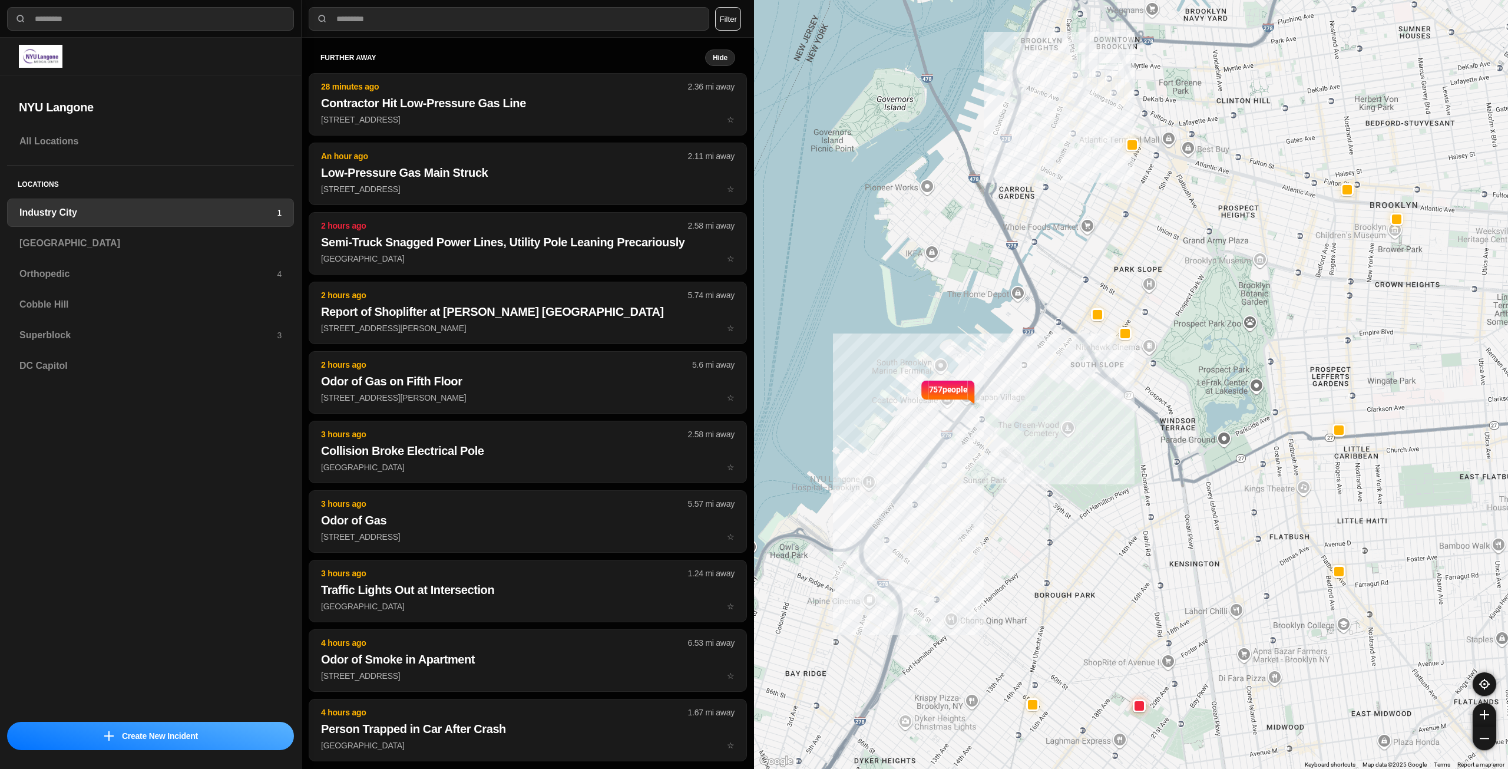
drag, startPoint x: 1232, startPoint y: 444, endPoint x: 1240, endPoint y: 494, distance: 50.2
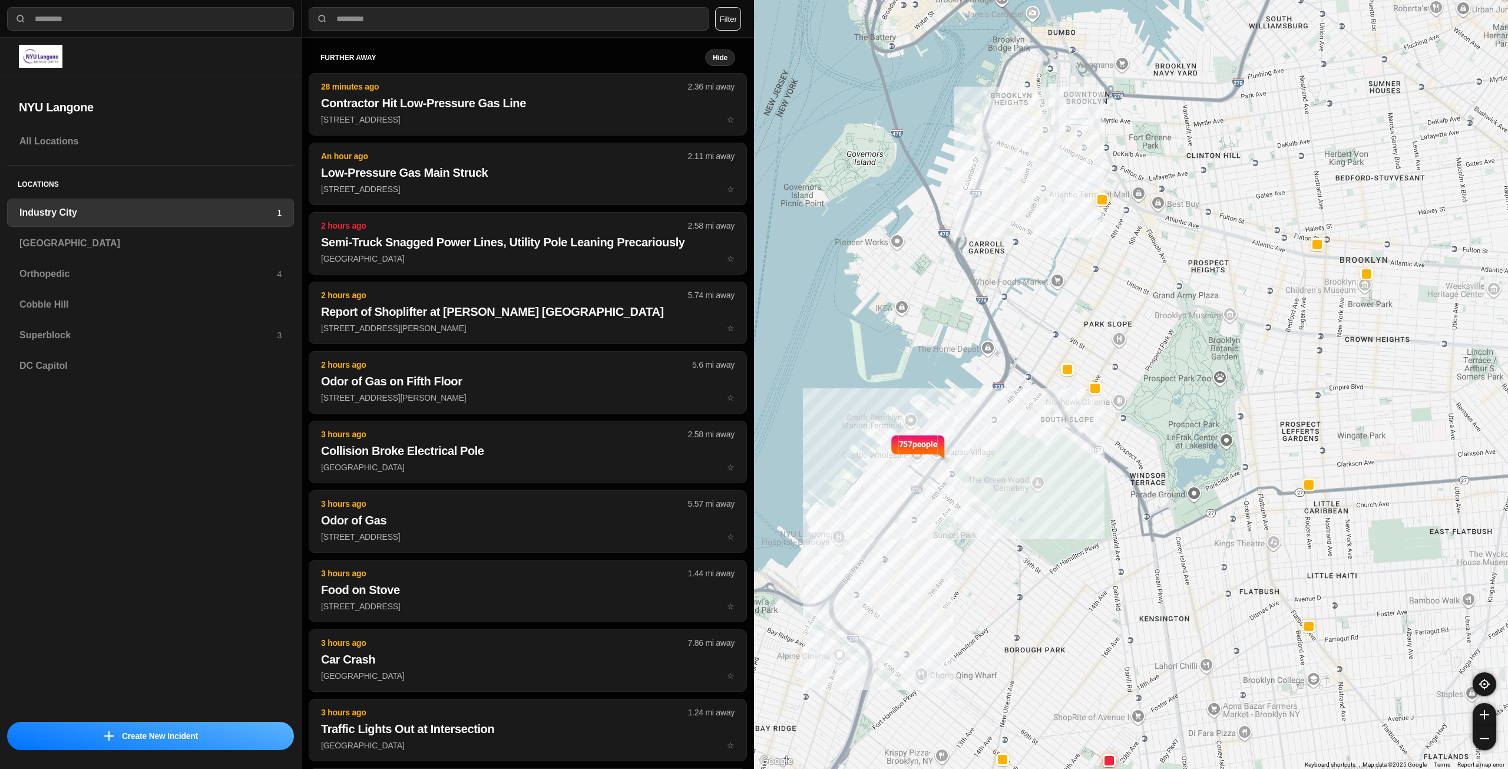
drag, startPoint x: 1230, startPoint y: 419, endPoint x: 1198, endPoint y: 460, distance: 52.5
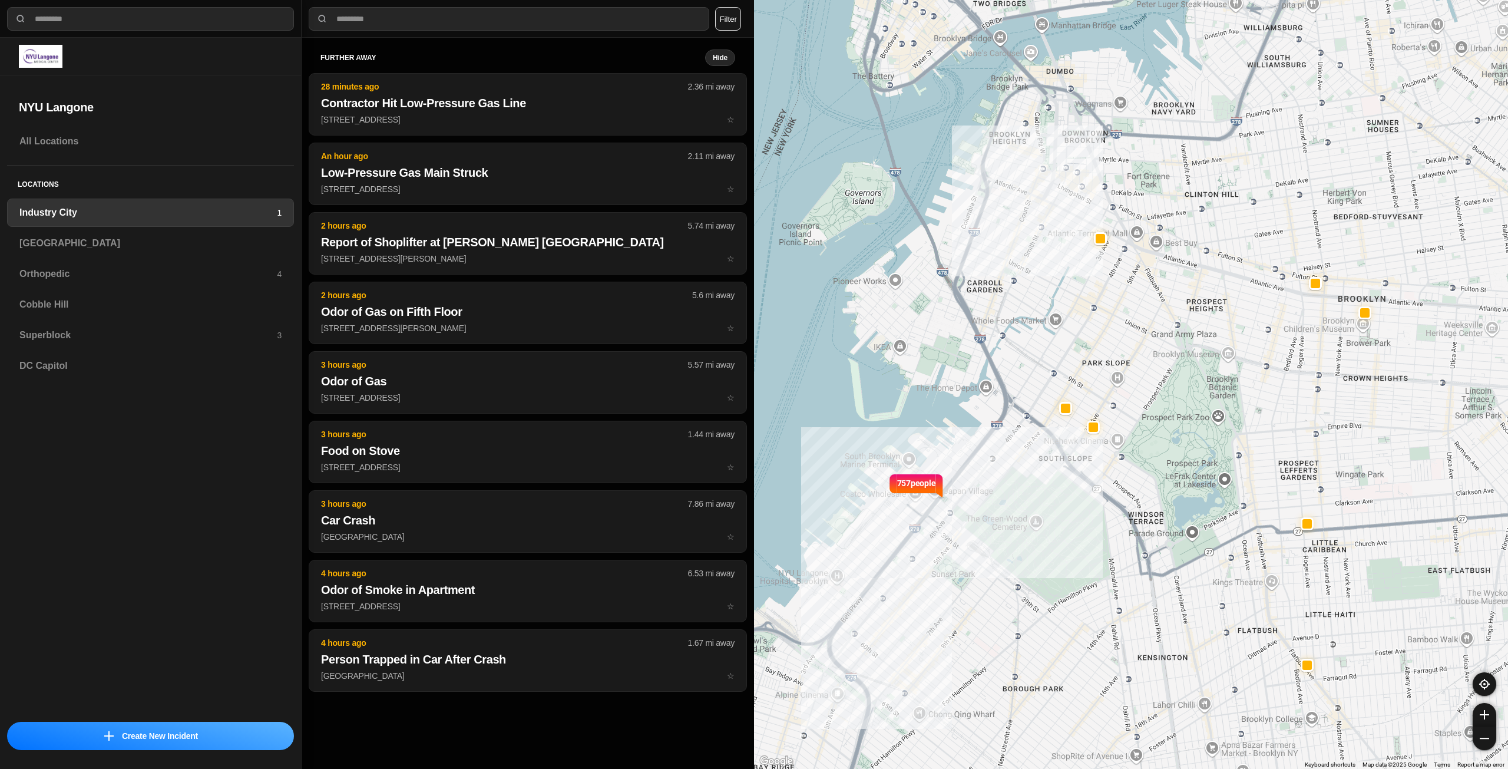
drag, startPoint x: 1228, startPoint y: 458, endPoint x: 1226, endPoint y: 484, distance: 25.4
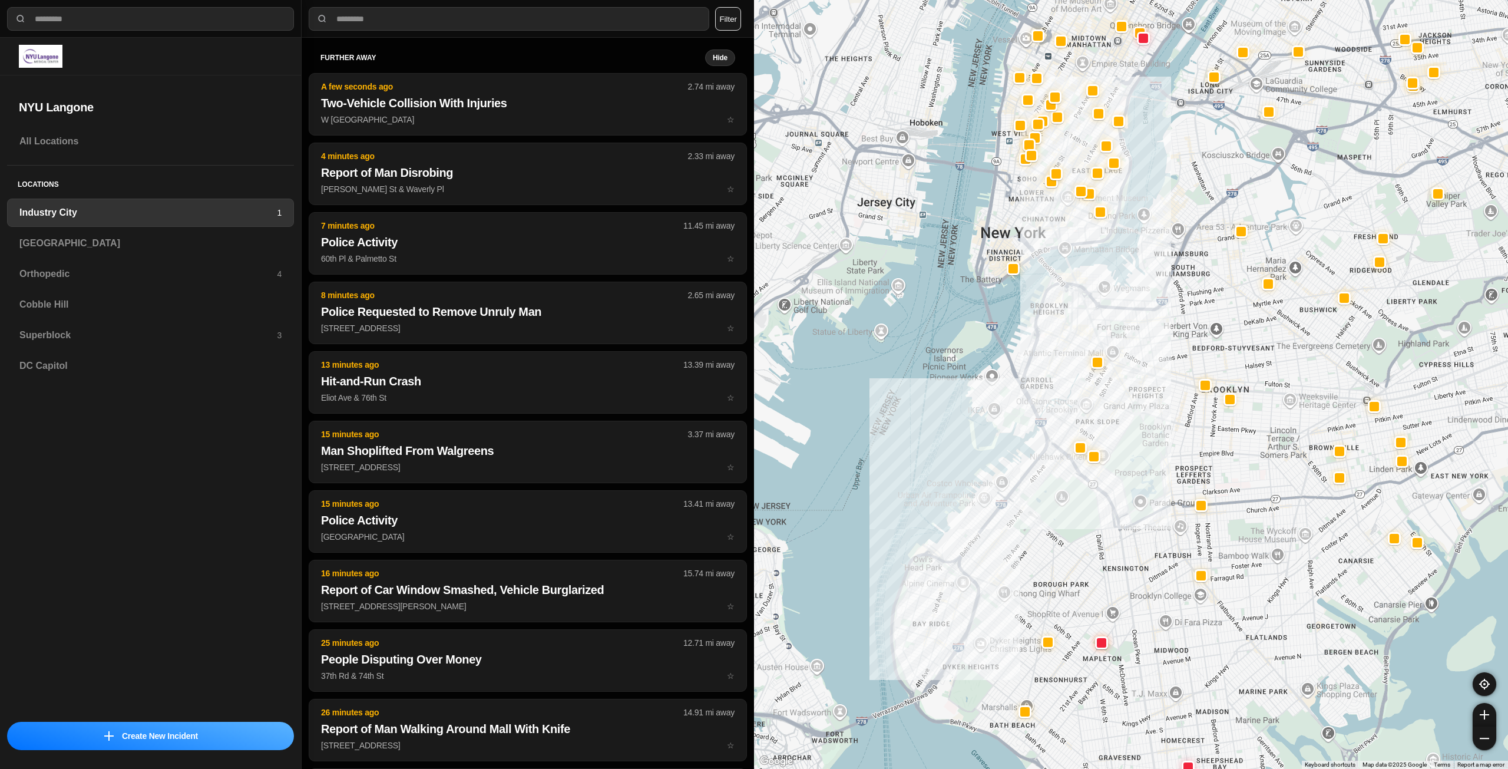
drag, startPoint x: 1230, startPoint y: 492, endPoint x: 1193, endPoint y: 497, distance: 38.1
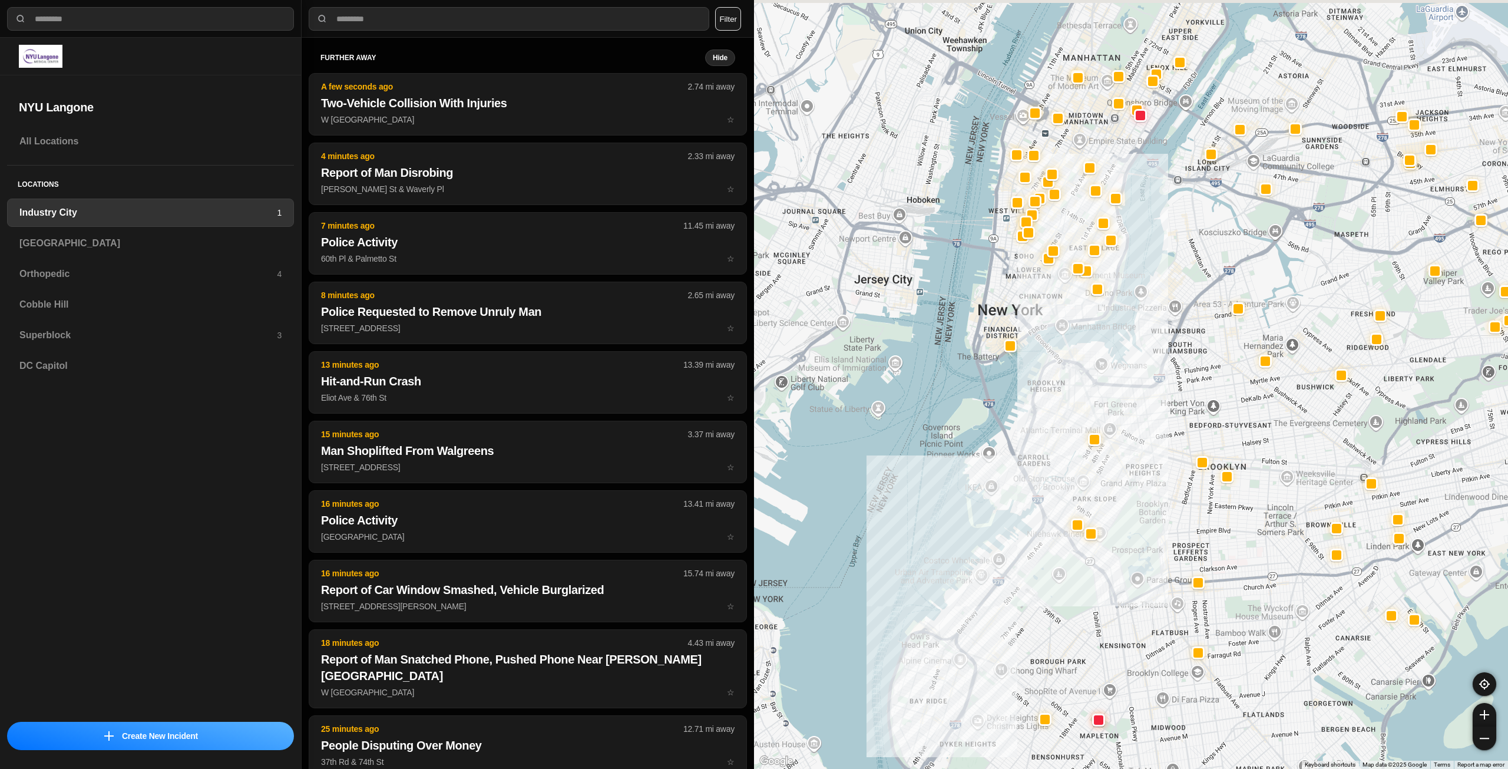
drag, startPoint x: 1117, startPoint y: 380, endPoint x: 1112, endPoint y: 450, distance: 70.2
click at [1112, 450] on div at bounding box center [1131, 384] width 754 height 769
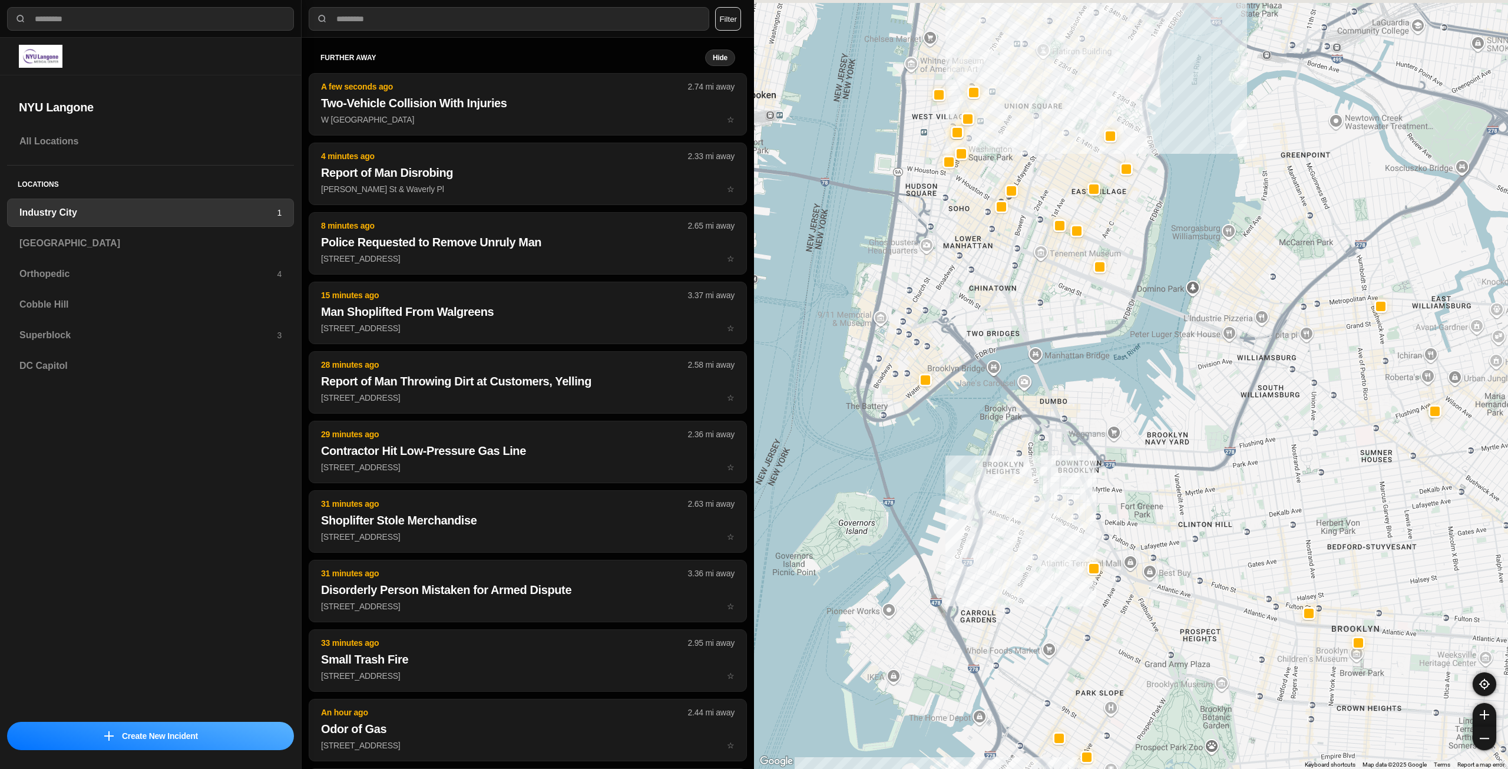
drag, startPoint x: 1039, startPoint y: 313, endPoint x: 1032, endPoint y: 500, distance: 186.9
click at [1032, 500] on div "757 people" at bounding box center [1131, 384] width 754 height 769
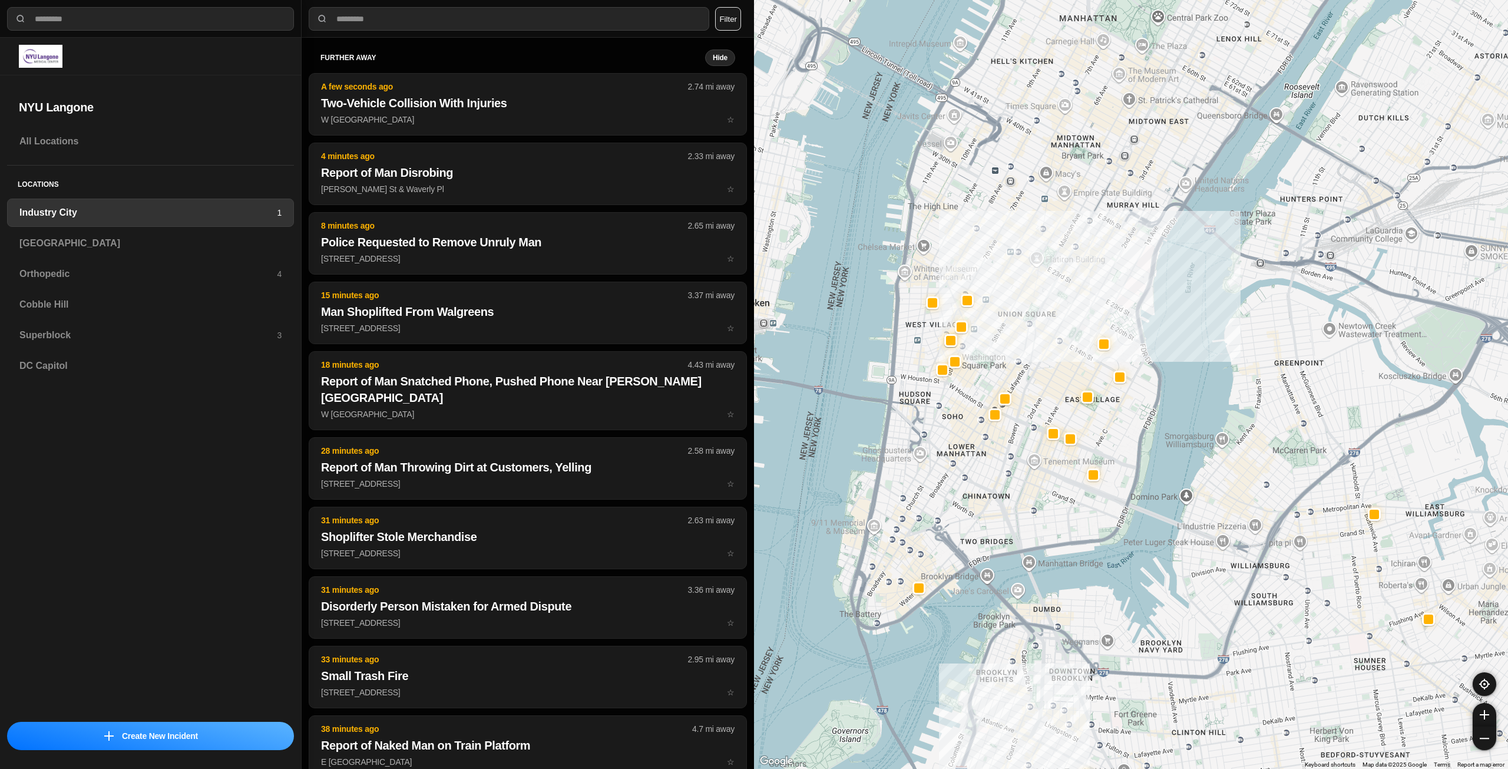
drag, startPoint x: 1069, startPoint y: 406, endPoint x: 1066, endPoint y: 503, distance: 97.3
click at [1066, 503] on div "757 people" at bounding box center [1131, 384] width 754 height 769
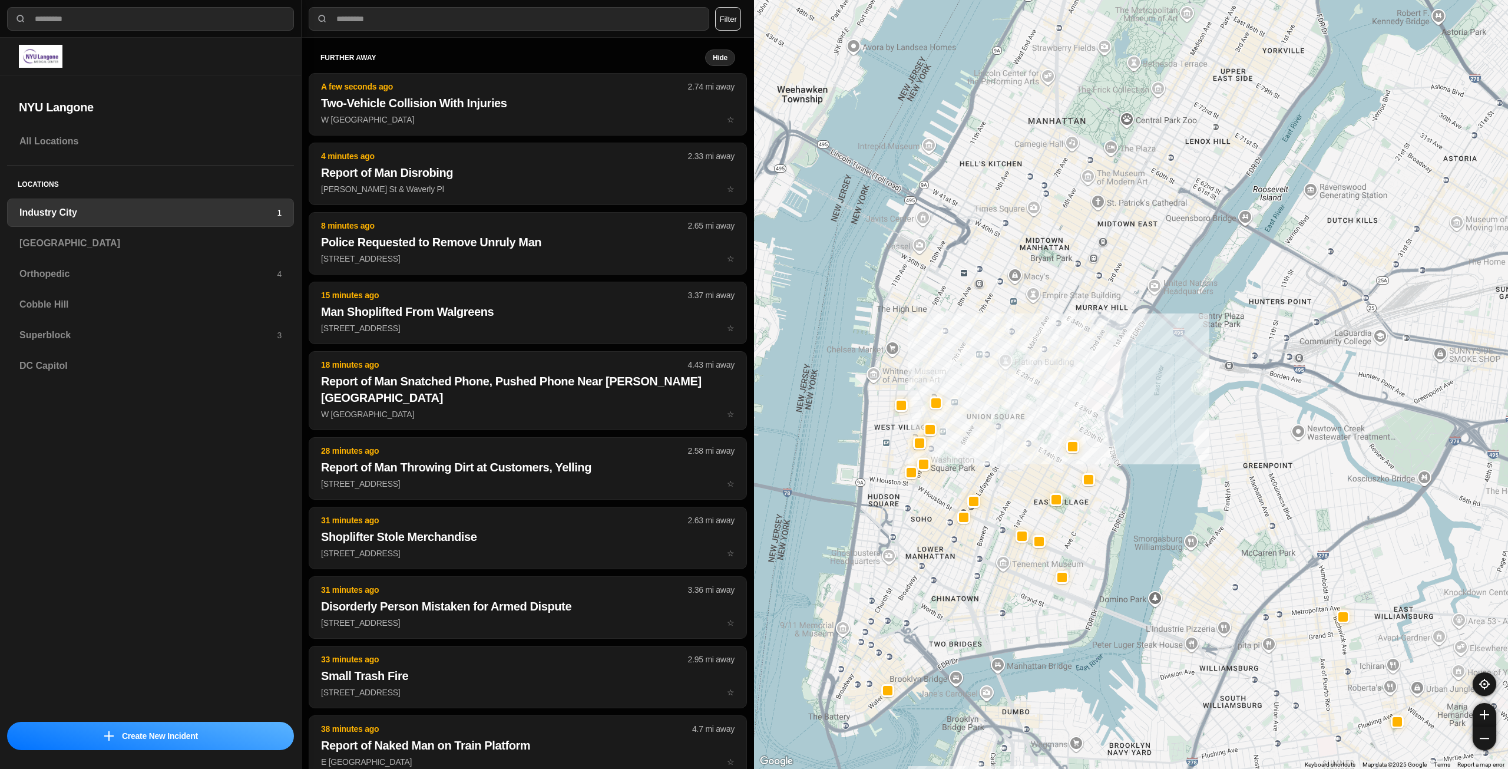
drag, startPoint x: 1038, startPoint y: 260, endPoint x: 1007, endPoint y: 367, distance: 111.7
click at [1007, 367] on div "757 people" at bounding box center [1131, 384] width 754 height 769
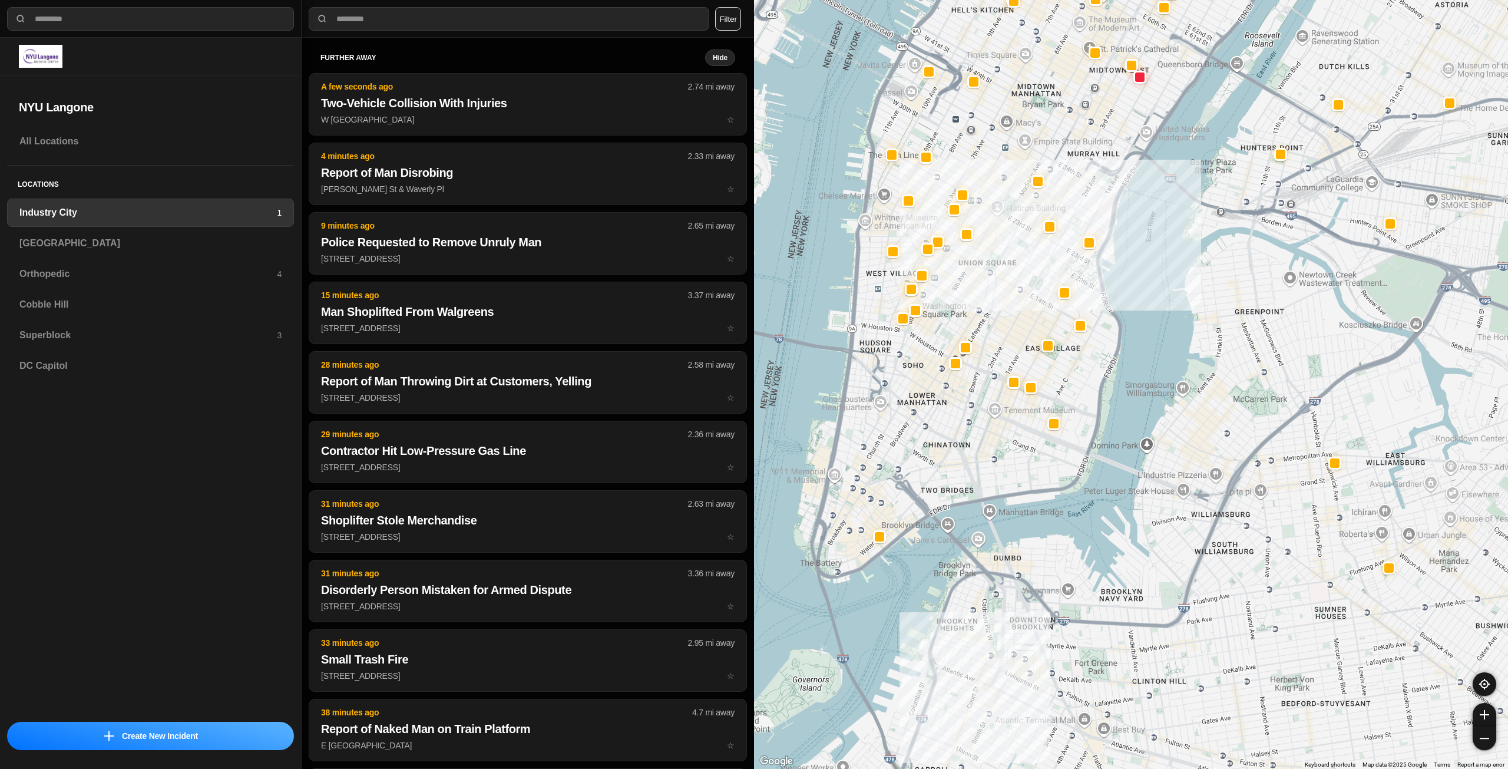
drag, startPoint x: 1040, startPoint y: 379, endPoint x: 1033, endPoint y: 224, distance: 155.1
click at [1033, 224] on div "757 people" at bounding box center [1131, 384] width 754 height 769
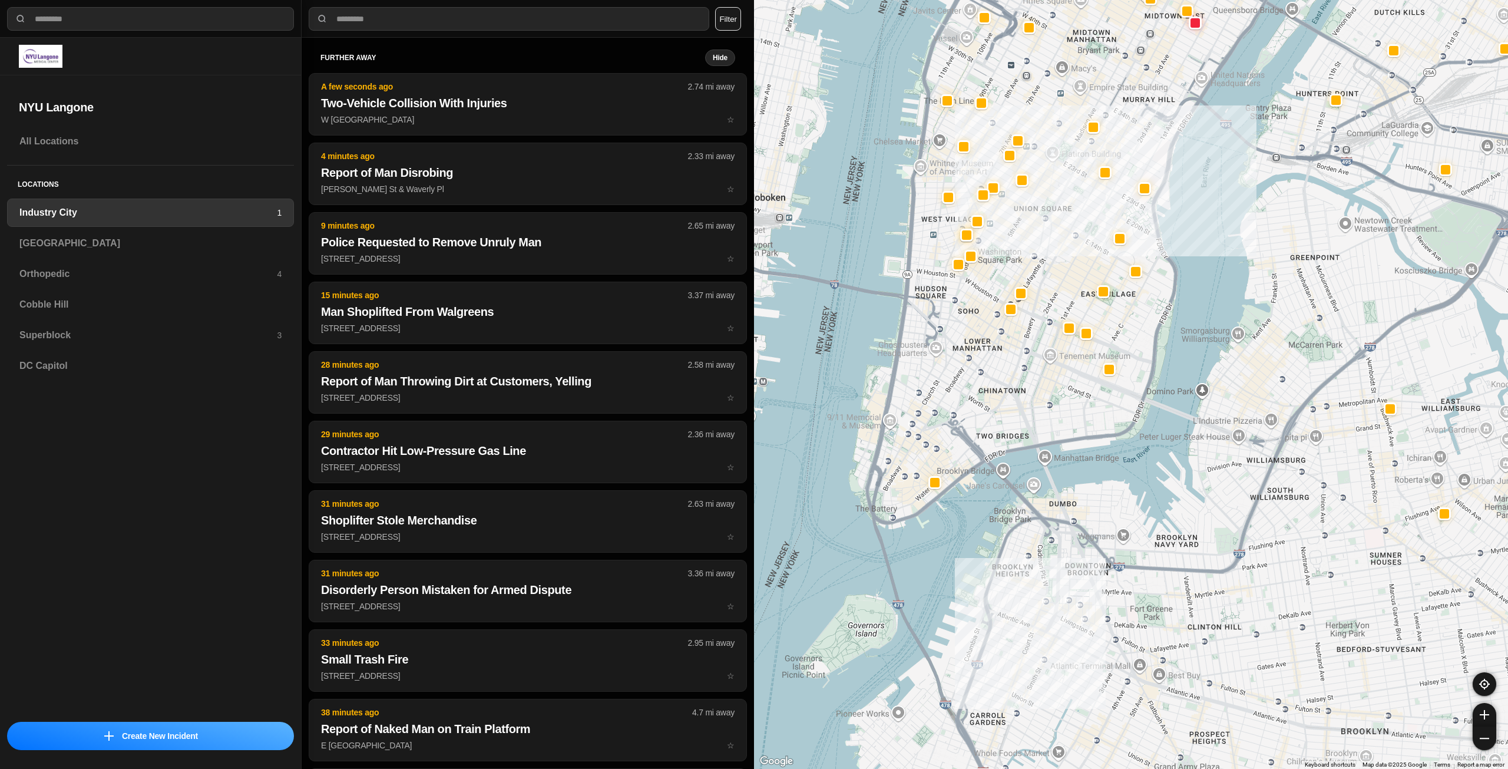
drag, startPoint x: 1003, startPoint y: 335, endPoint x: 1076, endPoint y: 264, distance: 101.2
click at [1076, 264] on div "757 people" at bounding box center [1131, 384] width 754 height 769
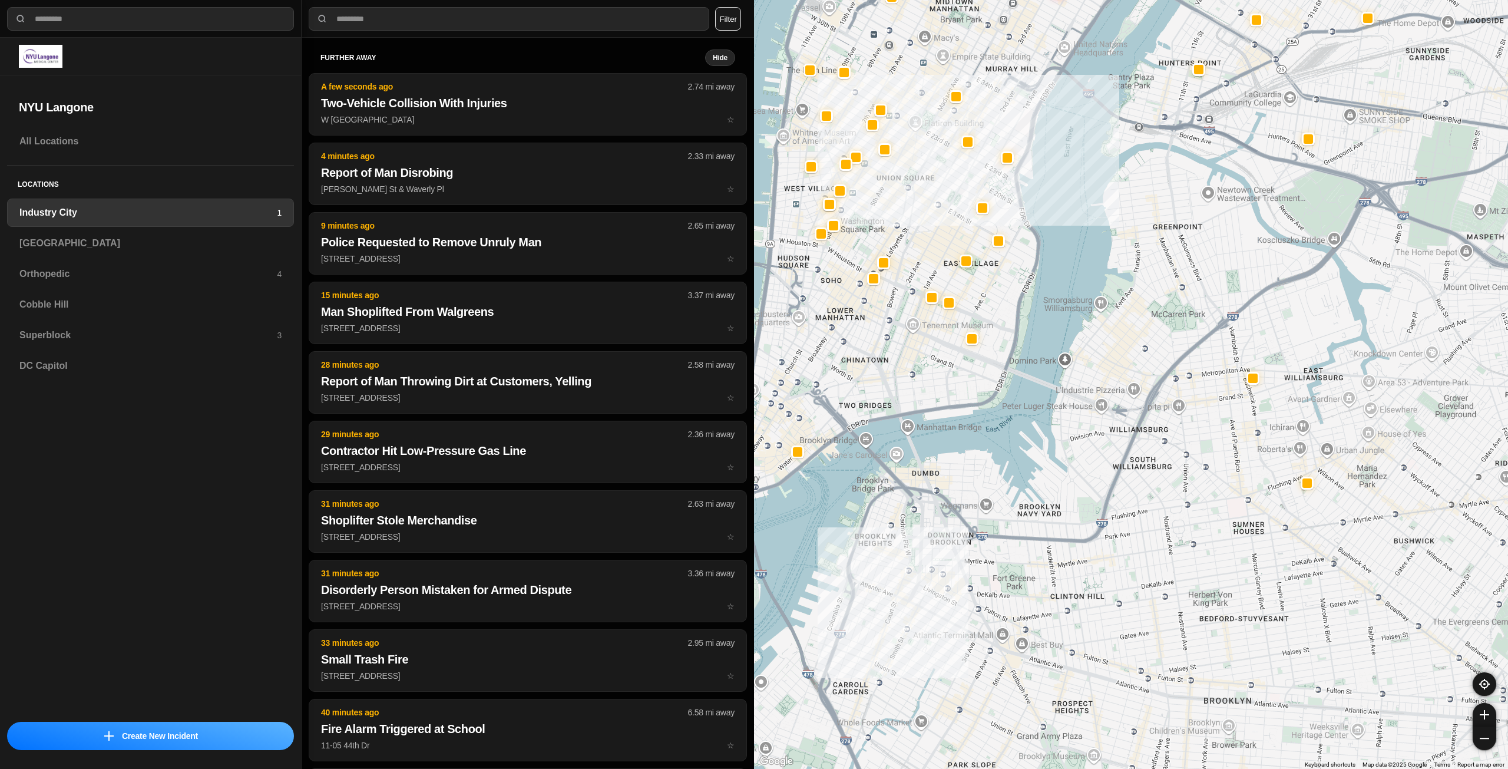
drag, startPoint x: 1384, startPoint y: 451, endPoint x: 1228, endPoint y: 437, distance: 156.8
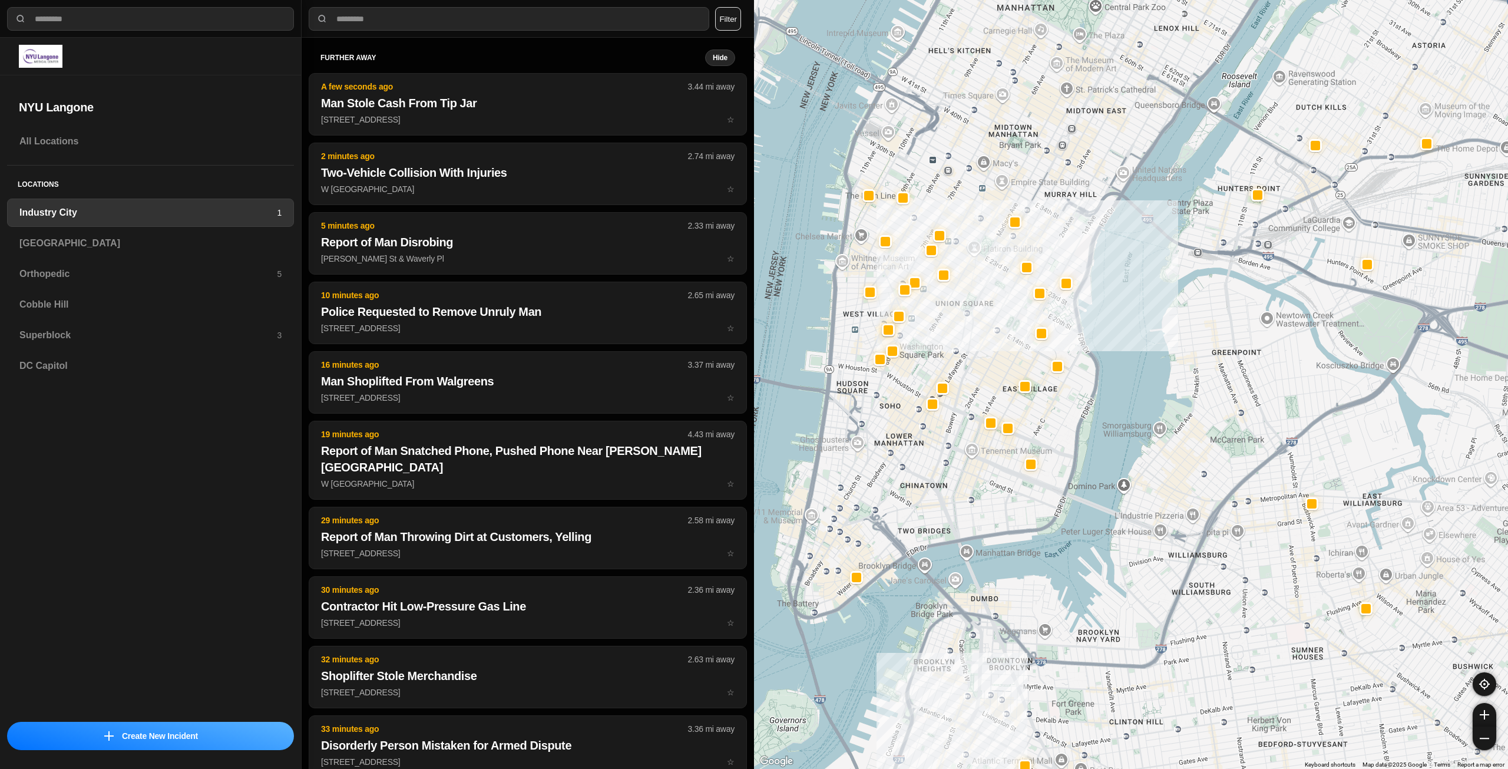
drag, startPoint x: 868, startPoint y: 333, endPoint x: 929, endPoint y: 463, distance: 142.3
click at [929, 463] on div "757 people" at bounding box center [1131, 384] width 754 height 769
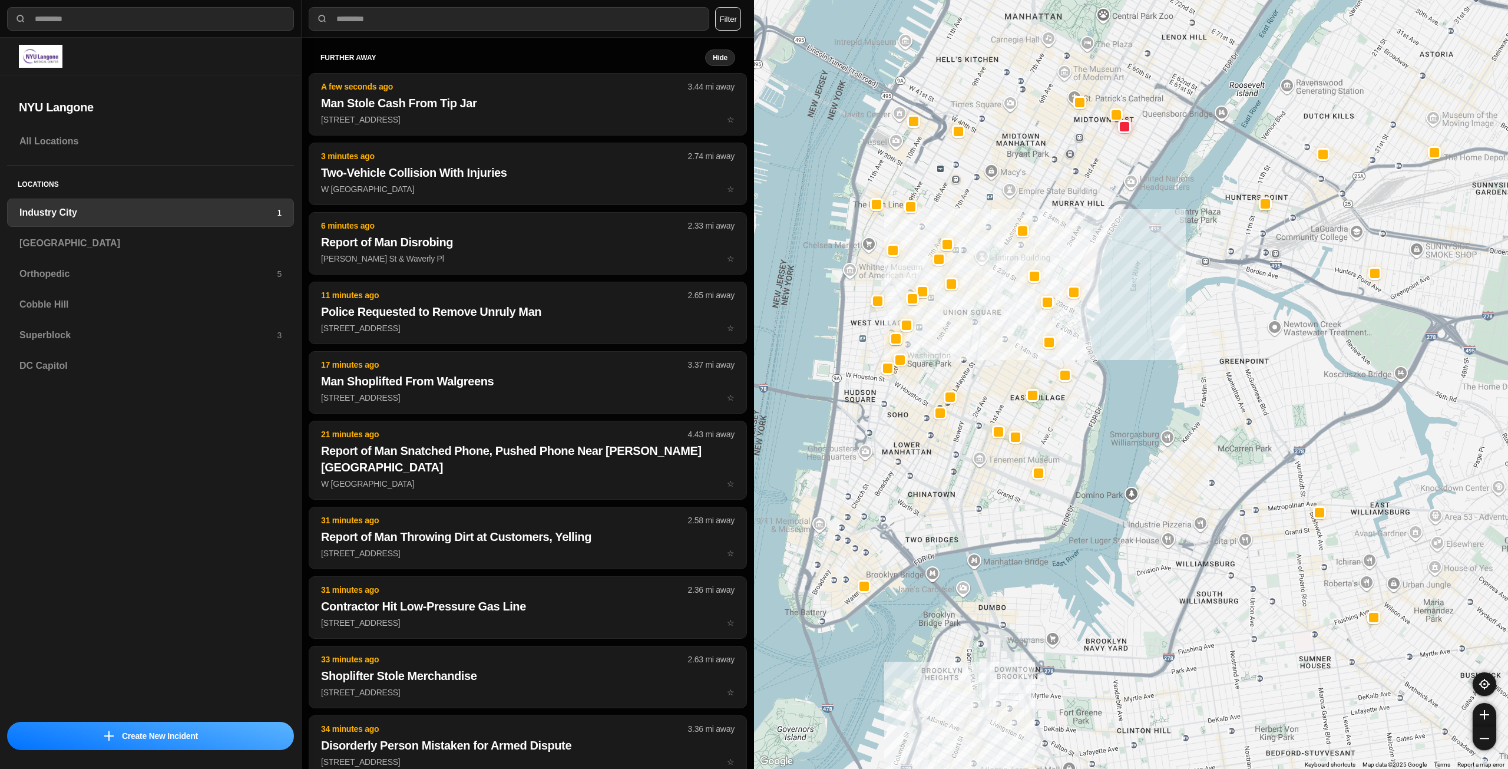
drag, startPoint x: 943, startPoint y: 418, endPoint x: 974, endPoint y: 469, distance: 59.5
click at [974, 469] on div "757 people" at bounding box center [1131, 384] width 754 height 769
click at [979, 340] on div "757 people" at bounding box center [1131, 384] width 754 height 769
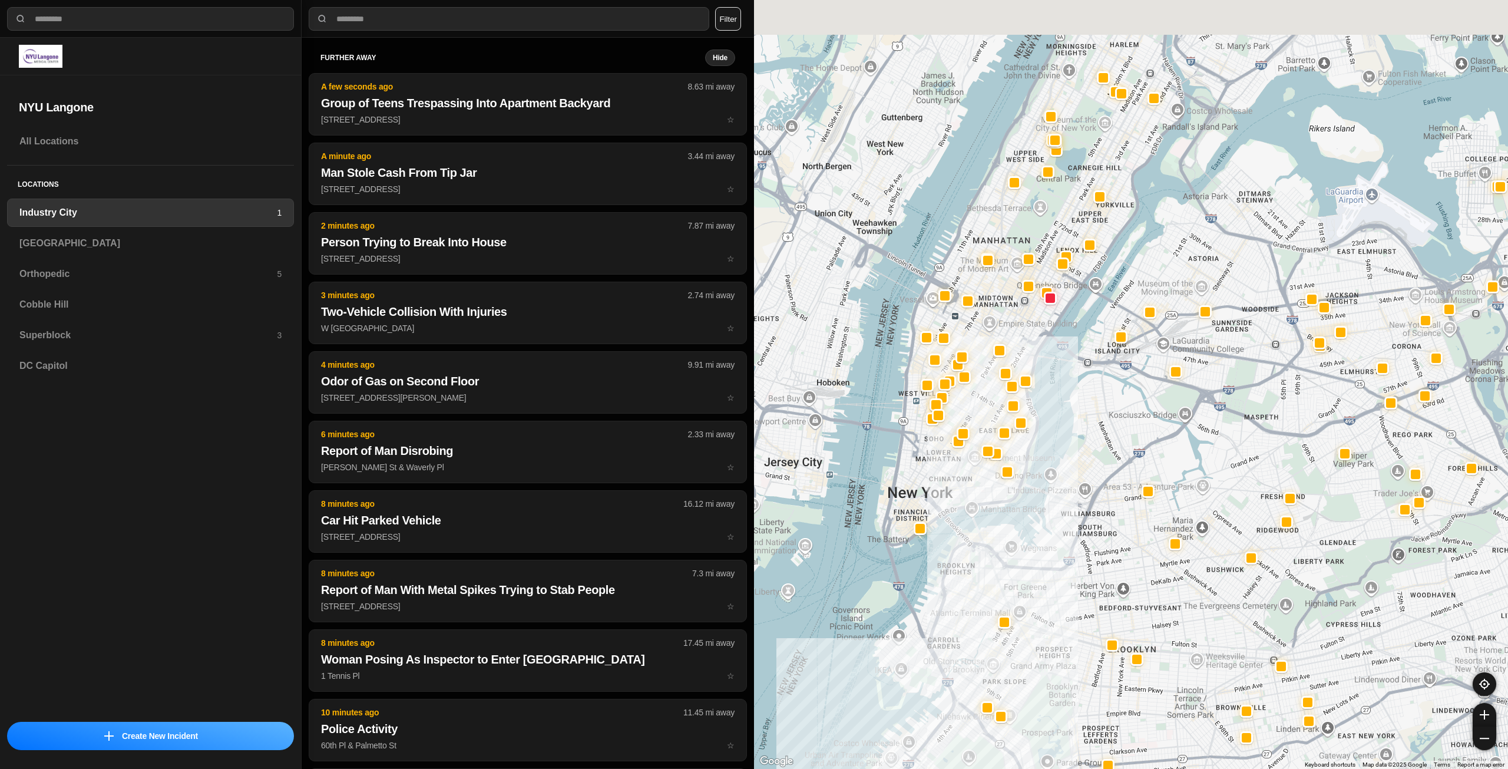
drag, startPoint x: 1050, startPoint y: 154, endPoint x: 1045, endPoint y: 240, distance: 85.6
click at [1045, 240] on div at bounding box center [1131, 384] width 754 height 769
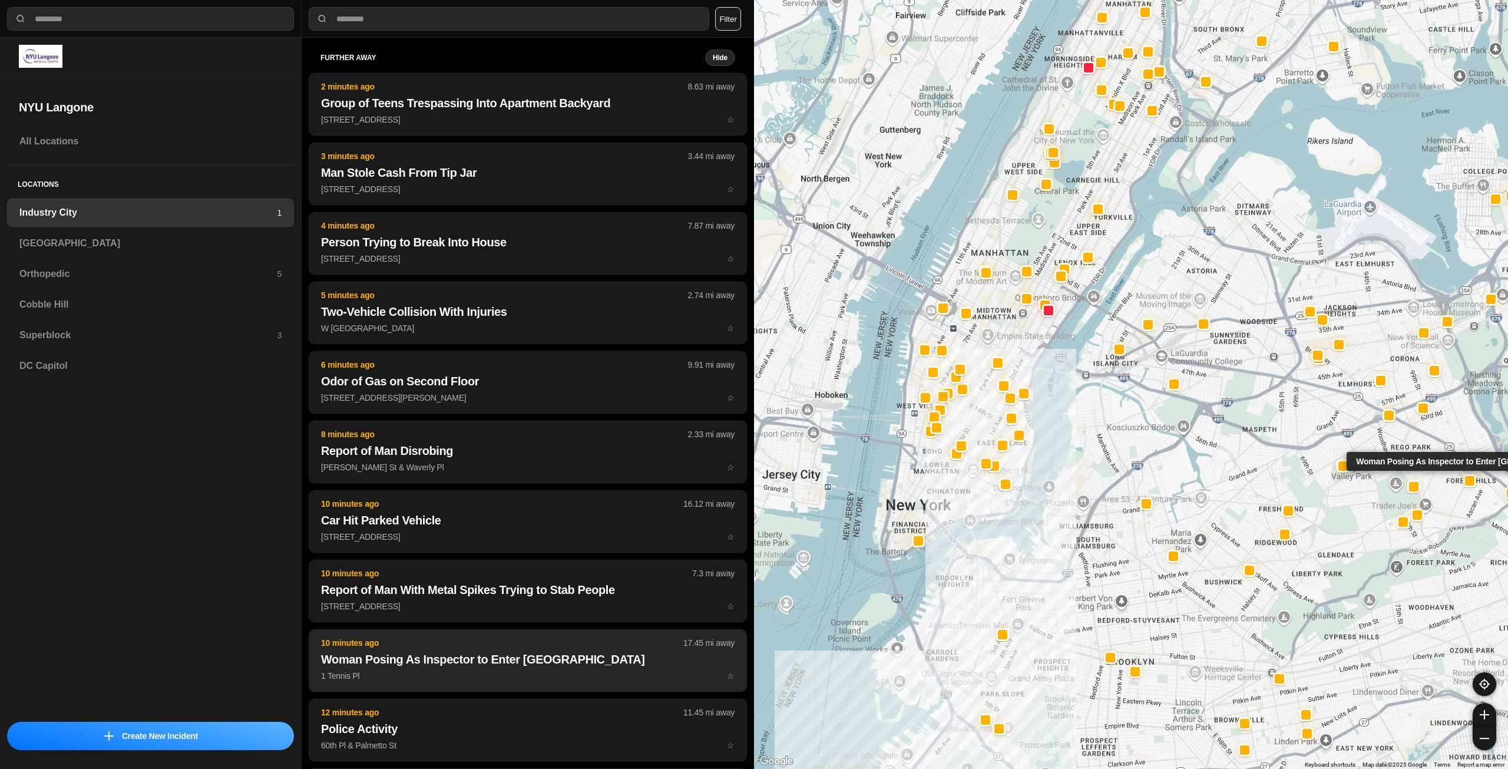
click at [560, 645] on p "10 minutes ago" at bounding box center [502, 643] width 362 height 12
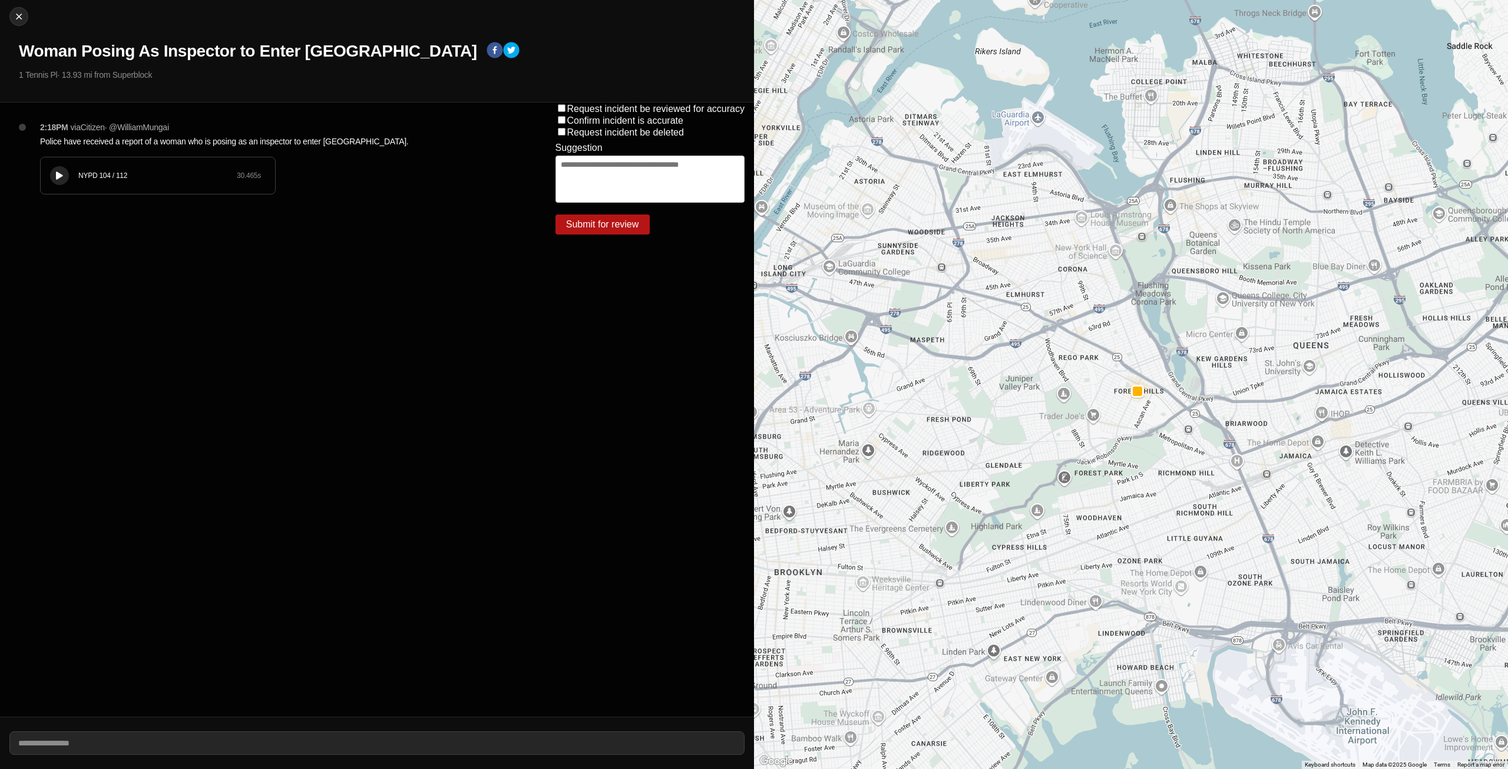
click at [62, 175] on icon at bounding box center [59, 176] width 7 height 8
